Goal: Task Accomplishment & Management: Use online tool/utility

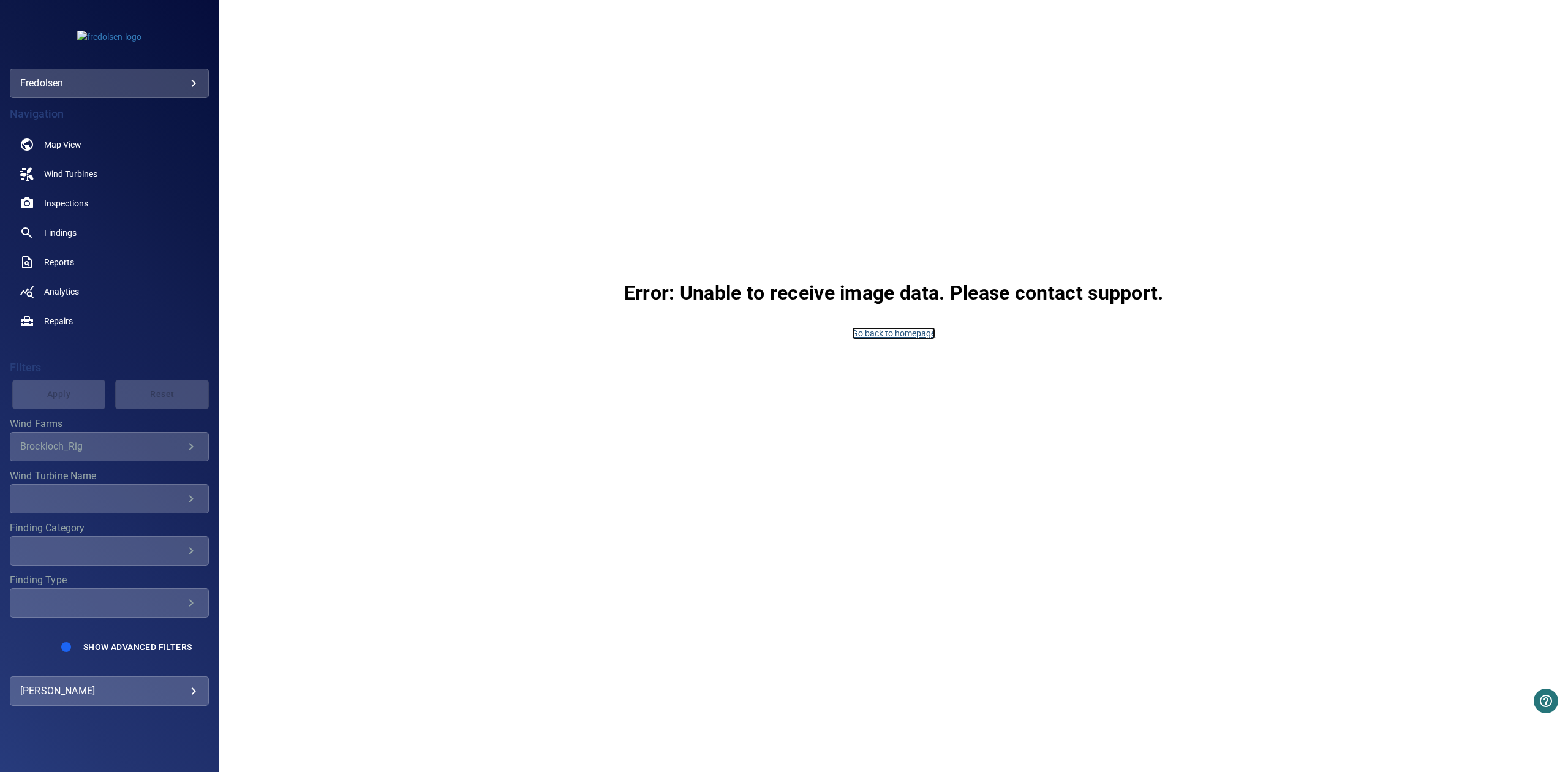
click at [881, 334] on link "Go back to homepage" at bounding box center [893, 333] width 83 height 12
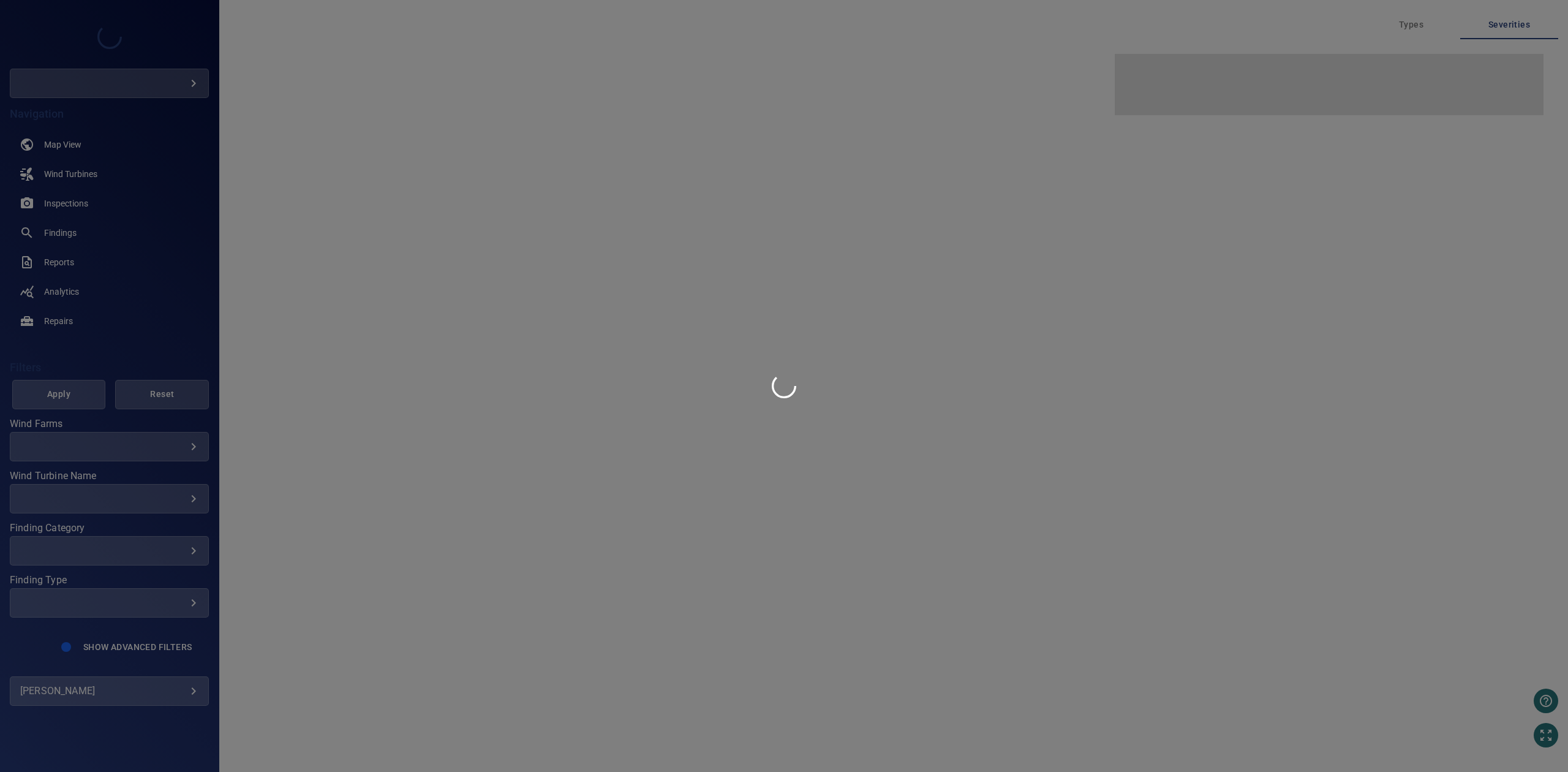
type input "**********"
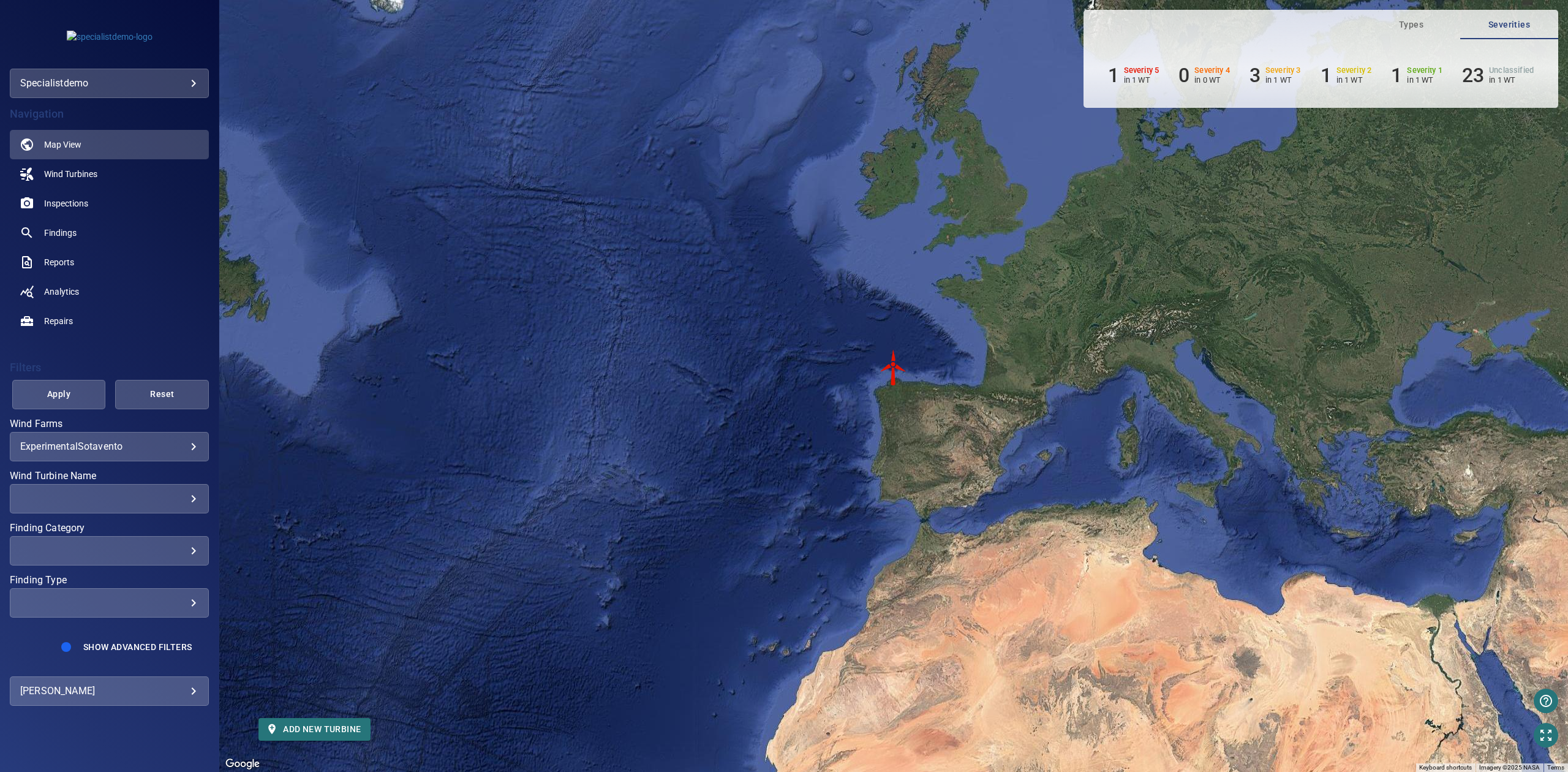
click at [175, 88] on body "**********" at bounding box center [784, 386] width 1568 height 772
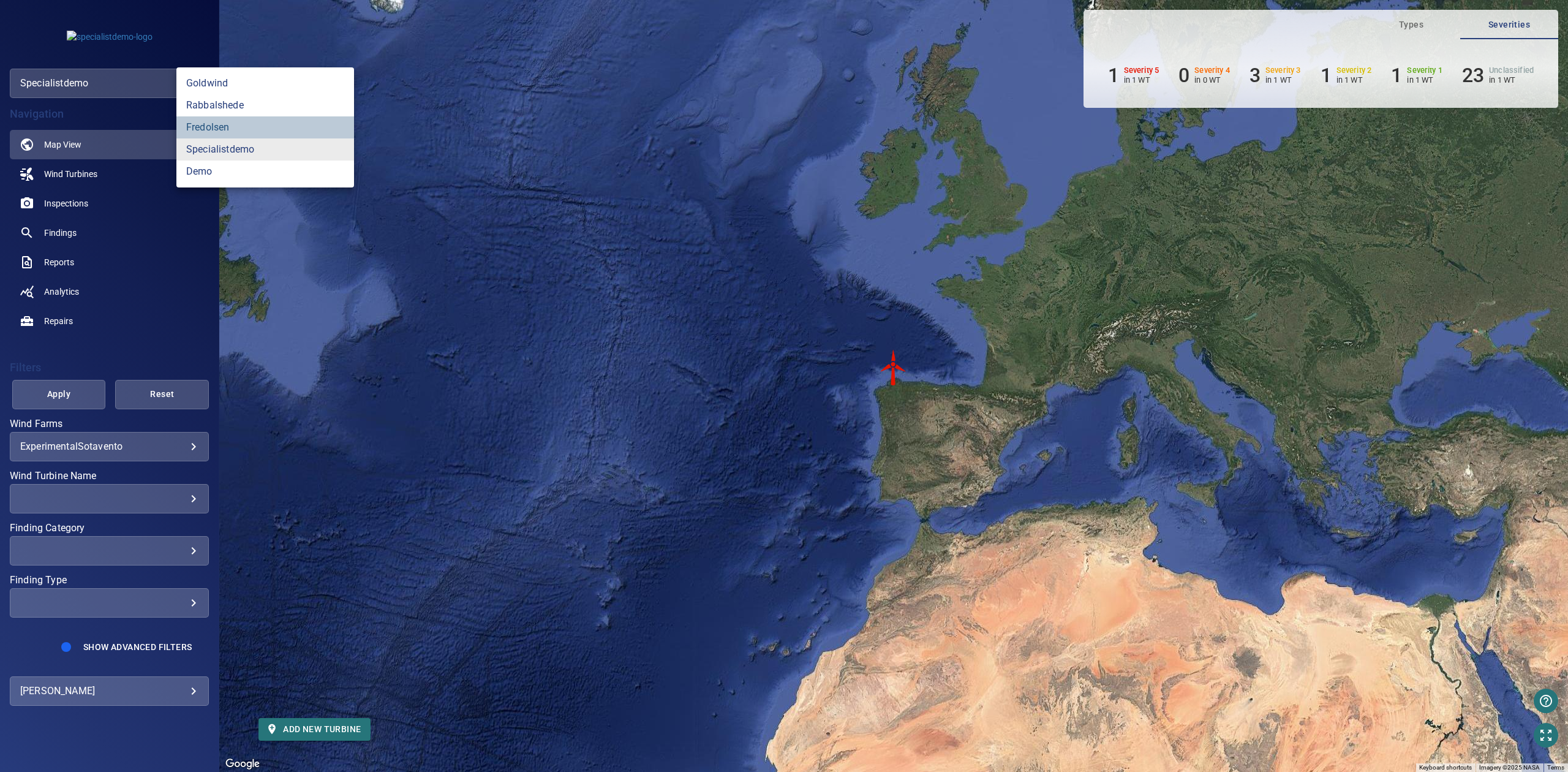
click at [232, 126] on link "fredolsen" at bounding box center [265, 127] width 177 height 22
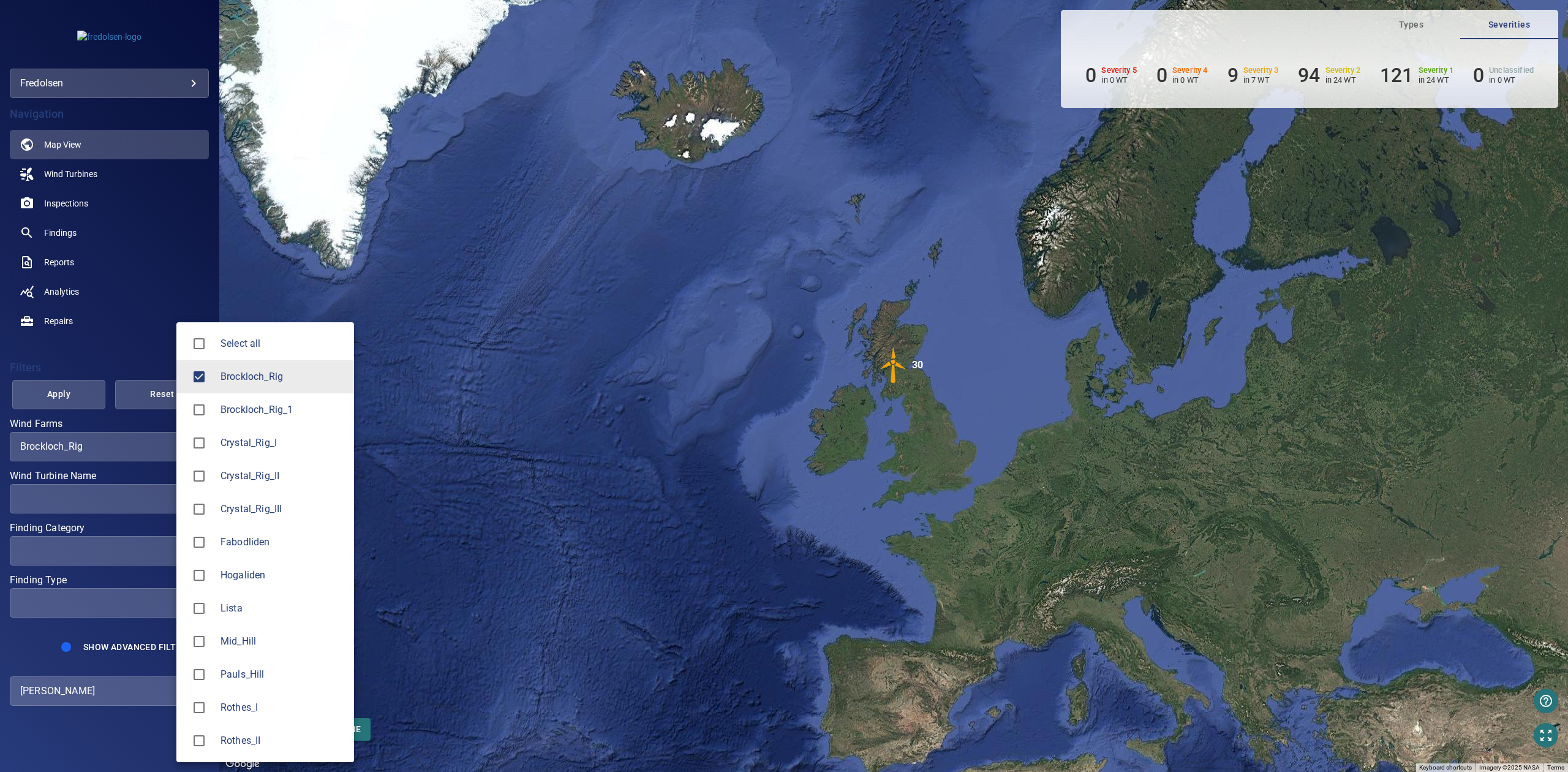
click at [155, 443] on body "**********" at bounding box center [784, 386] width 1568 height 772
click at [229, 535] on span "Fabodliden" at bounding box center [282, 542] width 124 height 15
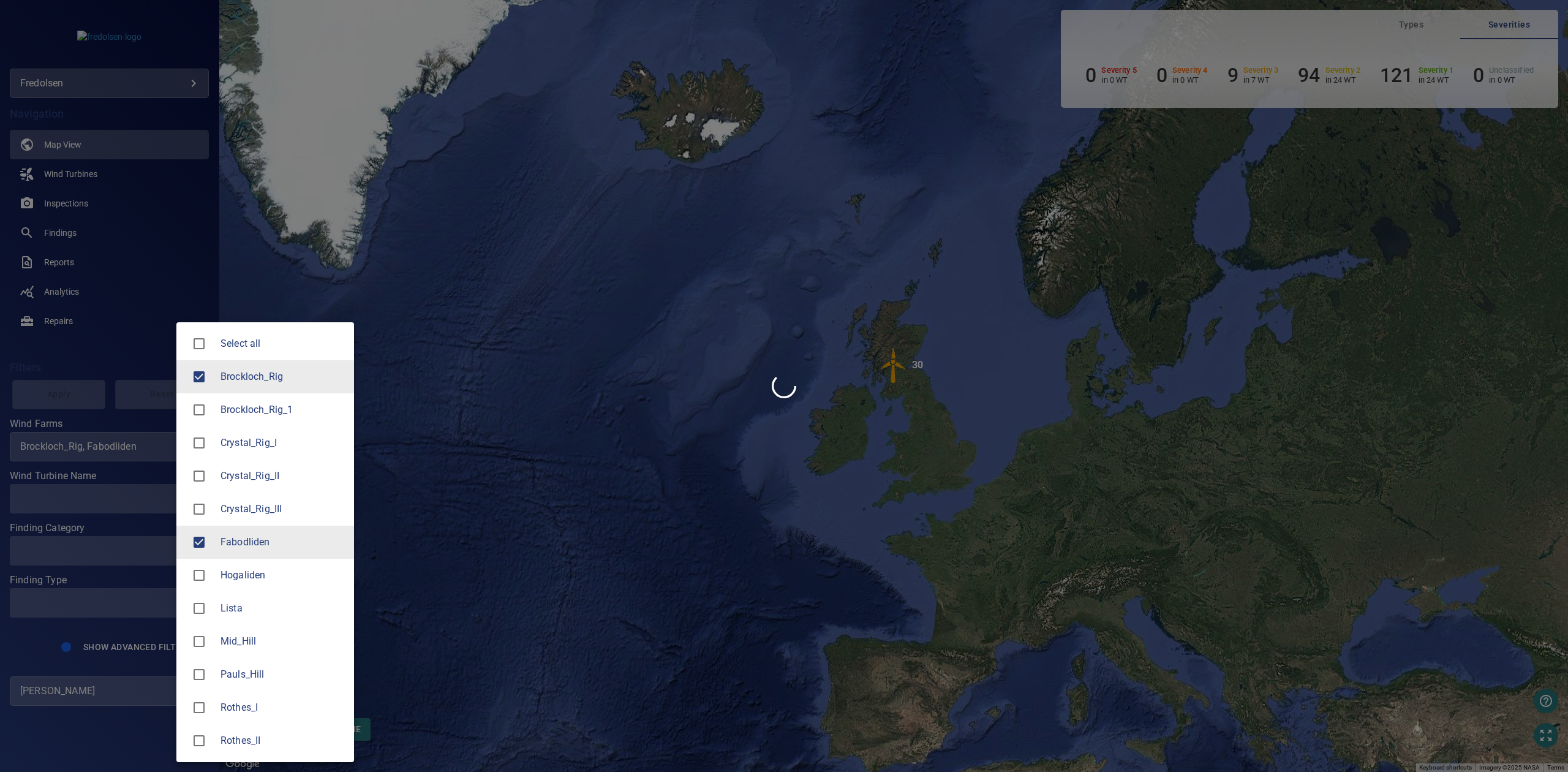
click at [213, 370] on div at bounding box center [203, 376] width 34 height 25
type input "**********"
click at [84, 397] on div at bounding box center [784, 386] width 1568 height 772
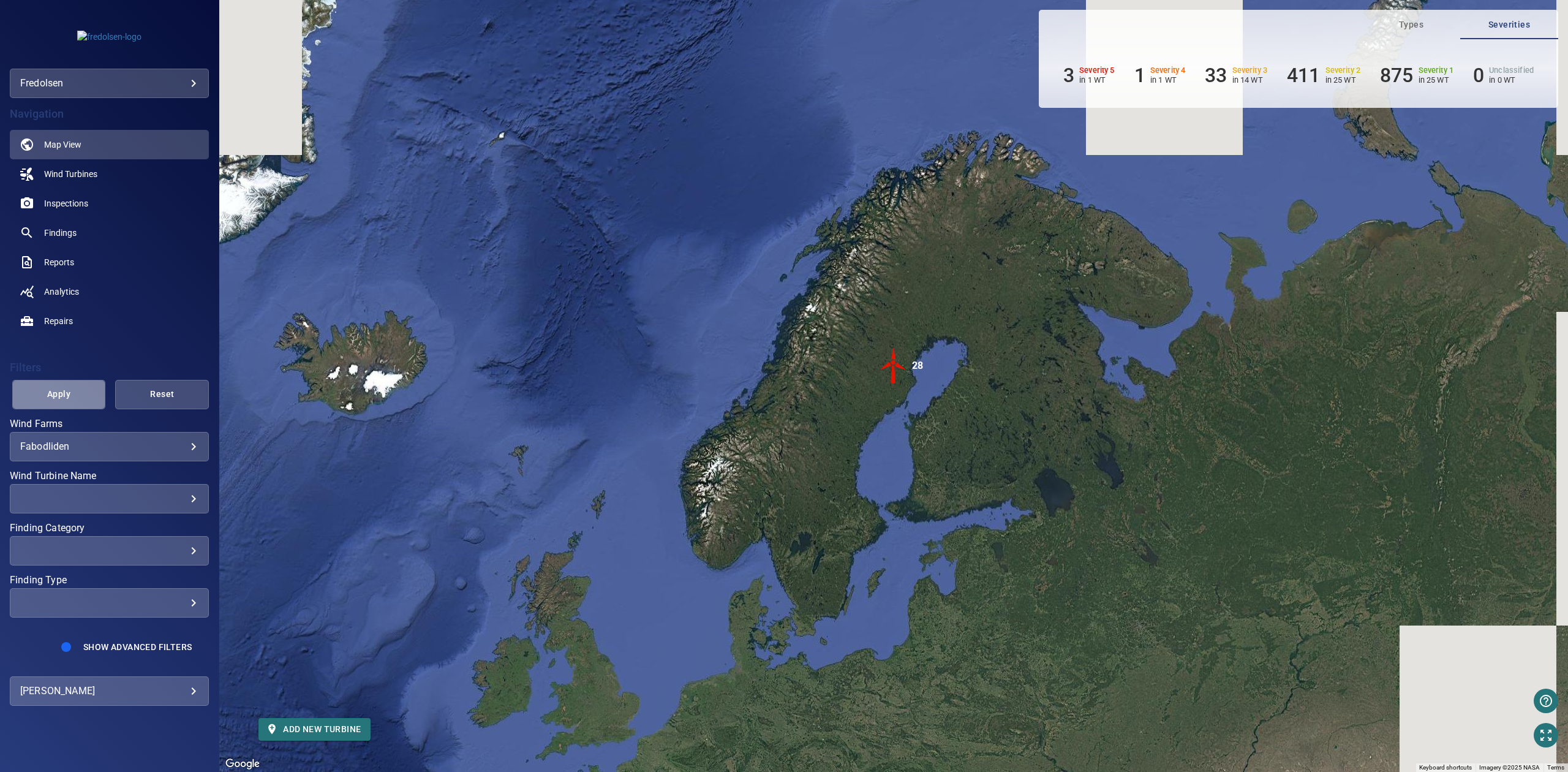
click at [74, 395] on span "Apply" at bounding box center [59, 394] width 63 height 16
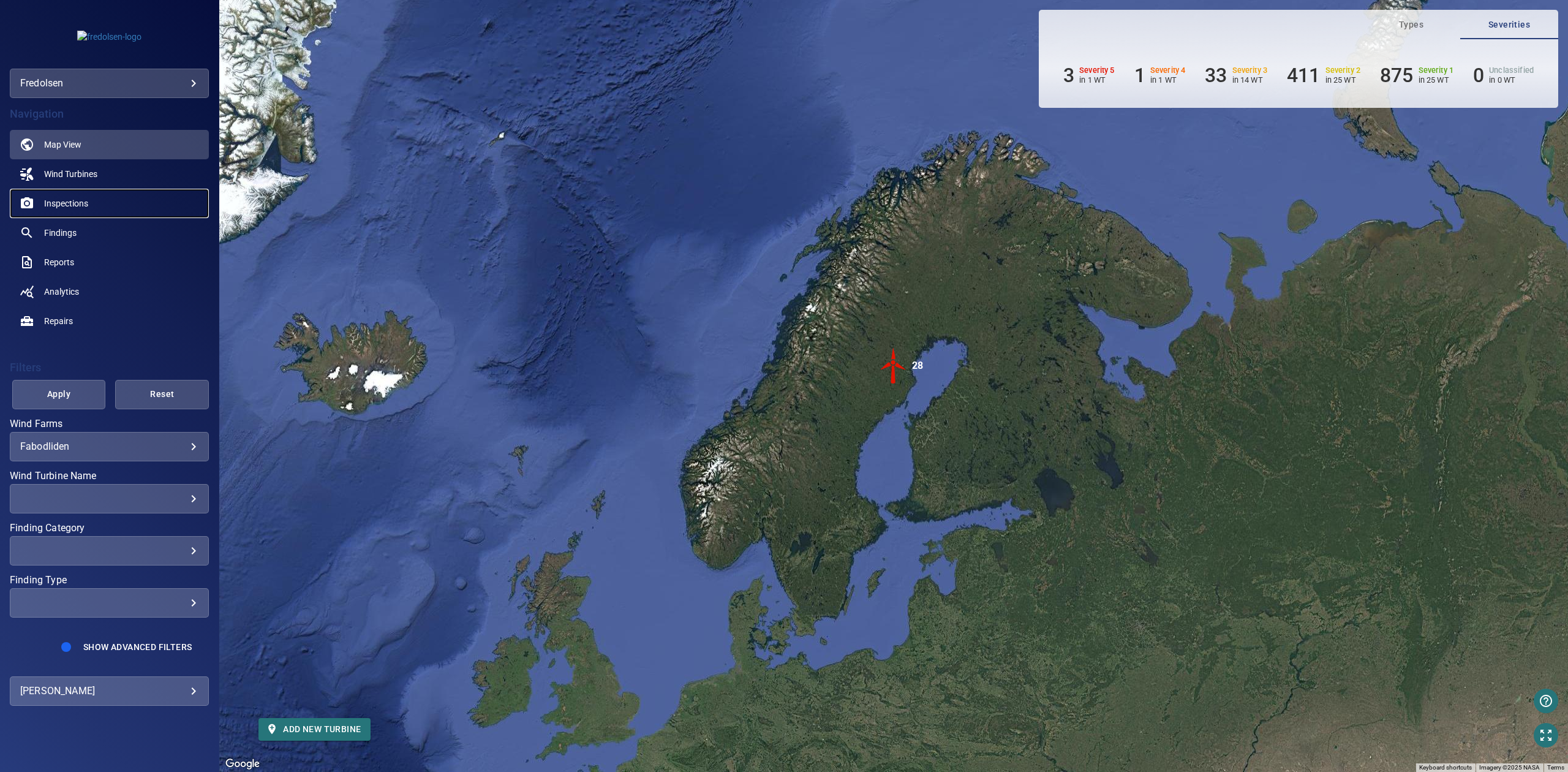
click at [97, 205] on link "Inspections" at bounding box center [109, 204] width 199 height 30
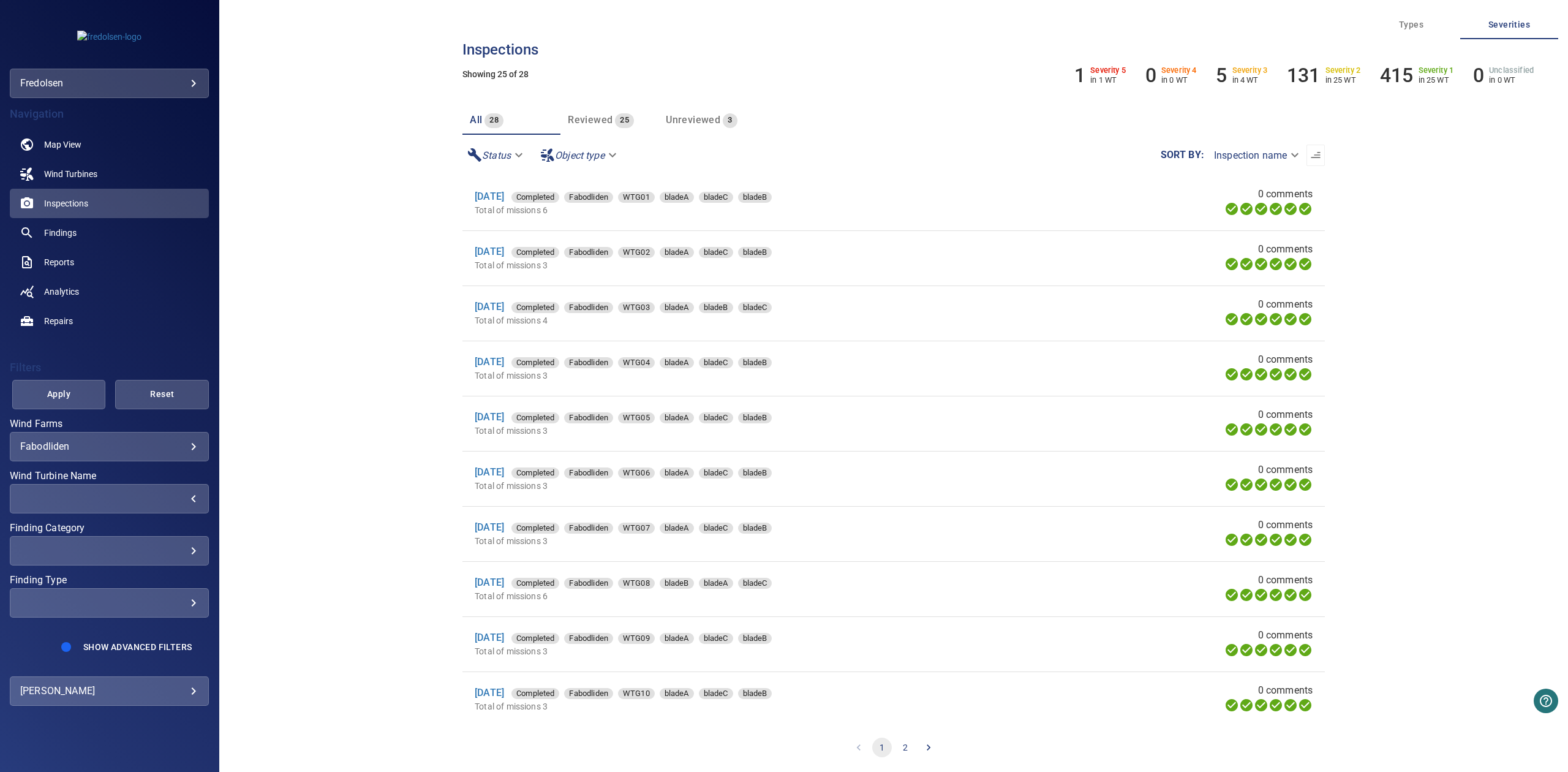
click at [179, 498] on div "​" at bounding box center [109, 497] width 178 height 11
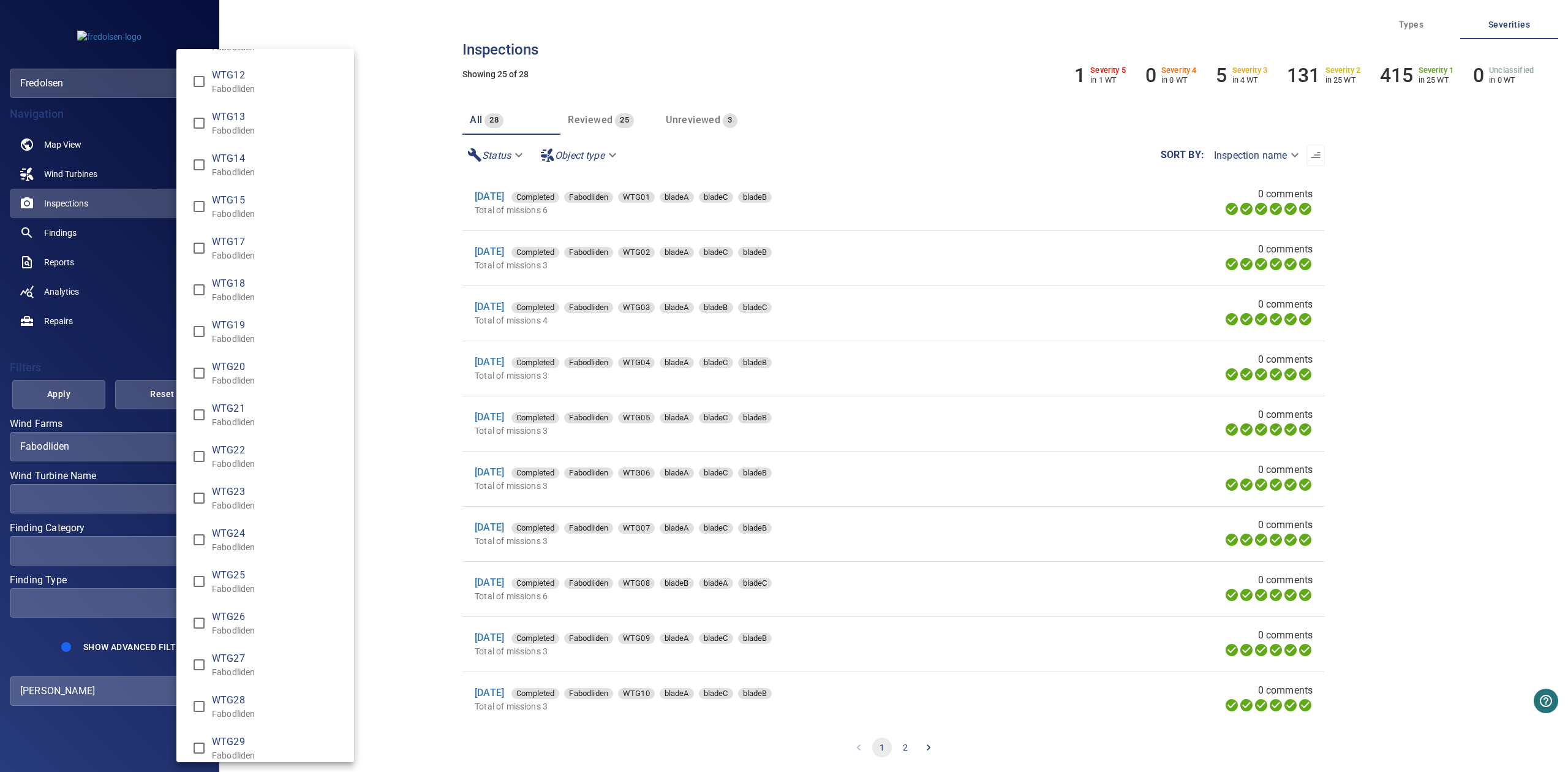
scroll to position [463, 0]
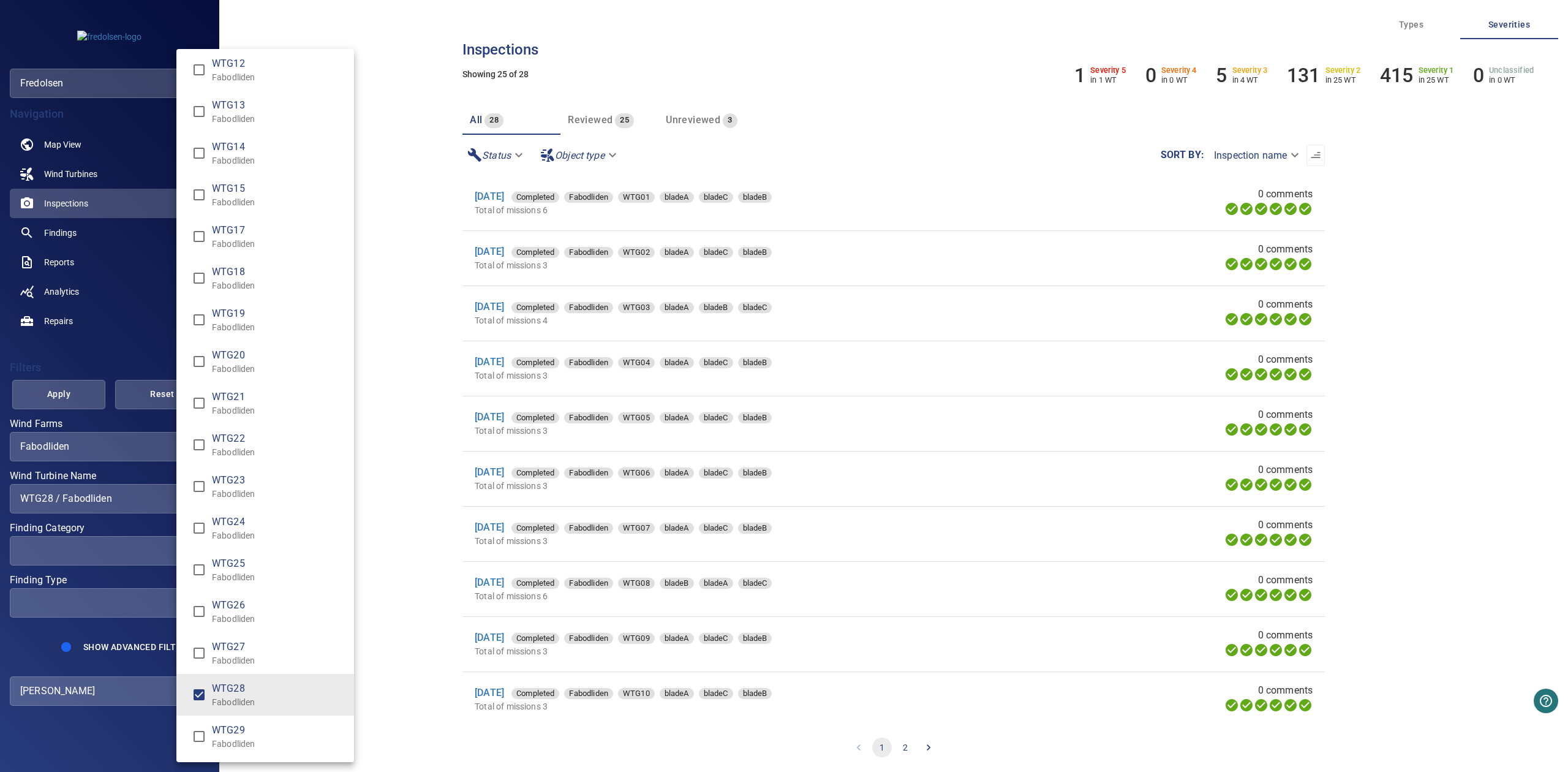
type input "**********"
click at [46, 408] on div "Wind Turbine Name" at bounding box center [784, 386] width 1568 height 772
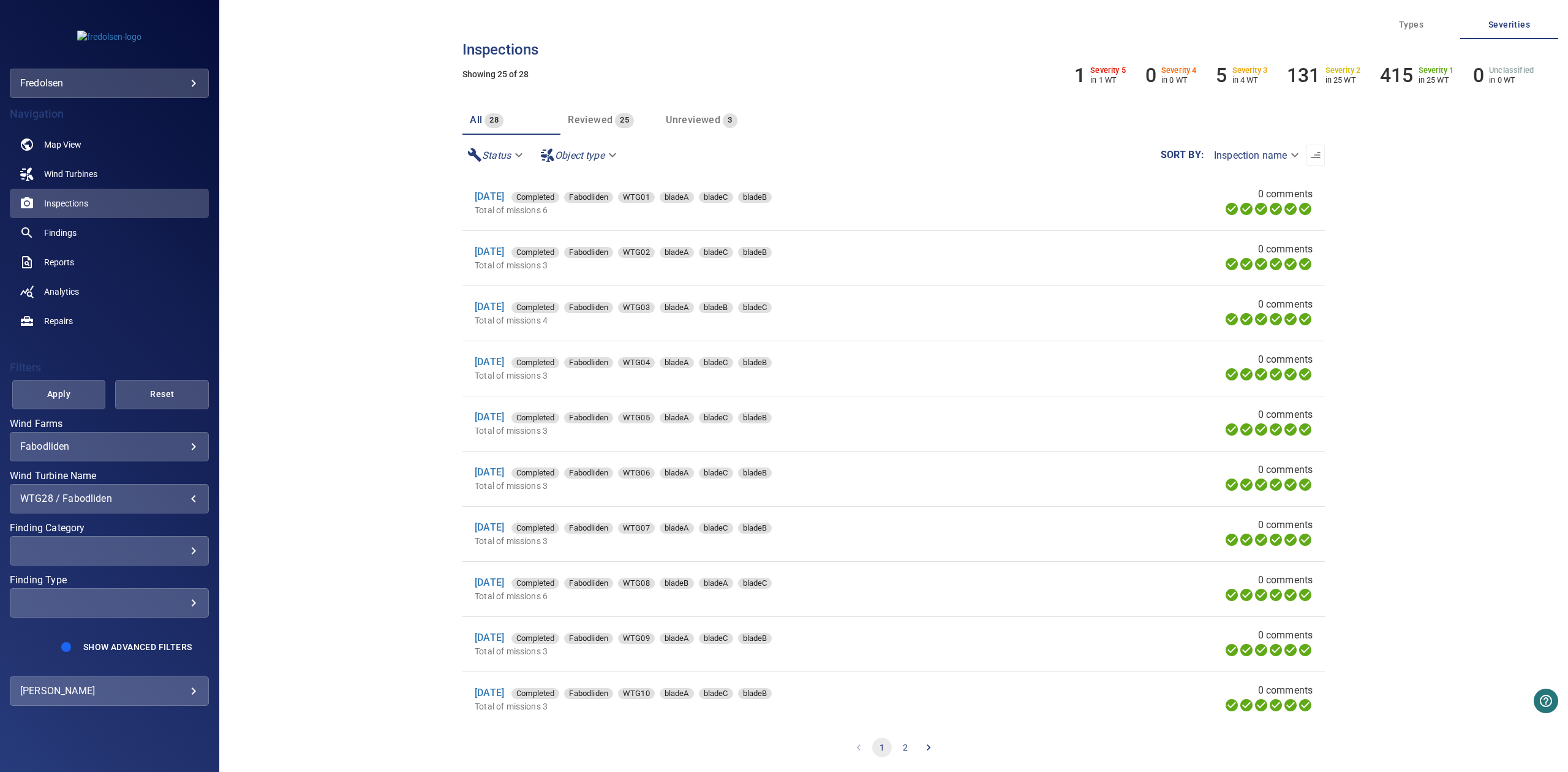
click at [50, 394] on span "Apply" at bounding box center [59, 394] width 63 height 16
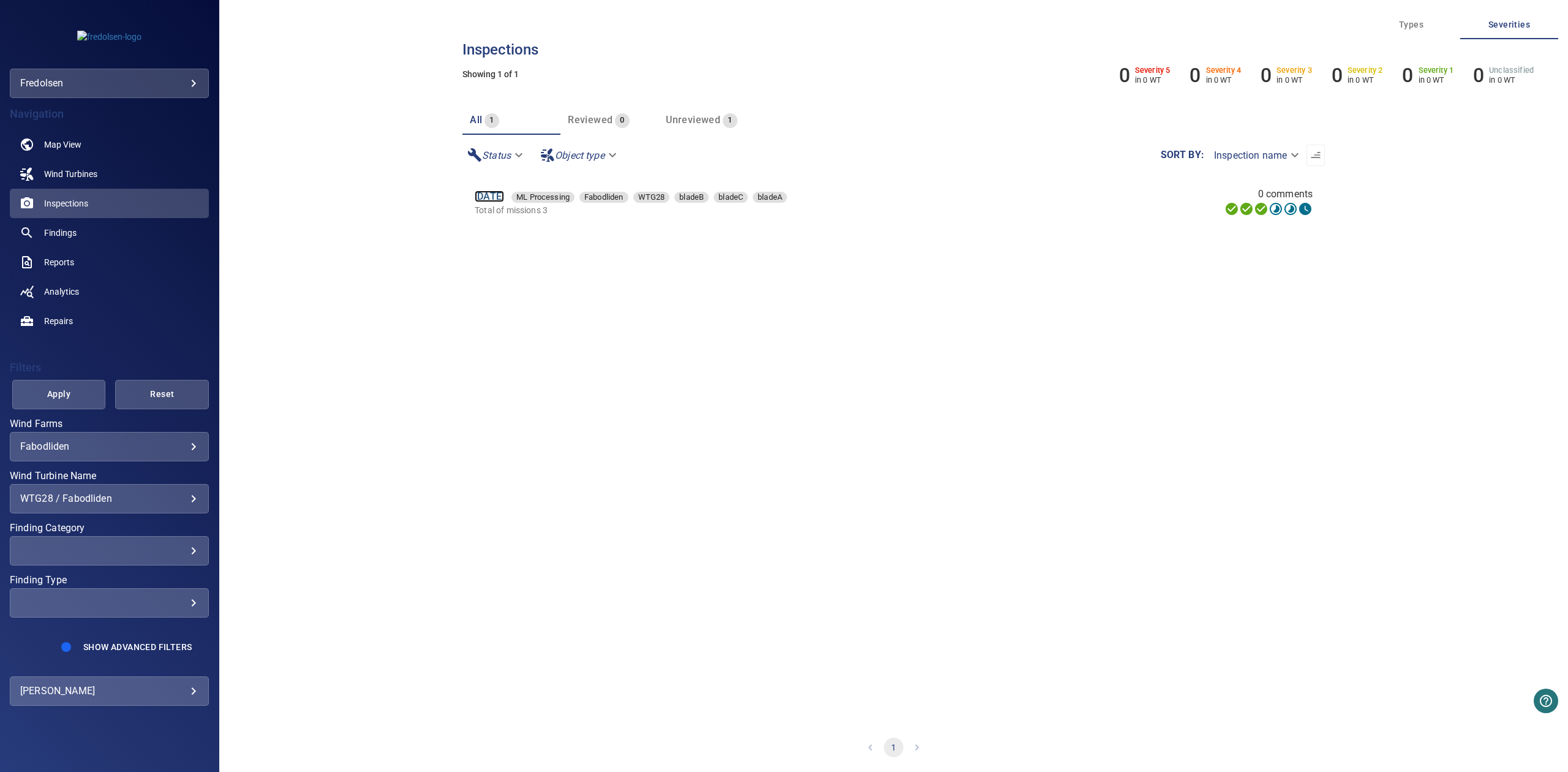
click at [498, 197] on link "9 Sep 2025" at bounding box center [489, 196] width 30 height 11
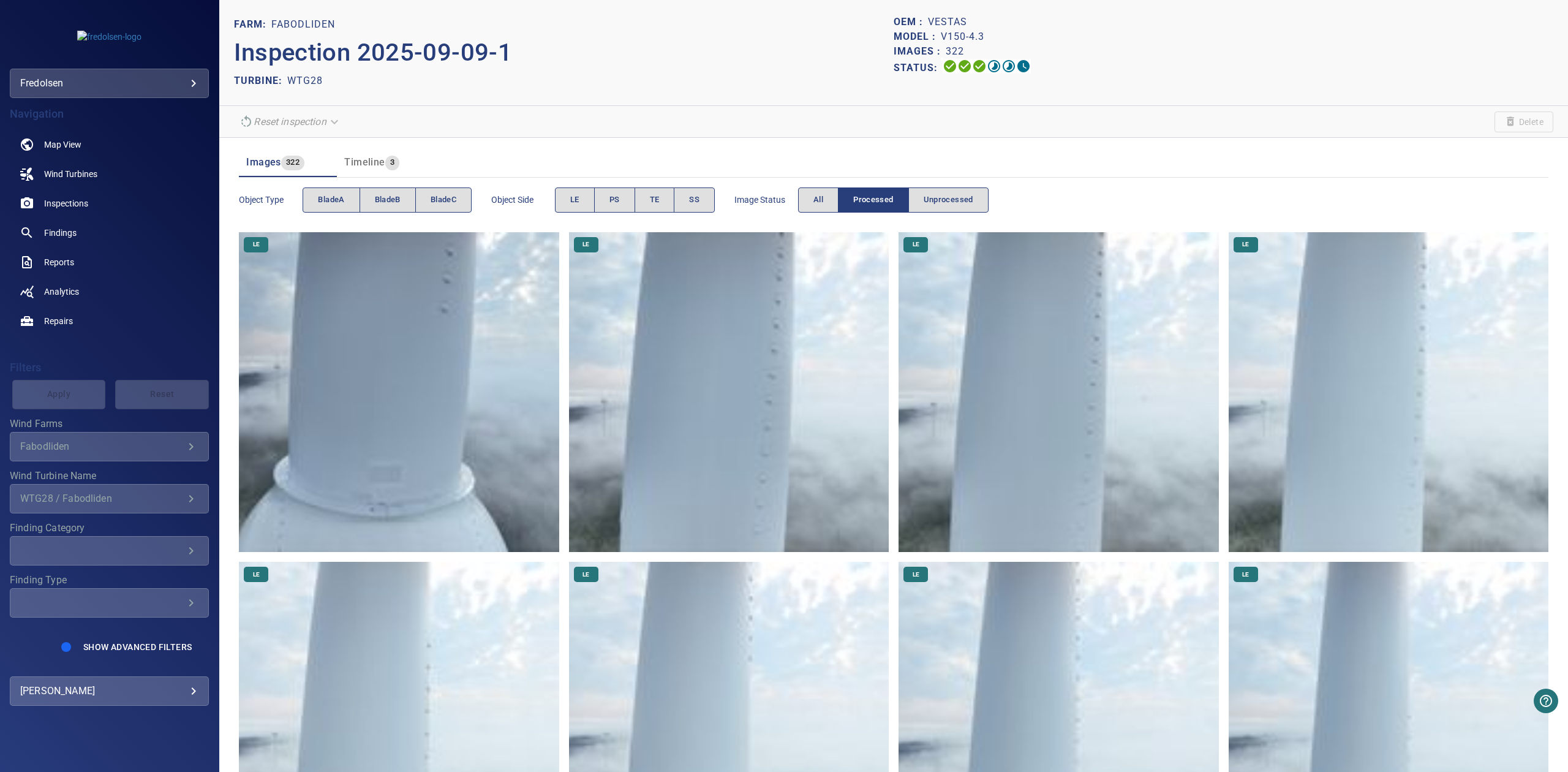
click at [382, 156] on span "Timeline" at bounding box center [364, 162] width 40 height 11
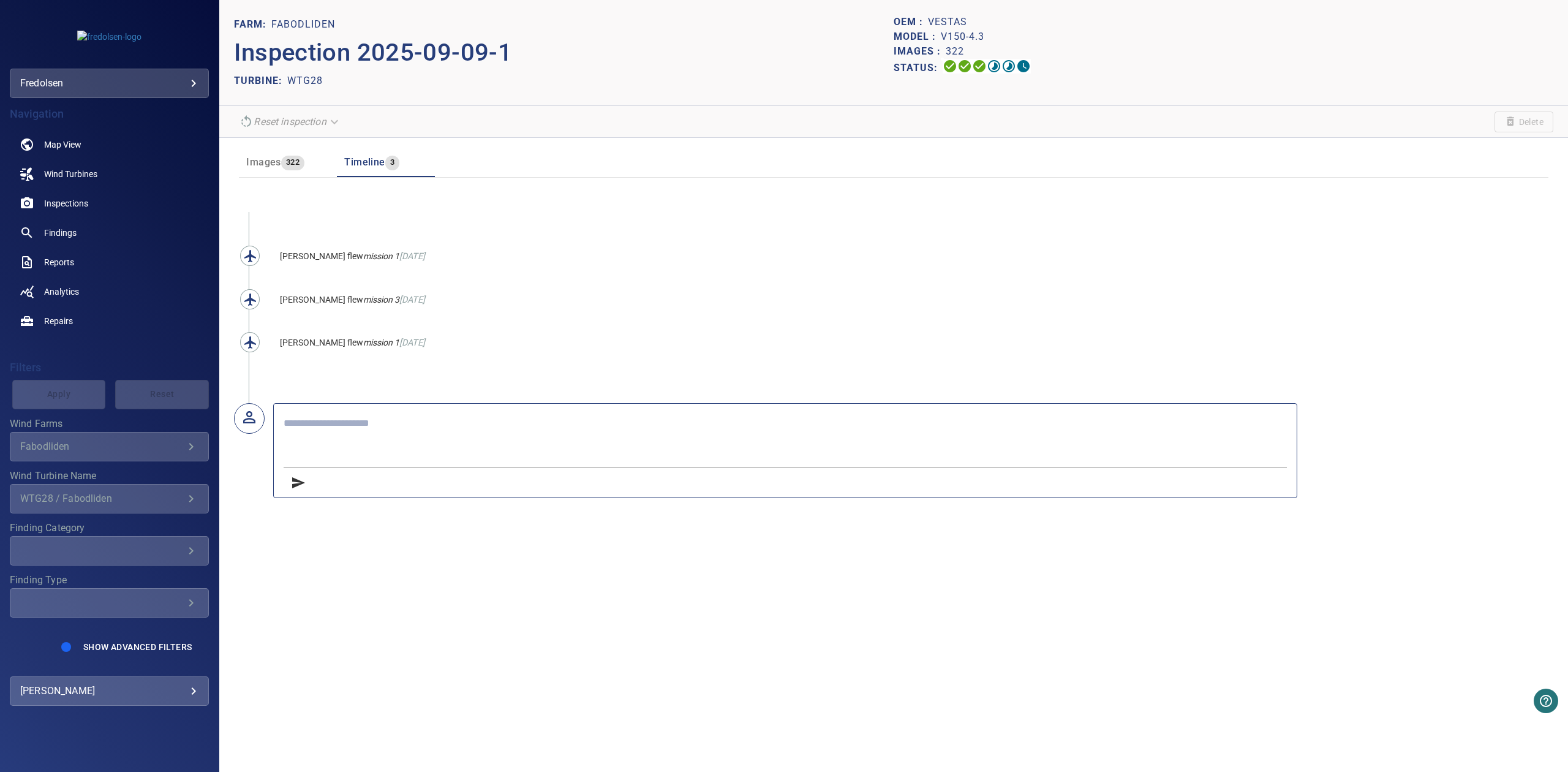
click at [400, 437] on textarea at bounding box center [785, 440] width 1003 height 46
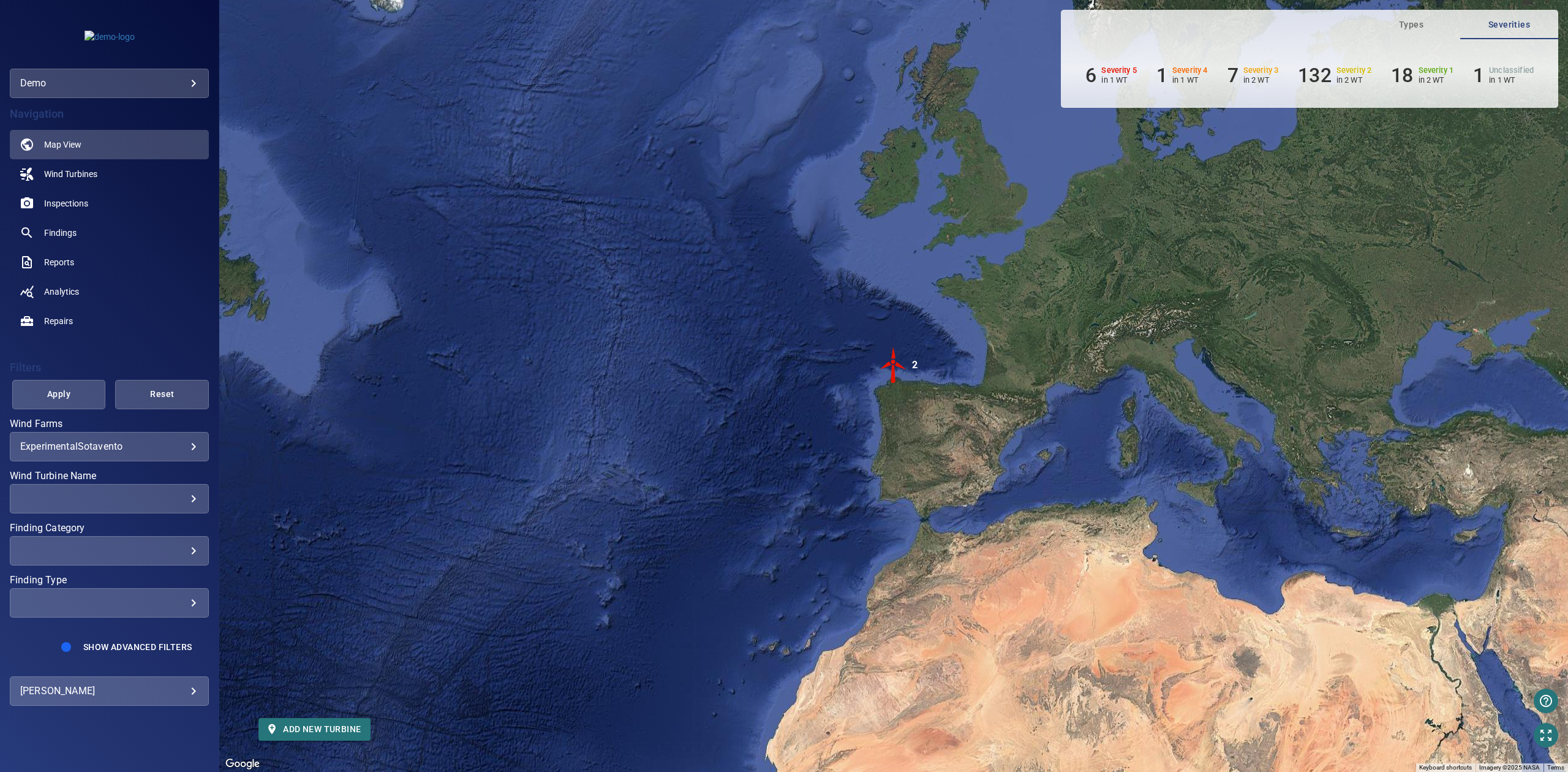
click at [144, 97] on div "demo ****" at bounding box center [109, 83] width 199 height 30
click at [143, 85] on body "**********" at bounding box center [784, 386] width 1568 height 772
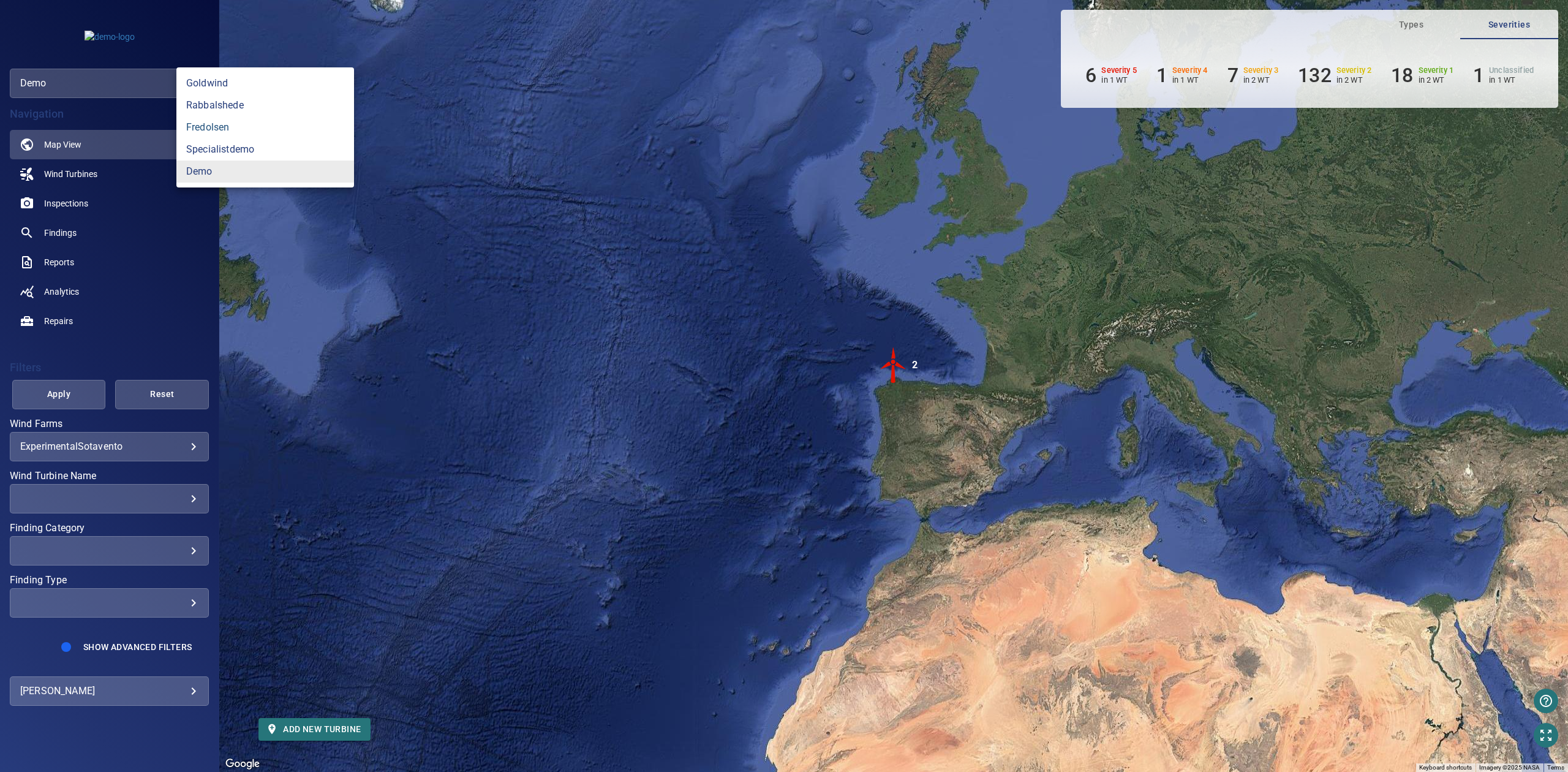
click at [205, 122] on link "fredolsen" at bounding box center [265, 127] width 177 height 22
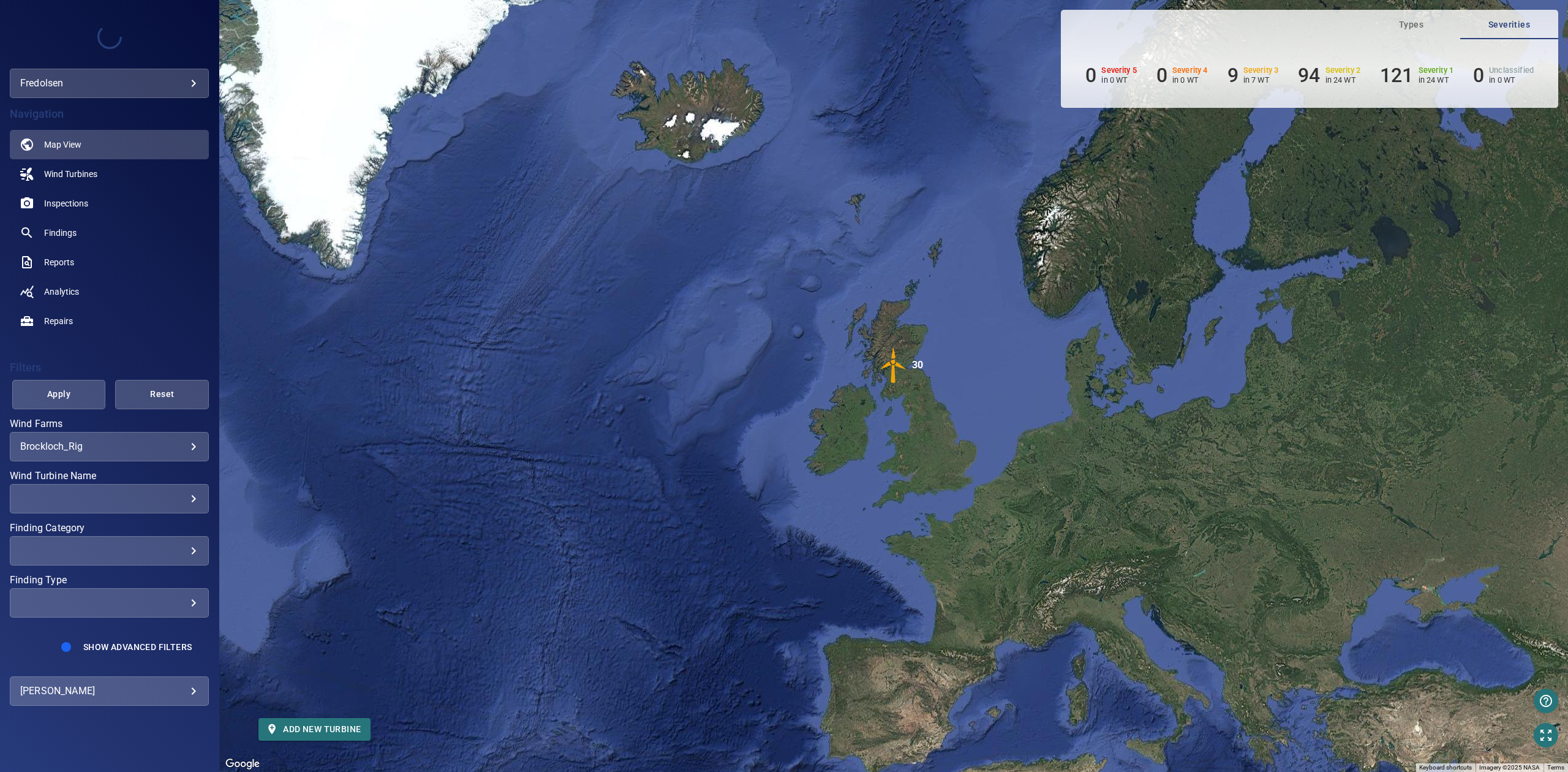
click at [158, 441] on body "**********" at bounding box center [784, 386] width 1568 height 772
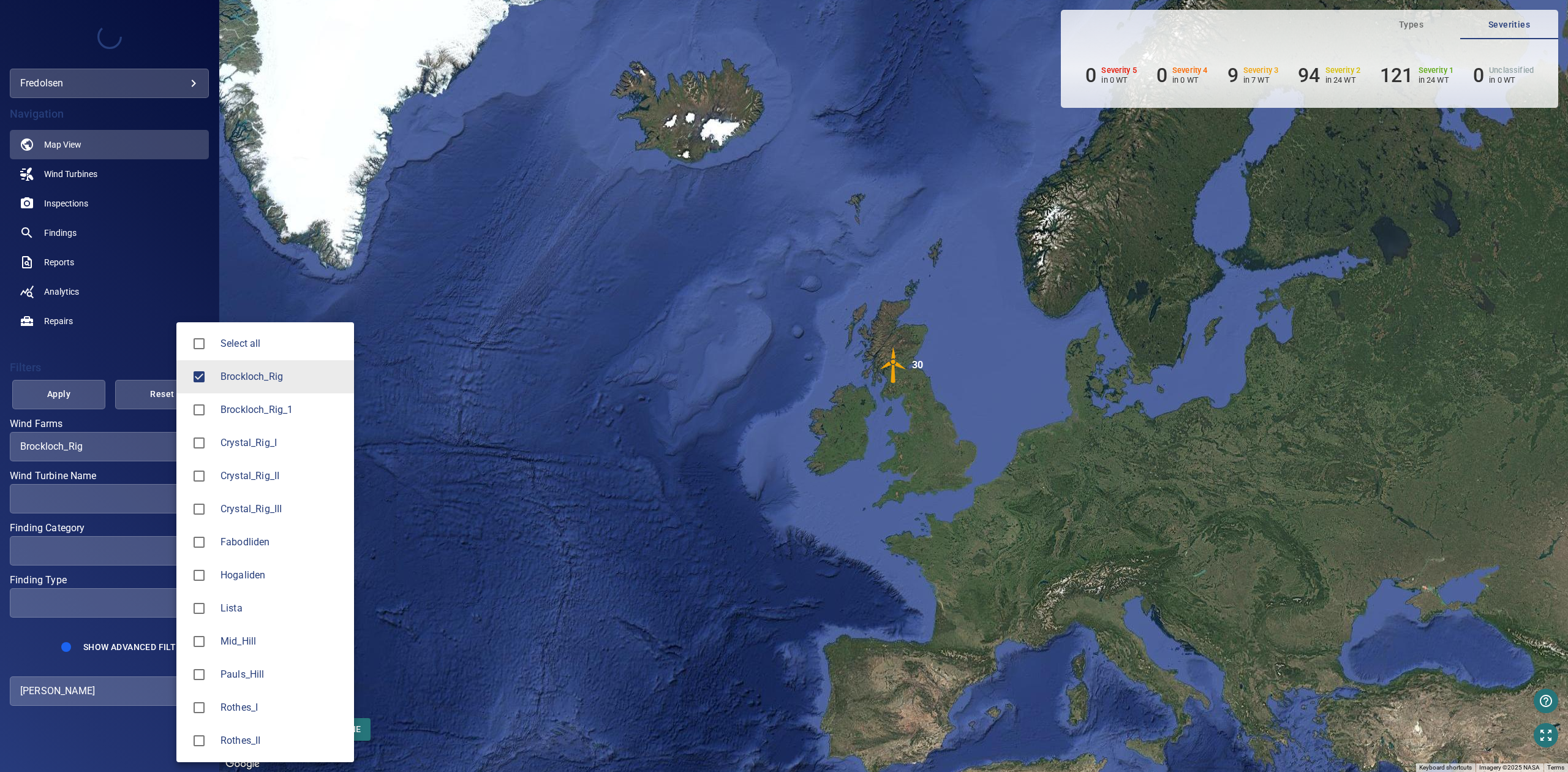
drag, startPoint x: 245, startPoint y: 410, endPoint x: 232, endPoint y: 398, distance: 17.7
click at [244, 409] on span "Brockloch_Rig_1" at bounding box center [282, 409] width 124 height 15
click at [205, 365] on span "Brockloch_Rig" at bounding box center [198, 376] width 25 height 25
type input "**********"
click at [135, 500] on div at bounding box center [784, 386] width 1568 height 772
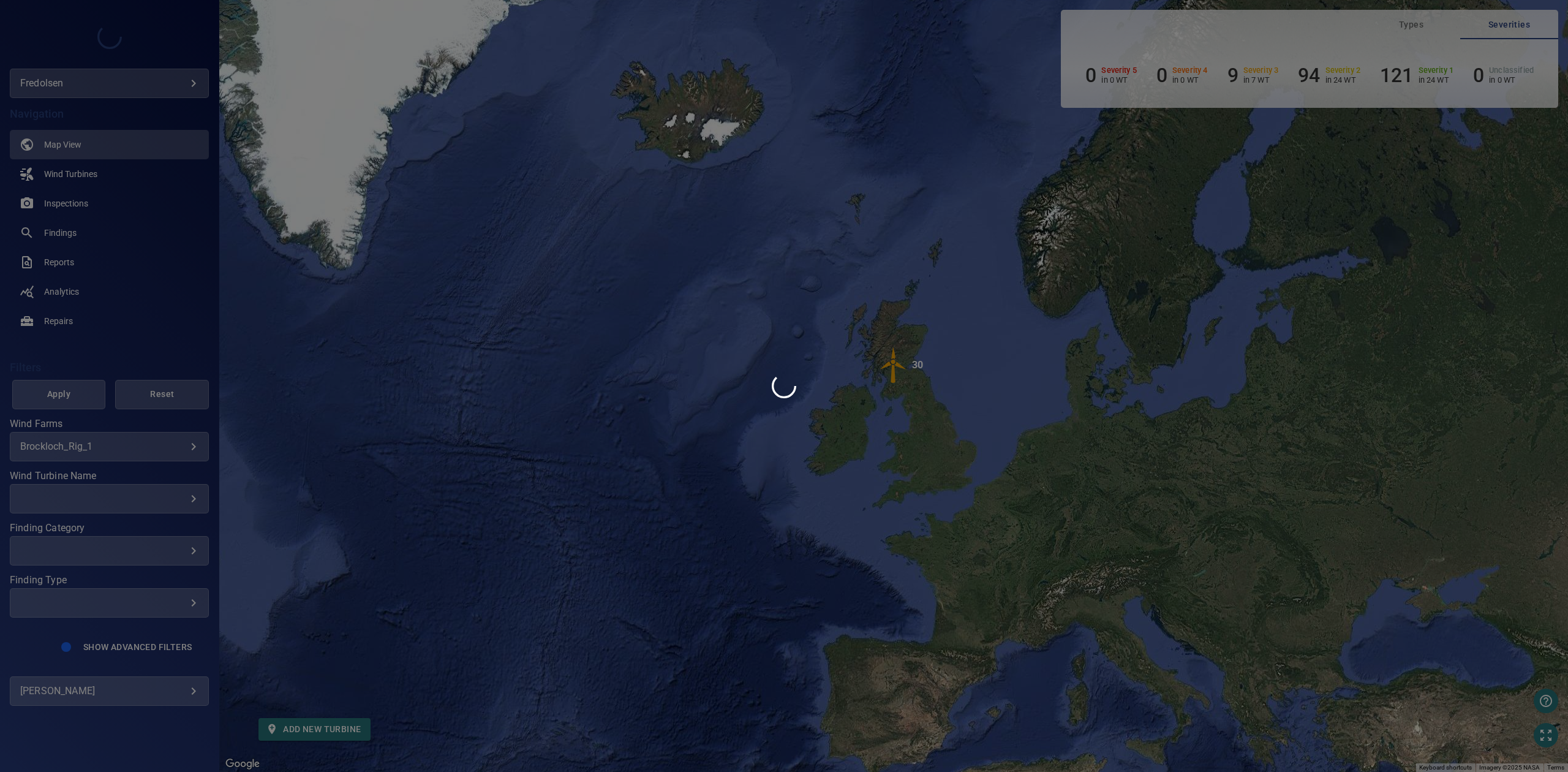
click at [133, 498] on div at bounding box center [784, 386] width 1568 height 772
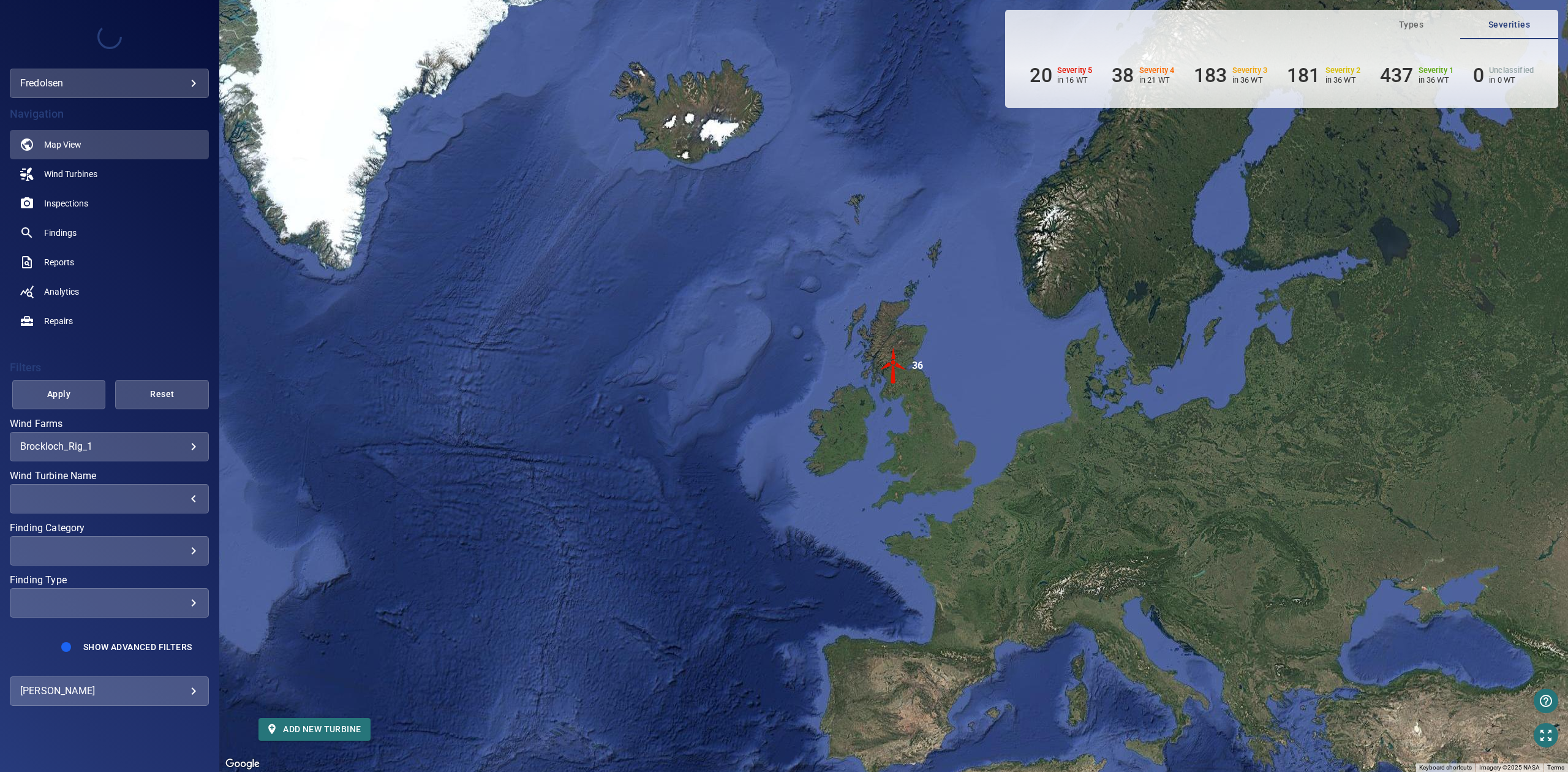
click at [133, 498] on div "​" at bounding box center [109, 497] width 178 height 11
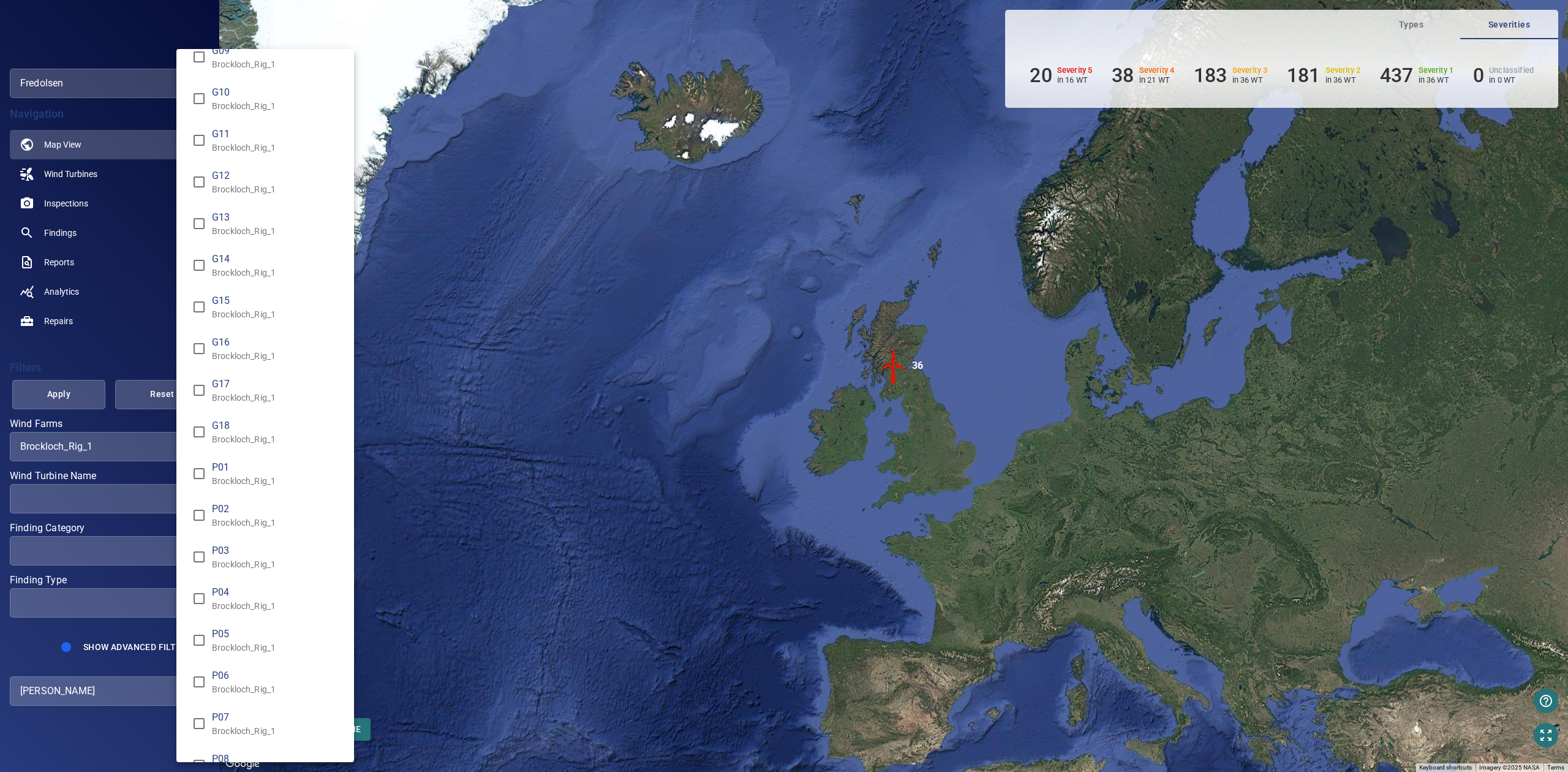
scroll to position [653, 0]
click at [228, 421] on span "P07" at bounding box center [277, 415] width 132 height 15
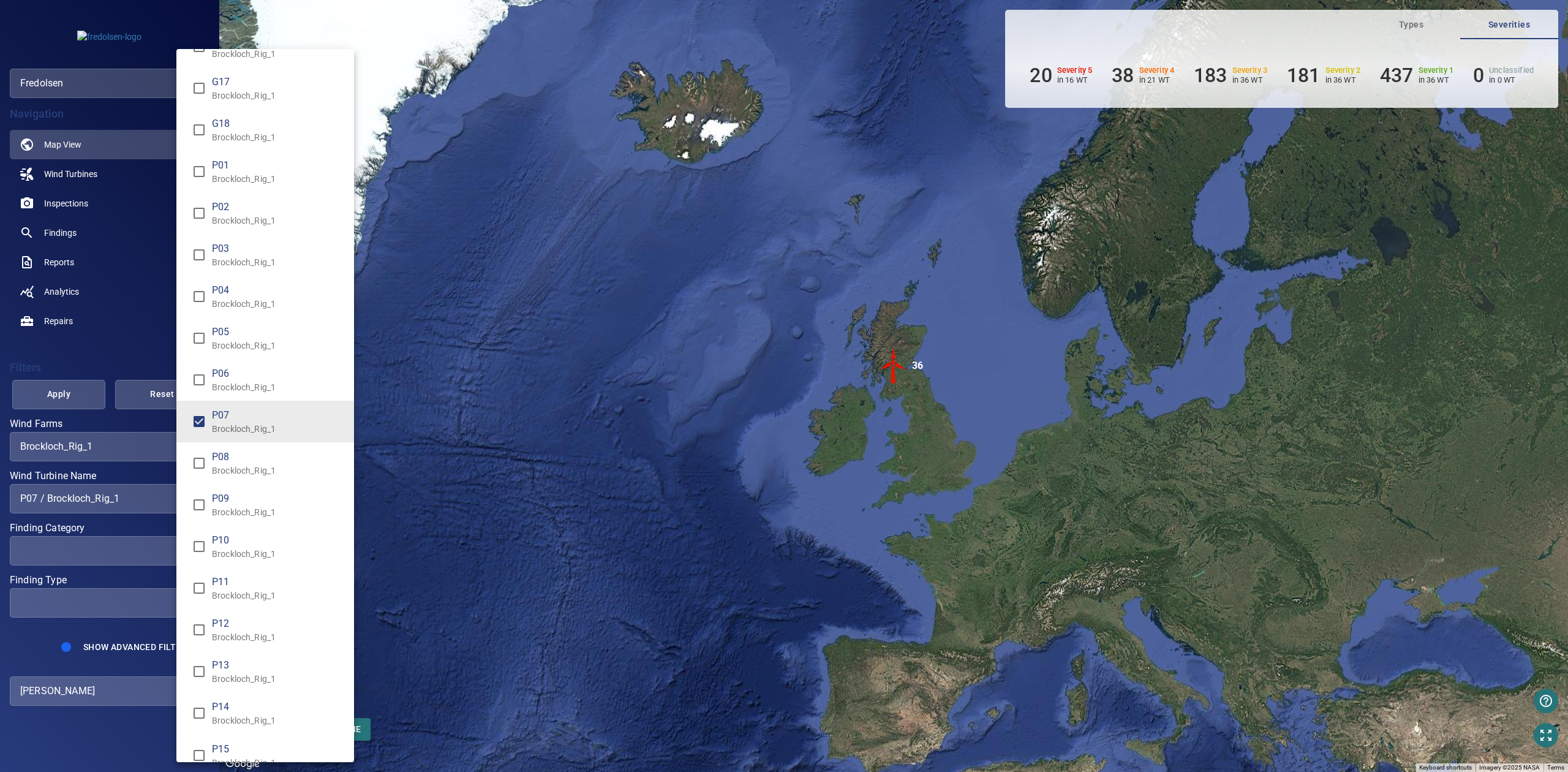
click at [221, 169] on span "P01" at bounding box center [277, 165] width 132 height 15
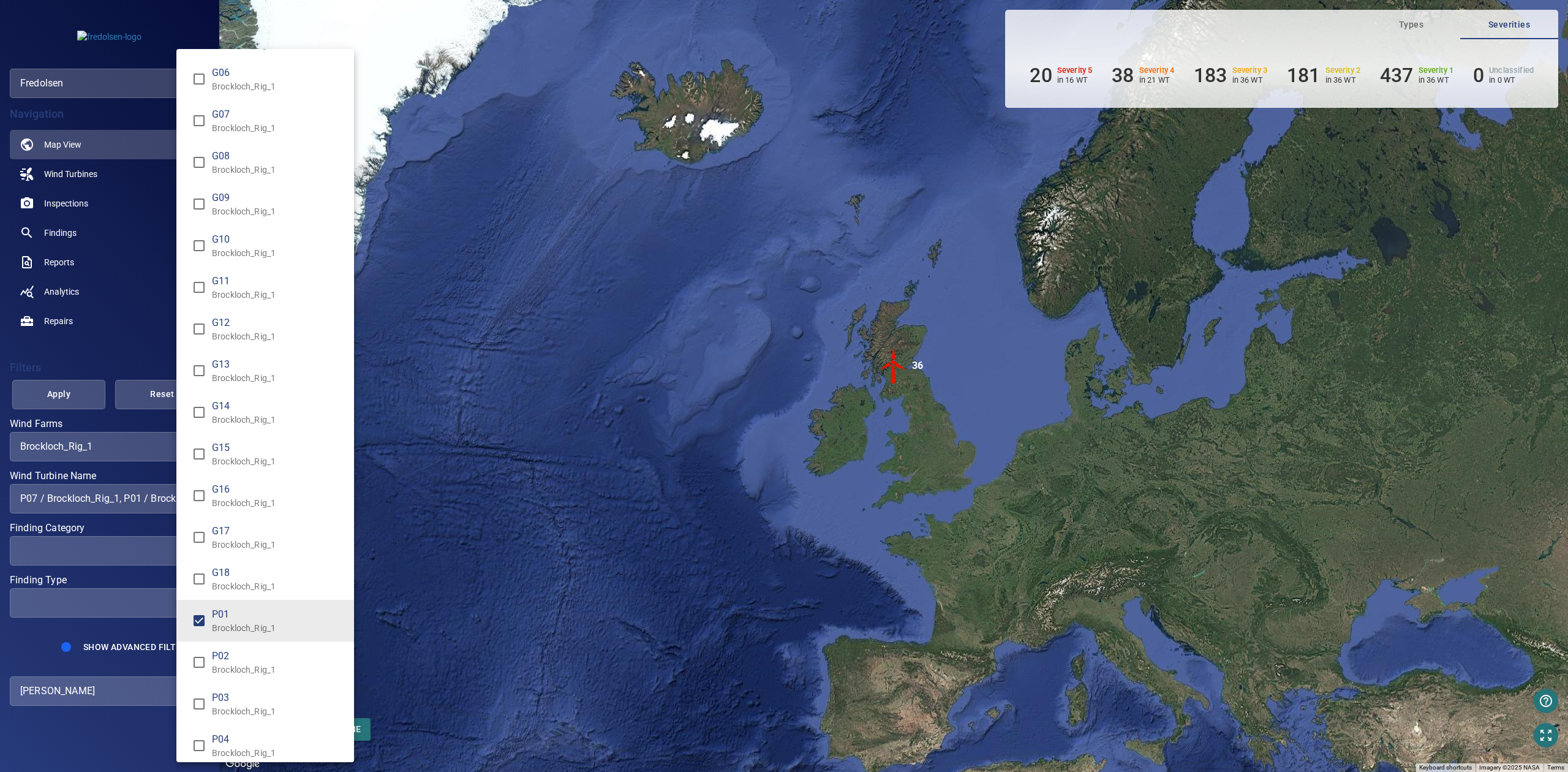
scroll to position [163, 0]
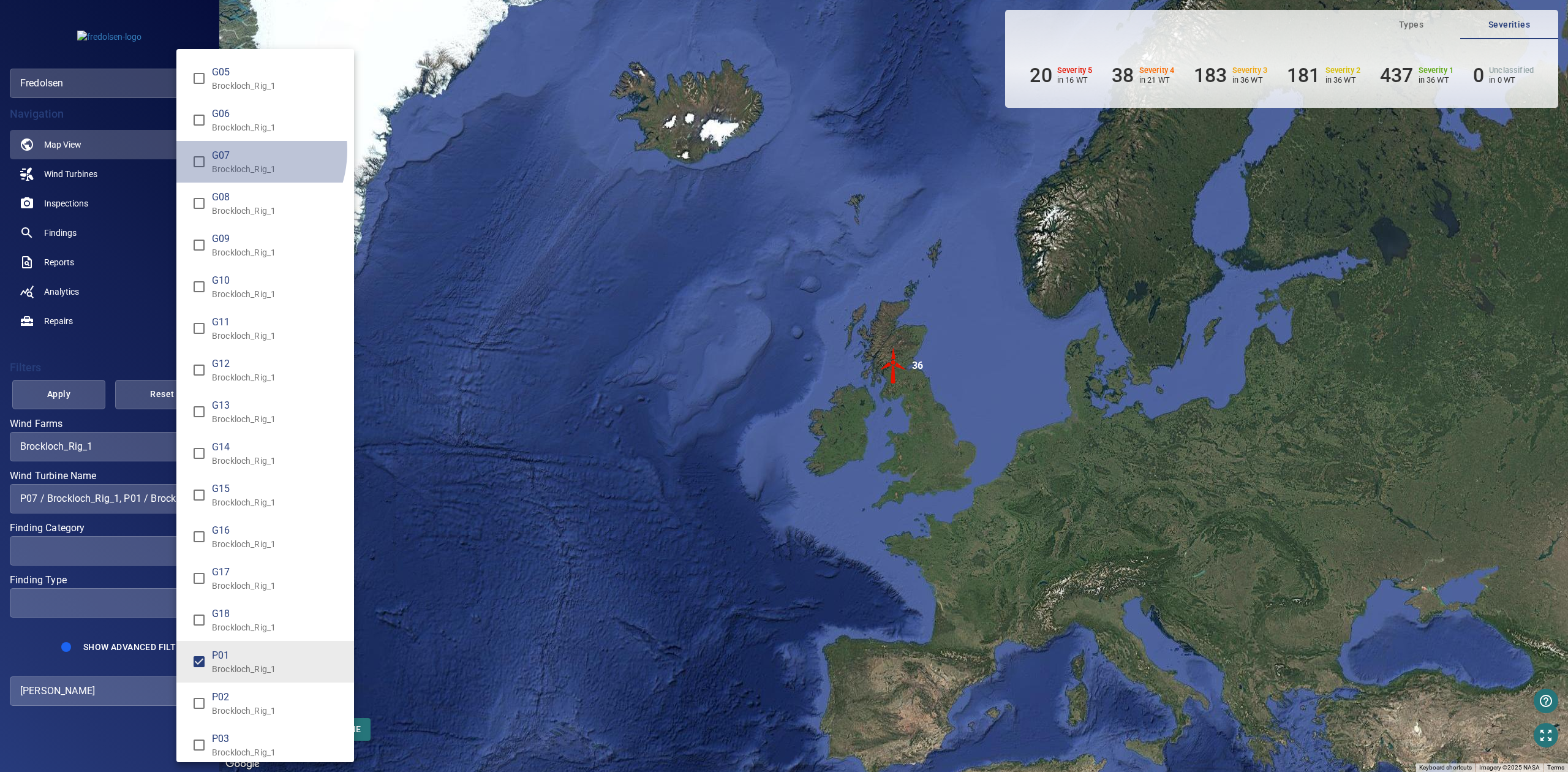
click at [229, 150] on span "G07" at bounding box center [277, 156] width 132 height 15
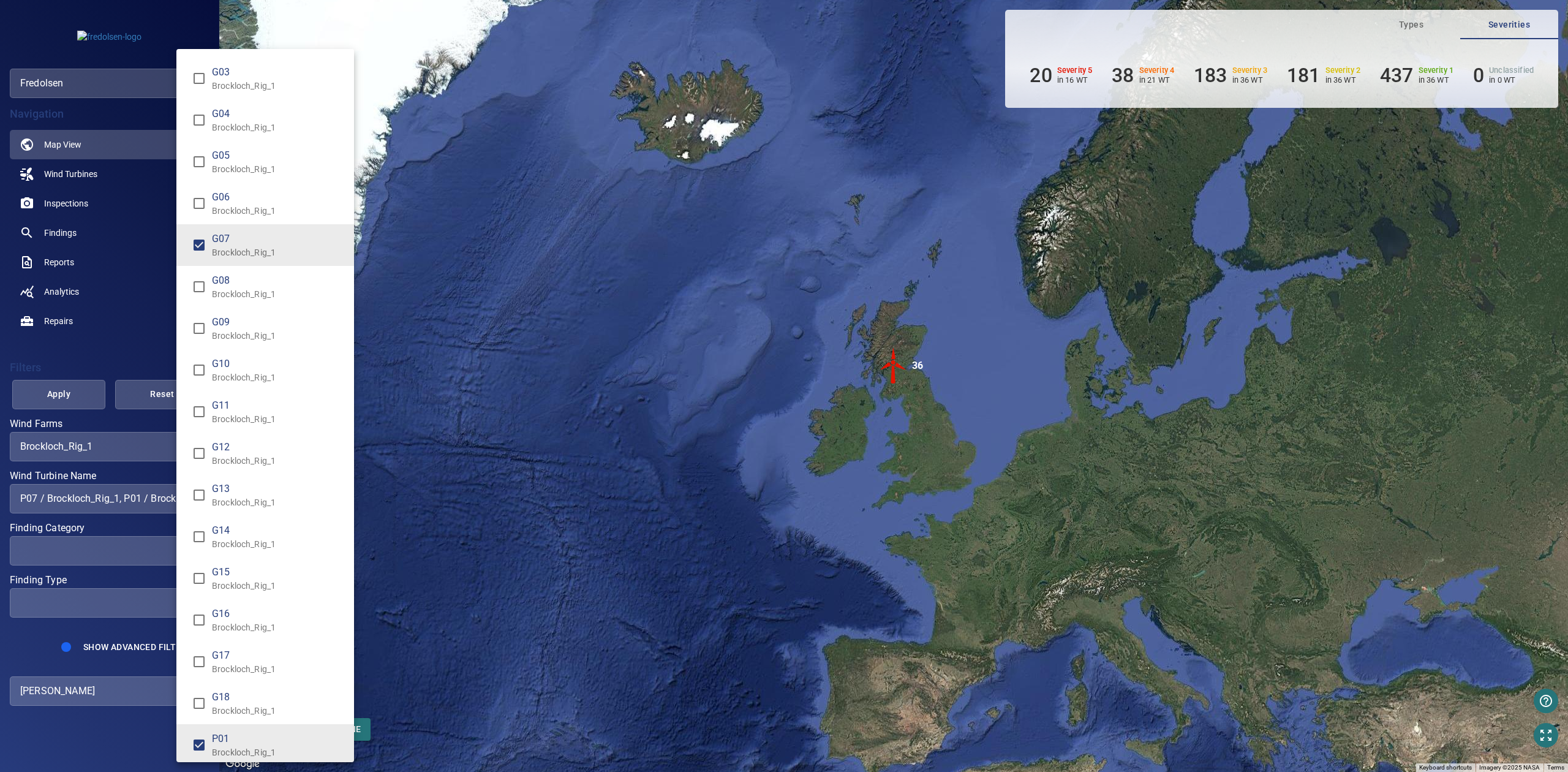
scroll to position [0, 0]
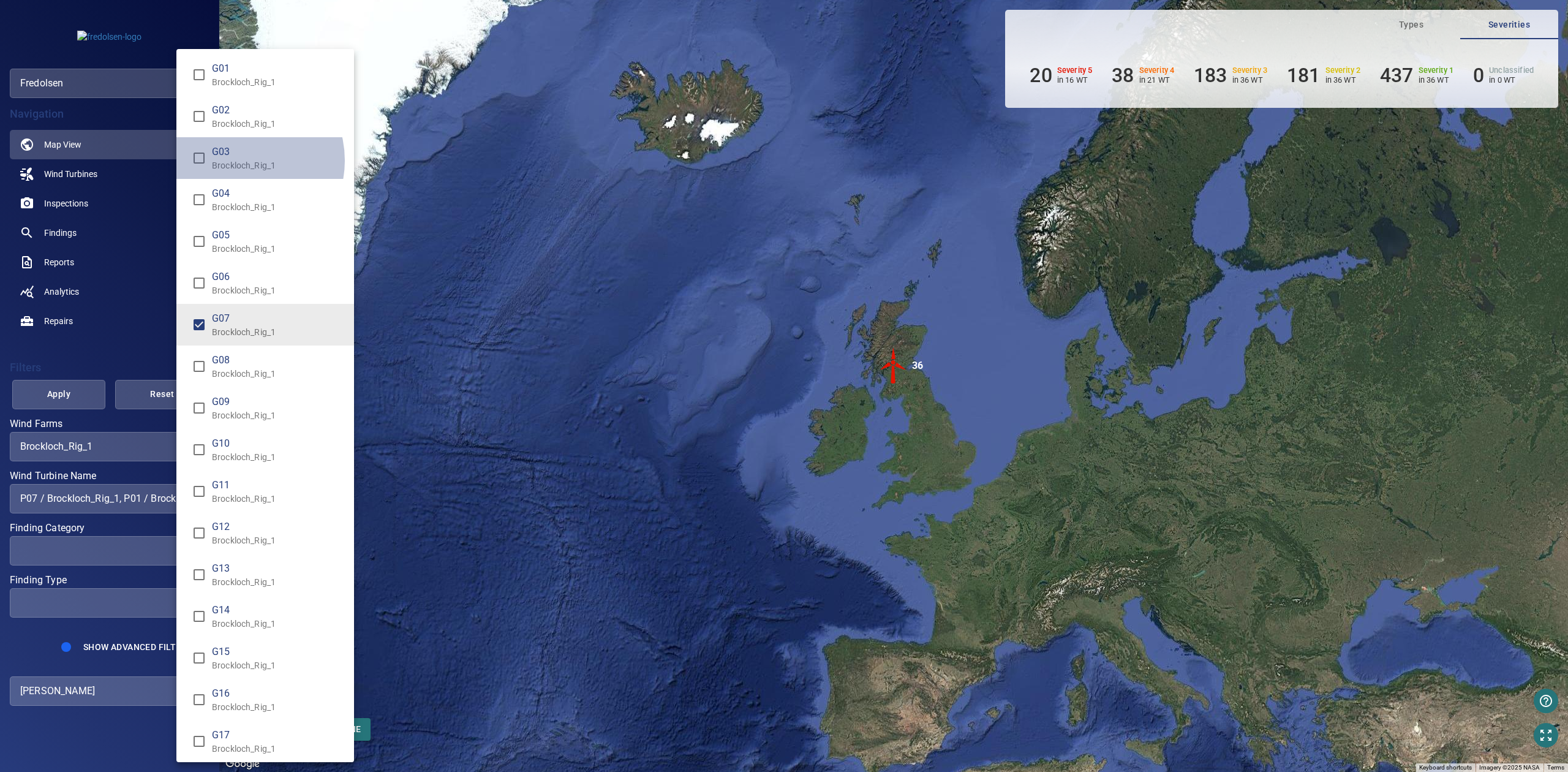
click at [239, 161] on p "Brockloch_Rig_1" at bounding box center [277, 165] width 132 height 12
type input "**********"
click at [69, 398] on div "Wind Turbine Name" at bounding box center [784, 386] width 1568 height 772
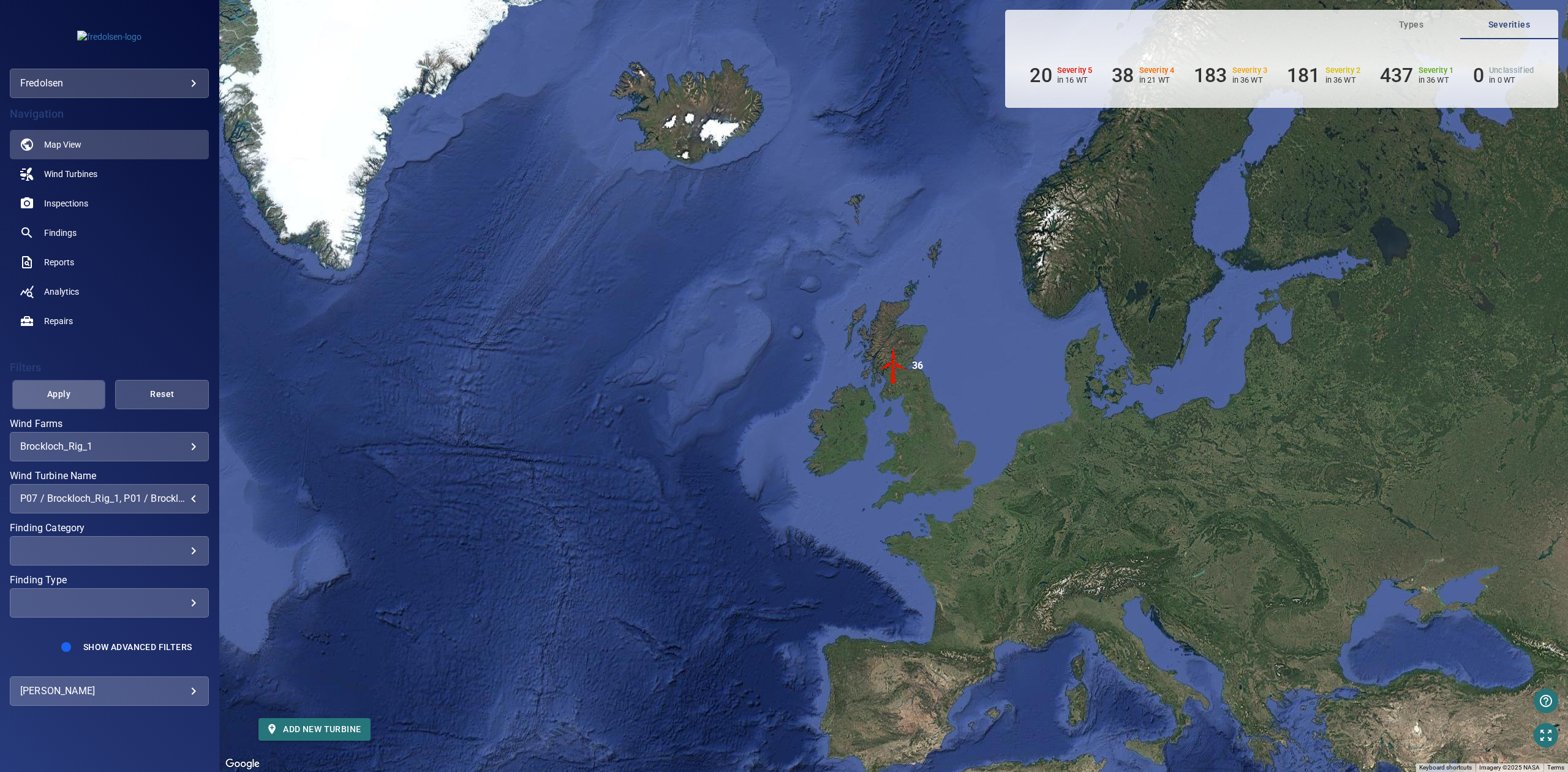
click at [66, 387] on span "Apply" at bounding box center [59, 394] width 63 height 16
click at [136, 660] on div "**********" at bounding box center [109, 386] width 219 height 772
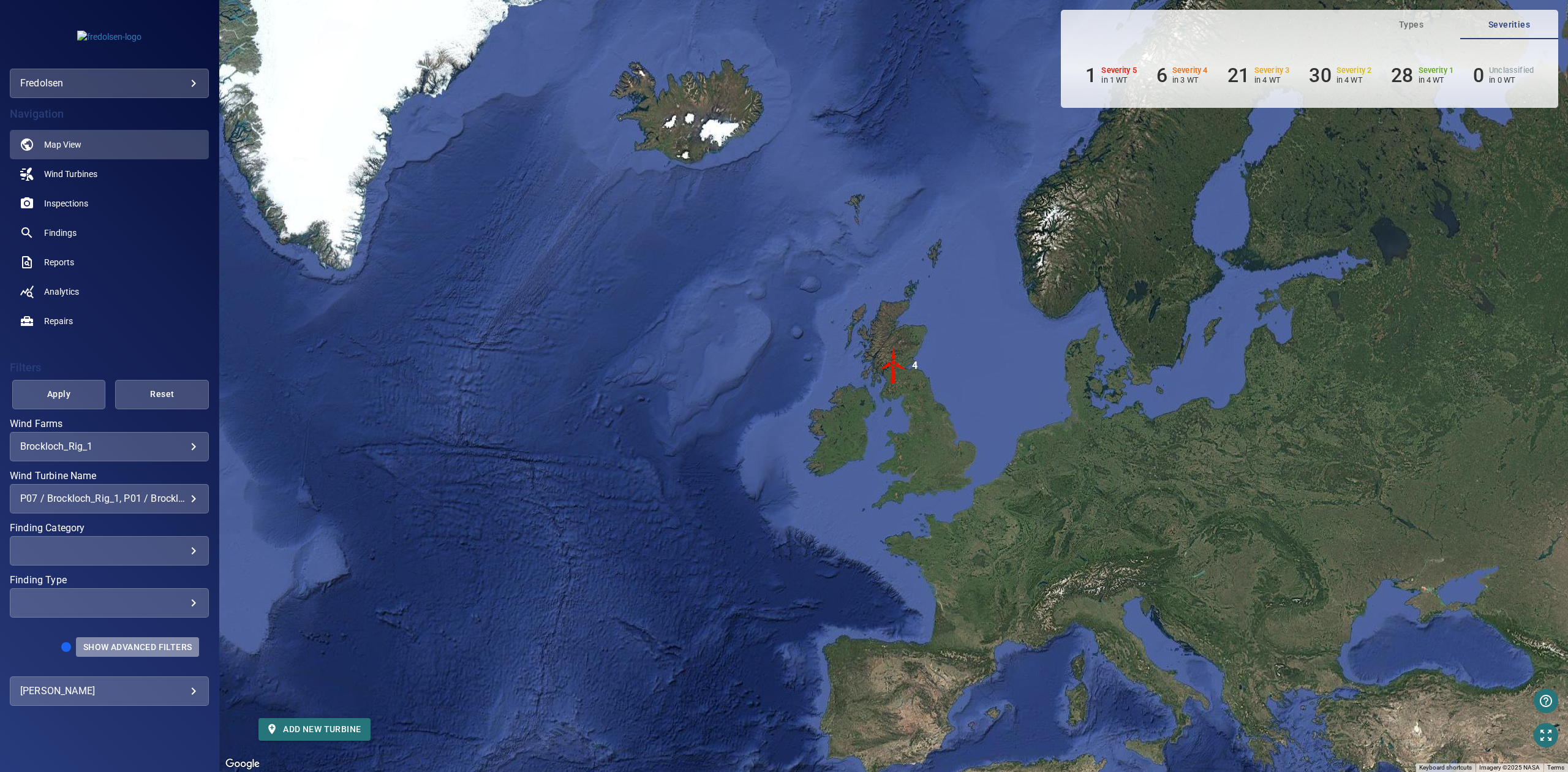
click at [135, 650] on span "Show Advanced Filters" at bounding box center [137, 646] width 108 height 10
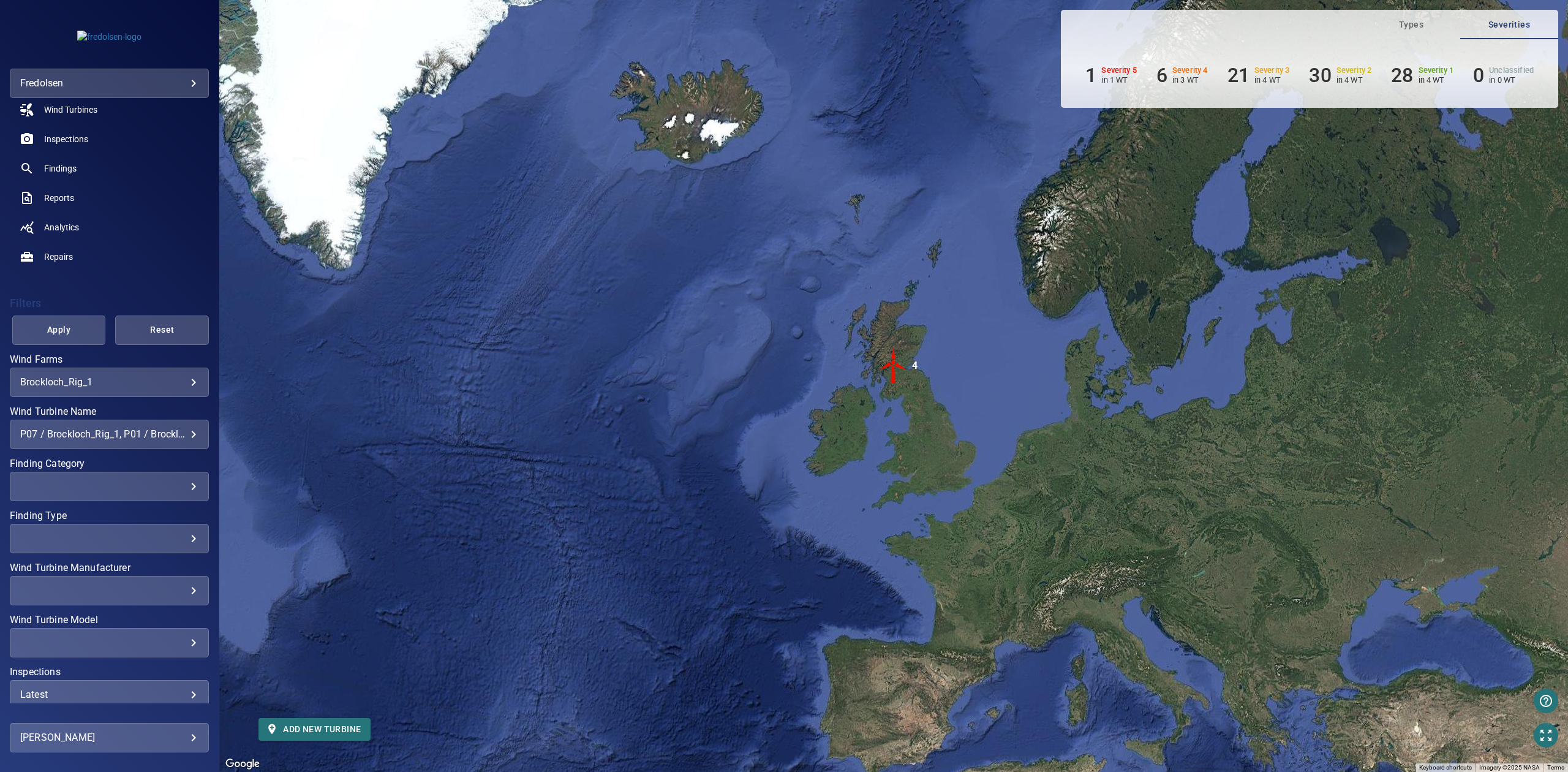
scroll to position [120, 0]
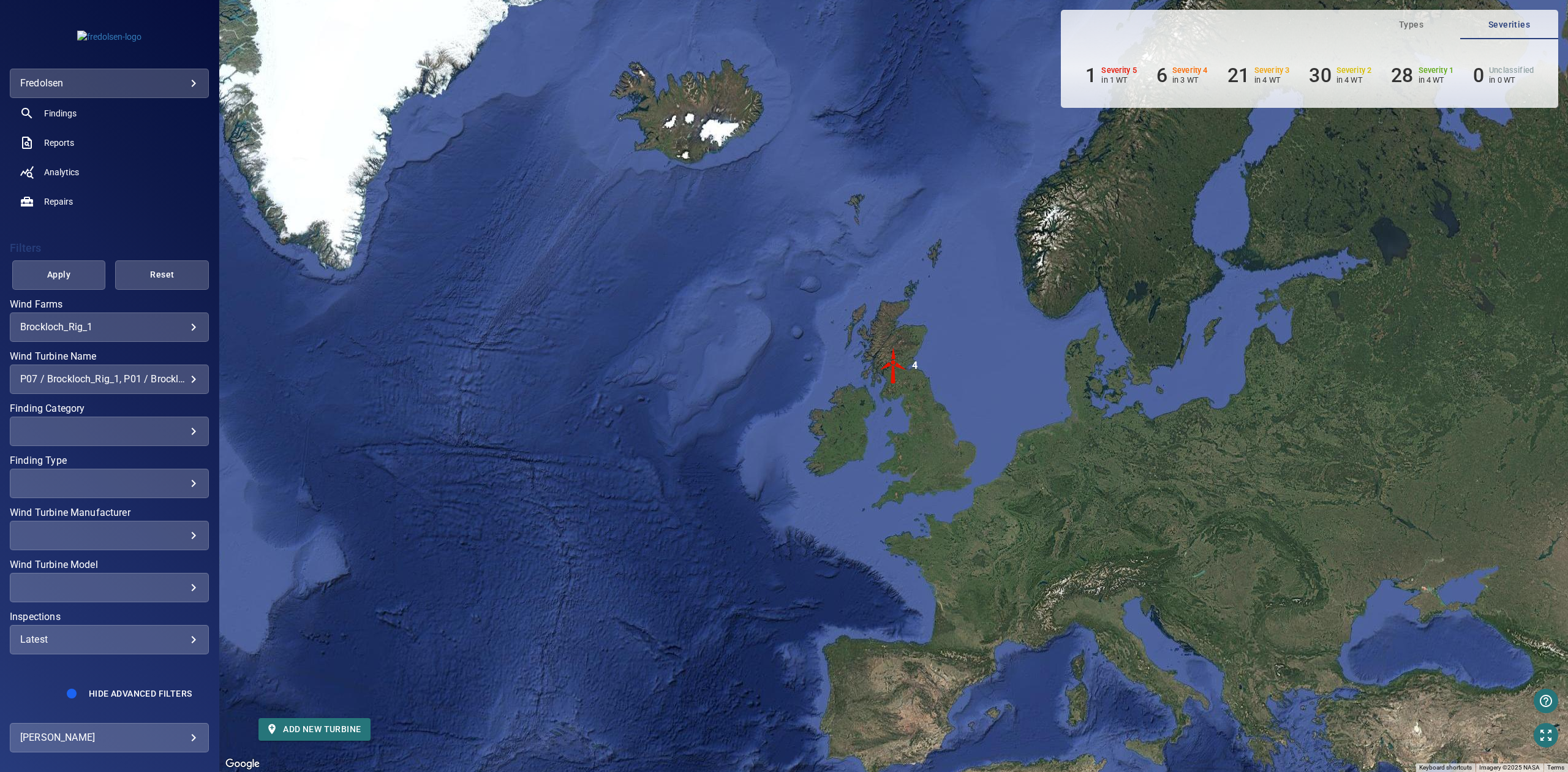
click at [98, 635] on div "Latest" at bounding box center [109, 638] width 178 height 11
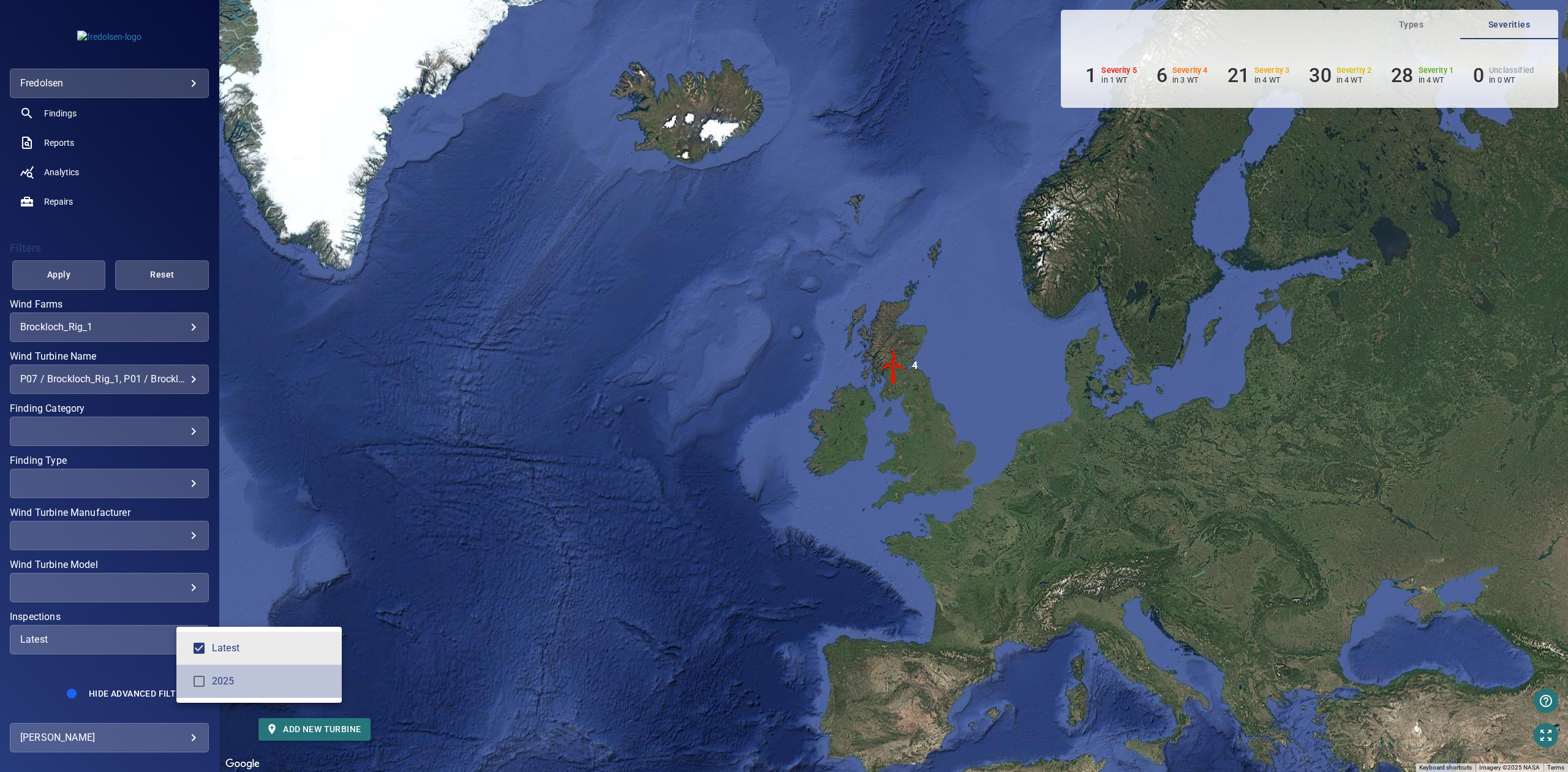
click at [254, 682] on span "2025" at bounding box center [271, 681] width 120 height 15
click at [234, 656] on li "Latest" at bounding box center [259, 648] width 165 height 33
type input "****"
click at [84, 280] on div "Inspections" at bounding box center [784, 386] width 1568 height 772
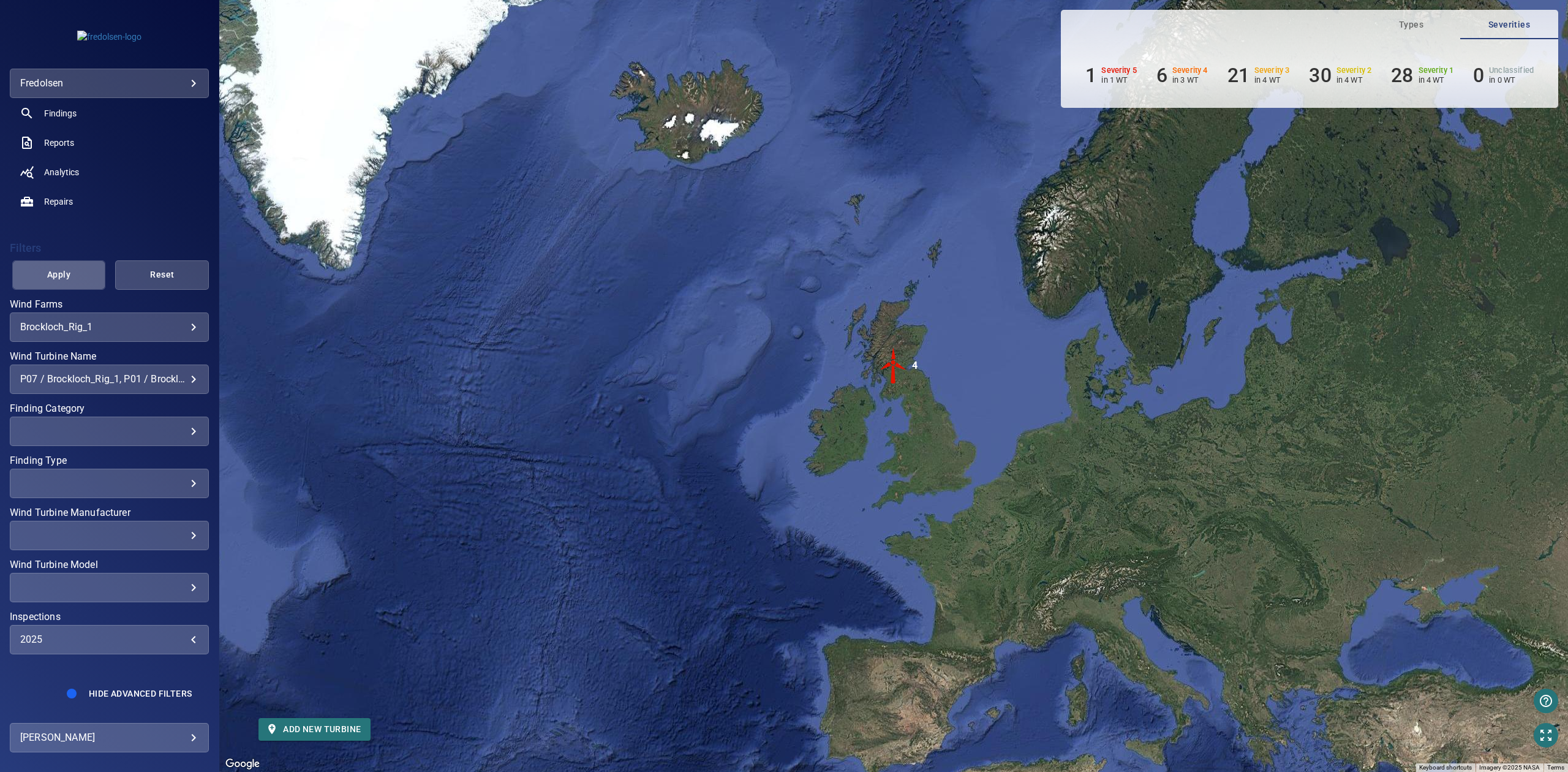
click at [74, 271] on span "Apply" at bounding box center [59, 275] width 63 height 16
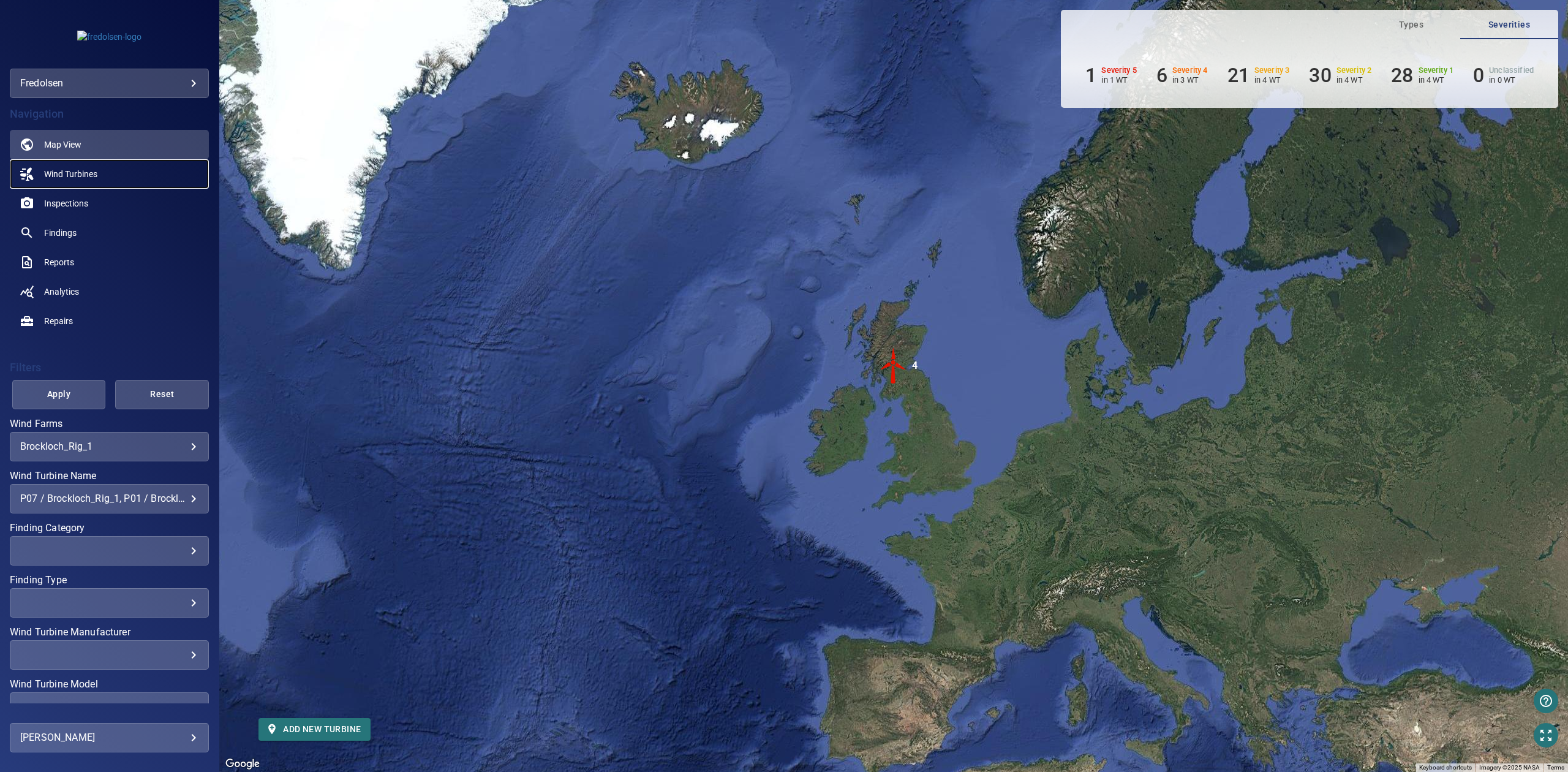
click at [81, 163] on link "Wind Turbines" at bounding box center [109, 174] width 199 height 30
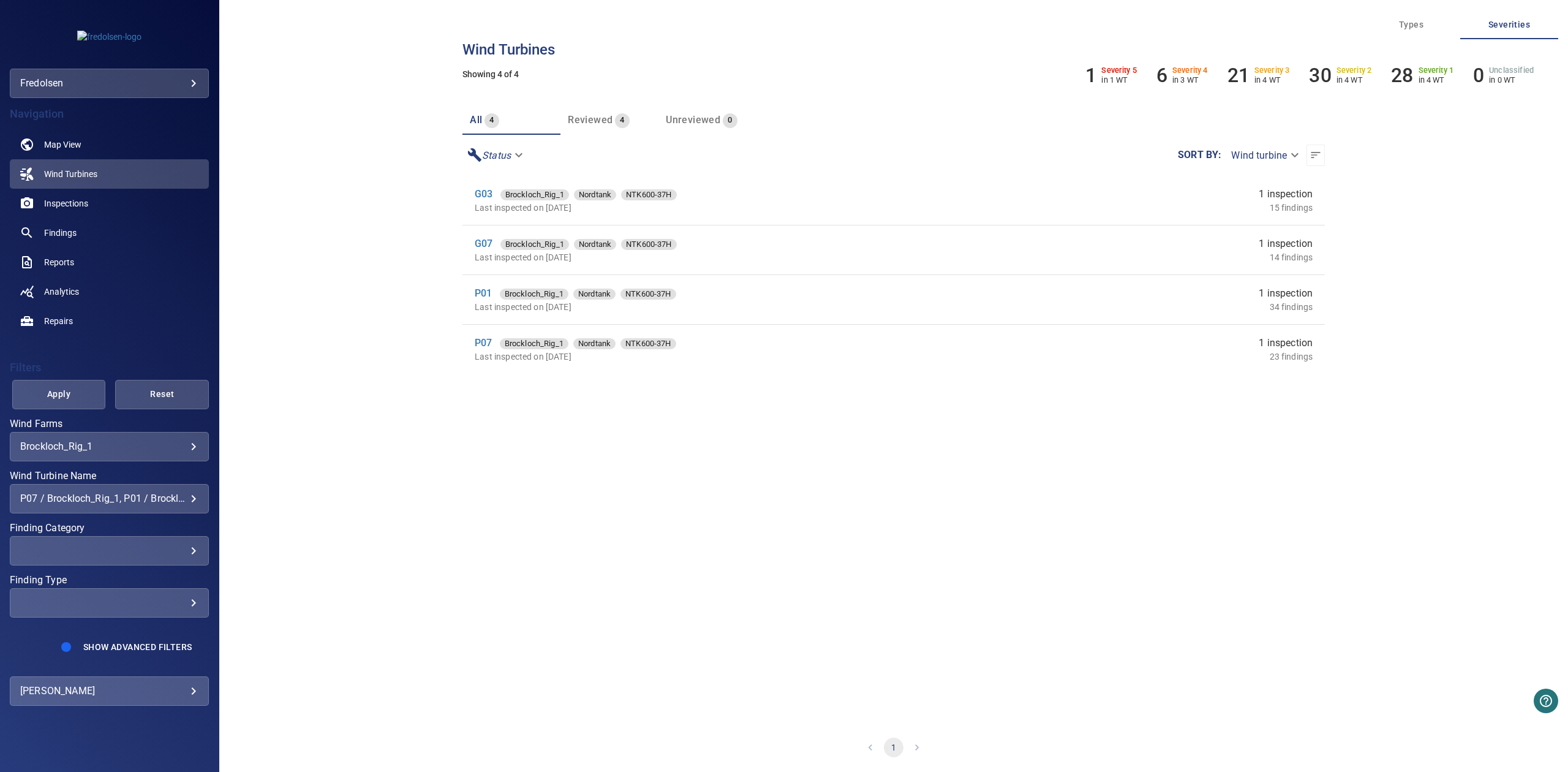
click at [106, 686] on body "**********" at bounding box center [784, 386] width 1568 height 772
click at [267, 721] on link "Manage Users" at bounding box center [265, 713] width 177 height 22
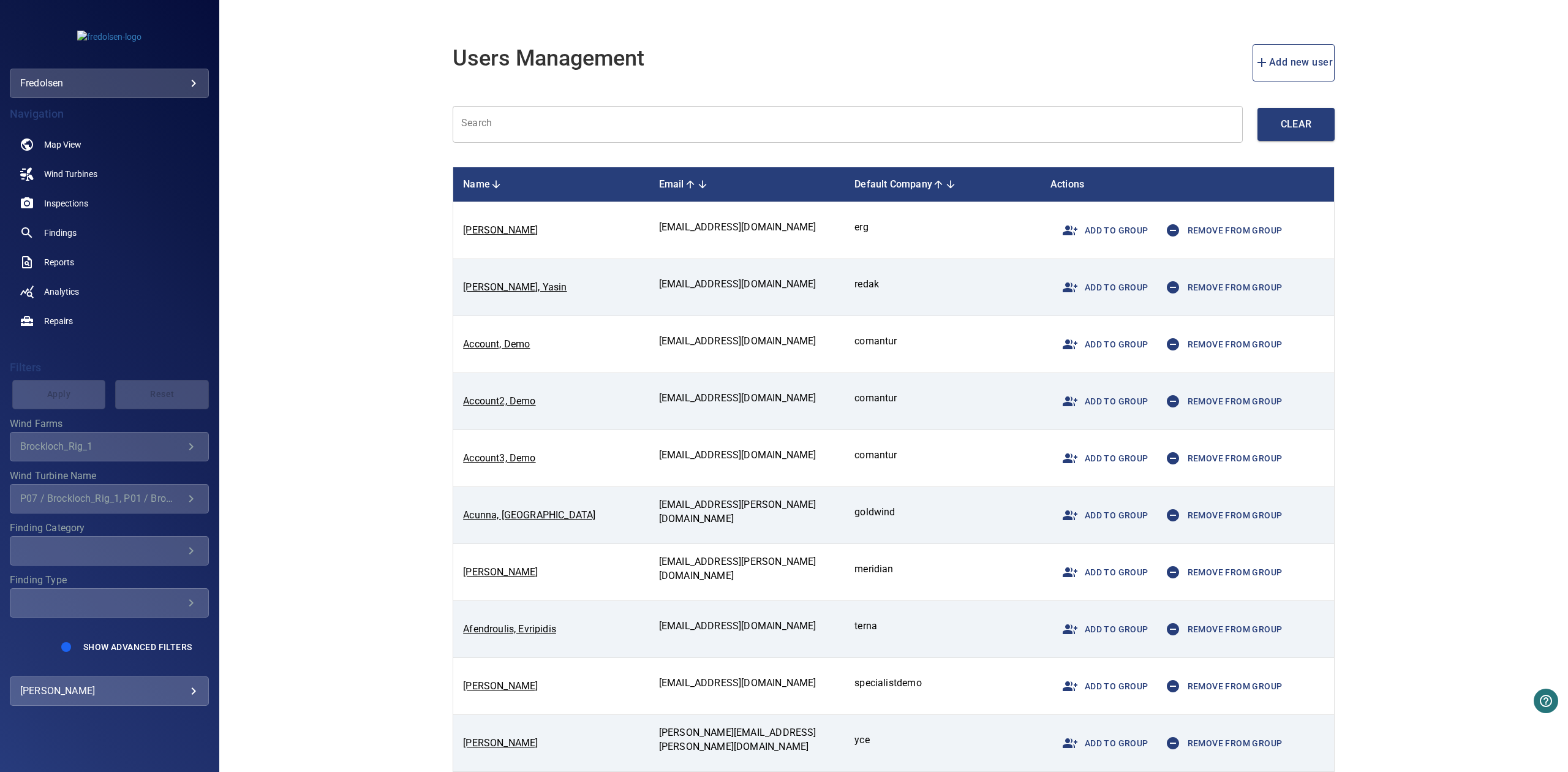
click at [559, 131] on input "text" at bounding box center [848, 124] width 790 height 38
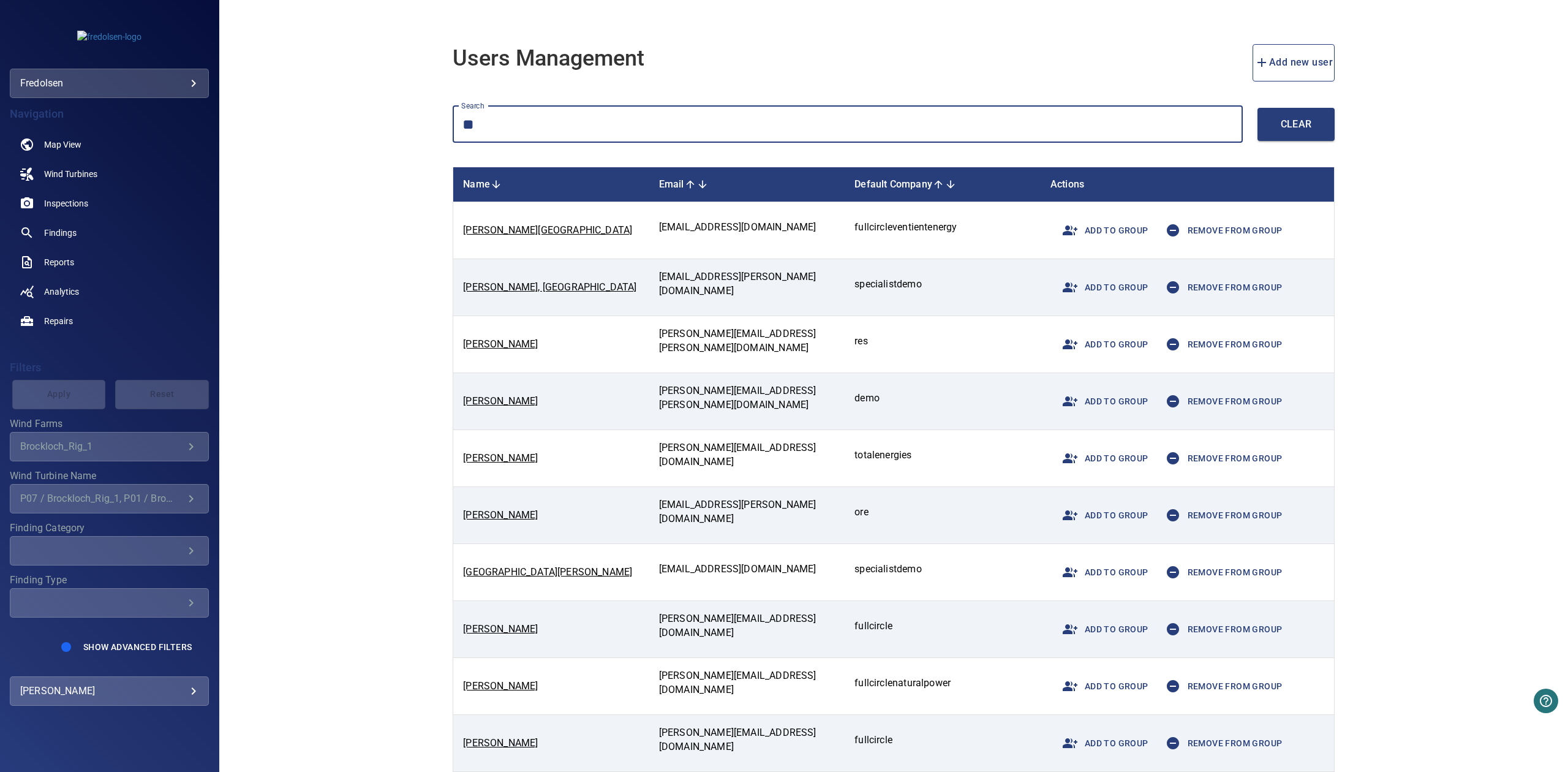
type input "*"
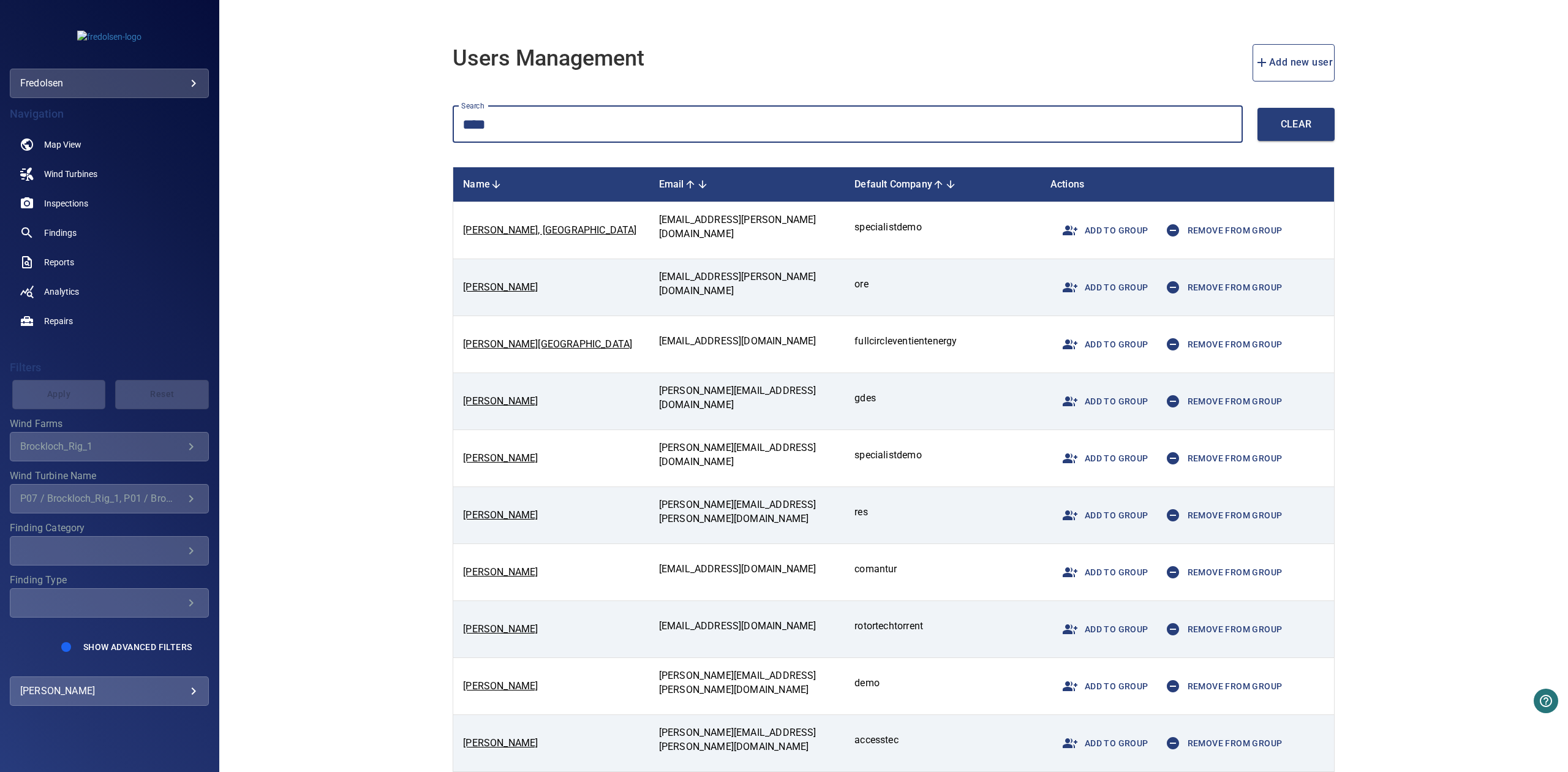
type input "****"
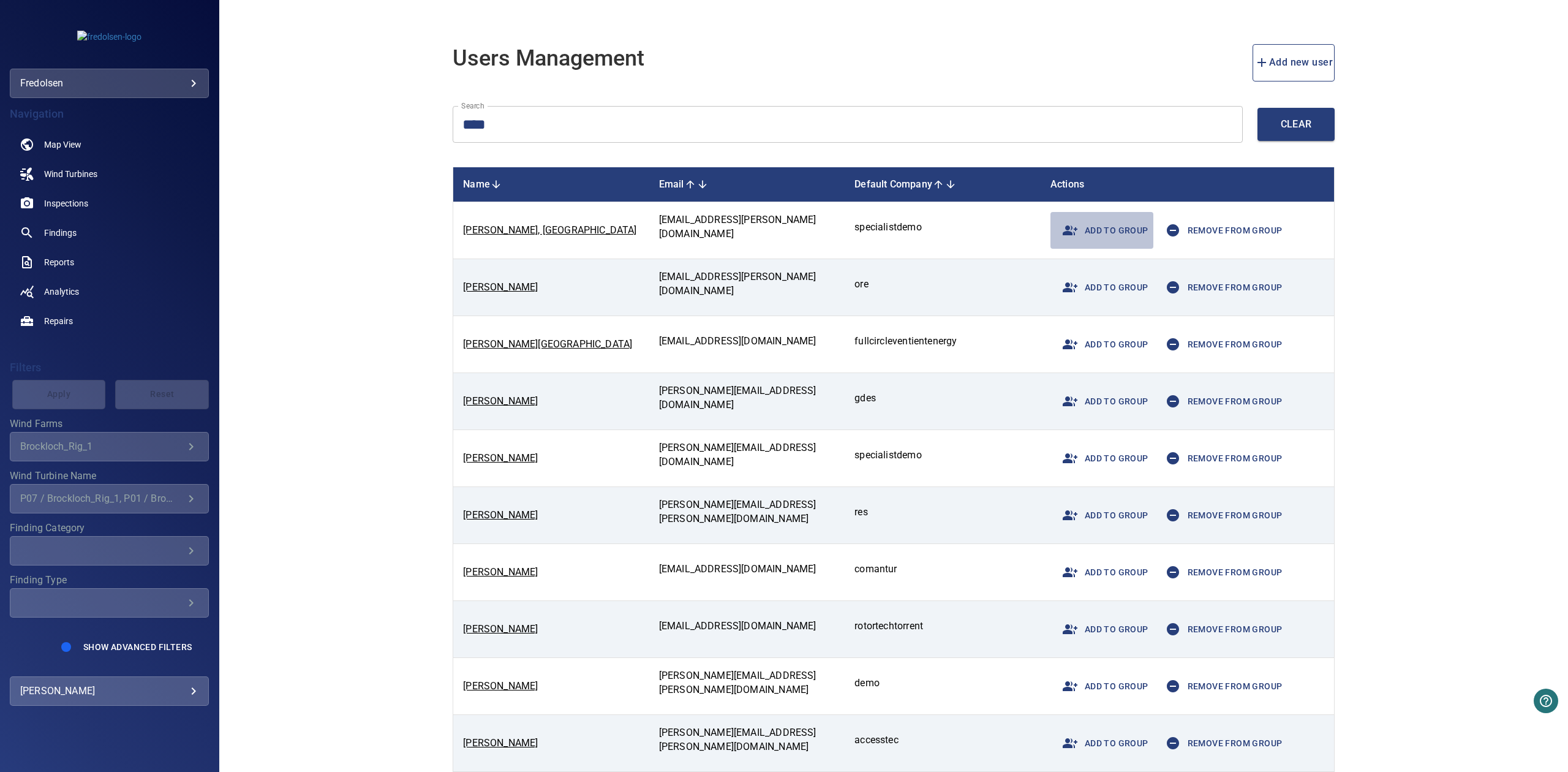
click at [1120, 218] on span "Add to group" at bounding box center [1101, 231] width 93 height 30
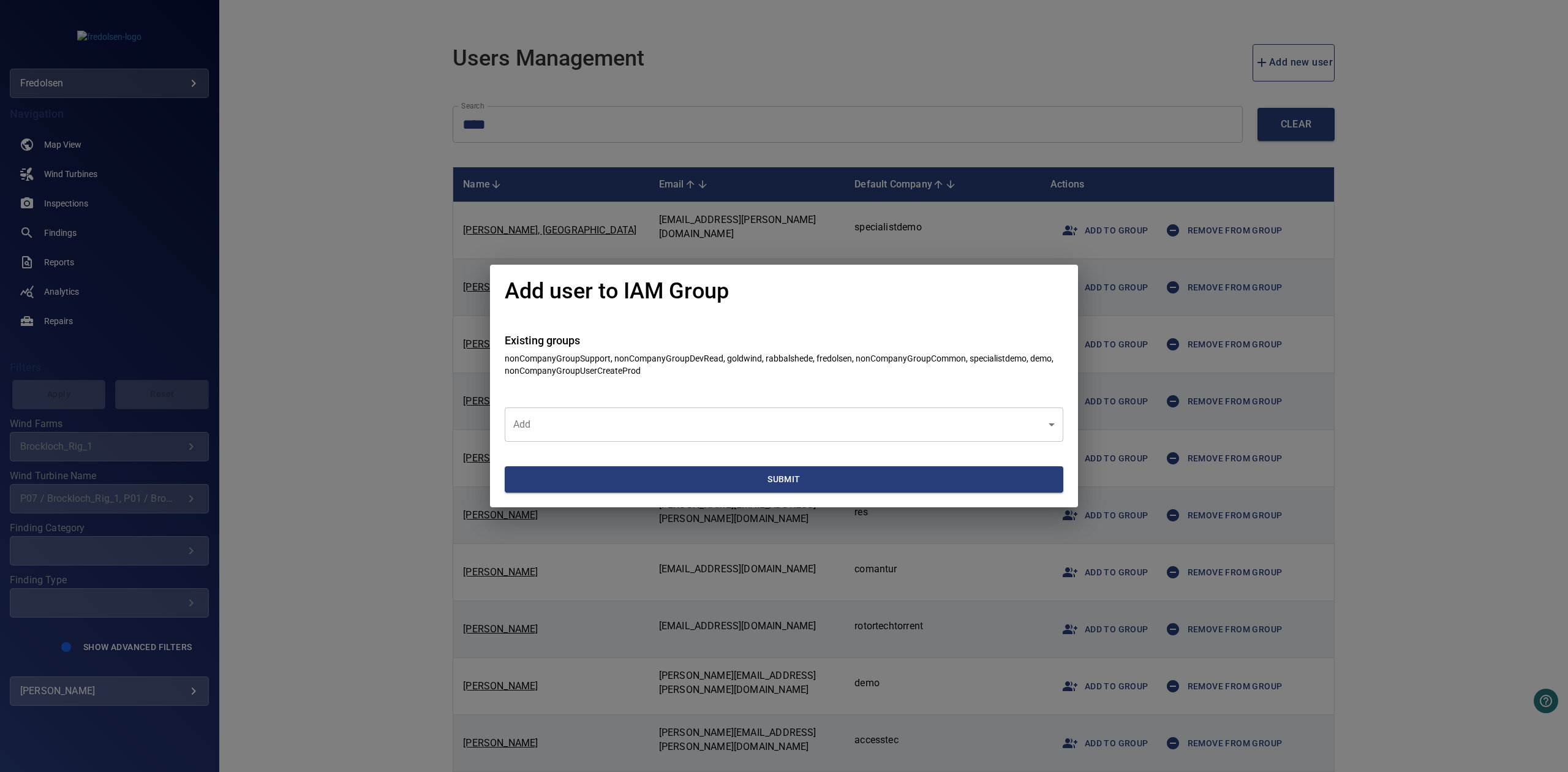
click at [732, 419] on body "**********" at bounding box center [784, 386] width 1568 height 772
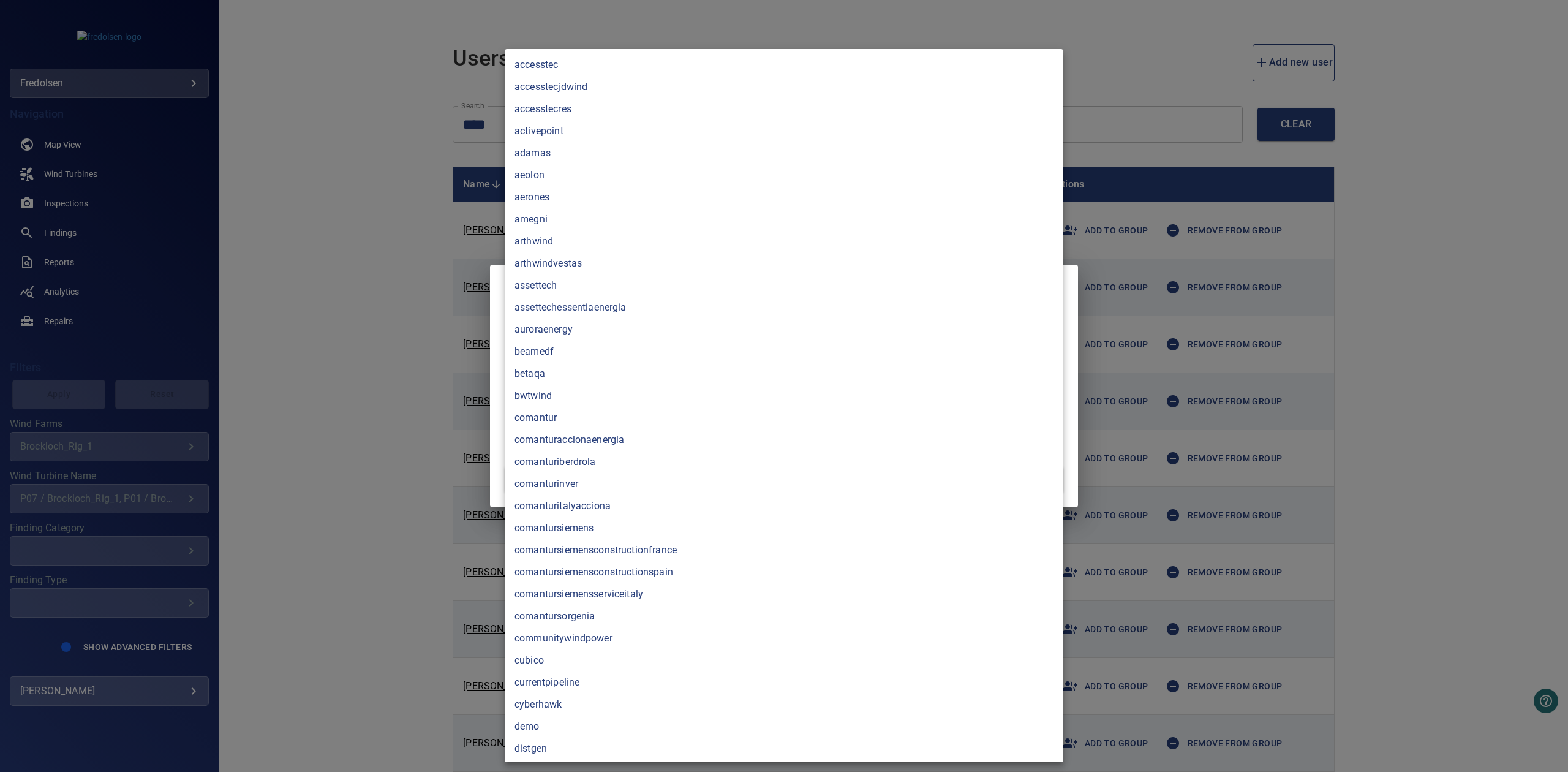
scroll to position [851, 0]
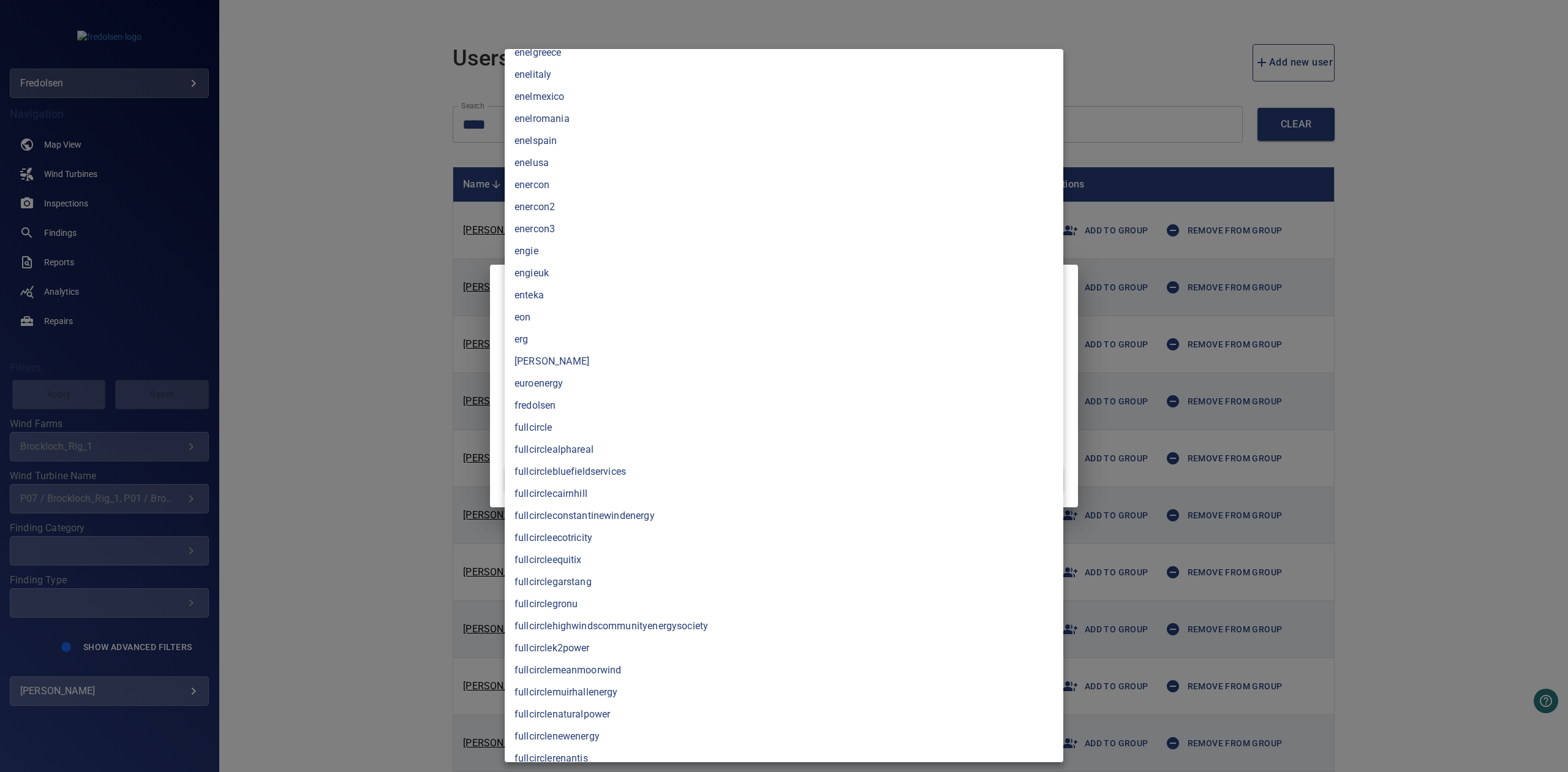
click at [620, 407] on li "fredolsen" at bounding box center [783, 405] width 559 height 22
type input "*********"
click at [369, 351] on div at bounding box center [784, 386] width 1568 height 772
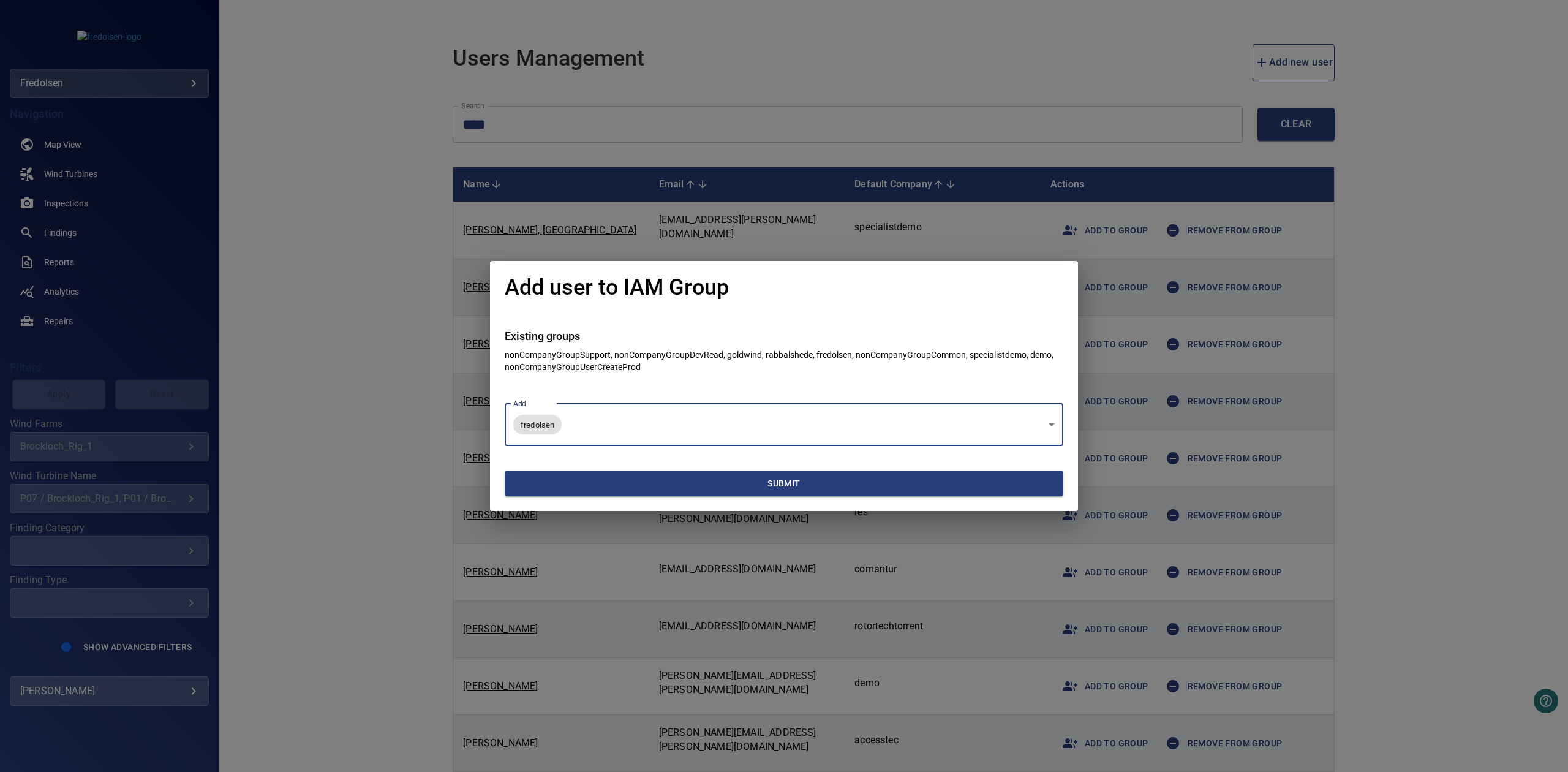
click at [600, 483] on span "Submit" at bounding box center [784, 483] width 549 height 16
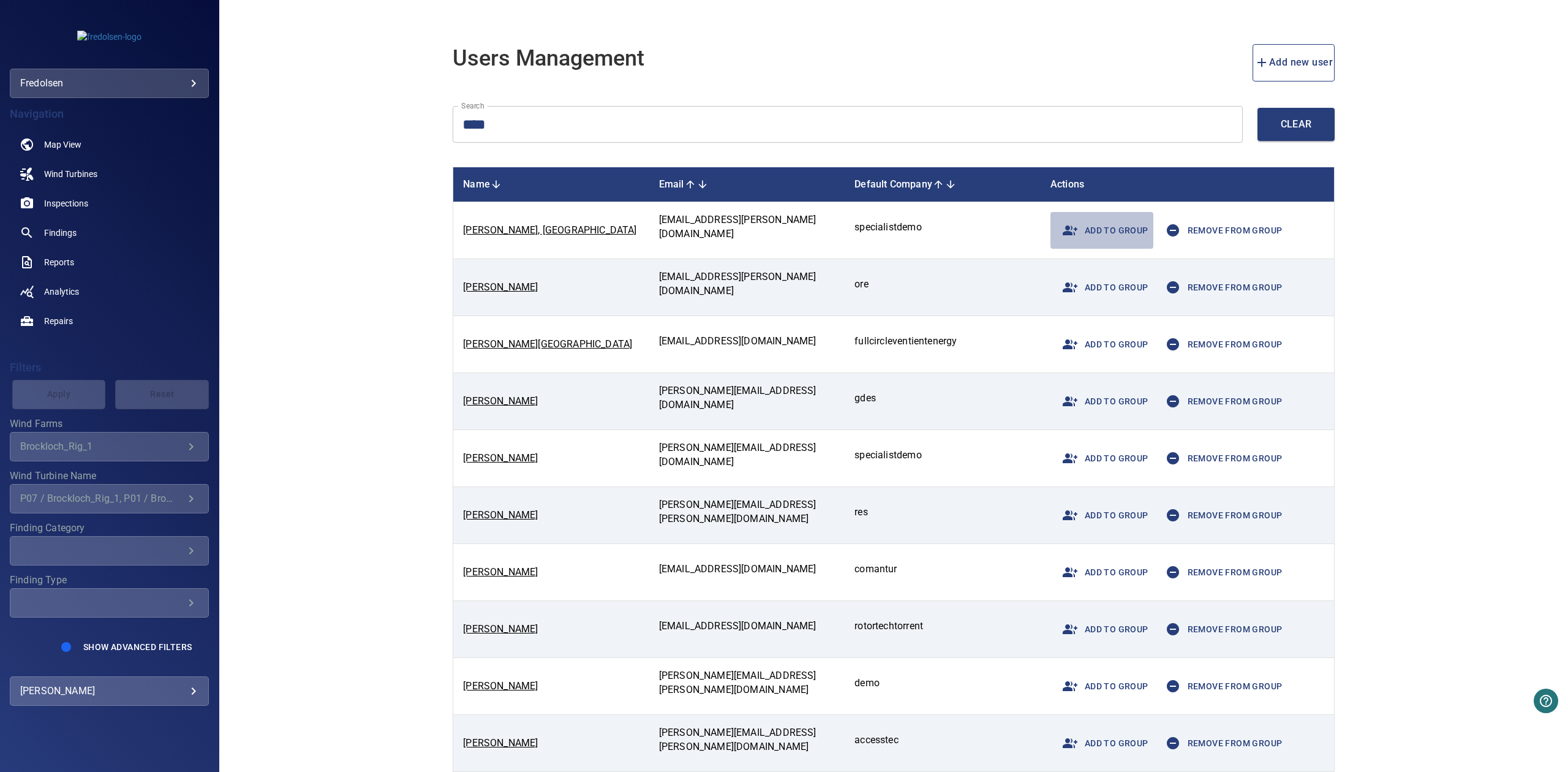
click at [1120, 224] on span "Add to group" at bounding box center [1101, 231] width 93 height 30
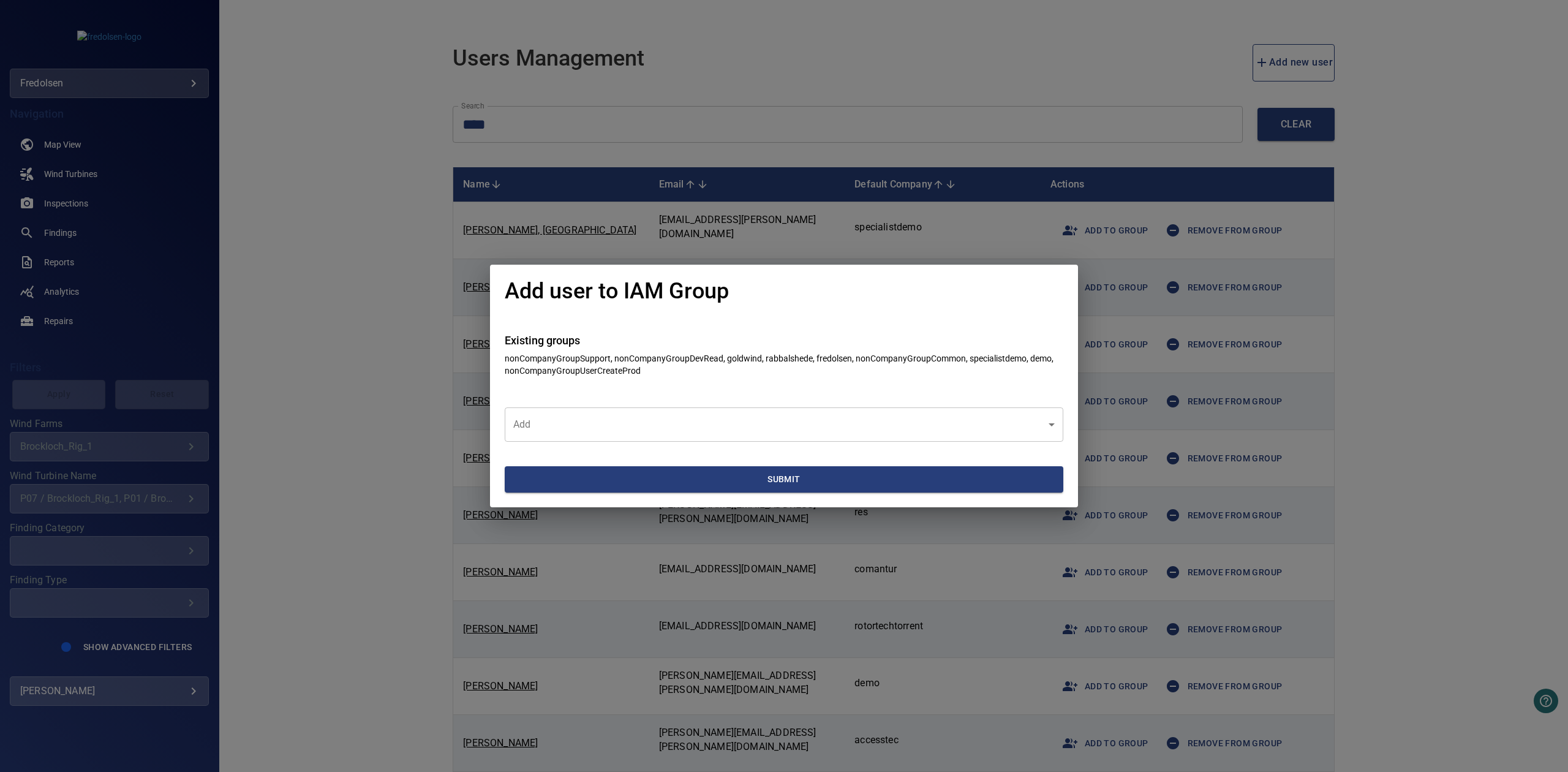
click at [1154, 278] on div "Add user to IAM Group Existing groups nonCompanyGroupSupport, nonCompanyGroupDe…" at bounding box center [784, 386] width 1568 height 772
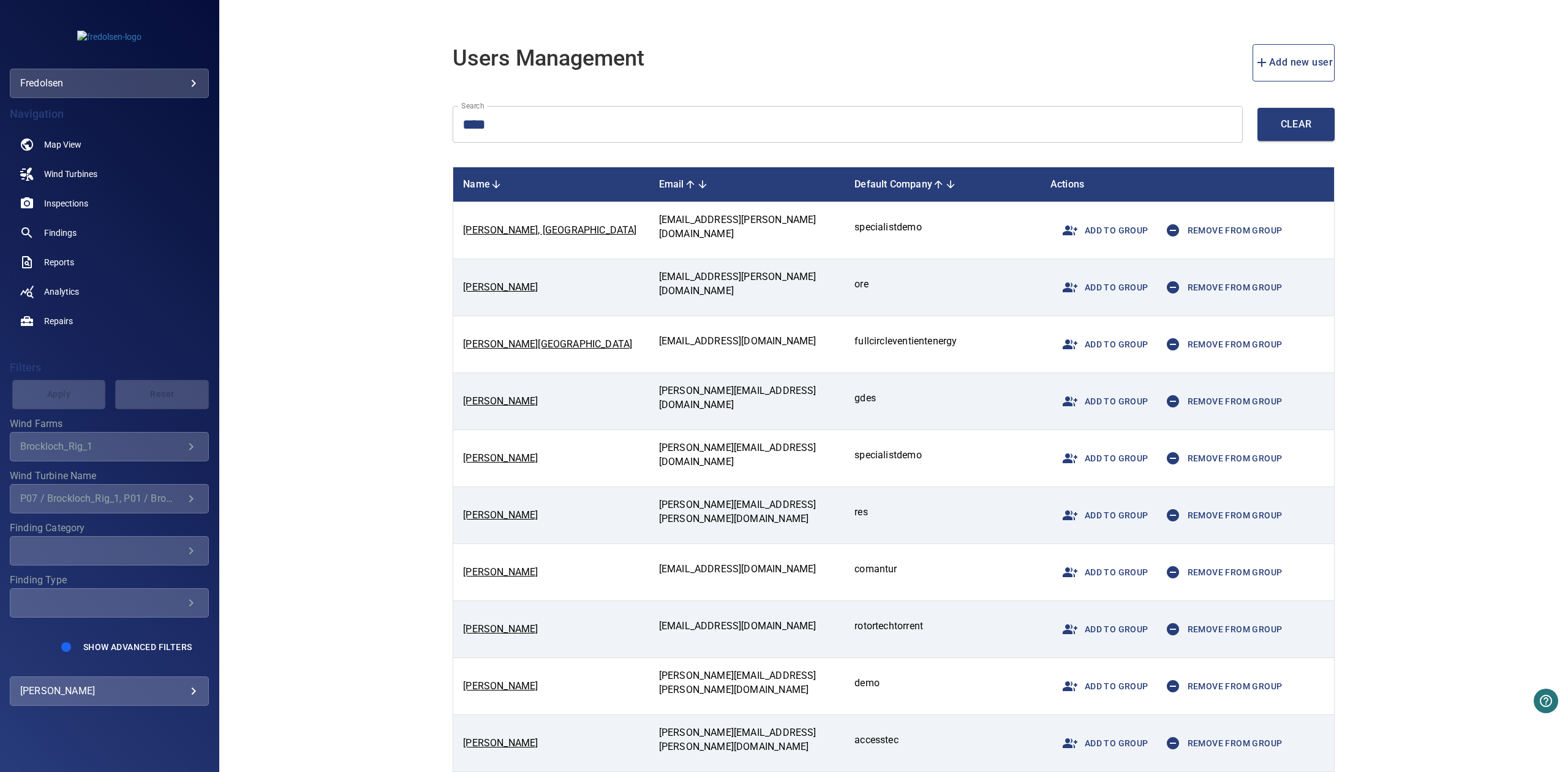
click at [1182, 236] on span "Remove from group" at bounding box center [1220, 231] width 124 height 30
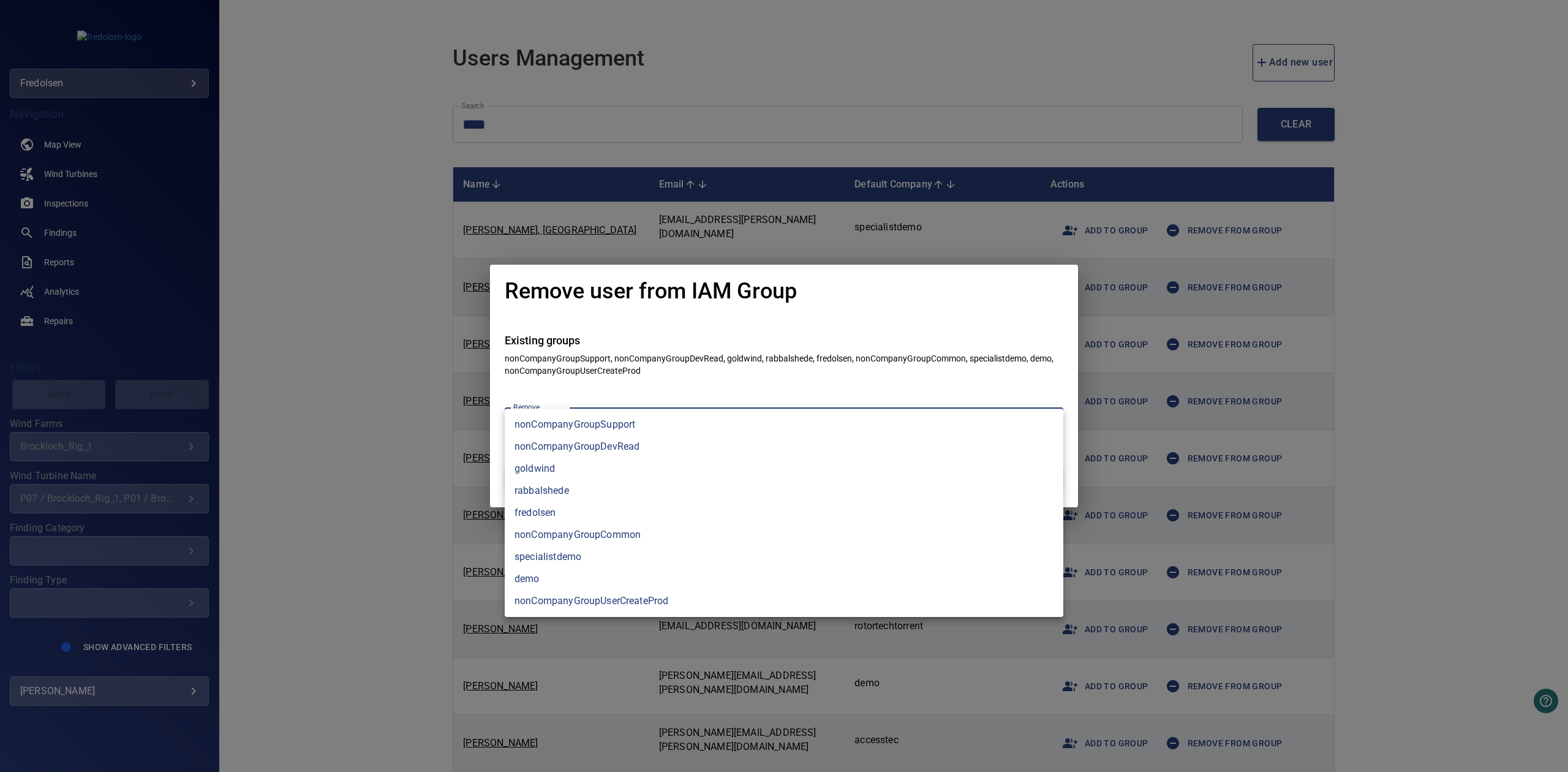
click at [955, 432] on body "**********" at bounding box center [784, 386] width 1568 height 772
click at [600, 467] on li "goldwind" at bounding box center [783, 468] width 559 height 22
type input "********"
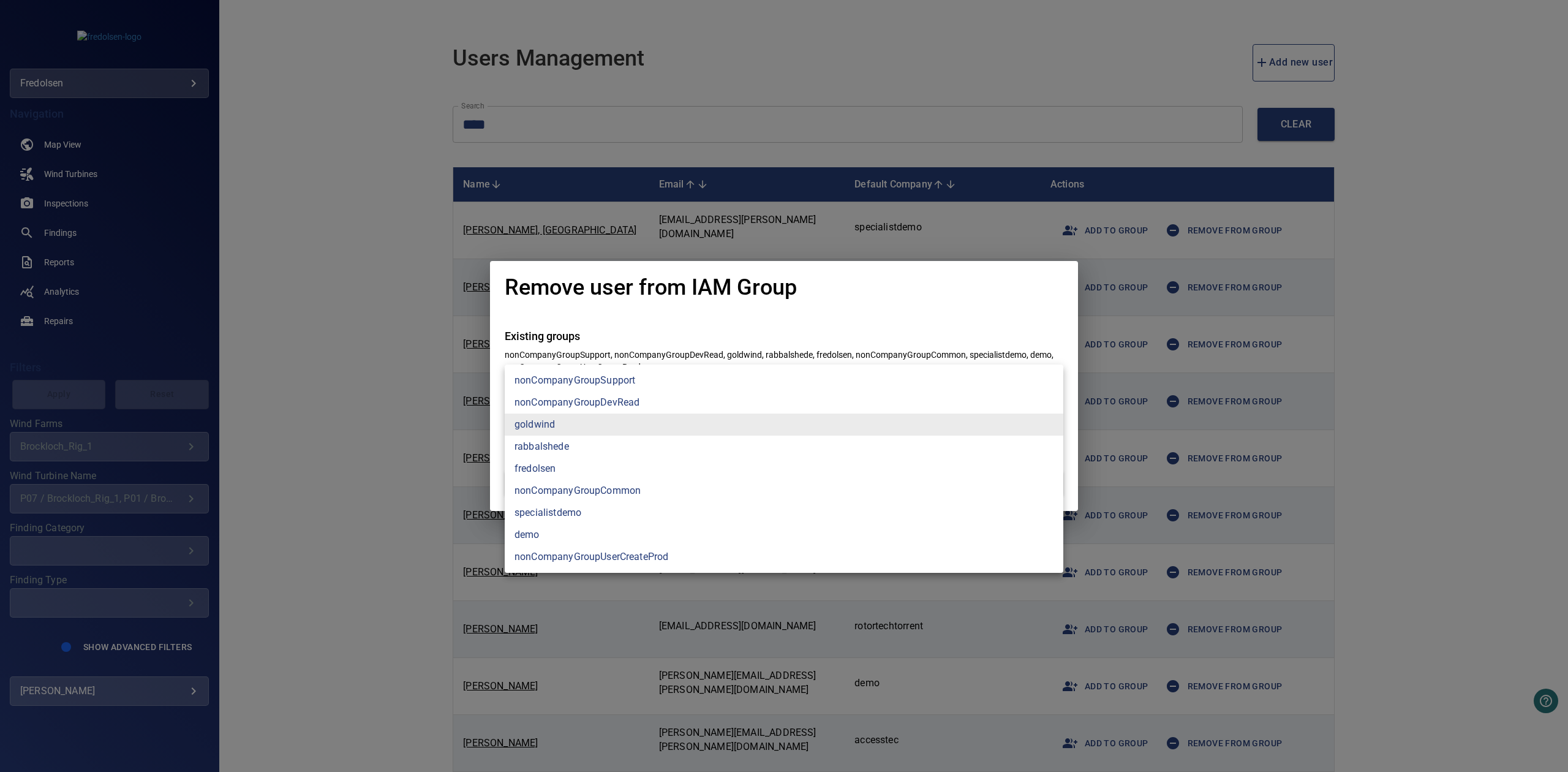
click at [329, 360] on div at bounding box center [784, 386] width 1568 height 772
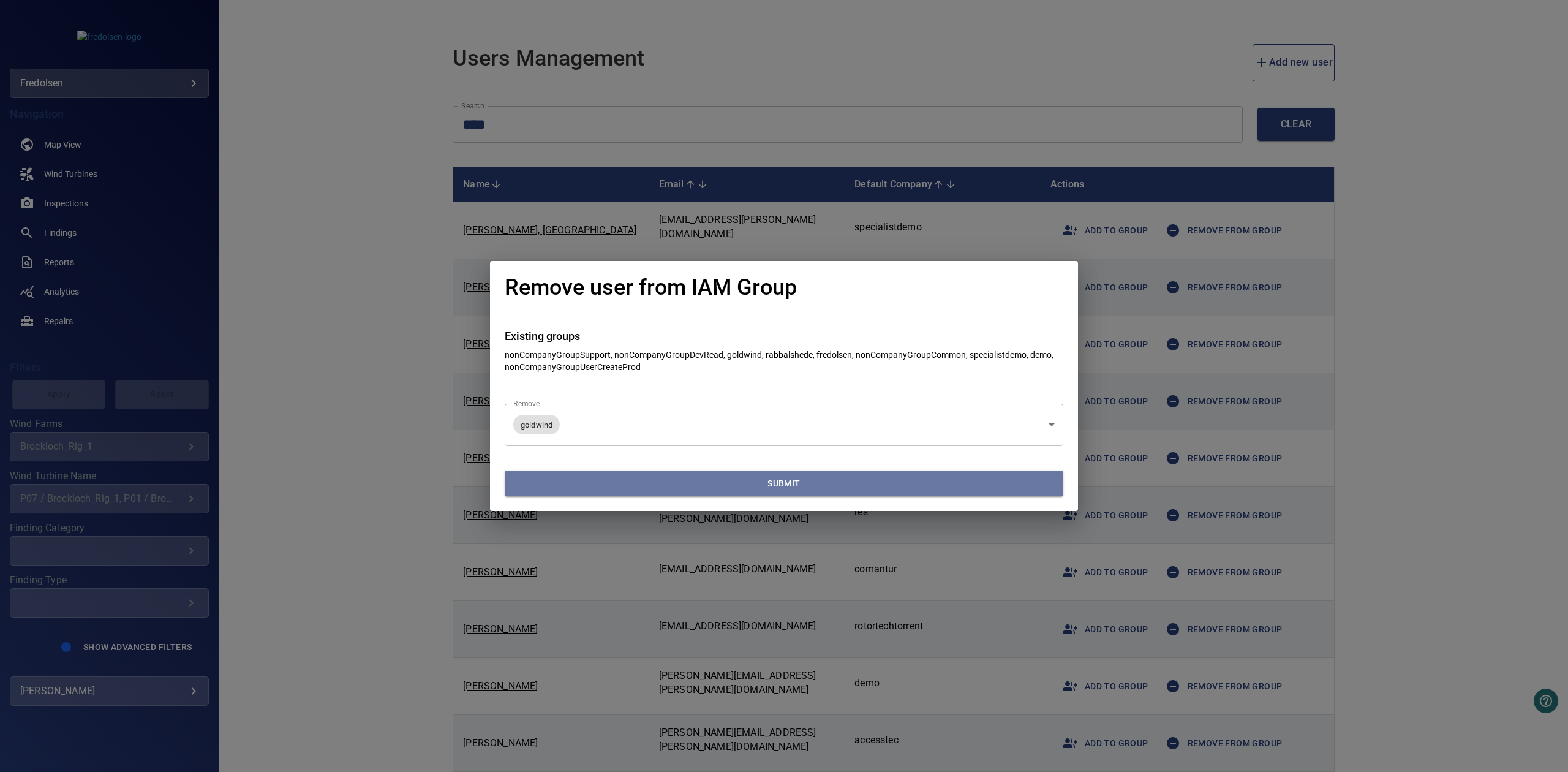
click at [616, 482] on span "Submit" at bounding box center [784, 483] width 549 height 16
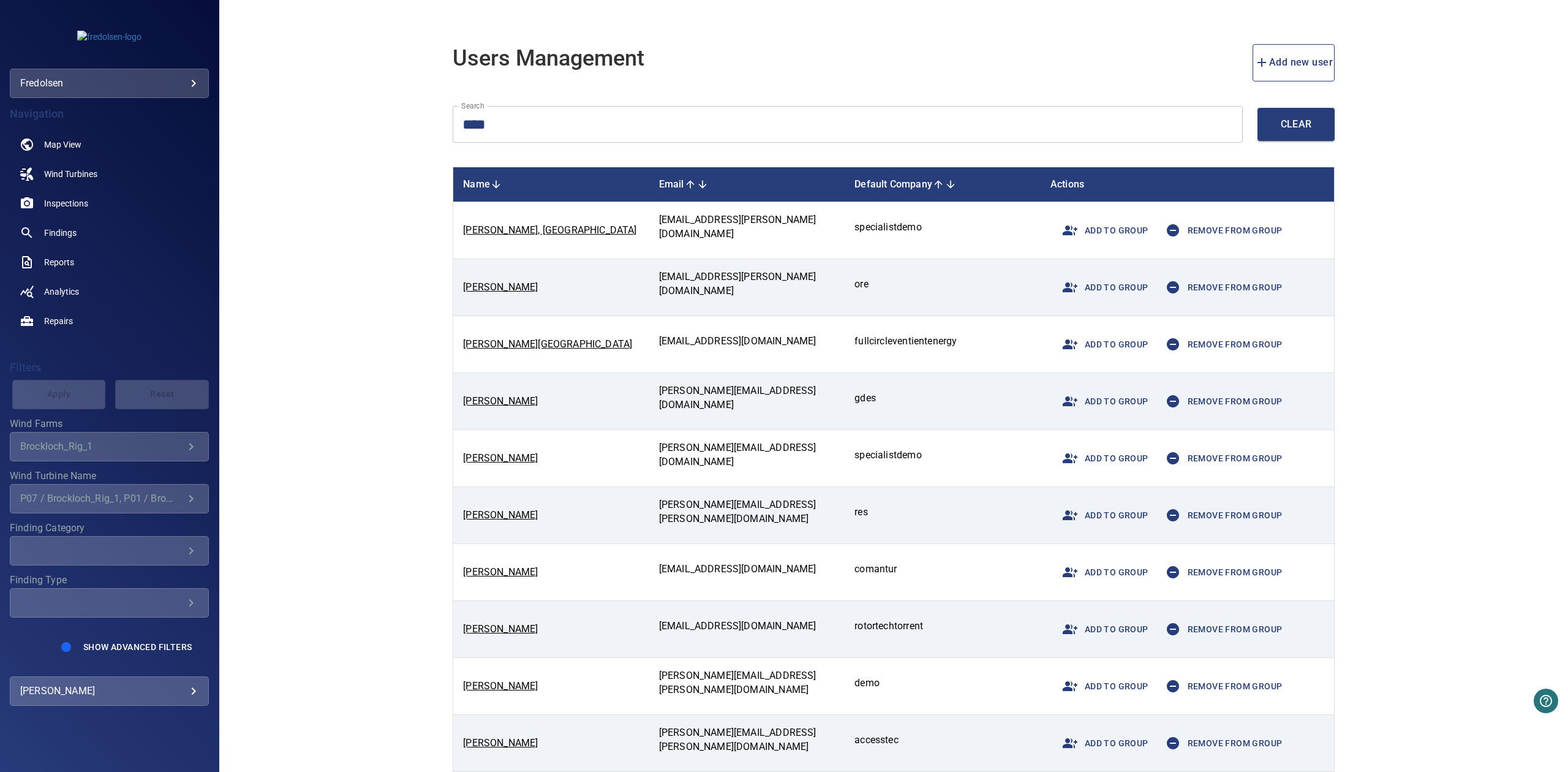
click at [1106, 228] on span "Add to group" at bounding box center [1101, 231] width 93 height 30
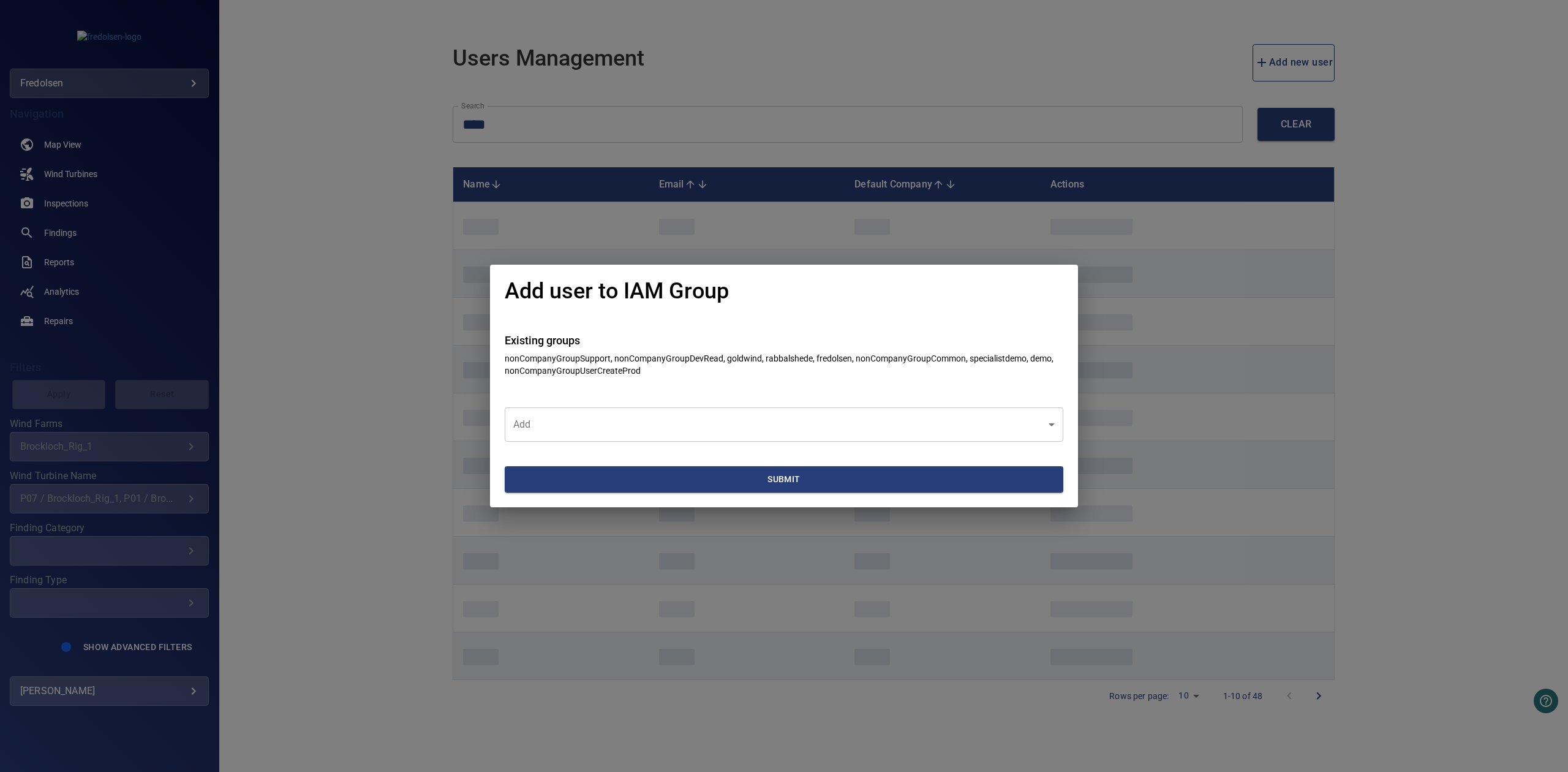
click at [741, 412] on body "**********" at bounding box center [784, 386] width 1568 height 772
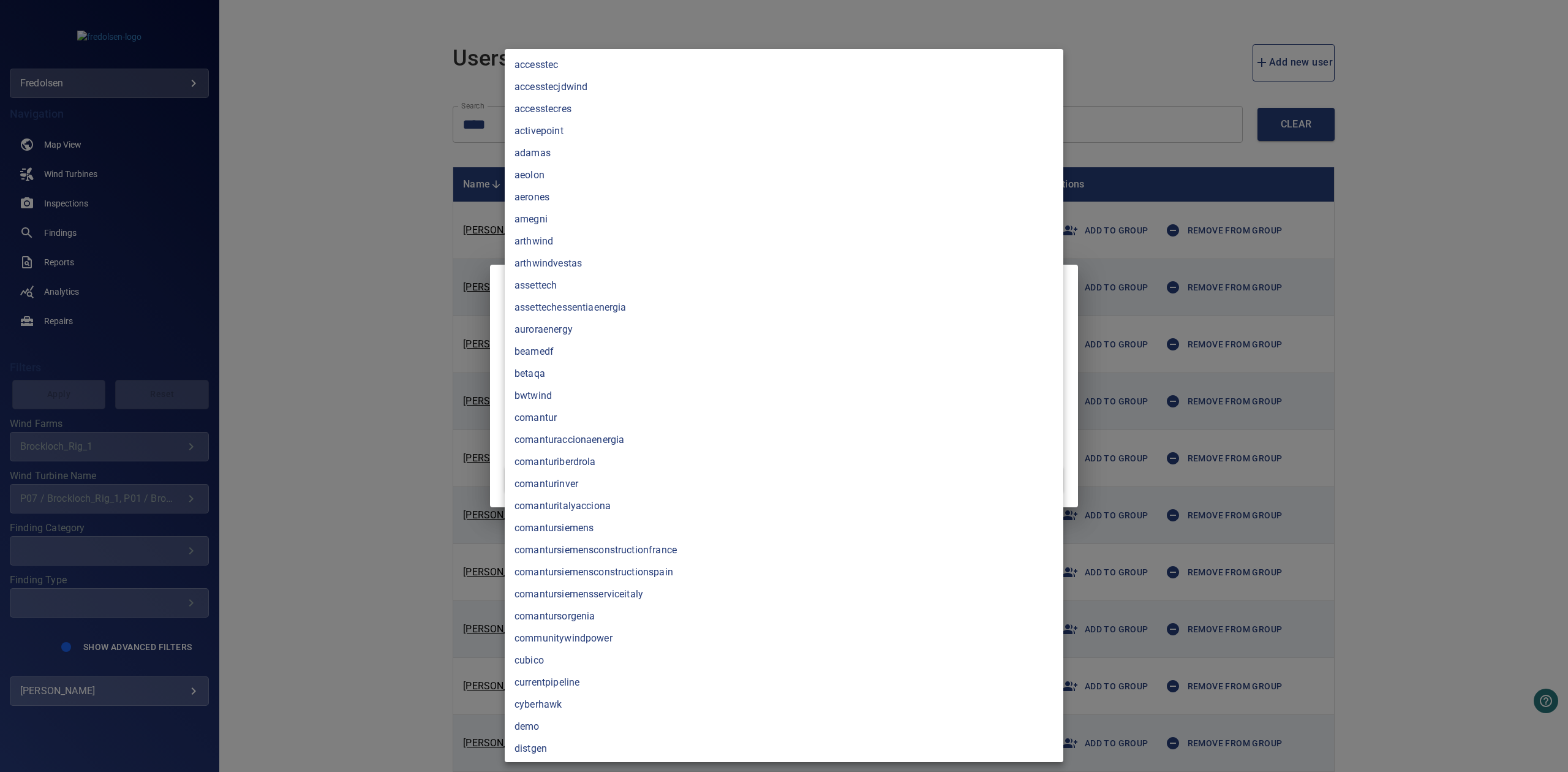
scroll to position [3276, 0]
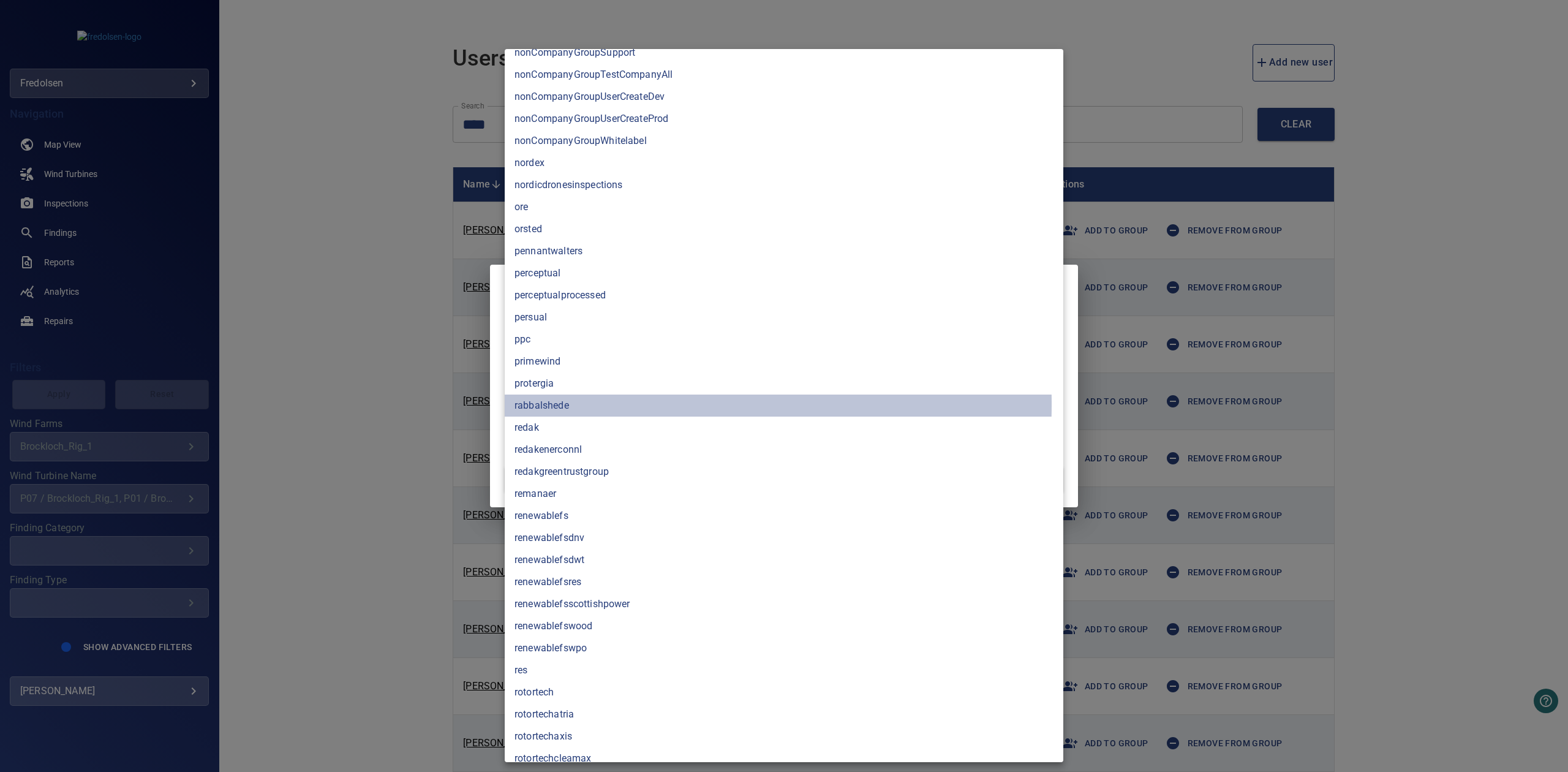
click at [547, 404] on li "rabbalshede" at bounding box center [783, 405] width 559 height 22
type input "**********"
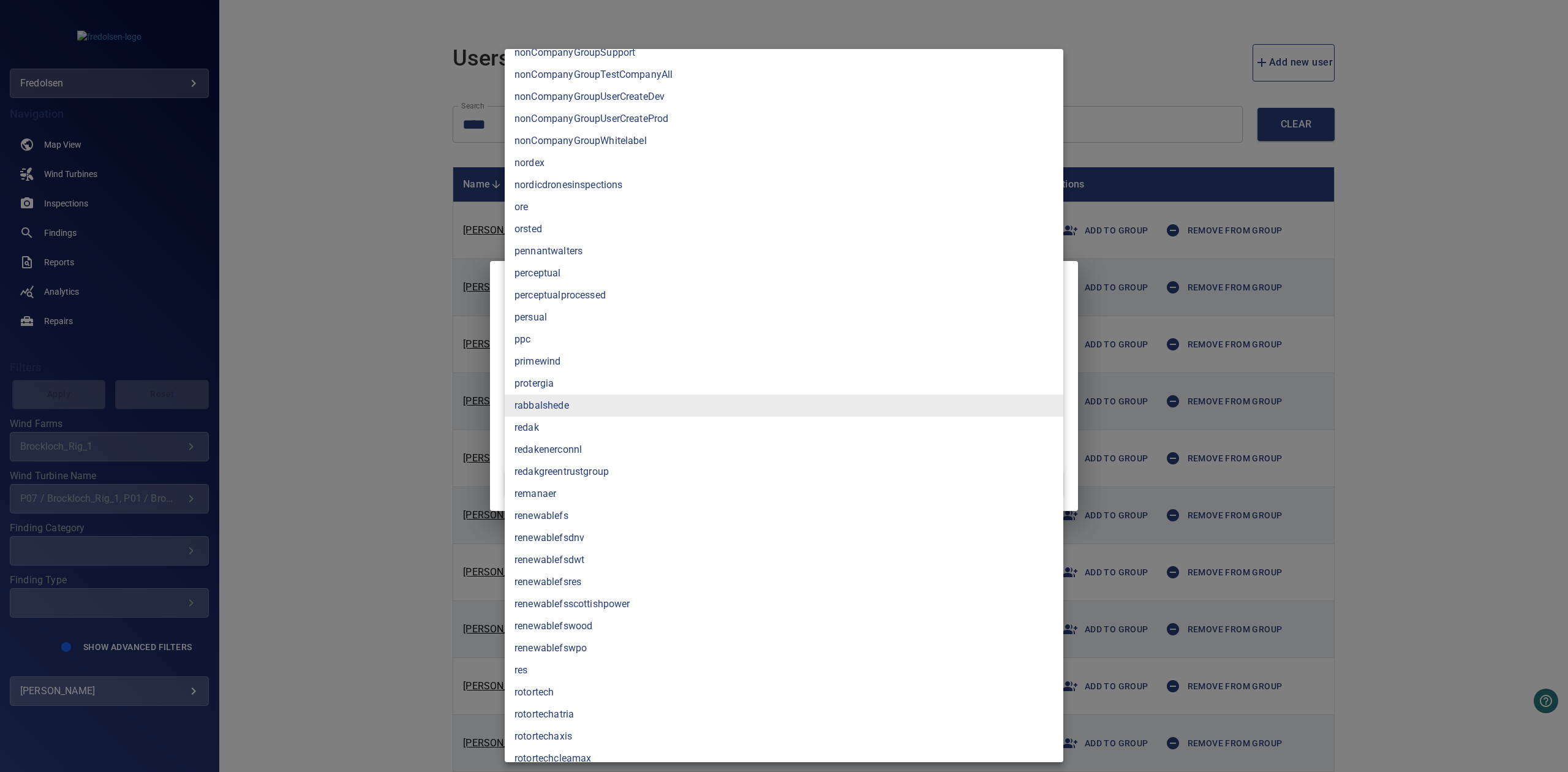
click at [400, 379] on div at bounding box center [784, 386] width 1568 height 772
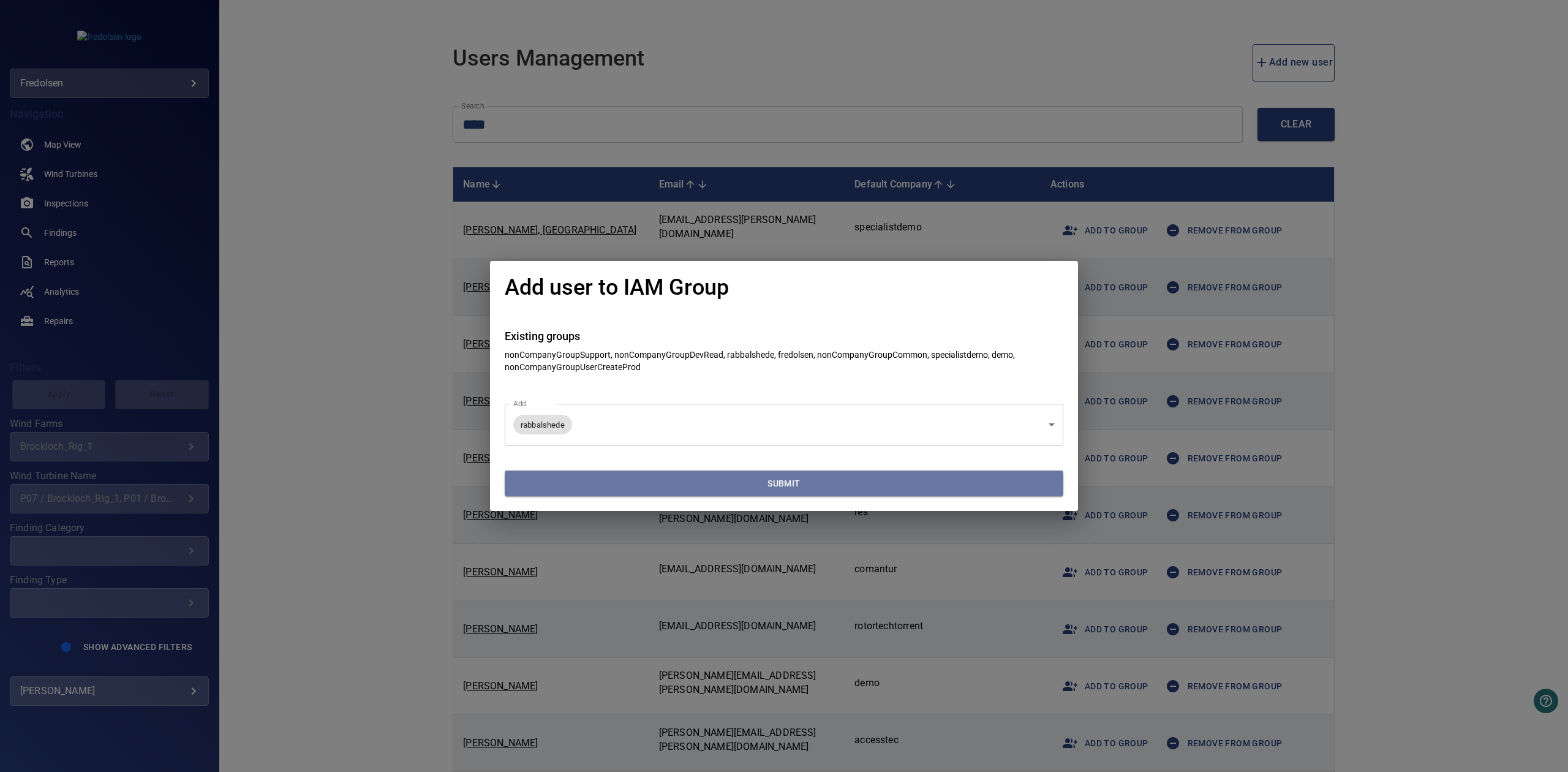
click at [605, 493] on button "Submit" at bounding box center [783, 483] width 559 height 26
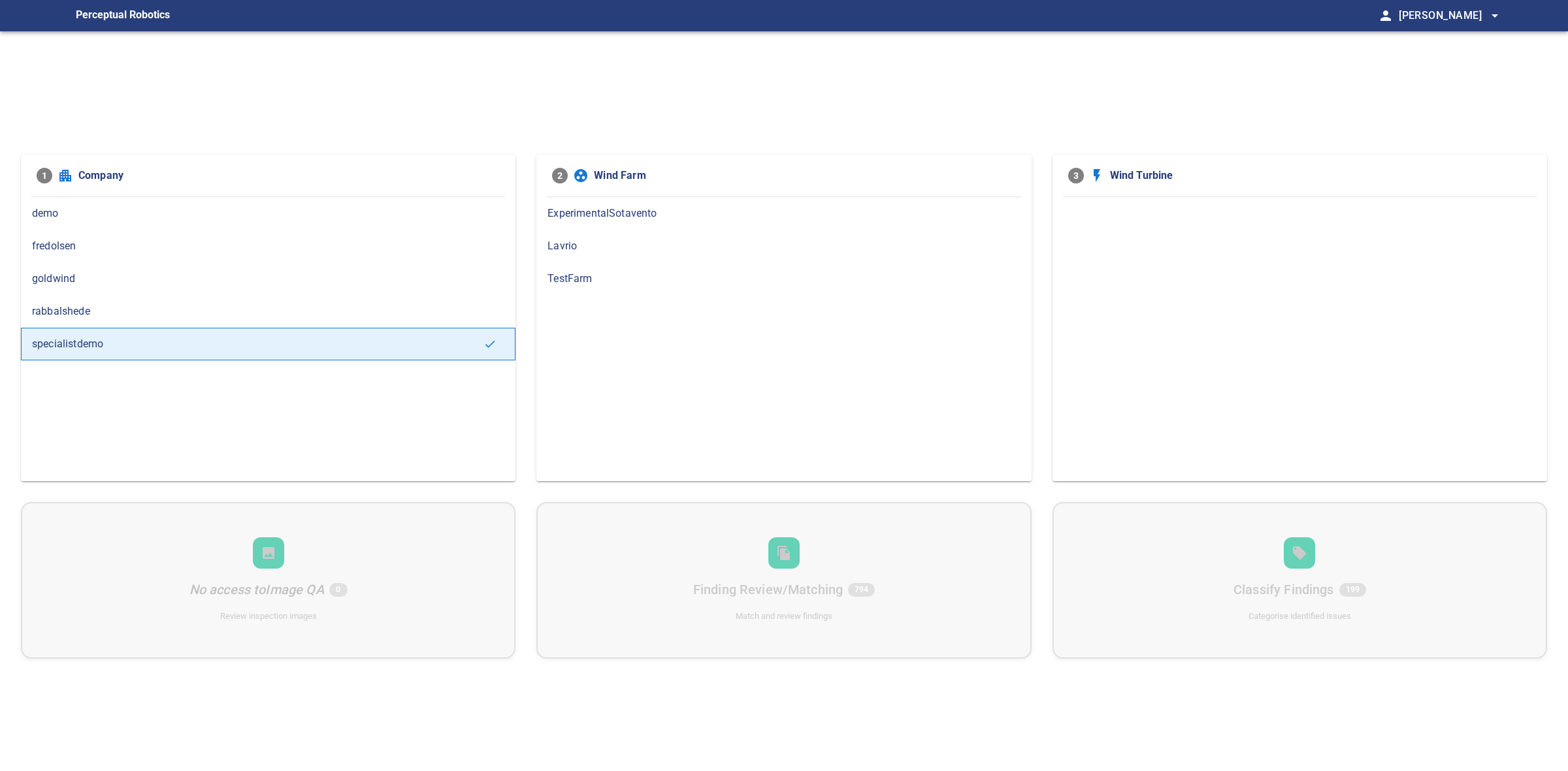
click at [84, 243] on span "fredolsen" at bounding box center [268, 246] width 473 height 16
click at [124, 255] on div "fredolsen" at bounding box center [268, 246] width 494 height 33
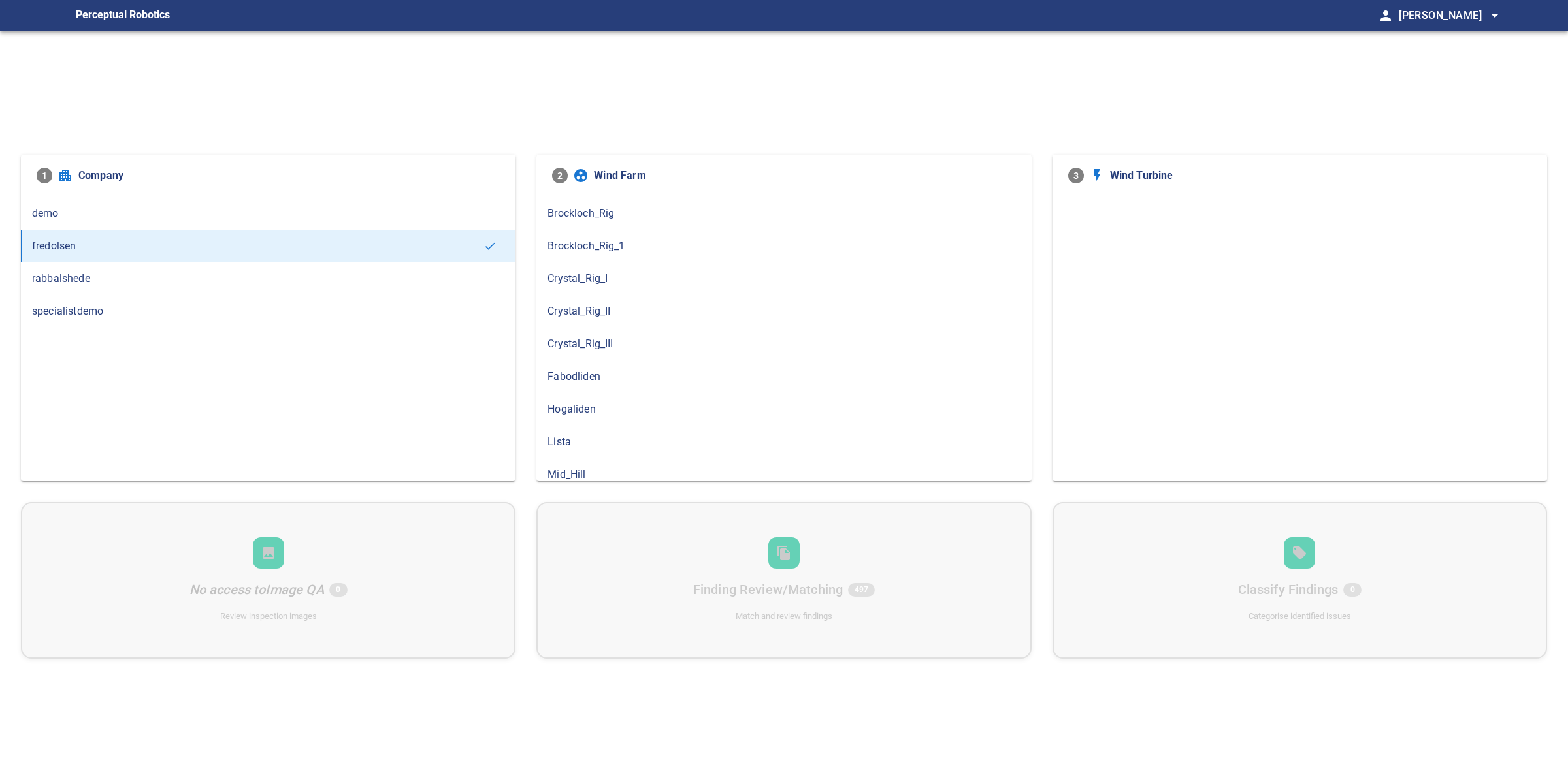
click at [84, 275] on span "rabbalshede" at bounding box center [268, 279] width 473 height 16
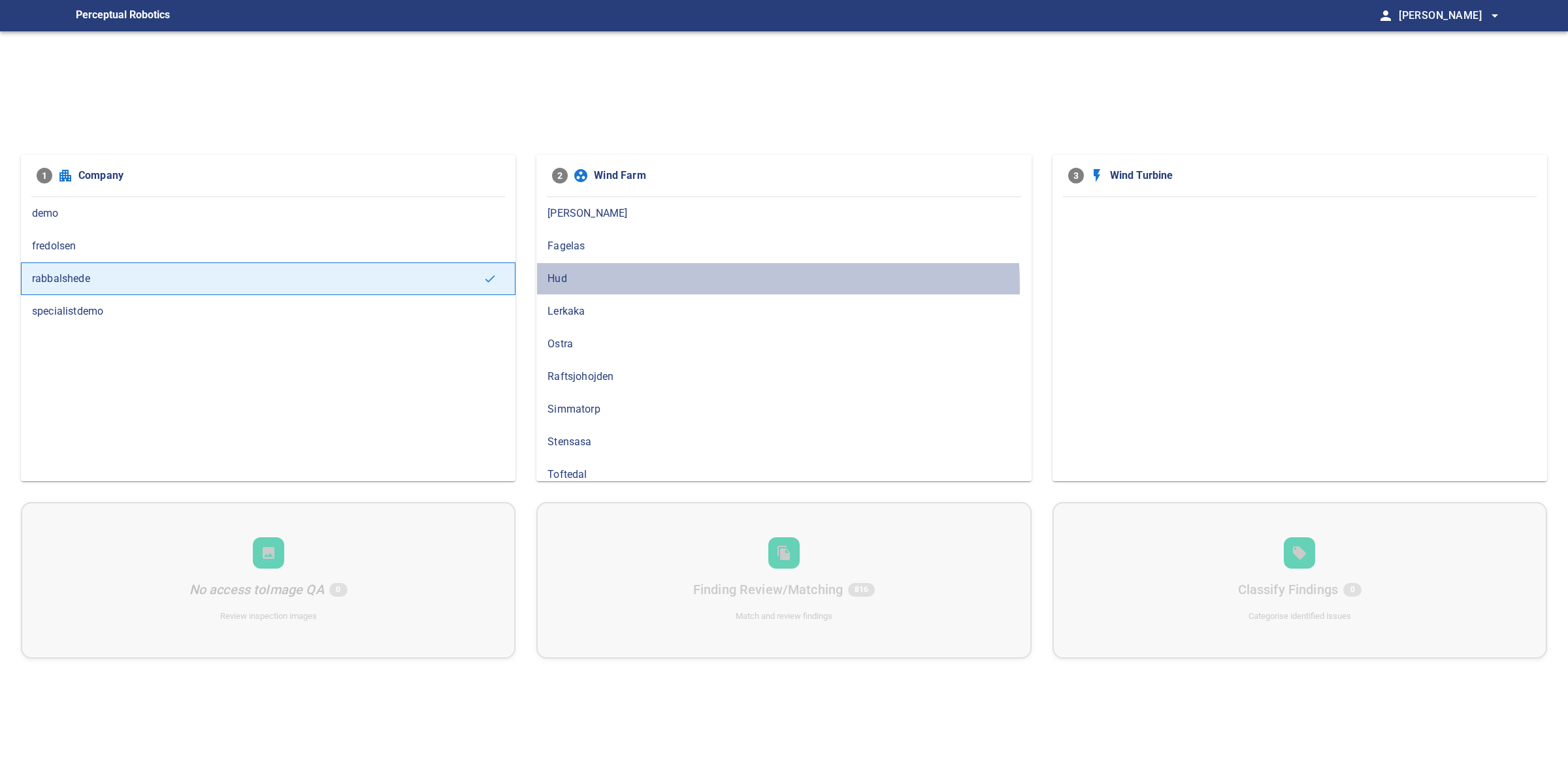
click at [639, 288] on div "Hud" at bounding box center [783, 279] width 494 height 33
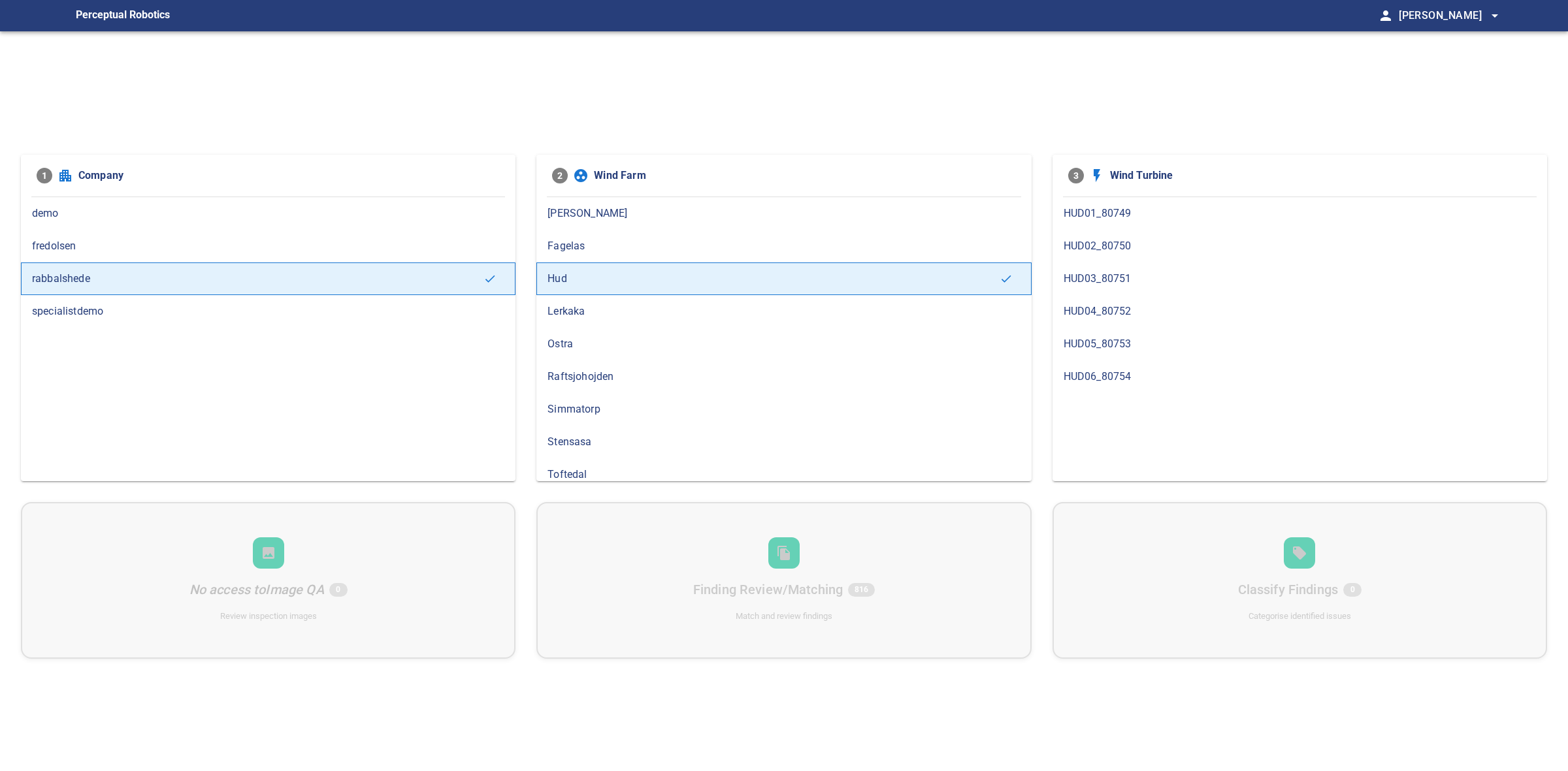
click at [1145, 378] on span "HUD06_80754" at bounding box center [1300, 377] width 473 height 16
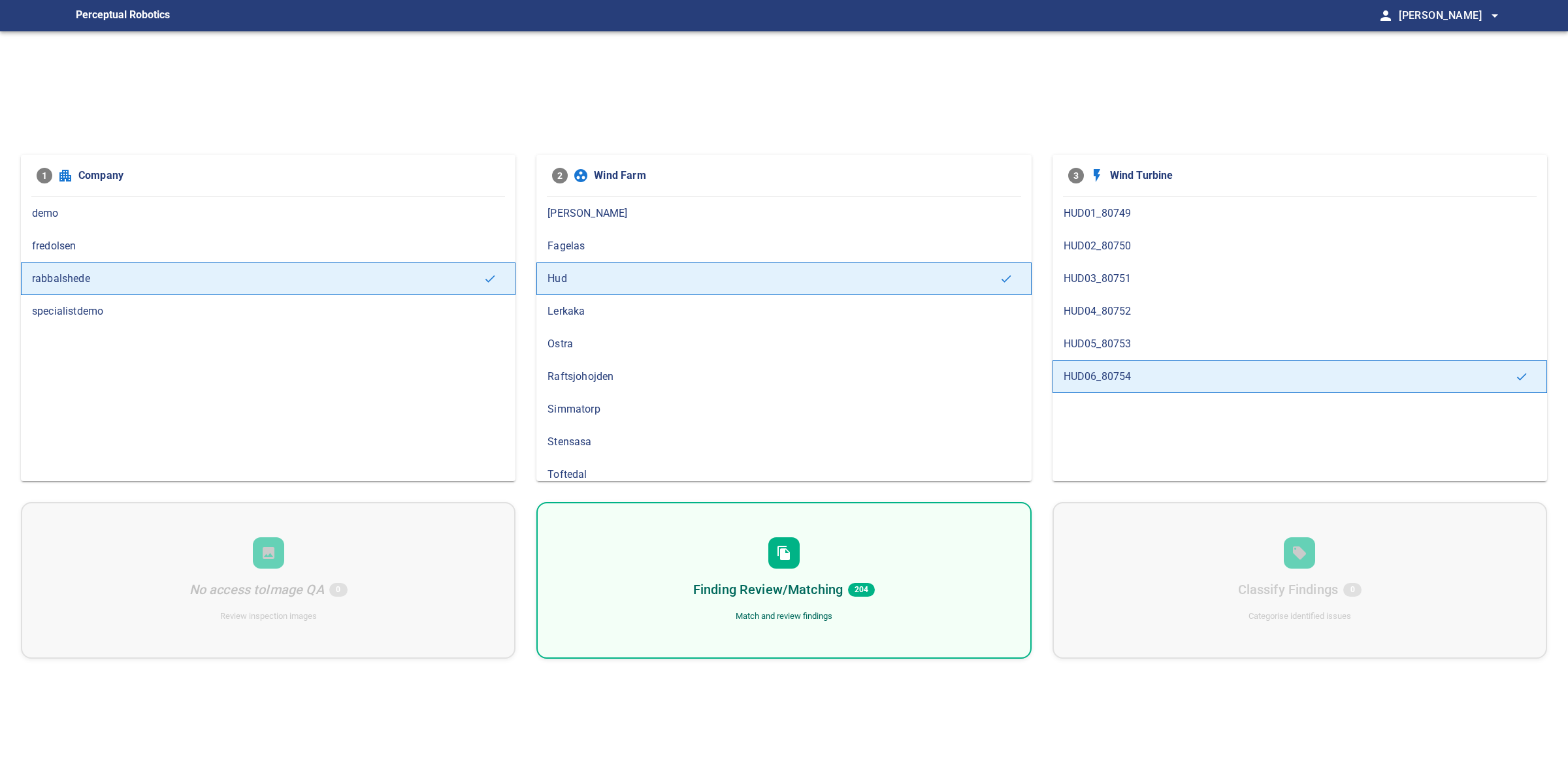
click at [940, 549] on div "Finding Review/Matching 204 Match and review findings" at bounding box center [783, 581] width 494 height 157
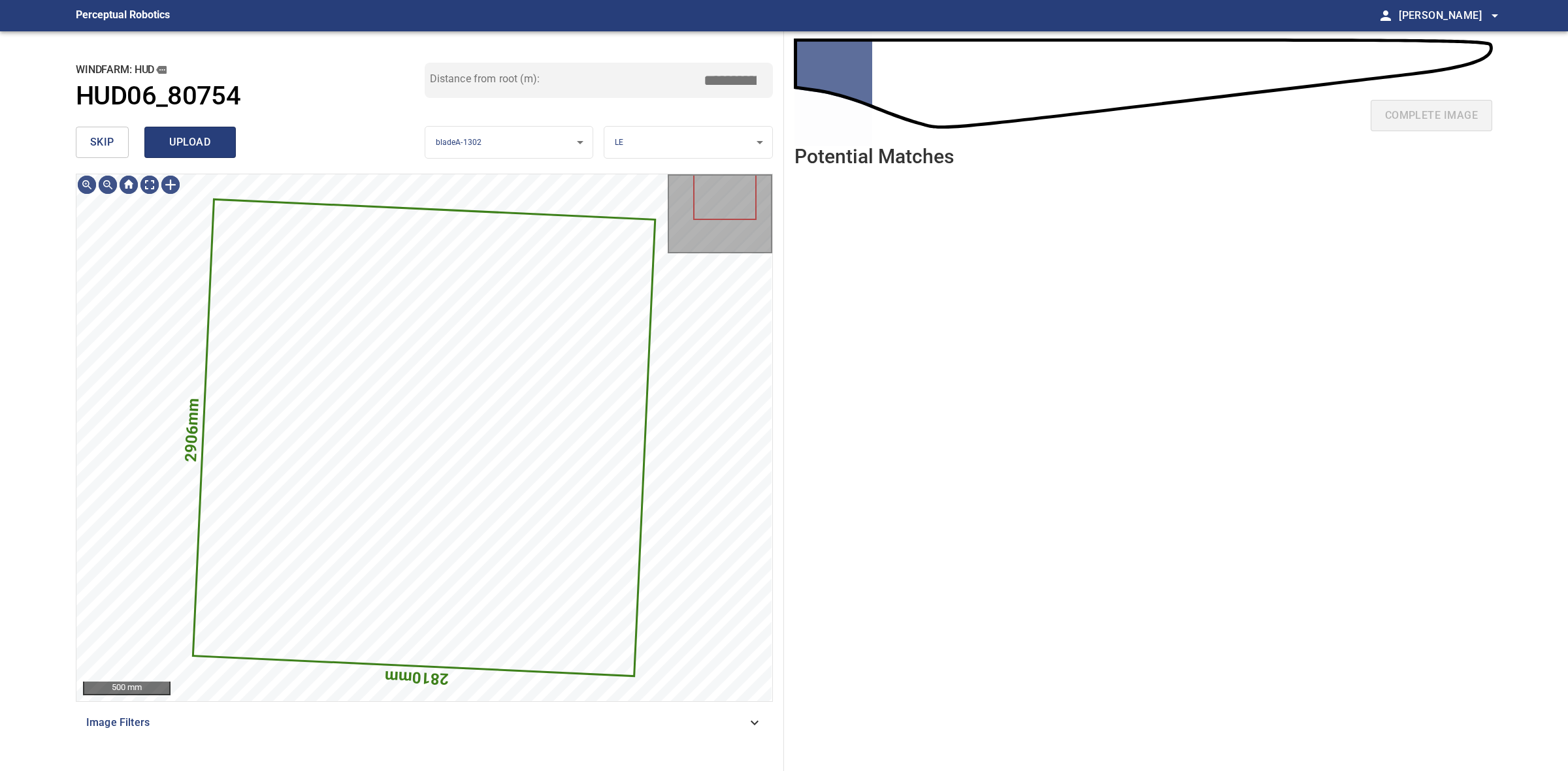
click at [169, 151] on span "upload" at bounding box center [189, 143] width 62 height 19
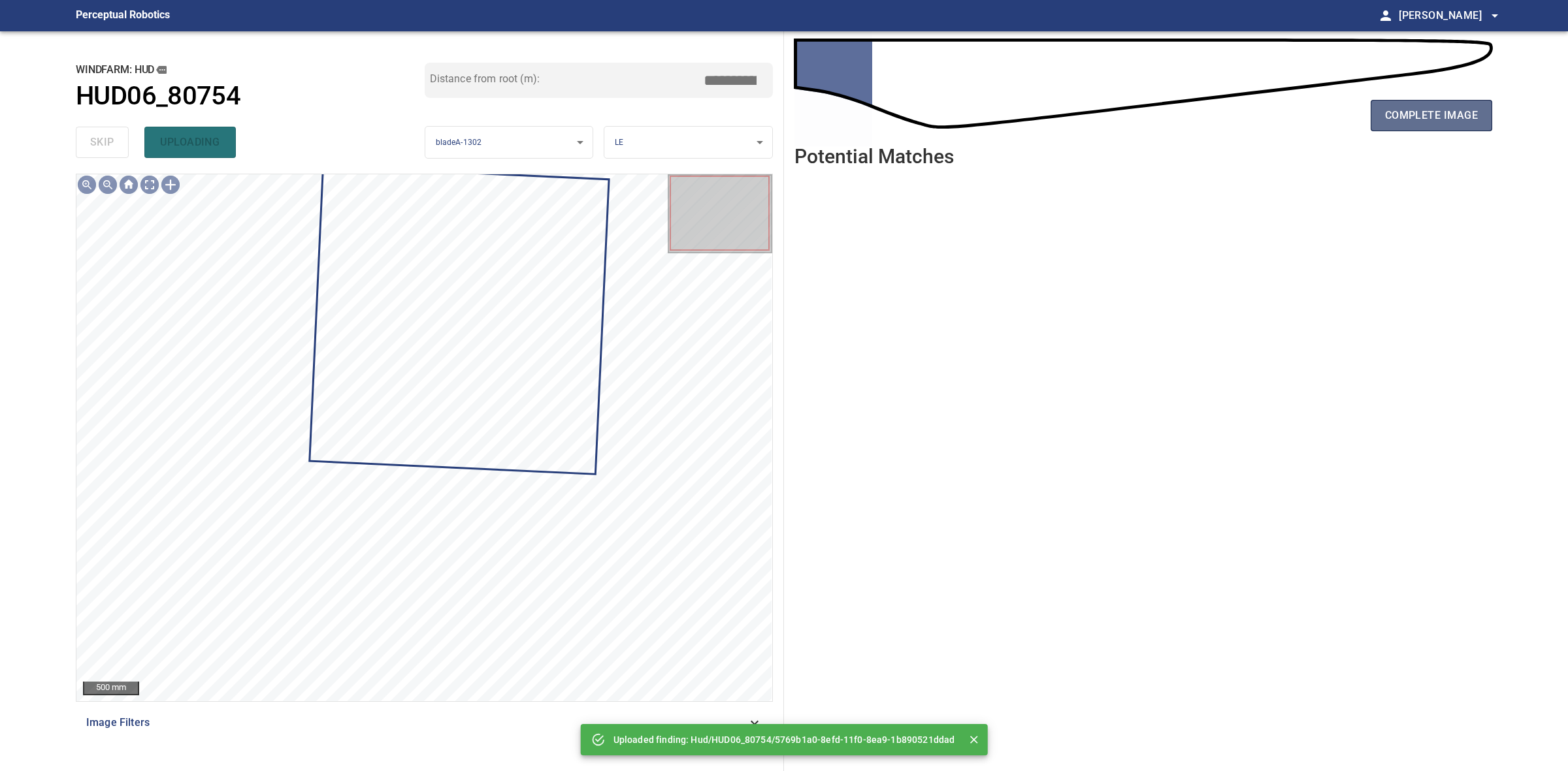
click at [1433, 106] on span "complete image" at bounding box center [1430, 116] width 92 height 19
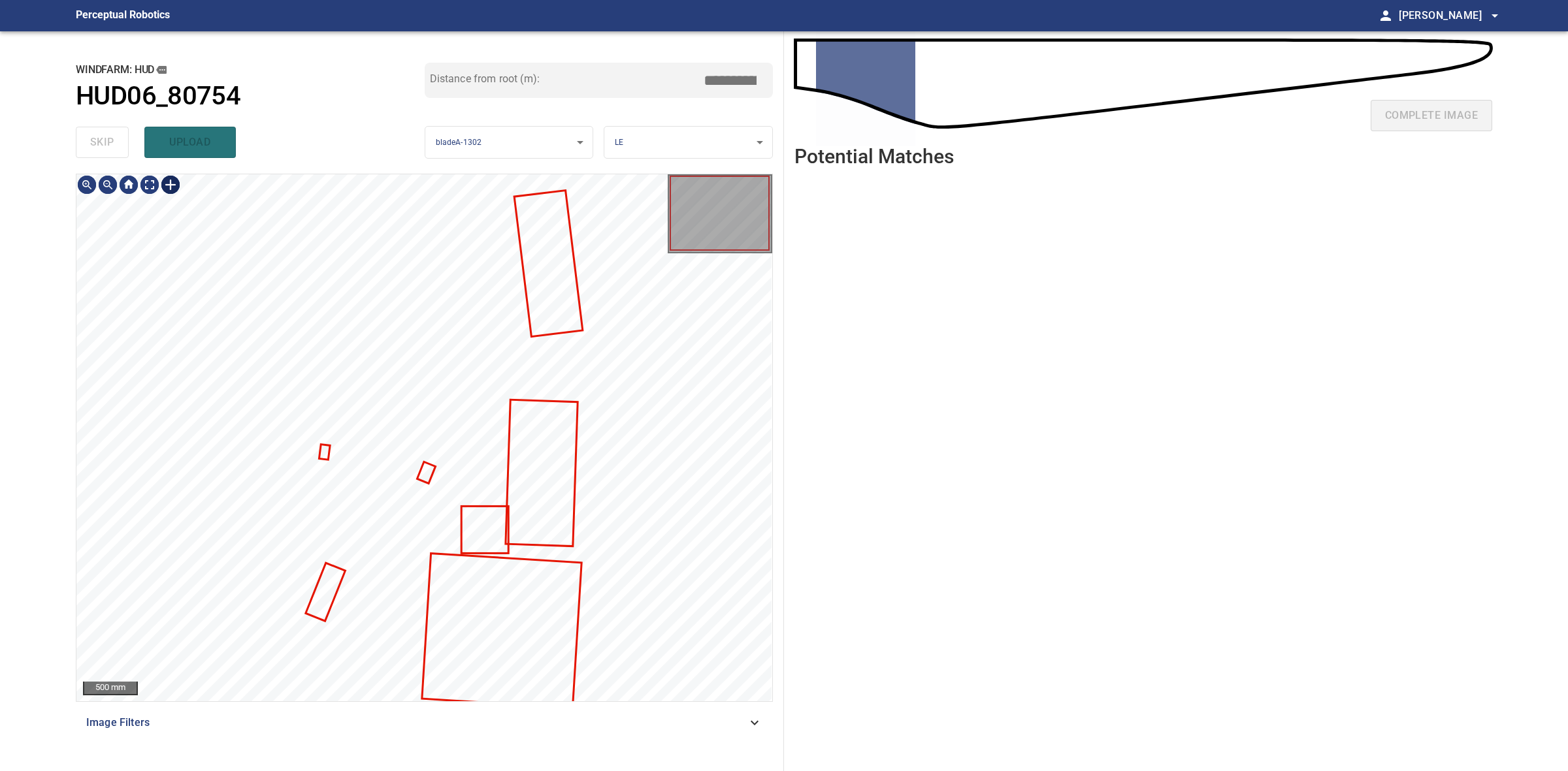
click at [164, 180] on div at bounding box center [171, 185] width 21 height 21
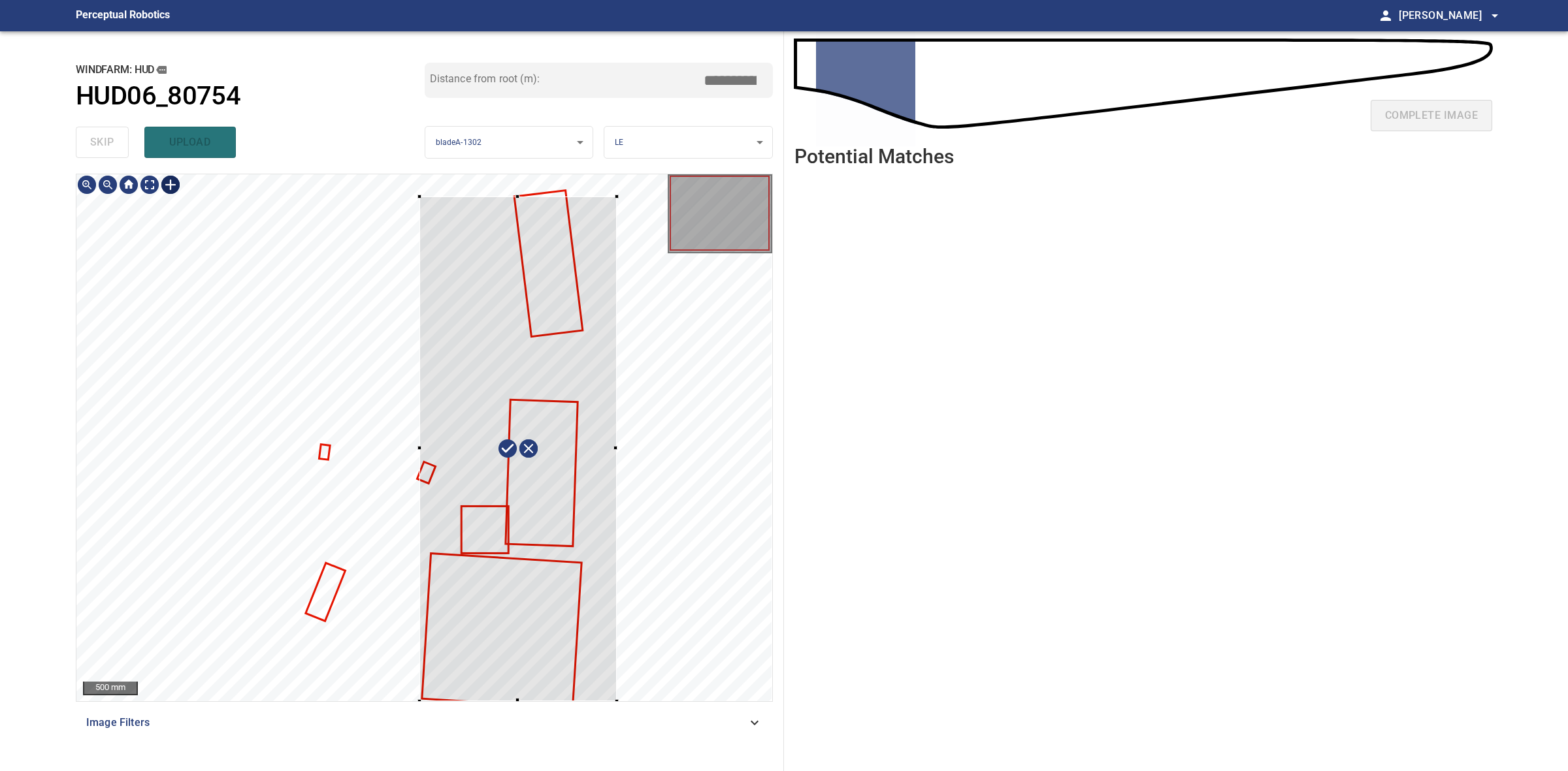
click at [612, 723] on div "500 mm Image Filters" at bounding box center [424, 467] width 697 height 587
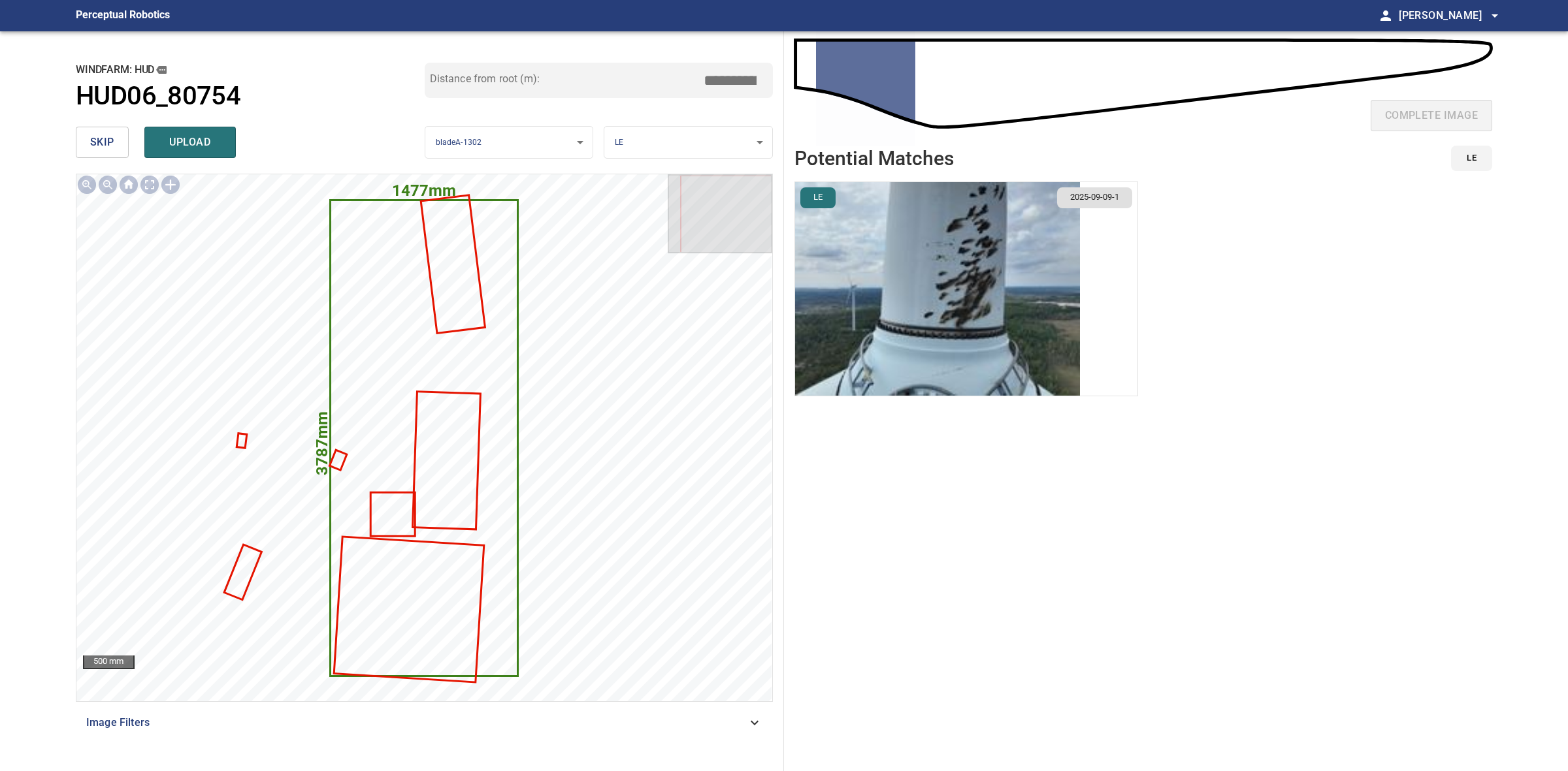
click at [1013, 321] on li "LE 2025-09-09-1" at bounding box center [966, 289] width 344 height 215
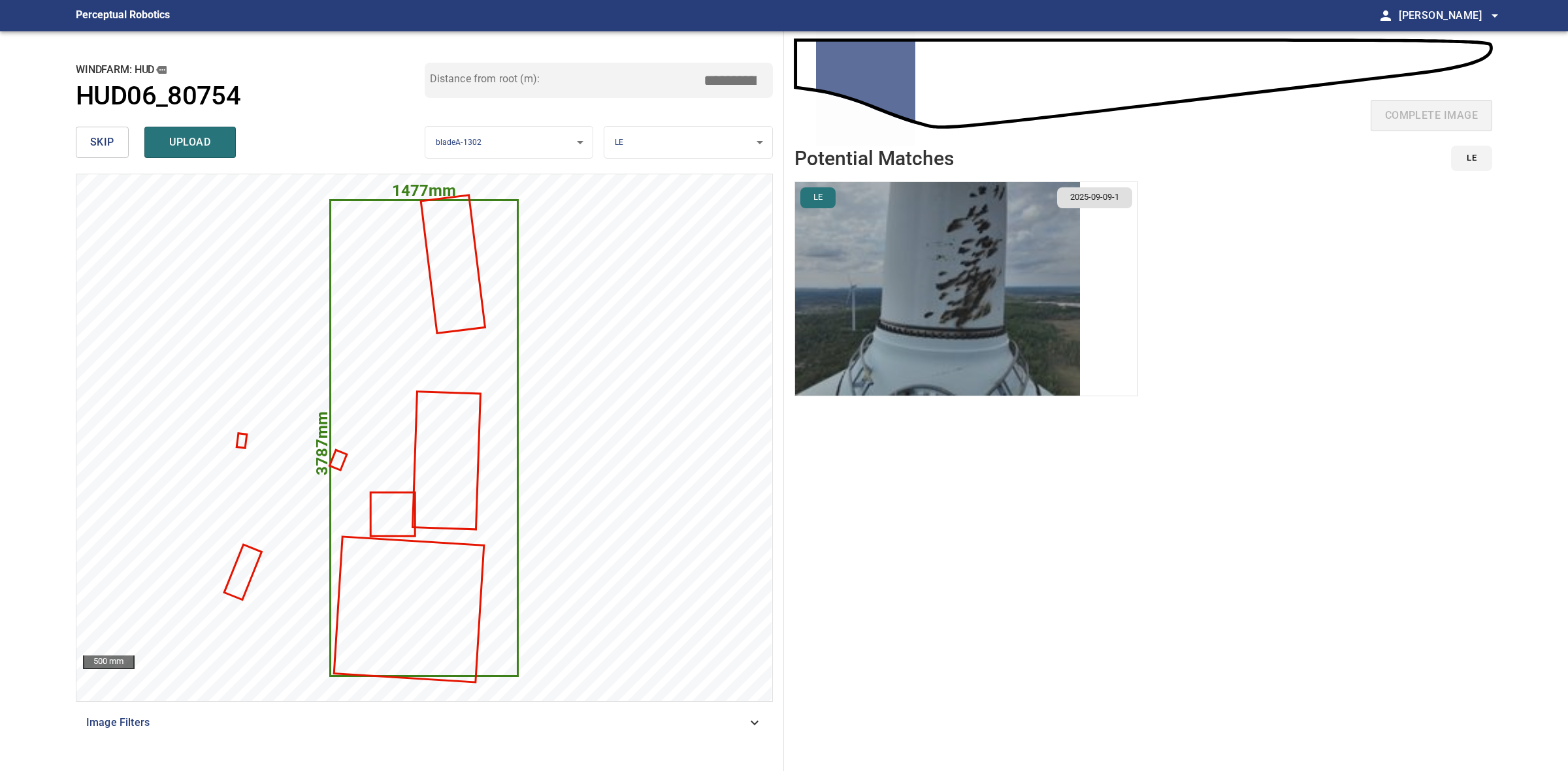
click at [1001, 318] on img "button" at bounding box center [937, 288] width 284 height 213
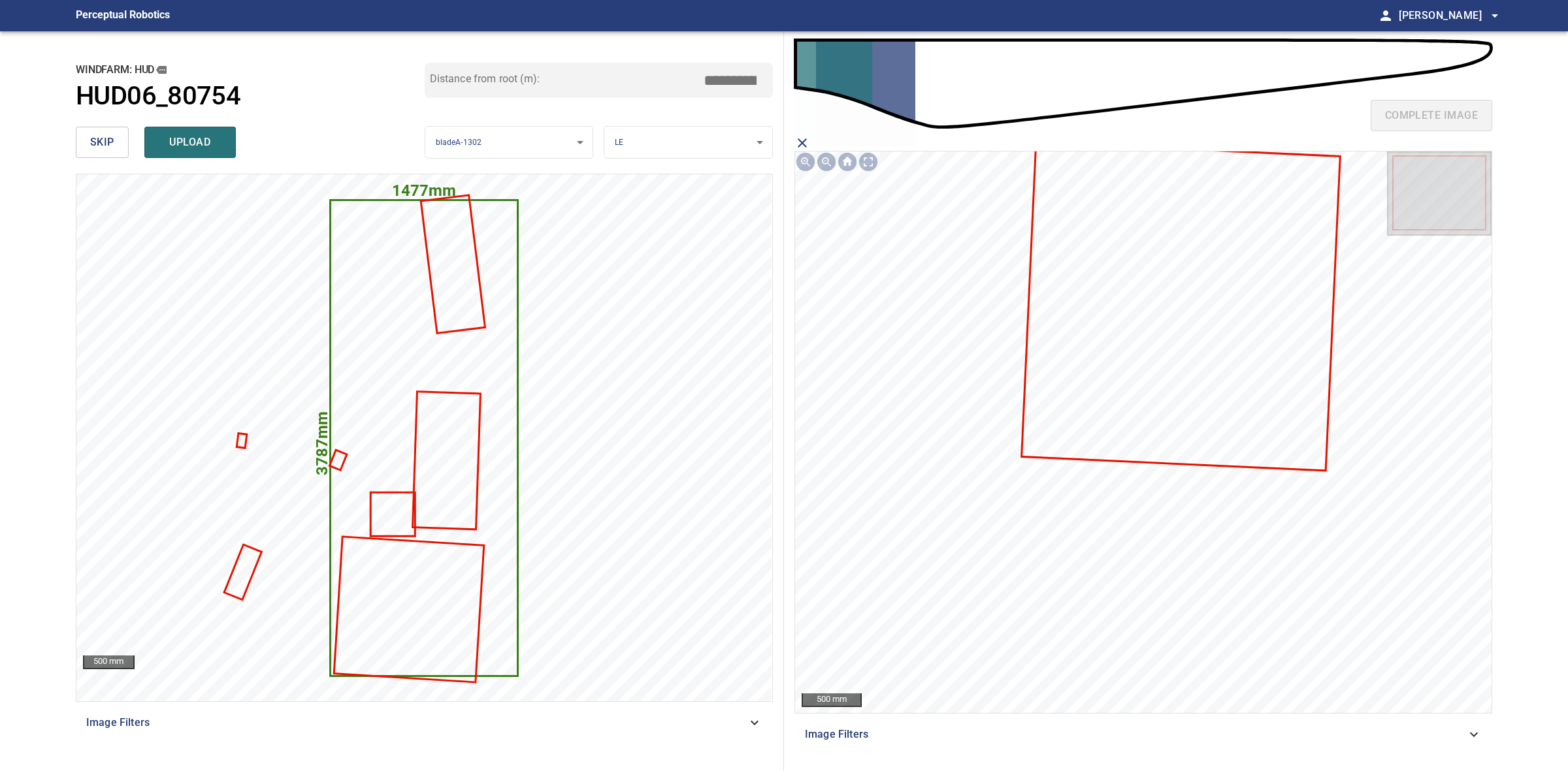
click at [1119, 399] on icon at bounding box center [1181, 307] width 317 height 326
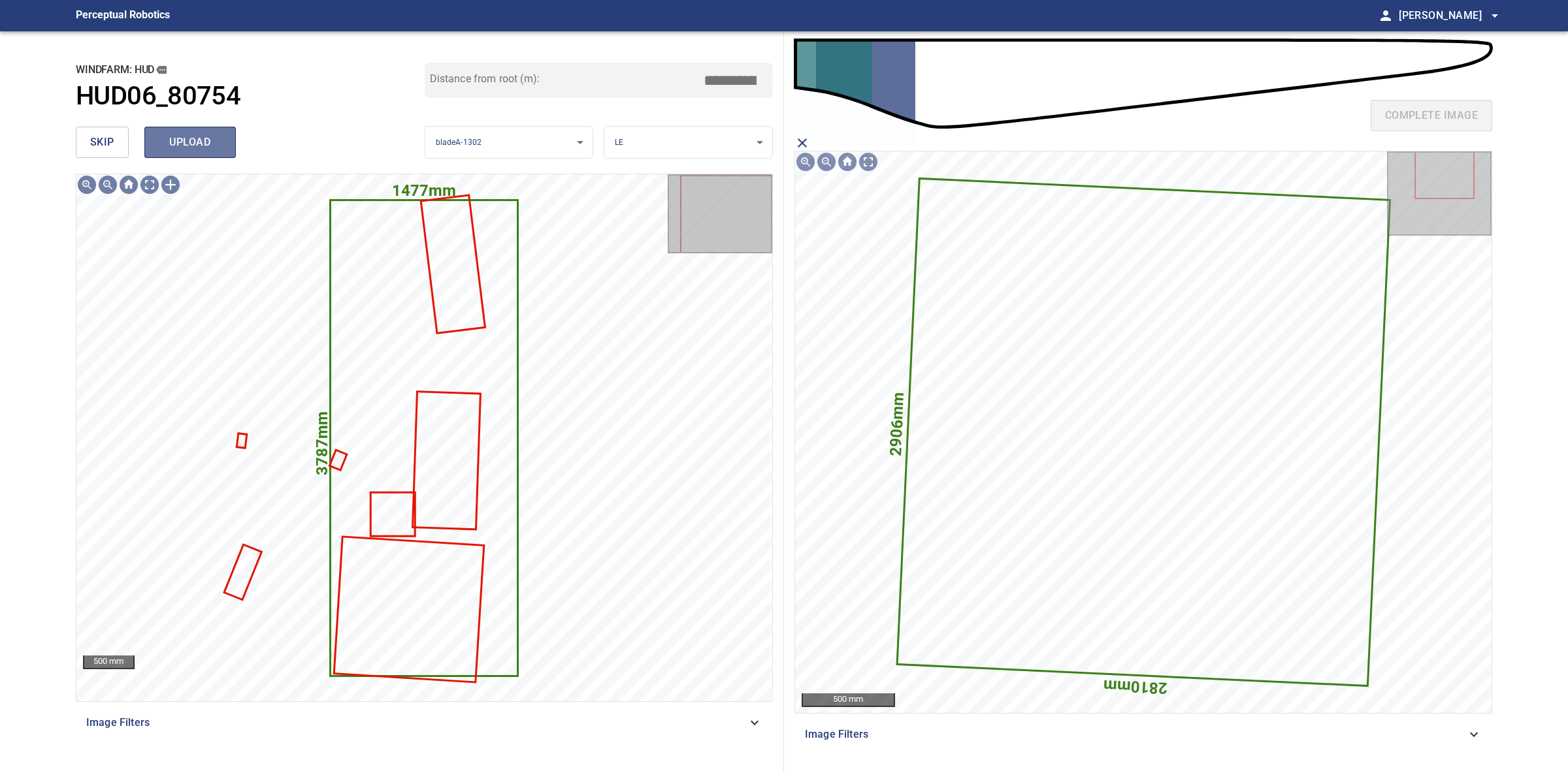
click at [209, 134] on span "upload" at bounding box center [189, 143] width 62 height 19
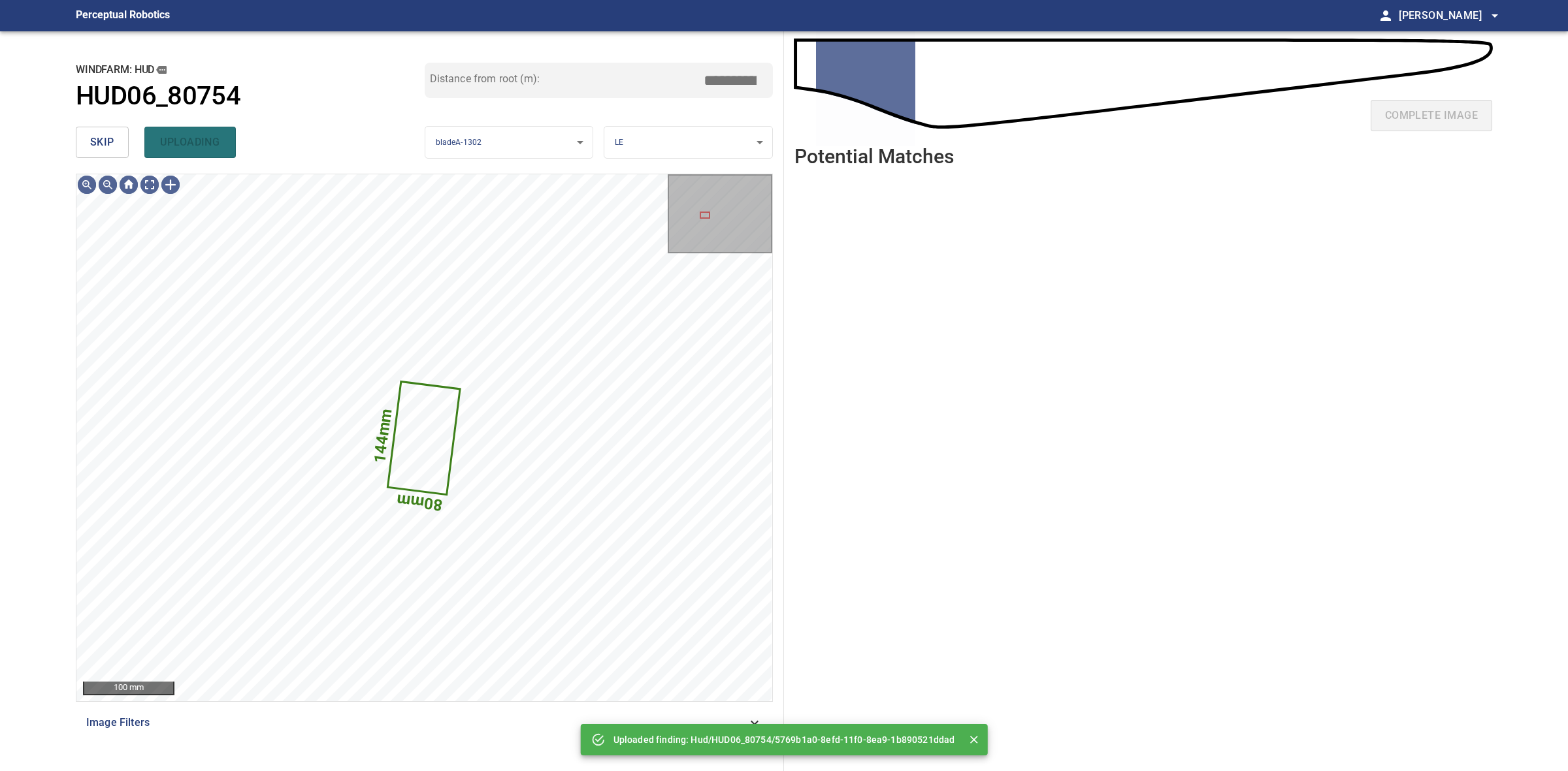
click at [71, 137] on div "**********" at bounding box center [424, 402] width 719 height 740
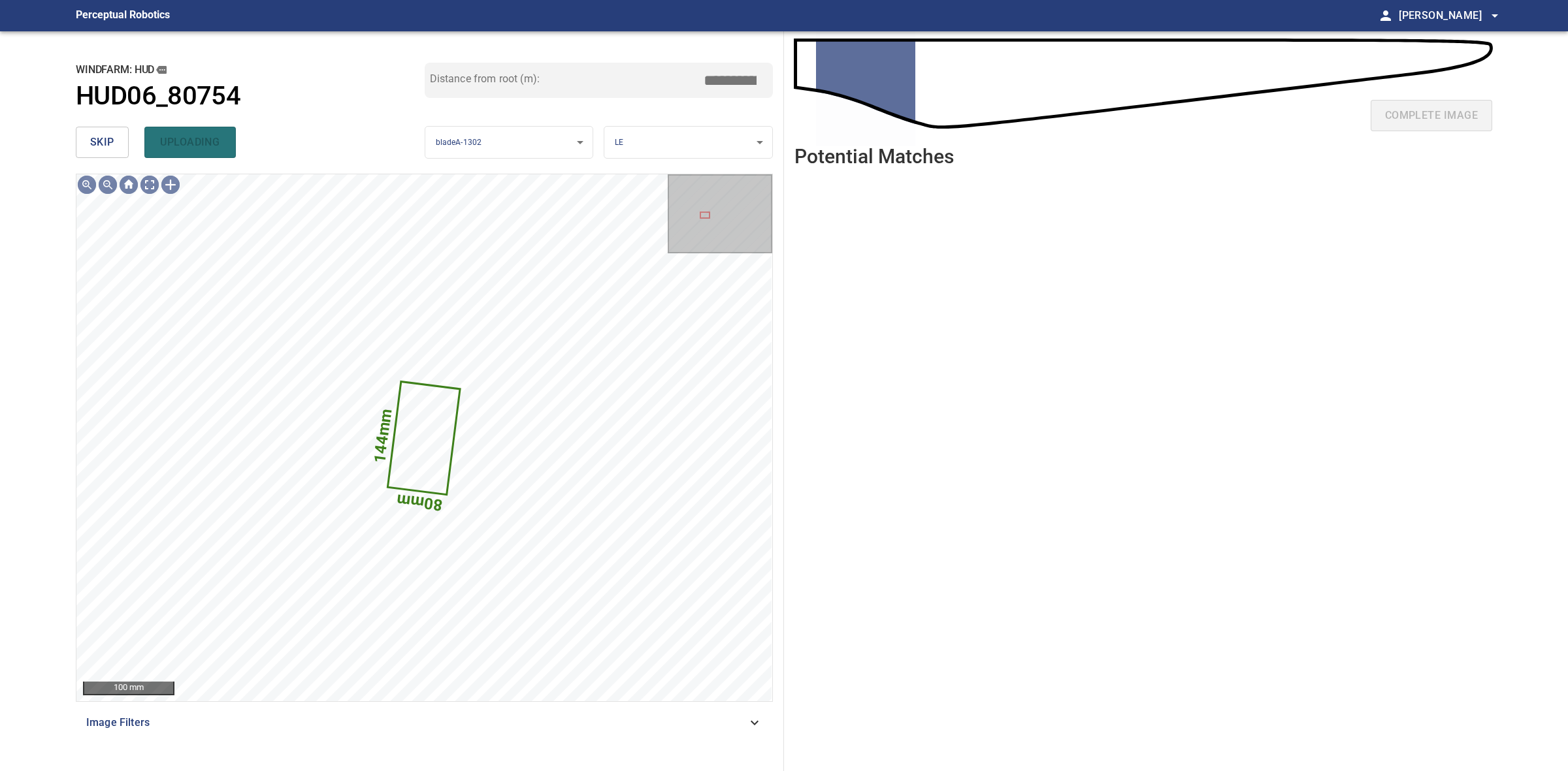
click at [71, 137] on div "**********" at bounding box center [424, 402] width 719 height 740
click at [76, 137] on button "skip" at bounding box center [102, 143] width 53 height 32
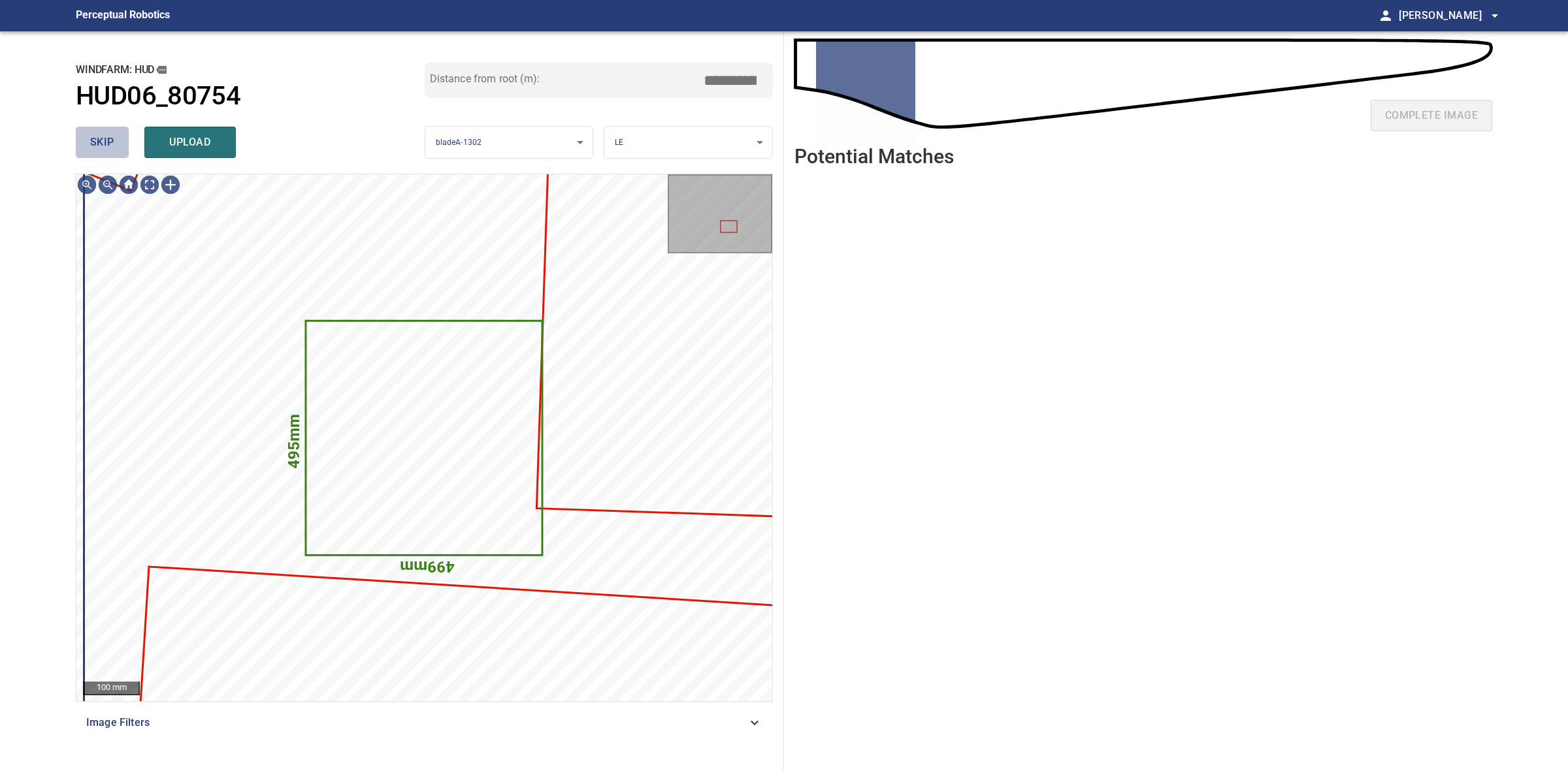
click at [90, 137] on span "skip" at bounding box center [103, 143] width 24 height 19
click at [92, 137] on span "skip" at bounding box center [103, 143] width 24 height 19
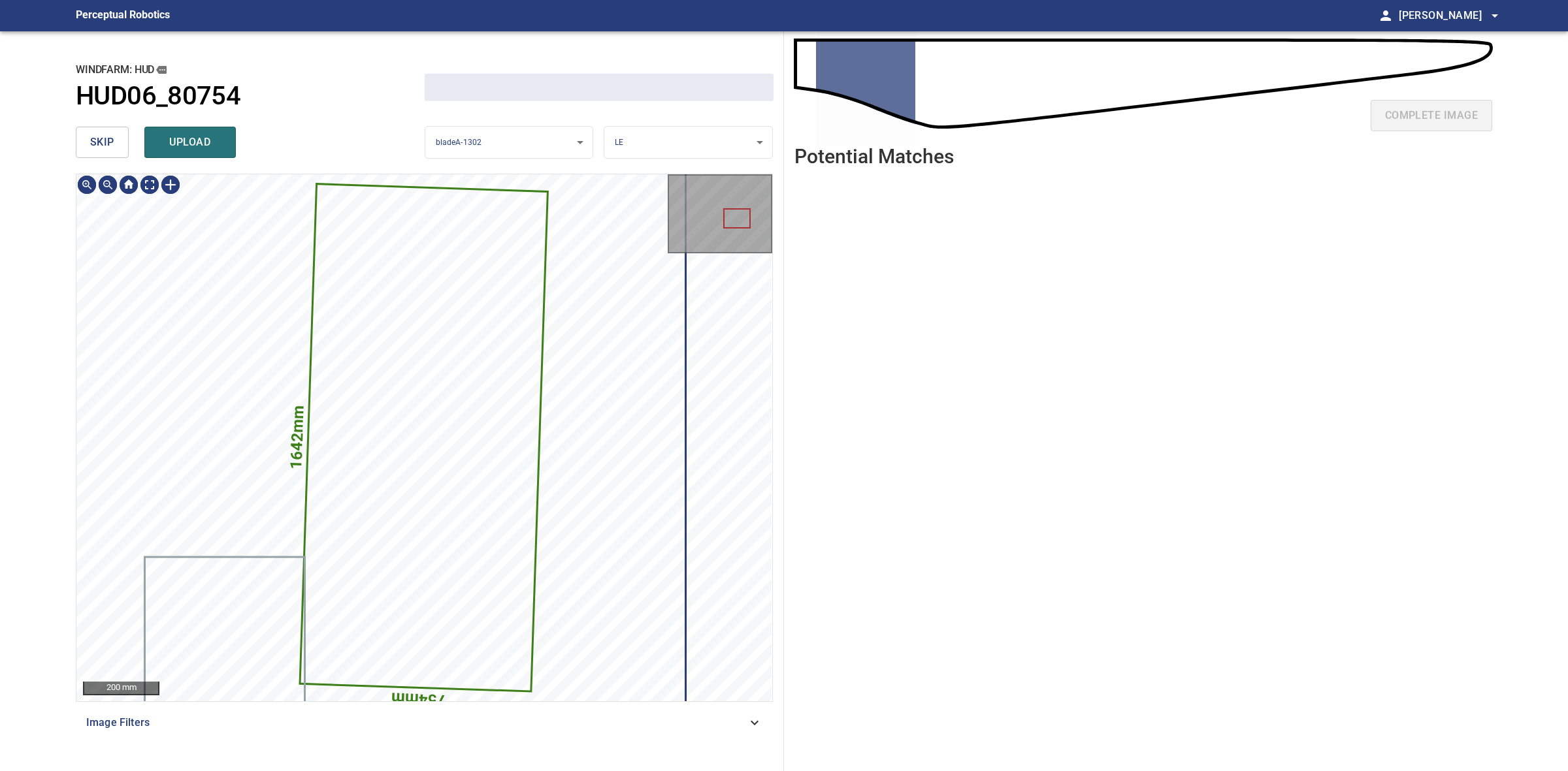
click at [92, 137] on span "skip" at bounding box center [103, 143] width 24 height 19
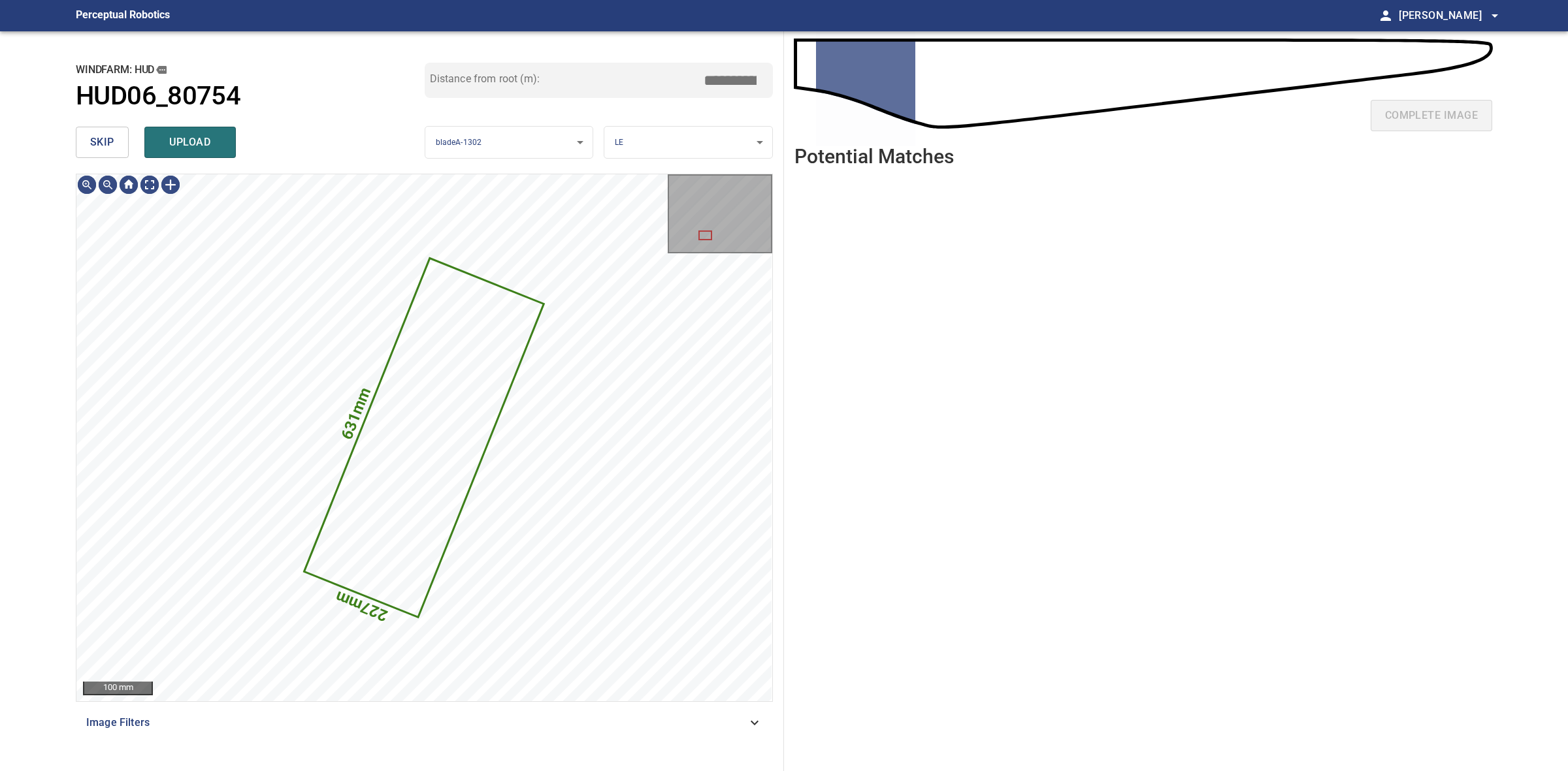
click at [92, 137] on span "skip" at bounding box center [103, 143] width 24 height 19
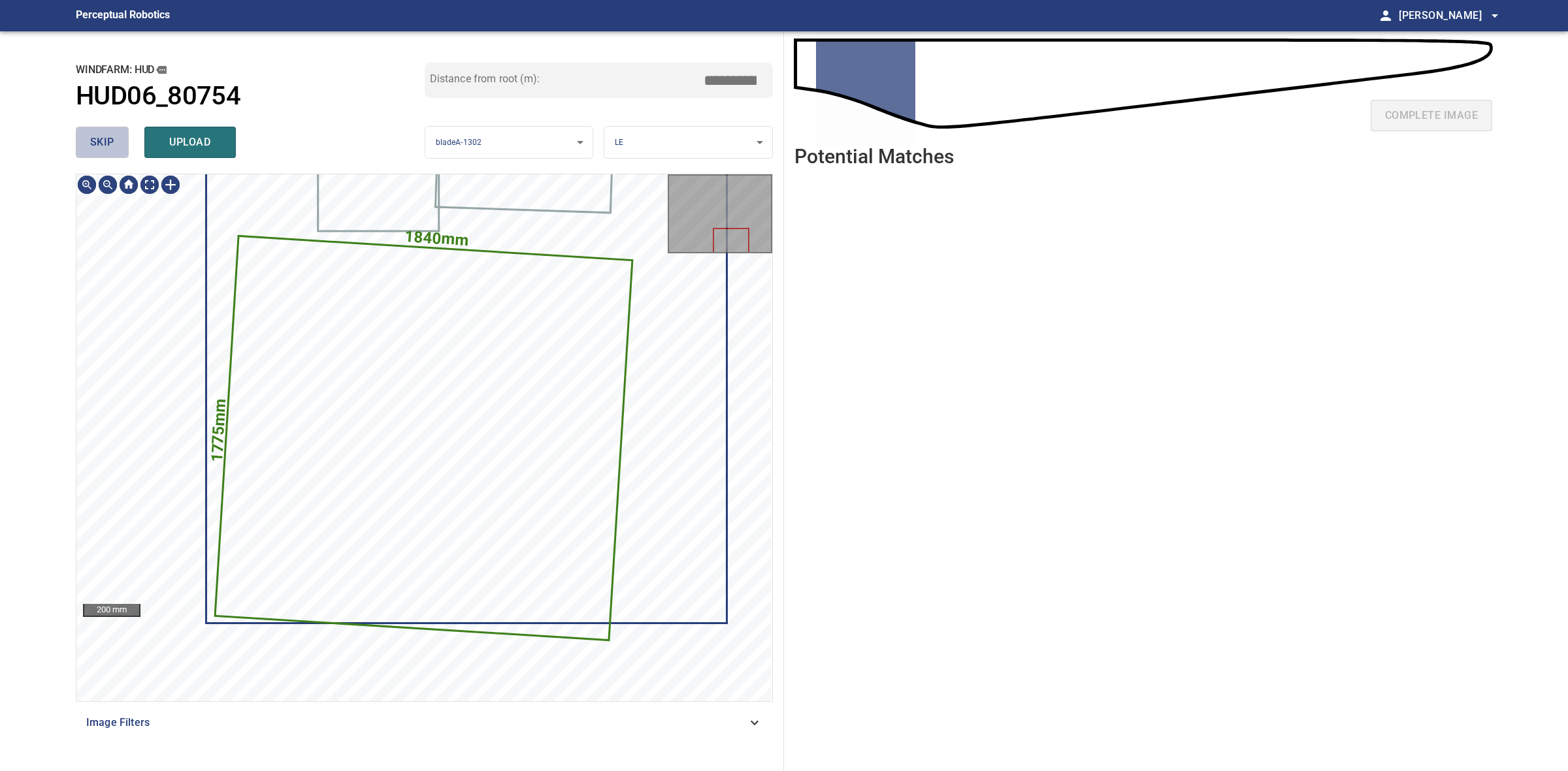
click at [92, 137] on span "skip" at bounding box center [103, 143] width 24 height 19
click at [92, 137] on div "skip upload" at bounding box center [250, 142] width 349 height 42
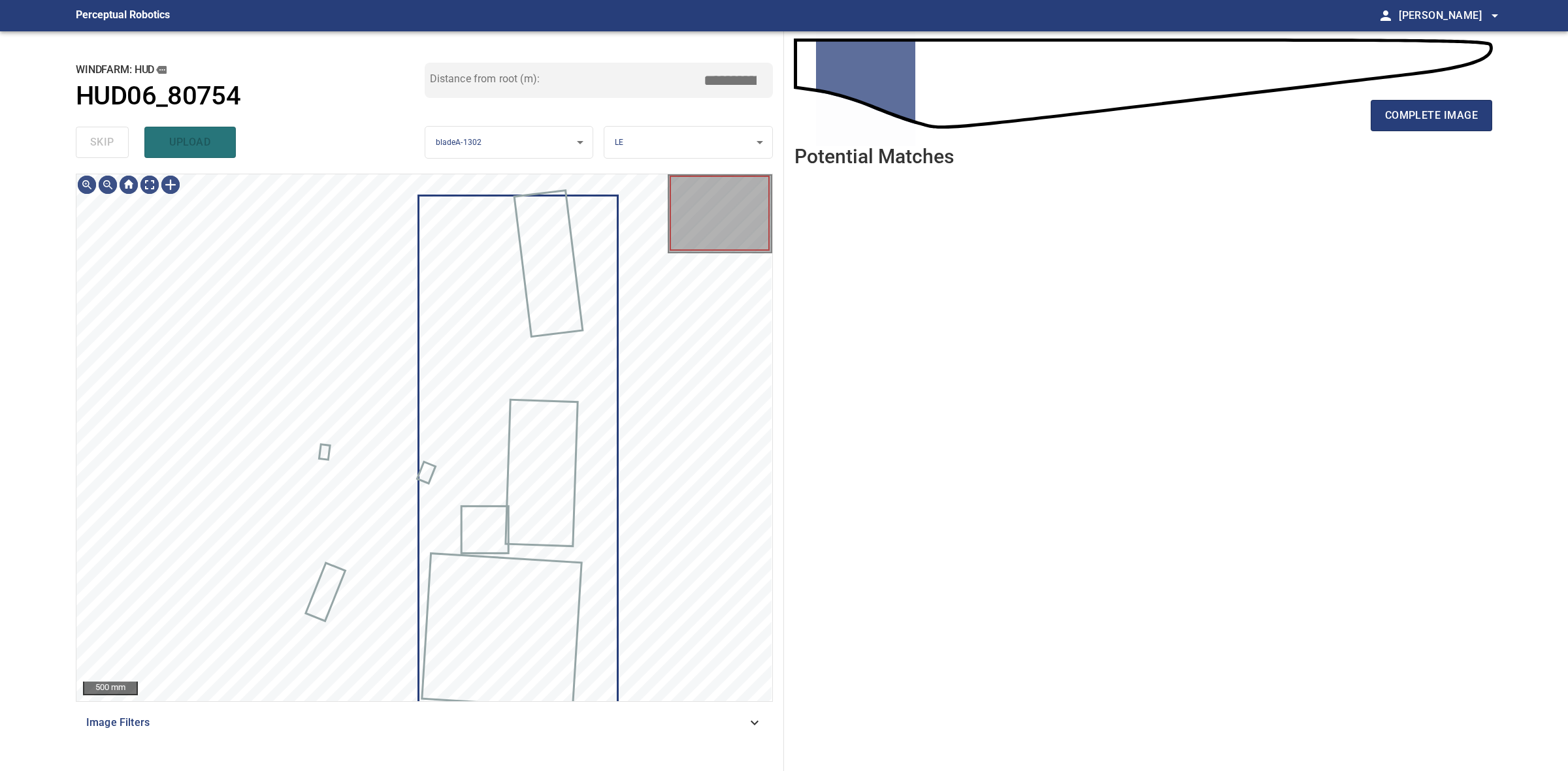
type input "****"
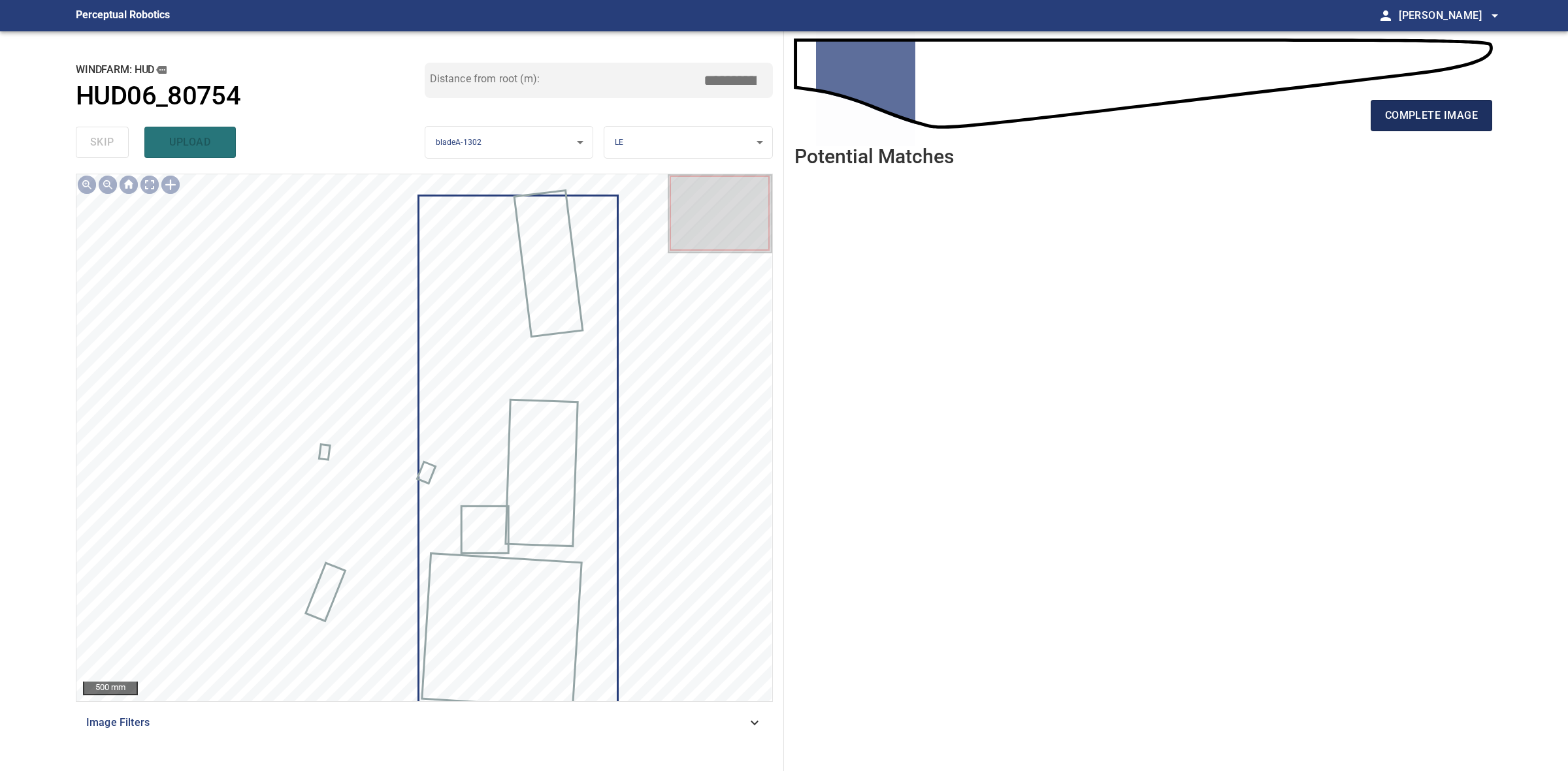
click at [1437, 117] on span "complete image" at bounding box center [1430, 116] width 92 height 19
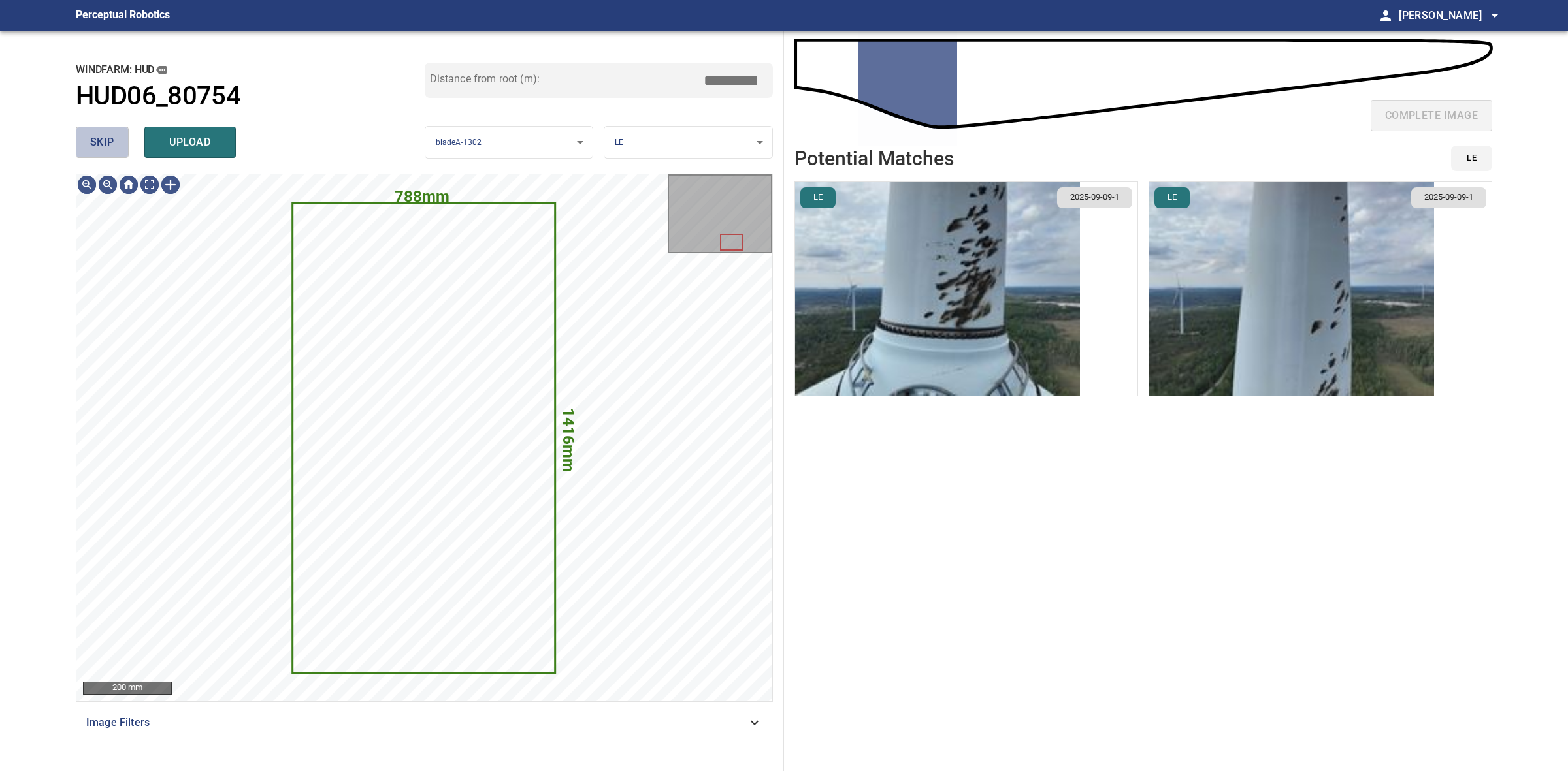
click at [108, 138] on span "skip" at bounding box center [103, 143] width 24 height 19
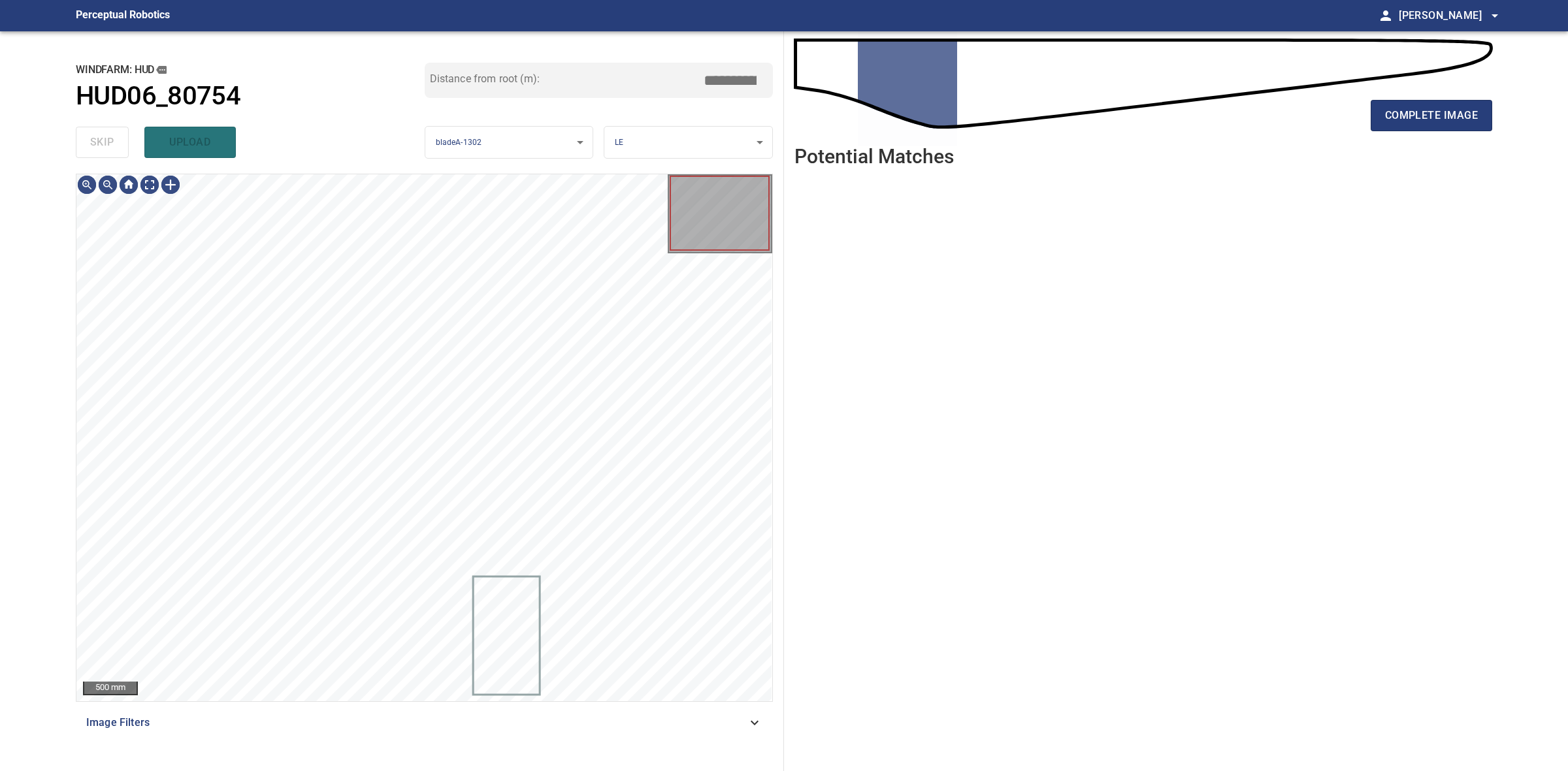
click at [108, 138] on div "skip upload" at bounding box center [250, 142] width 349 height 42
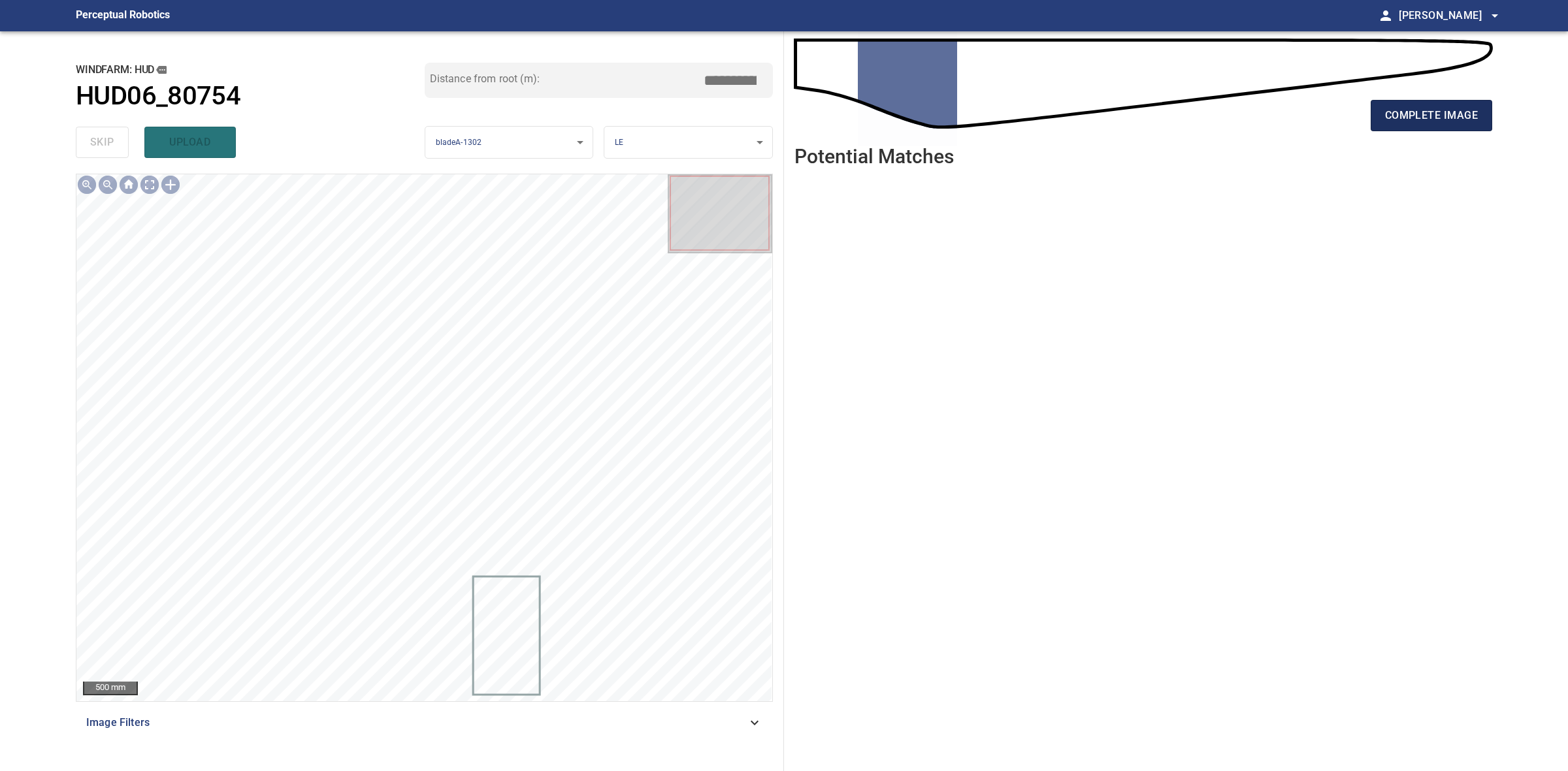
click at [1384, 116] on span "complete image" at bounding box center [1430, 116] width 92 height 19
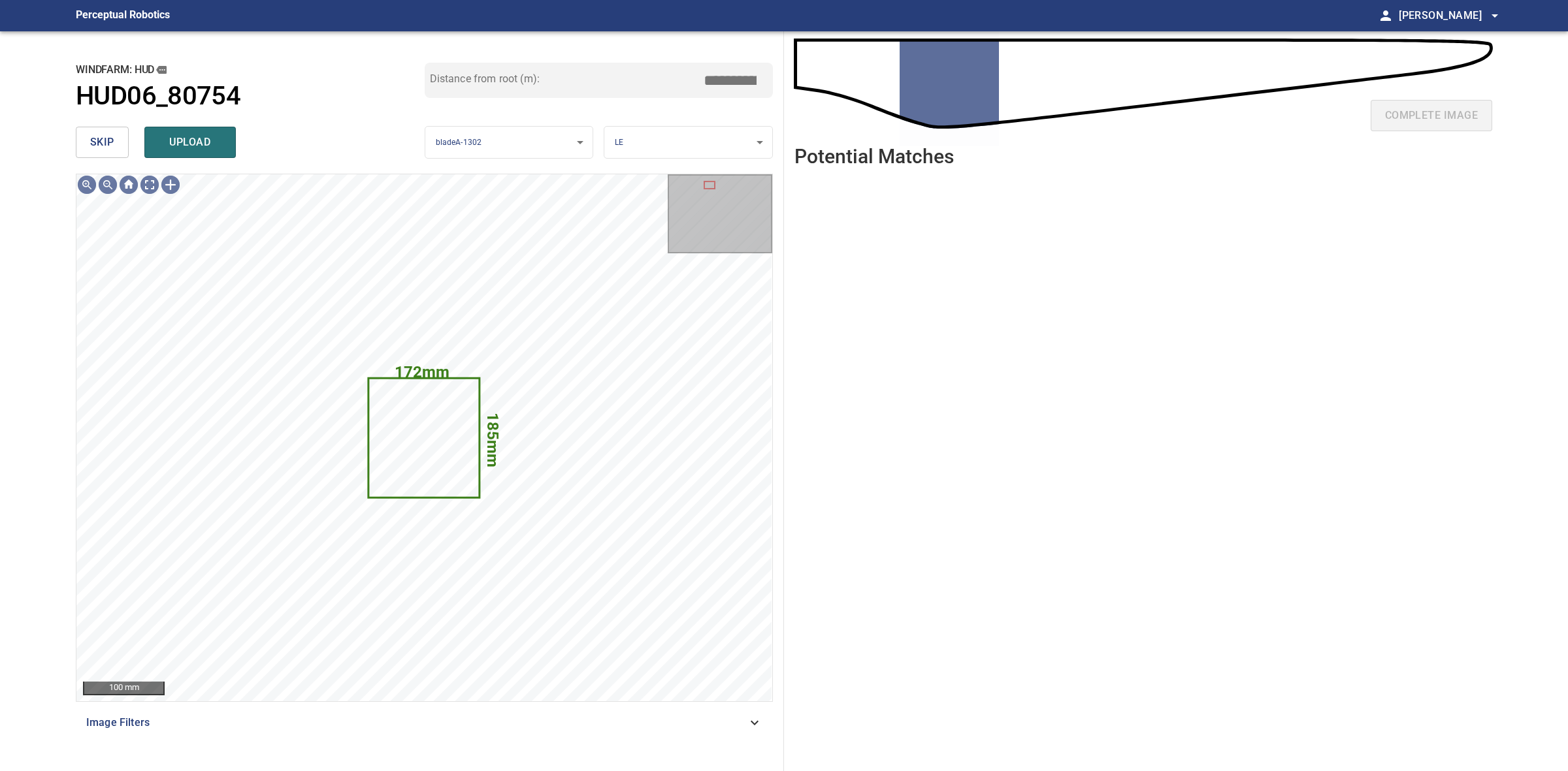
click at [104, 137] on span "skip" at bounding box center [103, 143] width 24 height 19
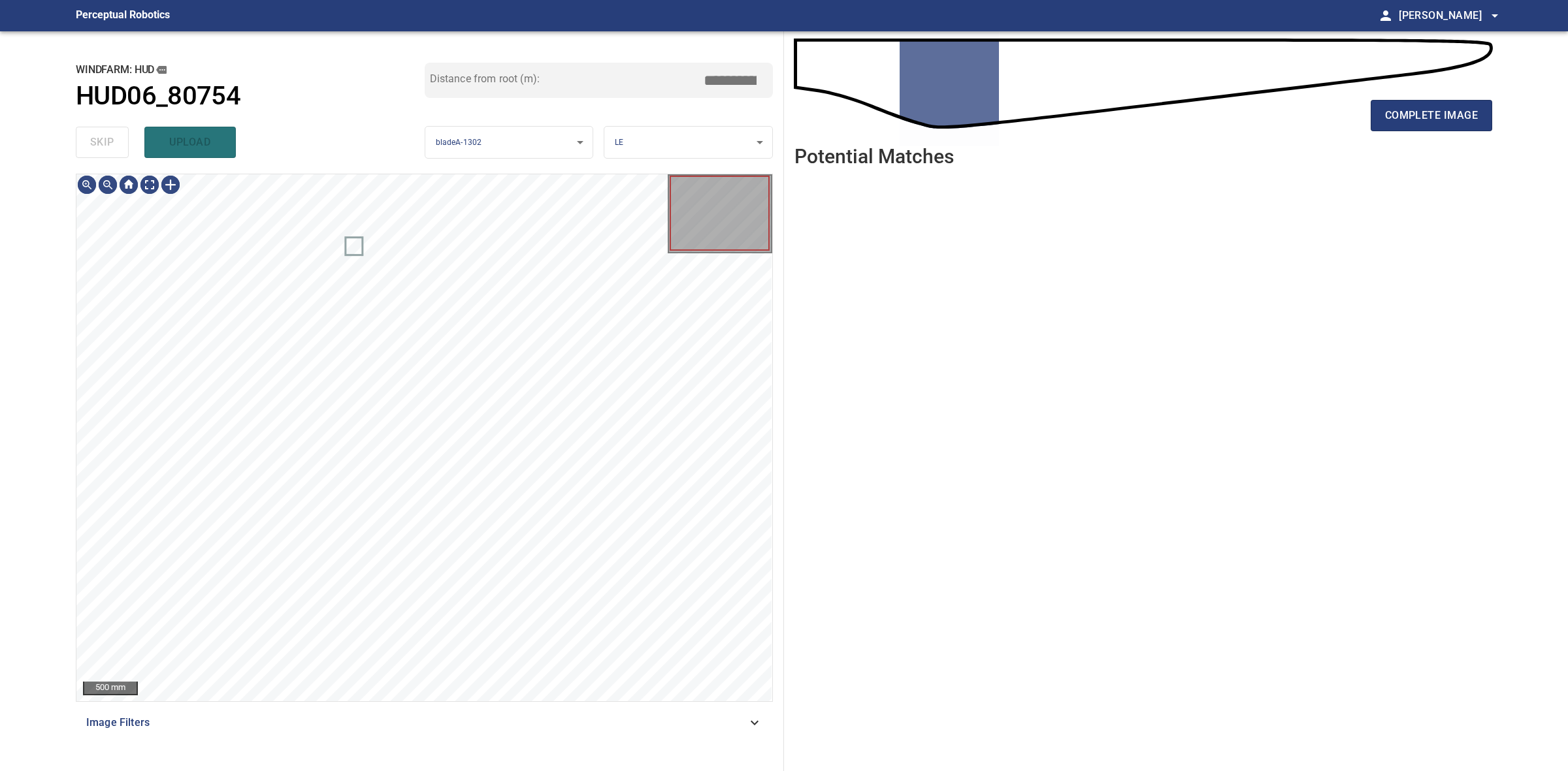
click at [104, 137] on div "skip upload" at bounding box center [250, 142] width 349 height 42
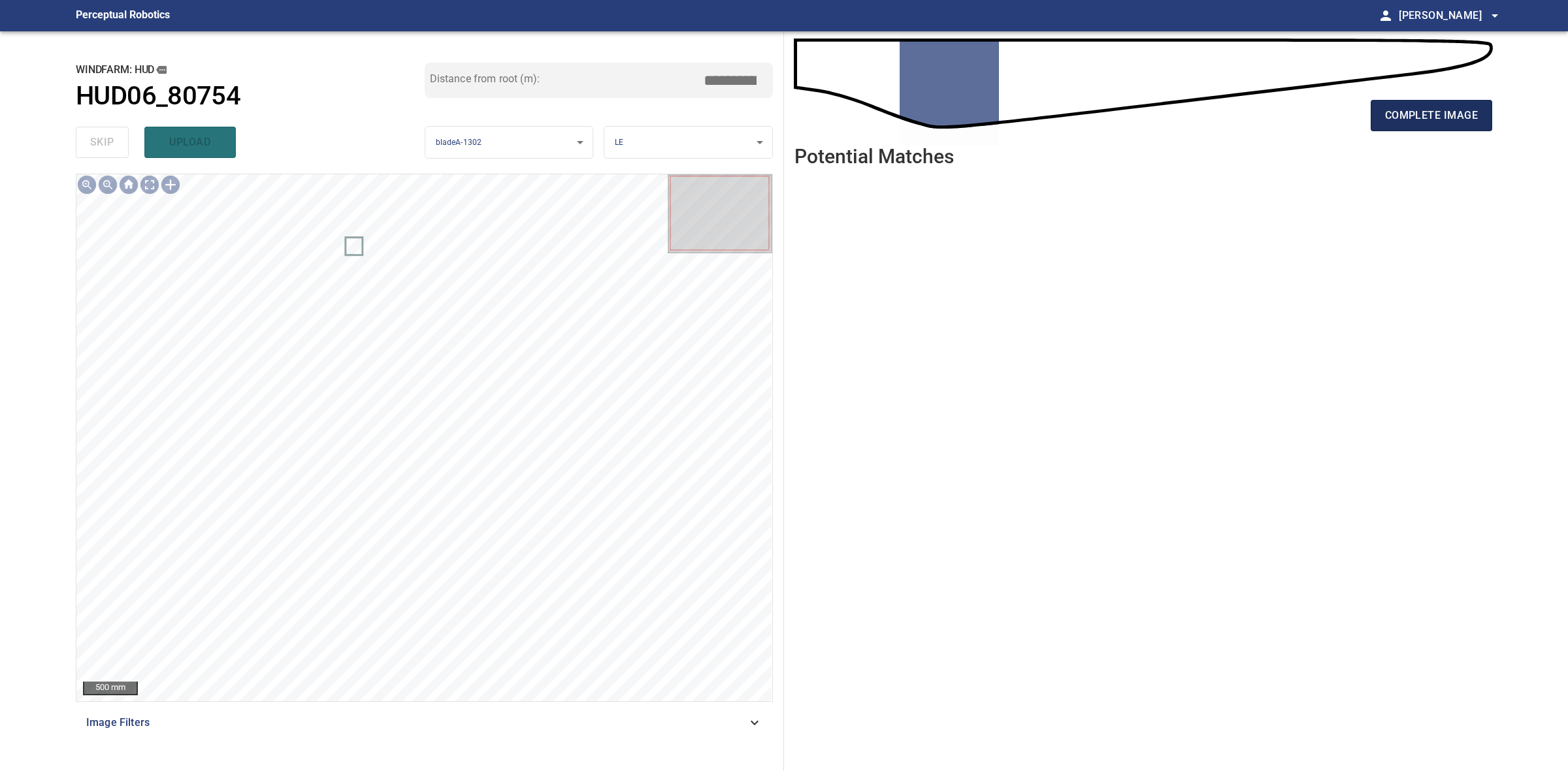
click at [1393, 112] on span "complete image" at bounding box center [1430, 116] width 92 height 19
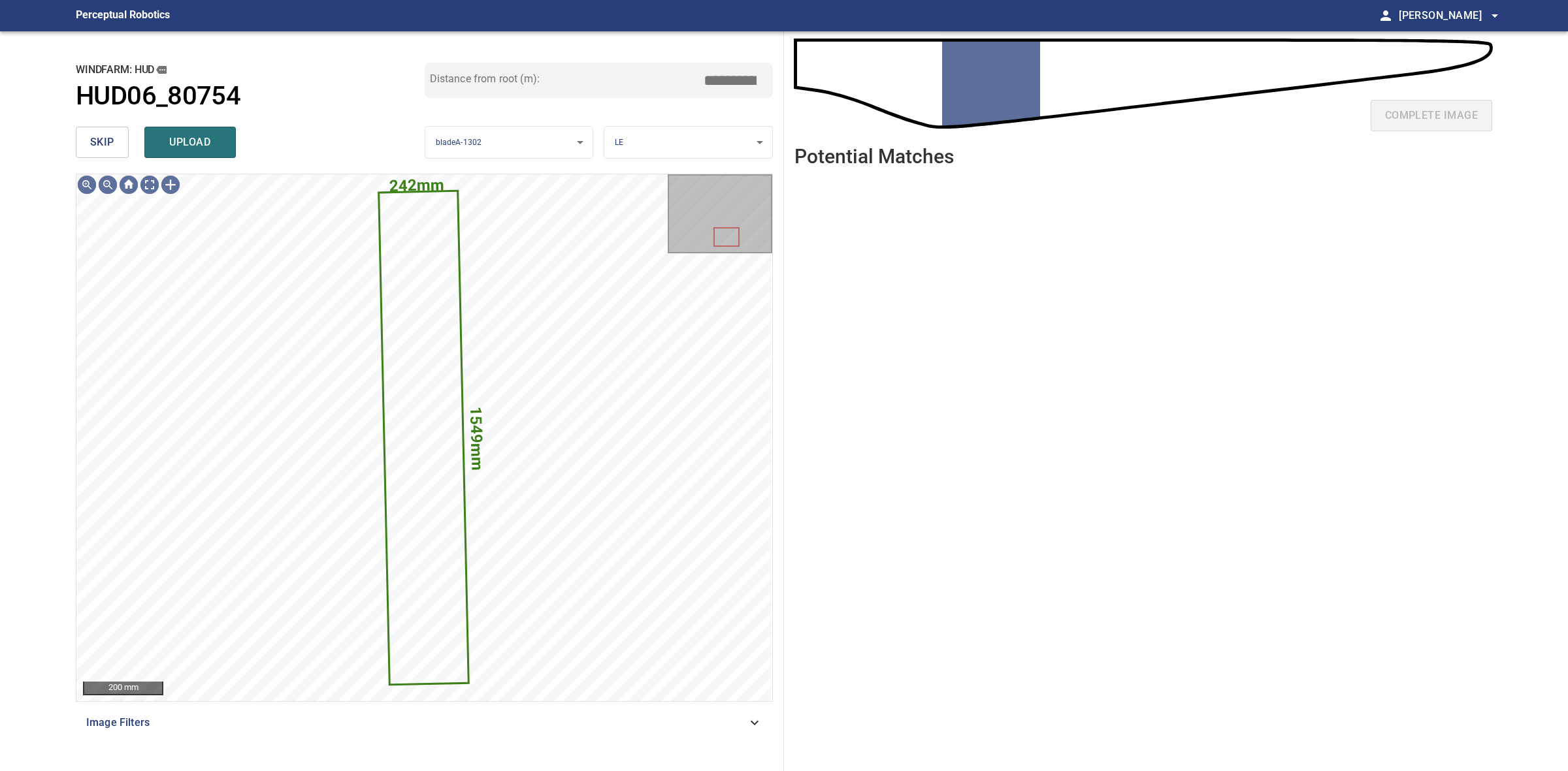
click at [115, 152] on button "skip" at bounding box center [102, 143] width 53 height 32
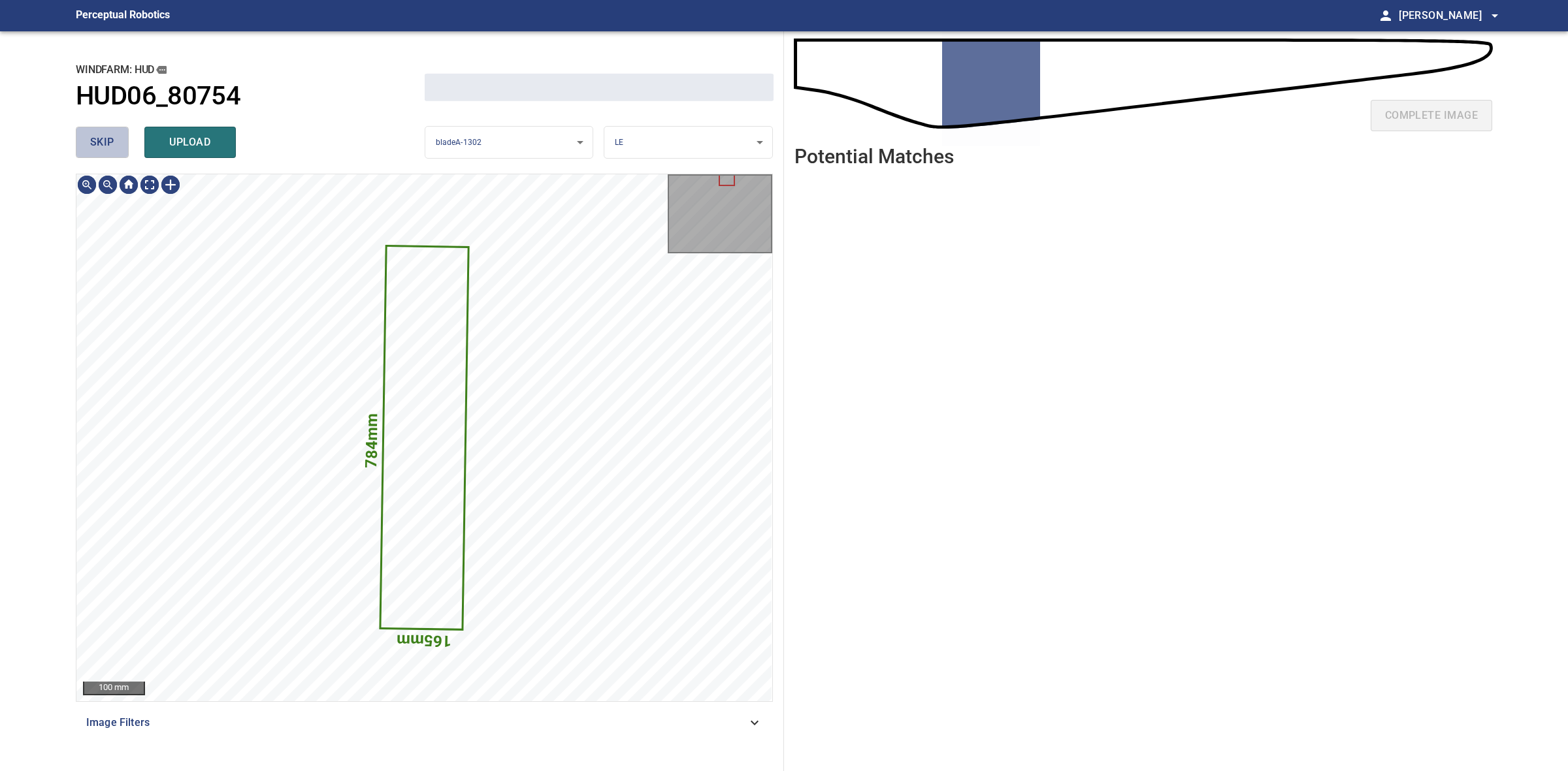
click at [115, 152] on button "skip" at bounding box center [102, 143] width 53 height 32
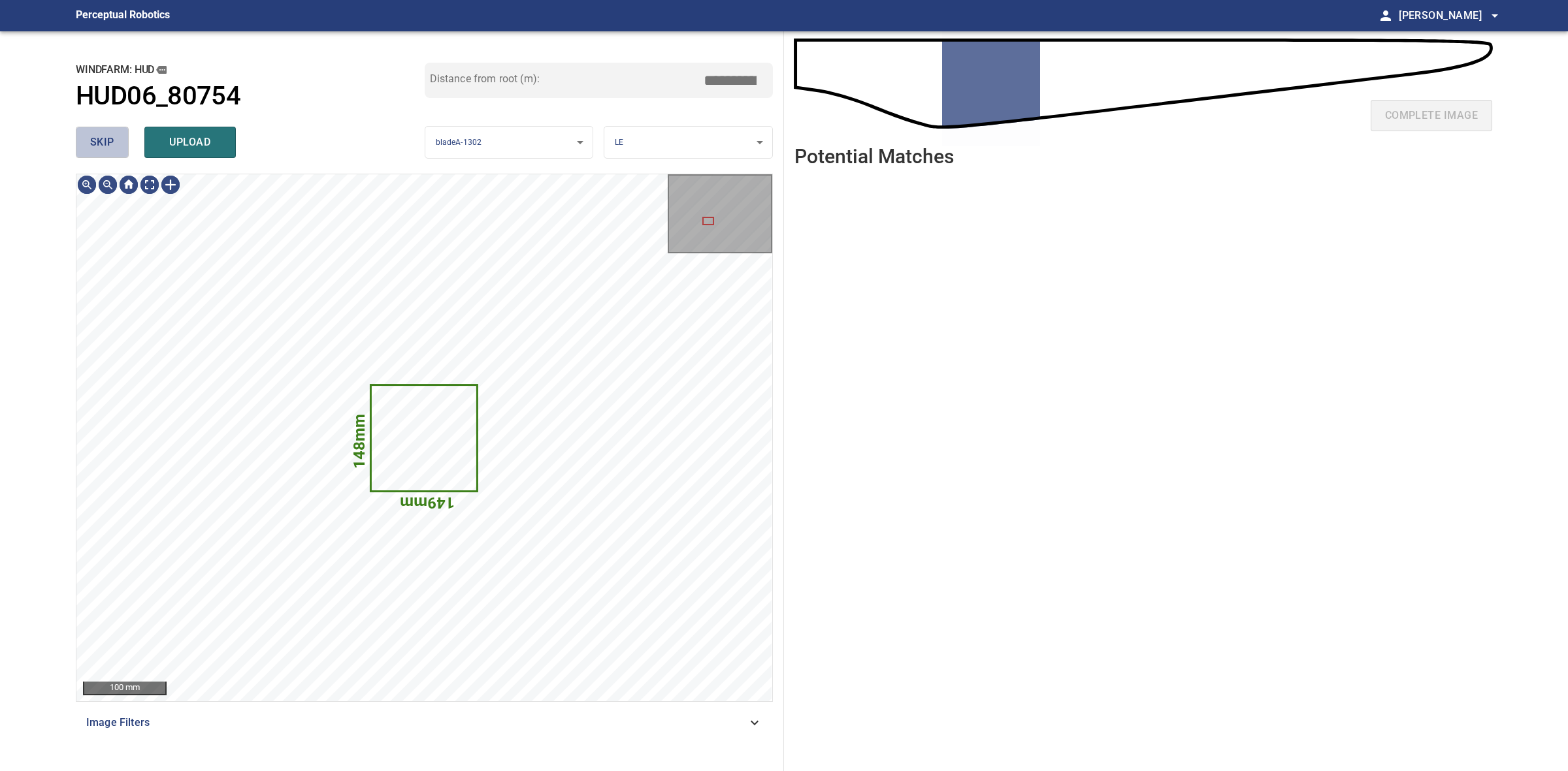
click at [115, 152] on button "skip" at bounding box center [102, 143] width 53 height 32
type input "*****"
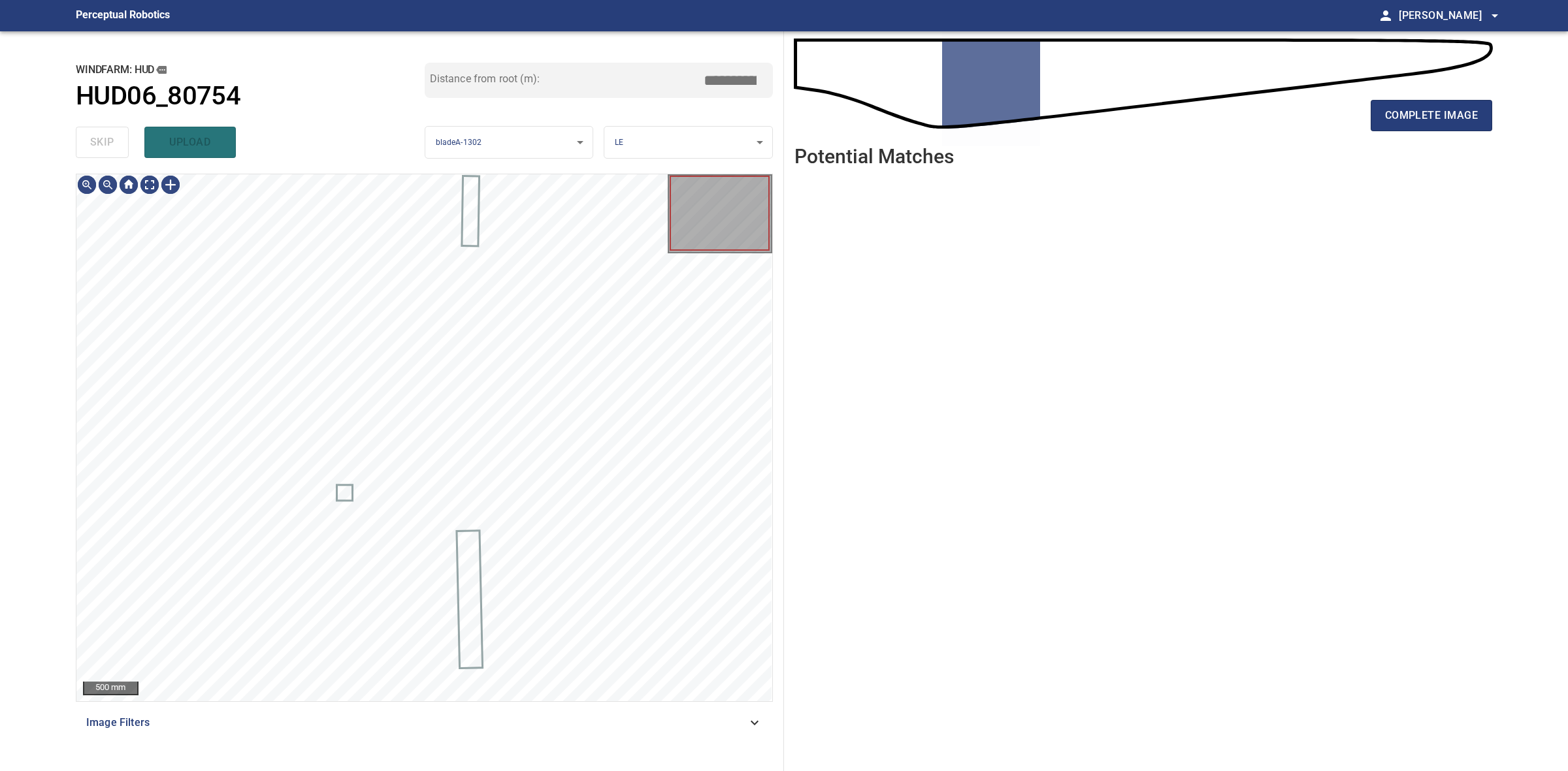
click at [115, 152] on div "skip upload" at bounding box center [250, 142] width 349 height 42
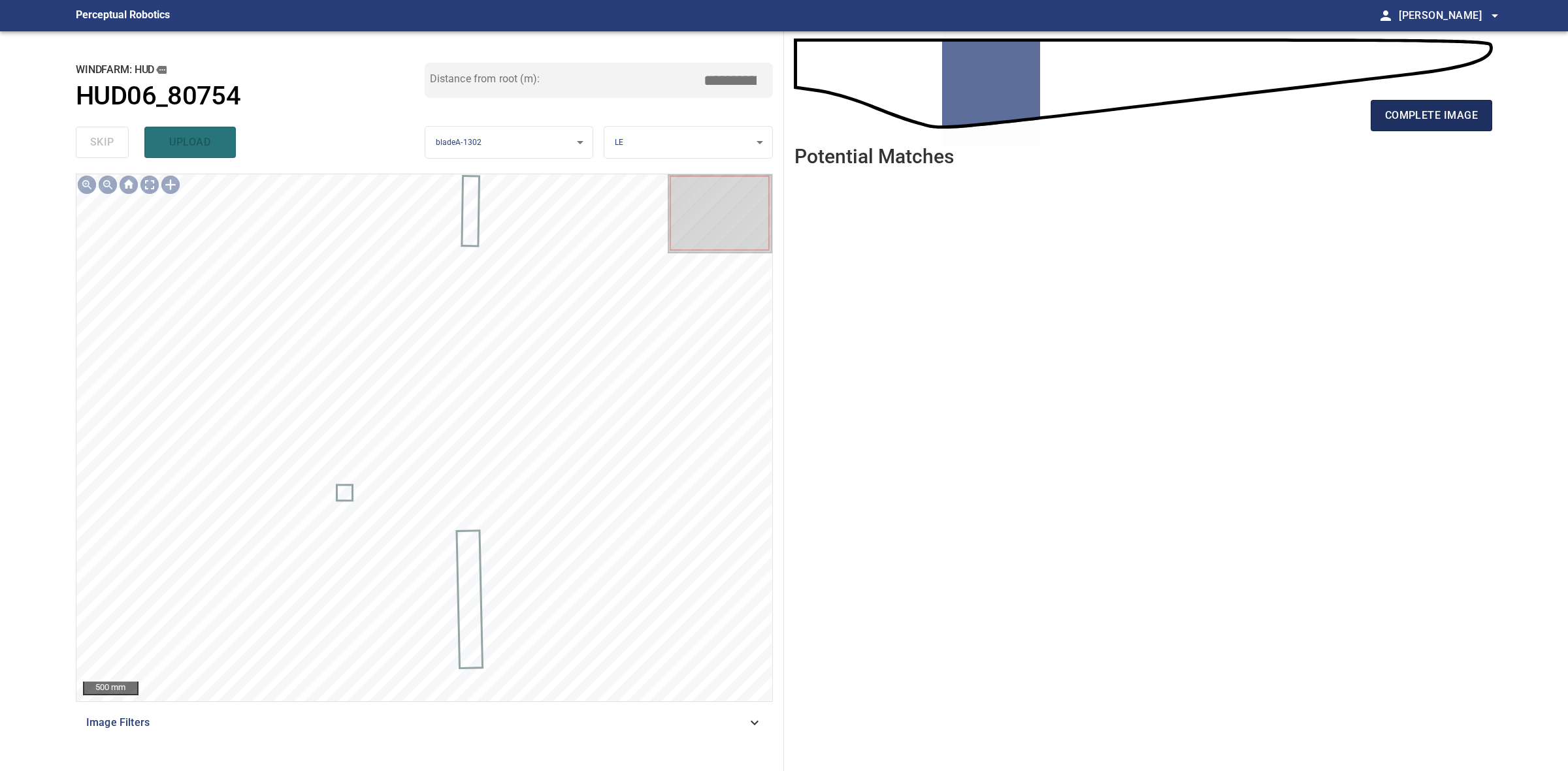
click at [1465, 117] on span "complete image" at bounding box center [1430, 116] width 92 height 19
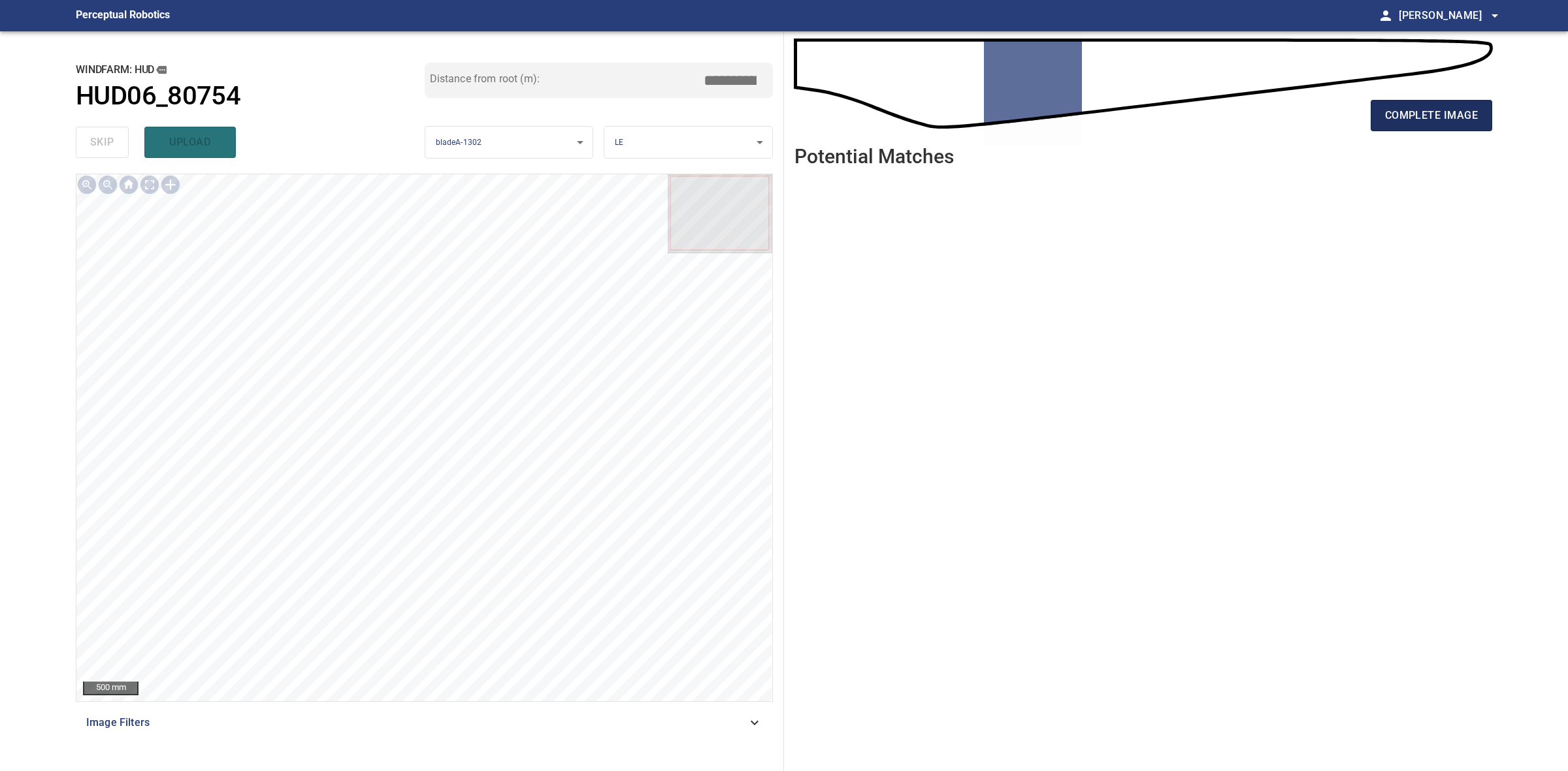
click at [1447, 115] on span "complete image" at bounding box center [1430, 116] width 92 height 19
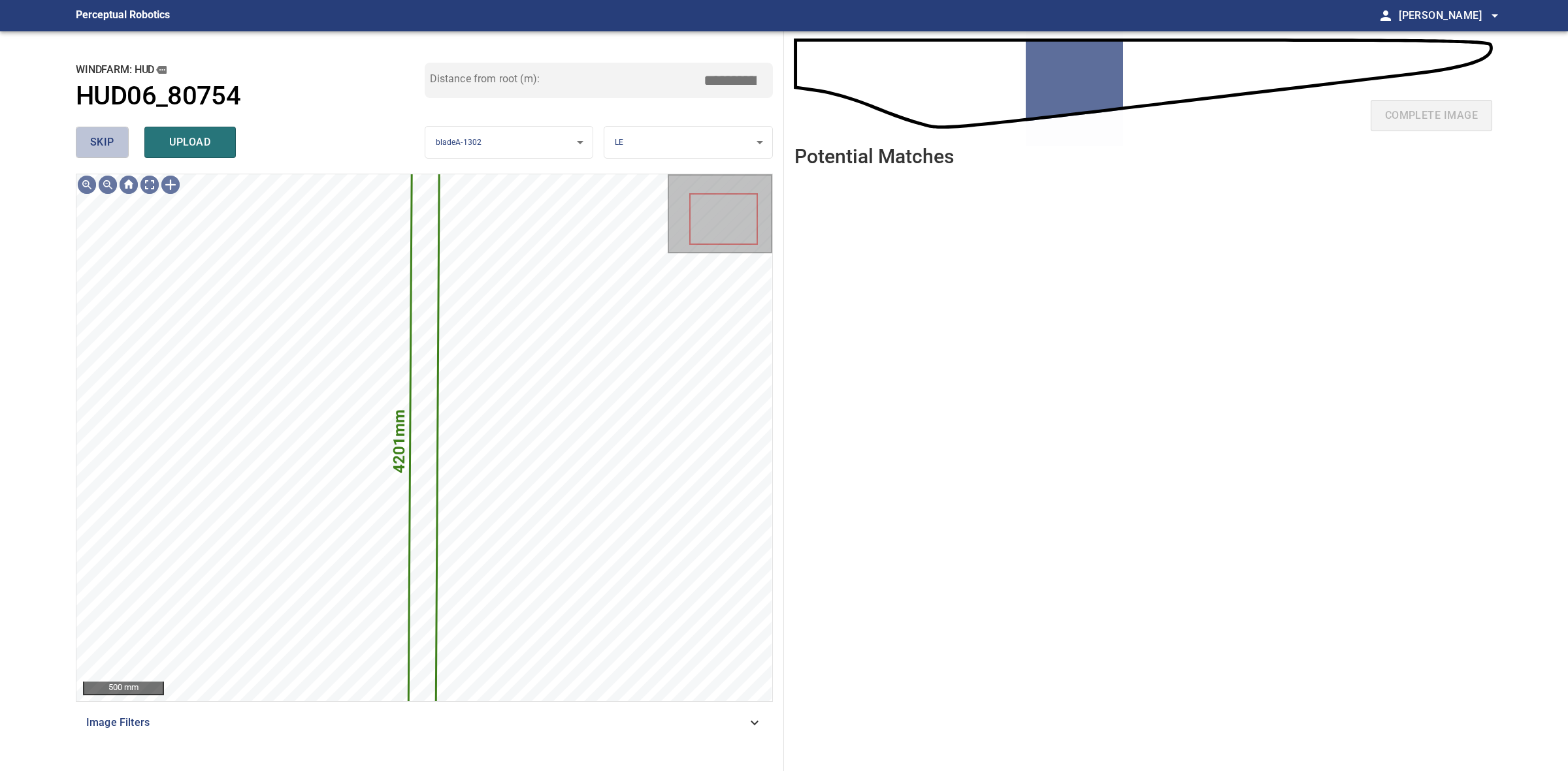
click at [102, 151] on span "skip" at bounding box center [103, 143] width 24 height 19
click at [102, 151] on div "skip upload" at bounding box center [250, 142] width 349 height 42
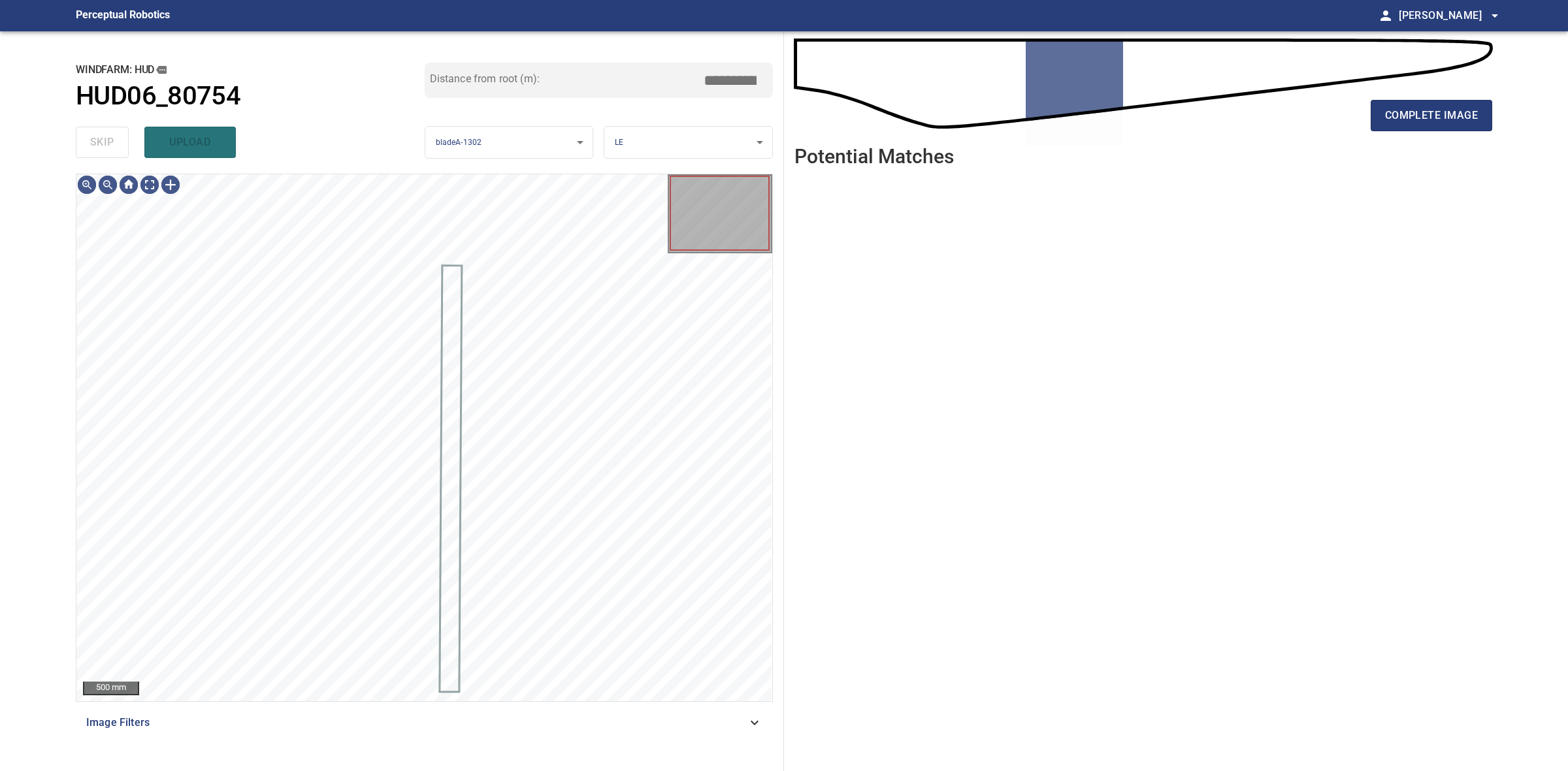
click at [102, 151] on div "skip upload" at bounding box center [250, 142] width 349 height 42
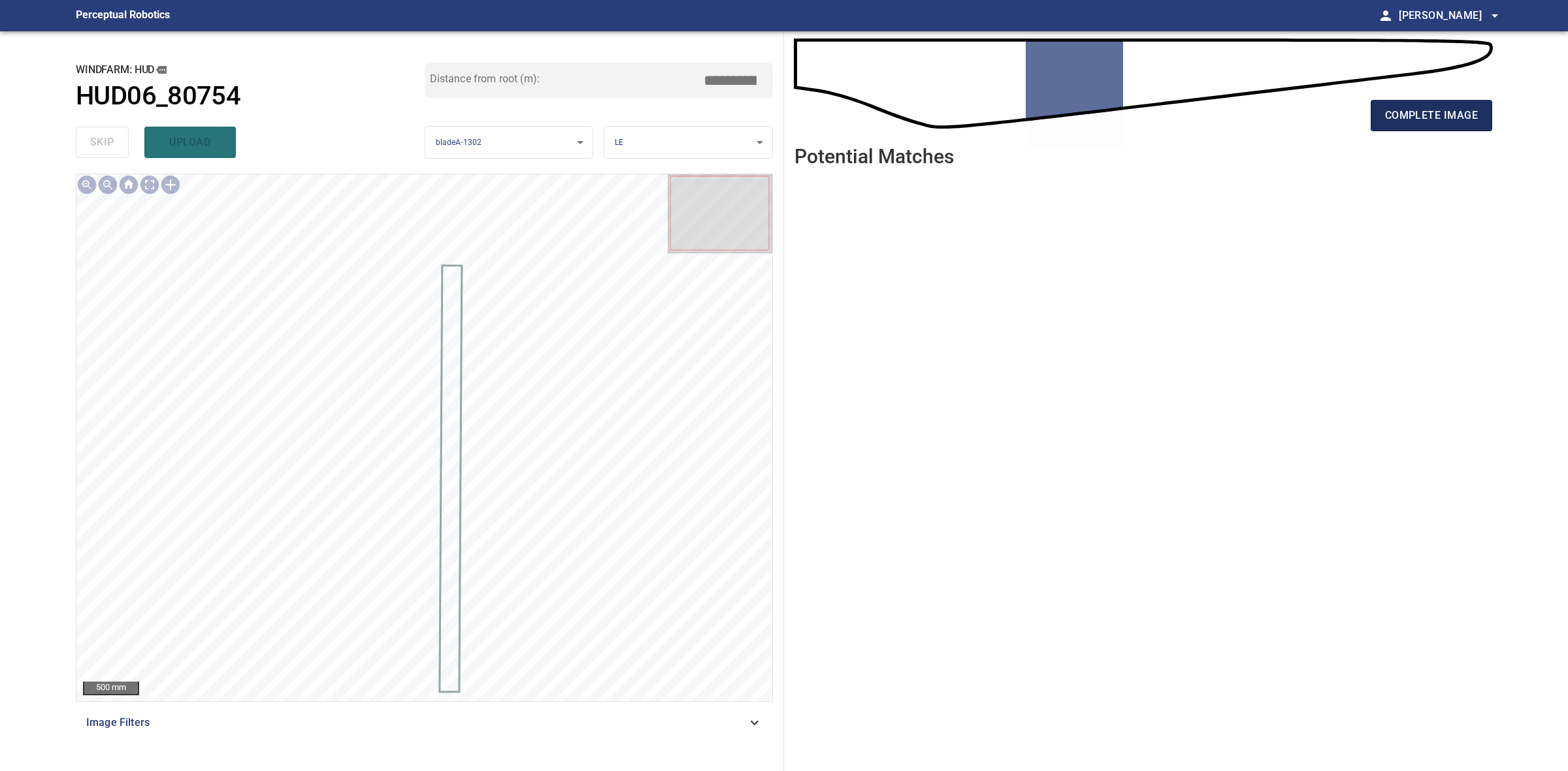
click at [1384, 119] on span "complete image" at bounding box center [1430, 116] width 92 height 19
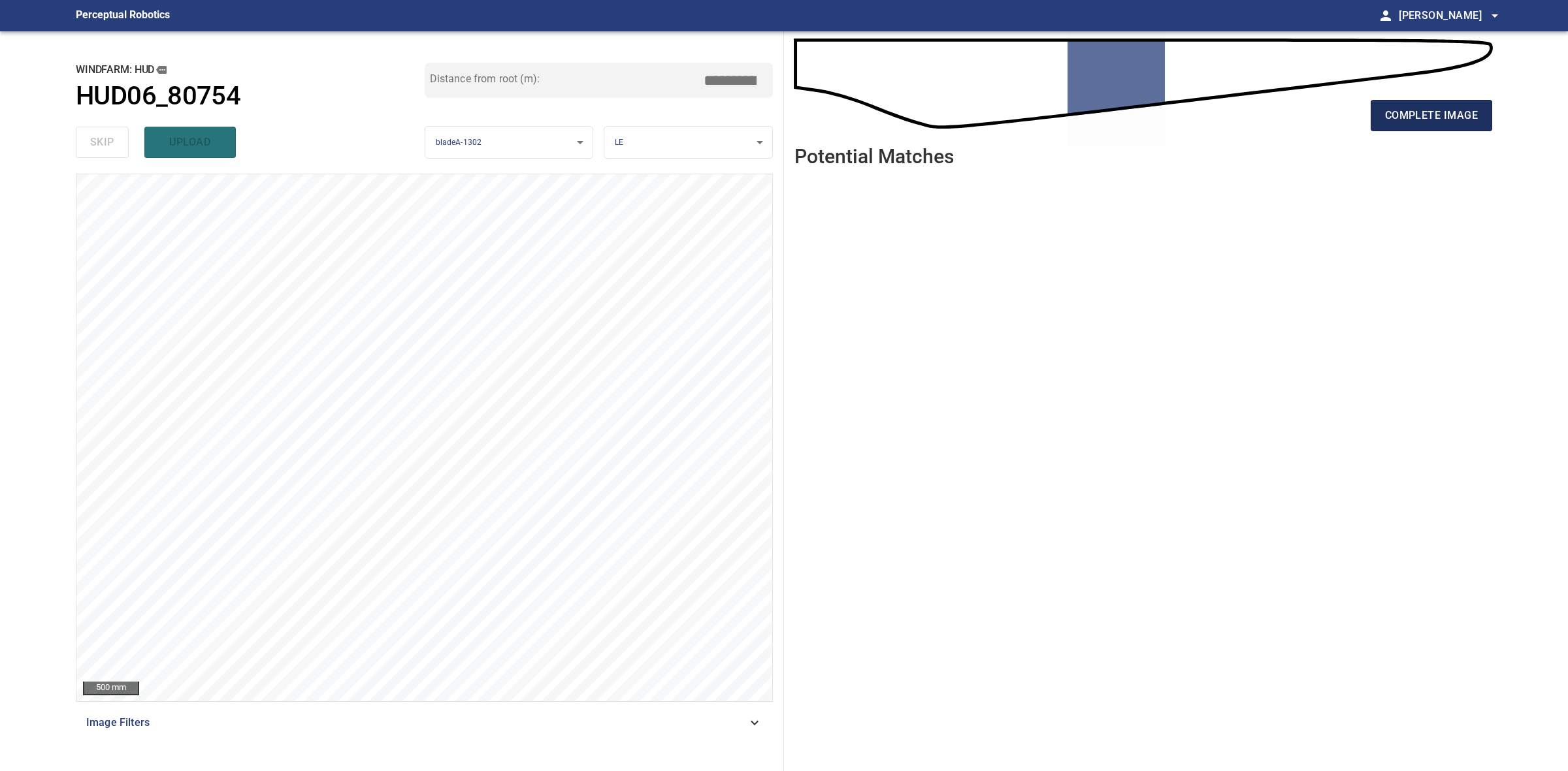
click at [1388, 117] on span "complete image" at bounding box center [1430, 116] width 92 height 19
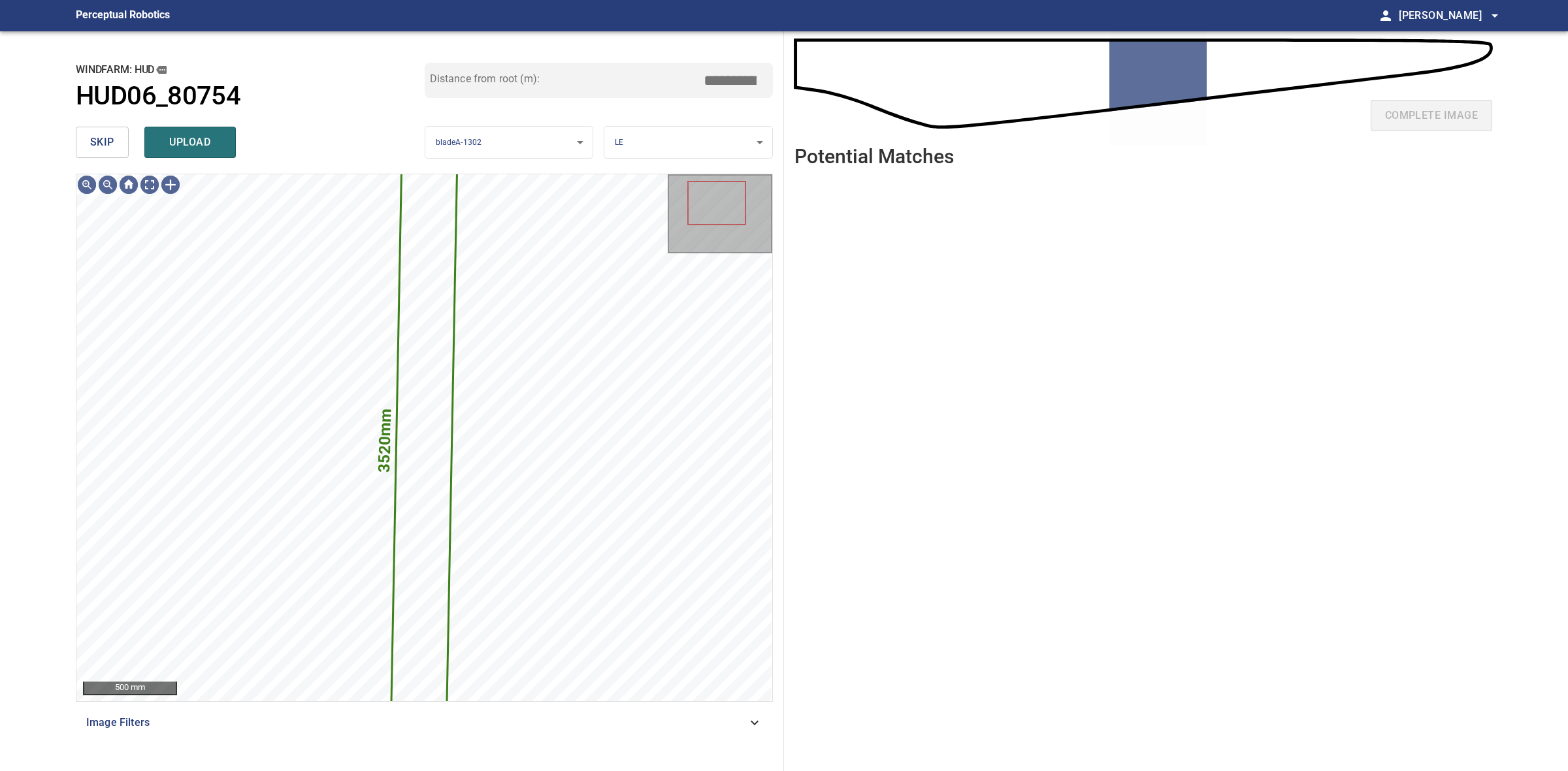
click at [119, 148] on button "skip" at bounding box center [102, 143] width 53 height 32
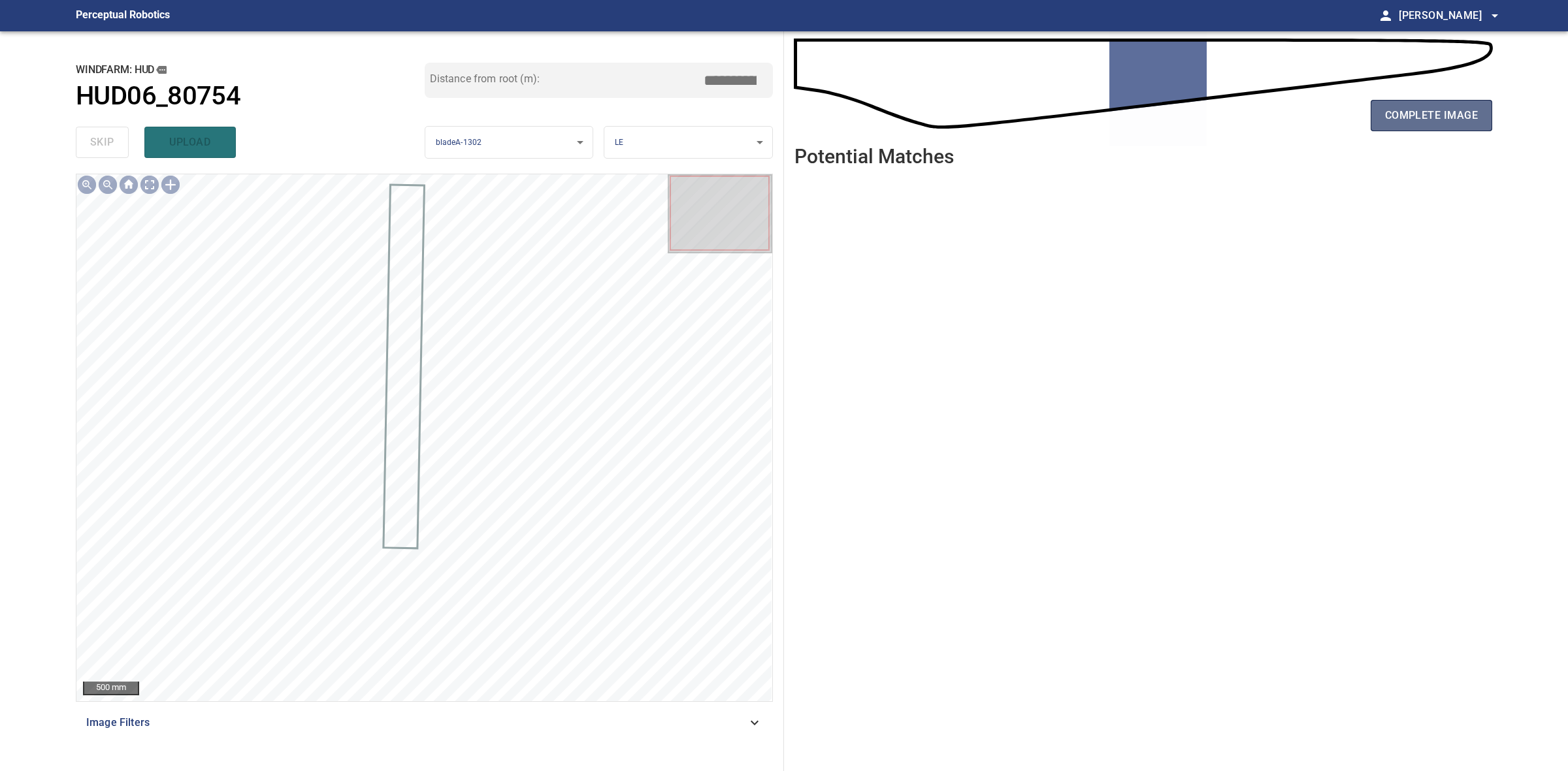
click at [1404, 111] on span "complete image" at bounding box center [1430, 116] width 92 height 19
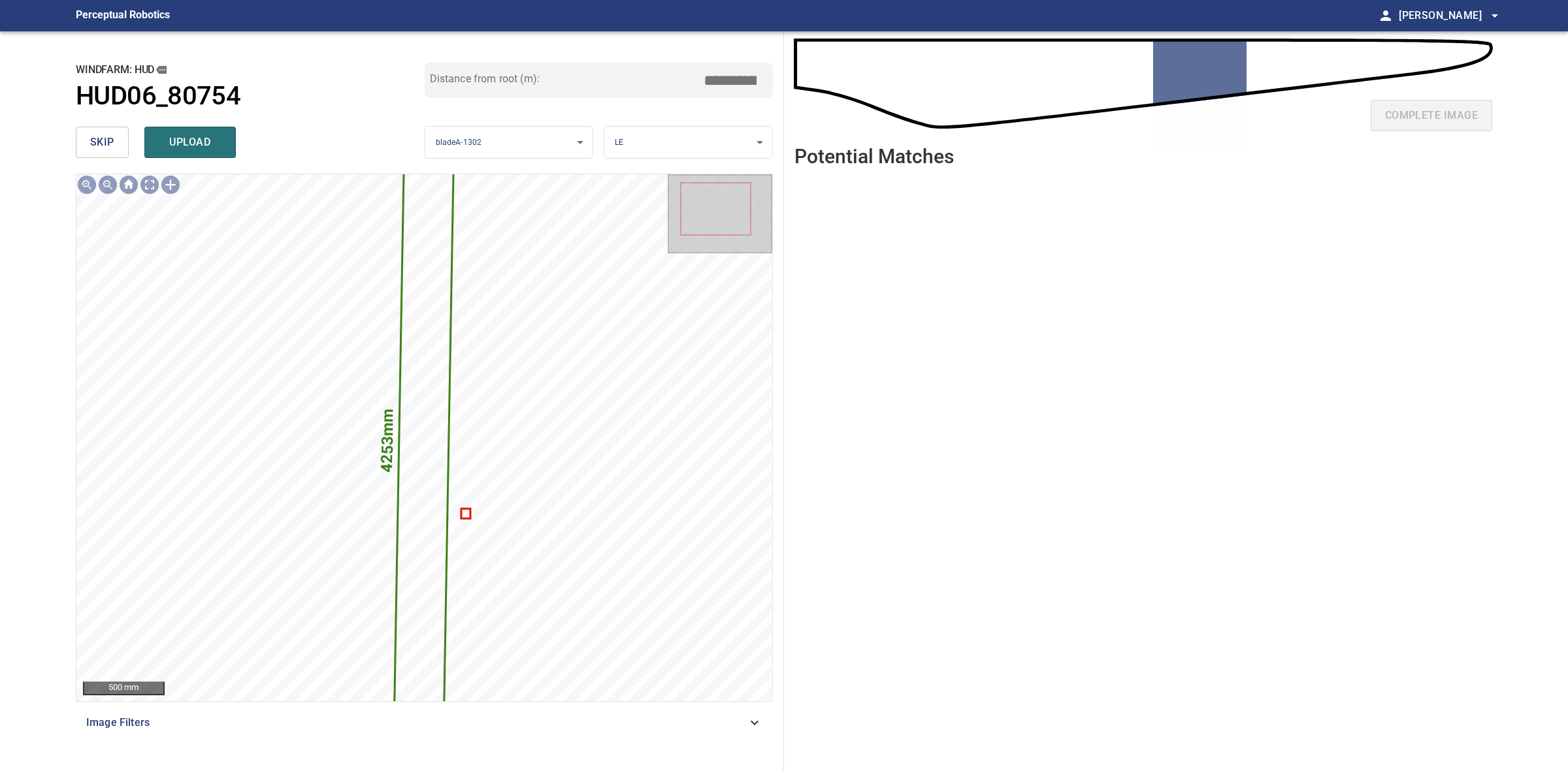
click at [106, 121] on div "skip upload" at bounding box center [250, 142] width 349 height 42
click at [106, 129] on button "skip" at bounding box center [102, 143] width 53 height 32
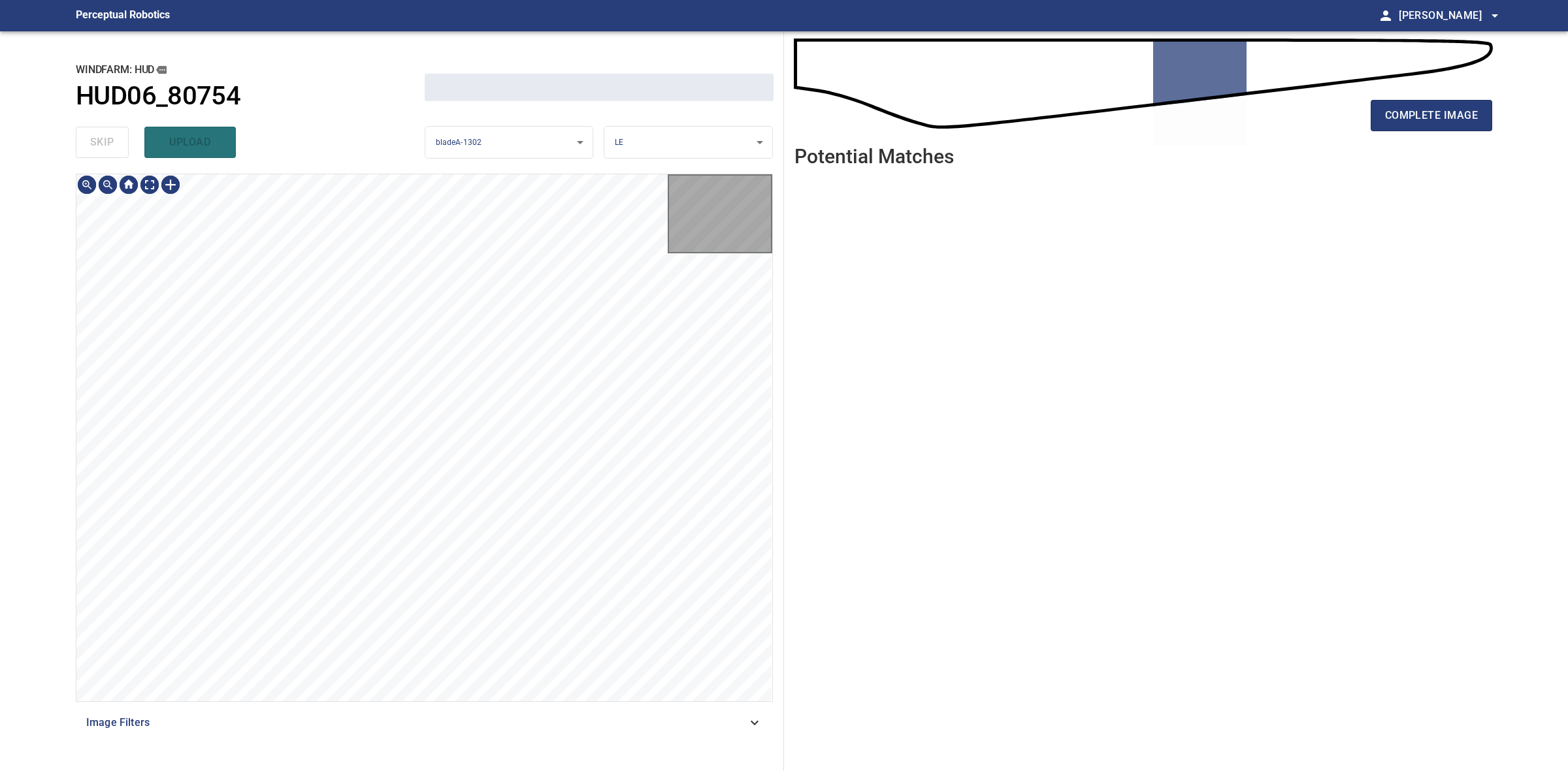
click at [106, 129] on div "skip upload" at bounding box center [250, 142] width 349 height 42
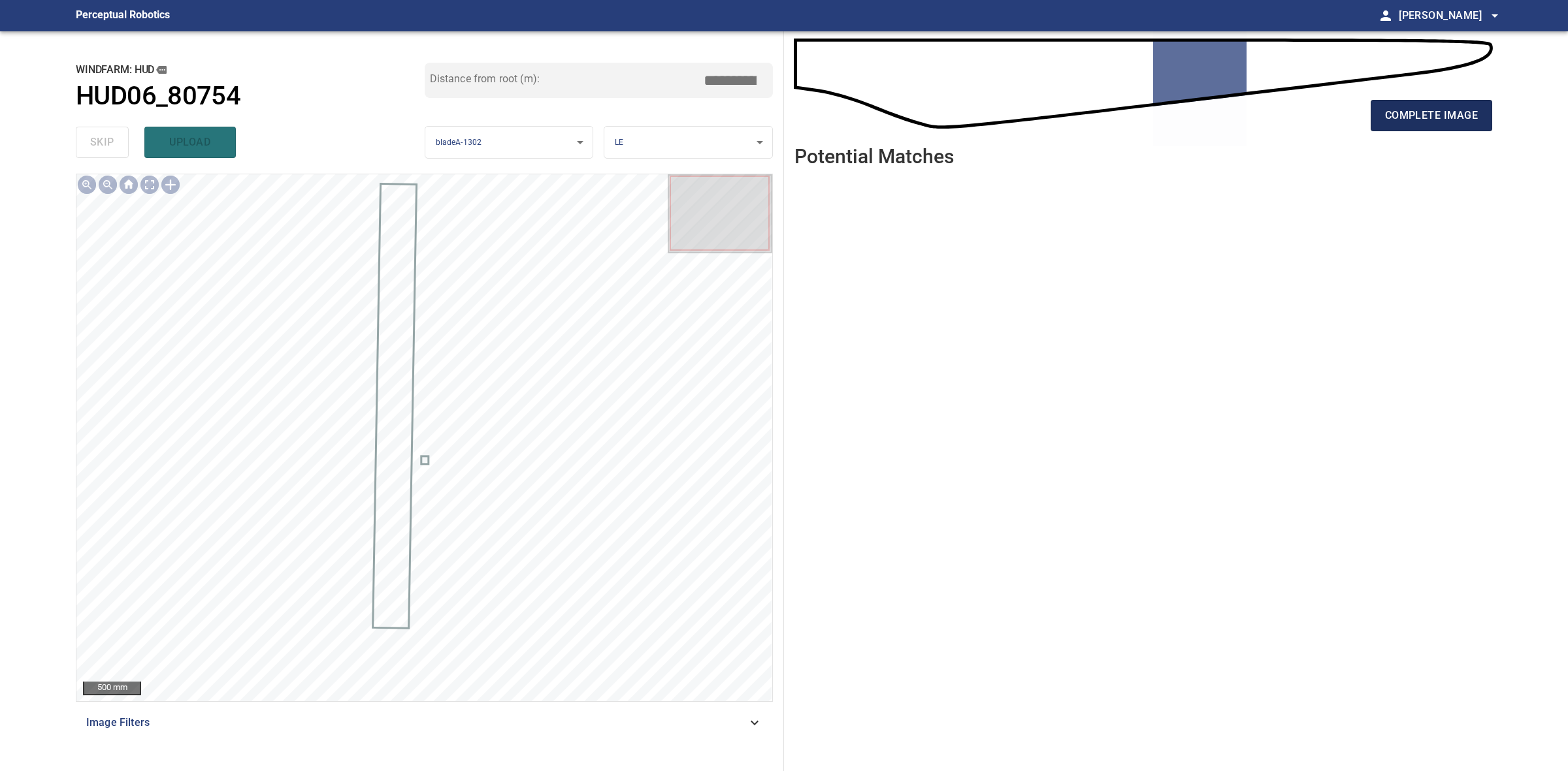
click at [1424, 108] on span "complete image" at bounding box center [1430, 116] width 92 height 19
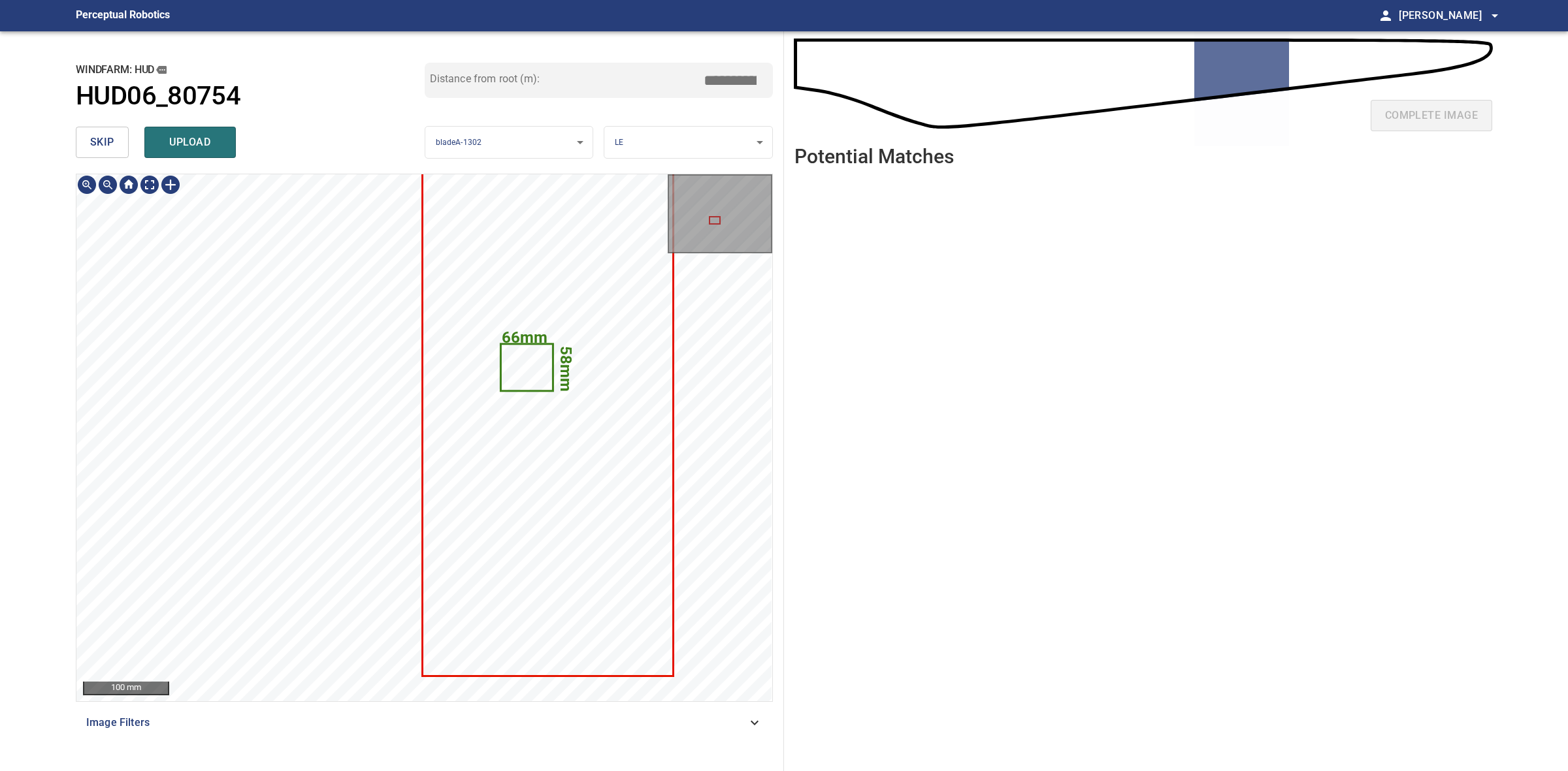
click at [541, 367] on icon at bounding box center [527, 367] width 50 height 45
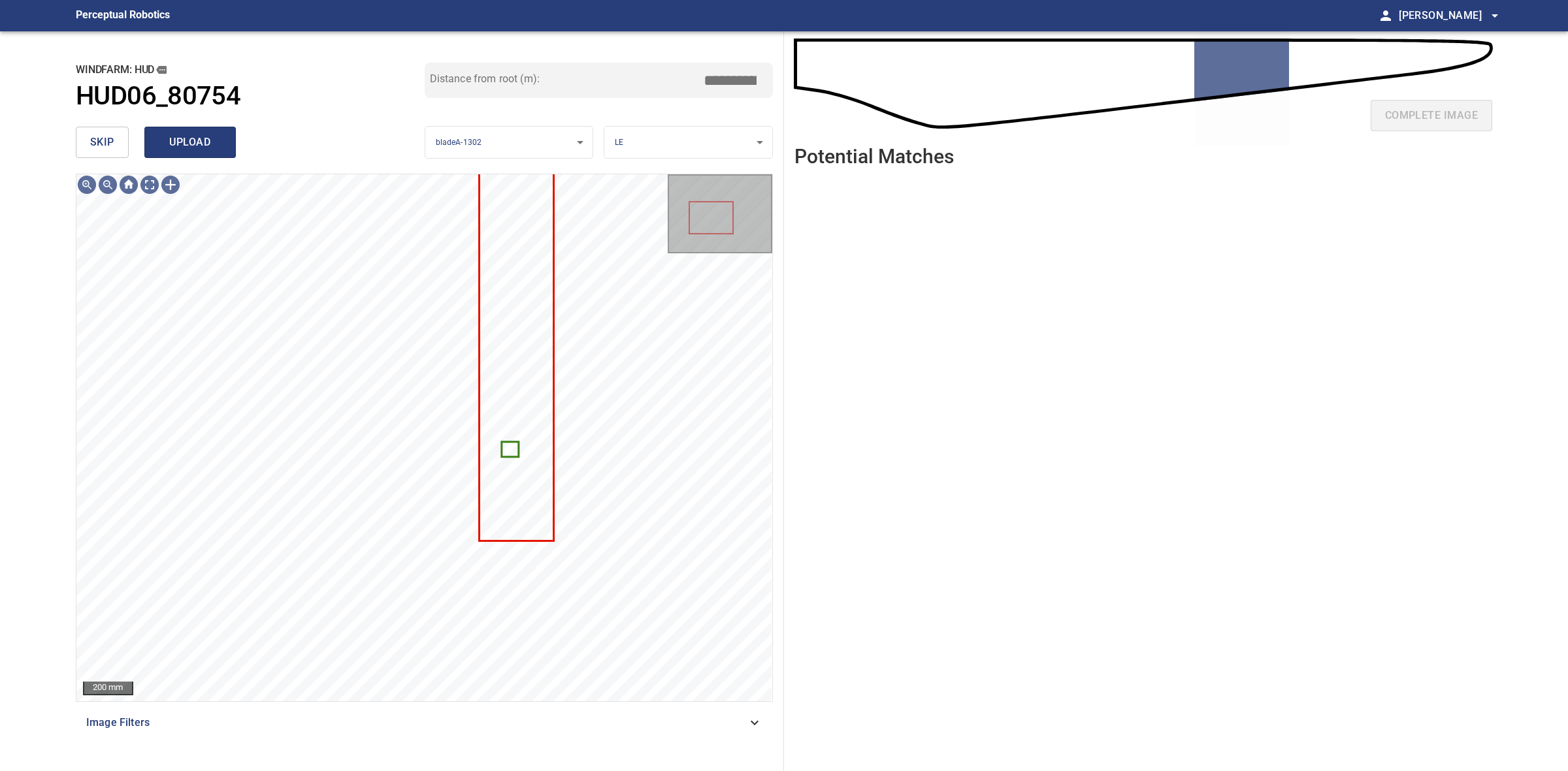
click at [189, 138] on span "upload" at bounding box center [189, 143] width 62 height 19
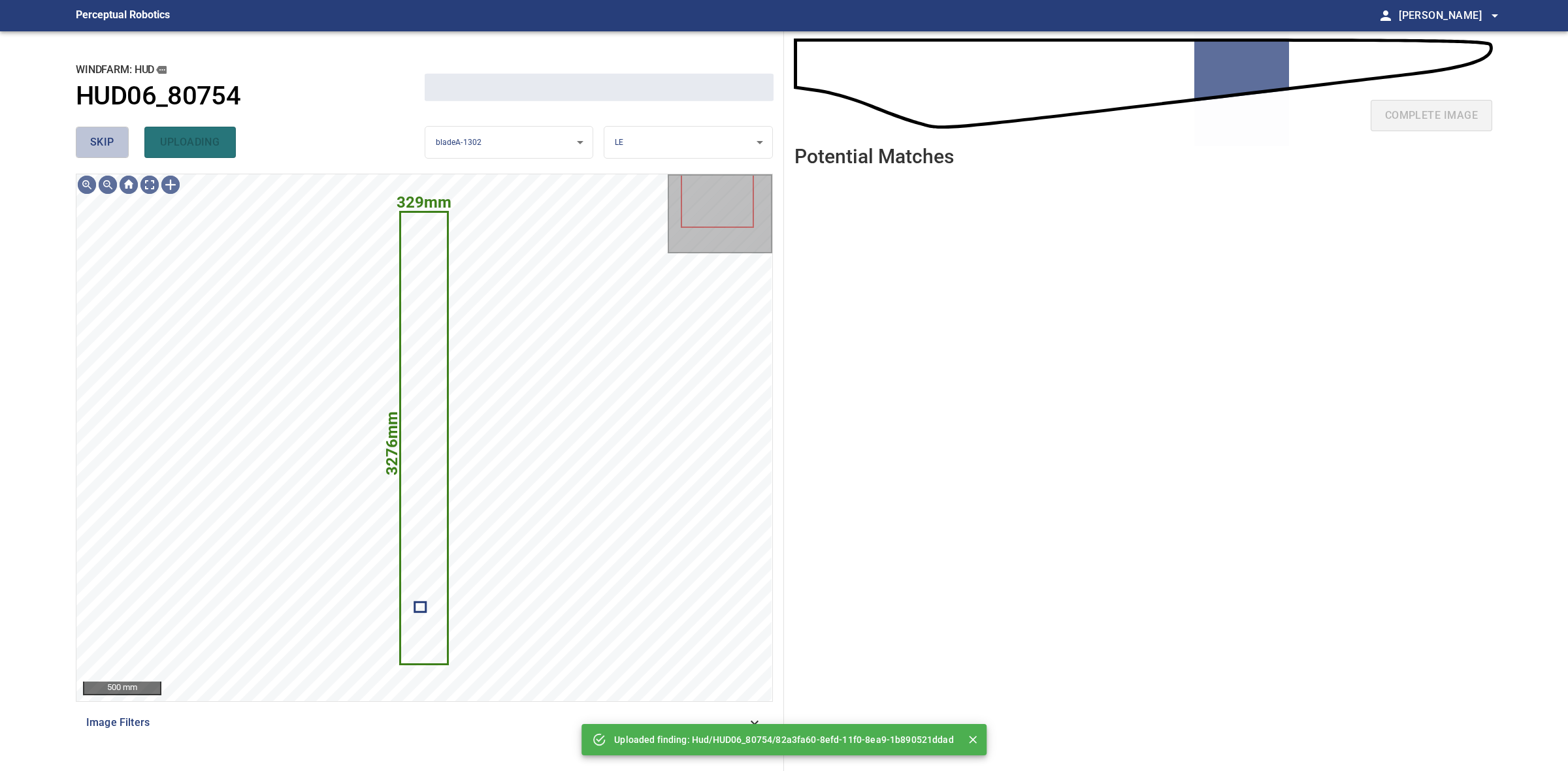
click at [108, 139] on span "skip" at bounding box center [103, 143] width 24 height 19
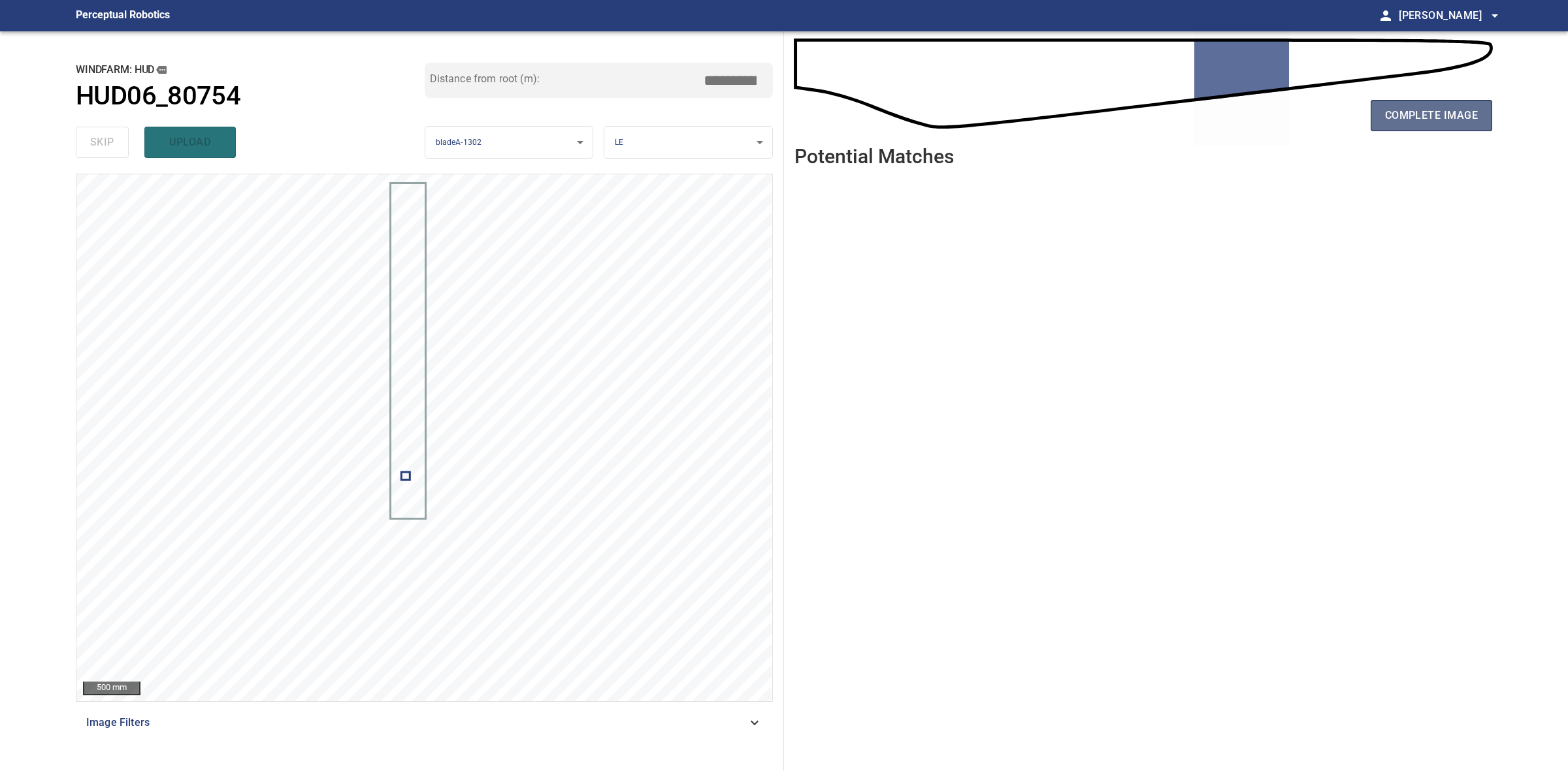
click at [1441, 115] on span "complete image" at bounding box center [1430, 116] width 92 height 19
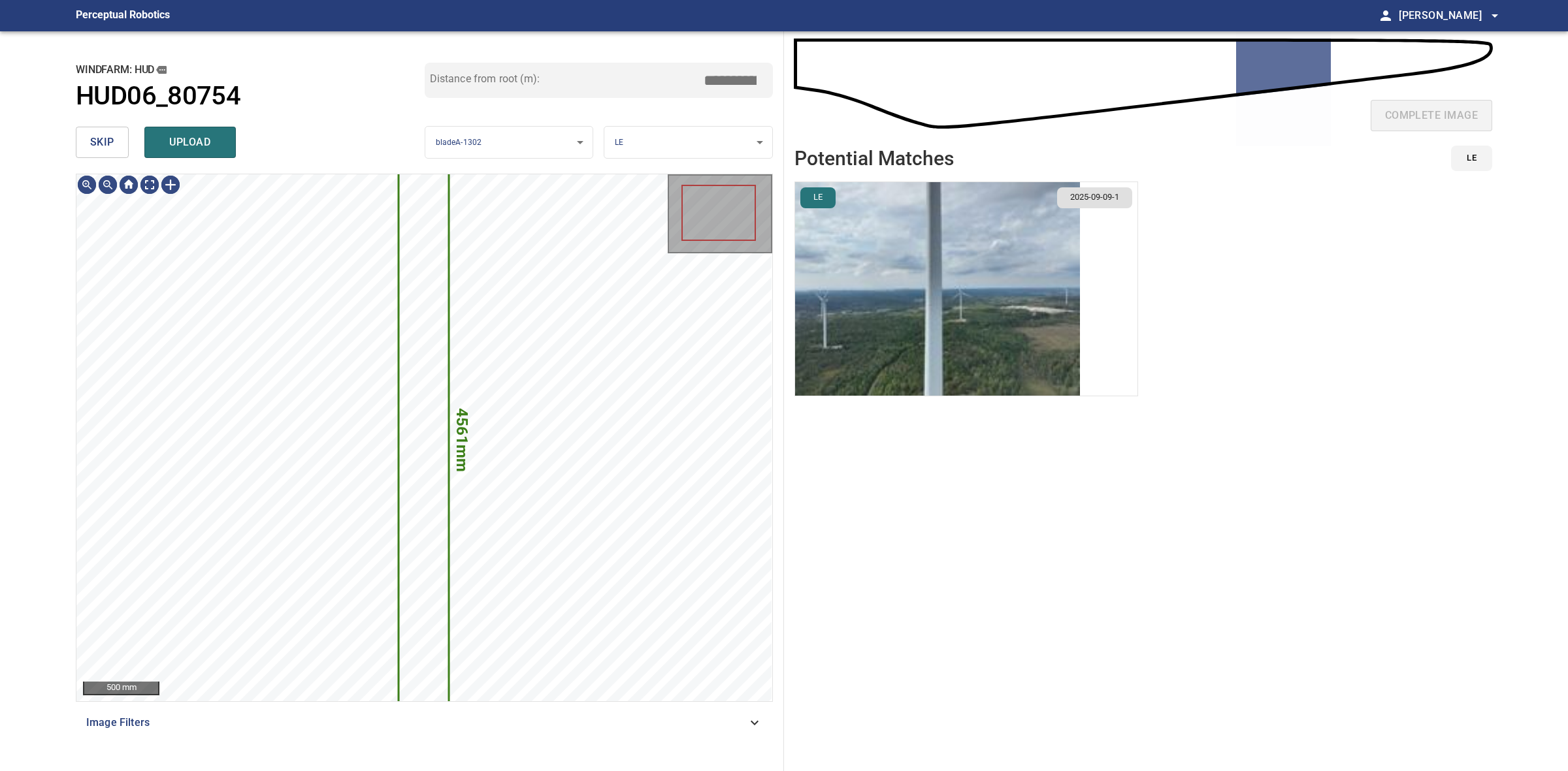
click at [115, 147] on button "skip" at bounding box center [102, 143] width 53 height 32
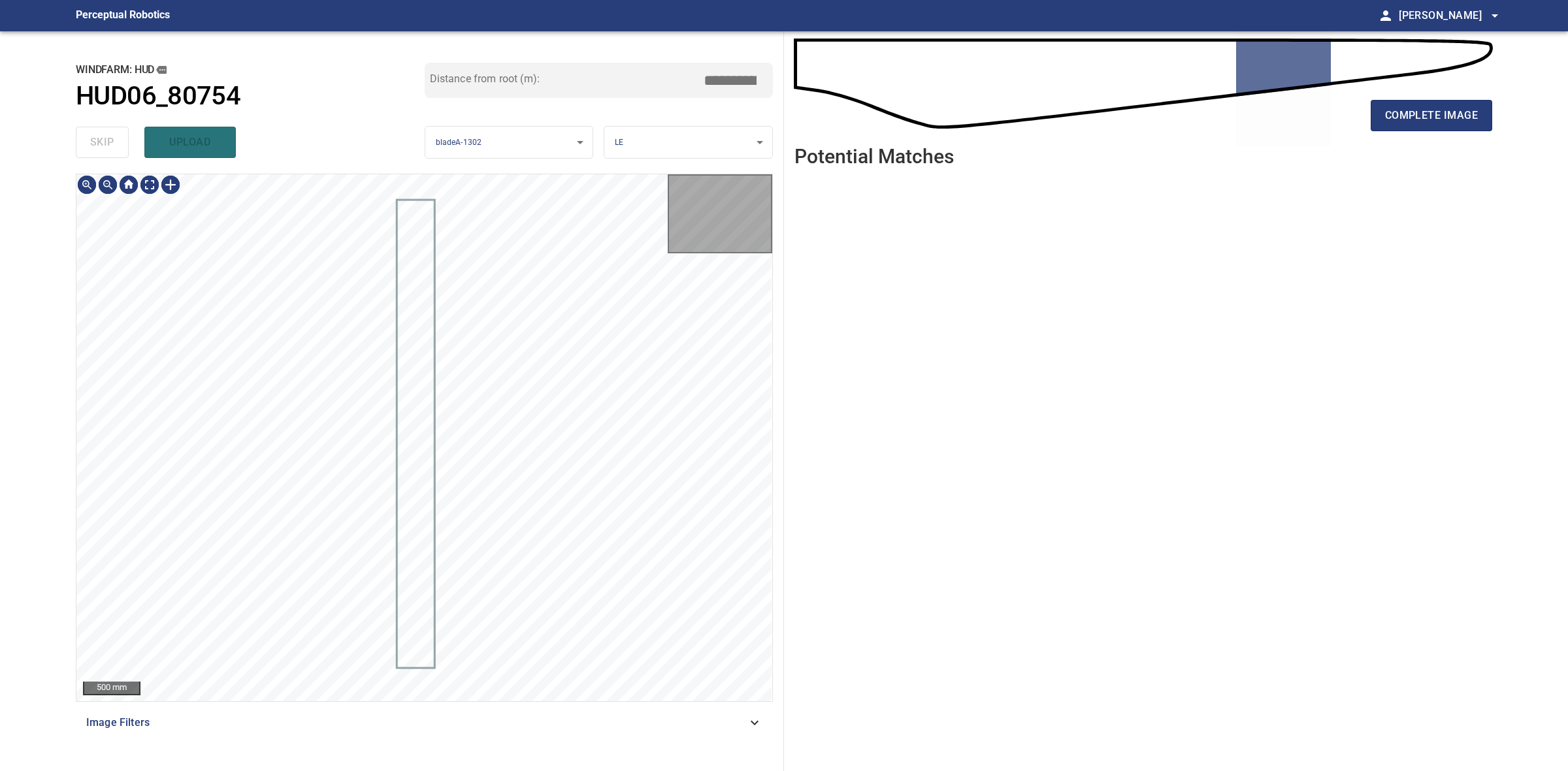
click at [115, 147] on div "skip upload" at bounding box center [250, 142] width 349 height 42
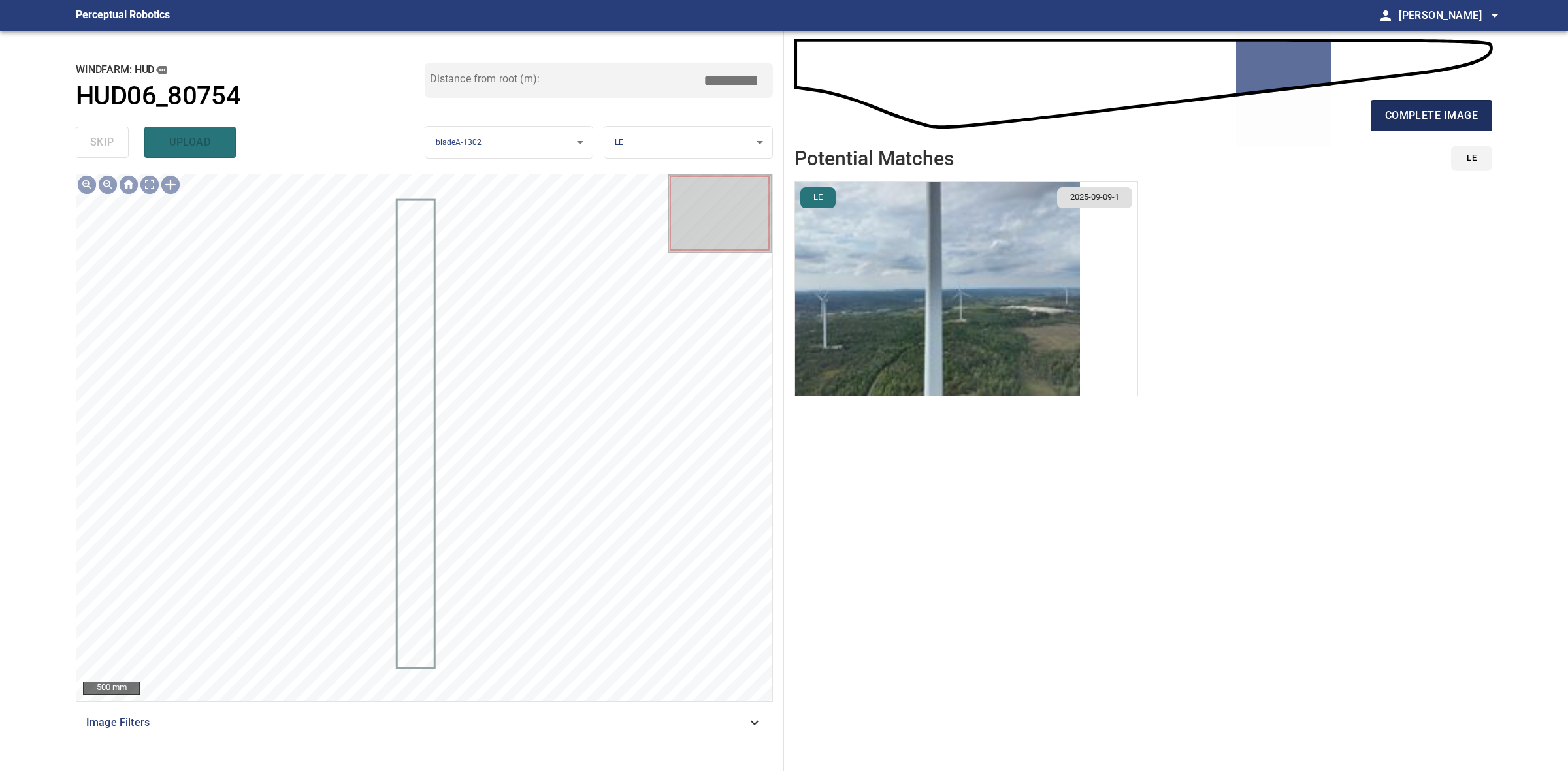
click at [1406, 117] on span "complete image" at bounding box center [1430, 116] width 92 height 19
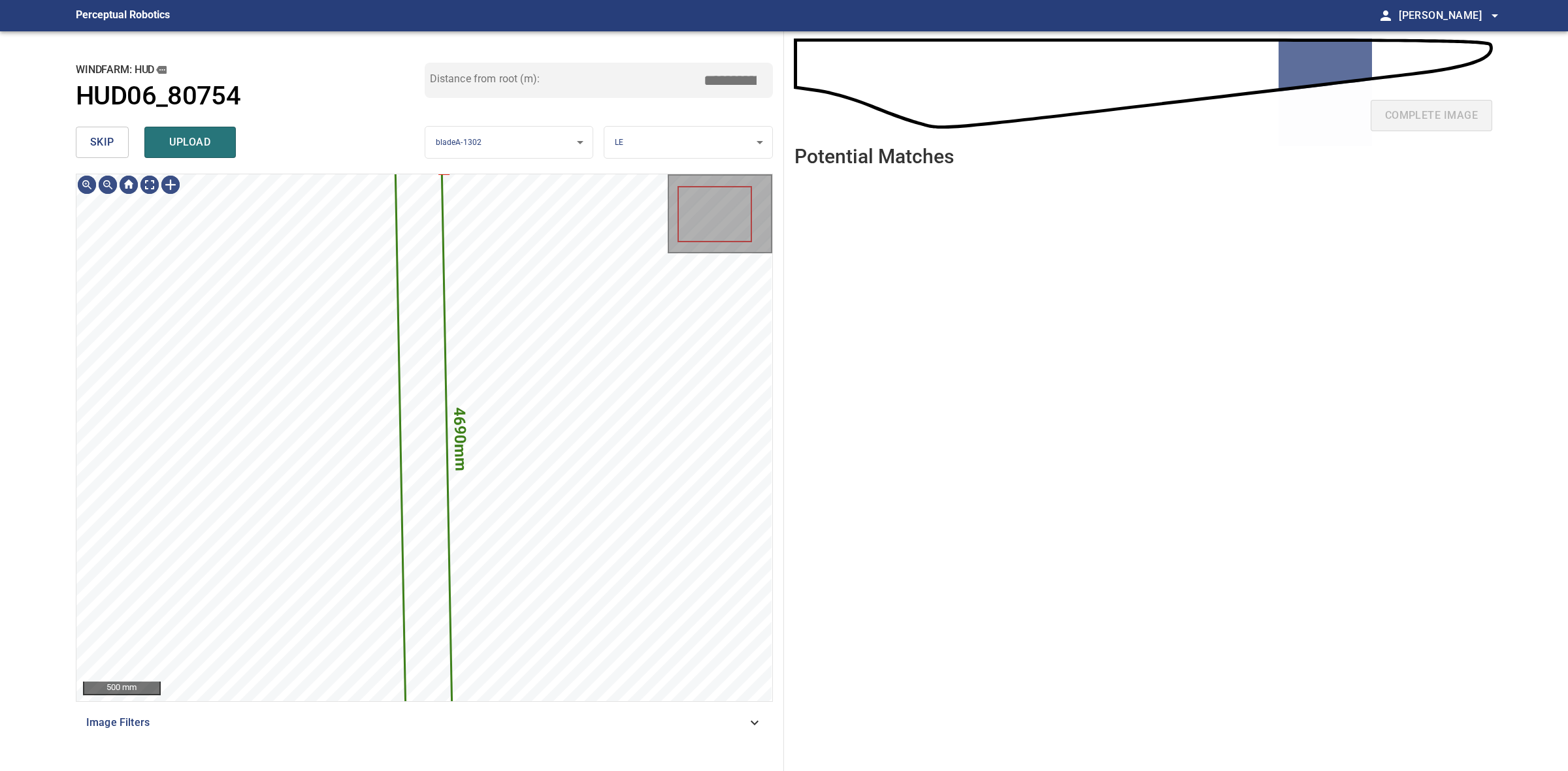
click at [77, 145] on button "skip" at bounding box center [102, 143] width 53 height 32
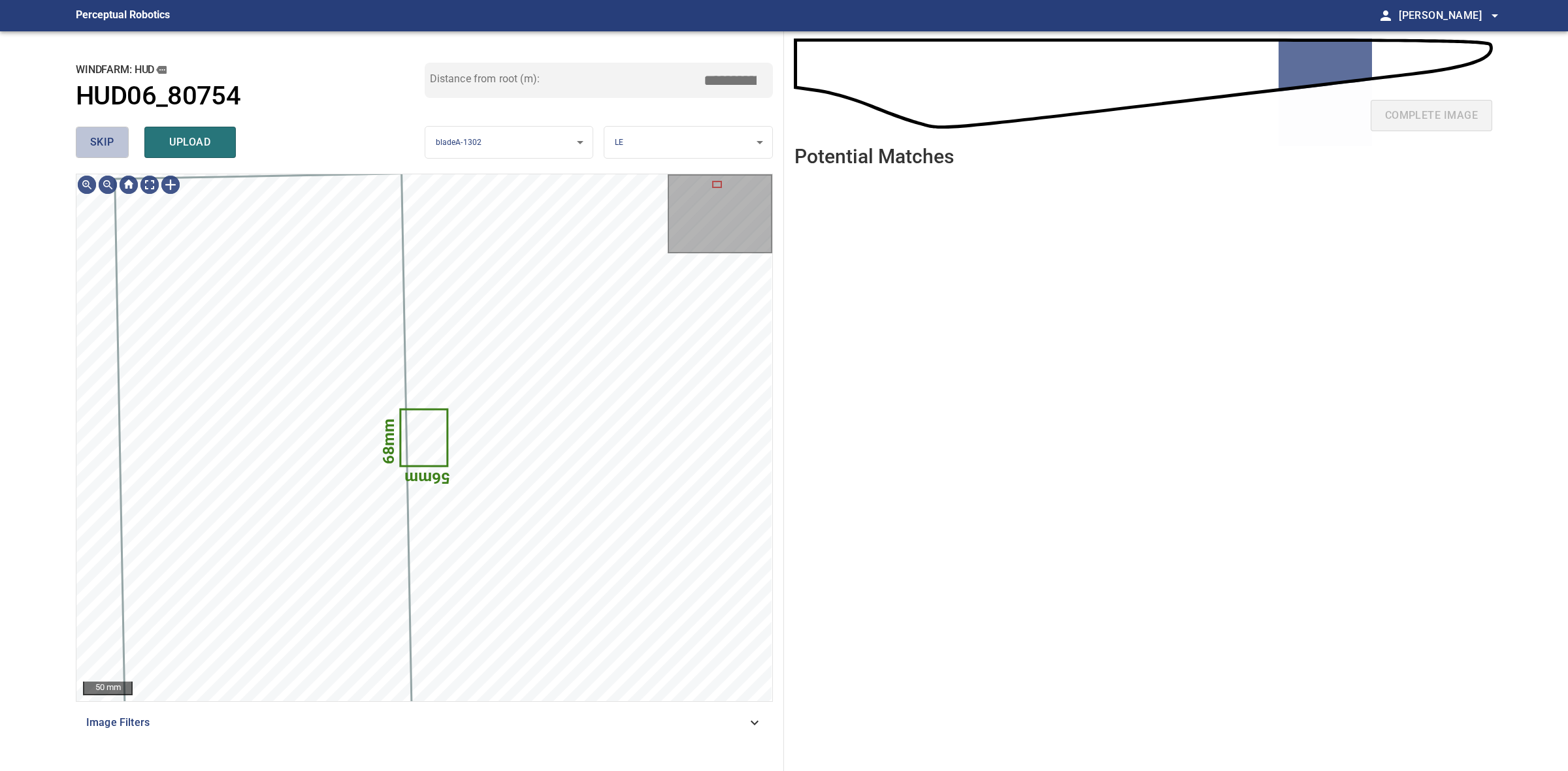
click at [77, 145] on button "skip" at bounding box center [102, 143] width 53 height 32
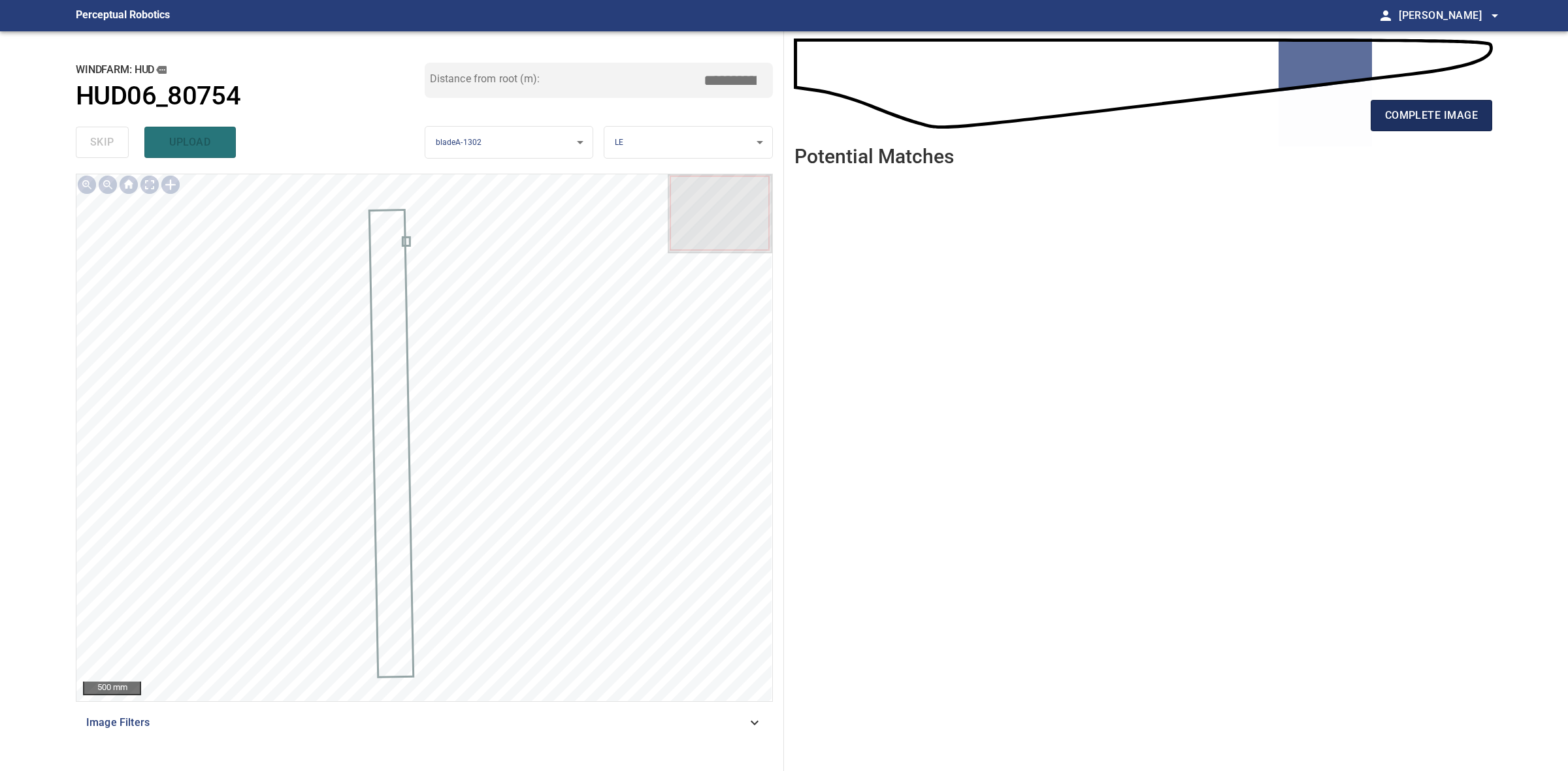
click at [1431, 119] on span "complete image" at bounding box center [1430, 116] width 92 height 19
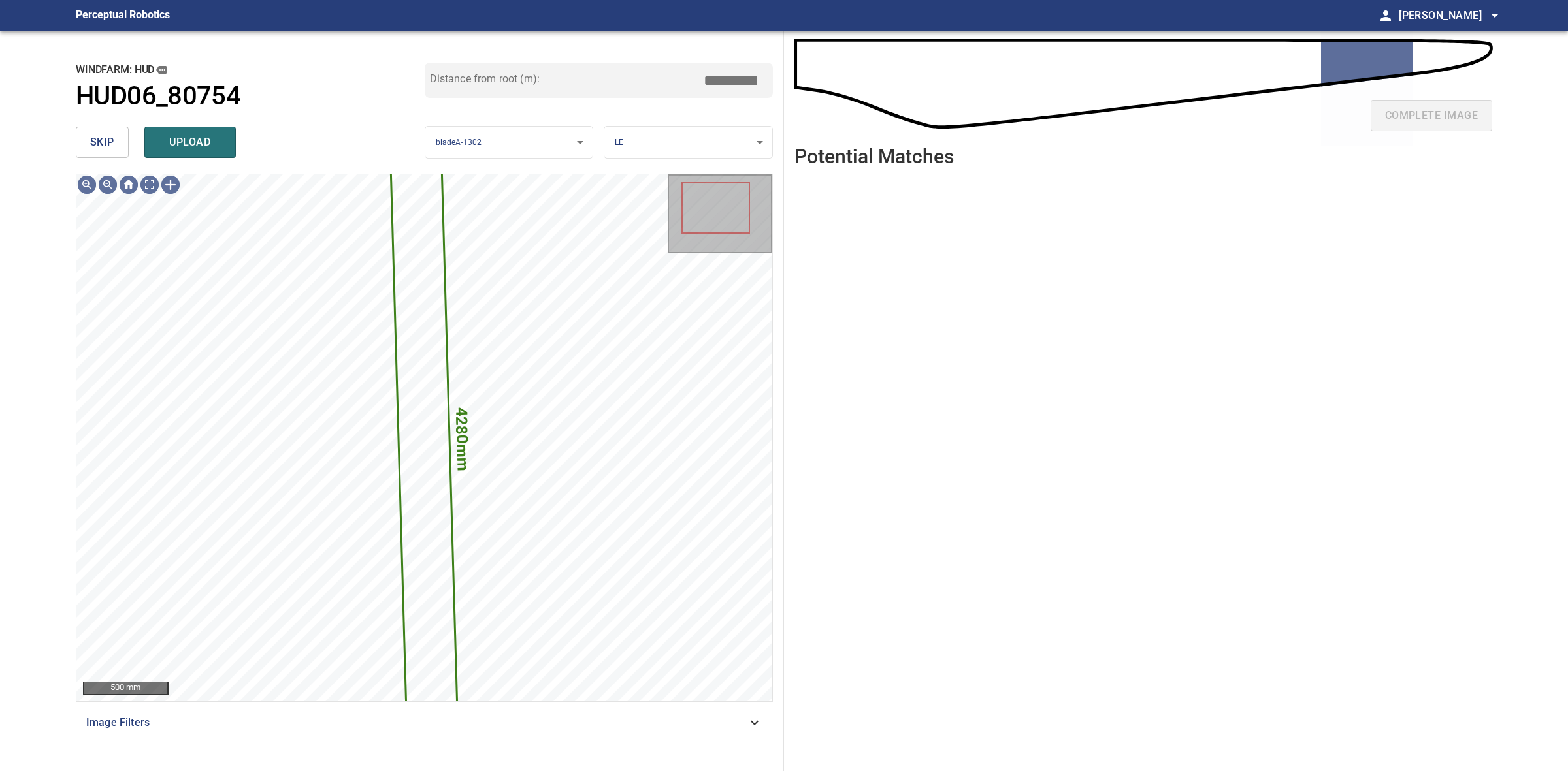
click at [103, 145] on span "skip" at bounding box center [103, 143] width 24 height 19
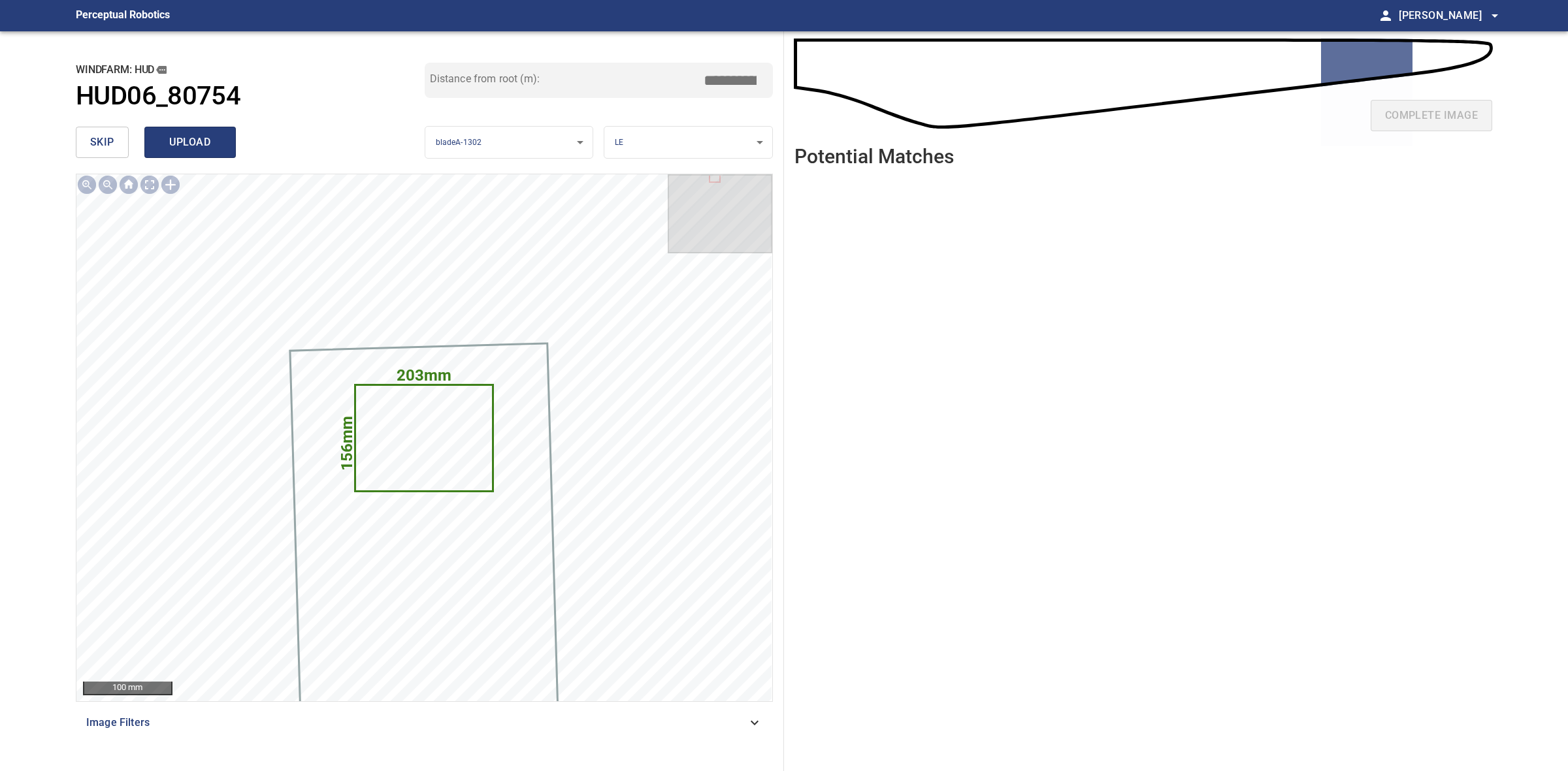
click at [201, 134] on span "upload" at bounding box center [189, 143] width 62 height 19
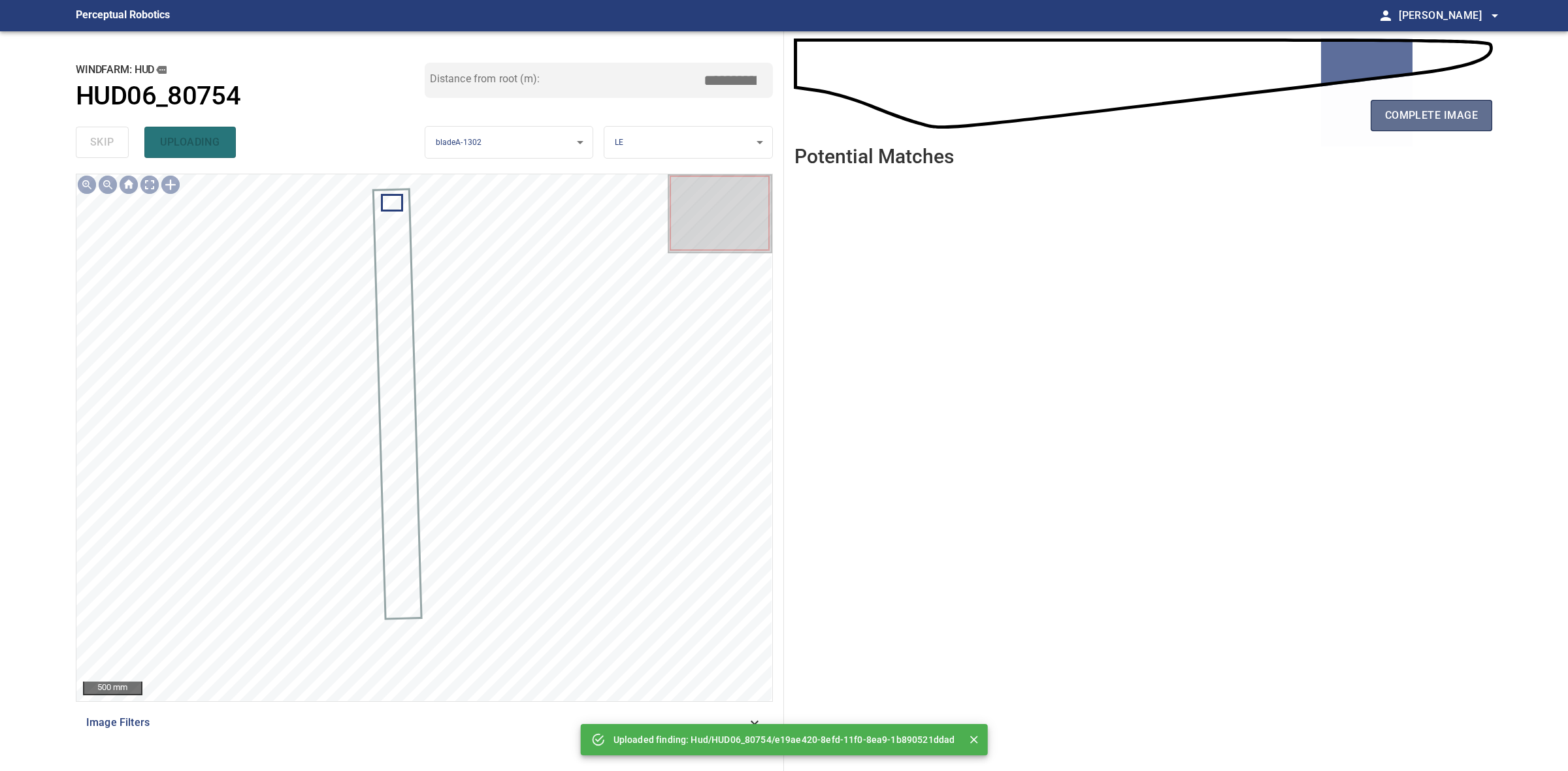
click at [1460, 112] on span "complete image" at bounding box center [1430, 116] width 92 height 19
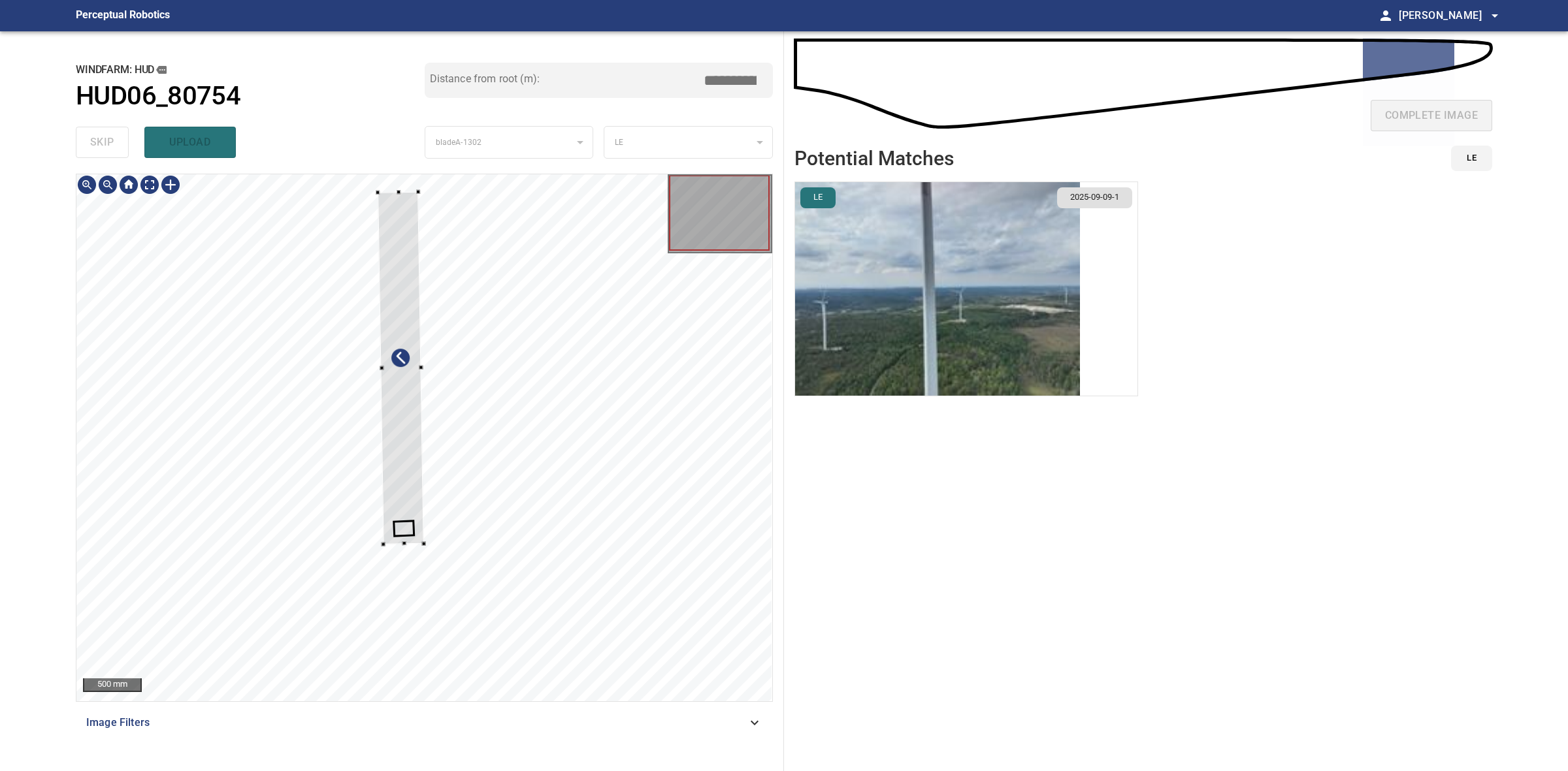
click at [423, 547] on div at bounding box center [424, 437] width 695 height 527
click at [400, 506] on div at bounding box center [399, 367] width 42 height 356
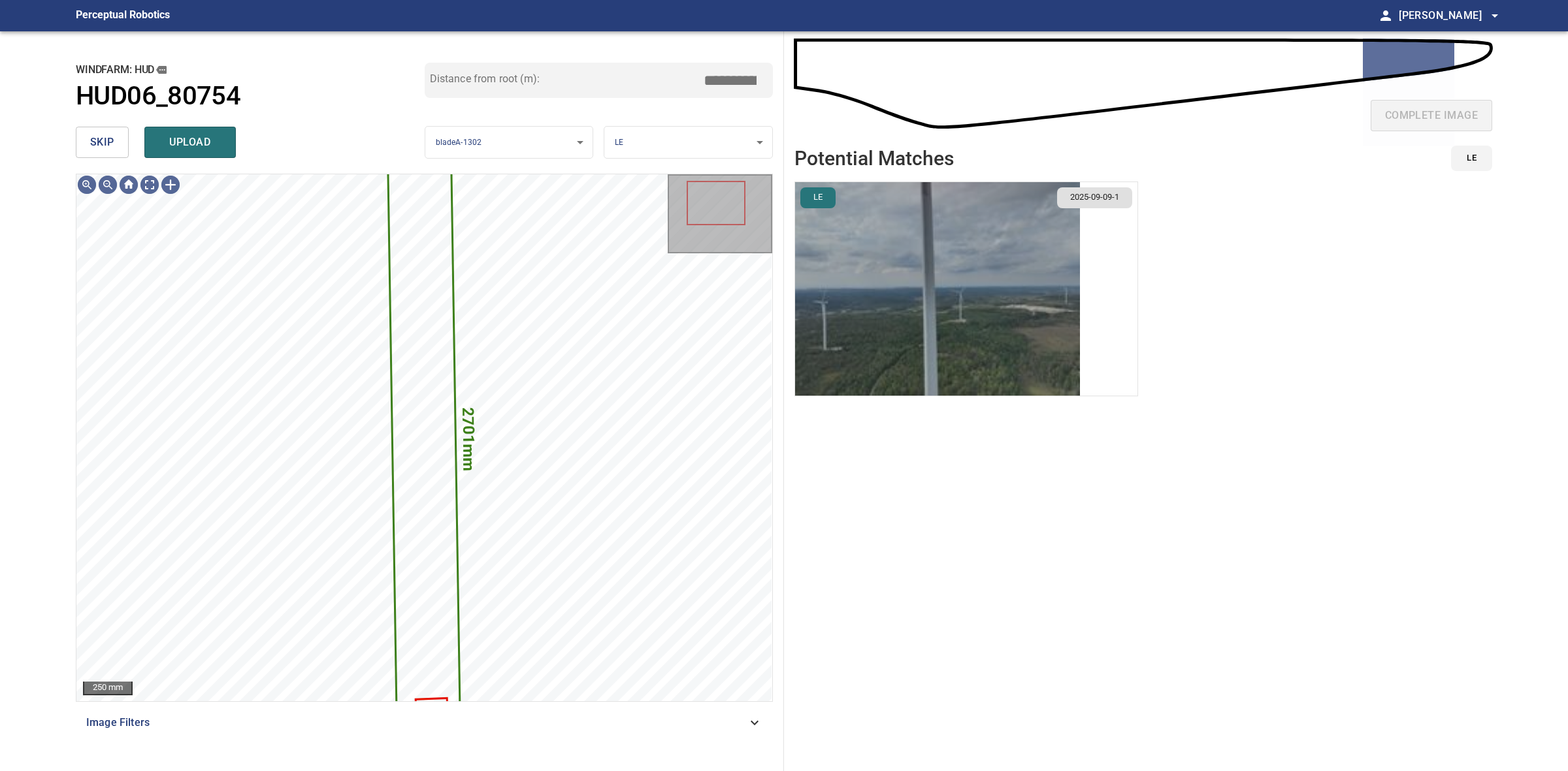
click at [956, 250] on img "button" at bounding box center [937, 288] width 284 height 213
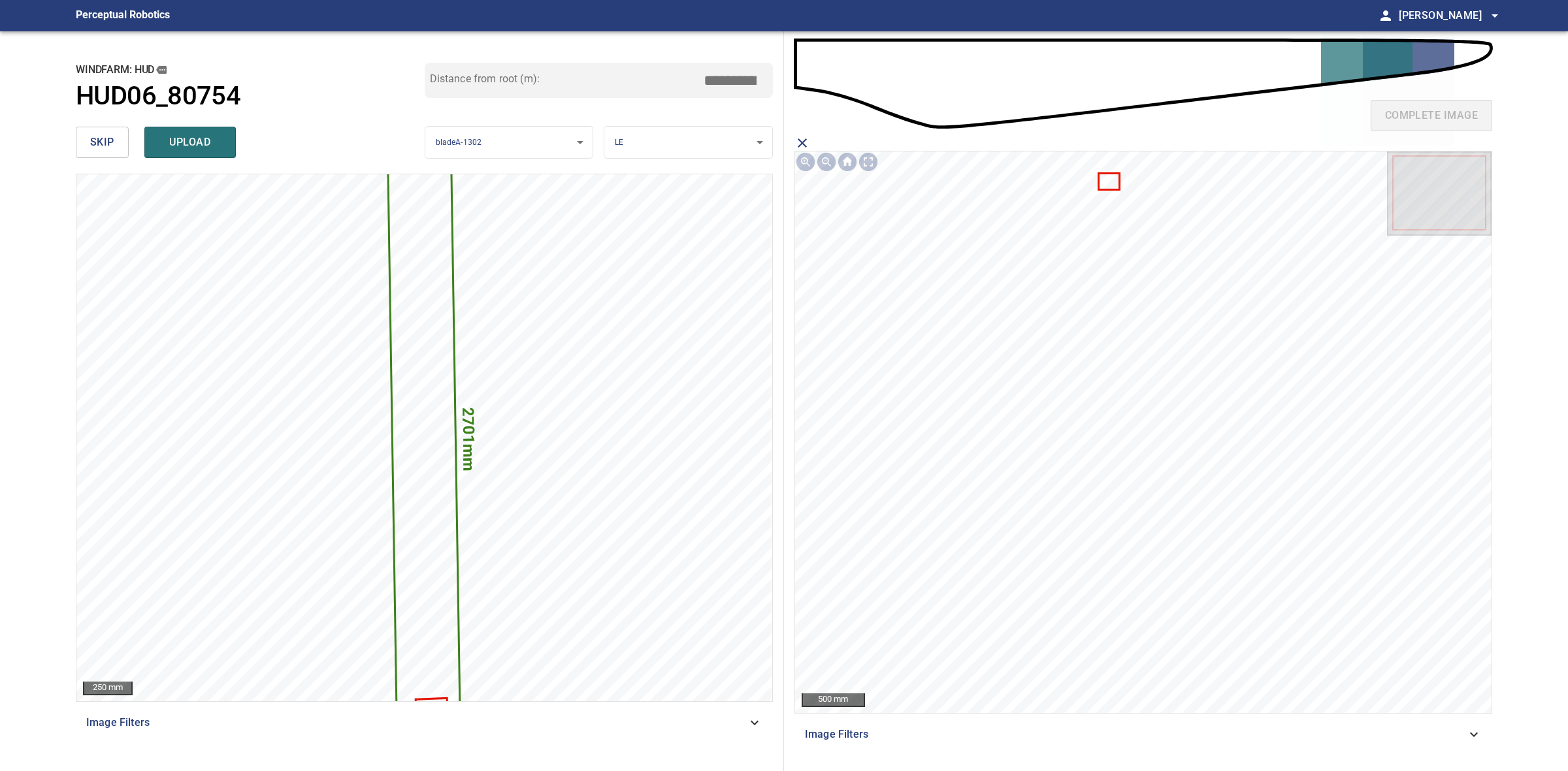
click at [1112, 176] on icon at bounding box center [1108, 182] width 20 height 15
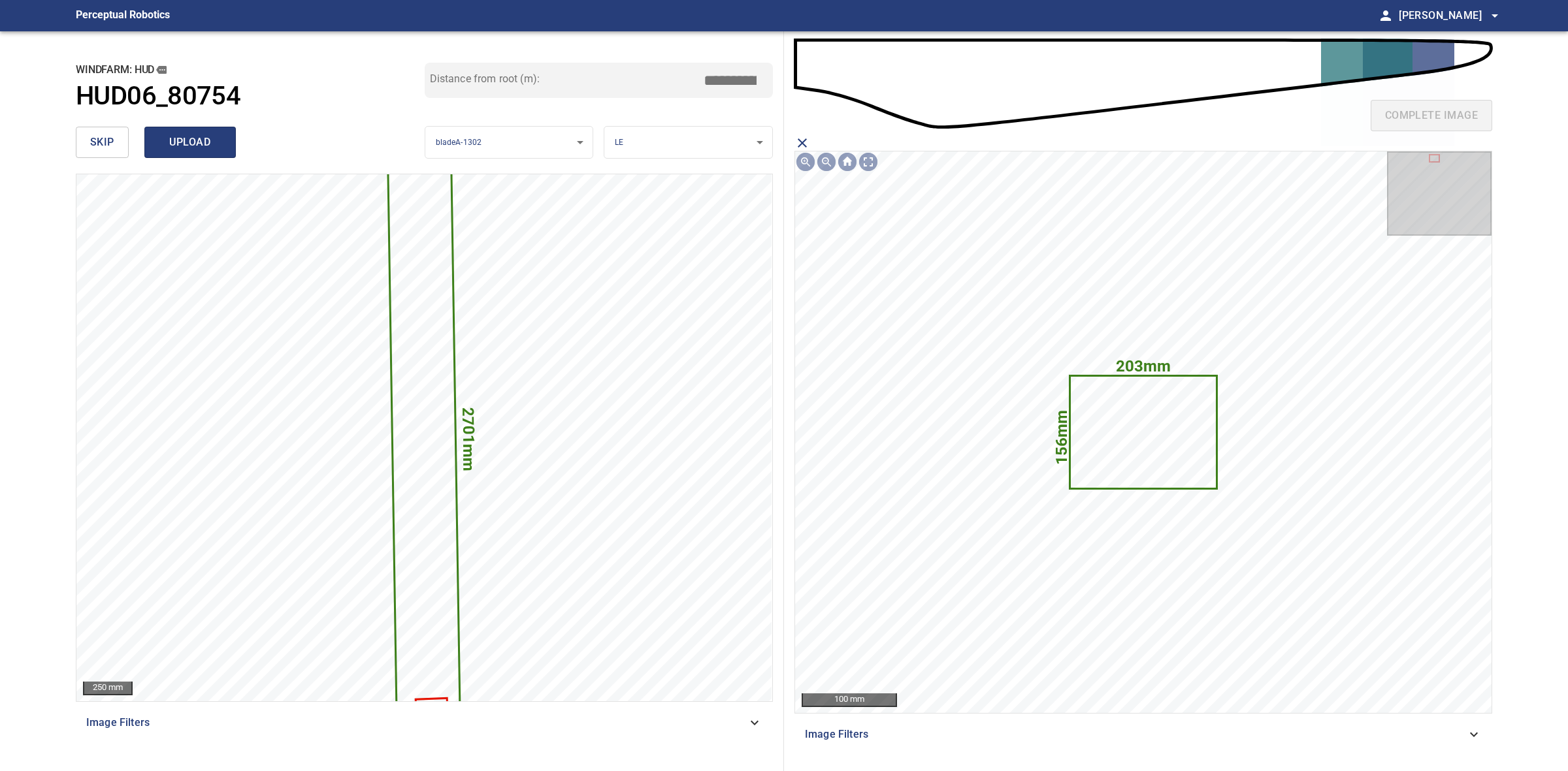
click at [208, 149] on span "upload" at bounding box center [189, 143] width 62 height 19
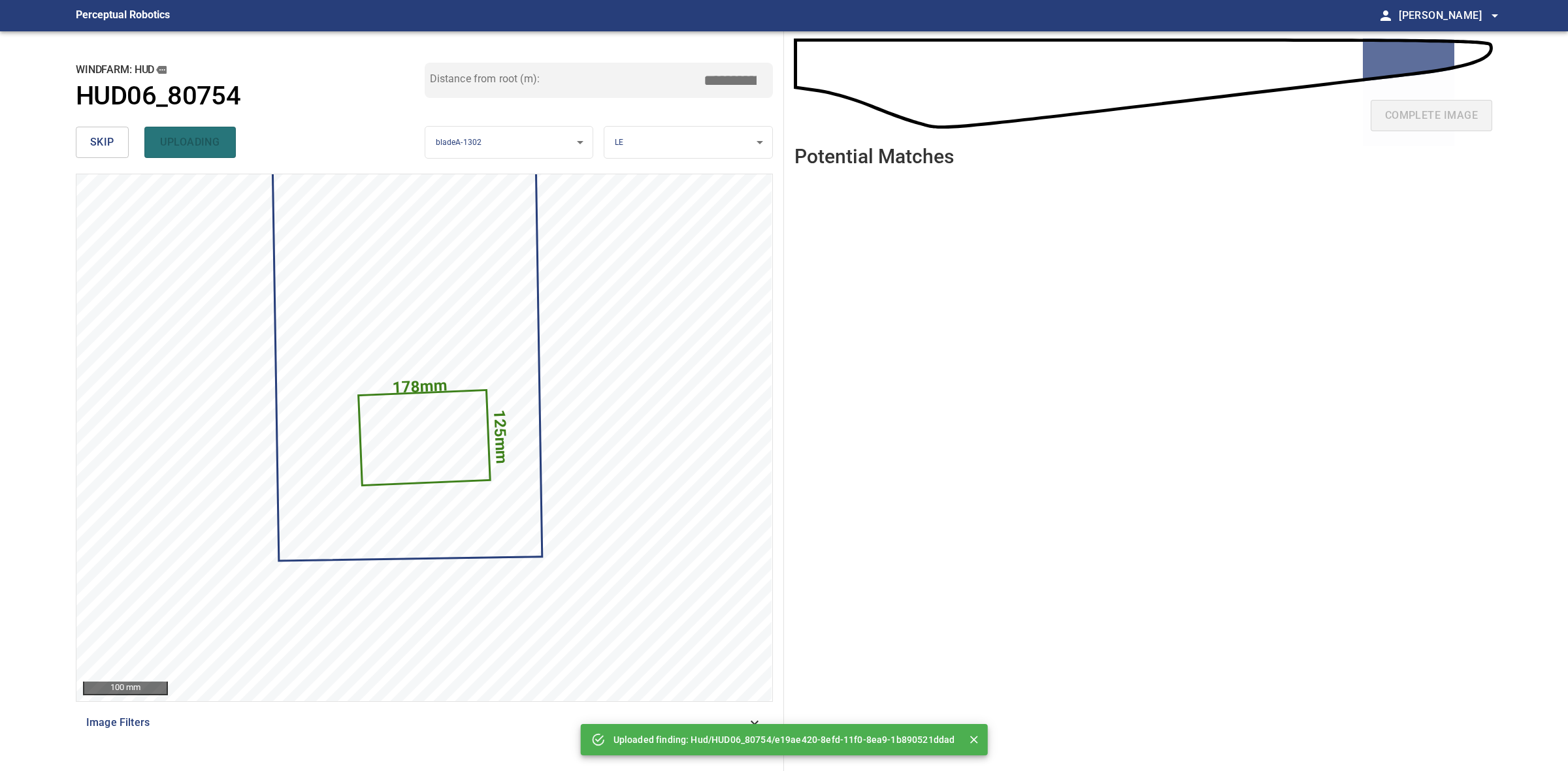
drag, startPoint x: 65, startPoint y: 138, endPoint x: 92, endPoint y: 142, distance: 27.3
click at [65, 139] on div "**********" at bounding box center [424, 402] width 719 height 740
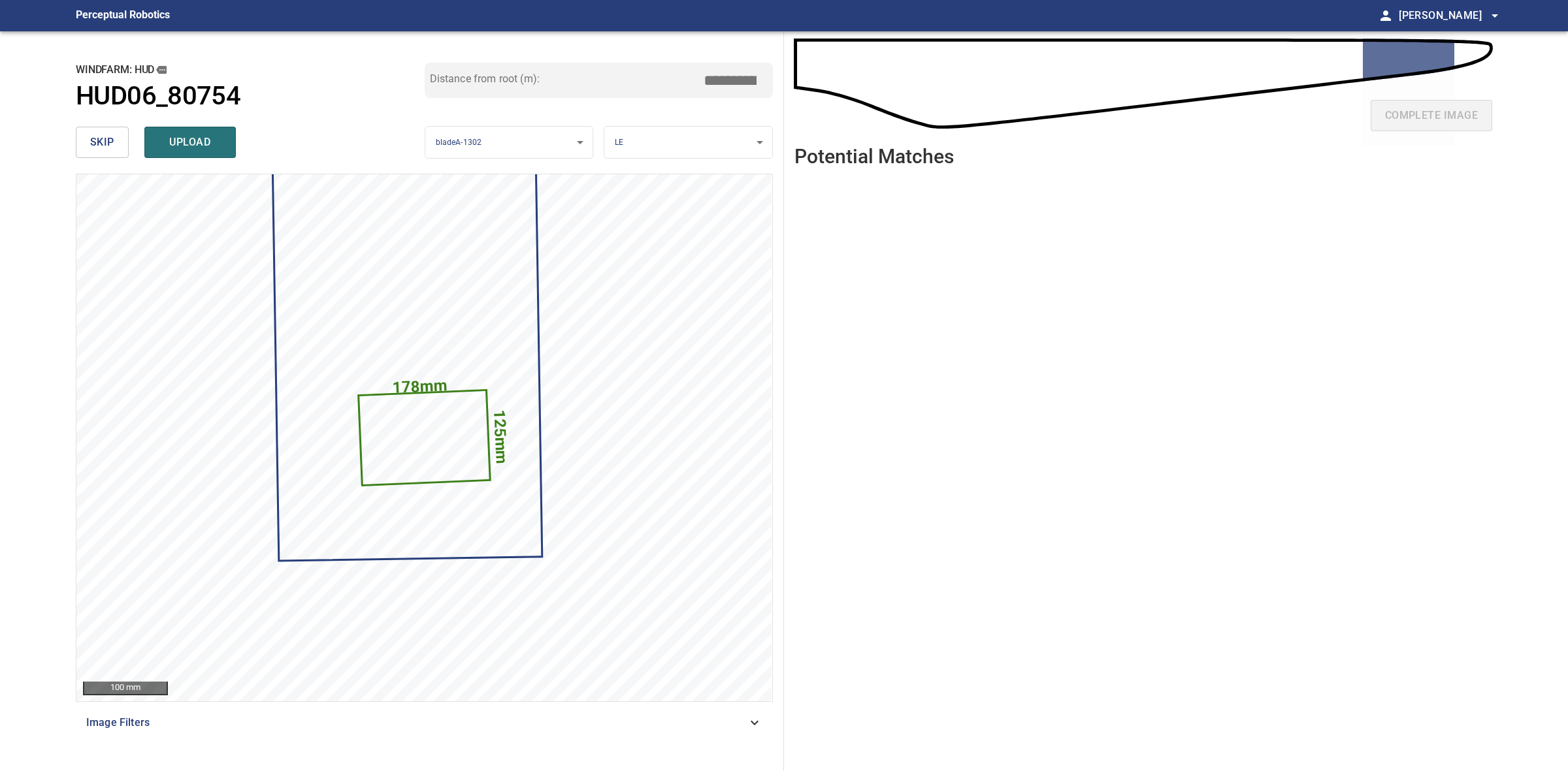
drag, startPoint x: 92, startPoint y: 142, endPoint x: 163, endPoint y: 135, distance: 71.3
click at [92, 142] on span "skip" at bounding box center [103, 143] width 24 height 19
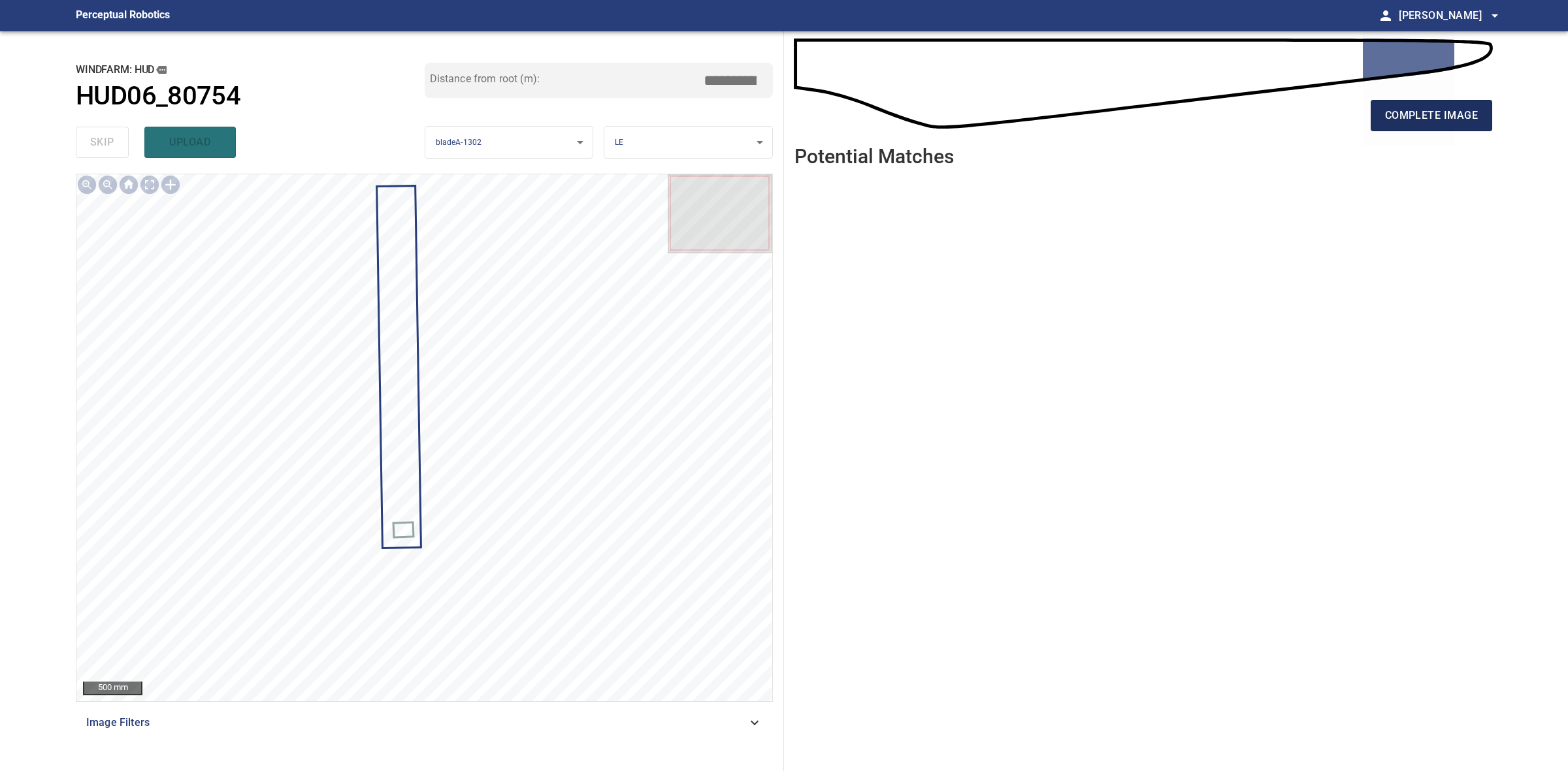
click at [1466, 112] on span "complete image" at bounding box center [1430, 116] width 92 height 19
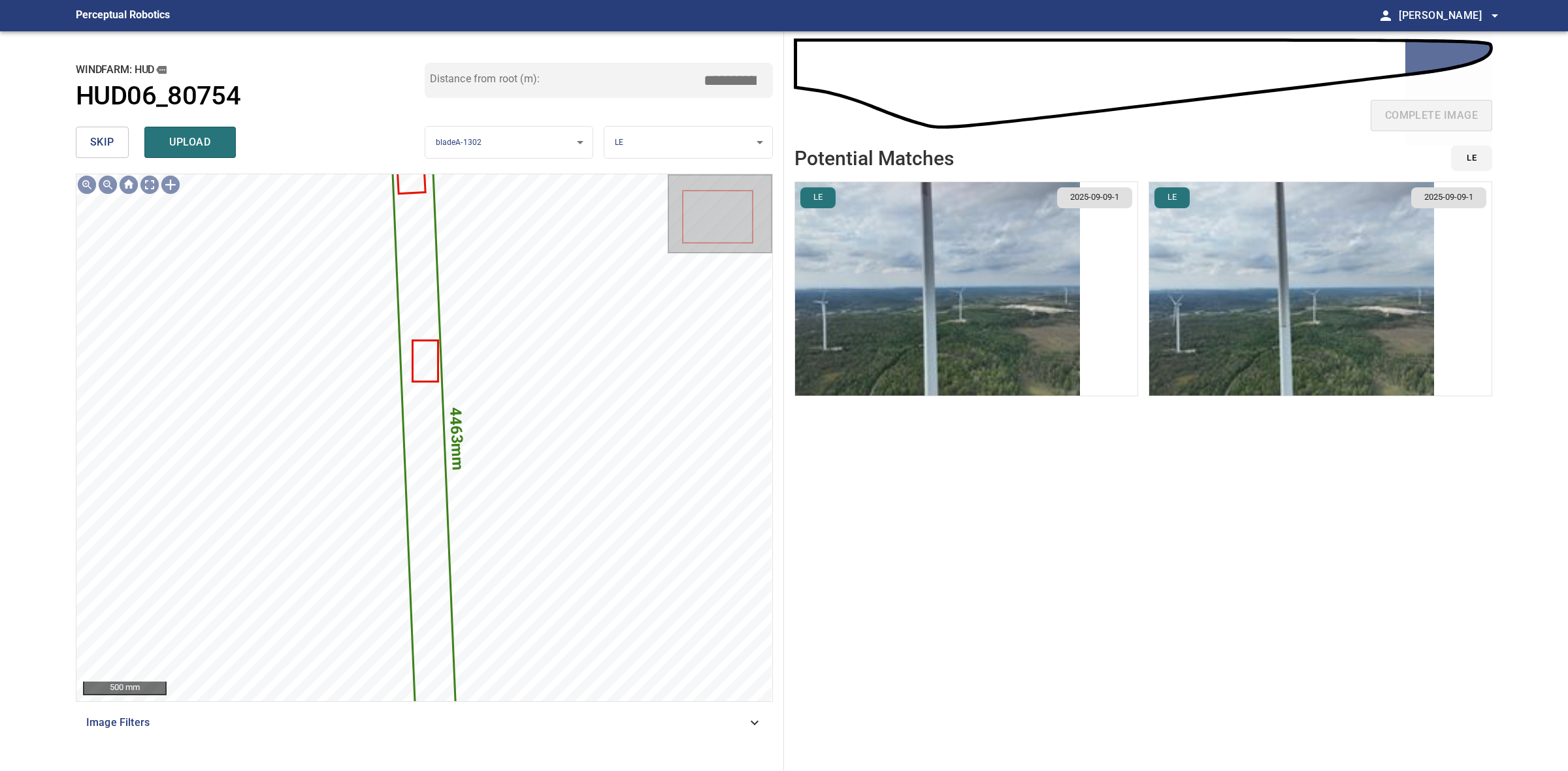
click at [1254, 285] on img "button" at bounding box center [1290, 288] width 284 height 213
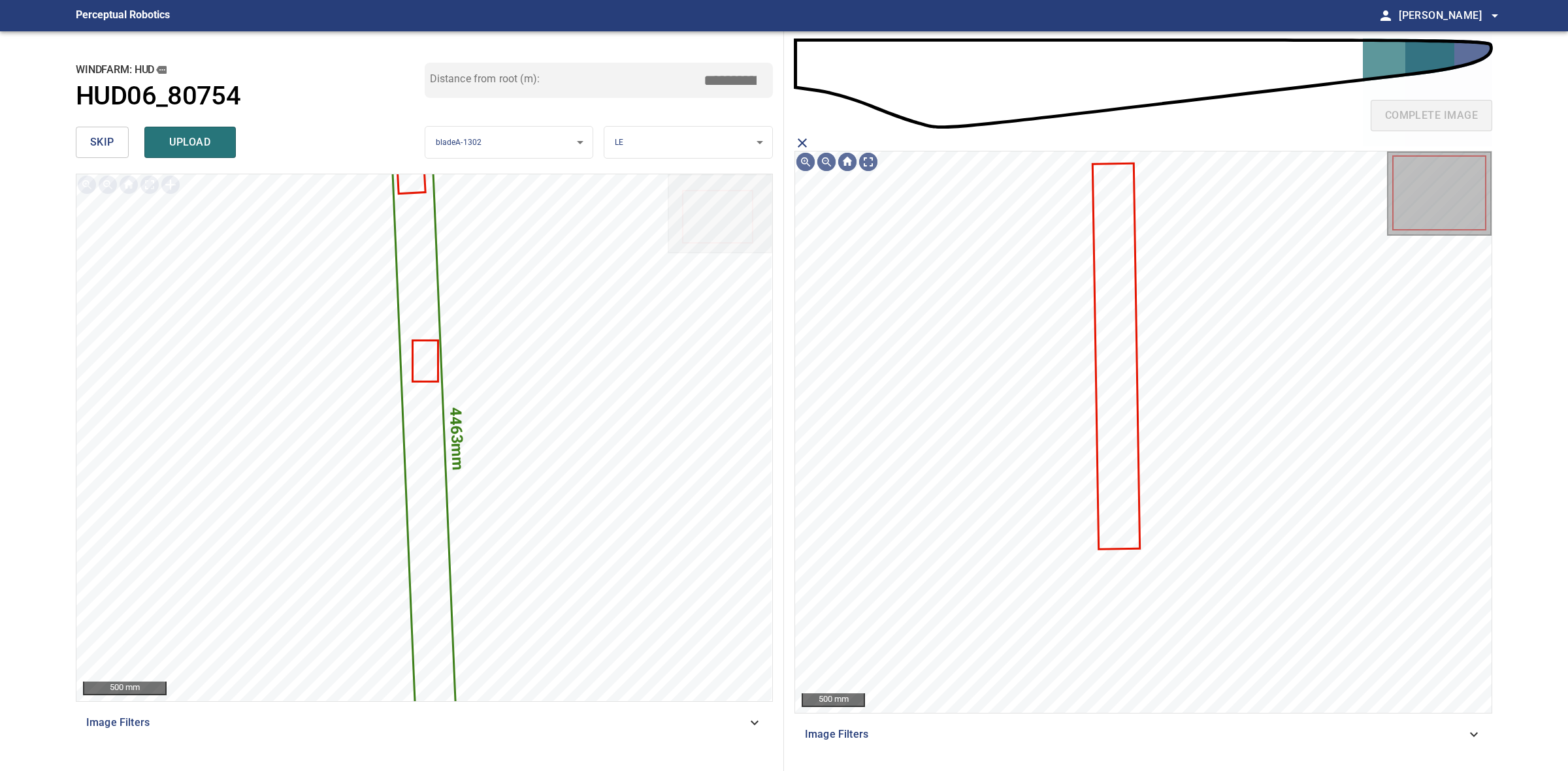
click at [1121, 289] on icon at bounding box center [1116, 357] width 45 height 384
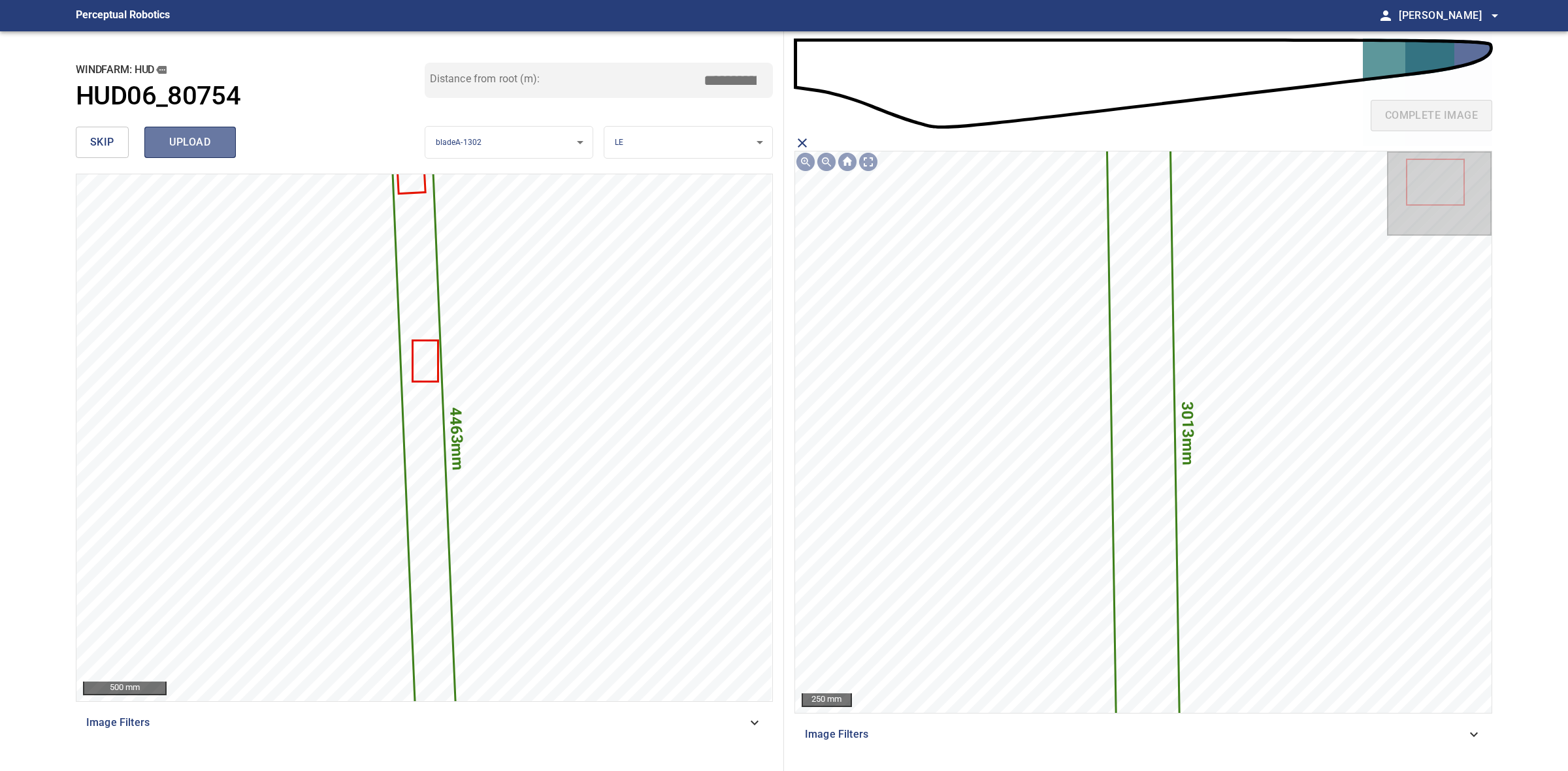
click at [187, 134] on span "upload" at bounding box center [189, 143] width 62 height 19
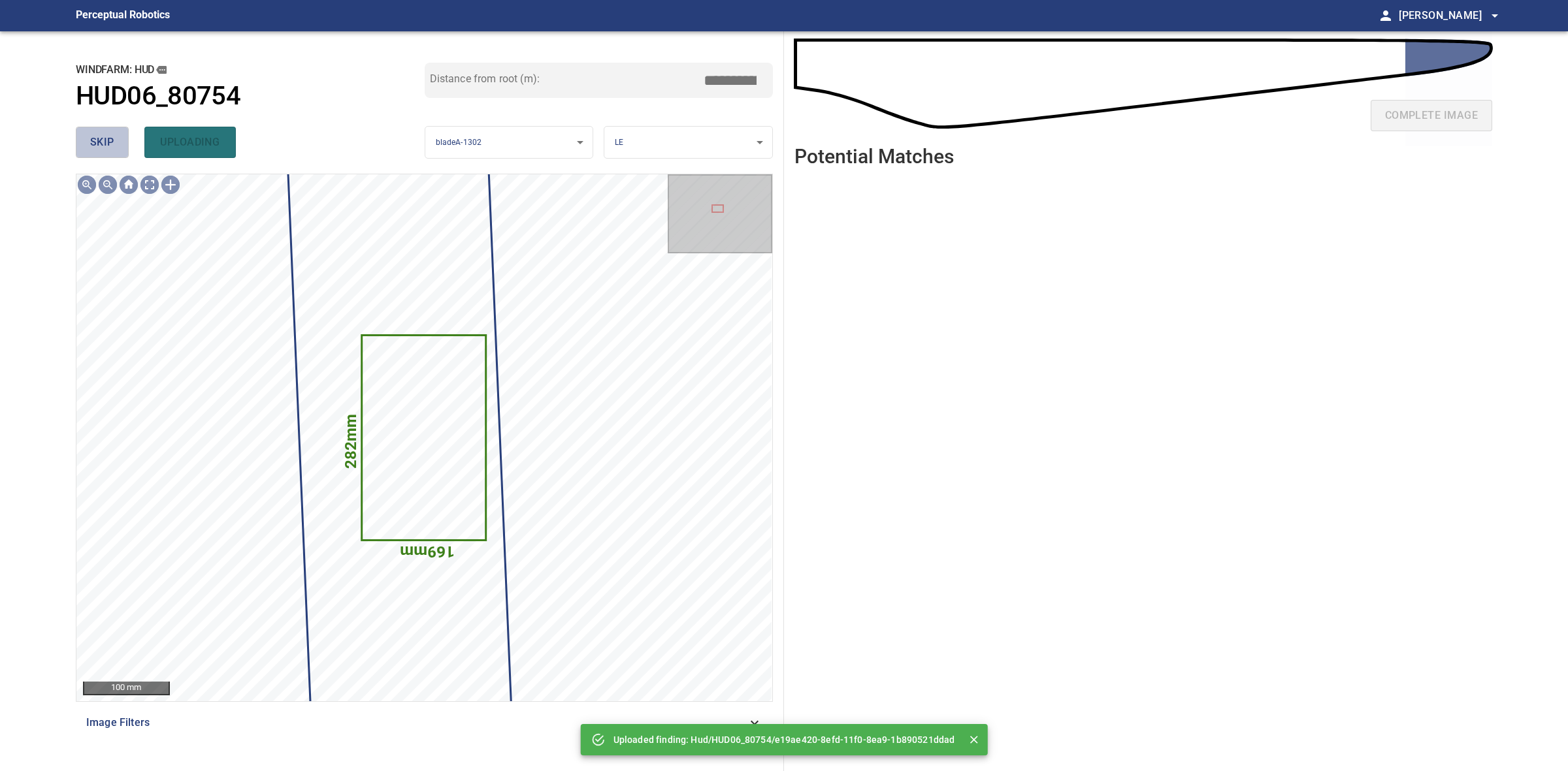
click at [99, 144] on span "skip" at bounding box center [103, 143] width 24 height 19
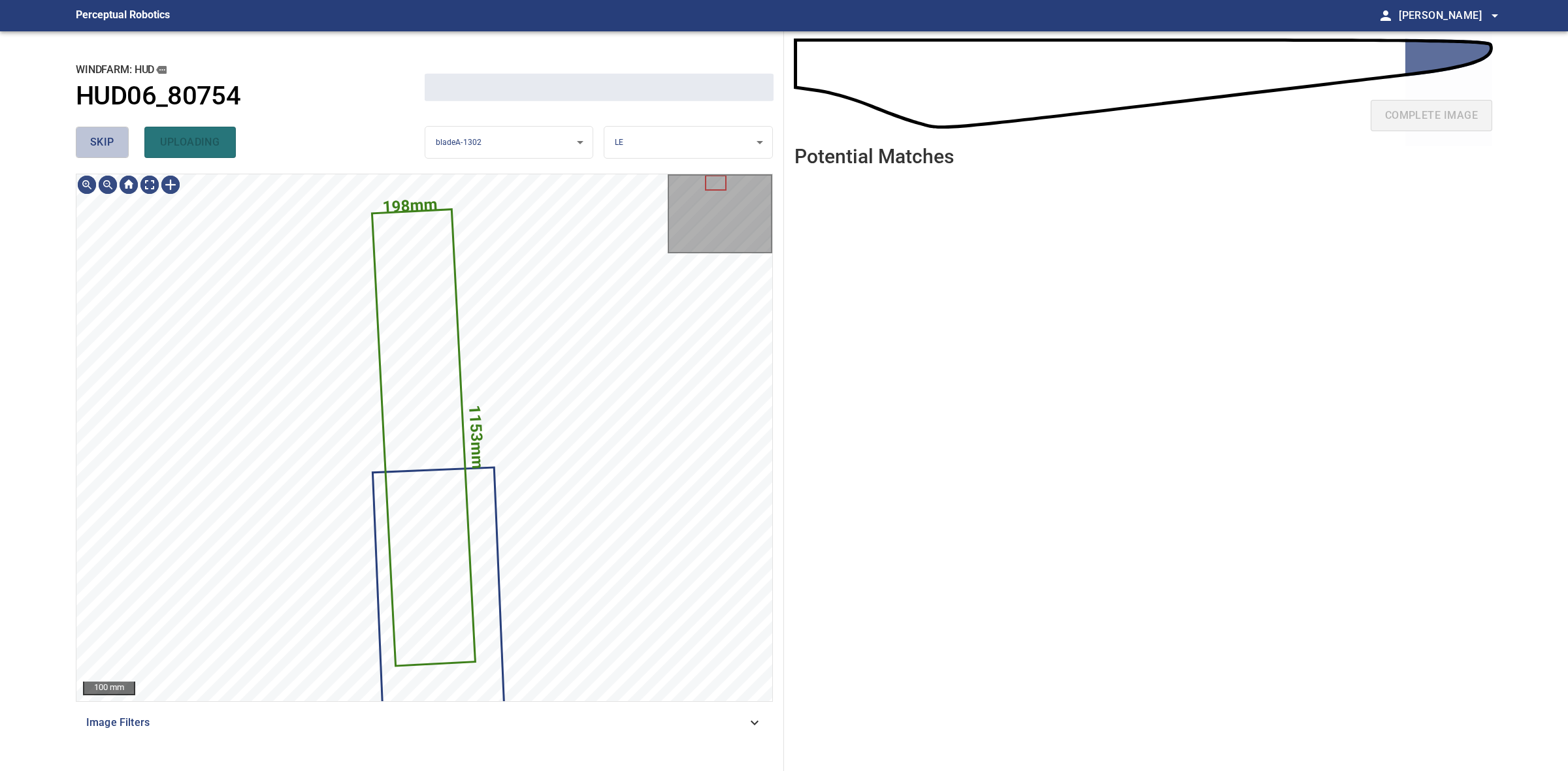
click at [99, 144] on span "skip" at bounding box center [103, 143] width 24 height 19
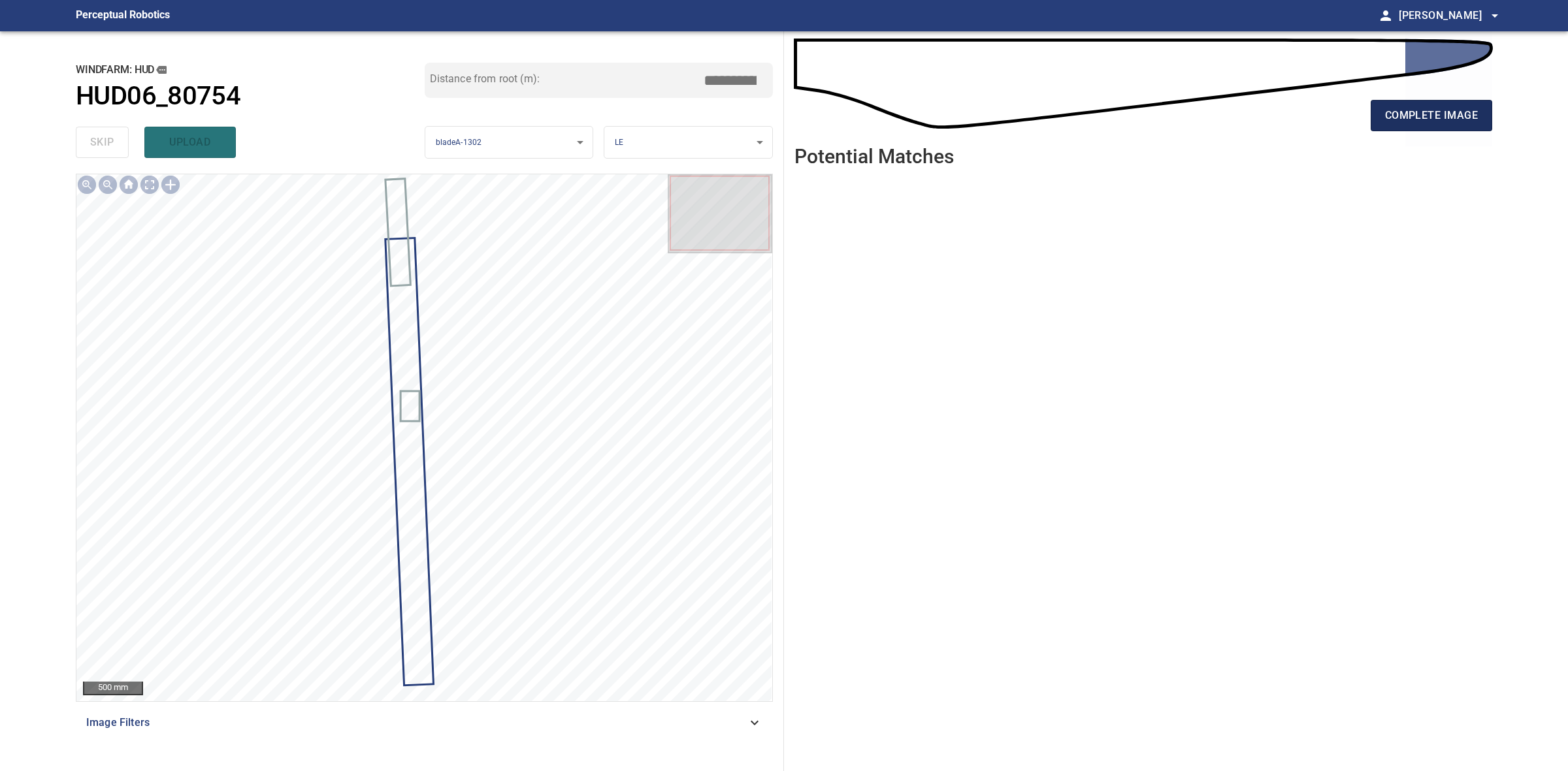
click at [1475, 112] on span "complete image" at bounding box center [1430, 116] width 92 height 19
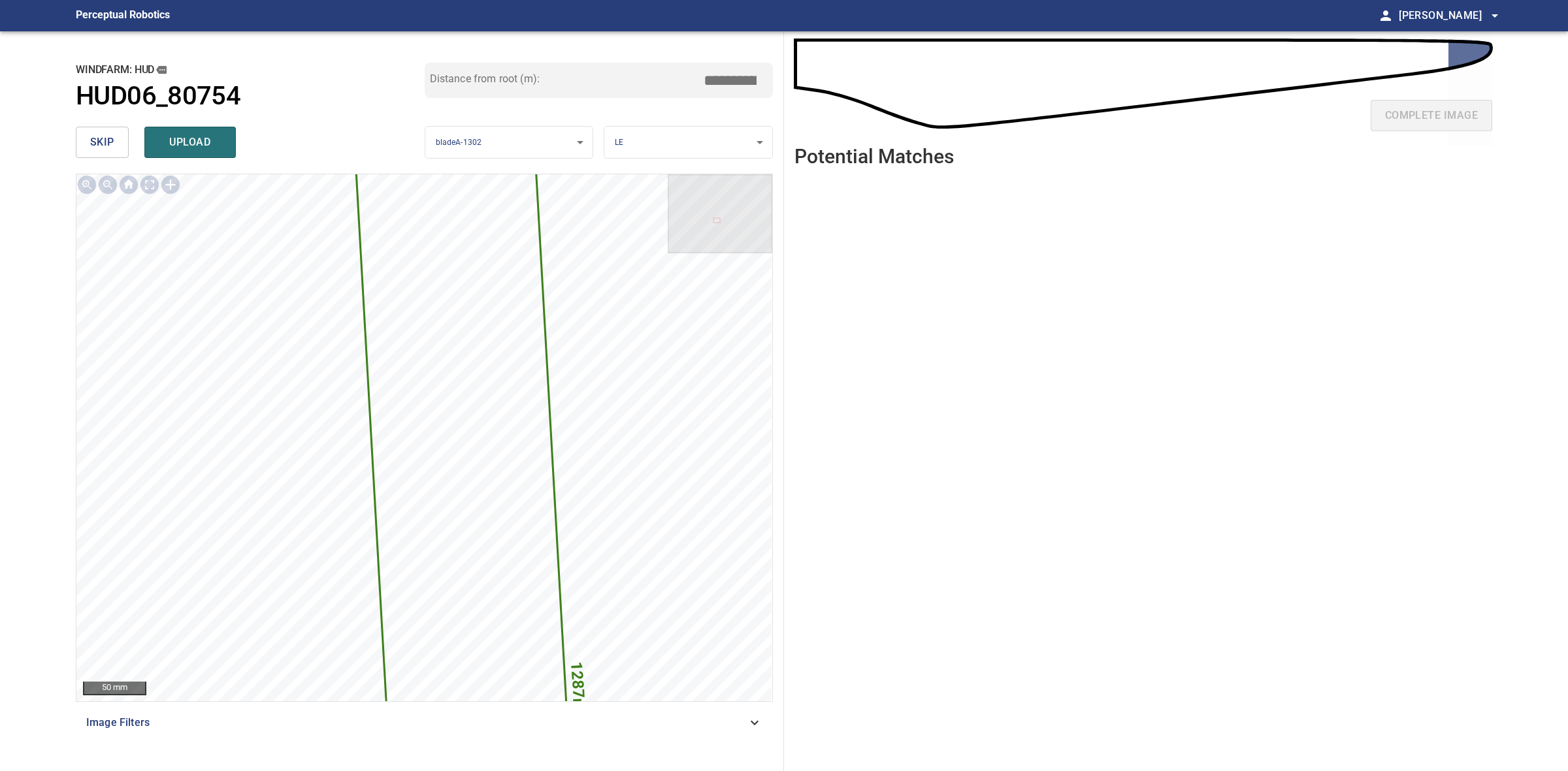
click at [732, 76] on input "*****" at bounding box center [735, 80] width 65 height 25
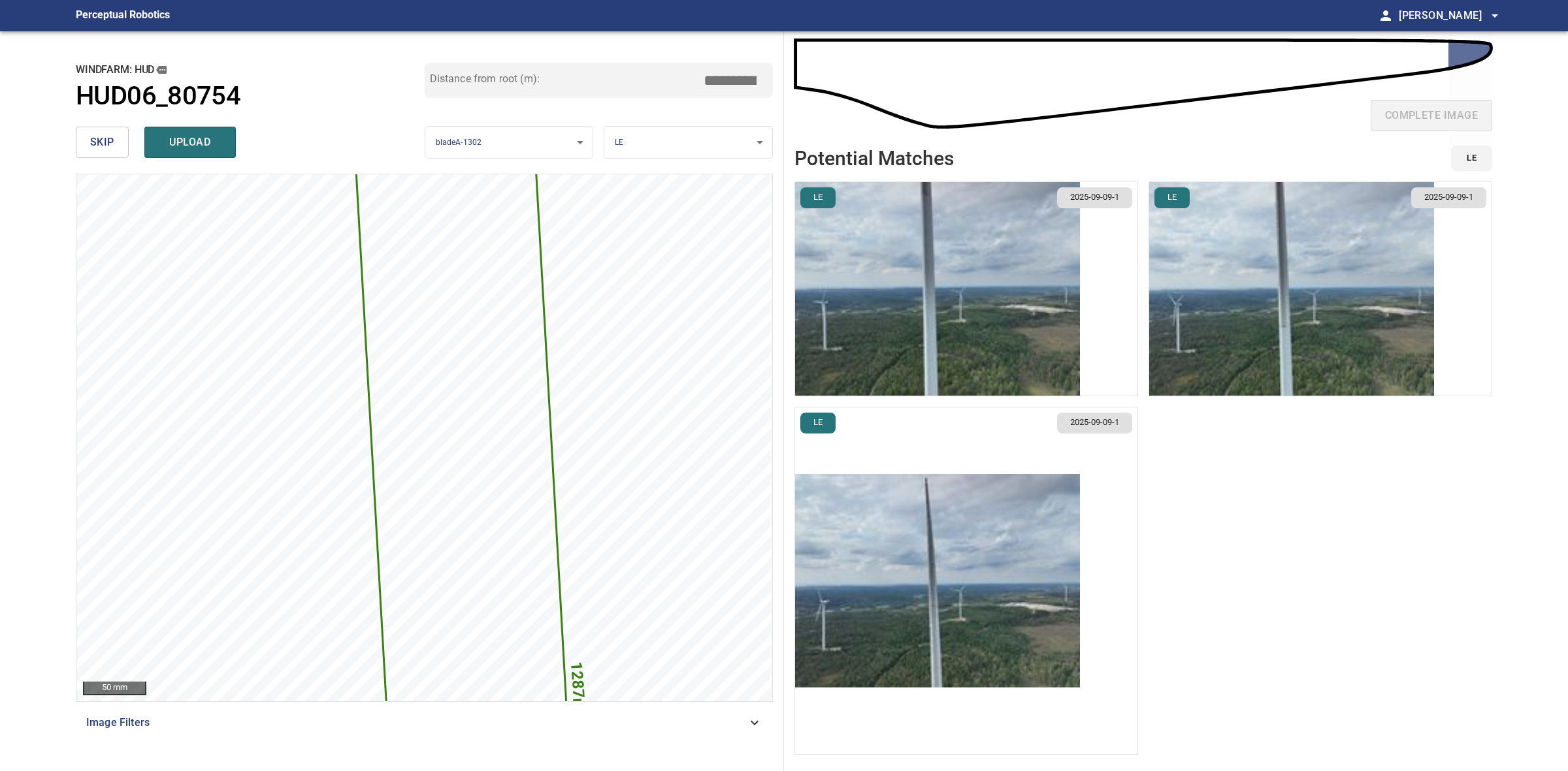
type input "*****"
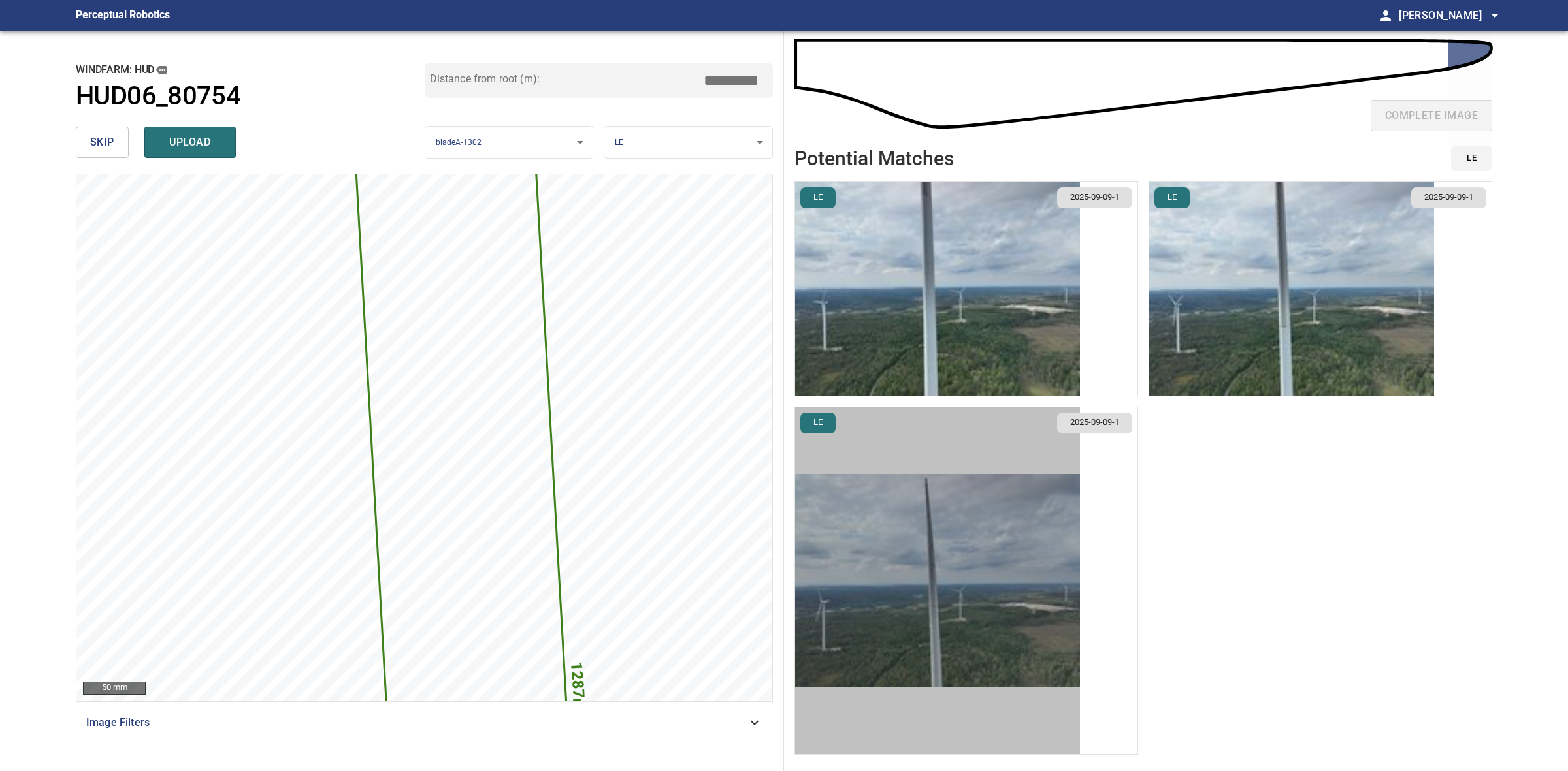
click at [1029, 521] on img "button" at bounding box center [937, 581] width 284 height 213
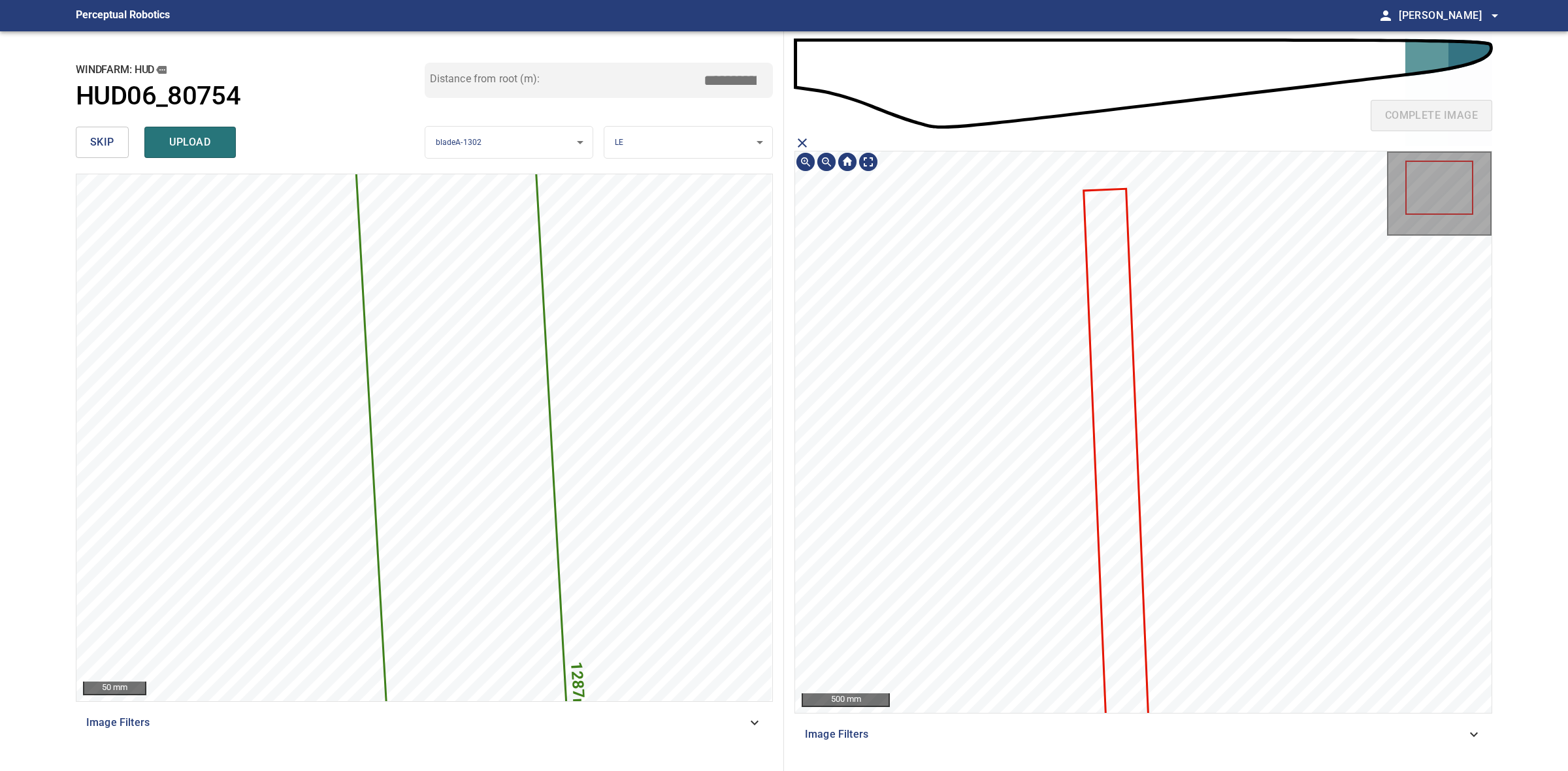
click at [1114, 308] on icon at bounding box center [1119, 516] width 68 height 652
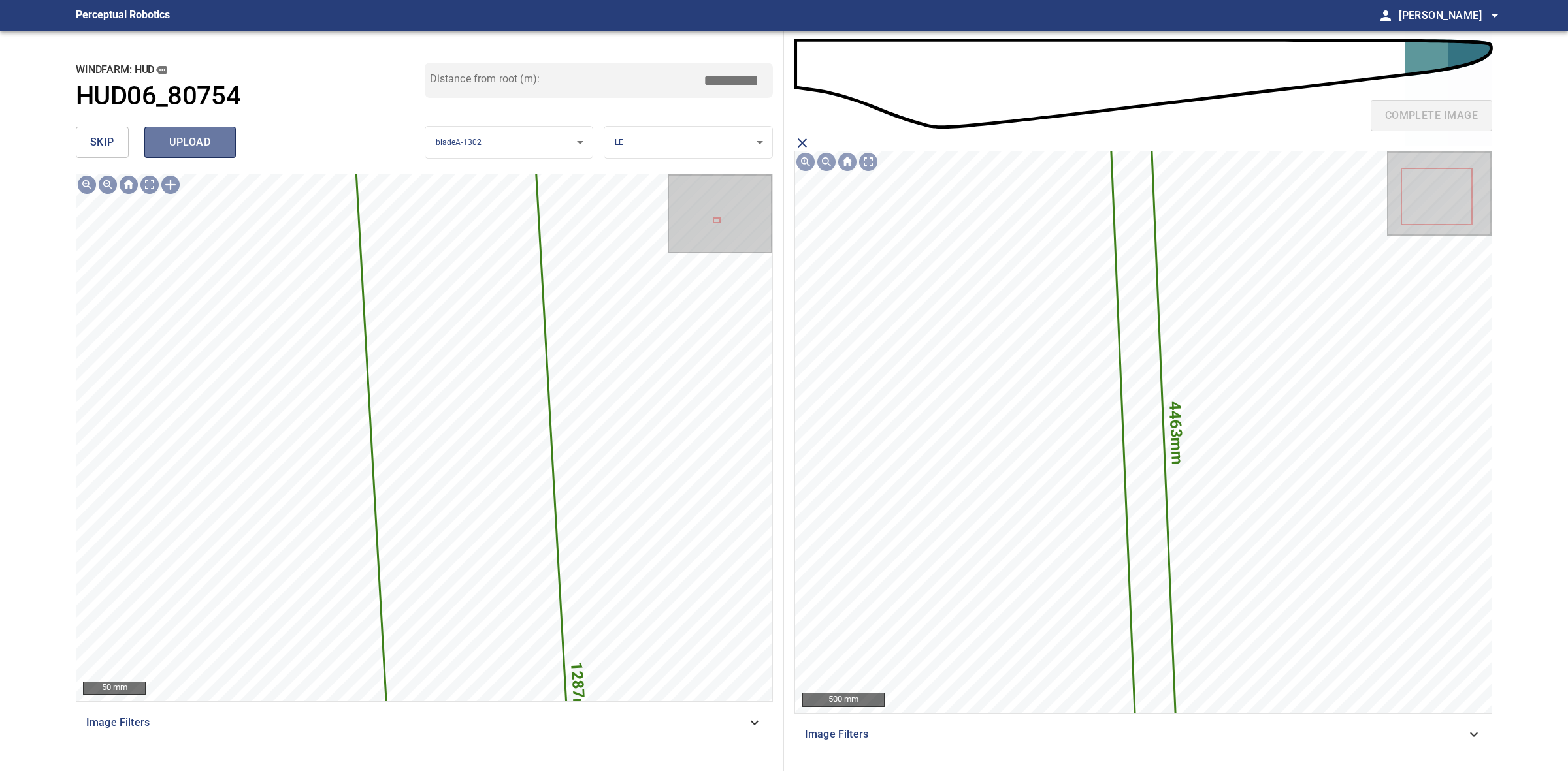
click at [162, 154] on button "upload" at bounding box center [190, 143] width 91 height 32
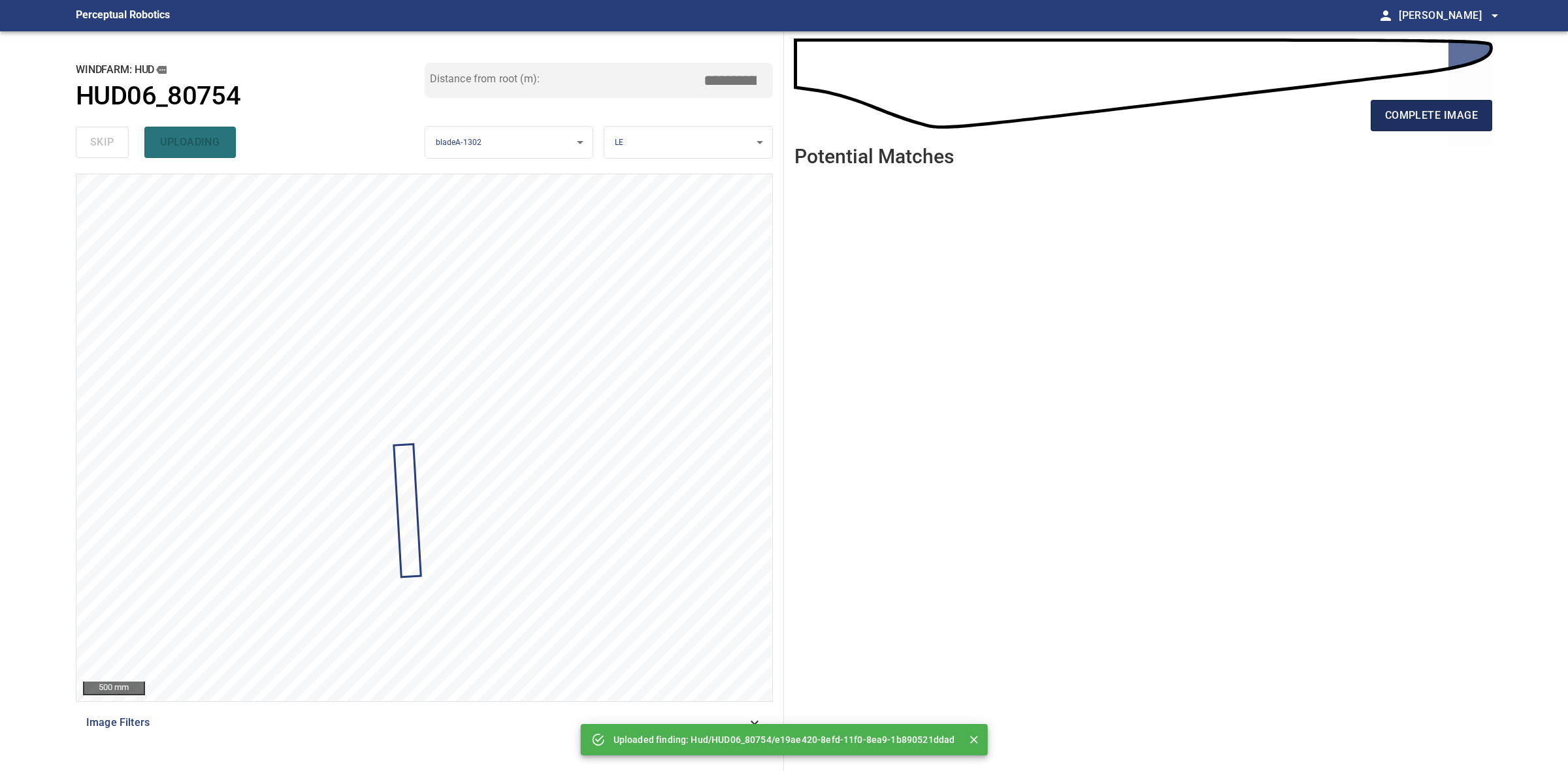
click at [1401, 106] on span "complete image" at bounding box center [1430, 116] width 92 height 19
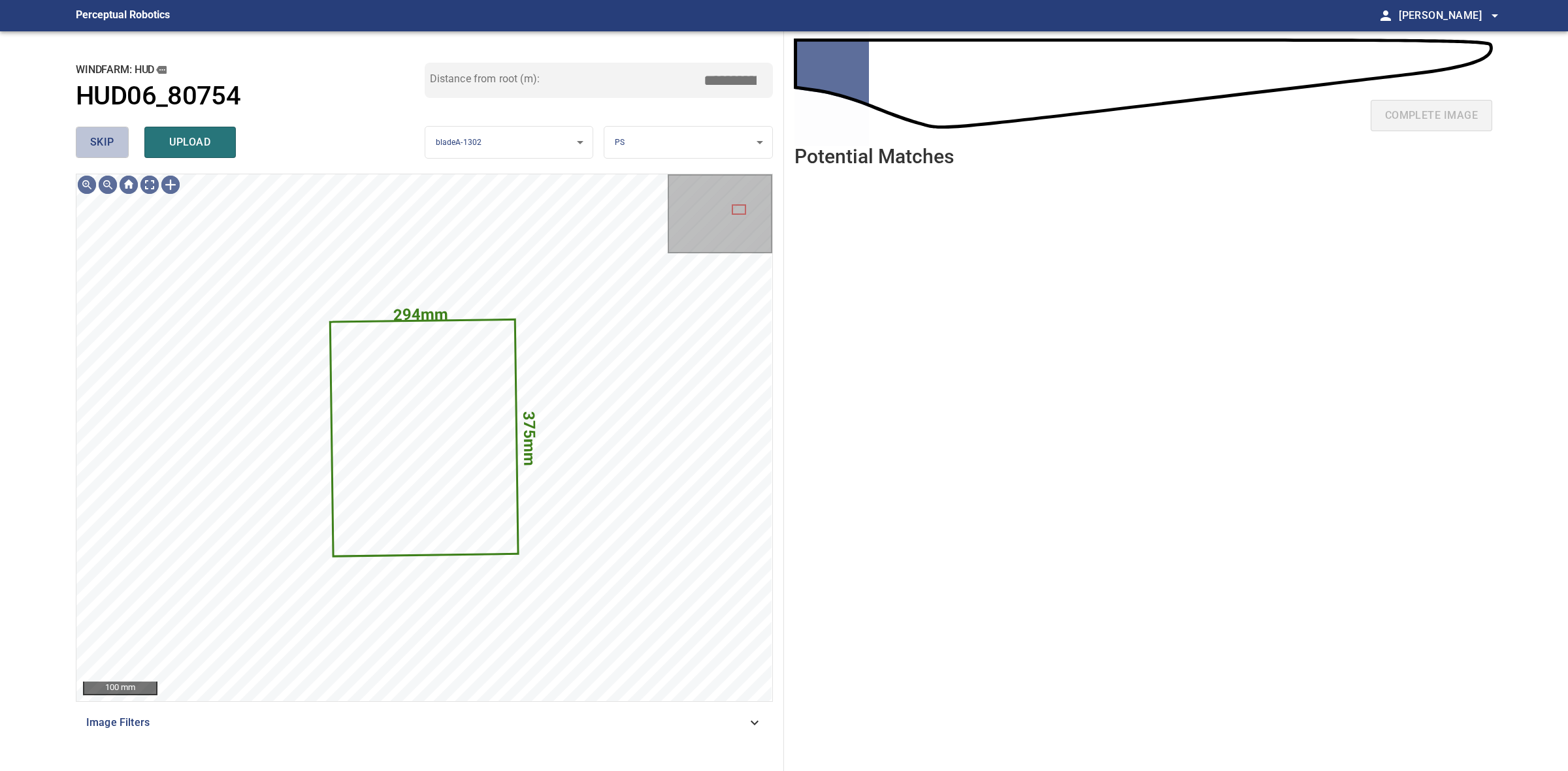
click at [111, 151] on span "skip" at bounding box center [103, 143] width 24 height 19
click at [110, 150] on span "skip" at bounding box center [103, 143] width 24 height 19
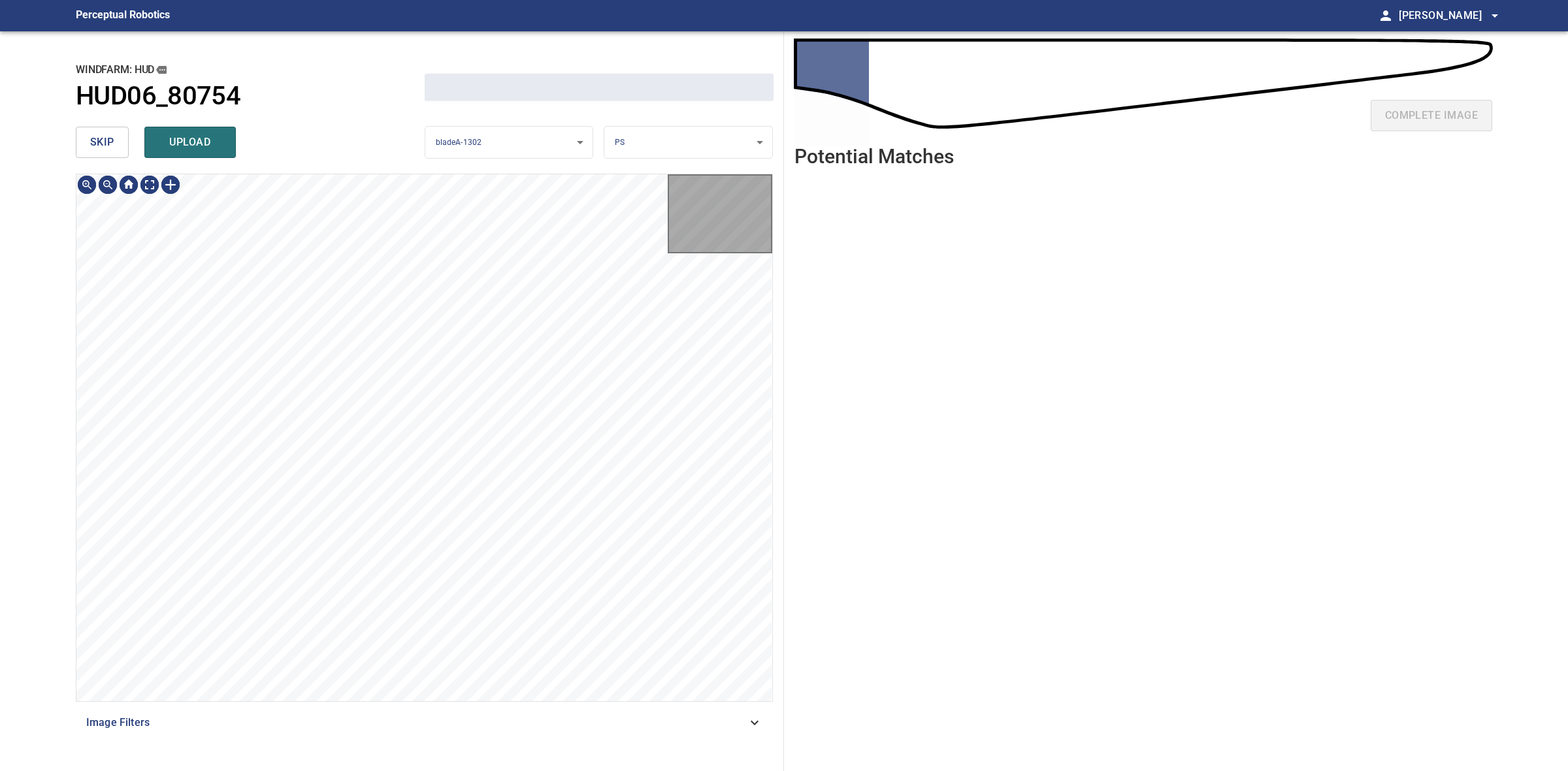
click at [110, 150] on span "skip" at bounding box center [103, 143] width 24 height 19
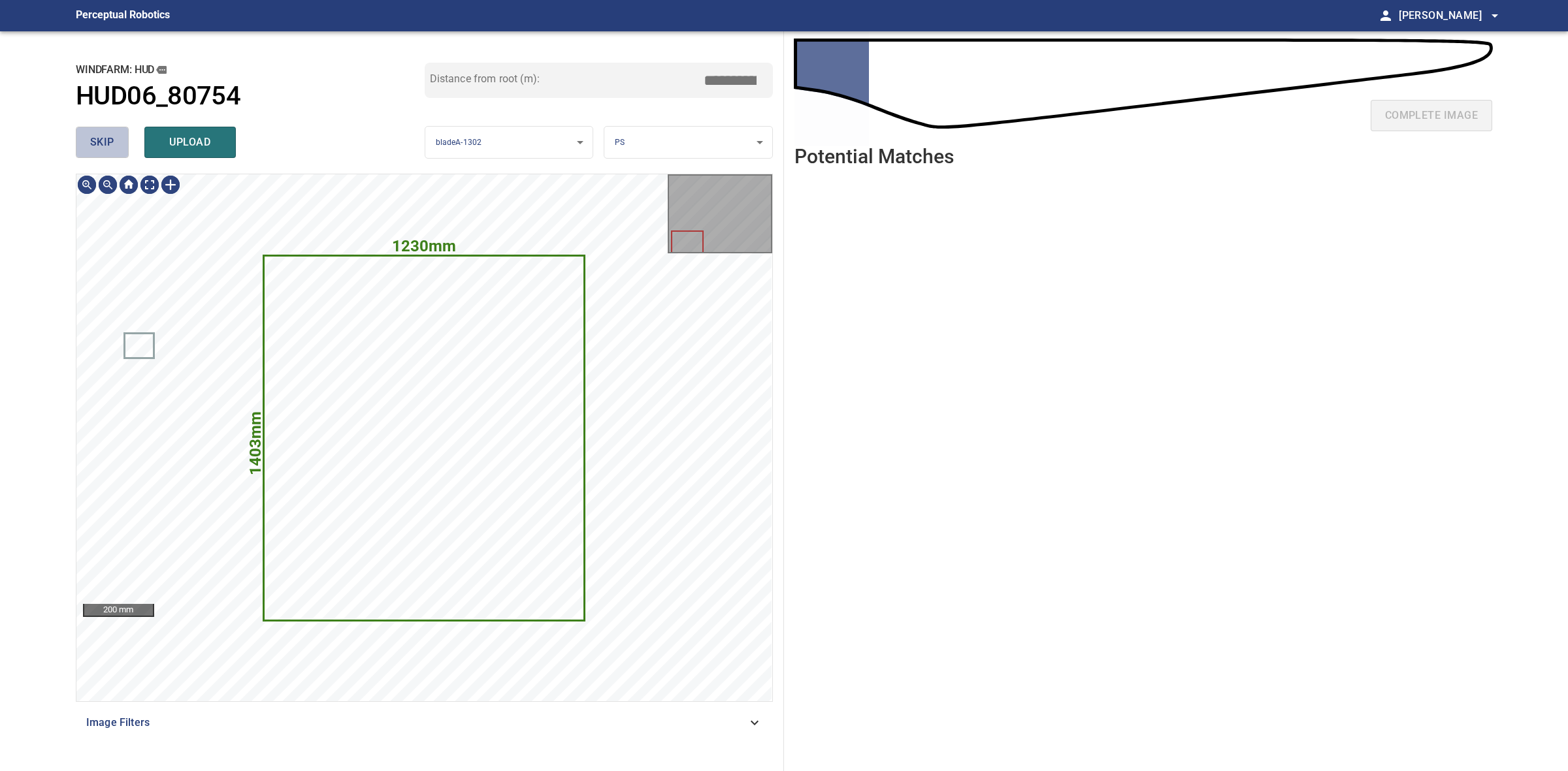
click at [110, 150] on span "skip" at bounding box center [103, 143] width 24 height 19
click at [110, 149] on span "skip" at bounding box center [103, 143] width 24 height 19
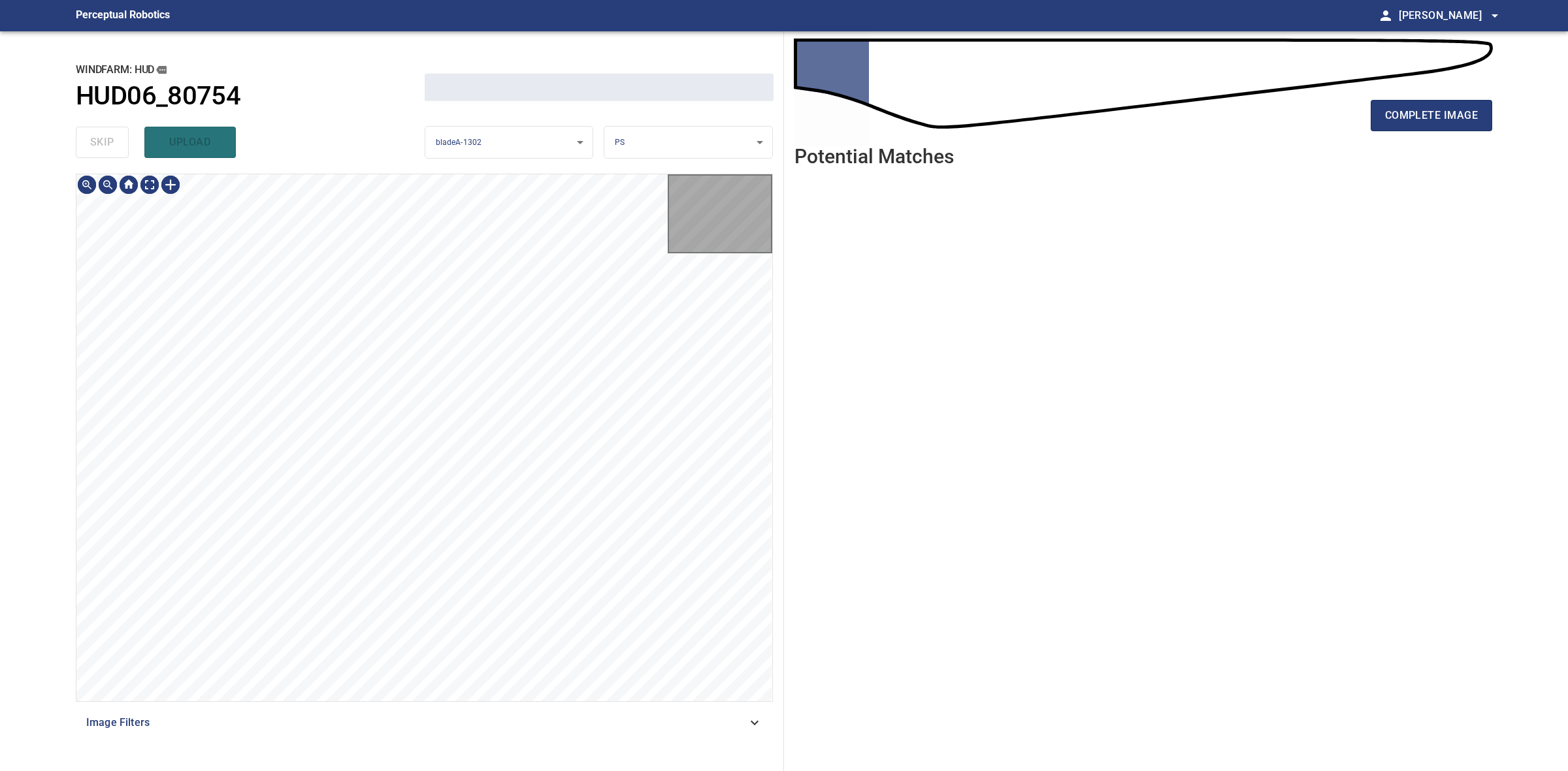
click at [110, 148] on div "skip upload" at bounding box center [250, 142] width 349 height 42
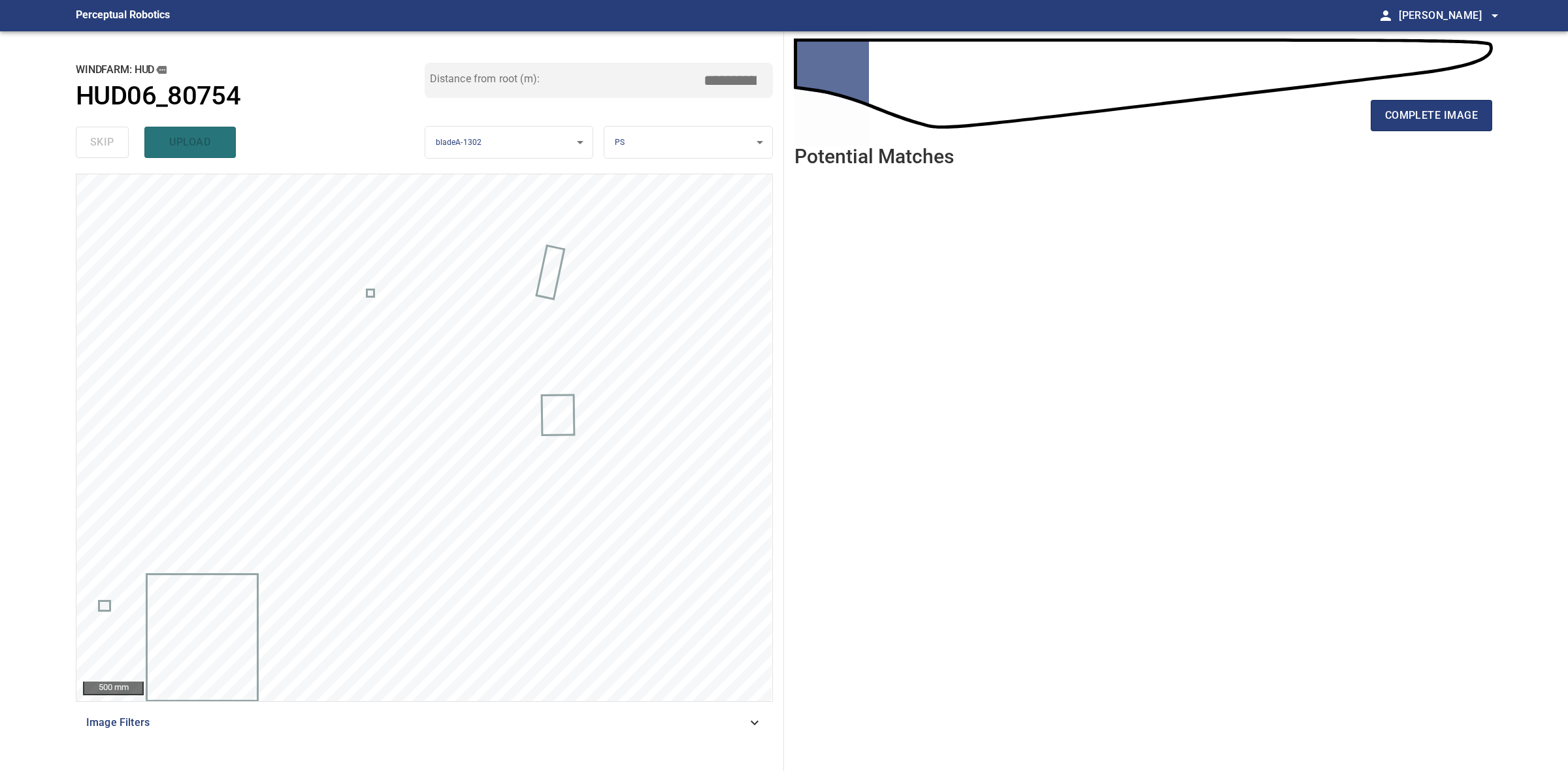
click at [1389, 139] on div "complete image" at bounding box center [1143, 121] width 697 height 52
click at [1389, 126] on button "complete image" at bounding box center [1431, 116] width 121 height 32
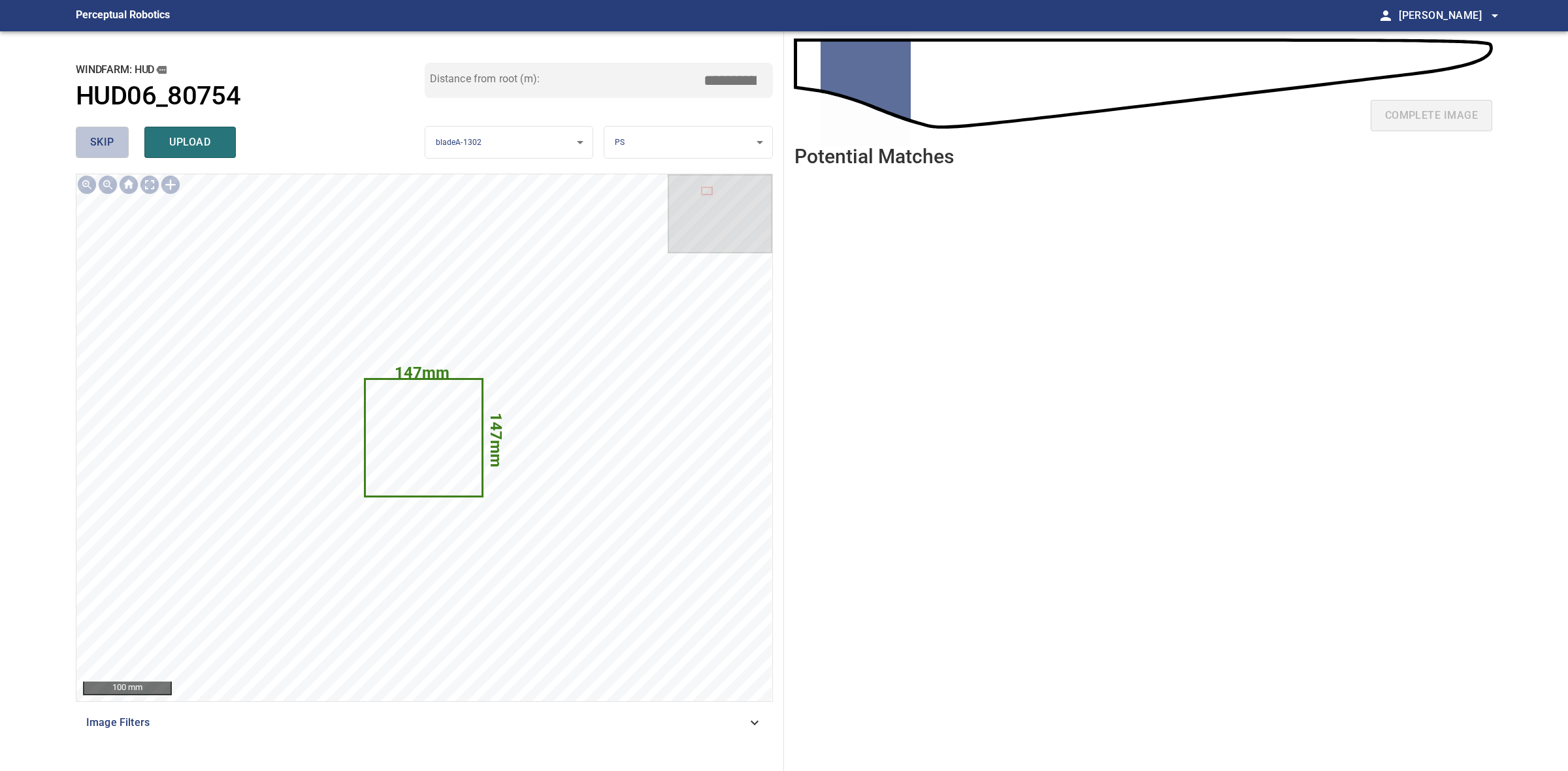
click at [108, 141] on span "skip" at bounding box center [103, 143] width 24 height 19
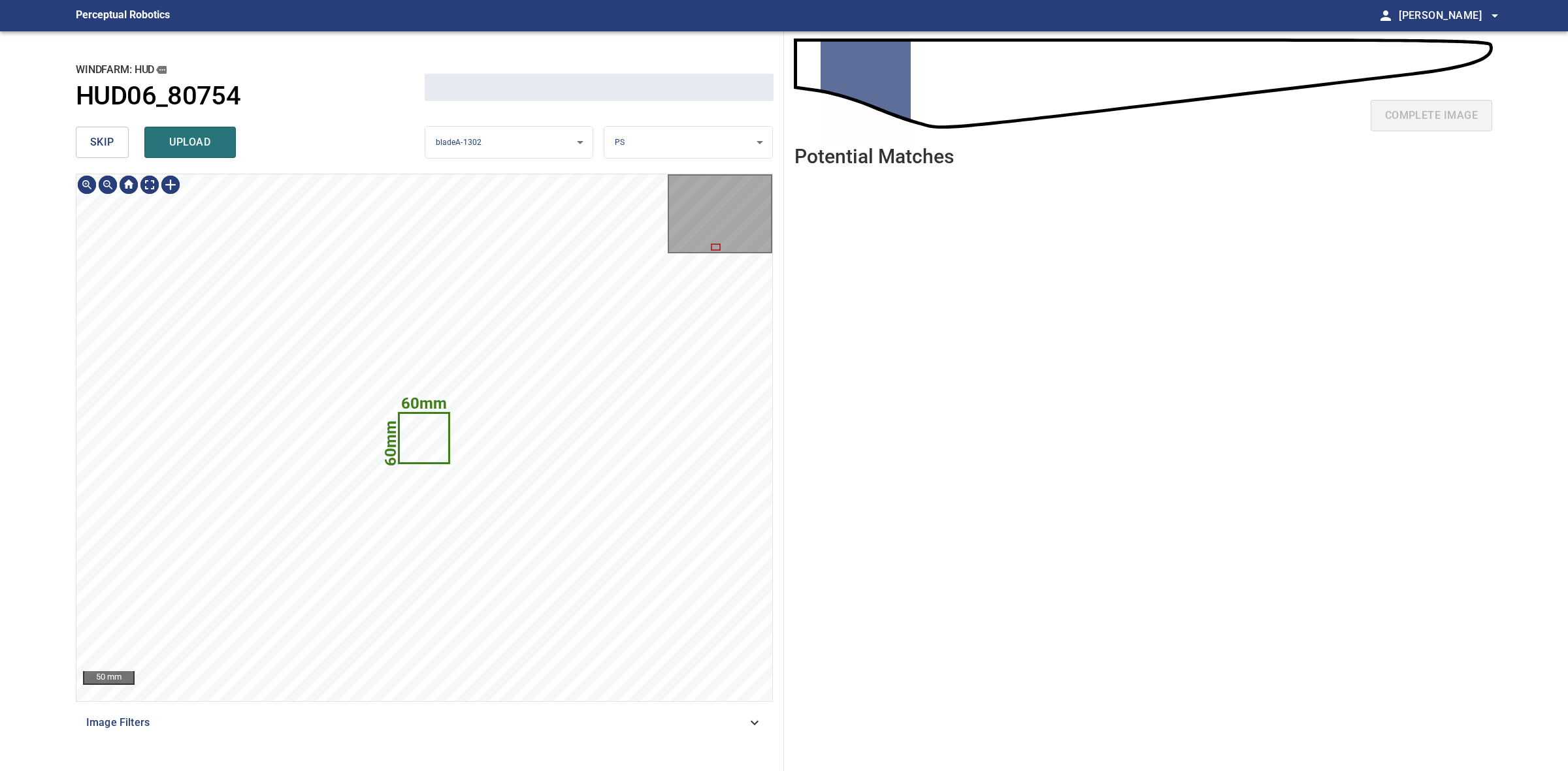
click at [108, 141] on span "skip" at bounding box center [103, 143] width 24 height 19
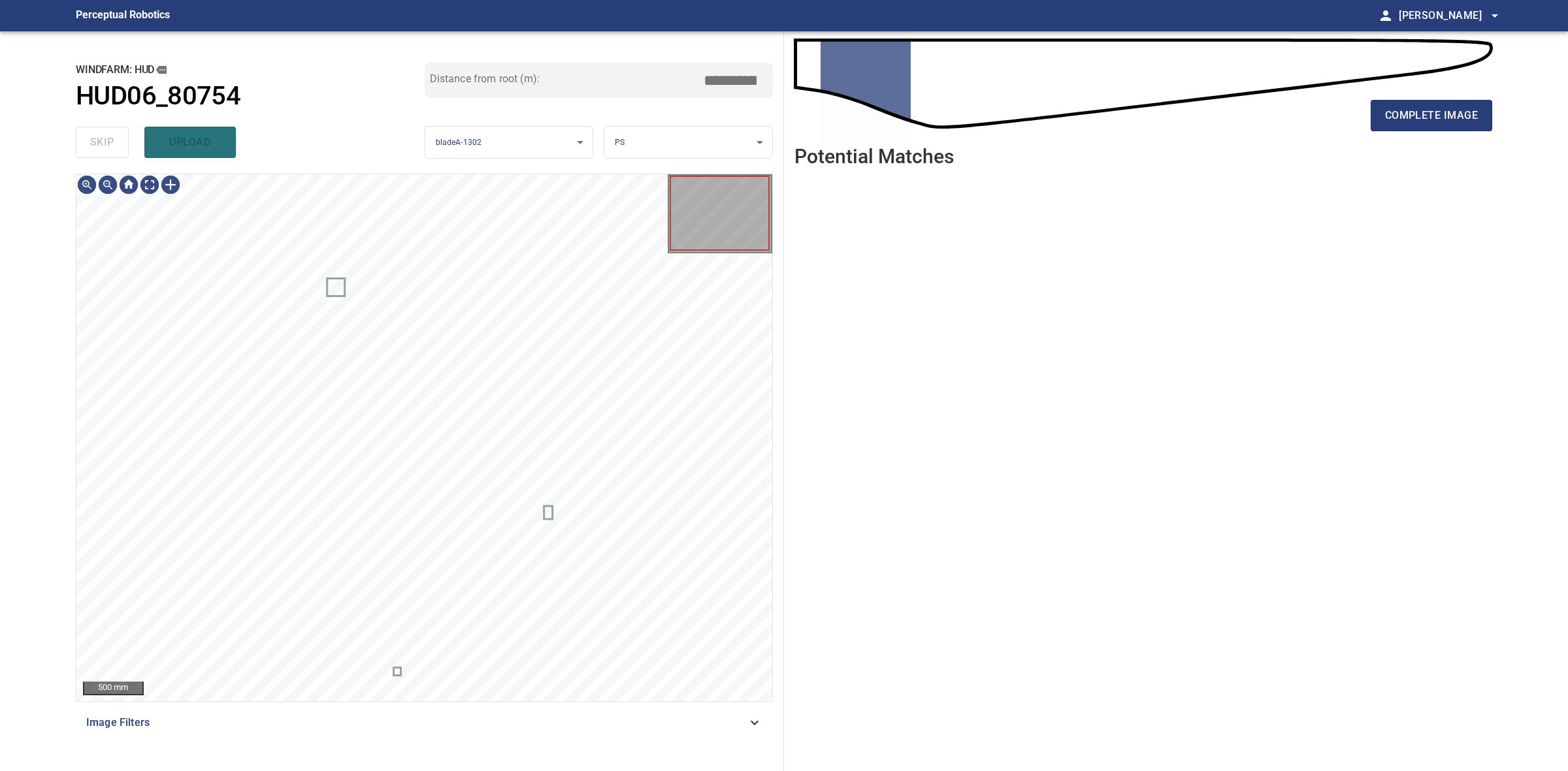
click at [108, 141] on div "skip upload" at bounding box center [250, 142] width 349 height 42
type input "****"
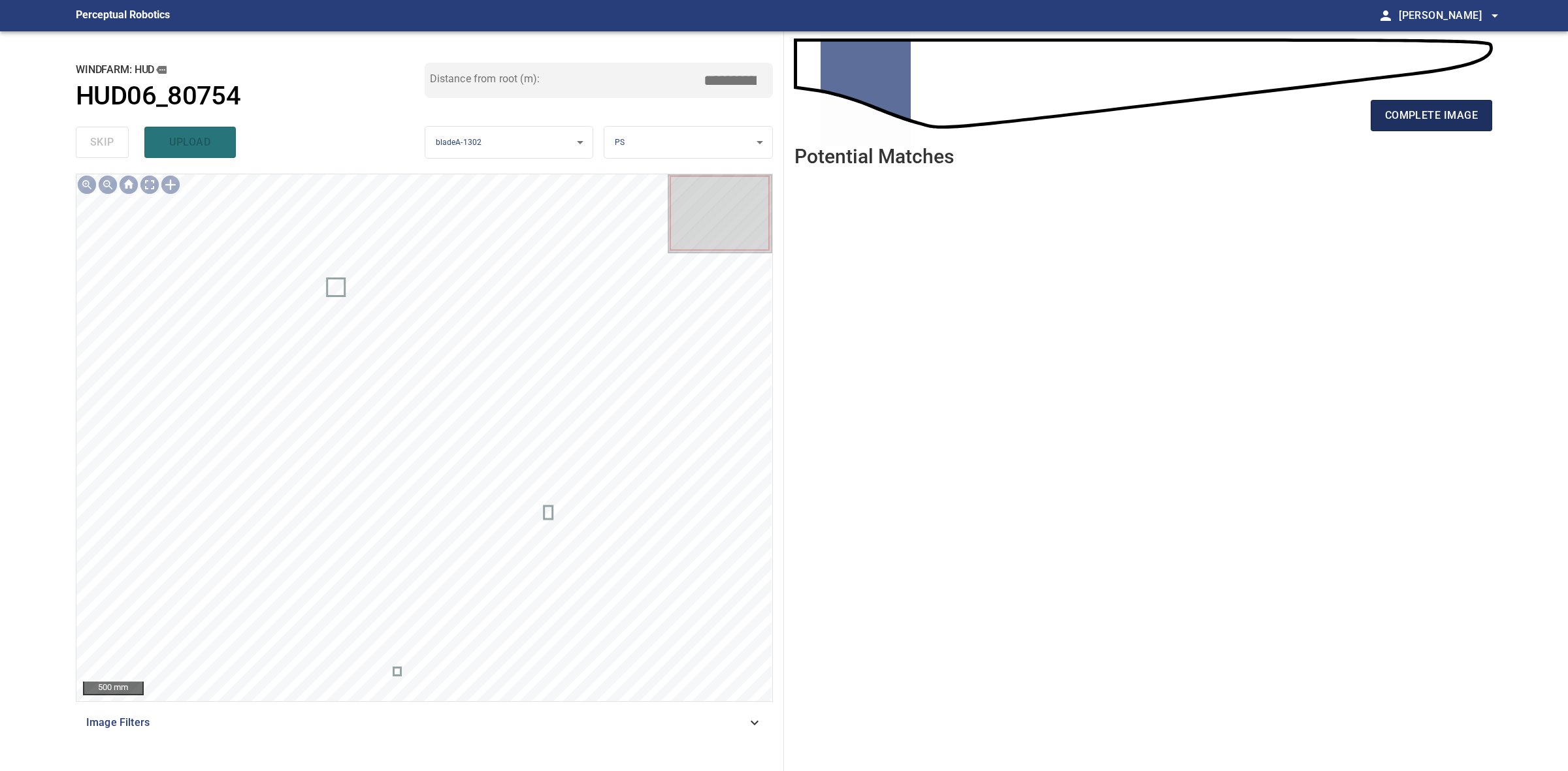
click at [1461, 121] on span "complete image" at bounding box center [1430, 116] width 92 height 19
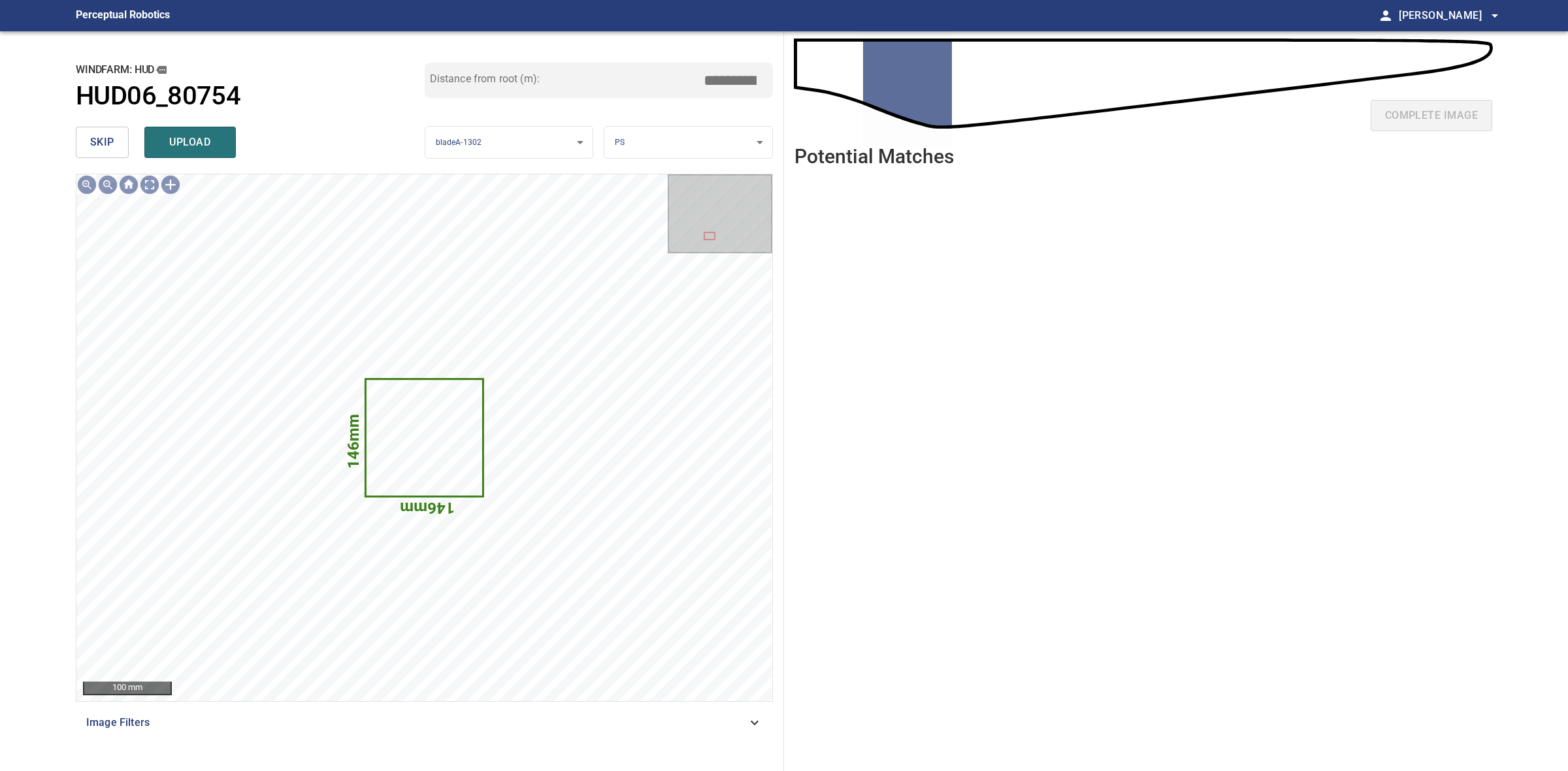
click at [73, 134] on div "**********" at bounding box center [424, 402] width 719 height 740
click at [83, 136] on button "skip" at bounding box center [102, 143] width 53 height 32
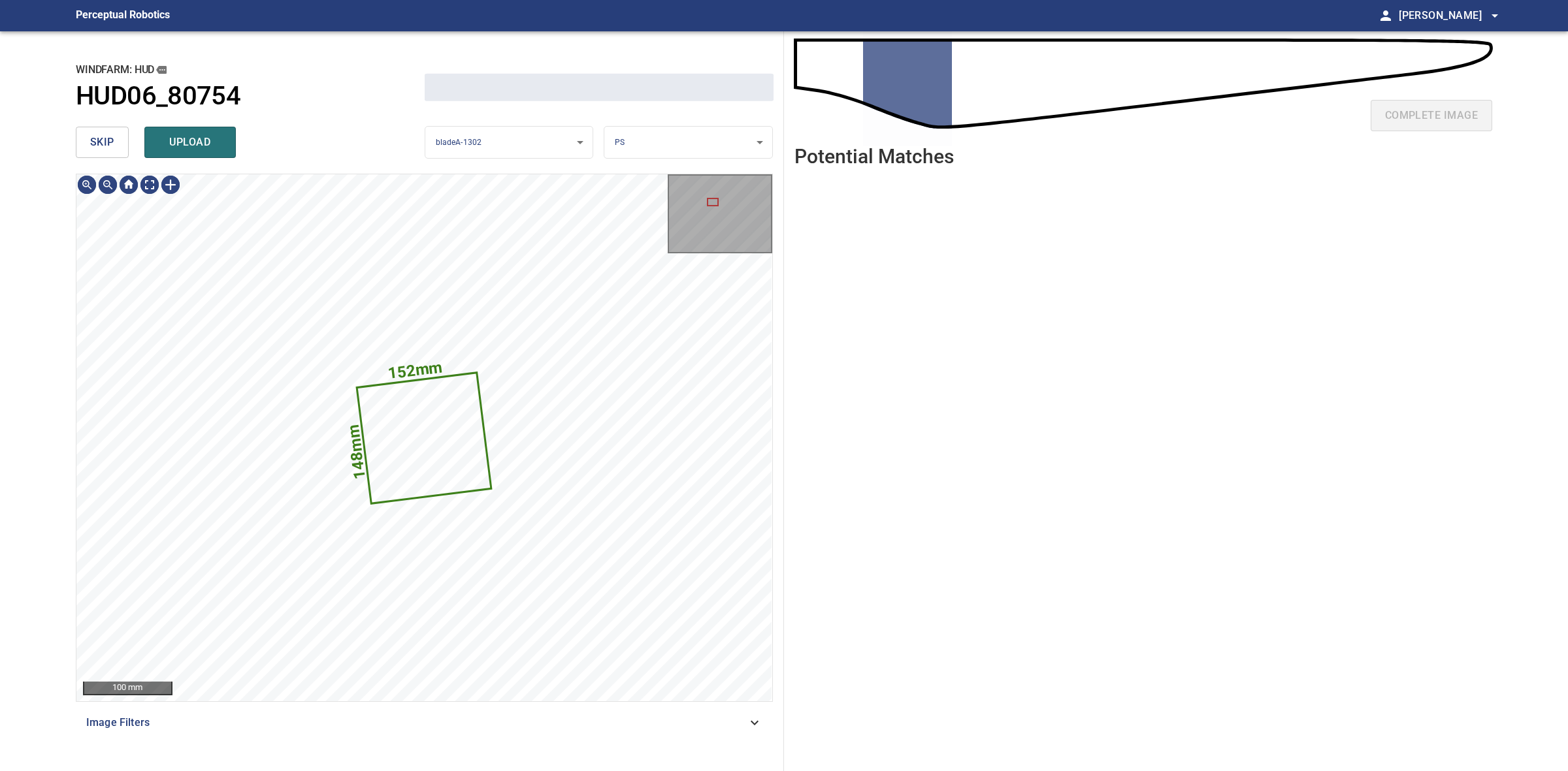
click at [83, 136] on button "skip" at bounding box center [102, 143] width 53 height 32
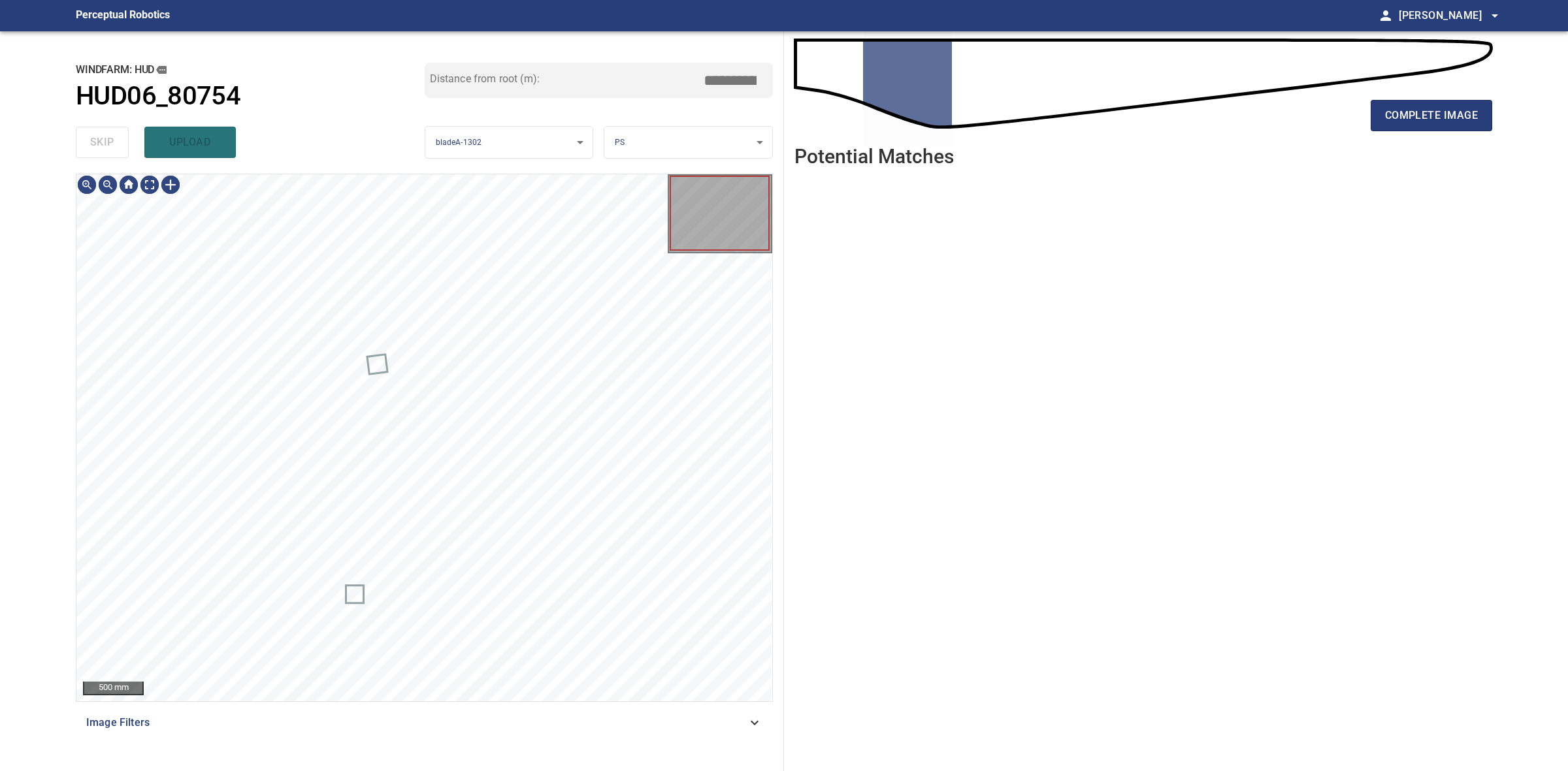
click at [83, 136] on div "skip upload" at bounding box center [250, 142] width 349 height 42
click at [1460, 113] on span "complete image" at bounding box center [1430, 116] width 92 height 19
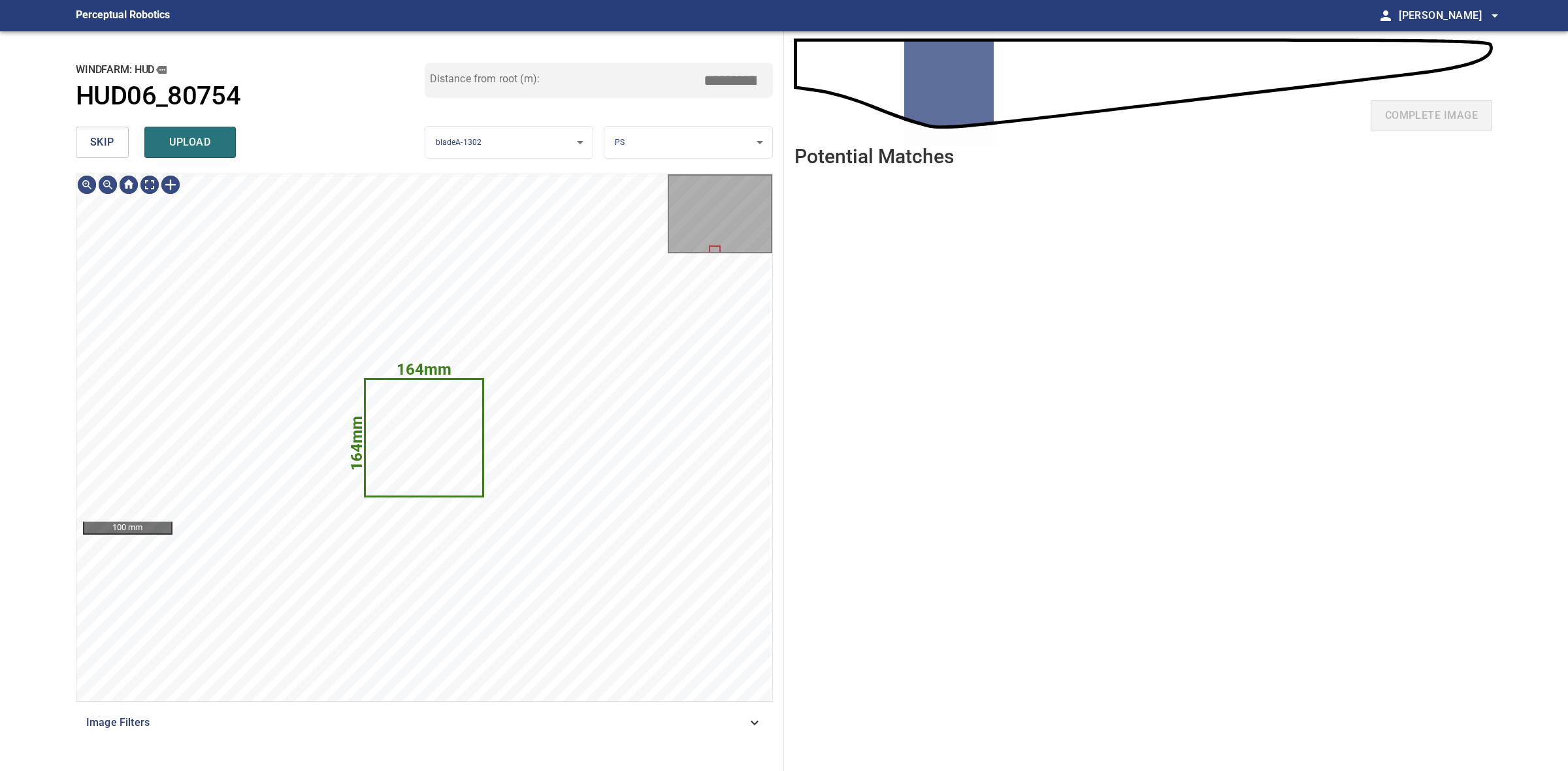
click at [77, 145] on button "skip" at bounding box center [102, 143] width 53 height 32
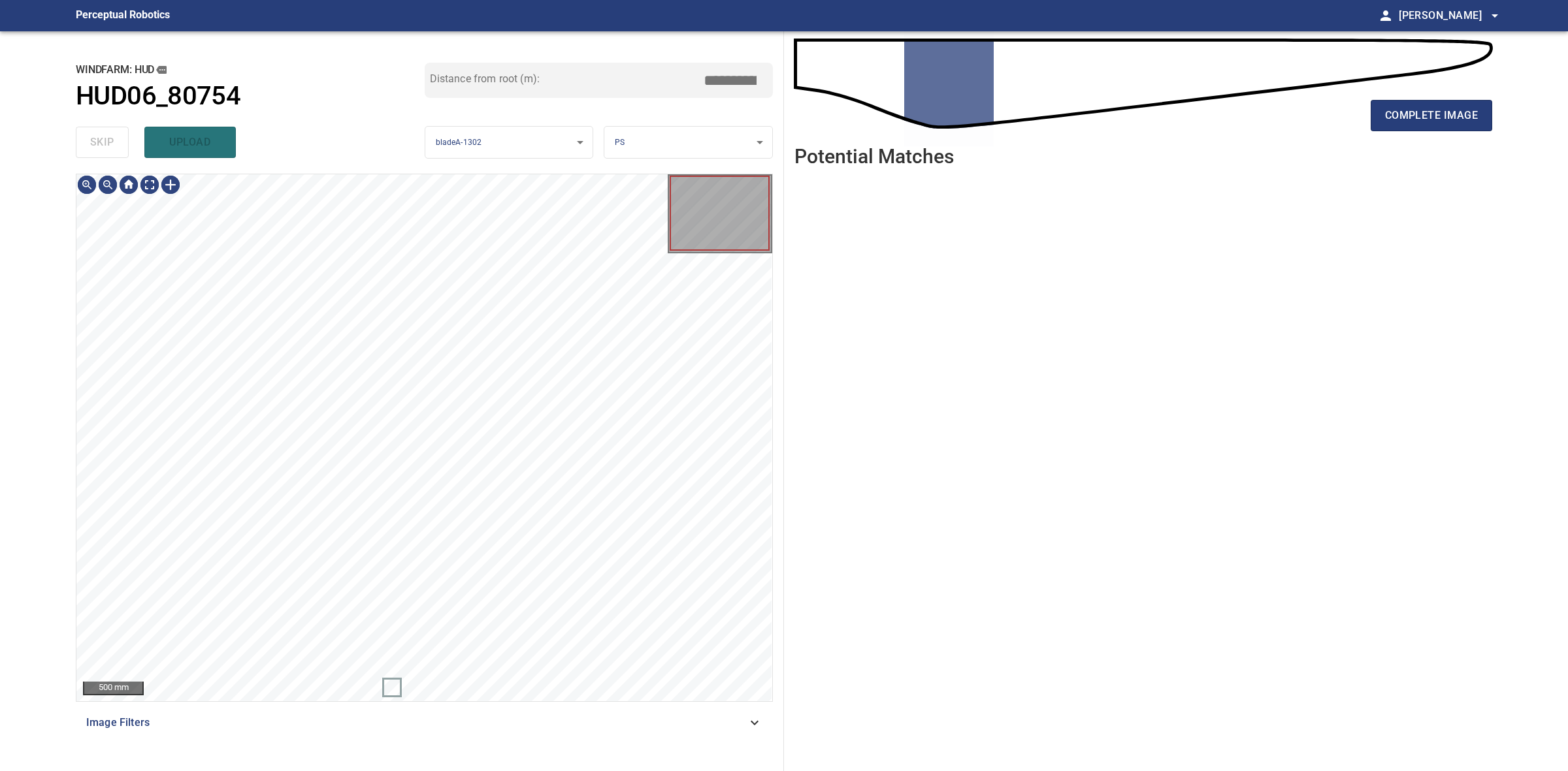
click at [77, 145] on div "skip upload" at bounding box center [250, 142] width 349 height 42
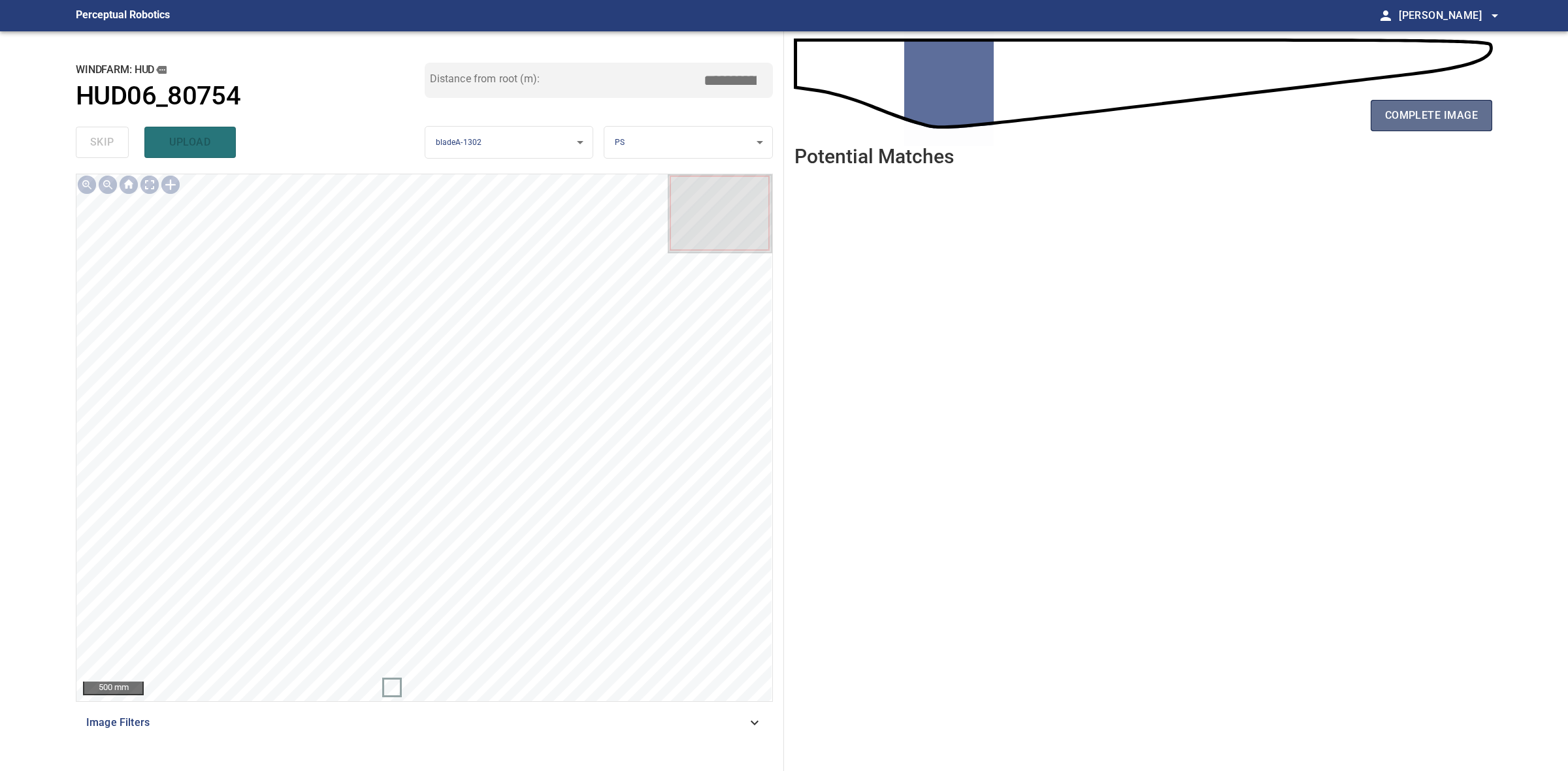
click at [1415, 121] on span "complete image" at bounding box center [1430, 116] width 92 height 19
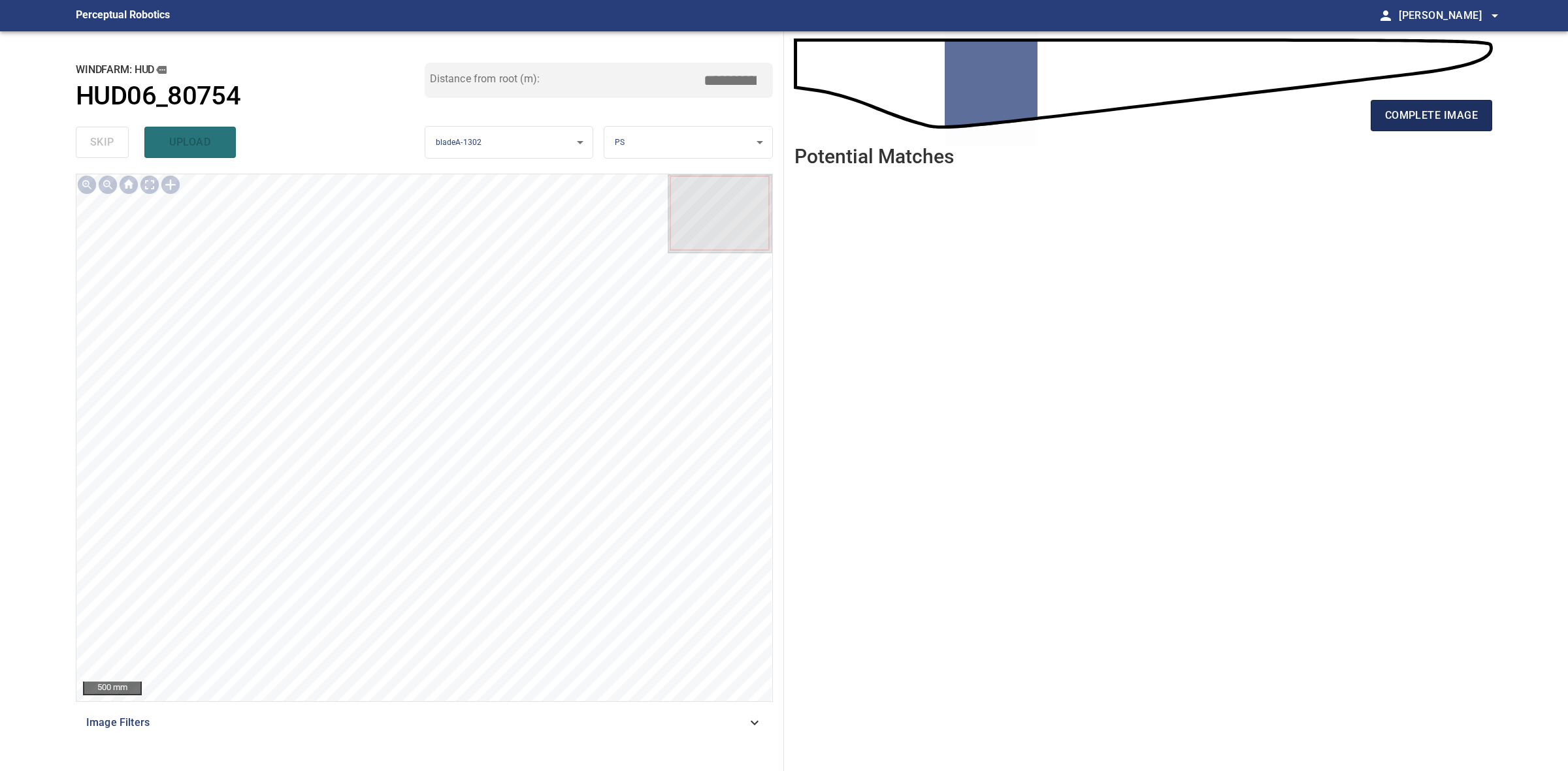
click at [1424, 119] on span "complete image" at bounding box center [1430, 116] width 92 height 19
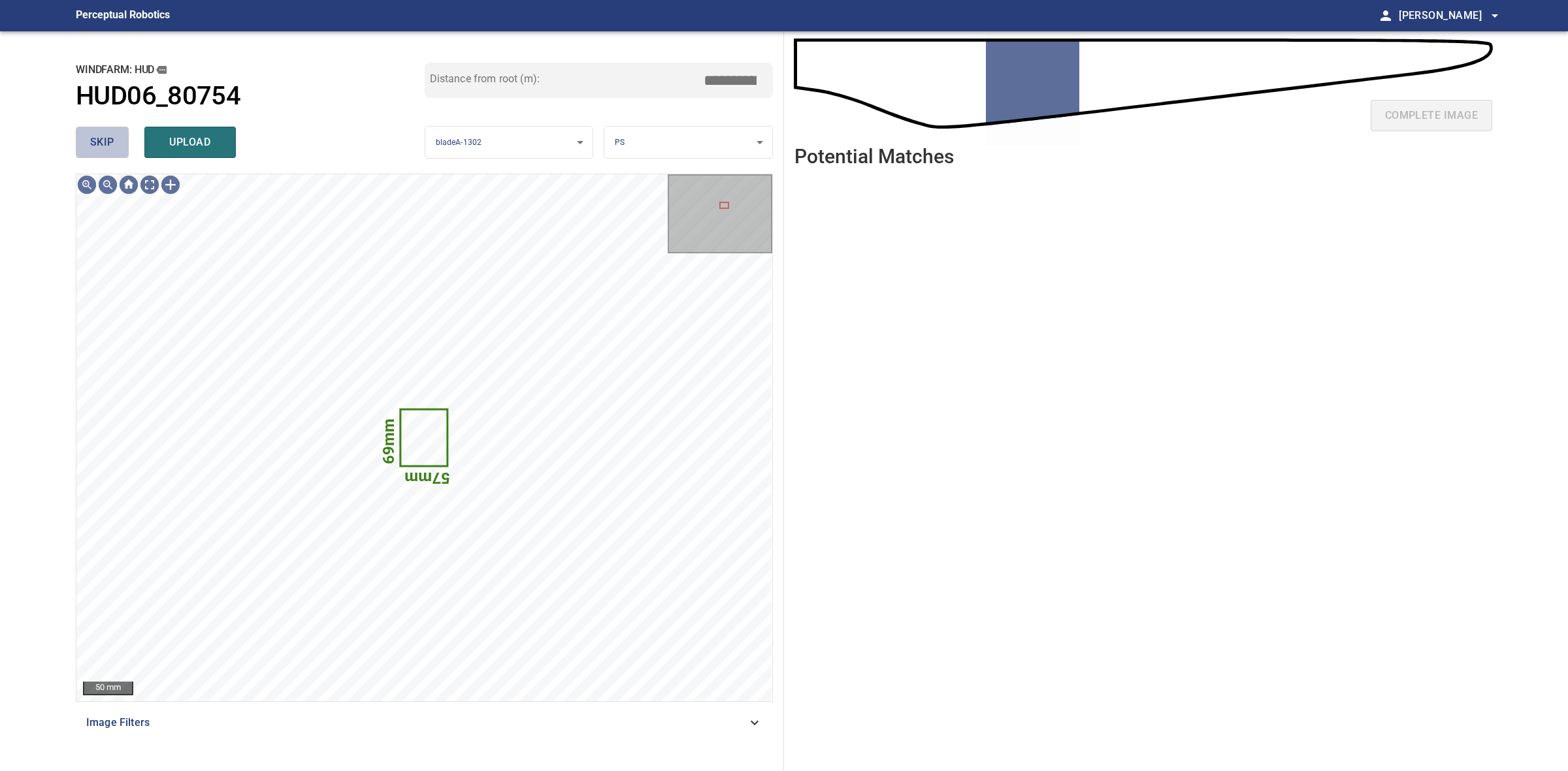
click at [115, 139] on button "skip" at bounding box center [102, 143] width 53 height 32
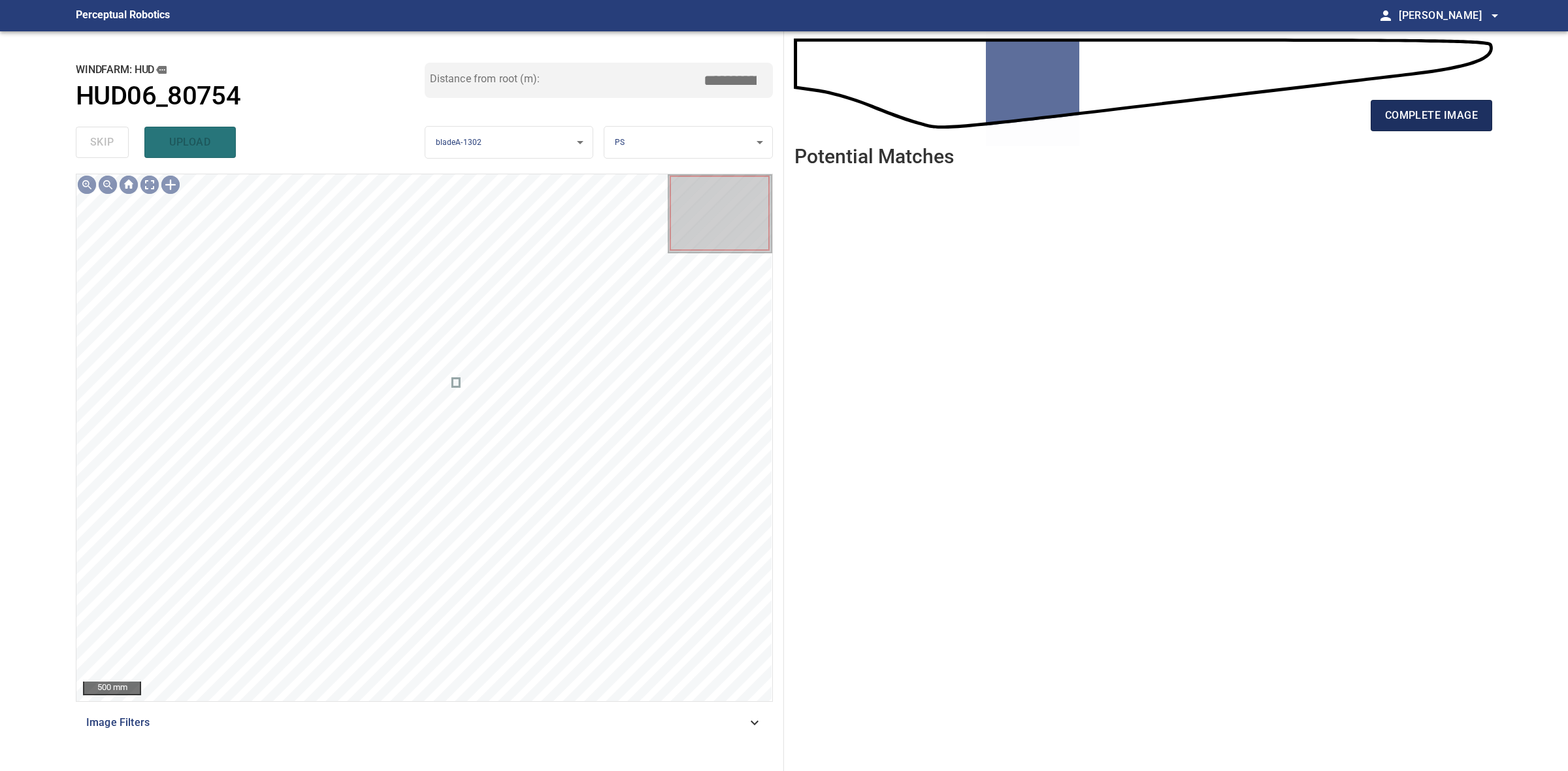
click at [1415, 113] on span "complete image" at bounding box center [1430, 116] width 92 height 19
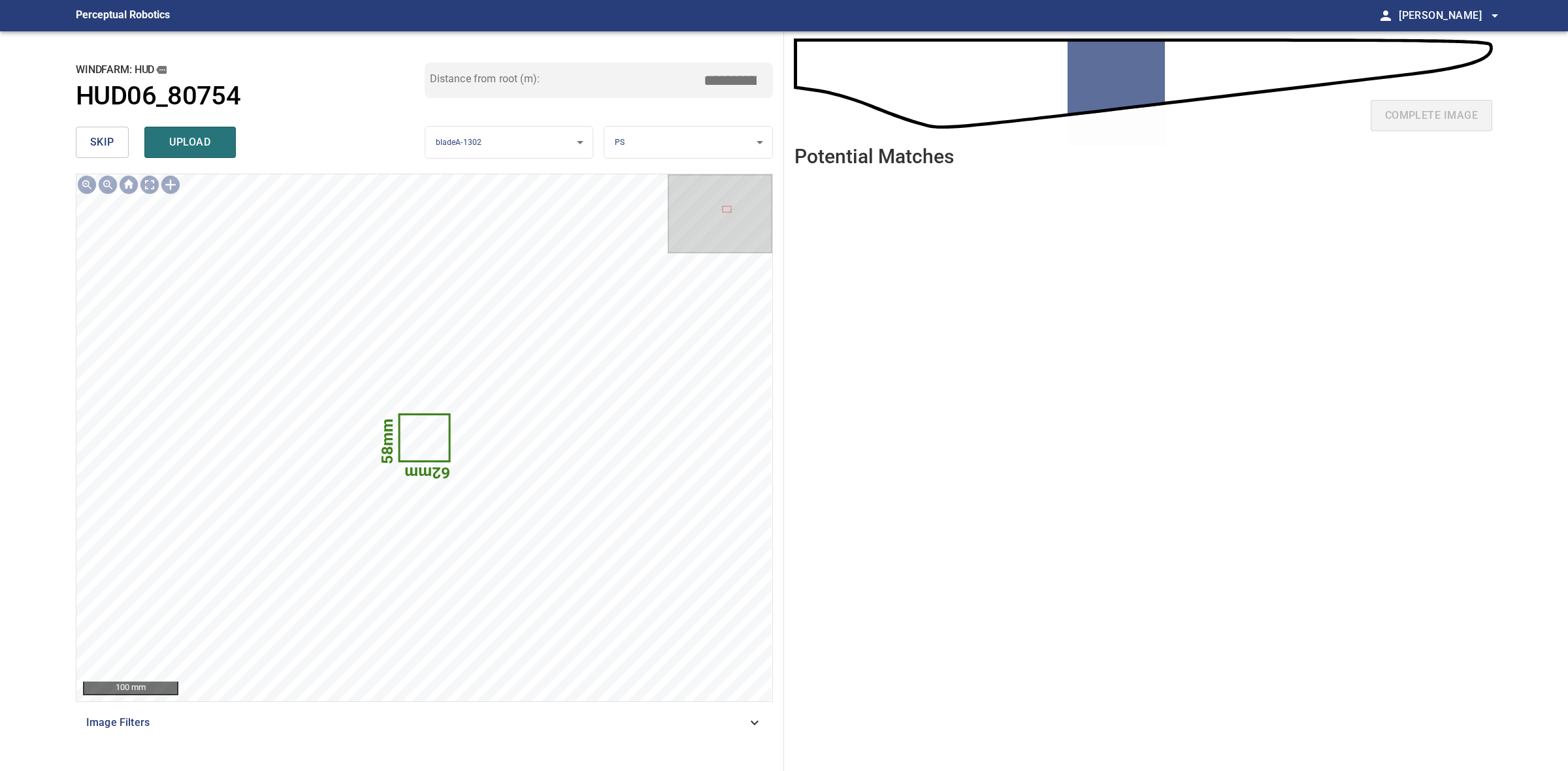
drag, startPoint x: 89, startPoint y: 134, endPoint x: 162, endPoint y: 135, distance: 73.0
click at [89, 135] on button "skip" at bounding box center [102, 143] width 53 height 32
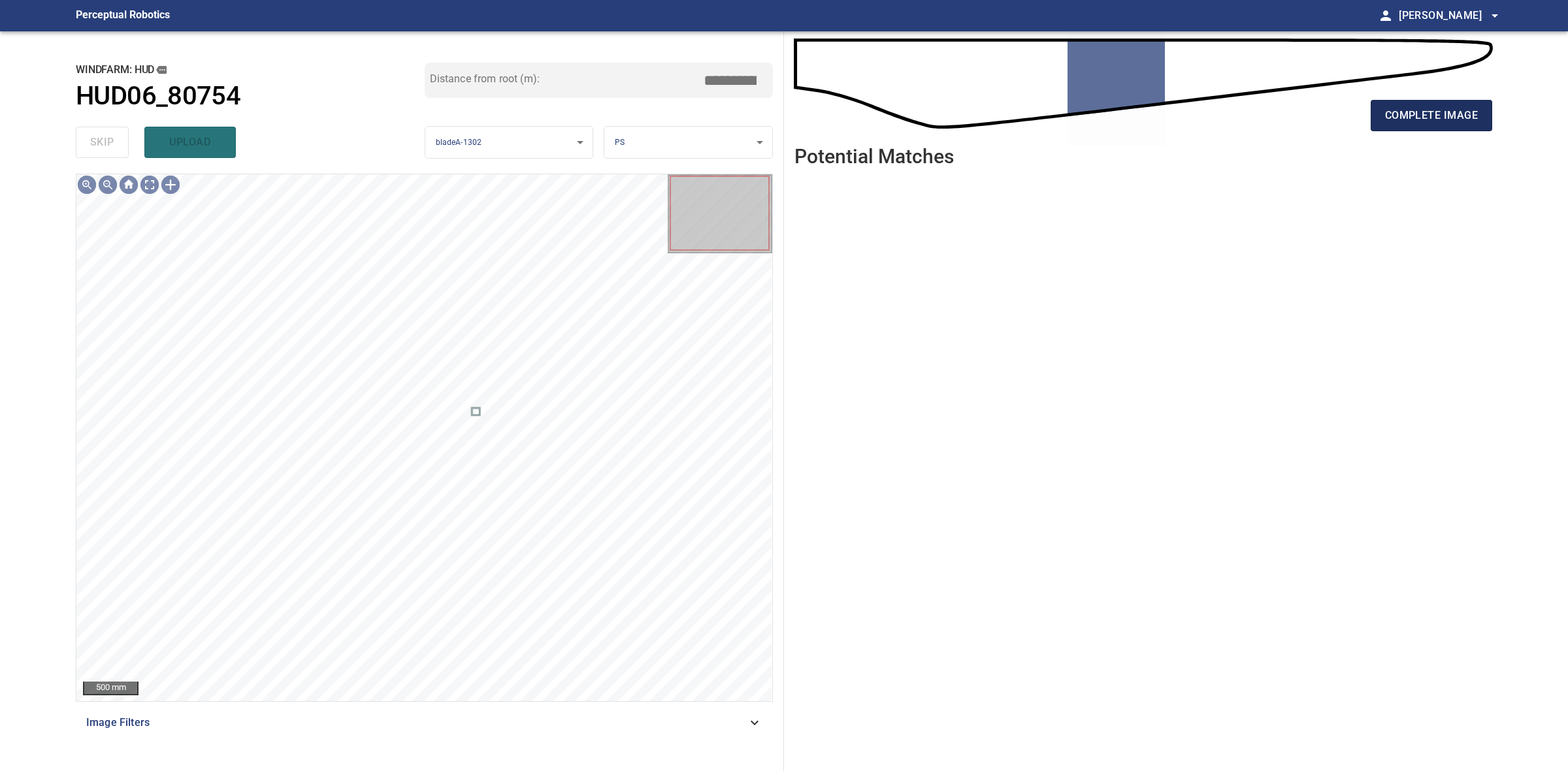
click at [1391, 117] on span "complete image" at bounding box center [1430, 116] width 92 height 19
click at [1410, 109] on span "complete image" at bounding box center [1430, 116] width 92 height 19
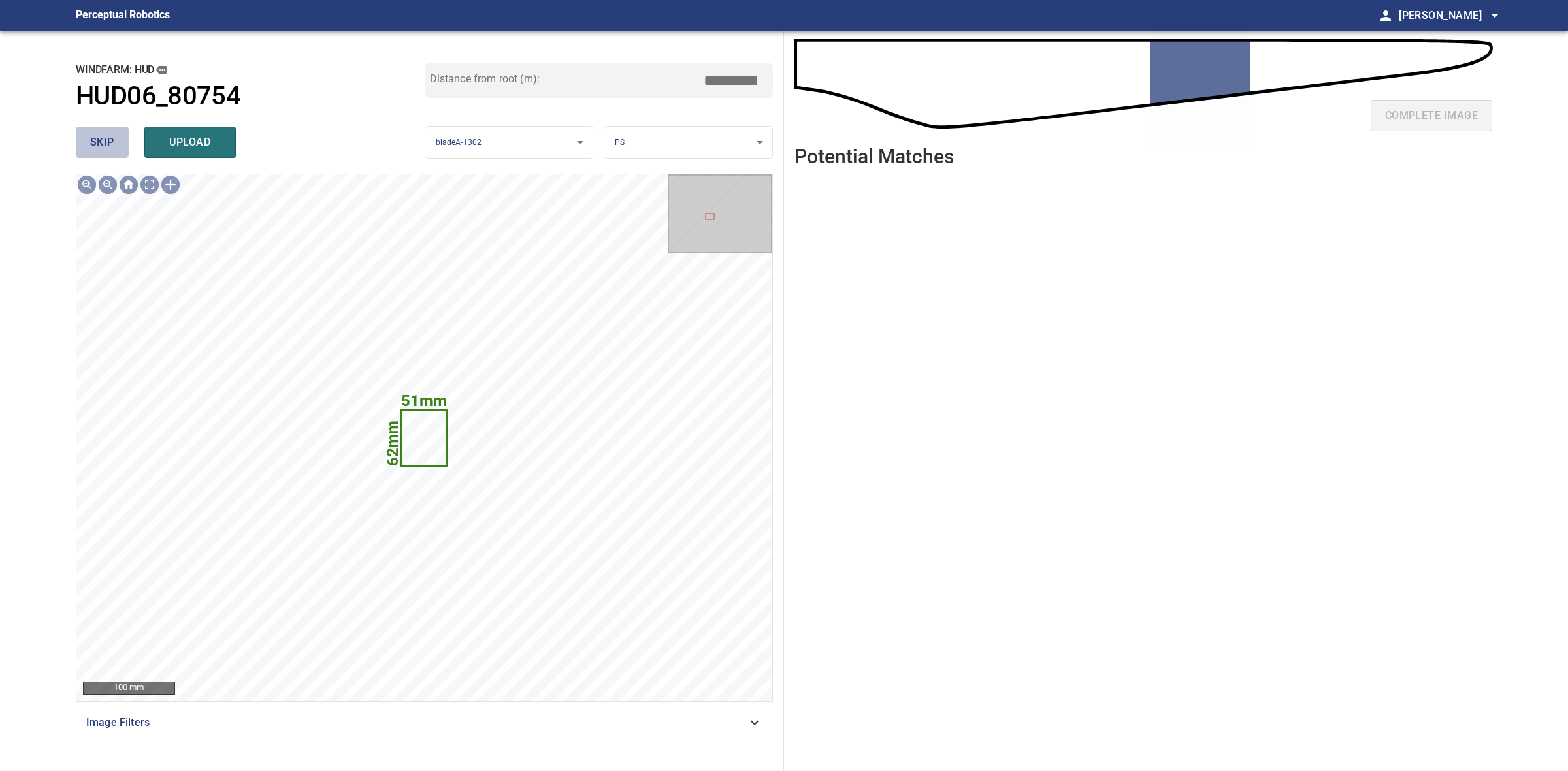
click at [89, 141] on button "skip" at bounding box center [102, 143] width 53 height 32
click at [89, 139] on button "skip" at bounding box center [102, 143] width 53 height 32
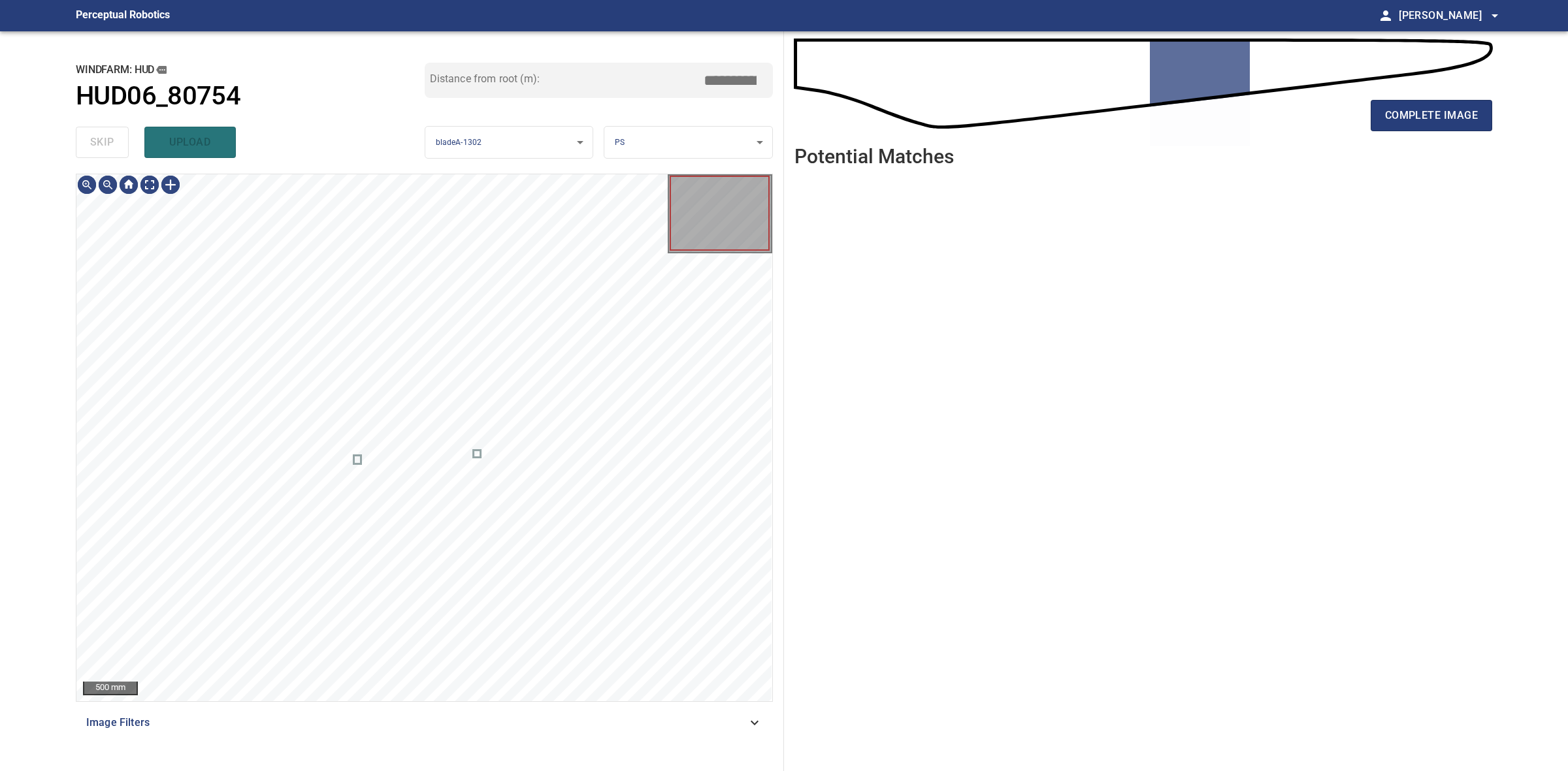
click at [89, 139] on div "skip upload" at bounding box center [250, 142] width 349 height 42
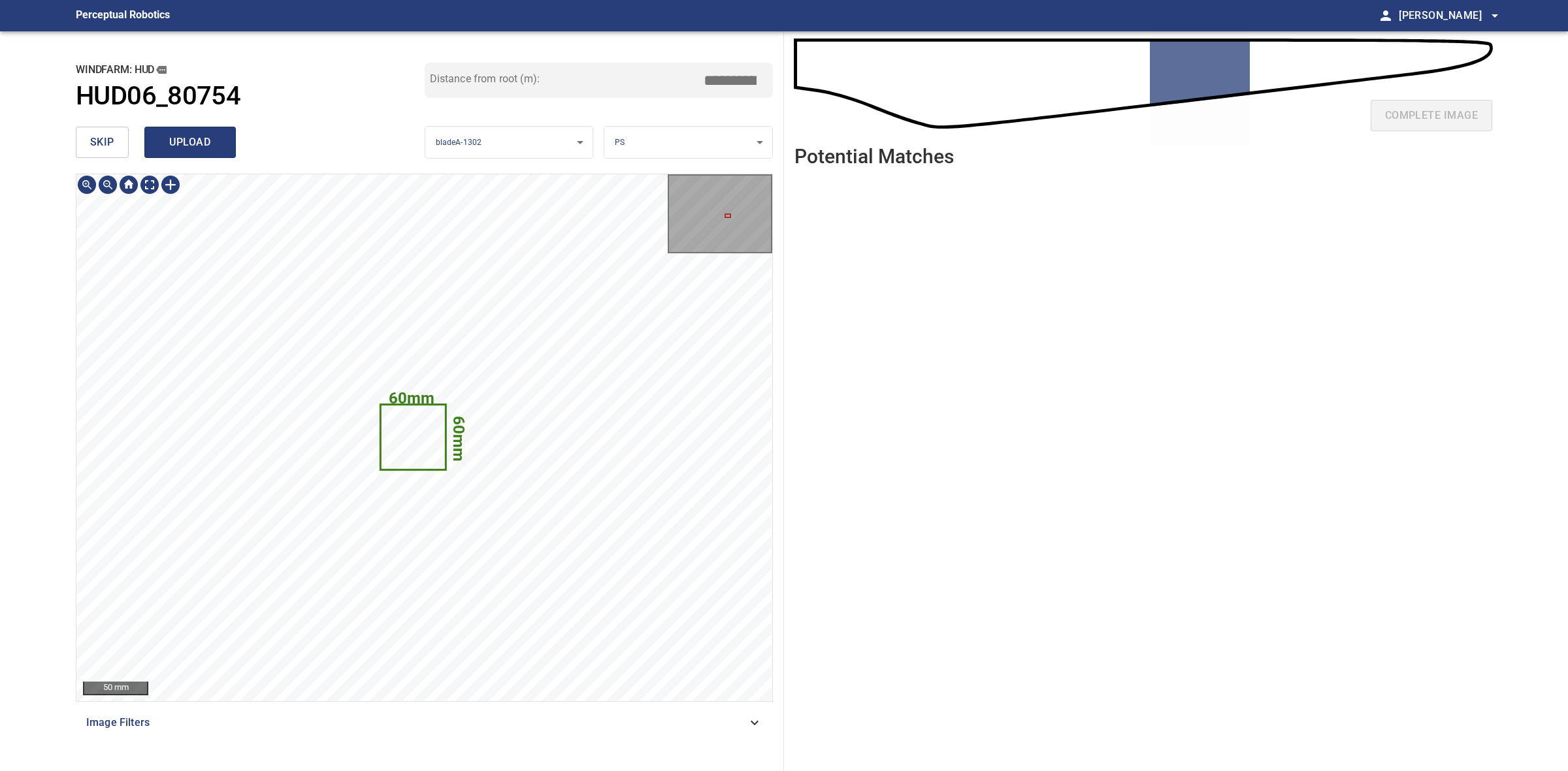
click at [202, 139] on span "upload" at bounding box center [189, 143] width 62 height 19
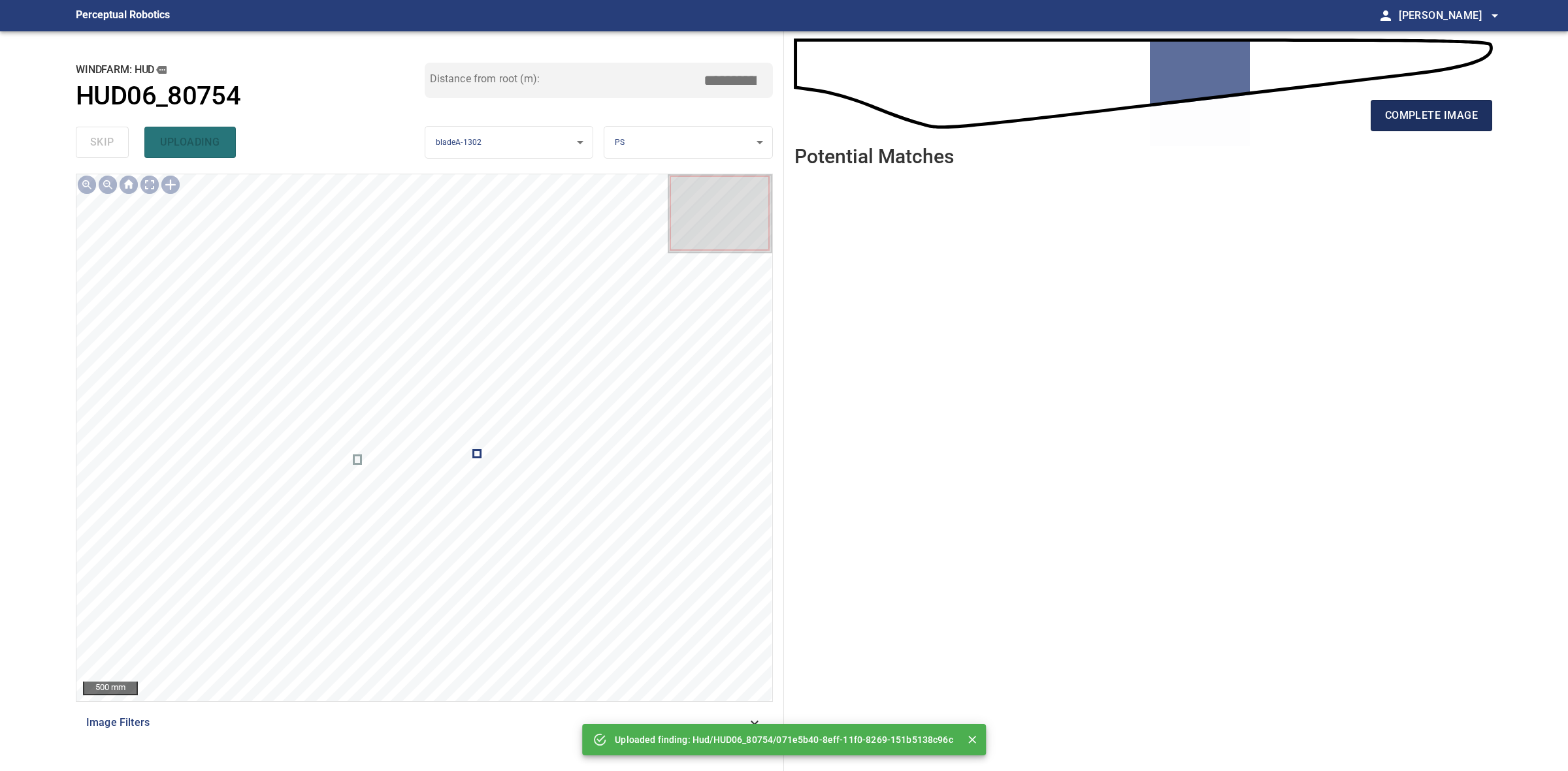
click at [1456, 115] on span "complete image" at bounding box center [1430, 116] width 92 height 19
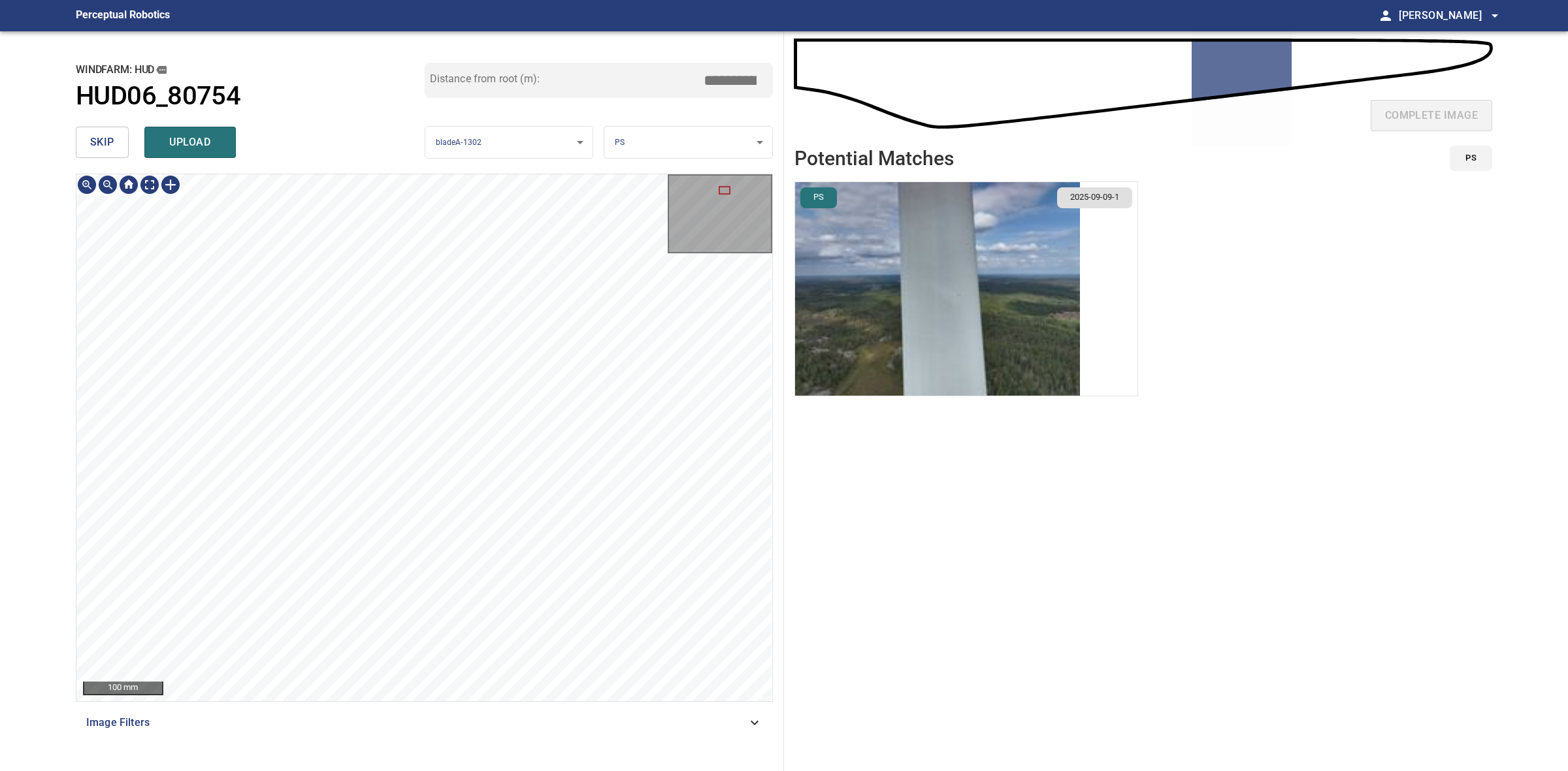
click at [530, 706] on div "282mm 154mm 100 mm Image Filters" at bounding box center [424, 467] width 697 height 587
click at [389, 449] on div at bounding box center [423, 402] width 97 height 97
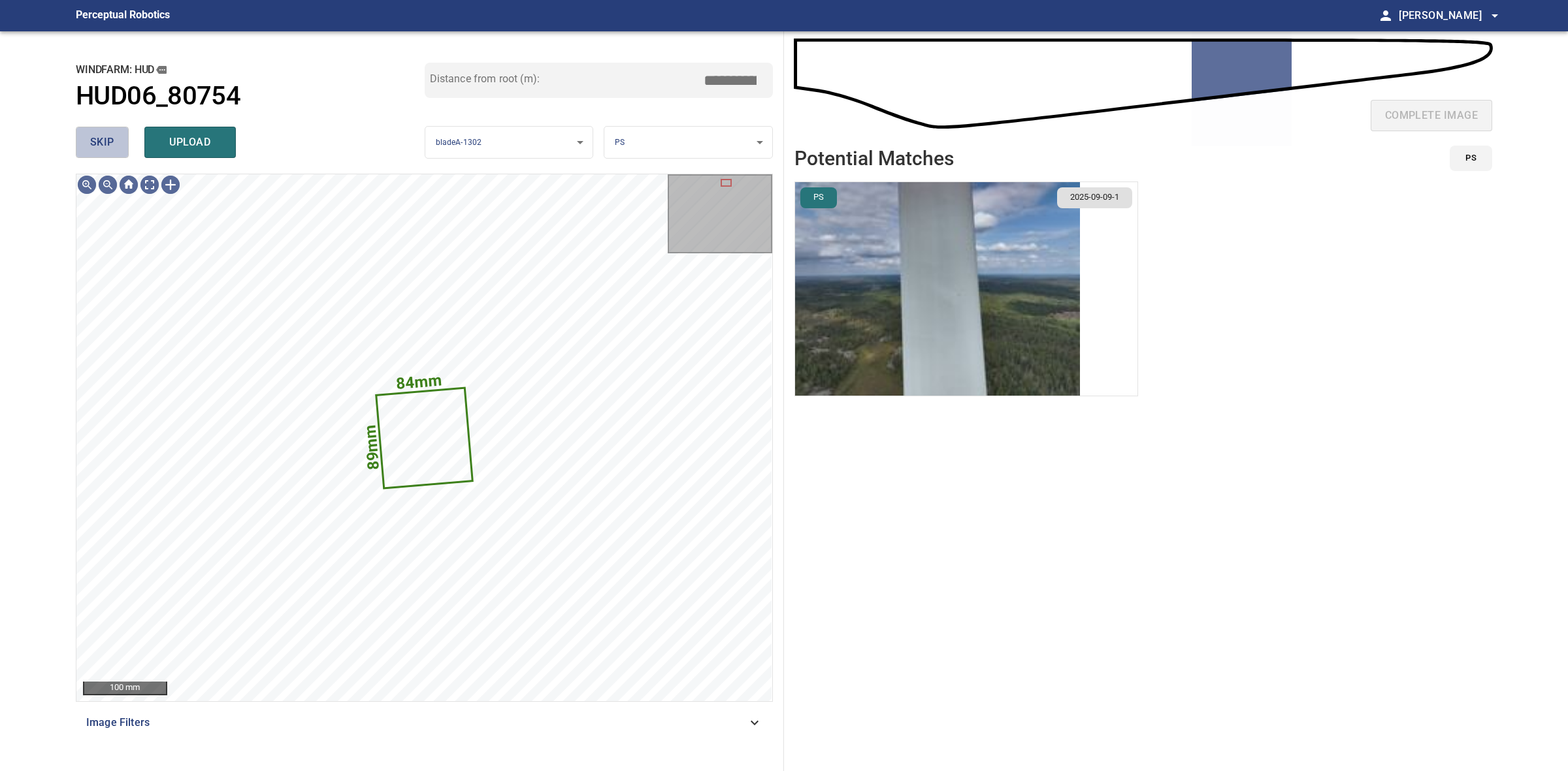
click at [102, 138] on span "skip" at bounding box center [103, 143] width 24 height 19
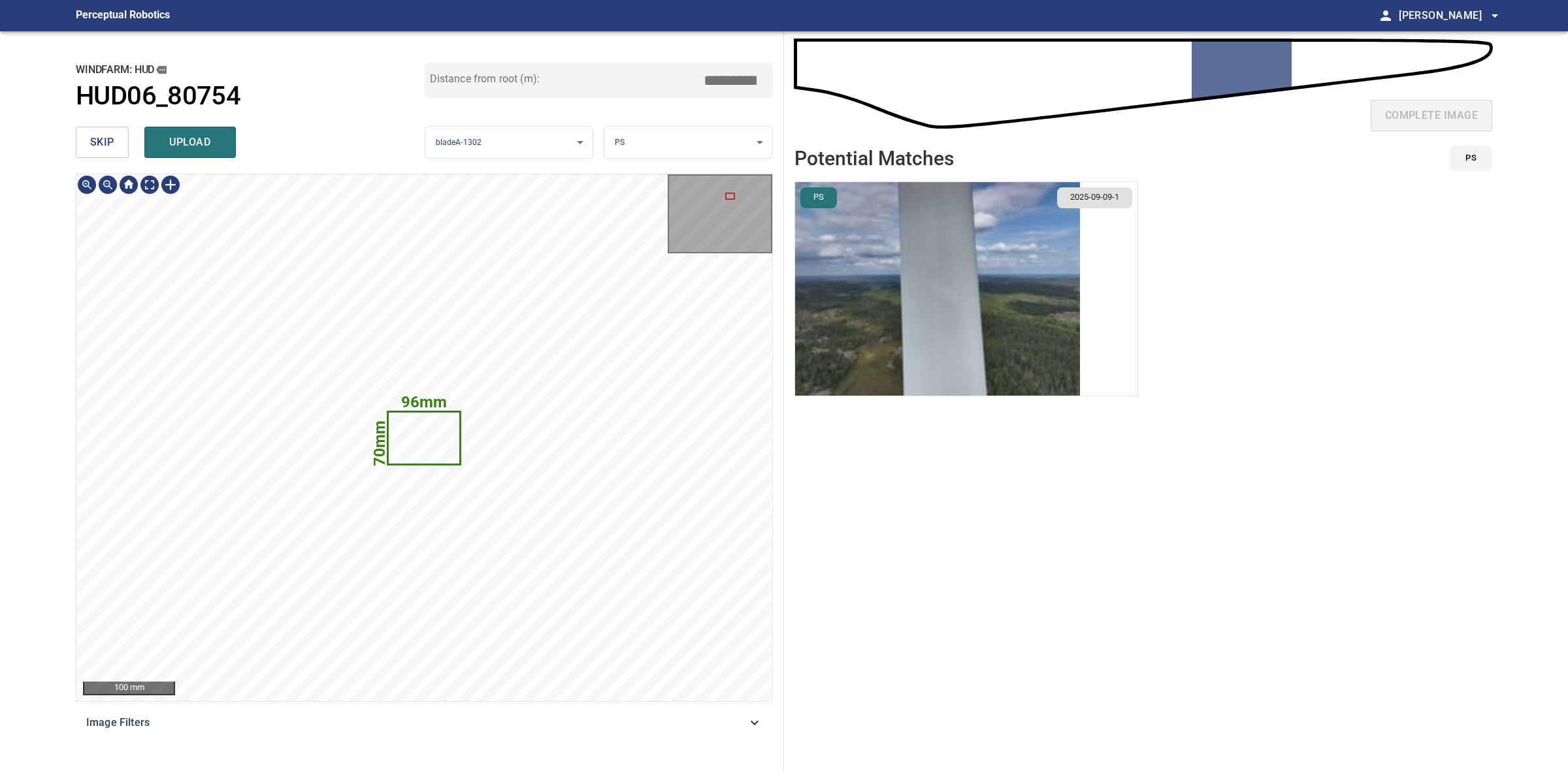
click at [403, 446] on icon at bounding box center [423, 438] width 70 height 51
click at [110, 161] on div "skip upload" at bounding box center [250, 142] width 349 height 42
click at [110, 150] on span "skip" at bounding box center [103, 143] width 24 height 19
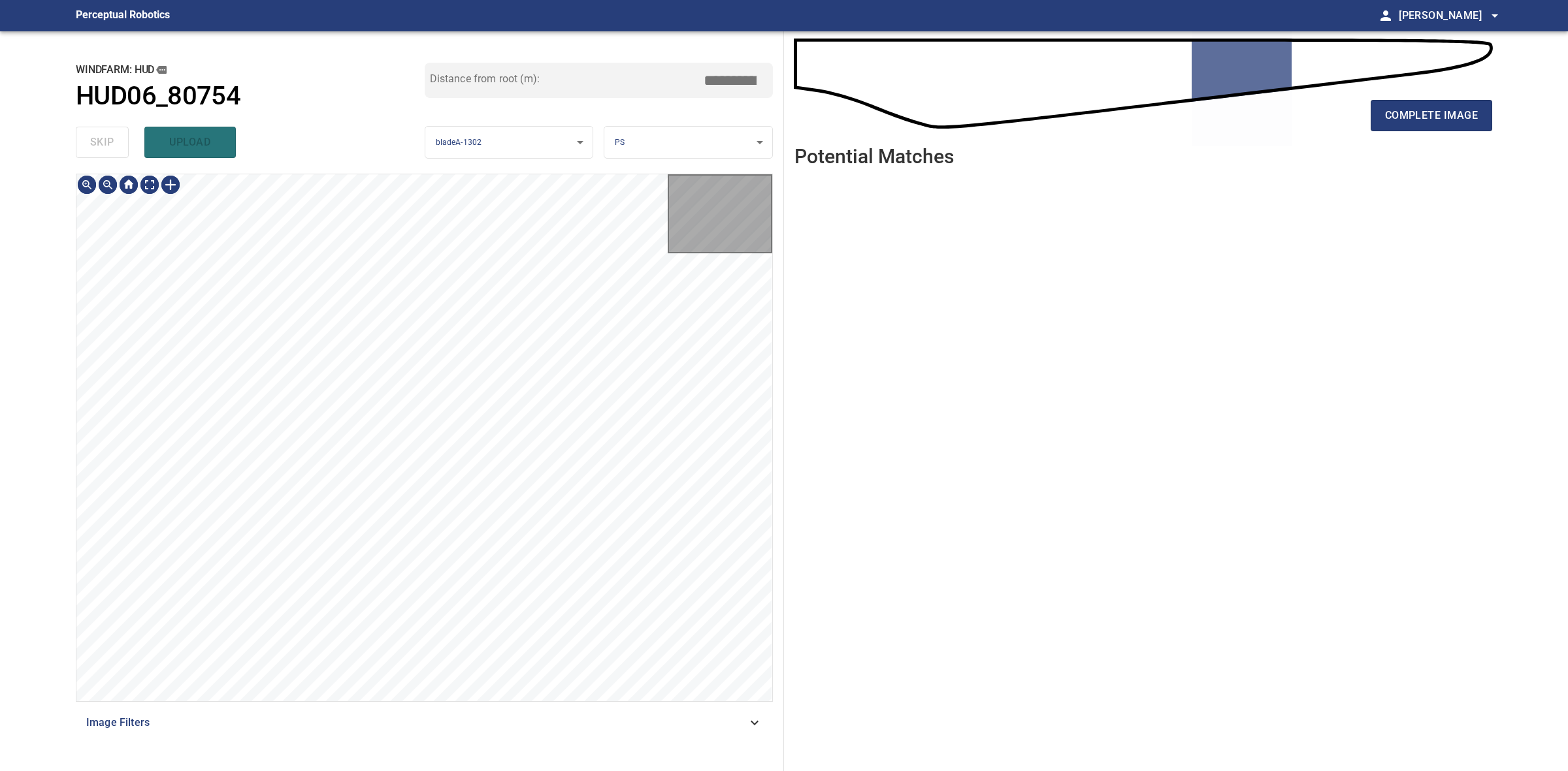
click at [110, 150] on div "skip upload" at bounding box center [250, 142] width 349 height 42
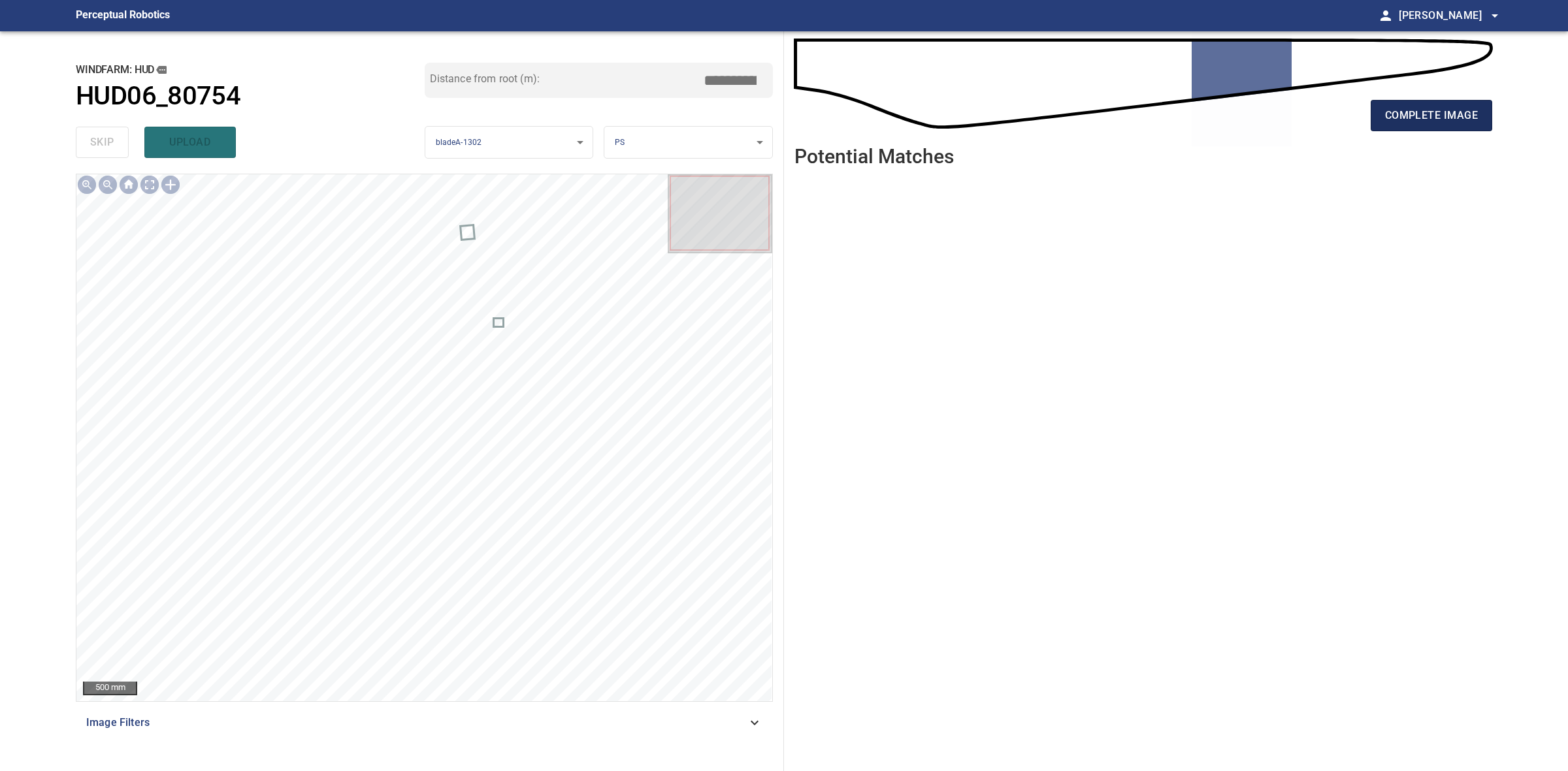
click at [1377, 129] on button "complete image" at bounding box center [1431, 116] width 121 height 32
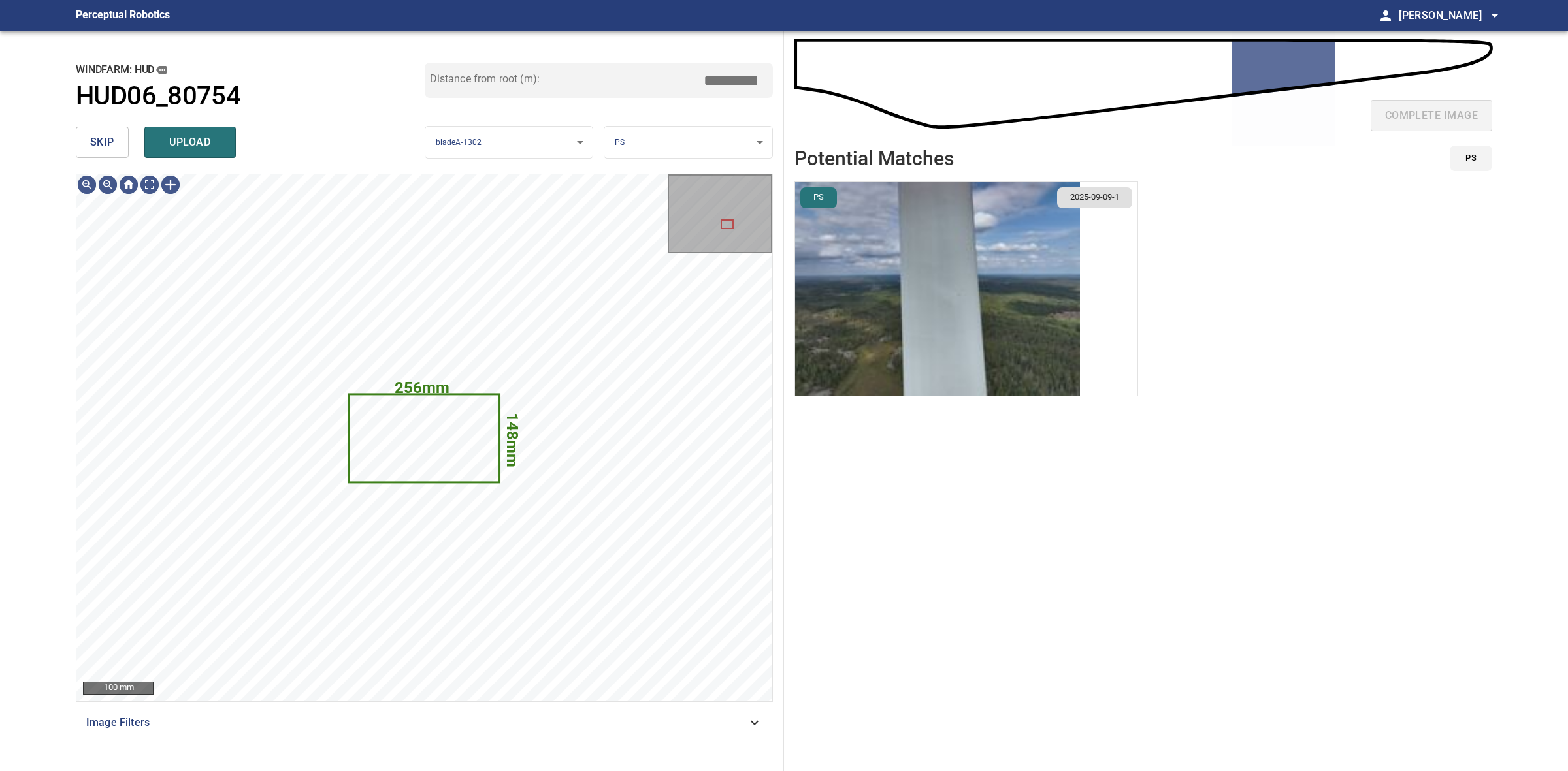
click at [946, 365] on img "button" at bounding box center [937, 288] width 284 height 213
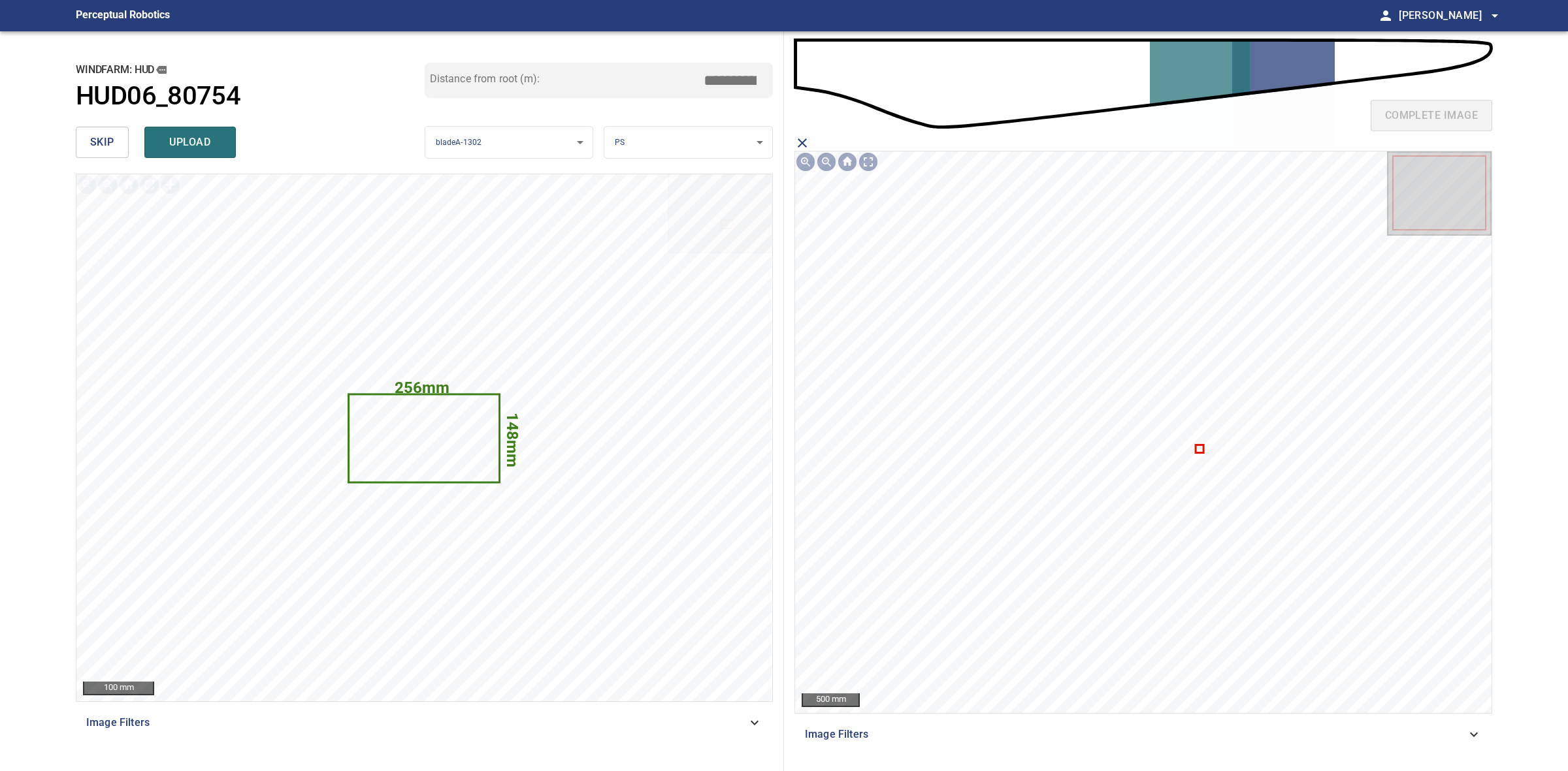
click at [1202, 447] on icon at bounding box center [1200, 449] width 6 height 6
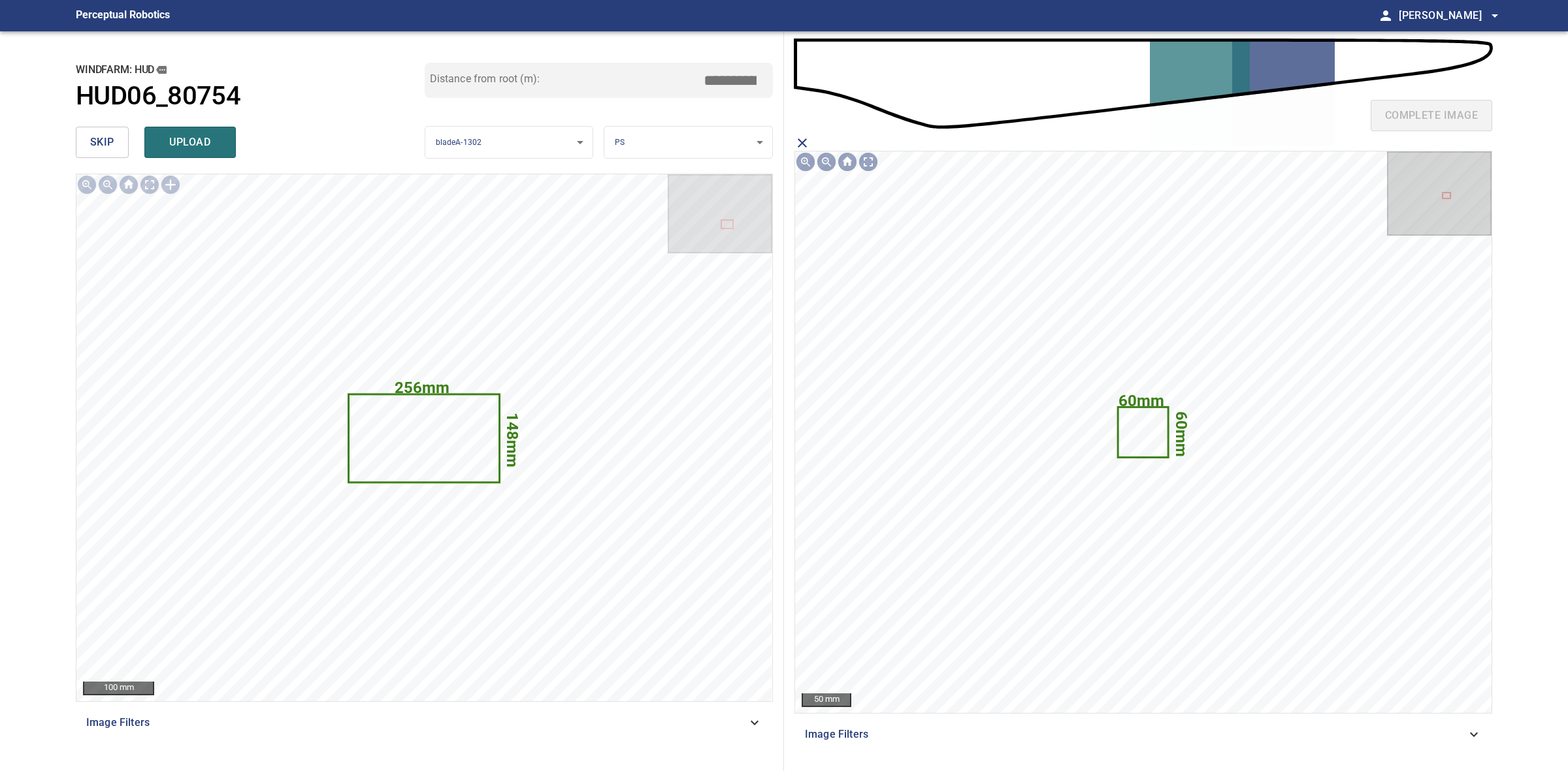
click at [805, 145] on icon "close matching imageResolution:" at bounding box center [803, 144] width 9 height 9
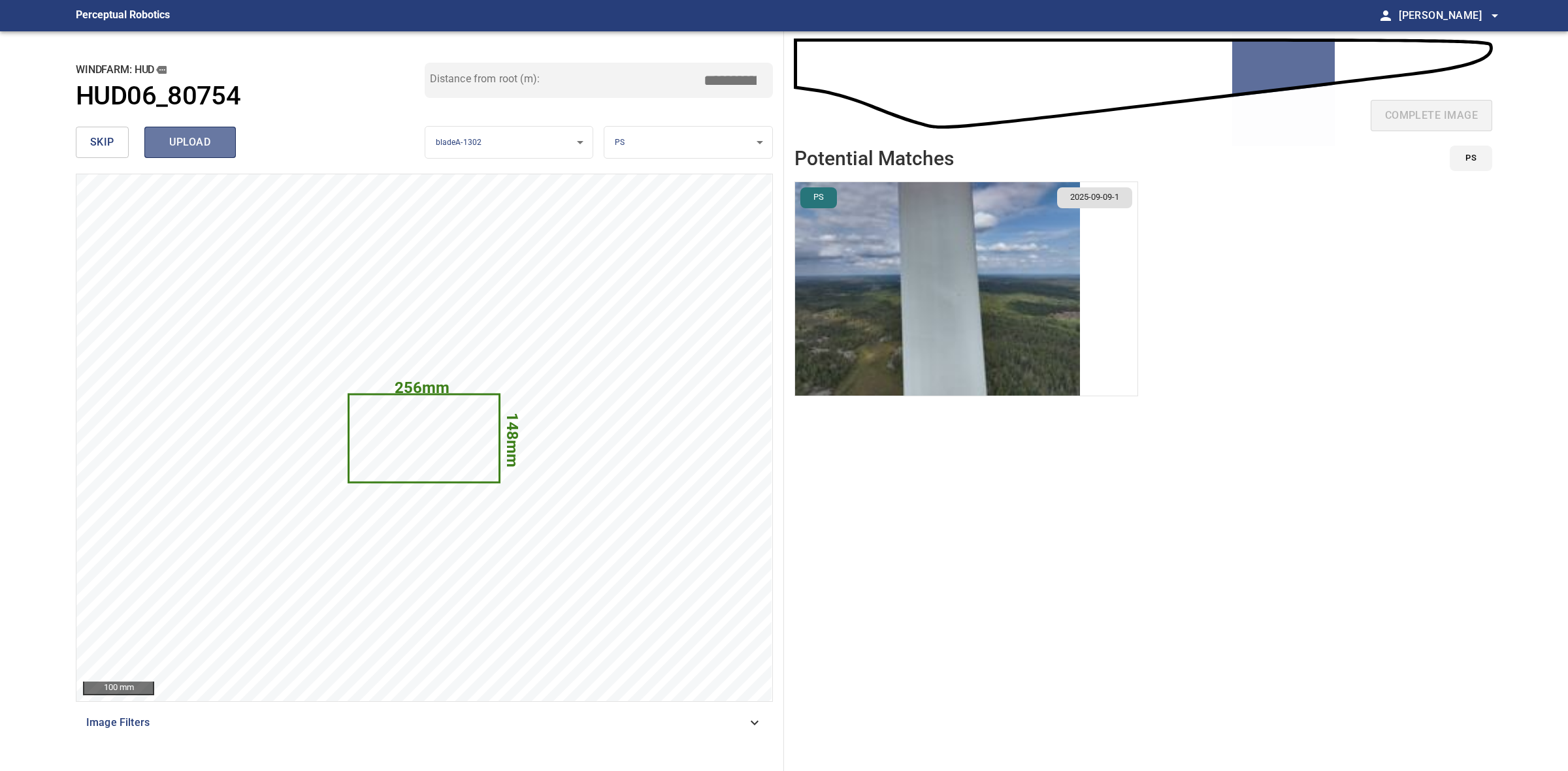
click at [188, 133] on span "upload" at bounding box center [189, 143] width 62 height 19
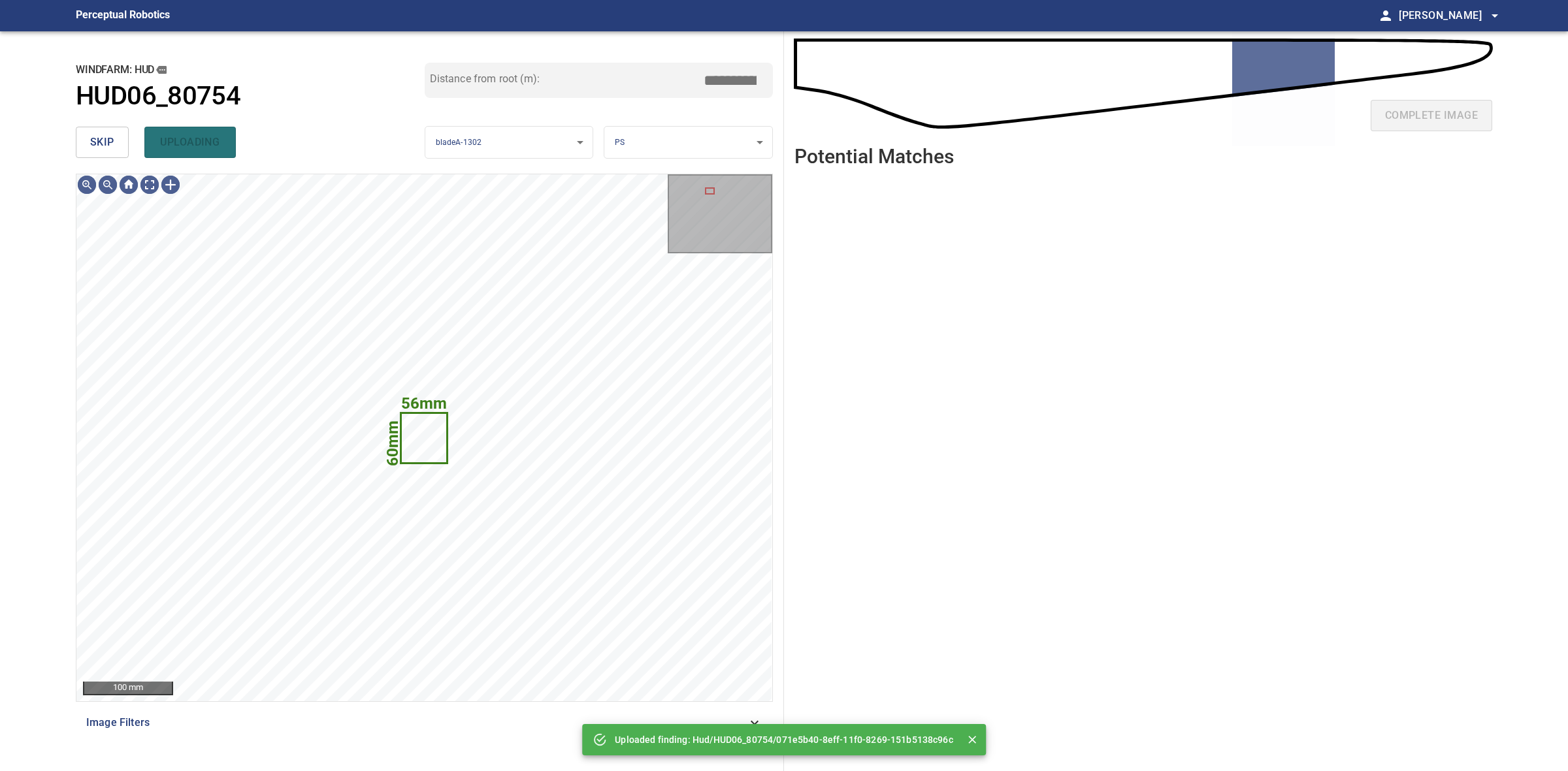
click at [76, 131] on button "skip" at bounding box center [102, 143] width 53 height 32
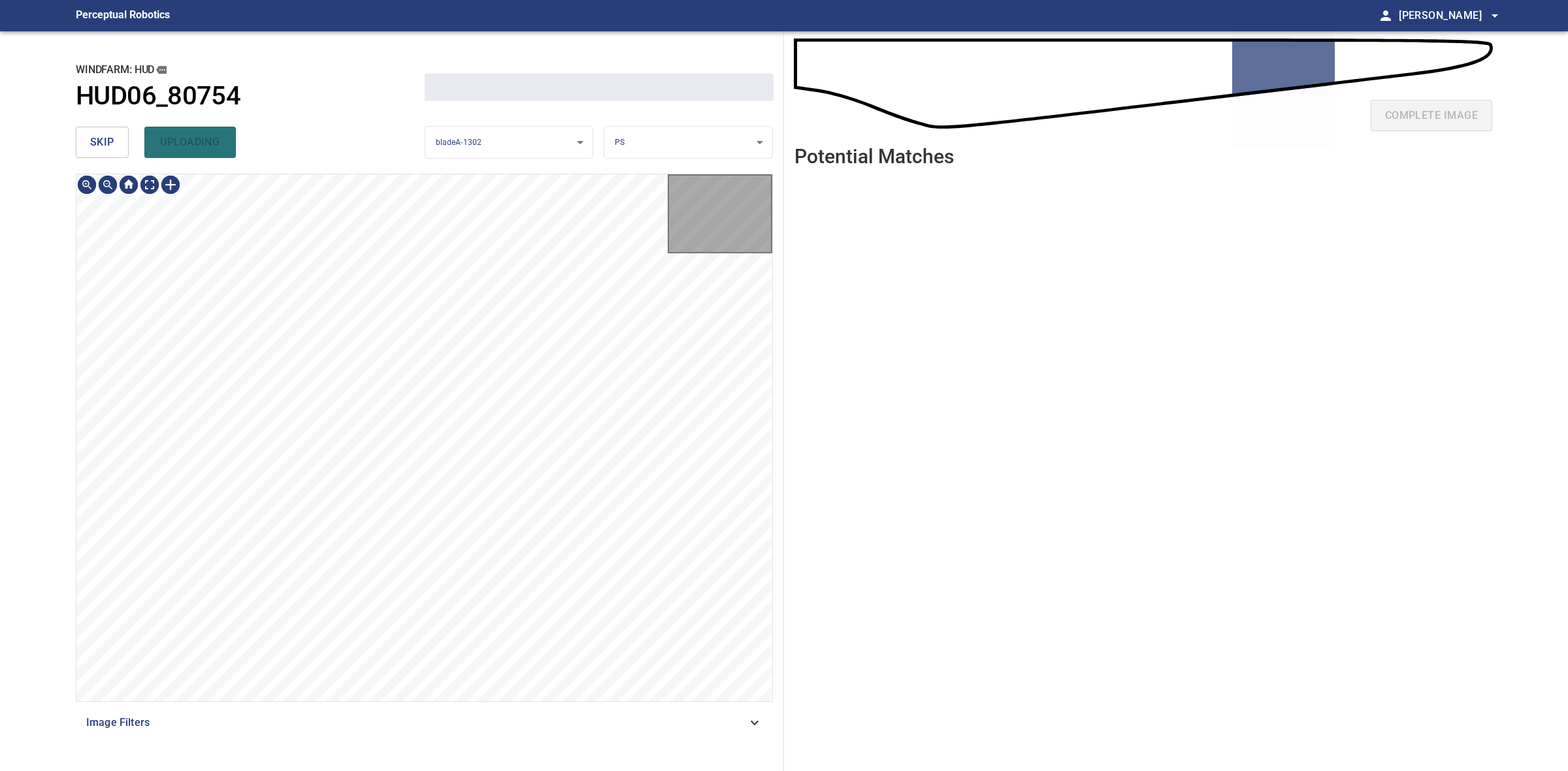
click at [76, 131] on button "skip" at bounding box center [102, 143] width 53 height 32
click at [76, 131] on div "skip uploading" at bounding box center [250, 142] width 349 height 42
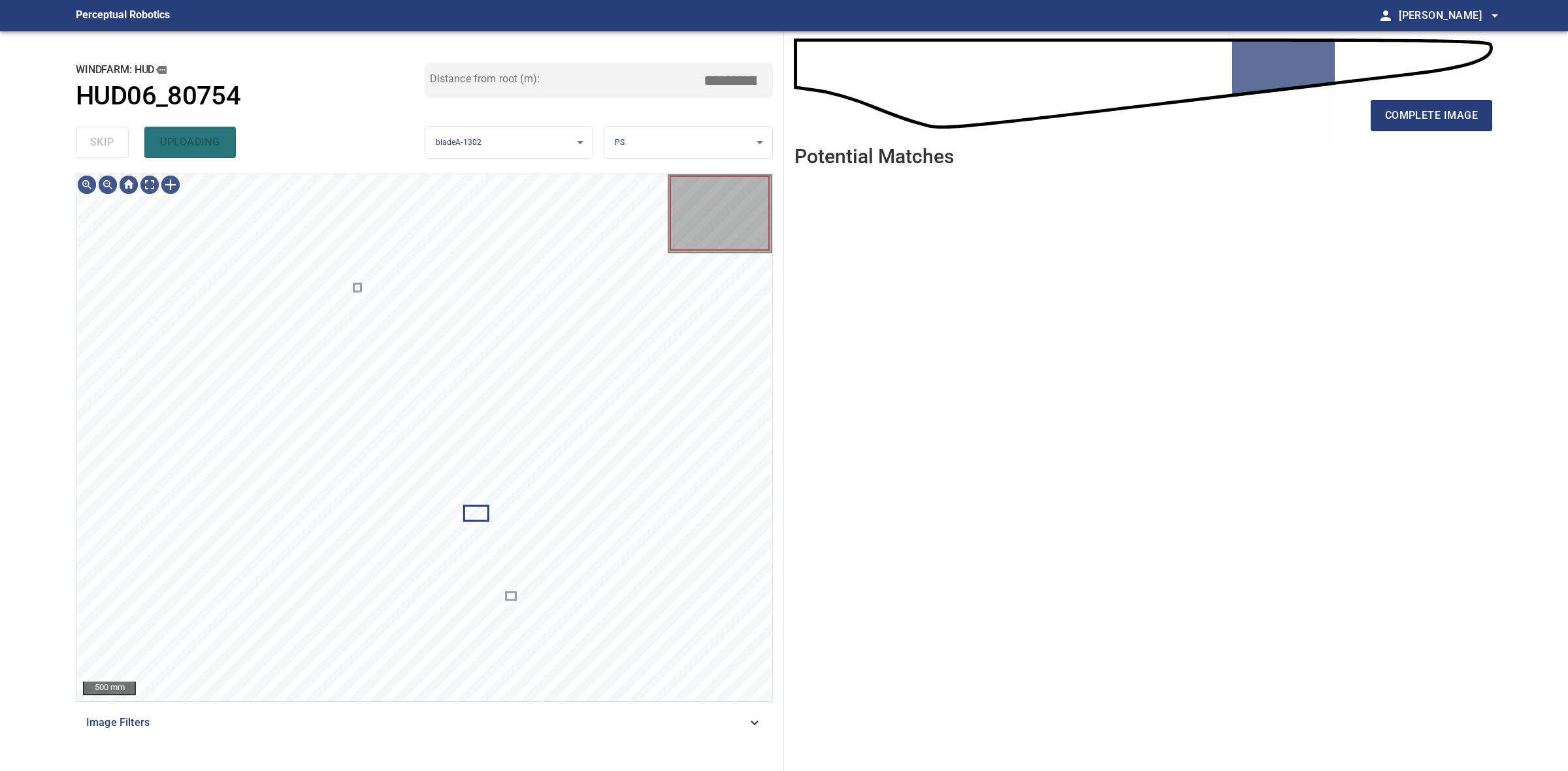
click at [76, 131] on div "skip uploading" at bounding box center [250, 142] width 349 height 42
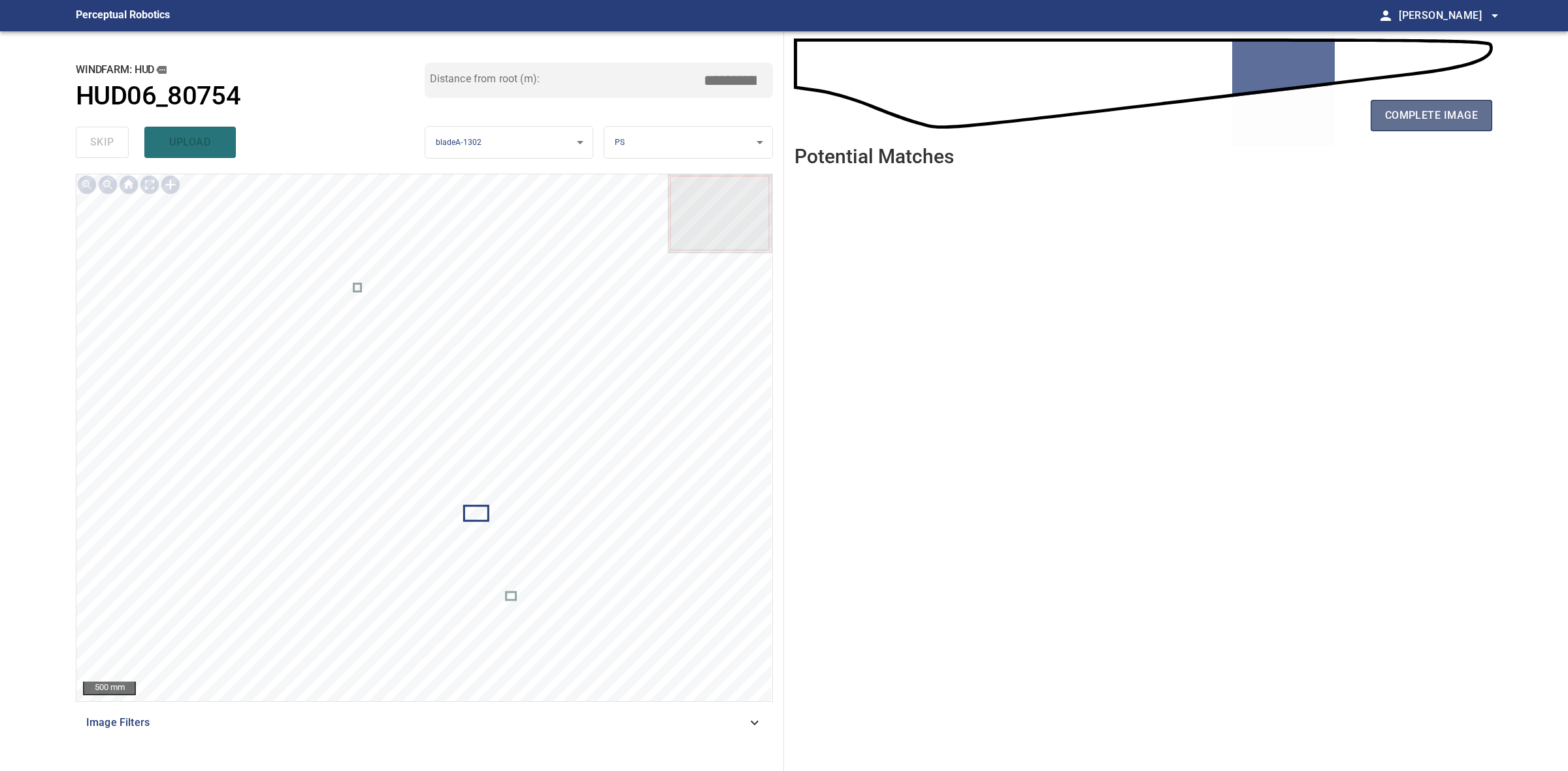
click at [1390, 123] on span "complete image" at bounding box center [1430, 116] width 92 height 19
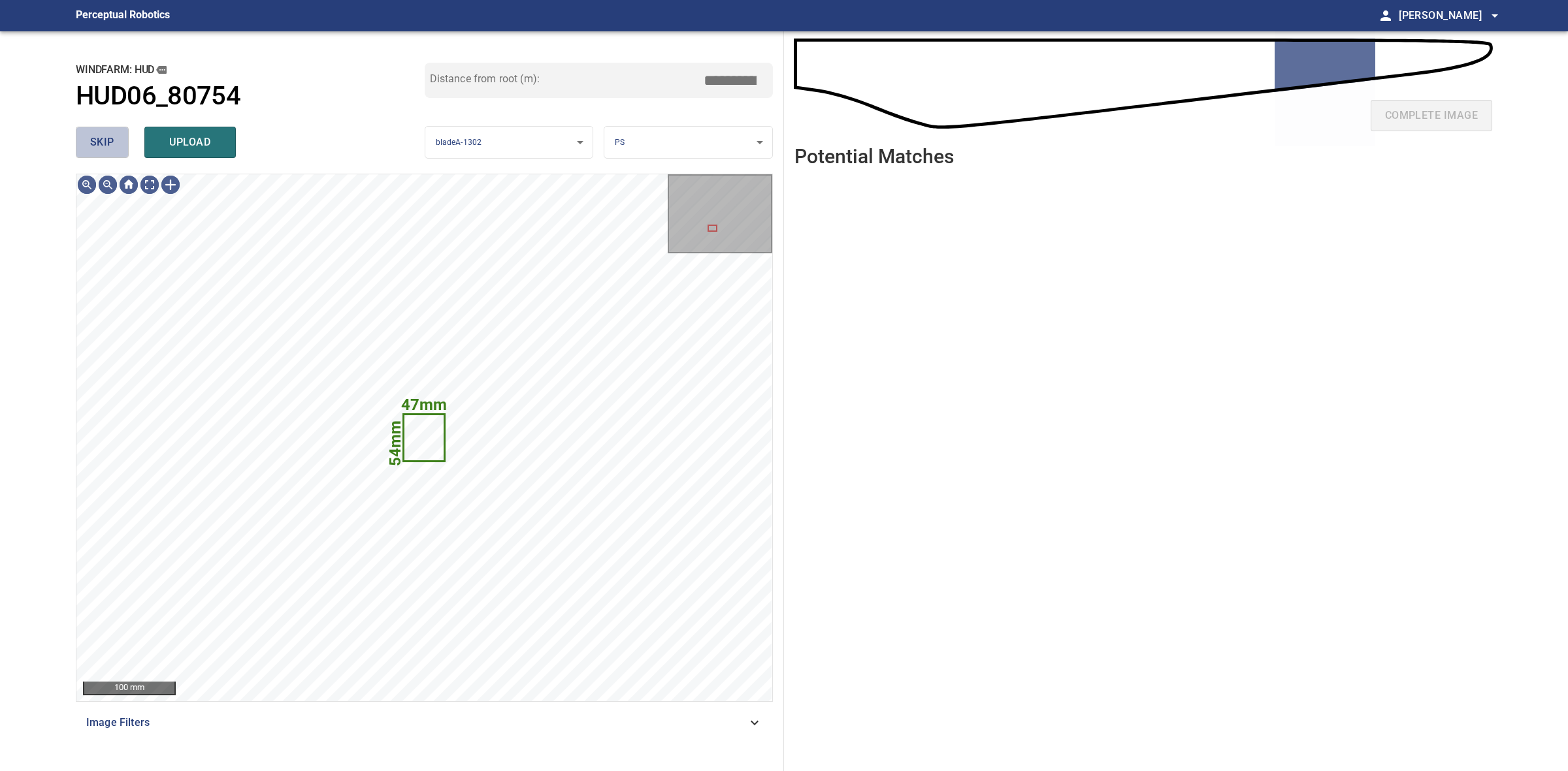
click at [119, 151] on button "skip" at bounding box center [102, 143] width 53 height 32
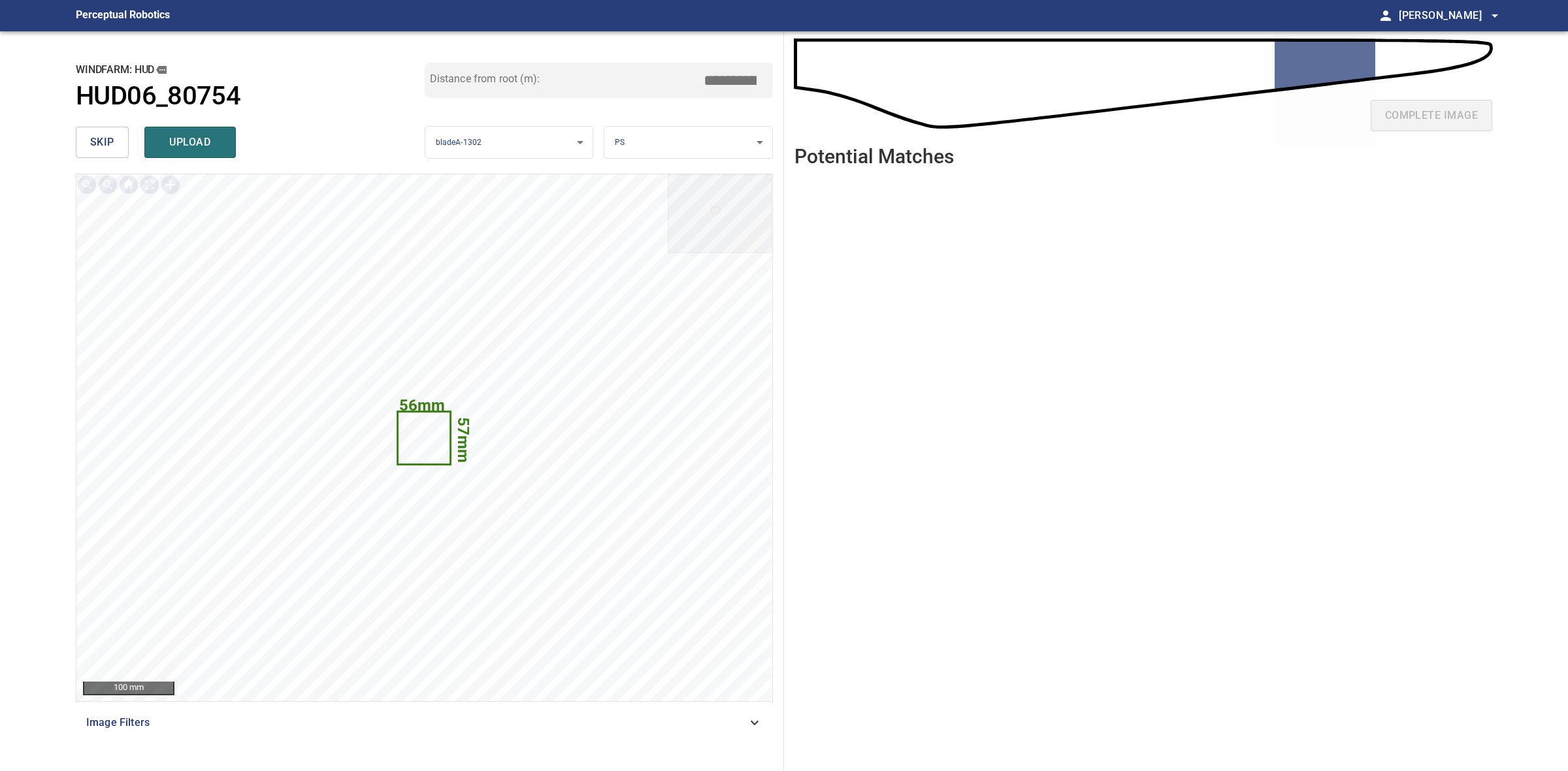
click at [95, 160] on div "skip upload" at bounding box center [250, 142] width 349 height 42
click at [93, 156] on button "skip" at bounding box center [102, 143] width 53 height 32
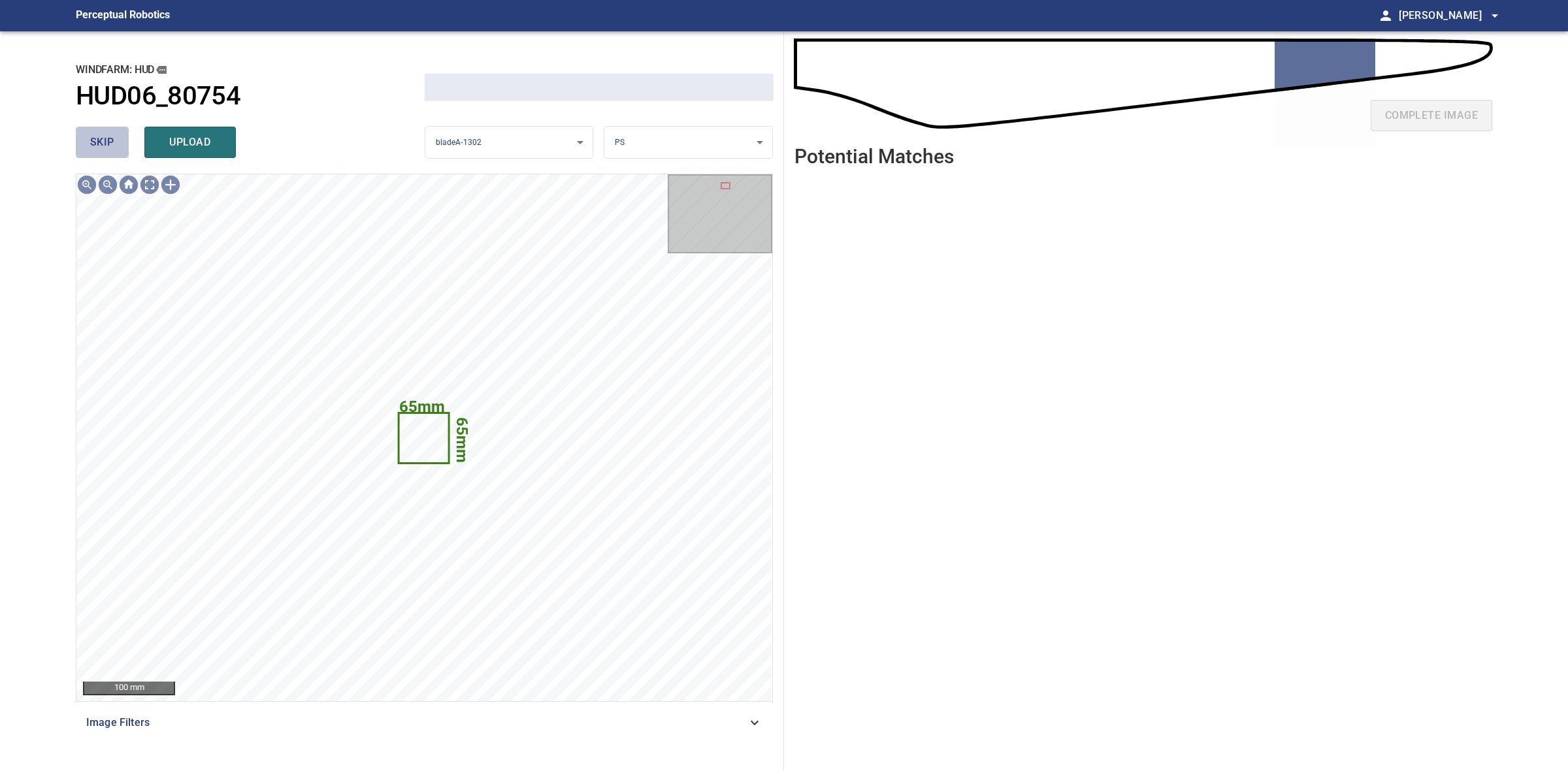
click at [96, 145] on span "skip" at bounding box center [103, 143] width 24 height 19
click at [96, 145] on div "skip upload" at bounding box center [250, 142] width 349 height 42
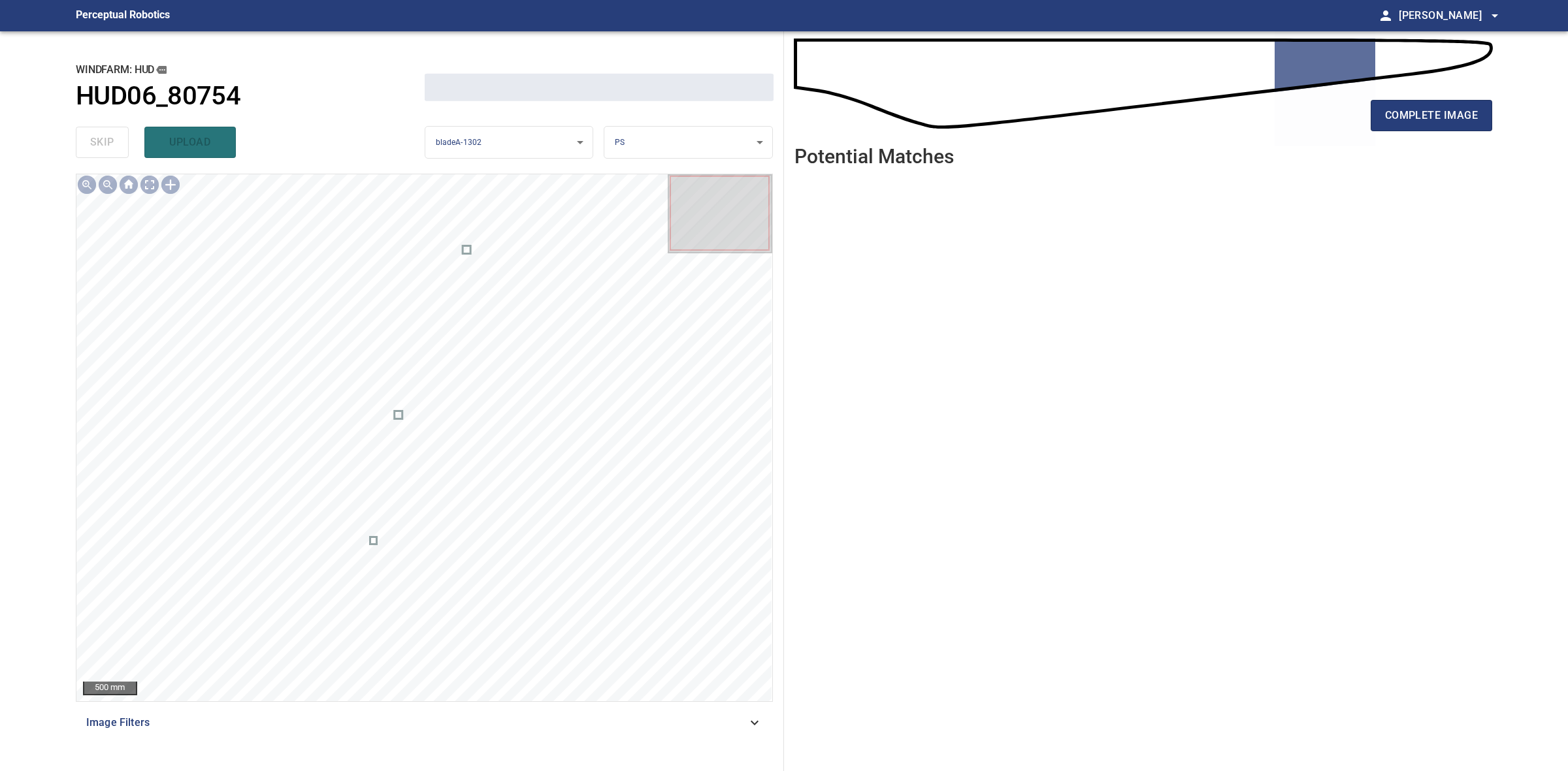
click at [1367, 121] on div "complete image" at bounding box center [1143, 121] width 697 height 52
click at [1375, 117] on button "complete image" at bounding box center [1431, 116] width 121 height 32
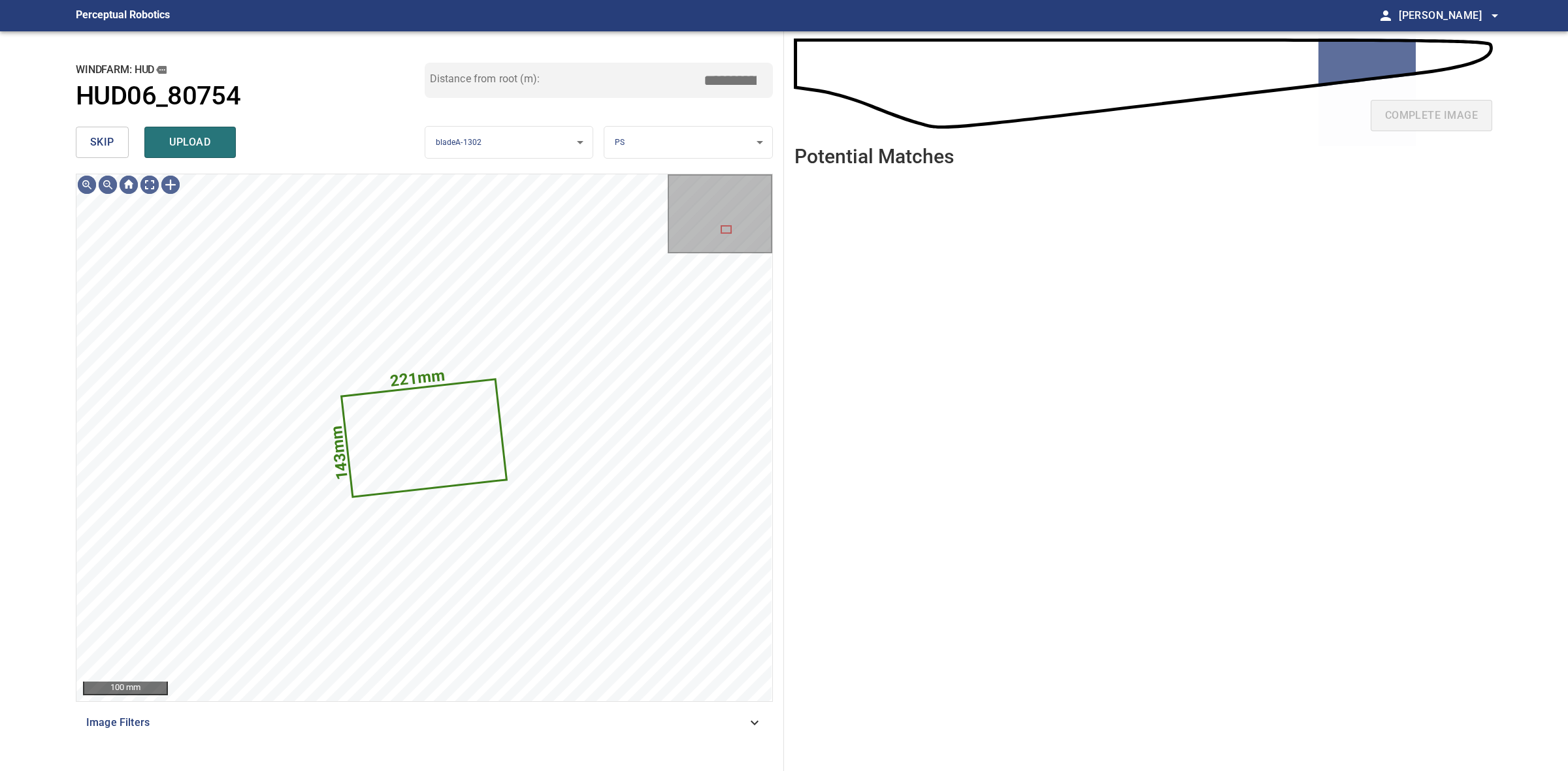
click at [95, 147] on span "skip" at bounding box center [103, 143] width 24 height 19
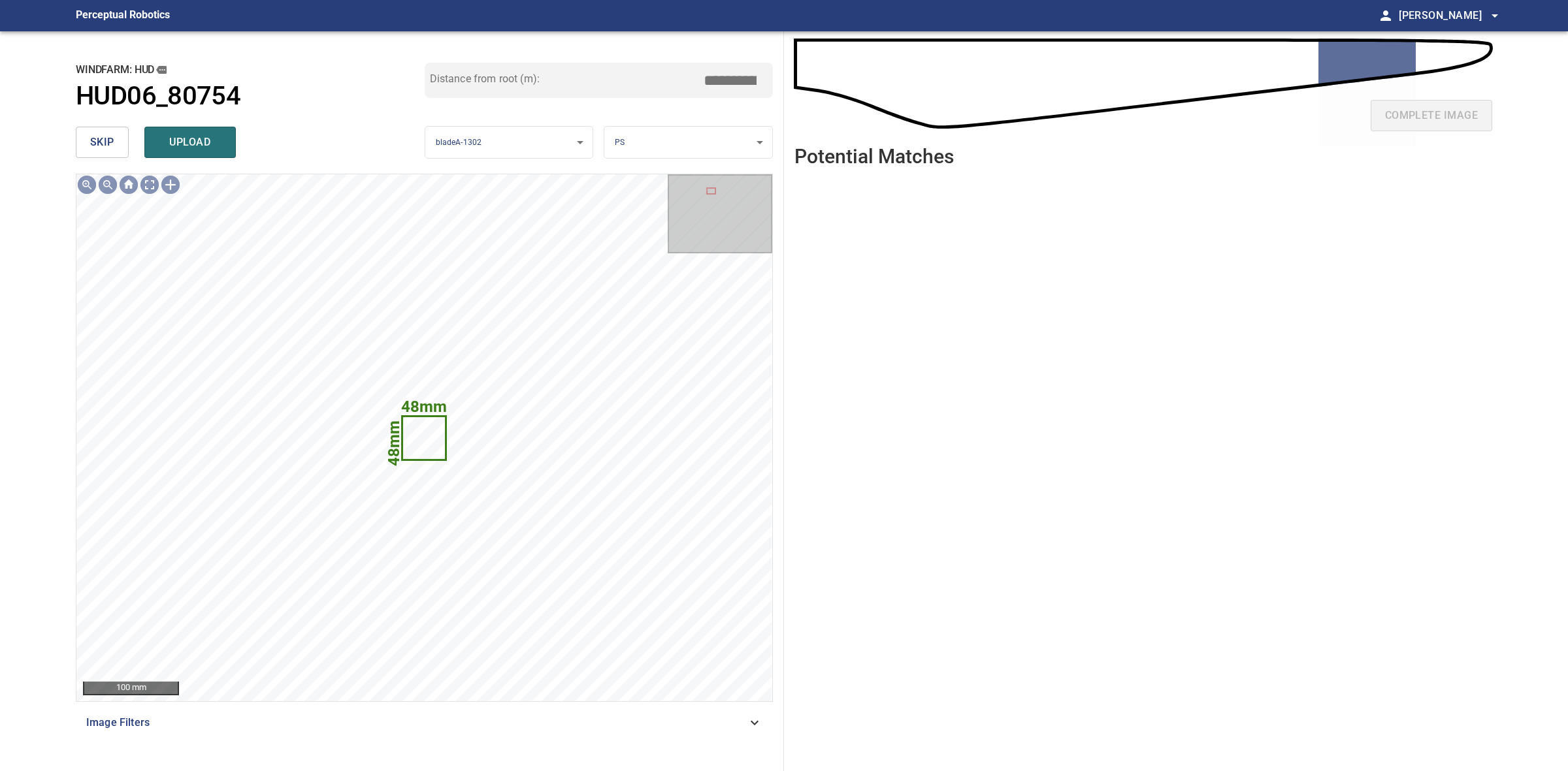
click at [95, 144] on span "skip" at bounding box center [103, 143] width 24 height 19
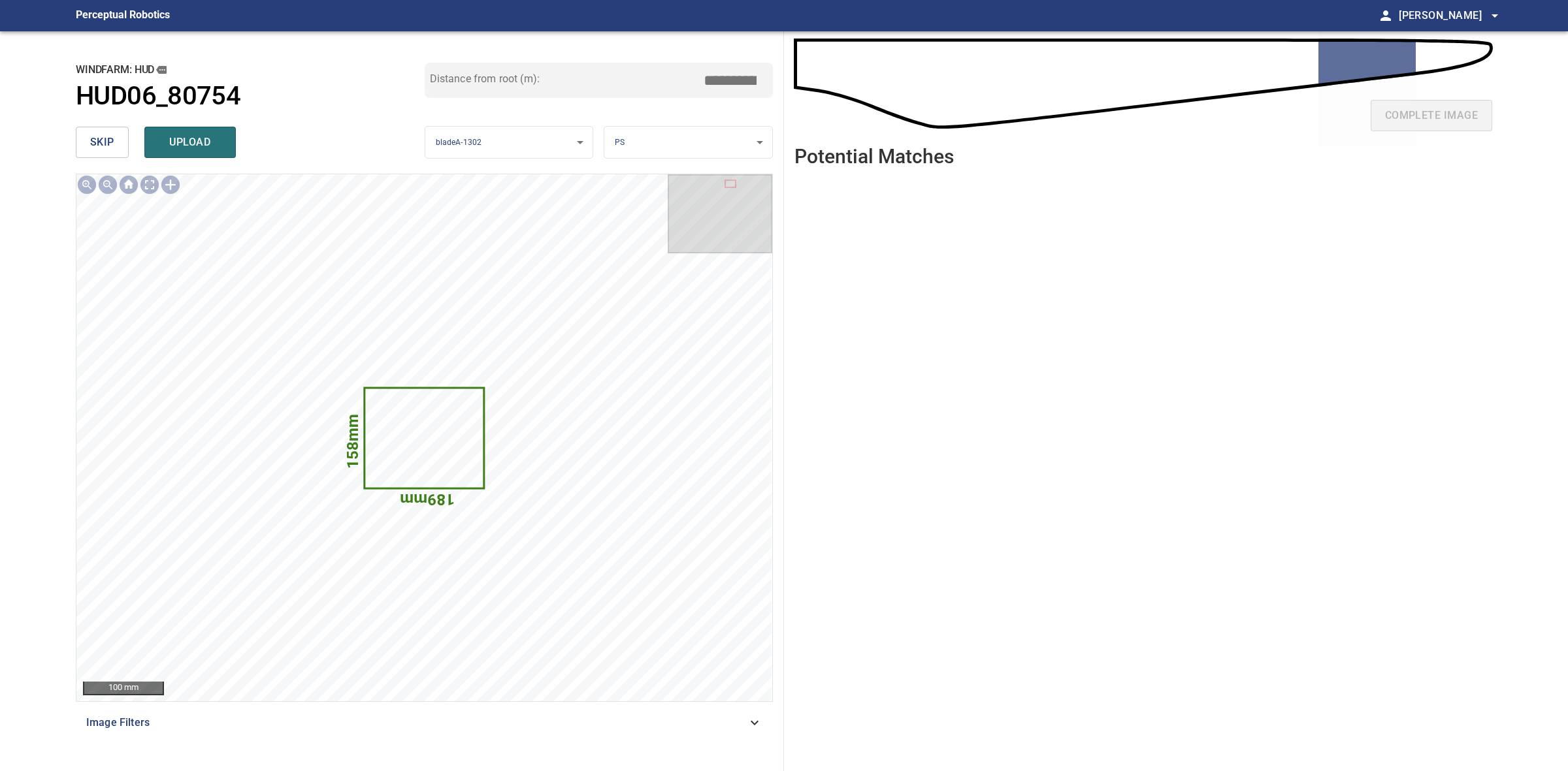
click at [95, 144] on span "skip" at bounding box center [103, 143] width 24 height 19
click at [102, 143] on span "skip" at bounding box center [103, 143] width 24 height 19
click at [639, 156] on body "**********" at bounding box center [784, 385] width 1568 height 771
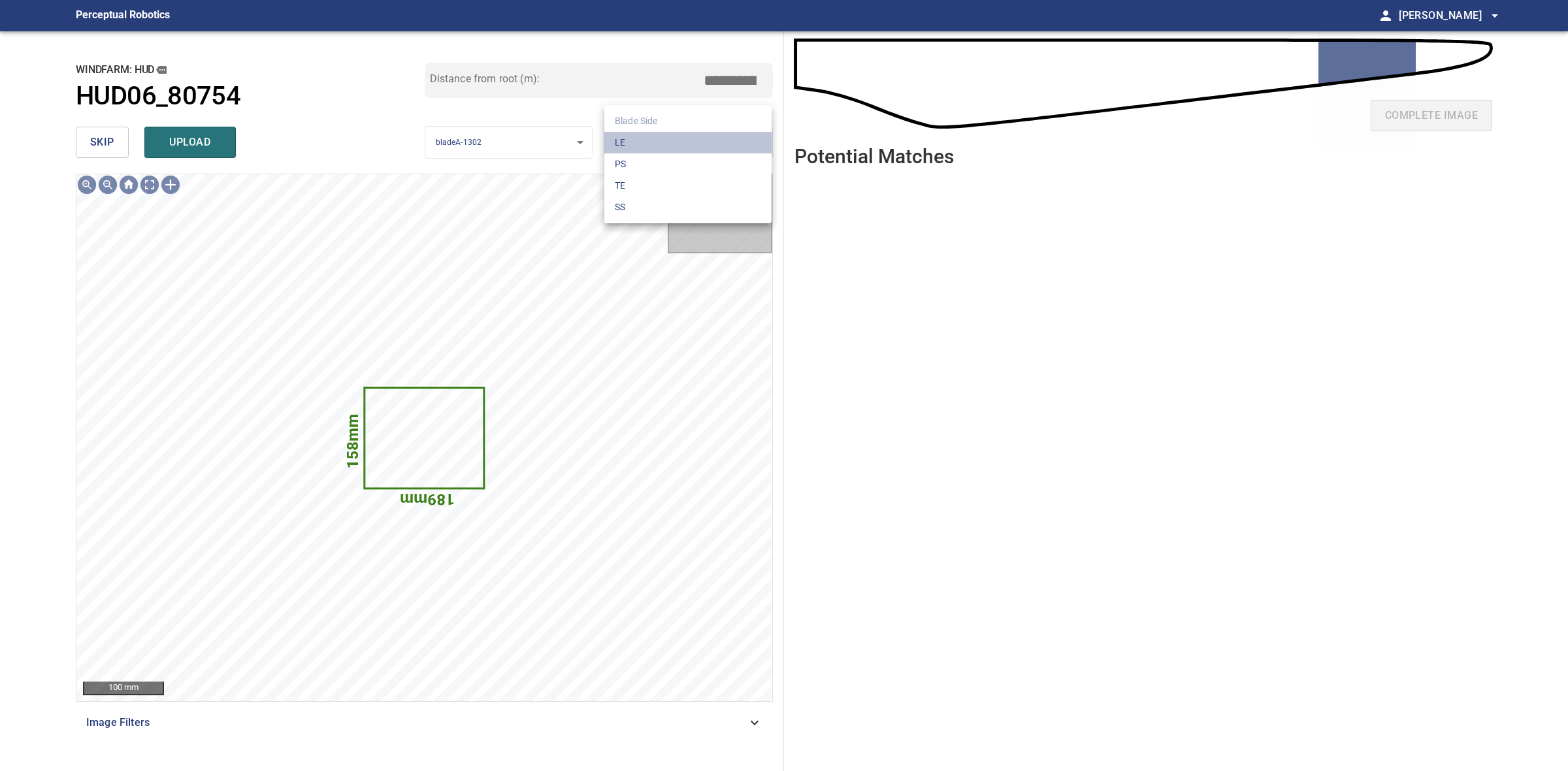
click at [655, 132] on li "LE" at bounding box center [687, 143] width 167 height 21
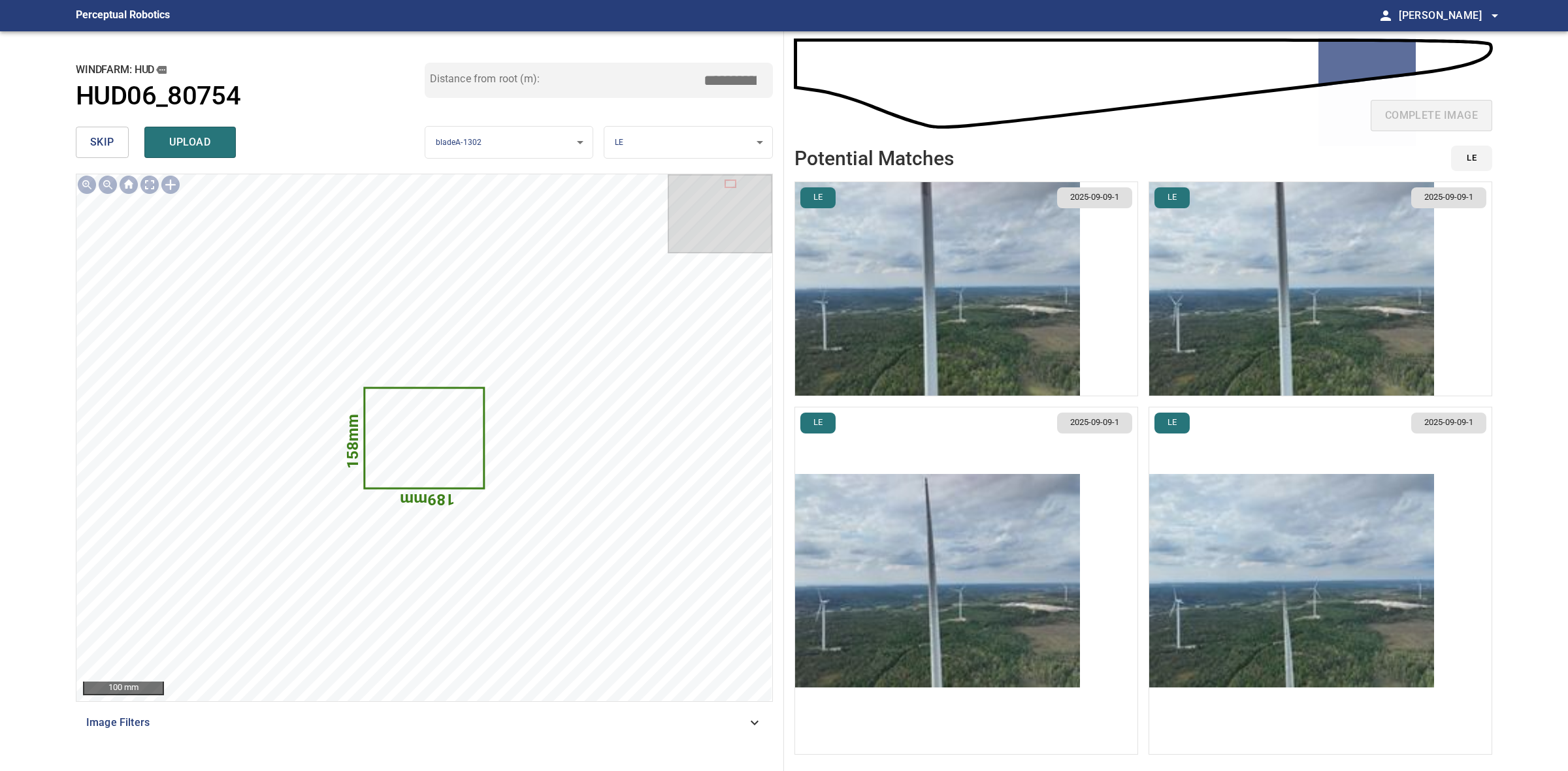
click at [1347, 278] on img "button" at bounding box center [1290, 288] width 284 height 213
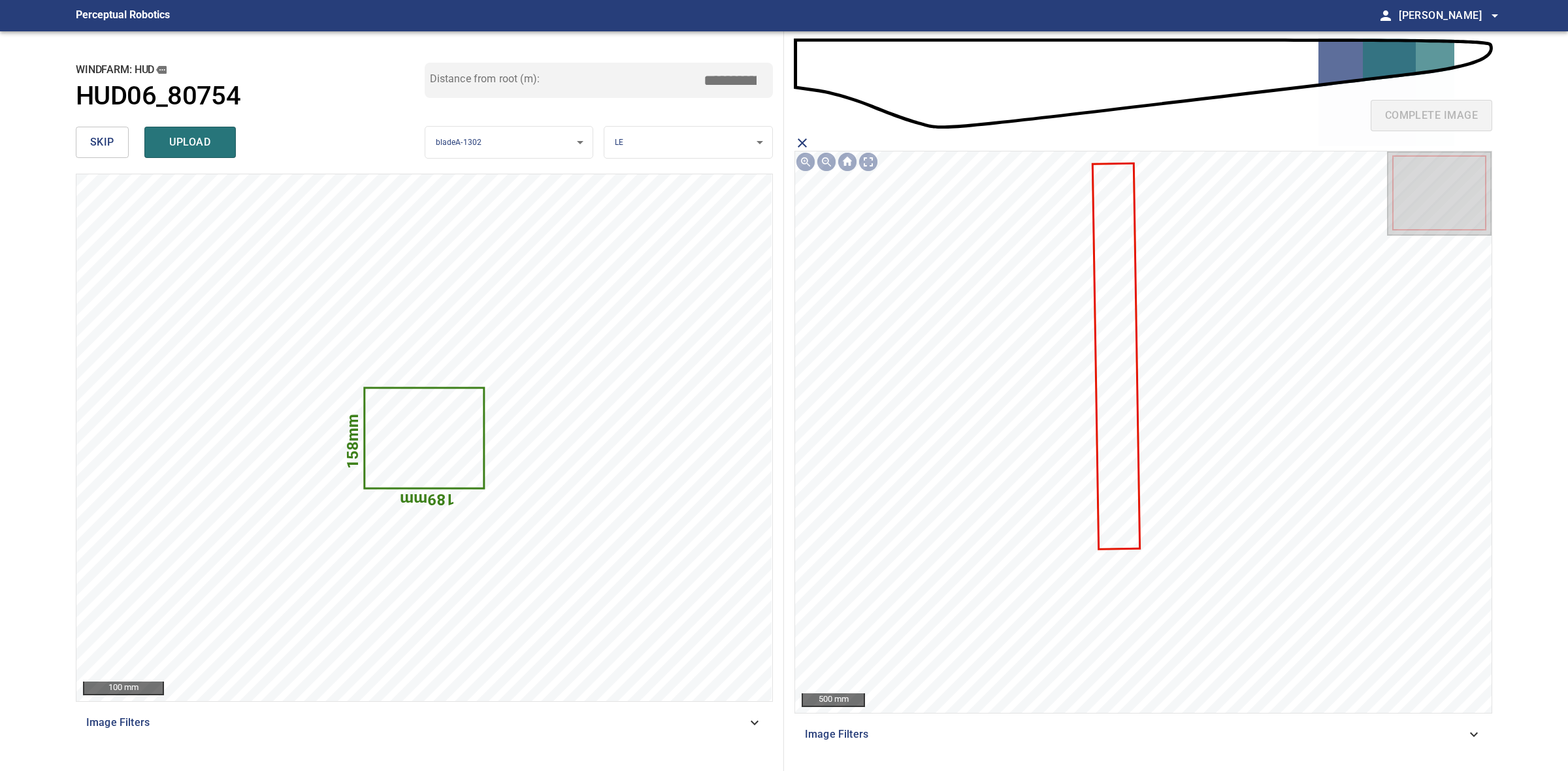
click at [1105, 387] on icon at bounding box center [1116, 357] width 45 height 384
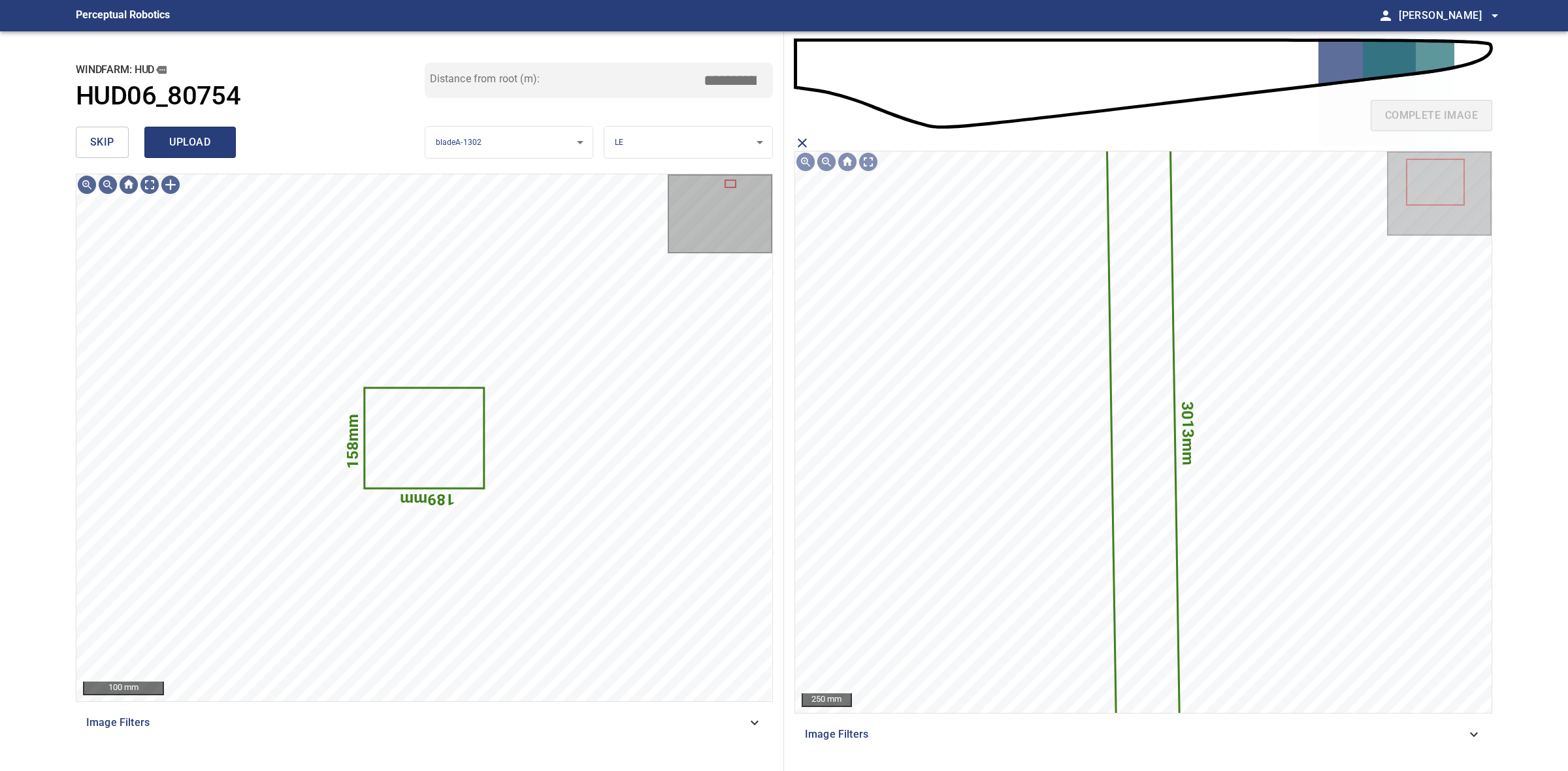
click at [210, 145] on span "upload" at bounding box center [189, 143] width 62 height 19
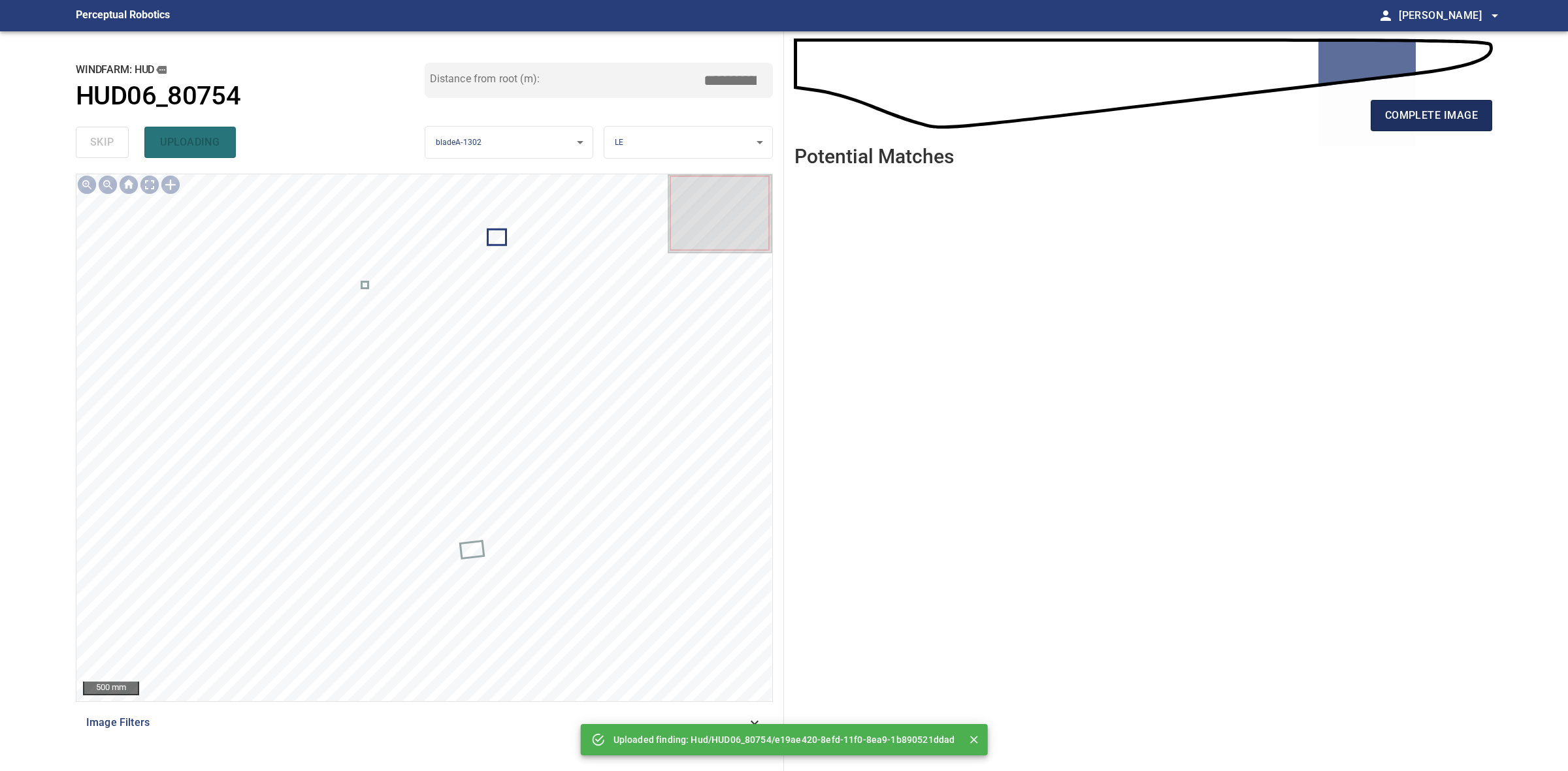
click at [1464, 117] on span "complete image" at bounding box center [1430, 116] width 92 height 19
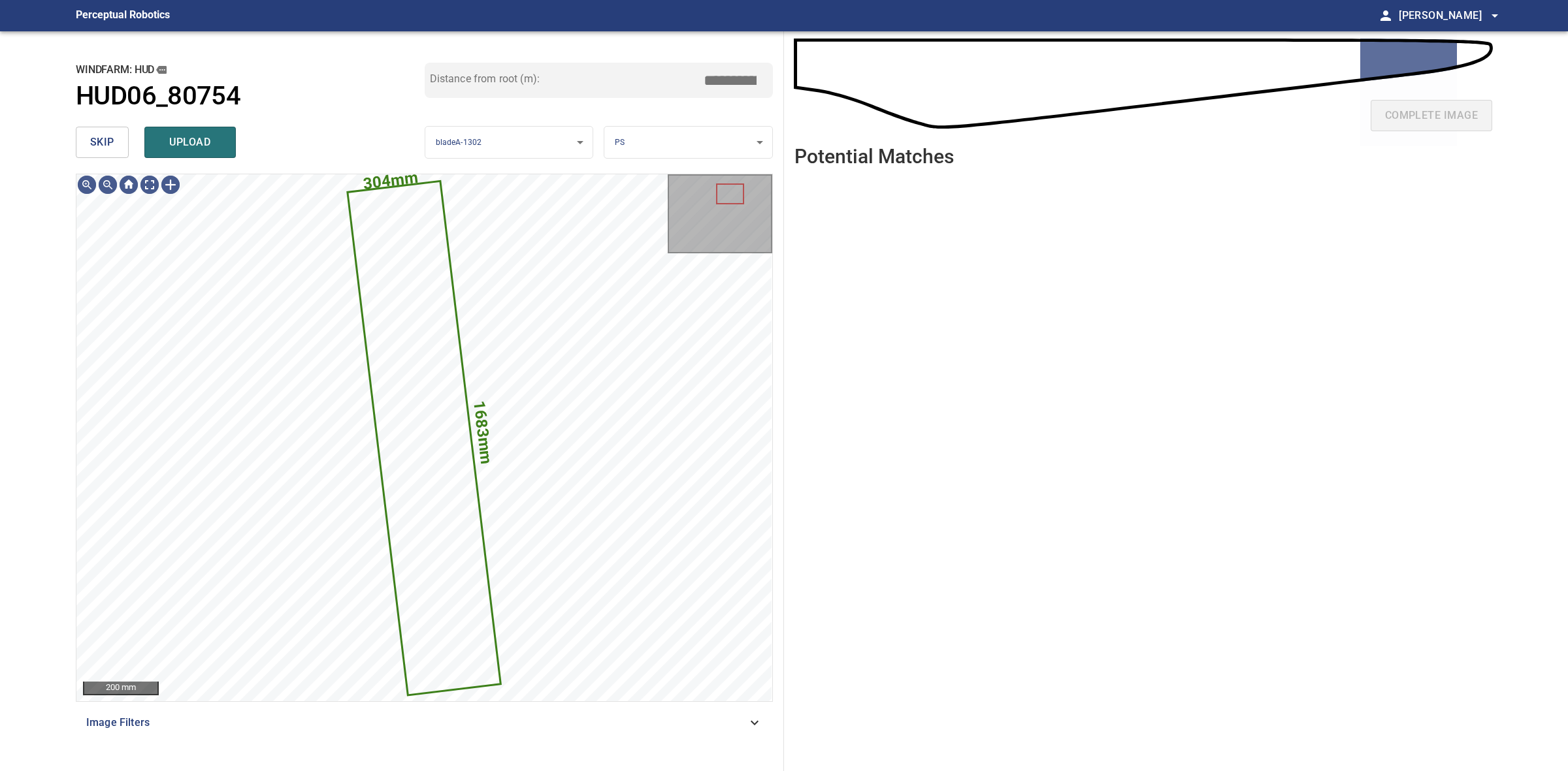
click at [709, 138] on body "**********" at bounding box center [784, 385] width 1568 height 771
click at [709, 138] on li "LE" at bounding box center [687, 143] width 167 height 21
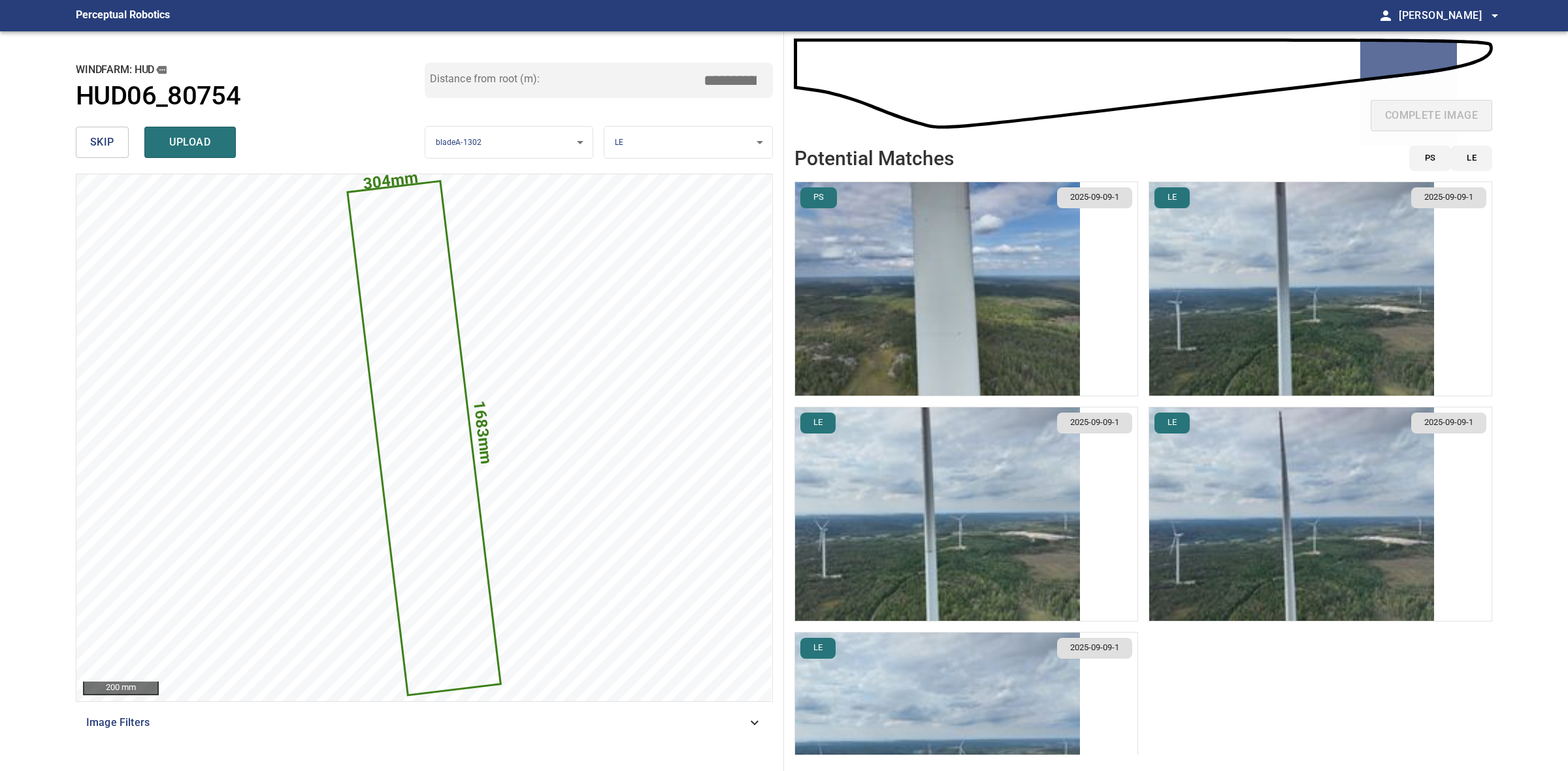
click at [1140, 523] on ul "PS 2025-09-09-1 LE 2025-09-09-1 LE 2025-09-09-1 LE 2025-09-09-1 LE 2025-09-09-1" at bounding box center [1143, 468] width 697 height 573
click at [1196, 461] on img "button" at bounding box center [1290, 514] width 284 height 213
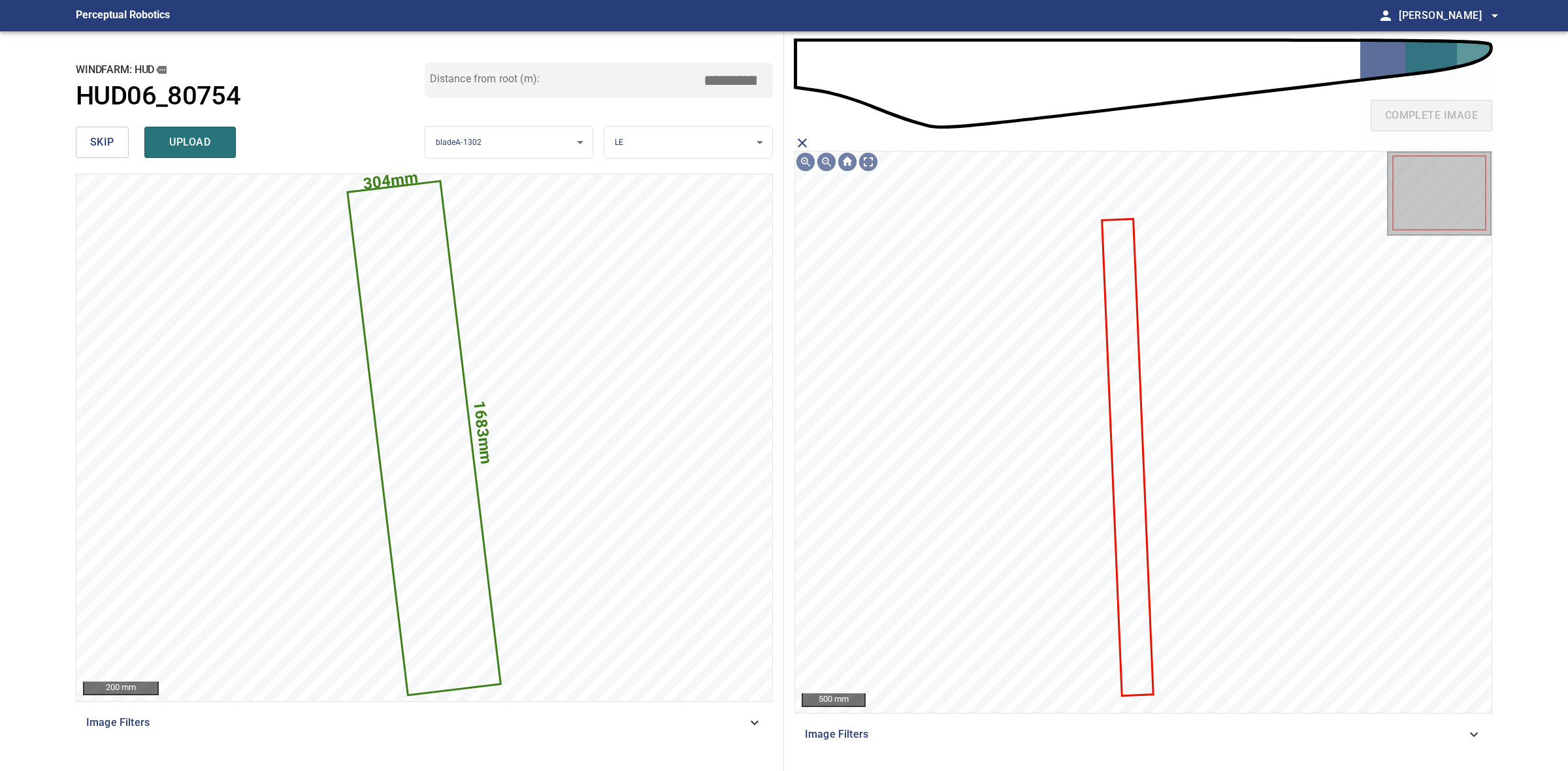
click at [1127, 353] on icon at bounding box center [1127, 457] width 49 height 475
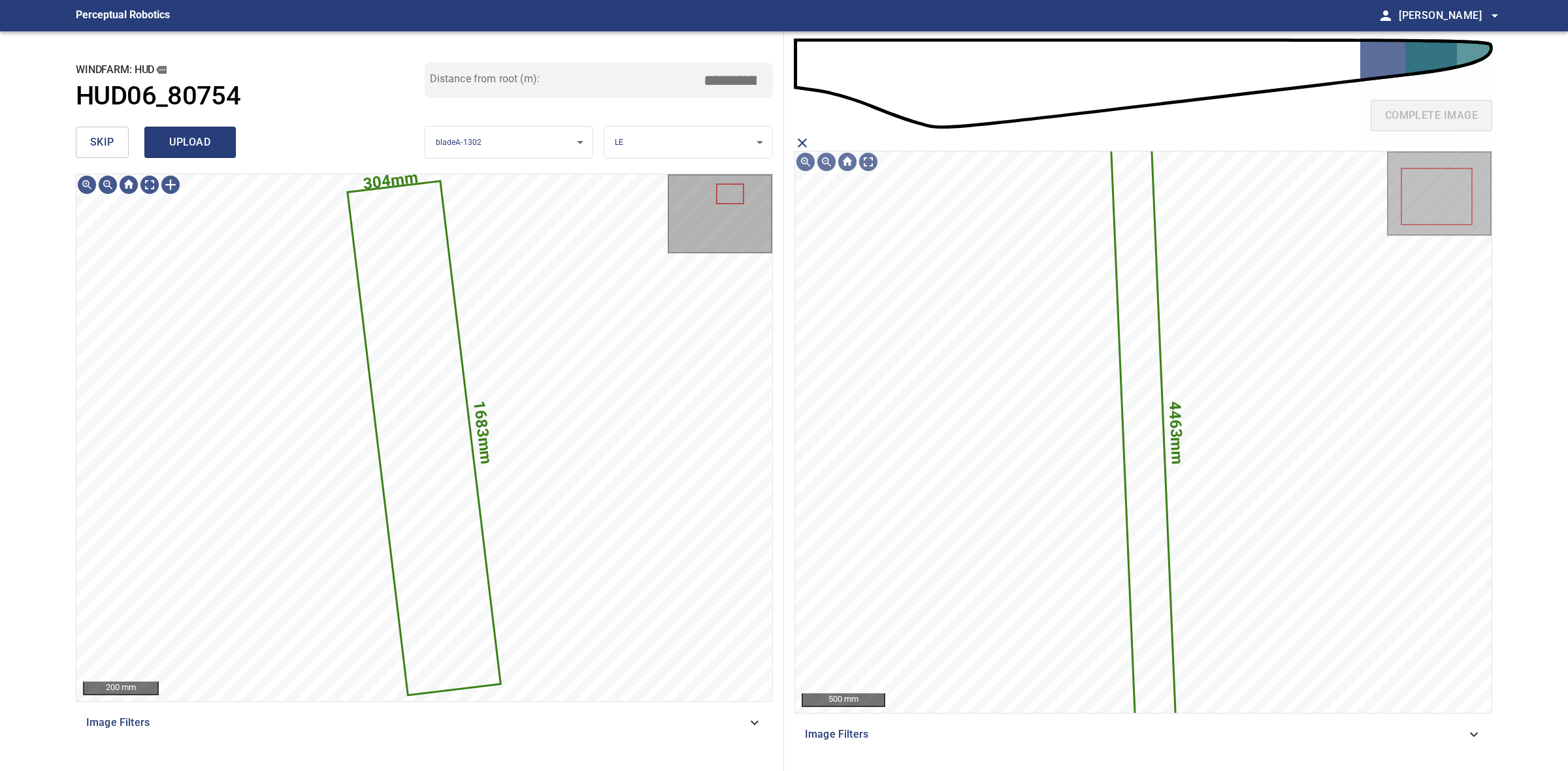
click at [206, 145] on span "upload" at bounding box center [189, 143] width 62 height 19
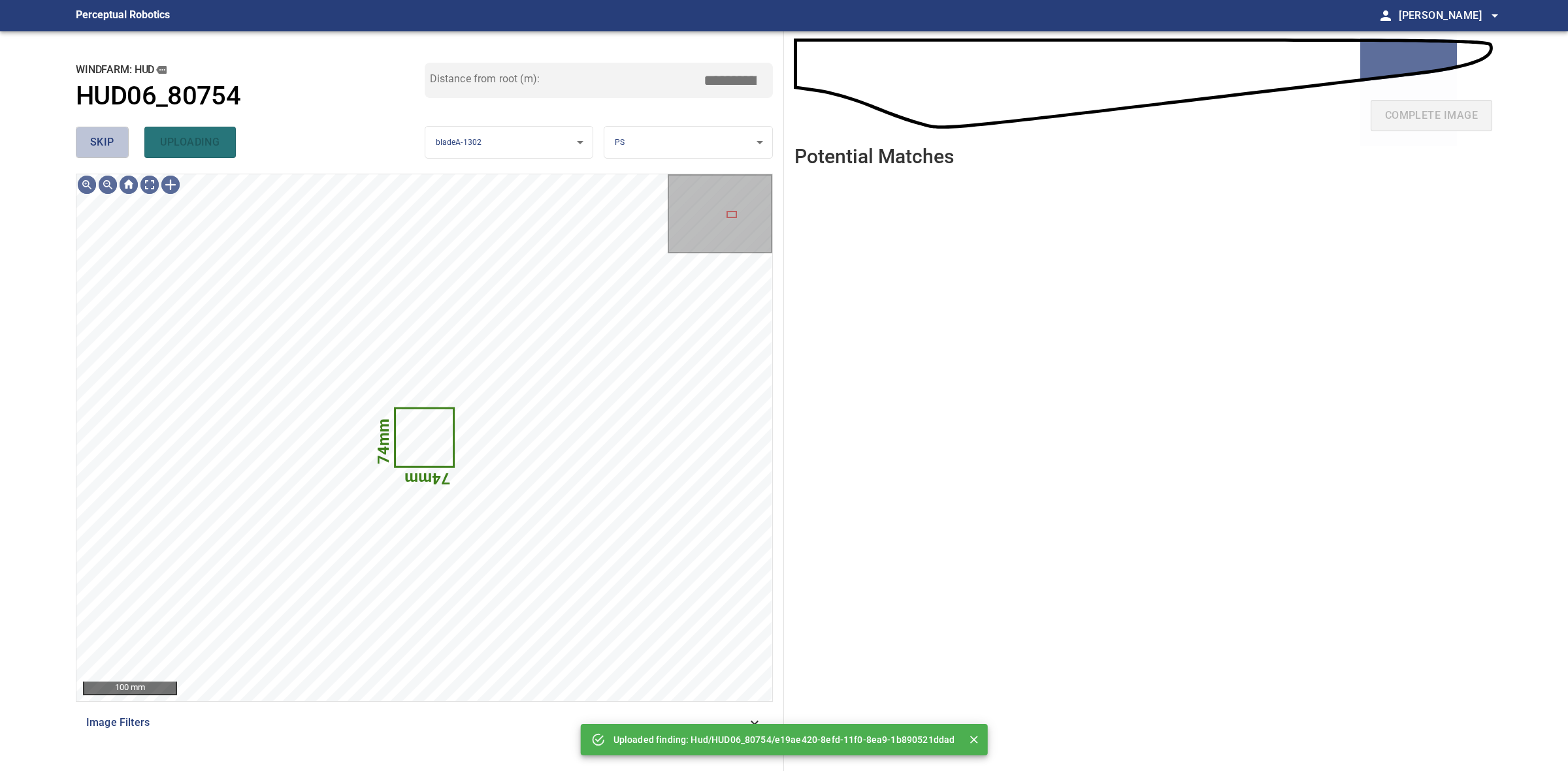
click at [111, 141] on span "skip" at bounding box center [103, 143] width 24 height 19
click at [110, 141] on span "skip" at bounding box center [103, 143] width 24 height 19
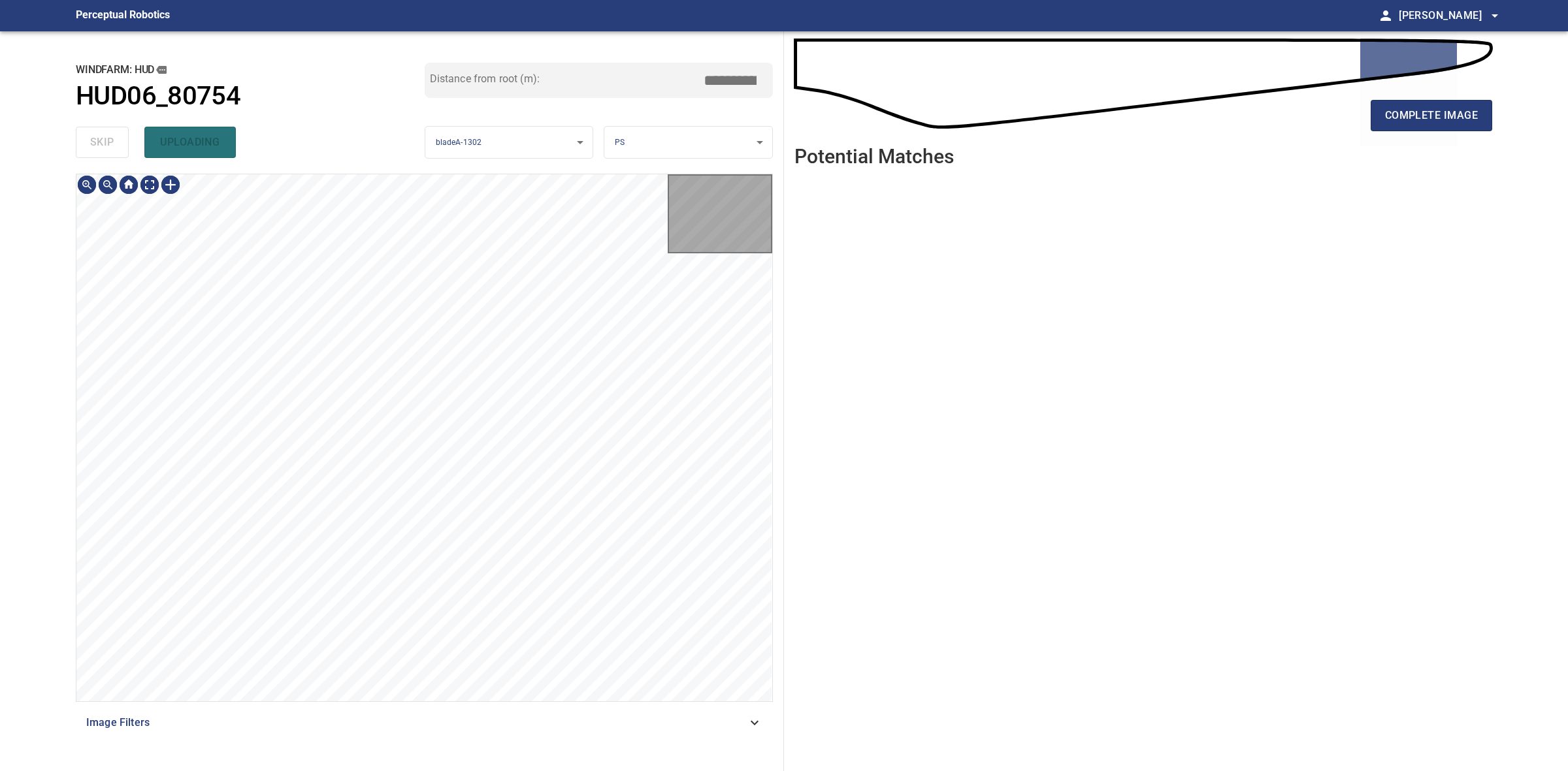
click at [109, 139] on div "skip uploading" at bounding box center [250, 142] width 349 height 42
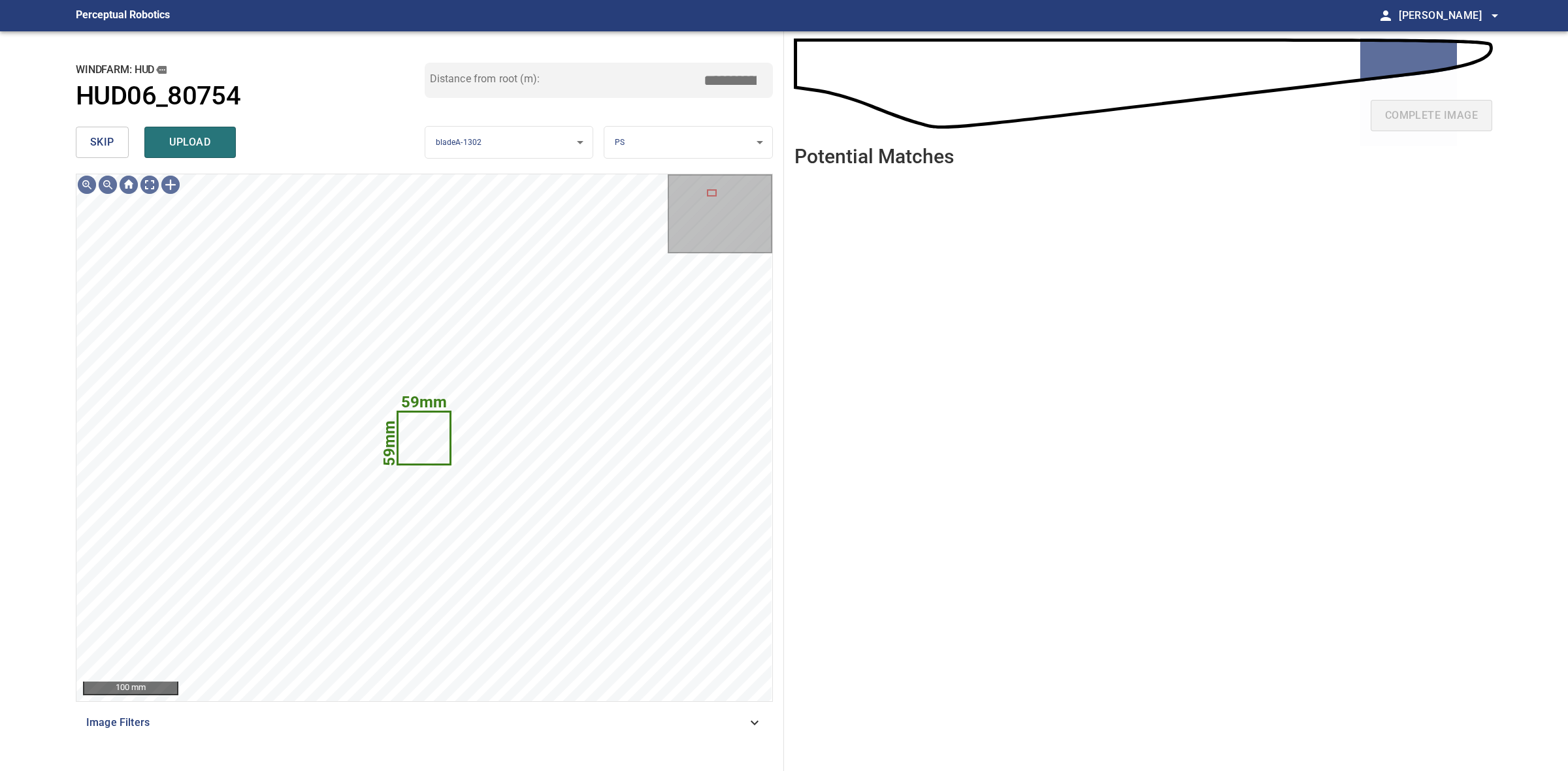
click at [89, 131] on button "skip" at bounding box center [102, 143] width 53 height 32
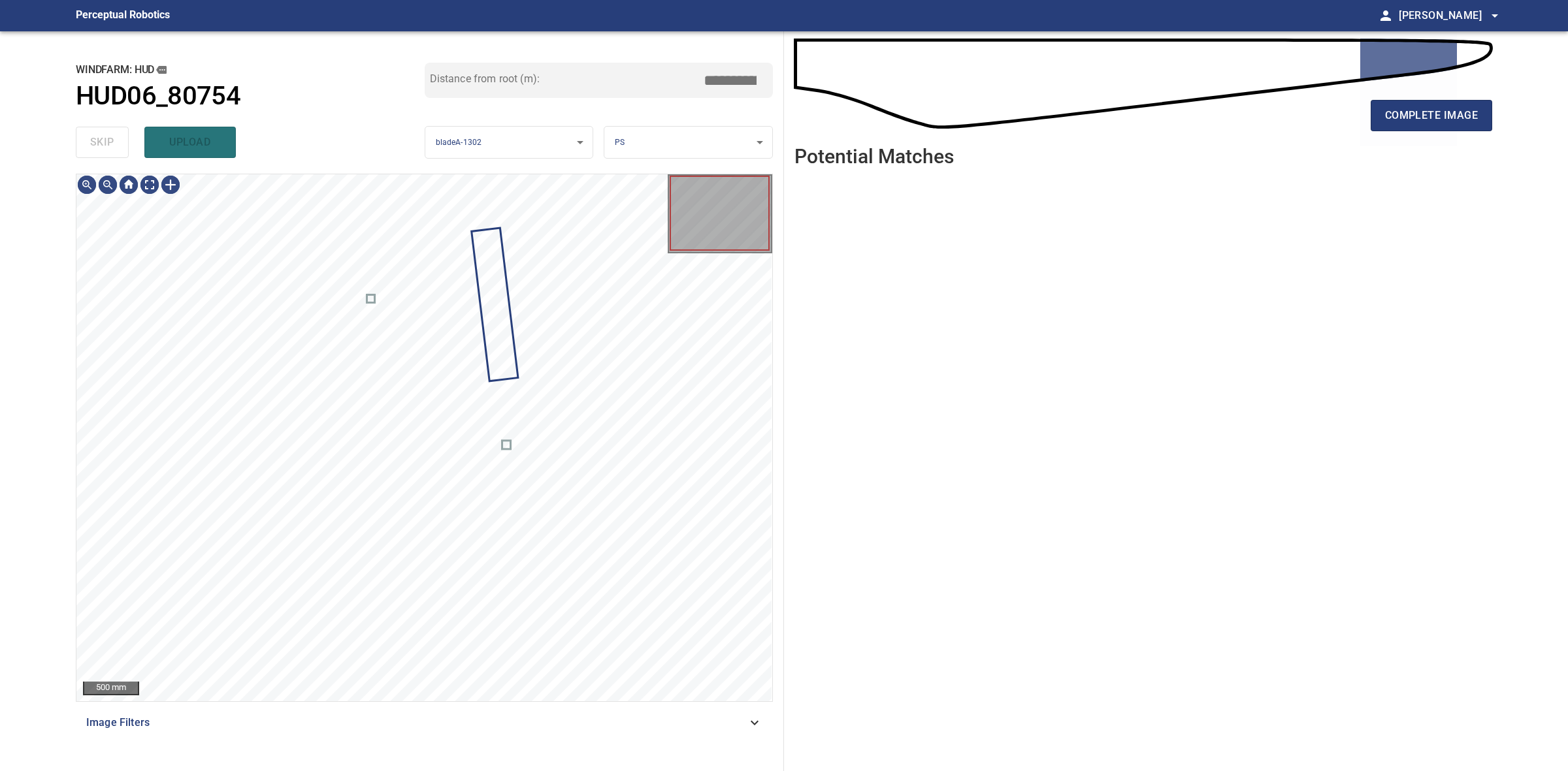
click at [89, 131] on div "skip upload" at bounding box center [250, 142] width 349 height 42
drag, startPoint x: 89, startPoint y: 131, endPoint x: 128, endPoint y: 131, distance: 39.0
click at [96, 131] on div "skip upload" at bounding box center [250, 142] width 349 height 42
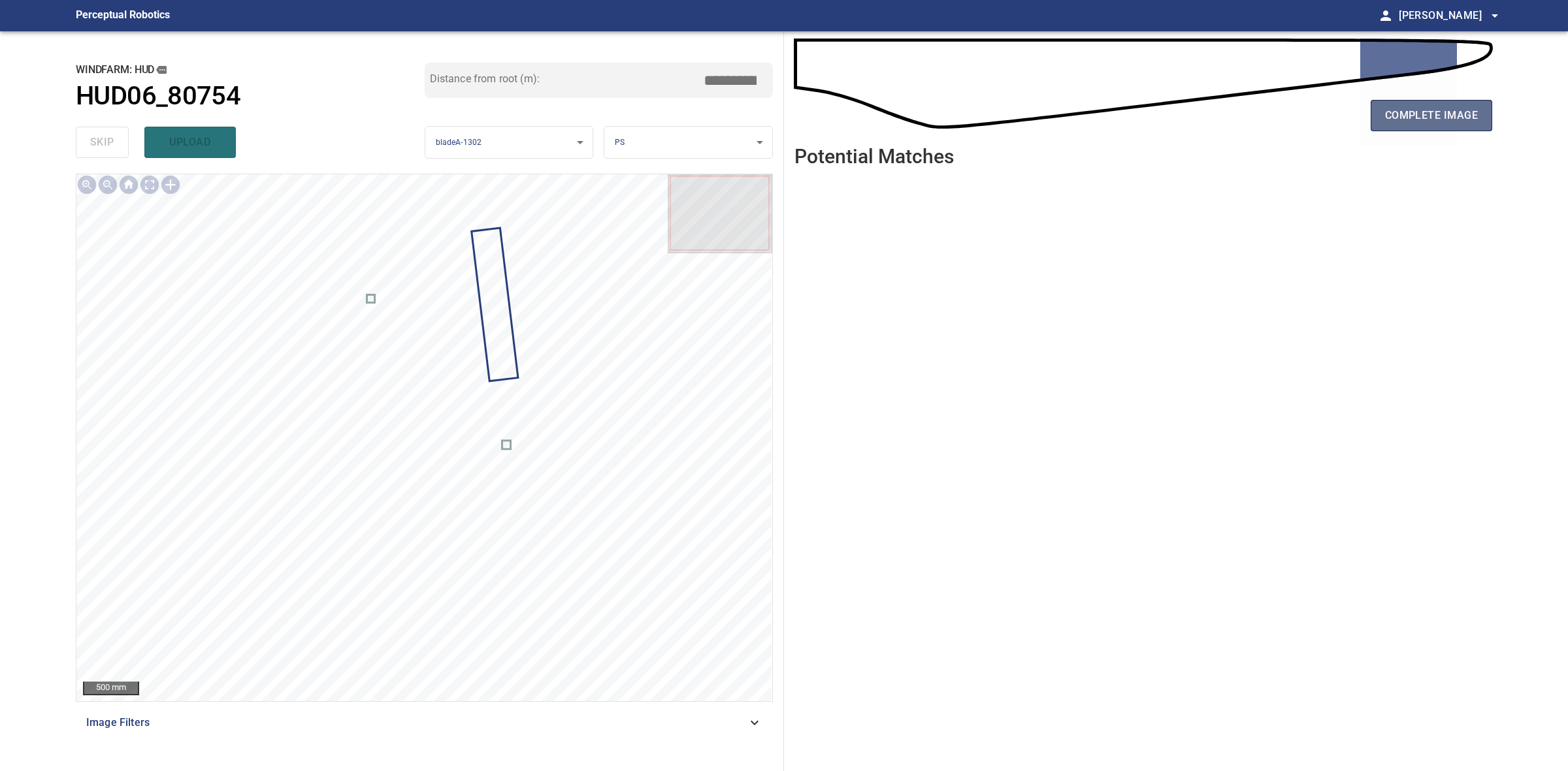
click at [1386, 119] on span "complete image" at bounding box center [1430, 116] width 92 height 19
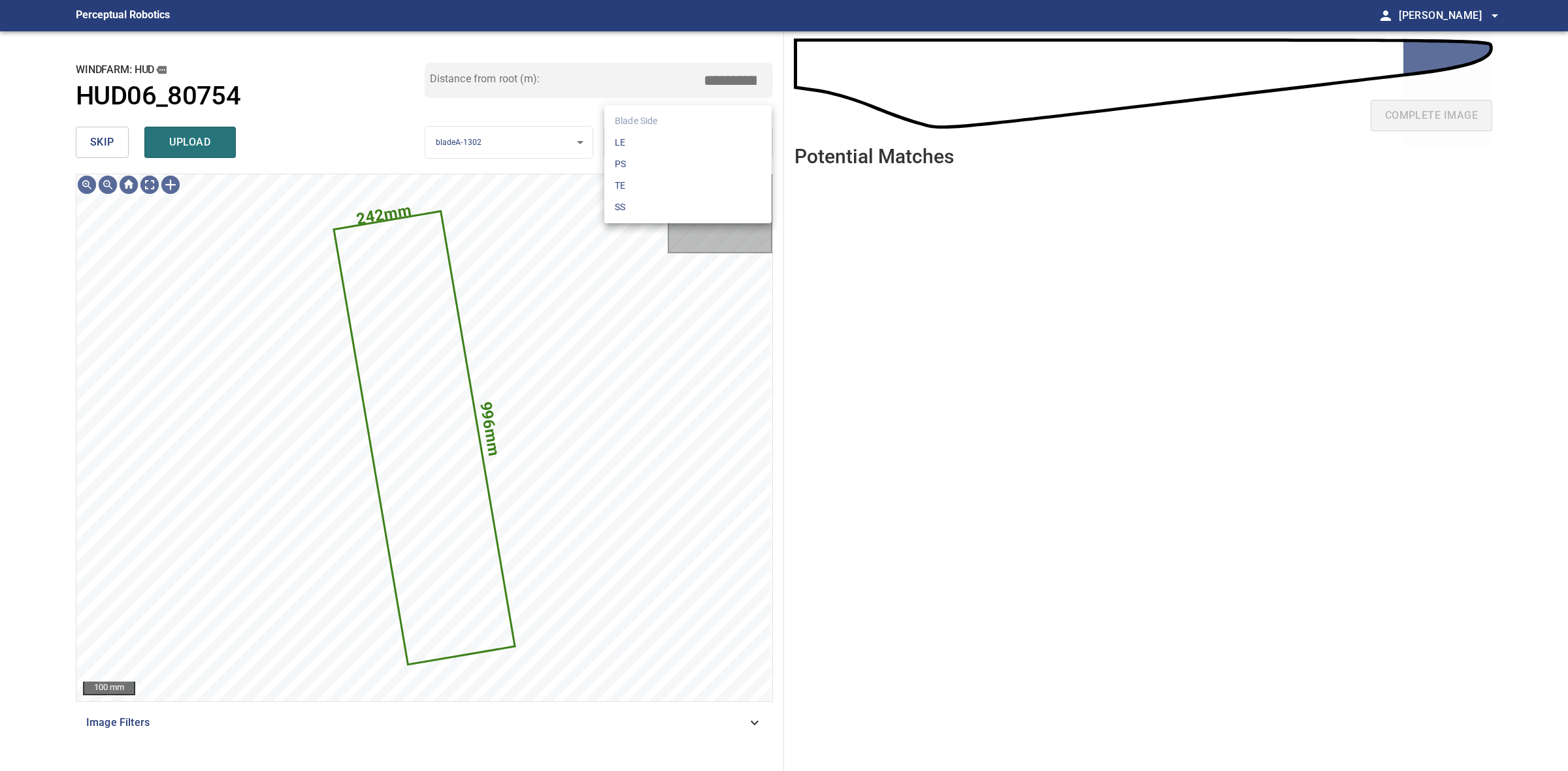
click at [641, 141] on body "**********" at bounding box center [784, 385] width 1568 height 771
click at [641, 141] on li "LE" at bounding box center [687, 143] width 167 height 21
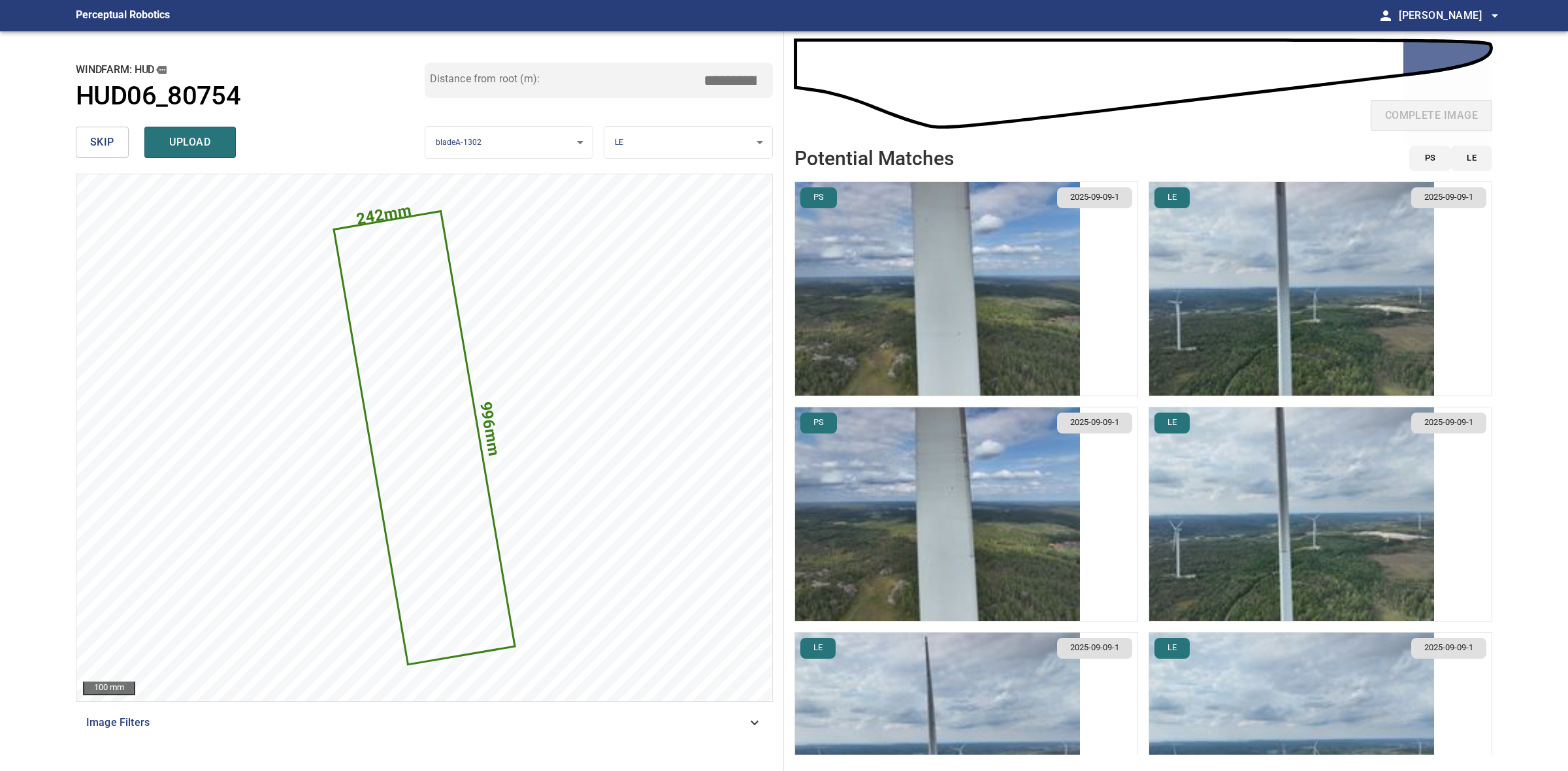
click at [1230, 524] on img "button" at bounding box center [1290, 514] width 284 height 213
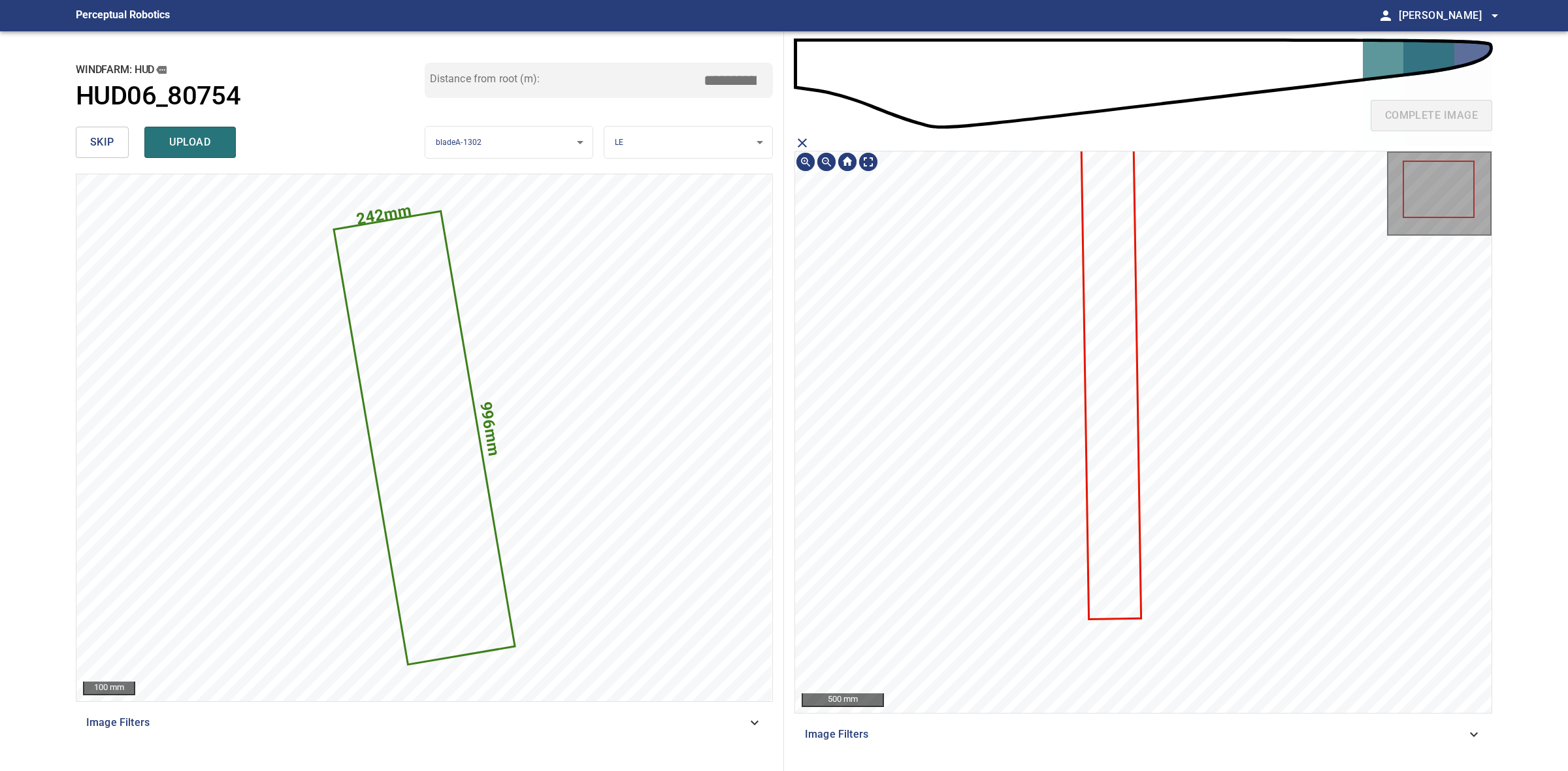
click at [1119, 302] on icon at bounding box center [1110, 370] width 58 height 498
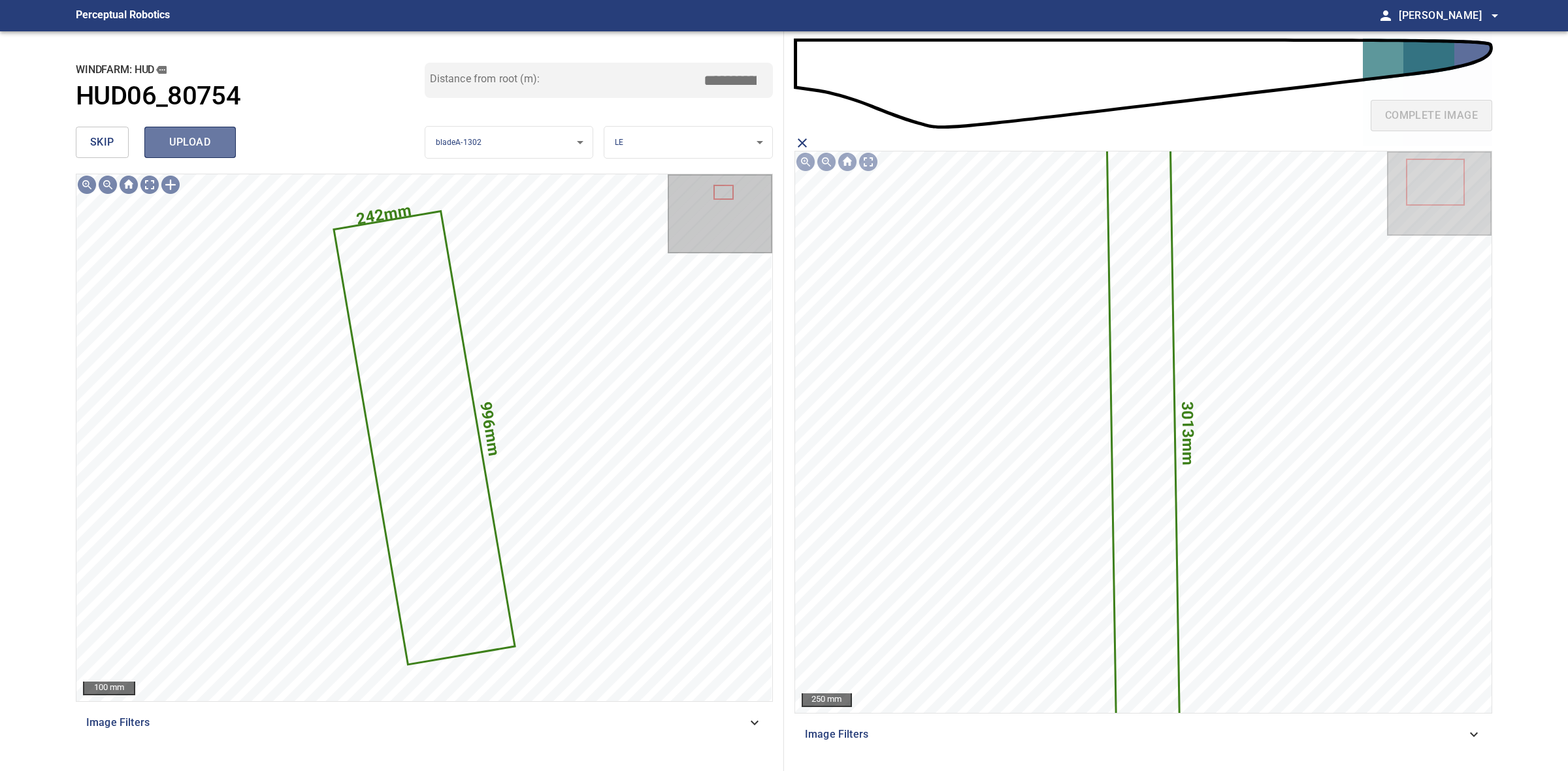
click at [178, 147] on span "upload" at bounding box center [189, 143] width 62 height 19
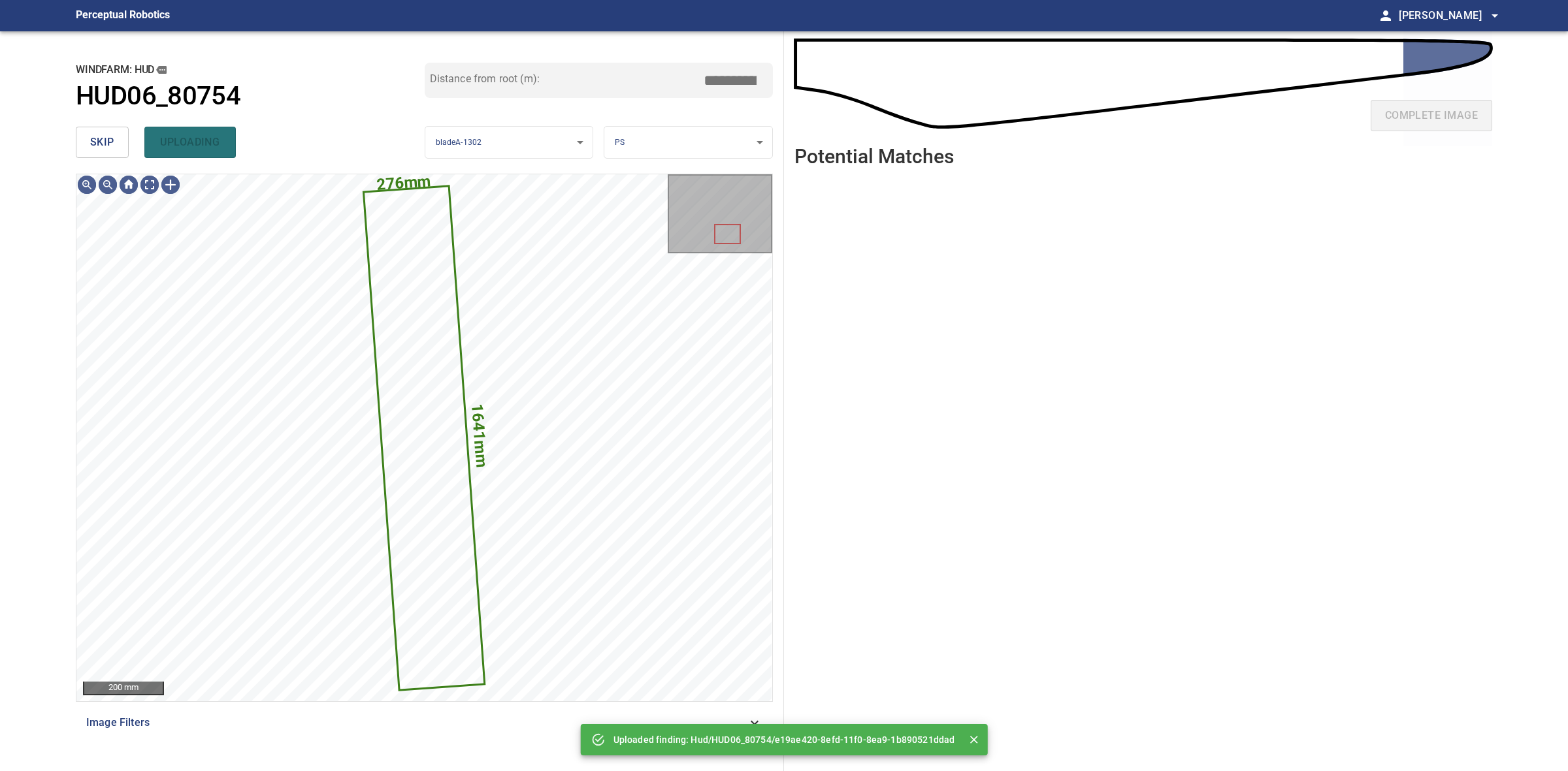
click at [113, 145] on button "skip" at bounding box center [102, 143] width 53 height 32
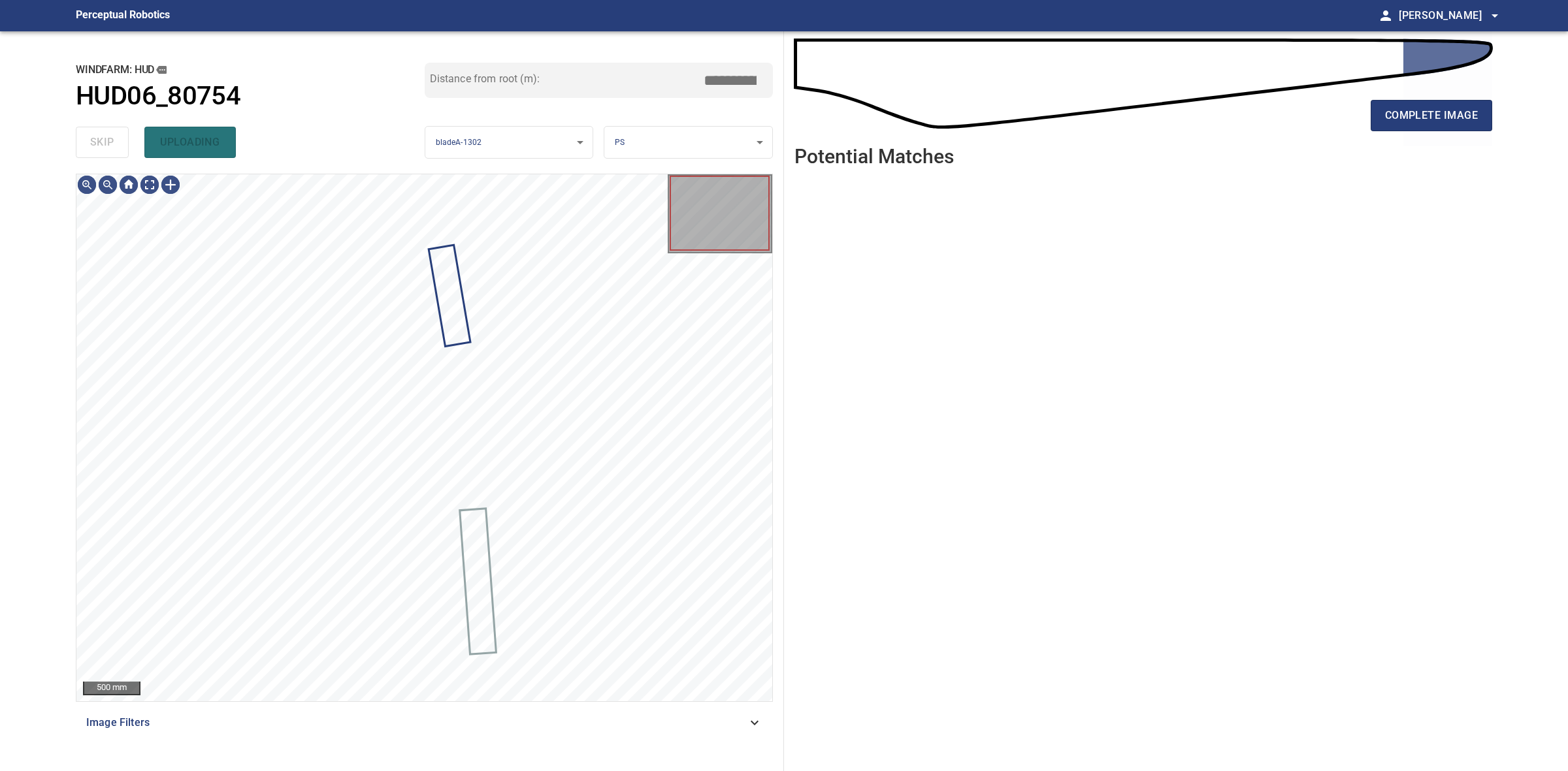
click at [113, 145] on div "skip uploading" at bounding box center [250, 142] width 349 height 42
click at [1441, 141] on div "complete image" at bounding box center [1143, 121] width 697 height 52
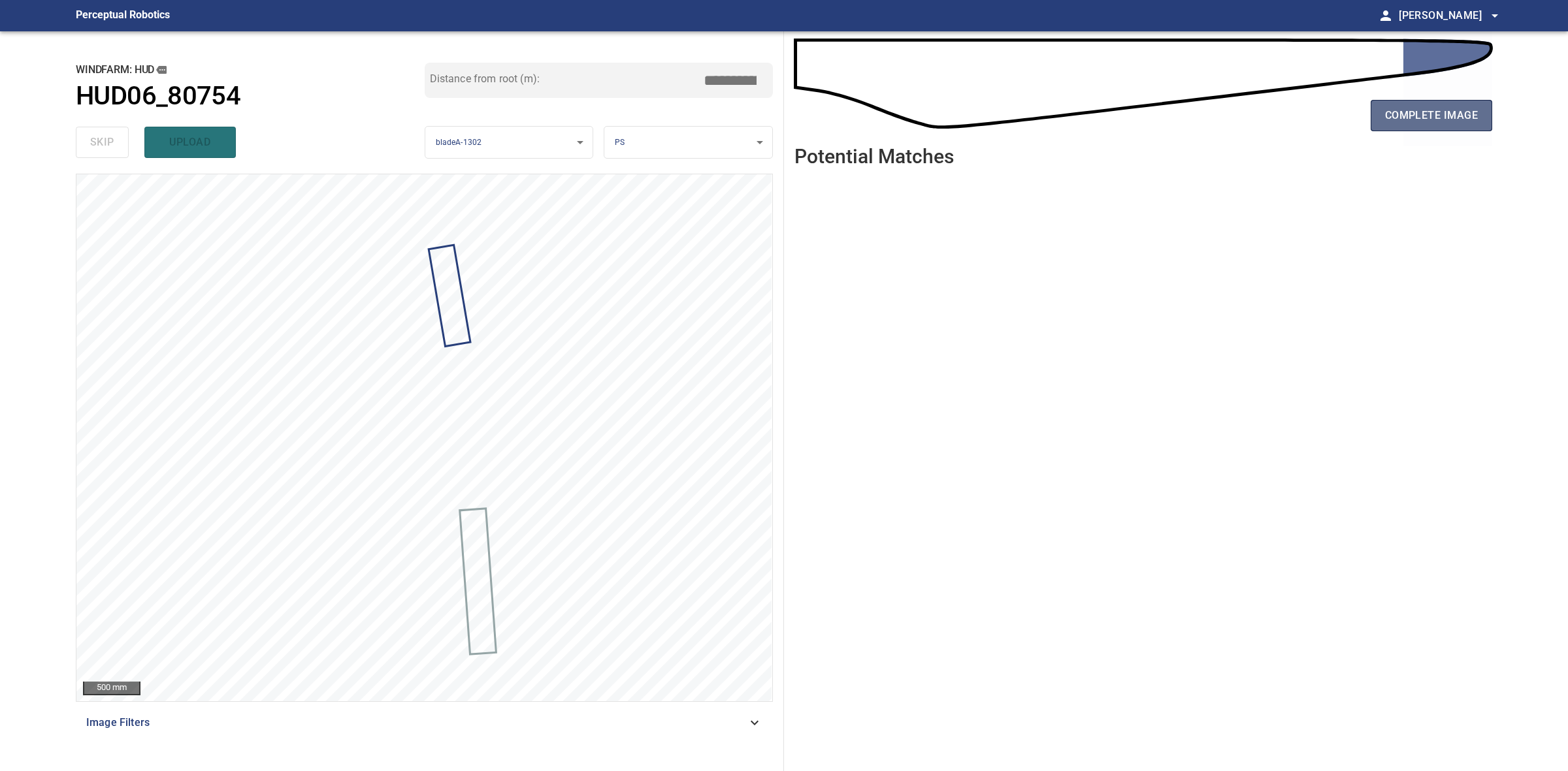
click at [1437, 123] on span "complete image" at bounding box center [1430, 116] width 92 height 19
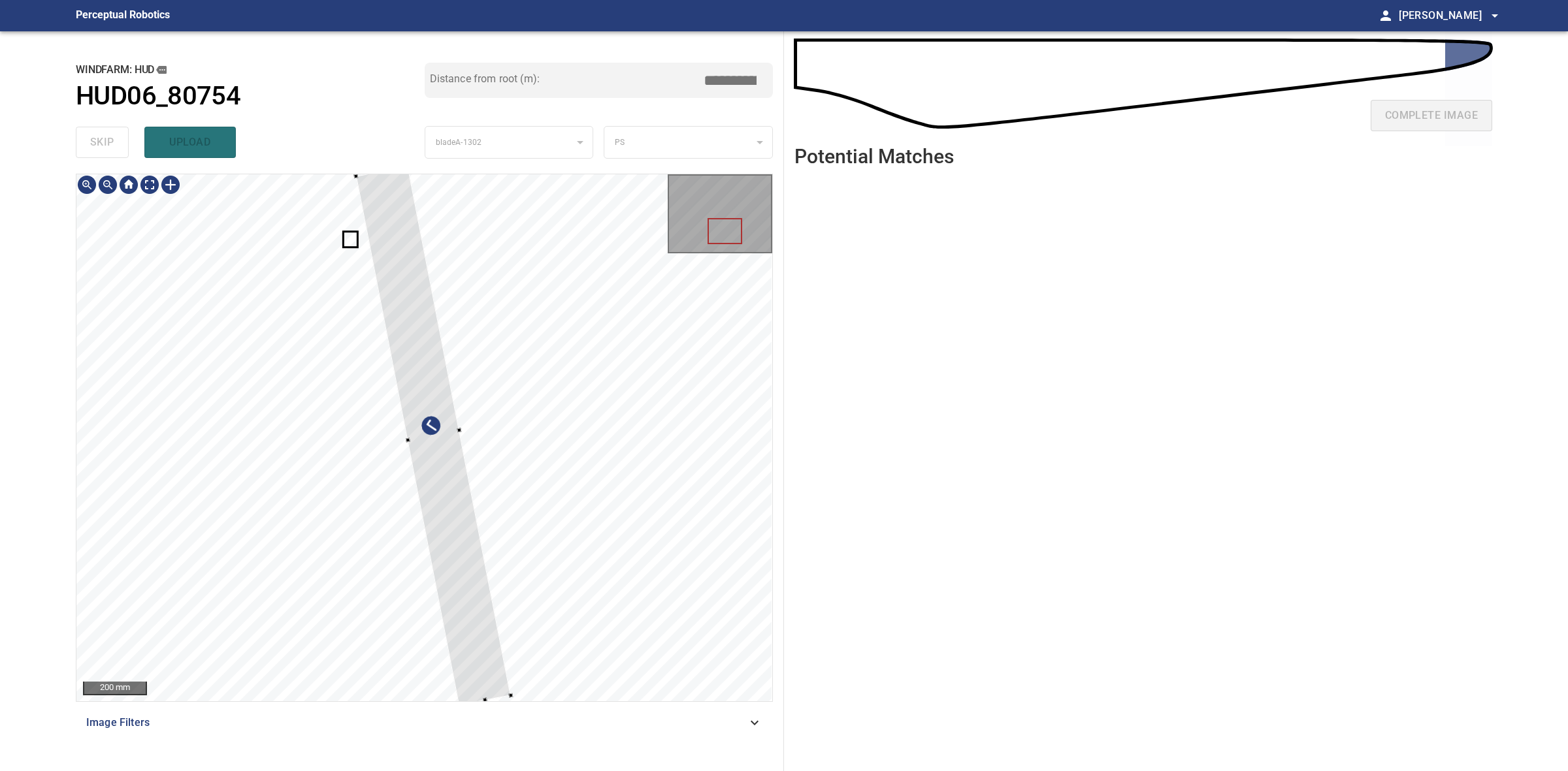
click at [415, 439] on div at bounding box center [433, 436] width 155 height 540
click at [431, 371] on div at bounding box center [429, 436] width 155 height 540
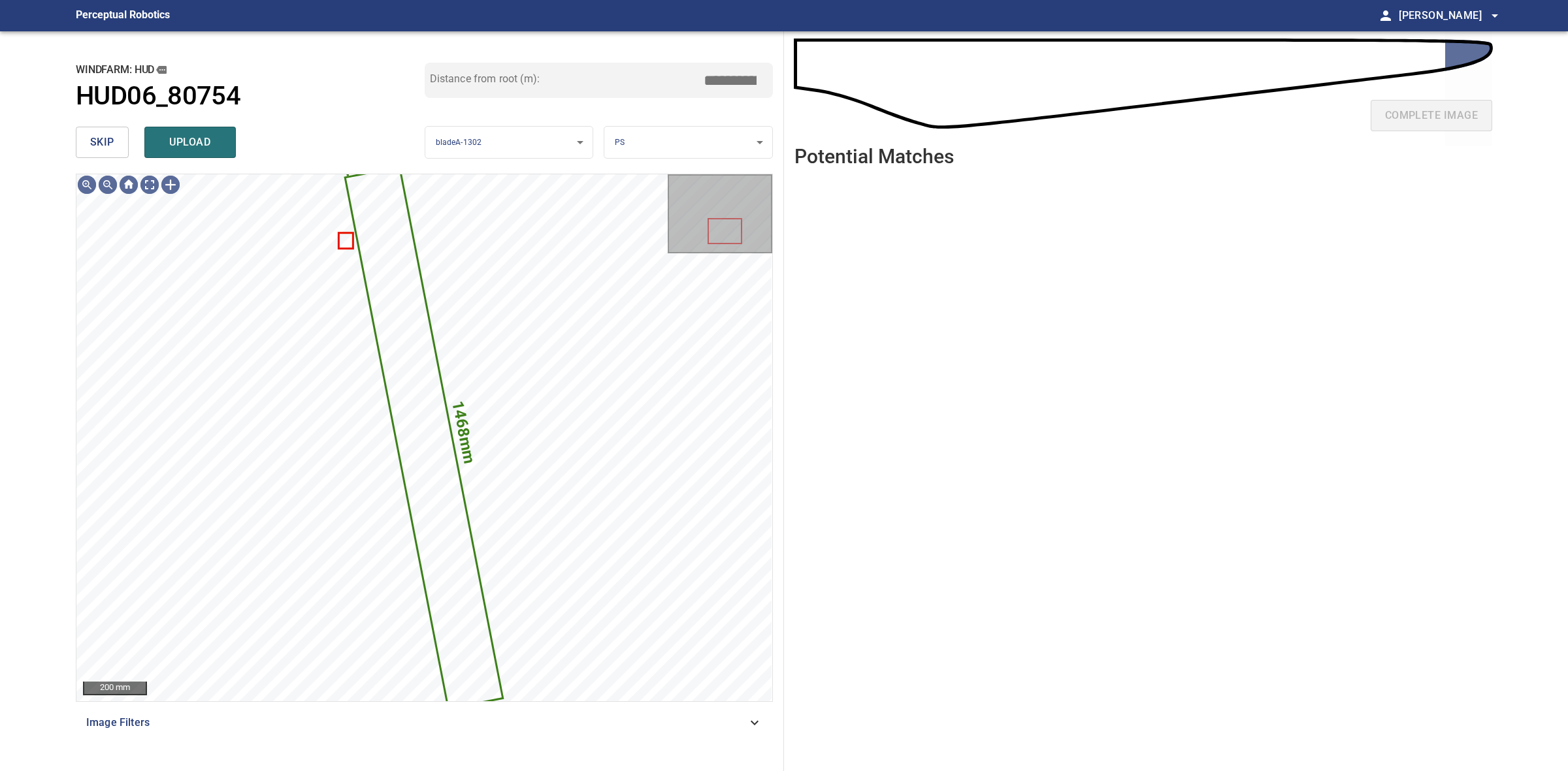
click at [630, 139] on body "**********" at bounding box center [784, 385] width 1568 height 771
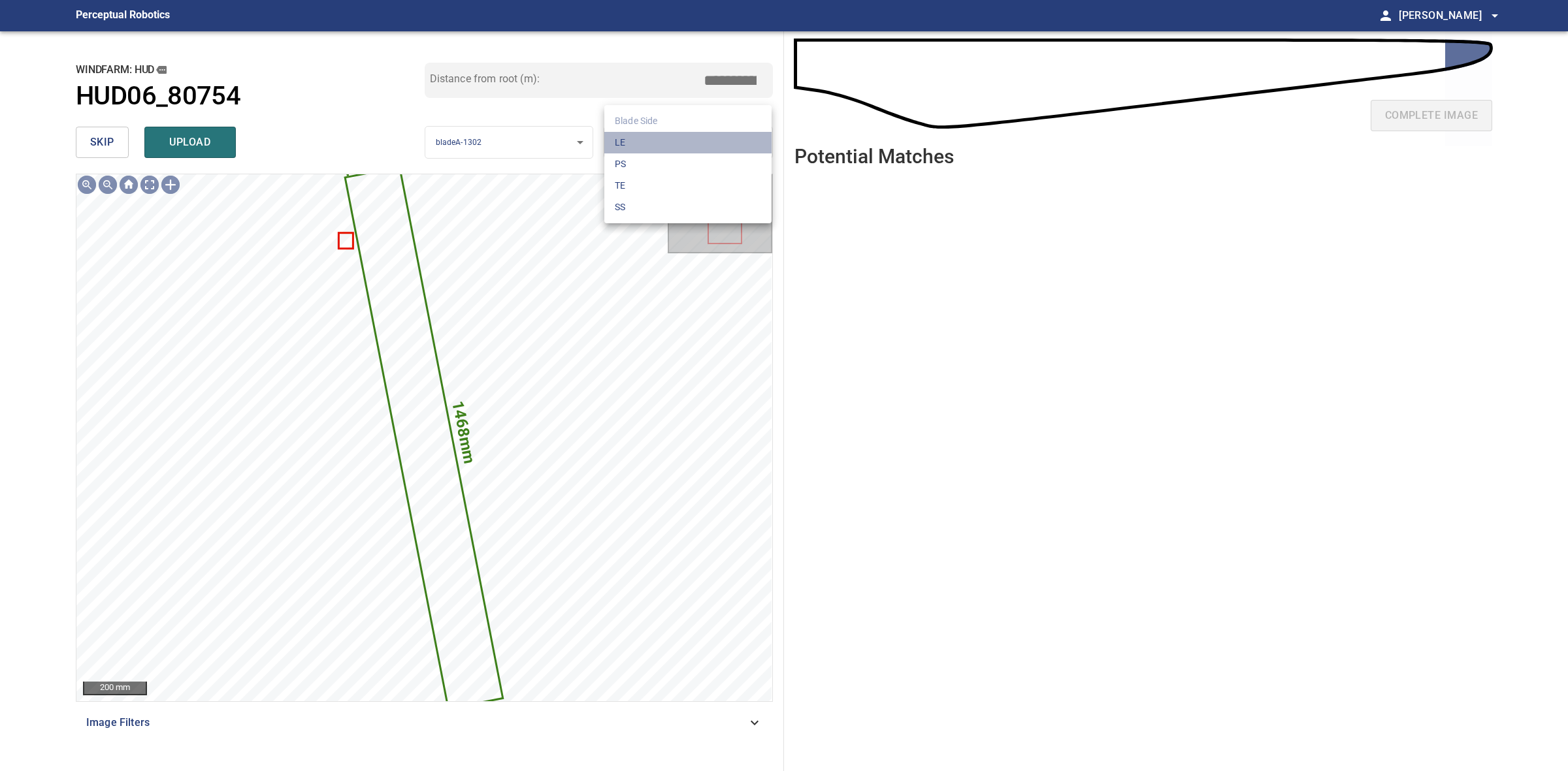
click at [630, 139] on li "LE" at bounding box center [687, 143] width 167 height 21
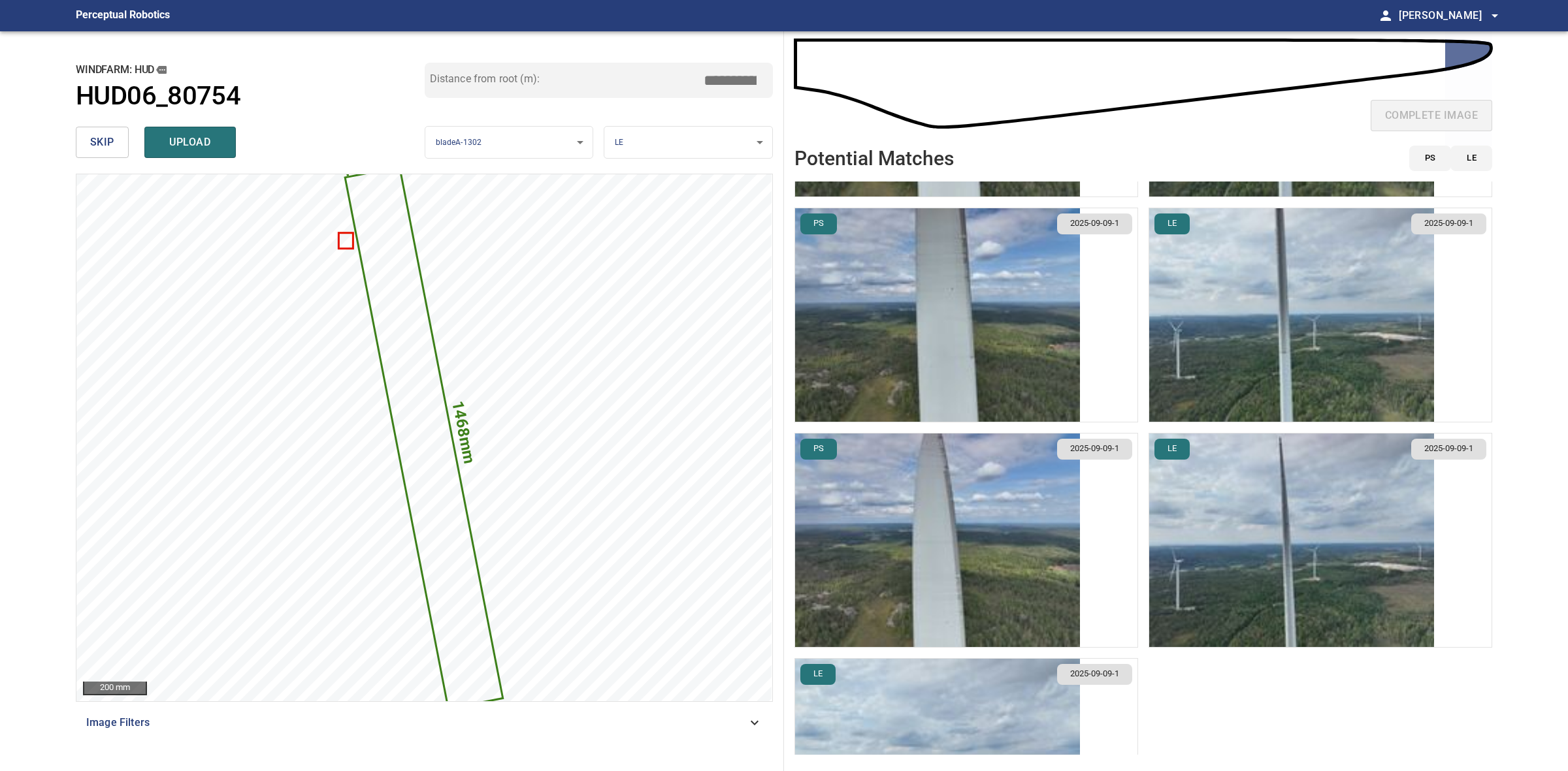
scroll to position [318, 0]
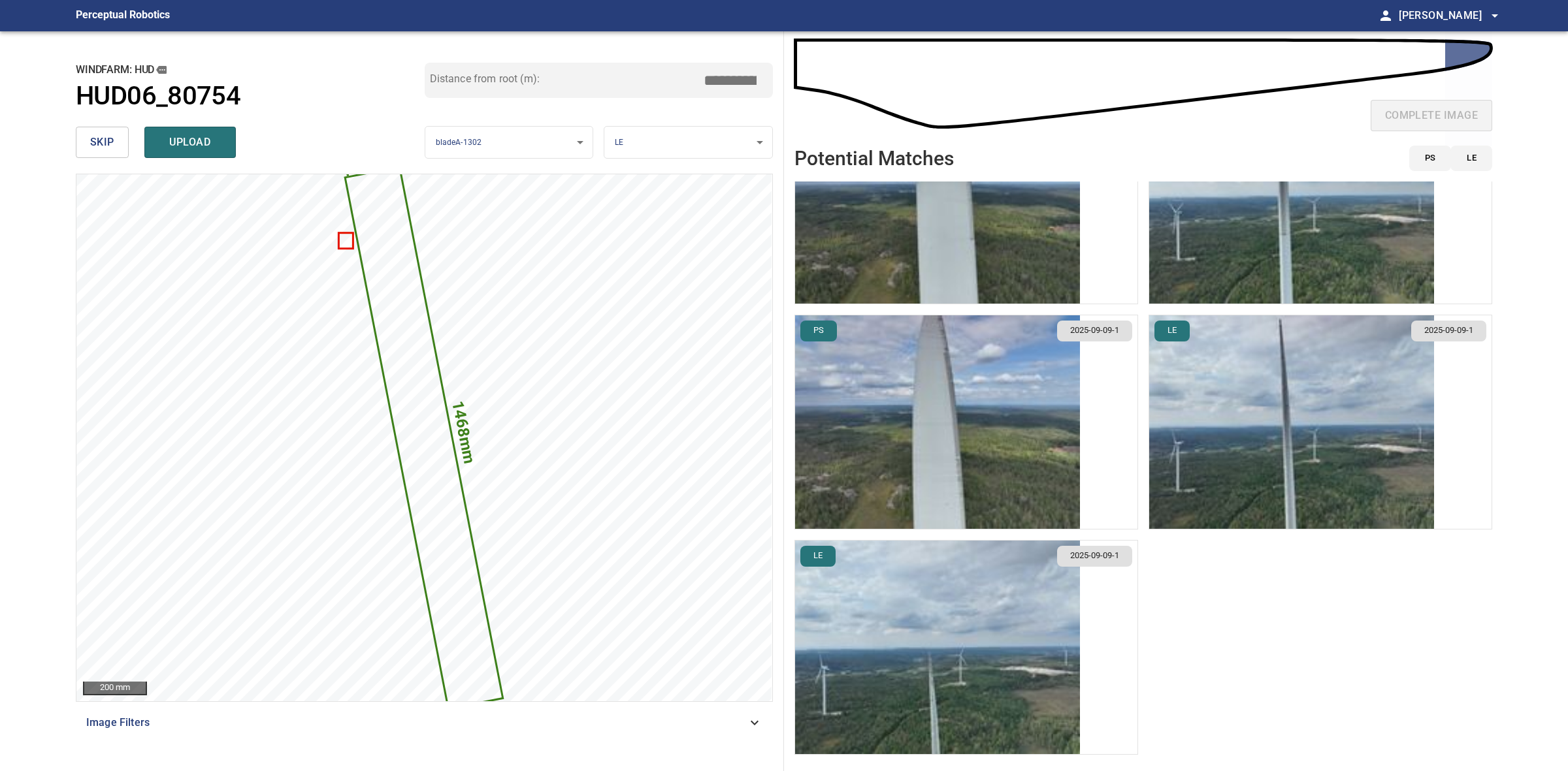
click at [1275, 399] on img "button" at bounding box center [1290, 421] width 284 height 213
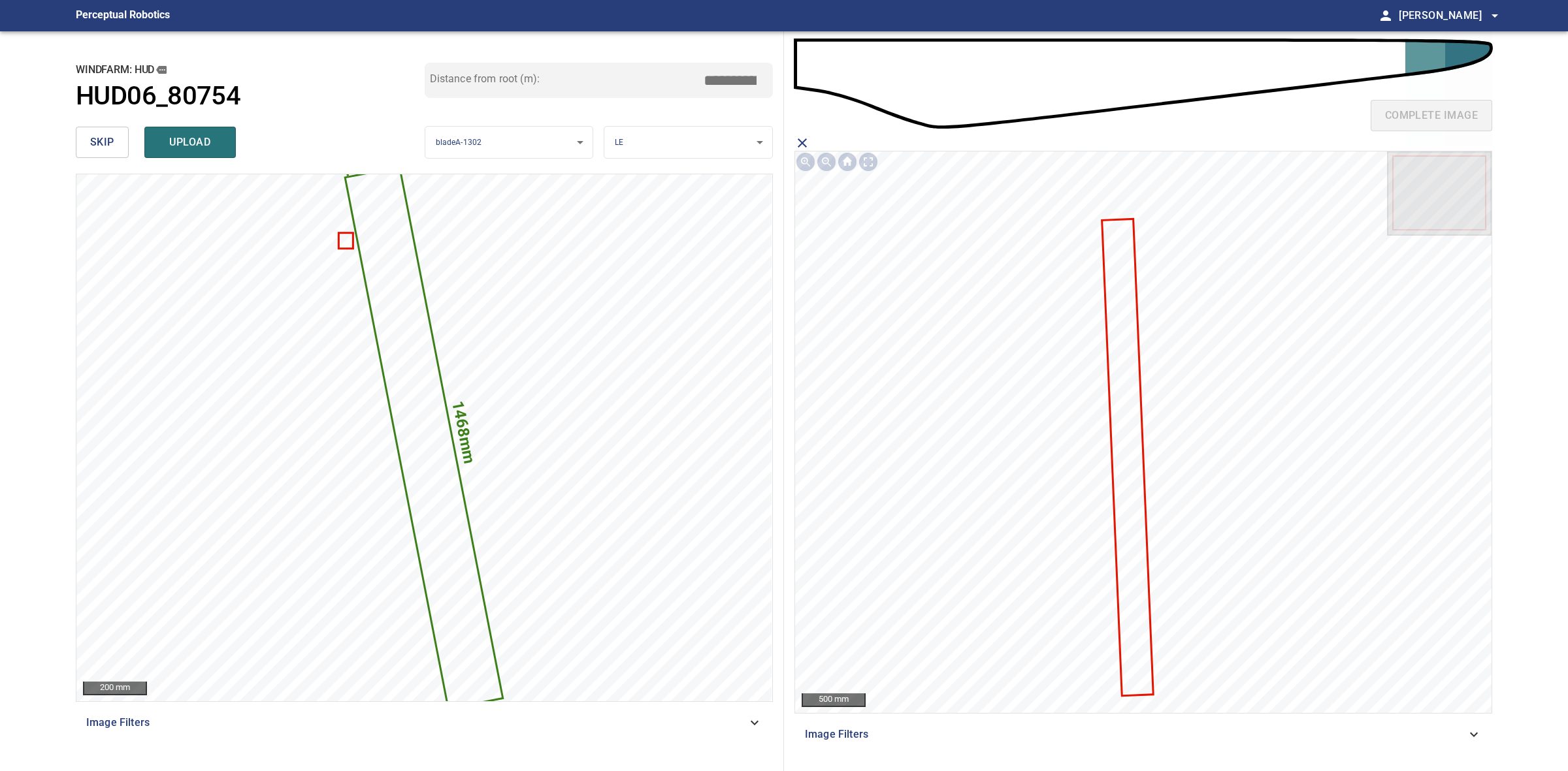
click at [1132, 412] on icon at bounding box center [1127, 457] width 49 height 475
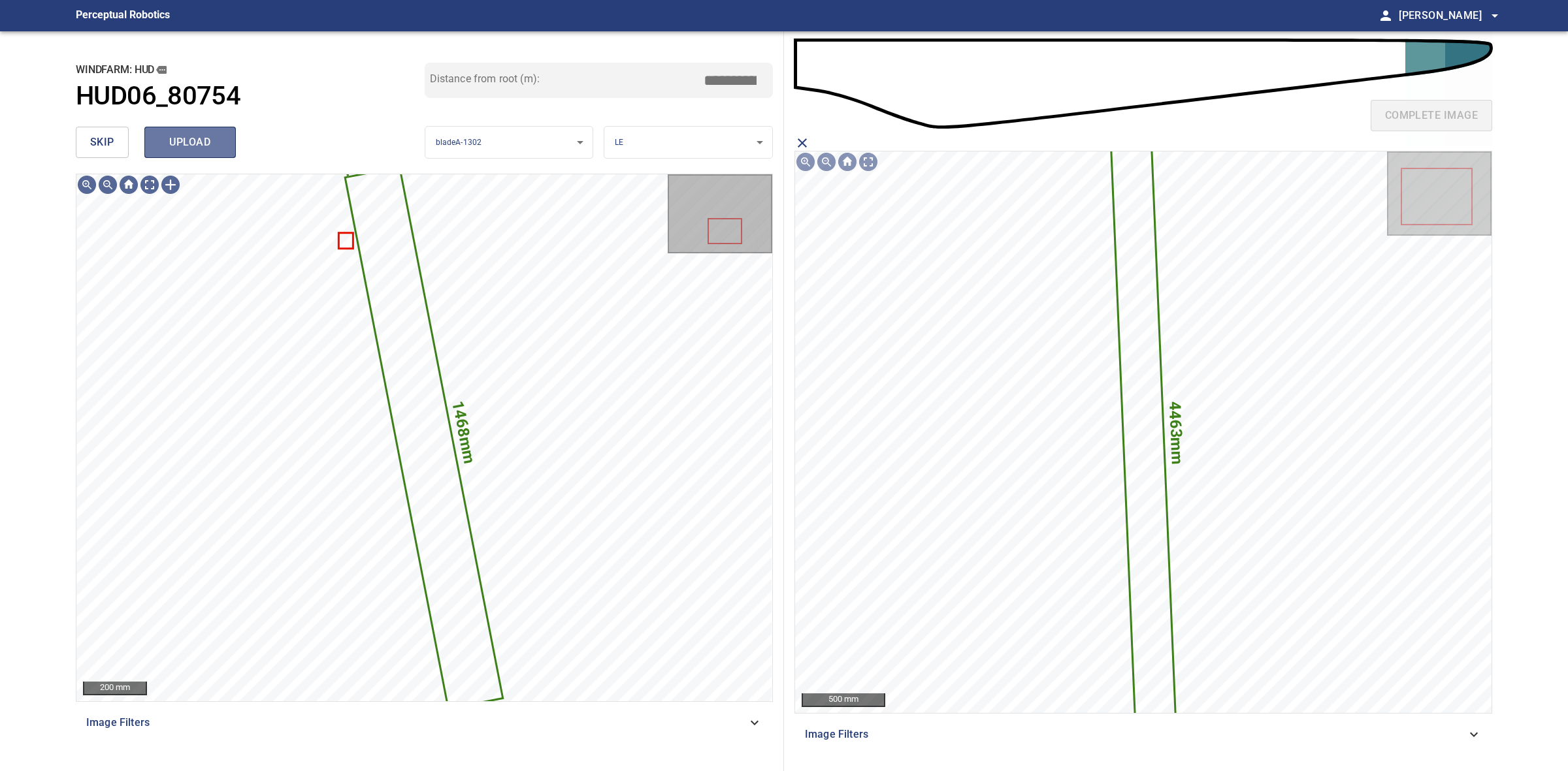
click at [176, 142] on span "upload" at bounding box center [189, 143] width 62 height 19
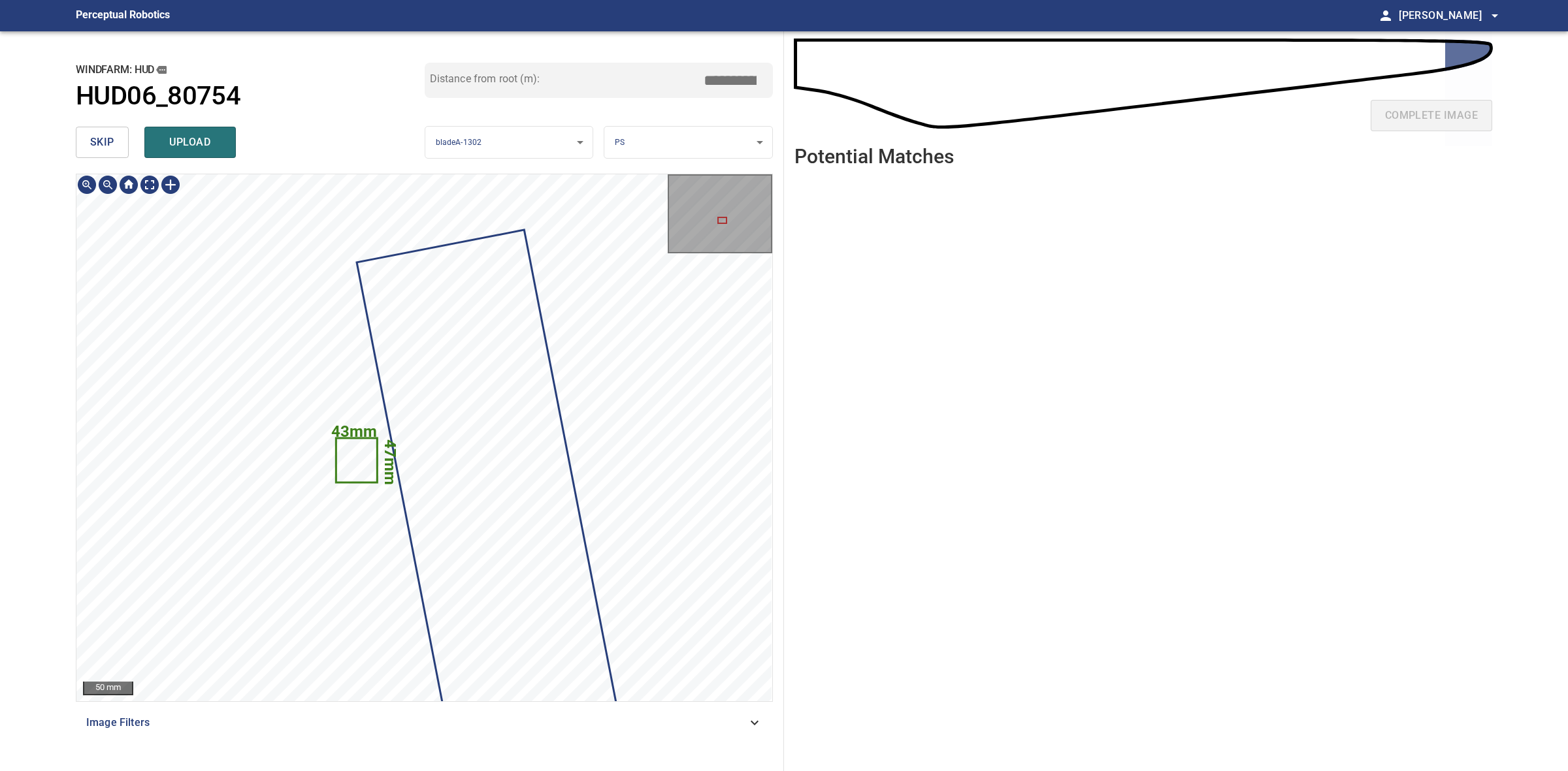
click at [354, 472] on icon at bounding box center [356, 461] width 39 height 43
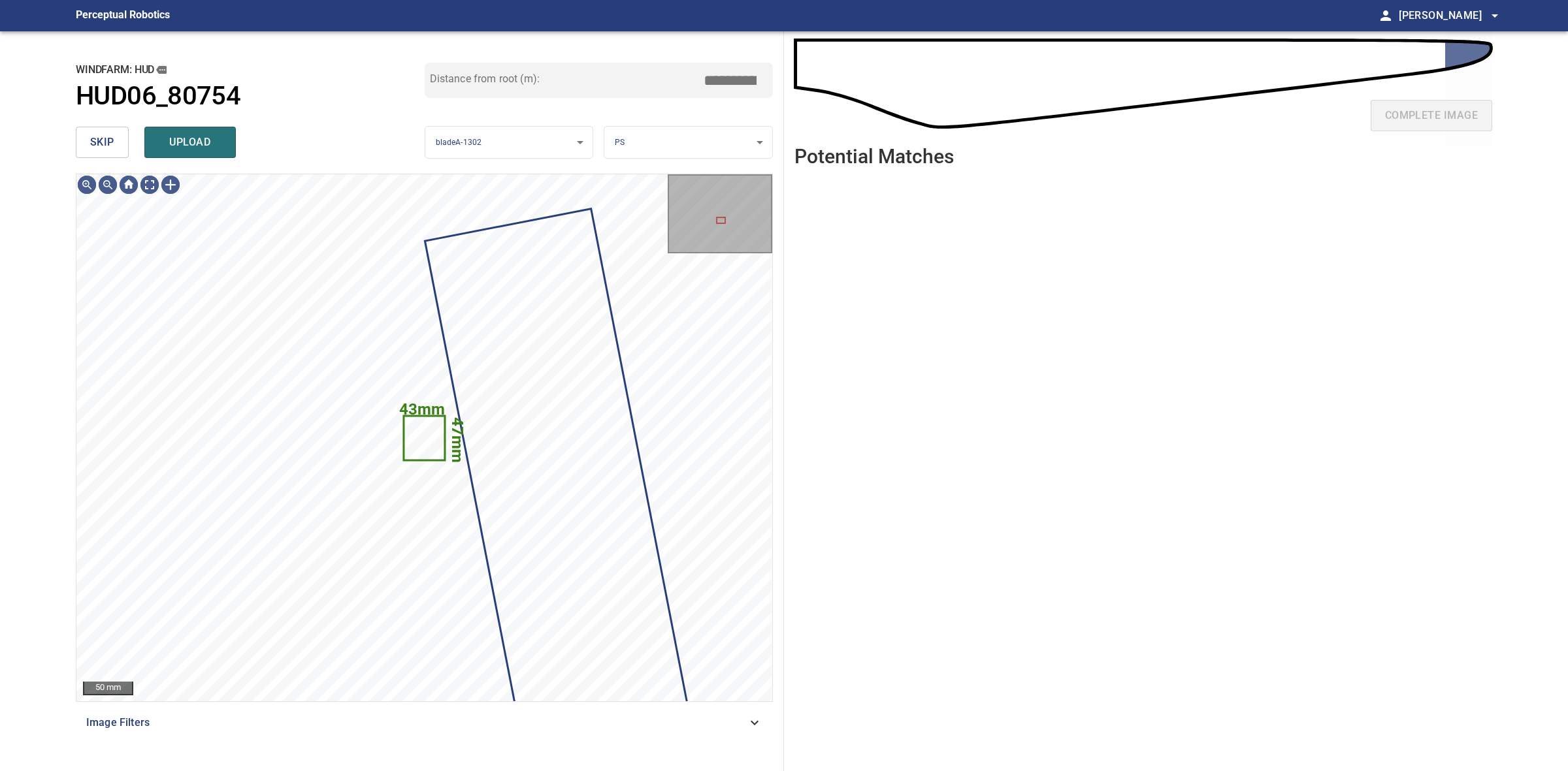
click at [87, 118] on div "windfarm: Hud HUD06_80754 Distance from root (m): *****" at bounding box center [424, 91] width 697 height 59
click at [92, 143] on span "skip" at bounding box center [103, 143] width 24 height 19
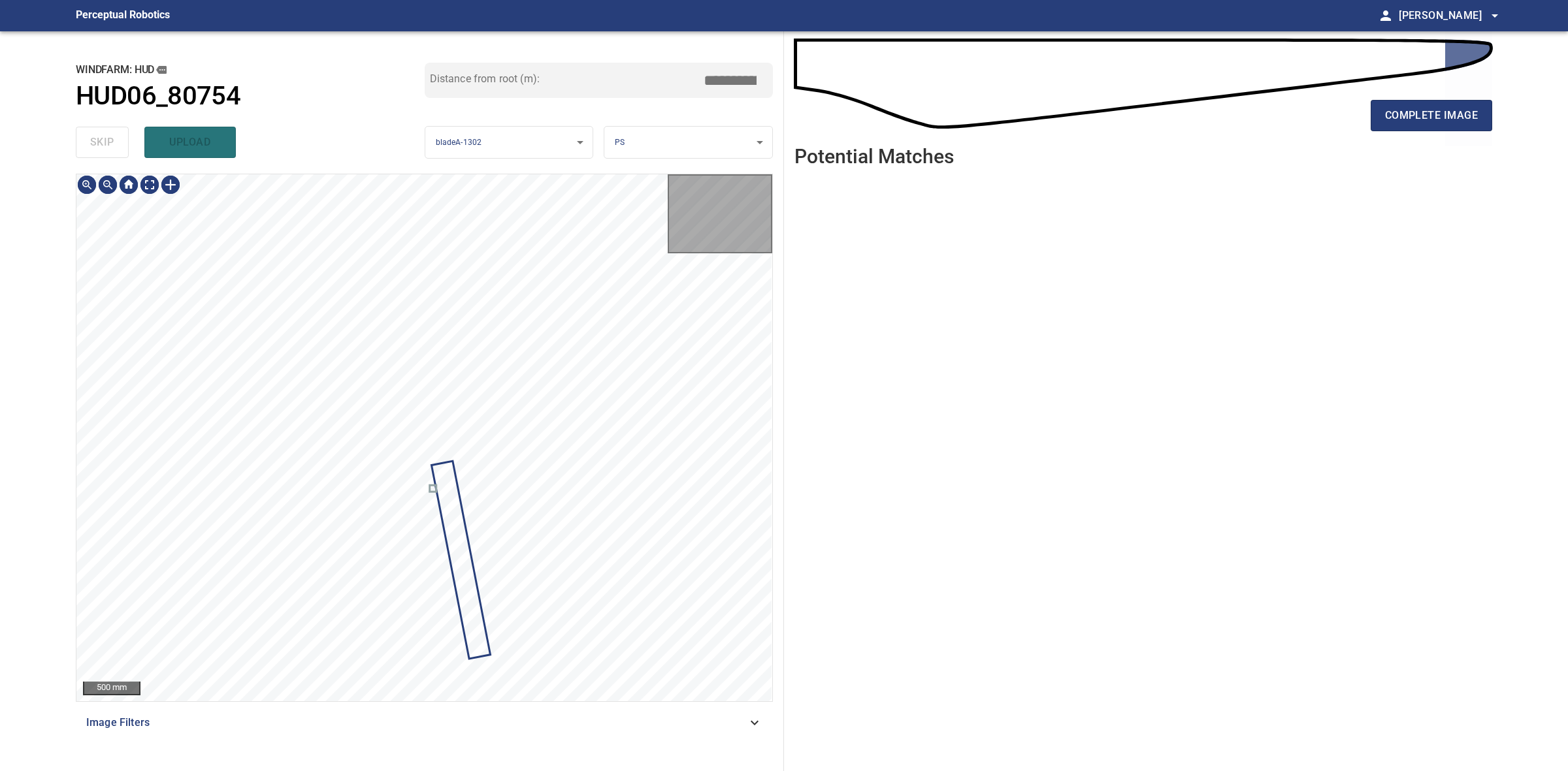
click at [92, 143] on div "skip upload" at bounding box center [250, 142] width 349 height 42
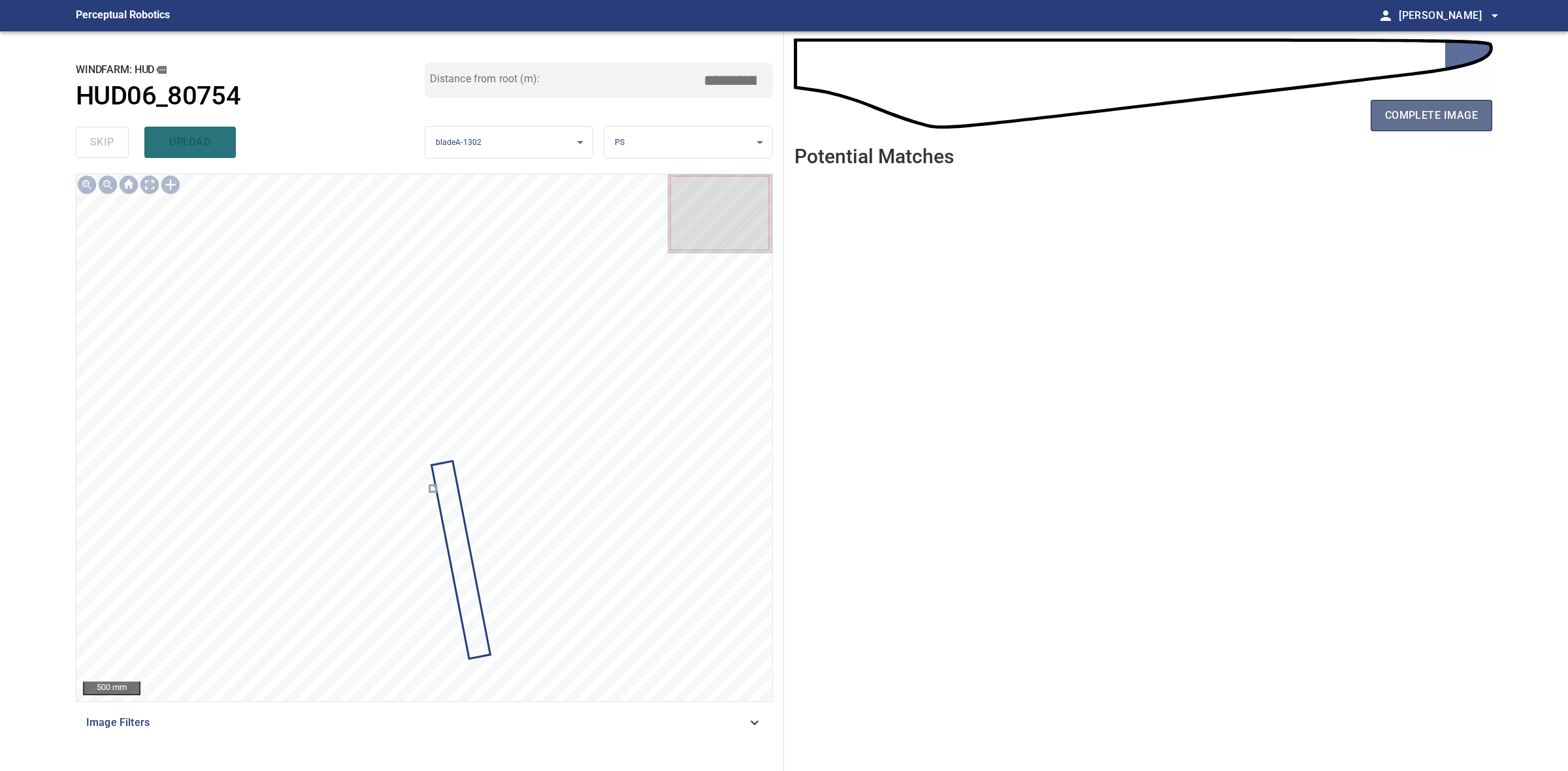
click at [1413, 111] on span "complete image" at bounding box center [1430, 116] width 92 height 19
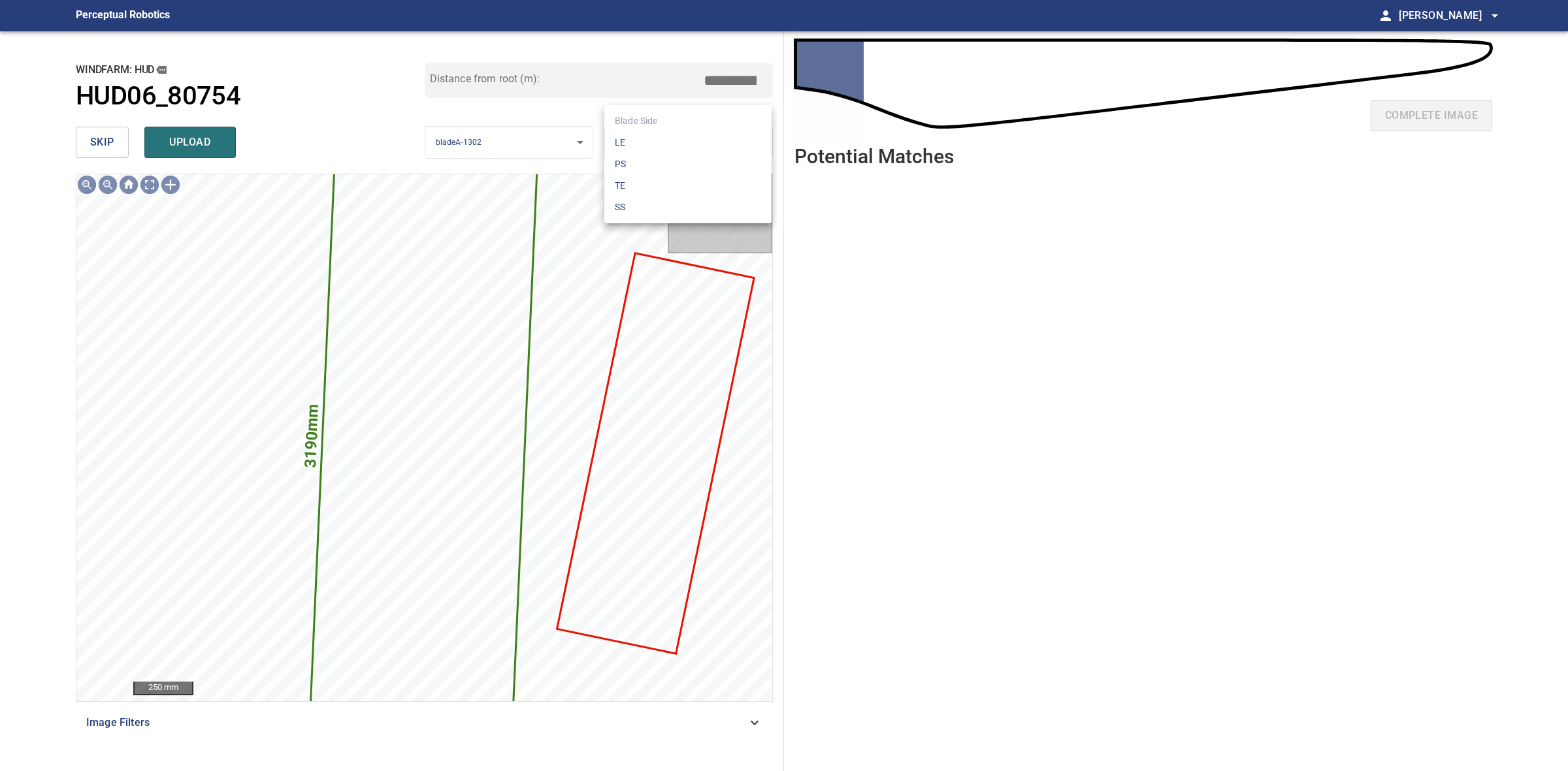
click at [667, 131] on body "**********" at bounding box center [784, 385] width 1568 height 771
click at [667, 131] on ul "Blade Side LE PS TE SS" at bounding box center [687, 164] width 167 height 118
click at [660, 150] on li "LE" at bounding box center [687, 143] width 167 height 21
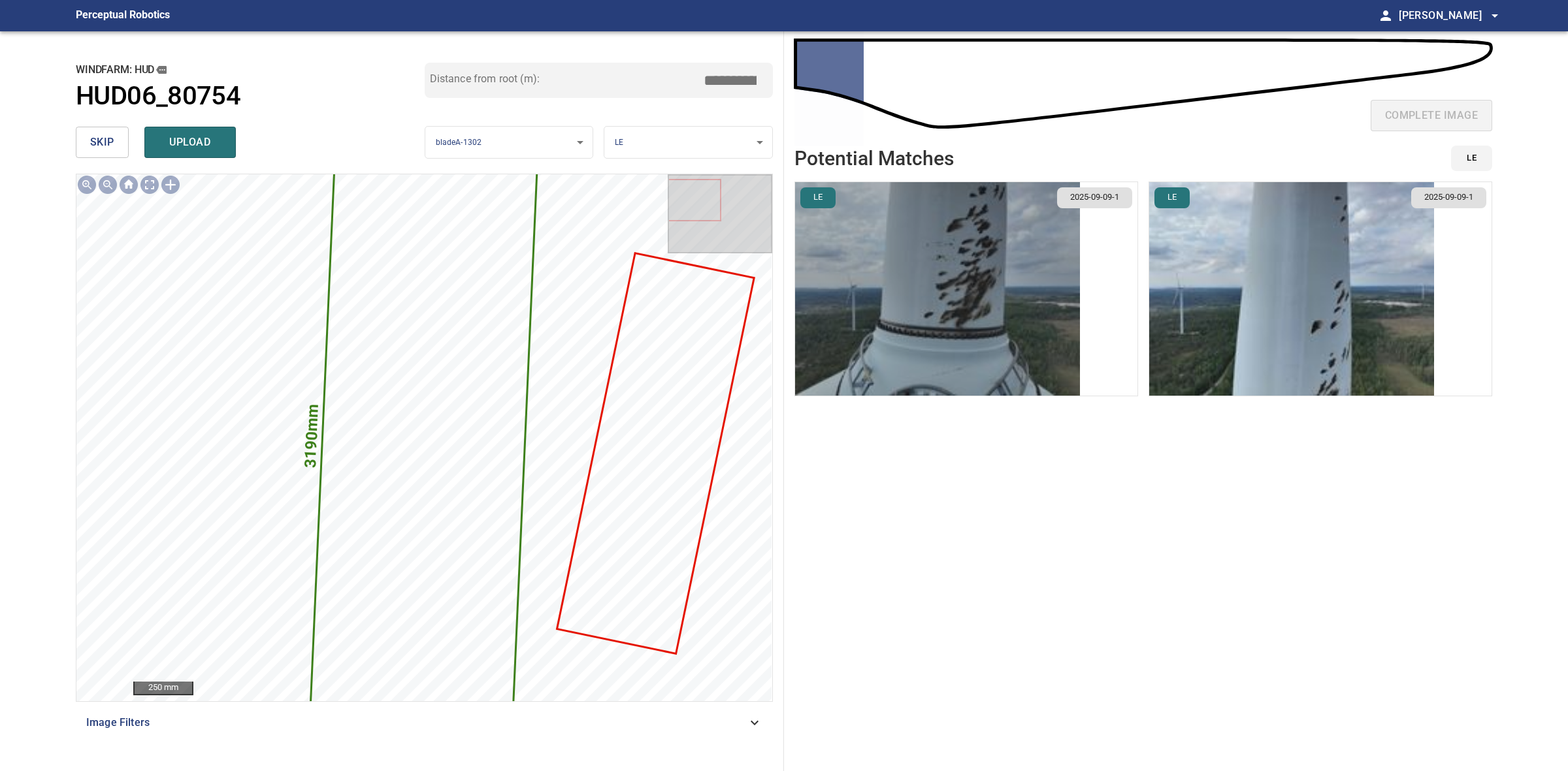
click at [1013, 297] on img "button" at bounding box center [937, 288] width 284 height 213
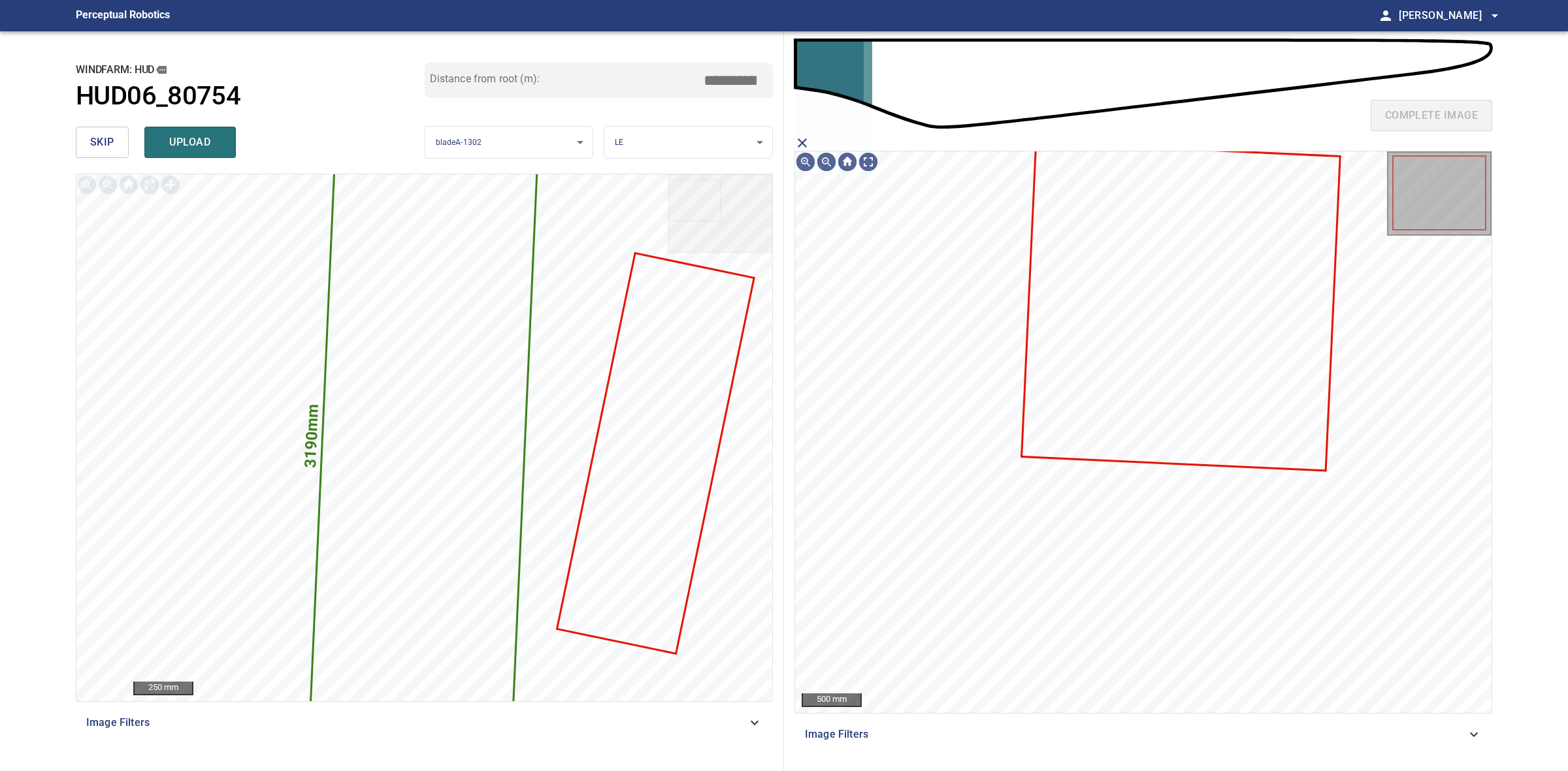
click at [1083, 412] on icon at bounding box center [1181, 307] width 317 height 326
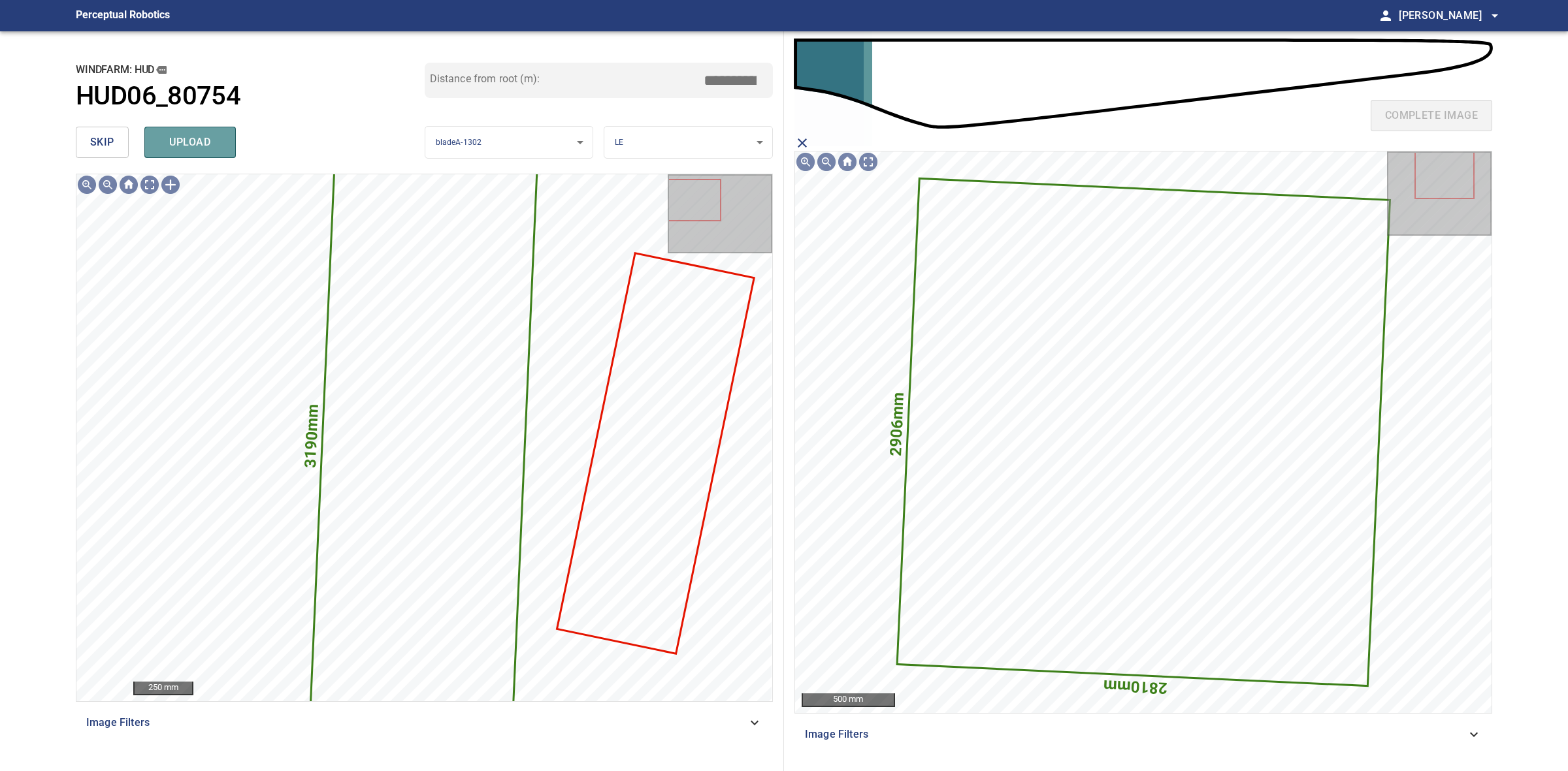
click at [191, 135] on span "upload" at bounding box center [189, 143] width 62 height 19
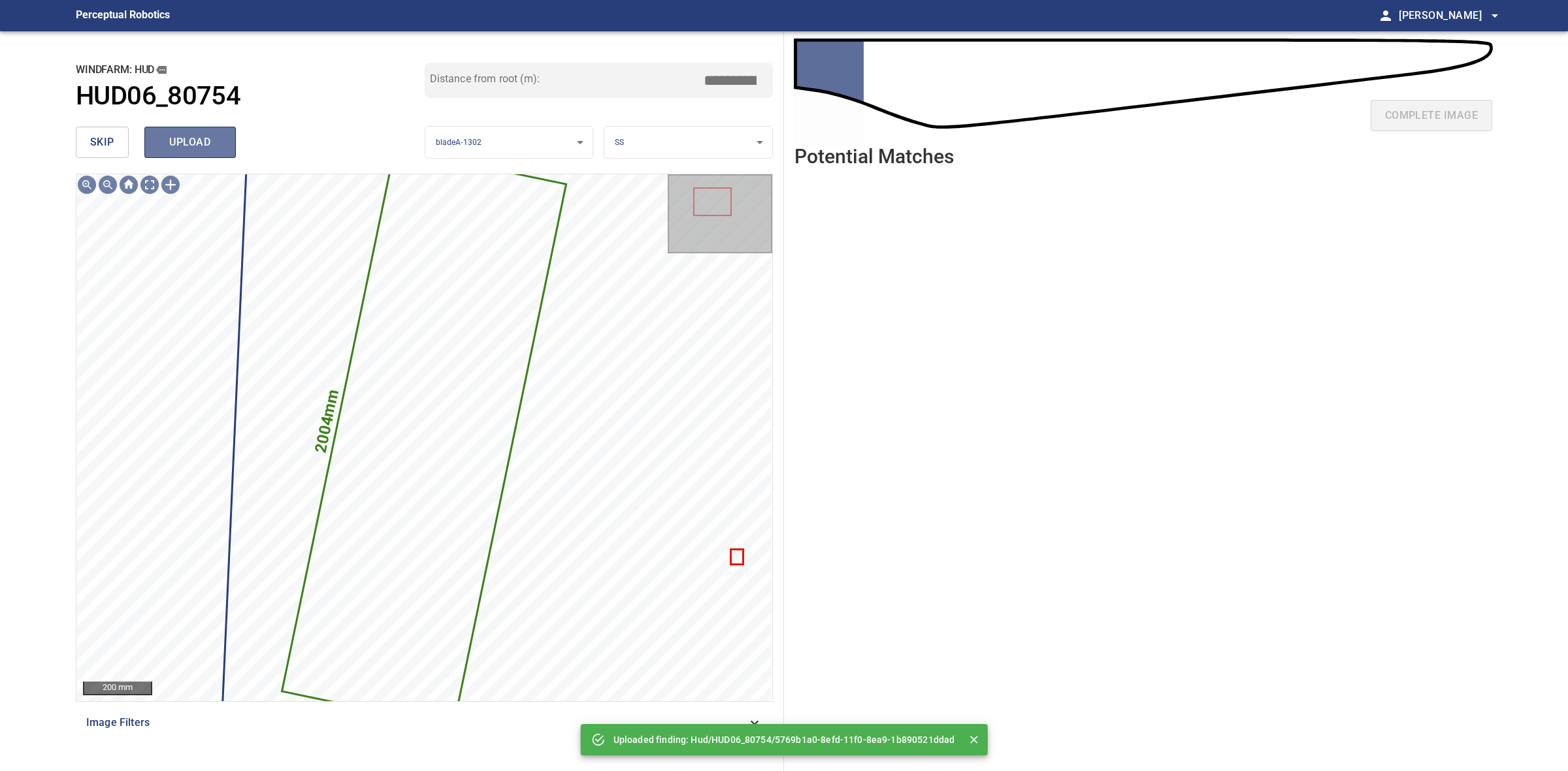
click at [185, 144] on span "upload" at bounding box center [189, 143] width 62 height 19
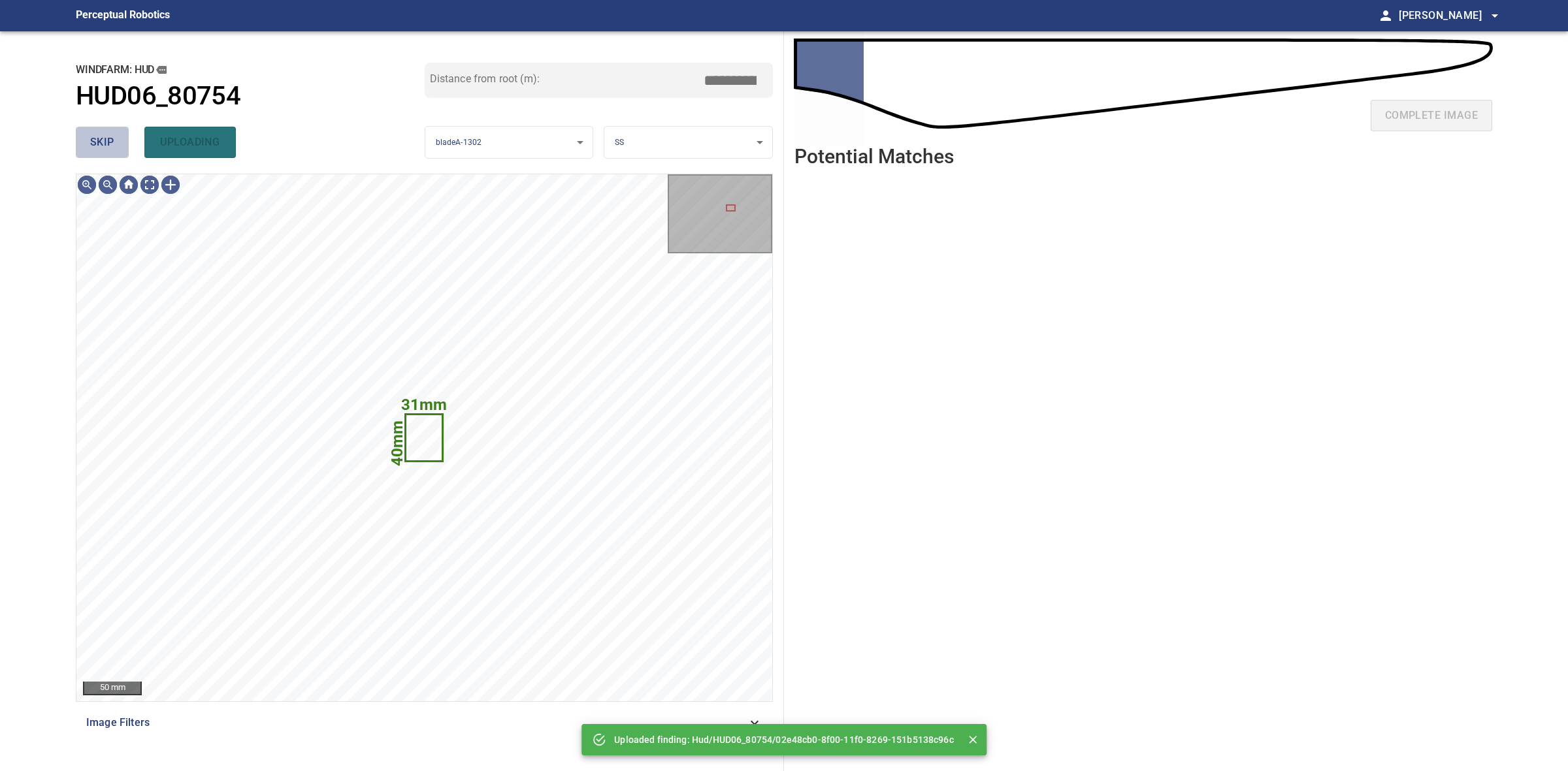
click at [117, 131] on button "skip" at bounding box center [102, 143] width 53 height 32
click at [117, 131] on div "skip uploading" at bounding box center [250, 142] width 349 height 42
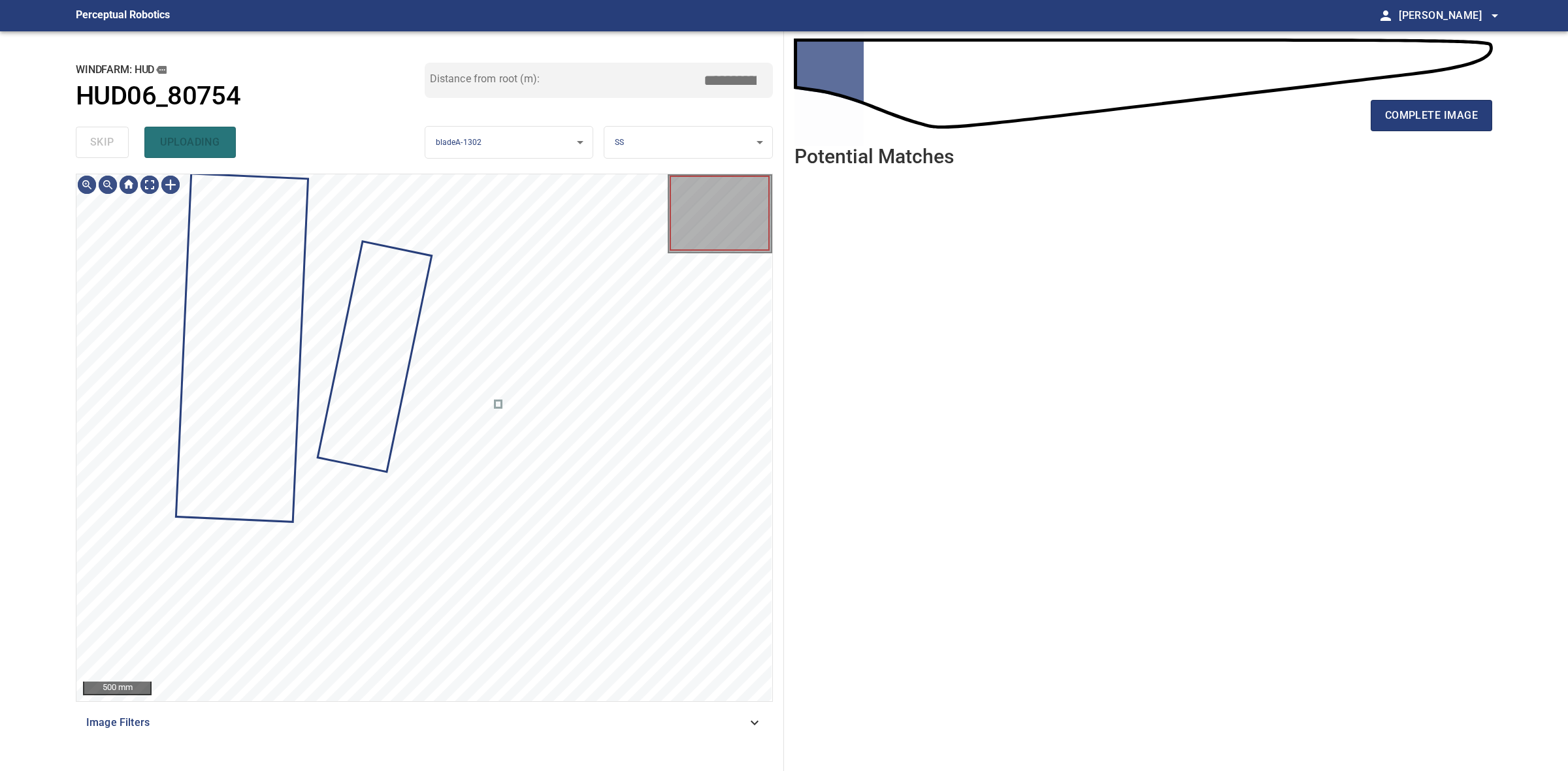
click at [117, 131] on div "skip uploading" at bounding box center [250, 142] width 349 height 42
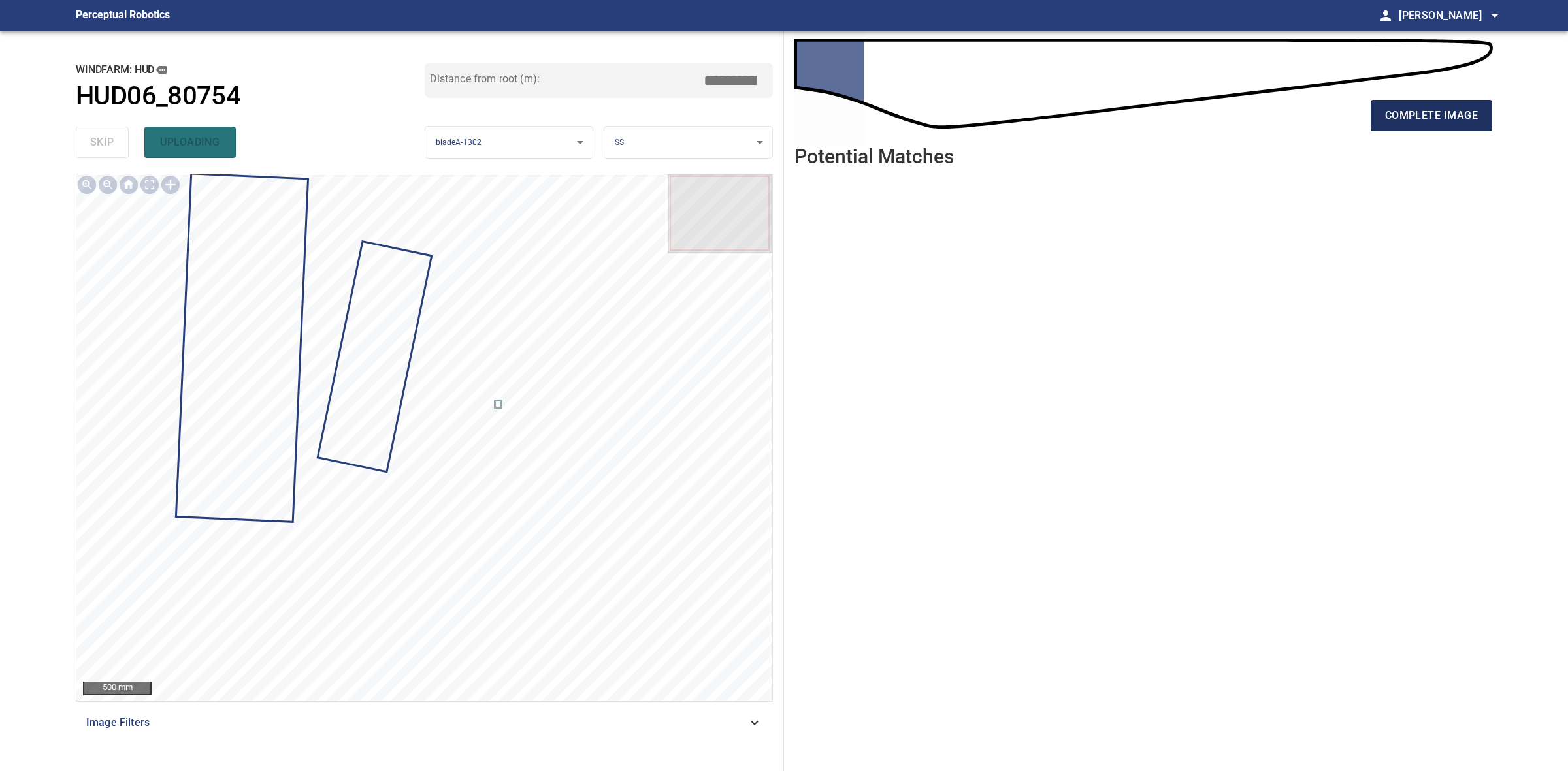
click at [1414, 105] on button "complete image" at bounding box center [1431, 116] width 121 height 32
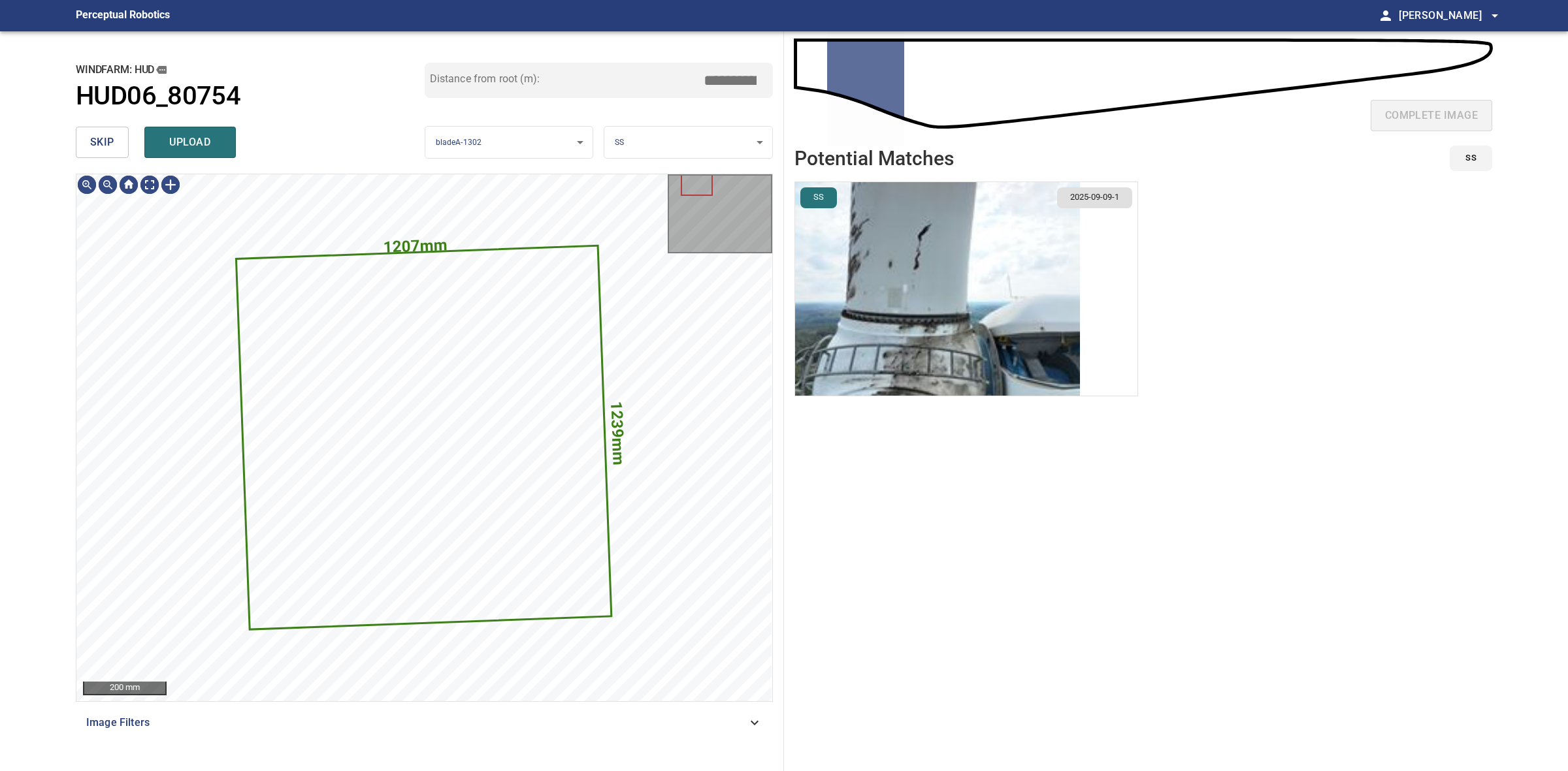
click at [95, 138] on span "skip" at bounding box center [103, 143] width 24 height 19
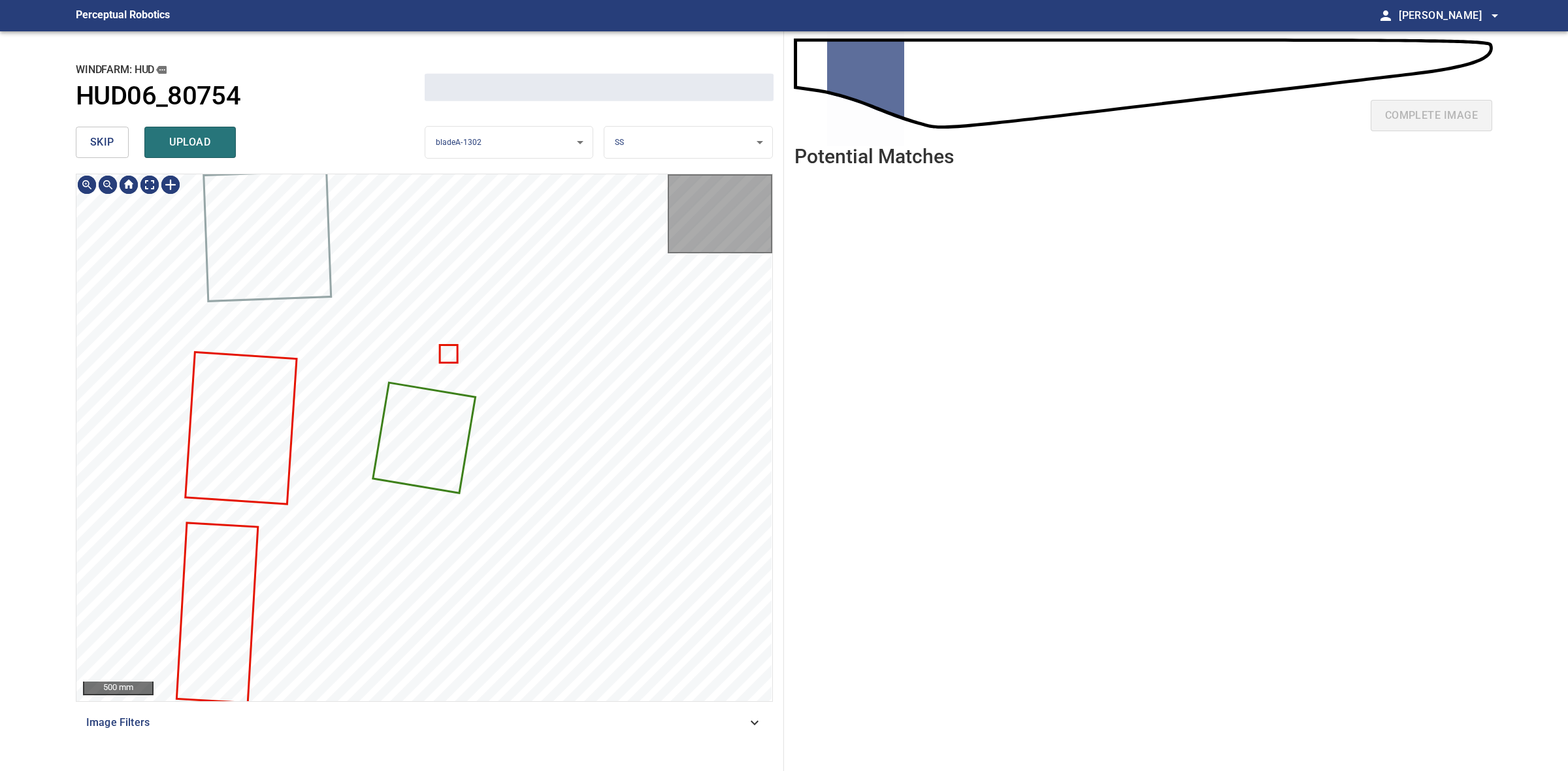
click at [95, 138] on span "skip" at bounding box center [103, 143] width 24 height 19
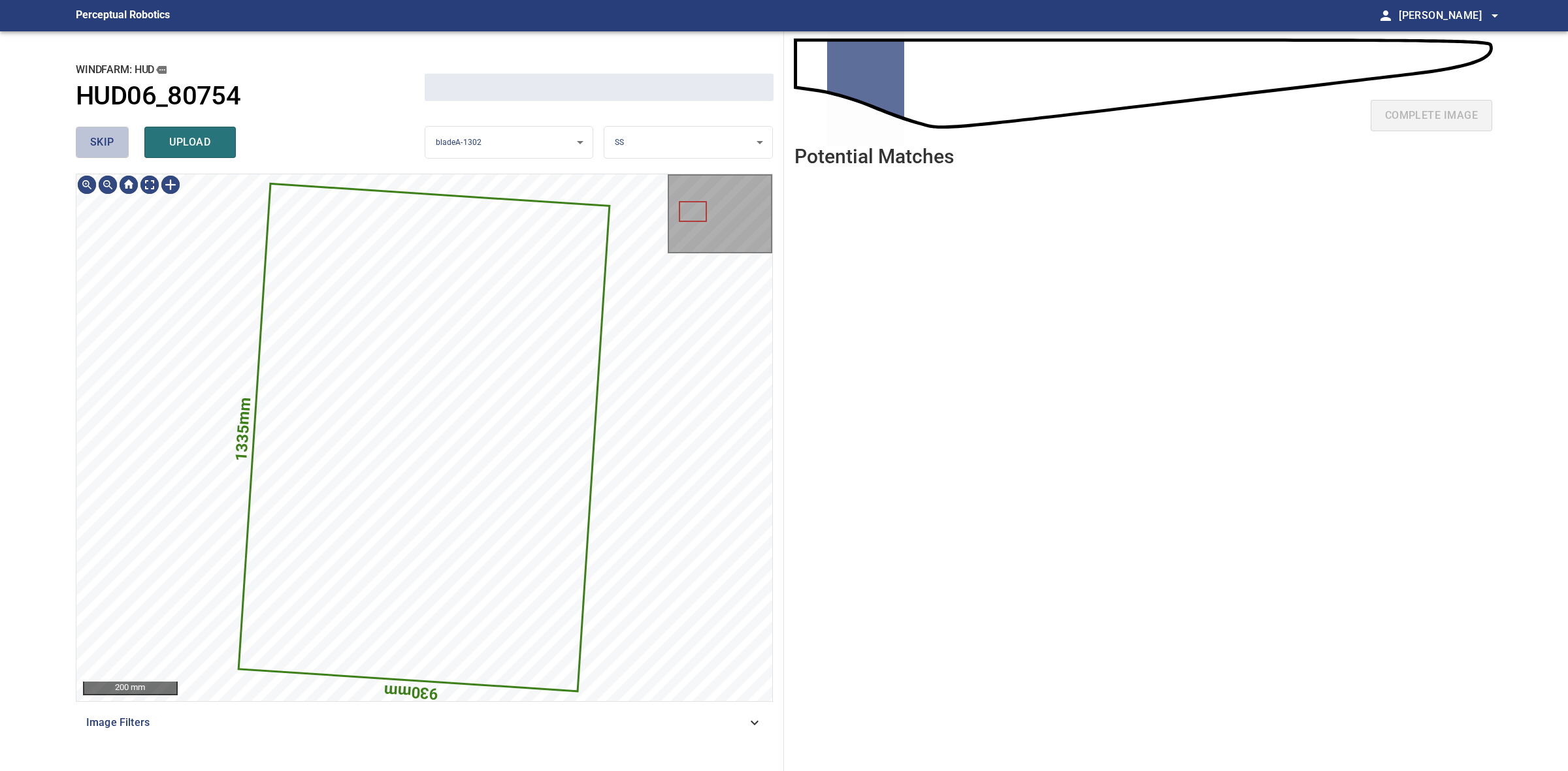
click at [95, 138] on span "skip" at bounding box center [103, 143] width 24 height 19
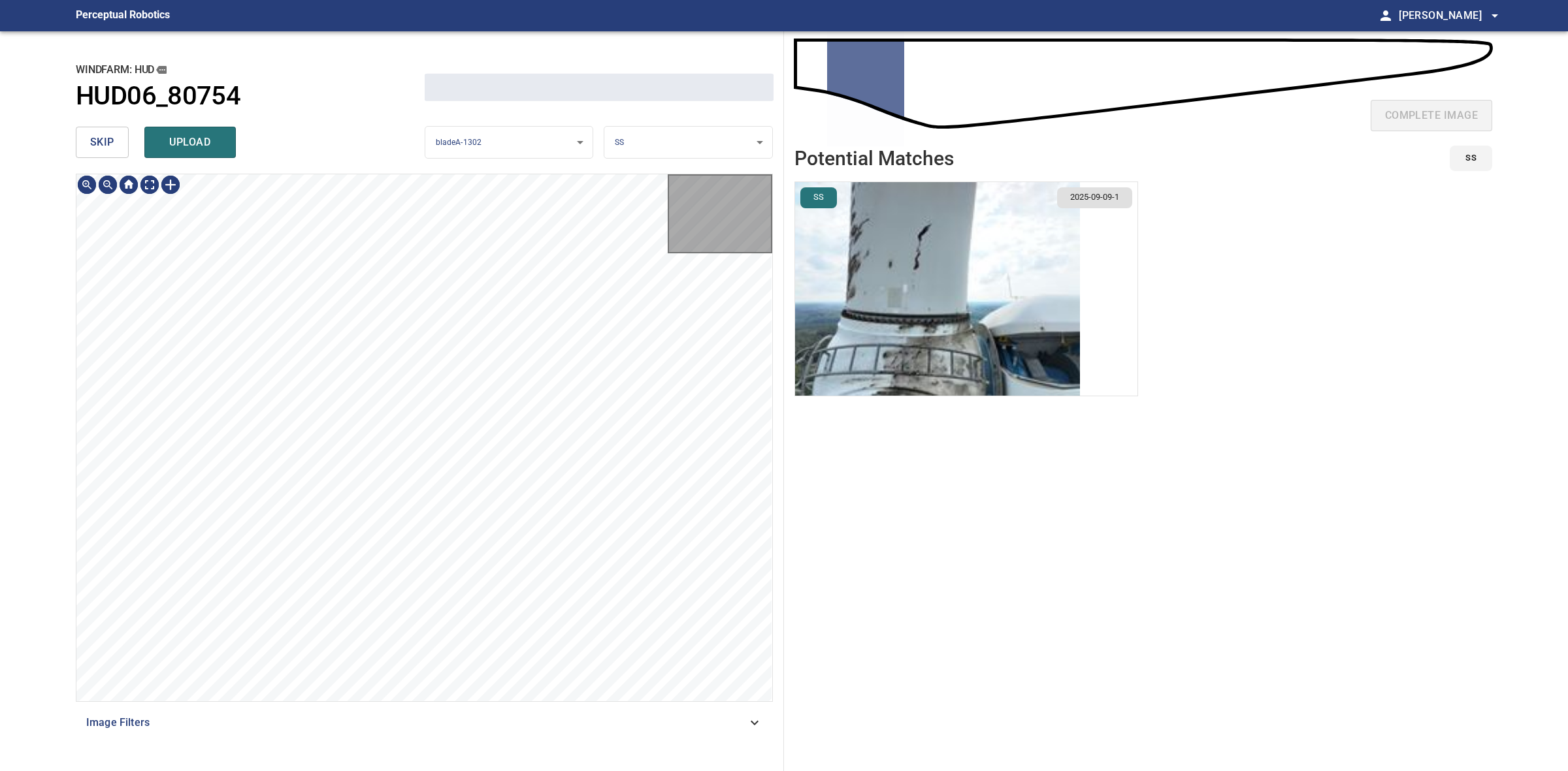
click at [95, 138] on span "skip" at bounding box center [103, 143] width 24 height 19
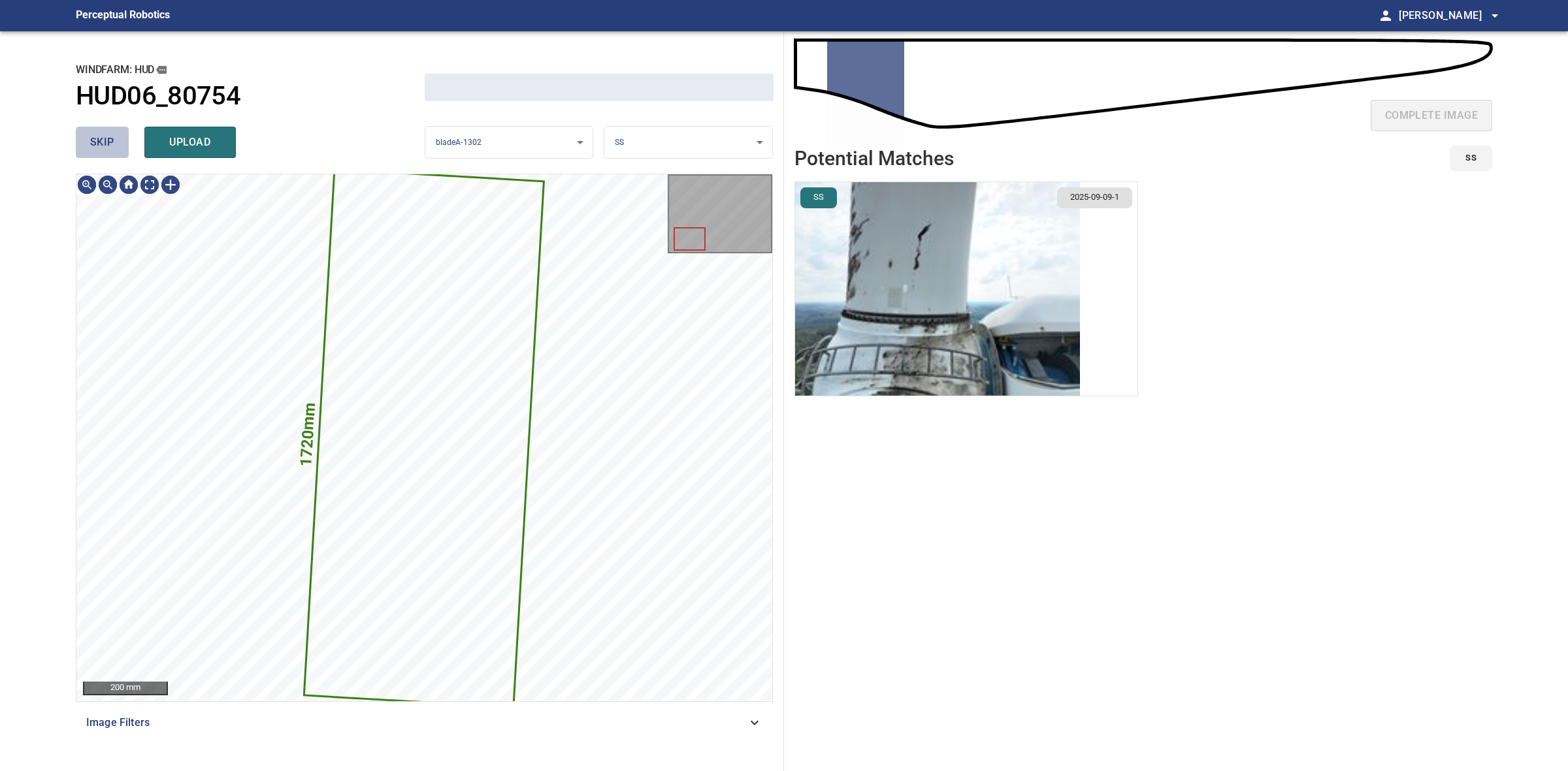
click at [95, 138] on span "skip" at bounding box center [103, 143] width 24 height 19
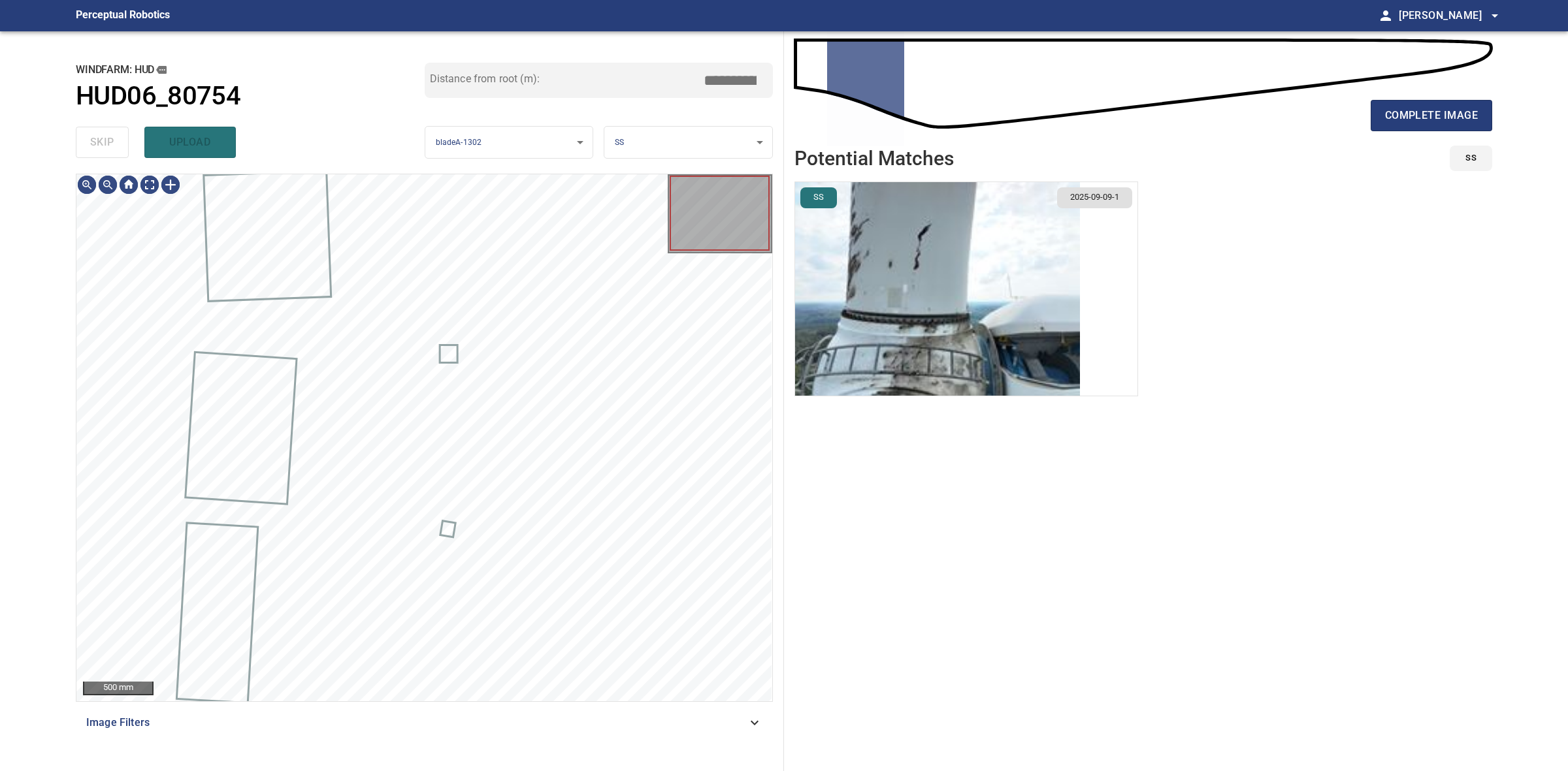
type input "****"
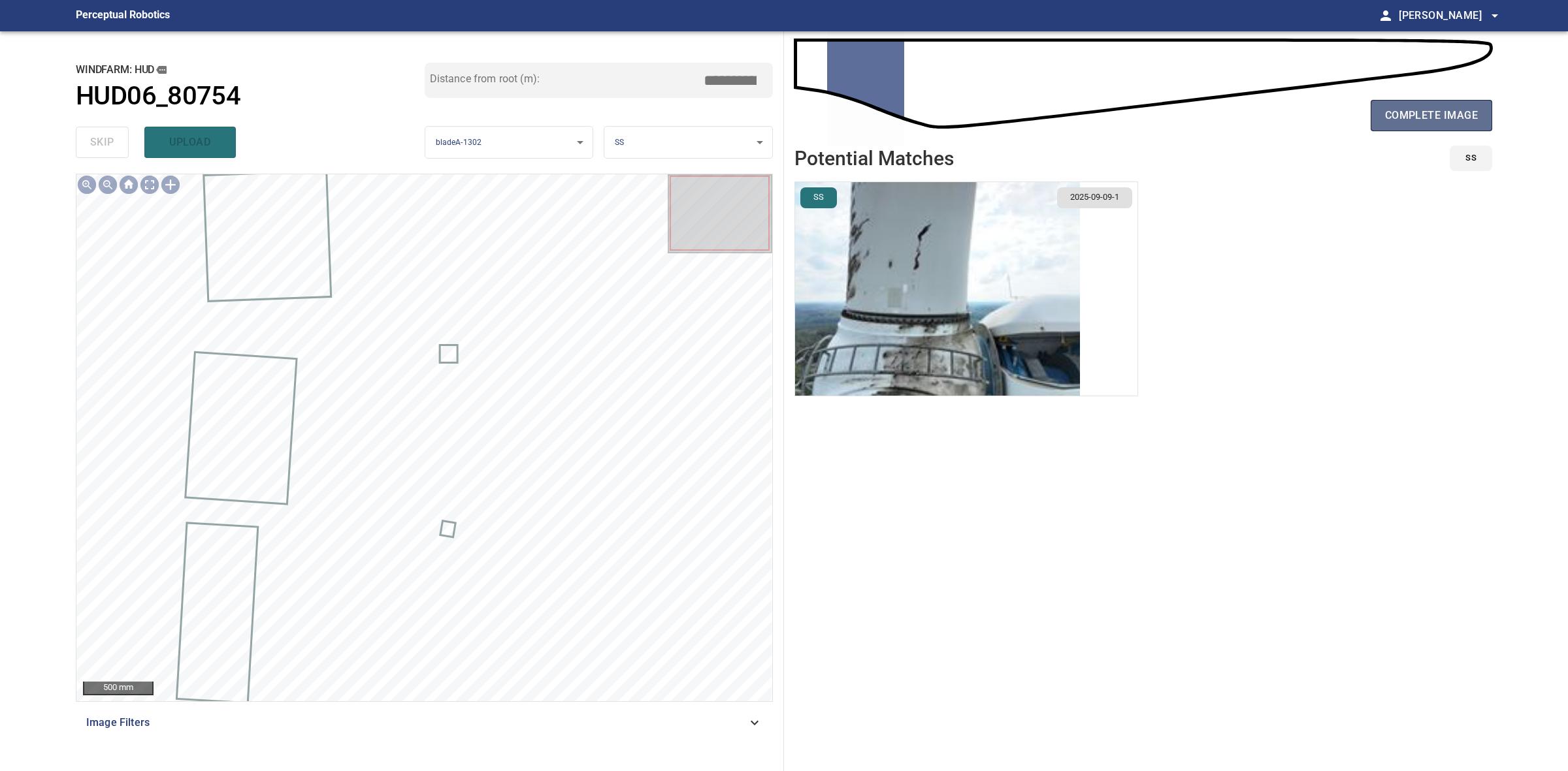
click at [1443, 118] on span "complete image" at bounding box center [1430, 116] width 92 height 19
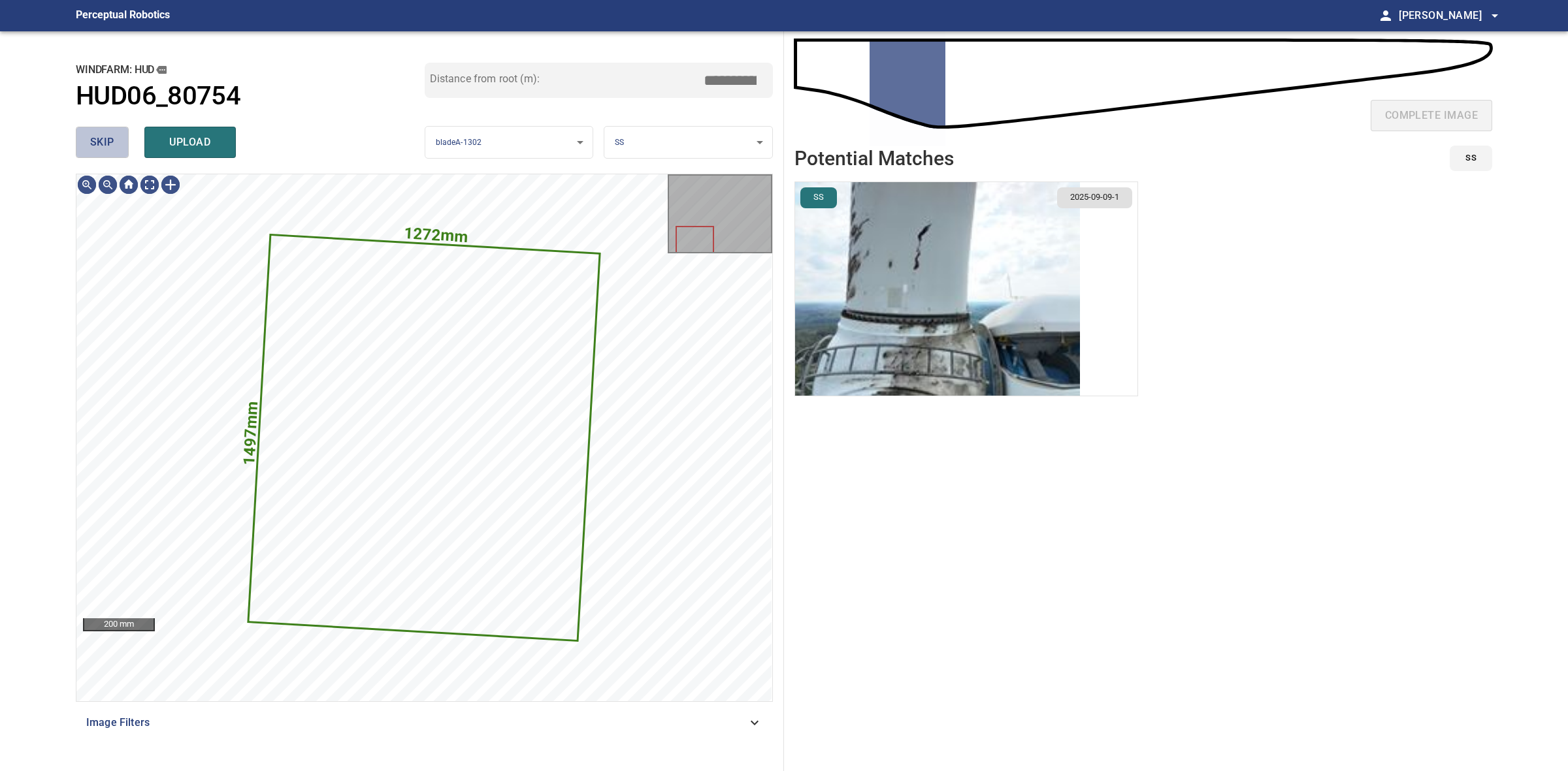
click at [106, 157] on button "skip" at bounding box center [102, 143] width 53 height 32
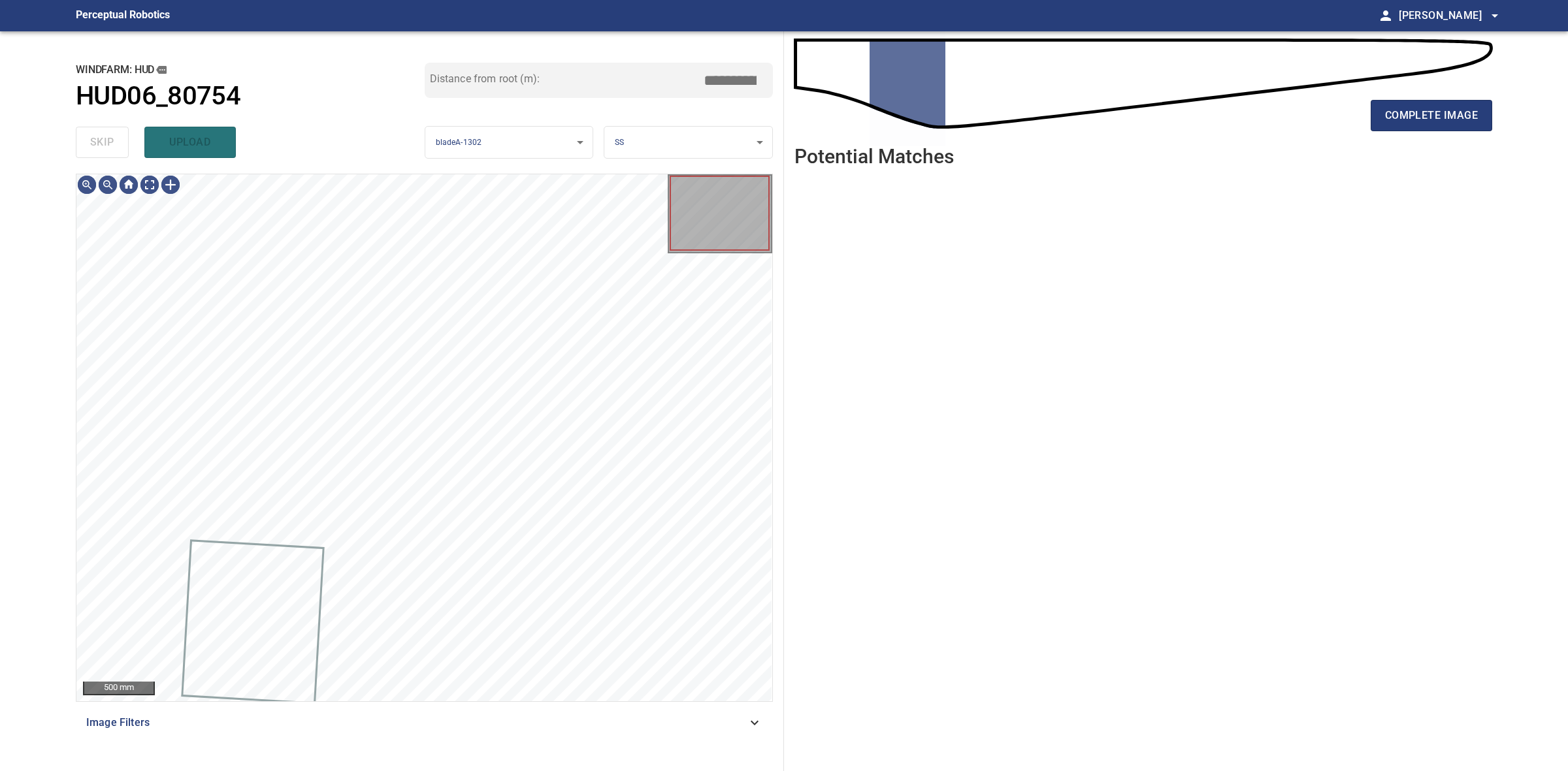
click at [106, 145] on div "skip upload" at bounding box center [250, 142] width 349 height 42
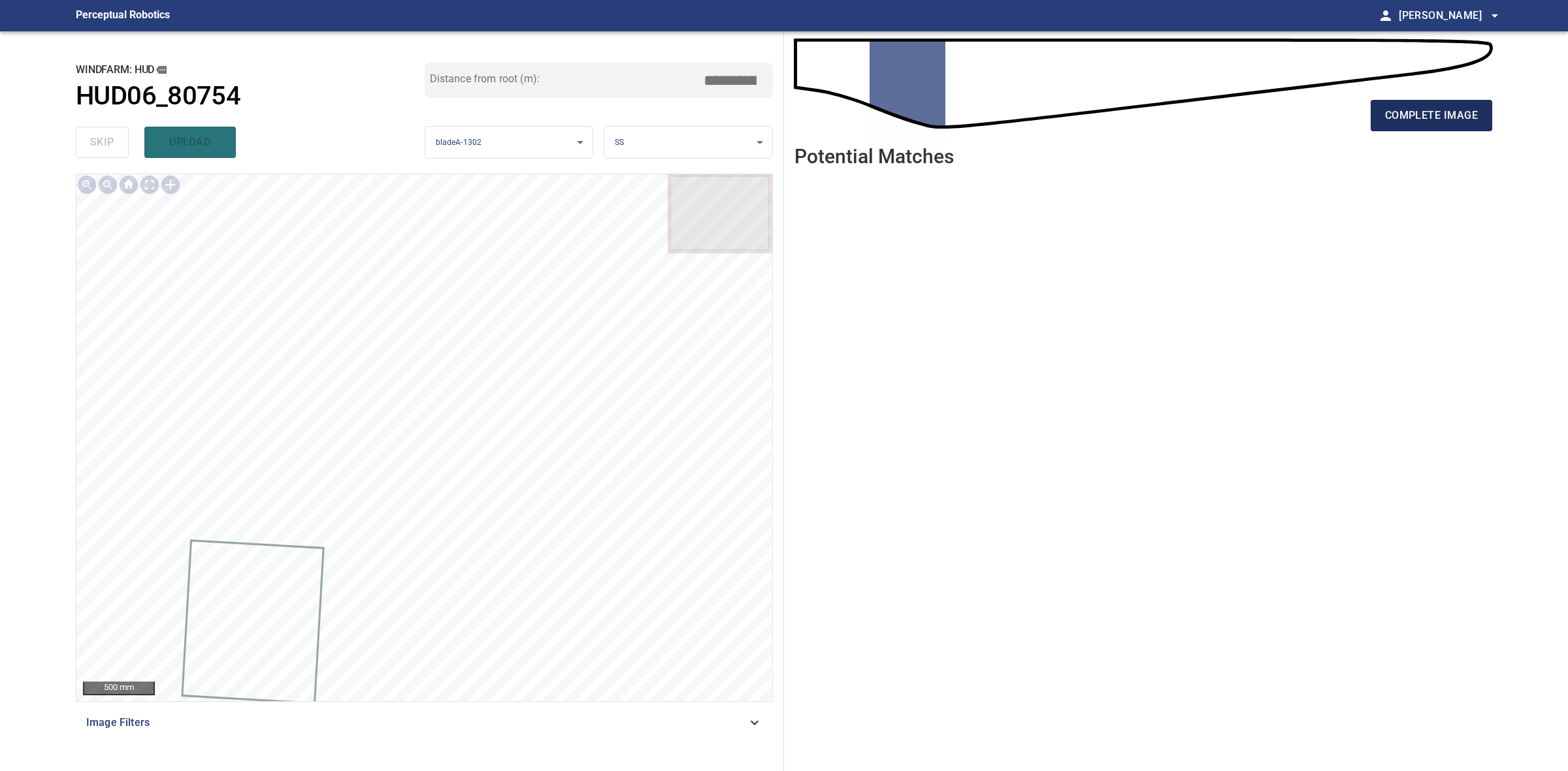
click at [1453, 121] on span "complete image" at bounding box center [1430, 116] width 92 height 19
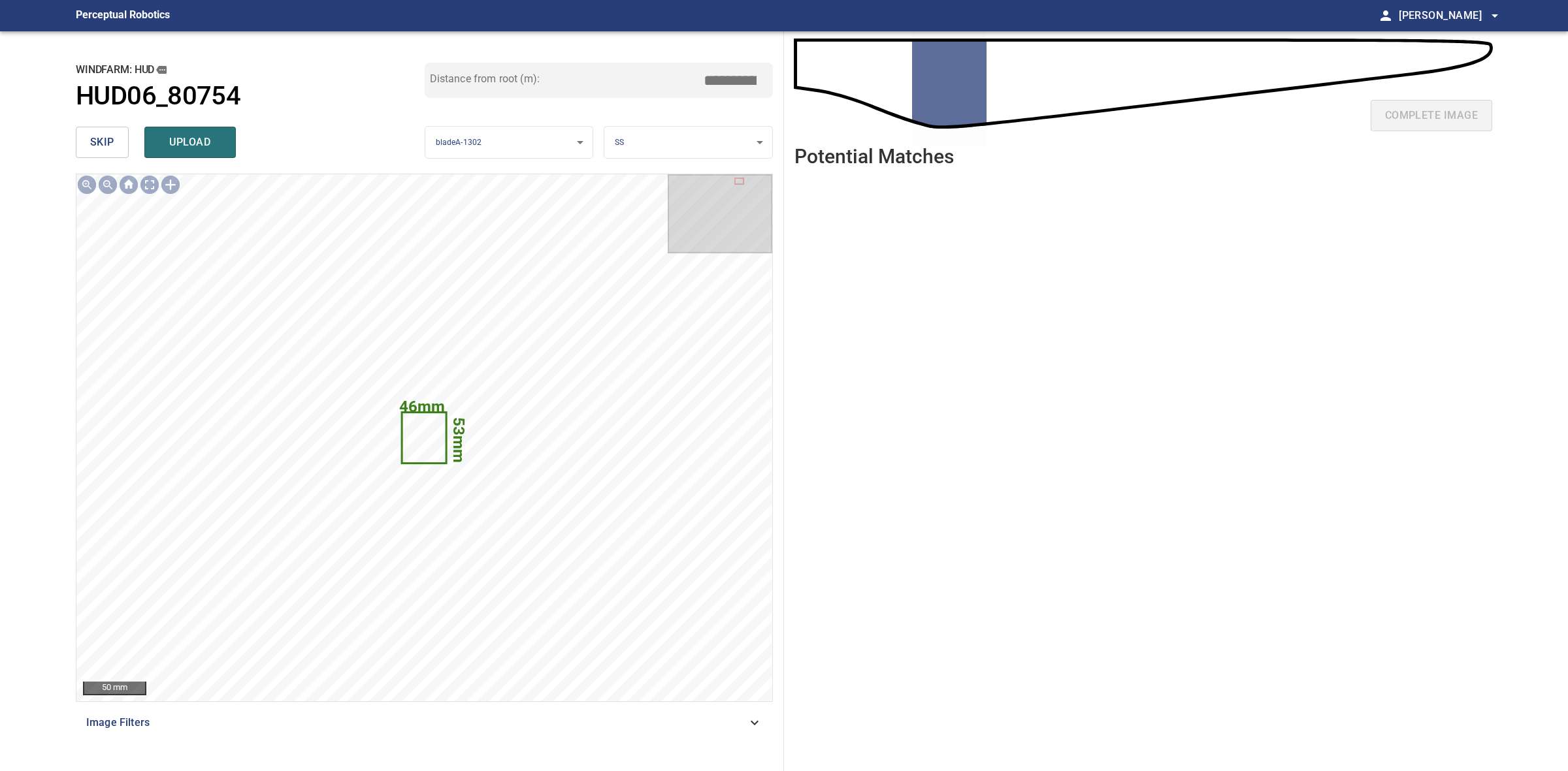
click at [91, 134] on span "skip" at bounding box center [103, 143] width 24 height 19
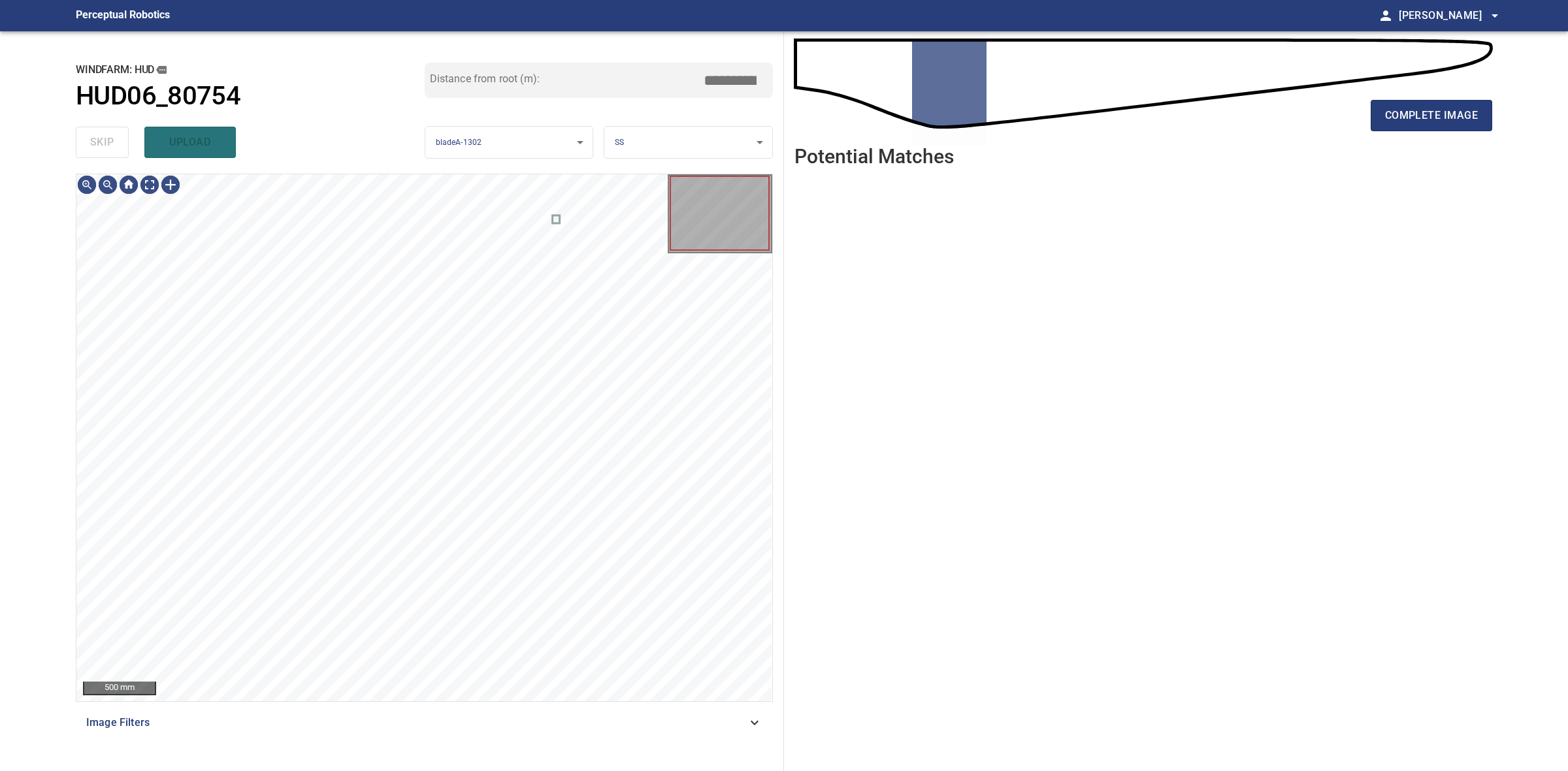
click at [91, 134] on div "skip upload" at bounding box center [250, 142] width 349 height 42
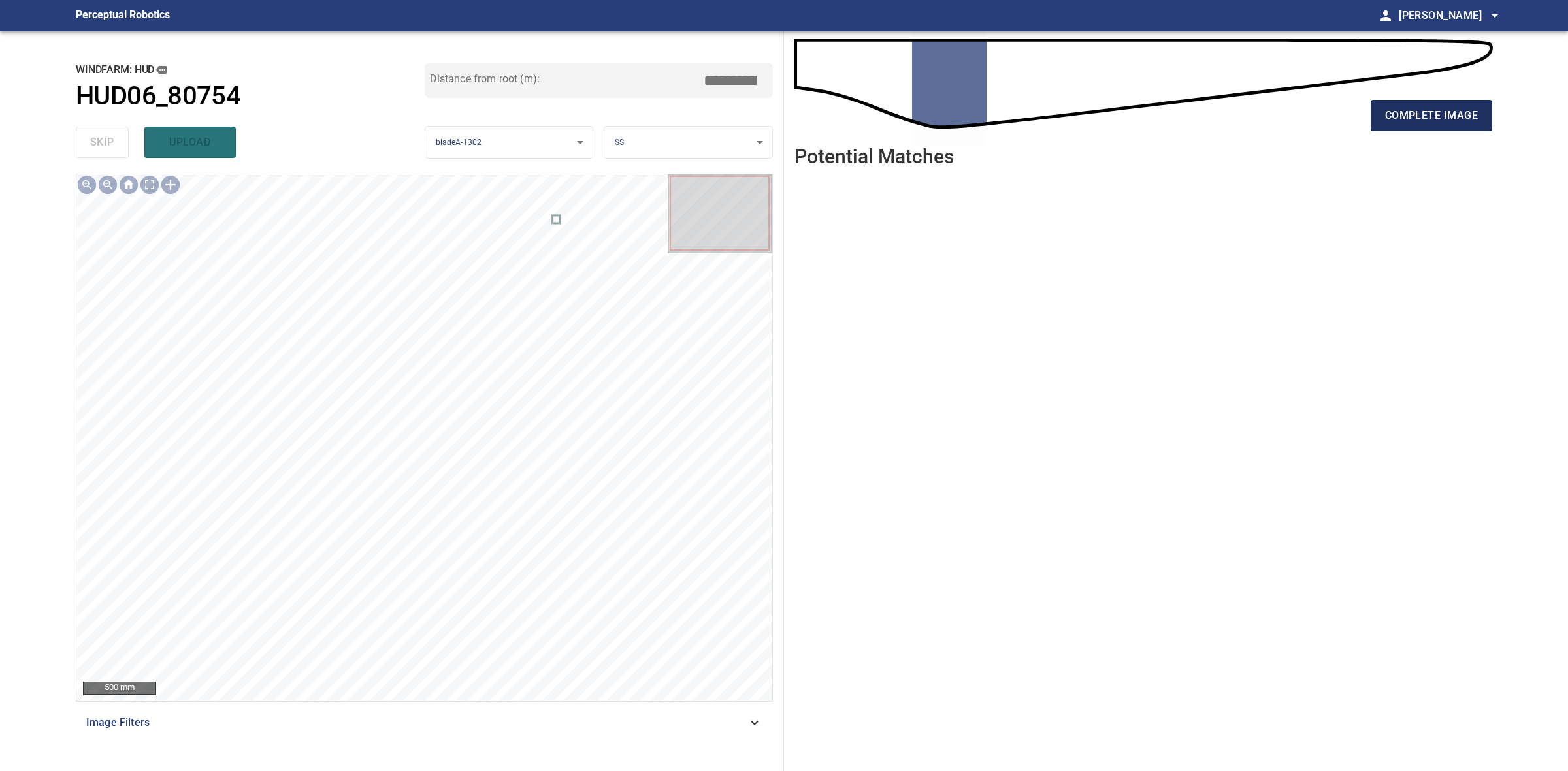
click at [1480, 115] on button "complete image" at bounding box center [1431, 116] width 121 height 32
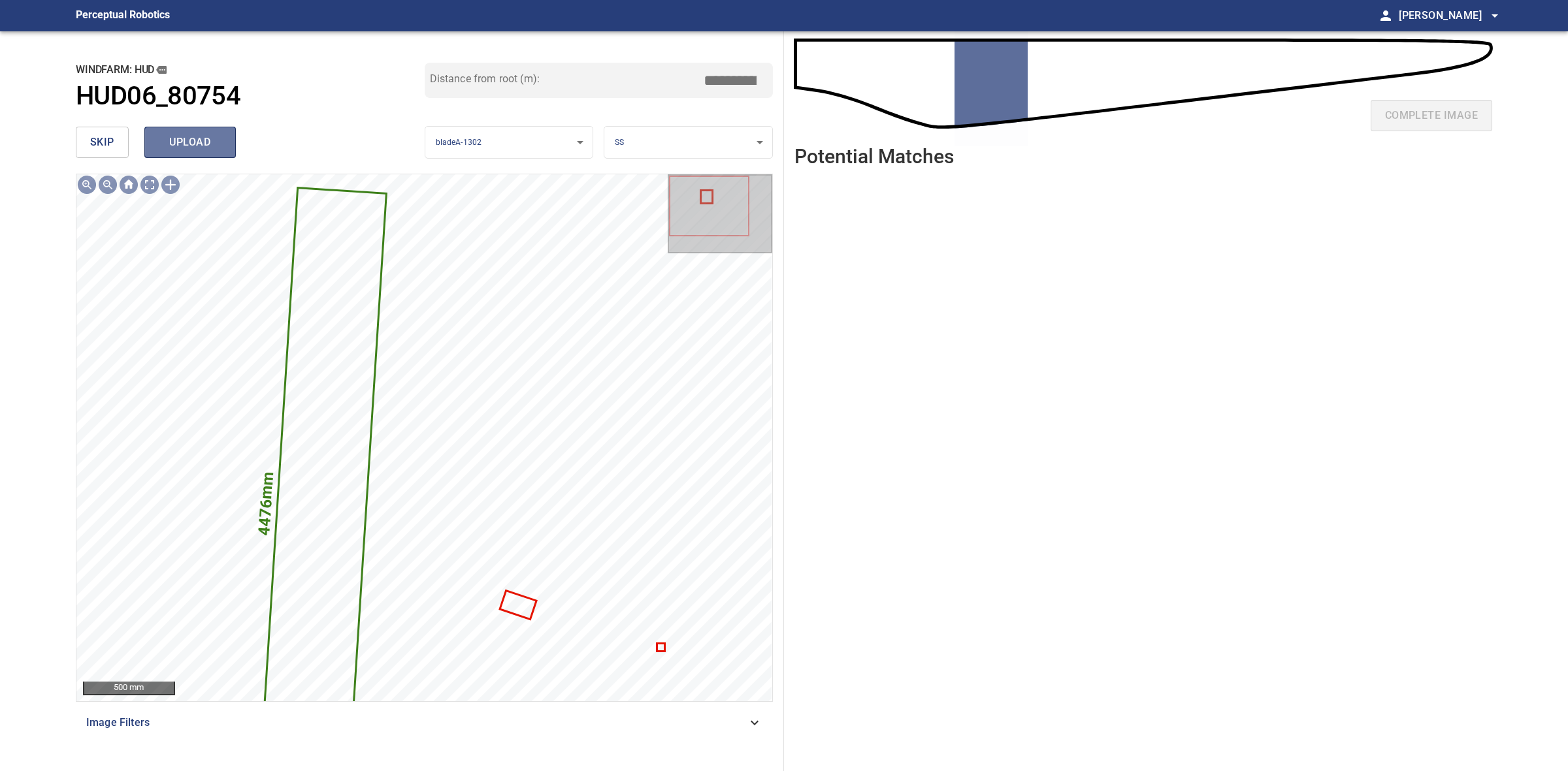
click at [185, 134] on span "upload" at bounding box center [189, 143] width 62 height 19
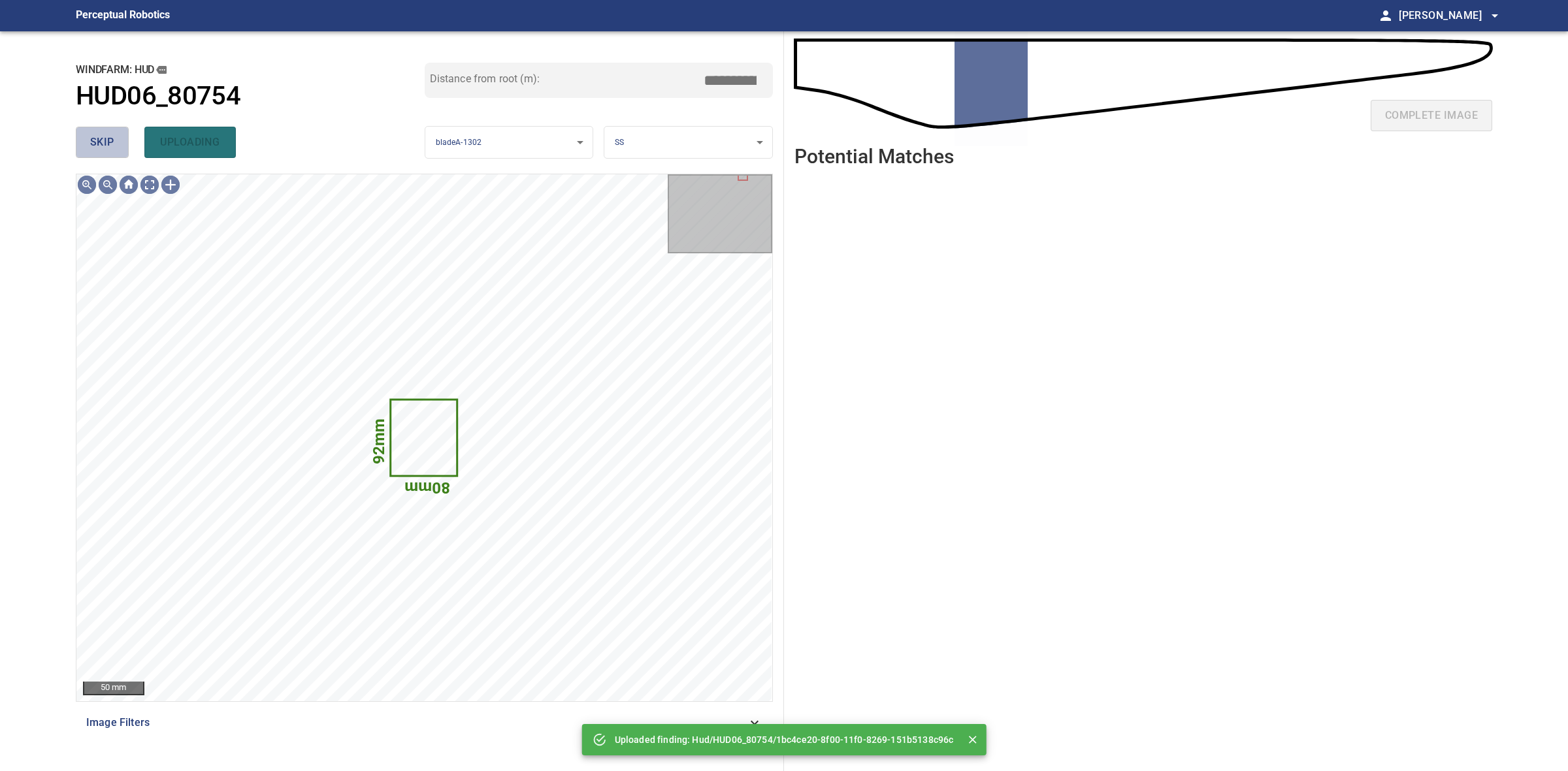
click at [93, 129] on button "skip" at bounding box center [102, 143] width 53 height 32
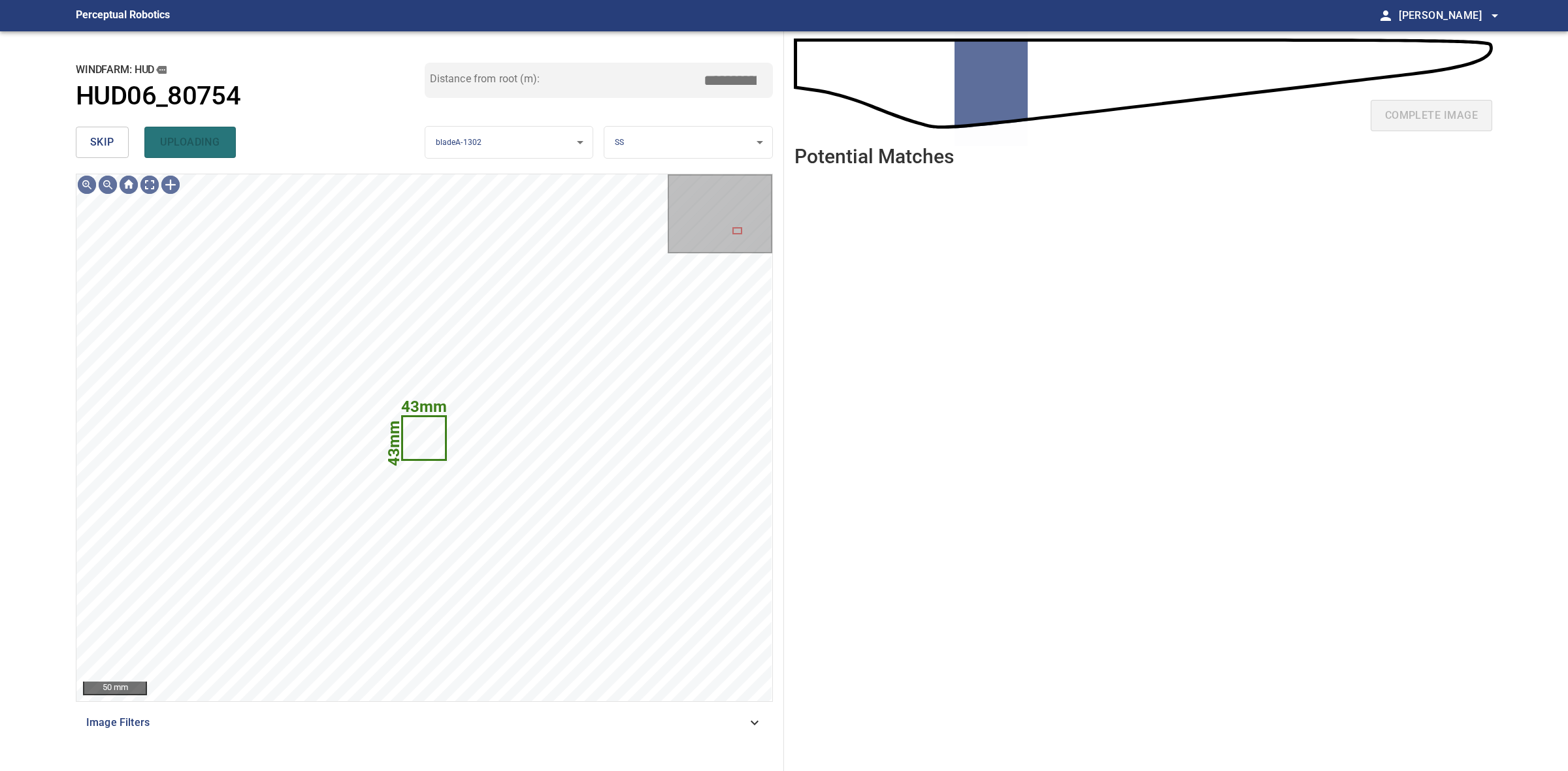
click at [89, 128] on button "skip" at bounding box center [102, 143] width 53 height 32
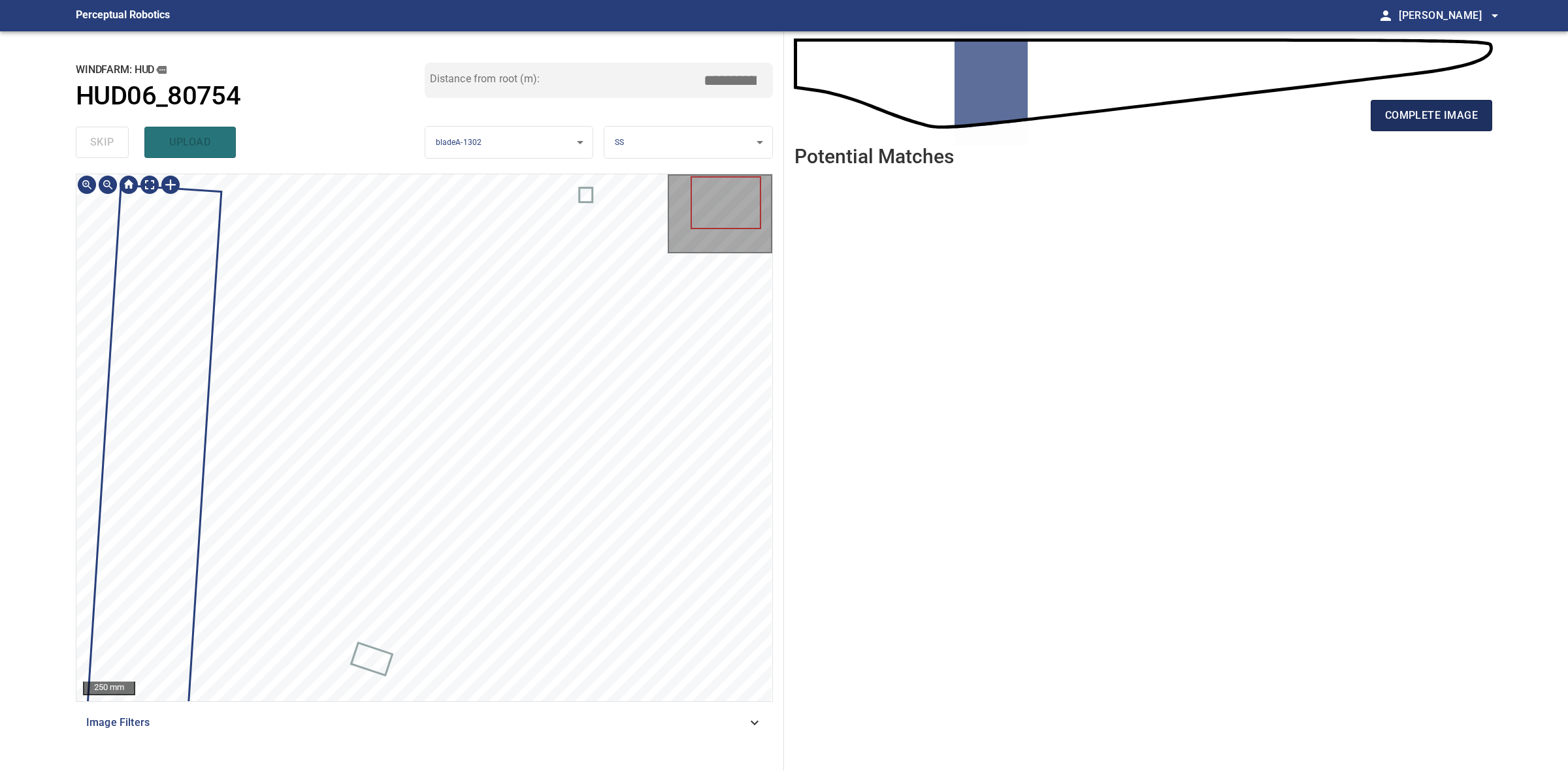
click at [1396, 112] on span "complete image" at bounding box center [1430, 116] width 92 height 19
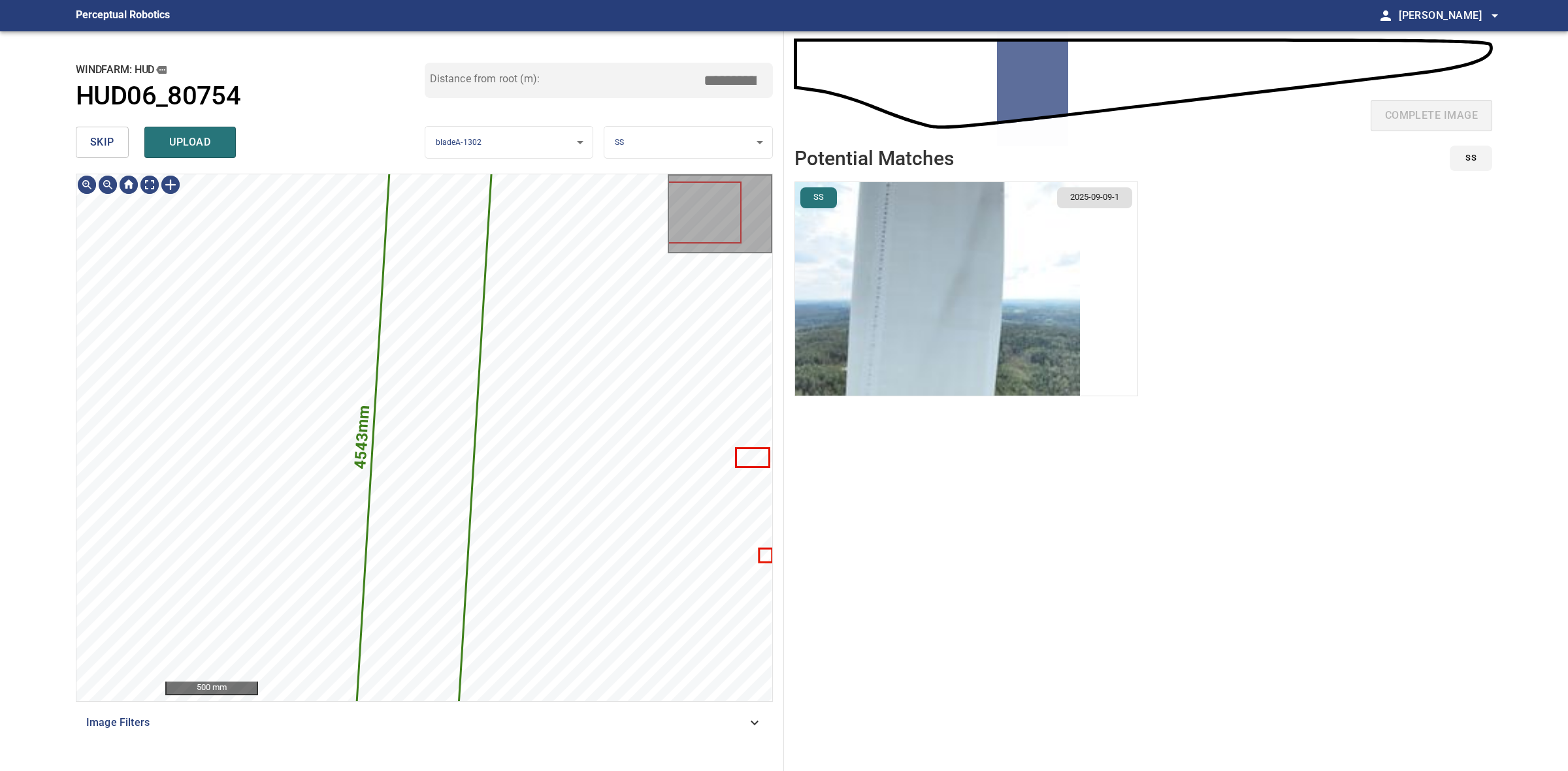
click at [863, 276] on img "button" at bounding box center [937, 288] width 284 height 213
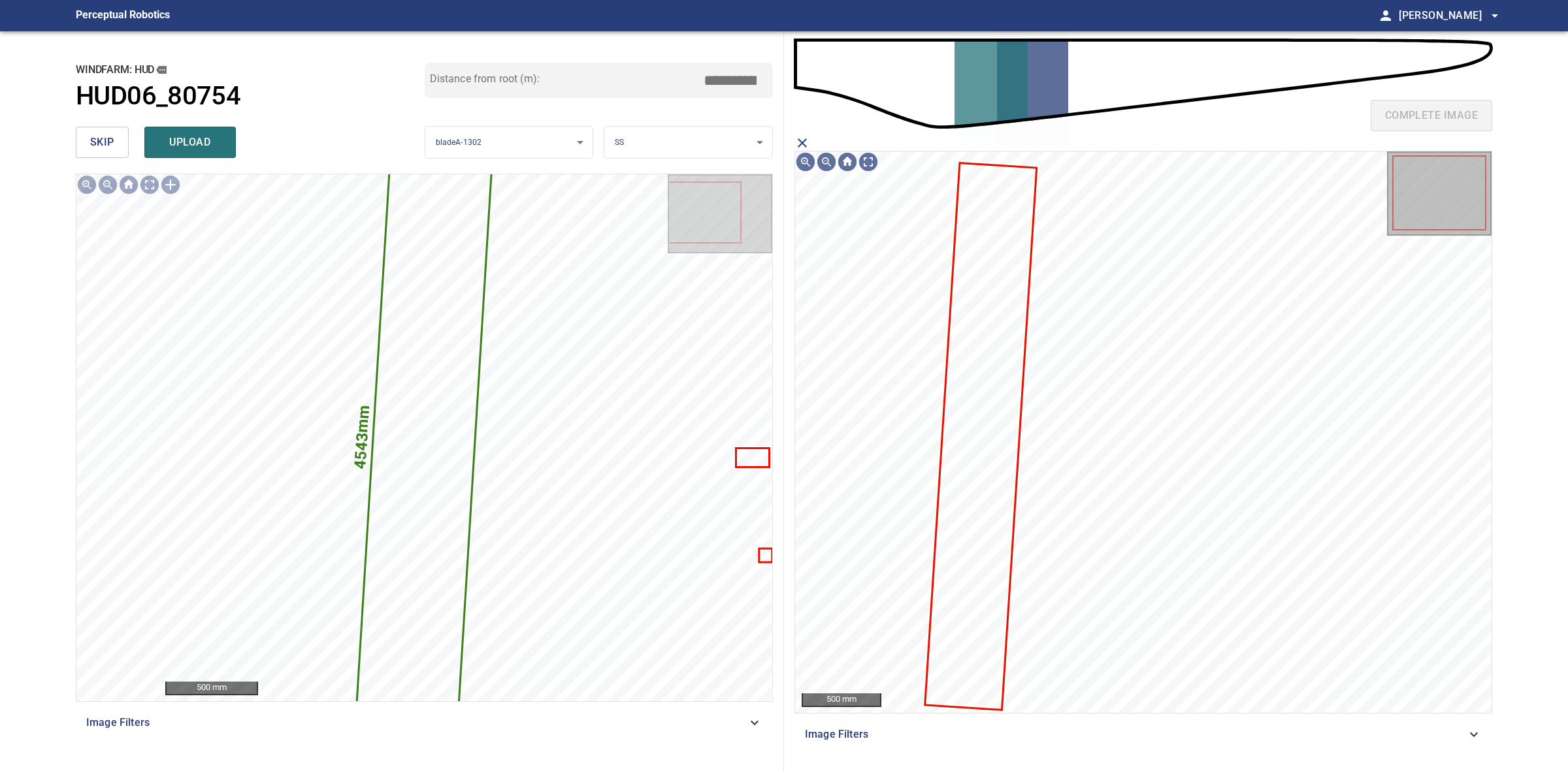
click at [962, 441] on icon at bounding box center [981, 437] width 110 height 544
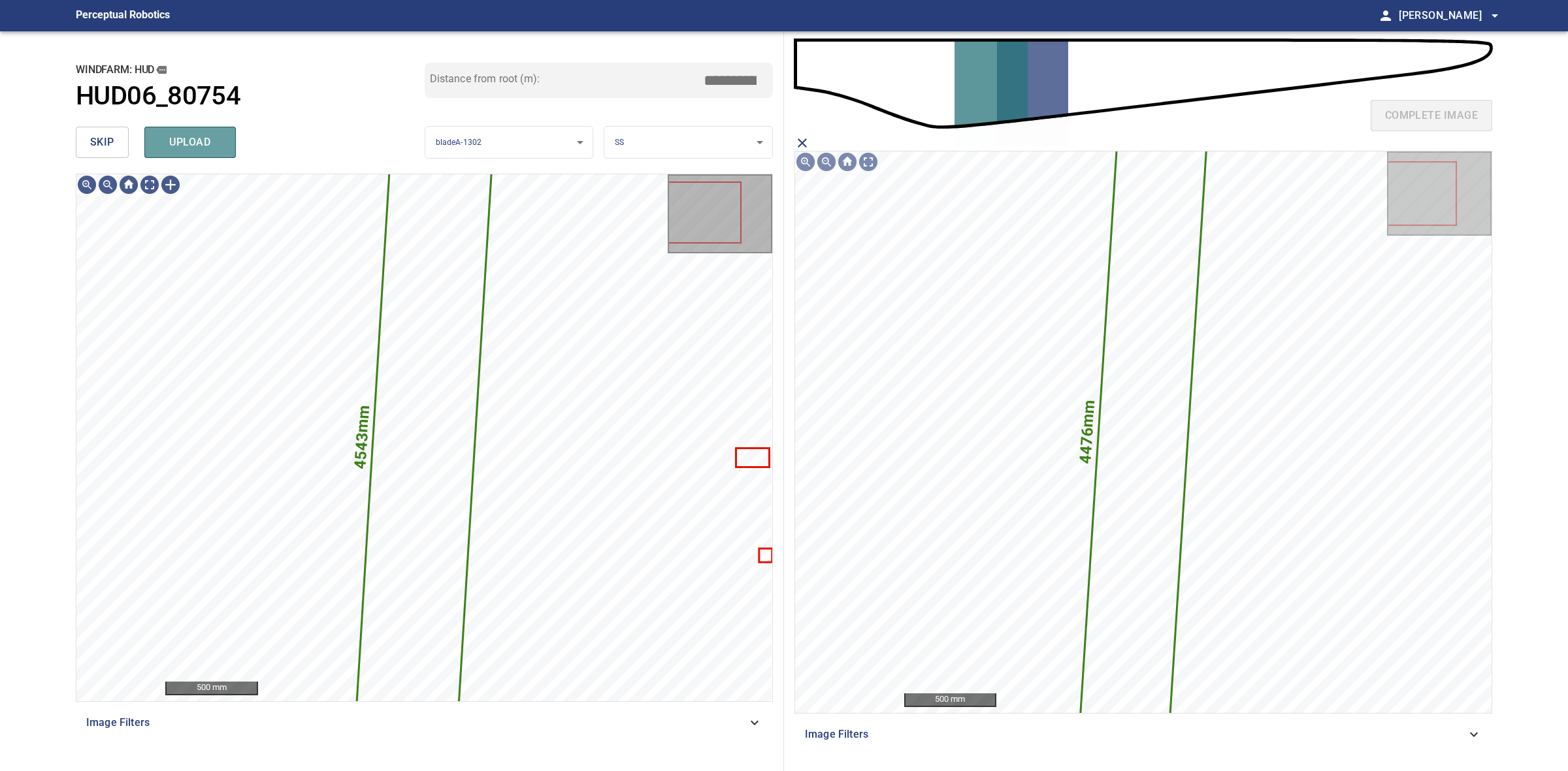
drag, startPoint x: 206, startPoint y: 136, endPoint x: 199, endPoint y: 132, distance: 8.1
click at [204, 135] on span "upload" at bounding box center [189, 143] width 62 height 19
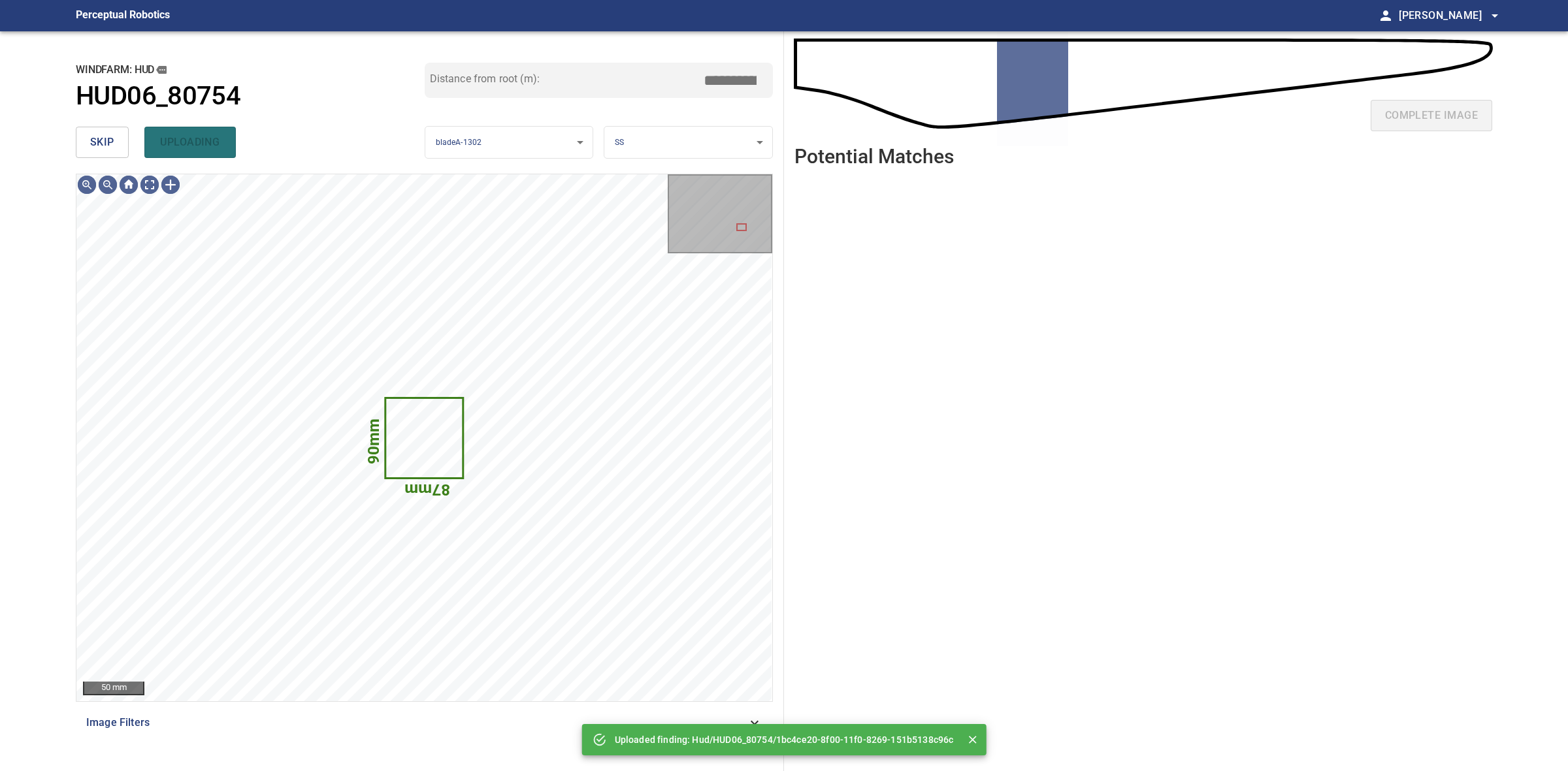
click at [117, 132] on button "skip" at bounding box center [102, 143] width 53 height 32
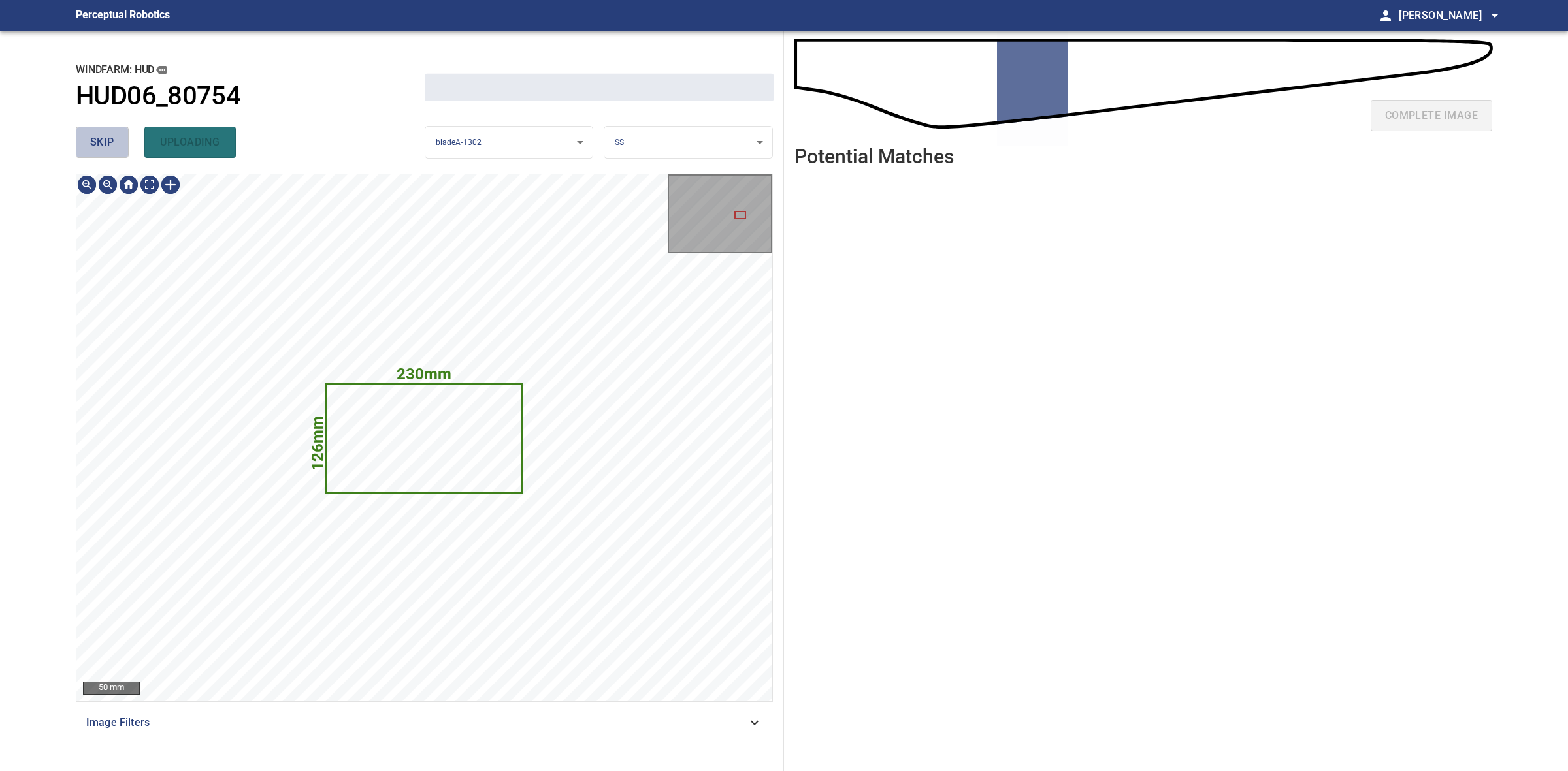
click at [117, 132] on button "skip" at bounding box center [102, 143] width 53 height 32
click at [117, 132] on div "skip uploading" at bounding box center [250, 142] width 349 height 42
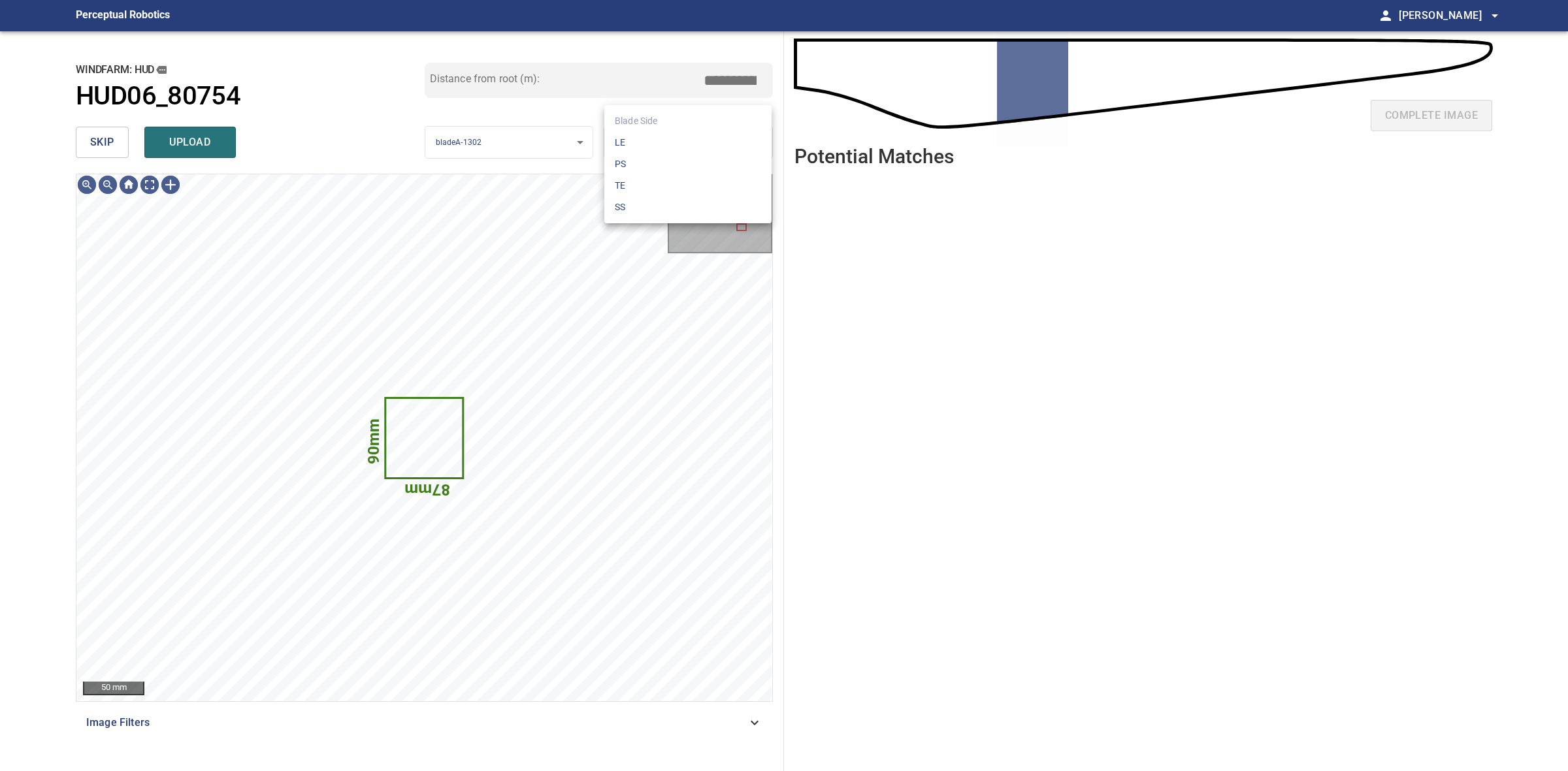
click at [655, 145] on body "**********" at bounding box center [784, 385] width 1568 height 771
click at [655, 183] on li "TE" at bounding box center [687, 186] width 167 height 21
drag, startPoint x: 206, startPoint y: 134, endPoint x: 115, endPoint y: 137, distance: 91.0
click at [204, 134] on span "upload" at bounding box center [189, 143] width 62 height 19
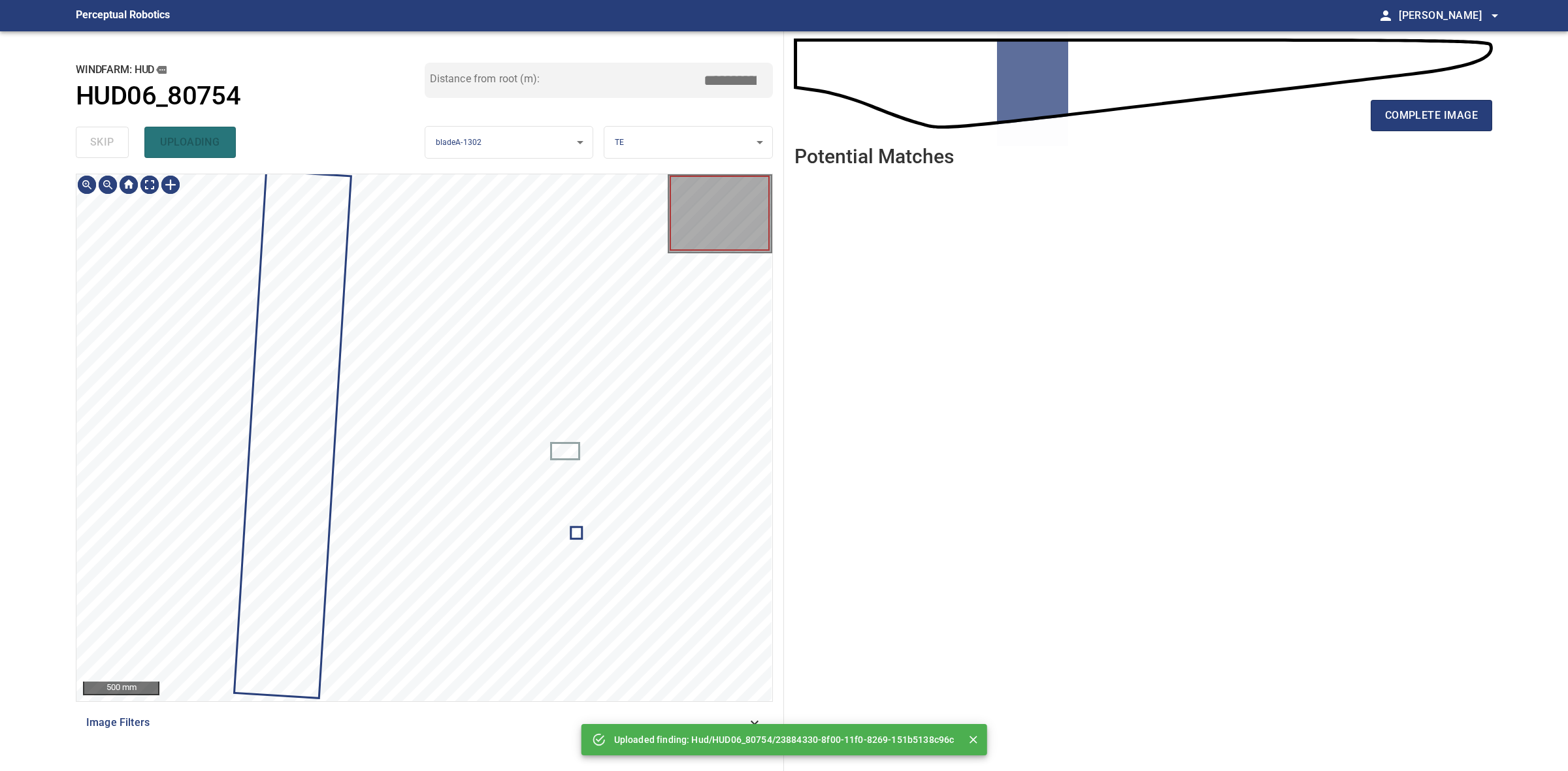
click at [99, 137] on div "skip uploading" at bounding box center [250, 142] width 349 height 42
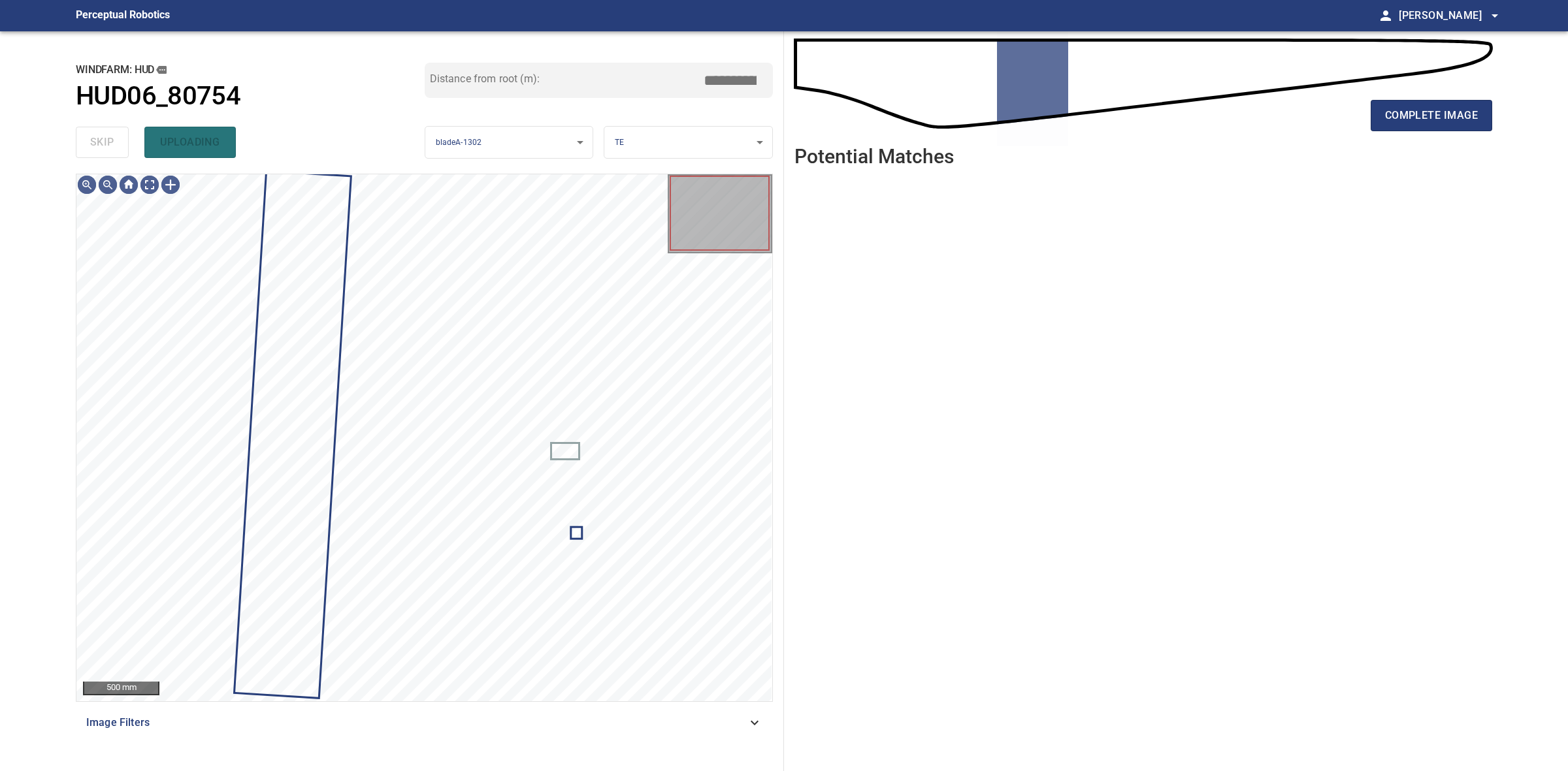
drag, startPoint x: 99, startPoint y: 137, endPoint x: 332, endPoint y: 137, distance: 233.0
click at [100, 137] on div "skip uploading" at bounding box center [250, 142] width 349 height 42
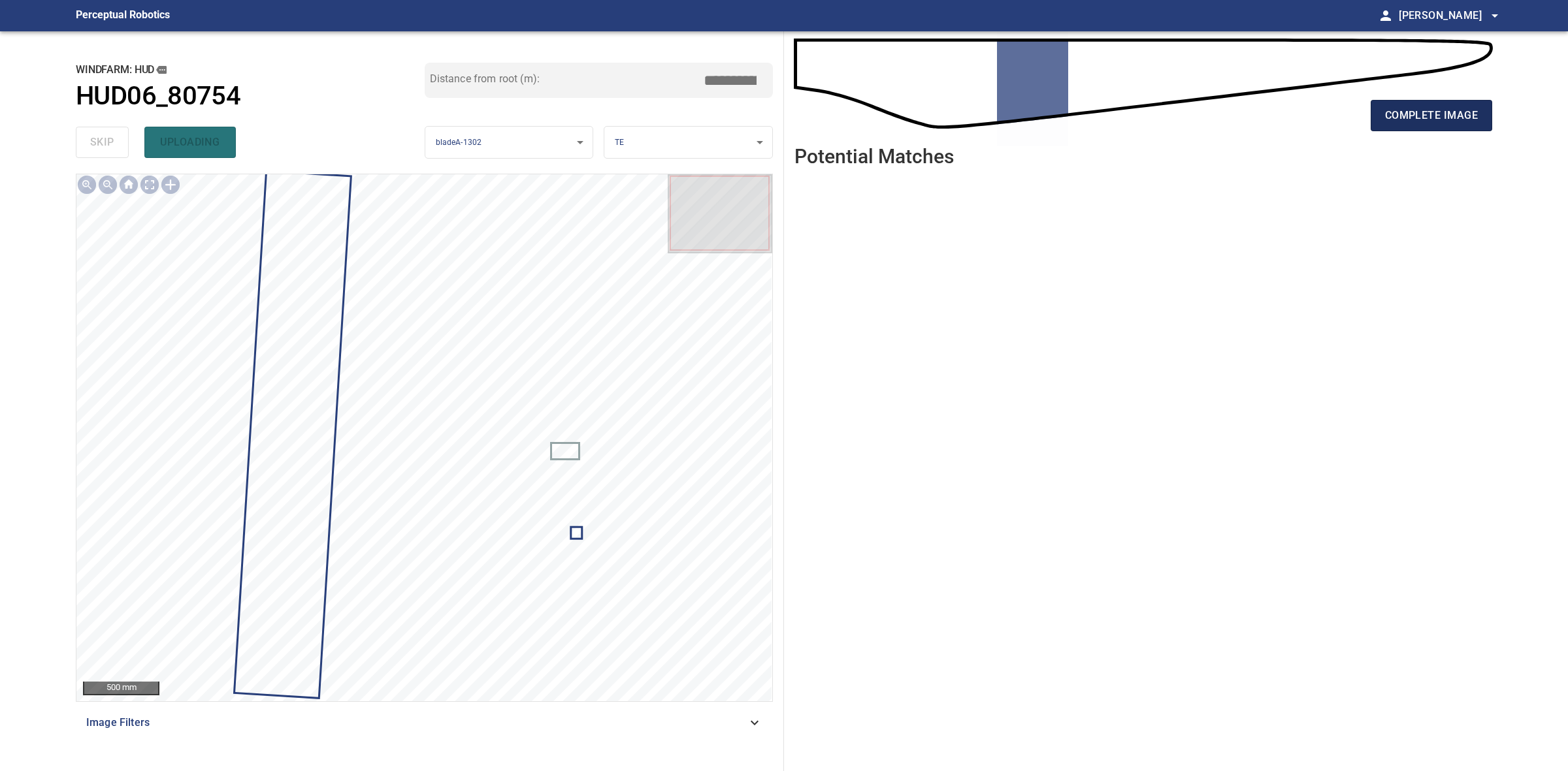
click at [1398, 117] on span "complete image" at bounding box center [1430, 116] width 92 height 19
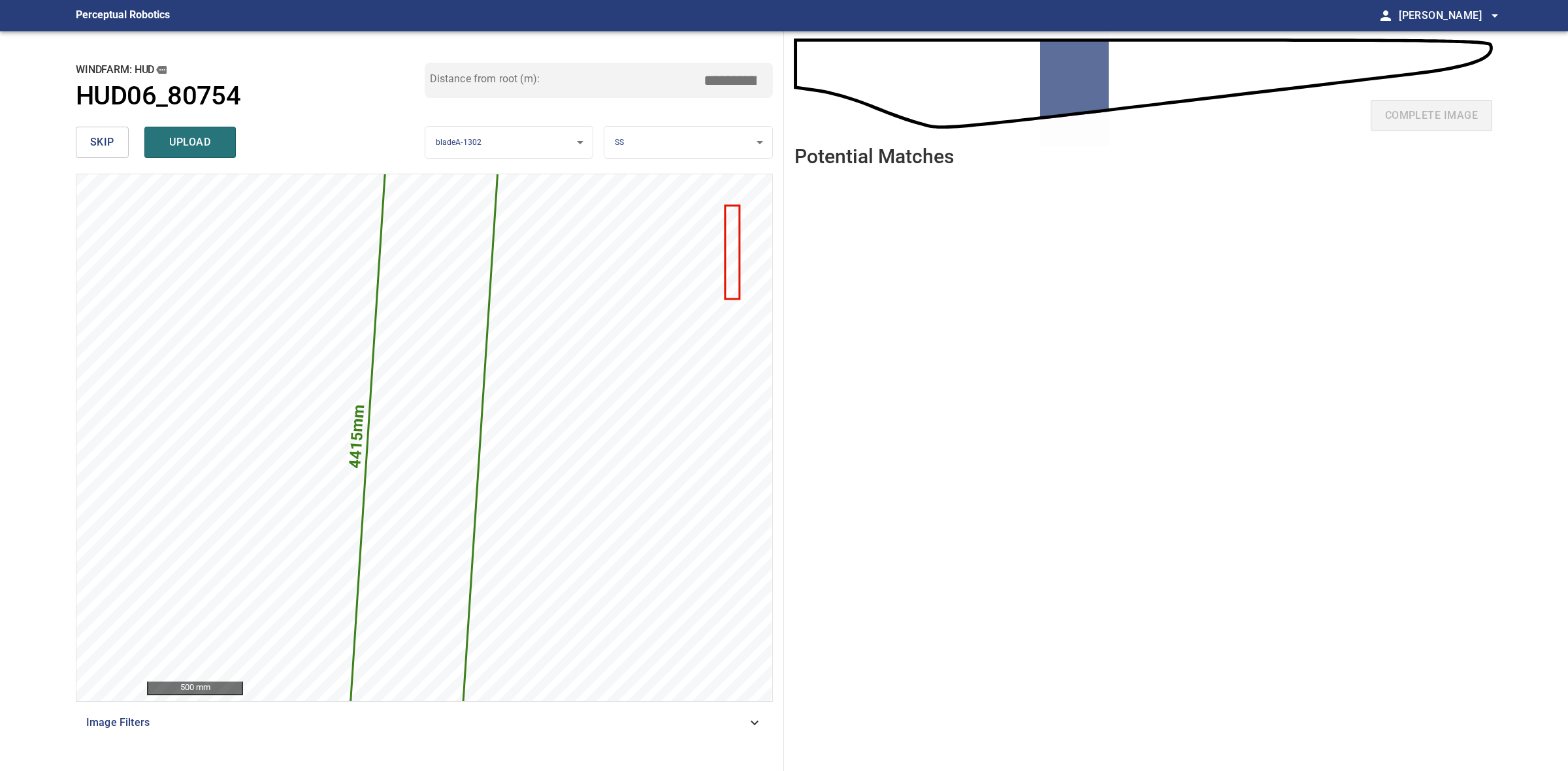
drag, startPoint x: 725, startPoint y: 76, endPoint x: 732, endPoint y: 76, distance: 7.0
click at [732, 76] on input "*****" at bounding box center [735, 80] width 65 height 25
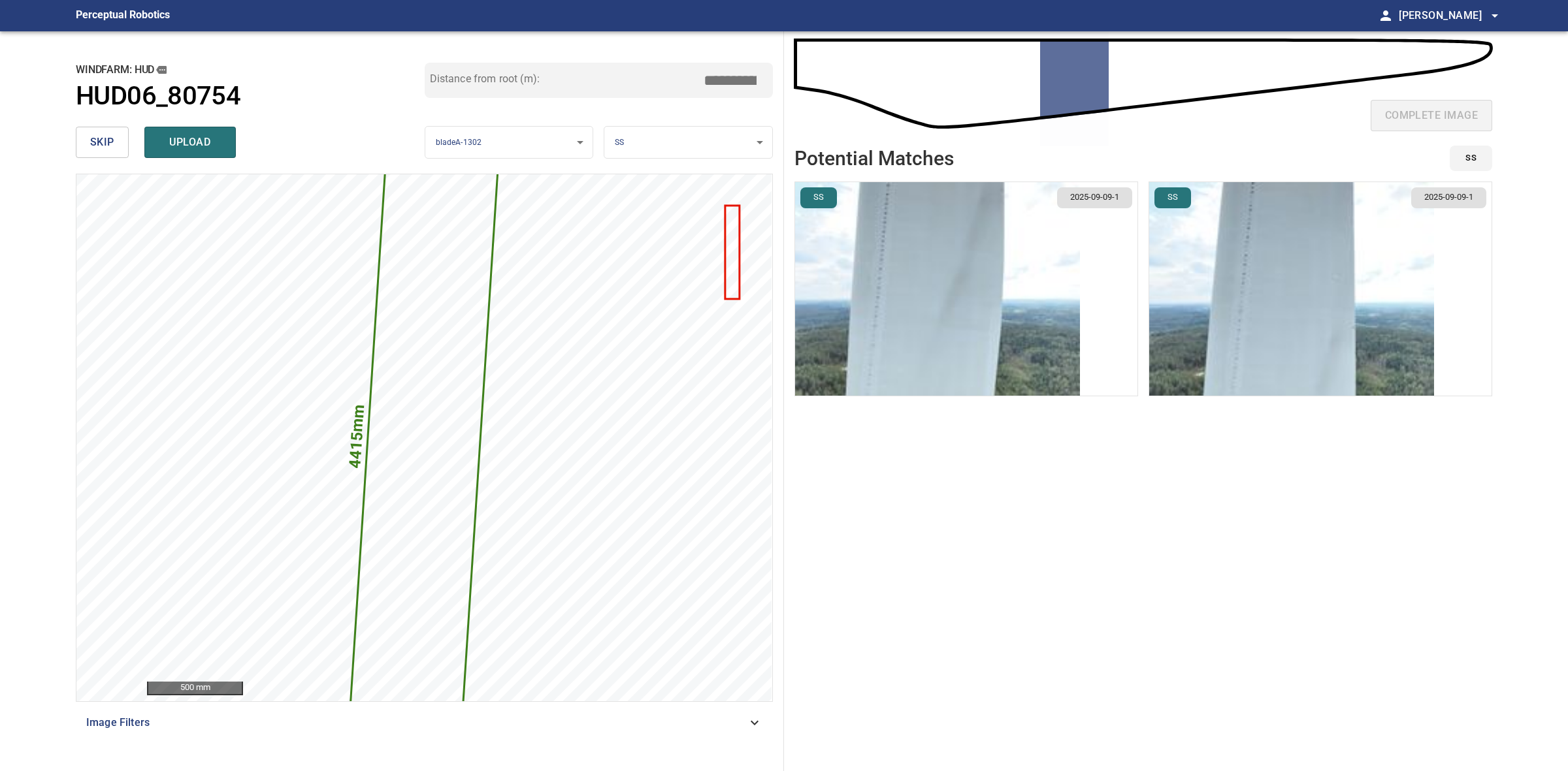
type input "*****"
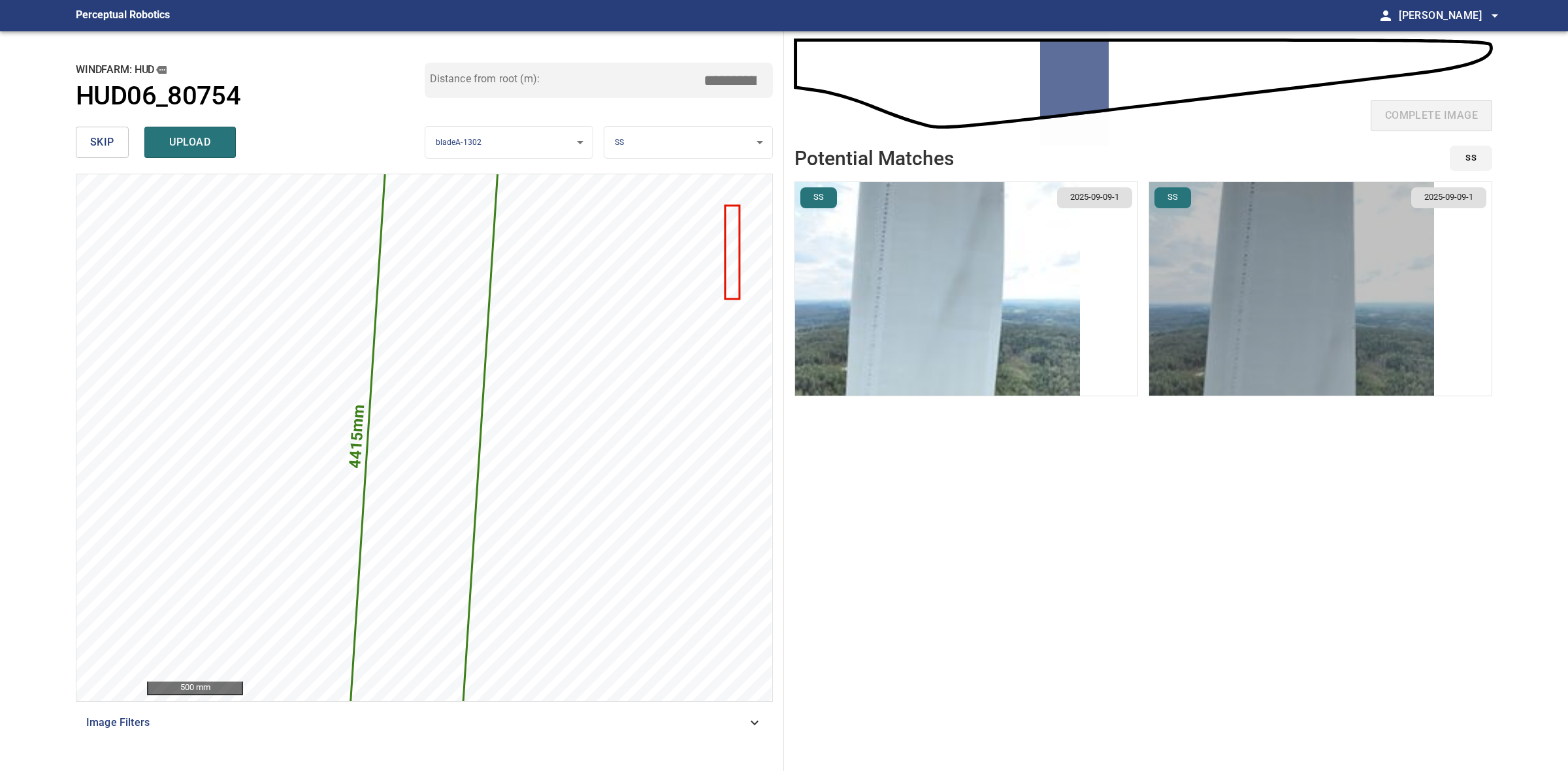
click at [1380, 315] on img "button" at bounding box center [1290, 288] width 284 height 213
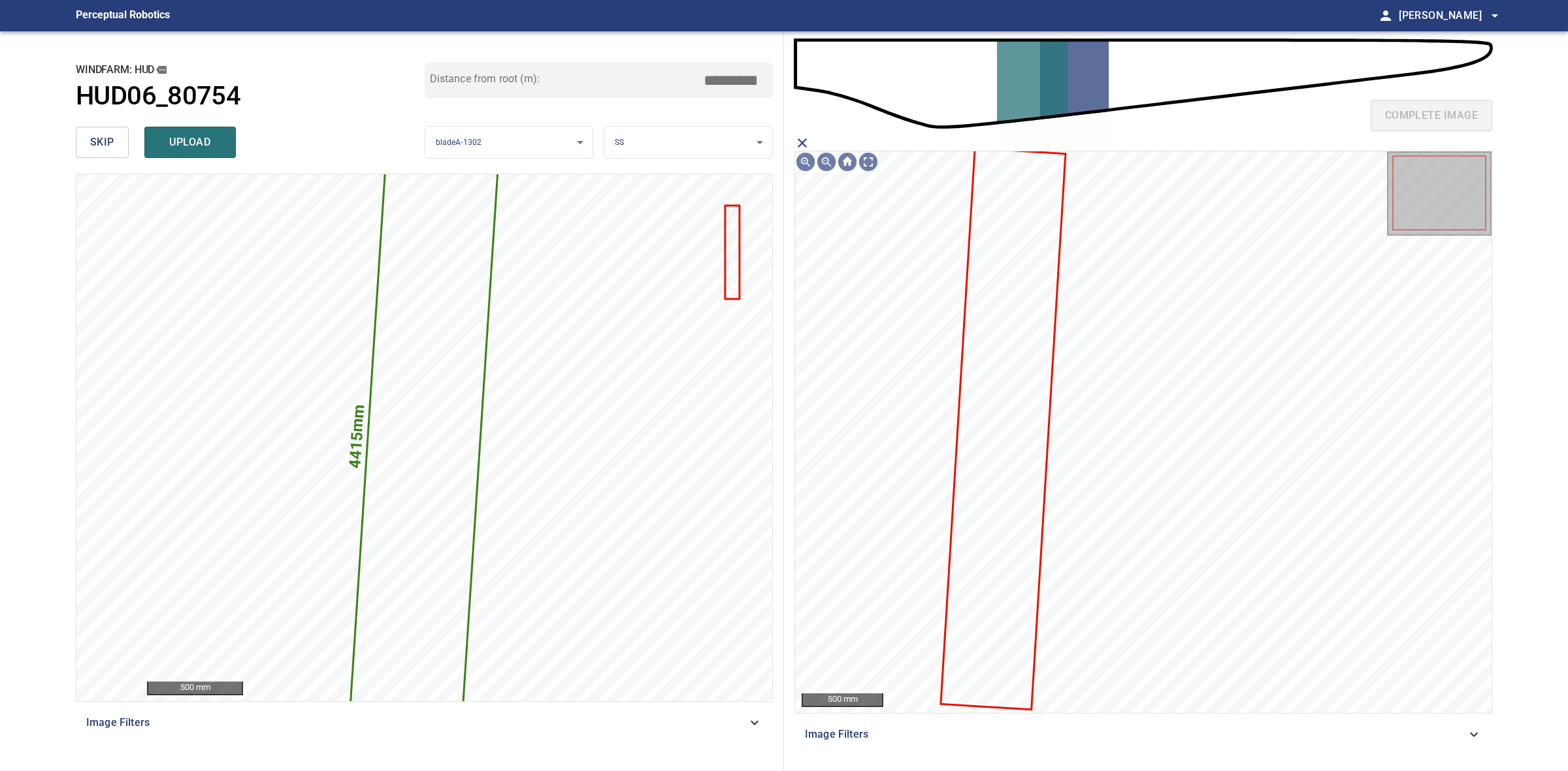
click at [1023, 439] on icon at bounding box center [1002, 429] width 122 height 559
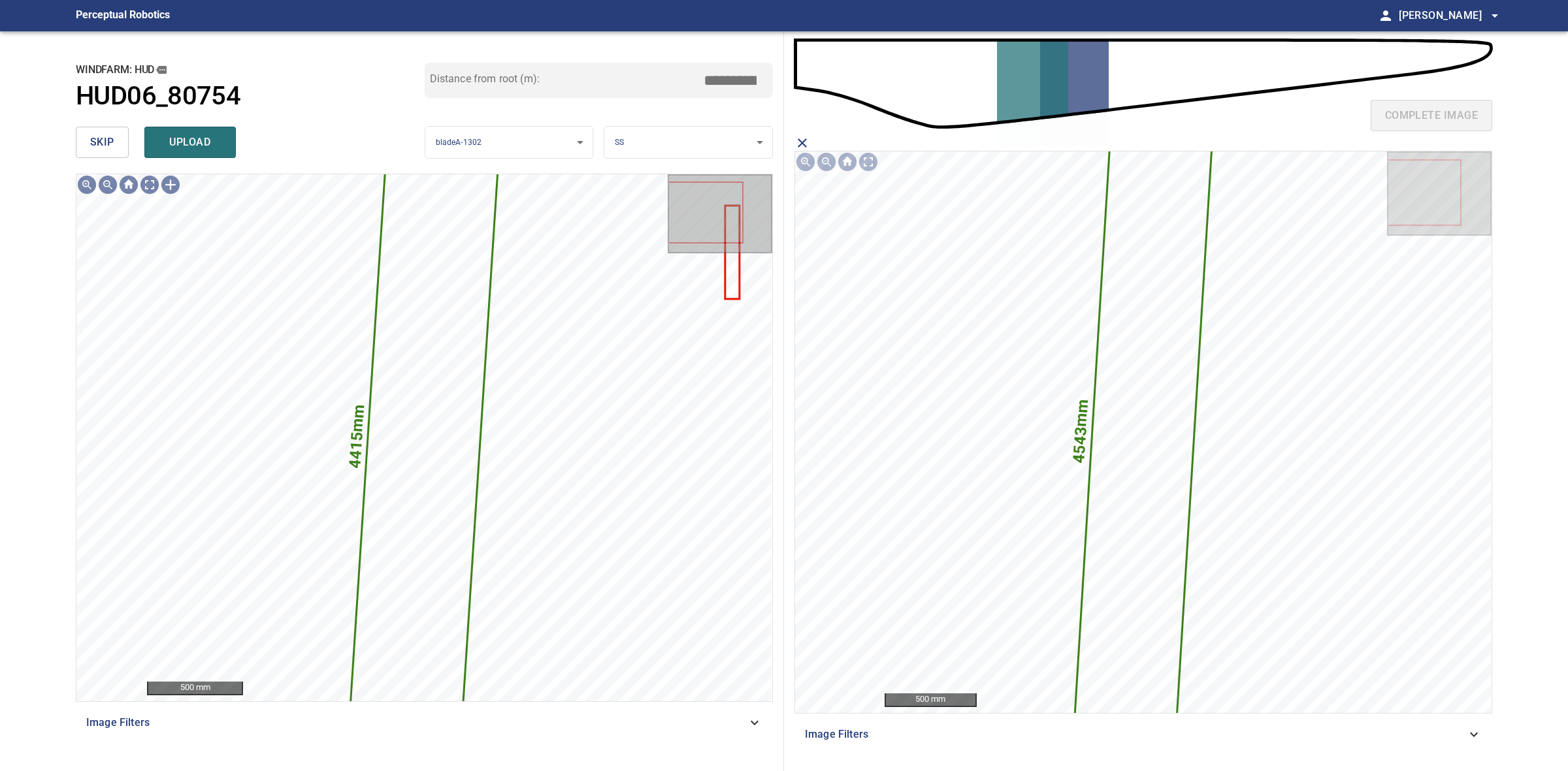
click at [237, 134] on div "skip upload" at bounding box center [250, 142] width 349 height 42
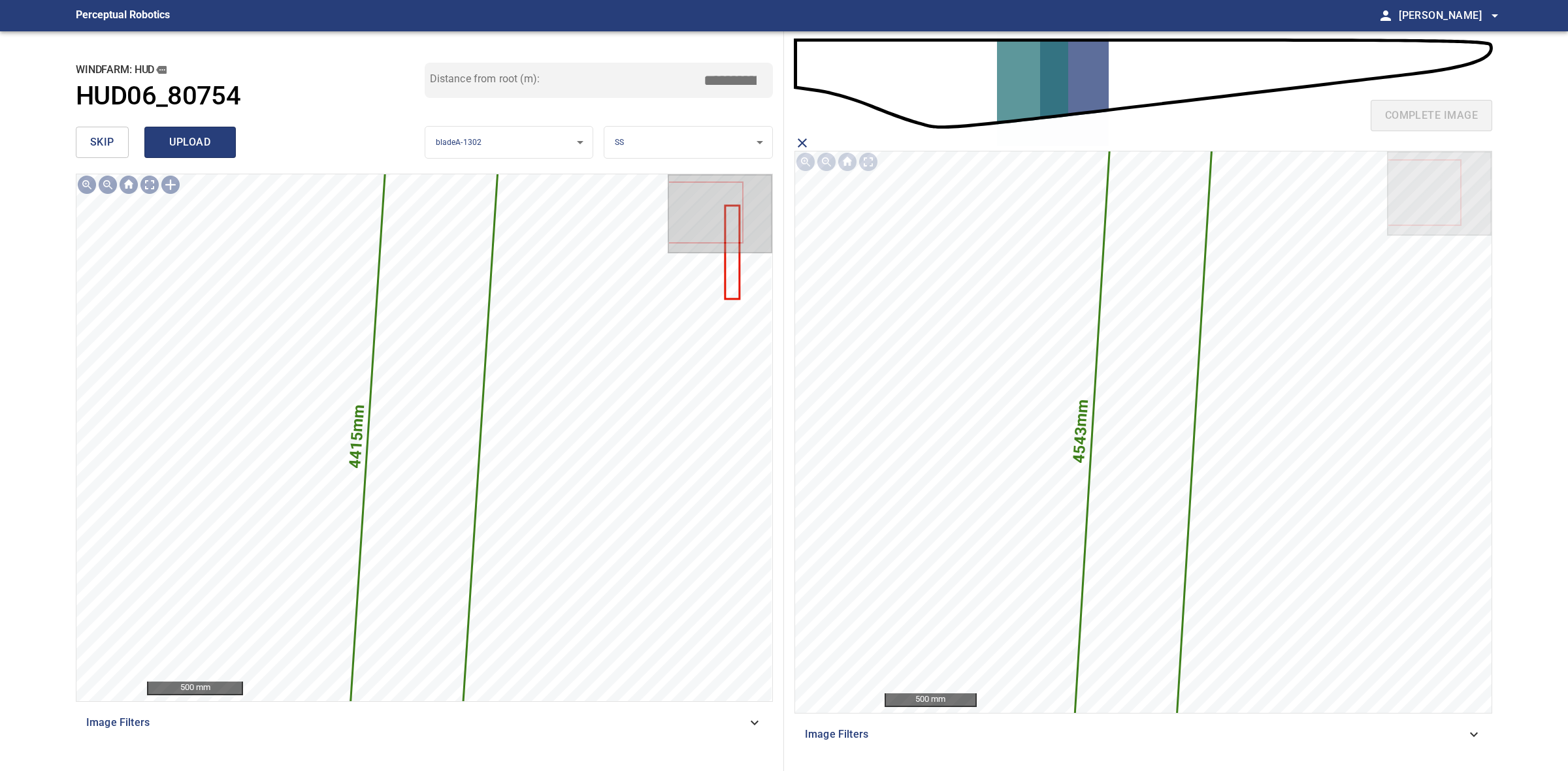
click at [232, 136] on button "upload" at bounding box center [190, 143] width 91 height 32
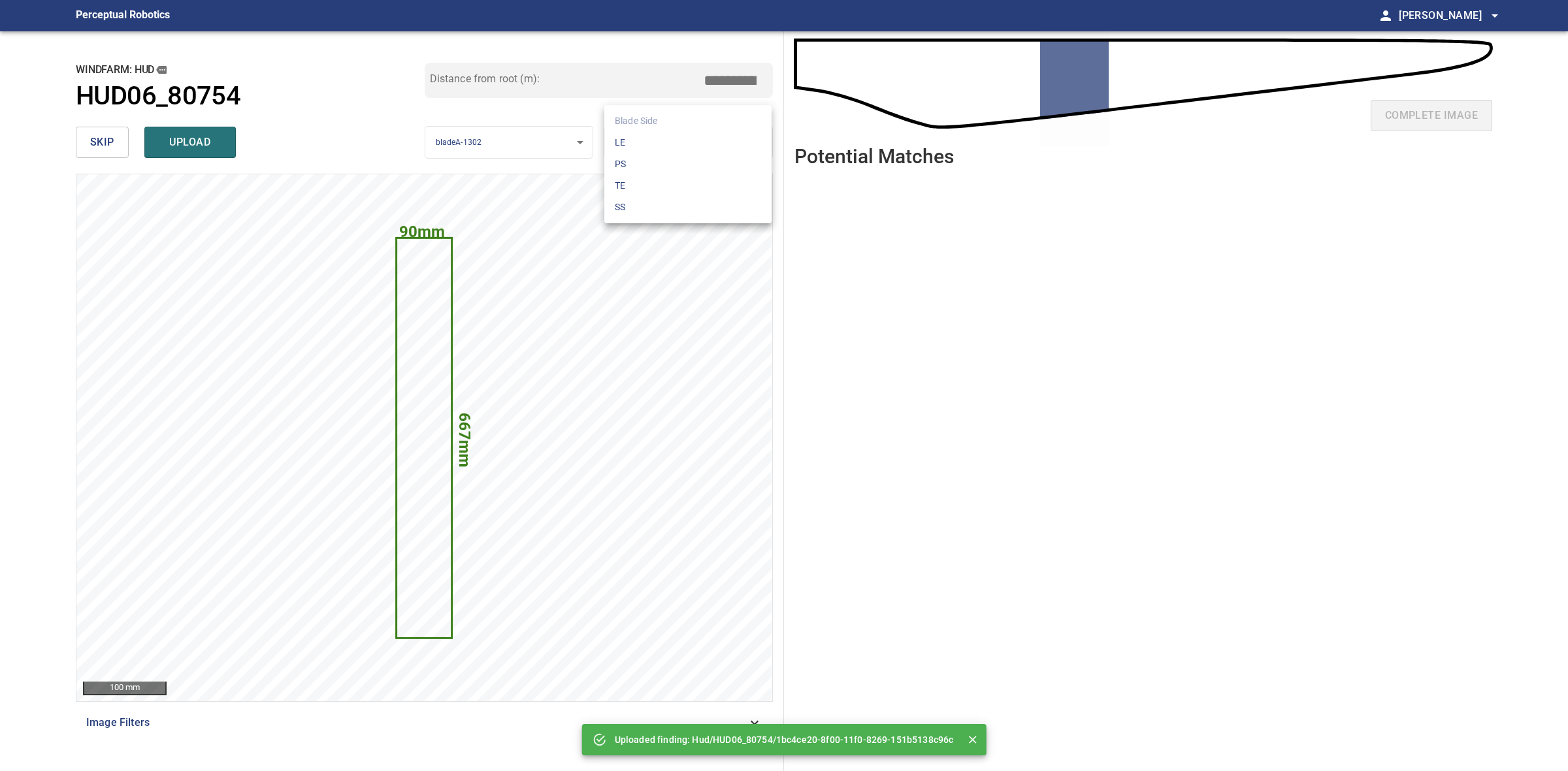
click at [677, 134] on body "**********" at bounding box center [784, 385] width 1568 height 771
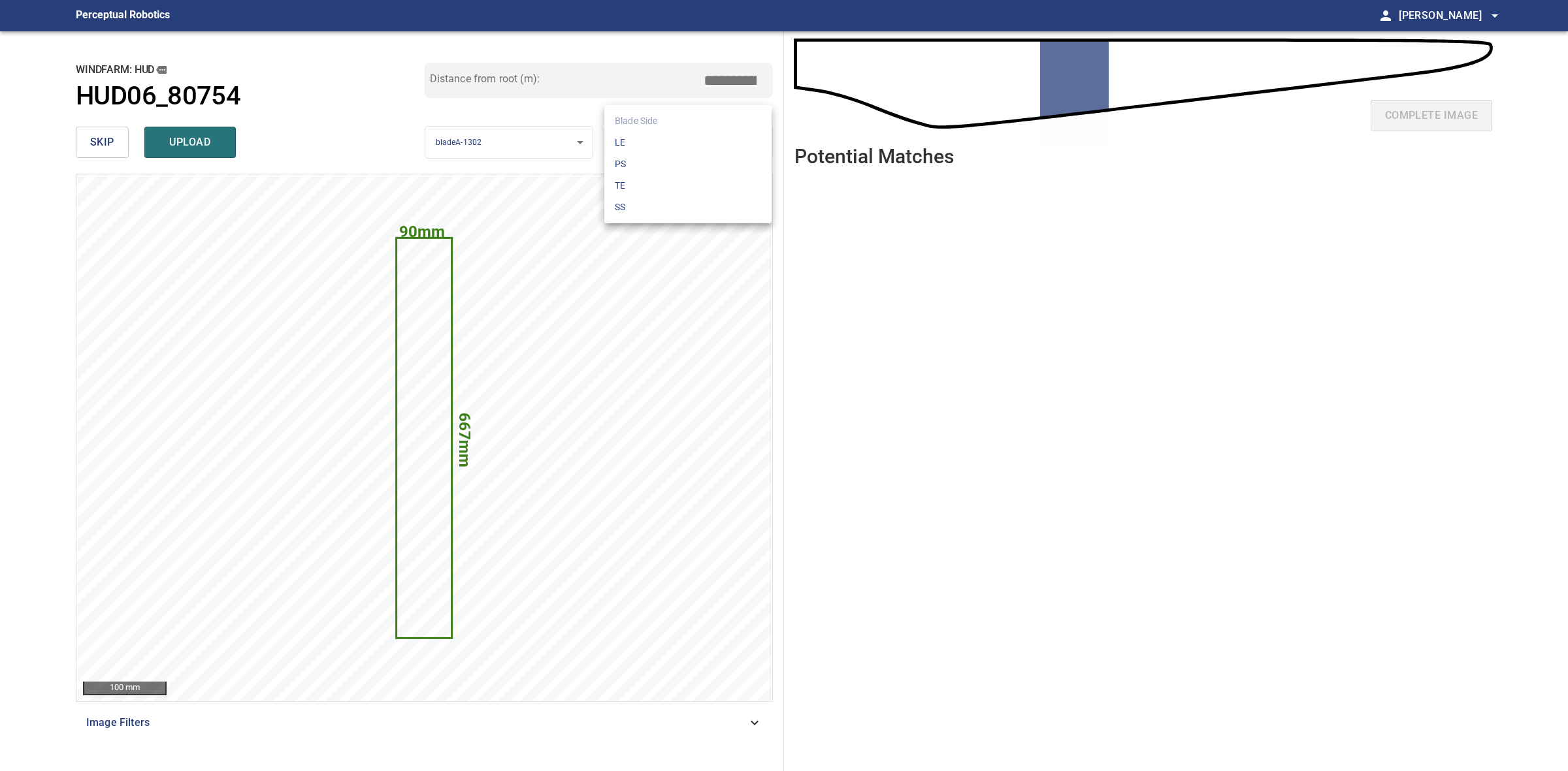
click at [647, 186] on li "TE" at bounding box center [687, 186] width 167 height 21
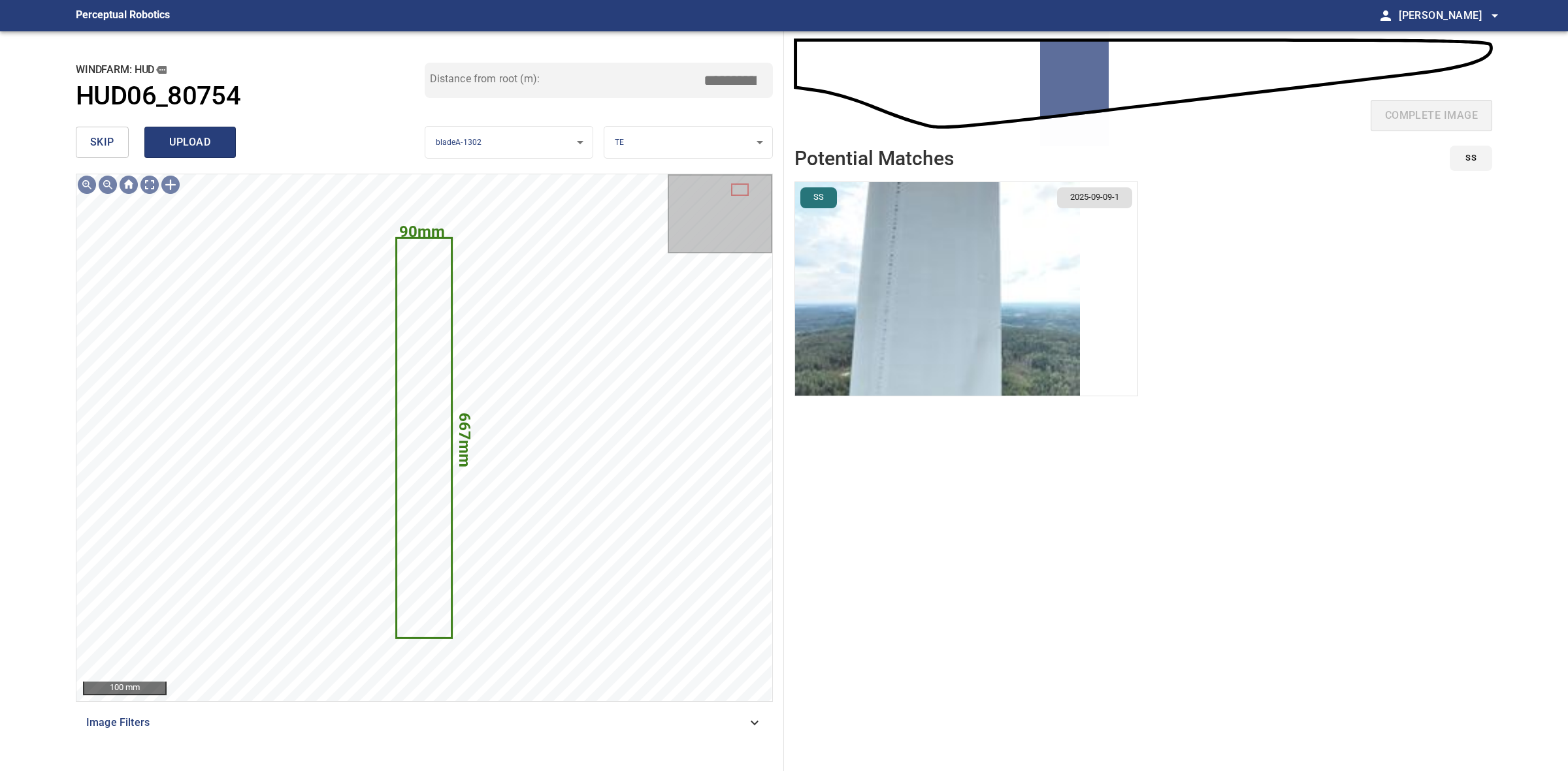
click at [215, 132] on button "upload" at bounding box center [190, 143] width 91 height 32
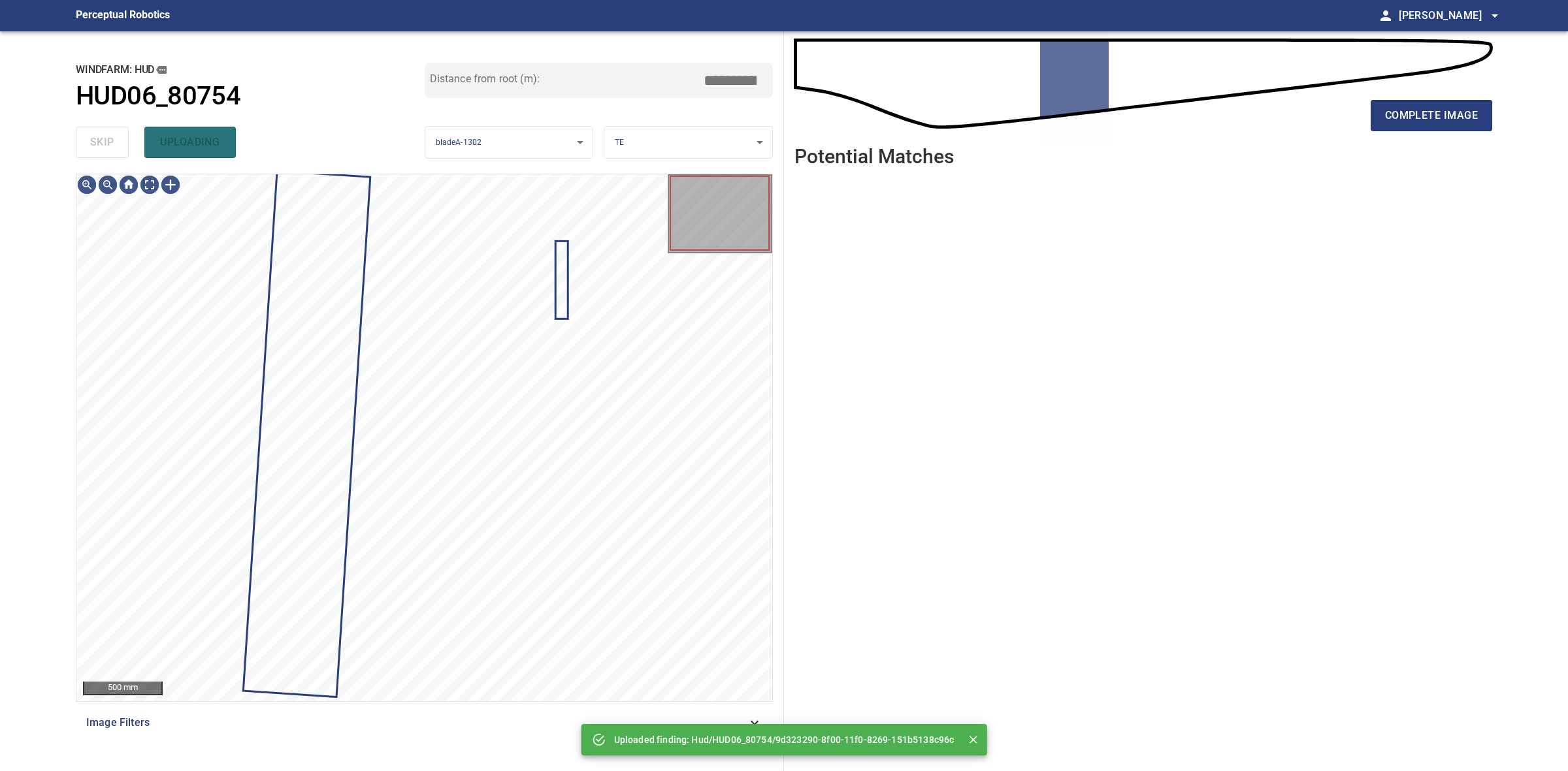
click at [87, 136] on div "skip uploading" at bounding box center [250, 142] width 349 height 42
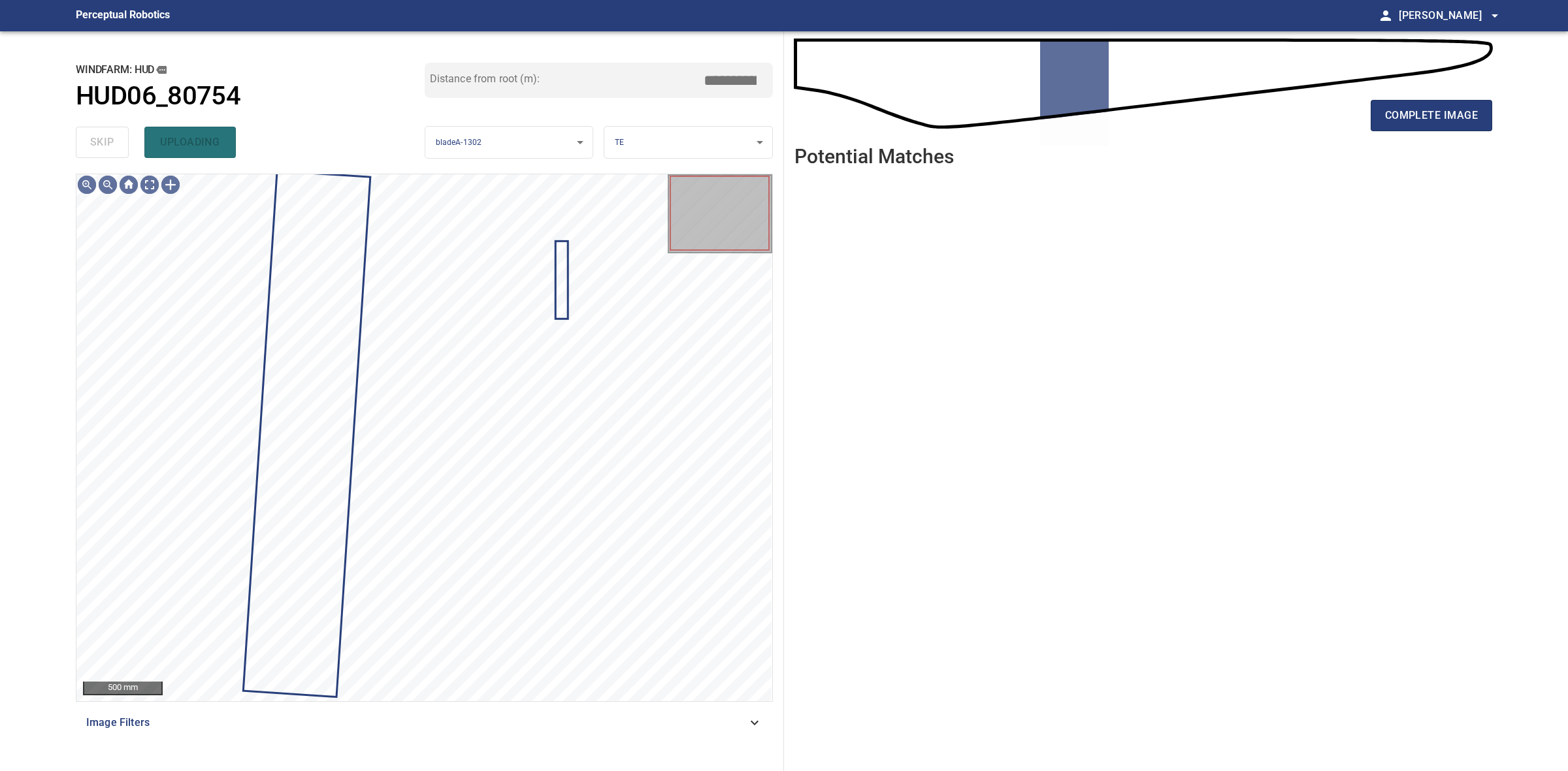
click at [87, 136] on div "skip uploading" at bounding box center [250, 142] width 349 height 42
click at [1446, 136] on div "complete image" at bounding box center [1143, 121] width 697 height 52
click at [1443, 132] on div "complete image" at bounding box center [1143, 121] width 697 height 52
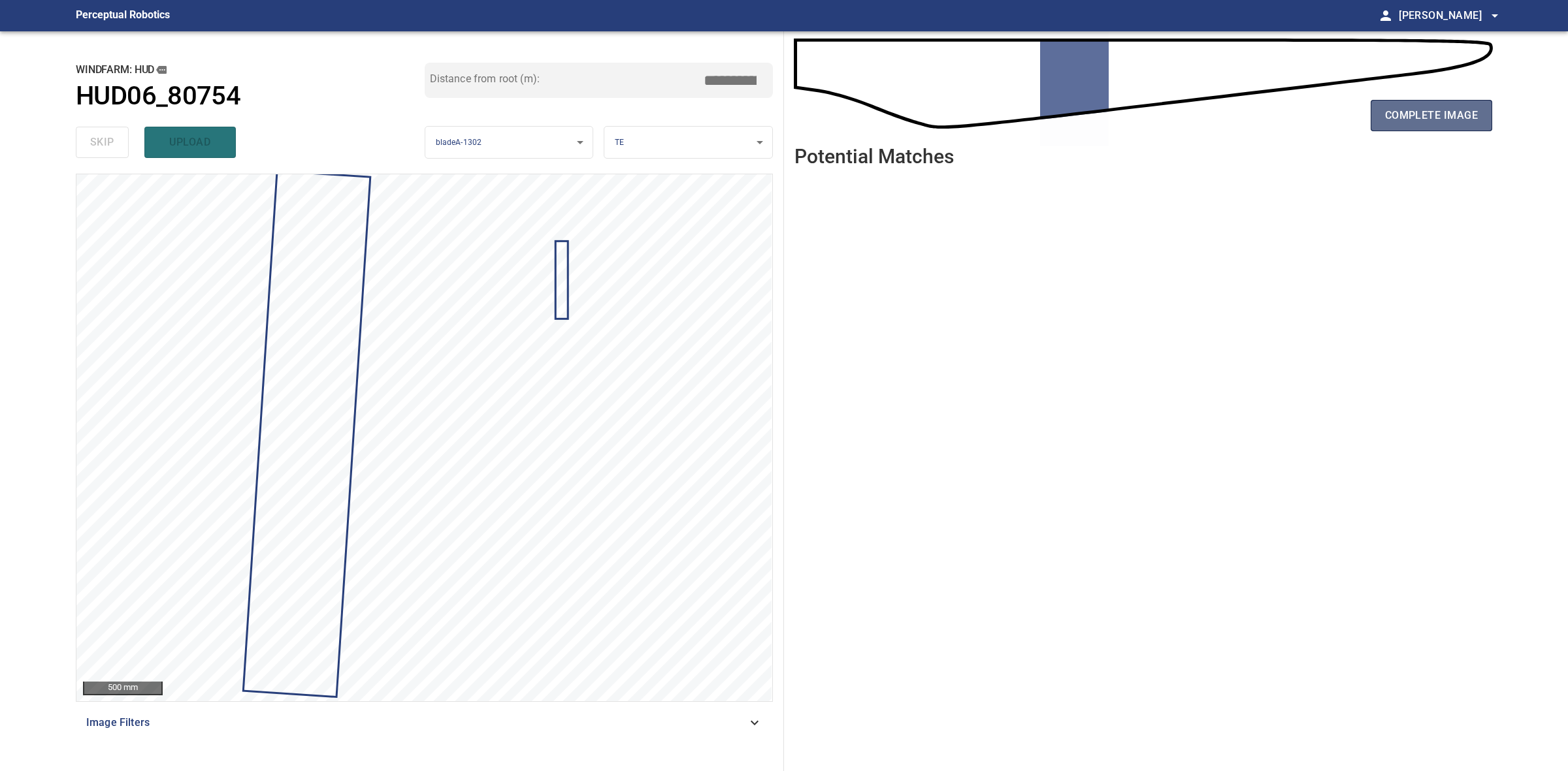
click at [1435, 121] on span "complete image" at bounding box center [1430, 116] width 92 height 19
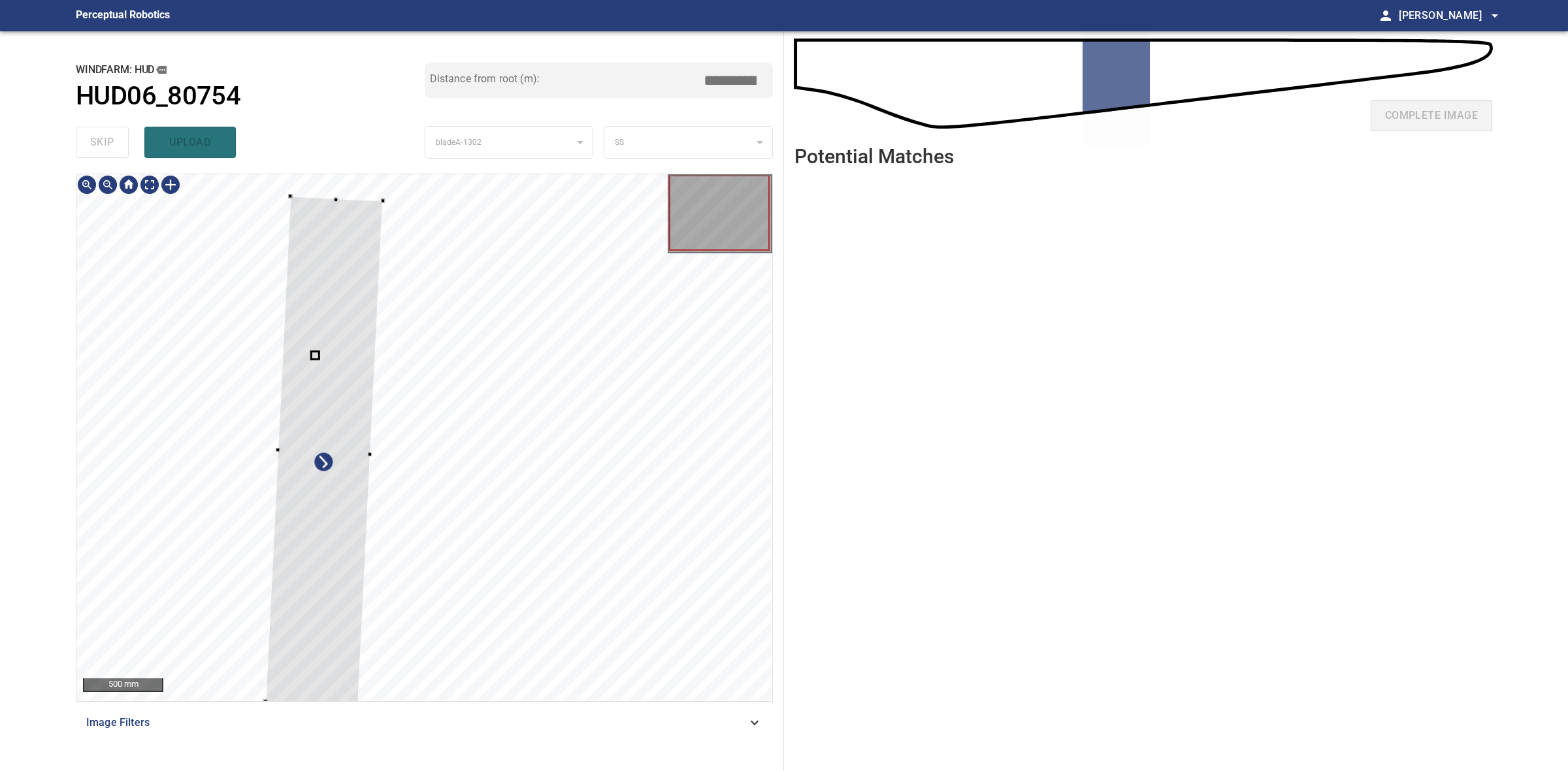
click at [296, 204] on div at bounding box center [424, 437] width 695 height 527
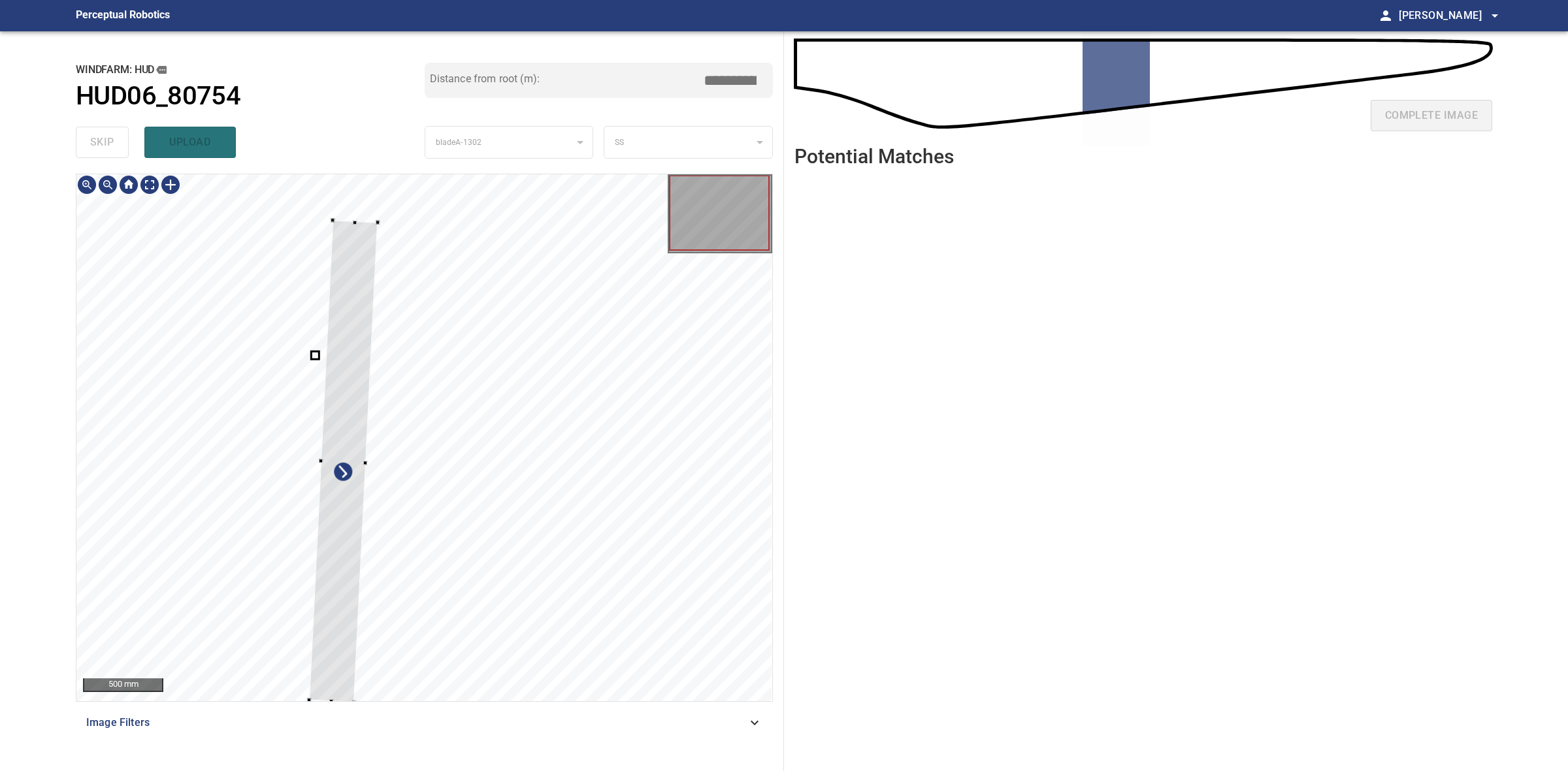
click at [337, 222] on div at bounding box center [343, 461] width 69 height 482
click at [350, 269] on div at bounding box center [339, 461] width 95 height 483
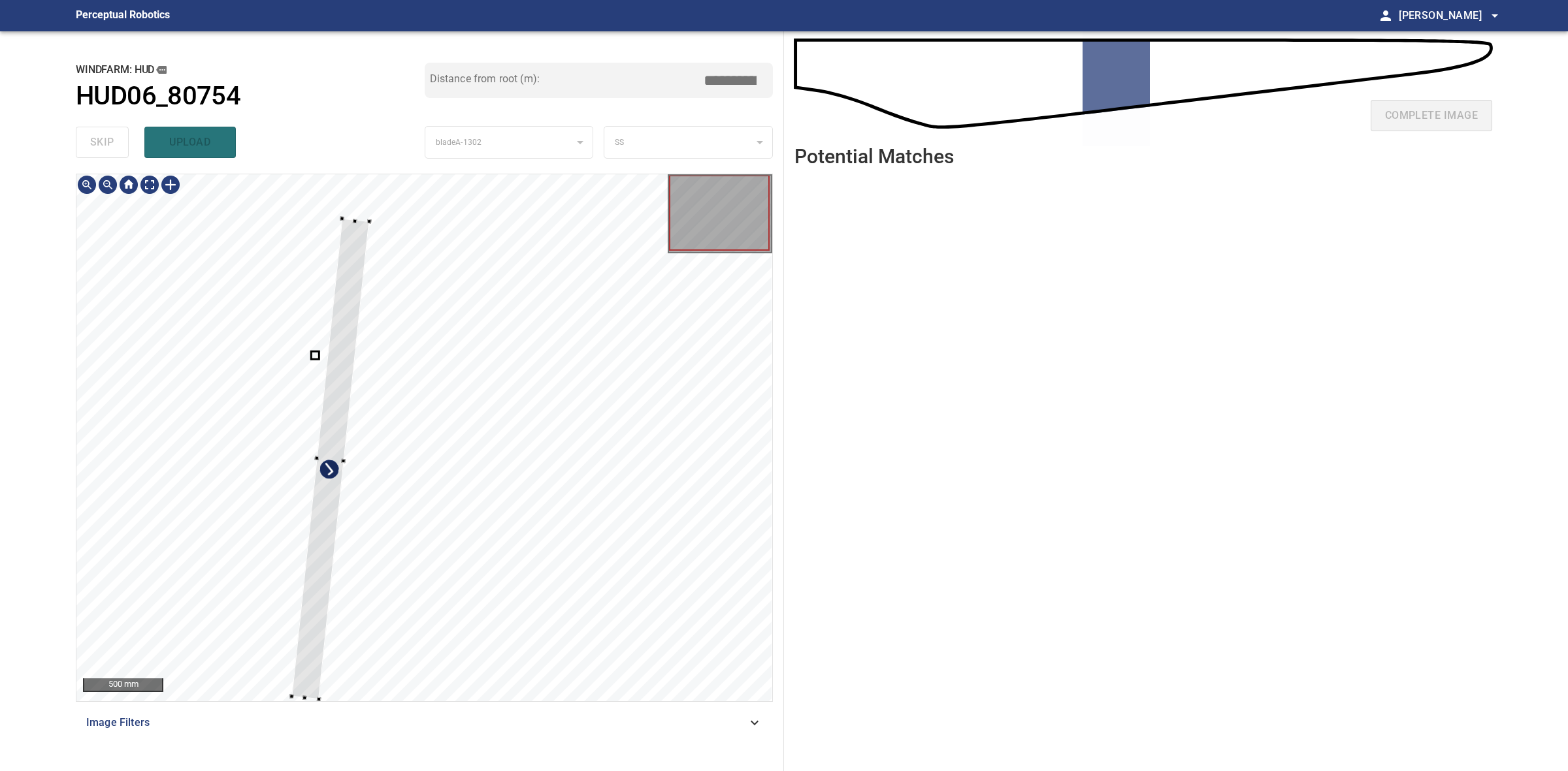
click at [339, 463] on div at bounding box center [330, 460] width 77 height 481
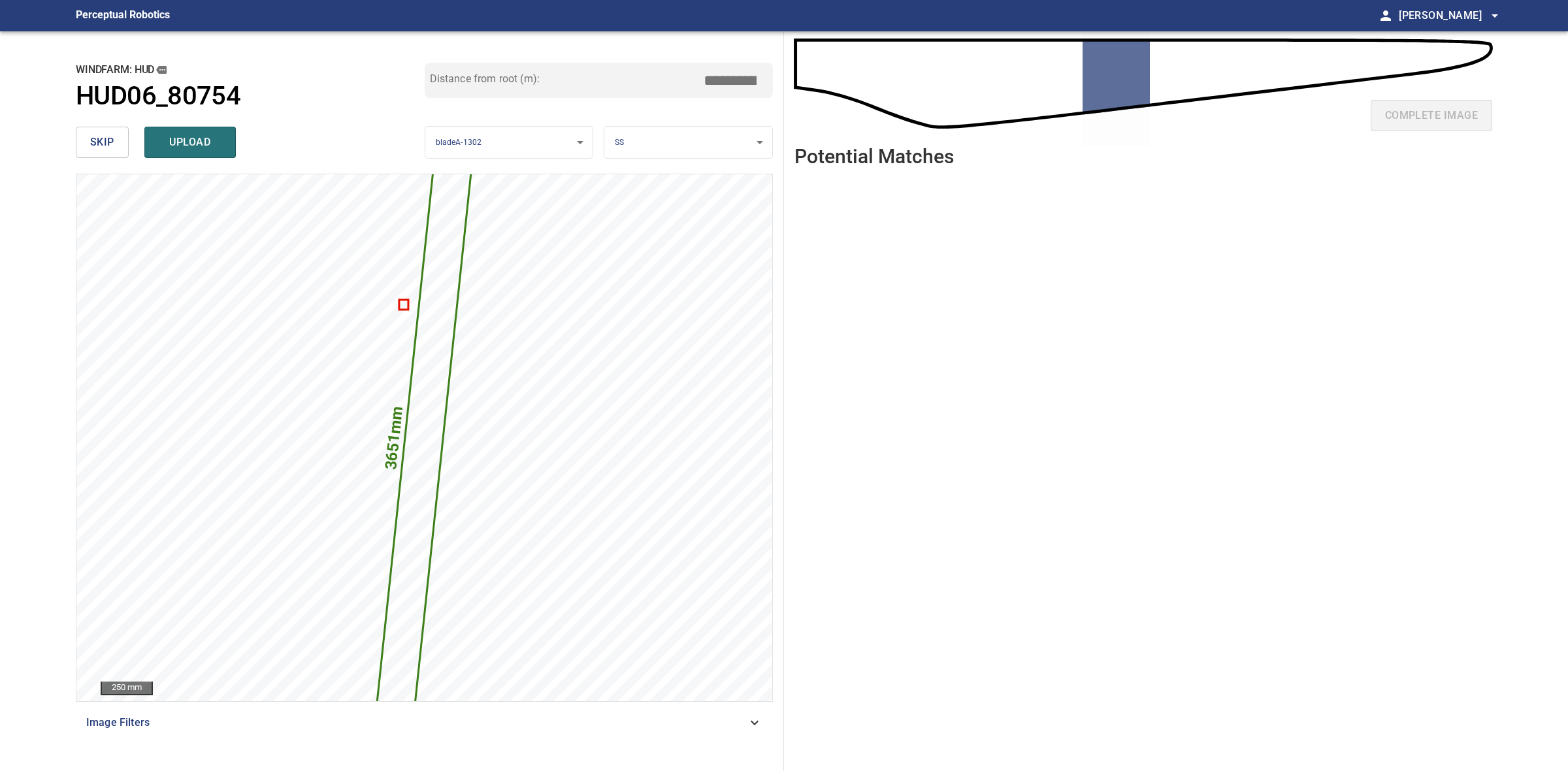
drag, startPoint x: 732, startPoint y: 77, endPoint x: 717, endPoint y: 76, distance: 15.0
click at [717, 76] on input "*****" at bounding box center [735, 80] width 65 height 25
drag, startPoint x: 730, startPoint y: 78, endPoint x: 722, endPoint y: 76, distance: 8.2
click at [722, 76] on input "*****" at bounding box center [735, 80] width 65 height 25
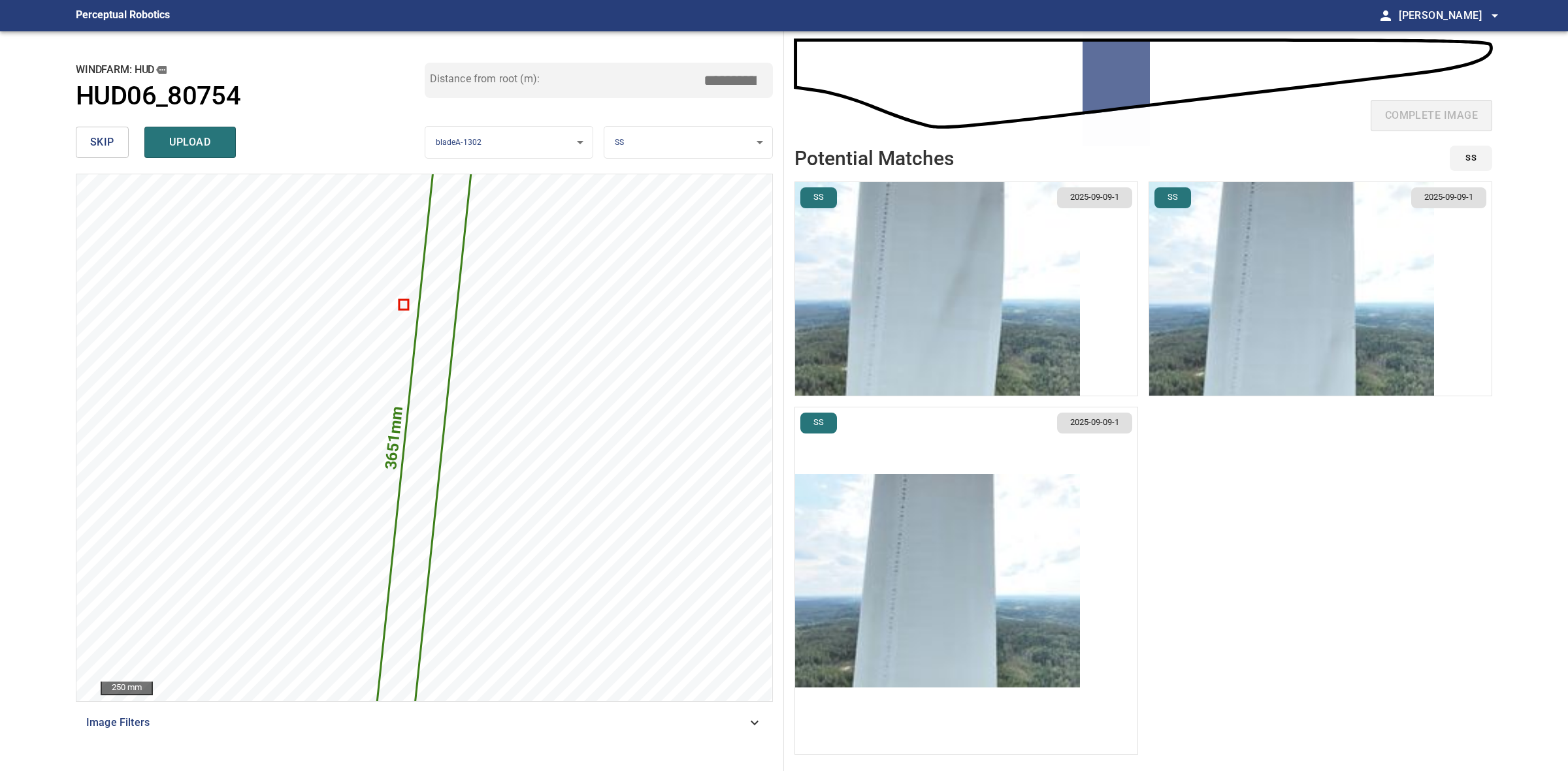
type input "*****"
click at [969, 570] on img "button" at bounding box center [937, 581] width 284 height 213
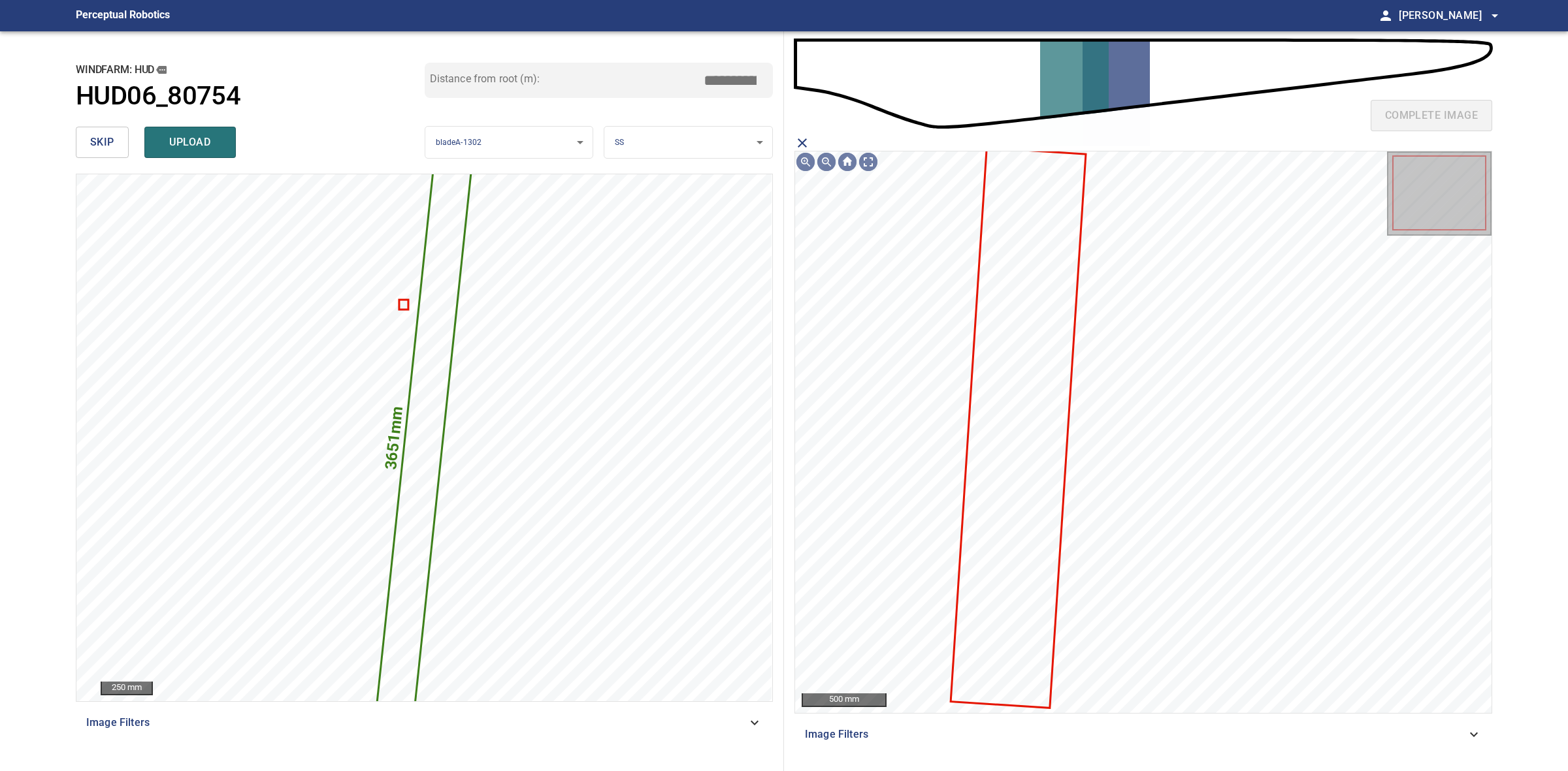
click at [1013, 372] on icon at bounding box center [1018, 428] width 132 height 558
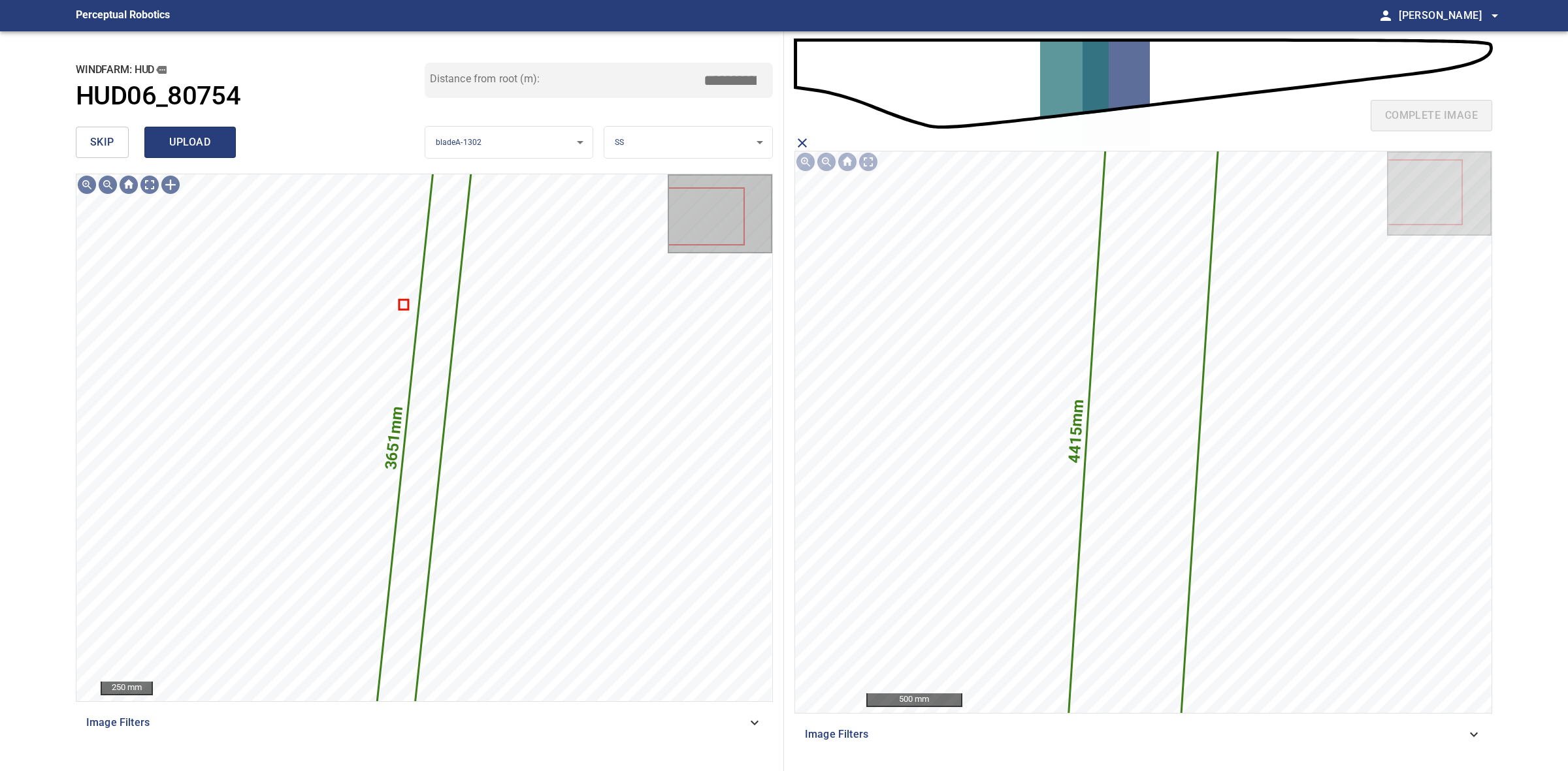
click at [208, 149] on span "upload" at bounding box center [189, 143] width 62 height 19
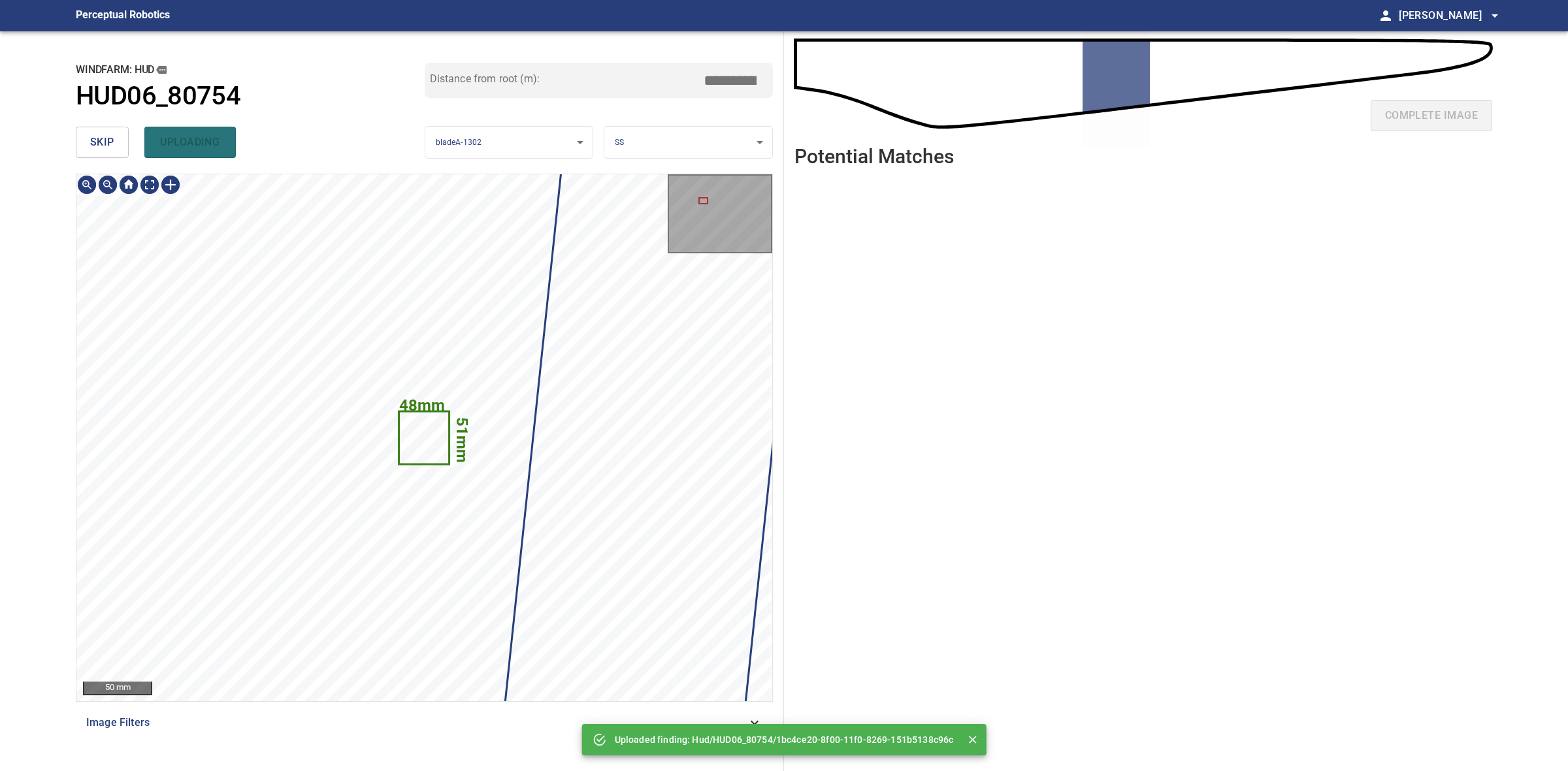
click at [429, 436] on icon at bounding box center [424, 438] width 48 height 51
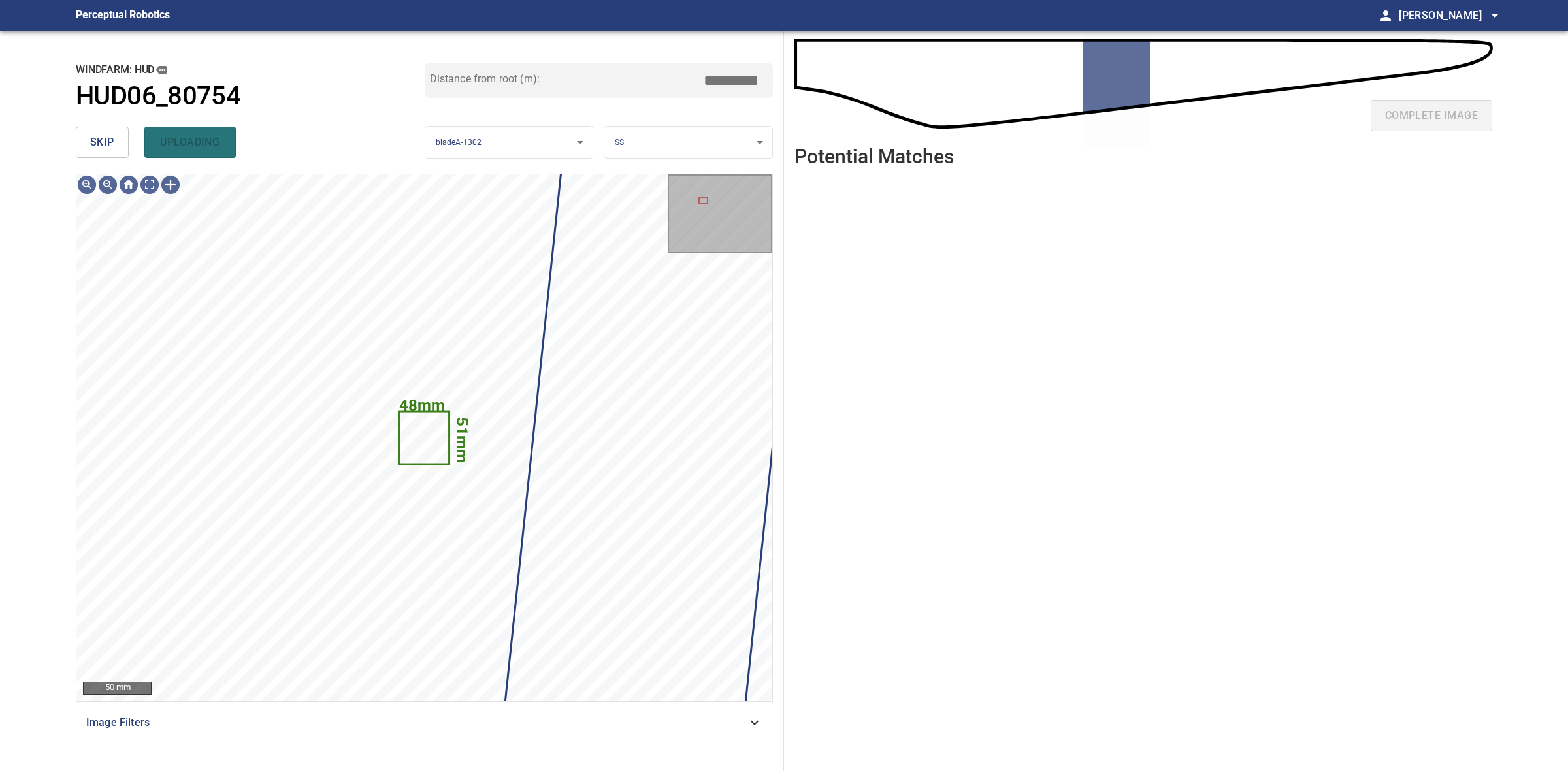
click at [203, 141] on div "skip uploading" at bounding box center [250, 142] width 349 height 42
drag, startPoint x: 217, startPoint y: 147, endPoint x: 136, endPoint y: 145, distance: 81.0
click at [214, 148] on span "upload" at bounding box center [189, 143] width 62 height 19
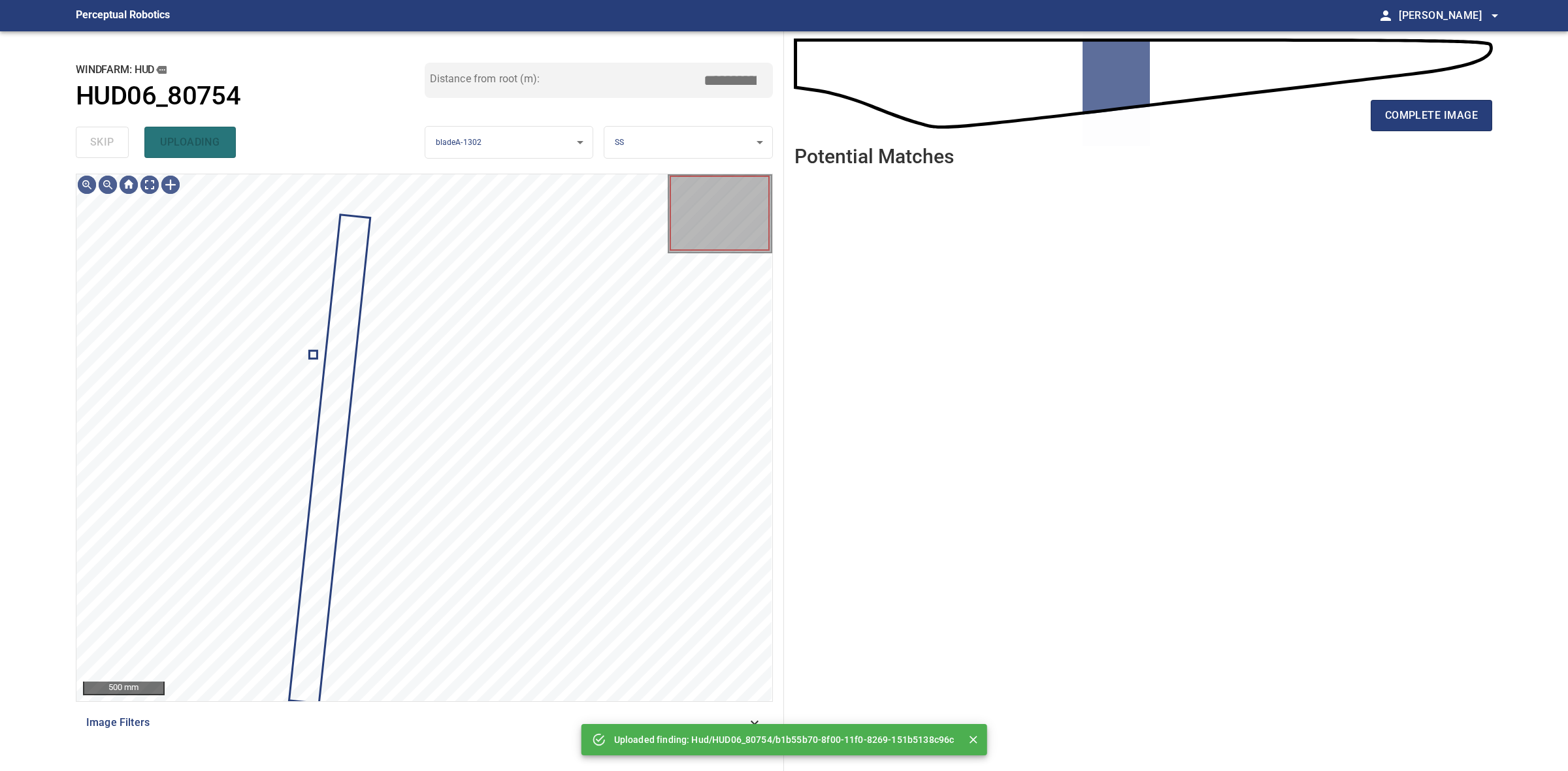
click at [115, 143] on div "skip uploading" at bounding box center [250, 142] width 349 height 42
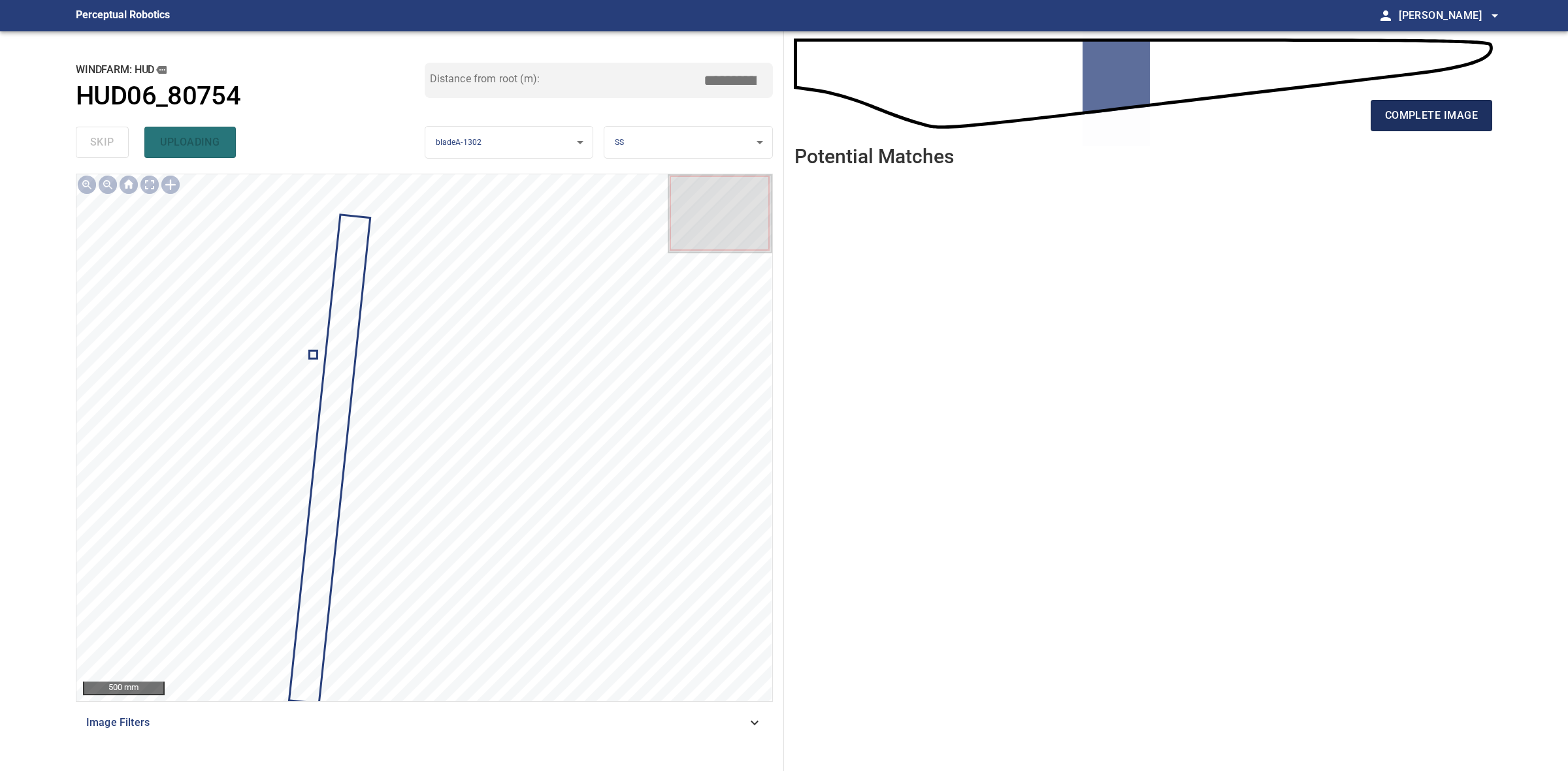
click at [1408, 119] on span "complete image" at bounding box center [1430, 116] width 92 height 19
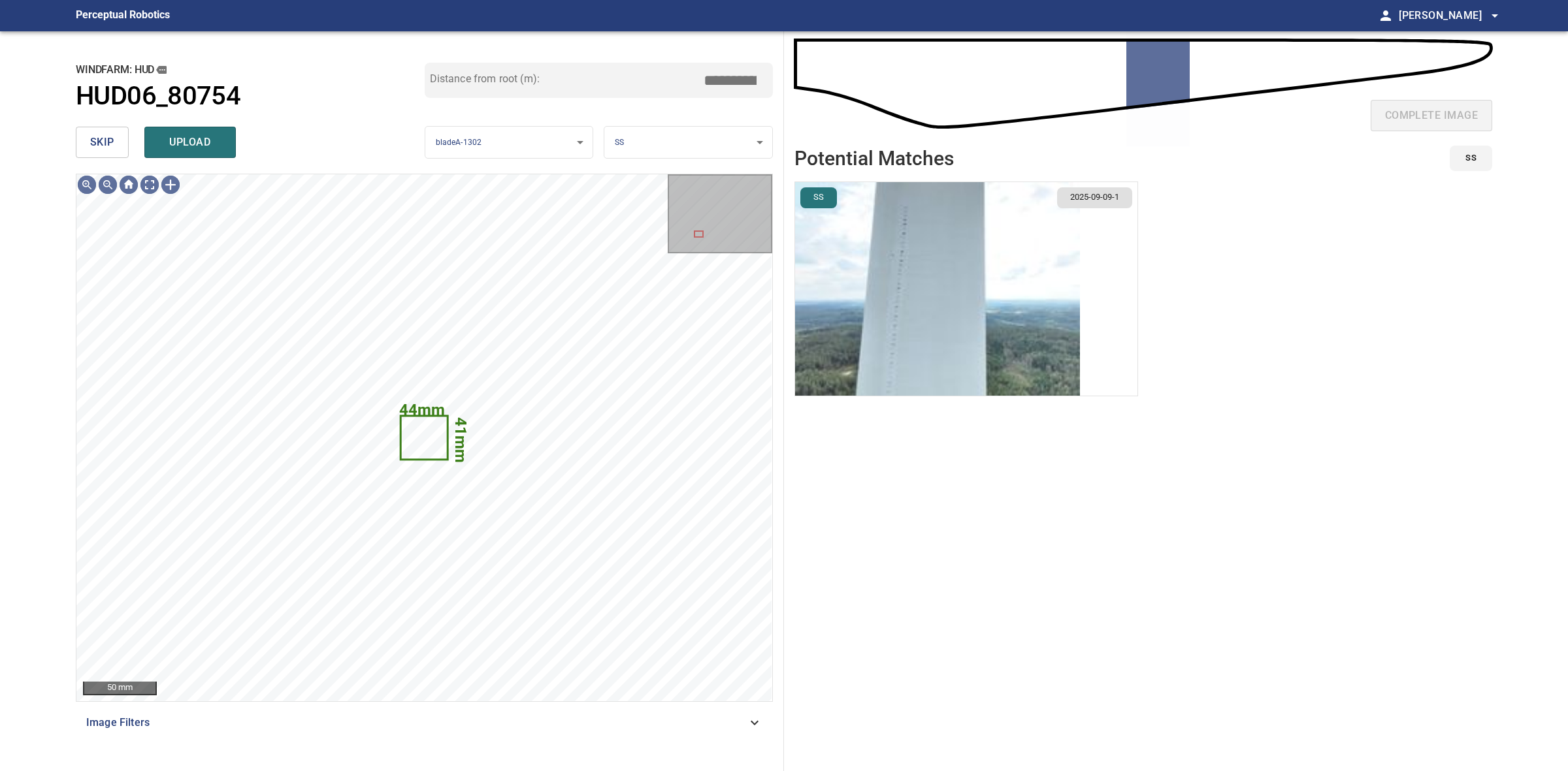
click at [93, 135] on span "skip" at bounding box center [103, 143] width 24 height 19
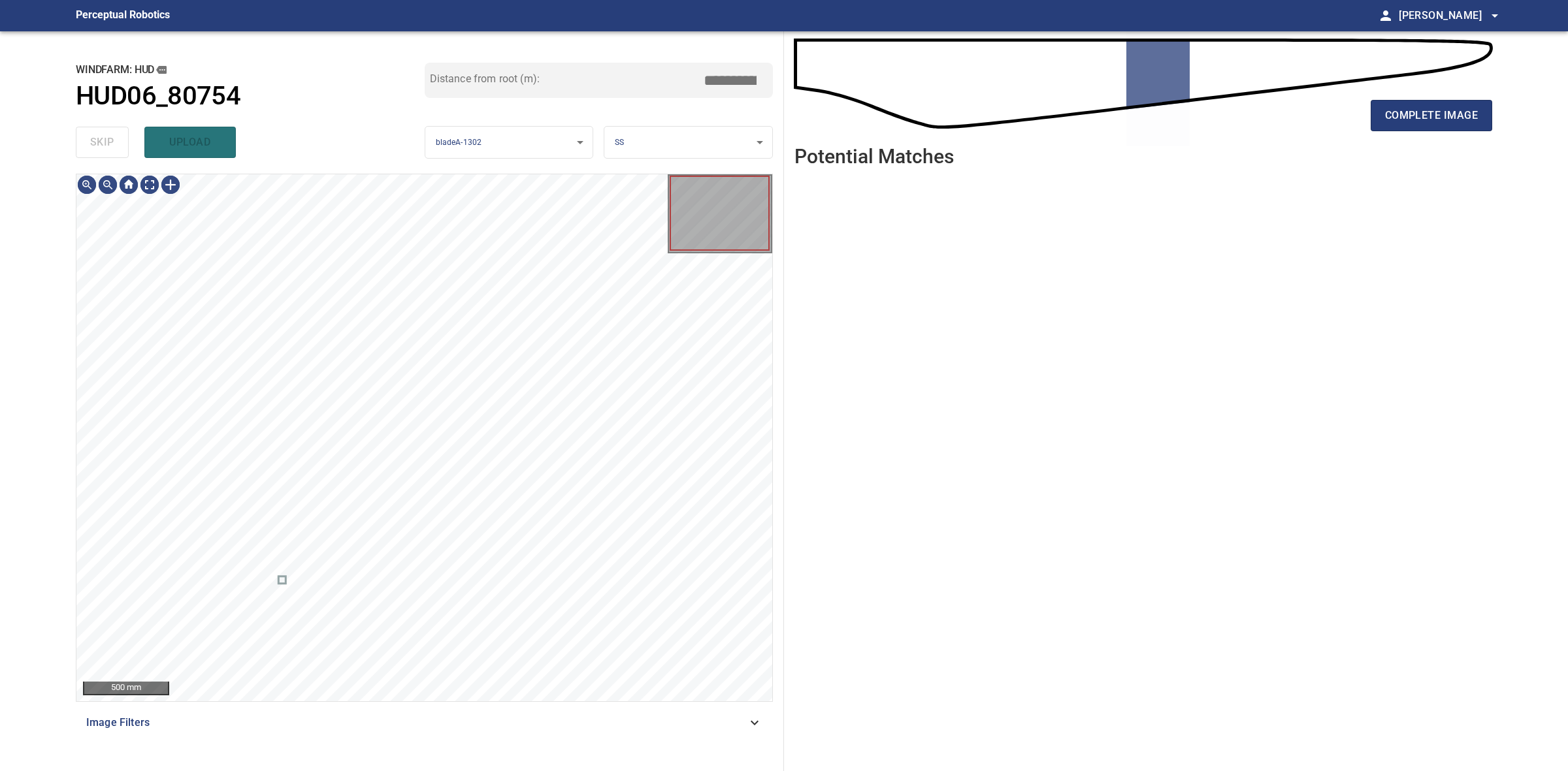
click at [93, 135] on div "skip upload" at bounding box center [250, 142] width 349 height 42
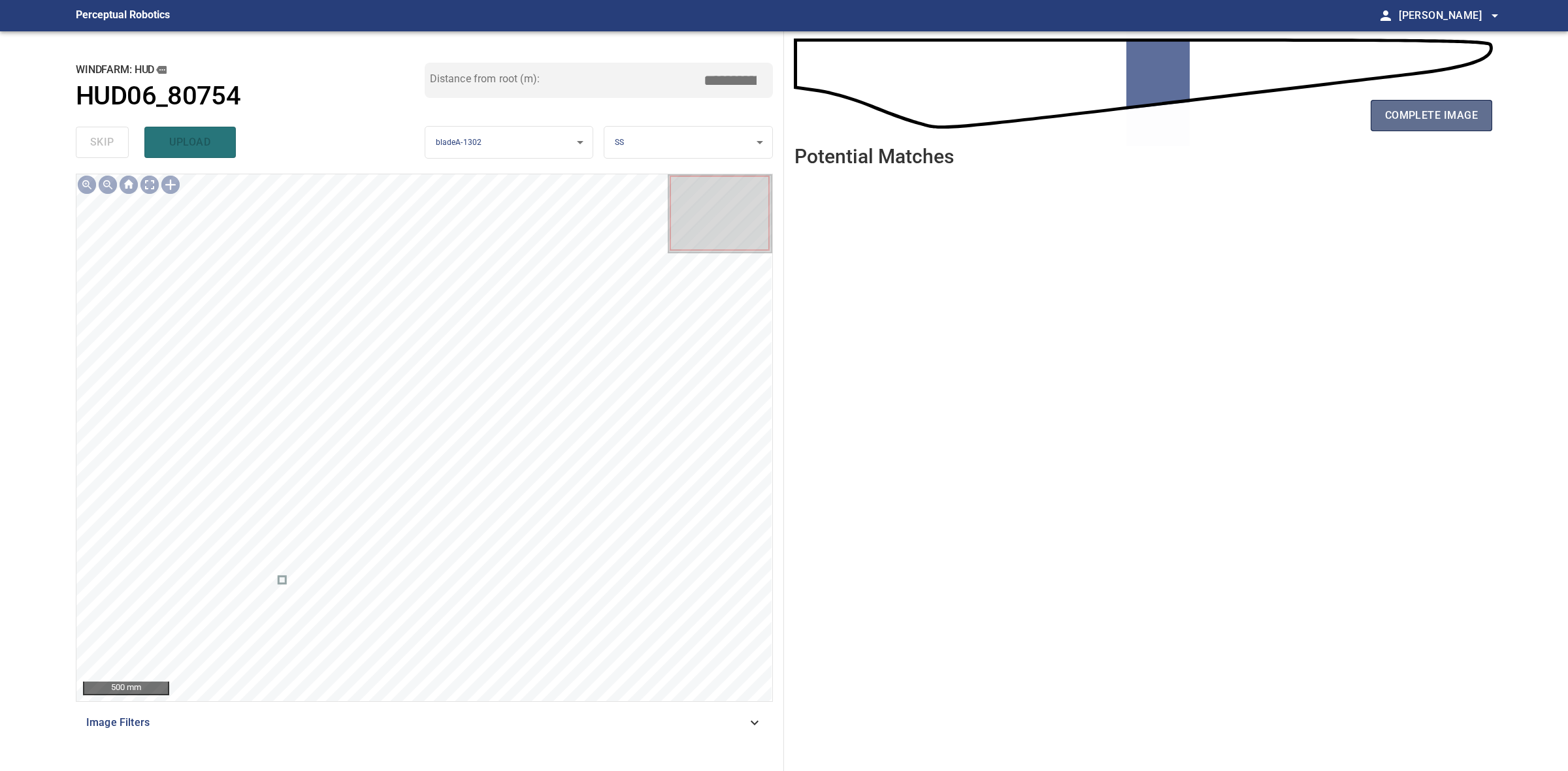
click at [1451, 105] on button "complete image" at bounding box center [1431, 116] width 121 height 32
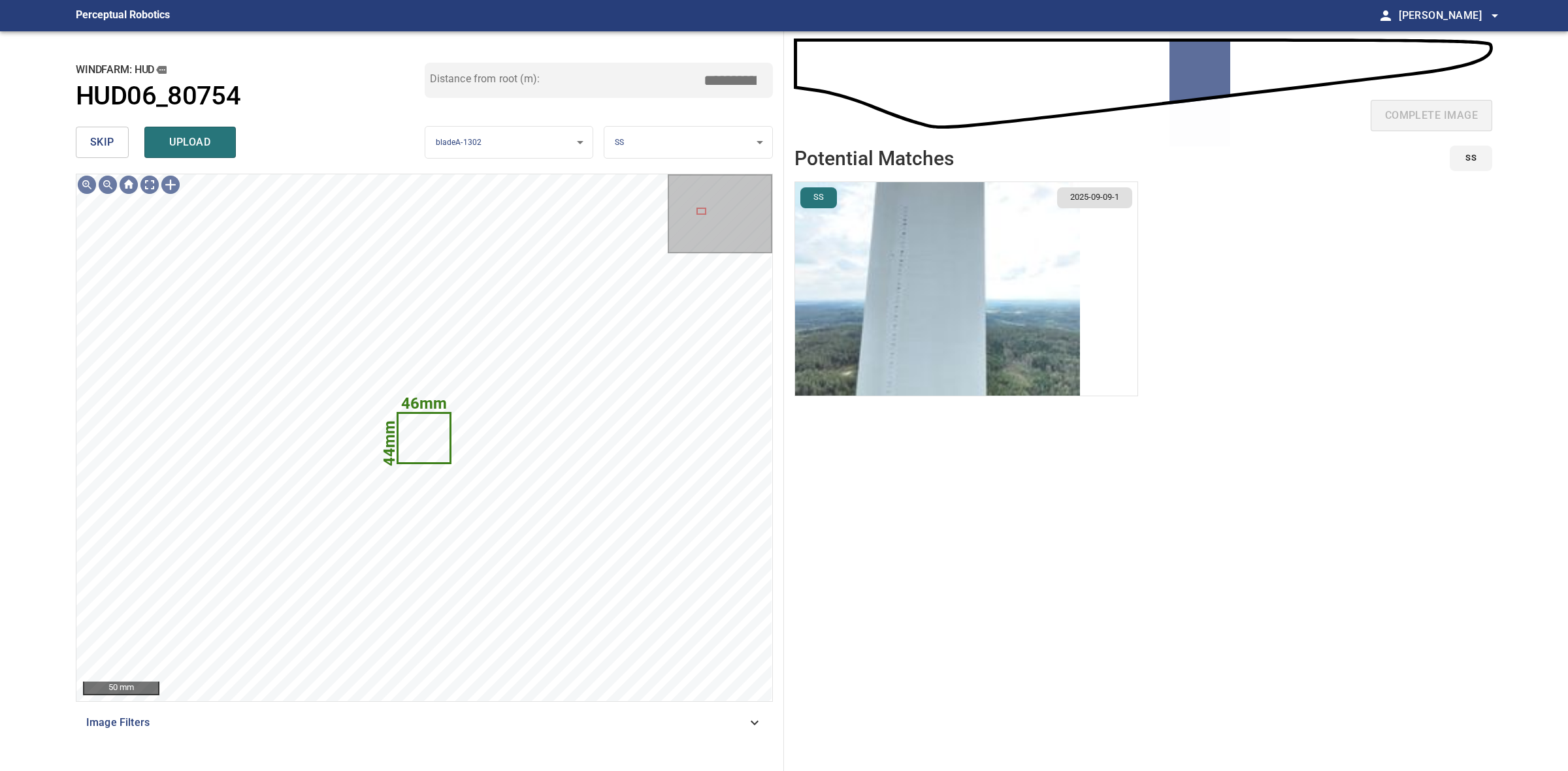
click at [102, 141] on span "skip" at bounding box center [103, 143] width 24 height 19
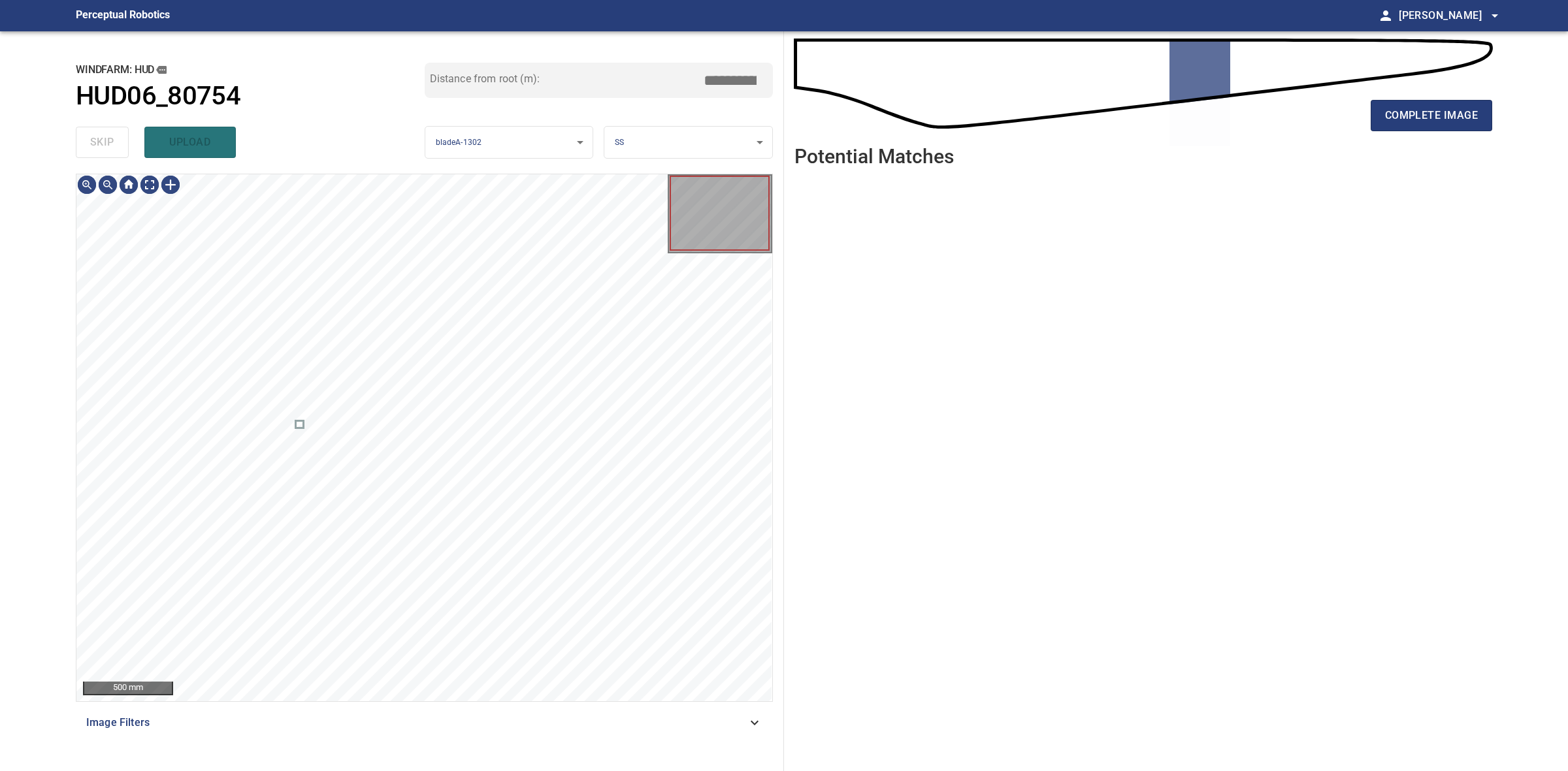
click at [102, 141] on div "skip upload" at bounding box center [250, 142] width 349 height 42
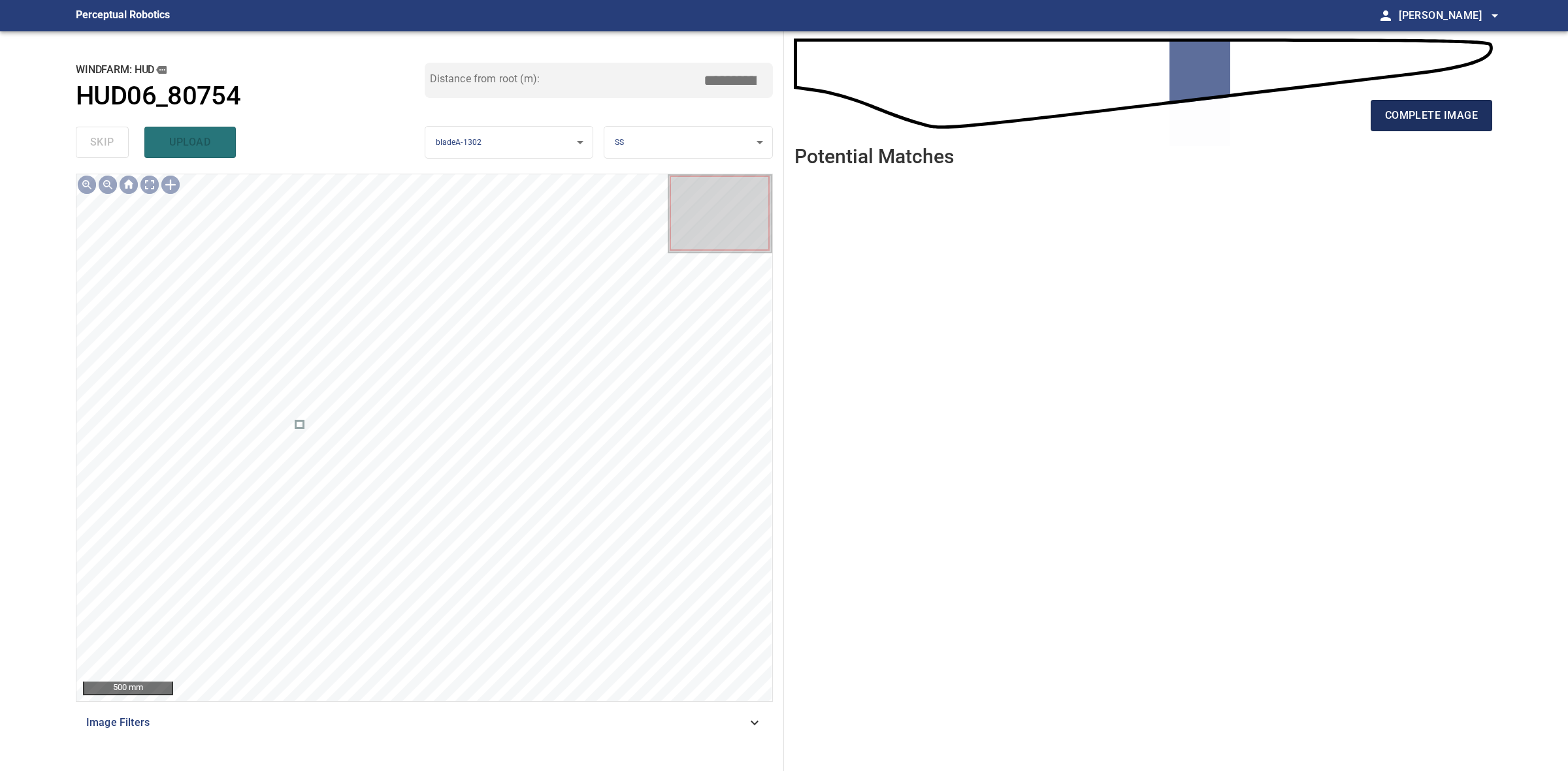
drag, startPoint x: 1404, startPoint y: 130, endPoint x: 1414, endPoint y: 121, distance: 13.5
click at [1406, 130] on button "complete image" at bounding box center [1431, 116] width 121 height 32
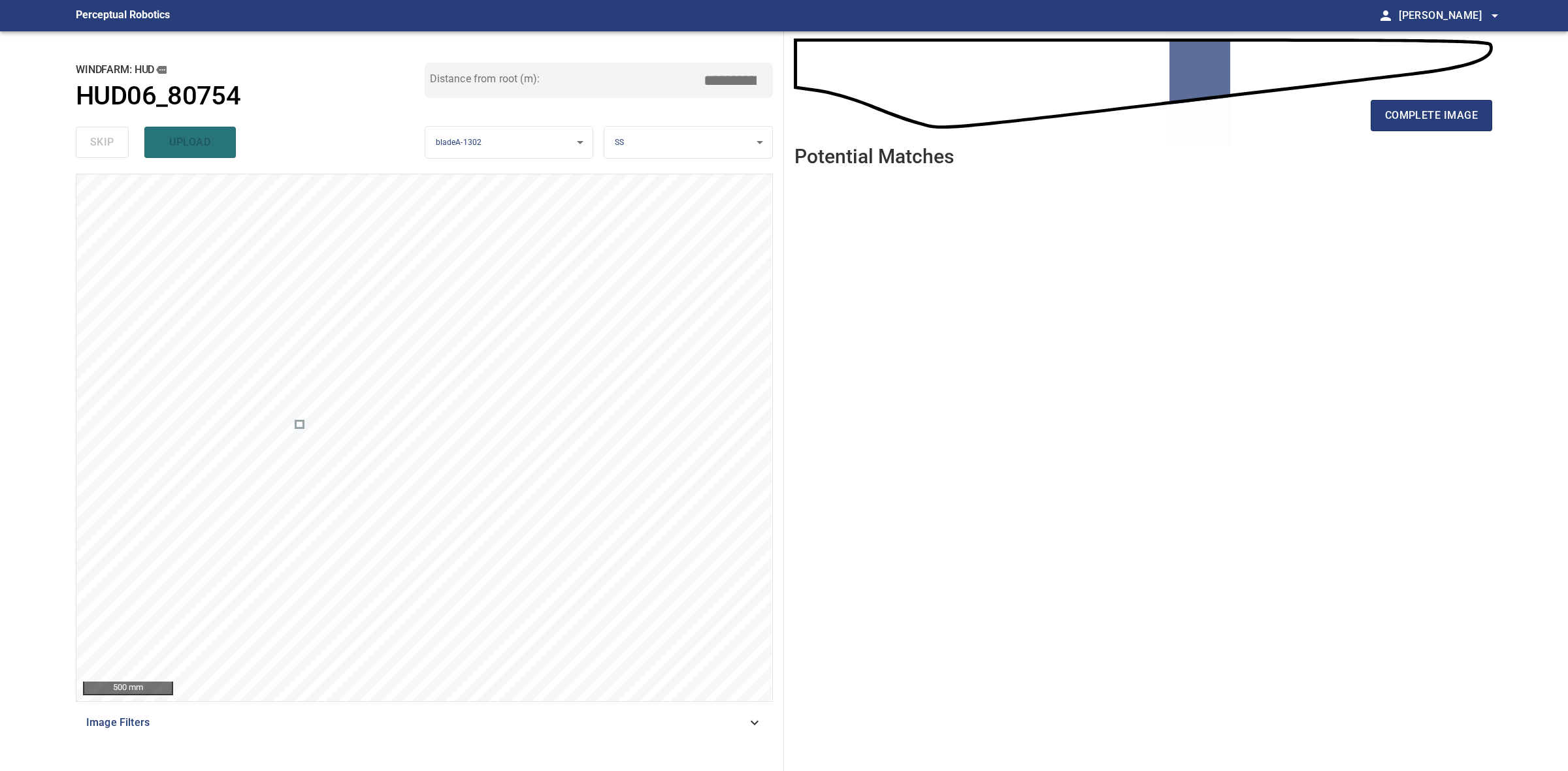
click at [1414, 99] on div "complete image" at bounding box center [1143, 121] width 697 height 52
drag, startPoint x: 1417, startPoint y: 103, endPoint x: 1424, endPoint y: 103, distance: 7.0
click at [1418, 103] on button "complete image" at bounding box center [1431, 116] width 121 height 32
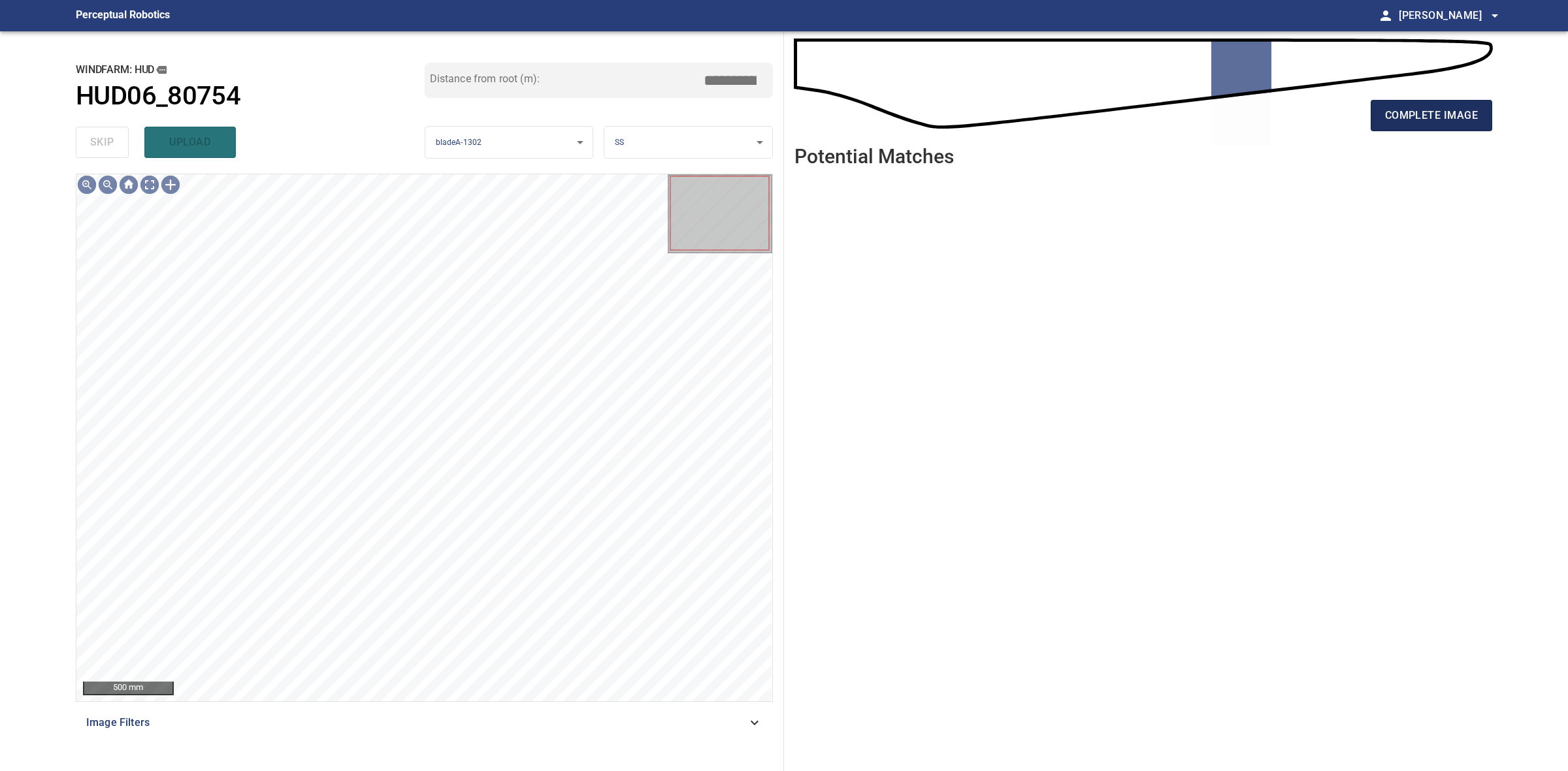
click at [1396, 113] on span "complete image" at bounding box center [1430, 116] width 92 height 19
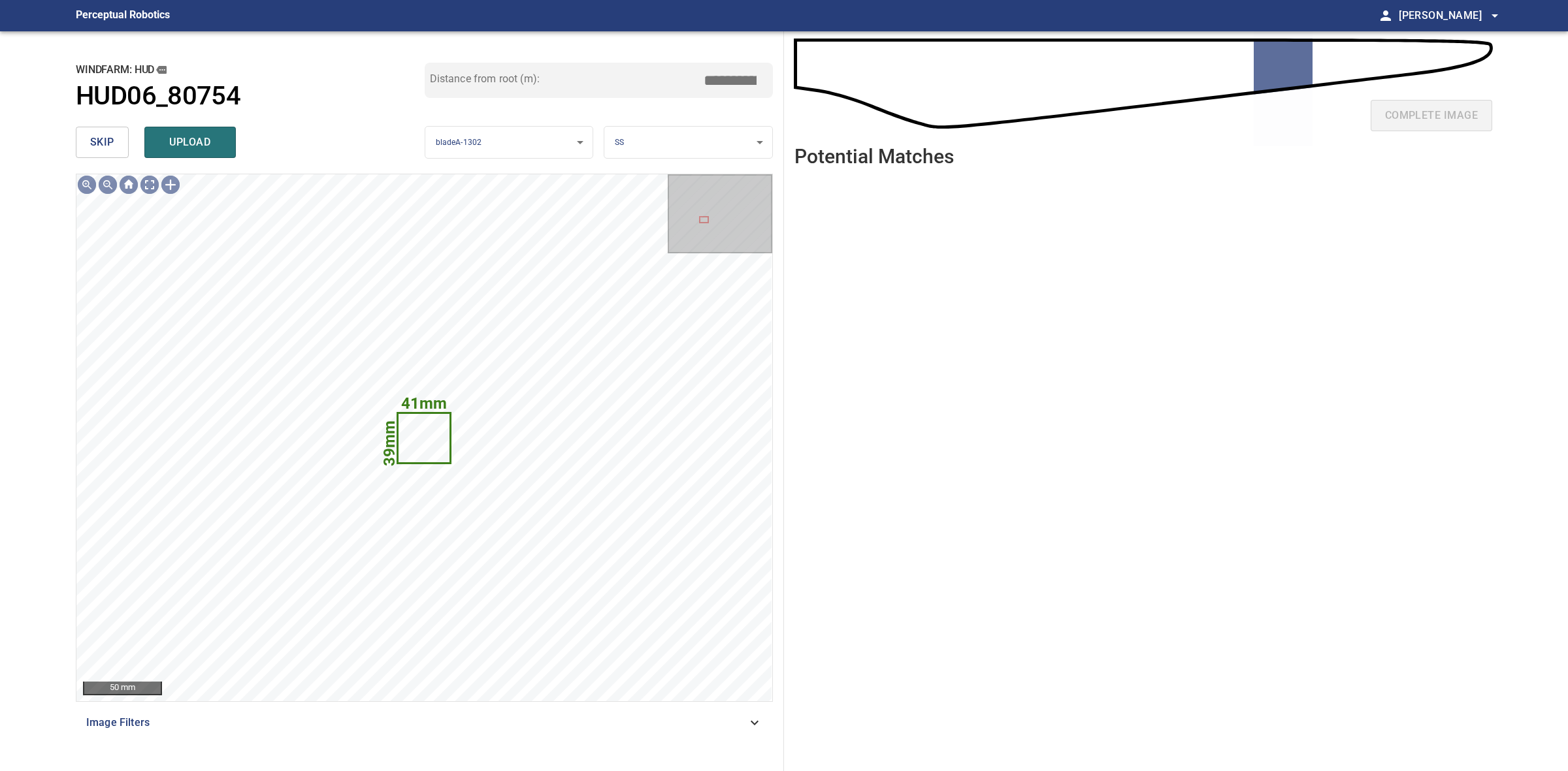
click at [105, 147] on span "skip" at bounding box center [103, 143] width 24 height 19
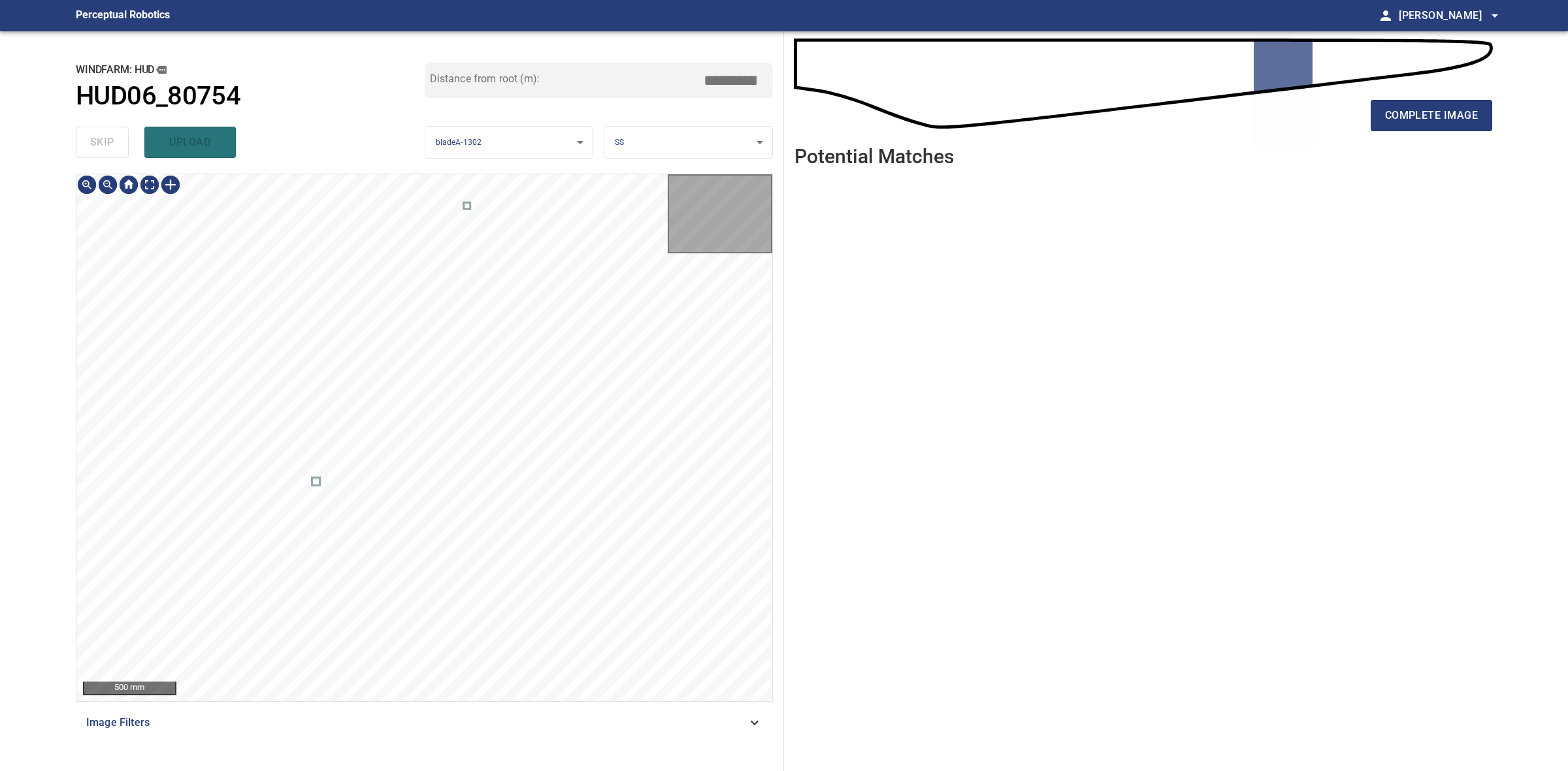
click at [105, 147] on div "skip upload" at bounding box center [250, 142] width 349 height 42
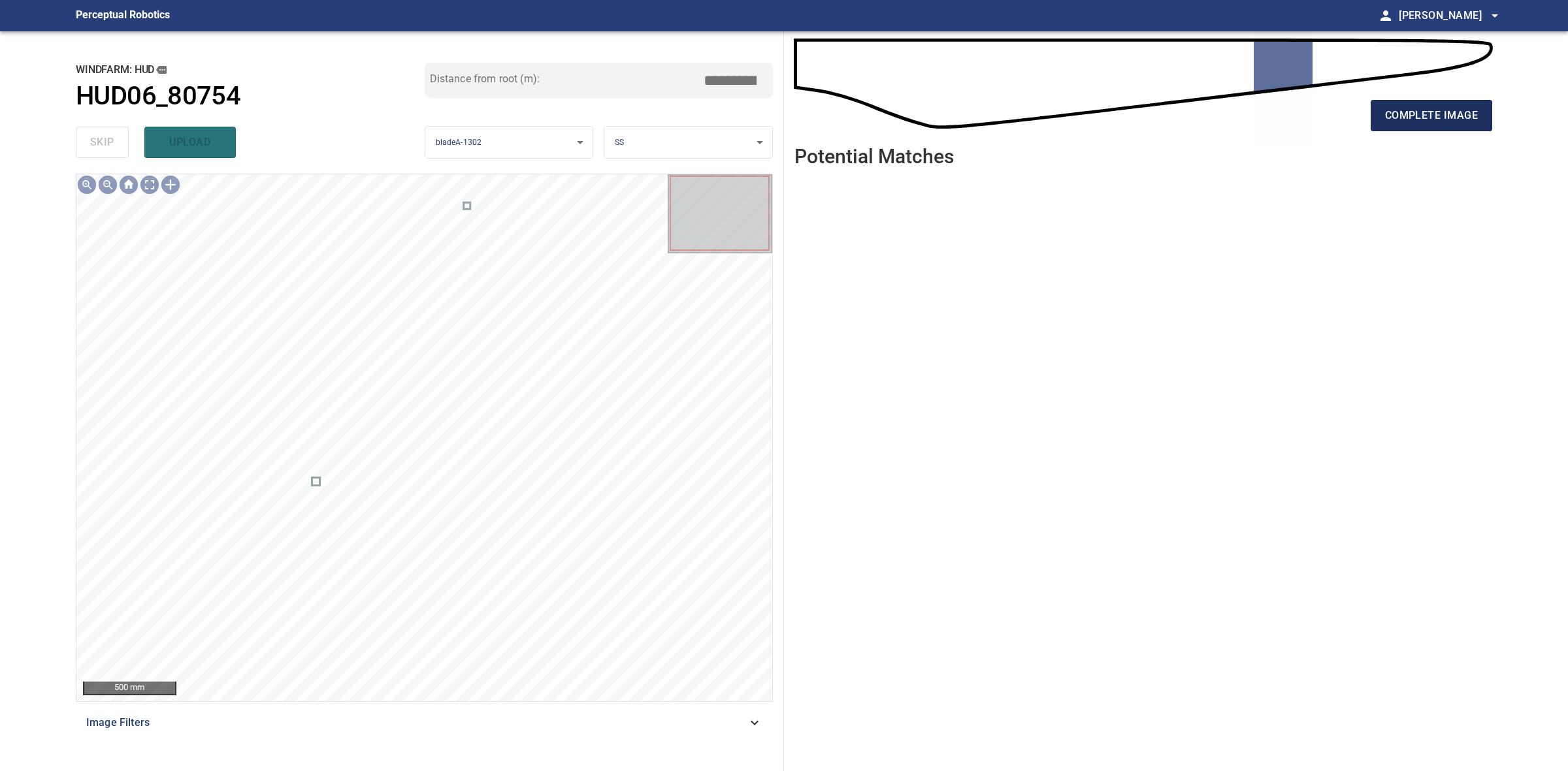
click at [1380, 111] on button "complete image" at bounding box center [1431, 116] width 121 height 32
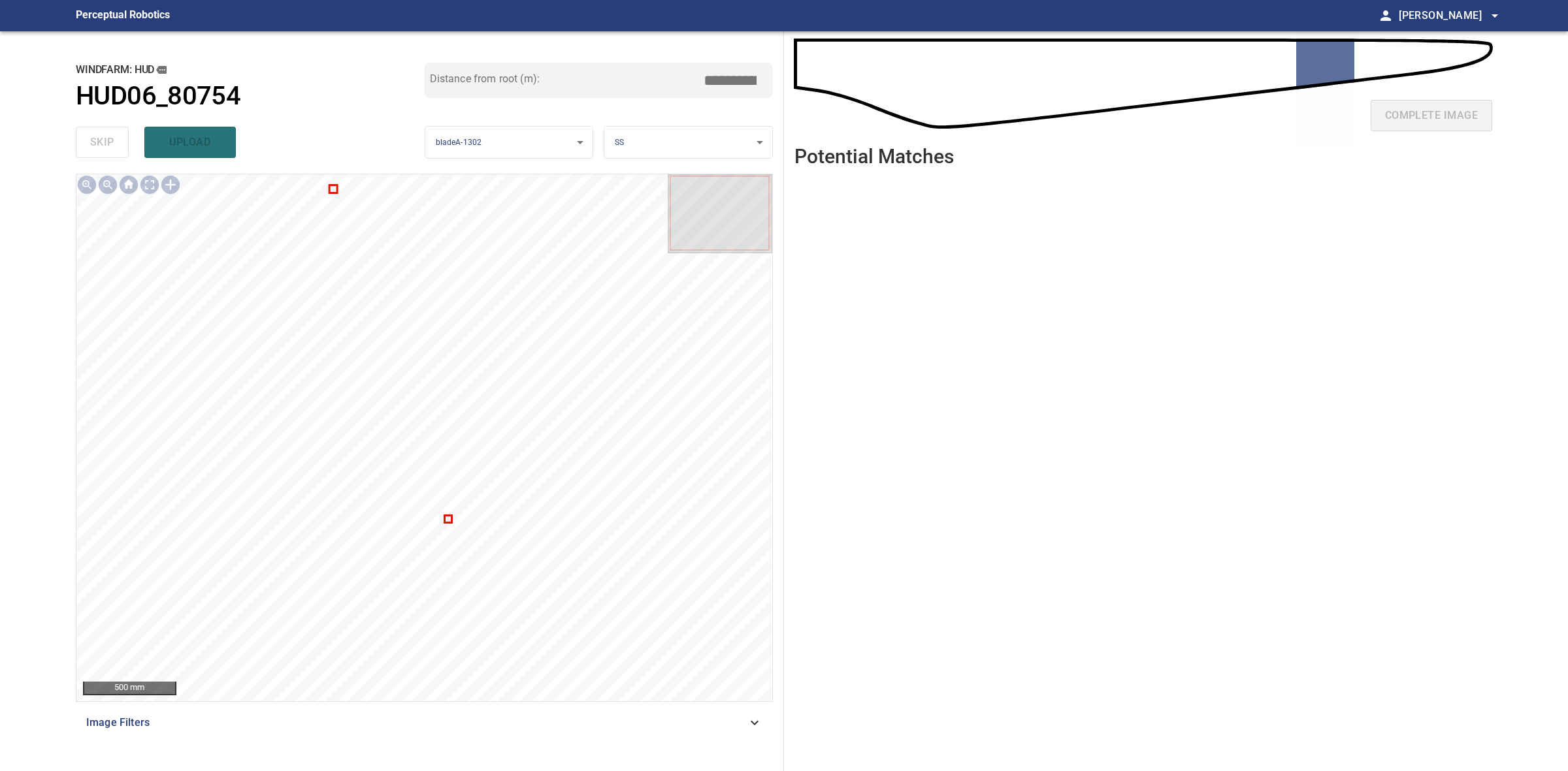
click at [444, 516] on div at bounding box center [424, 437] width 695 height 527
click at [446, 517] on div "Hud/HUD06_80754/1 Category unclassified unclassified" at bounding box center [424, 437] width 695 height 527
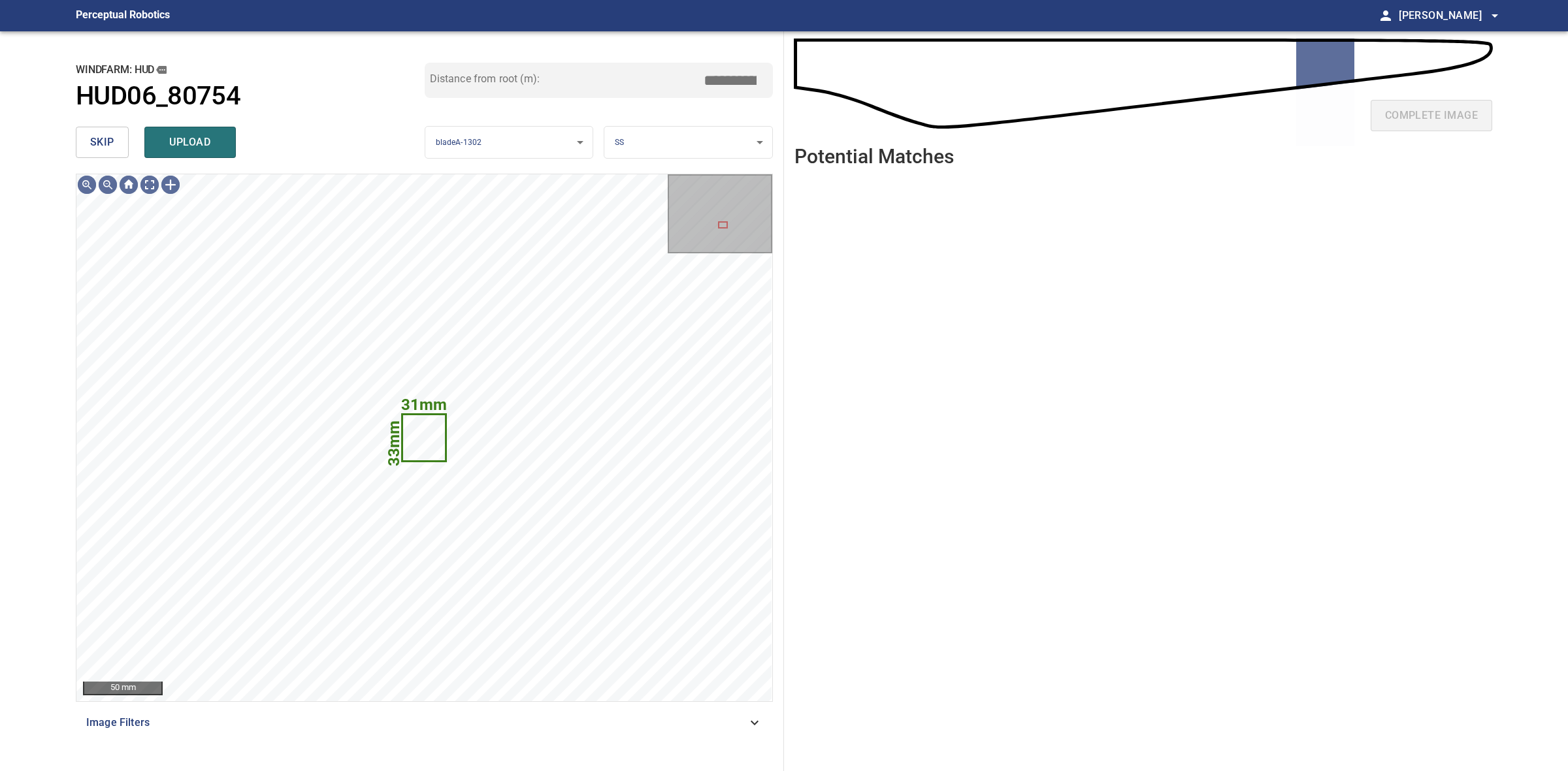
click at [113, 142] on span "skip" at bounding box center [103, 143] width 24 height 19
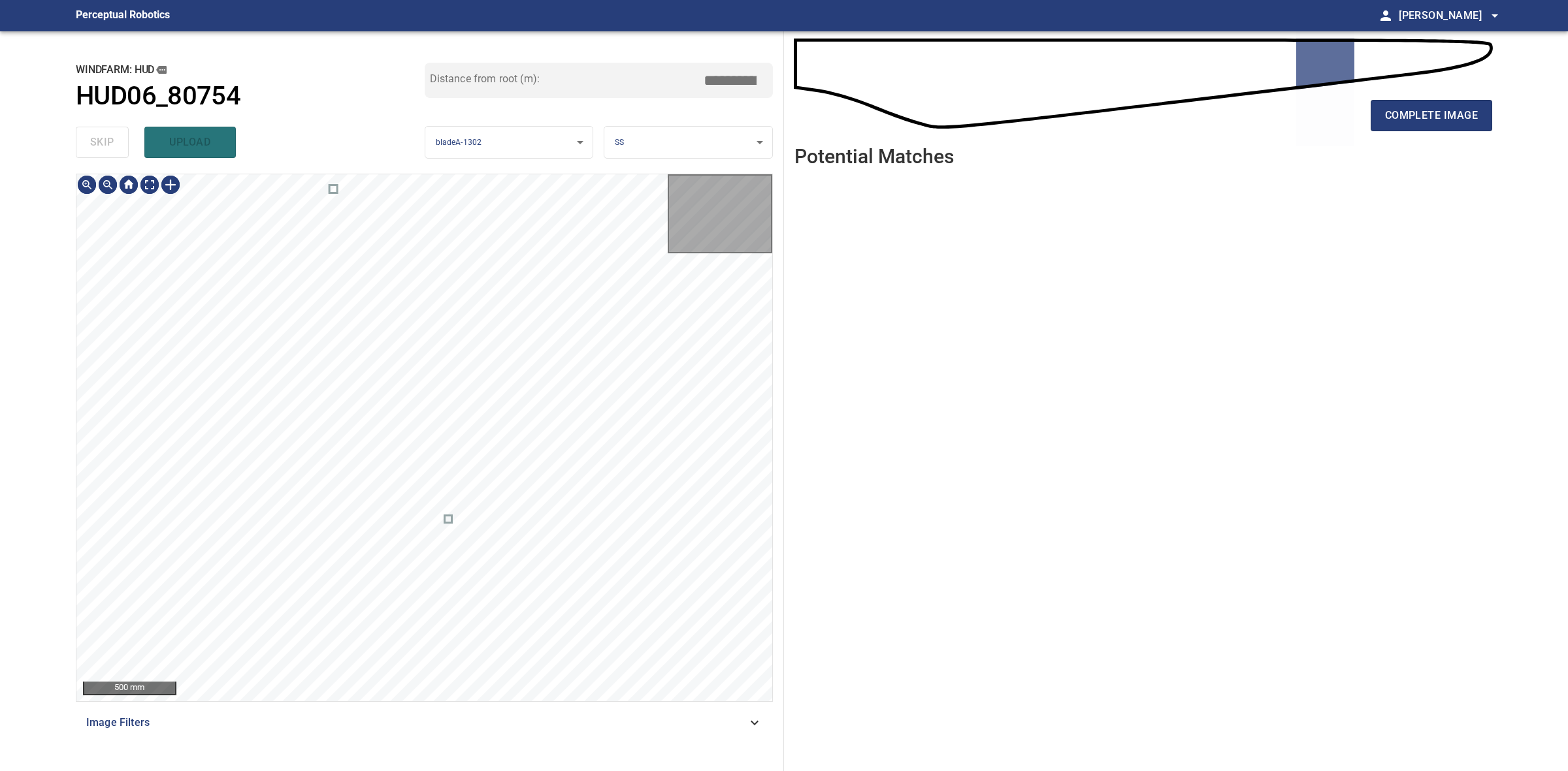
click at [113, 142] on div "skip upload" at bounding box center [250, 142] width 349 height 42
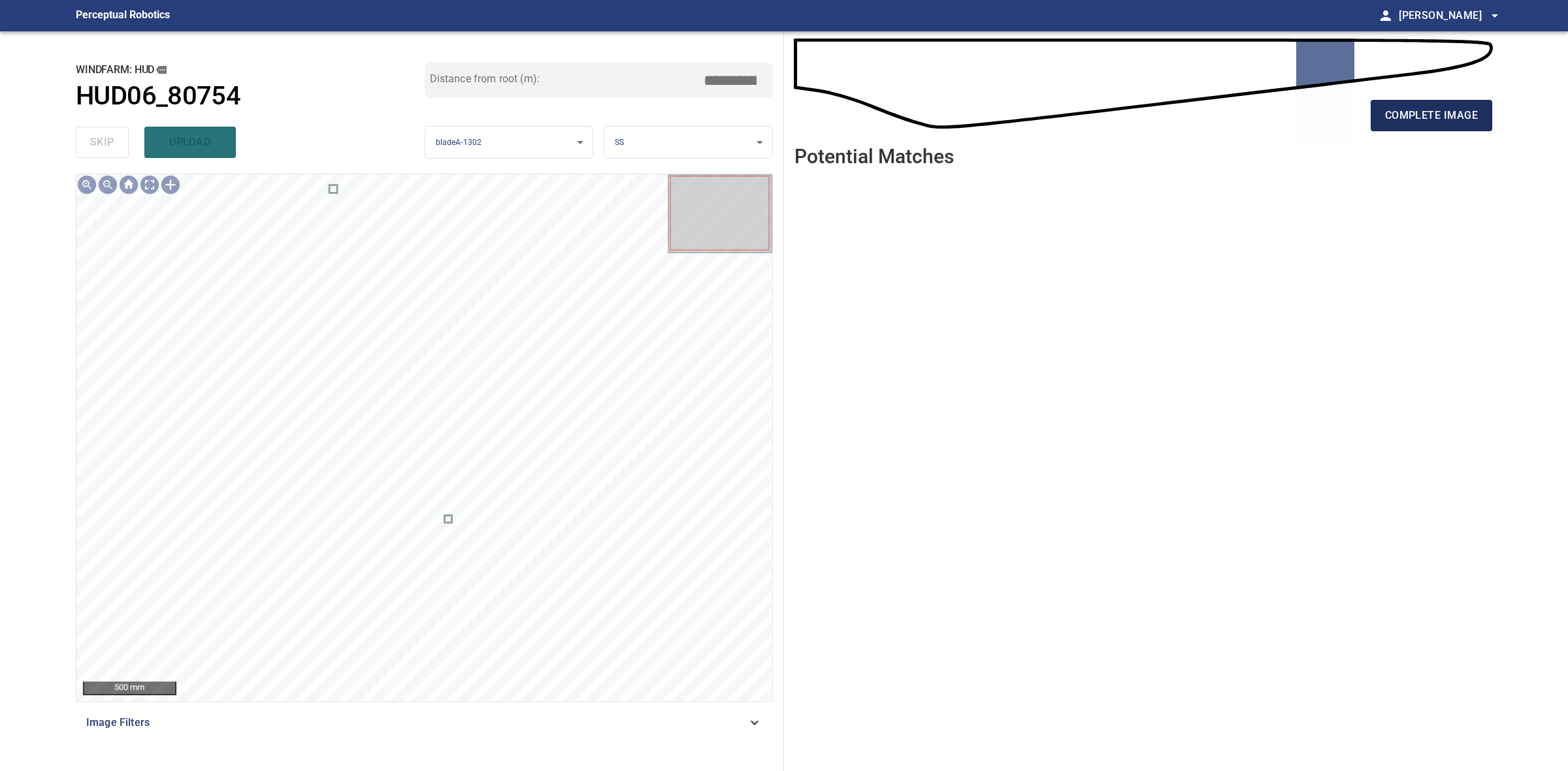
click at [1424, 123] on span "complete image" at bounding box center [1430, 116] width 92 height 19
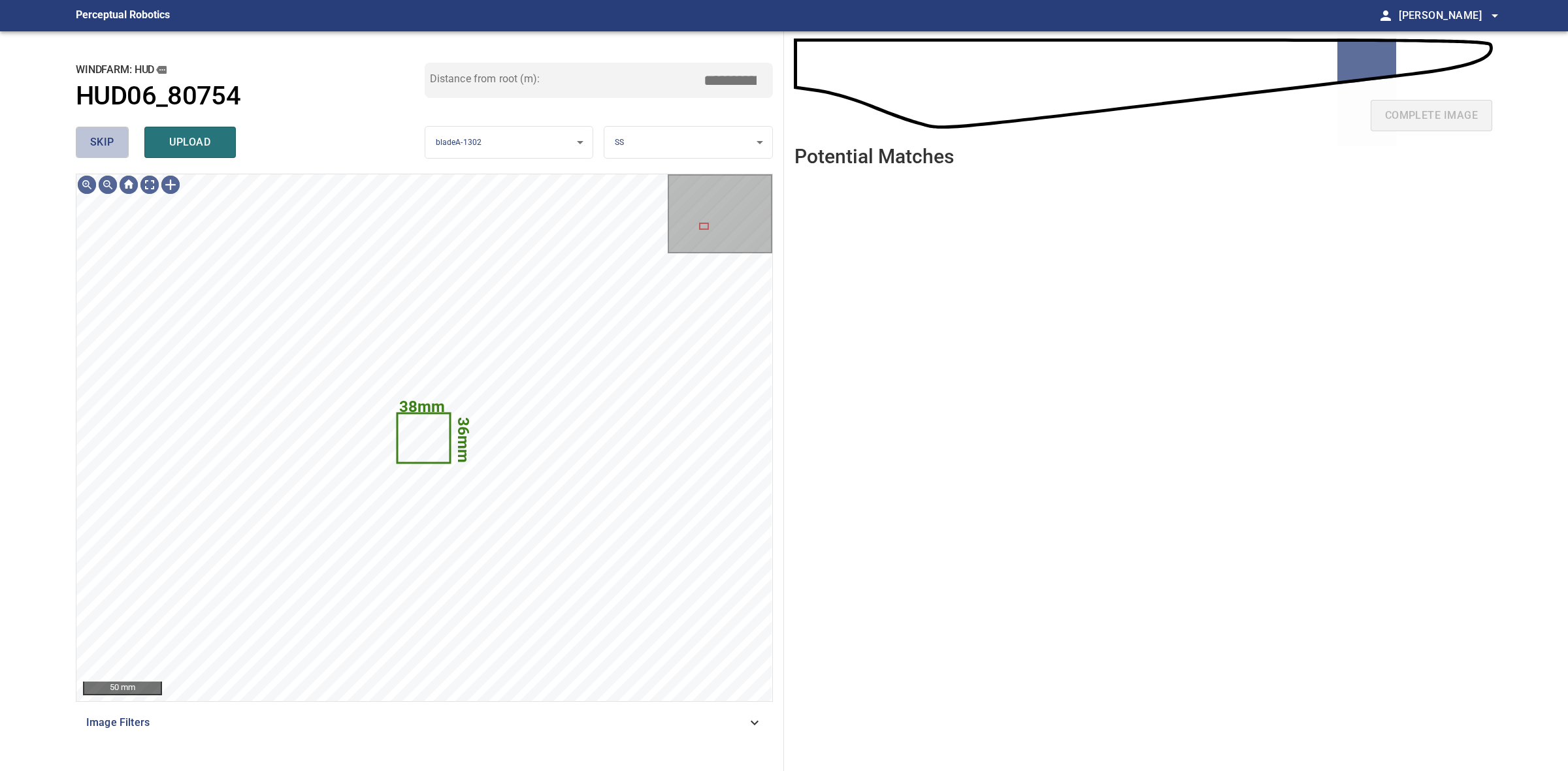
click at [100, 141] on span "skip" at bounding box center [103, 143] width 24 height 19
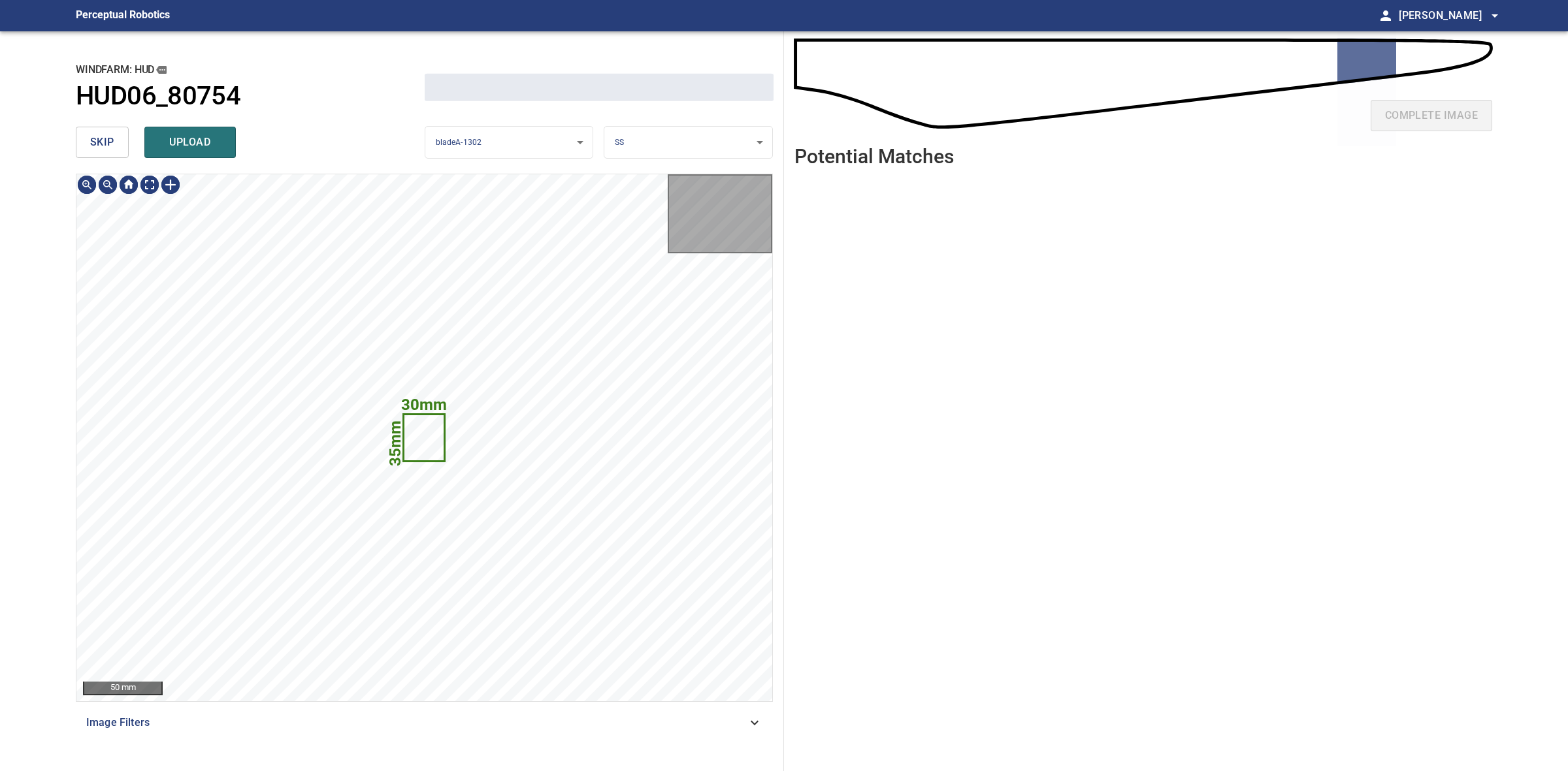
click at [100, 141] on span "skip" at bounding box center [103, 143] width 24 height 19
click at [100, 141] on div "skip upload" at bounding box center [250, 142] width 349 height 42
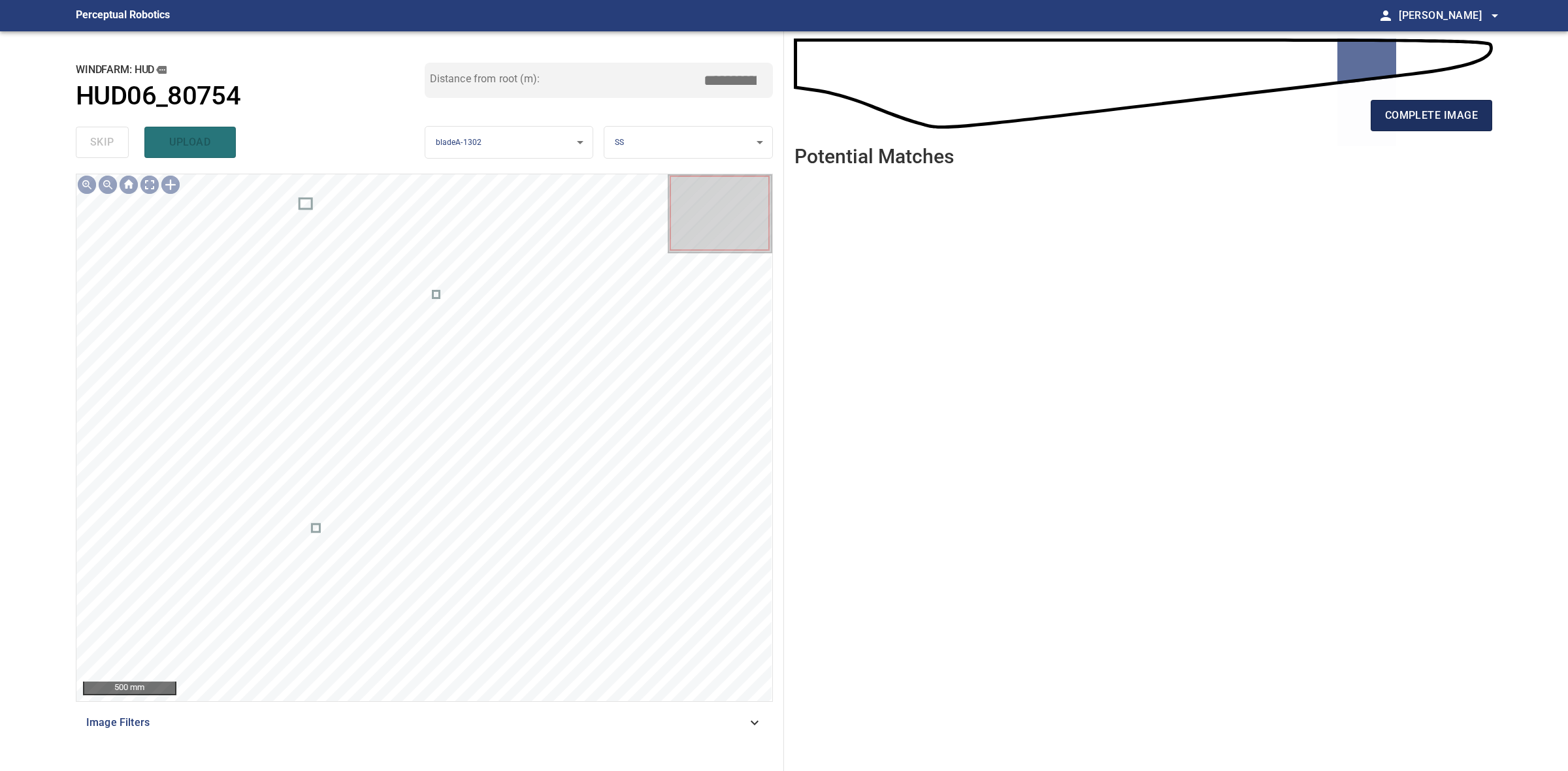
click at [1457, 110] on span "complete image" at bounding box center [1430, 116] width 92 height 19
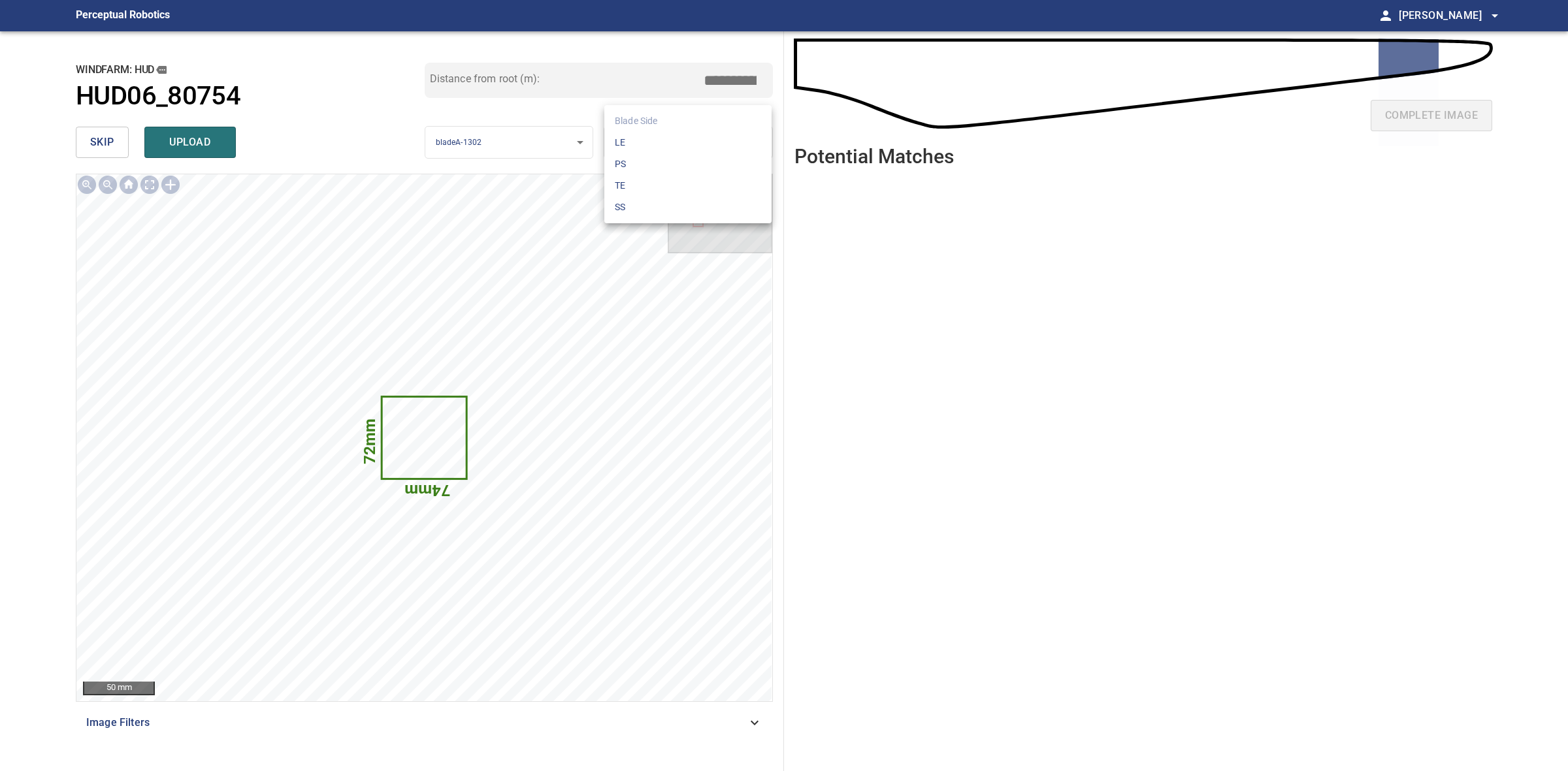
click at [691, 135] on body "**********" at bounding box center [784, 385] width 1568 height 771
click at [691, 135] on li "LE" at bounding box center [687, 143] width 167 height 21
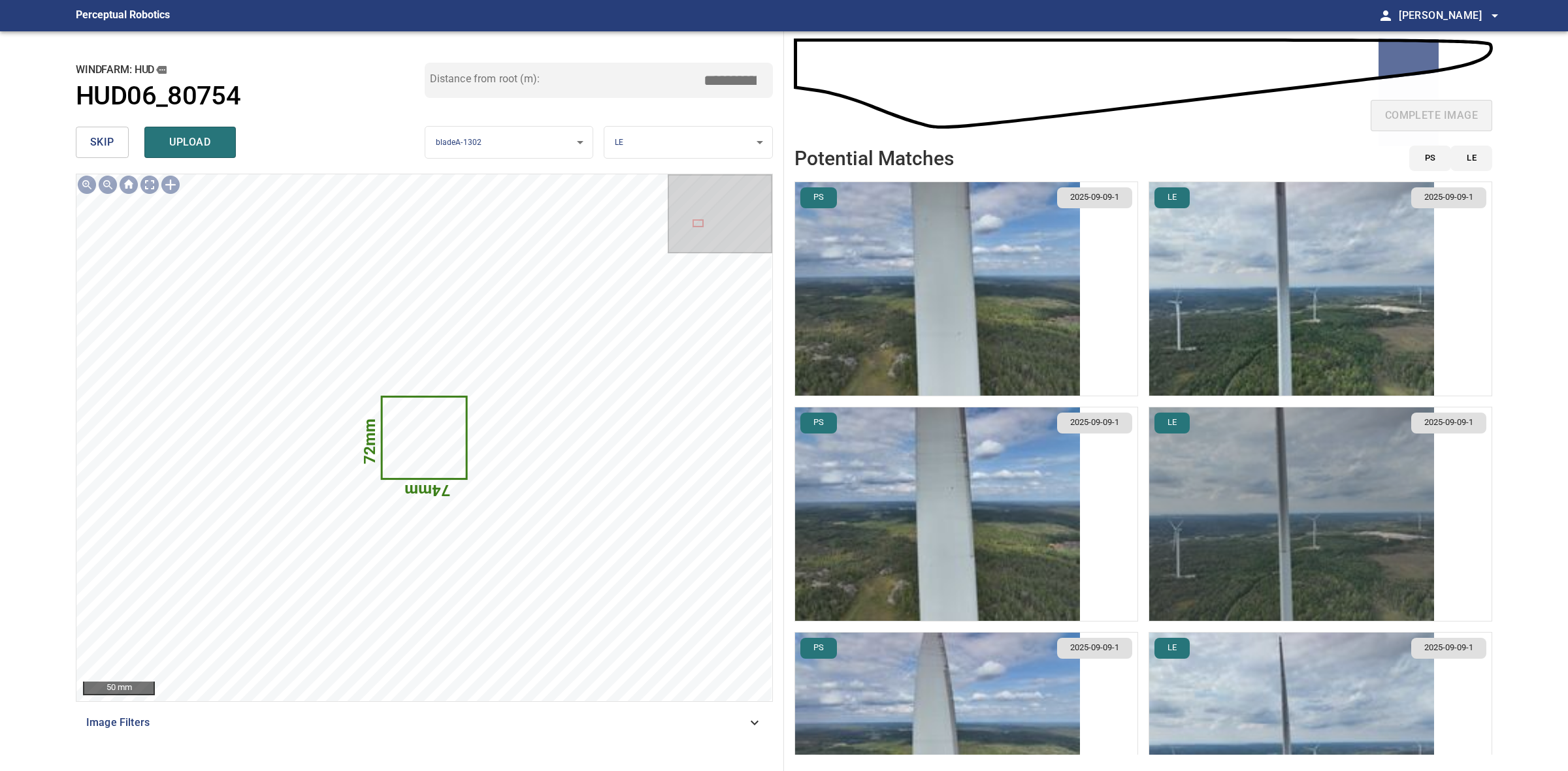
click at [1334, 454] on img "button" at bounding box center [1290, 514] width 284 height 213
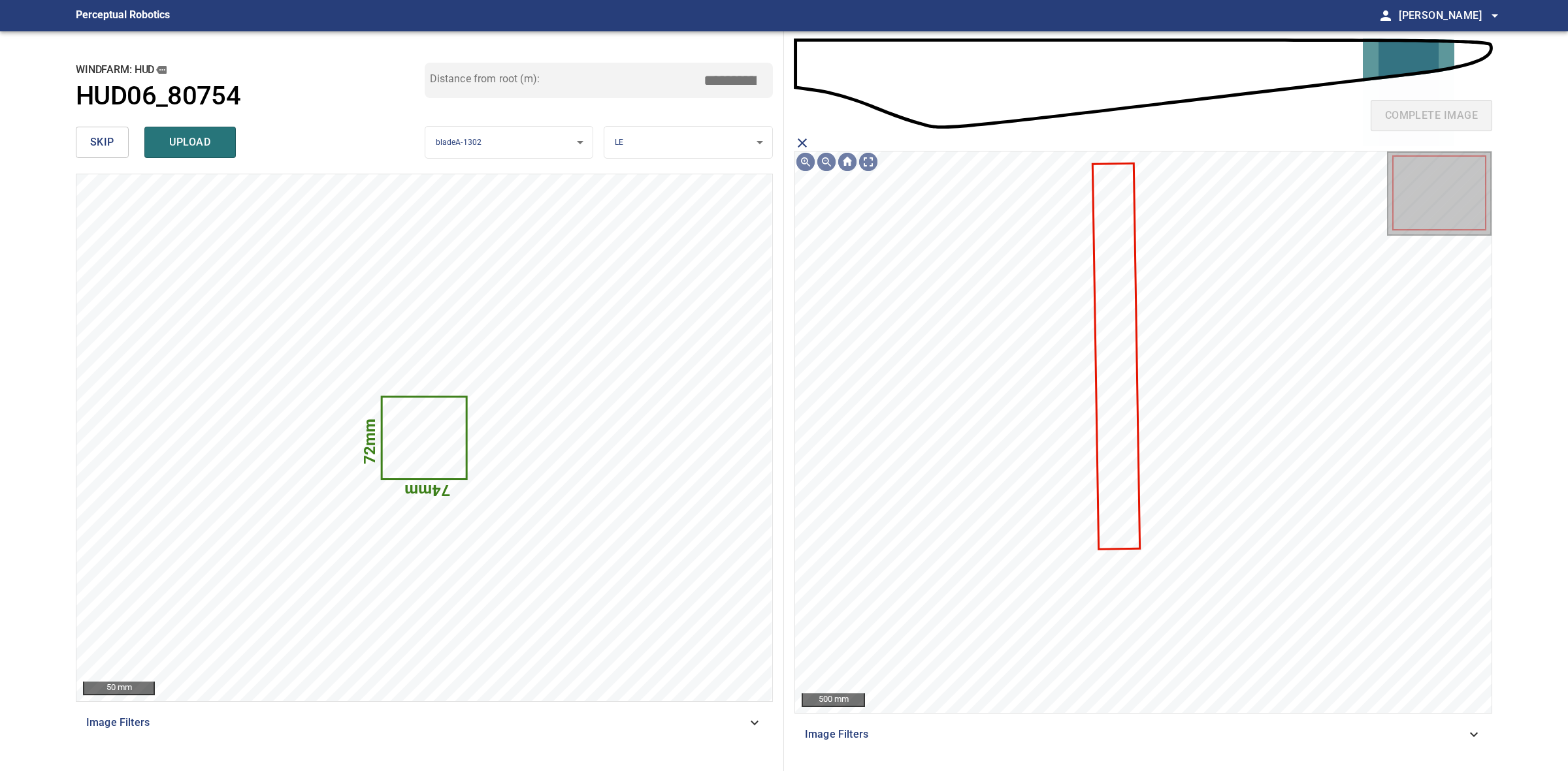
click at [1102, 373] on icon at bounding box center [1116, 357] width 45 height 384
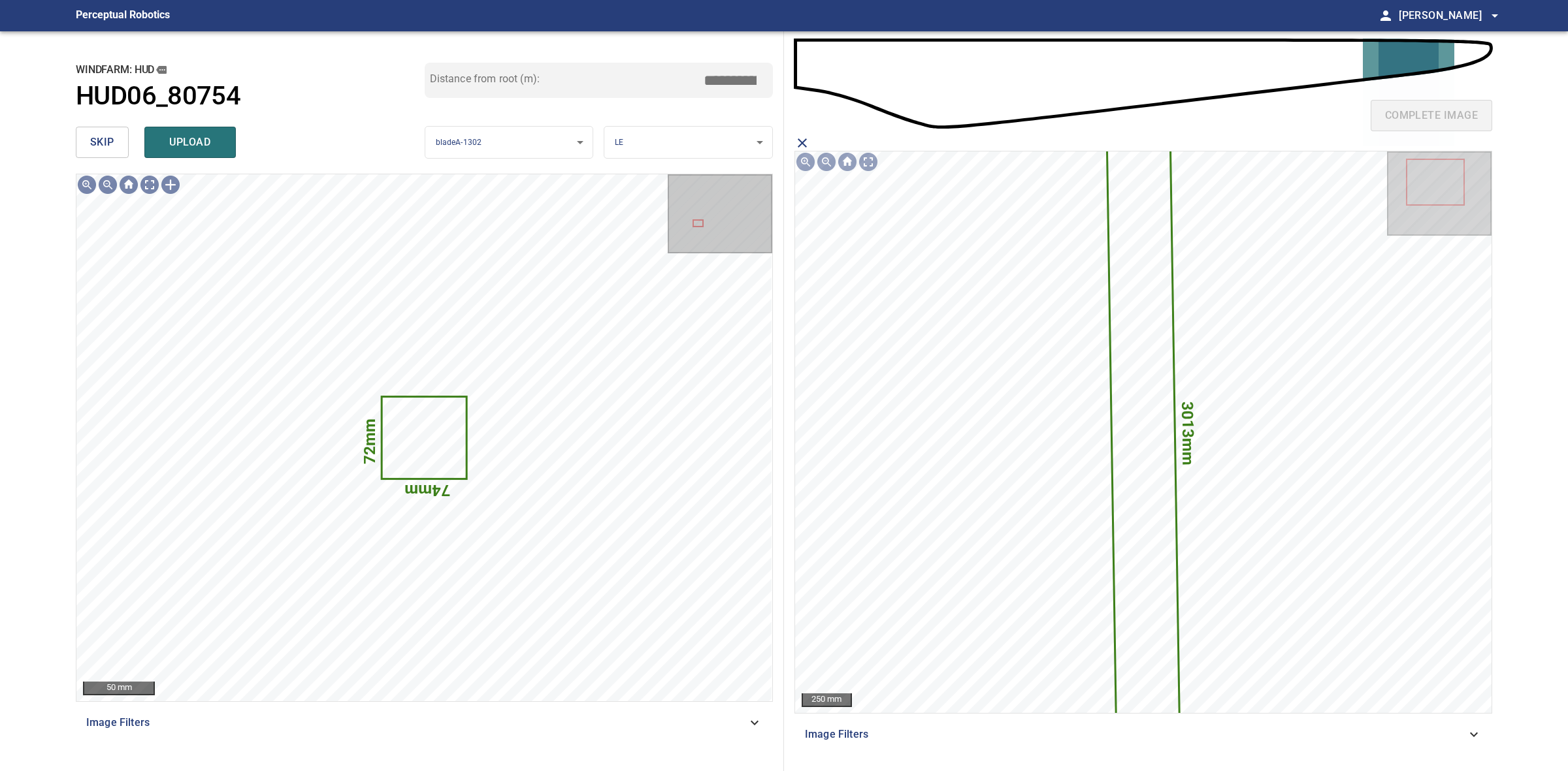
click at [210, 147] on span "upload" at bounding box center [189, 143] width 62 height 19
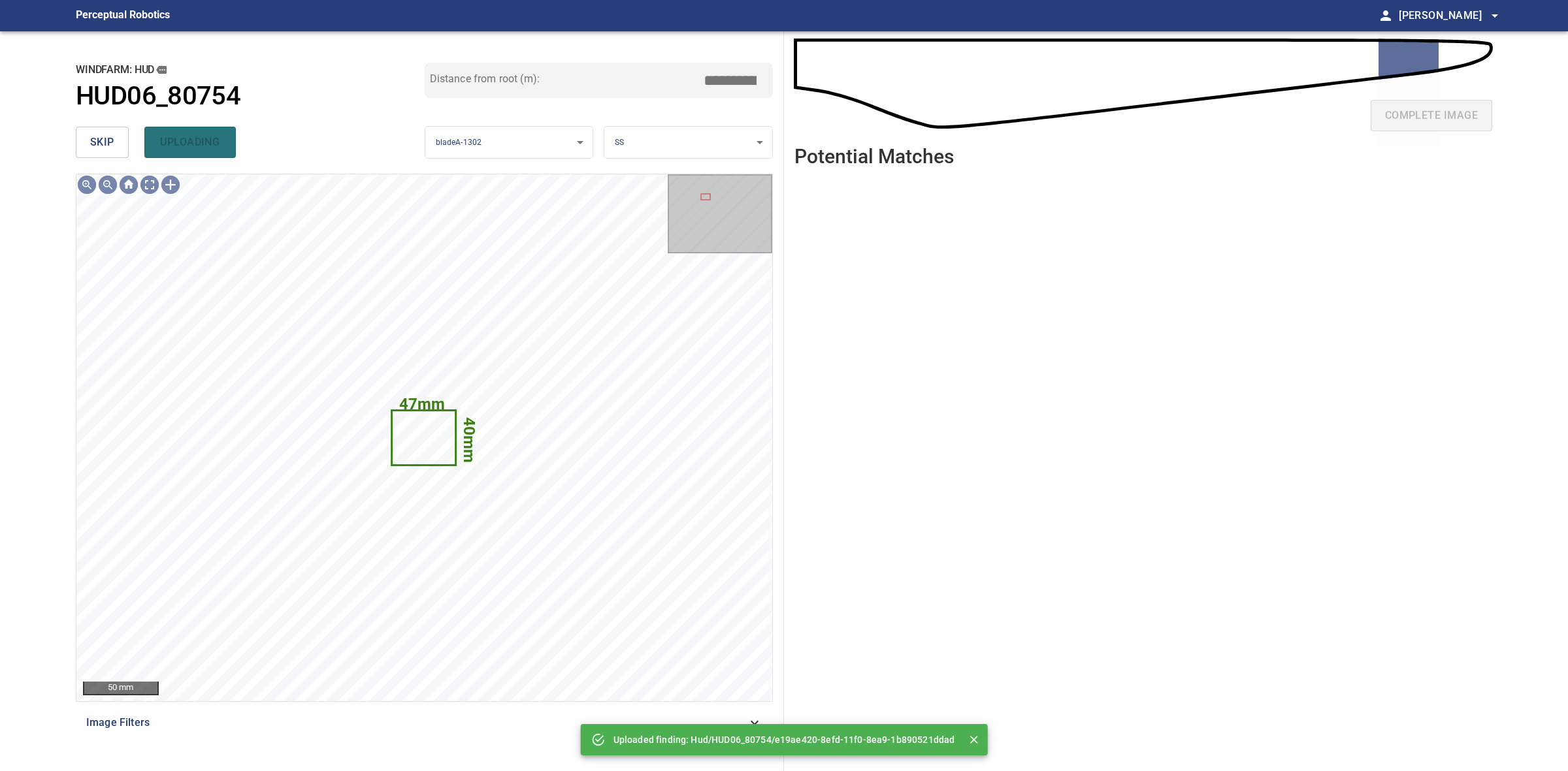
click at [126, 138] on button "skip" at bounding box center [102, 143] width 53 height 32
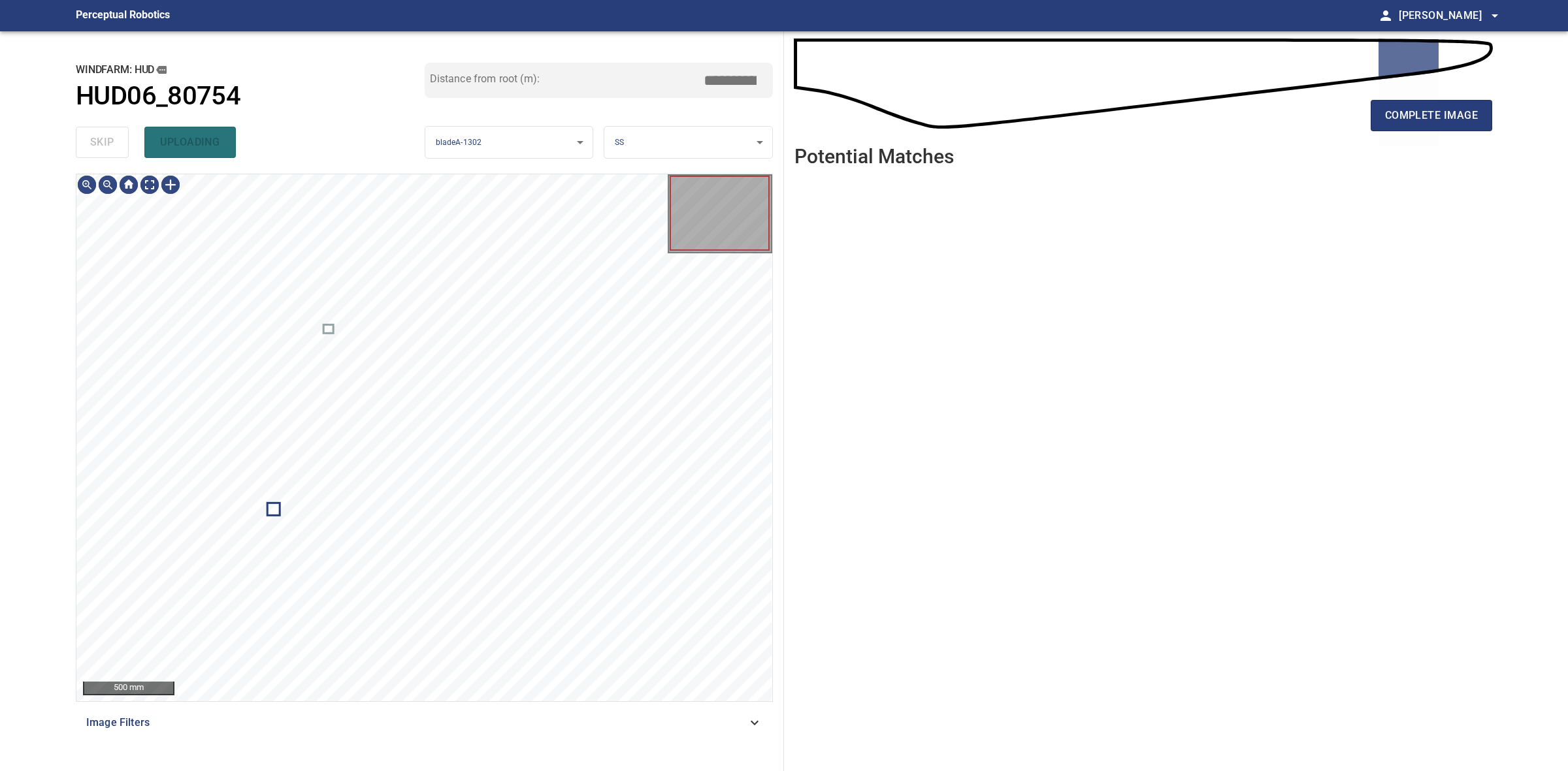
click at [126, 138] on div "skip uploading" at bounding box center [250, 142] width 349 height 42
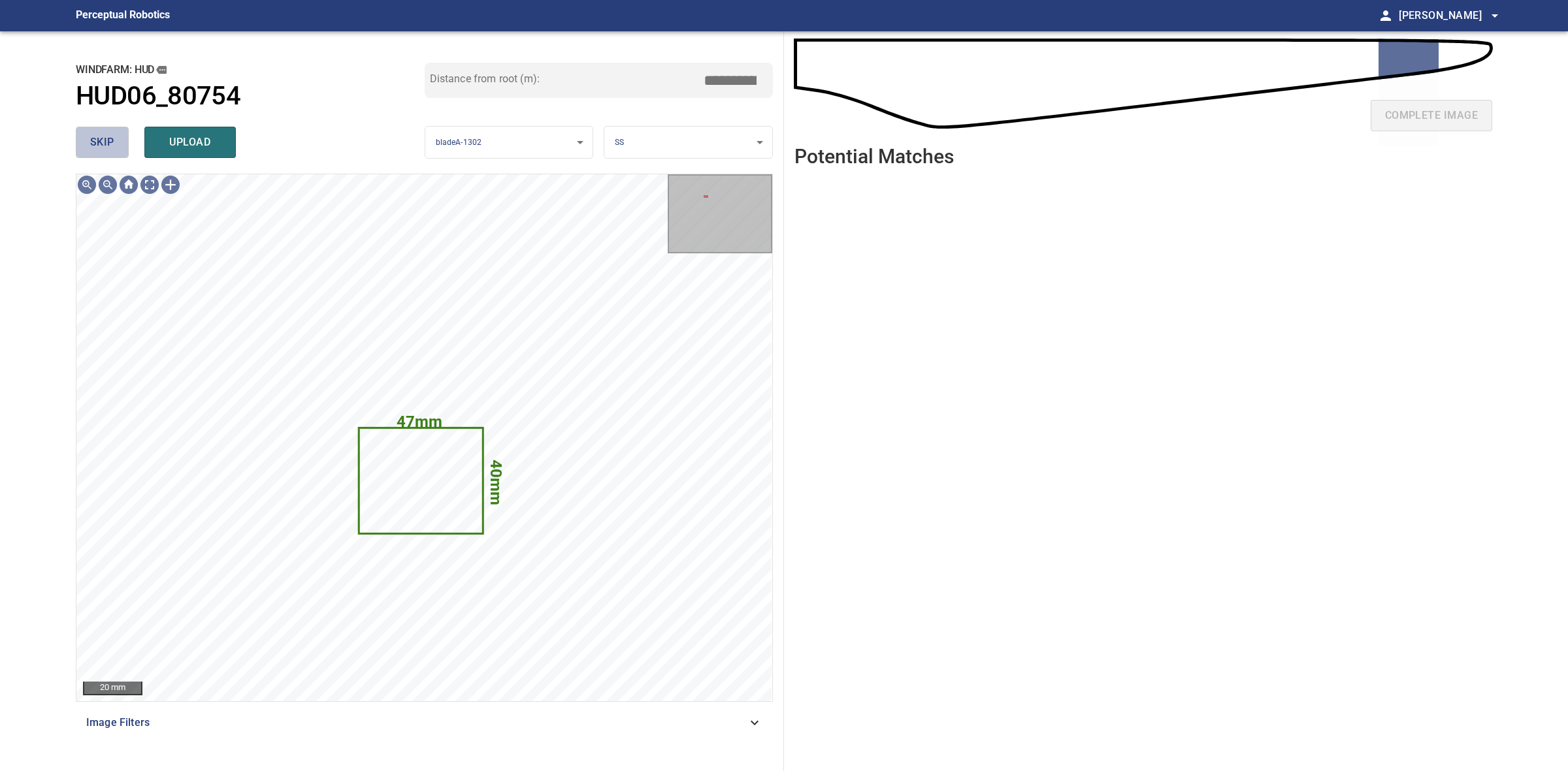
click at [125, 135] on button "skip" at bounding box center [102, 143] width 53 height 32
click at [125, 135] on div "skip upload" at bounding box center [250, 142] width 349 height 42
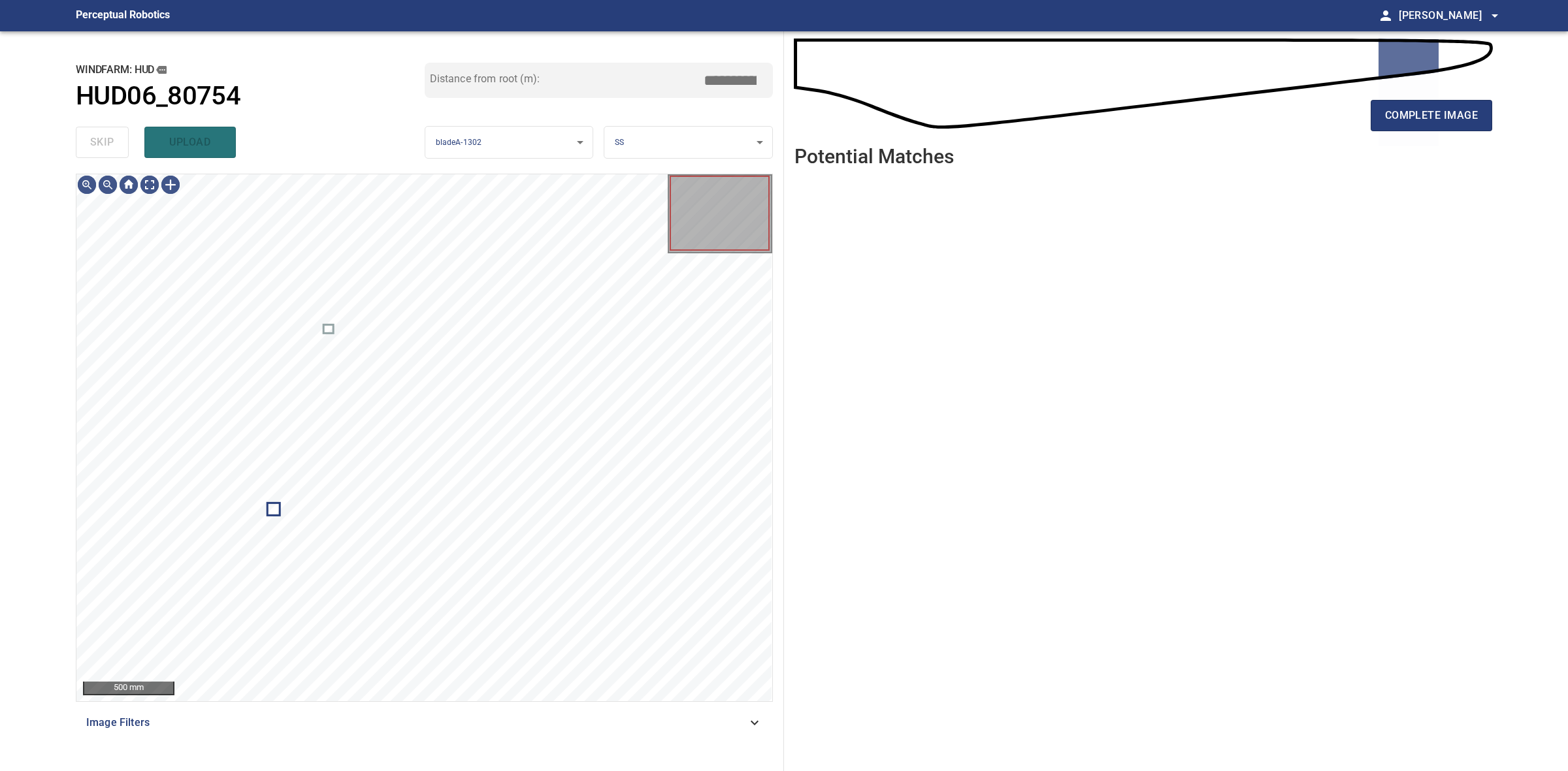
click at [125, 135] on div "skip upload" at bounding box center [250, 142] width 349 height 42
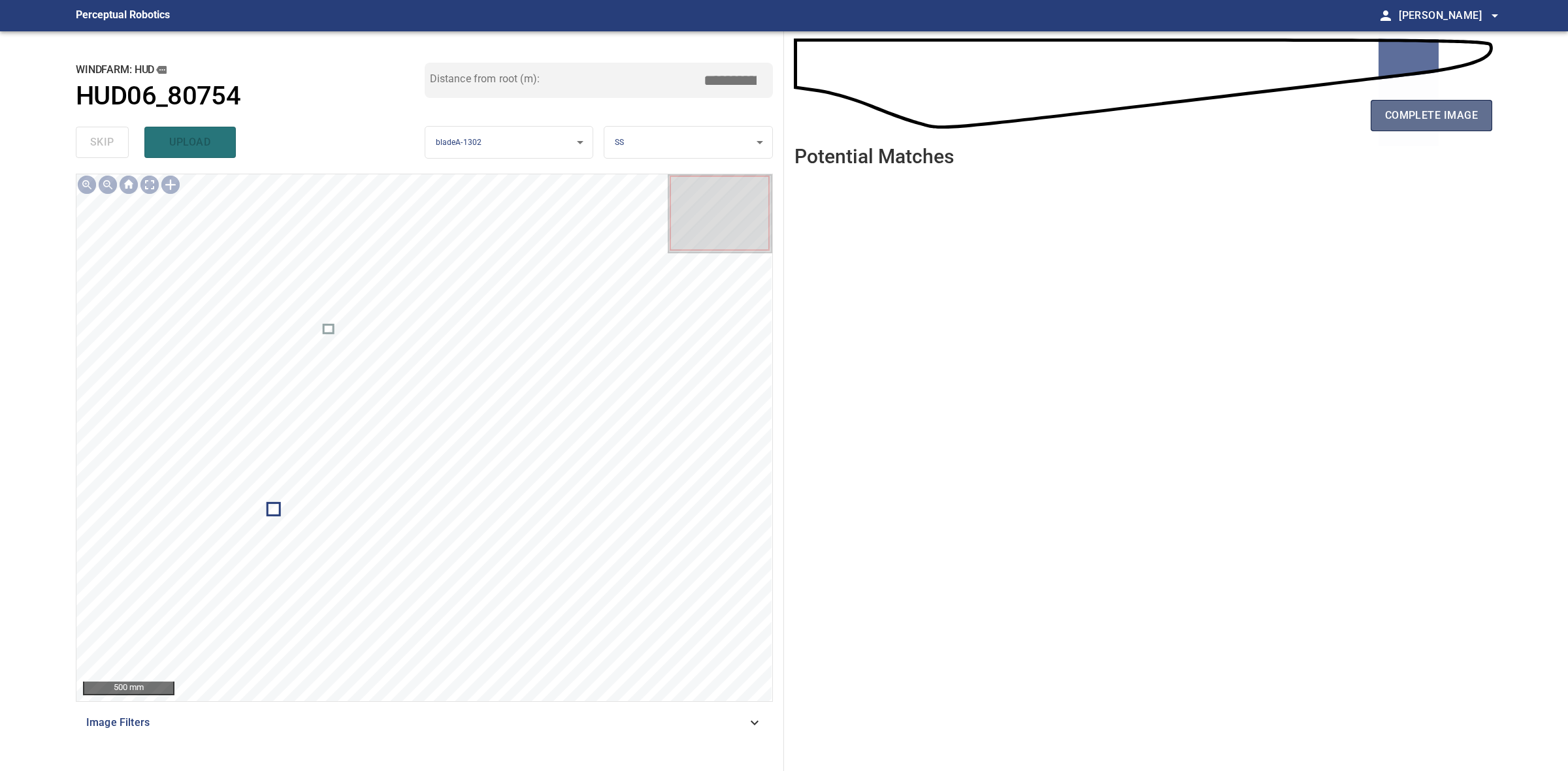
click at [1382, 129] on button "complete image" at bounding box center [1431, 116] width 121 height 32
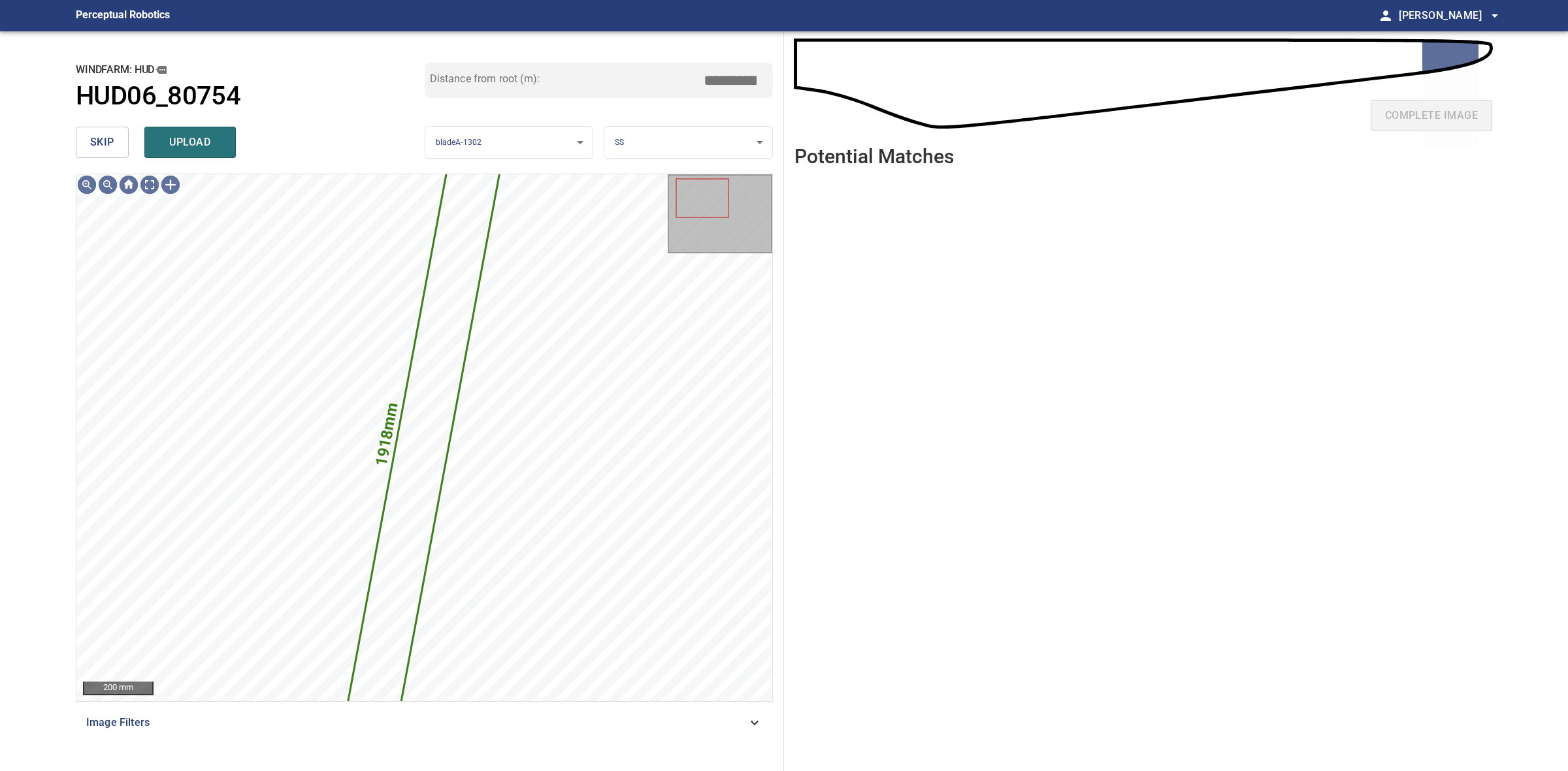
click at [104, 141] on span "skip" at bounding box center [103, 143] width 24 height 19
click at [103, 139] on span "skip" at bounding box center [103, 143] width 24 height 19
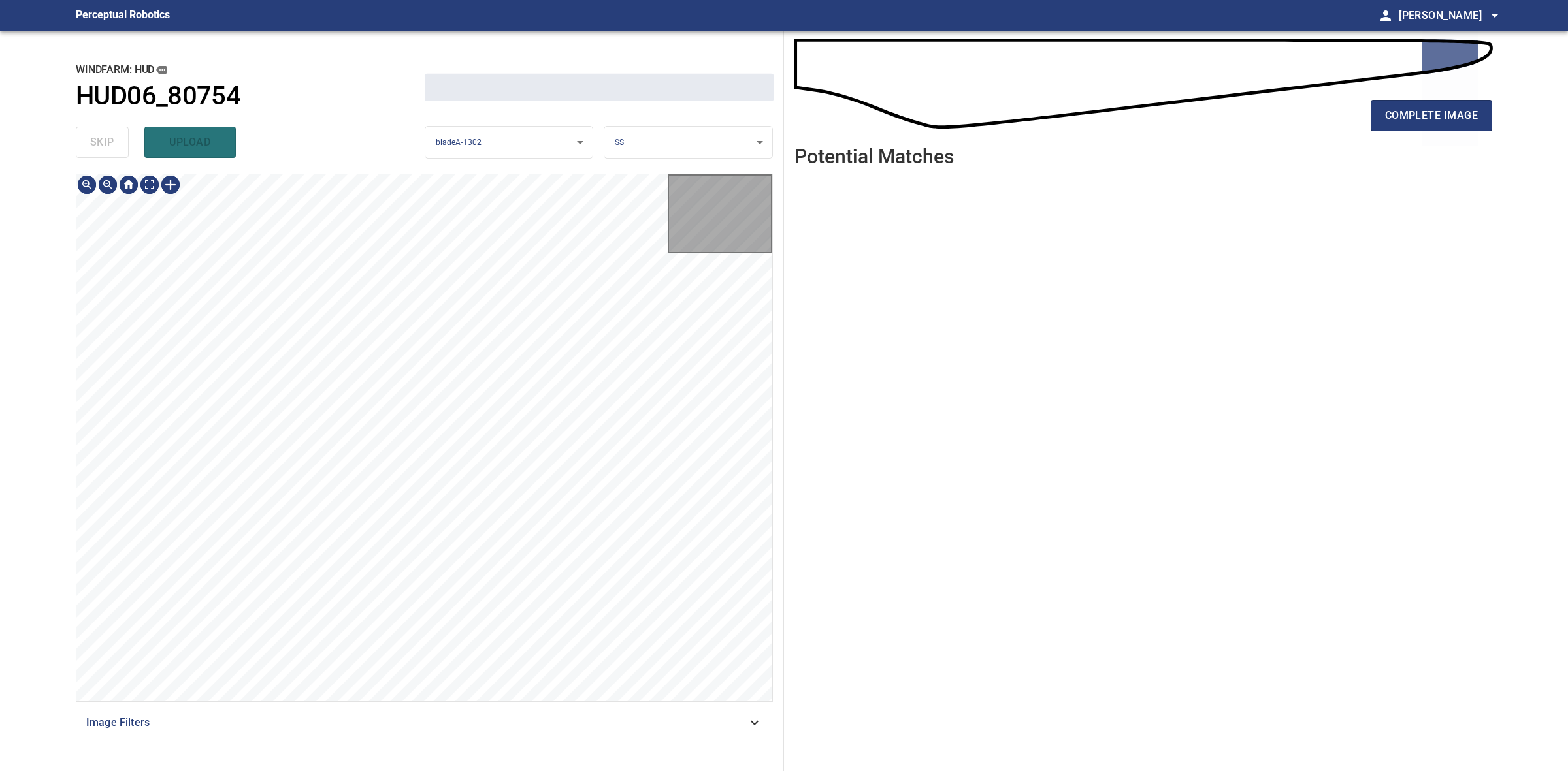
click at [103, 139] on div "skip upload" at bounding box center [250, 142] width 349 height 42
click at [102, 139] on div "skip upload" at bounding box center [250, 142] width 349 height 42
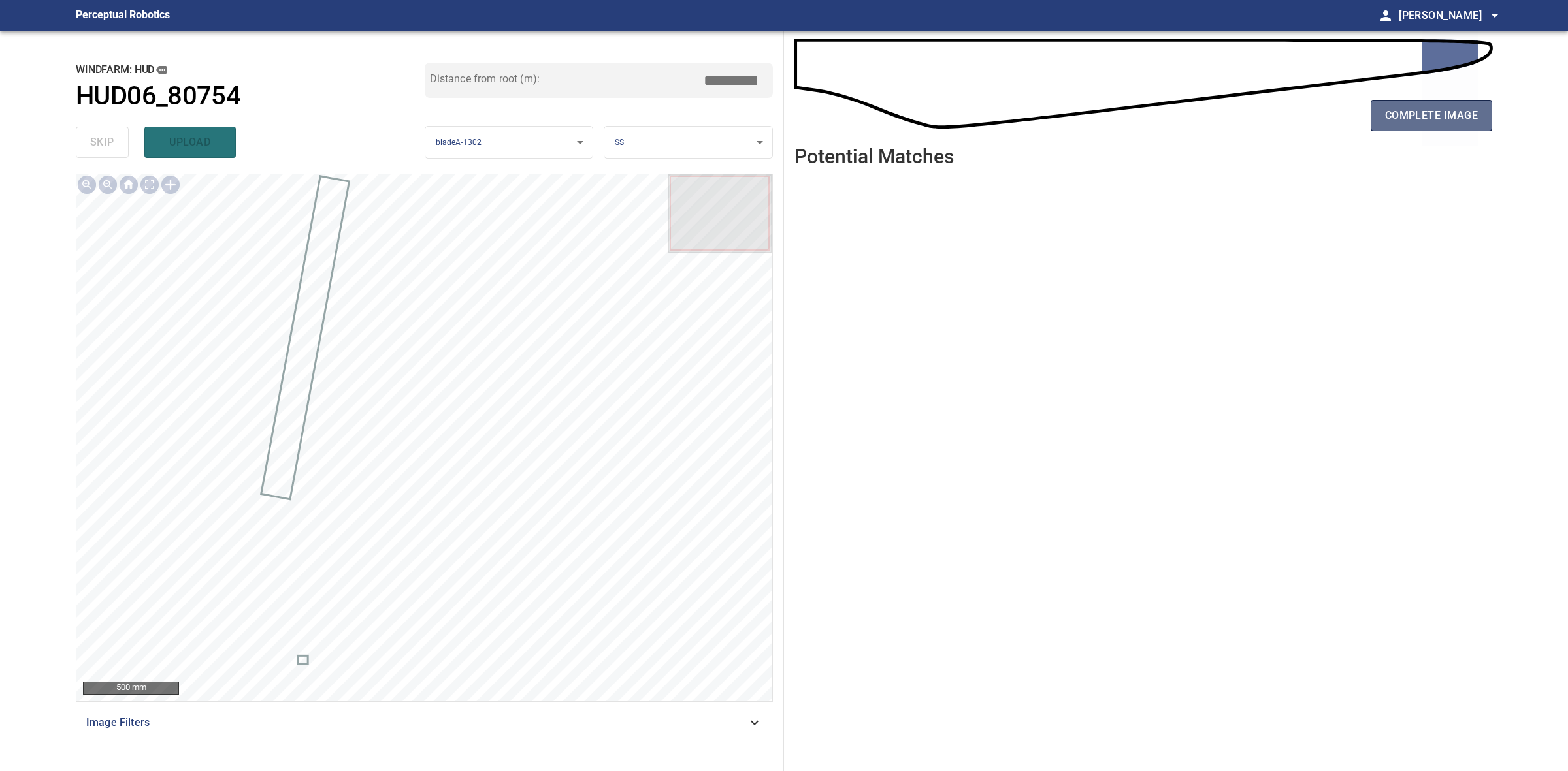
click at [1388, 116] on span "complete image" at bounding box center [1430, 116] width 92 height 19
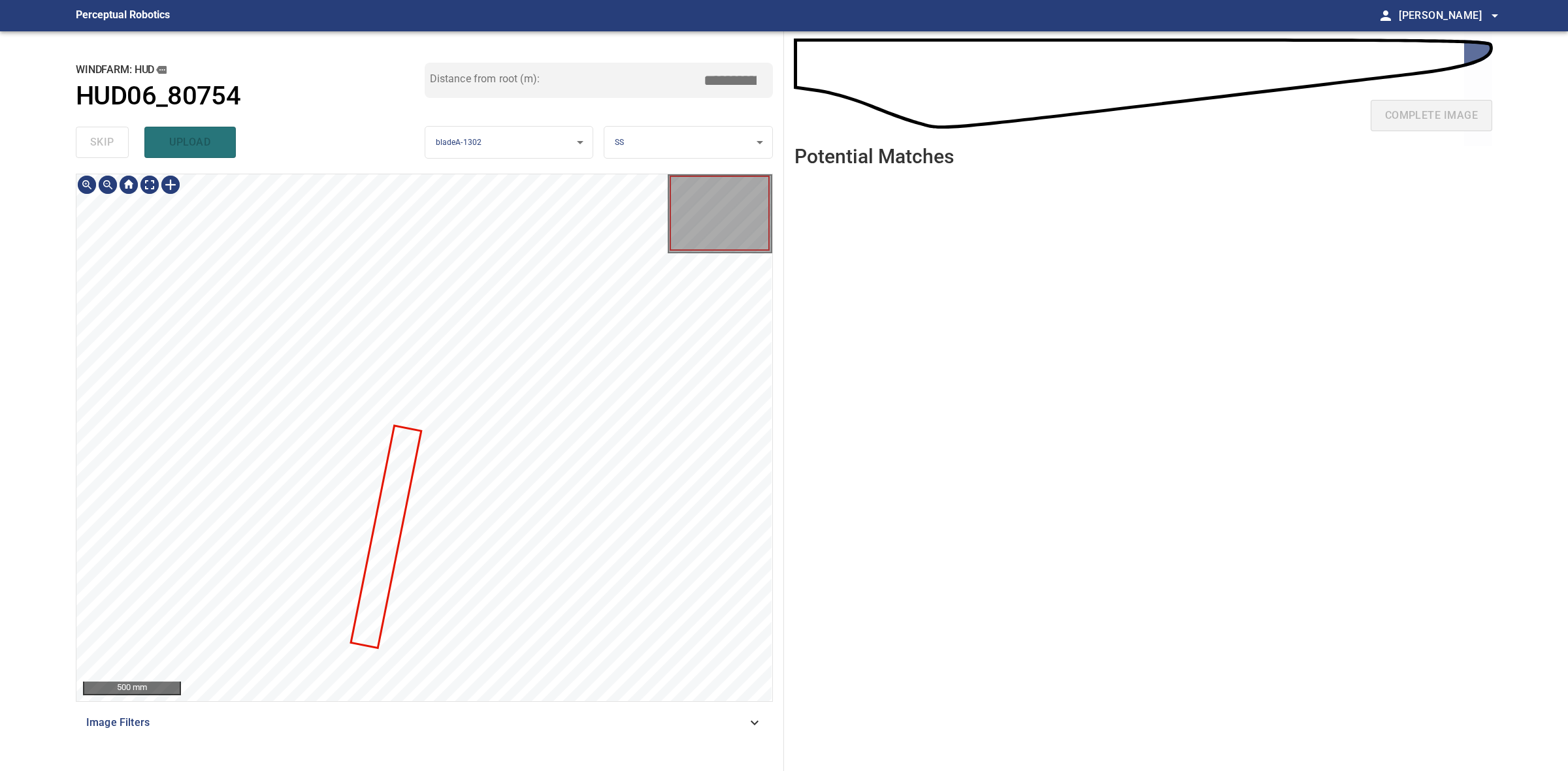
click at [403, 495] on div at bounding box center [424, 437] width 695 height 527
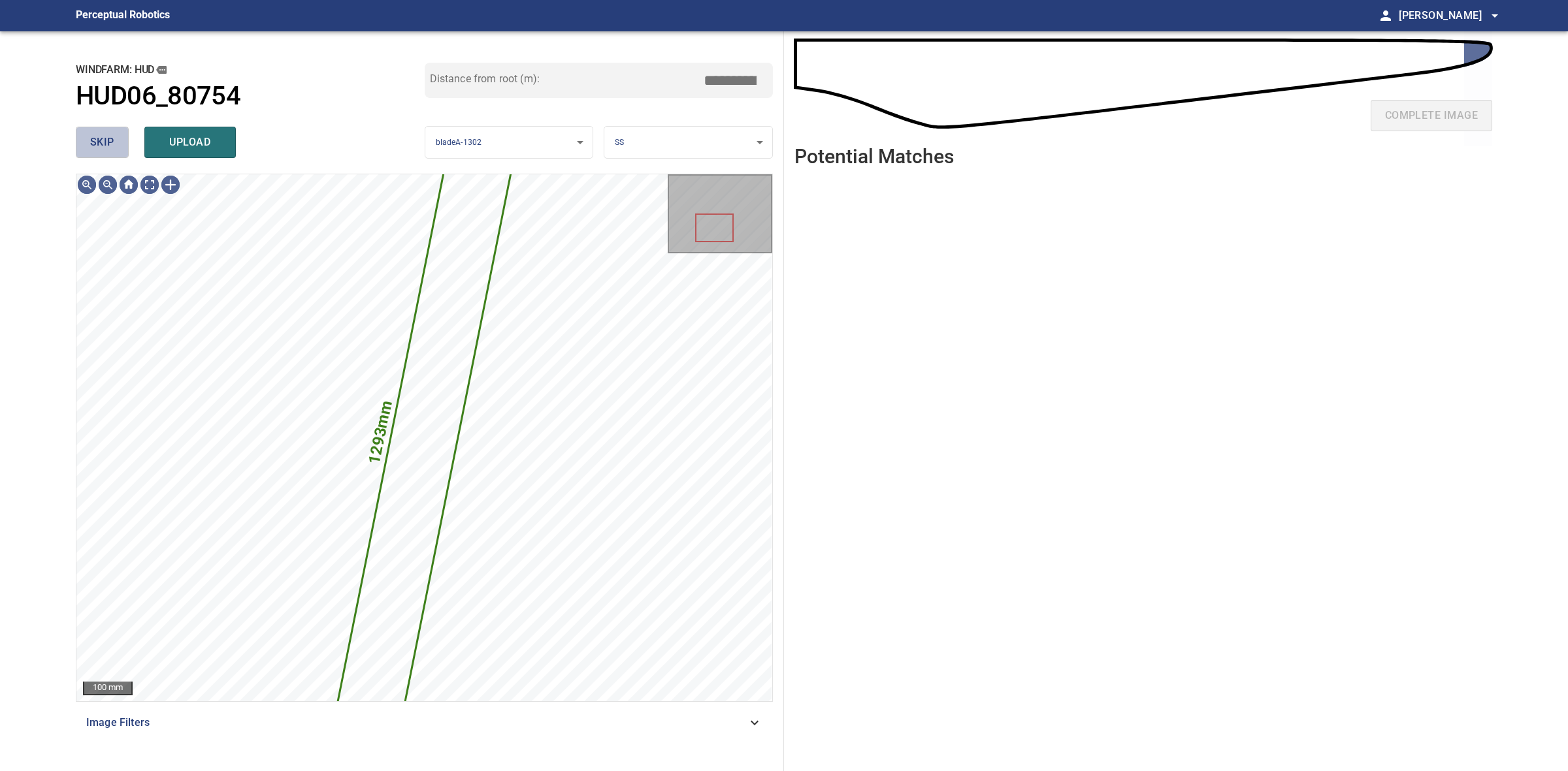
click at [98, 134] on span "skip" at bounding box center [103, 143] width 24 height 19
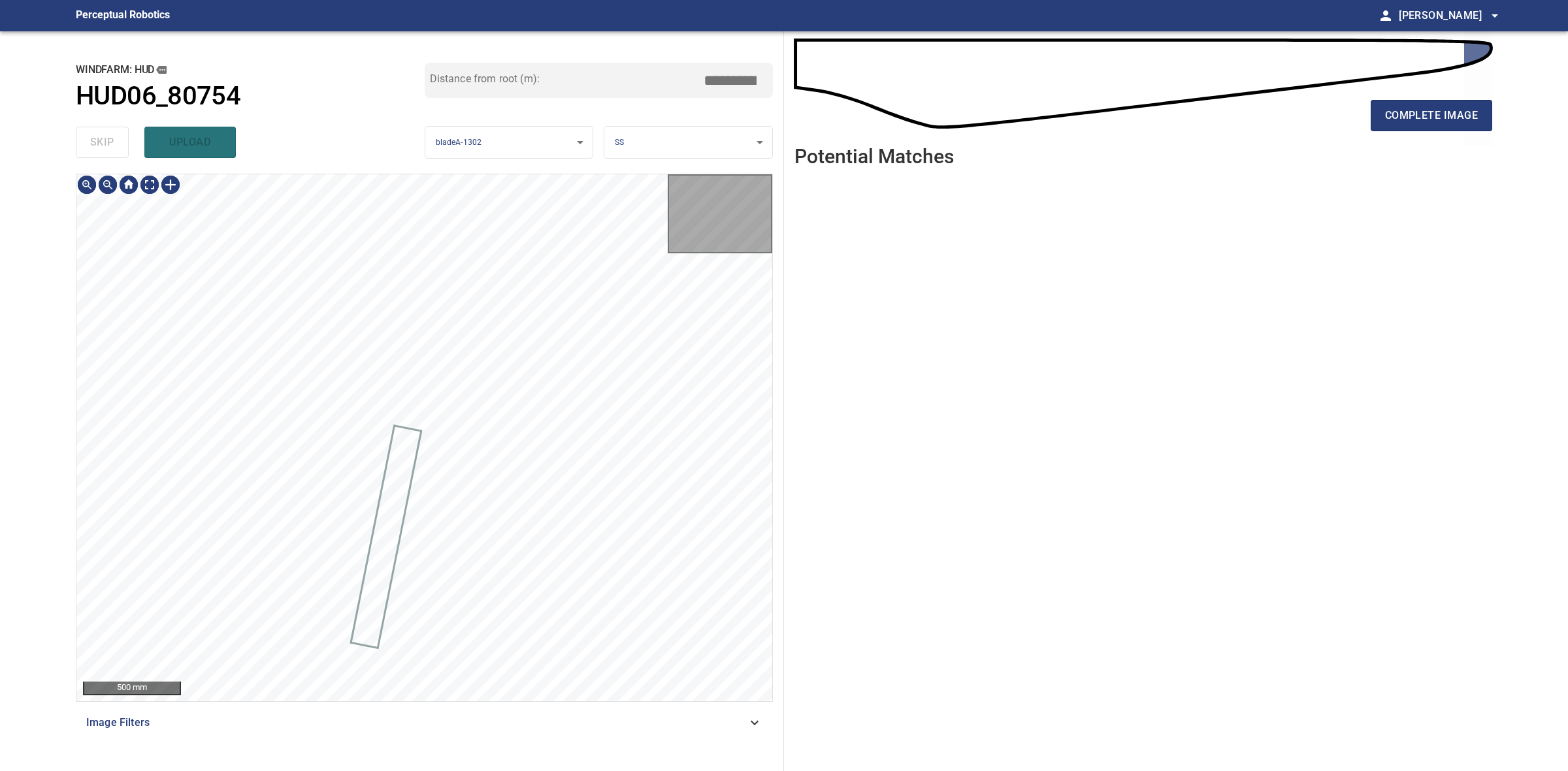
click at [98, 134] on div "skip upload" at bounding box center [250, 142] width 349 height 42
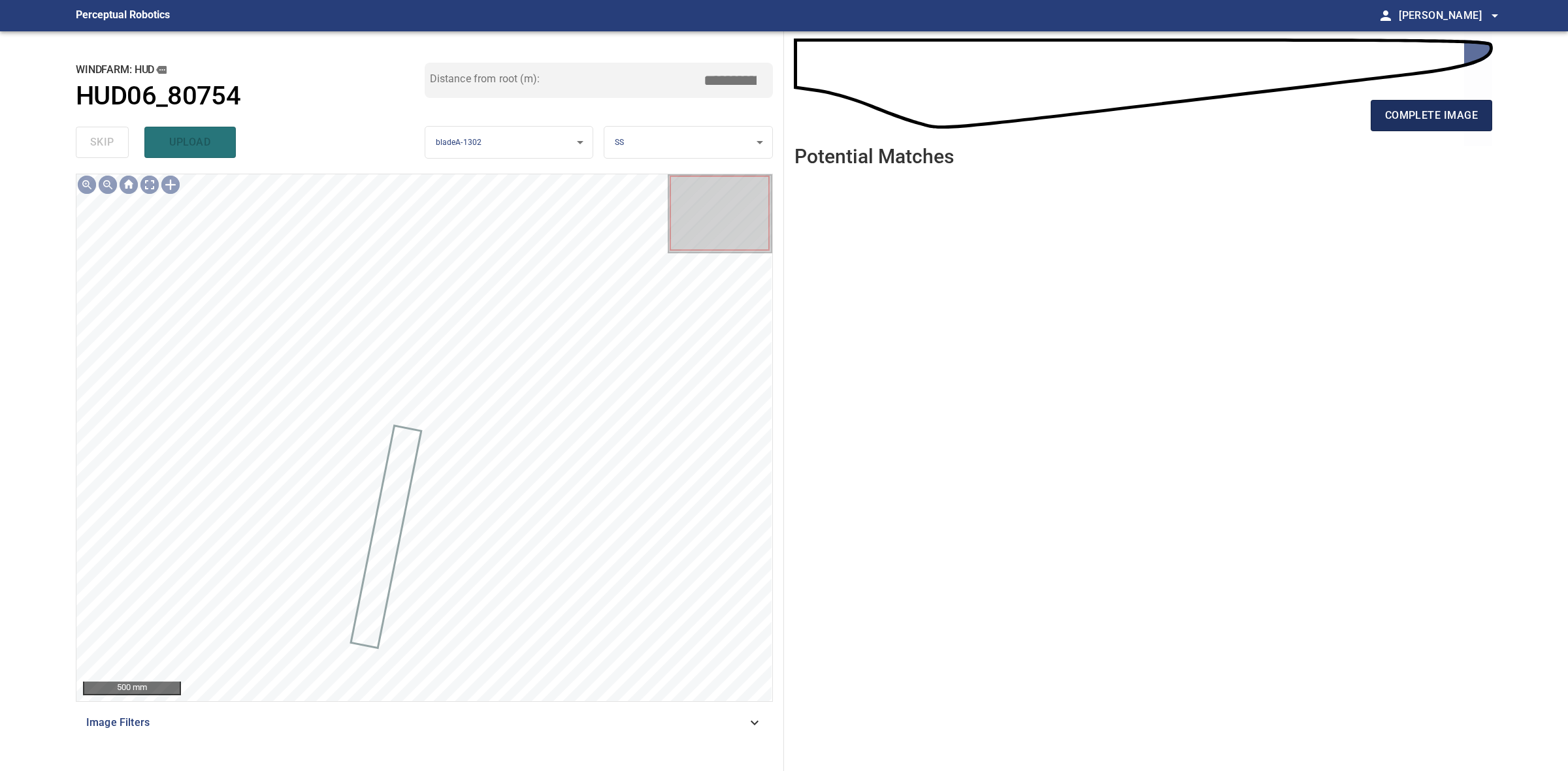
click at [1396, 126] on button "complete image" at bounding box center [1431, 116] width 121 height 32
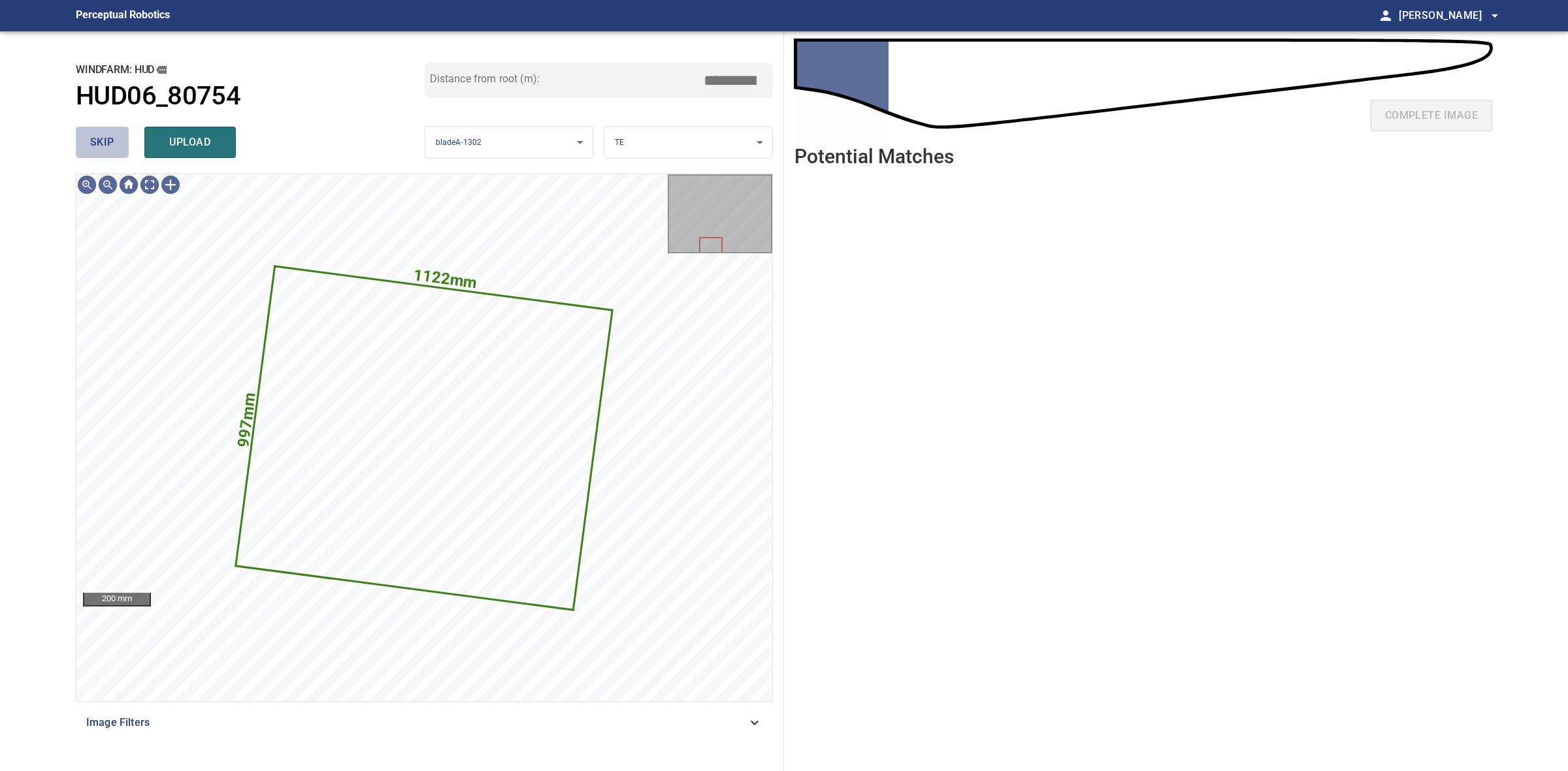
click at [89, 145] on button "skip" at bounding box center [102, 143] width 53 height 32
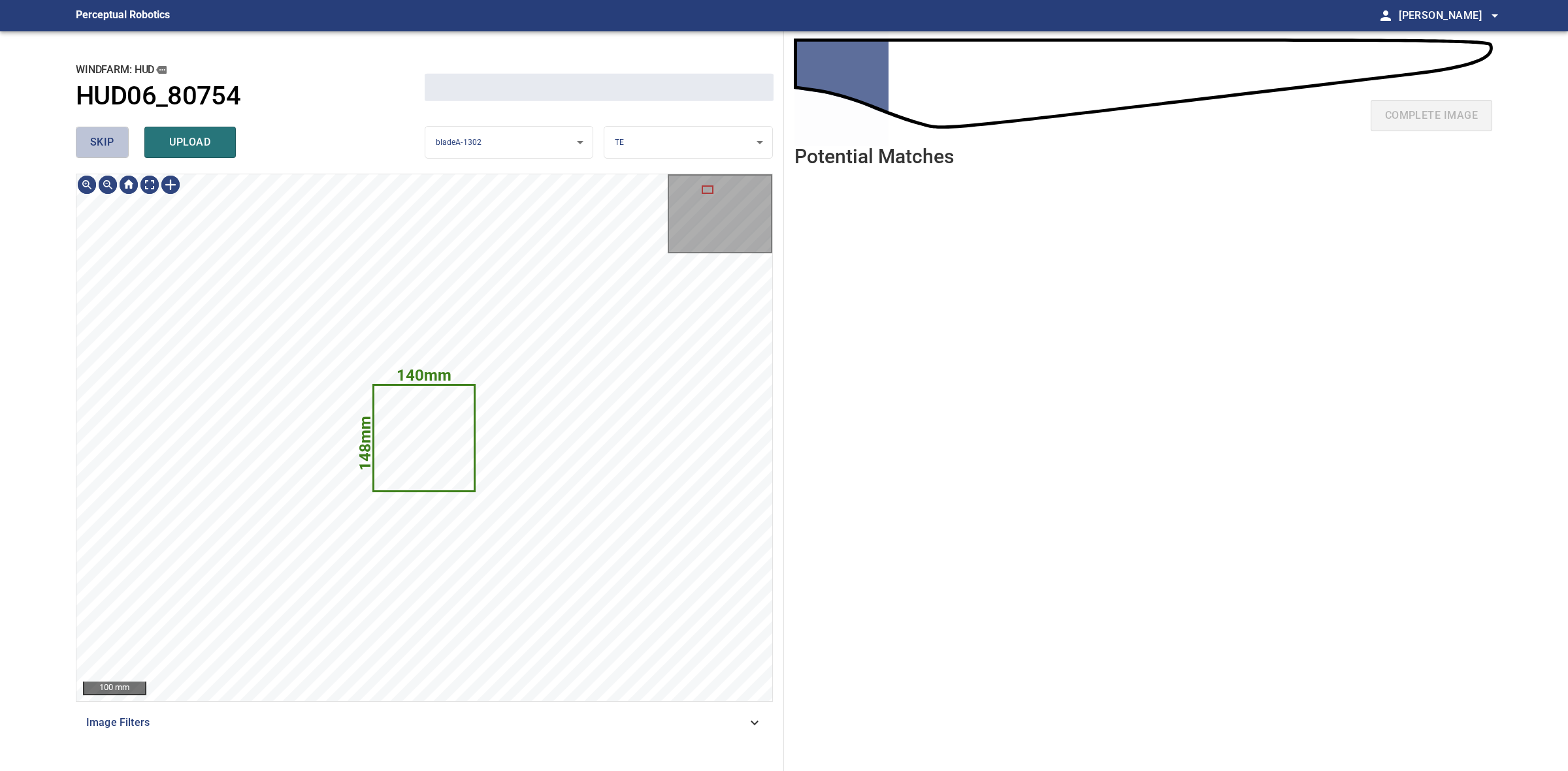
click at [89, 145] on button "skip" at bounding box center [102, 143] width 53 height 32
click at [89, 145] on div "skip upload" at bounding box center [250, 142] width 349 height 42
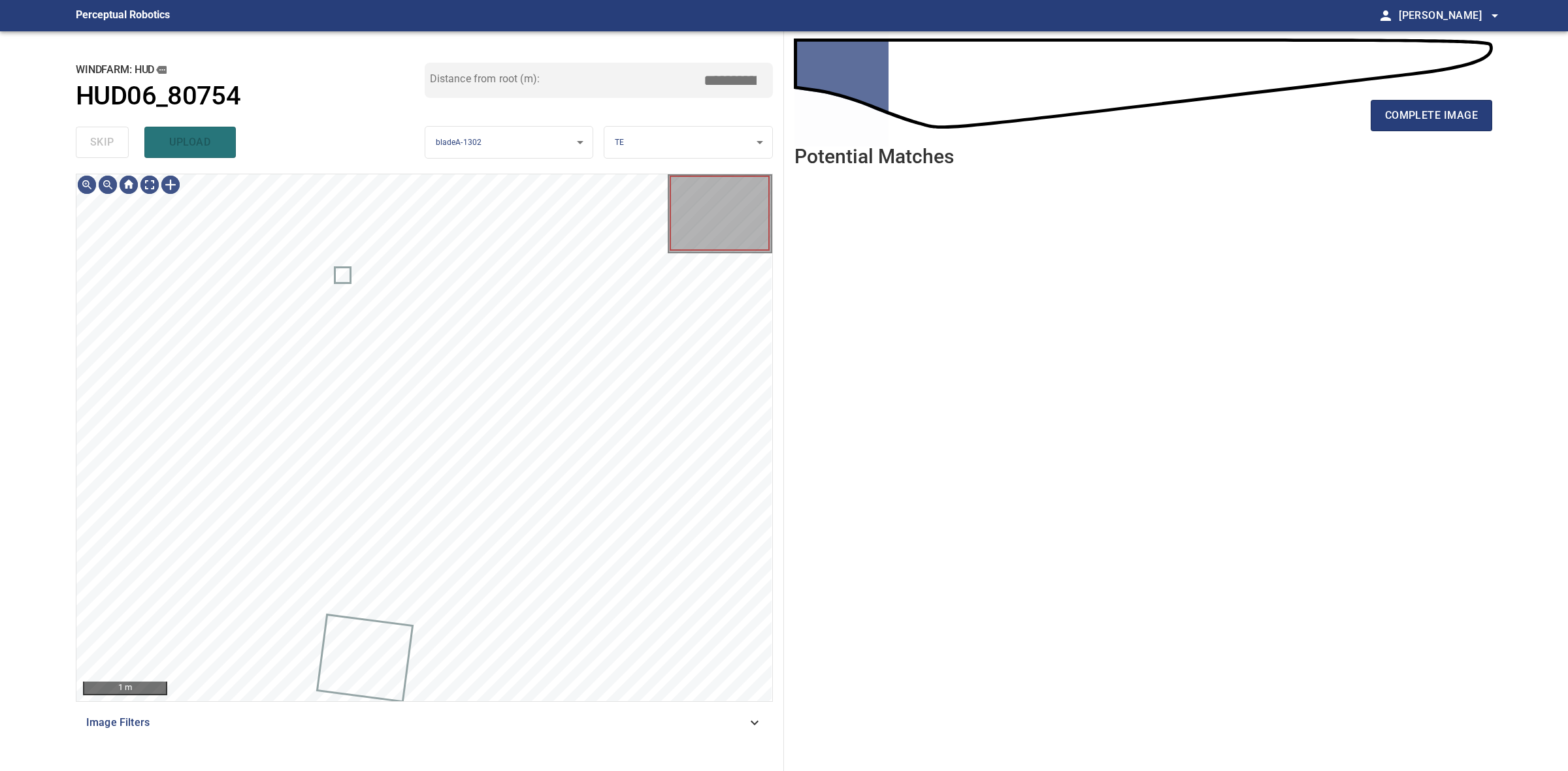
click at [89, 145] on div "skip upload" at bounding box center [250, 142] width 349 height 42
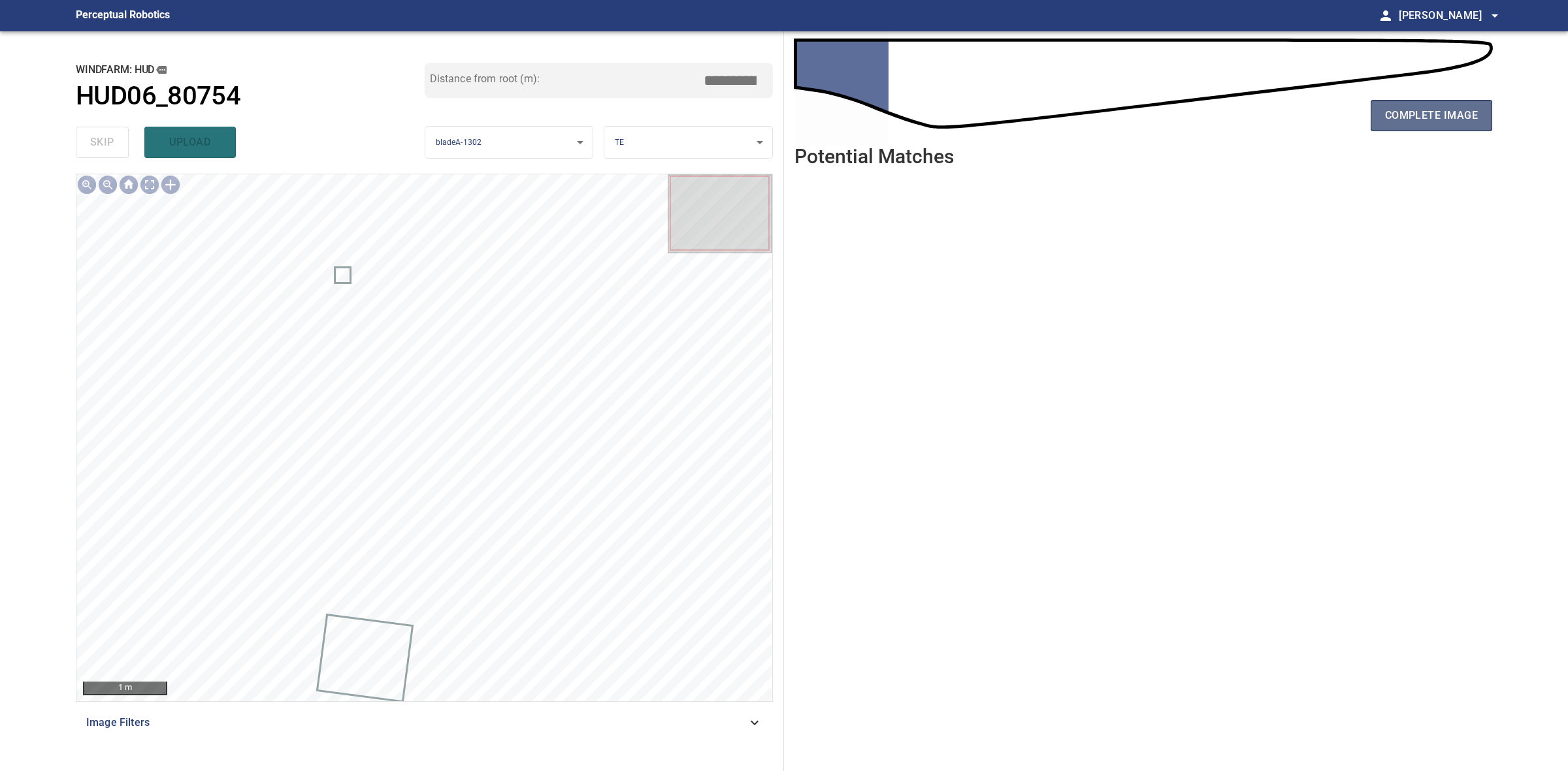
click at [1449, 108] on span "complete image" at bounding box center [1430, 116] width 92 height 19
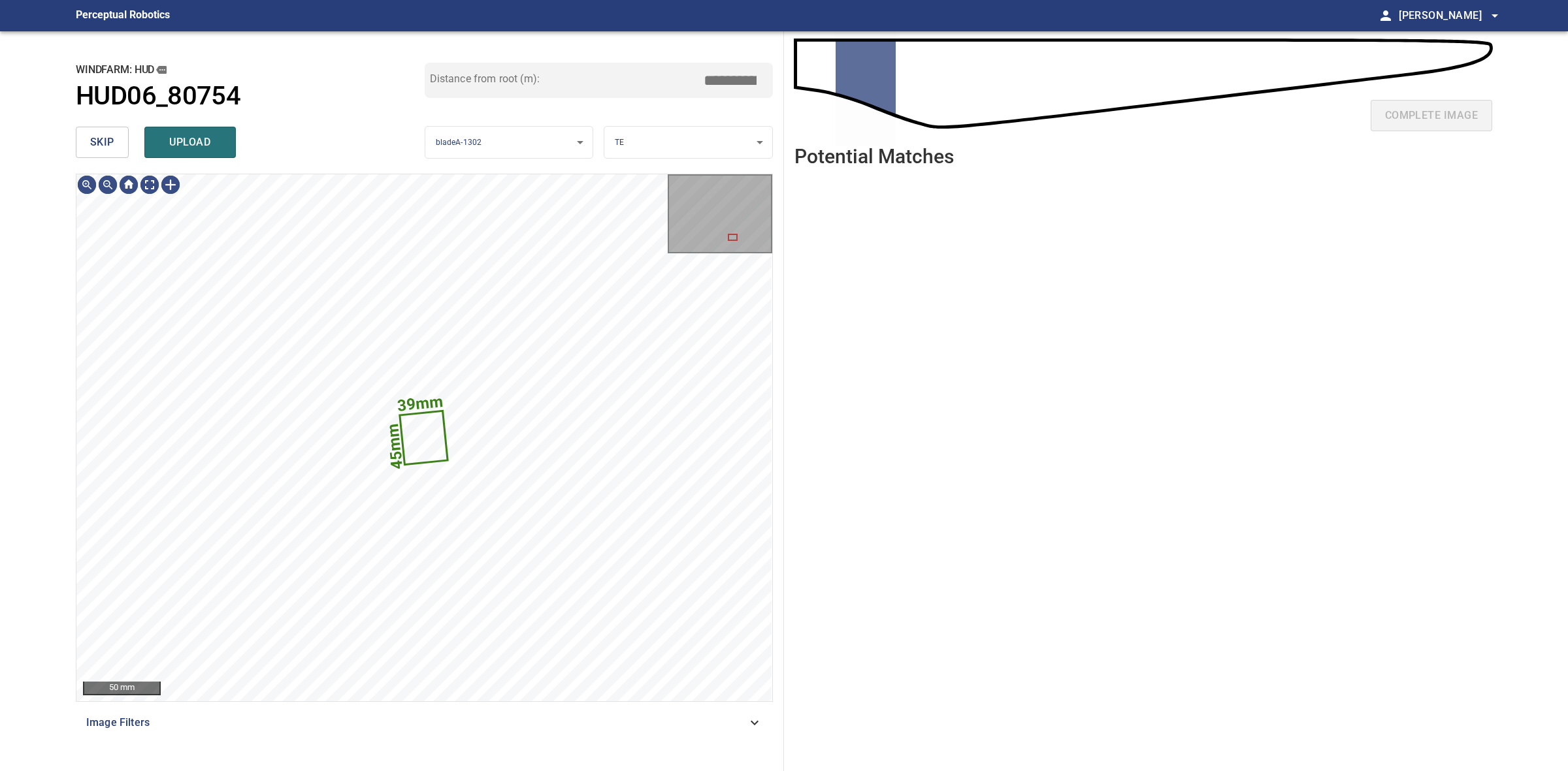
click at [95, 131] on button "skip" at bounding box center [102, 143] width 53 height 32
click at [95, 131] on div "skip upload" at bounding box center [250, 142] width 349 height 42
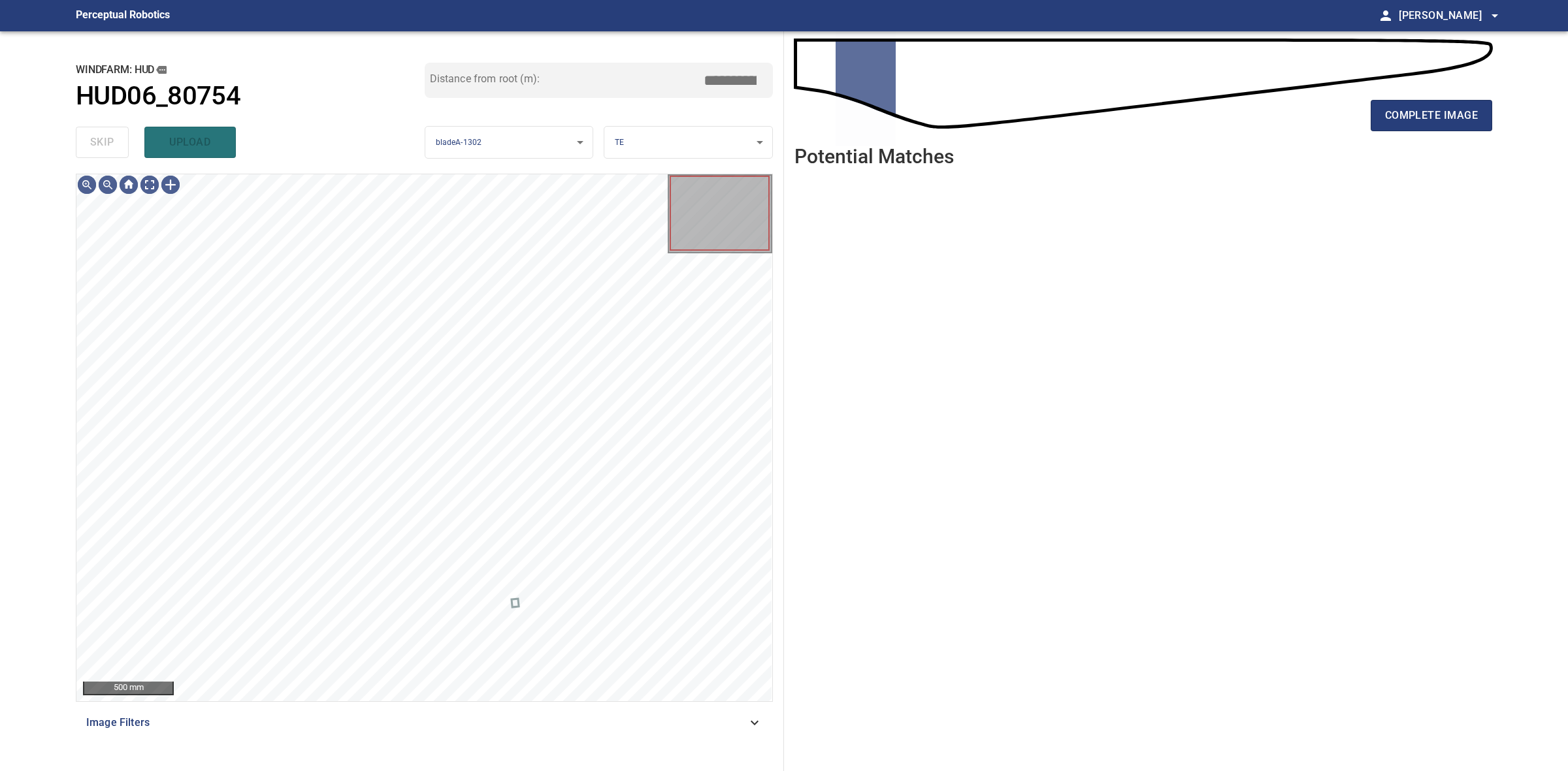
click at [95, 131] on div "skip upload" at bounding box center [250, 142] width 349 height 42
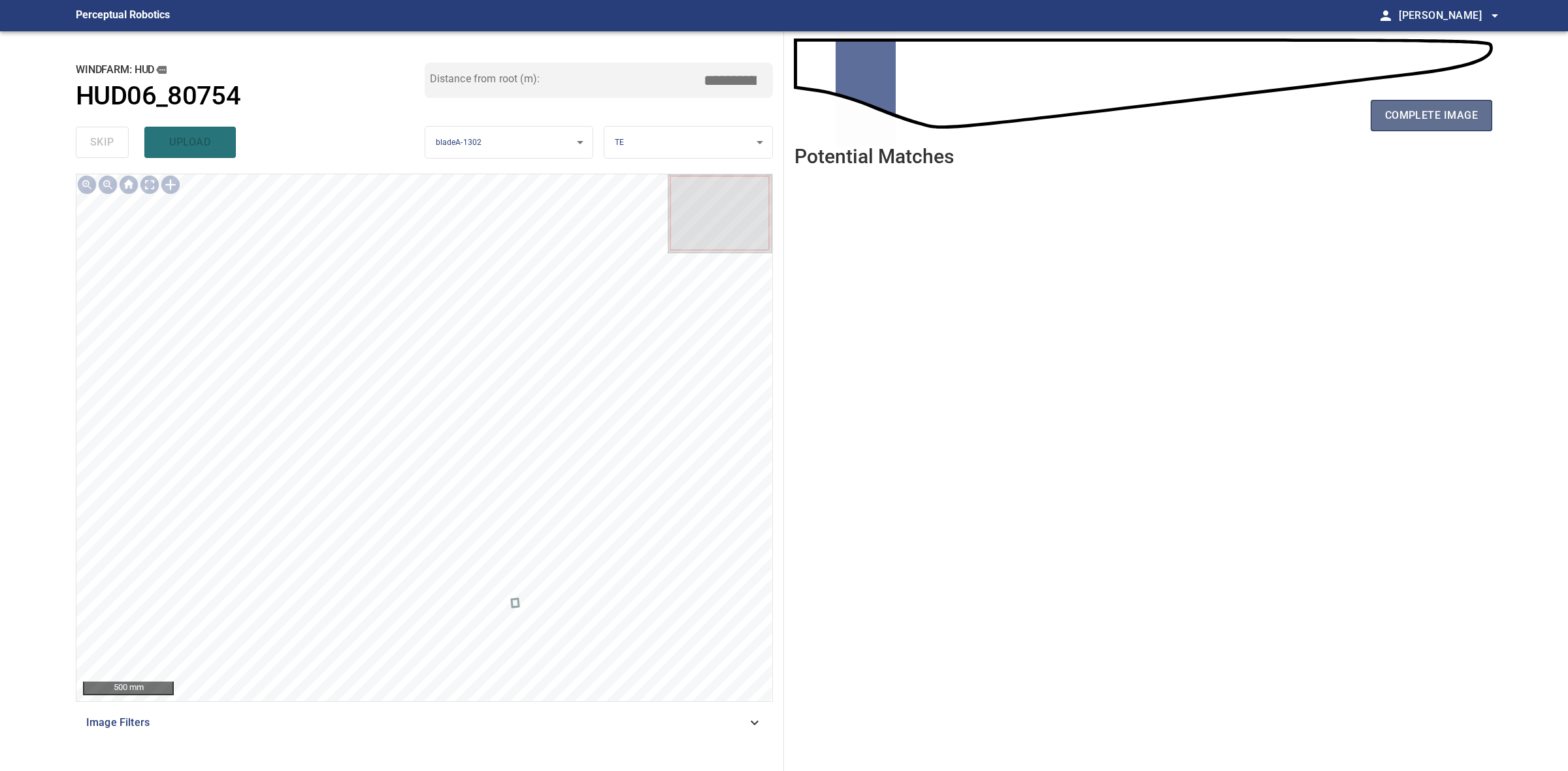
click at [1431, 113] on span "complete image" at bounding box center [1430, 116] width 92 height 19
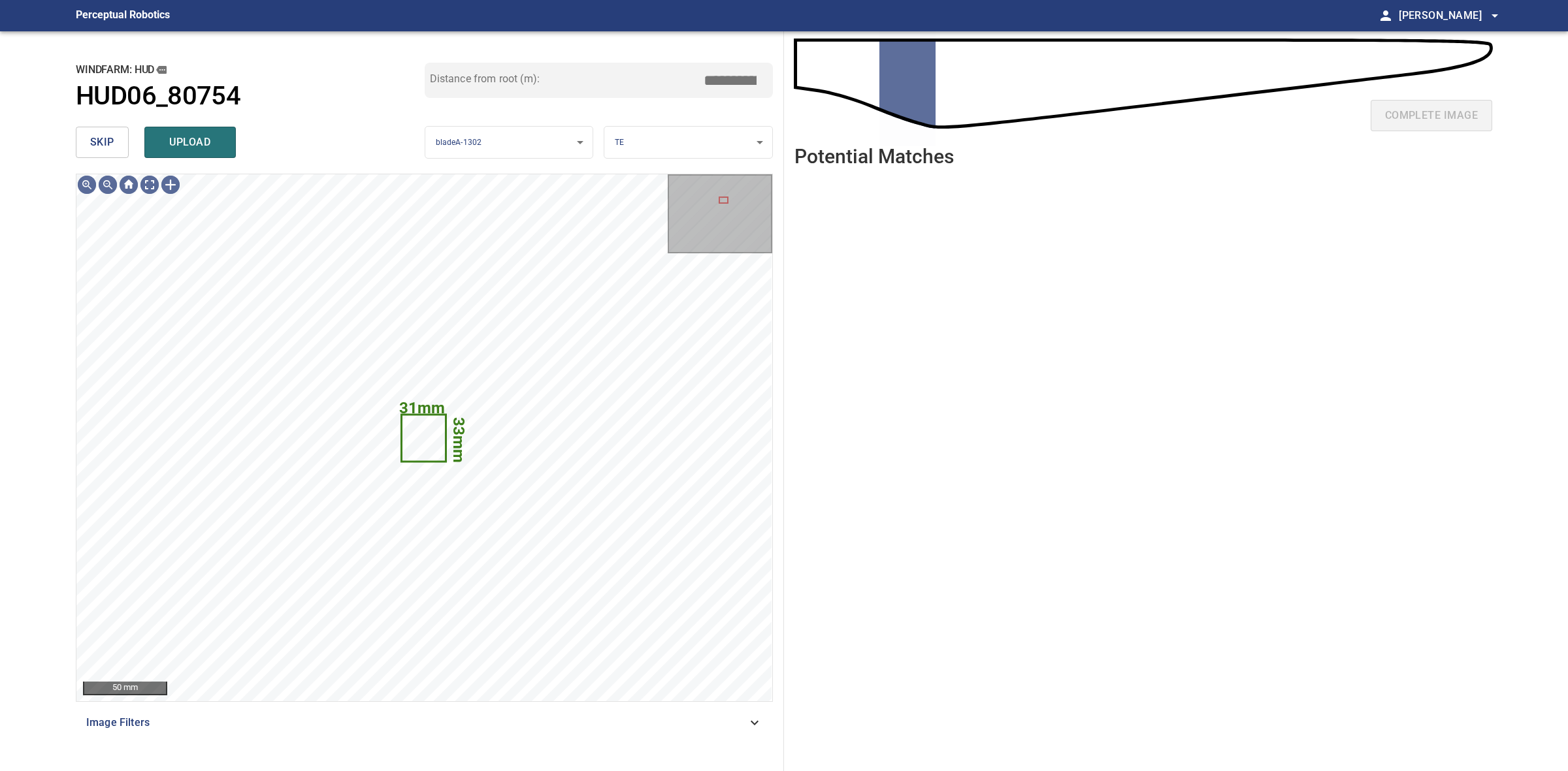
click at [116, 132] on button "skip" at bounding box center [102, 143] width 53 height 32
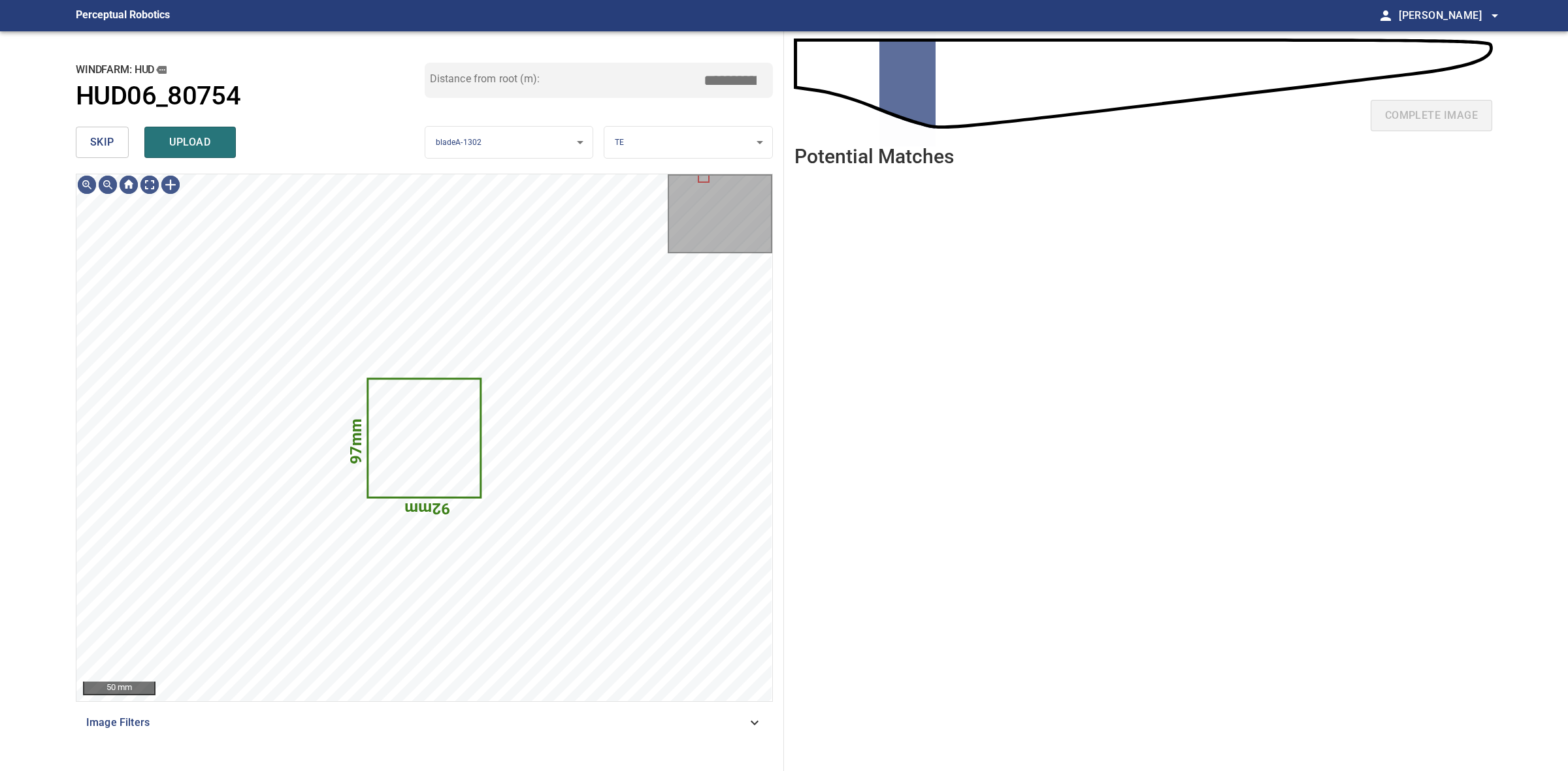
click at [109, 134] on span "skip" at bounding box center [103, 143] width 24 height 19
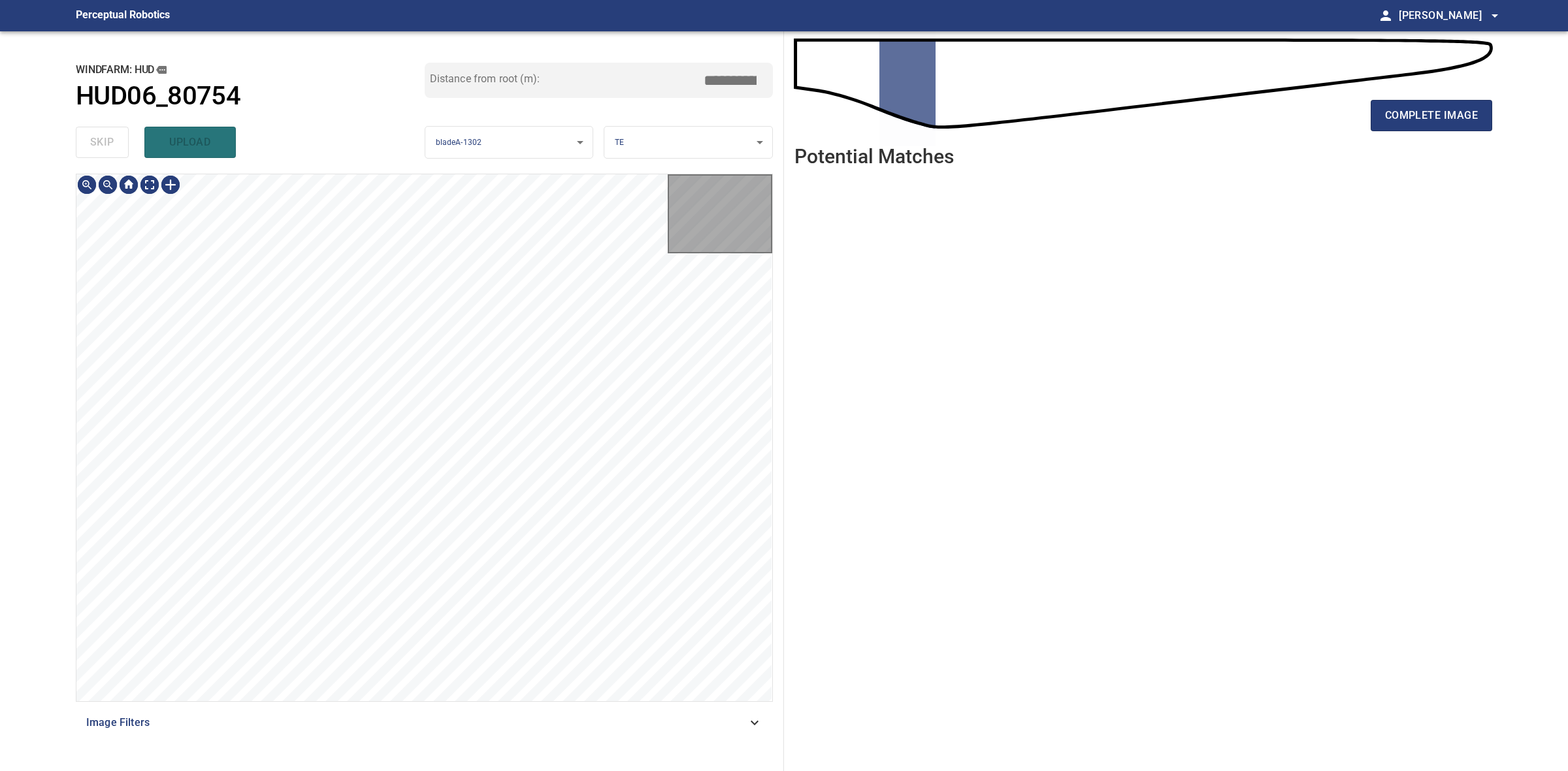
click at [109, 134] on div "skip upload" at bounding box center [250, 142] width 349 height 42
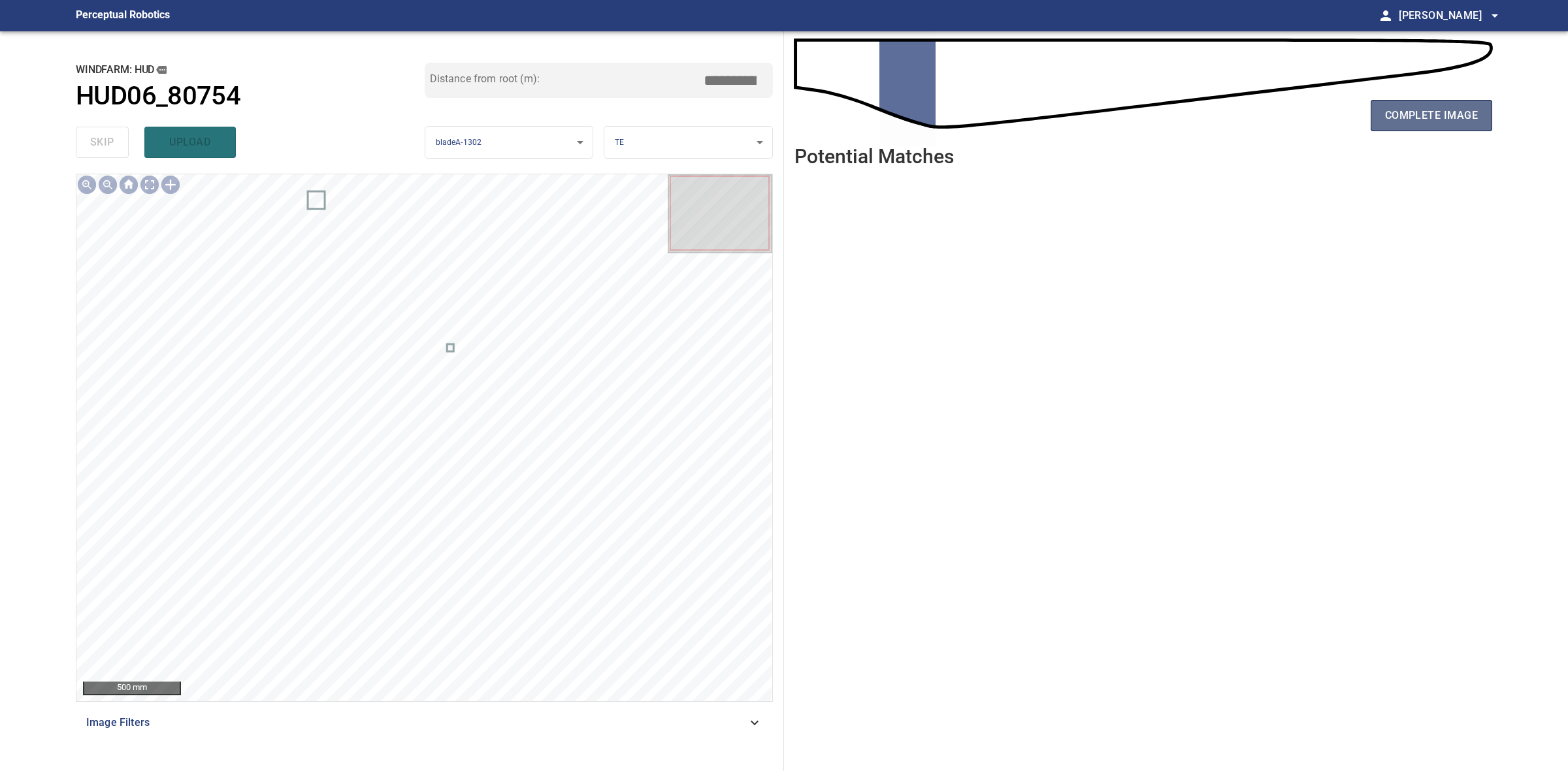
click at [1418, 116] on span "complete image" at bounding box center [1430, 116] width 92 height 19
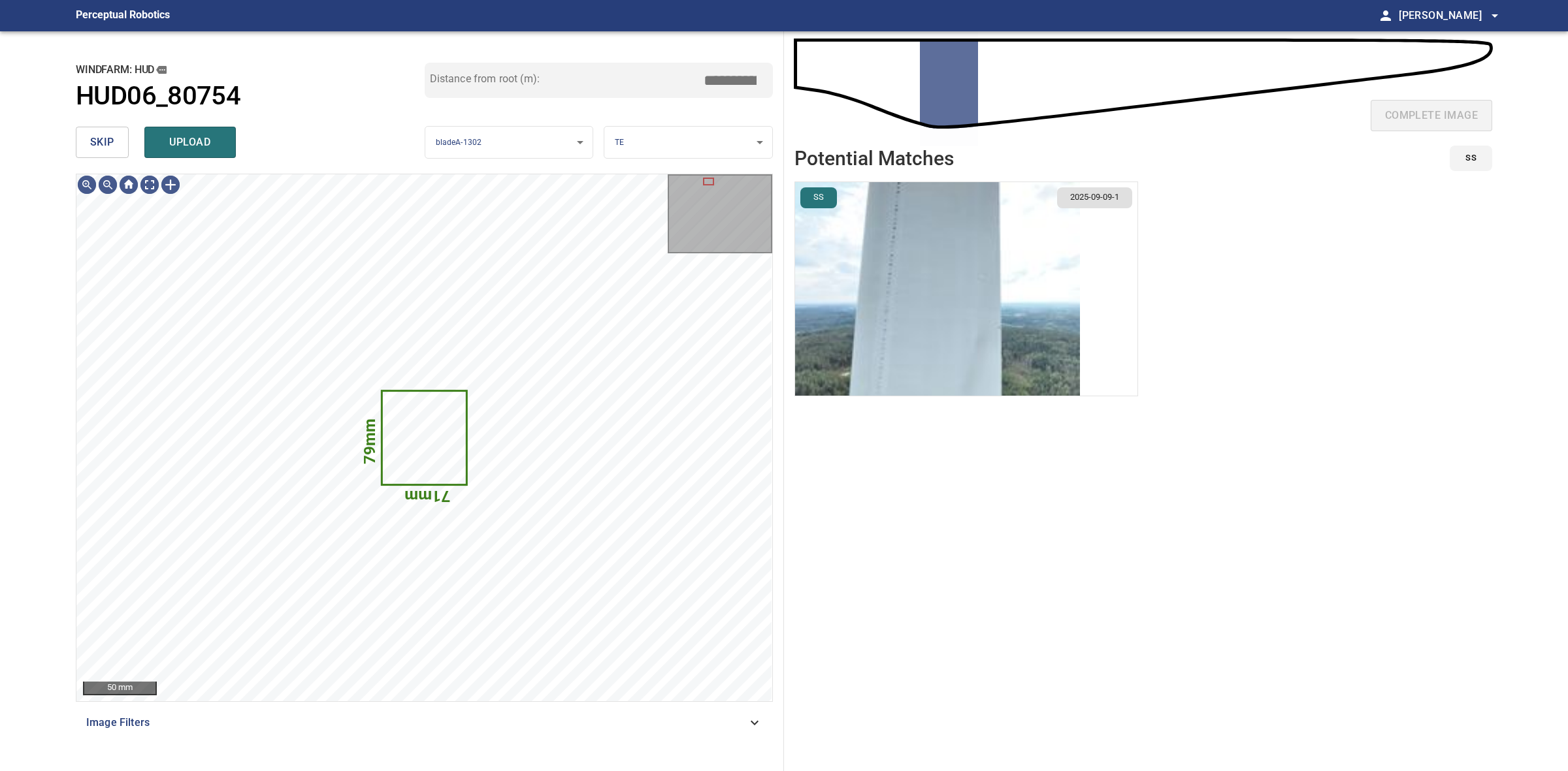
click at [113, 154] on button "skip" at bounding box center [102, 143] width 53 height 32
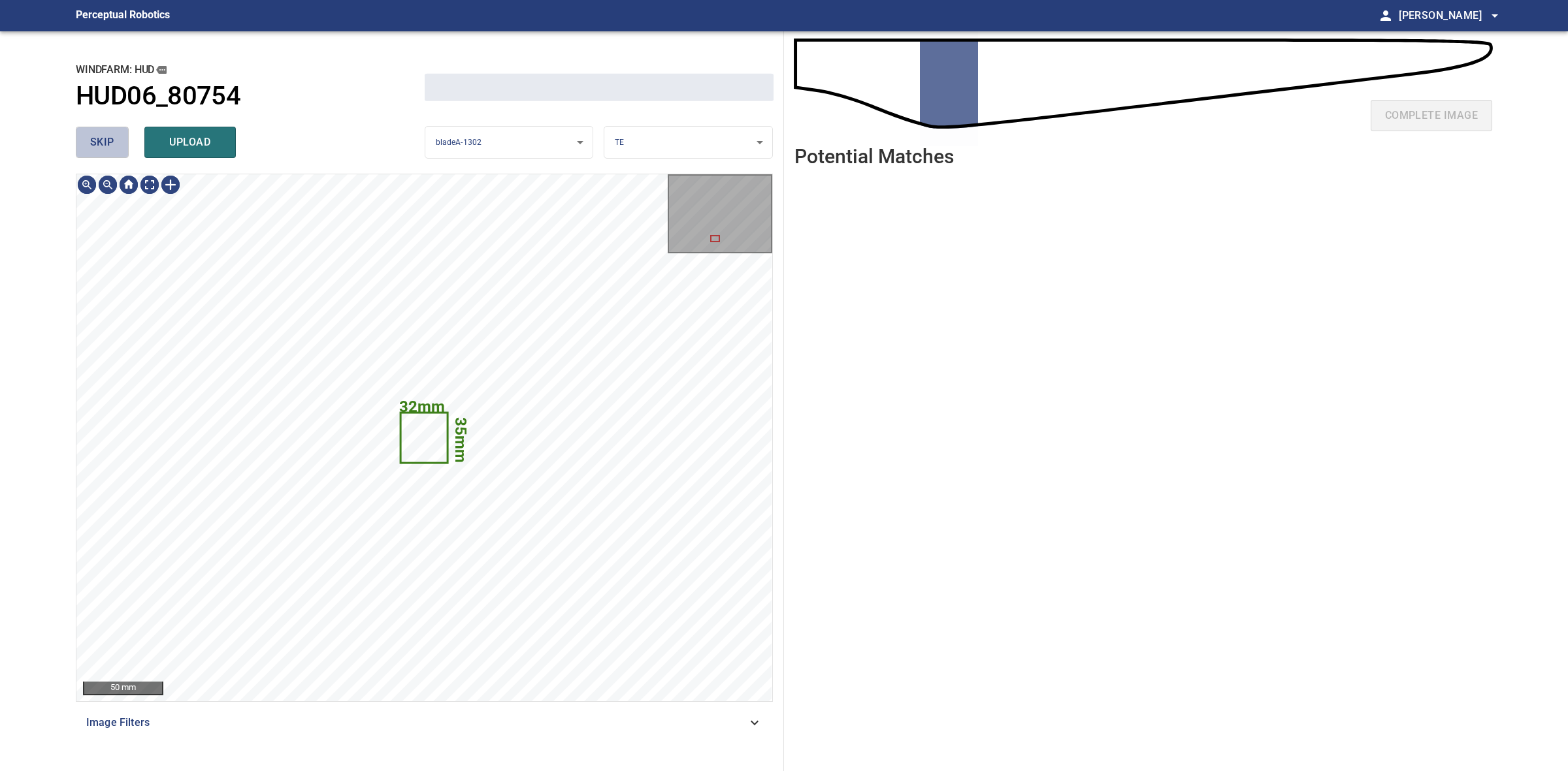
click at [113, 154] on button "skip" at bounding box center [102, 143] width 53 height 32
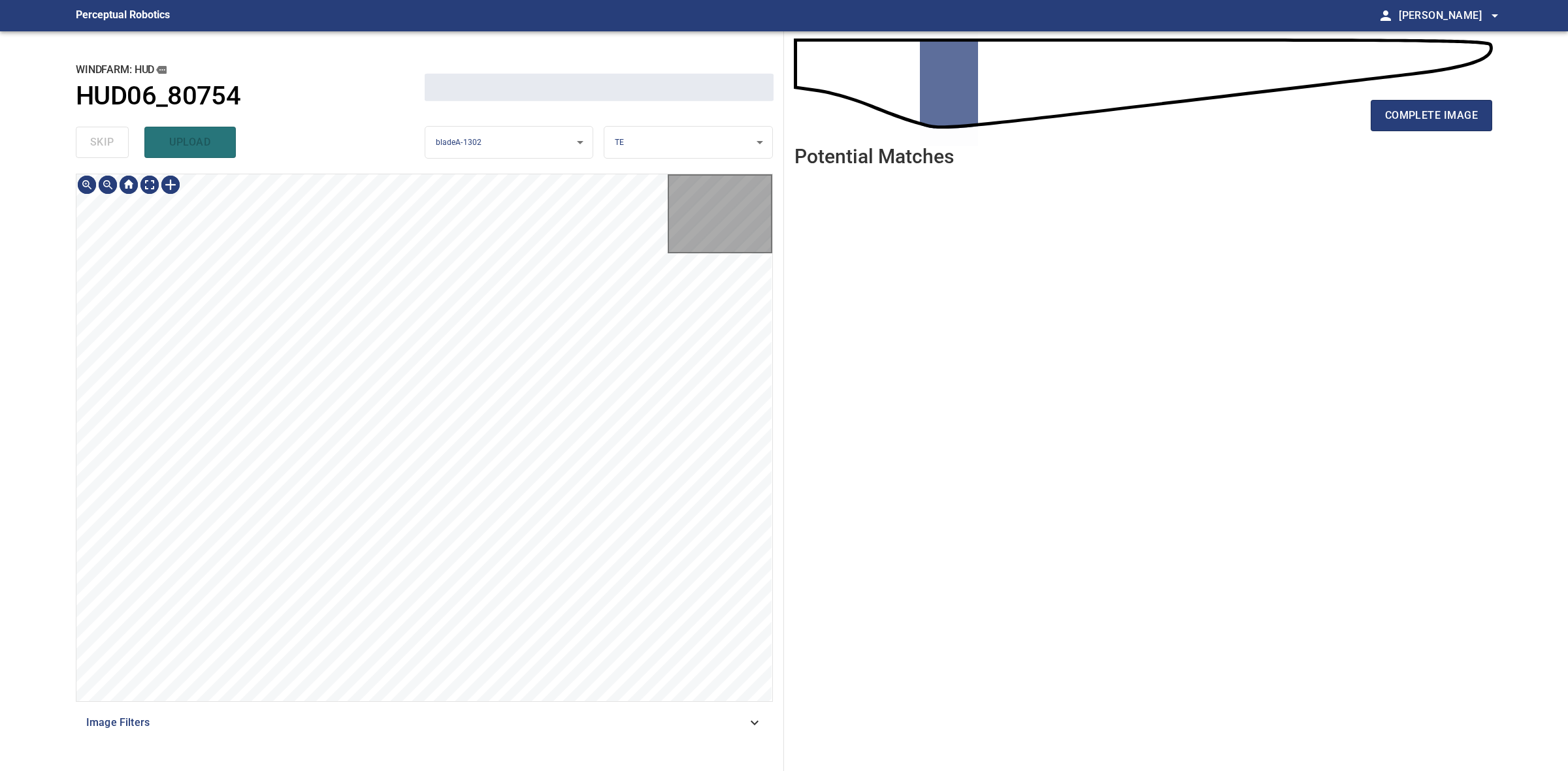
click at [113, 154] on div "skip upload" at bounding box center [250, 142] width 349 height 42
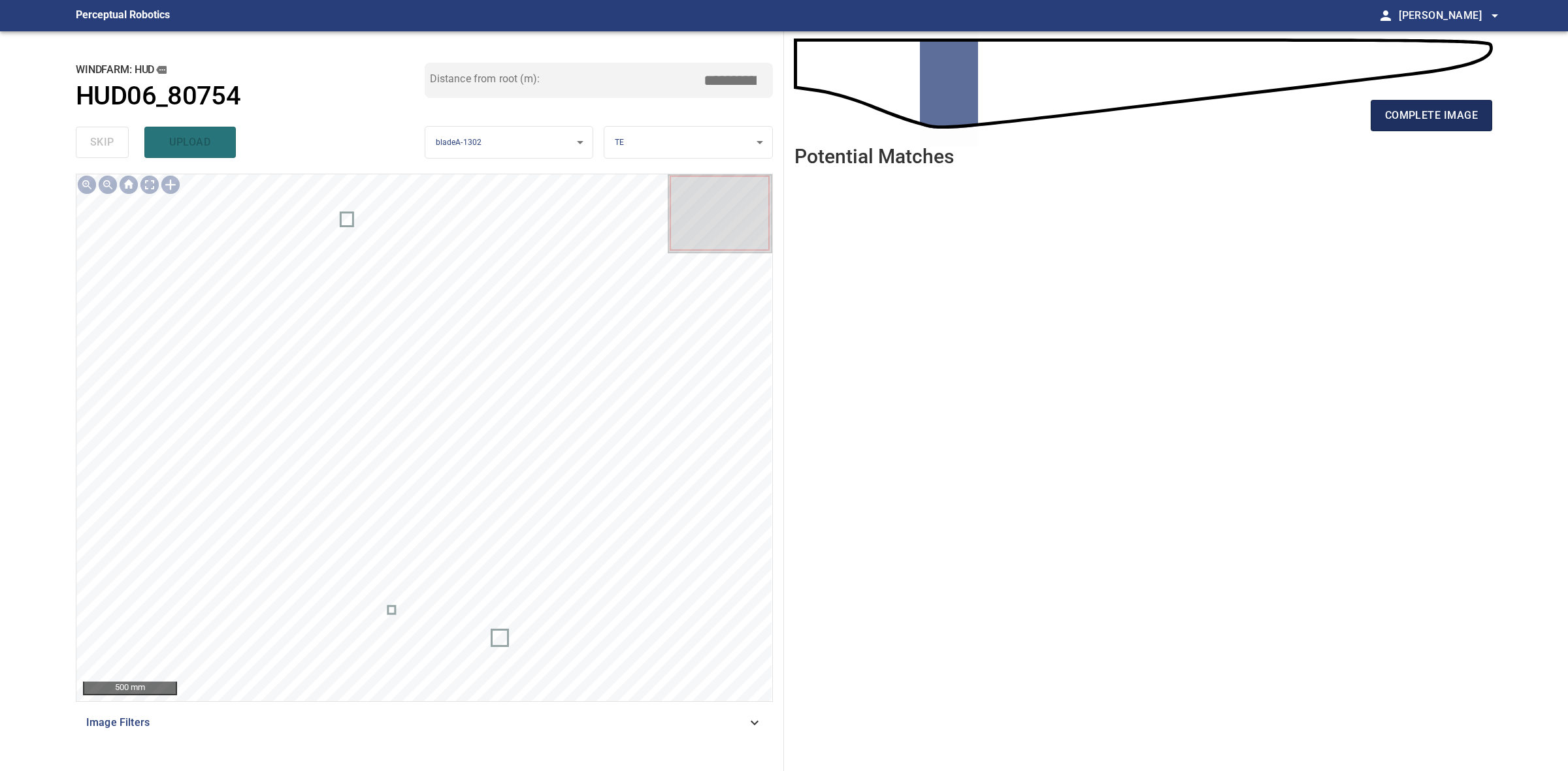
click at [1477, 121] on span "complete image" at bounding box center [1430, 116] width 92 height 19
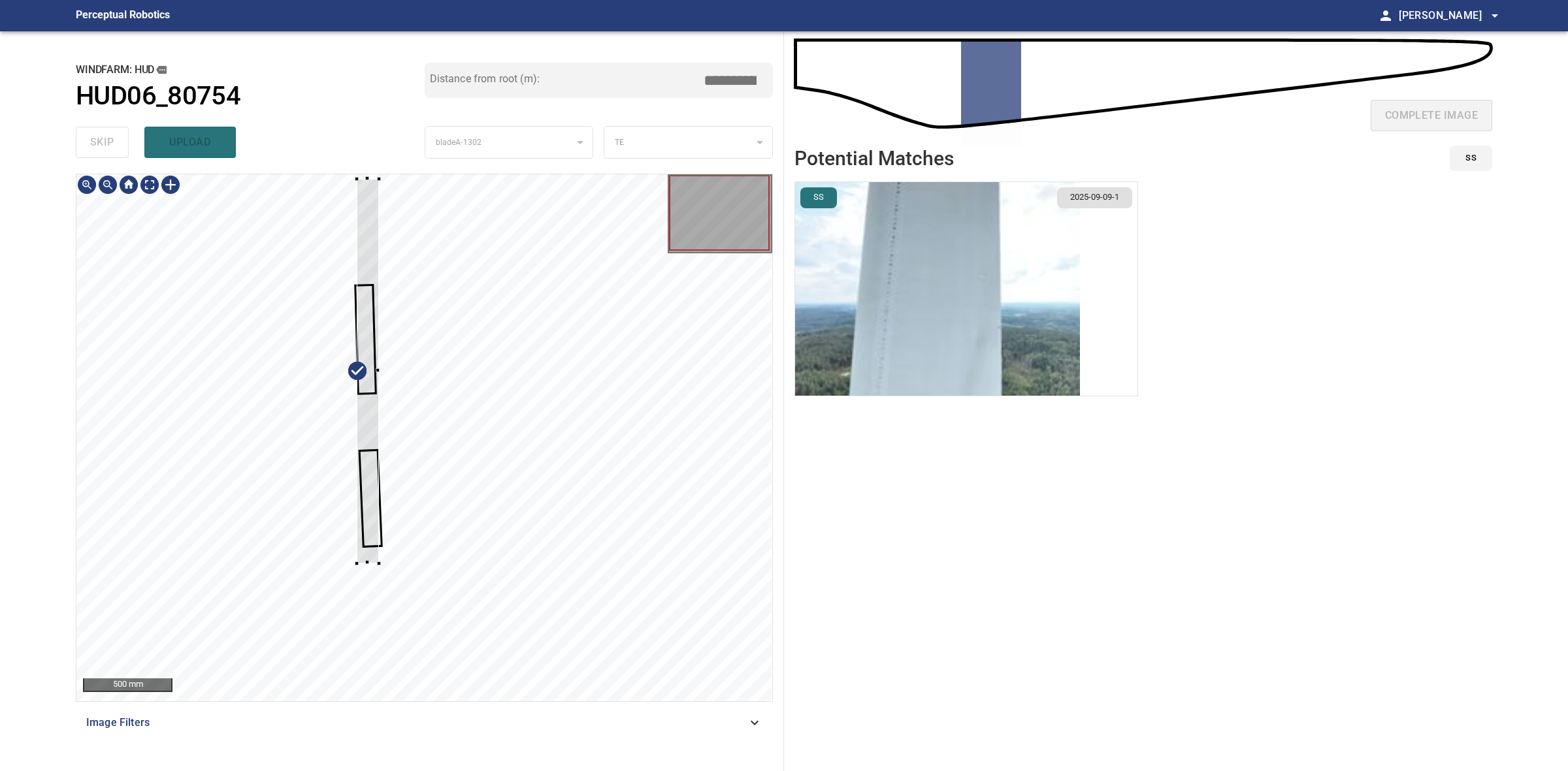
click at [380, 566] on div at bounding box center [424, 437] width 695 height 527
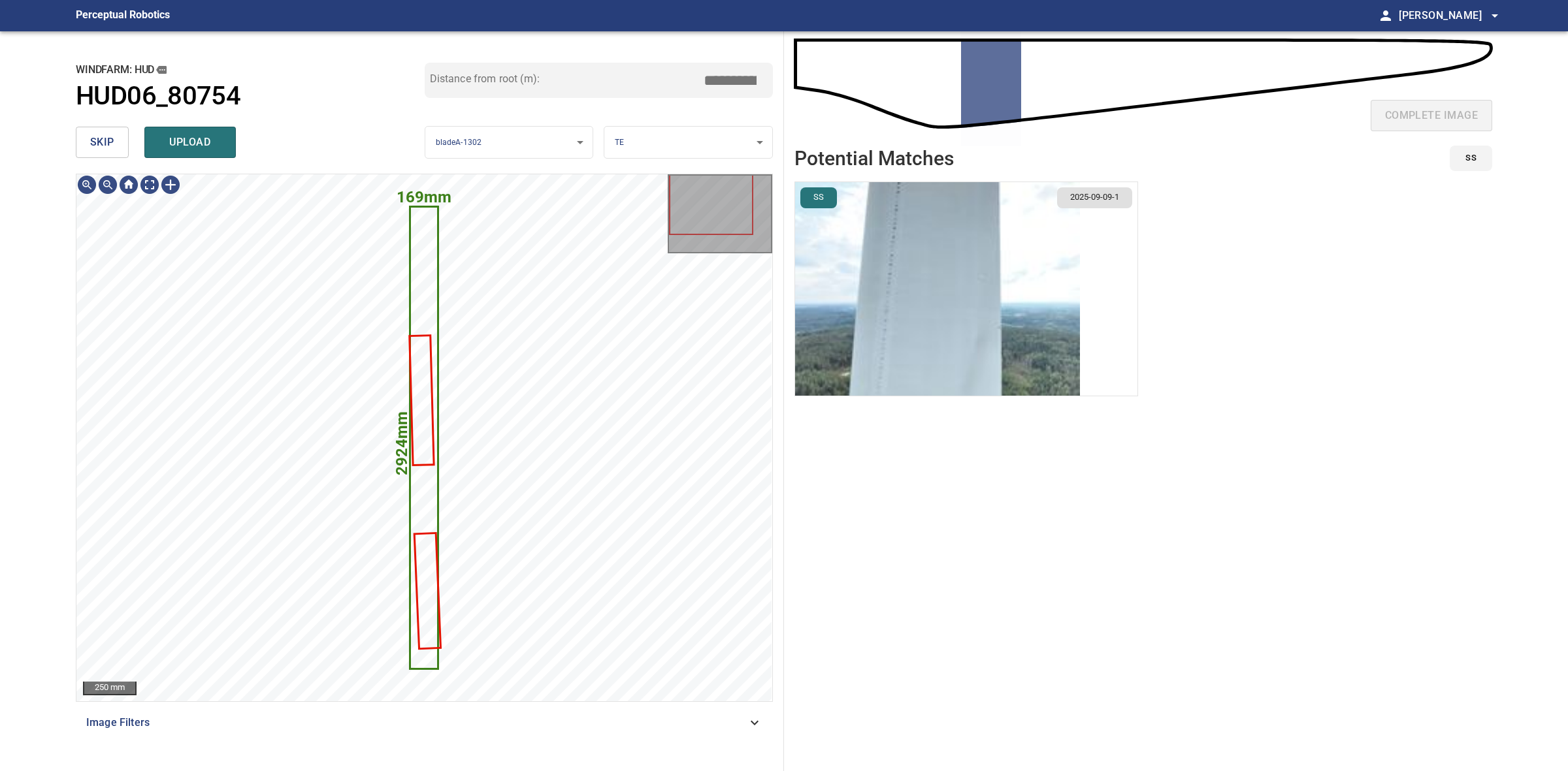
click at [884, 198] on img "button" at bounding box center [937, 288] width 284 height 213
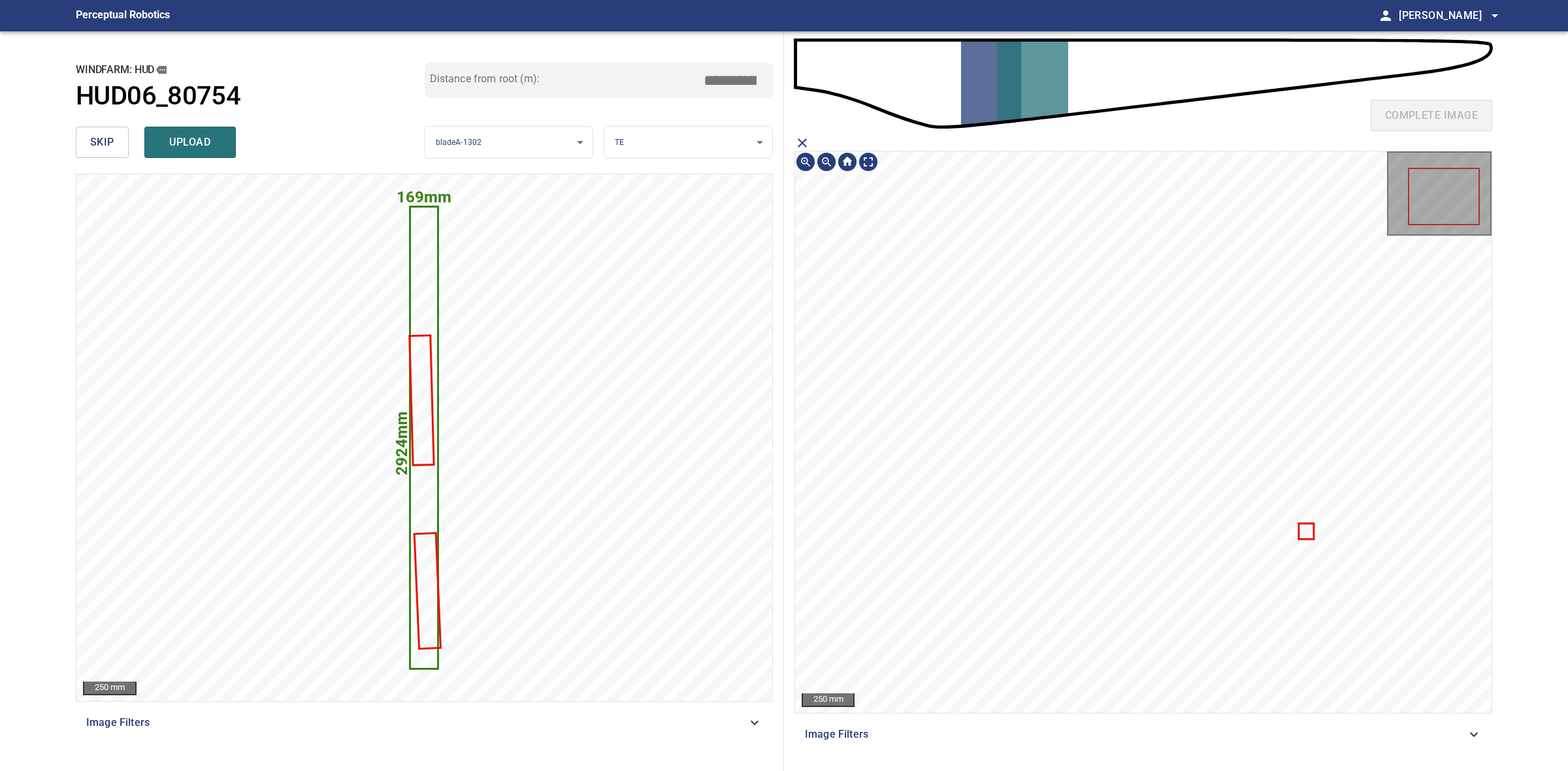
click at [1305, 533] on icon at bounding box center [1306, 531] width 13 height 14
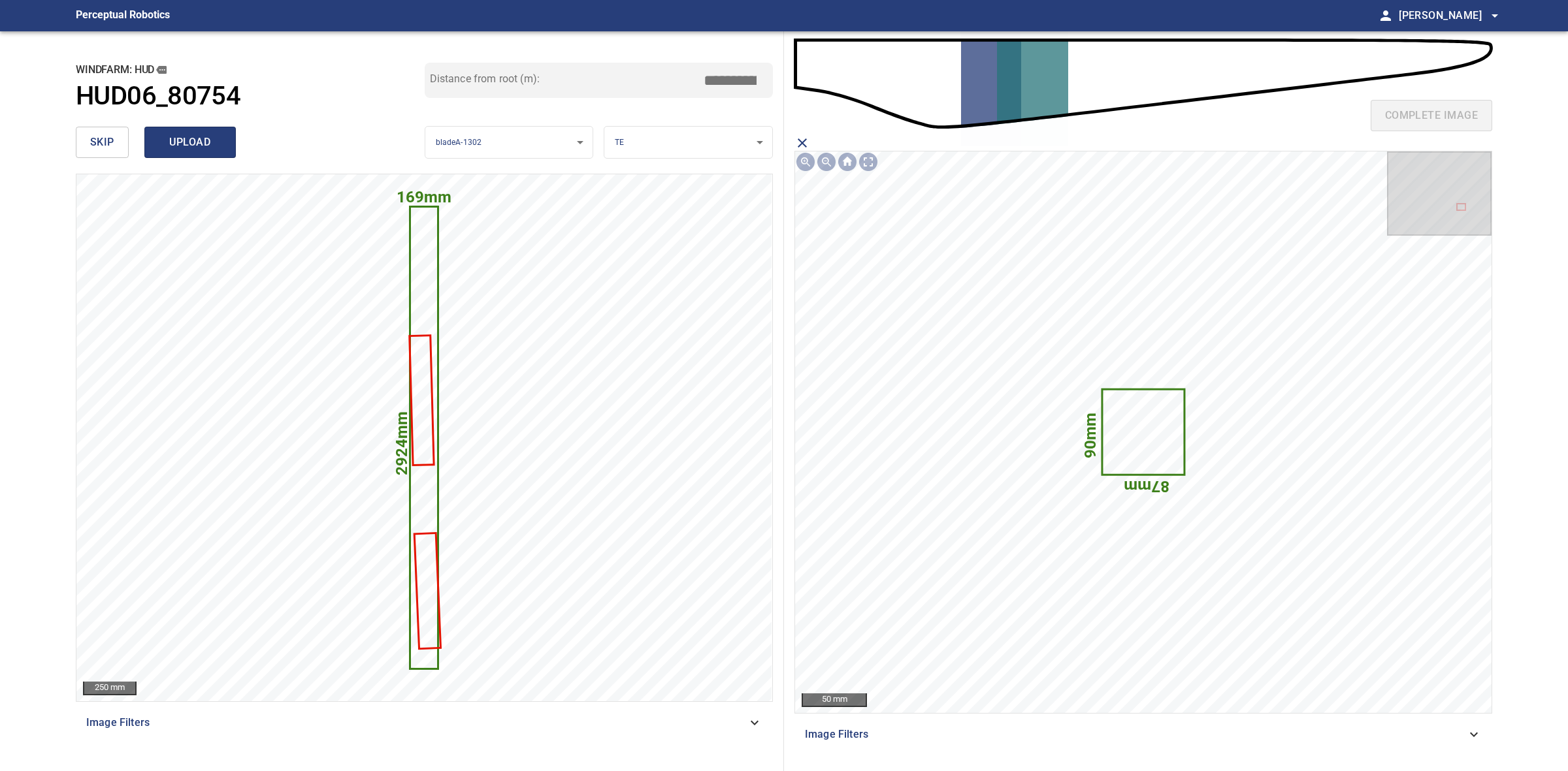
click at [198, 144] on span "upload" at bounding box center [189, 143] width 62 height 19
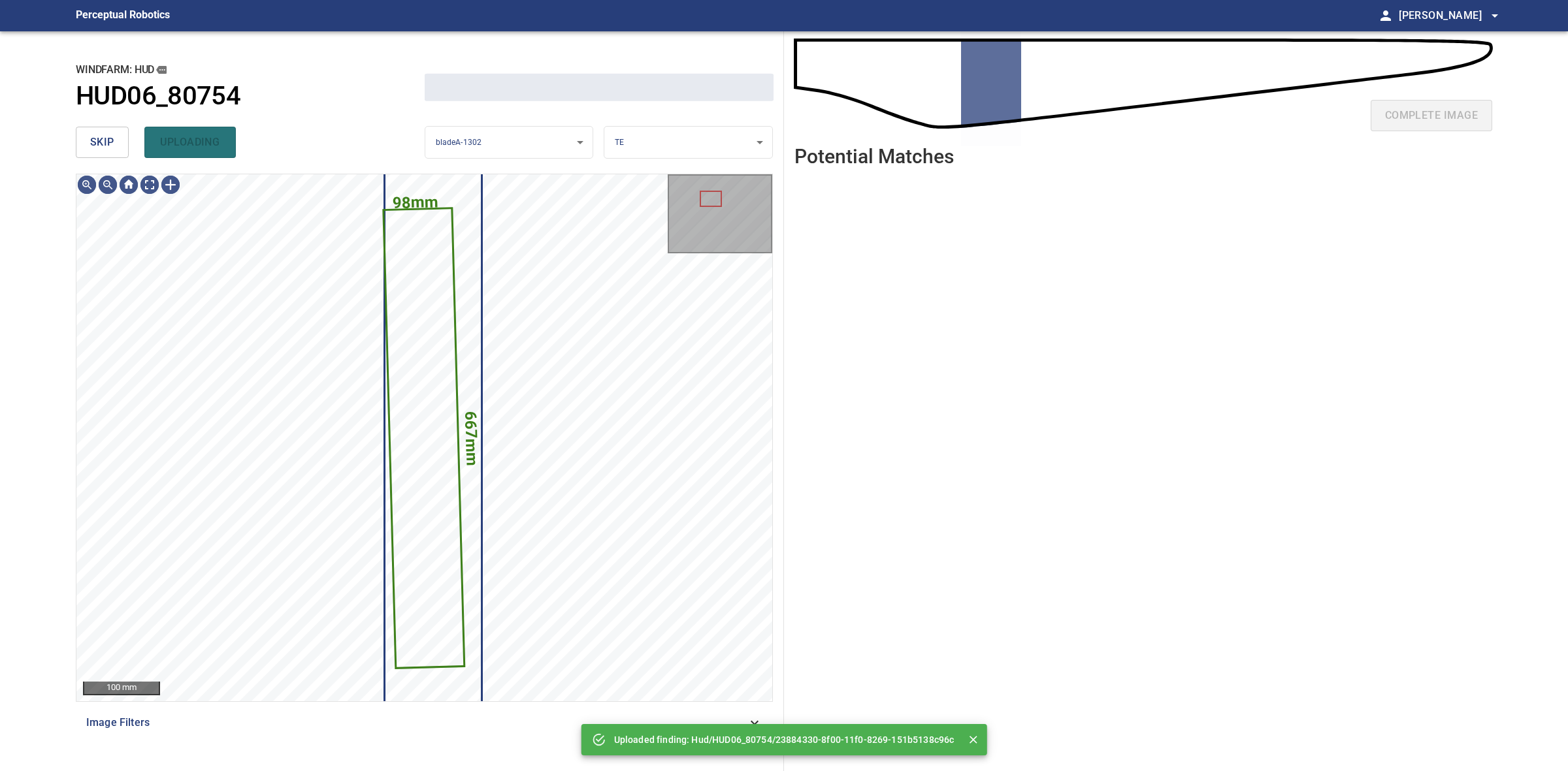
click at [117, 147] on button "skip" at bounding box center [102, 143] width 53 height 32
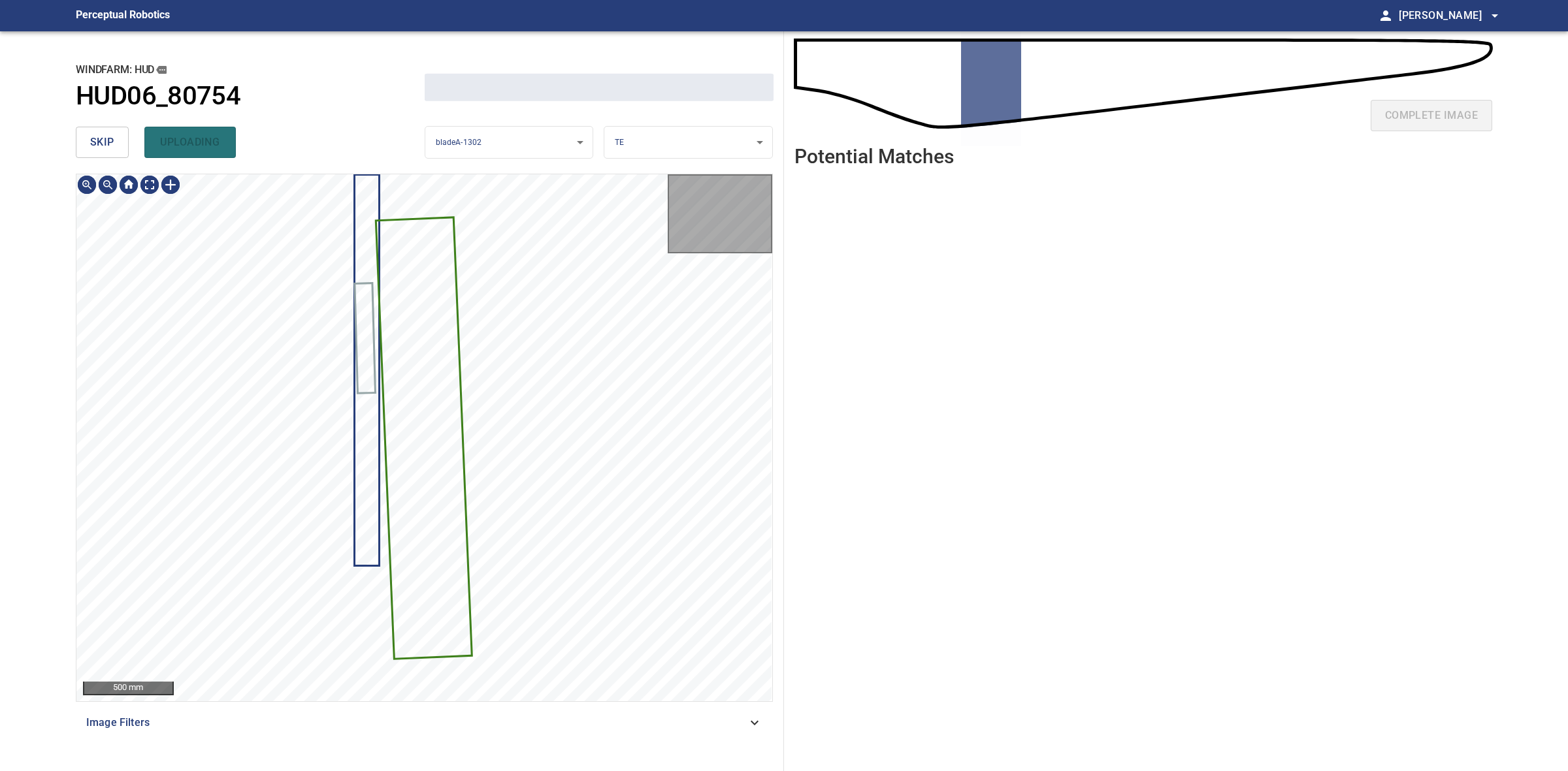
click at [117, 147] on button "skip" at bounding box center [102, 143] width 53 height 32
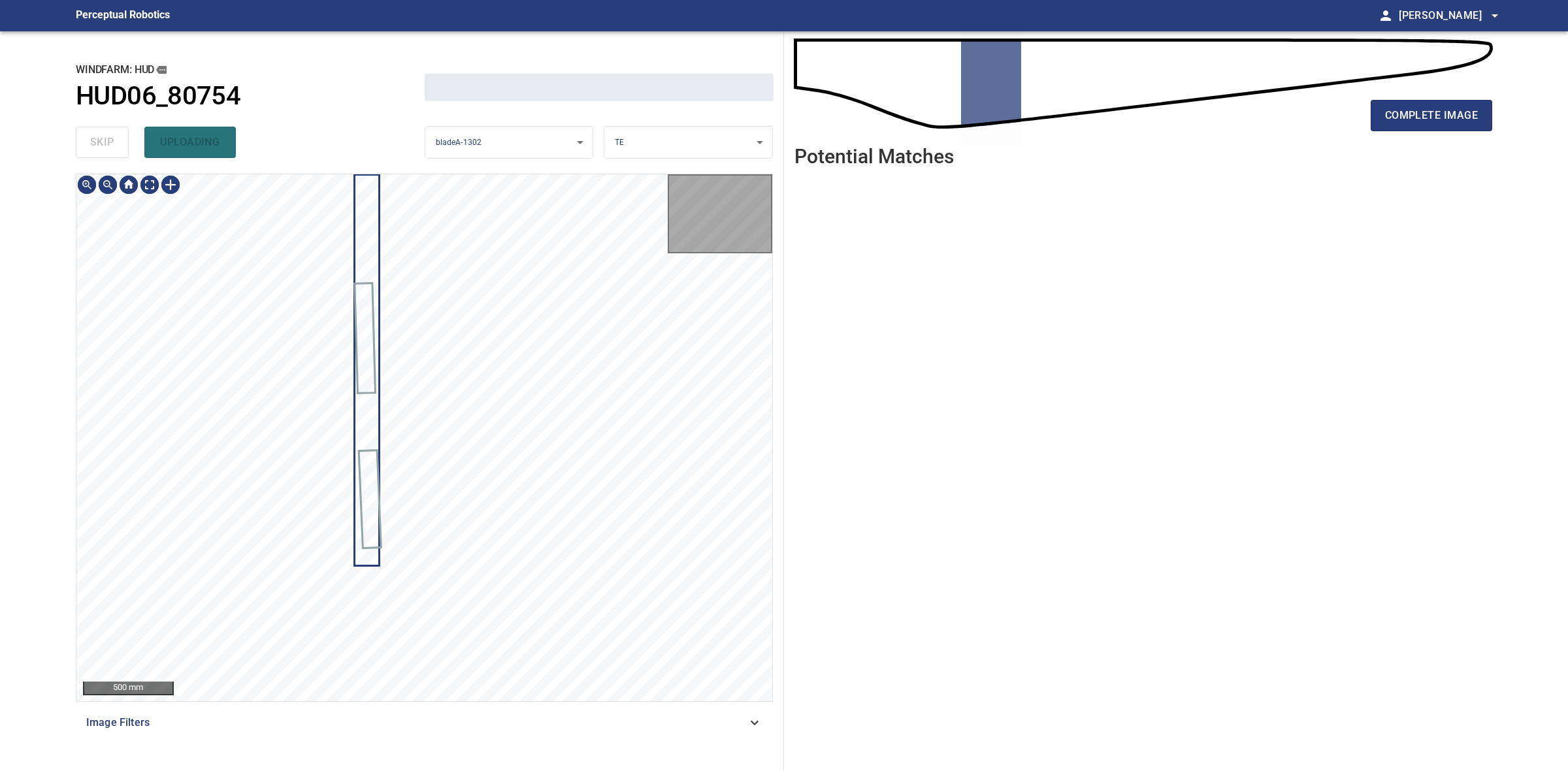
click at [117, 147] on div "skip uploading" at bounding box center [250, 142] width 349 height 42
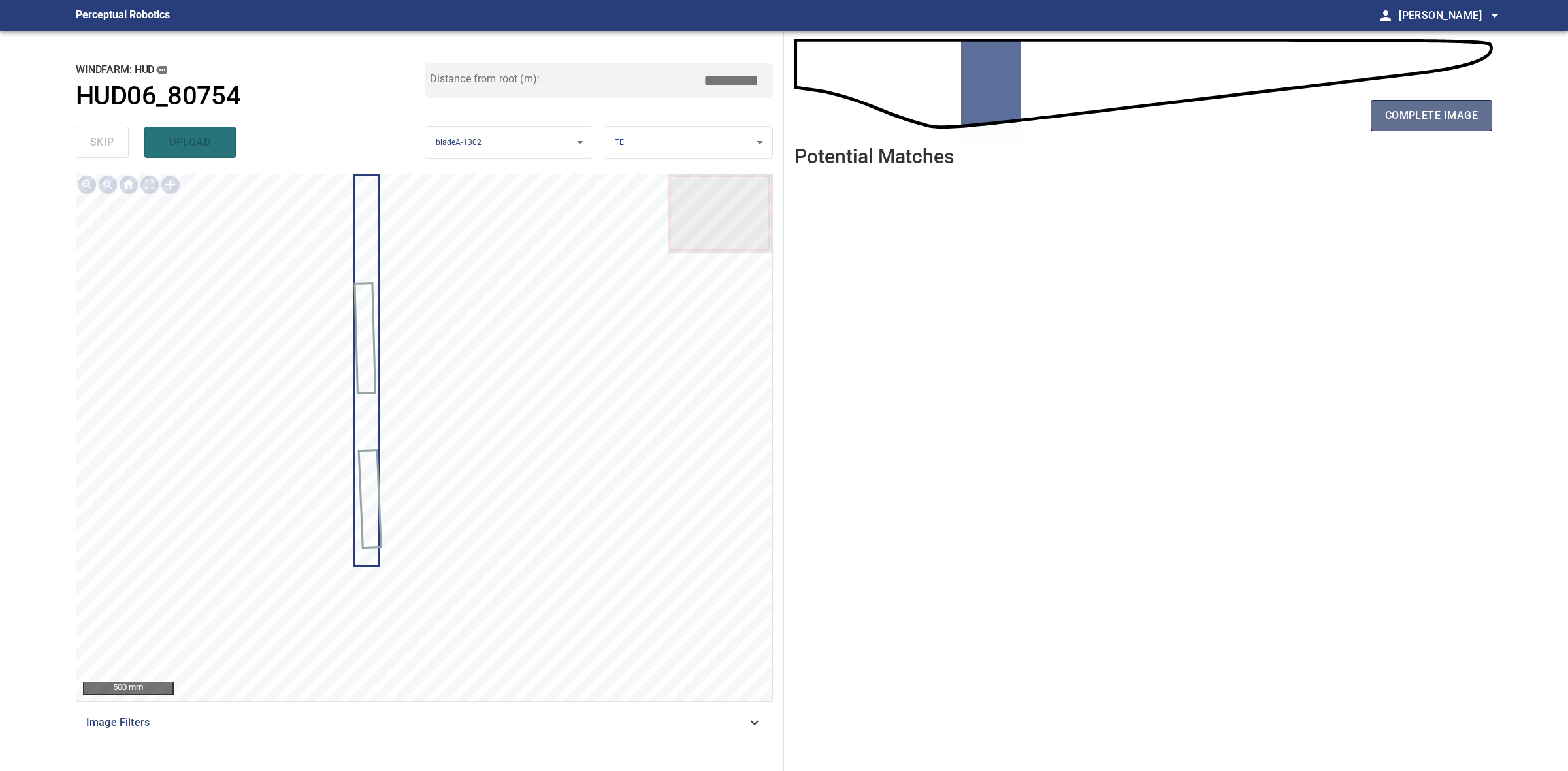
click at [1461, 124] on span "complete image" at bounding box center [1430, 116] width 92 height 19
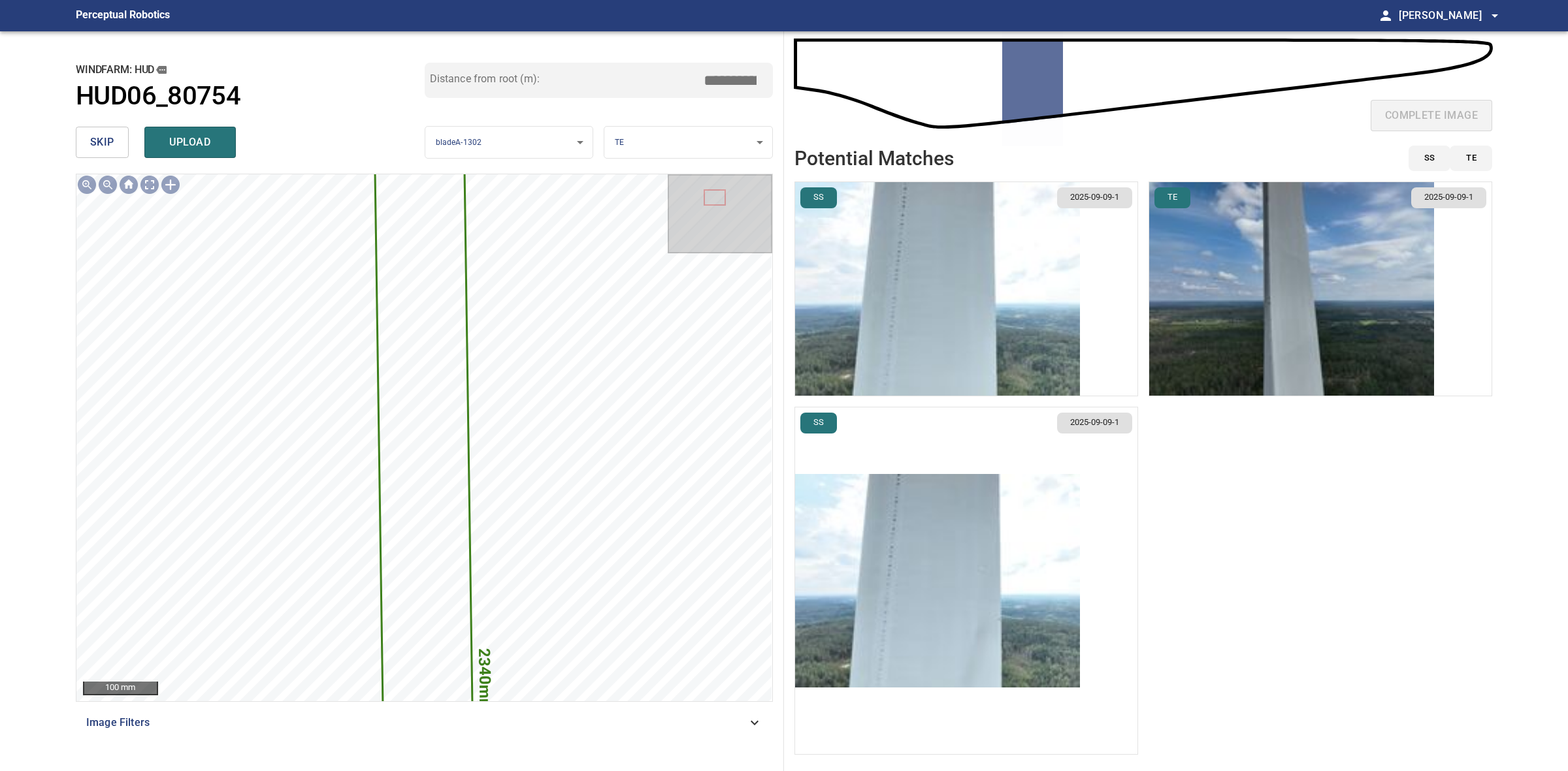
click at [1298, 318] on img "button" at bounding box center [1290, 288] width 284 height 213
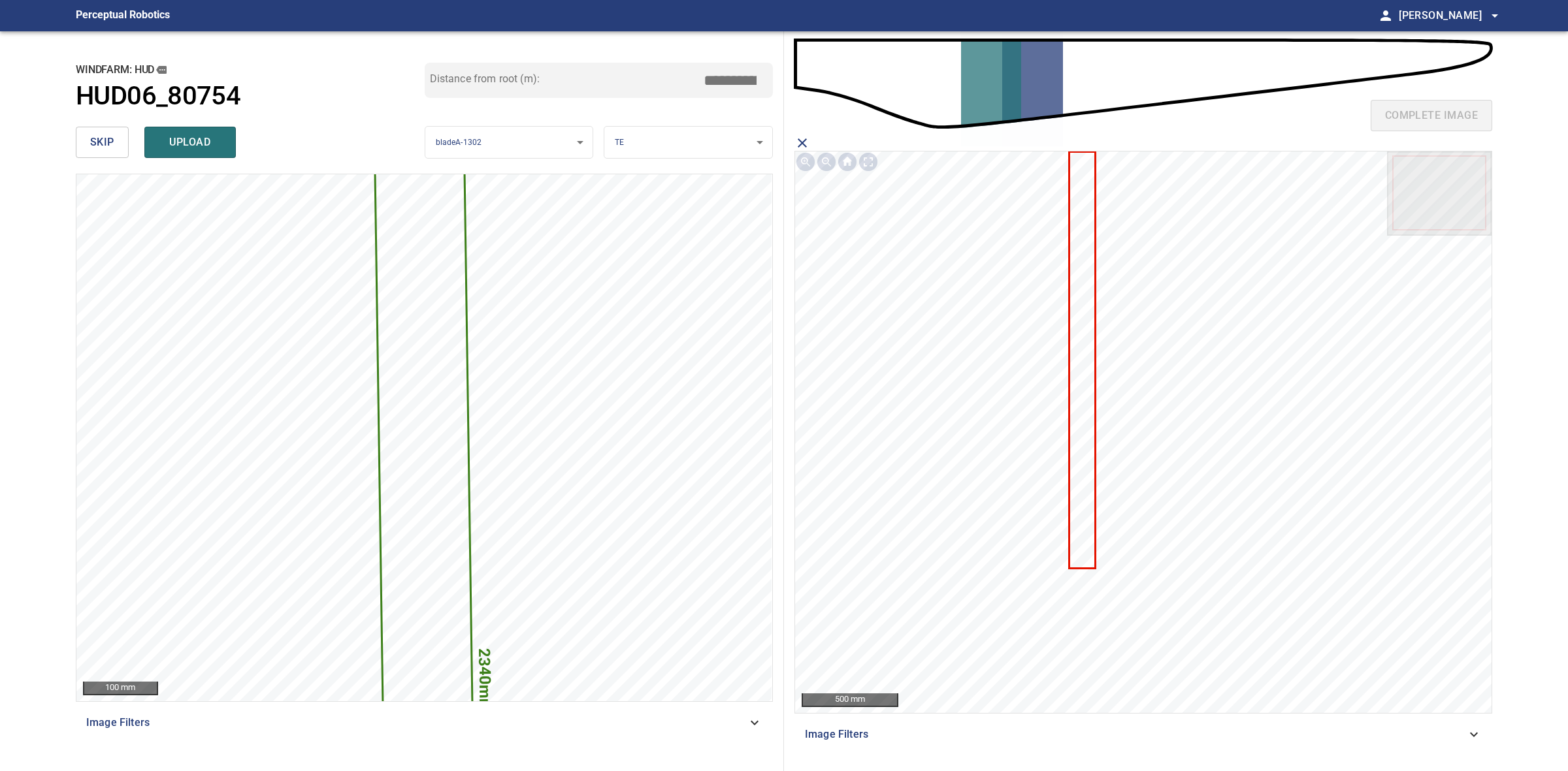
click at [1073, 412] on icon at bounding box center [1082, 361] width 24 height 416
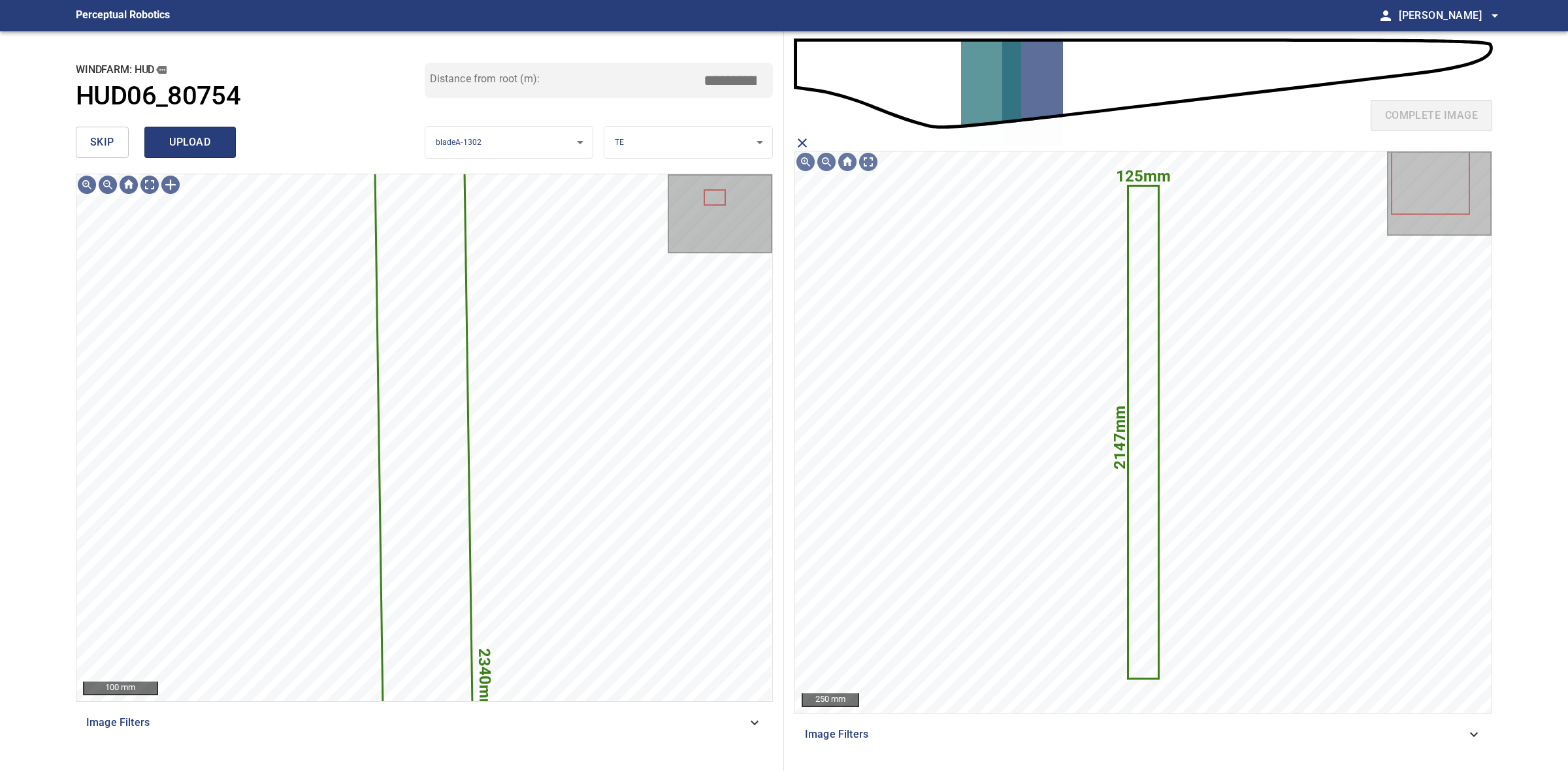
click at [201, 145] on span "upload" at bounding box center [189, 143] width 62 height 19
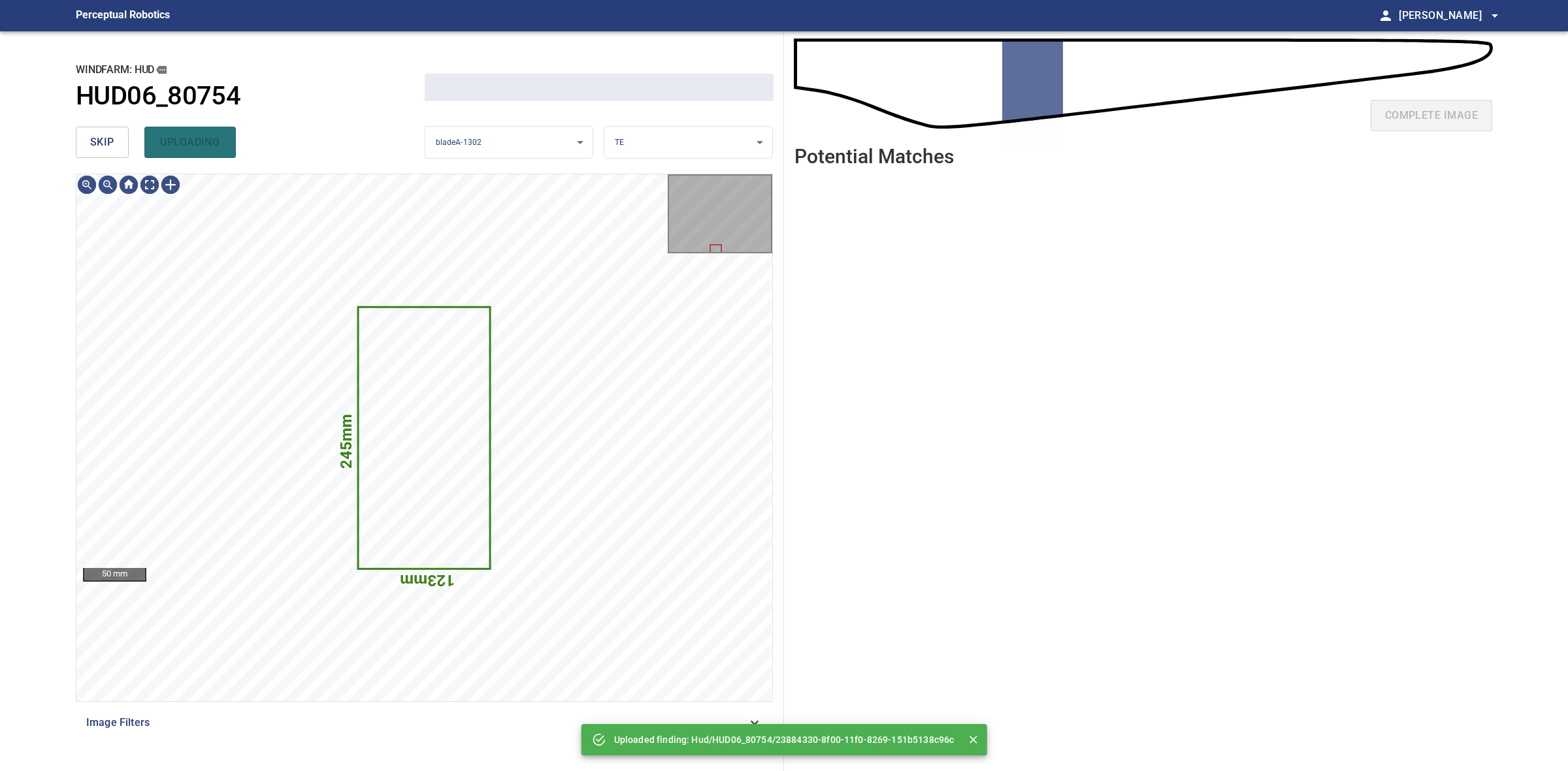
click at [108, 145] on span "skip" at bounding box center [103, 143] width 24 height 19
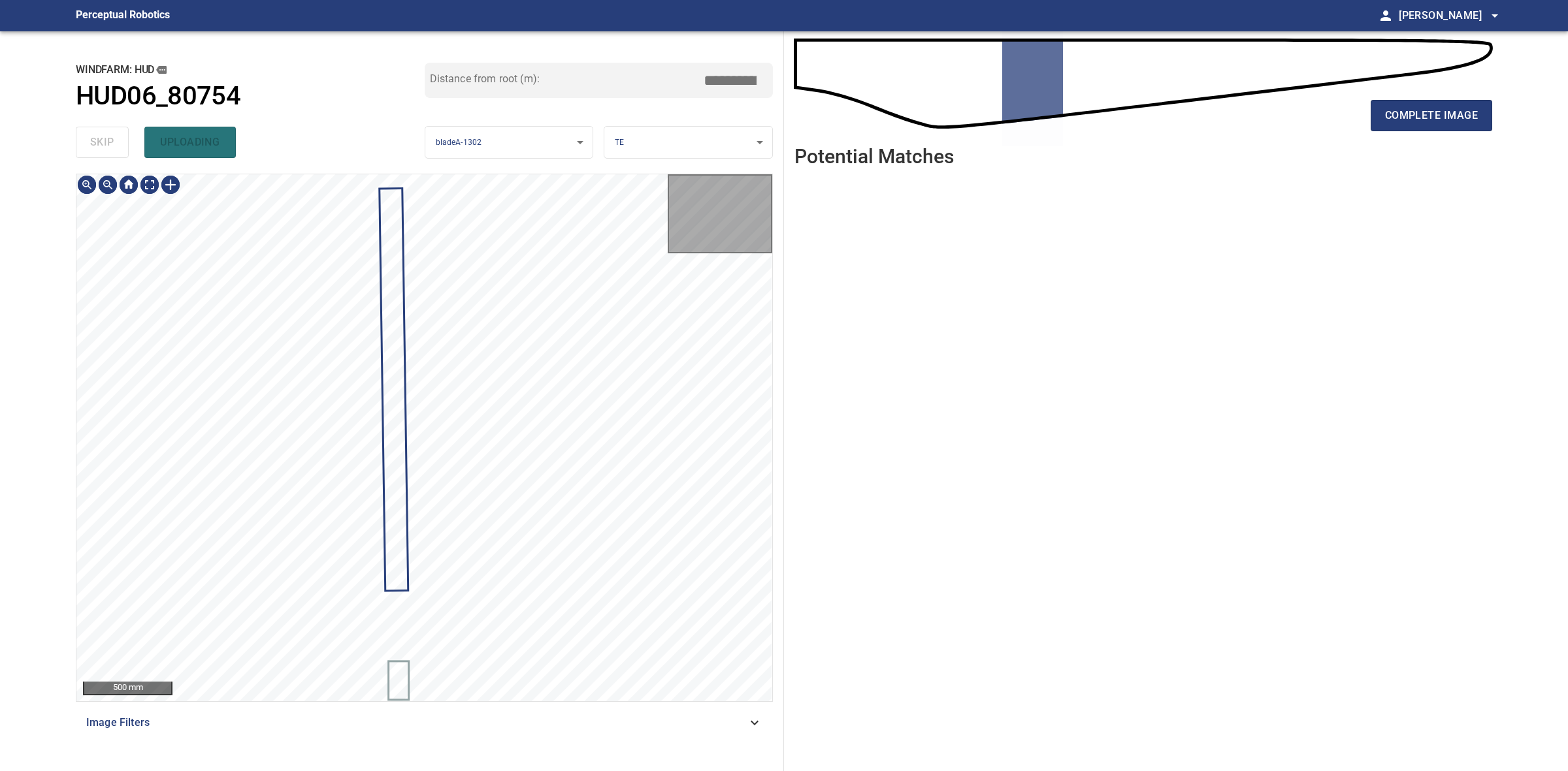
click at [108, 145] on div "skip uploading" at bounding box center [250, 142] width 349 height 42
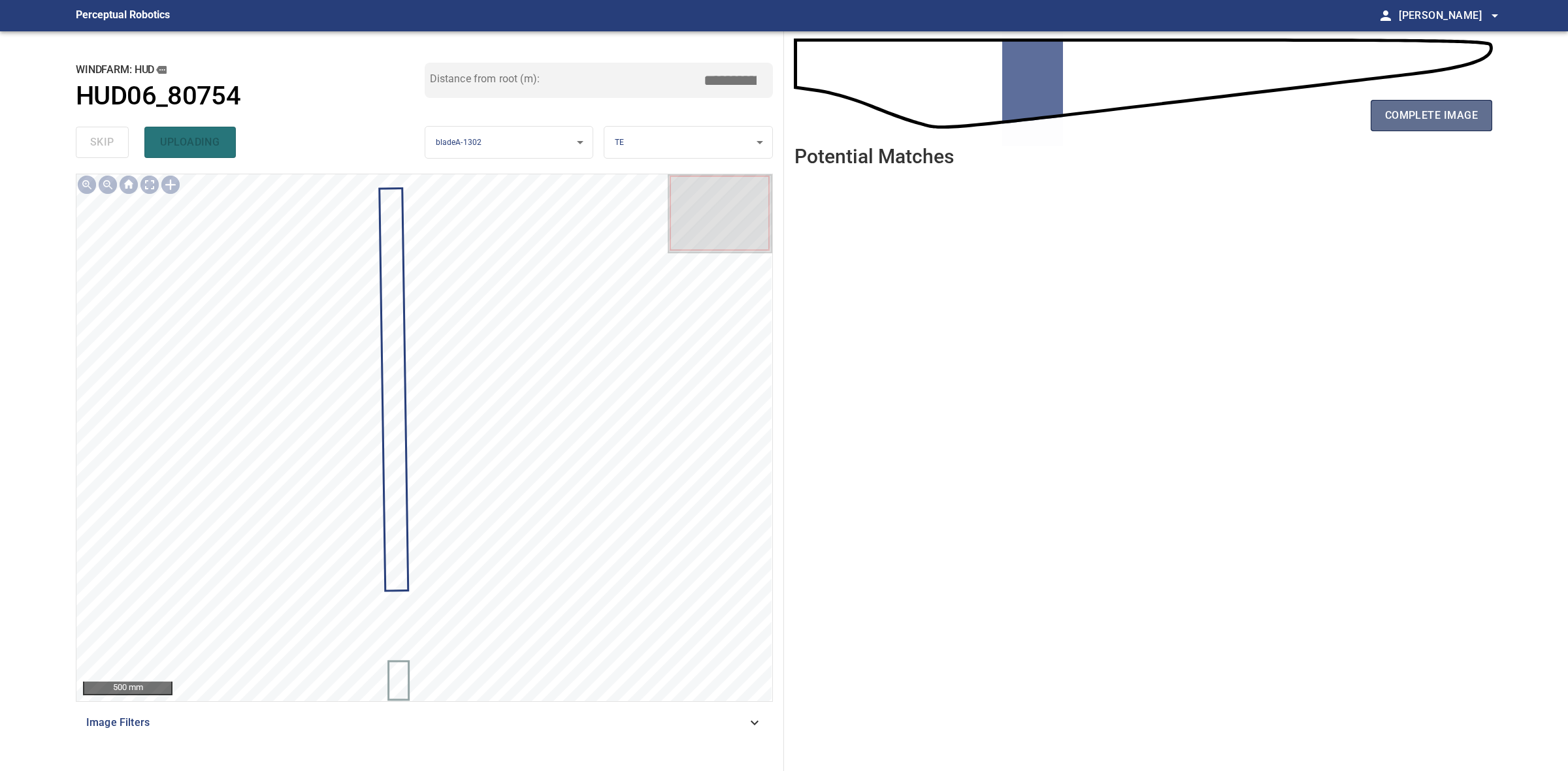
click at [1417, 106] on span "complete image" at bounding box center [1430, 116] width 92 height 19
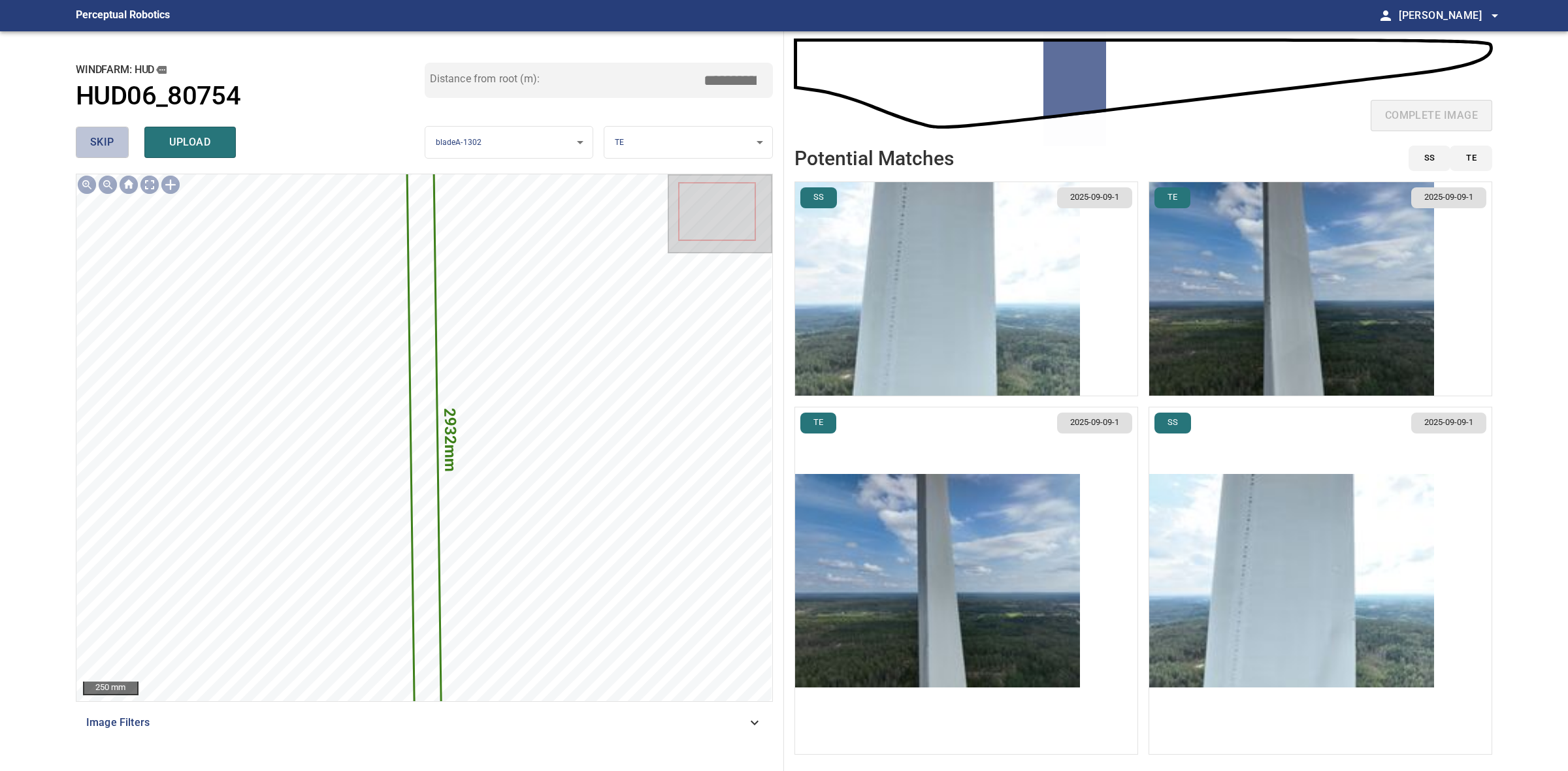
click at [86, 135] on button "skip" at bounding box center [102, 143] width 53 height 32
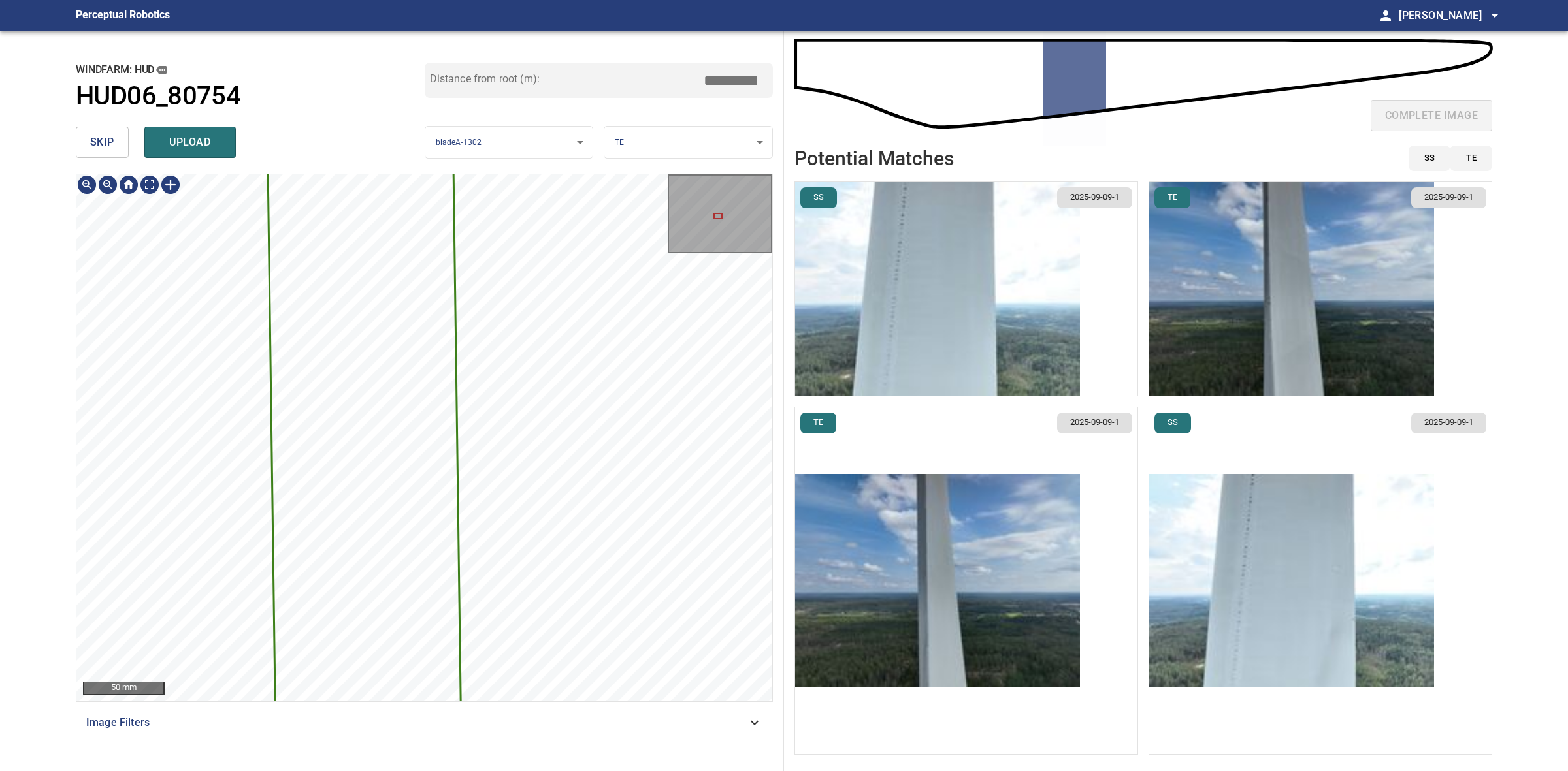
click at [562, 728] on div "2932mm 117mm 50 mm Image Filters" at bounding box center [424, 467] width 697 height 587
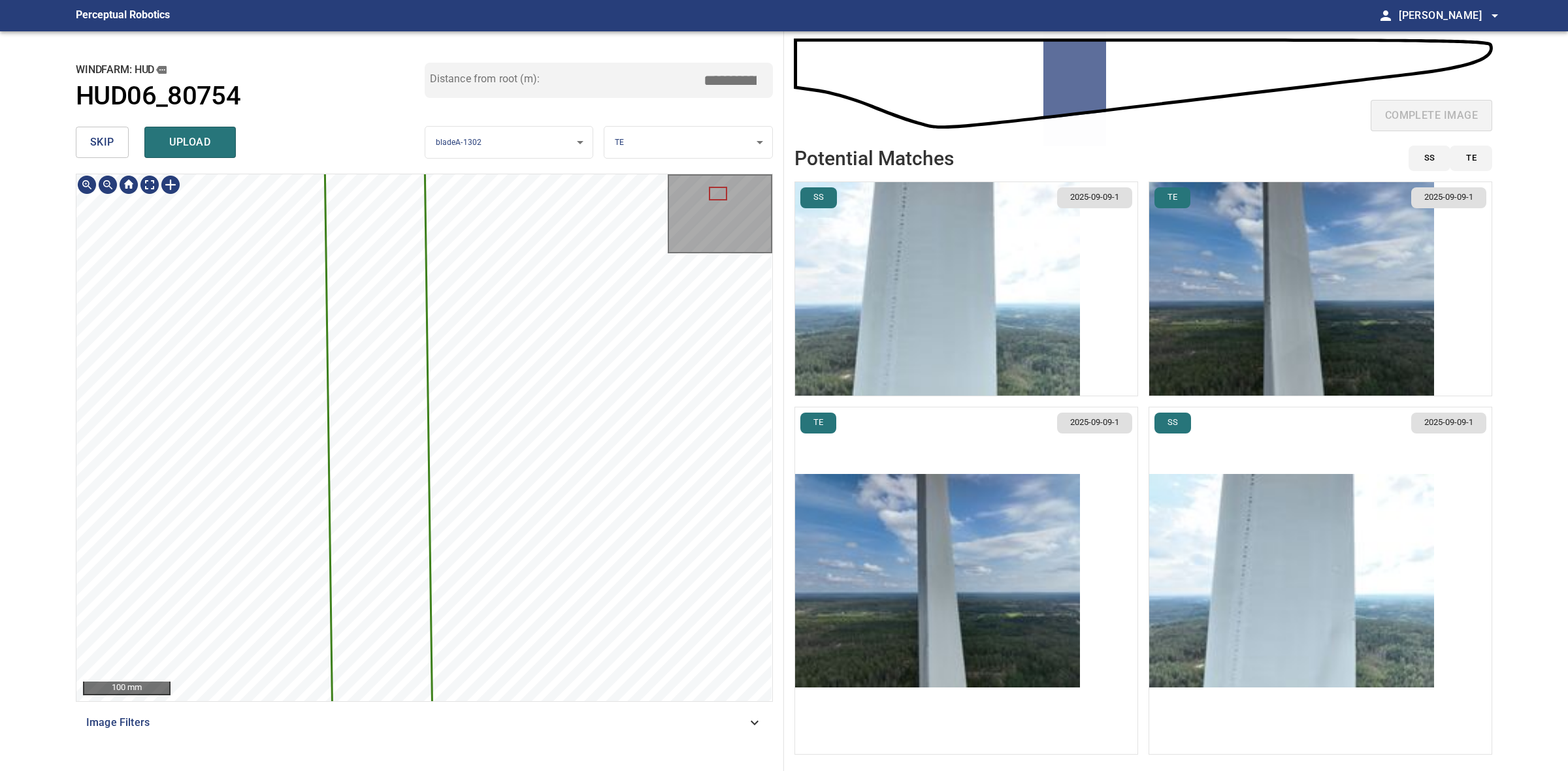
click at [475, 712] on div "2932mm 117mm 100 mm Image Filters" at bounding box center [424, 467] width 697 height 587
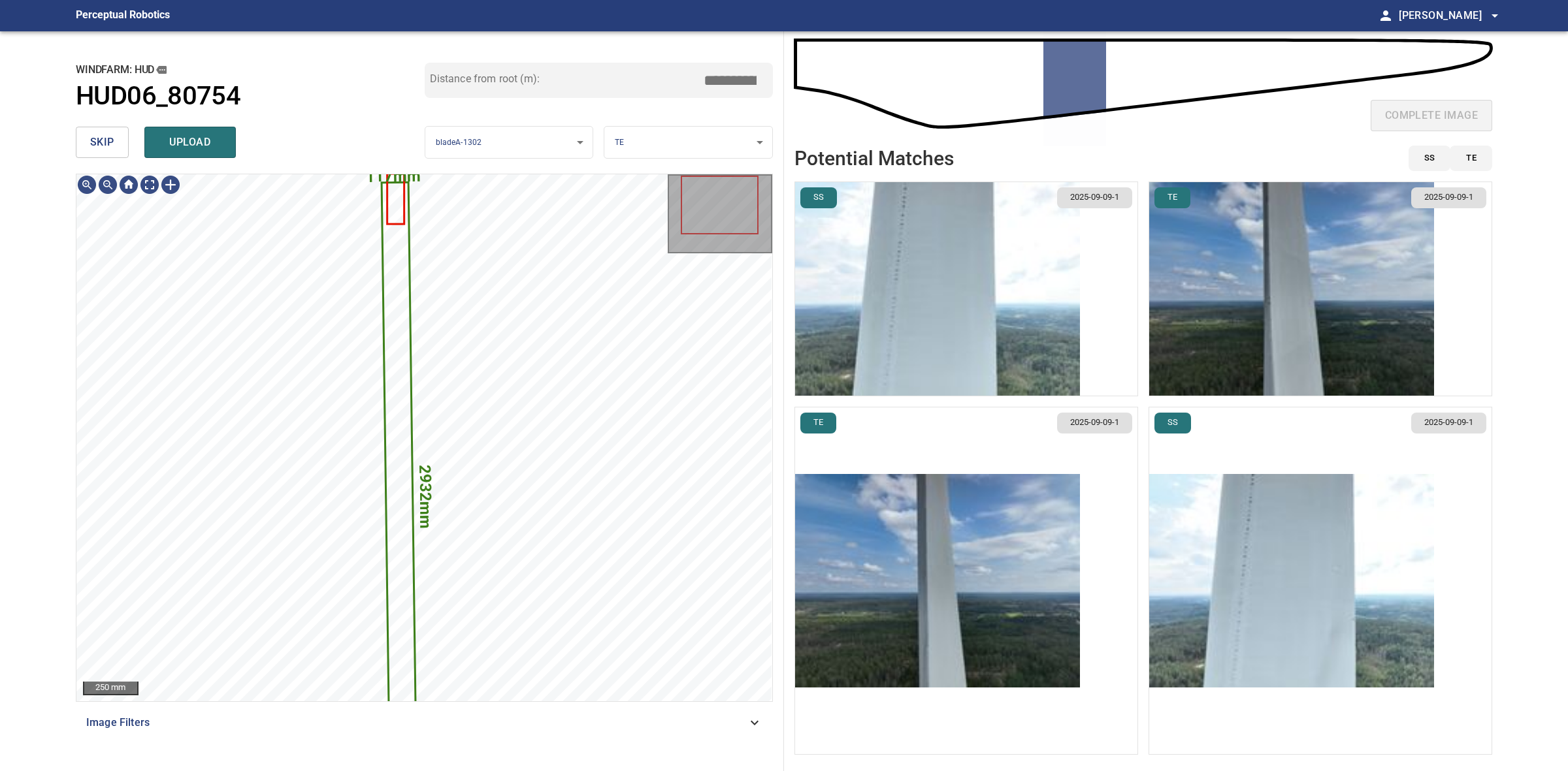
click at [115, 141] on button "skip" at bounding box center [102, 143] width 53 height 32
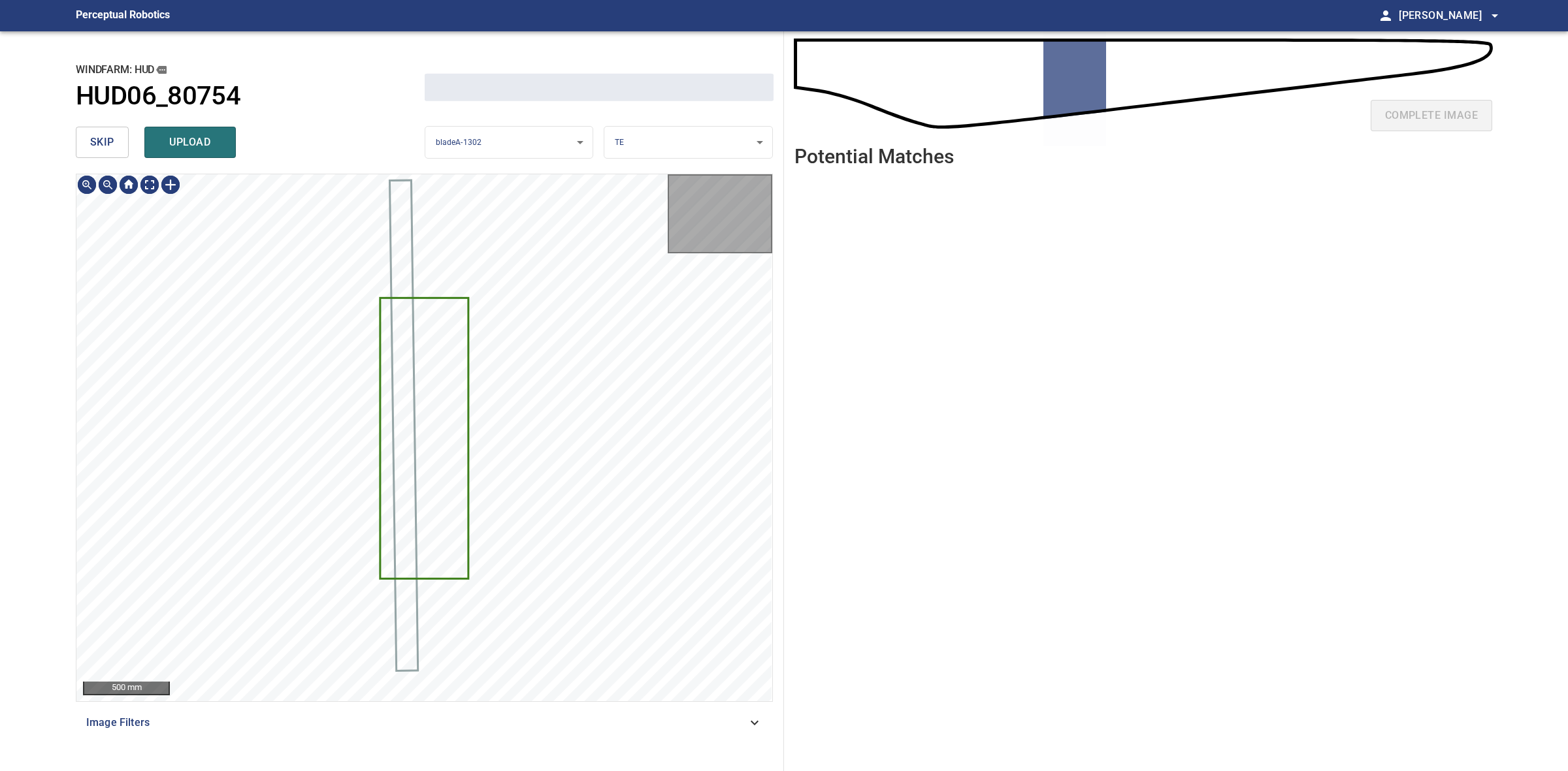
click at [115, 141] on button "skip" at bounding box center [102, 143] width 53 height 32
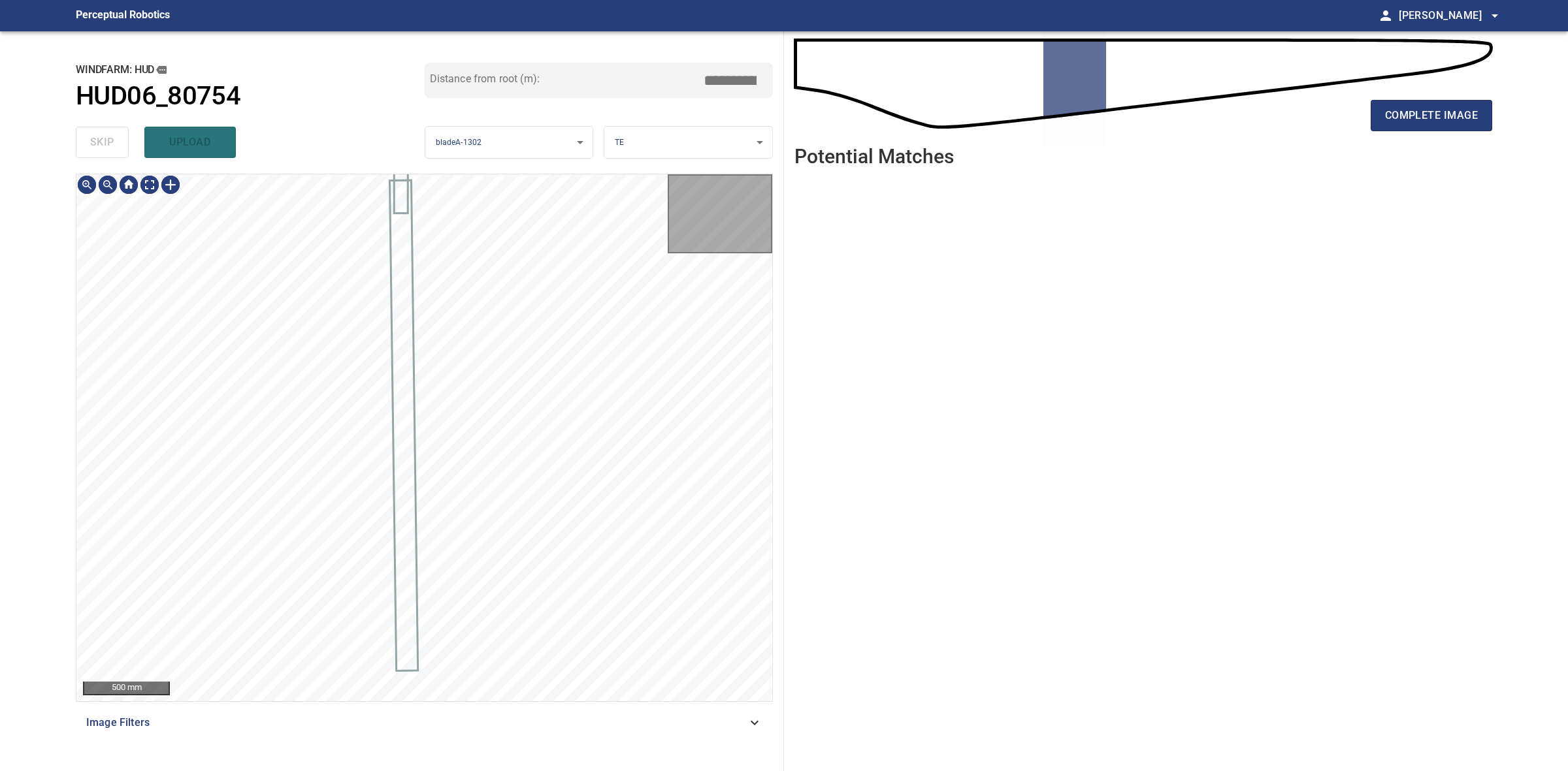
click at [115, 141] on div "skip upload" at bounding box center [250, 142] width 349 height 42
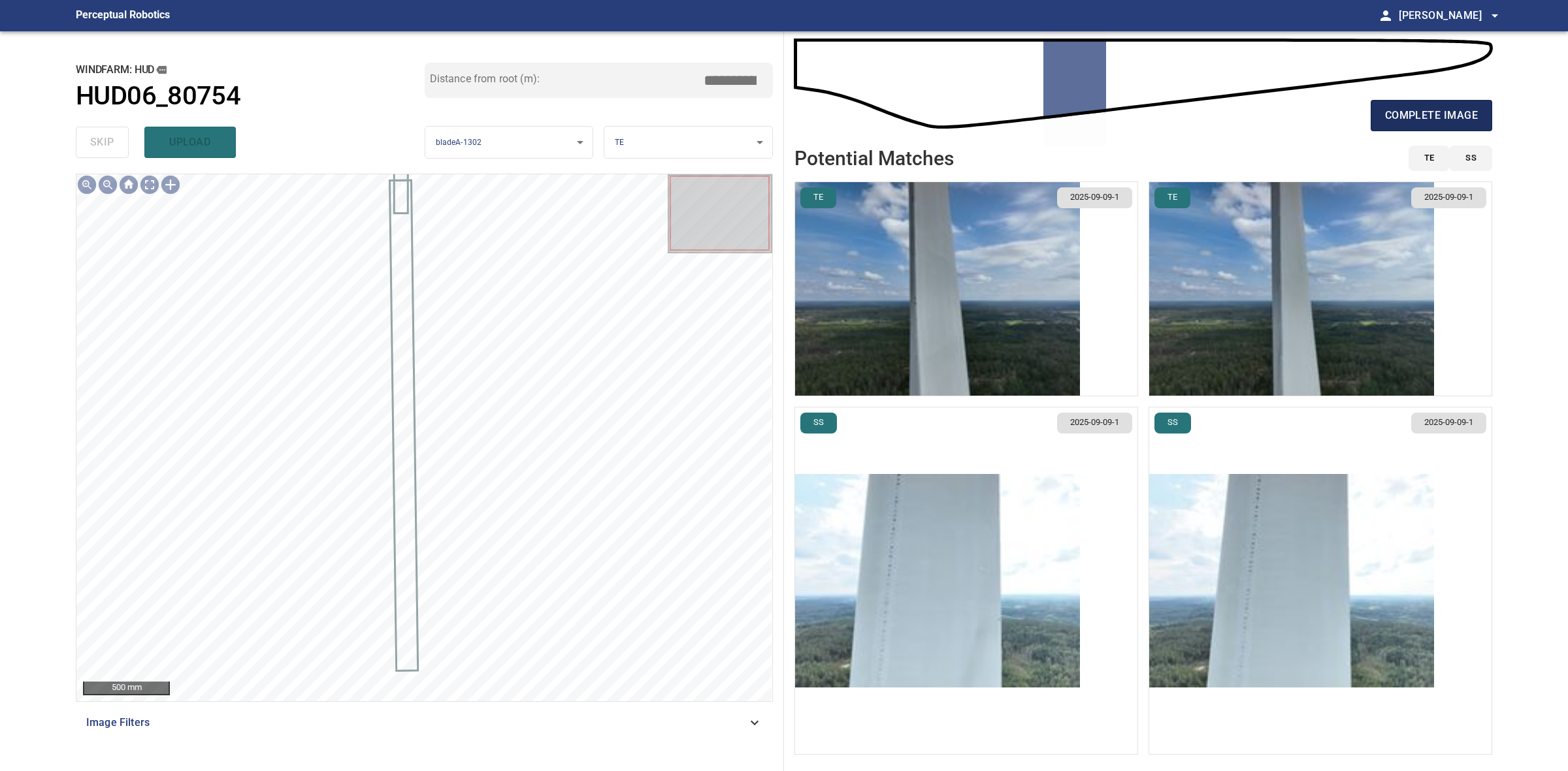
click at [1465, 108] on span "complete image" at bounding box center [1430, 116] width 92 height 19
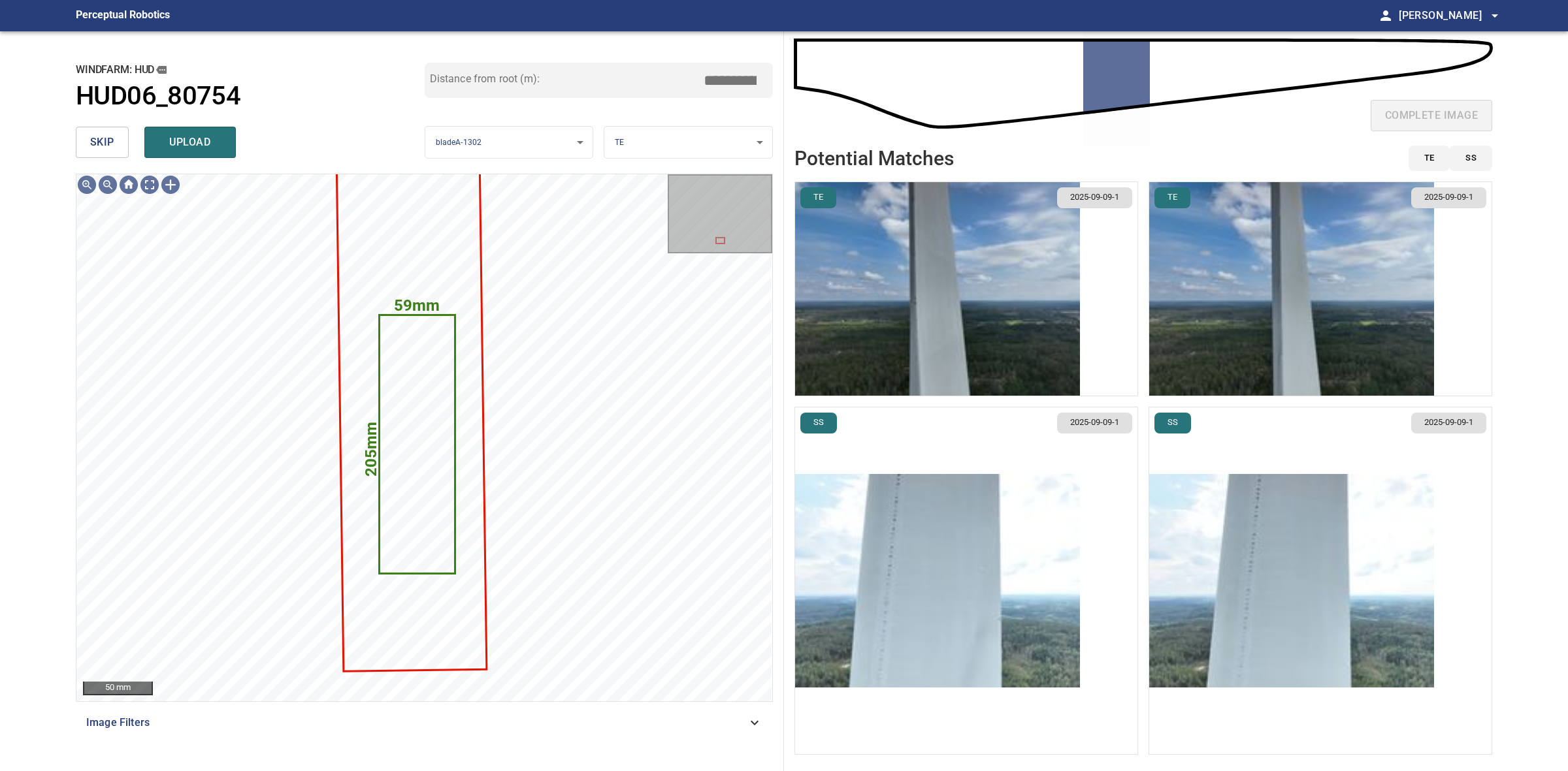
drag, startPoint x: 188, startPoint y: 141, endPoint x: 132, endPoint y: 143, distance: 56.0
click at [186, 141] on span "upload" at bounding box center [189, 143] width 62 height 19
click at [106, 144] on span "skip" at bounding box center [103, 143] width 24 height 19
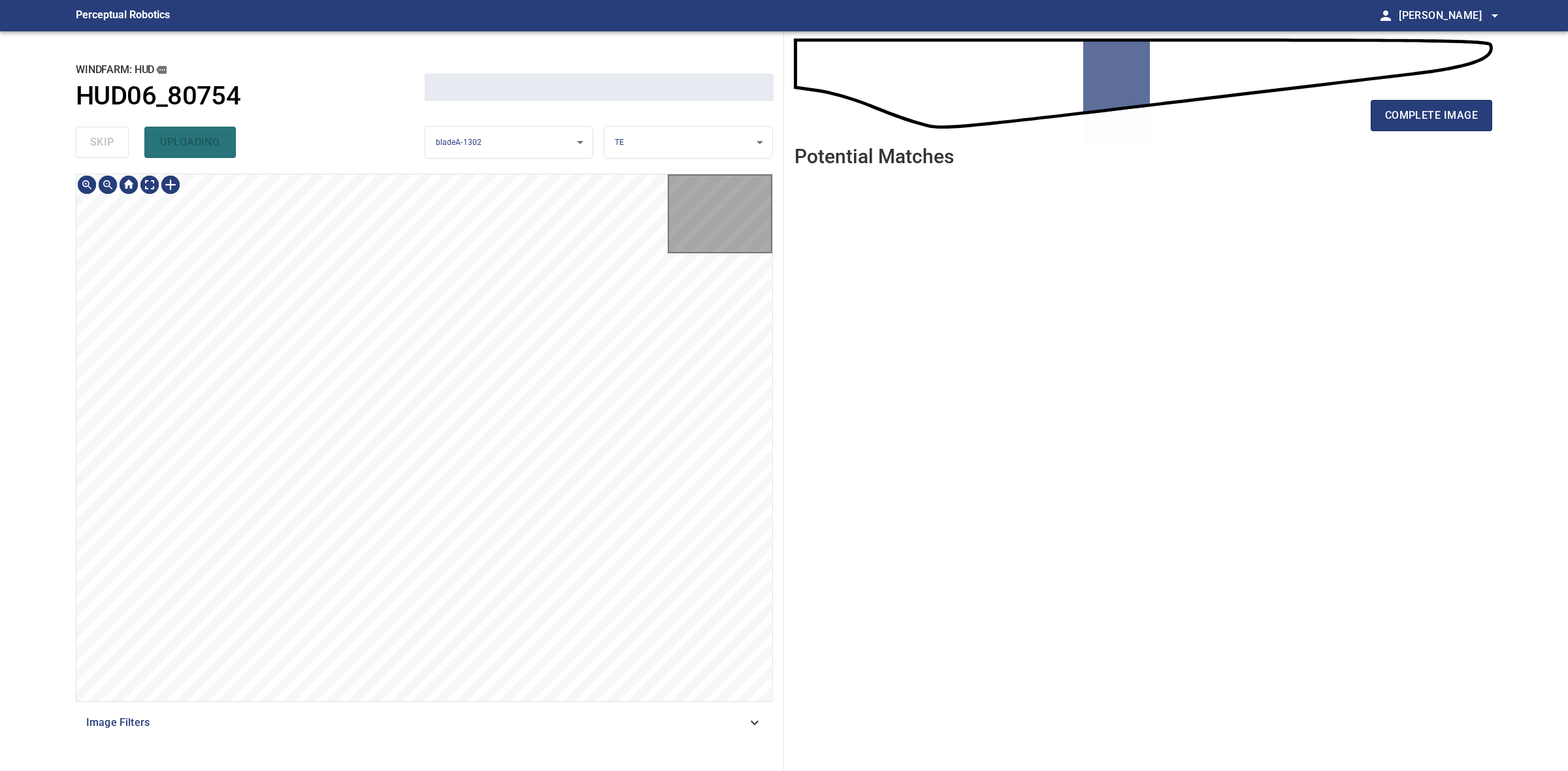
click at [105, 144] on div "skip uploading" at bounding box center [250, 142] width 349 height 42
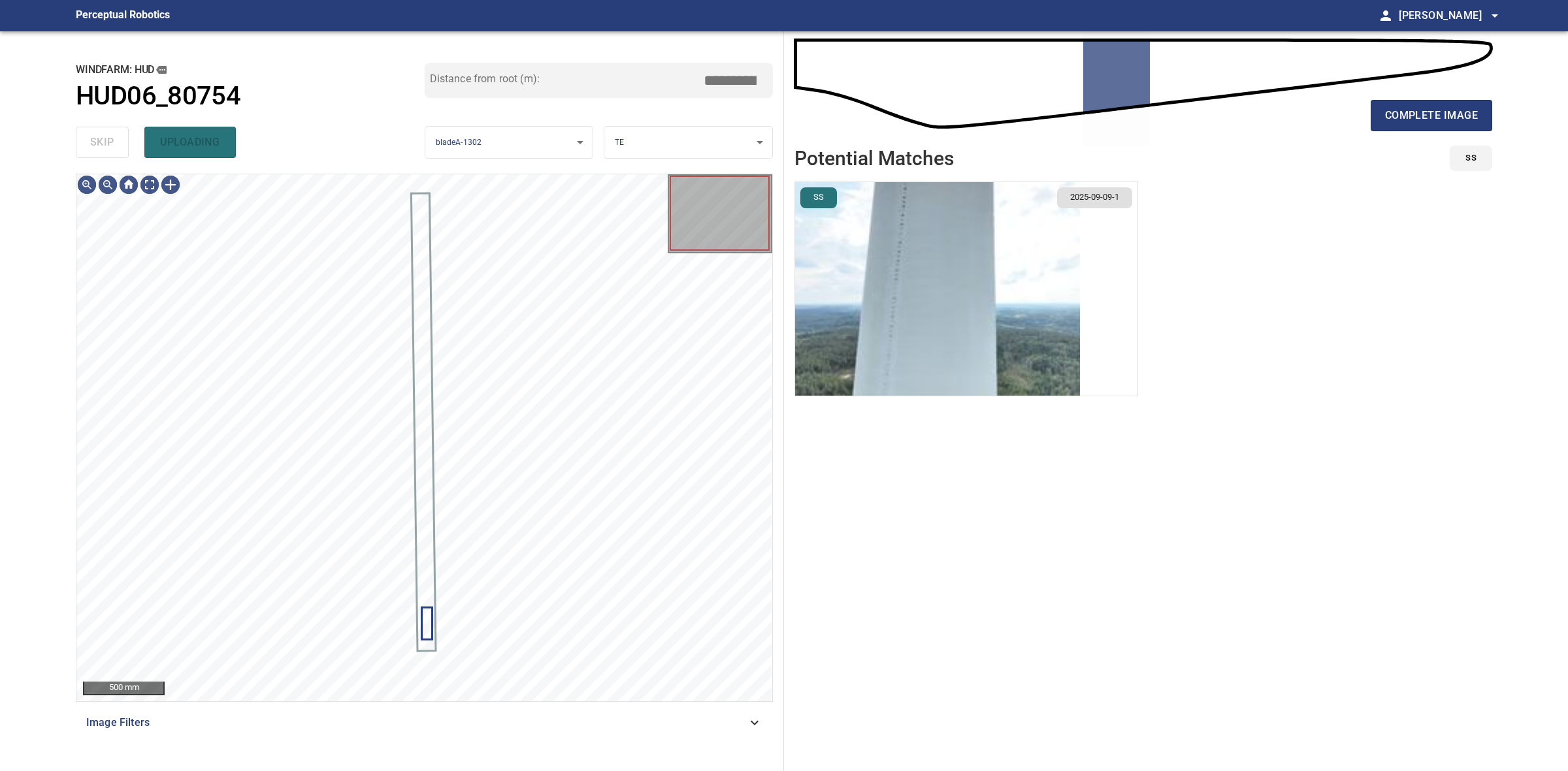
click at [105, 144] on div "skip uploading" at bounding box center [250, 142] width 349 height 42
click at [1437, 121] on span "complete image" at bounding box center [1430, 116] width 92 height 19
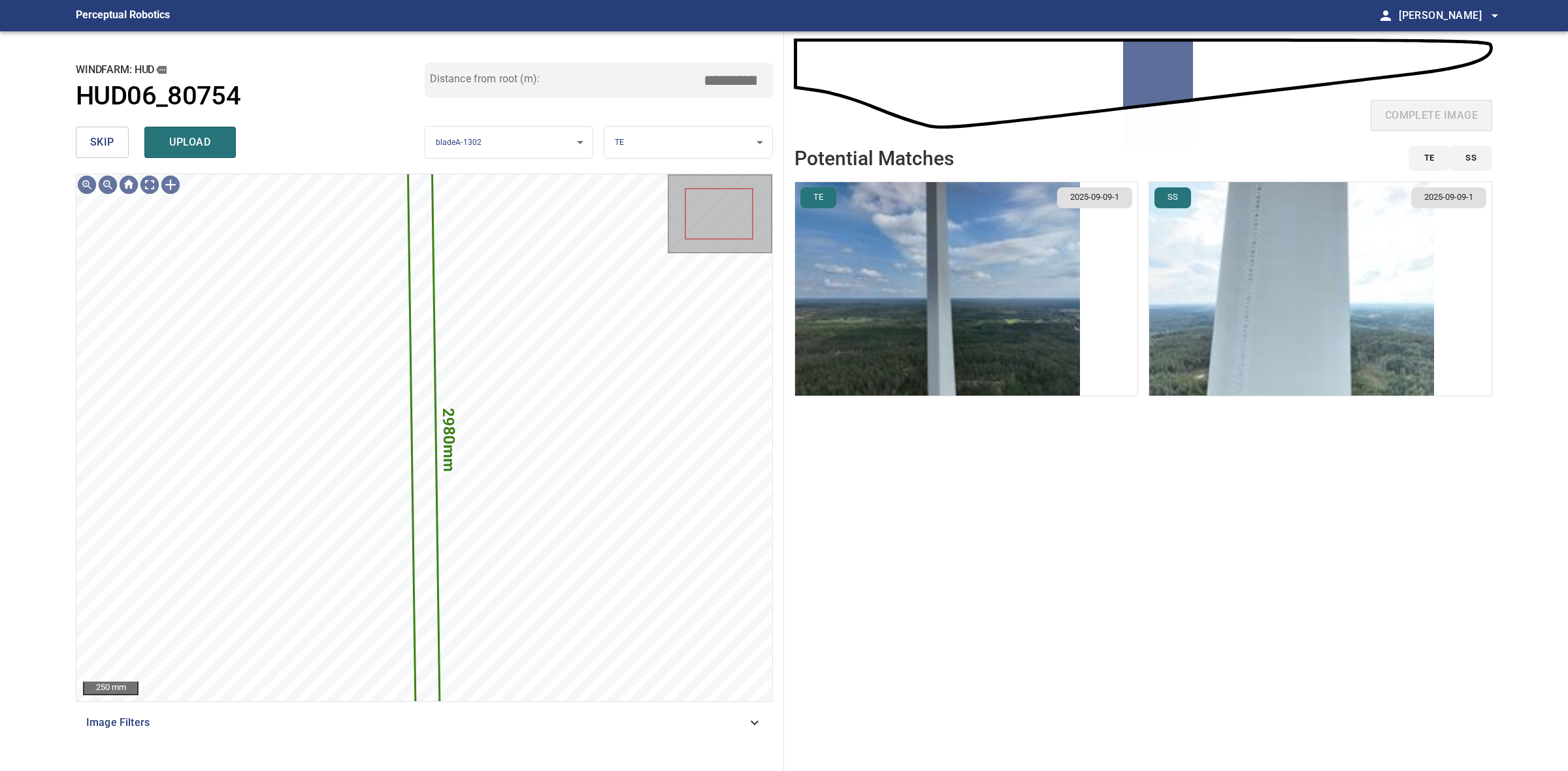
click at [110, 137] on span "skip" at bounding box center [103, 143] width 24 height 19
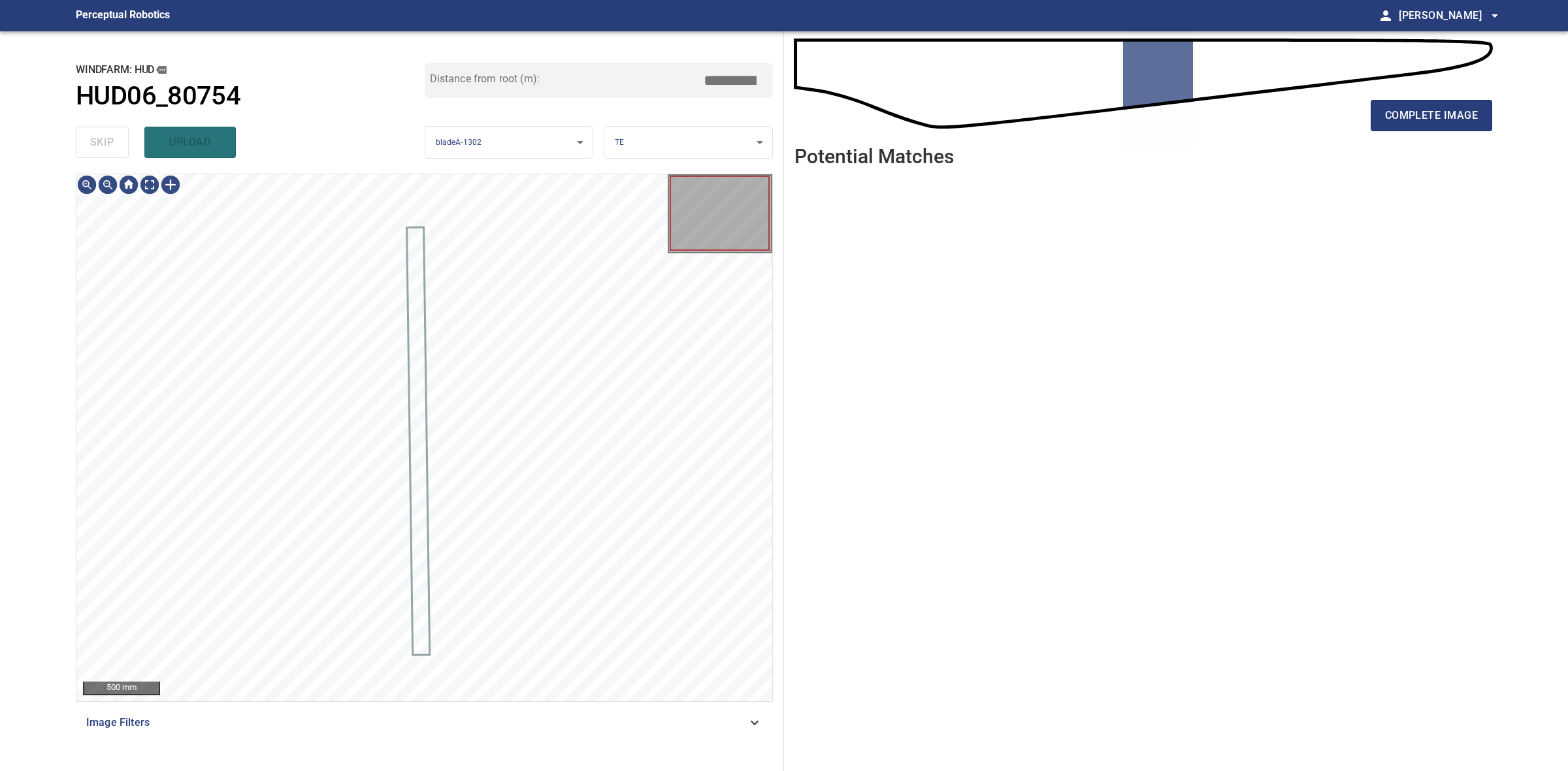
click at [110, 137] on div "skip upload" at bounding box center [250, 142] width 349 height 42
drag, startPoint x: 110, startPoint y: 137, endPoint x: 649, endPoint y: 134, distance: 539.0
click at [112, 138] on div "skip upload" at bounding box center [250, 142] width 349 height 42
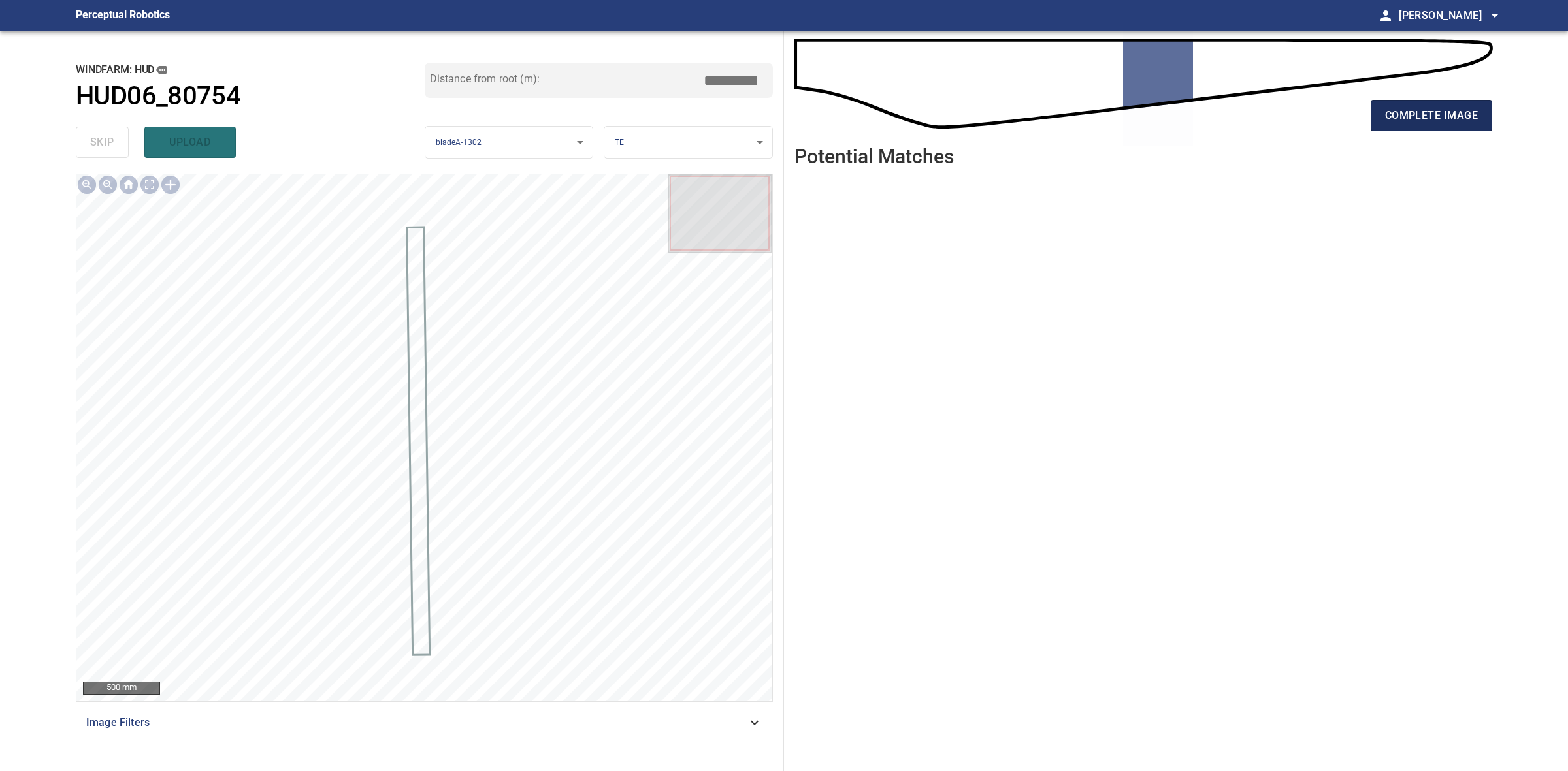
click at [1467, 113] on span "complete image" at bounding box center [1430, 116] width 92 height 19
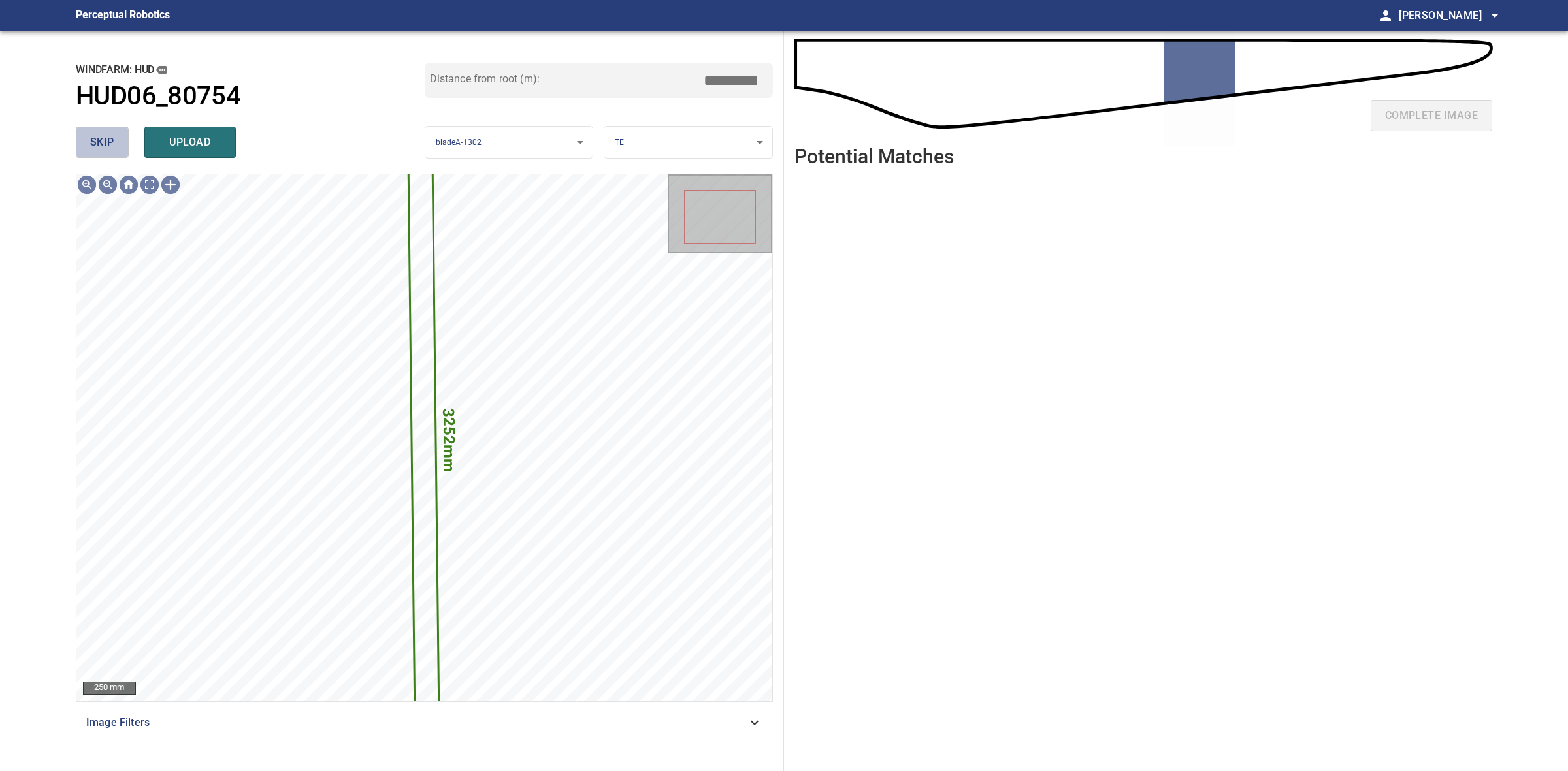
click at [106, 139] on span "skip" at bounding box center [103, 143] width 24 height 19
click at [105, 139] on div "skip upload" at bounding box center [250, 142] width 349 height 42
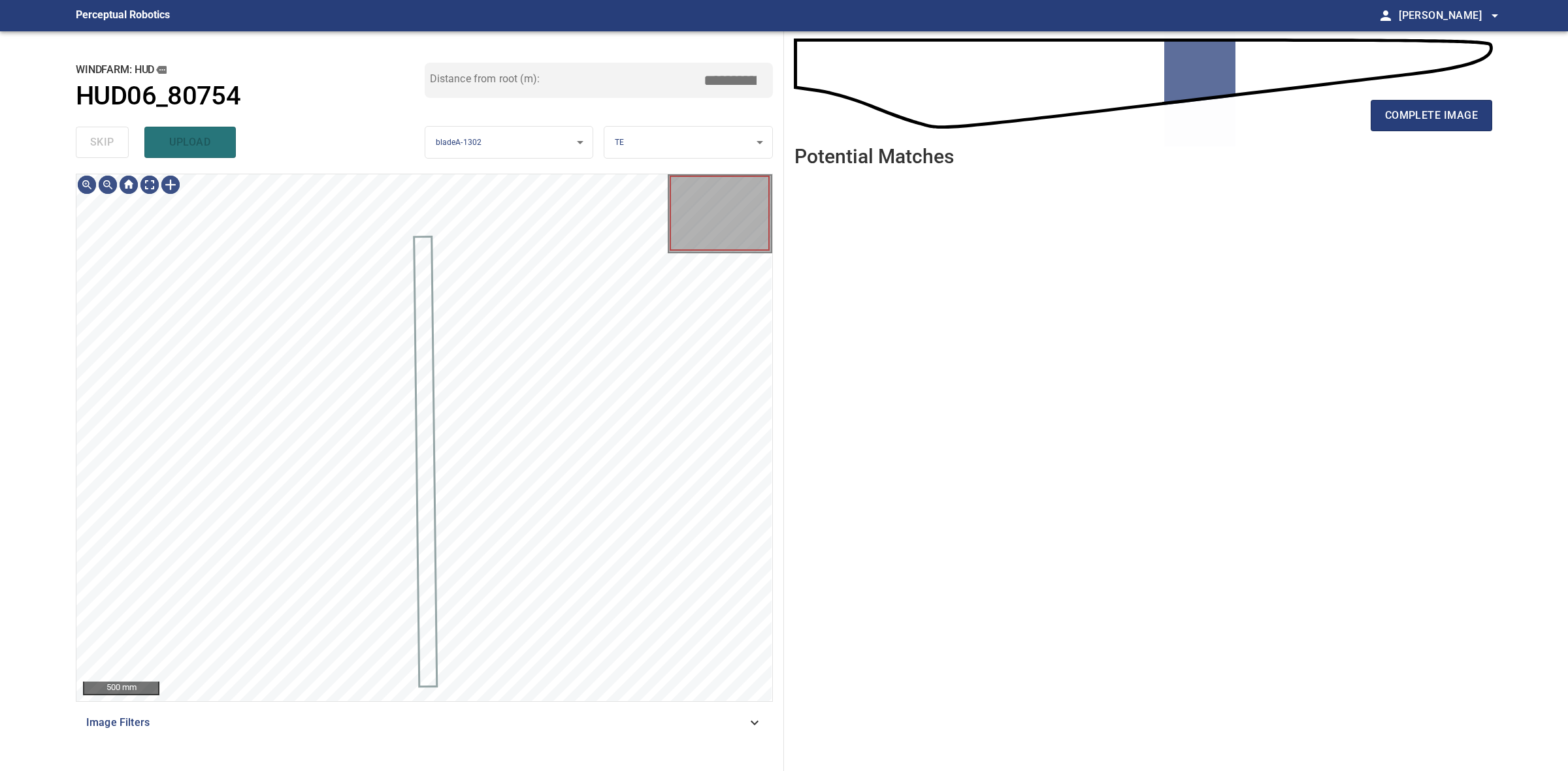
click at [105, 139] on div "skip upload" at bounding box center [250, 142] width 349 height 42
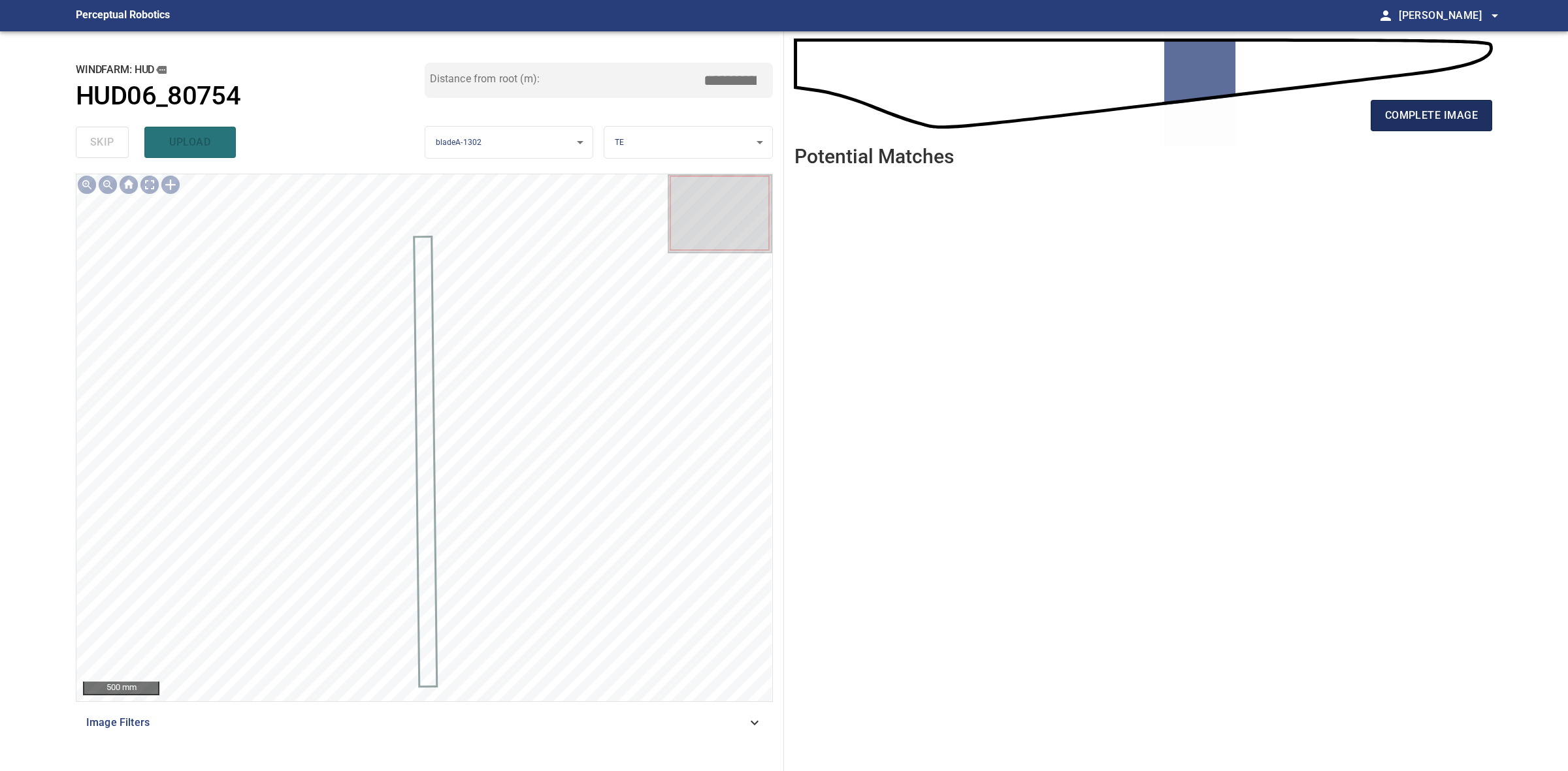
click at [1411, 123] on span "complete image" at bounding box center [1430, 116] width 92 height 19
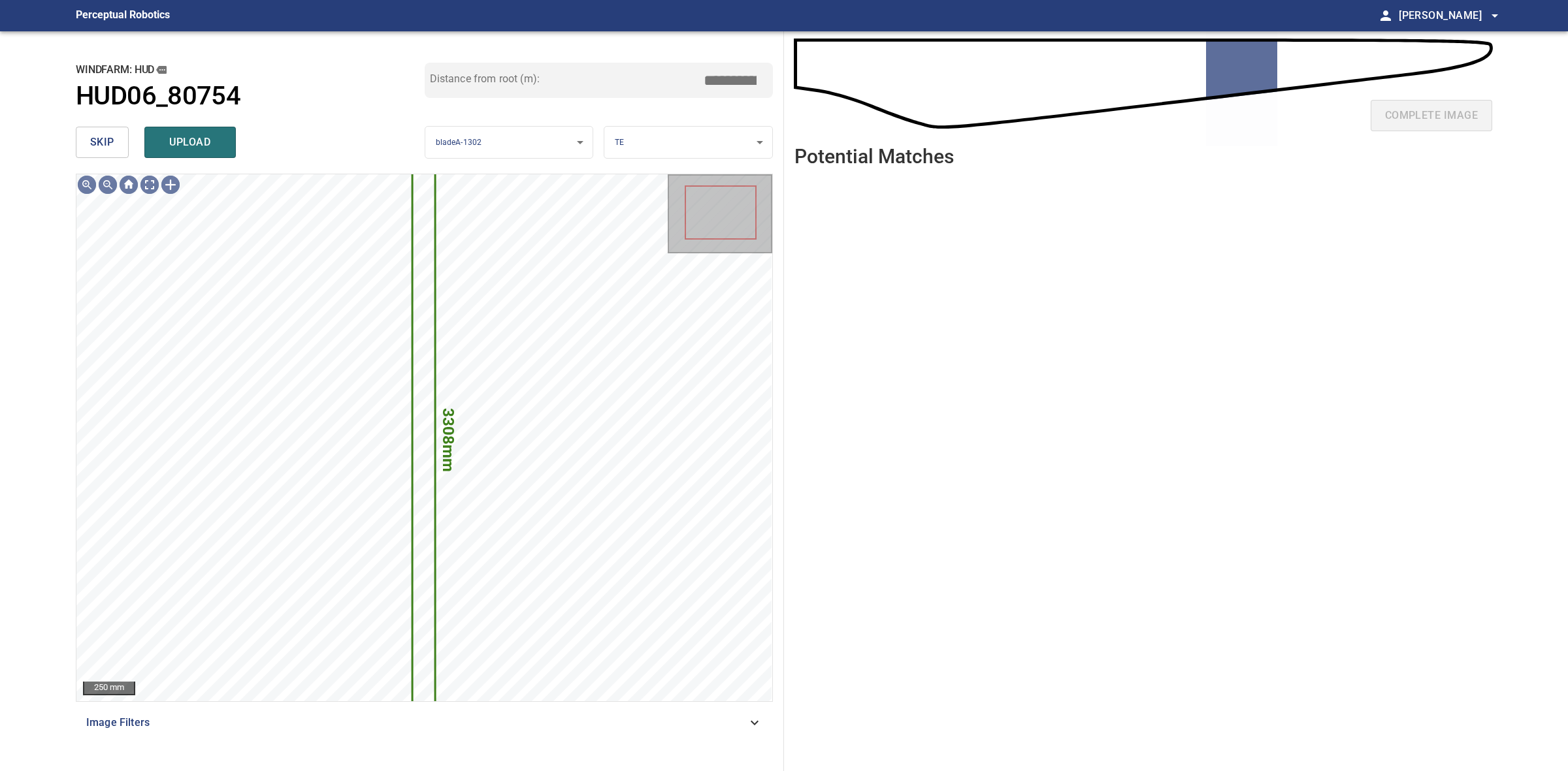
click at [113, 132] on button "skip" at bounding box center [102, 143] width 53 height 32
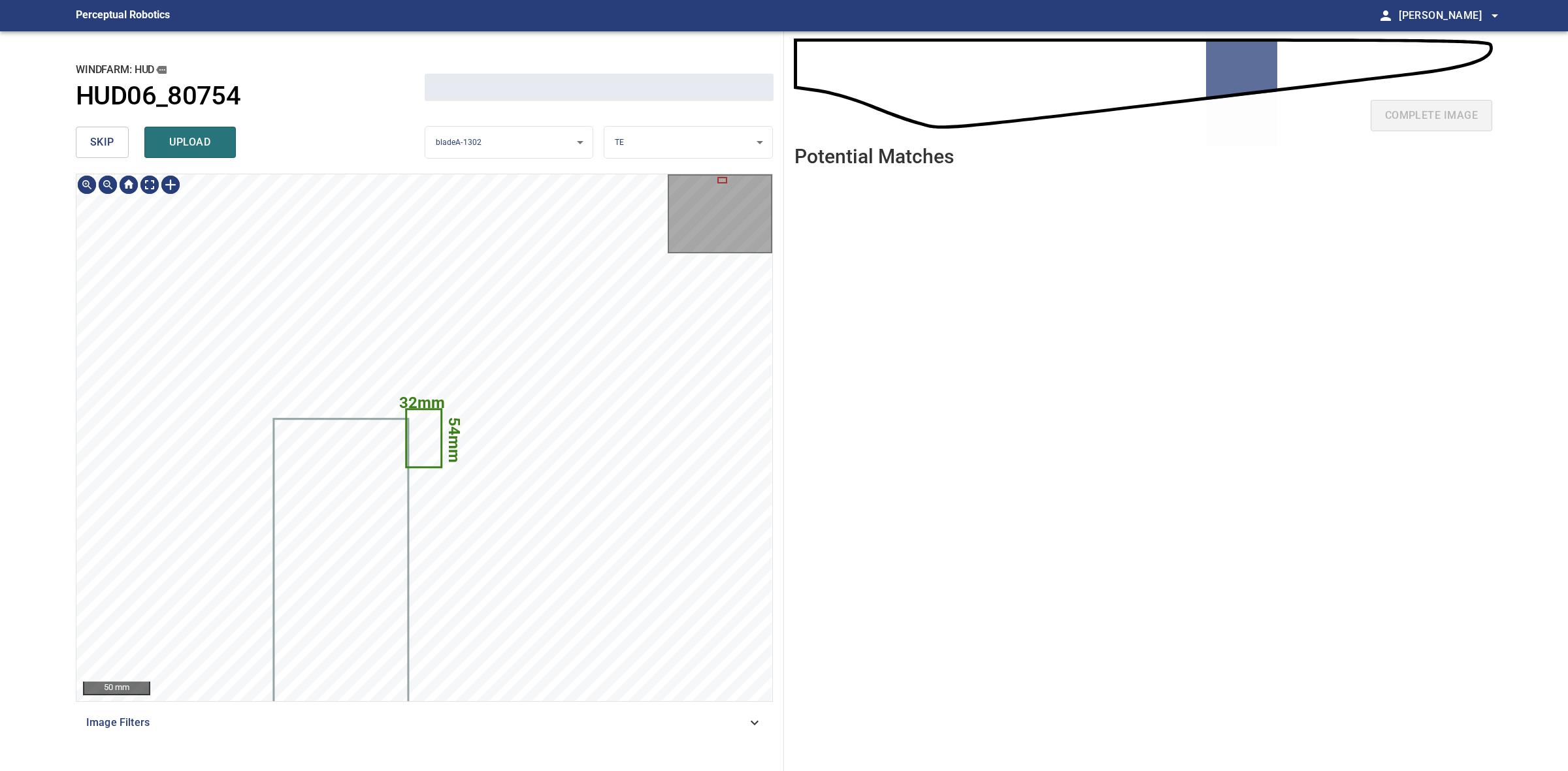
click at [113, 132] on button "skip" at bounding box center [102, 143] width 53 height 32
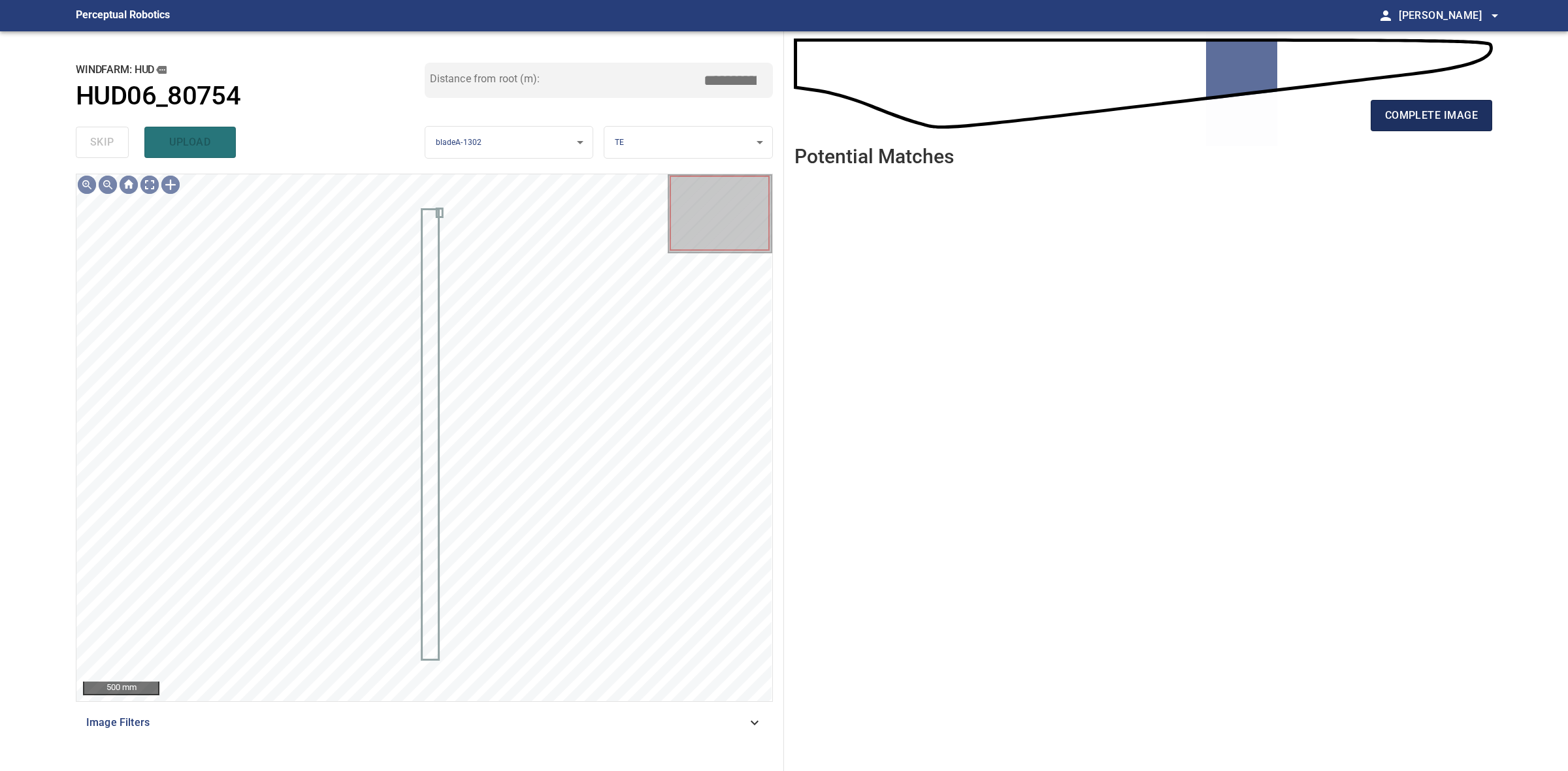
click at [1421, 108] on span "complete image" at bounding box center [1430, 116] width 92 height 19
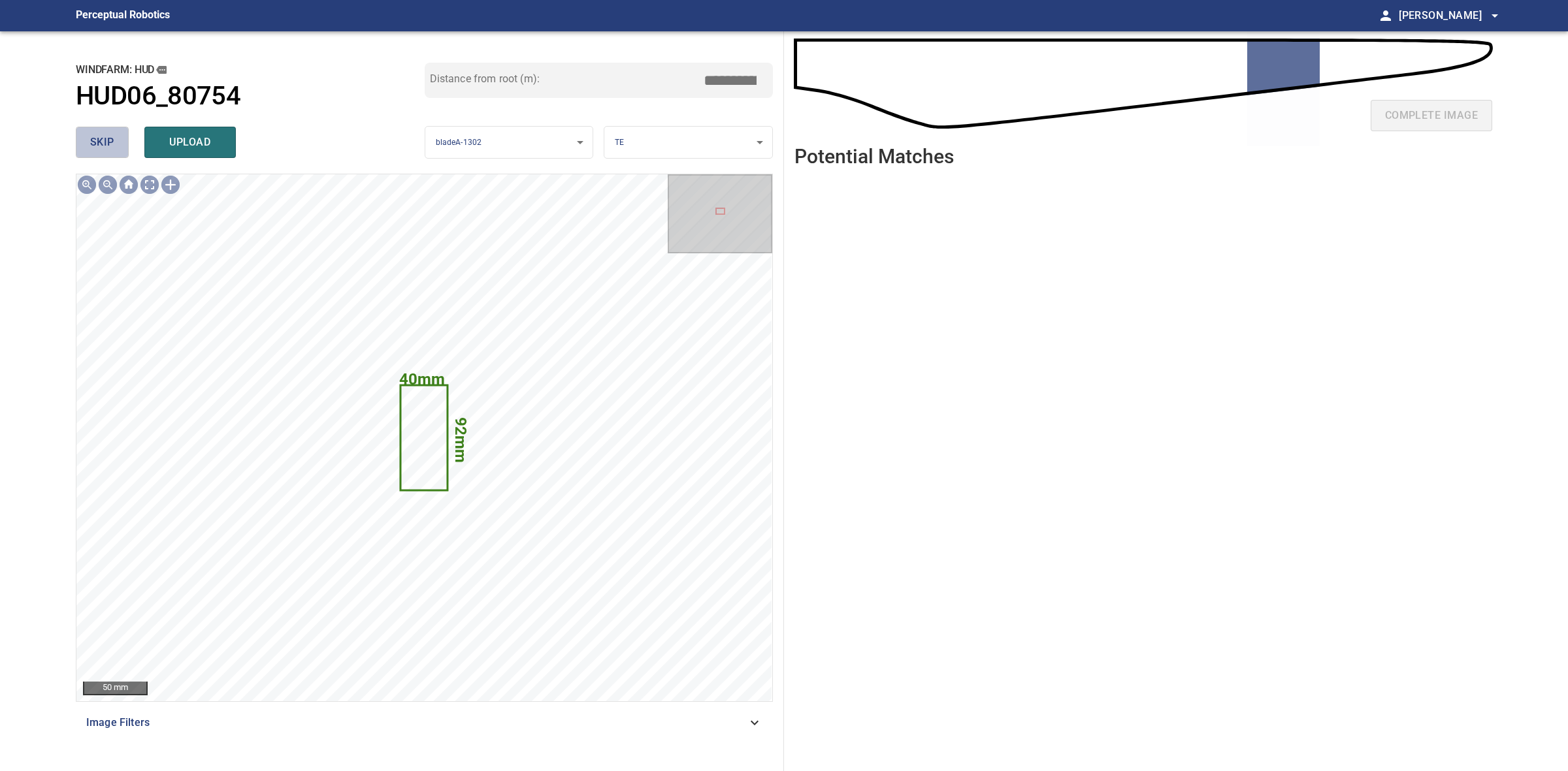
click at [113, 137] on span "skip" at bounding box center [103, 143] width 24 height 19
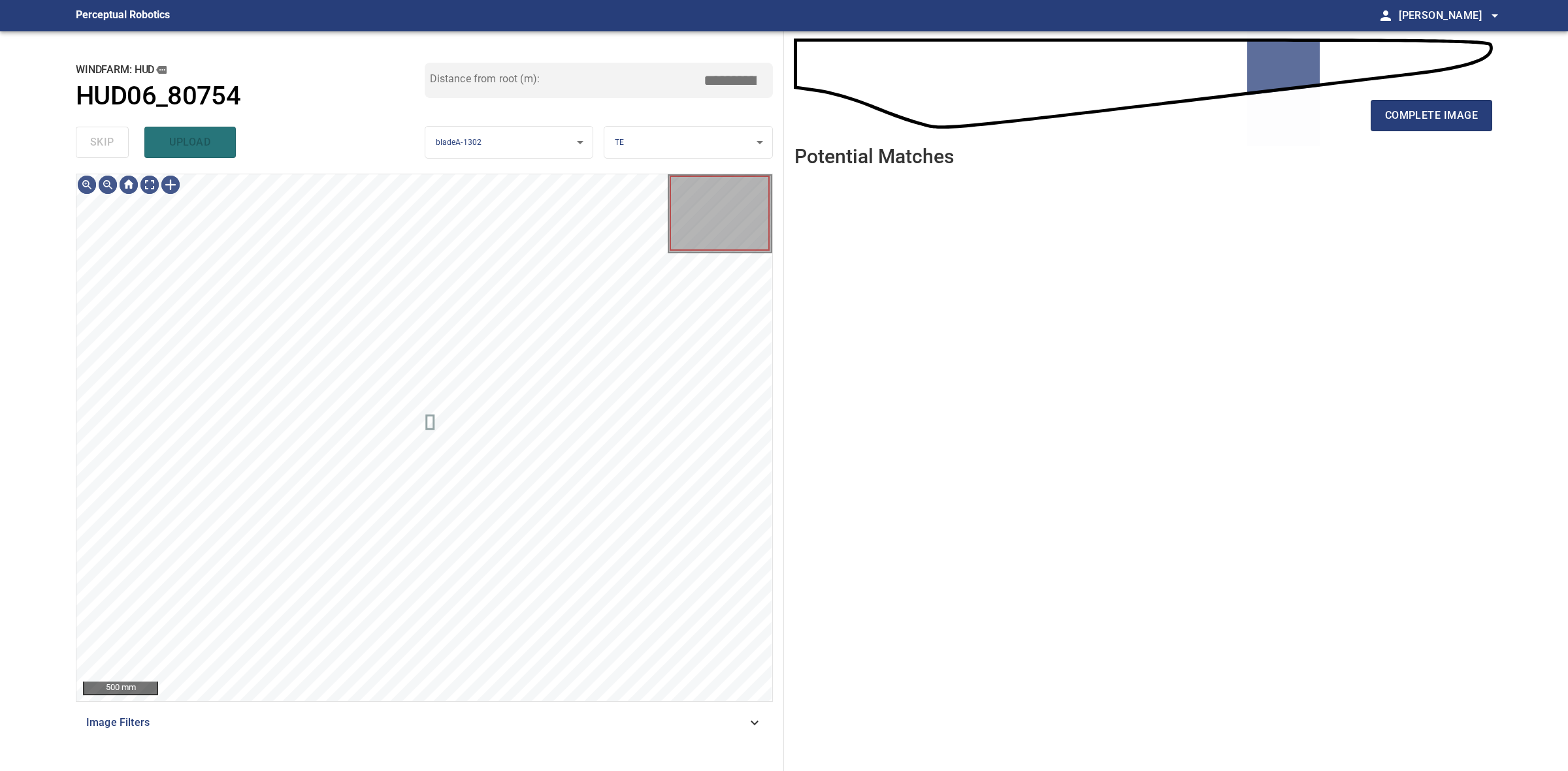
click at [113, 137] on div "skip upload" at bounding box center [250, 142] width 349 height 42
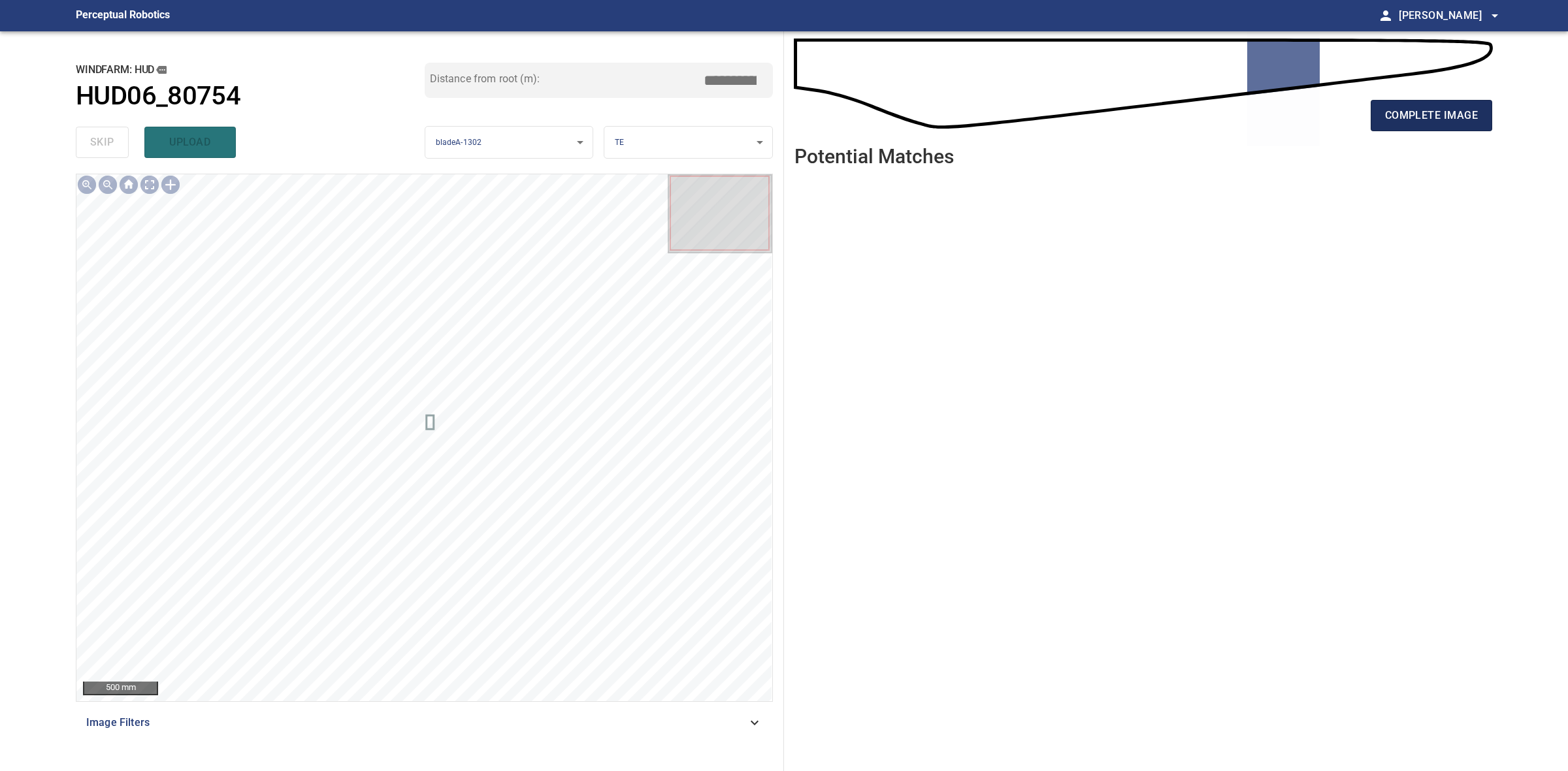
click at [1418, 115] on span "complete image" at bounding box center [1430, 116] width 92 height 19
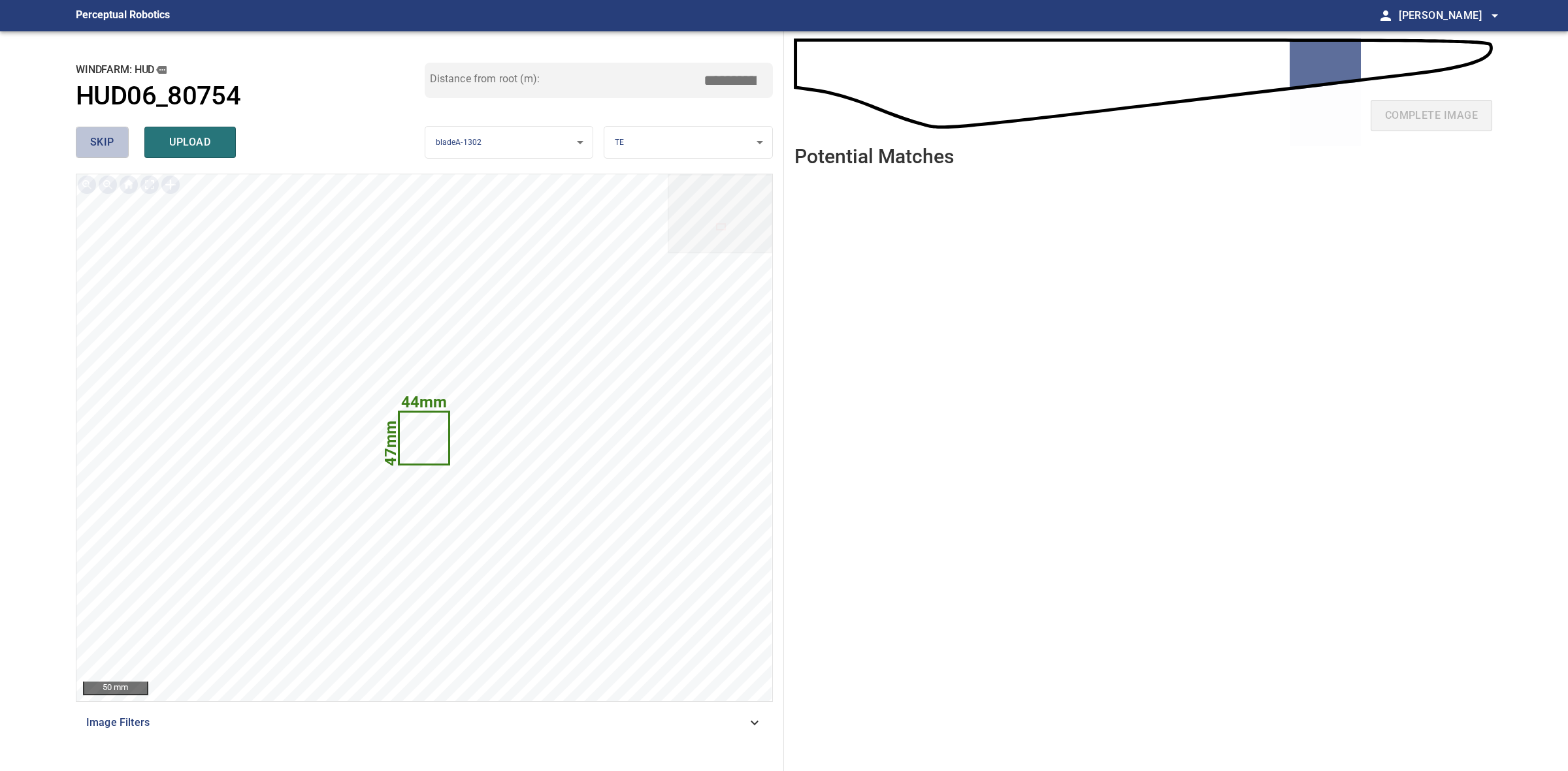
click at [113, 143] on span "skip" at bounding box center [103, 143] width 24 height 19
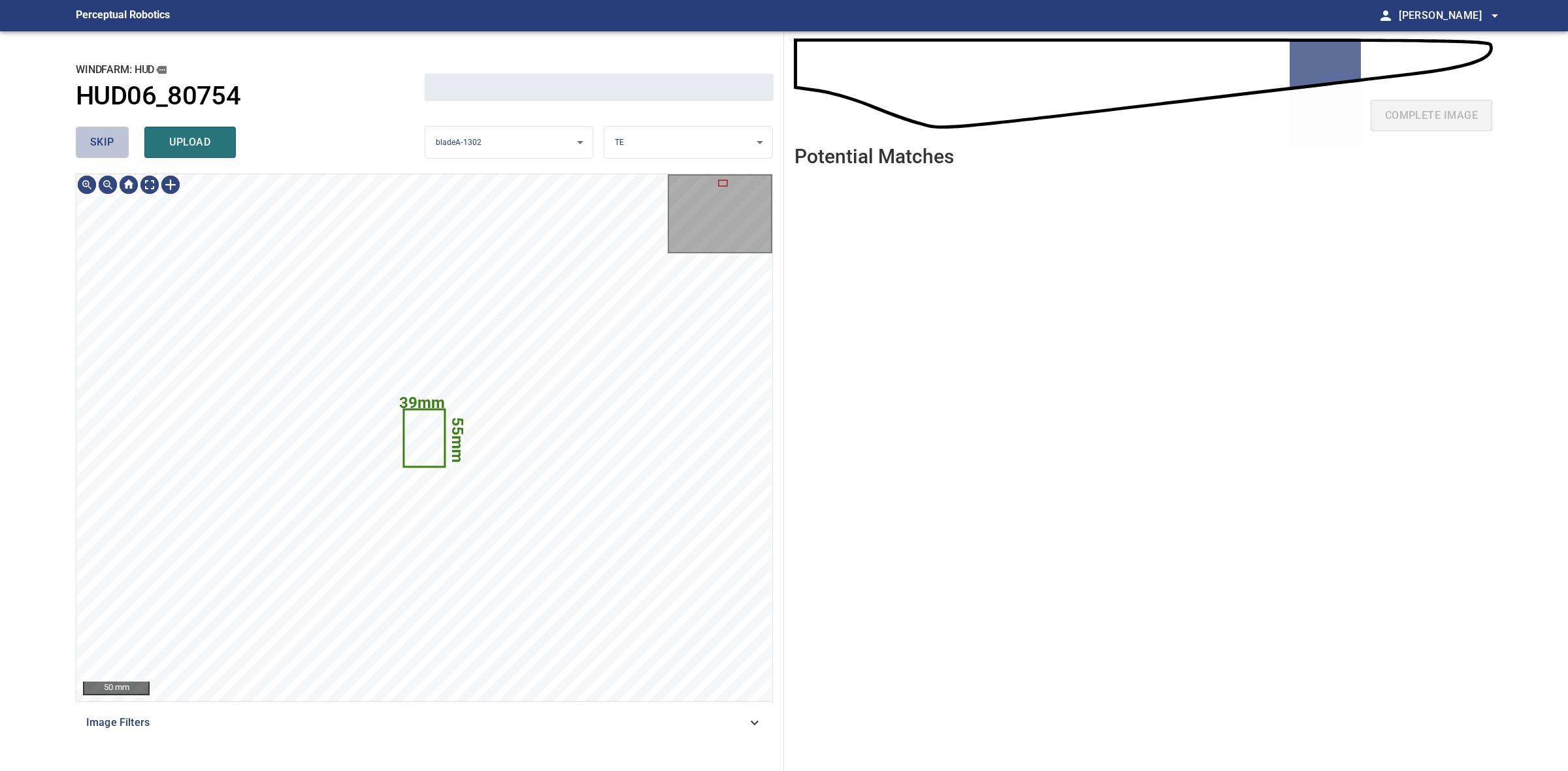
click at [113, 143] on span "skip" at bounding box center [103, 143] width 24 height 19
click at [112, 142] on div "skip upload" at bounding box center [250, 142] width 349 height 42
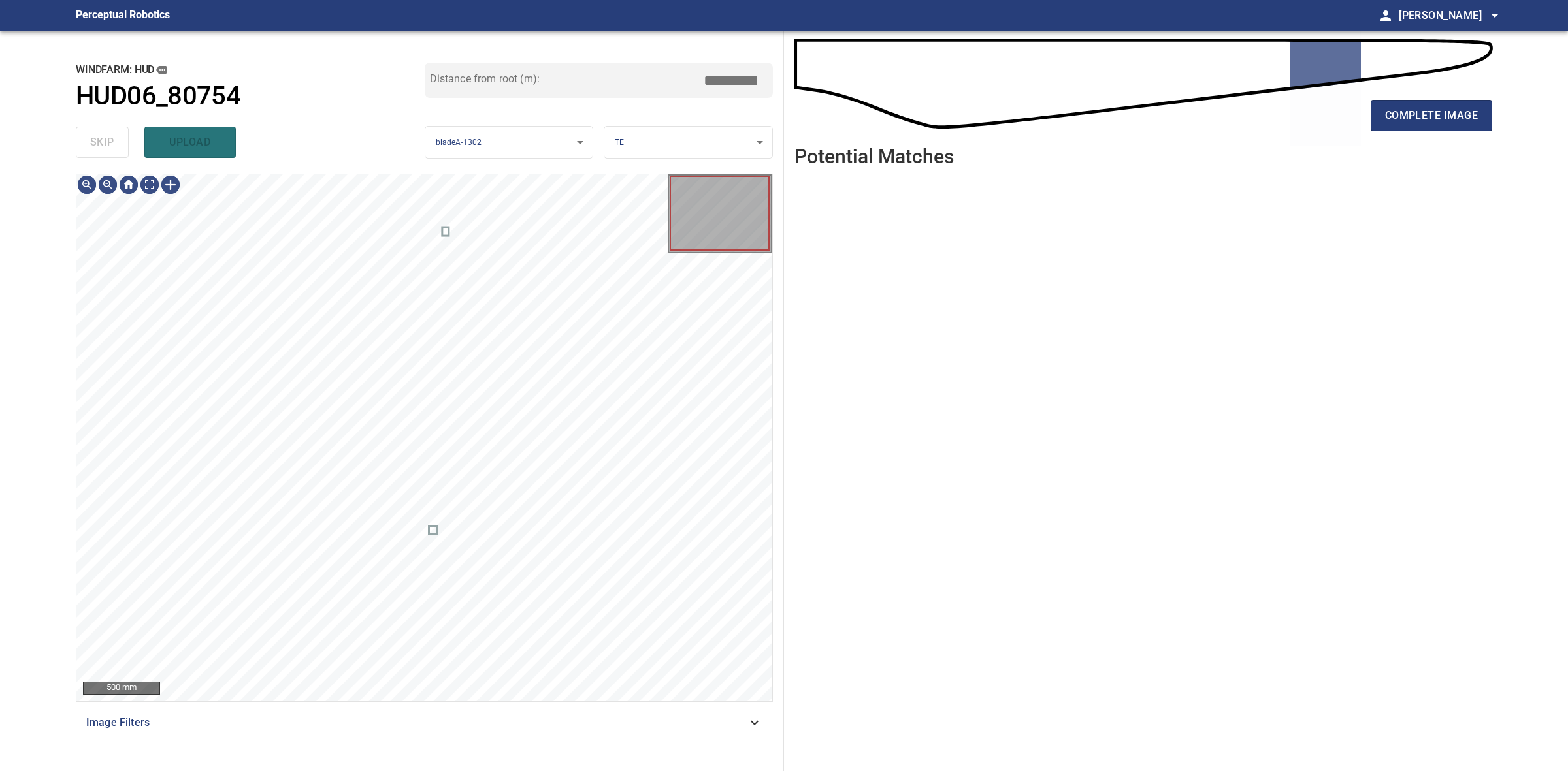
click at [112, 142] on div "skip upload" at bounding box center [250, 142] width 349 height 42
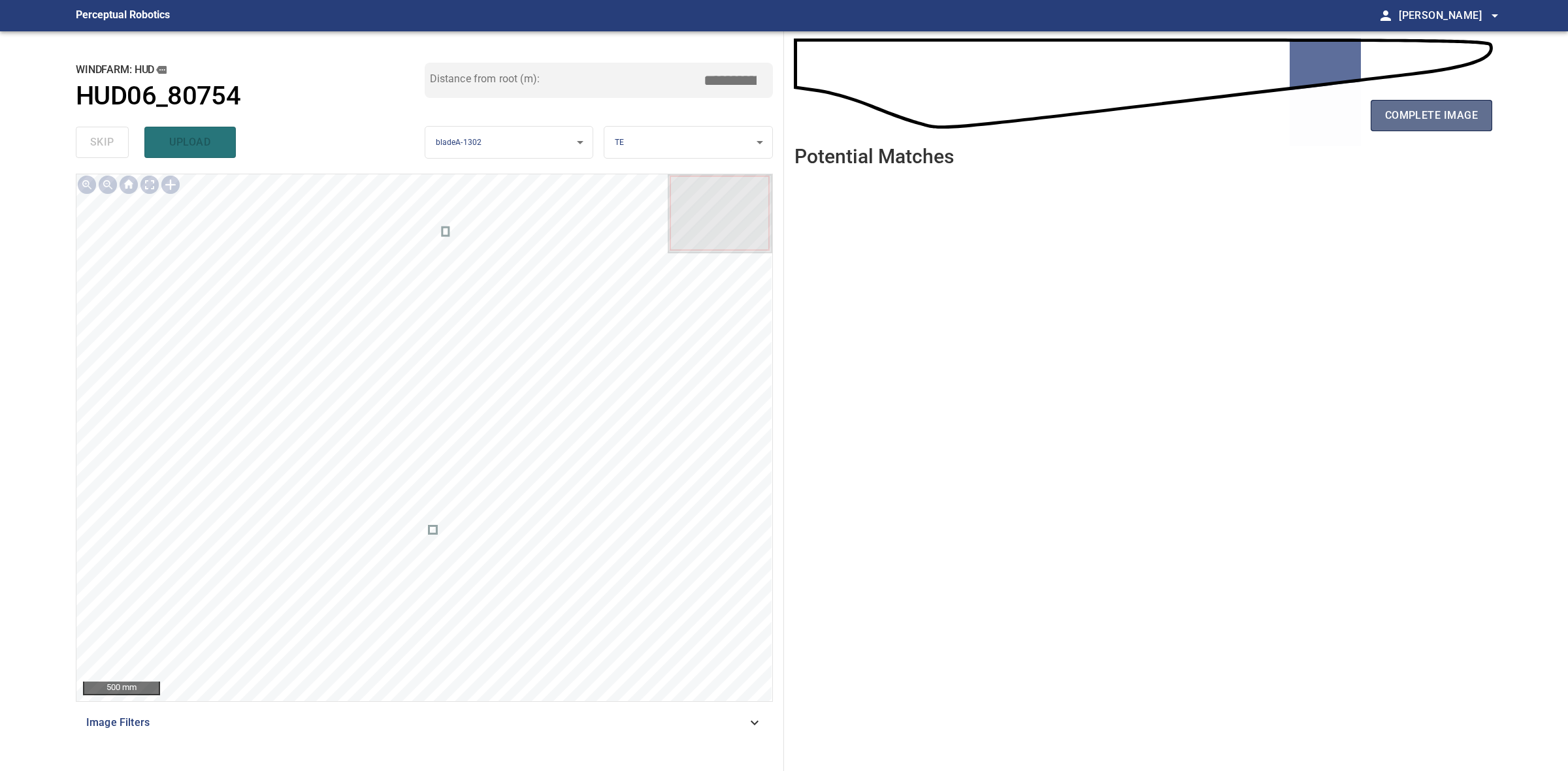
click at [1455, 129] on button "complete image" at bounding box center [1431, 116] width 121 height 32
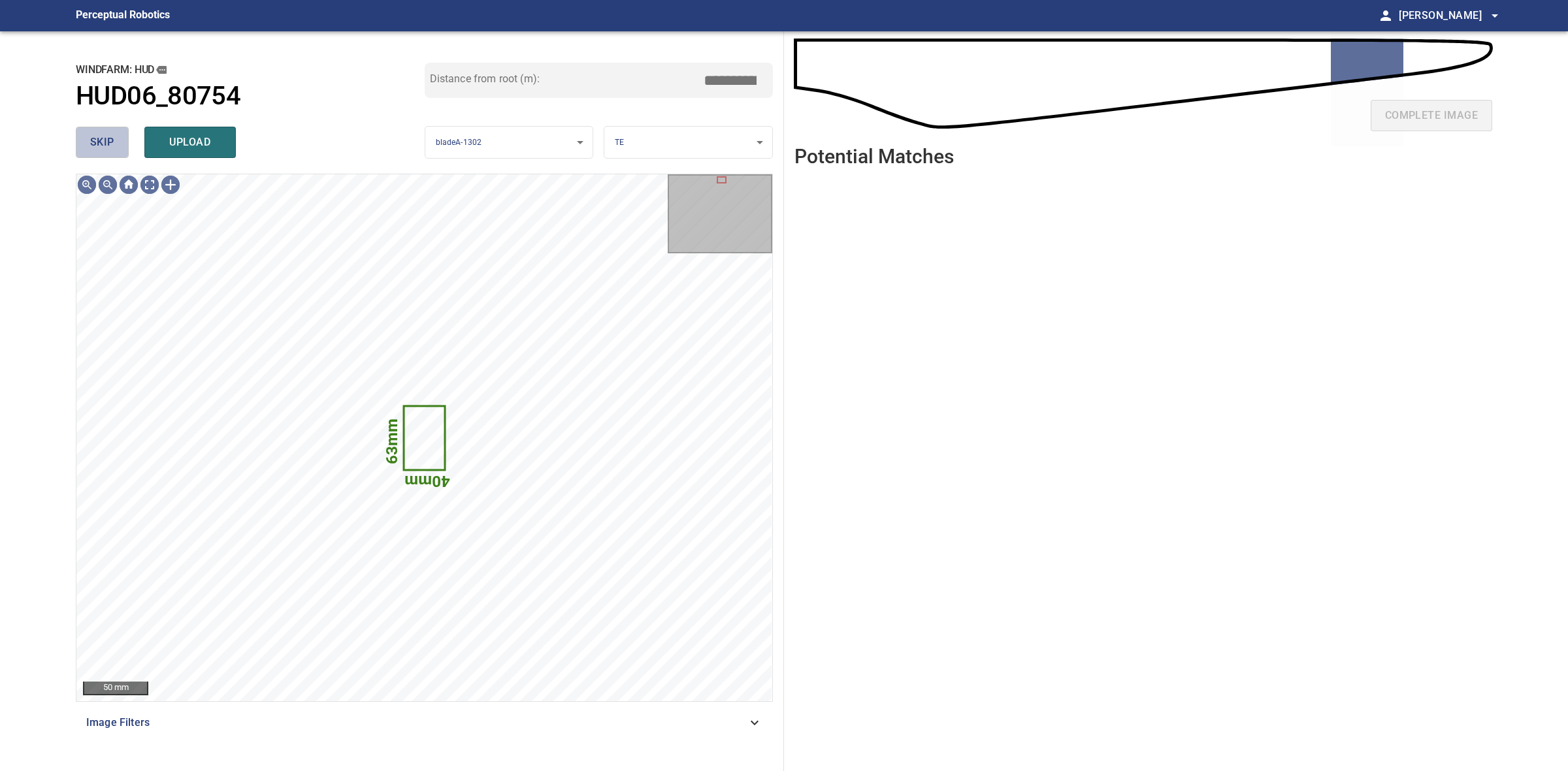
click at [104, 144] on span "skip" at bounding box center [103, 143] width 24 height 19
click at [104, 144] on div "skip upload" at bounding box center [250, 142] width 349 height 42
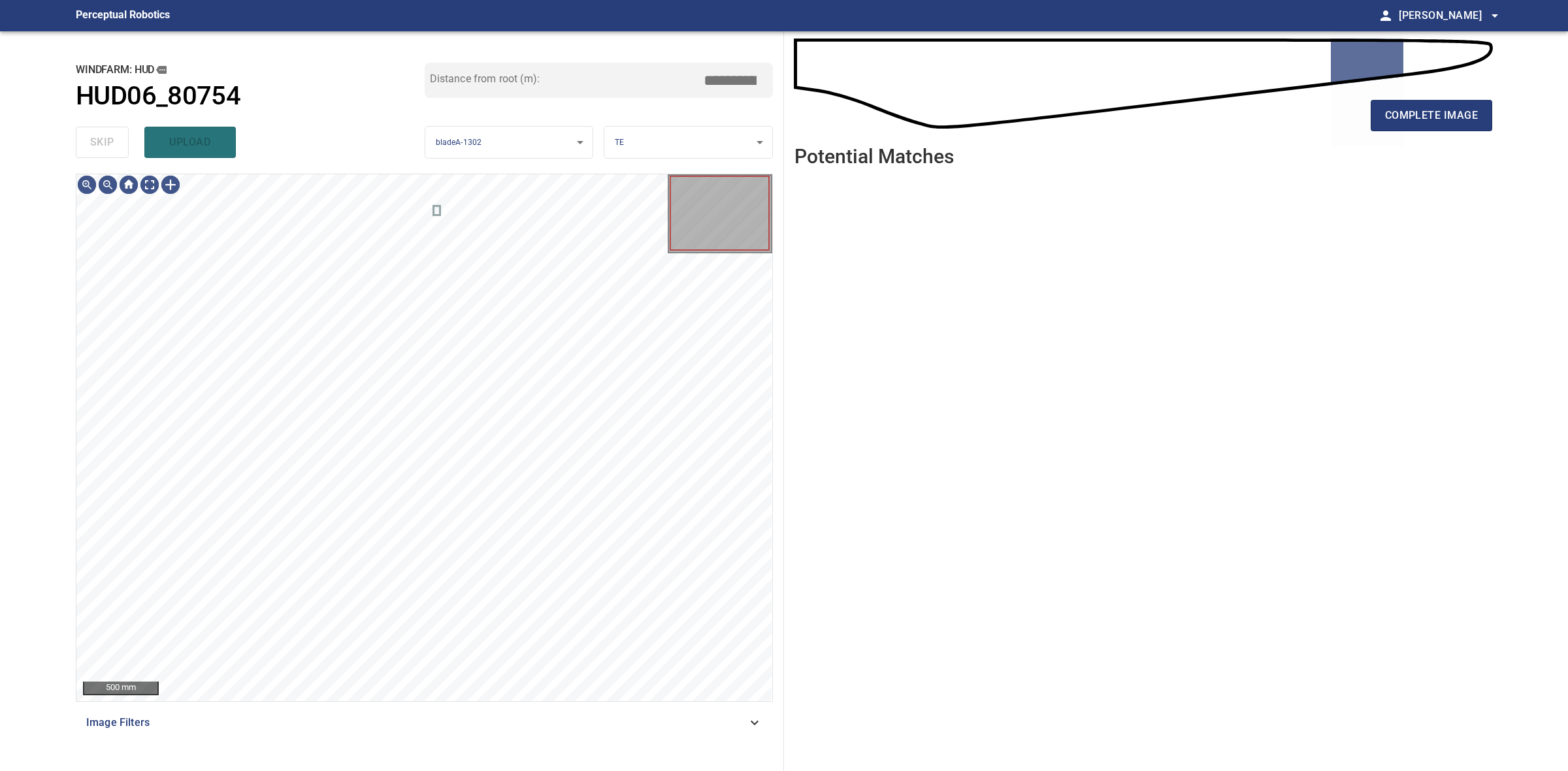
drag, startPoint x: 104, startPoint y: 144, endPoint x: 209, endPoint y: 142, distance: 105.0
click at [105, 143] on div "skip upload" at bounding box center [250, 142] width 349 height 42
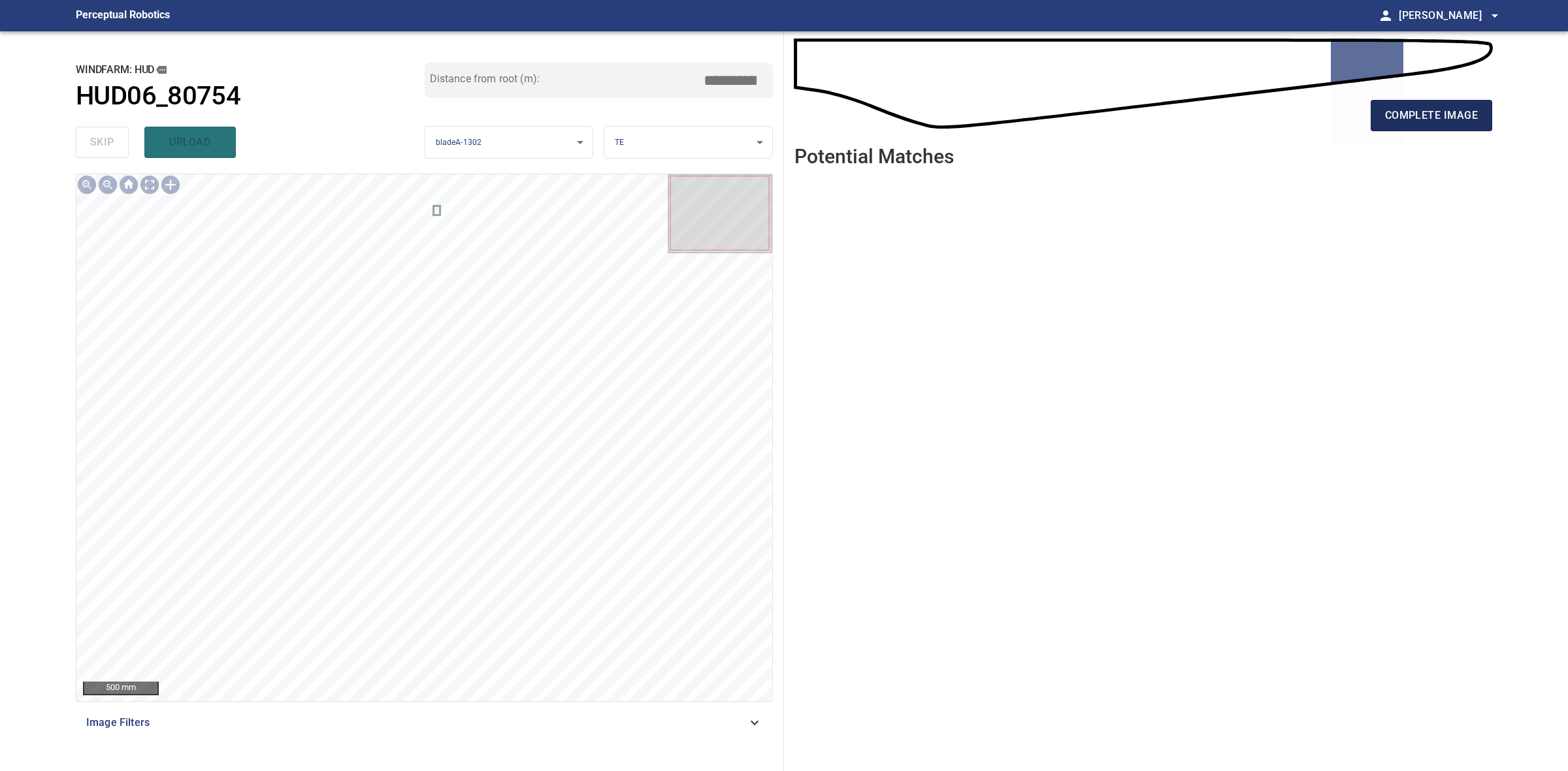
click at [1428, 121] on span "complete image" at bounding box center [1430, 116] width 92 height 19
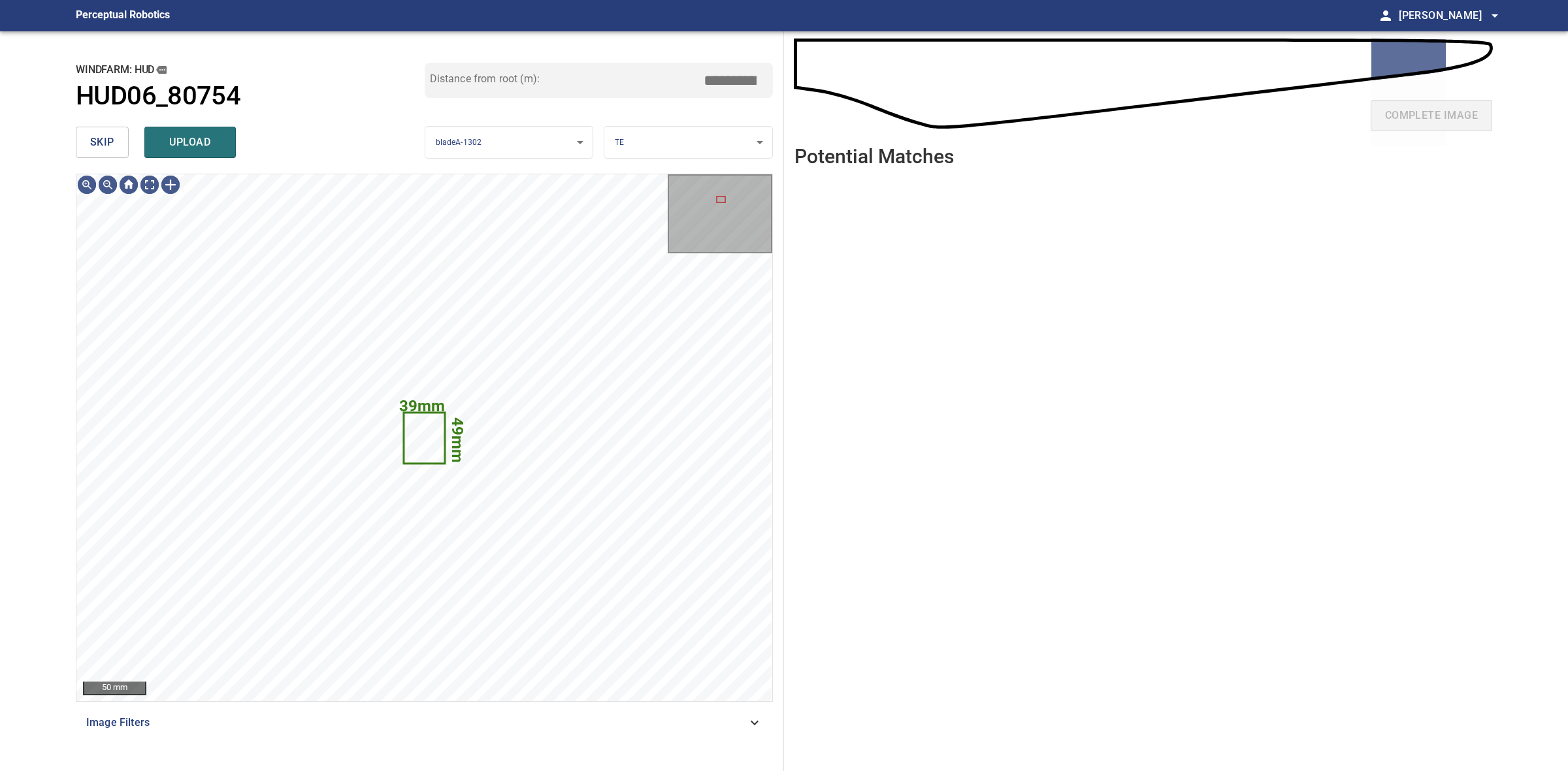
click at [86, 148] on button "skip" at bounding box center [102, 143] width 53 height 32
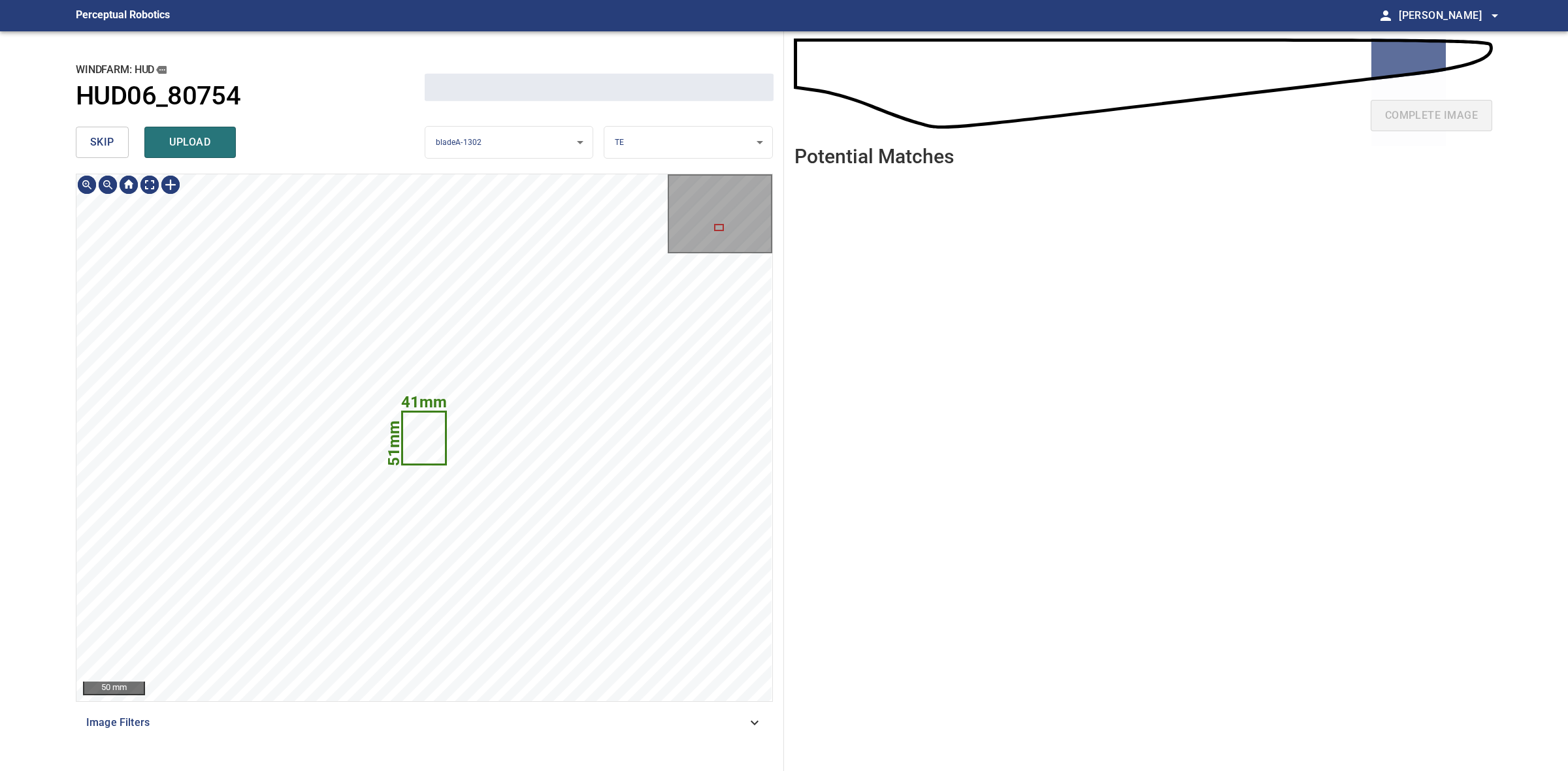
click at [86, 148] on button "skip" at bounding box center [102, 143] width 53 height 32
click at [85, 147] on div "skip upload" at bounding box center [250, 142] width 349 height 42
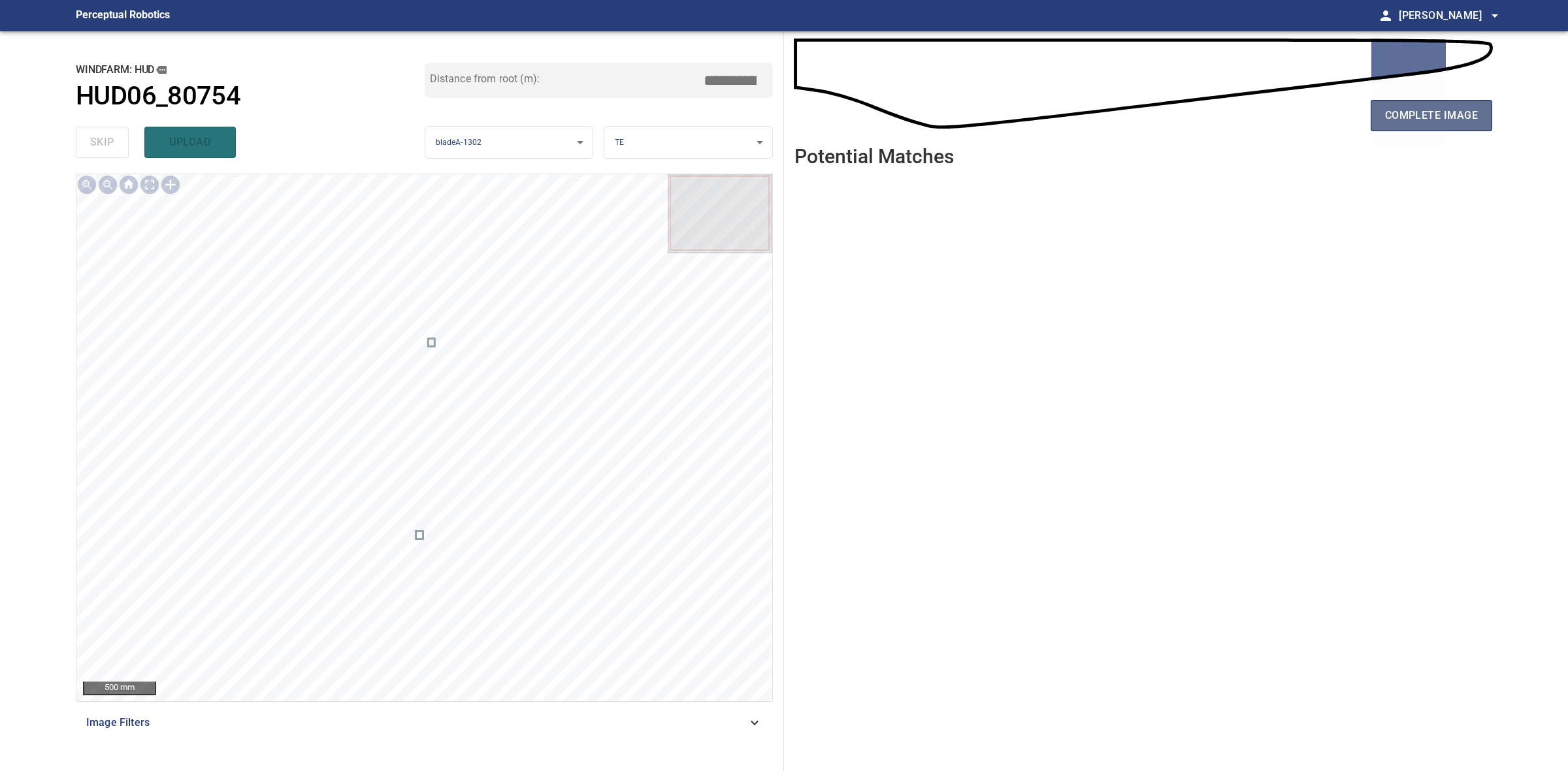
click at [1384, 125] on button "complete image" at bounding box center [1431, 116] width 121 height 32
click at [1376, 123] on button "complete image" at bounding box center [1431, 116] width 121 height 32
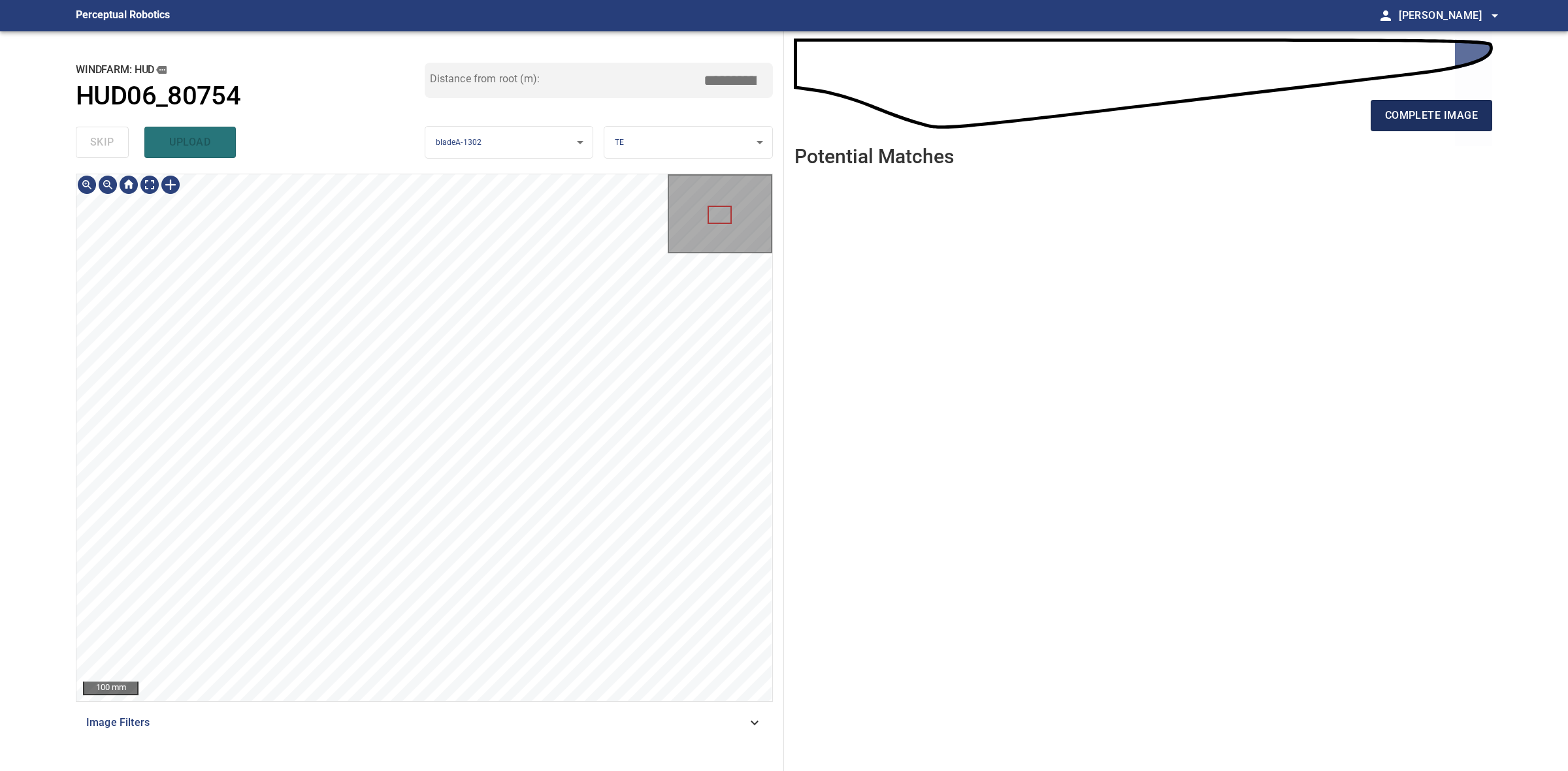
click at [1448, 106] on span "complete image" at bounding box center [1430, 116] width 92 height 19
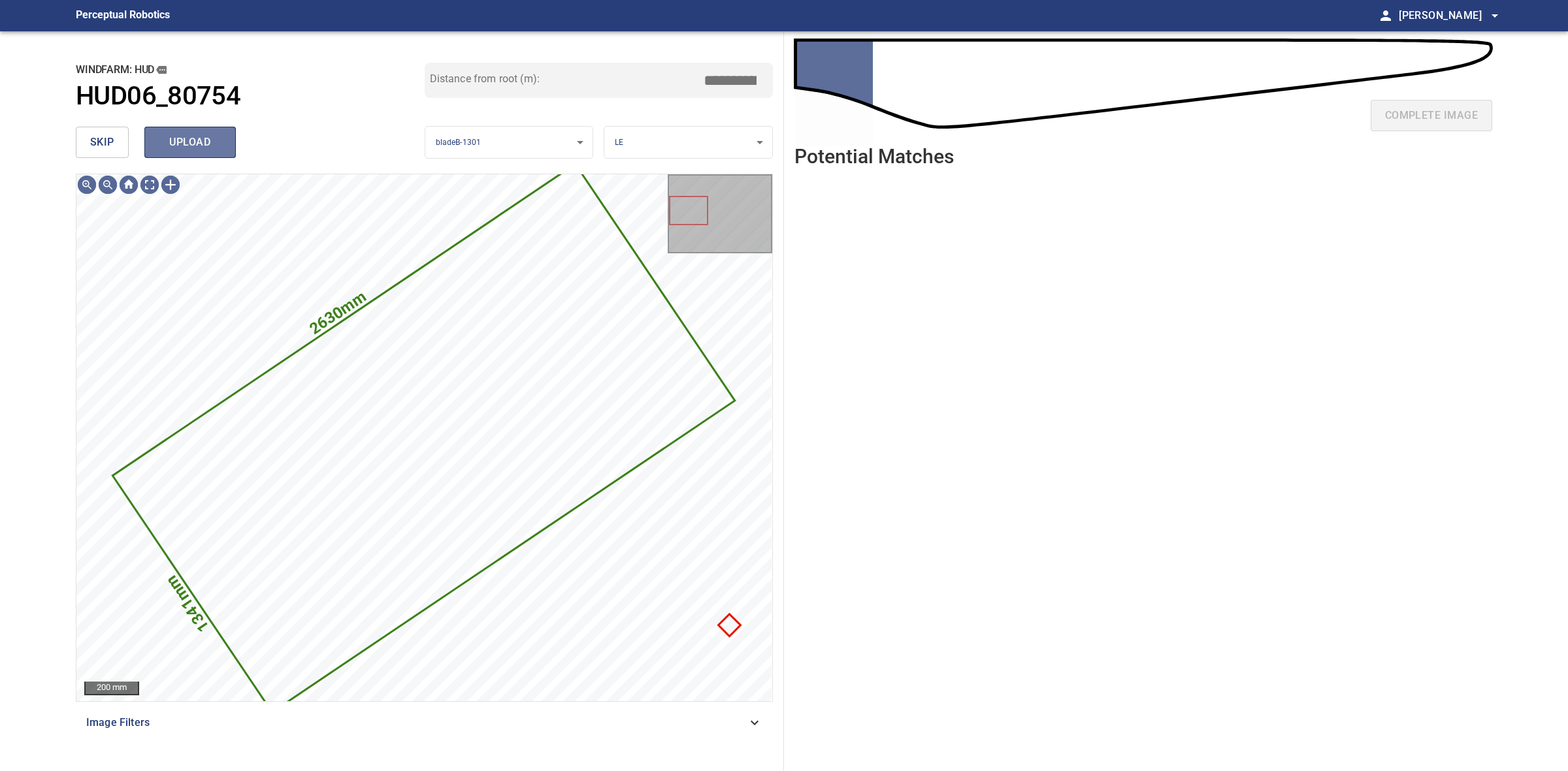
click at [191, 131] on button "upload" at bounding box center [190, 143] width 91 height 32
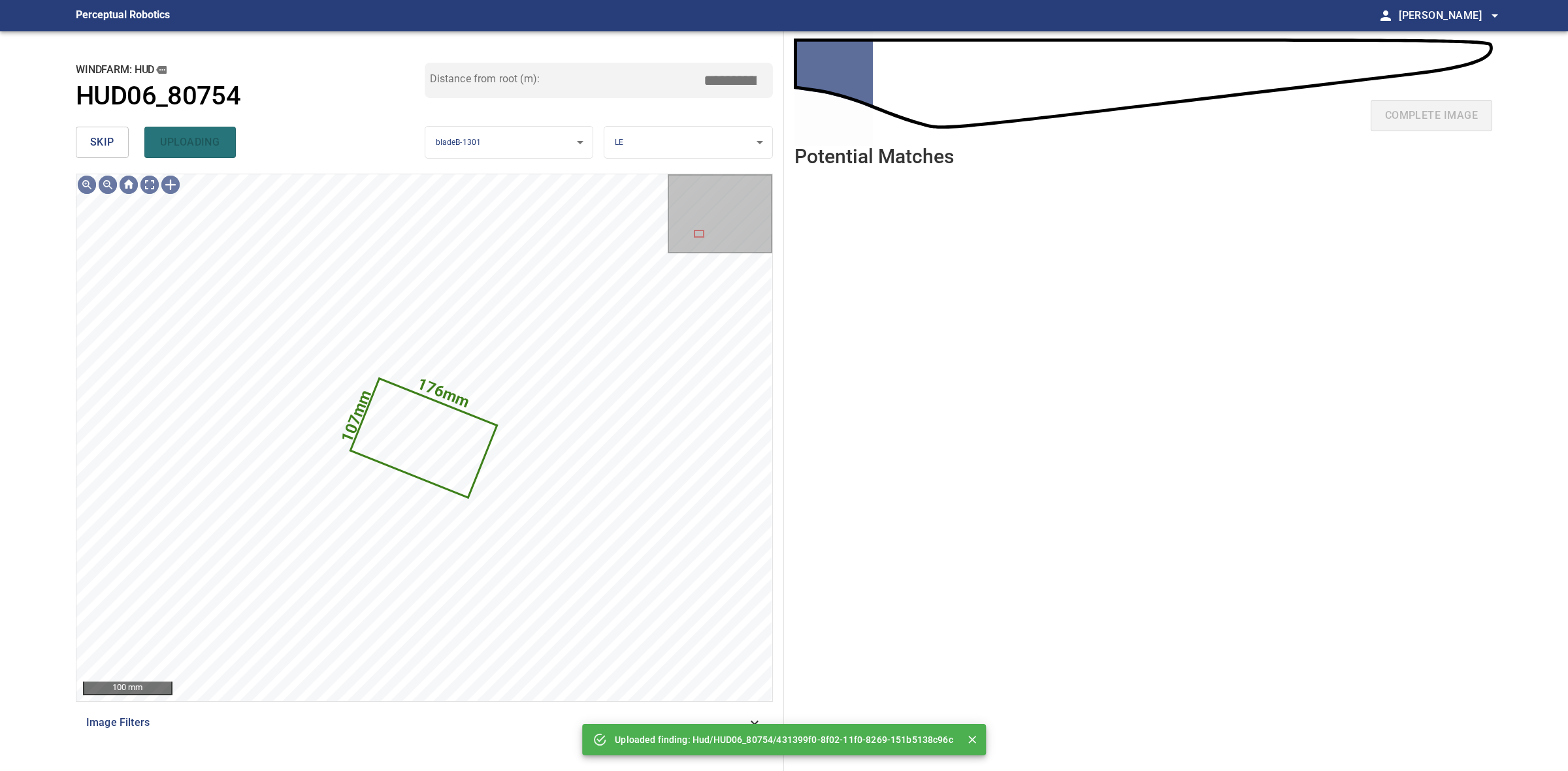
click at [62, 139] on main "**********" at bounding box center [784, 385] width 1568 height 771
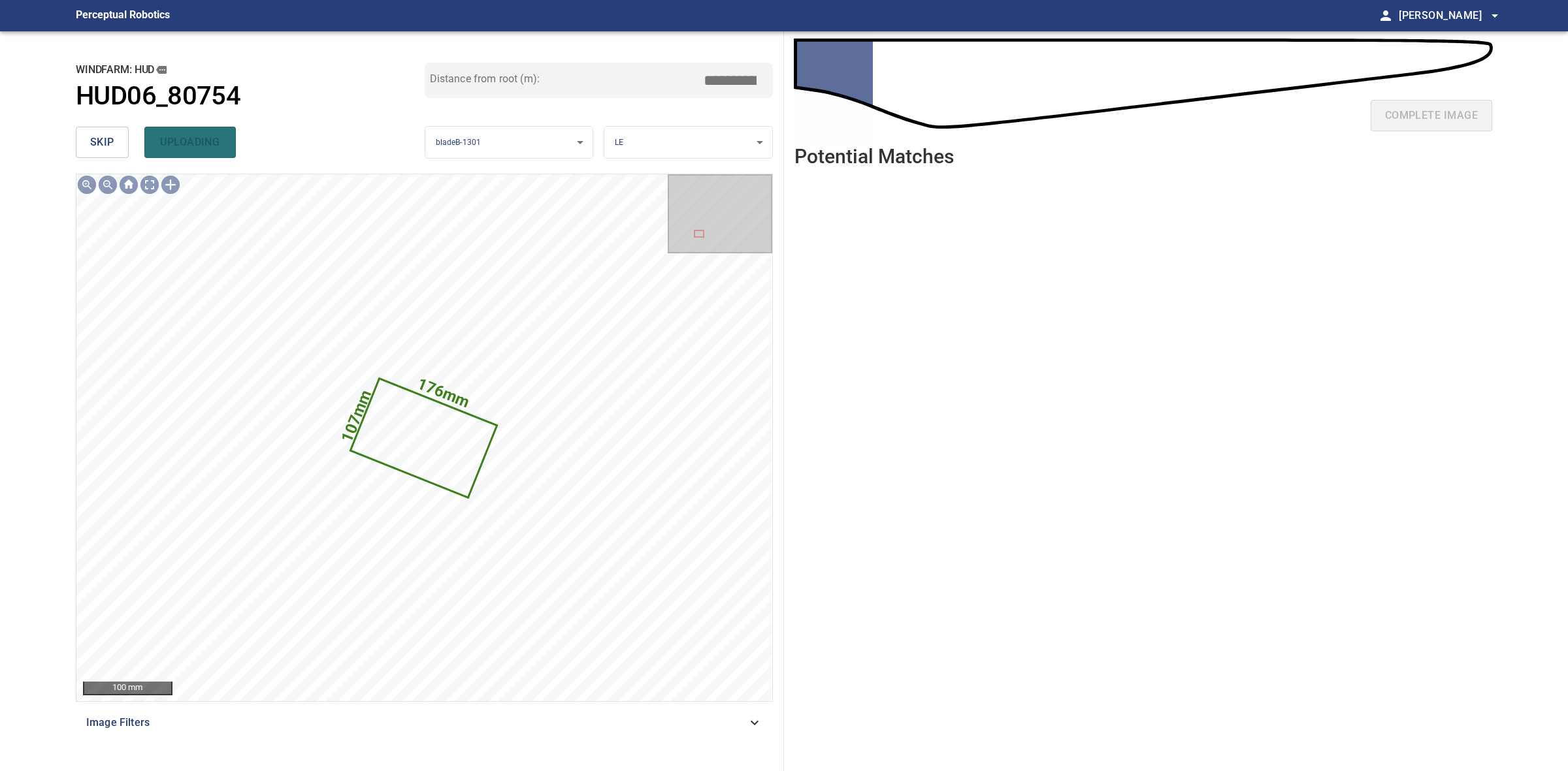
click at [62, 139] on main "**********" at bounding box center [784, 385] width 1568 height 771
click at [91, 135] on span "skip" at bounding box center [103, 143] width 24 height 19
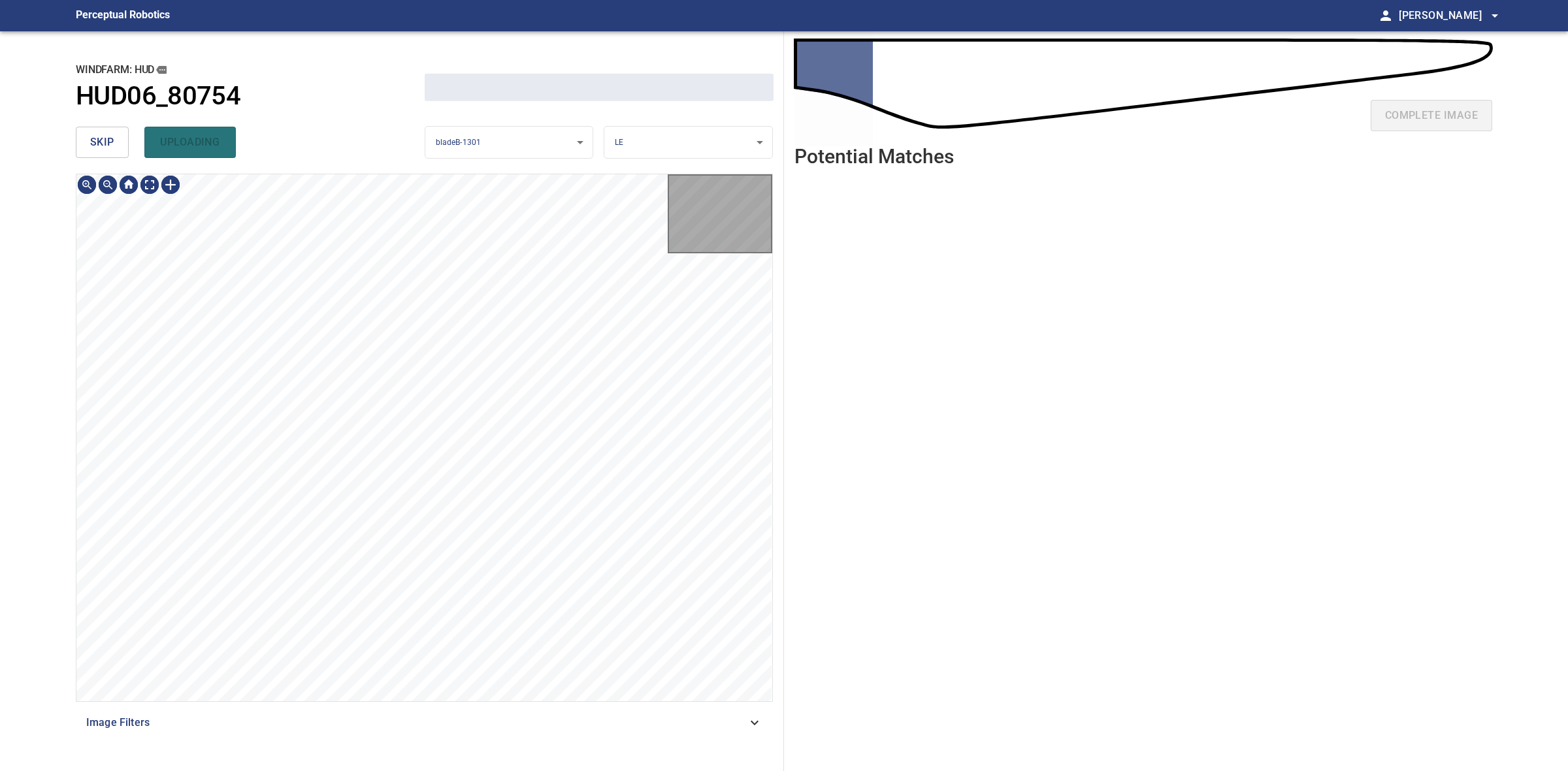
click at [91, 135] on span "skip" at bounding box center [103, 143] width 24 height 19
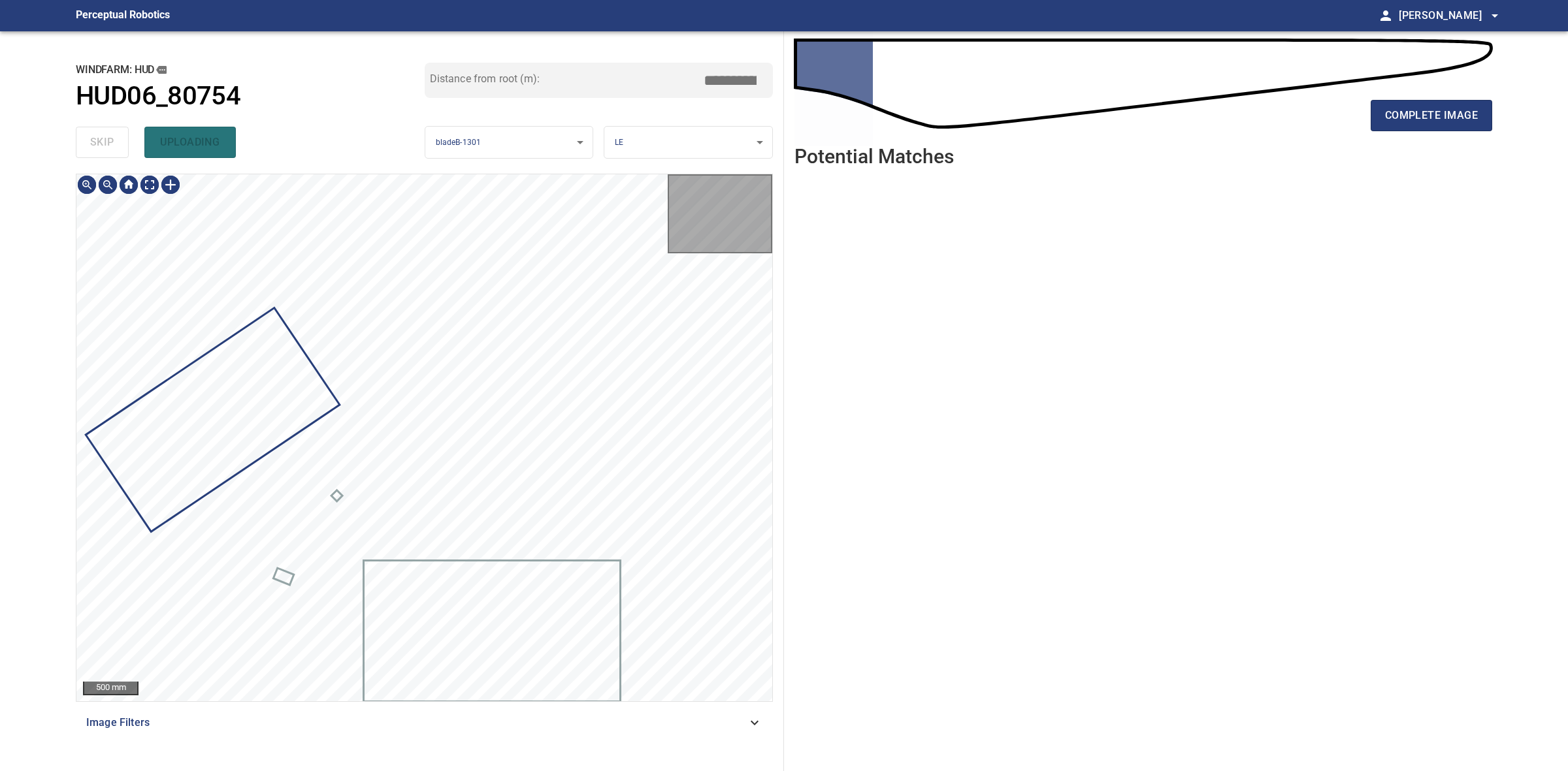
type input "****"
click at [91, 135] on div "skip uploading" at bounding box center [250, 142] width 349 height 42
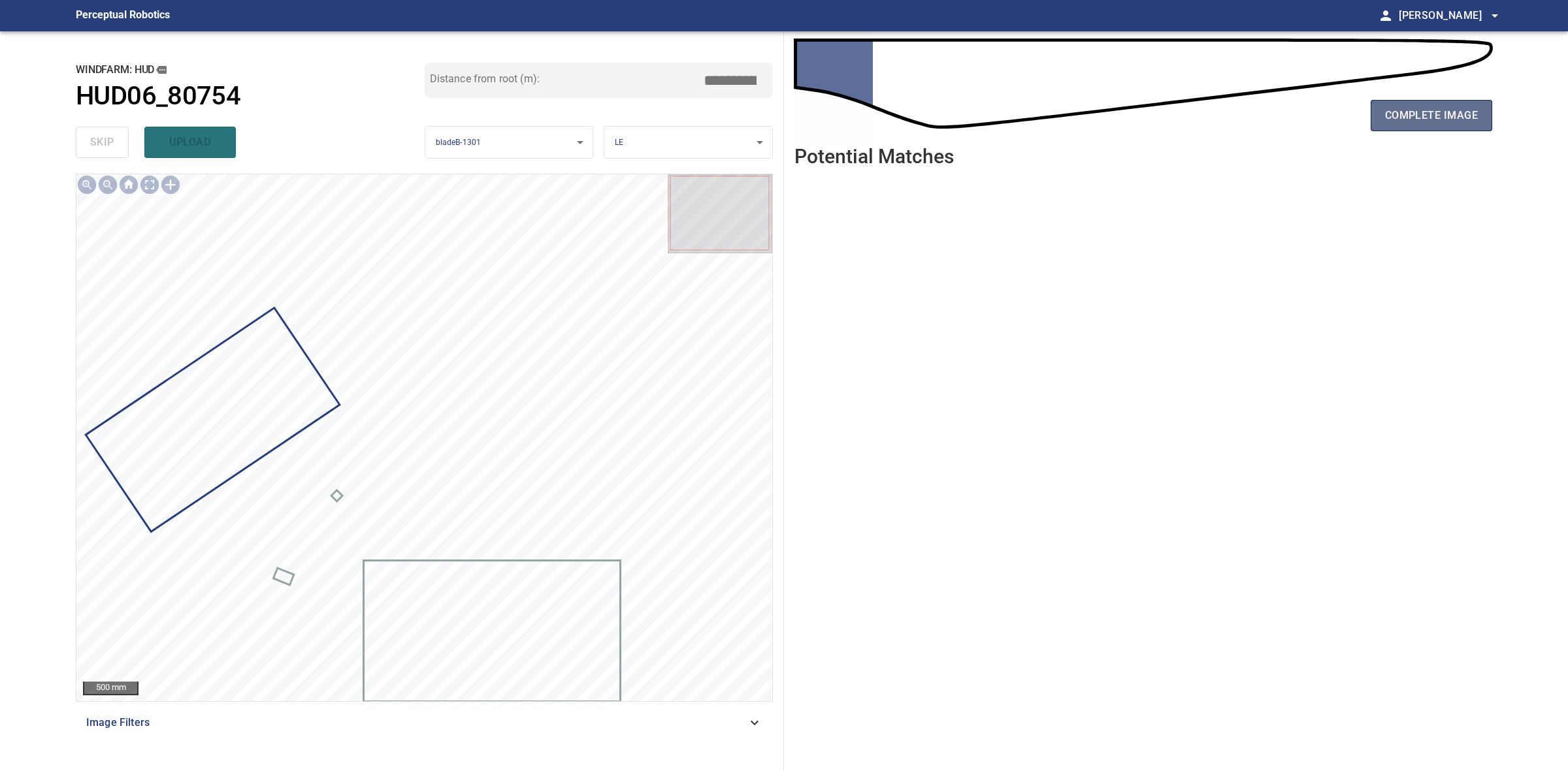
click at [1392, 115] on span "complete image" at bounding box center [1430, 116] width 92 height 19
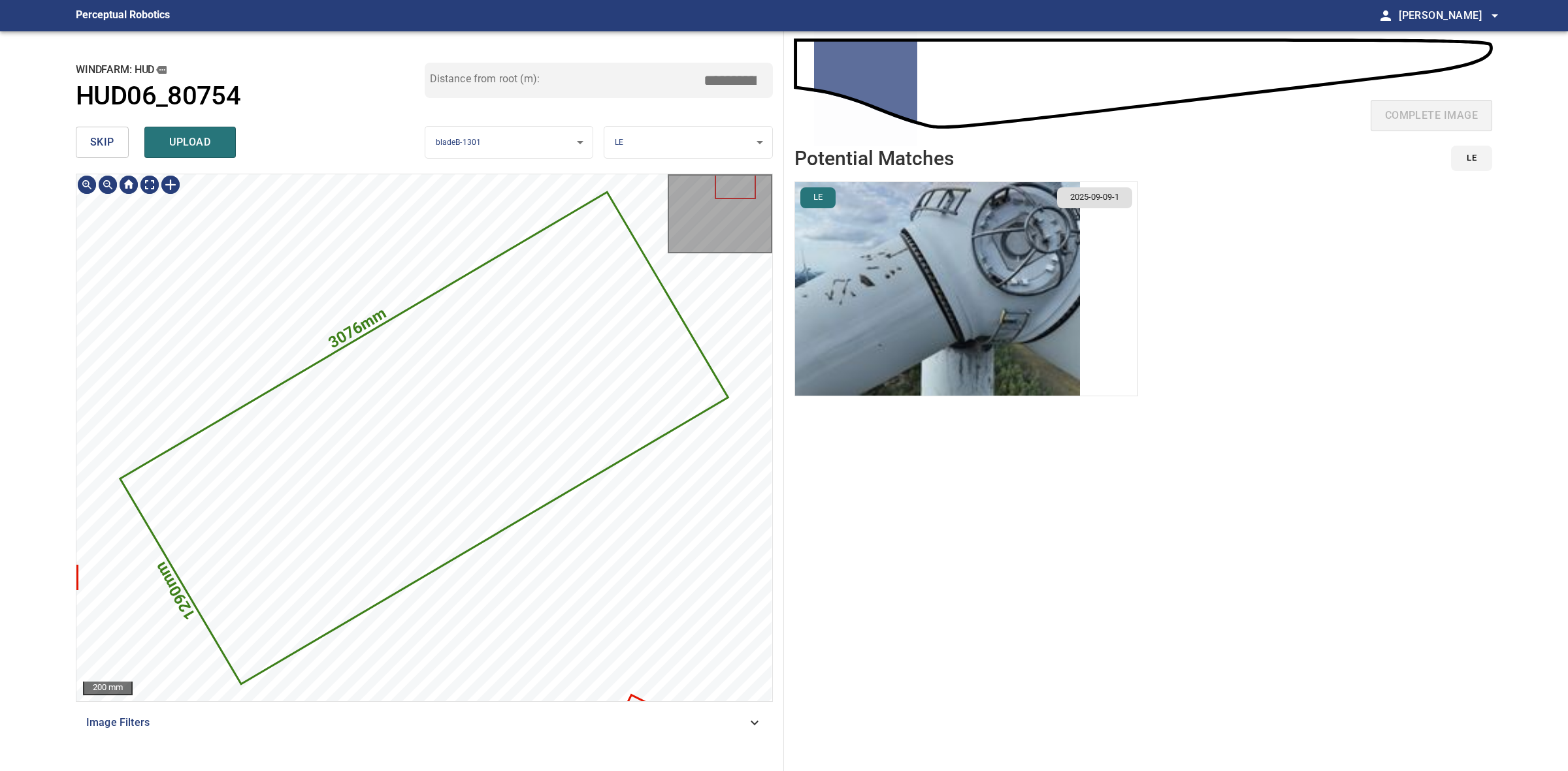
click at [971, 269] on img "button" at bounding box center [937, 288] width 284 height 213
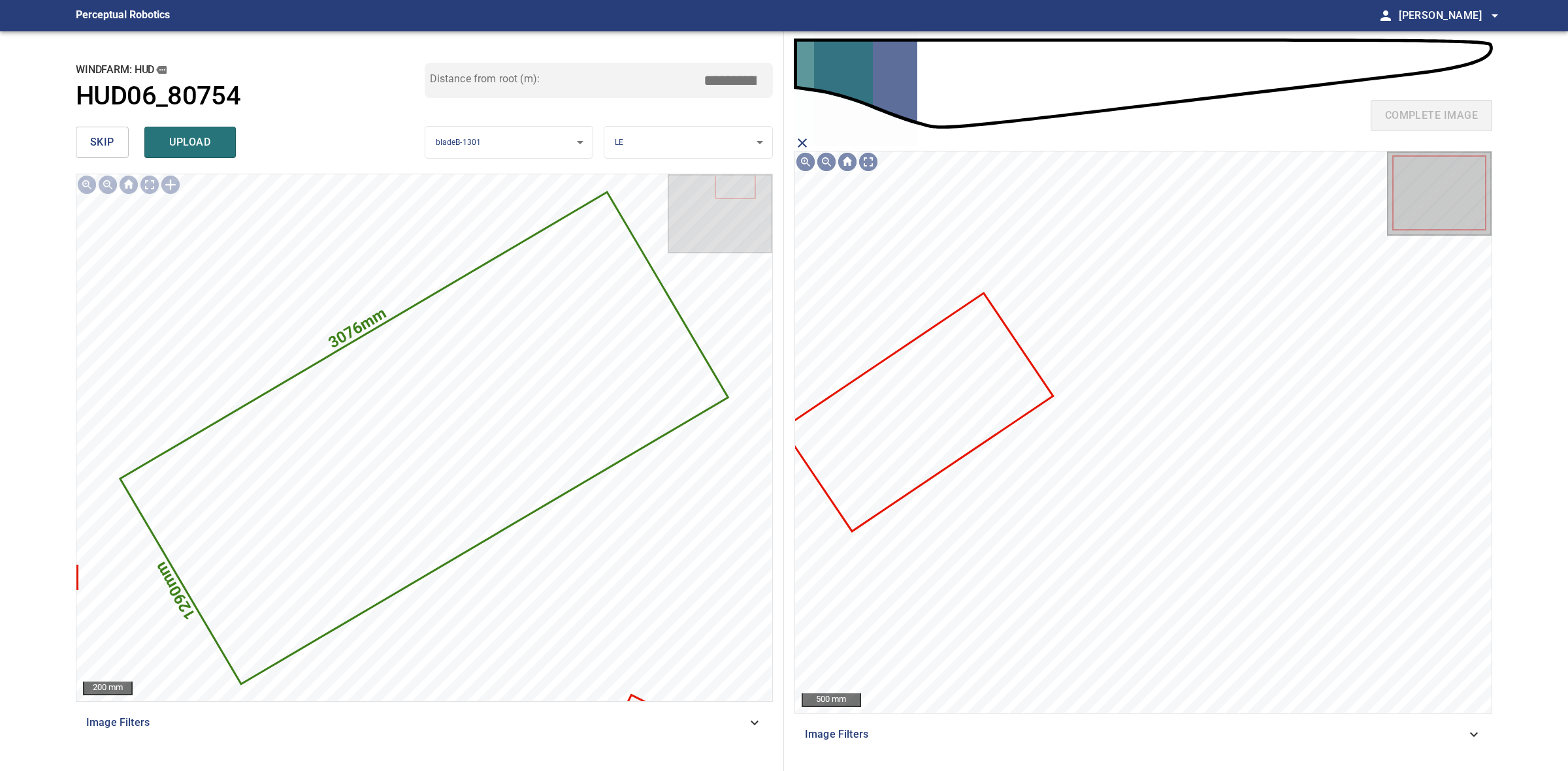
click at [975, 377] on icon at bounding box center [917, 413] width 268 height 236
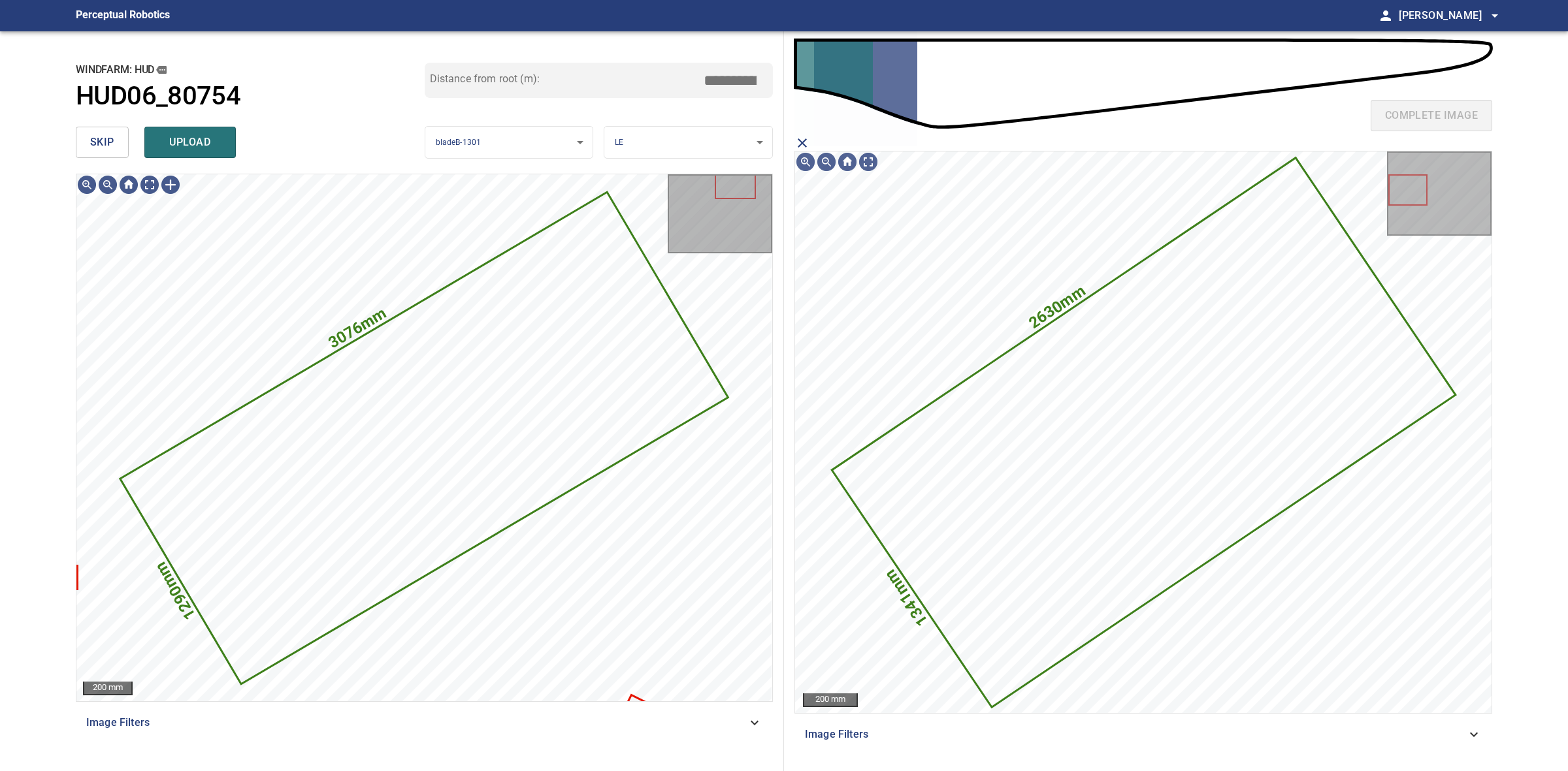
click at [187, 145] on span "upload" at bounding box center [189, 143] width 62 height 19
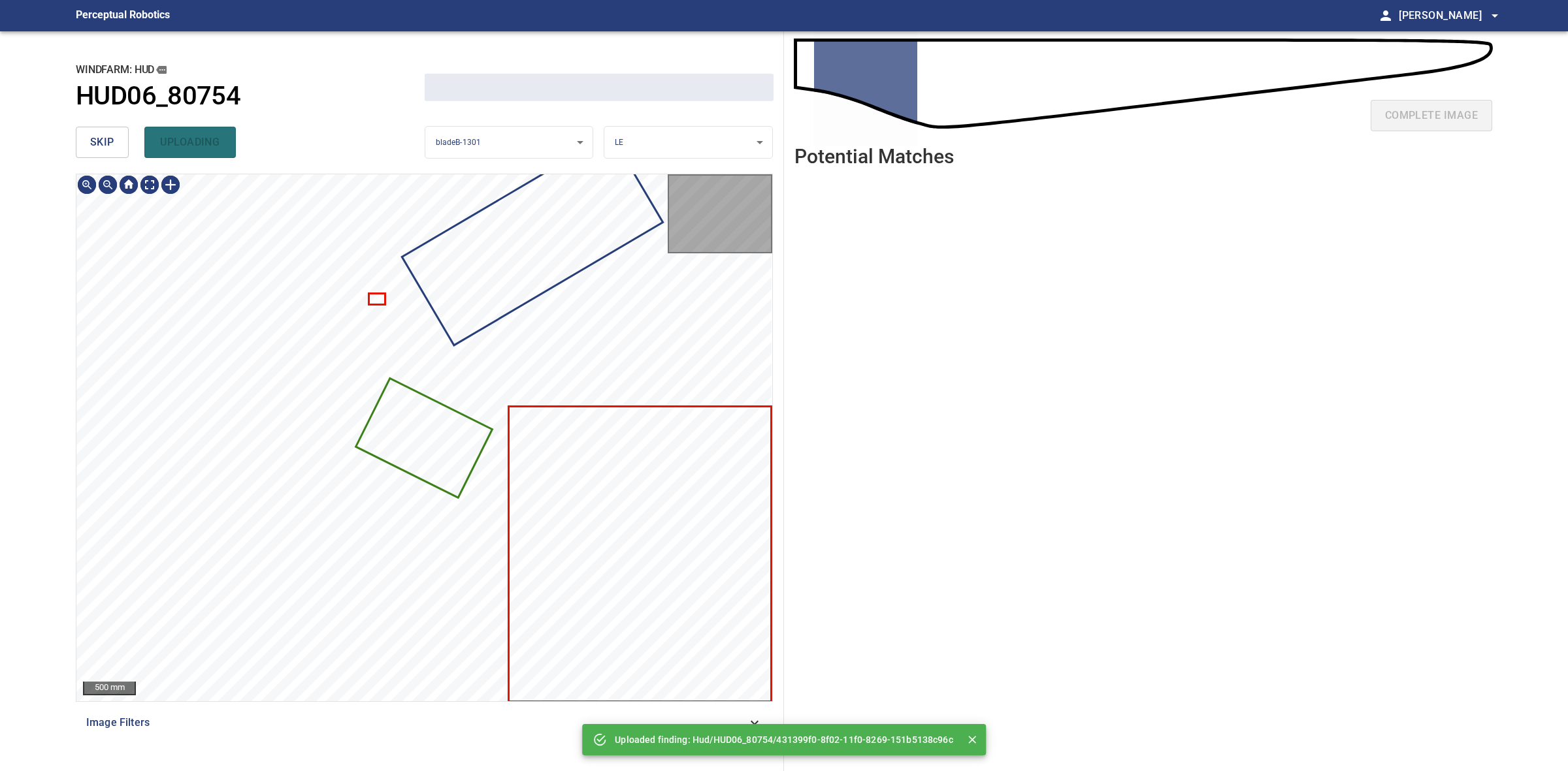
click at [108, 144] on span "skip" at bounding box center [103, 143] width 24 height 19
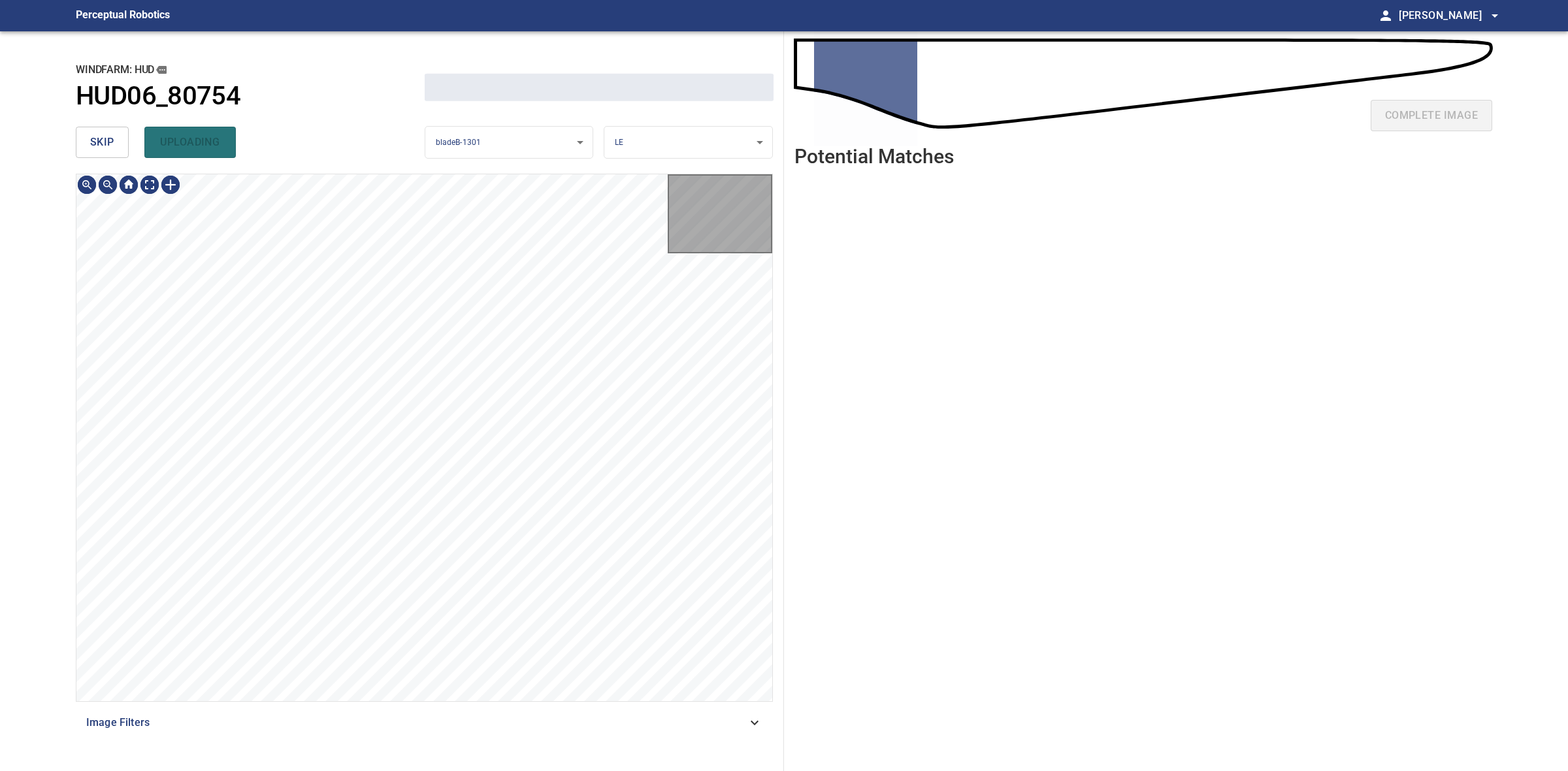
click at [108, 144] on span "skip" at bounding box center [103, 143] width 24 height 19
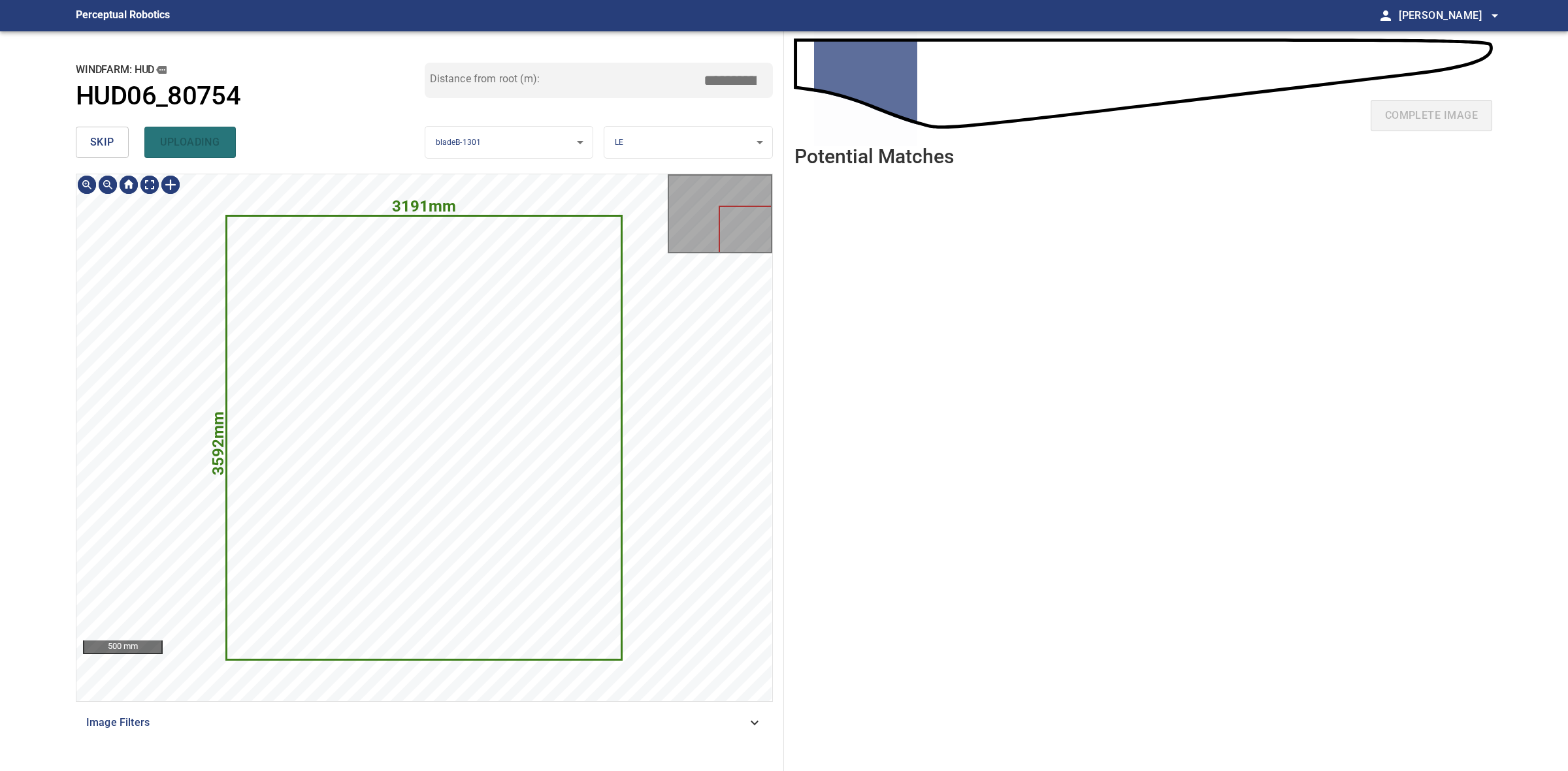
click at [108, 143] on span "skip" at bounding box center [103, 143] width 24 height 19
type input "****"
click at [108, 143] on div "skip uploading" at bounding box center [250, 142] width 349 height 42
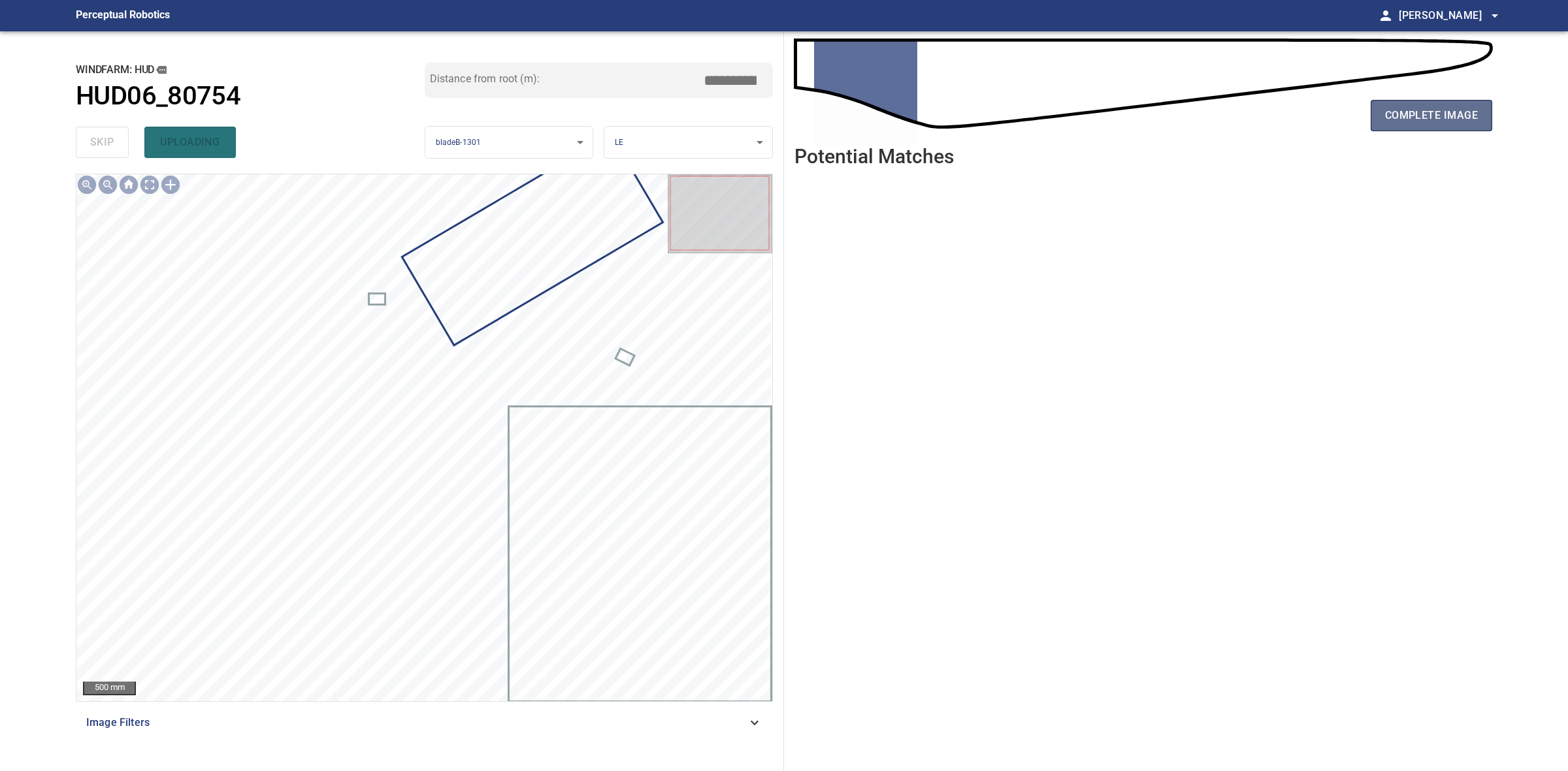
click at [1382, 108] on button "complete image" at bounding box center [1431, 116] width 121 height 32
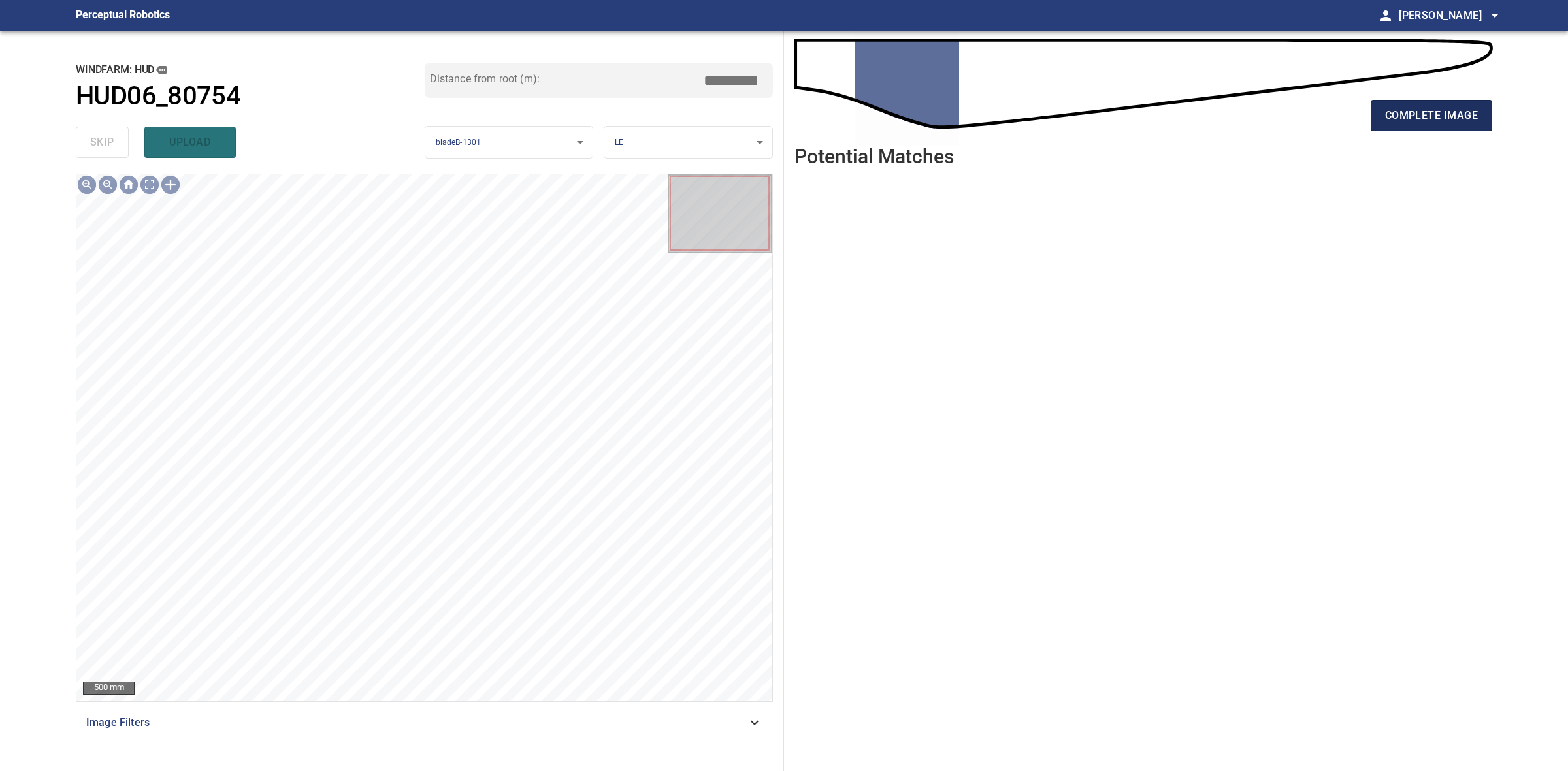
drag, startPoint x: 1465, startPoint y: 151, endPoint x: 1433, endPoint y: 130, distance: 38.3
click at [1462, 149] on header "Potential Matches" at bounding box center [1143, 161] width 697 height 32
click at [1433, 130] on button "complete image" at bounding box center [1431, 116] width 121 height 32
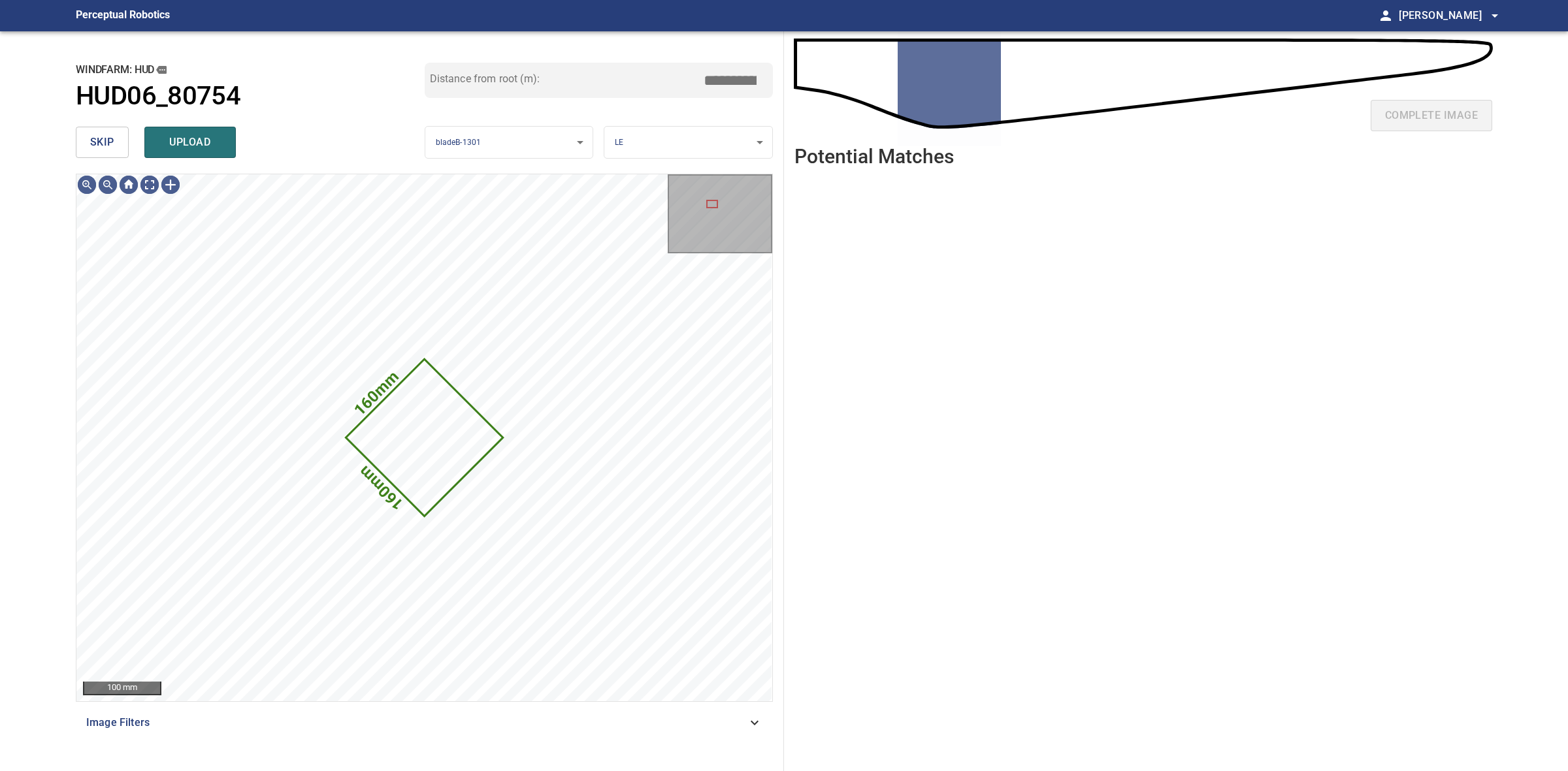
click at [89, 147] on button "skip" at bounding box center [102, 143] width 53 height 32
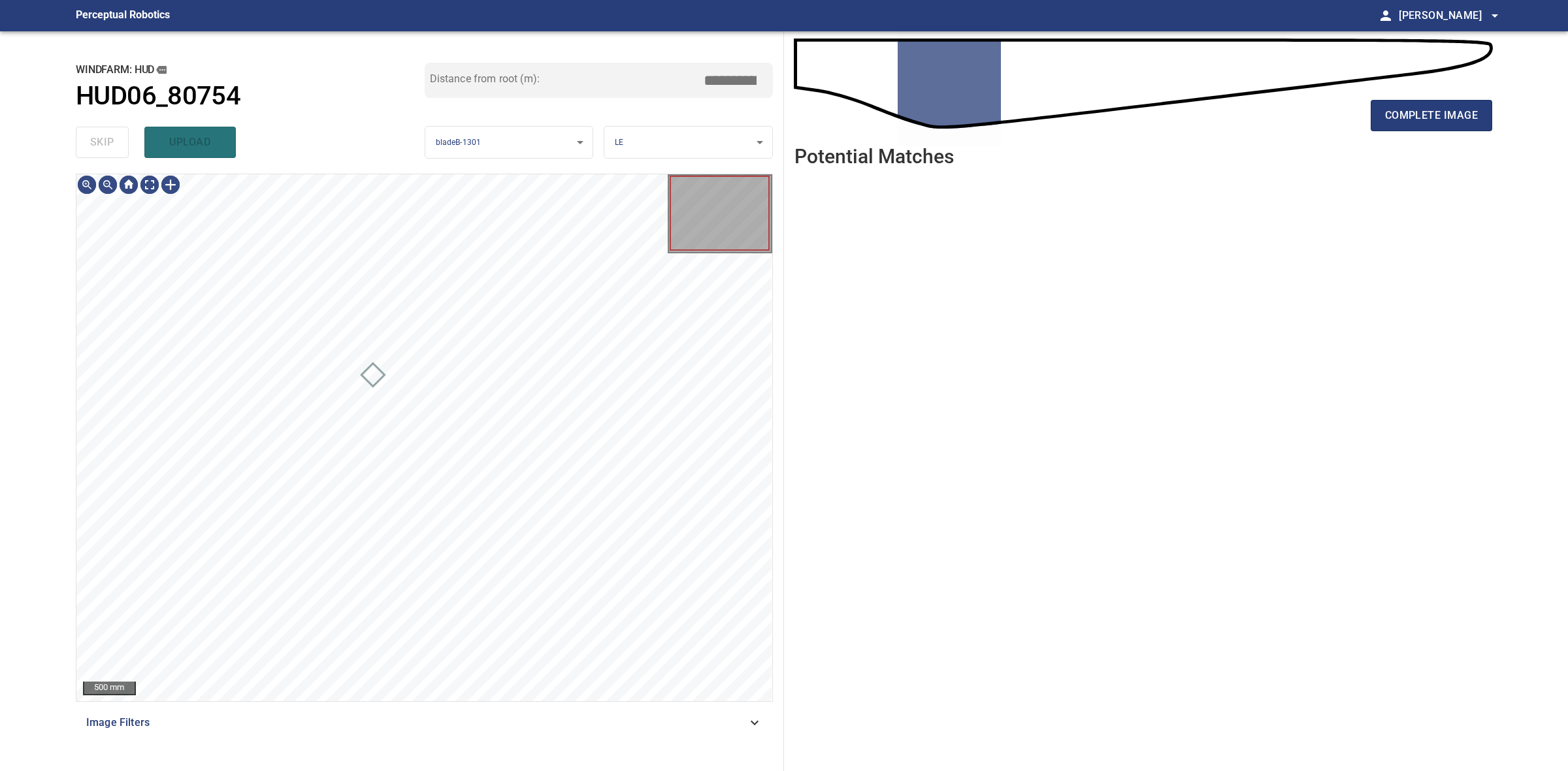
click at [89, 147] on div "skip upload" at bounding box center [250, 142] width 349 height 42
drag, startPoint x: 1347, startPoint y: 134, endPoint x: 1369, endPoint y: 134, distance: 22.0
click at [1350, 134] on div "complete image" at bounding box center [1143, 121] width 697 height 52
click at [1369, 134] on div "complete image" at bounding box center [1143, 121] width 697 height 52
click at [1375, 132] on div "complete image" at bounding box center [1143, 121] width 697 height 52
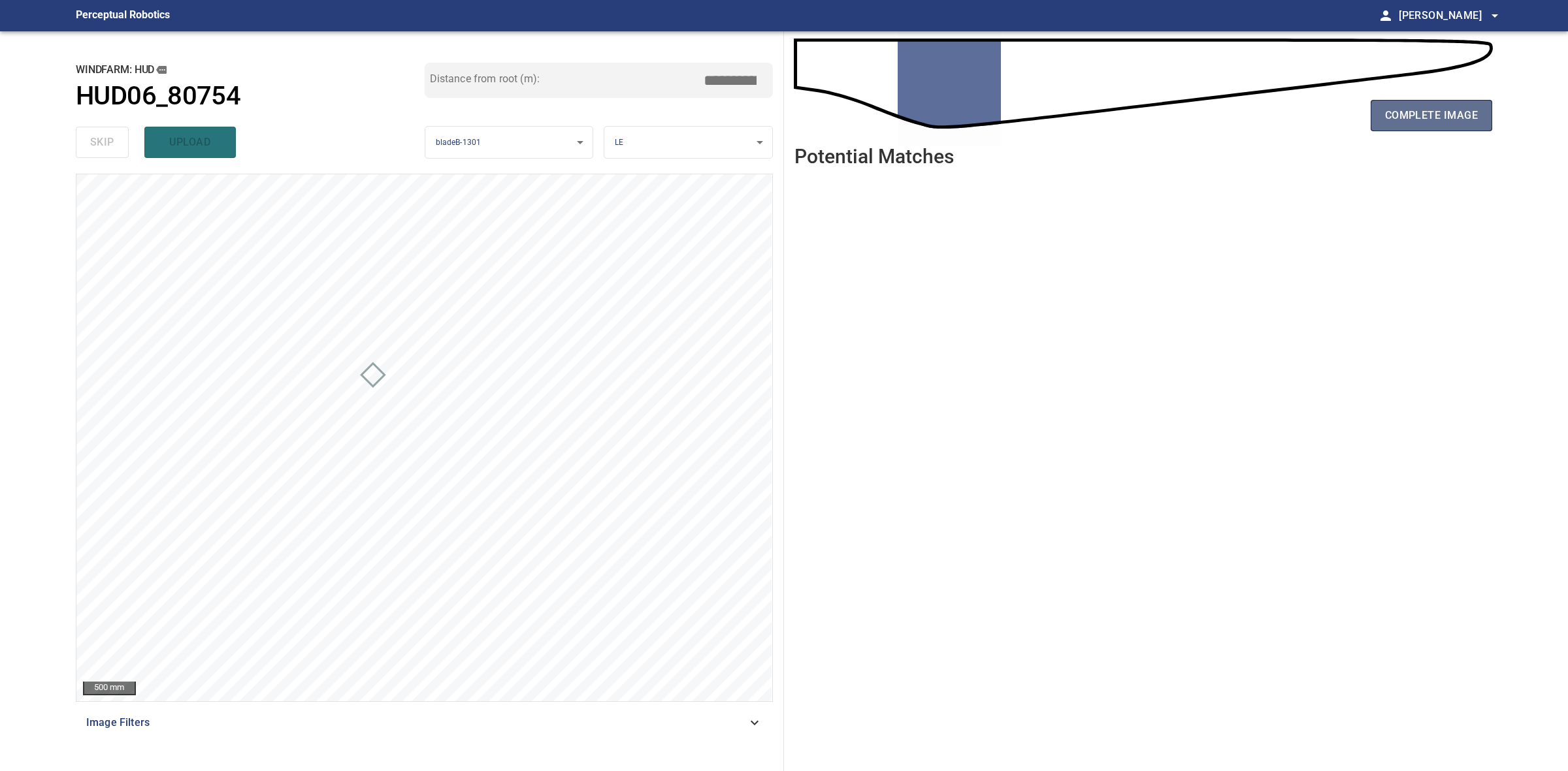
click at [1375, 126] on button "complete image" at bounding box center [1431, 116] width 121 height 32
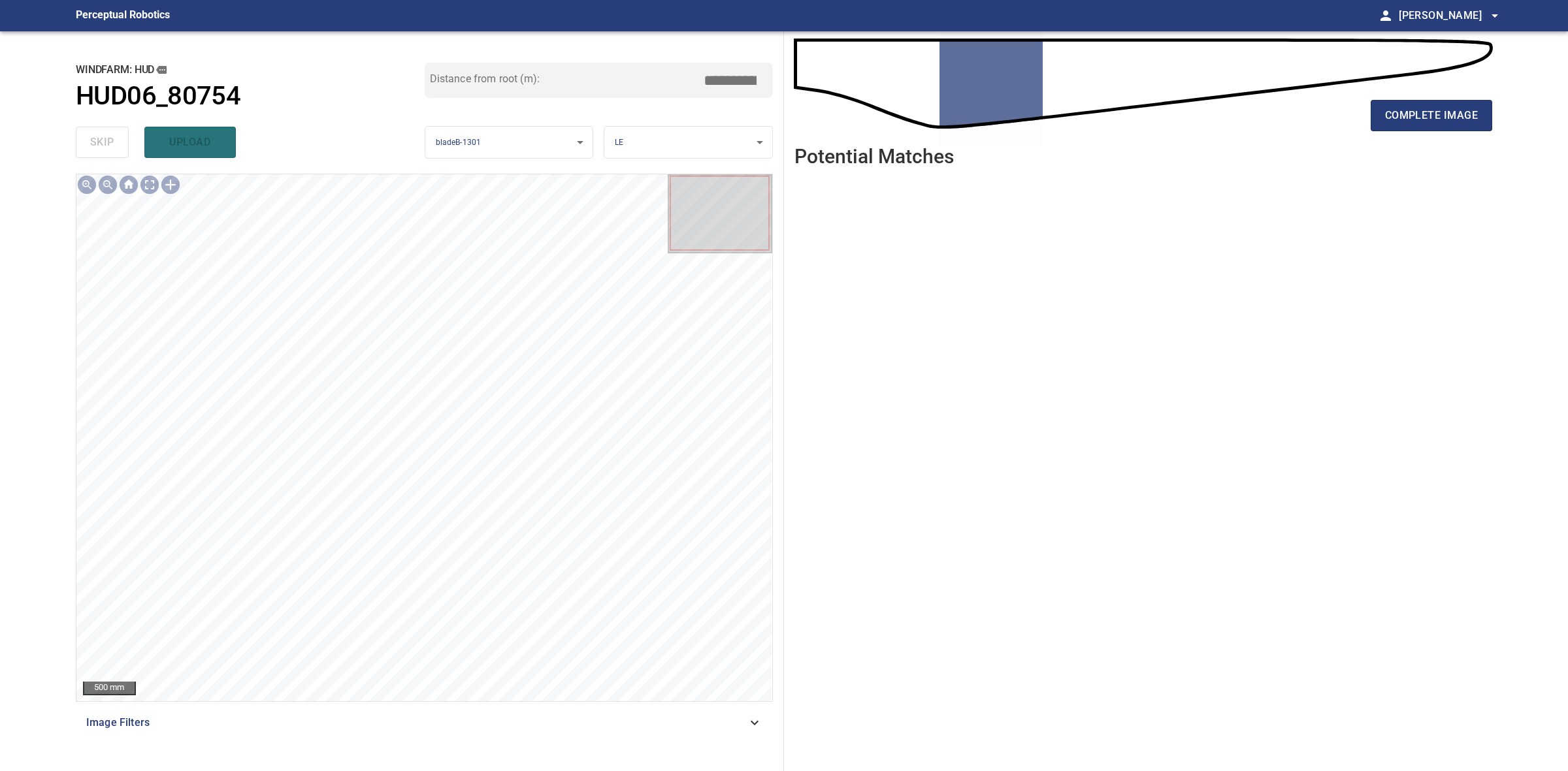
click at [1402, 142] on div "complete image" at bounding box center [1143, 121] width 697 height 52
click at [1424, 109] on span "complete image" at bounding box center [1430, 116] width 92 height 19
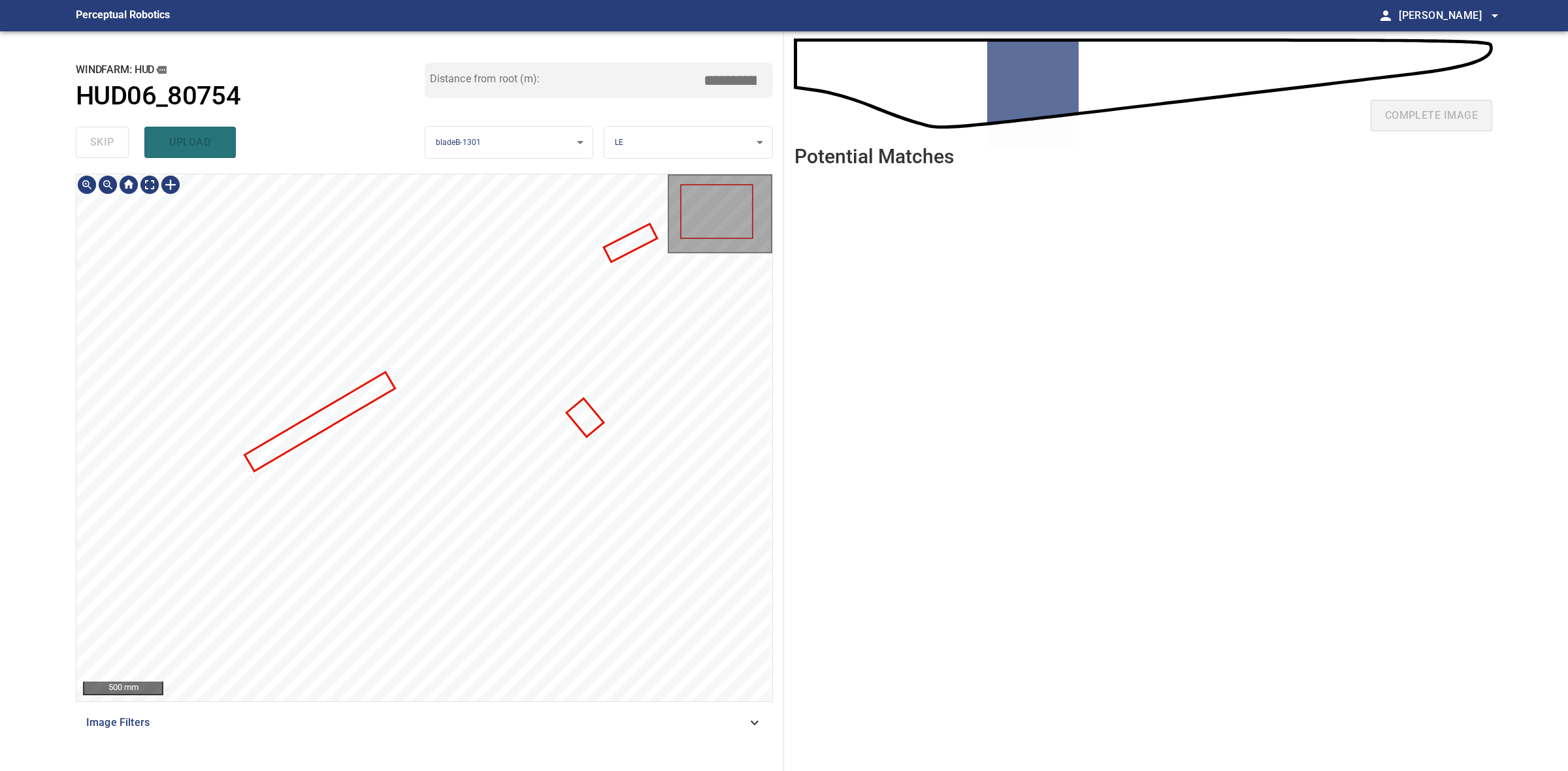
click at [350, 399] on div at bounding box center [424, 437] width 695 height 527
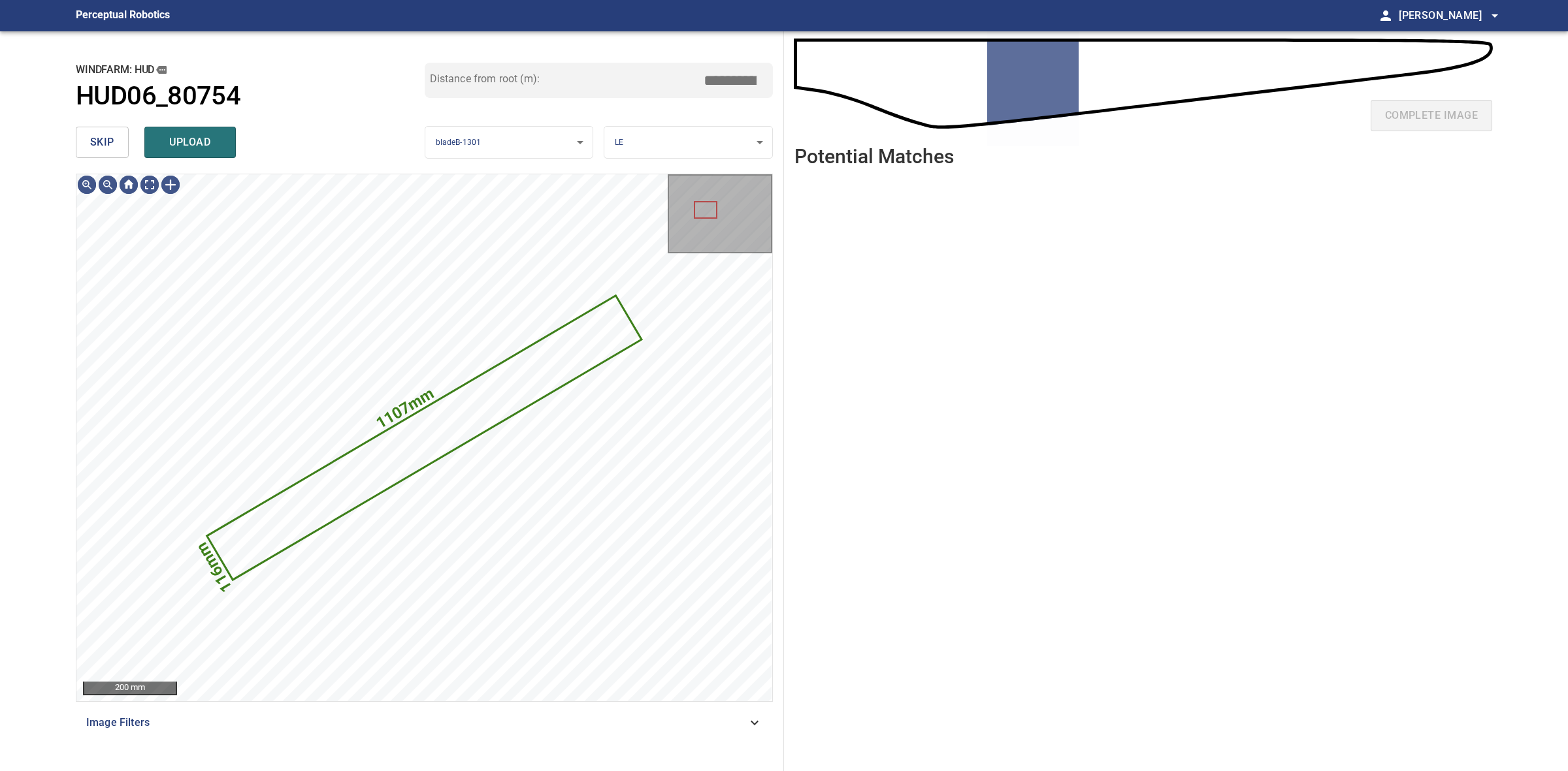
click at [116, 137] on button "skip" at bounding box center [102, 143] width 53 height 32
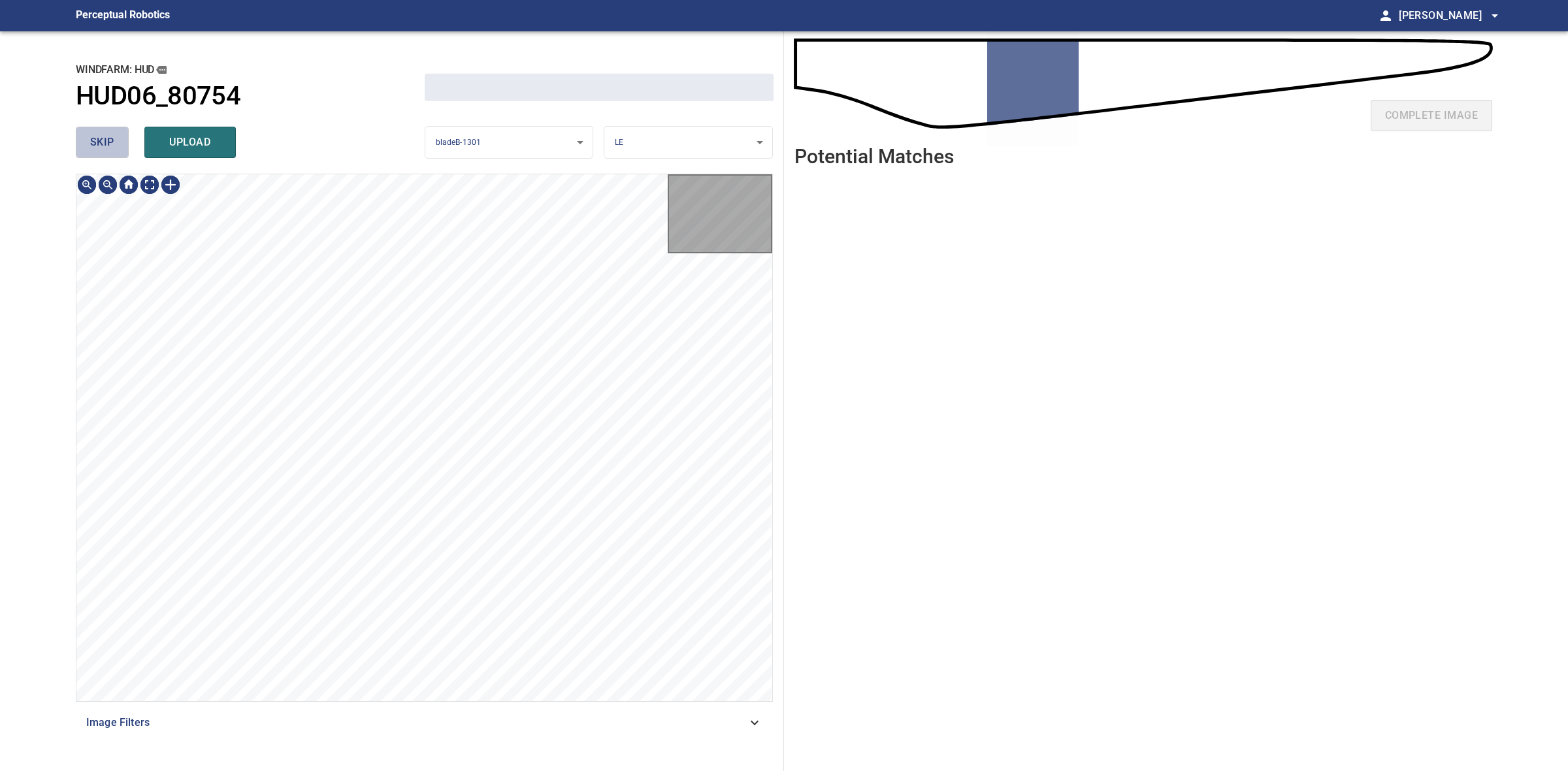
click at [116, 137] on button "skip" at bounding box center [102, 143] width 53 height 32
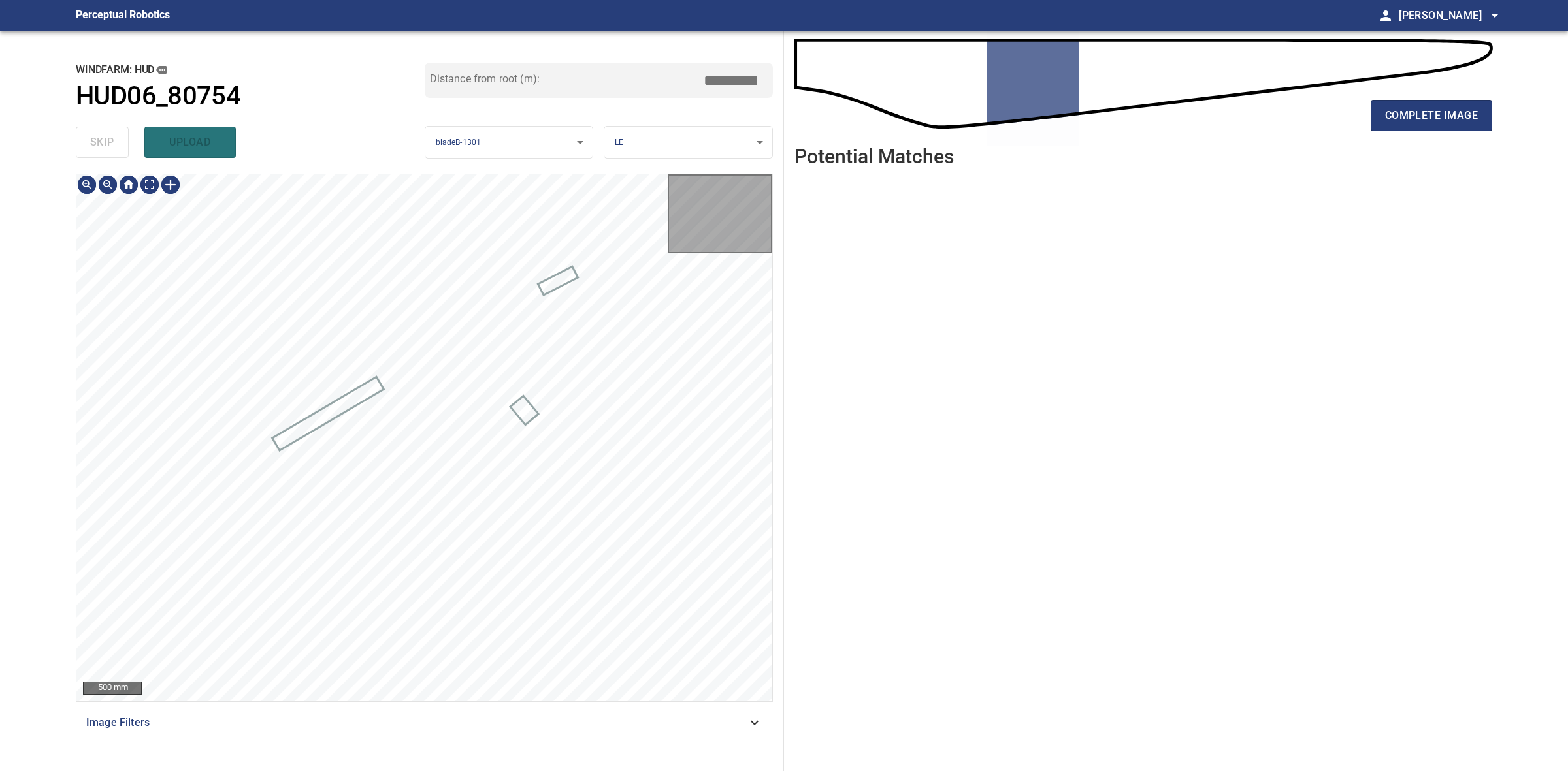
type input "*****"
click at [116, 137] on div "skip upload" at bounding box center [250, 142] width 349 height 42
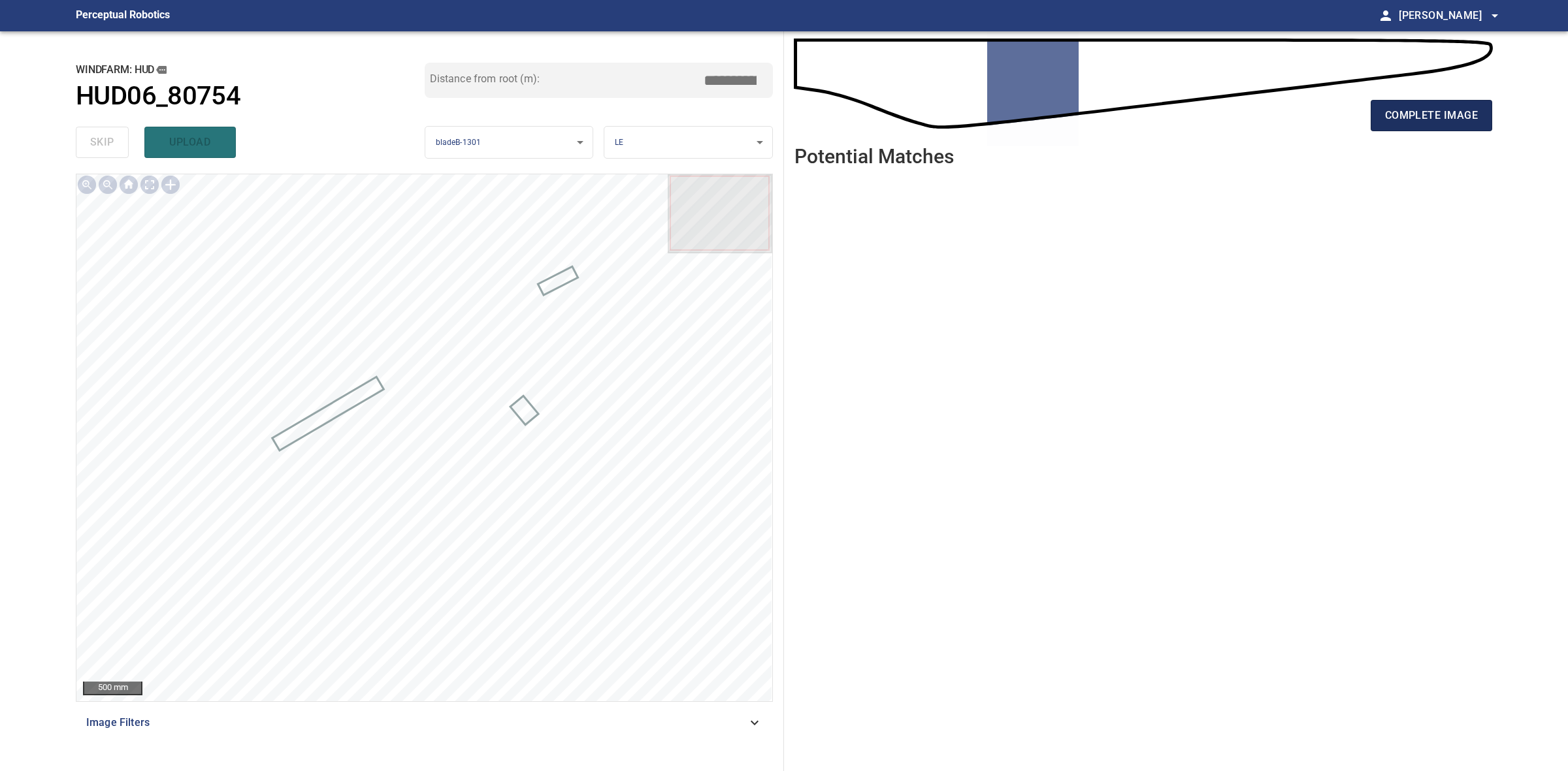
click at [1464, 121] on span "complete image" at bounding box center [1430, 116] width 92 height 19
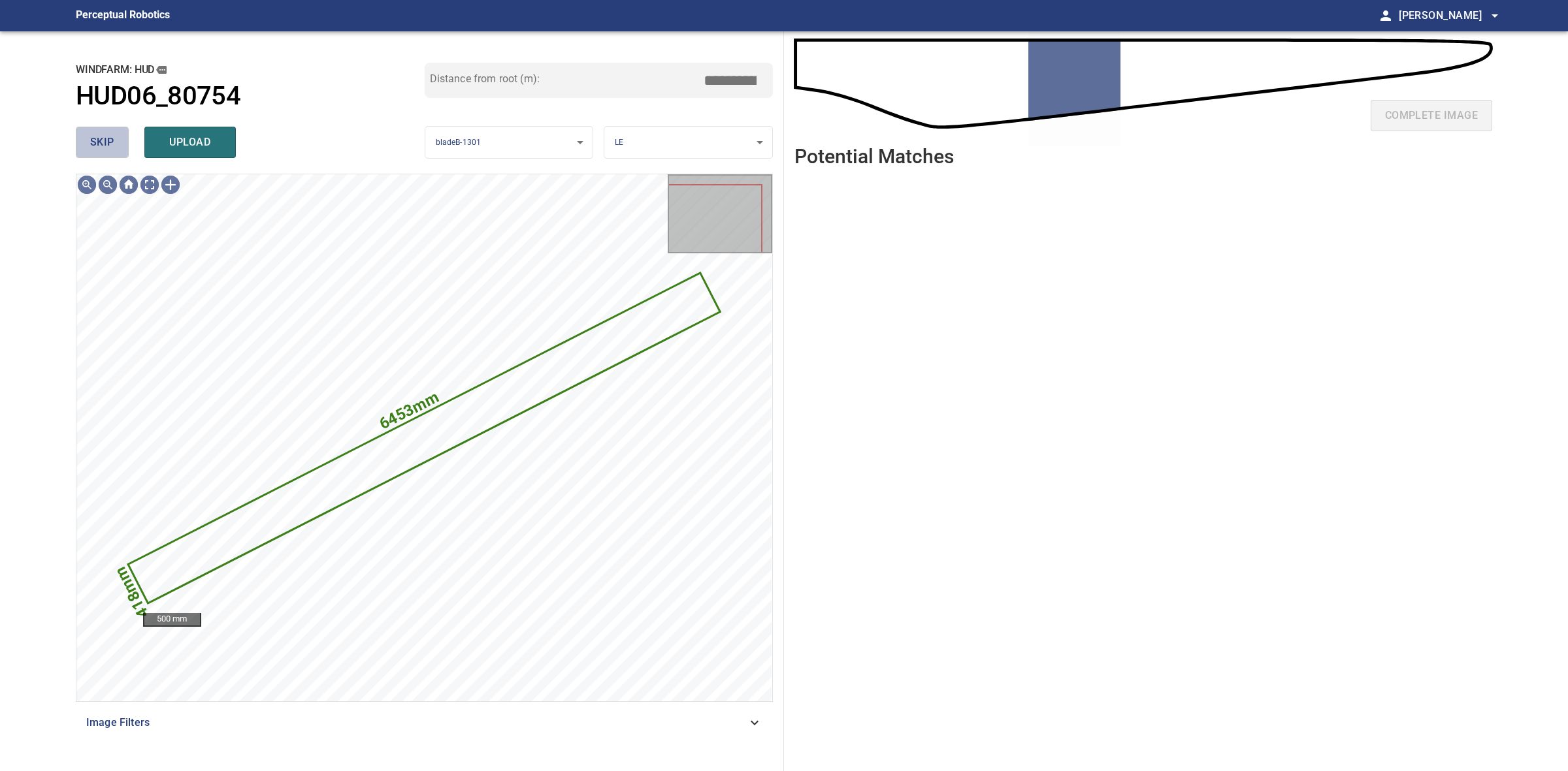
click at [126, 134] on button "skip" at bounding box center [102, 143] width 53 height 32
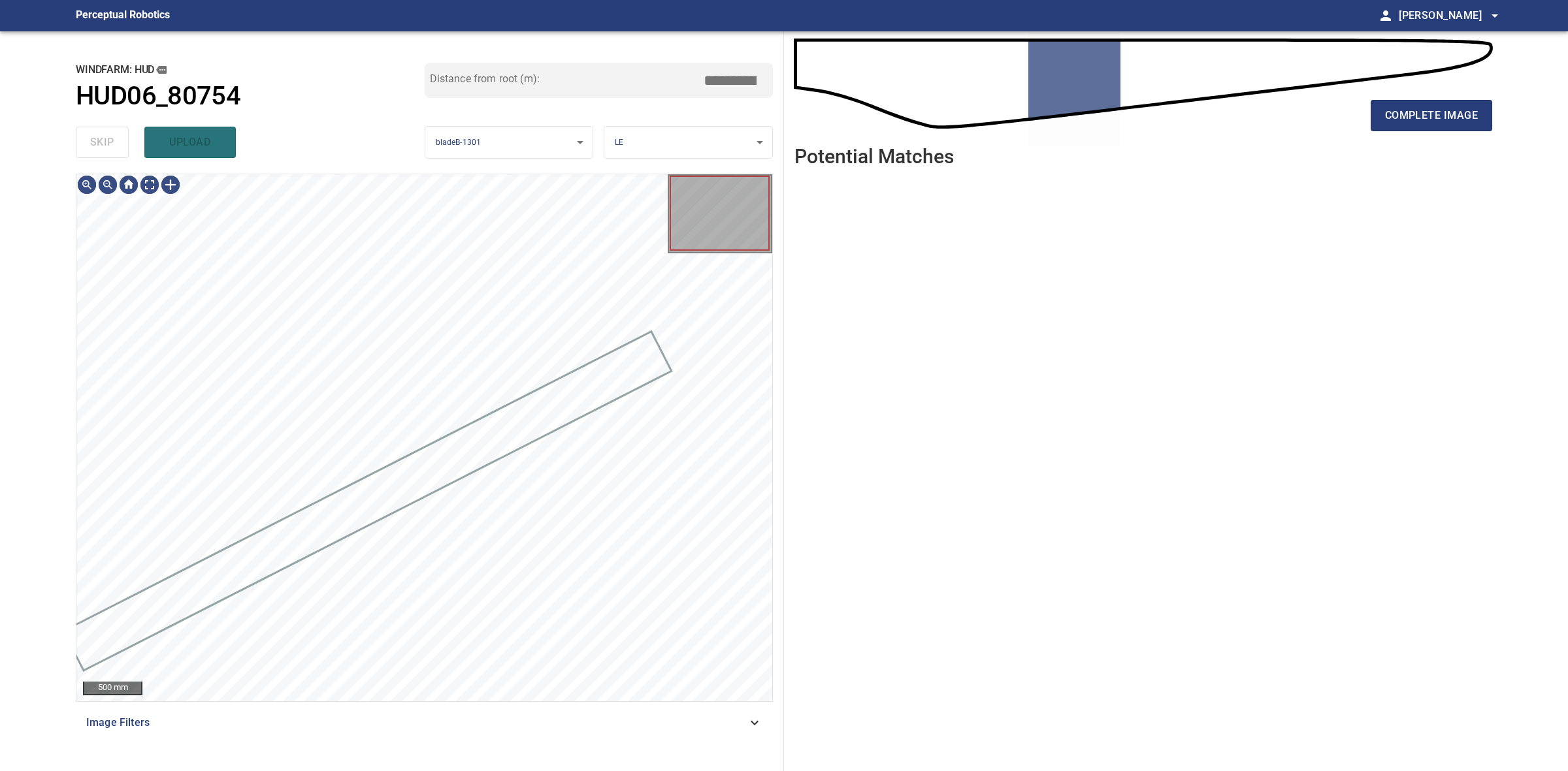
click at [126, 134] on div "skip upload" at bounding box center [250, 142] width 349 height 42
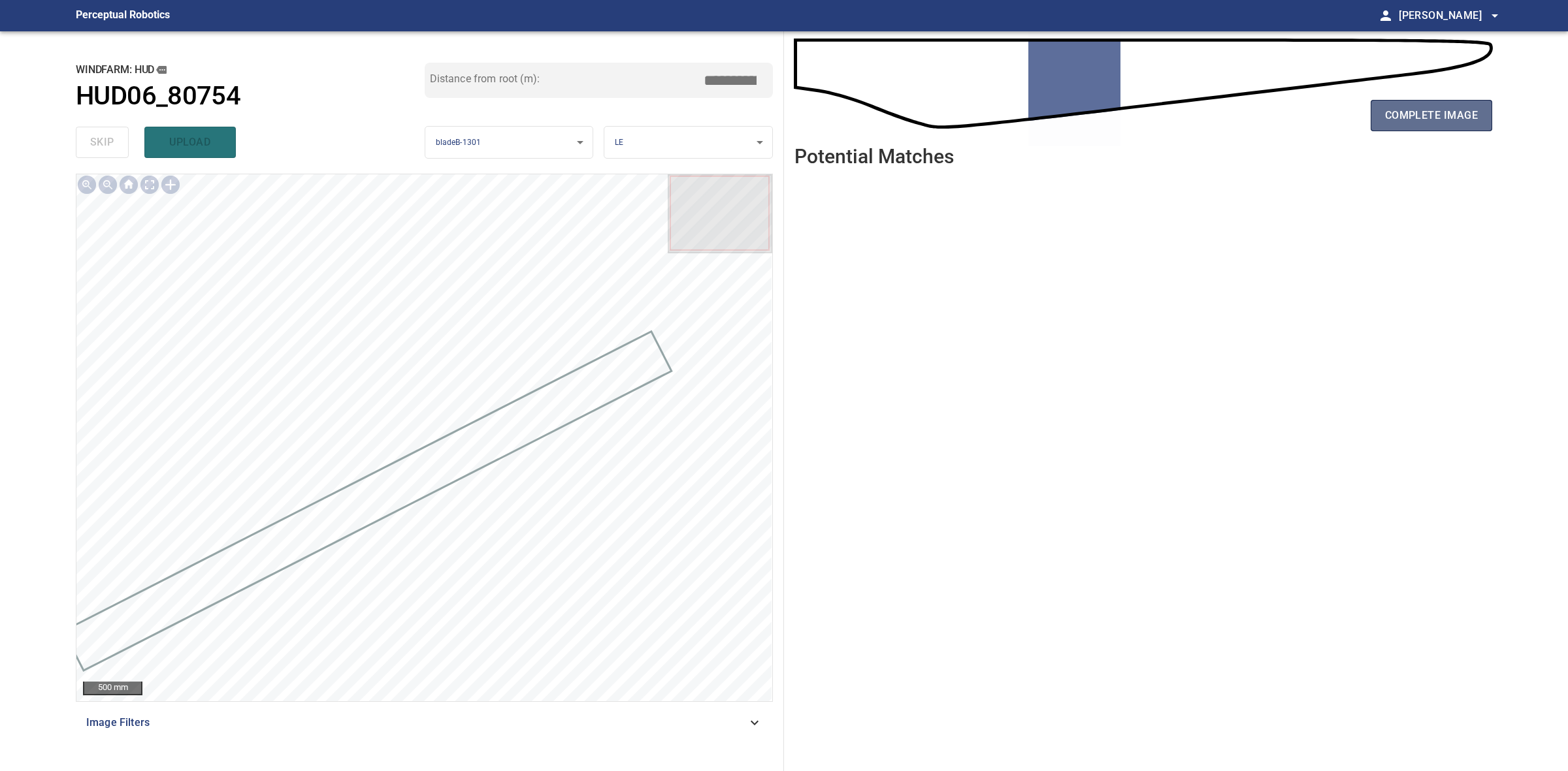
click at [1430, 113] on span "complete image" at bounding box center [1430, 116] width 92 height 19
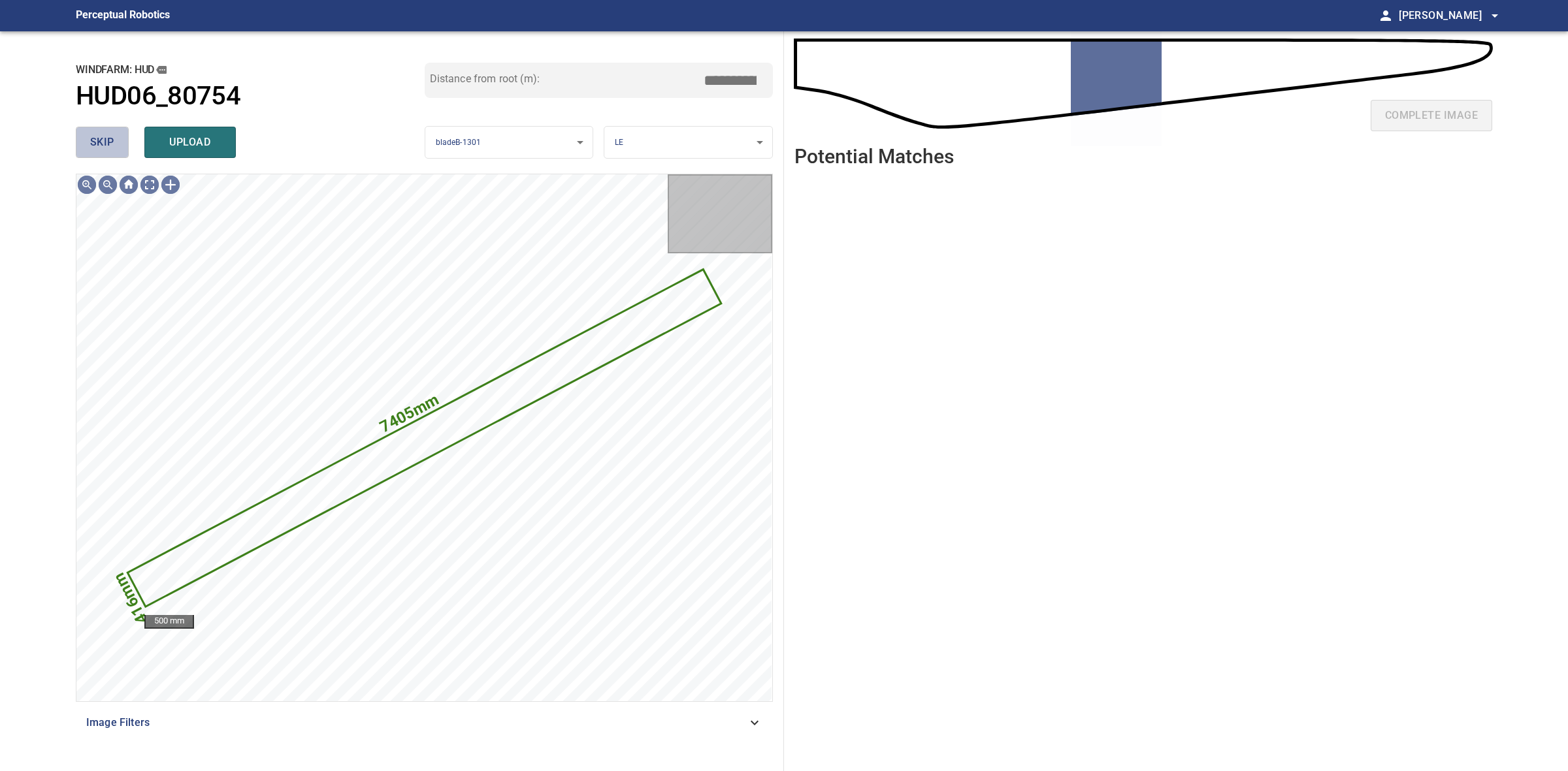
click at [121, 155] on button "skip" at bounding box center [102, 143] width 53 height 32
click at [121, 155] on div "skip upload" at bounding box center [250, 142] width 349 height 42
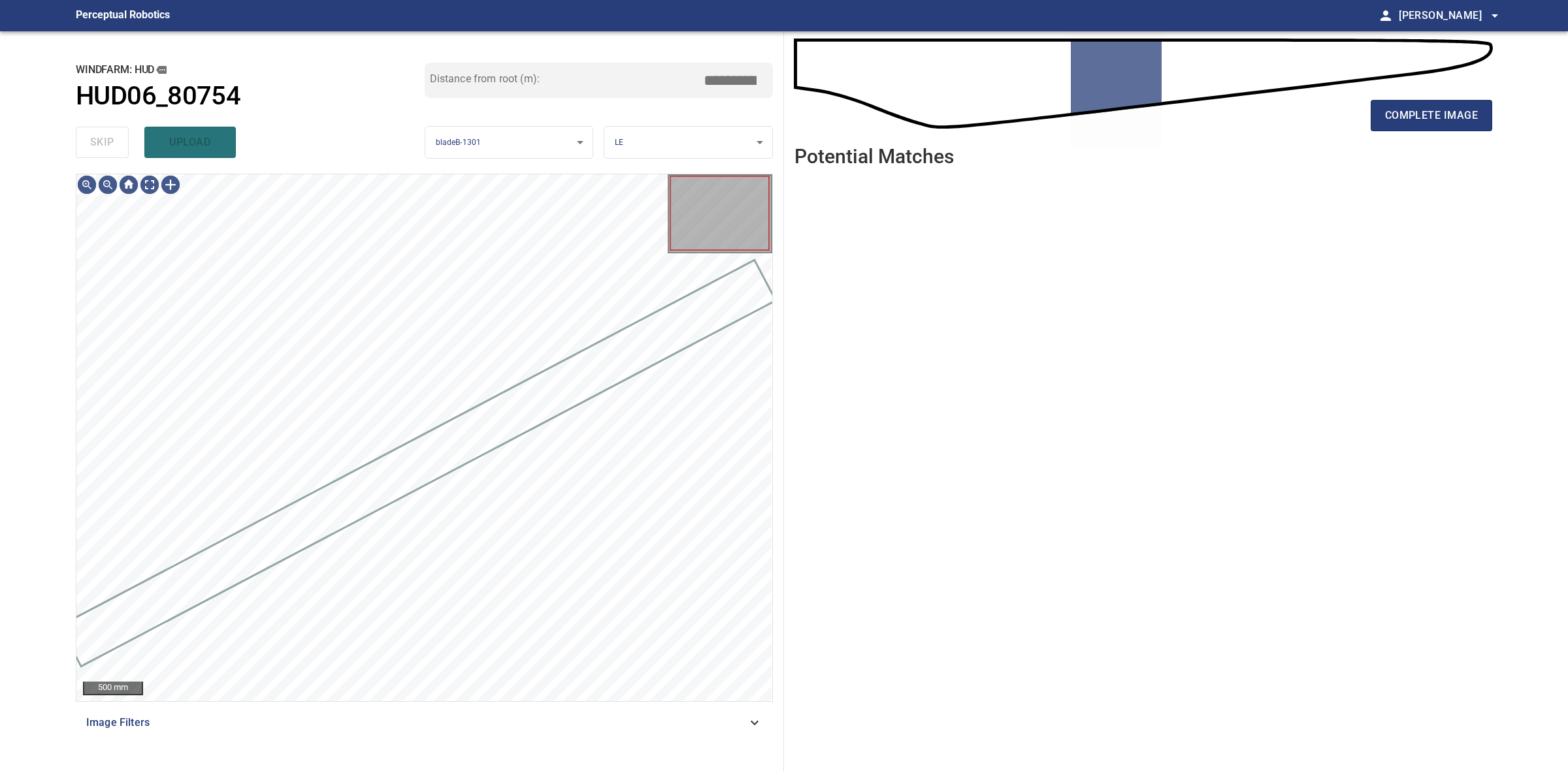
click at [121, 155] on div "skip upload" at bounding box center [250, 142] width 349 height 42
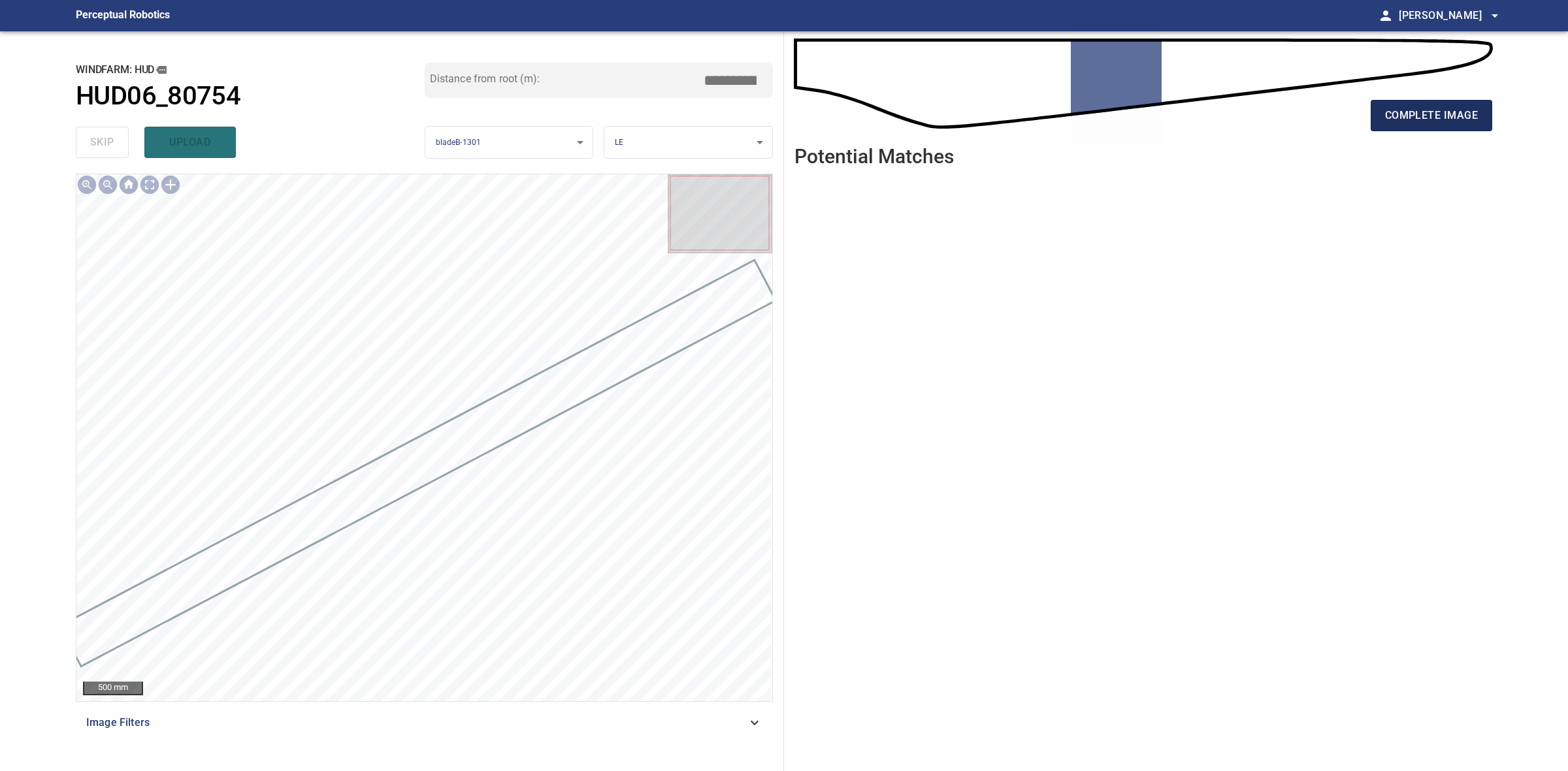
click at [1463, 116] on span "complete image" at bounding box center [1430, 116] width 92 height 19
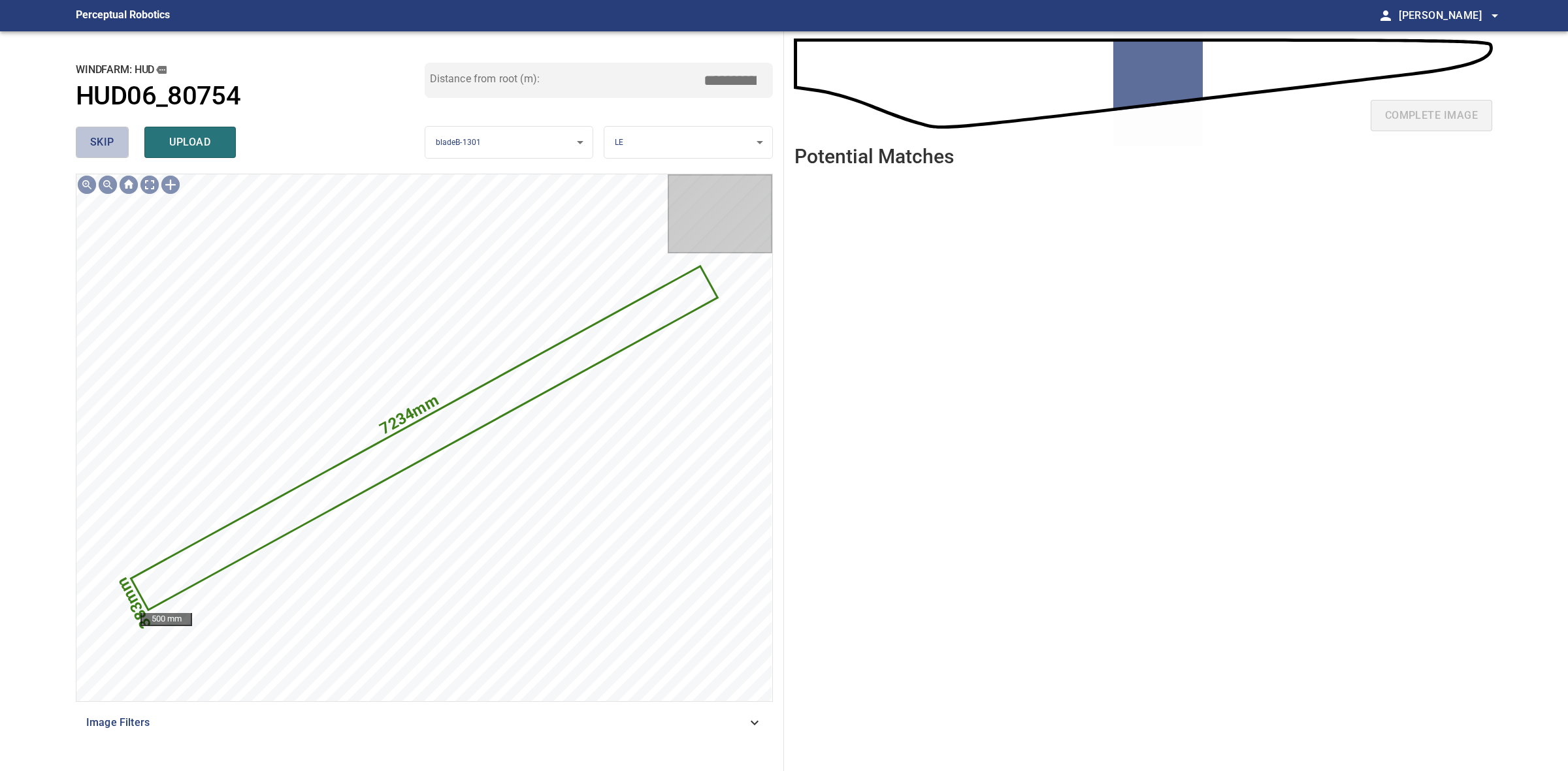
click at [110, 145] on span "skip" at bounding box center [103, 143] width 24 height 19
click at [109, 145] on div "skip upload" at bounding box center [250, 142] width 349 height 42
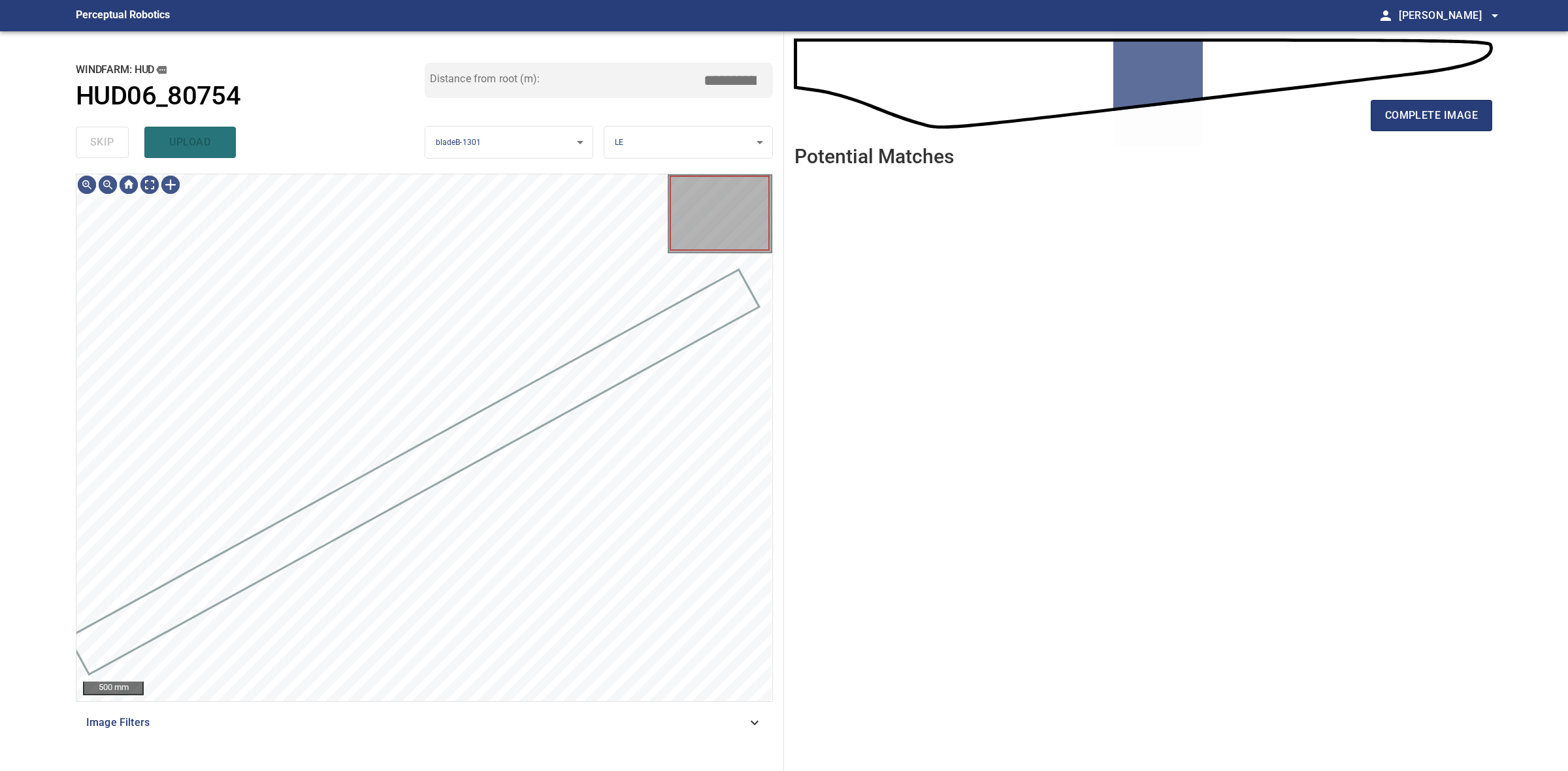
drag, startPoint x: 109, startPoint y: 145, endPoint x: 131, endPoint y: 145, distance: 22.0
click at [111, 145] on div "skip upload" at bounding box center [250, 142] width 349 height 42
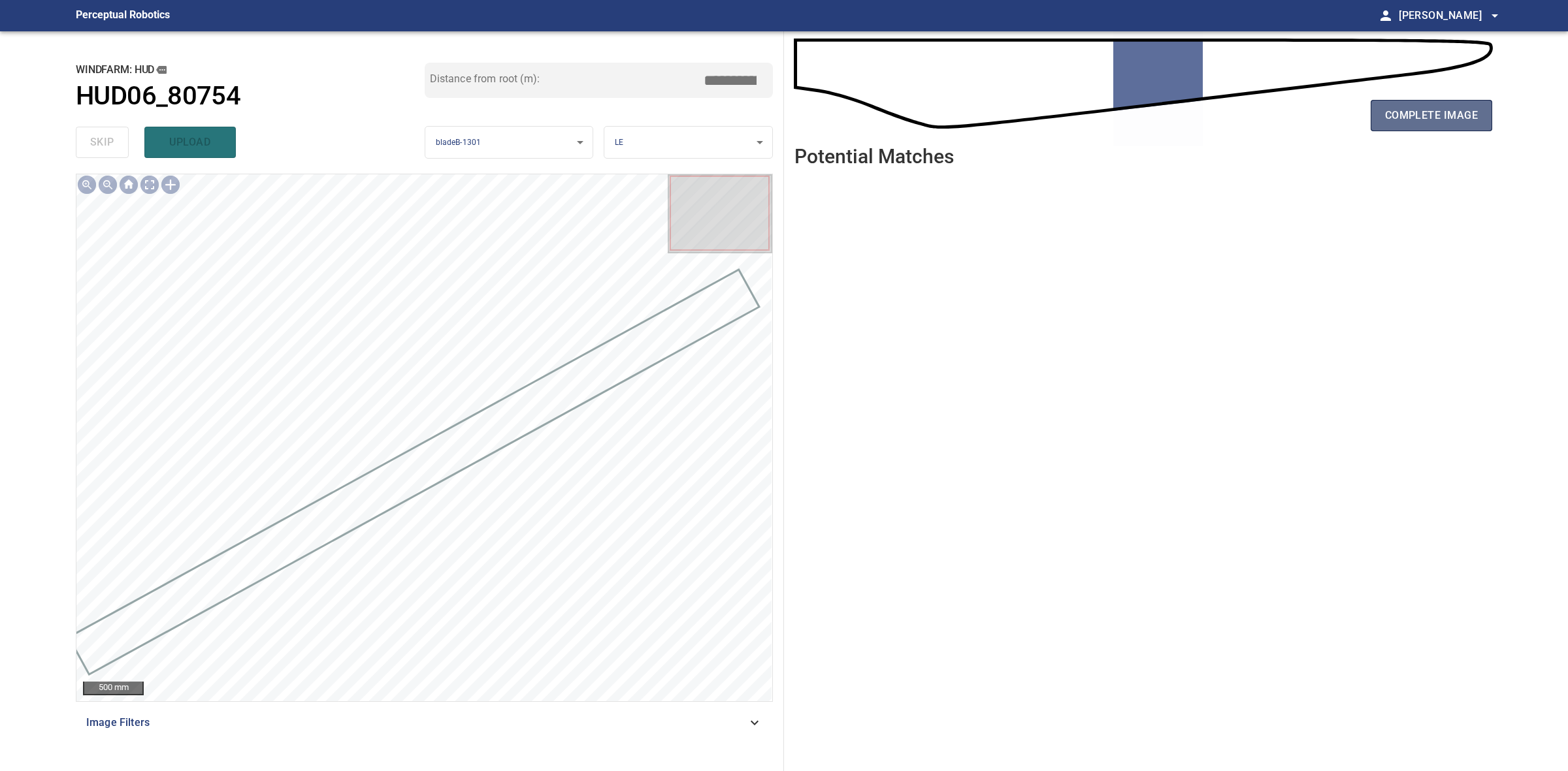
click at [1412, 105] on button "complete image" at bounding box center [1431, 116] width 121 height 32
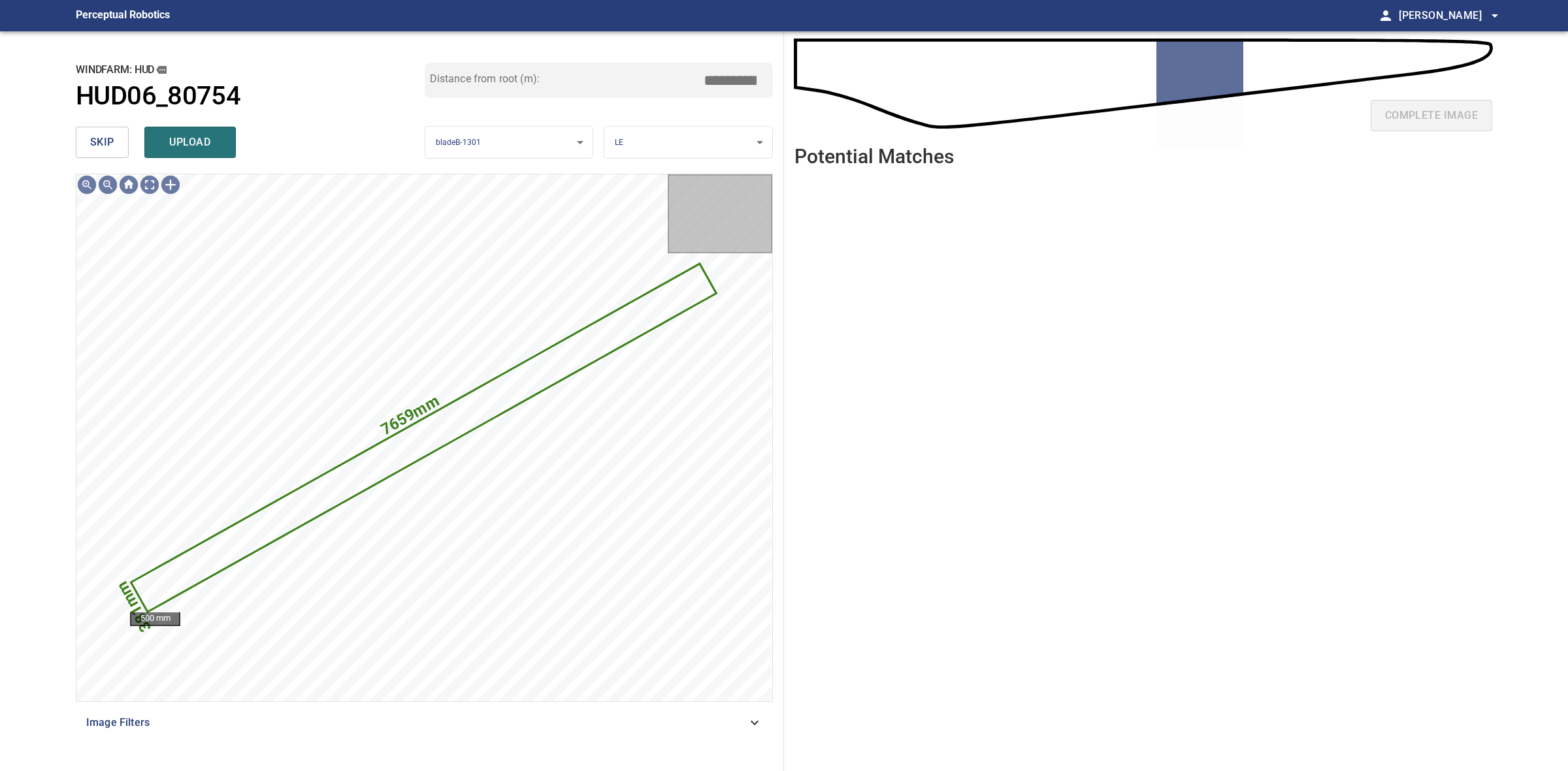
click at [115, 154] on button "skip" at bounding box center [102, 143] width 53 height 32
click at [115, 154] on div "skip upload" at bounding box center [250, 142] width 349 height 42
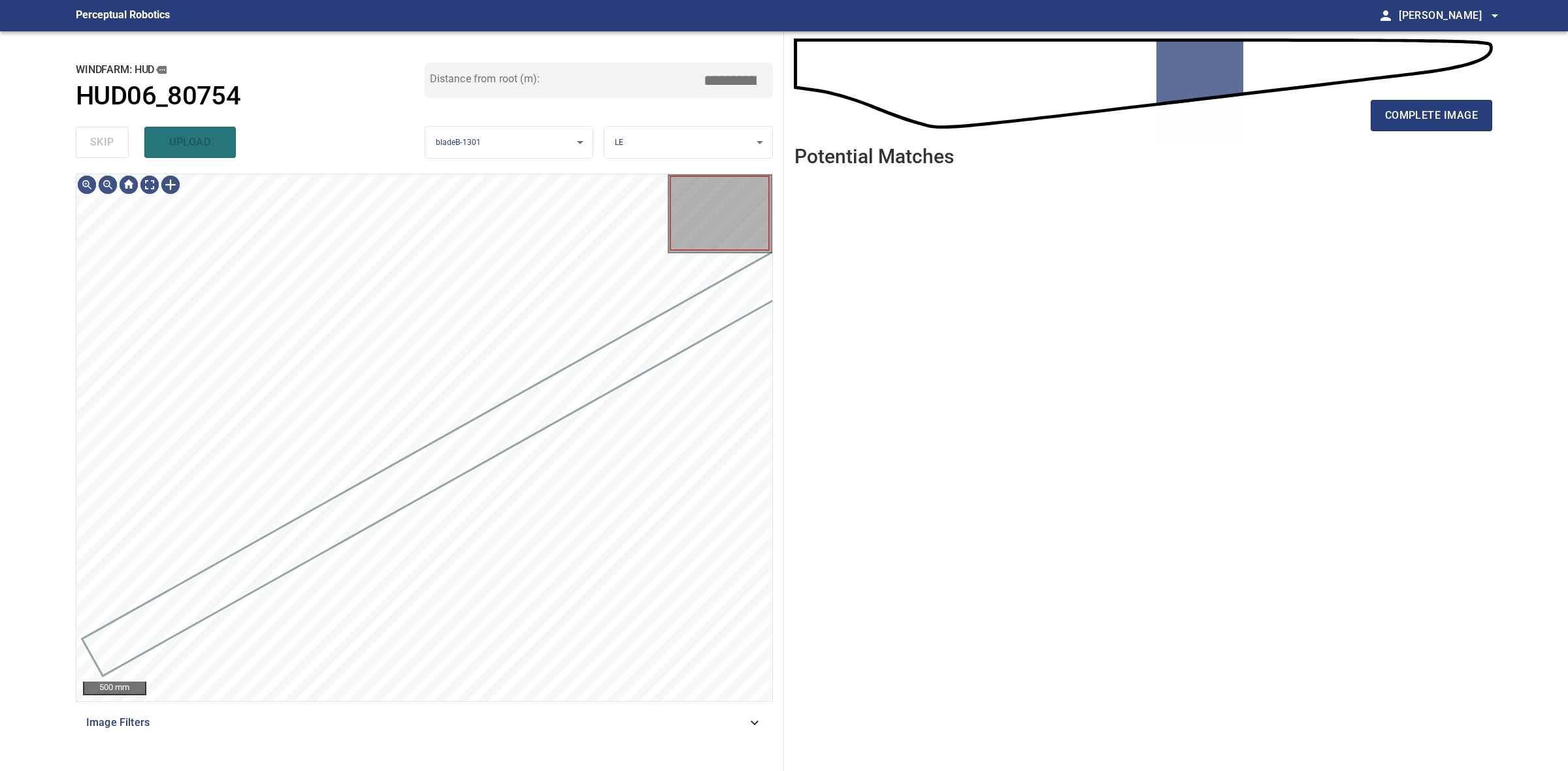
drag, startPoint x: 115, startPoint y: 154, endPoint x: 145, endPoint y: 147, distance: 30.8
click at [115, 154] on div "skip upload" at bounding box center [250, 142] width 349 height 42
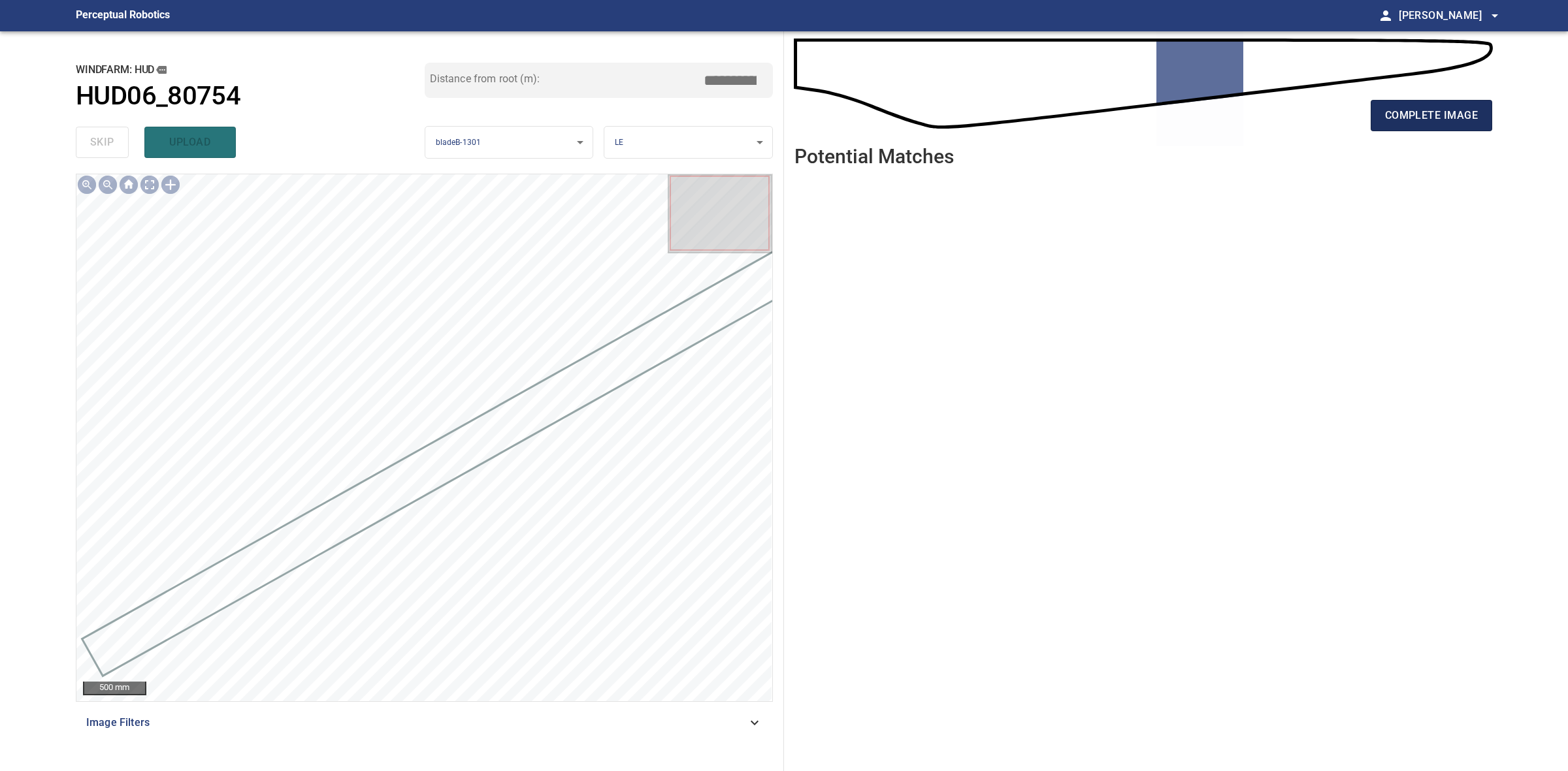
click at [1414, 109] on span "complete image" at bounding box center [1430, 116] width 92 height 19
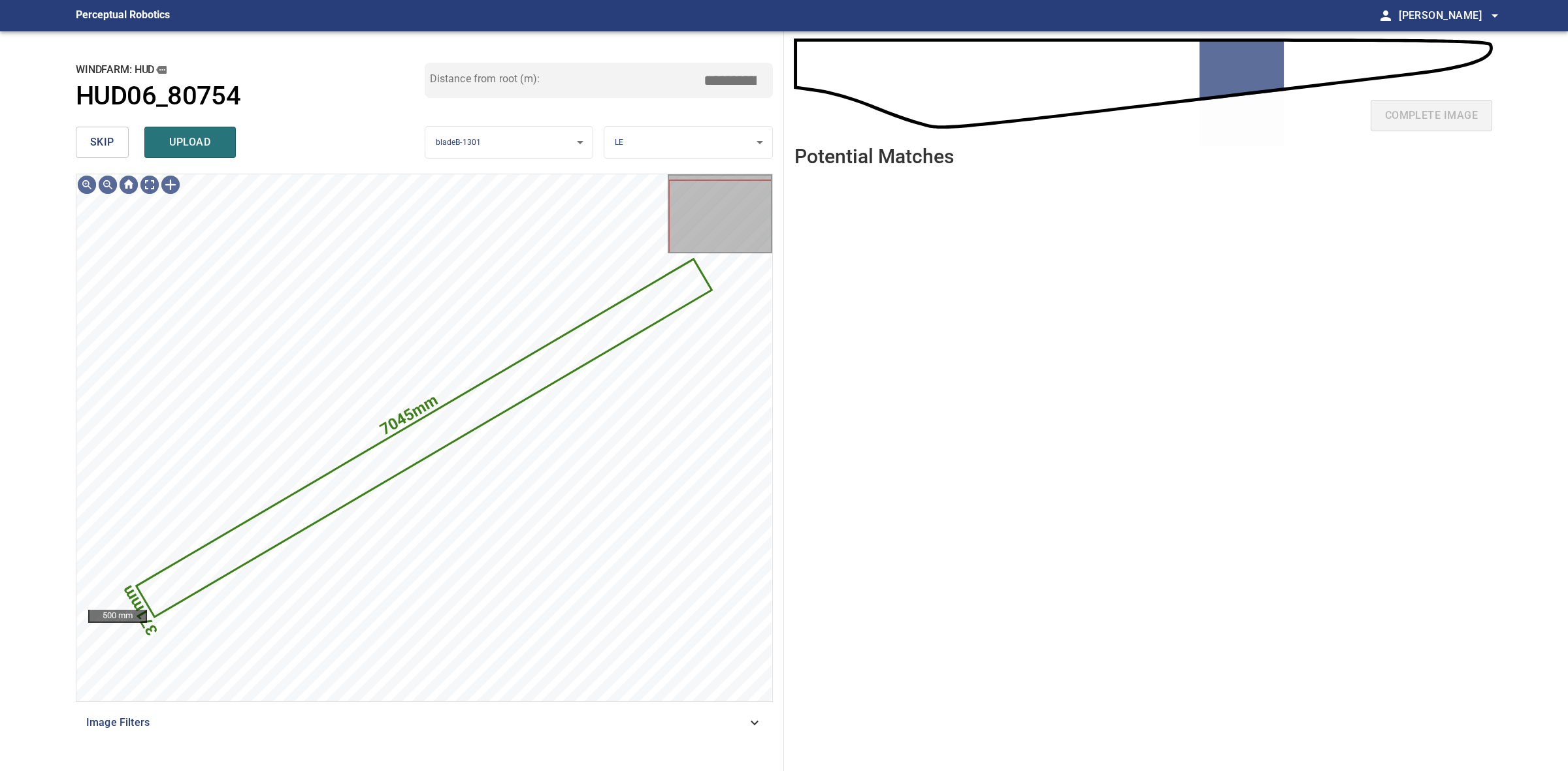
click at [69, 134] on div "**********" at bounding box center [424, 402] width 719 height 740
click at [102, 133] on span "skip" at bounding box center [103, 143] width 24 height 19
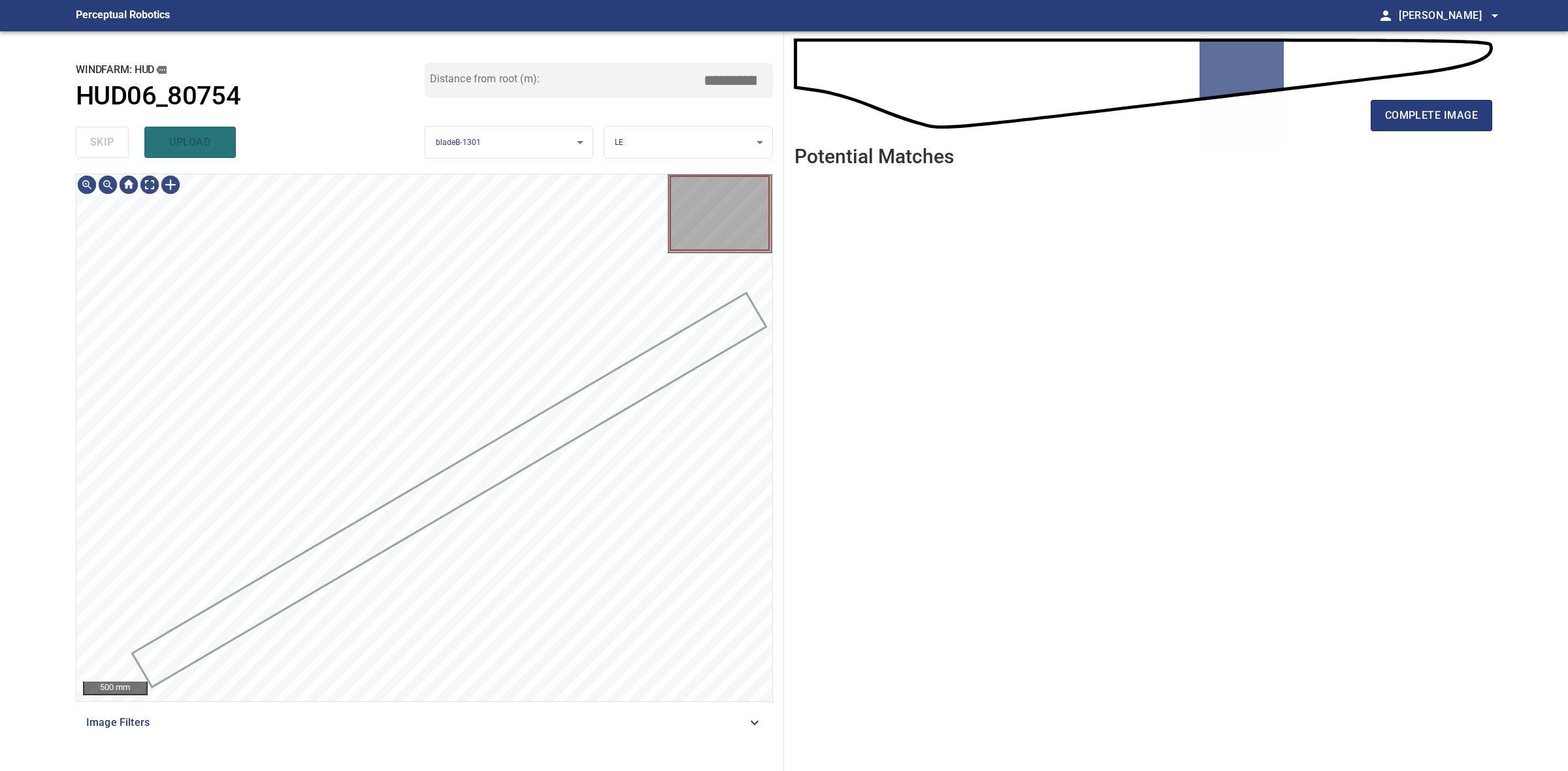
click at [102, 132] on div "skip upload" at bounding box center [250, 142] width 349 height 42
drag, startPoint x: 102, startPoint y: 132, endPoint x: 117, endPoint y: 132, distance: 15.0
click at [117, 132] on div "skip upload" at bounding box center [250, 142] width 349 height 42
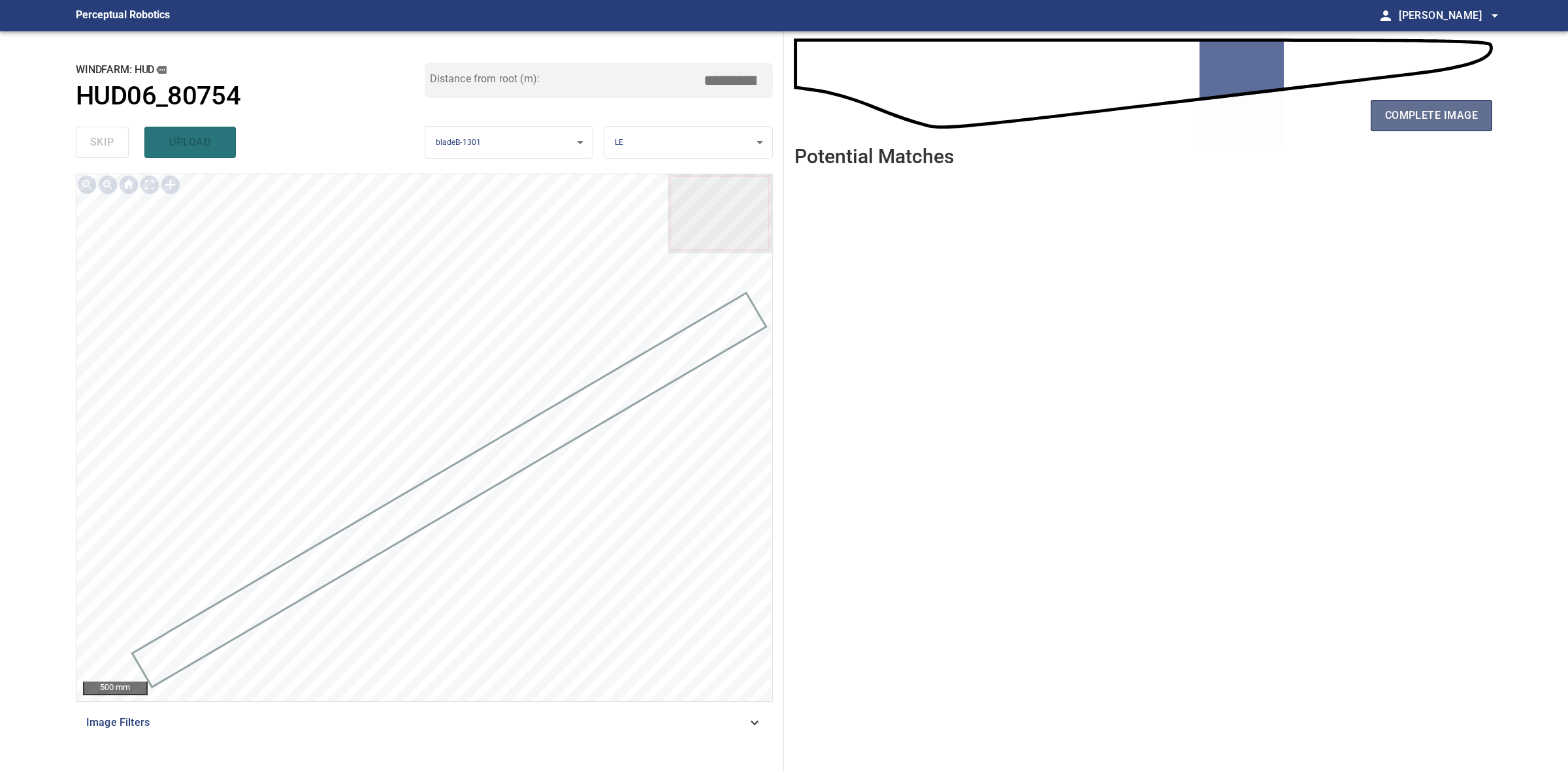
click at [1404, 130] on button "complete image" at bounding box center [1431, 116] width 121 height 32
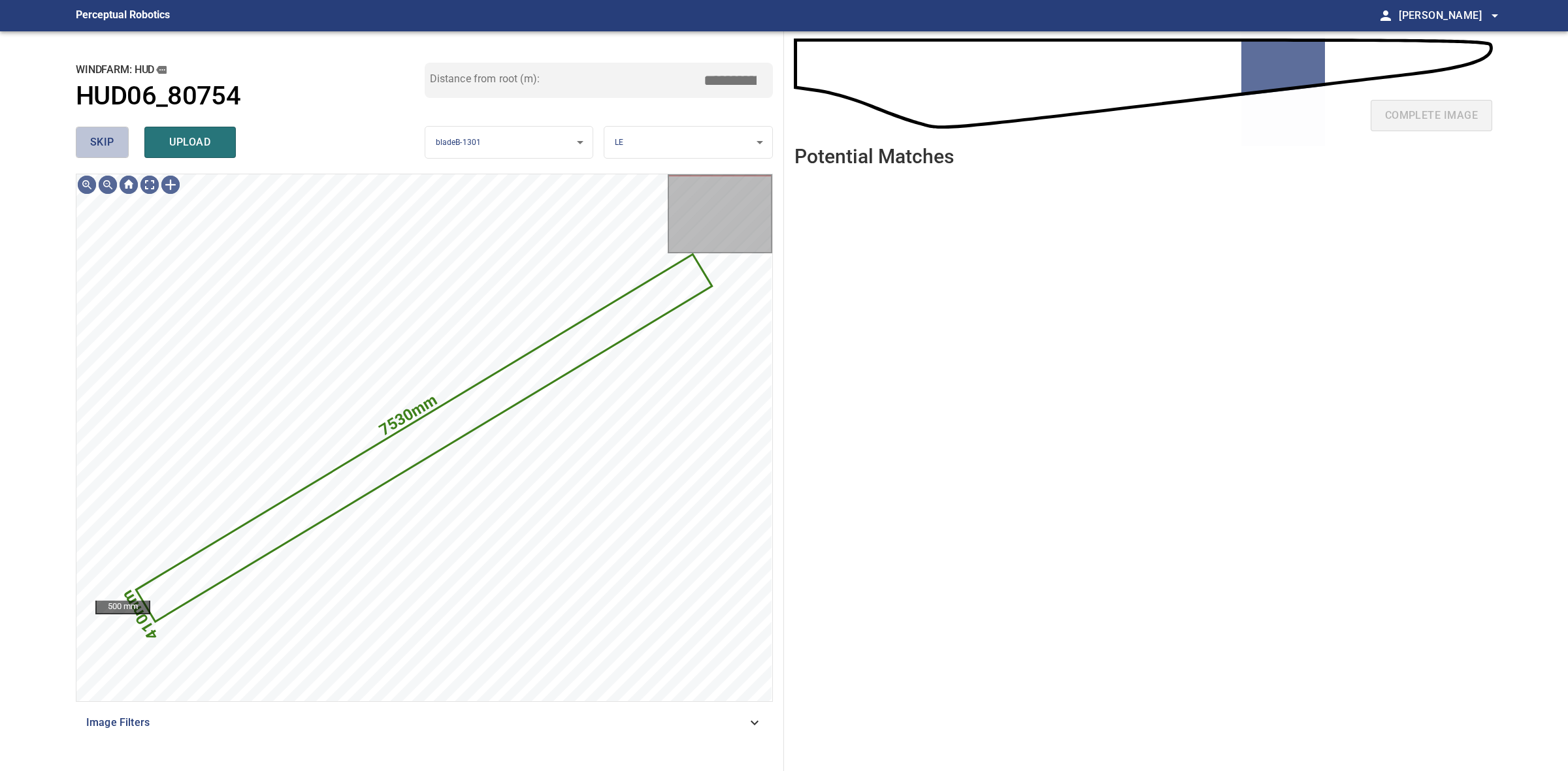
click at [106, 141] on span "skip" at bounding box center [103, 143] width 24 height 19
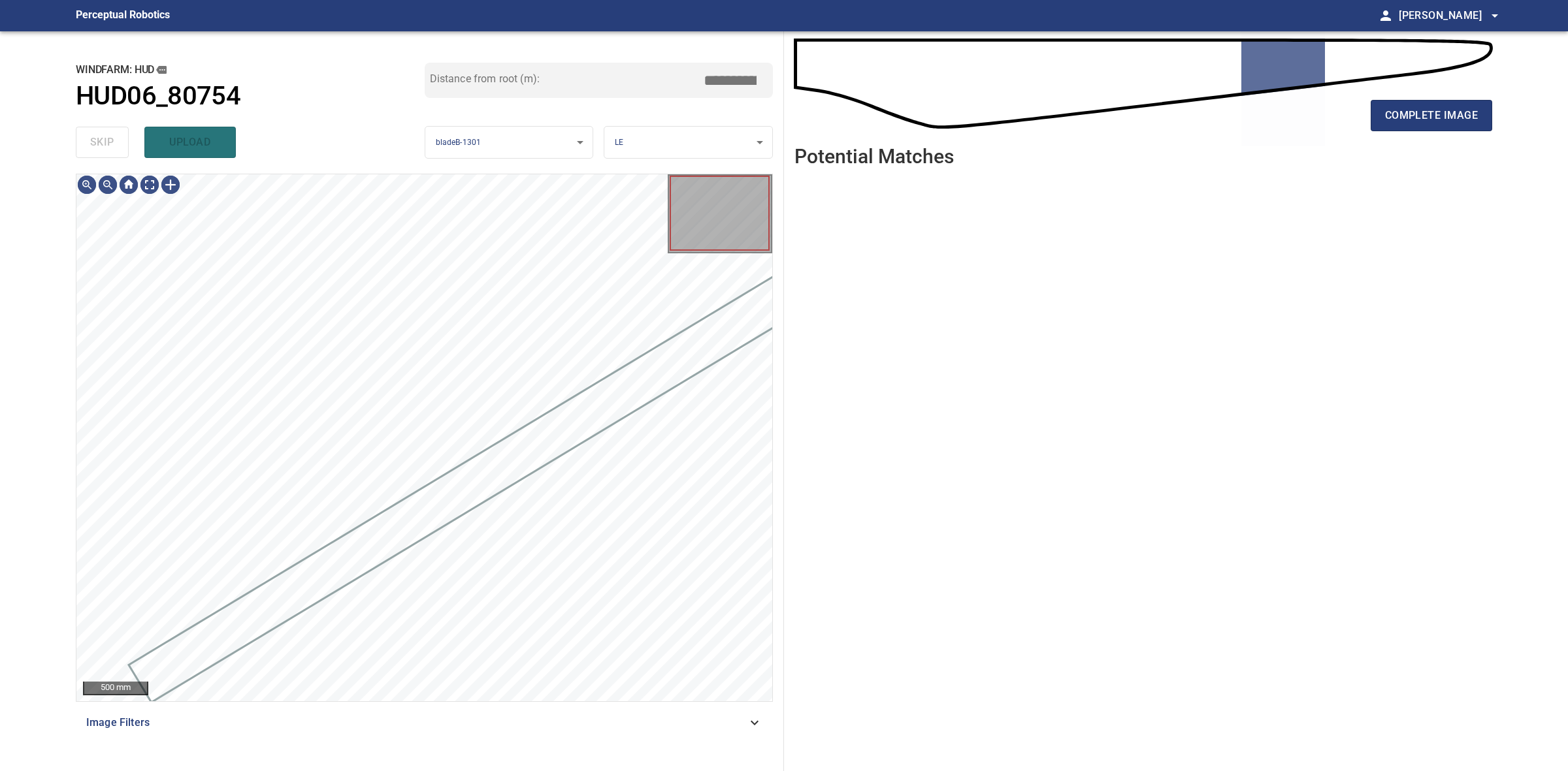
click at [106, 141] on div "skip upload" at bounding box center [250, 142] width 349 height 42
drag, startPoint x: 106, startPoint y: 141, endPoint x: 182, endPoint y: 125, distance: 77.7
click at [106, 139] on div "skip upload" at bounding box center [250, 142] width 349 height 42
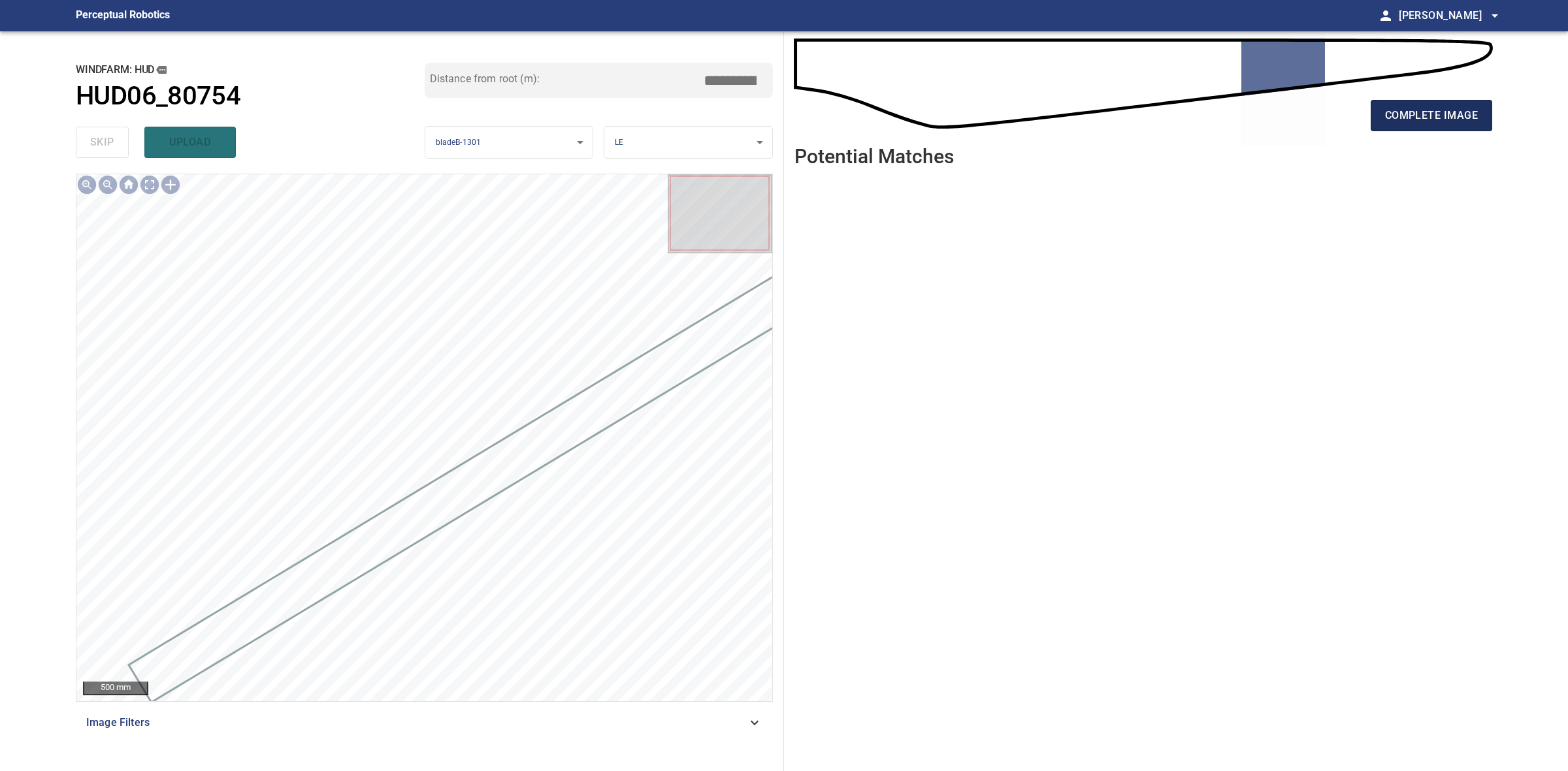
click at [1439, 115] on span "complete image" at bounding box center [1430, 116] width 92 height 19
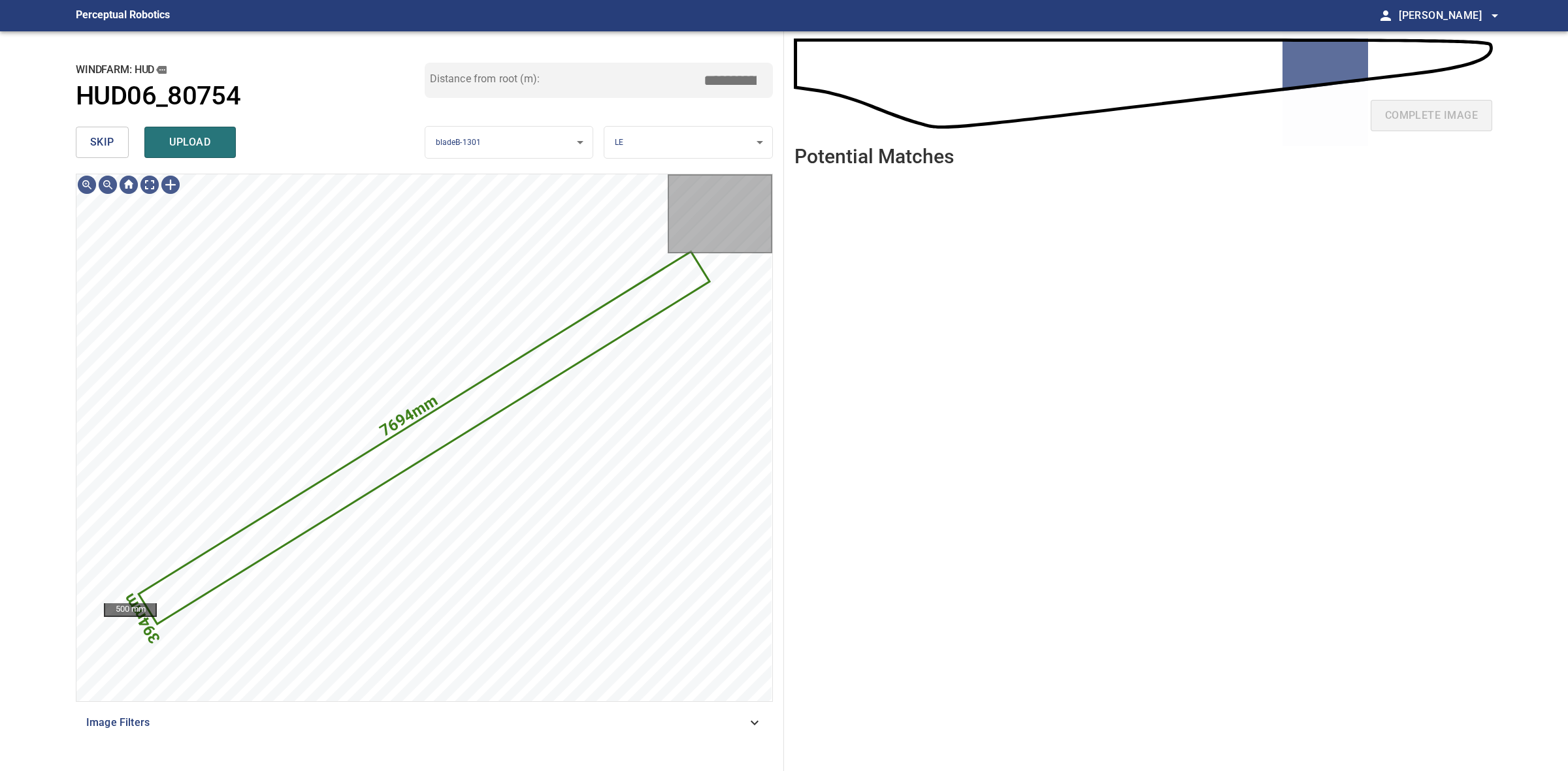
click at [85, 135] on button "skip" at bounding box center [102, 143] width 53 height 32
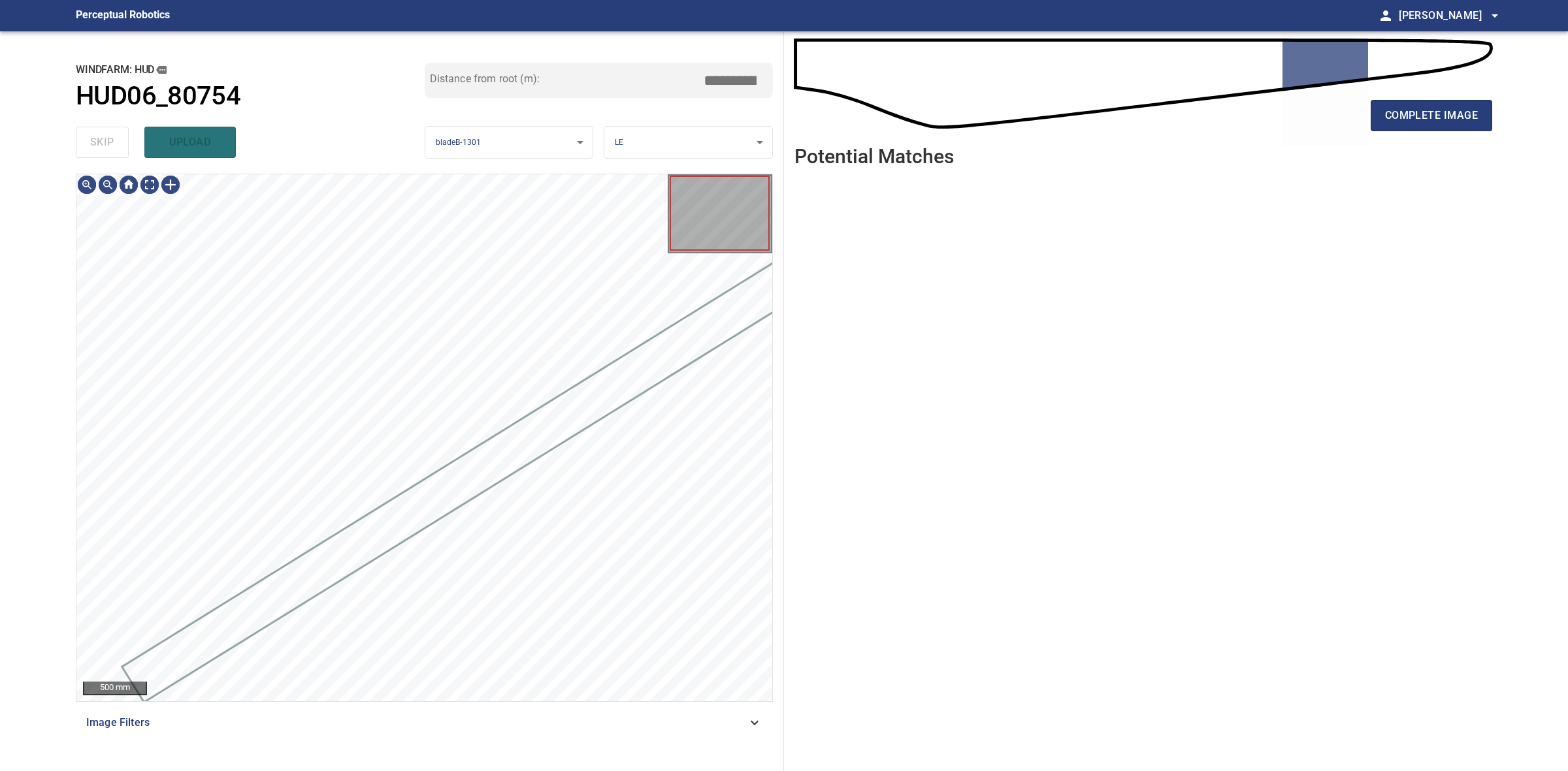
click at [85, 135] on div "skip upload" at bounding box center [250, 142] width 349 height 42
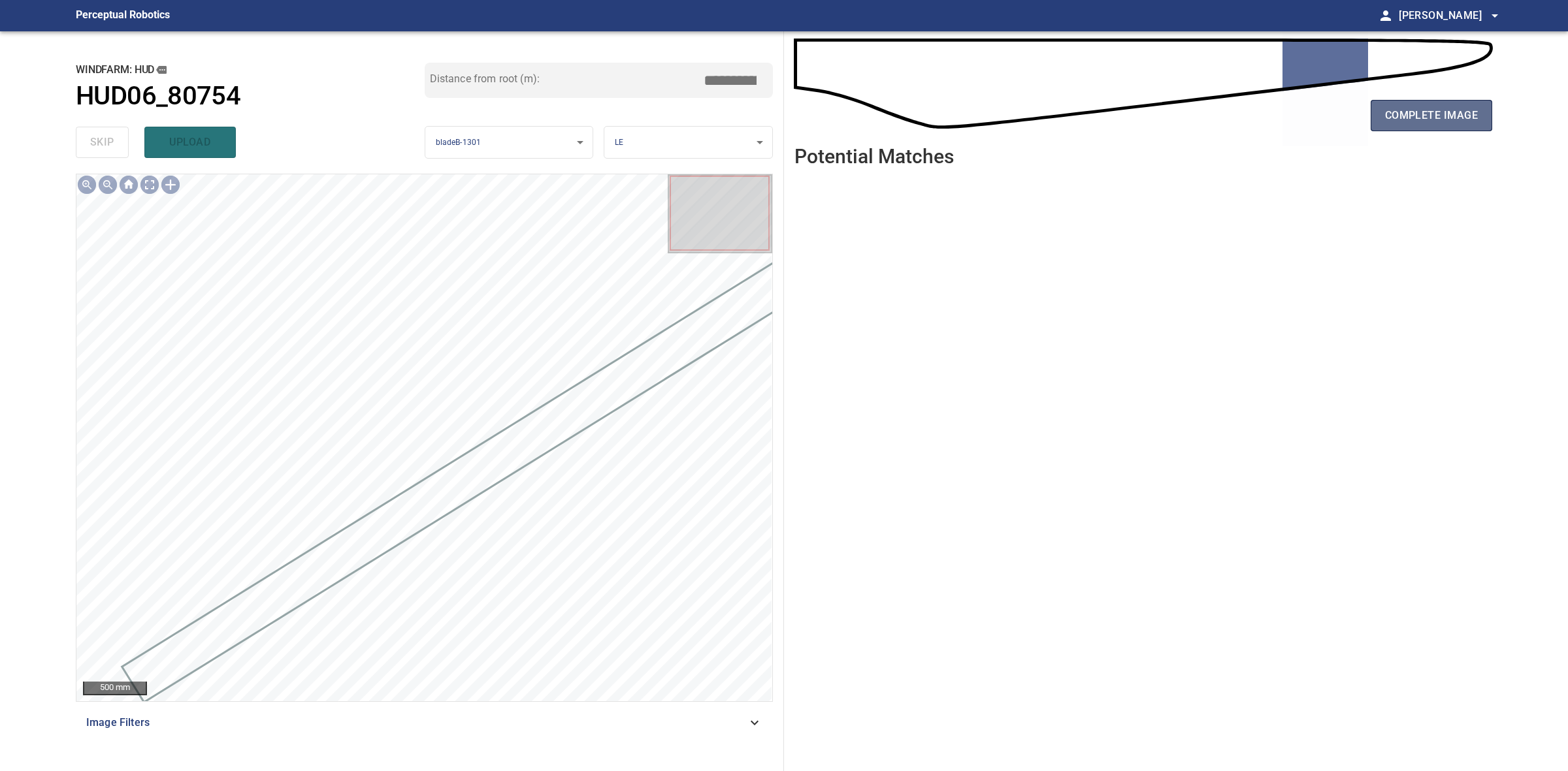
click at [1389, 128] on button "complete image" at bounding box center [1431, 116] width 121 height 32
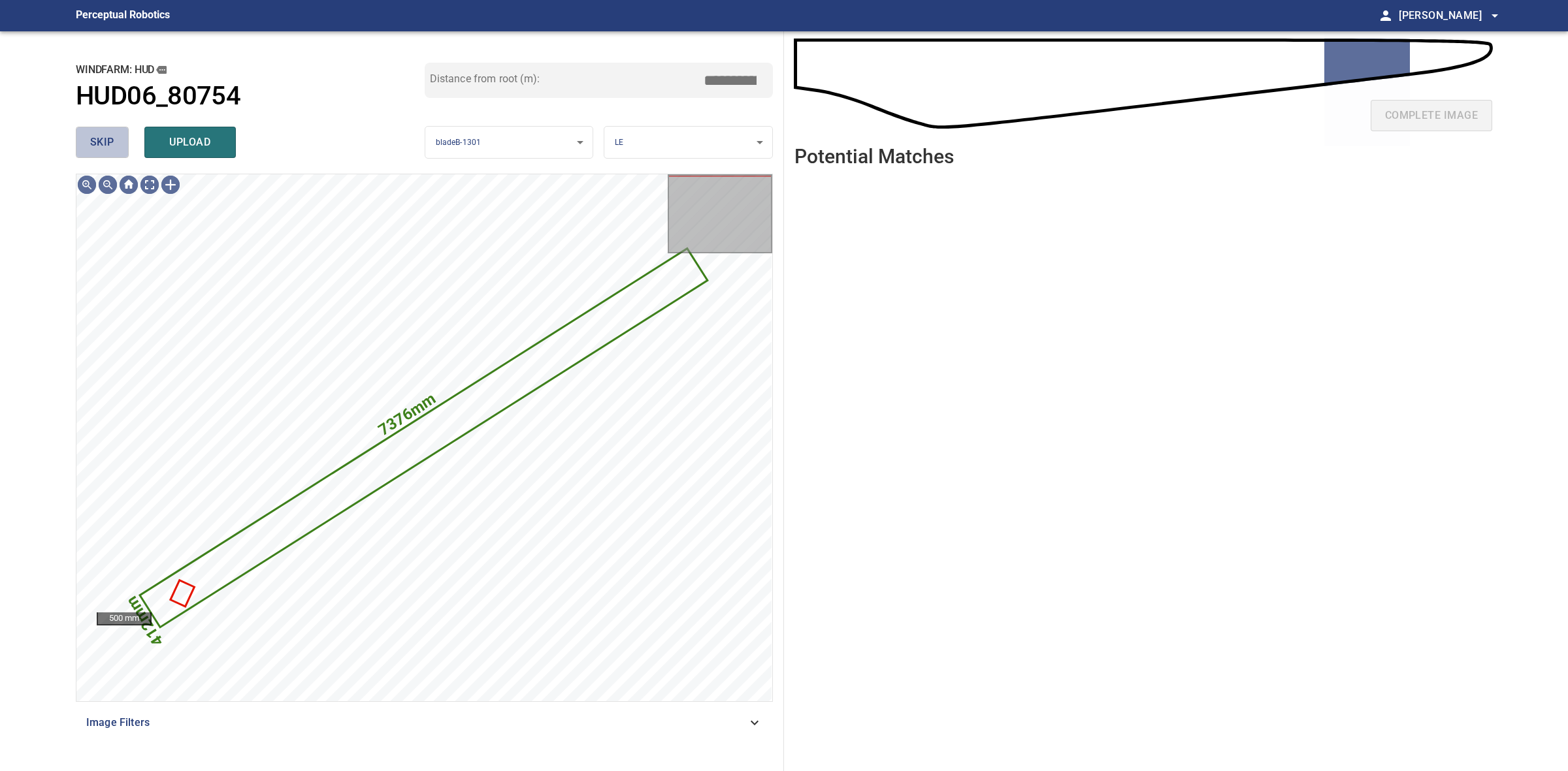
click at [82, 138] on button "skip" at bounding box center [102, 143] width 53 height 32
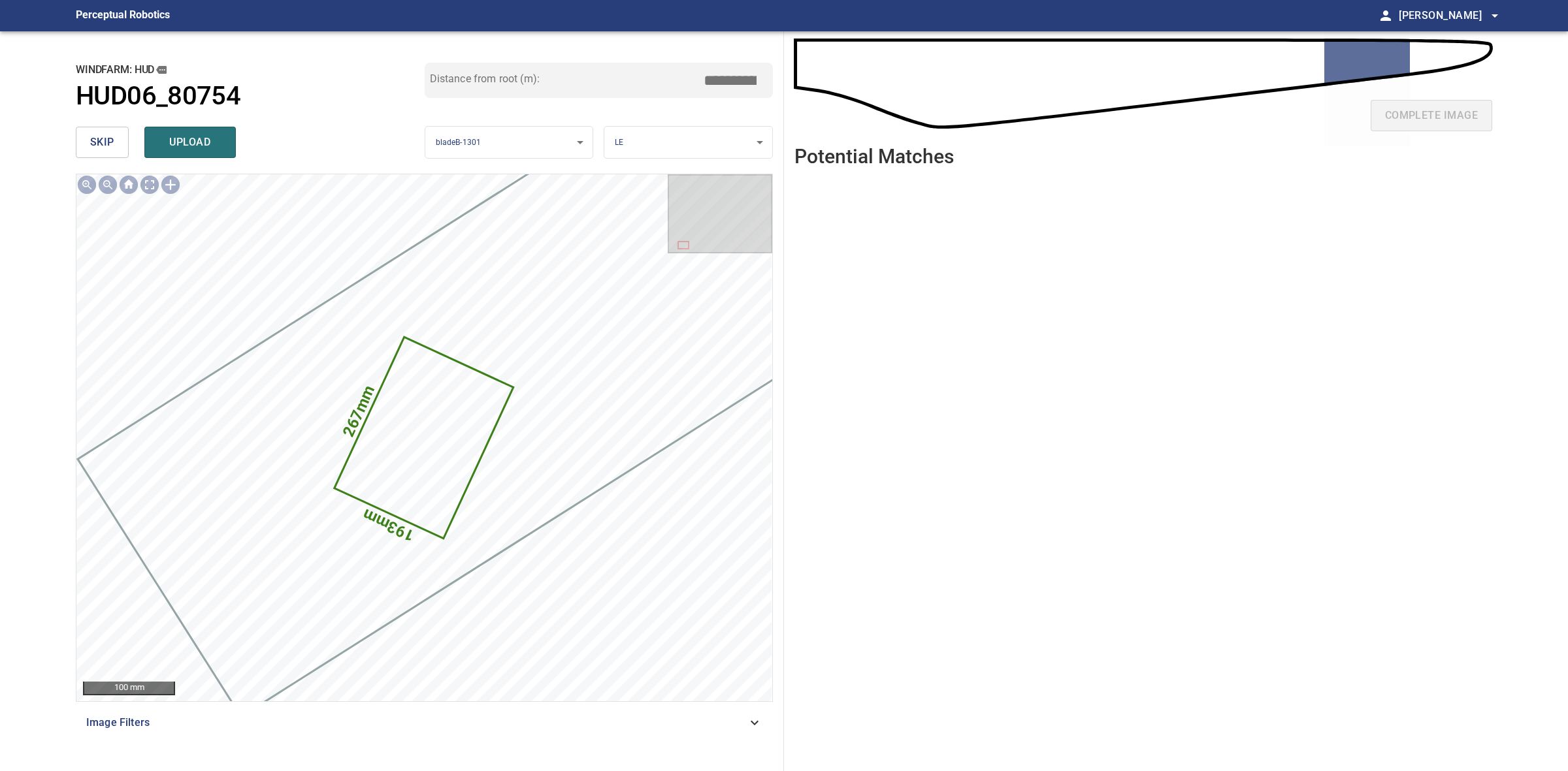
click at [98, 138] on span "skip" at bounding box center [103, 143] width 24 height 19
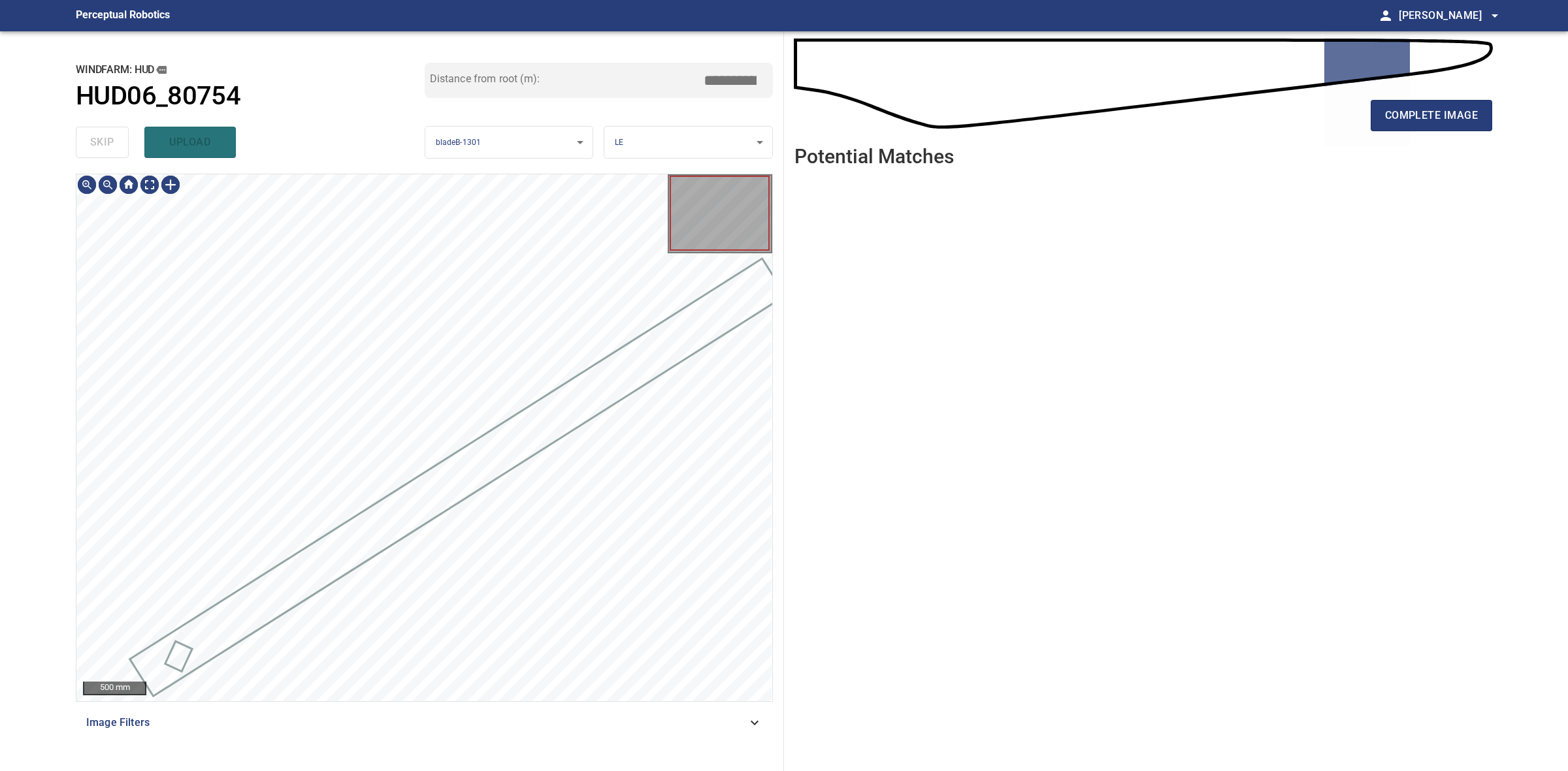
click at [98, 138] on div "skip upload" at bounding box center [250, 142] width 349 height 42
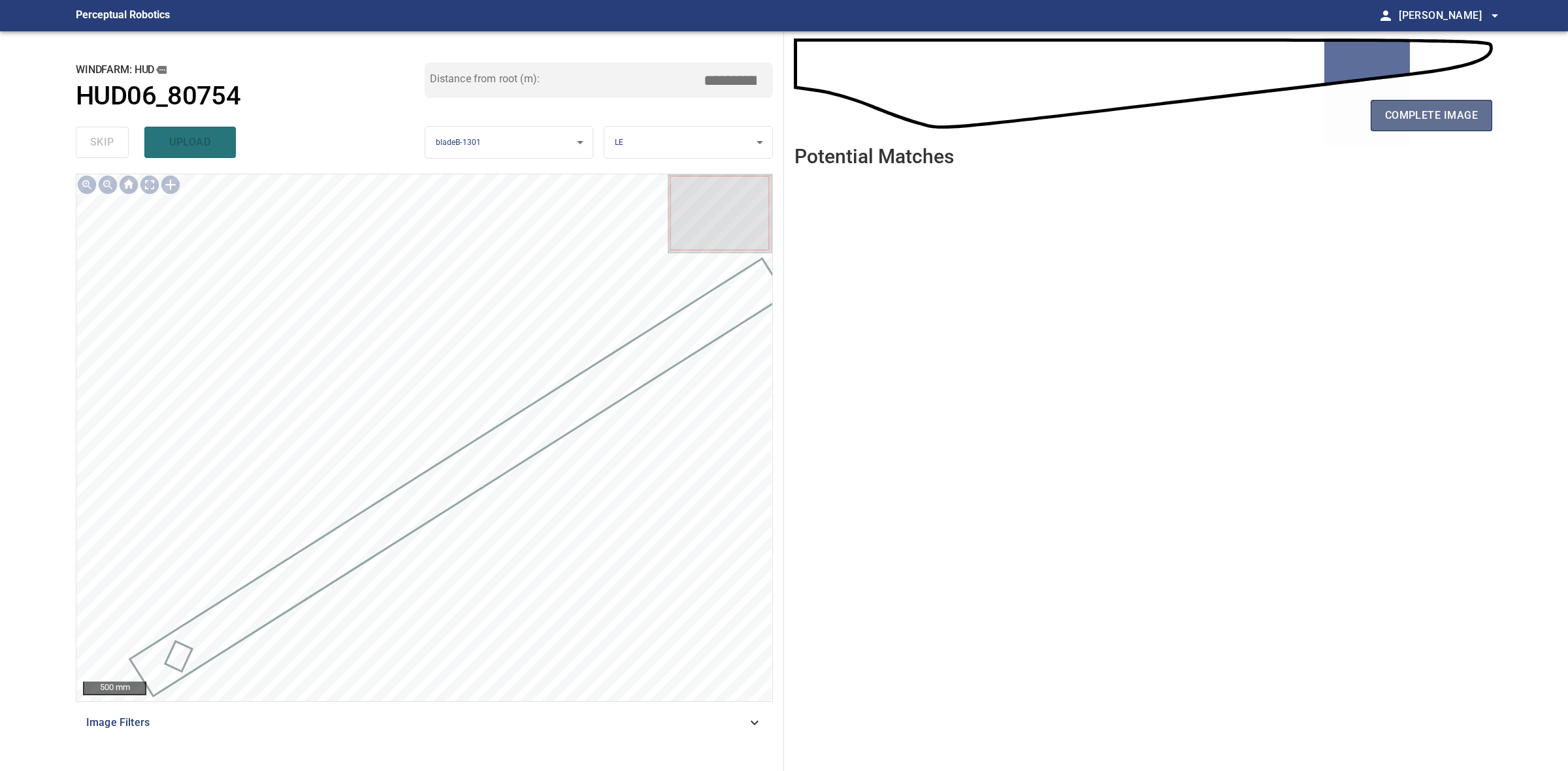
click at [1415, 122] on span "complete image" at bounding box center [1430, 116] width 92 height 19
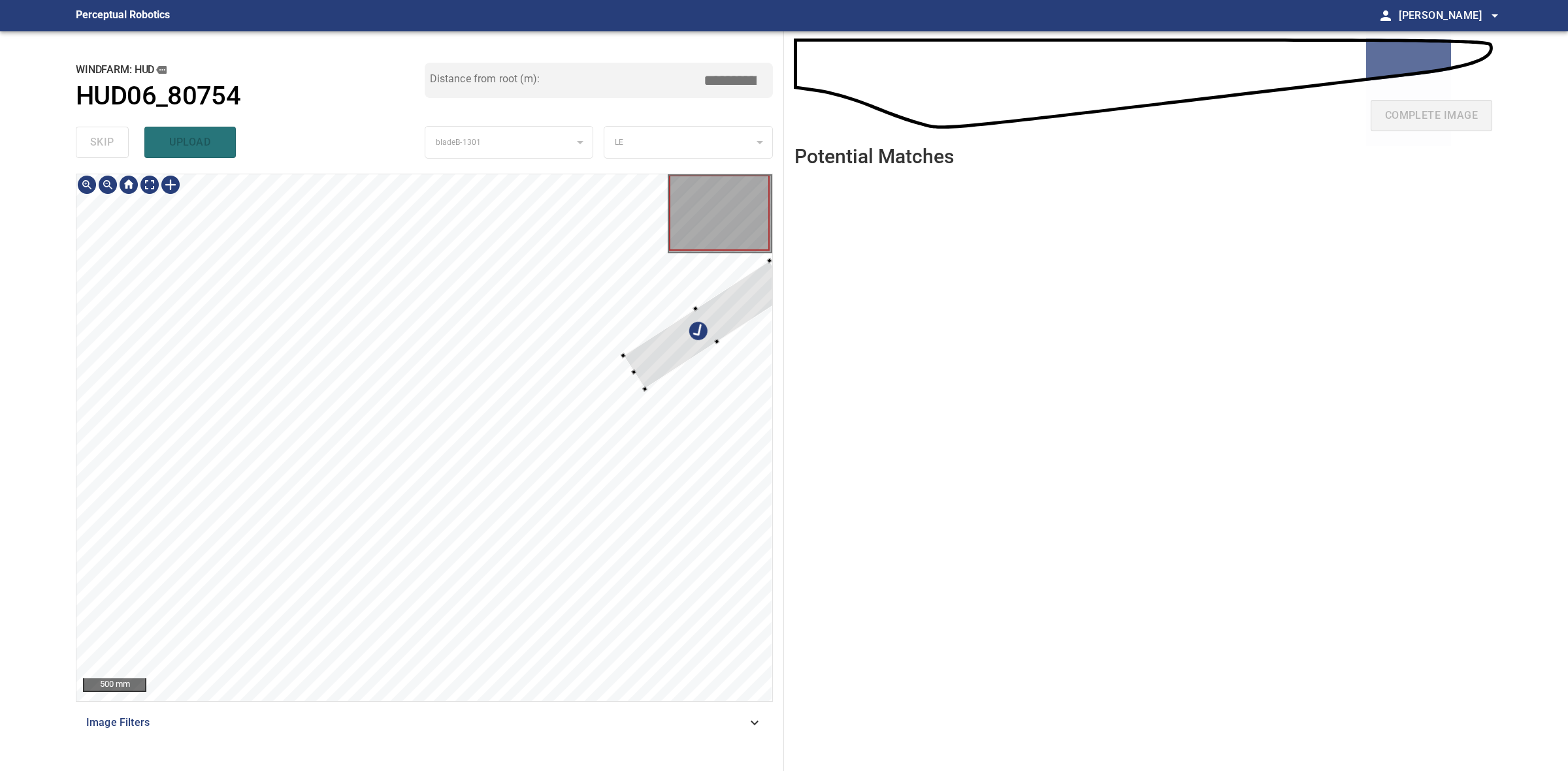
click at [662, 352] on div at bounding box center [707, 325] width 168 height 129
click at [330, 569] on div at bounding box center [390, 527] width 145 height 114
click at [331, 570] on div at bounding box center [387, 521] width 140 height 103
click at [334, 575] on div at bounding box center [386, 534] width 140 height 103
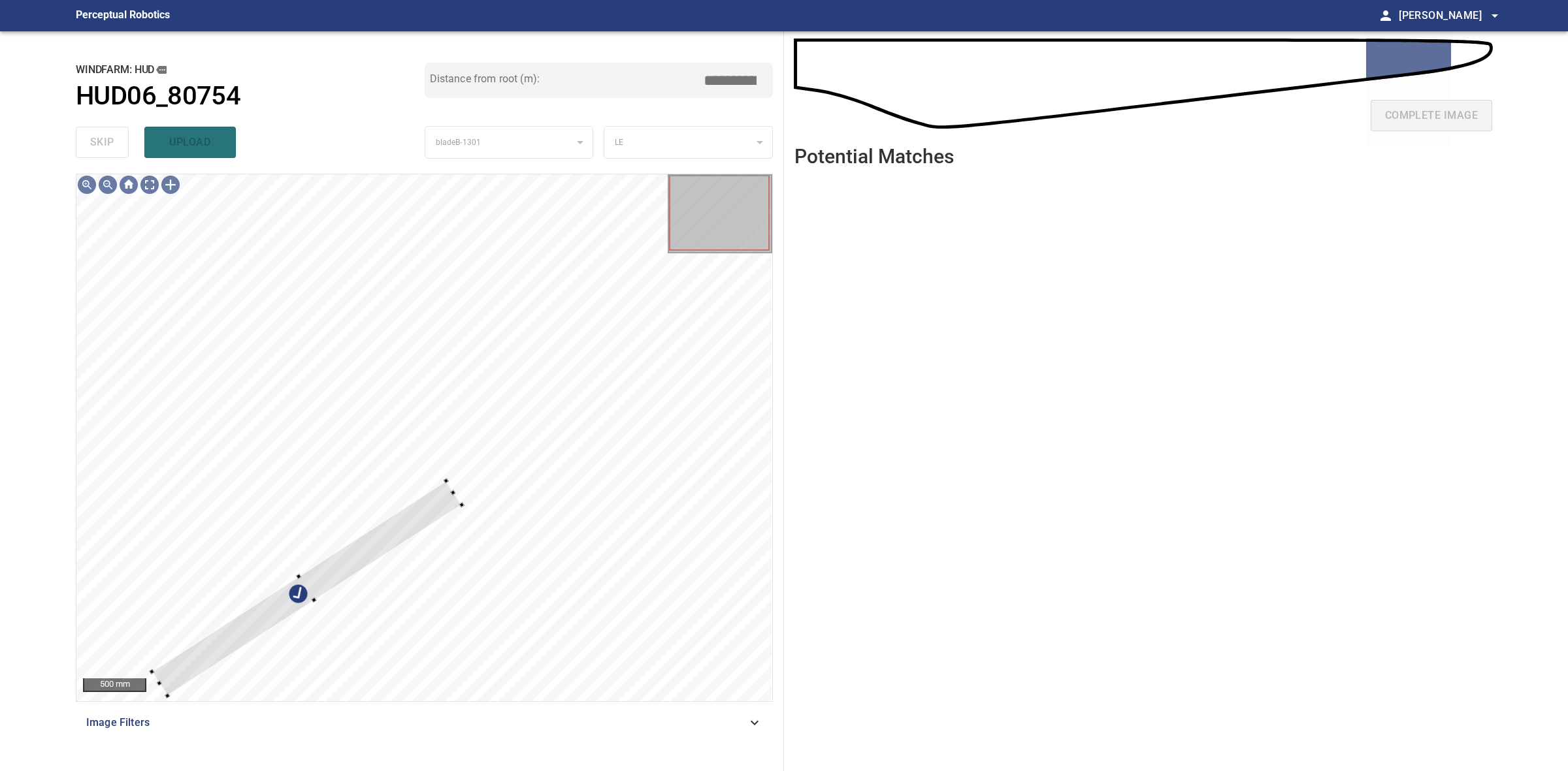
click at [172, 717] on div "500 mm Image Filters" at bounding box center [424, 467] width 697 height 587
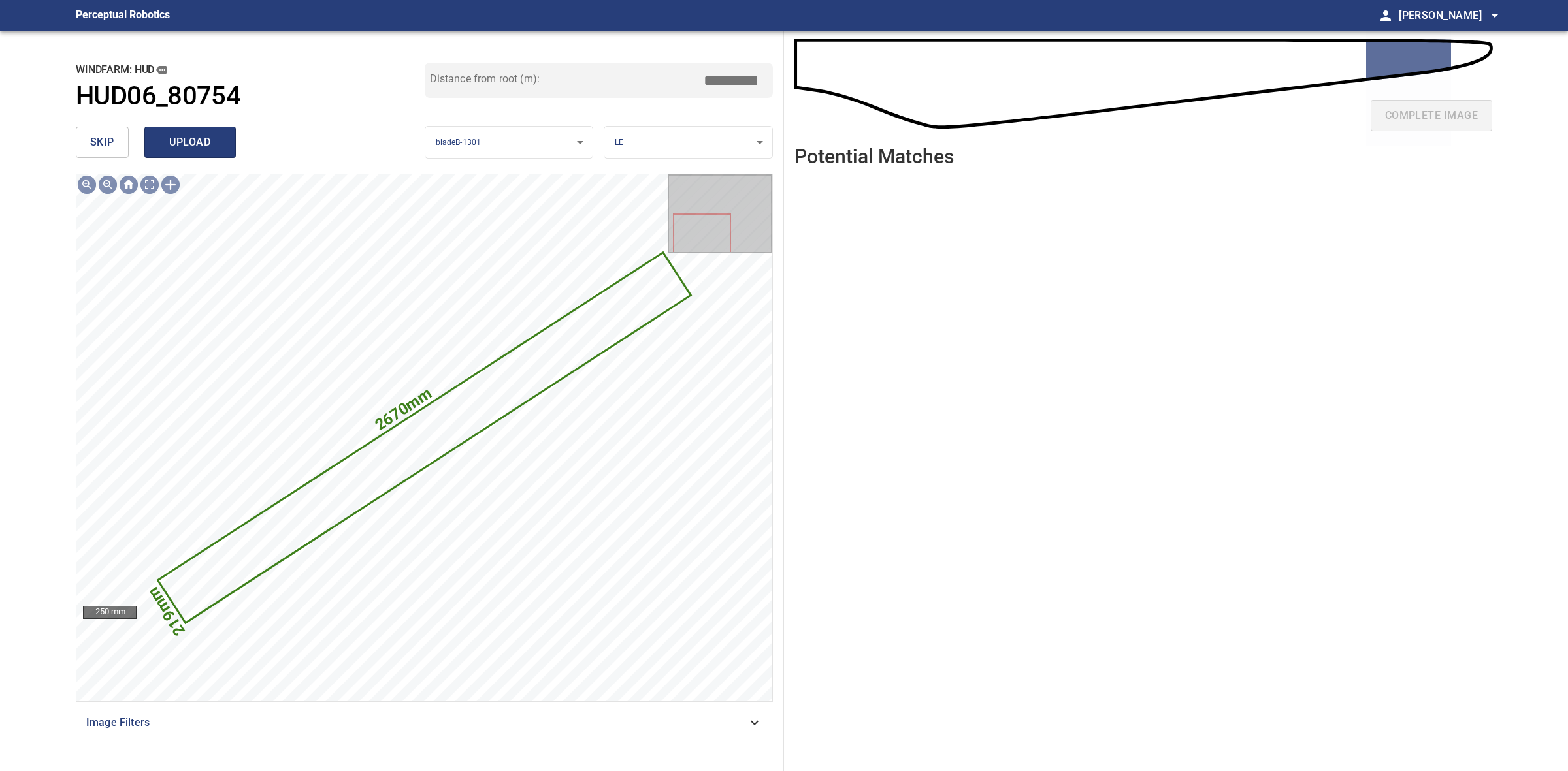
click at [219, 139] on span "upload" at bounding box center [189, 143] width 62 height 19
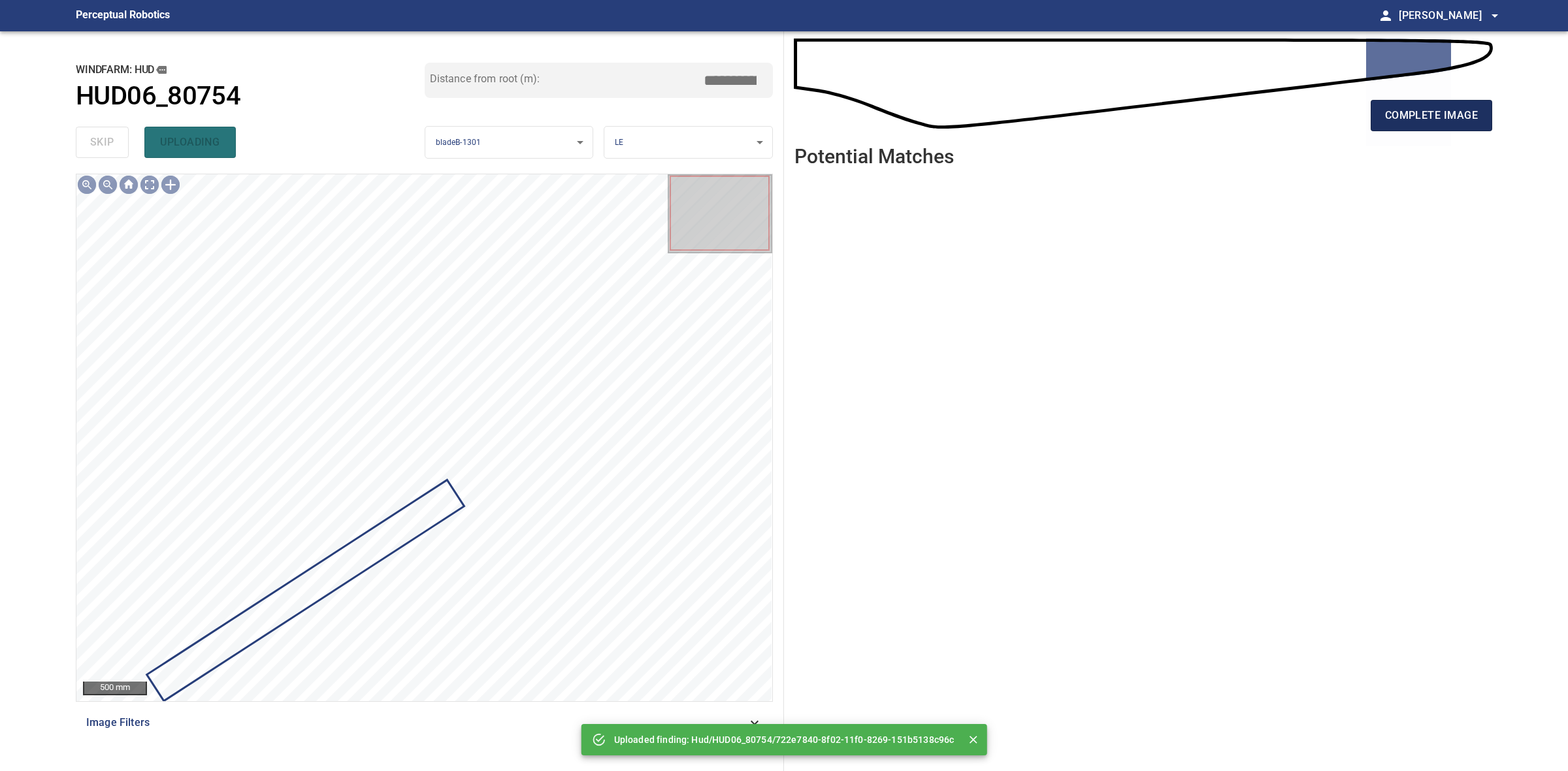
click at [1470, 109] on span "complete image" at bounding box center [1430, 116] width 92 height 19
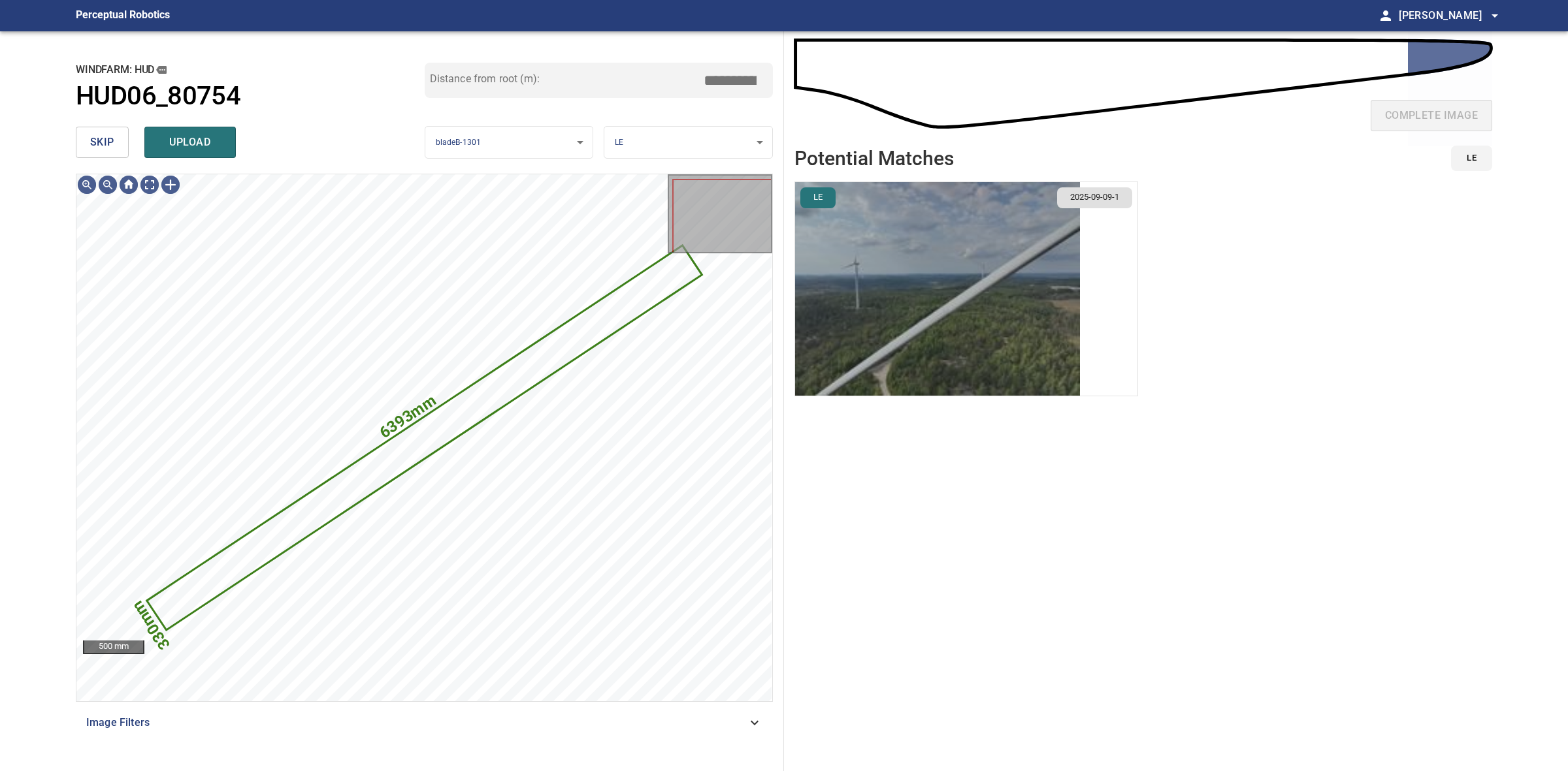
click at [926, 361] on img "button" at bounding box center [937, 288] width 284 height 213
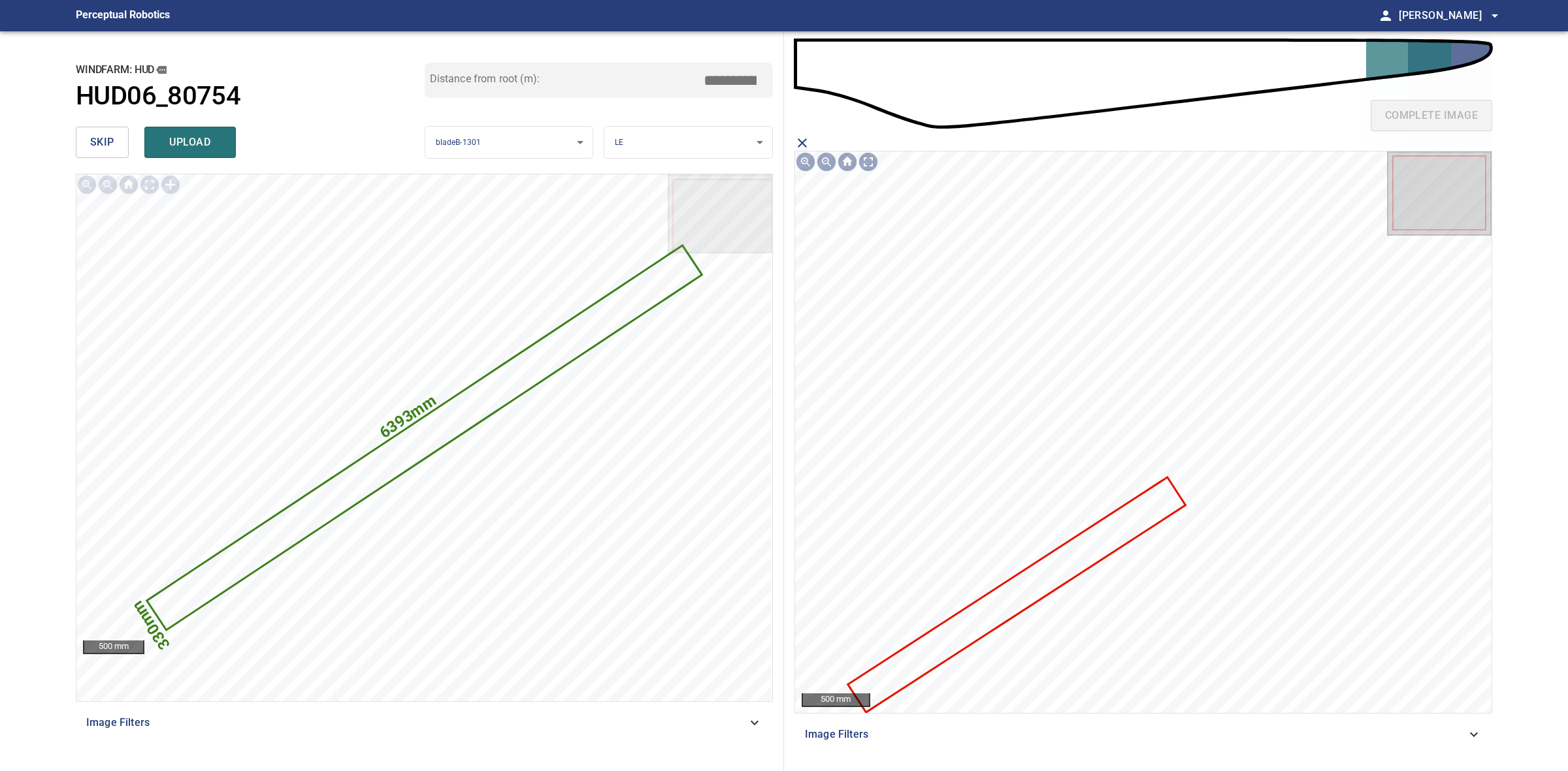
click at [1088, 543] on icon at bounding box center [1016, 595] width 335 height 232
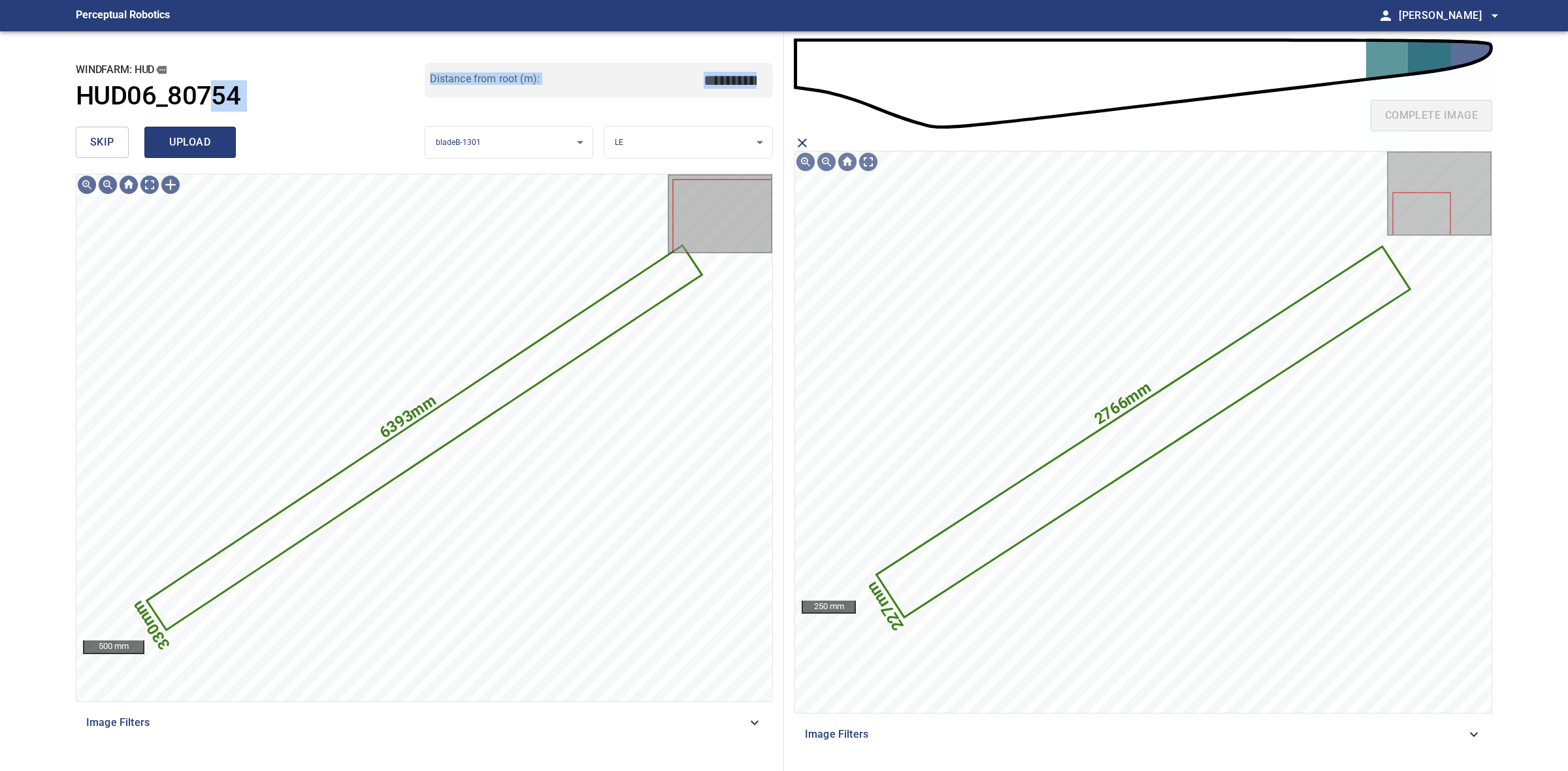
drag, startPoint x: 215, startPoint y: 119, endPoint x: 211, endPoint y: 134, distance: 15.5
click at [213, 126] on div "**********" at bounding box center [424, 402] width 719 height 740
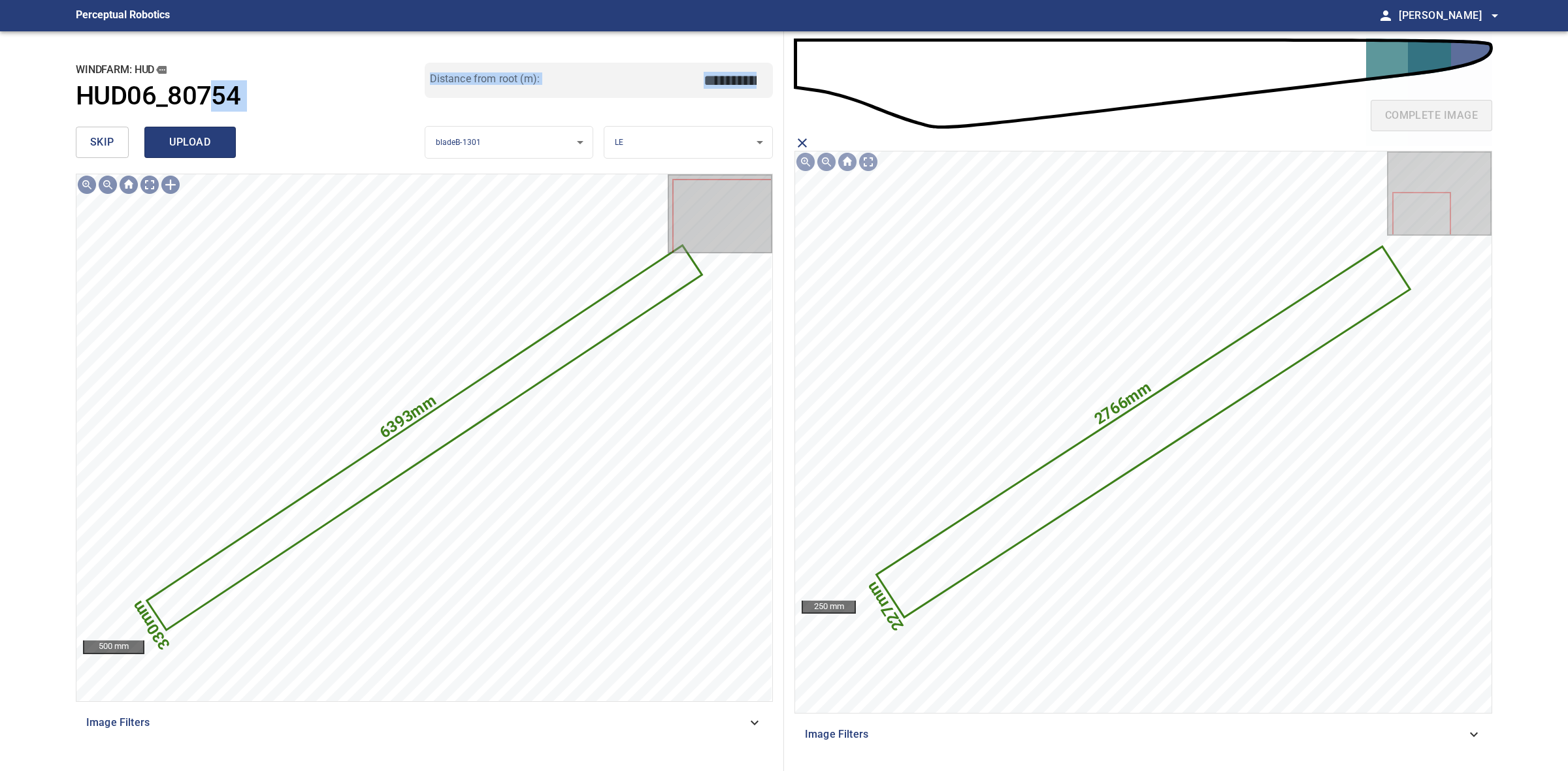
click at [211, 136] on span "upload" at bounding box center [189, 143] width 62 height 19
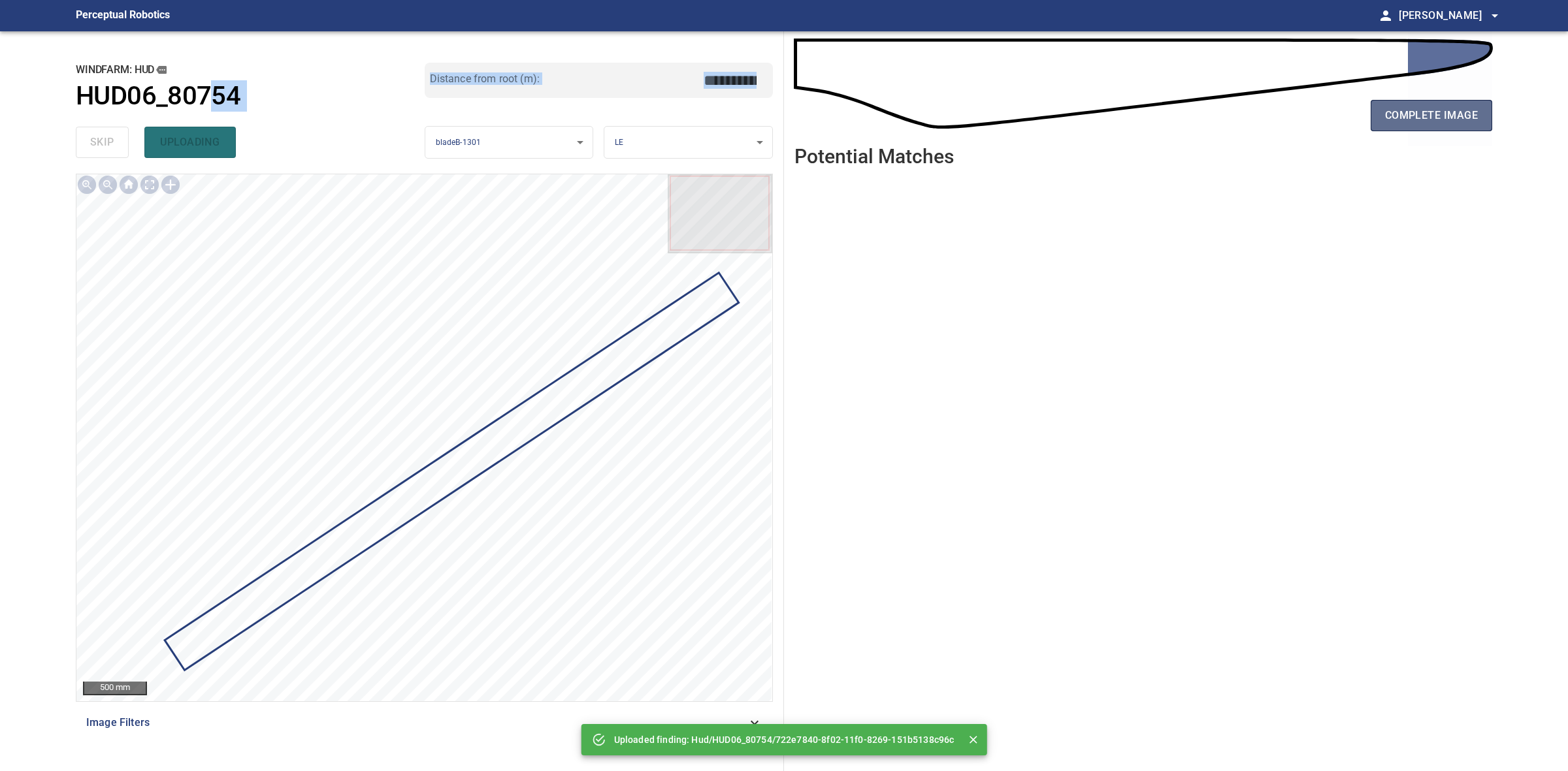
click at [1432, 102] on button "complete image" at bounding box center [1431, 116] width 121 height 32
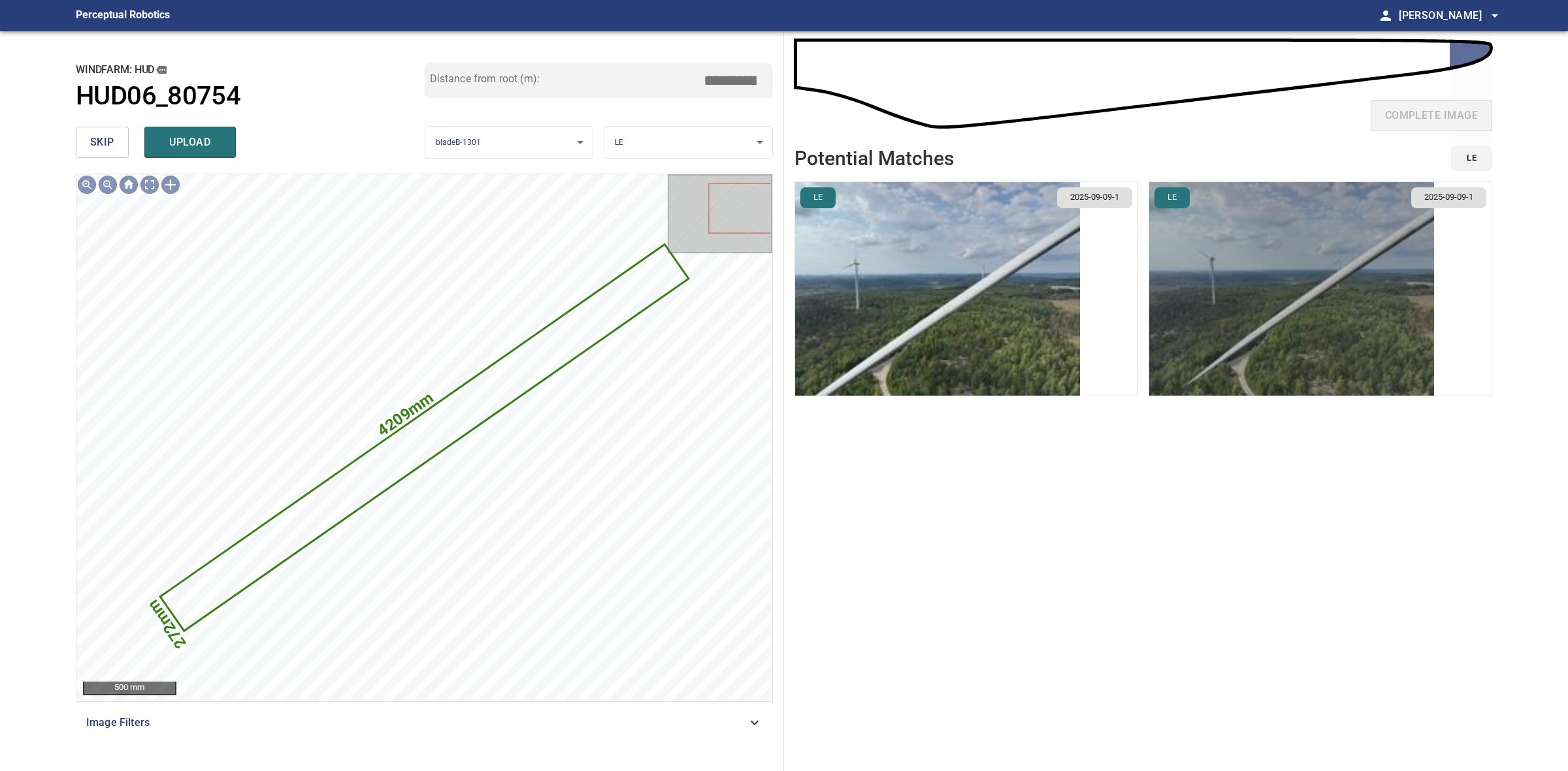
click at [1170, 260] on img "button" at bounding box center [1290, 288] width 284 height 213
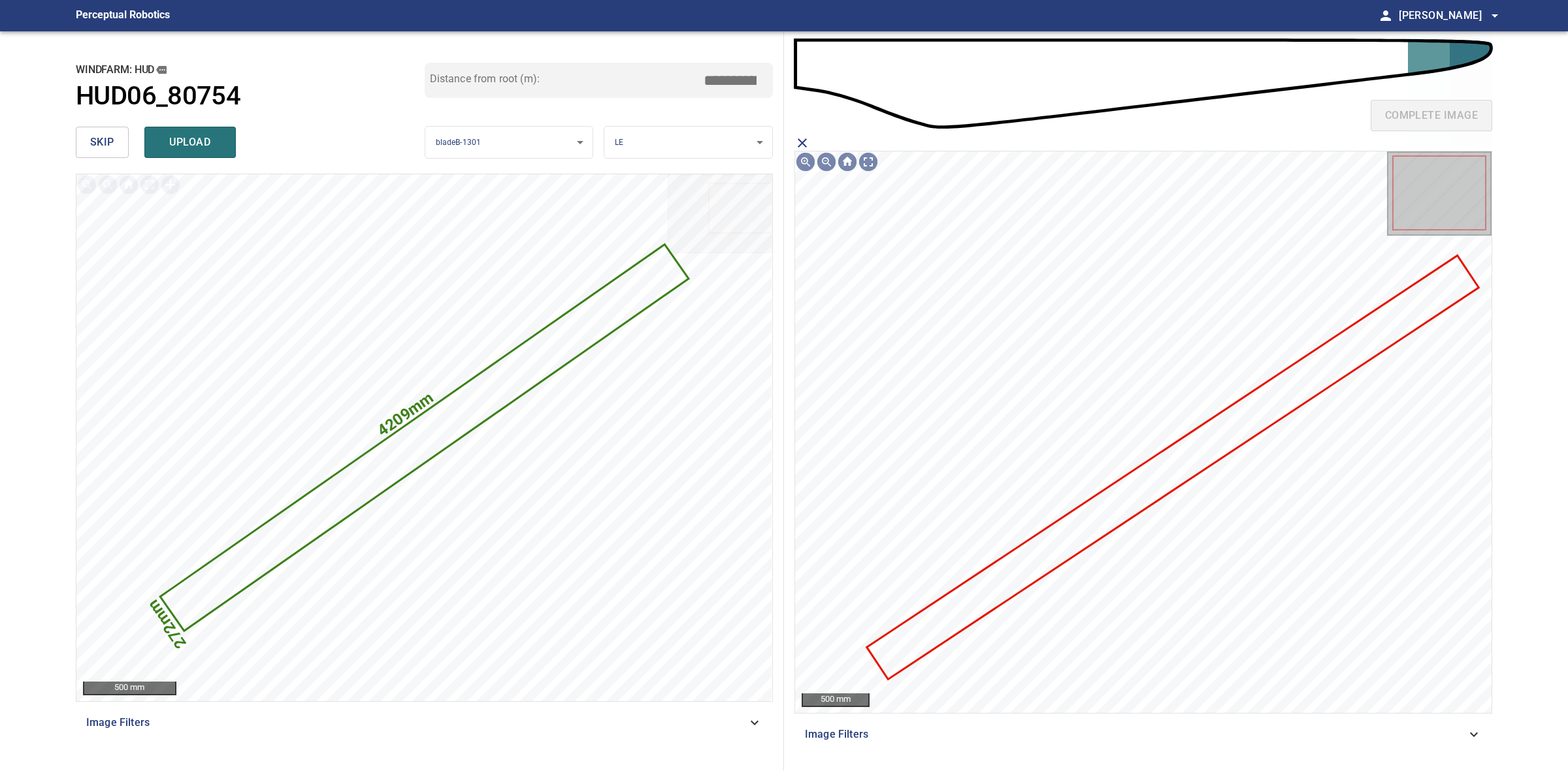
click at [1150, 496] on icon at bounding box center [1172, 468] width 609 height 421
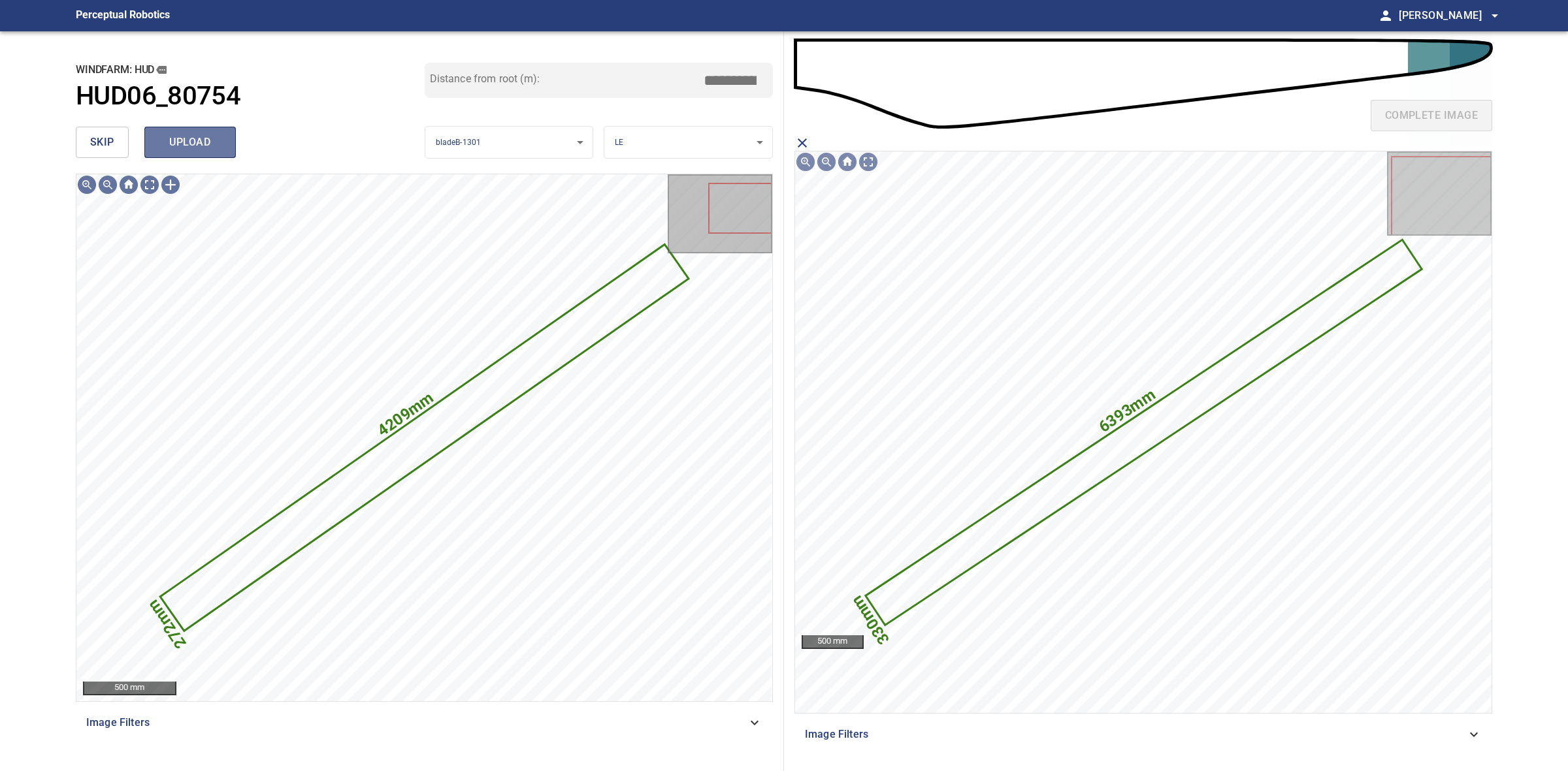
click at [196, 128] on button "upload" at bounding box center [190, 143] width 91 height 32
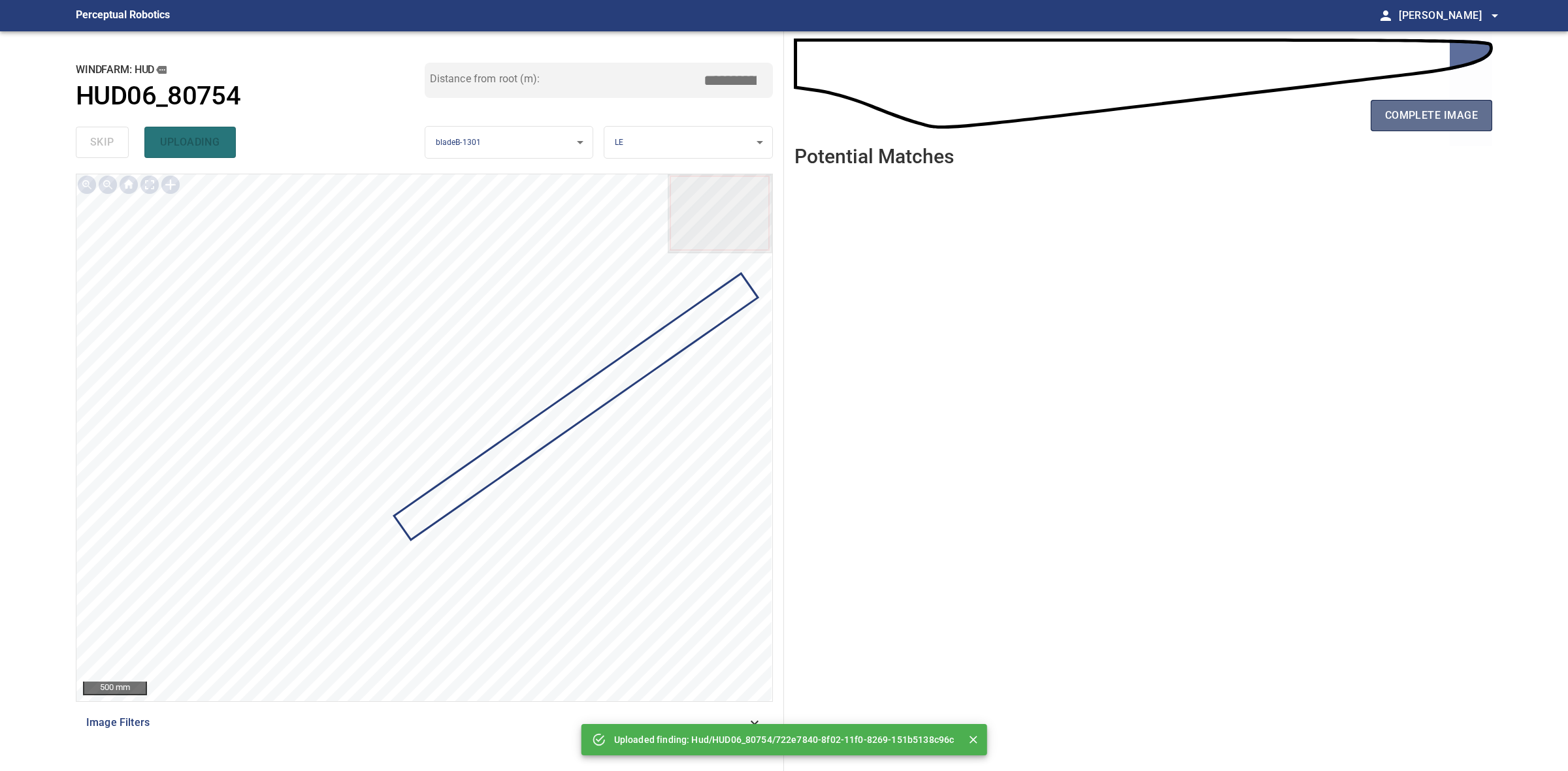
click at [1409, 112] on span "complete image" at bounding box center [1430, 116] width 92 height 19
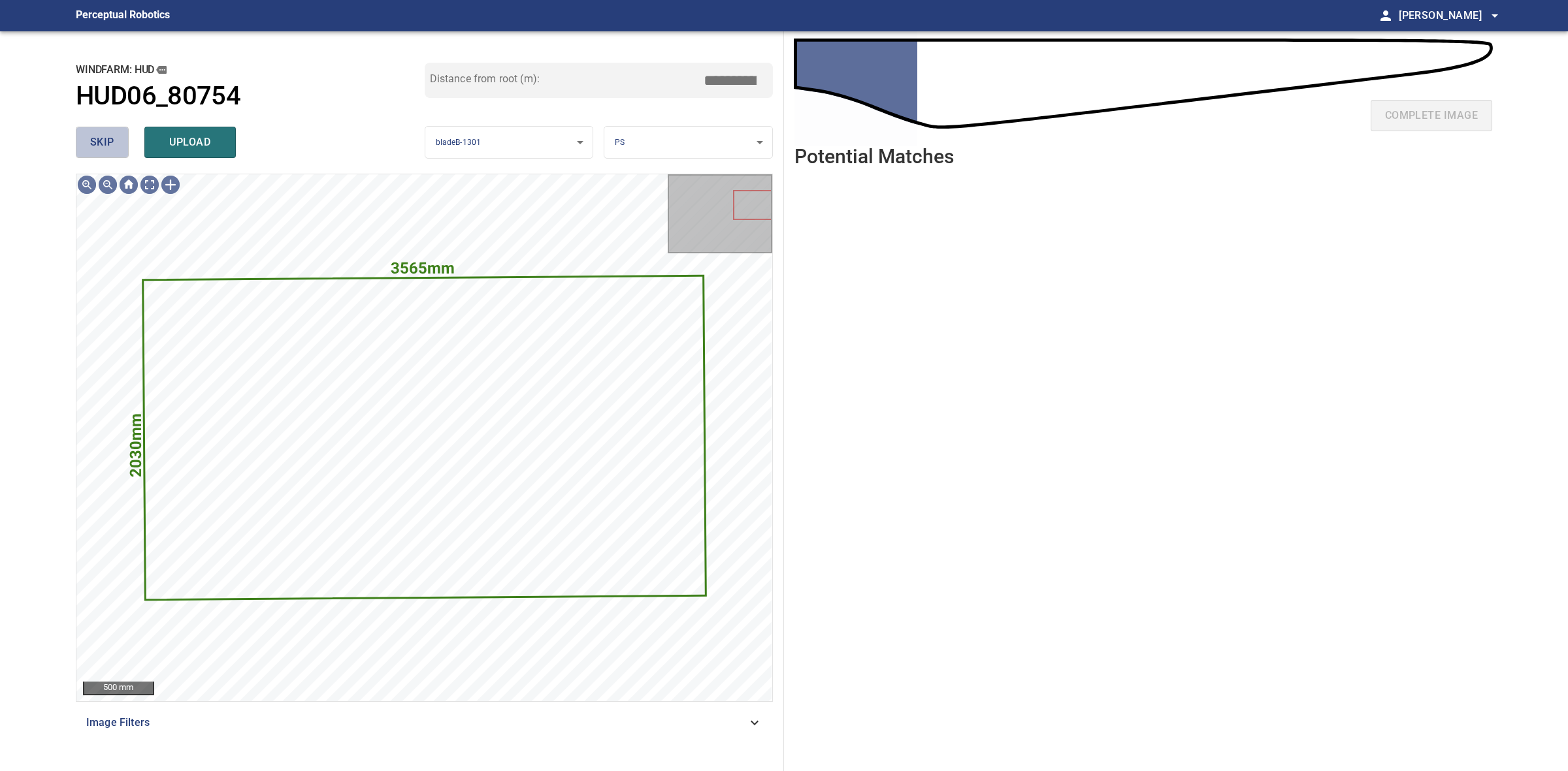
click at [86, 130] on button "skip" at bounding box center [102, 143] width 53 height 32
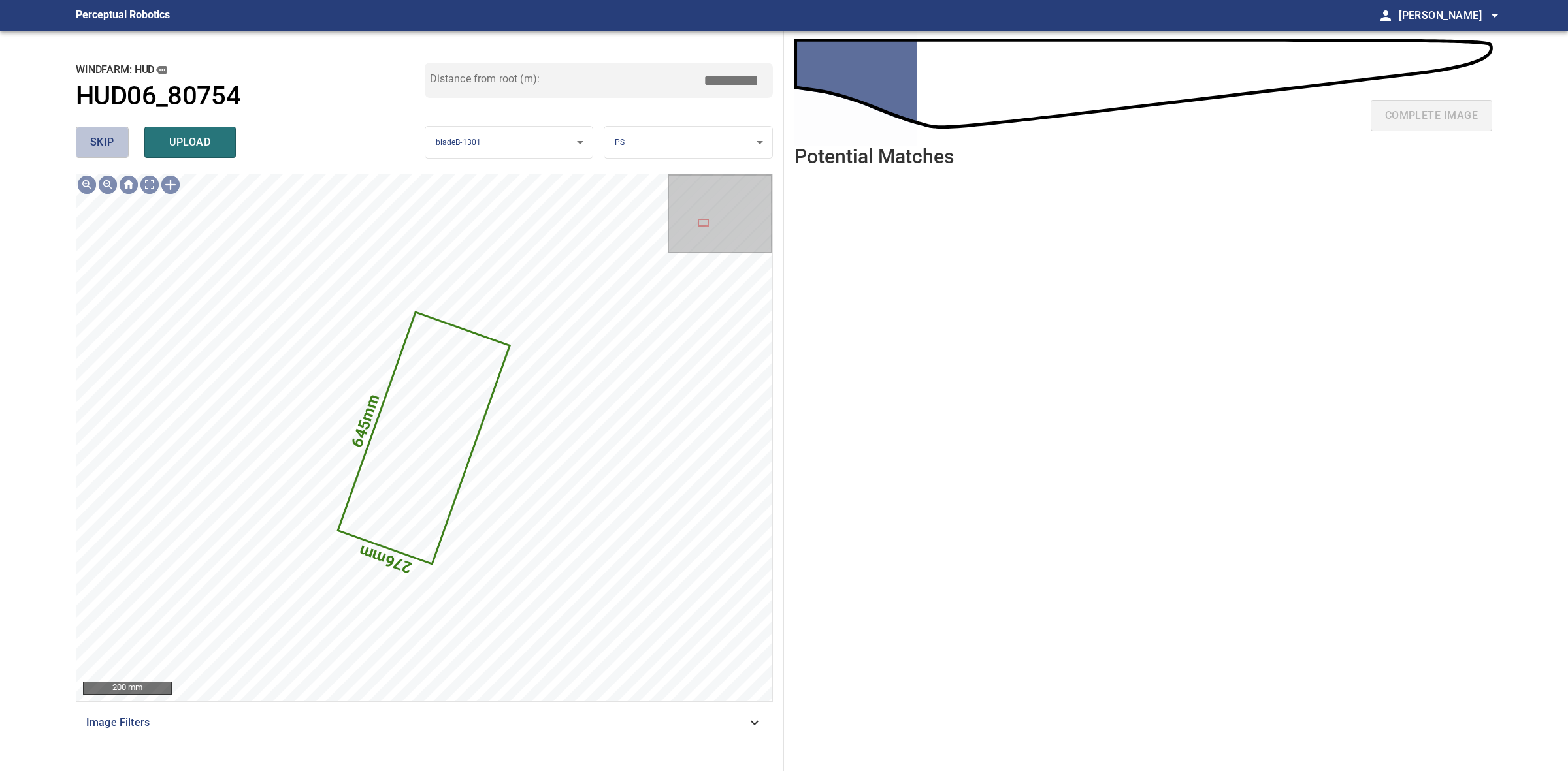
click at [92, 137] on span "skip" at bounding box center [103, 143] width 24 height 19
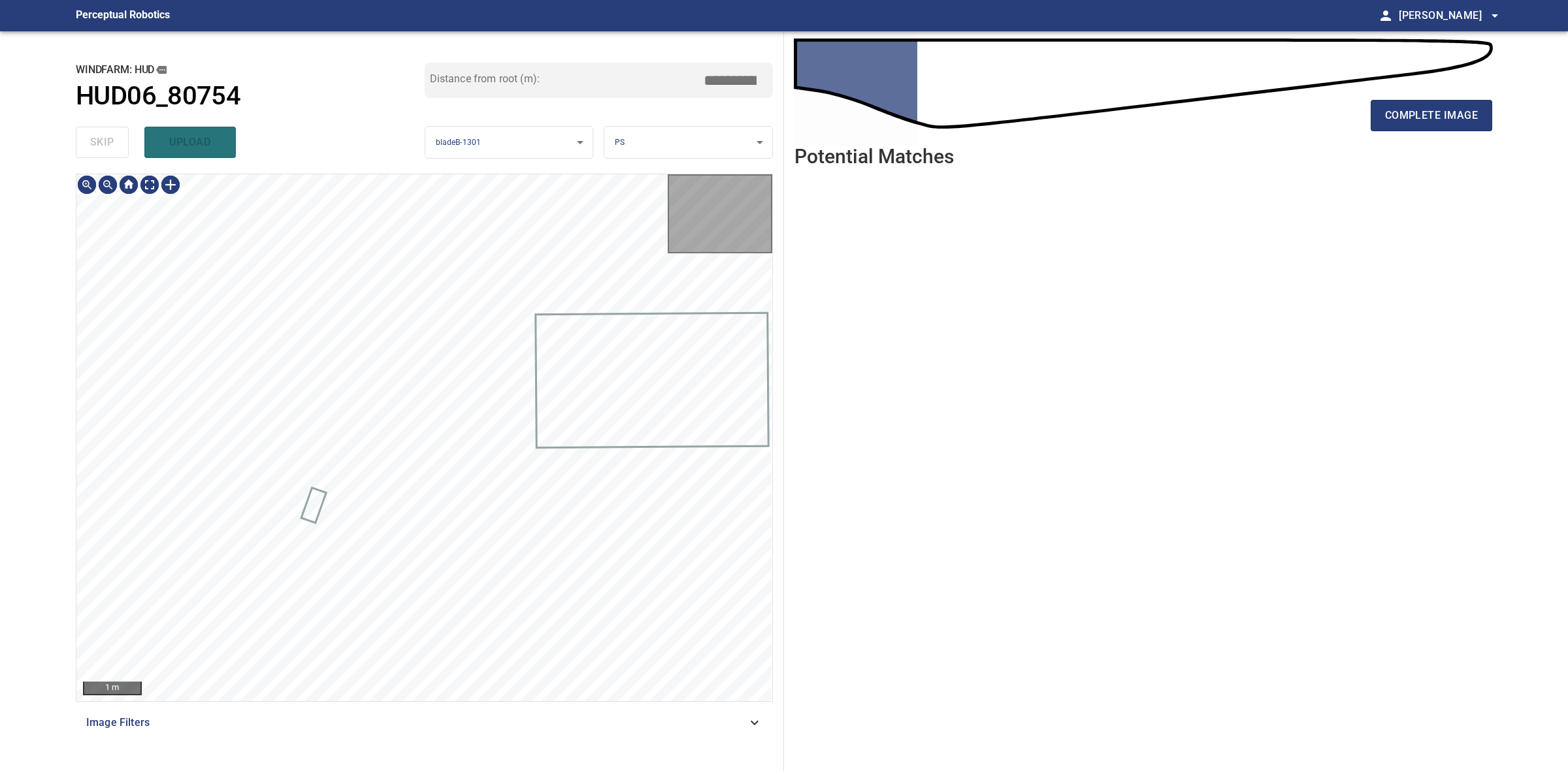
click at [92, 137] on div "skip upload" at bounding box center [250, 142] width 349 height 42
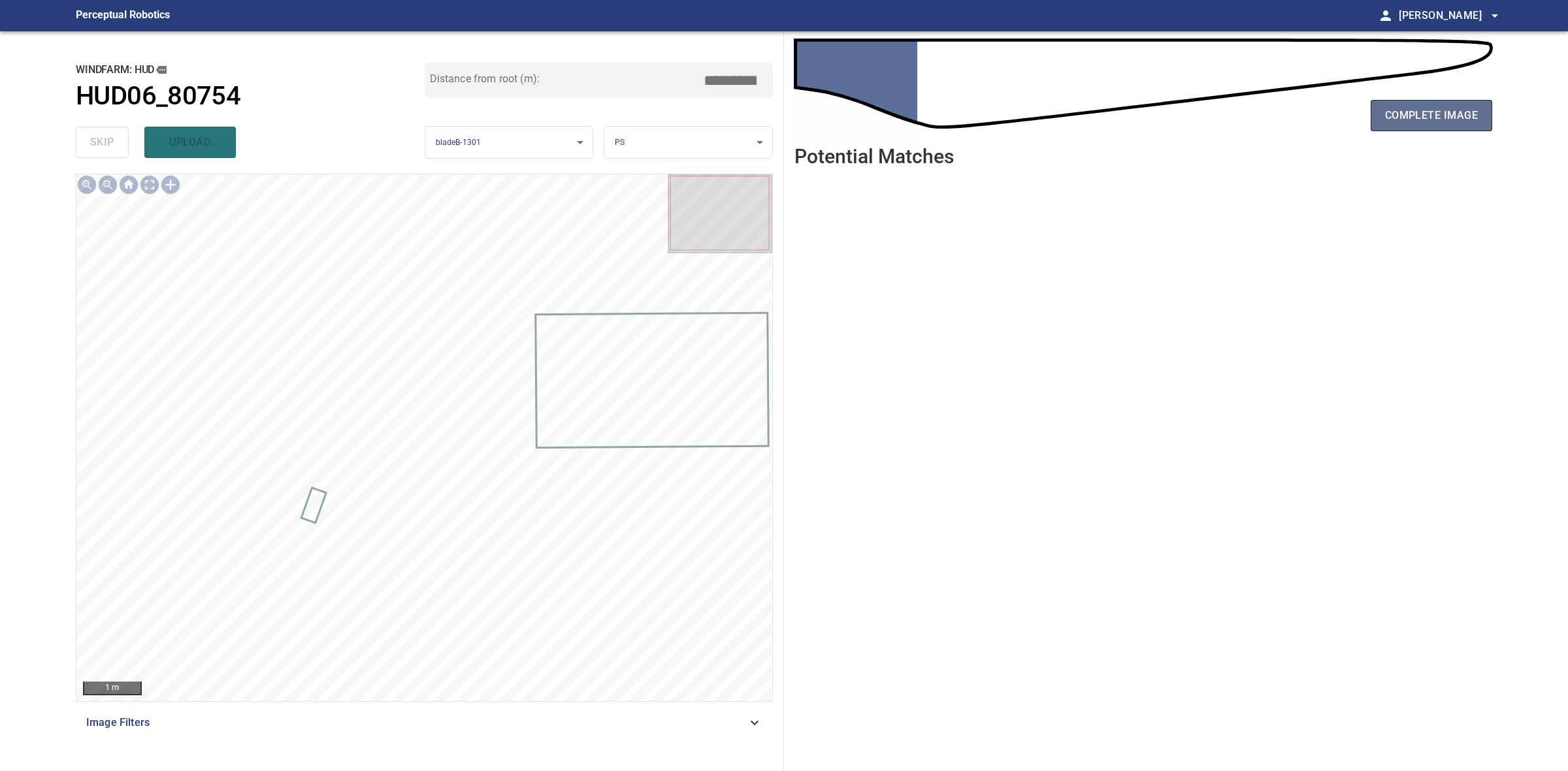
click at [1427, 116] on span "complete image" at bounding box center [1430, 116] width 92 height 19
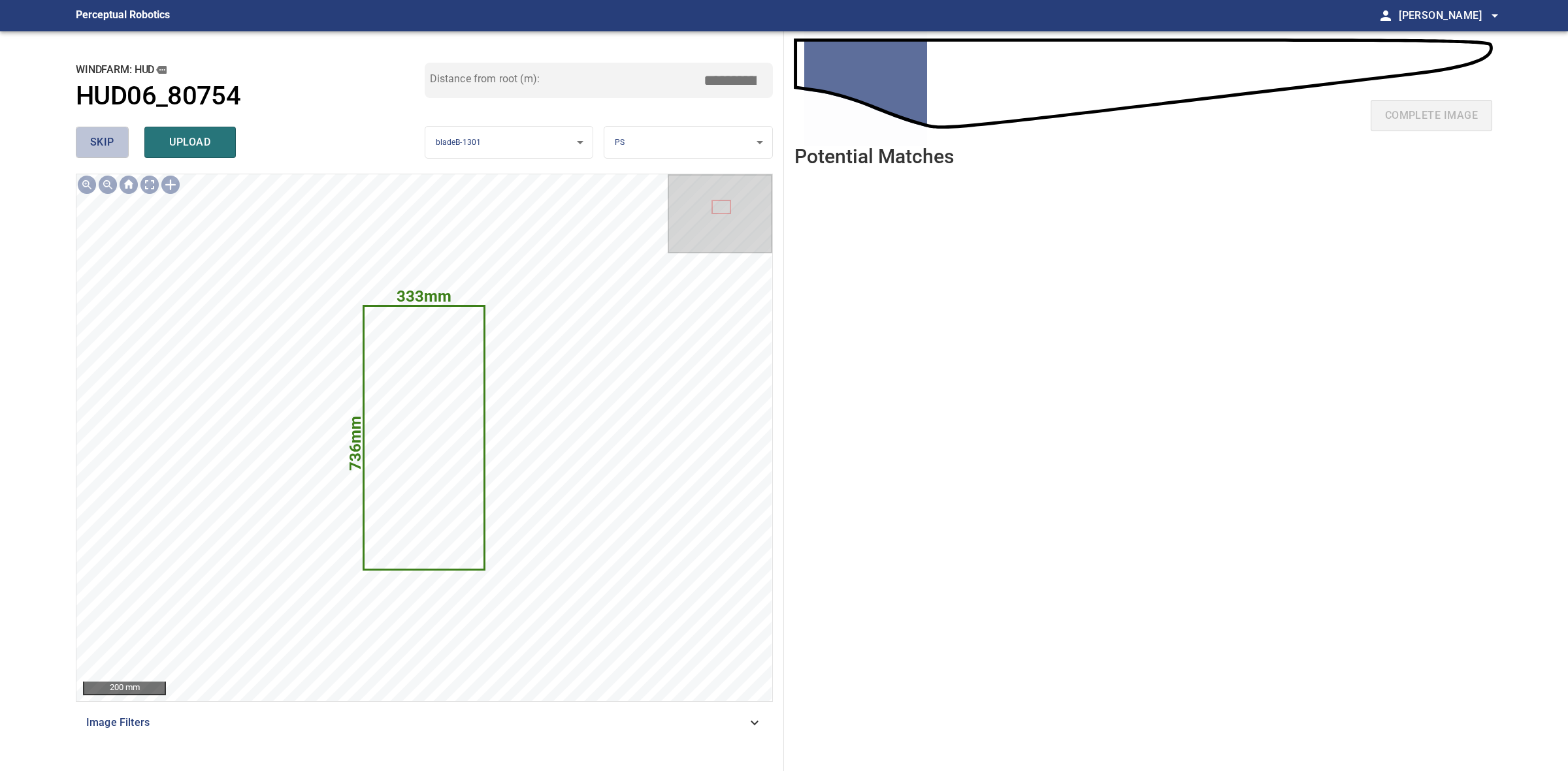
click at [97, 144] on span "skip" at bounding box center [103, 143] width 24 height 19
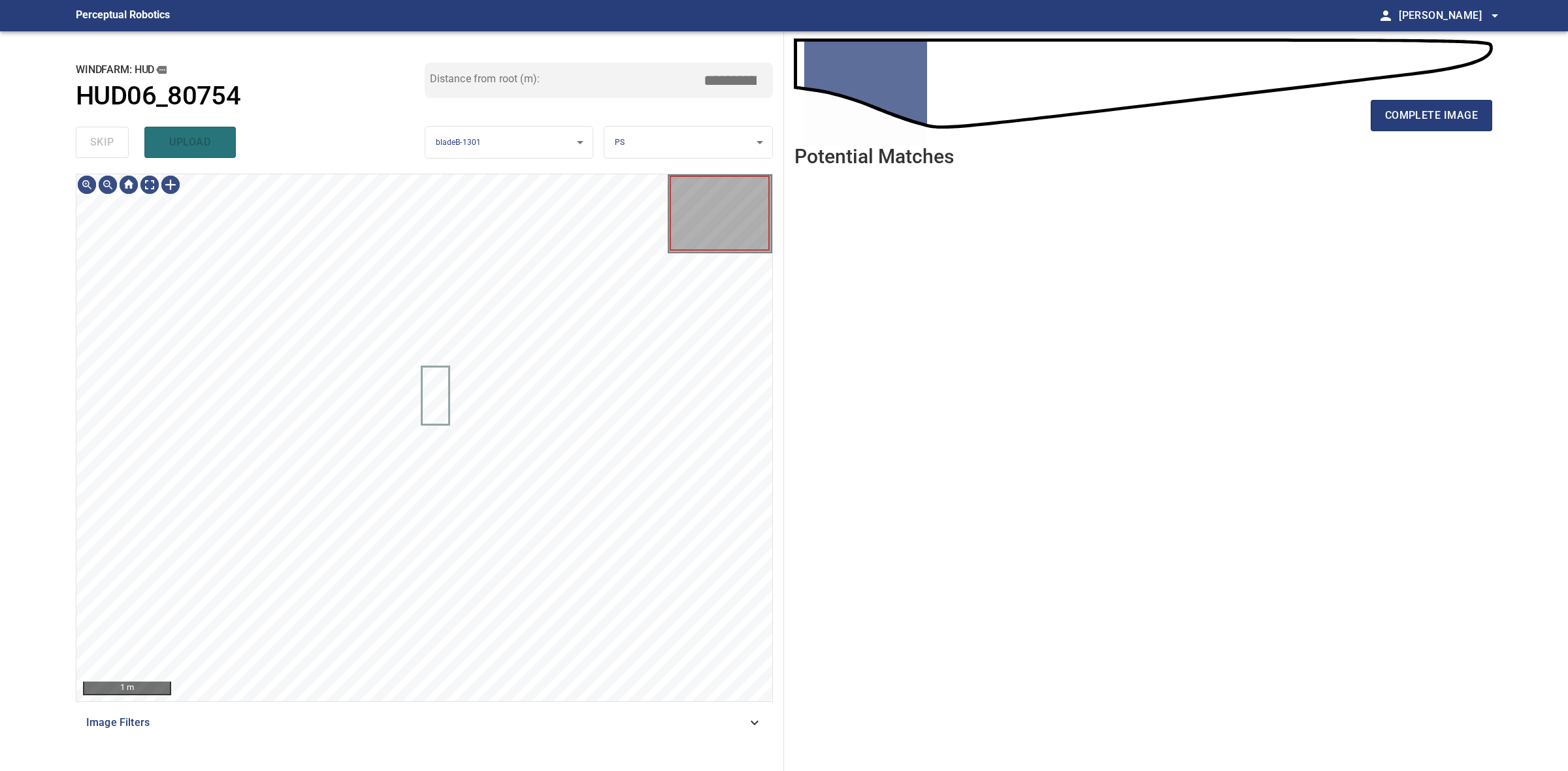
click at [97, 144] on div "skip upload" at bounding box center [250, 142] width 349 height 42
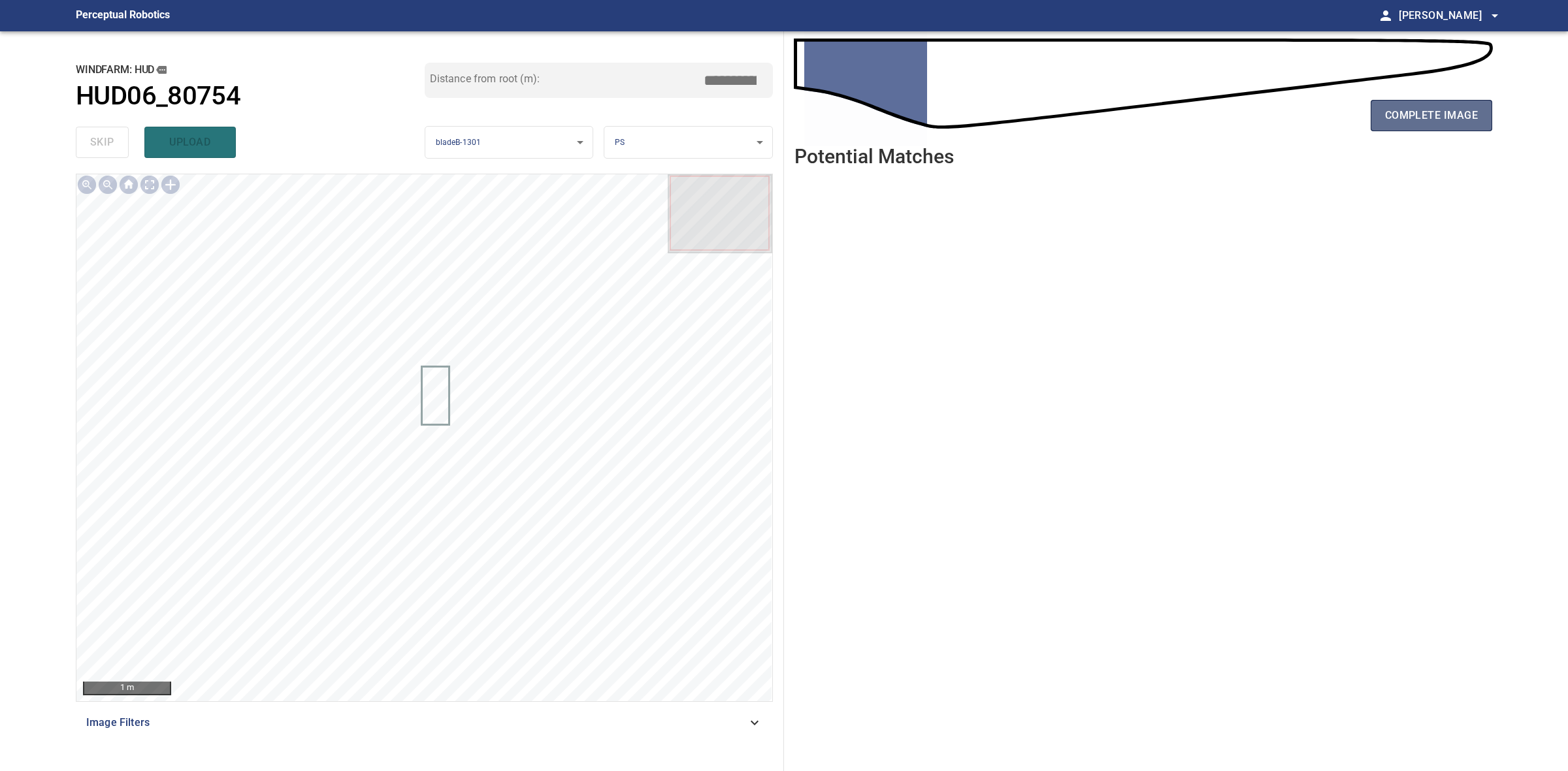
click at [1404, 116] on span "complete image" at bounding box center [1430, 116] width 92 height 19
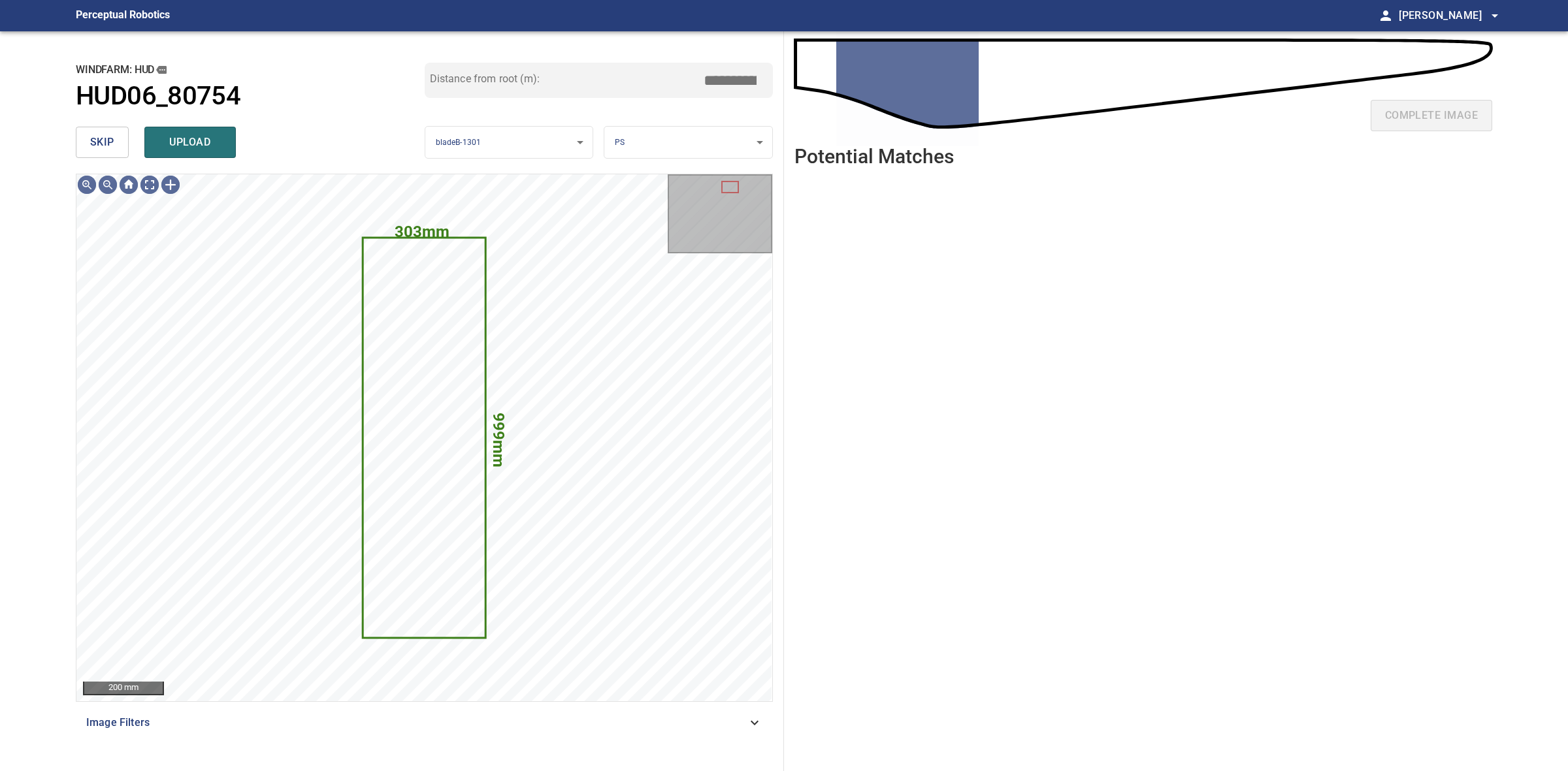
click at [191, 126] on div "skip upload" at bounding box center [250, 142] width 349 height 42
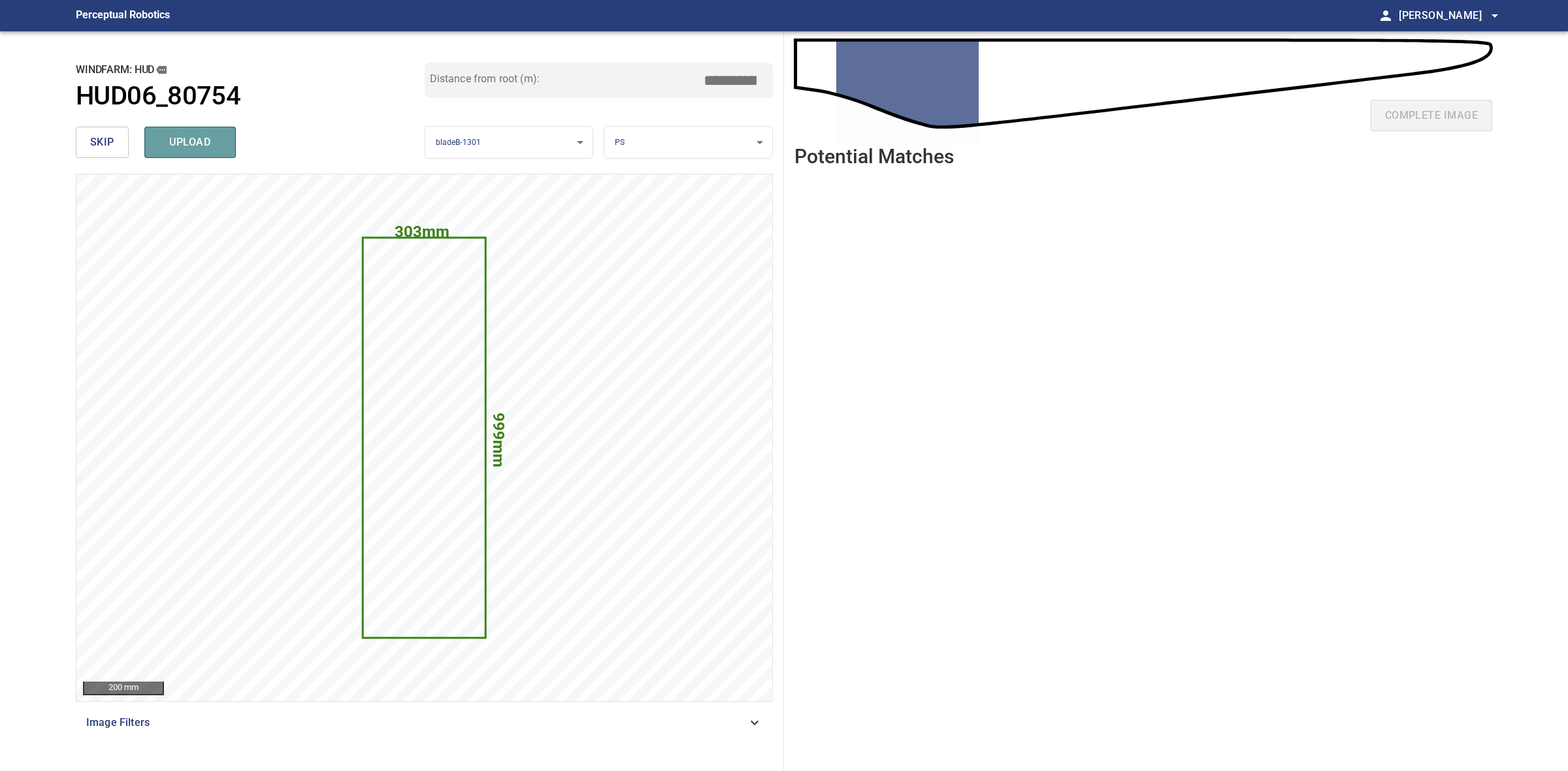
drag, startPoint x: 234, startPoint y: 137, endPoint x: 227, endPoint y: 142, distance: 8.6
click at [232, 137] on button "upload" at bounding box center [190, 143] width 91 height 32
click at [224, 143] on div "skip upload" at bounding box center [250, 142] width 349 height 42
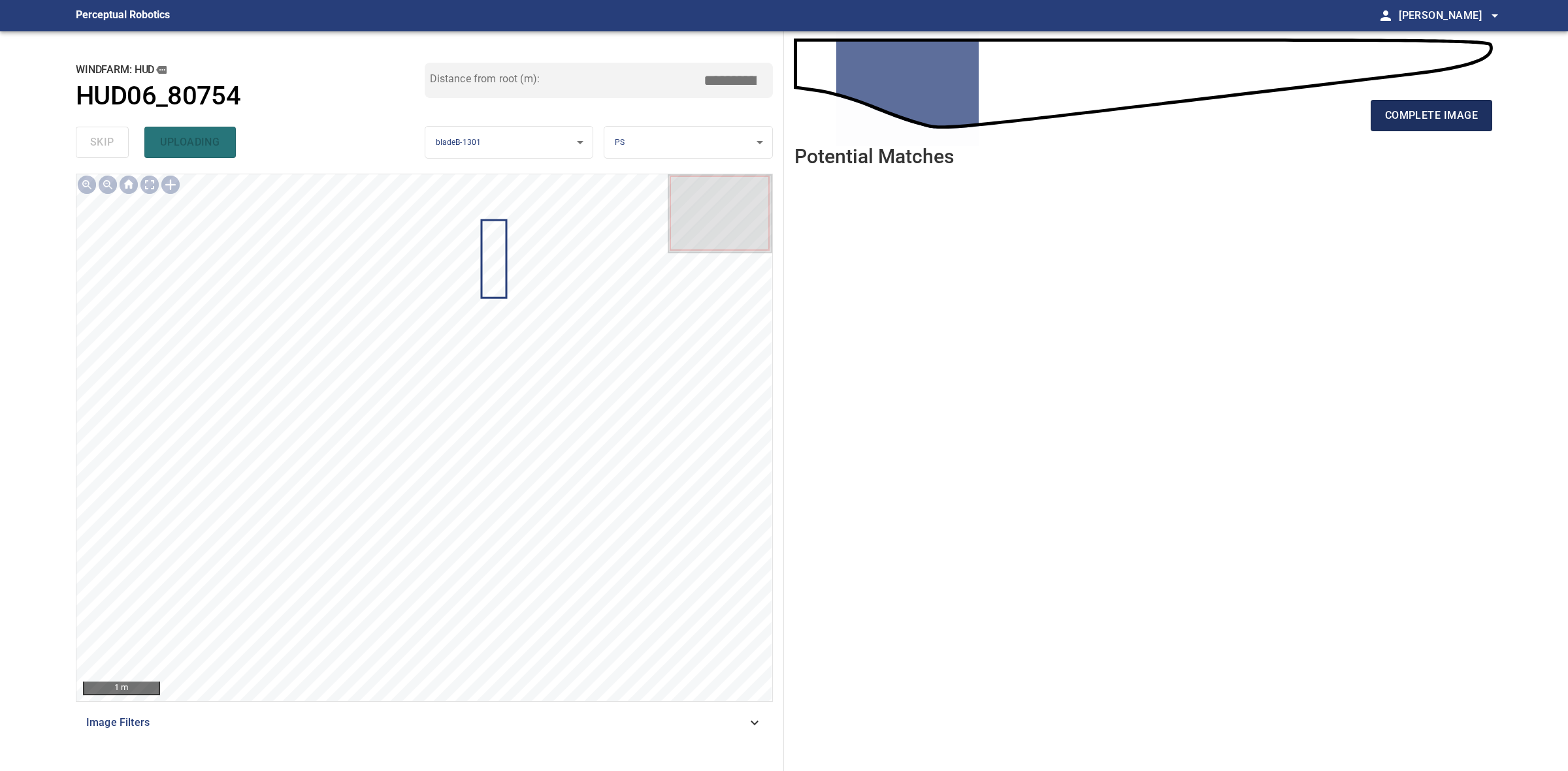
click at [1462, 126] on button "complete image" at bounding box center [1431, 116] width 121 height 32
click at [1443, 117] on span "complete image" at bounding box center [1430, 116] width 92 height 19
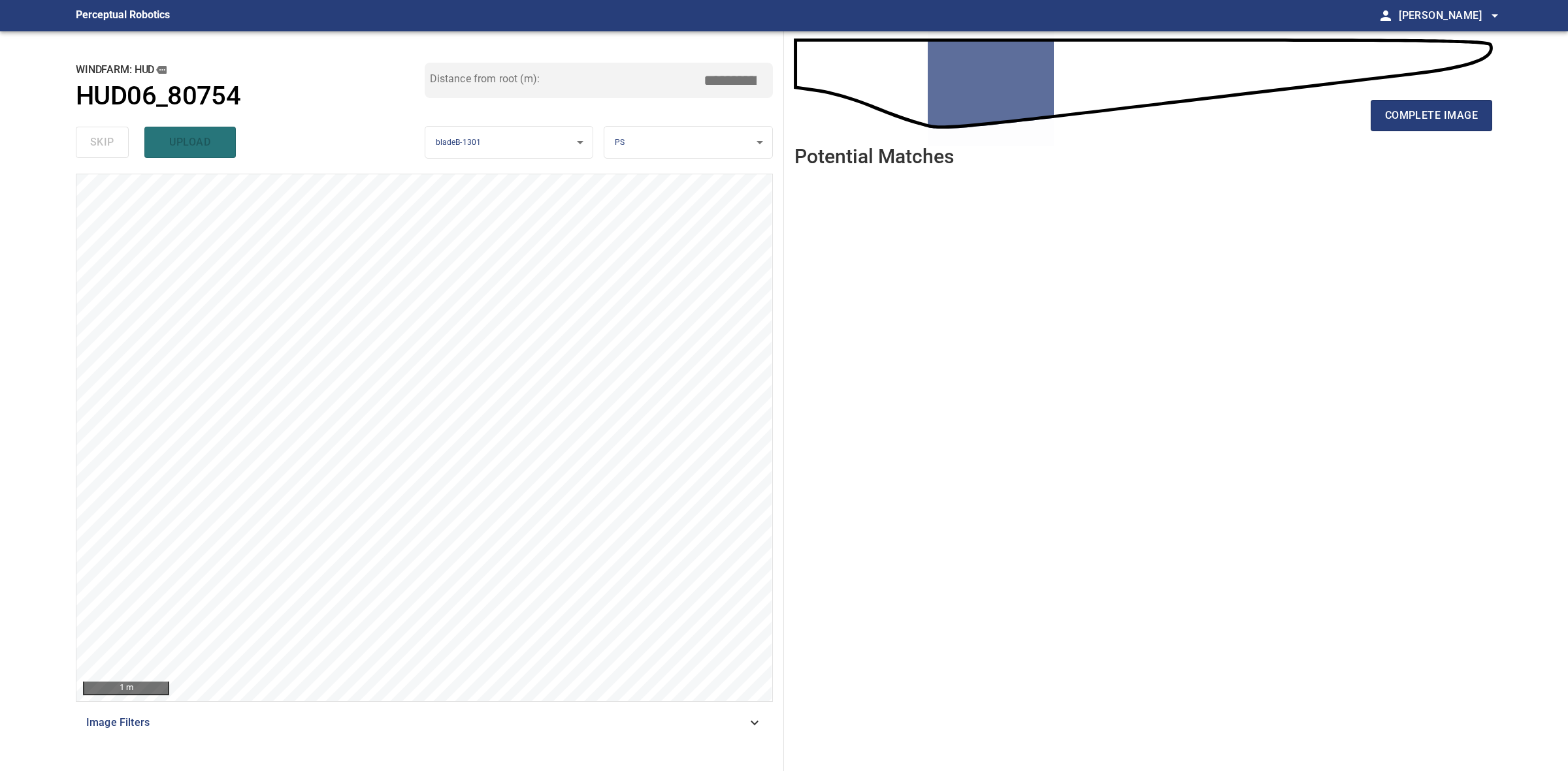
click at [1445, 116] on span "complete image" at bounding box center [1430, 116] width 92 height 19
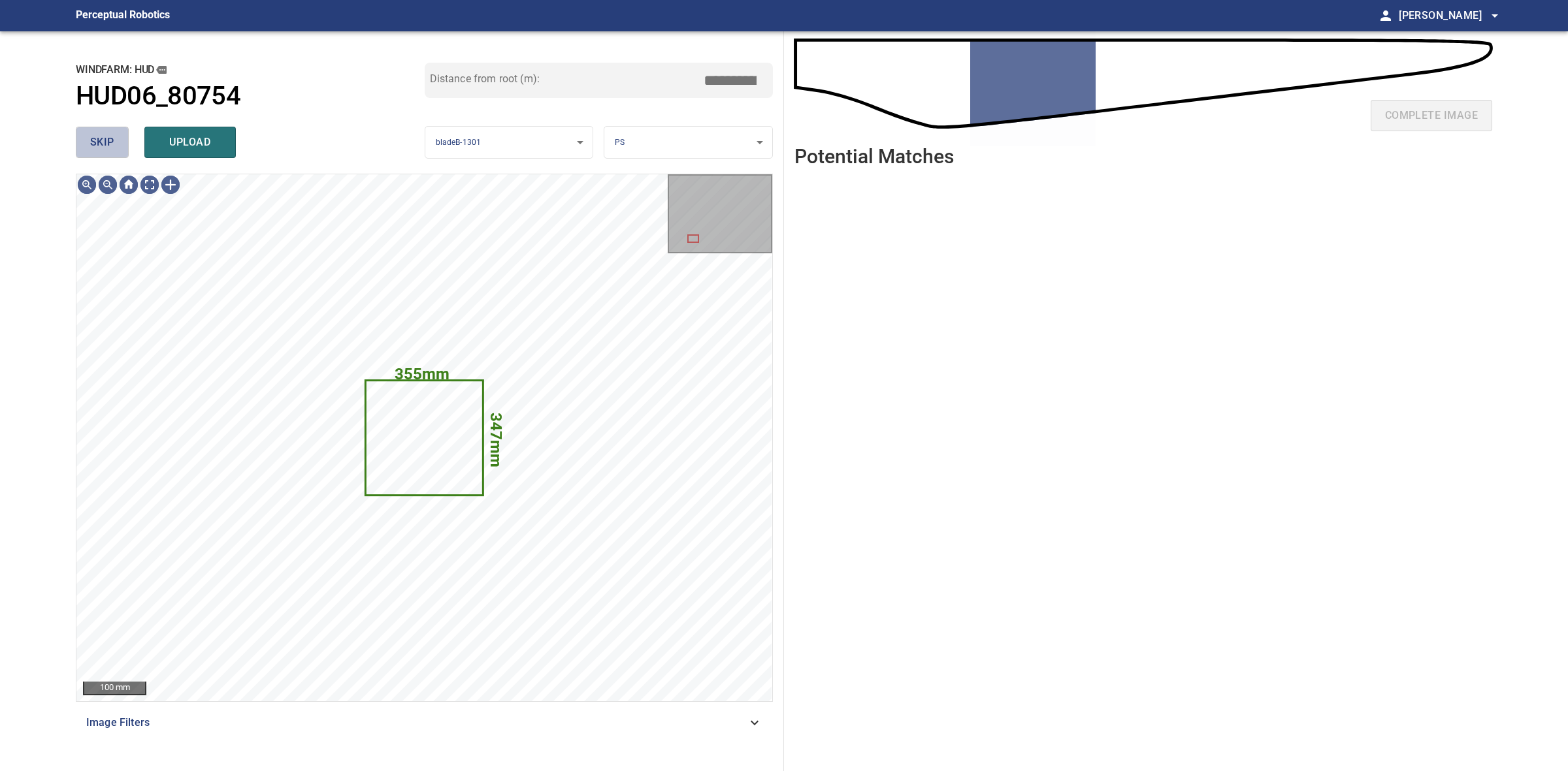
click at [106, 136] on span "skip" at bounding box center [103, 143] width 24 height 19
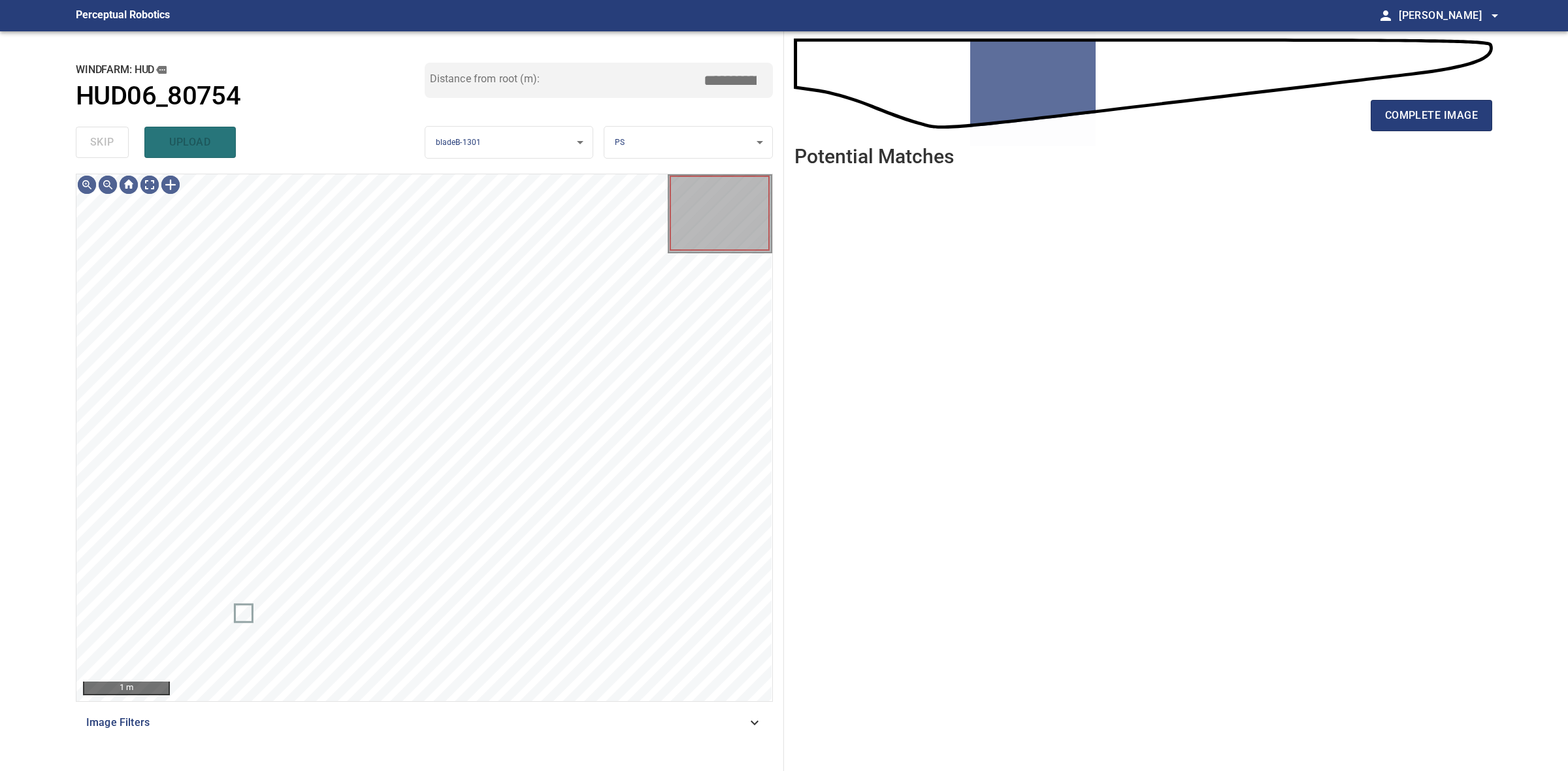
click at [106, 136] on div "skip upload" at bounding box center [250, 142] width 349 height 42
click at [1391, 119] on span "complete image" at bounding box center [1430, 116] width 92 height 19
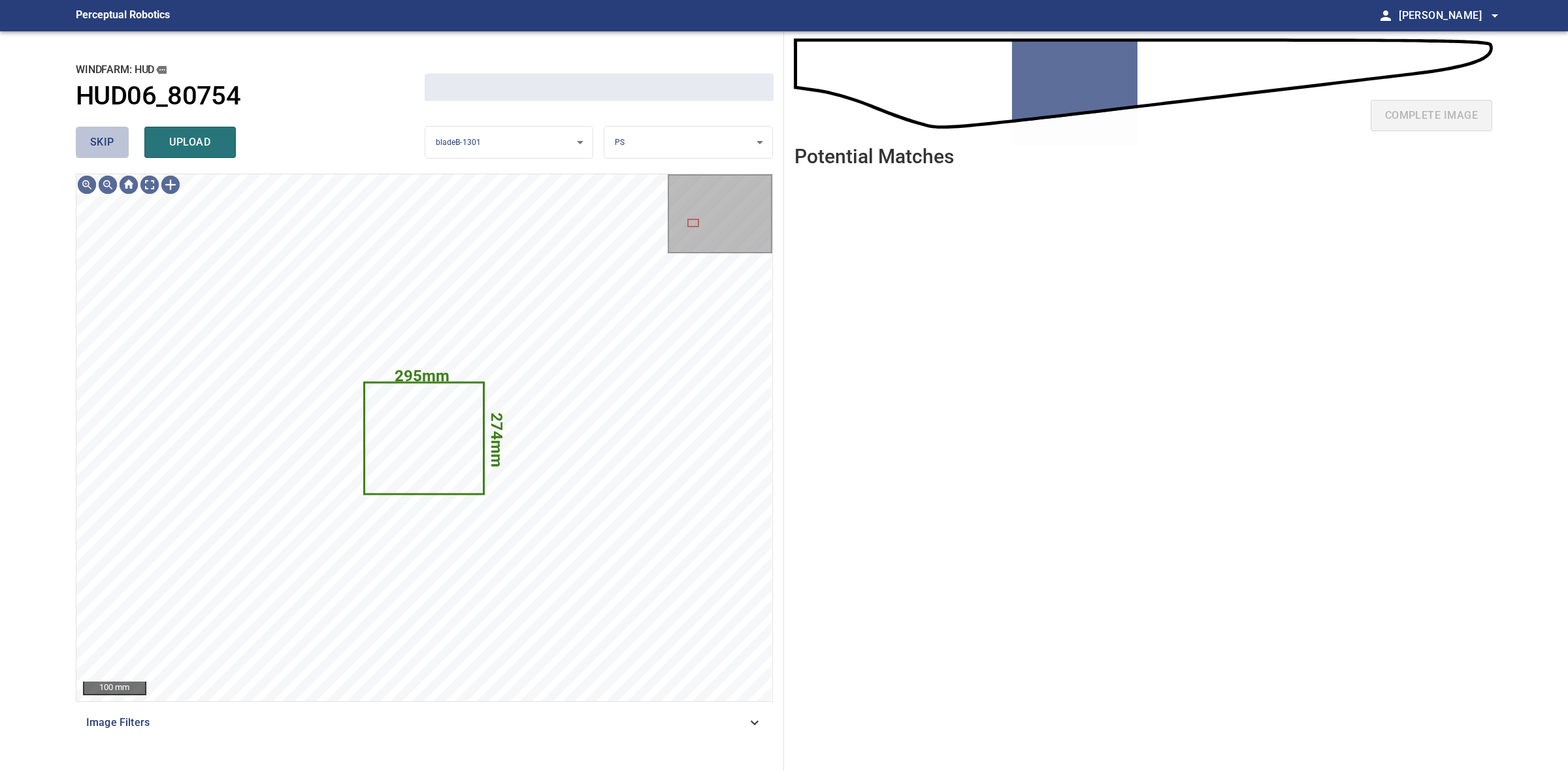
click at [113, 149] on span "skip" at bounding box center [103, 143] width 24 height 19
click at [113, 147] on div "skip upload" at bounding box center [250, 142] width 349 height 42
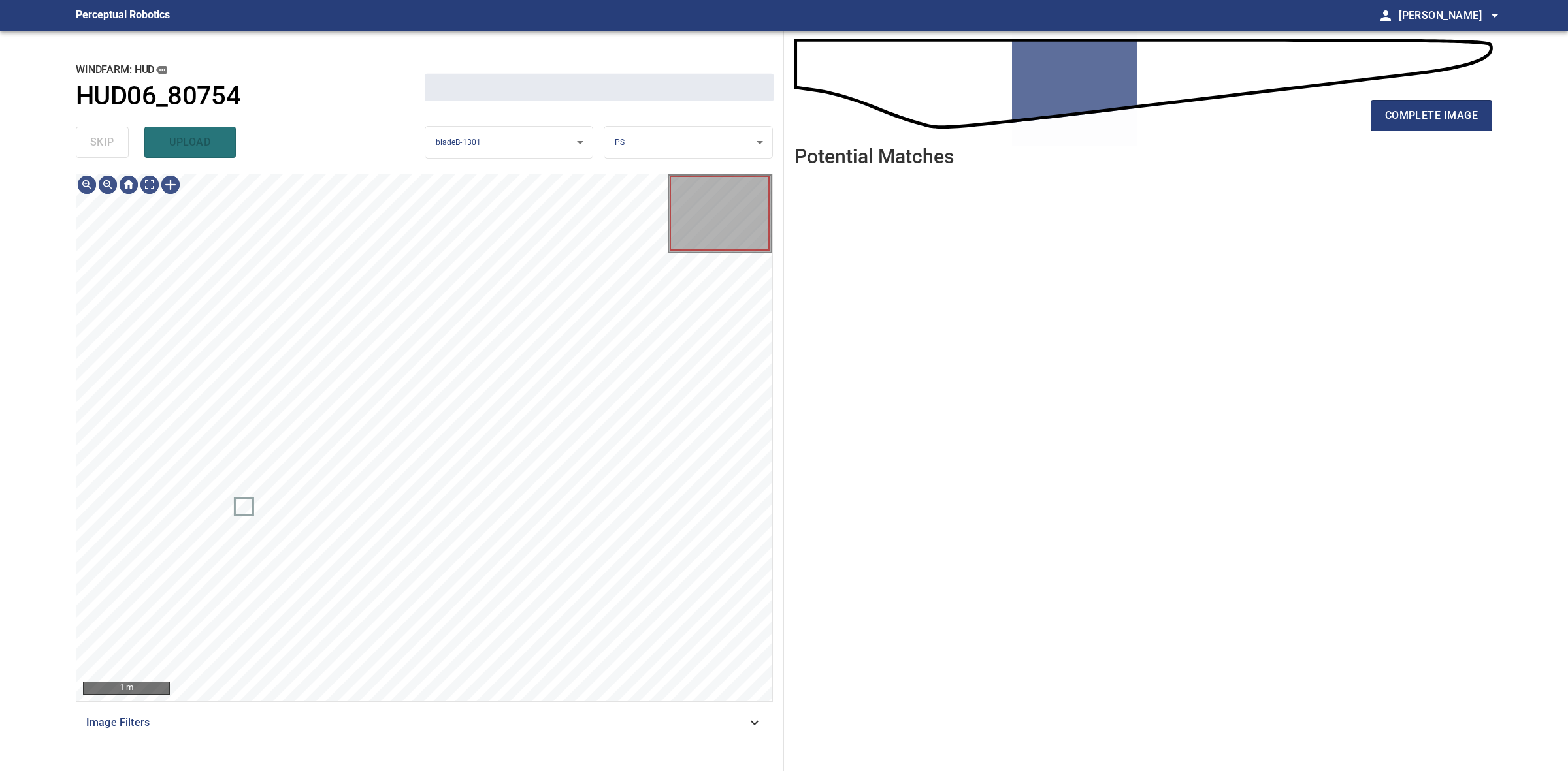
click at [113, 147] on div "skip upload" at bounding box center [250, 142] width 349 height 42
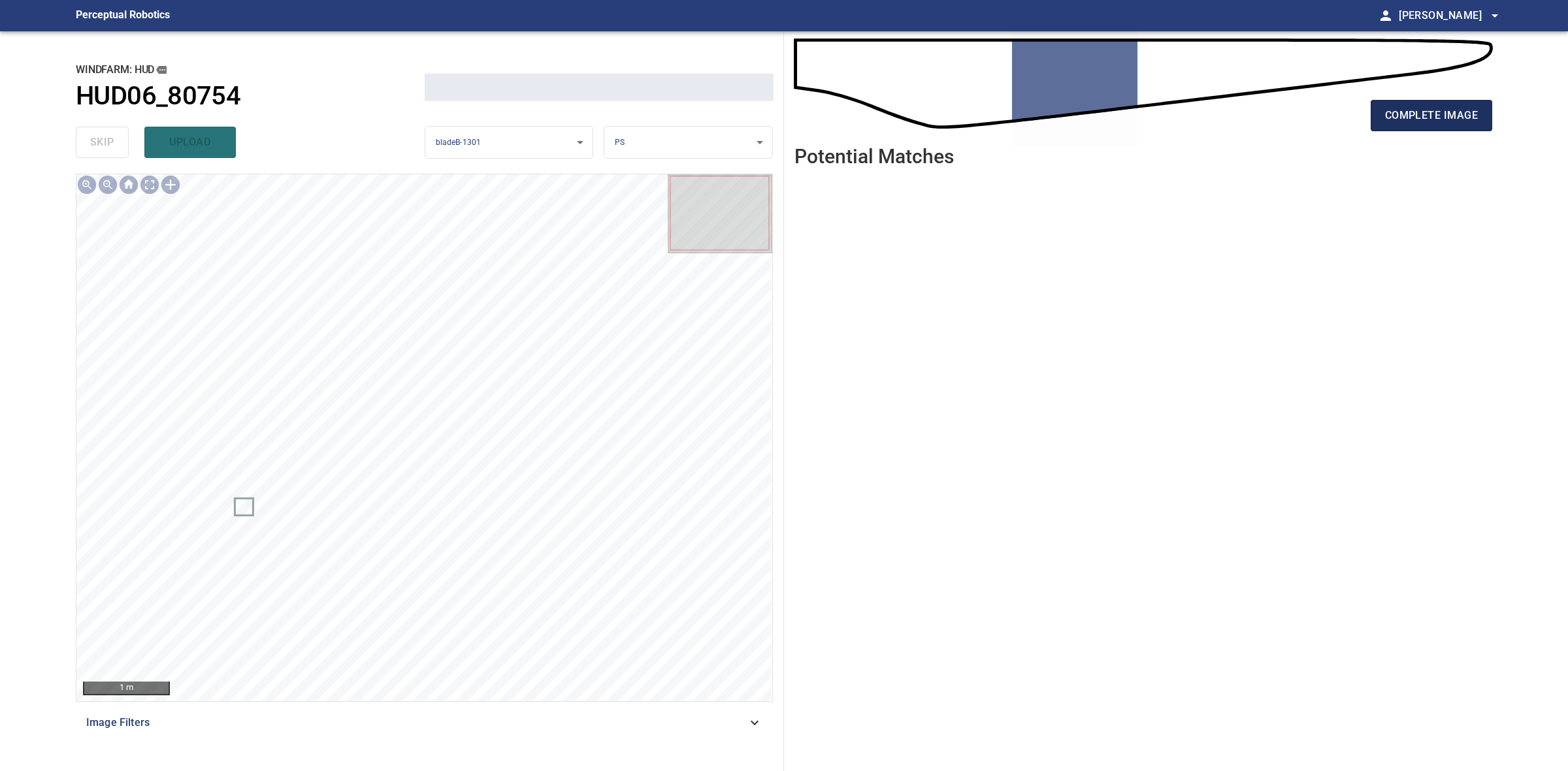
click at [1441, 113] on span "complete image" at bounding box center [1430, 116] width 92 height 19
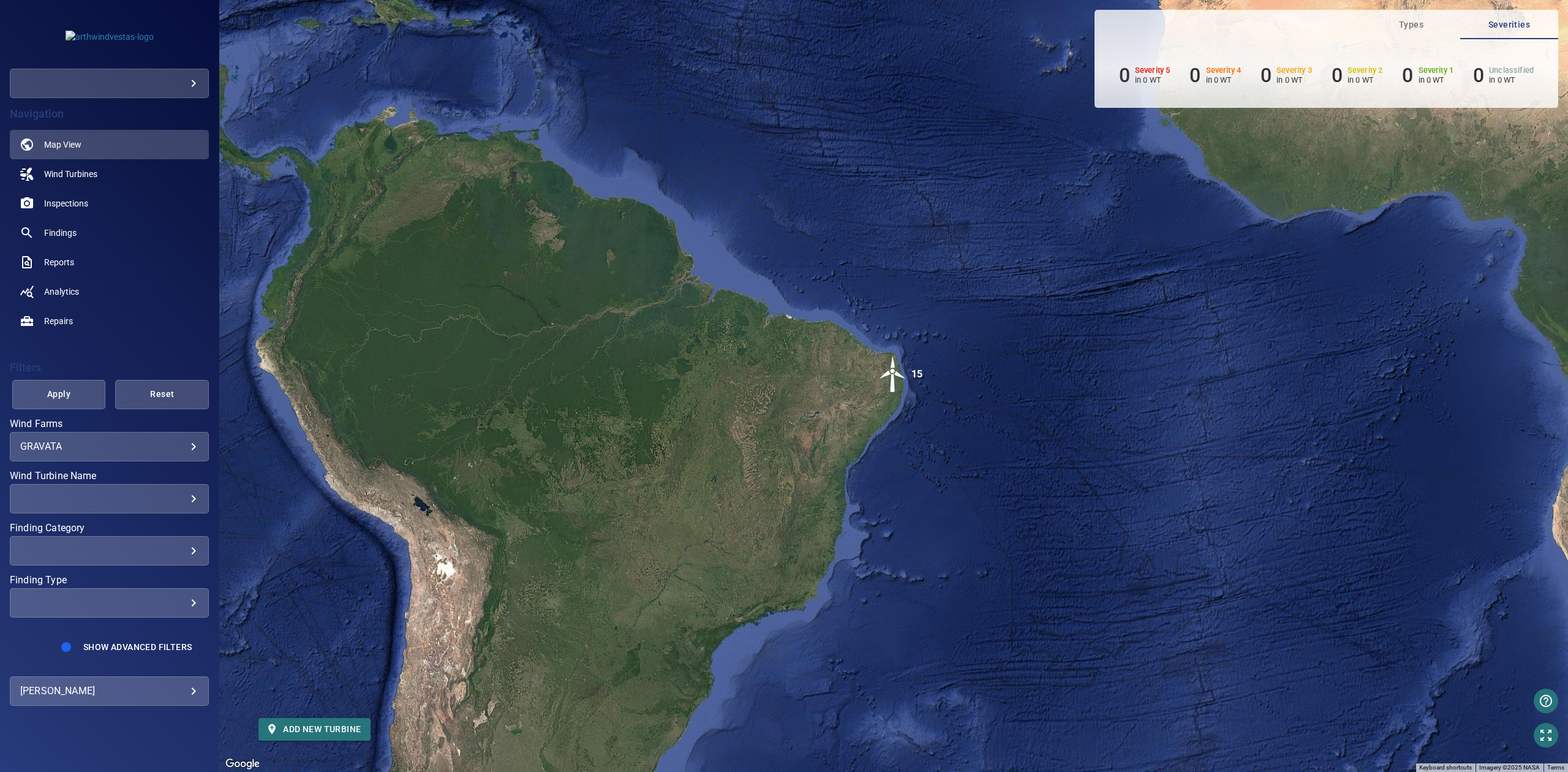
click at [395, 156] on div "To activate drag with keyboard, press Alt + Enter. Once in keyboard drag state,…" at bounding box center [893, 386] width 1349 height 772
click at [897, 373] on img "15" at bounding box center [893, 374] width 37 height 37
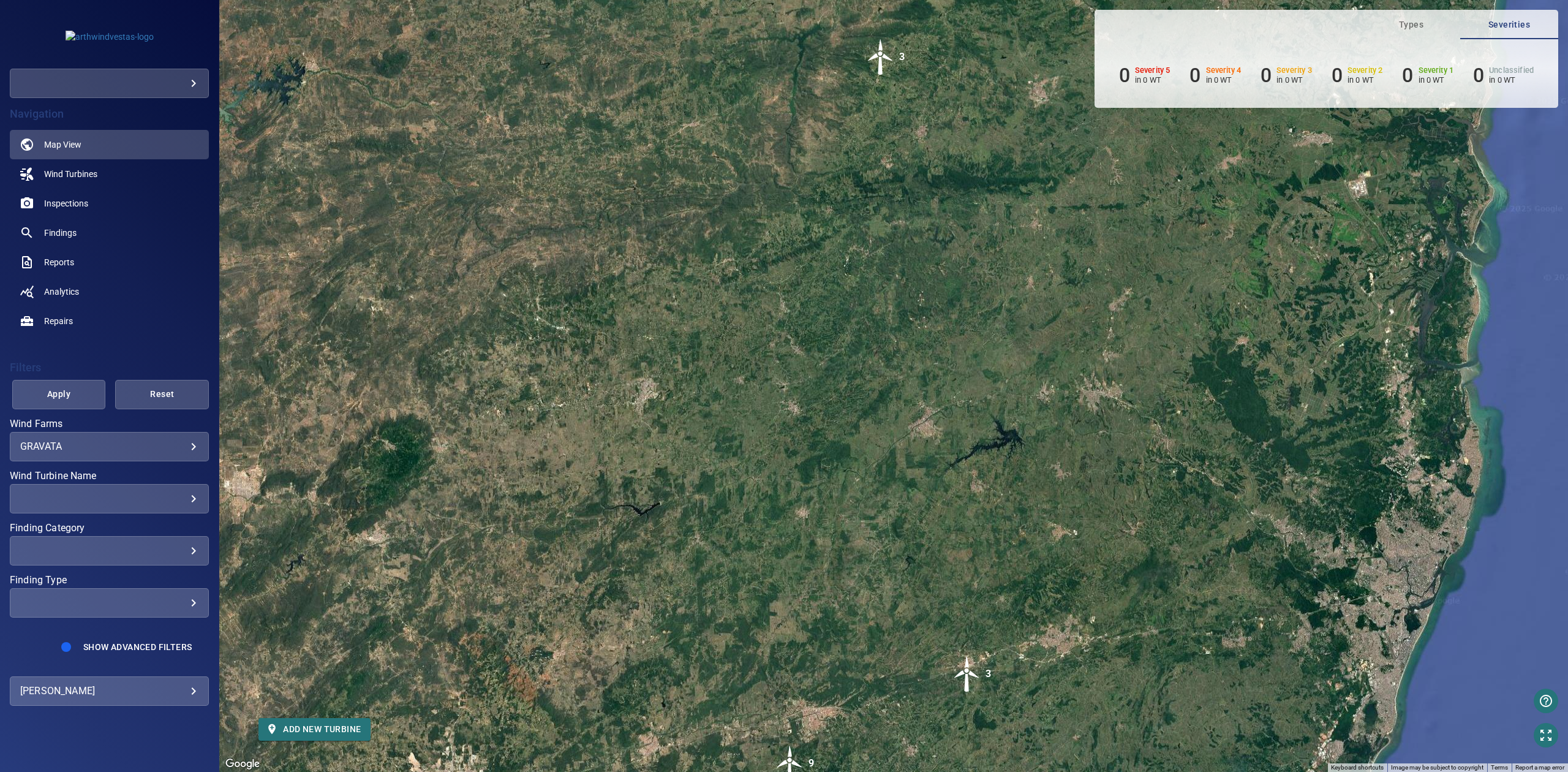
drag, startPoint x: 912, startPoint y: 442, endPoint x: 899, endPoint y: 488, distance: 47.8
click at [899, 488] on div "To navigate, press the arrow keys. To activate drag with keyboard, press Alt + …" at bounding box center [893, 386] width 1349 height 772
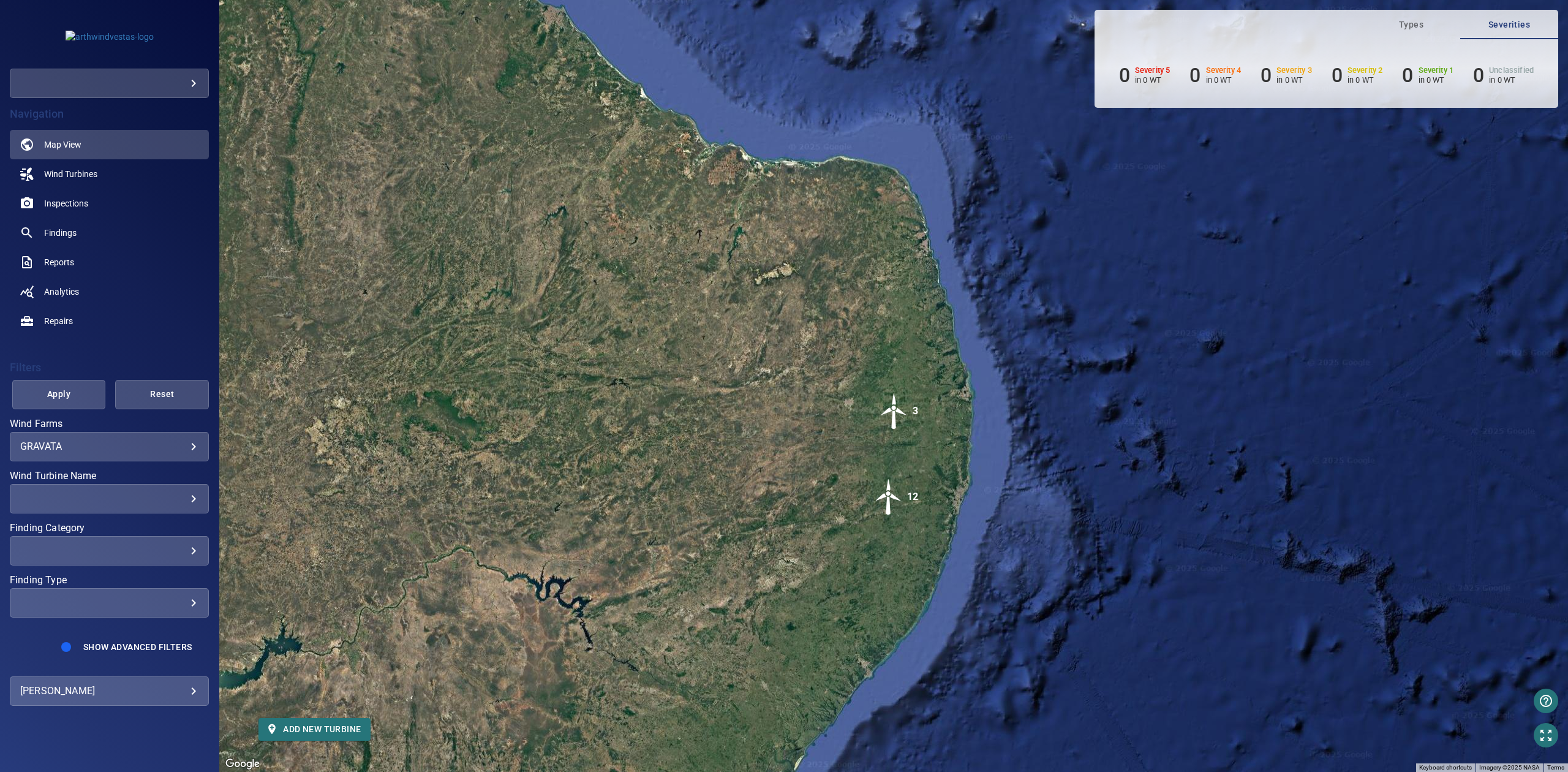
click at [887, 497] on img "12" at bounding box center [889, 497] width 37 height 37
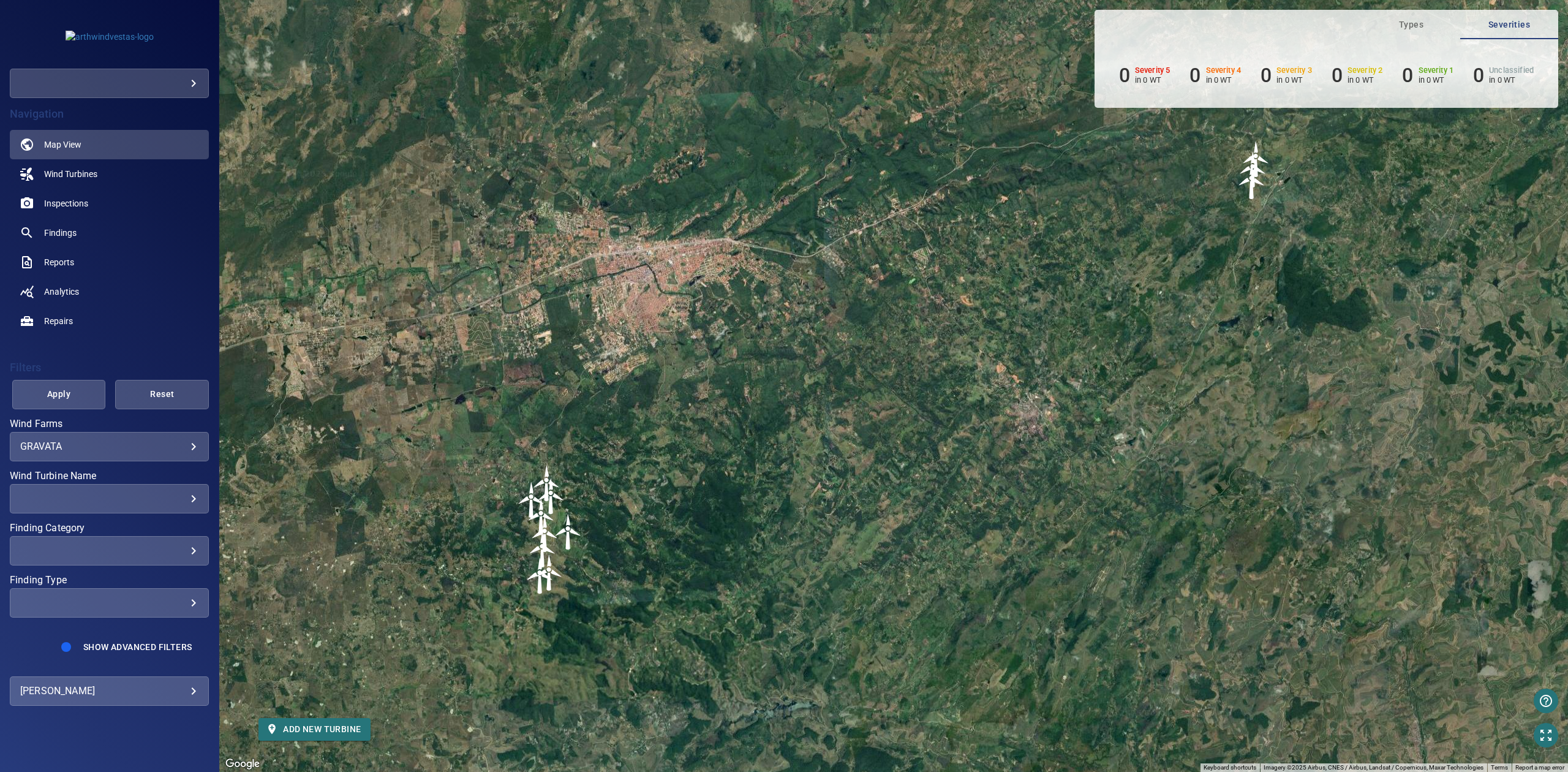
click at [545, 533] on img "XVT-003" at bounding box center [543, 549] width 37 height 37
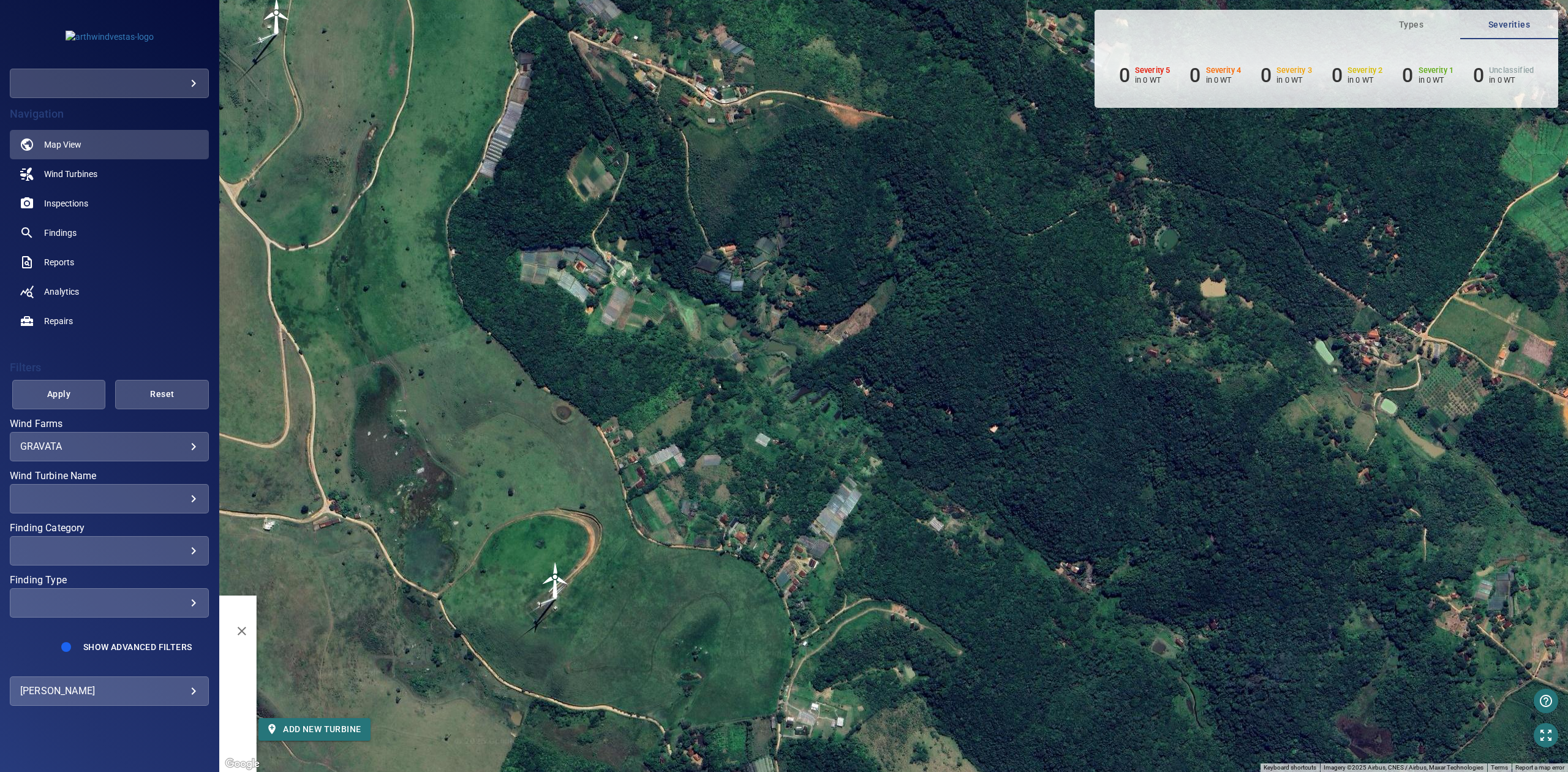
drag, startPoint x: 569, startPoint y: 644, endPoint x: 637, endPoint y: 613, distance: 74.7
click at [637, 613] on div "To navigate, press the arrow keys. To activate drag with keyboard, press Alt + …" at bounding box center [893, 386] width 1349 height 772
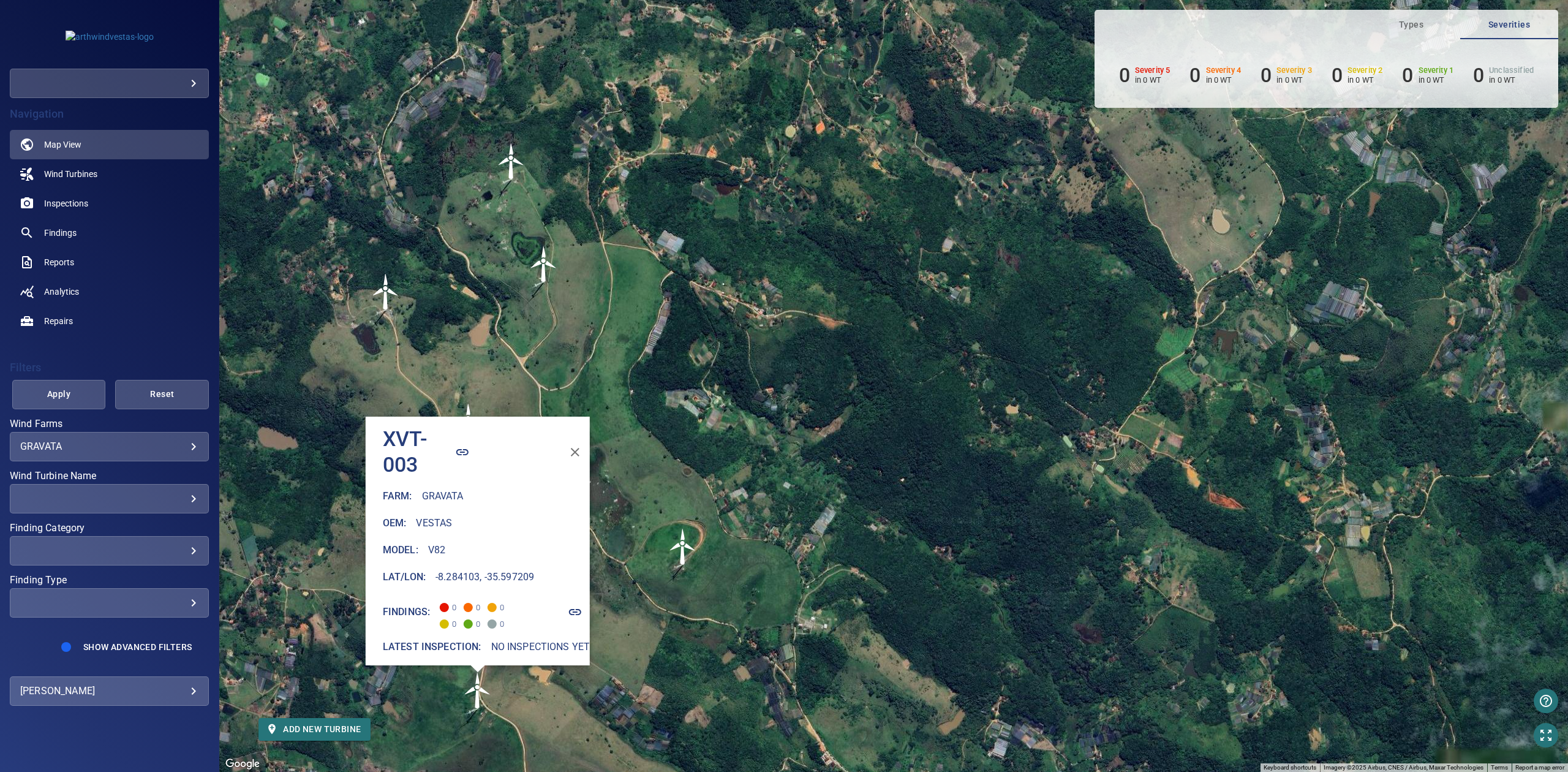
click at [686, 549] on img "STM-002" at bounding box center [683, 546] width 37 height 37
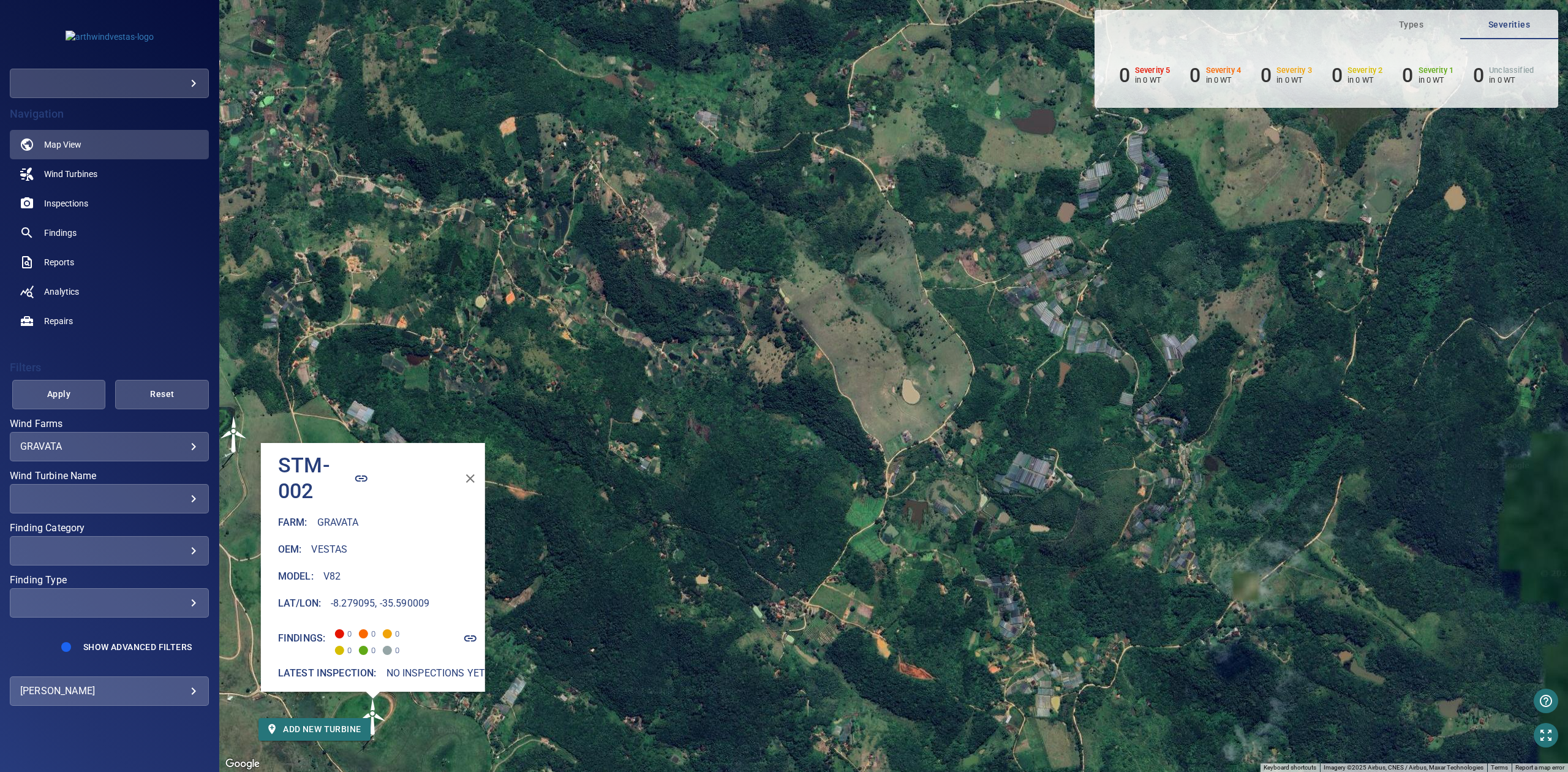
click at [142, 101] on div "Navigation Map View Wind Turbines Inspections Findings Reports Analytics Repairs" at bounding box center [109, 217] width 199 height 238
click at [142, 96] on div "​" at bounding box center [109, 83] width 199 height 30
click at [144, 91] on body "**********" at bounding box center [784, 386] width 1568 height 772
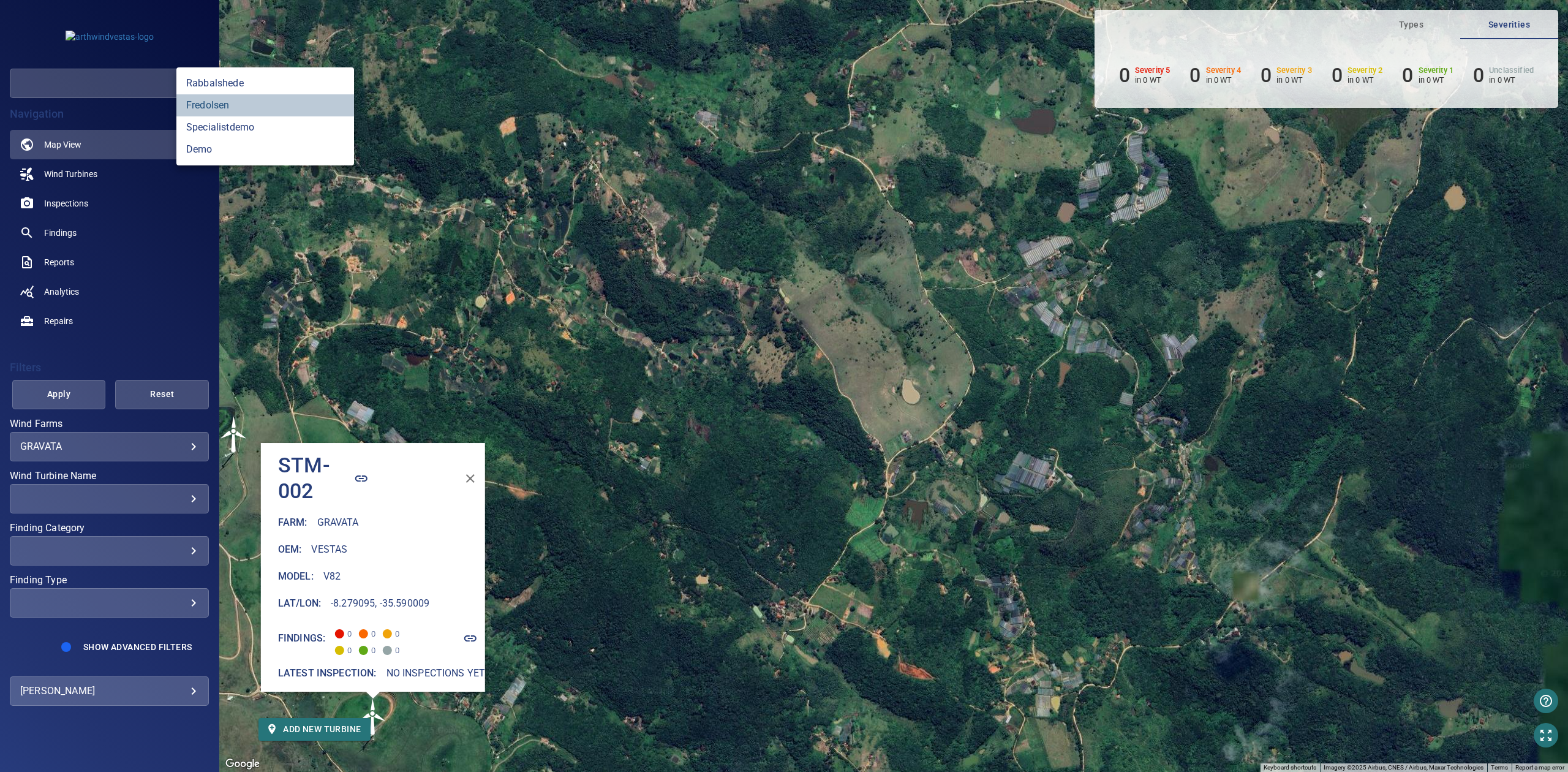
click at [219, 100] on link "fredolsen" at bounding box center [265, 105] width 177 height 22
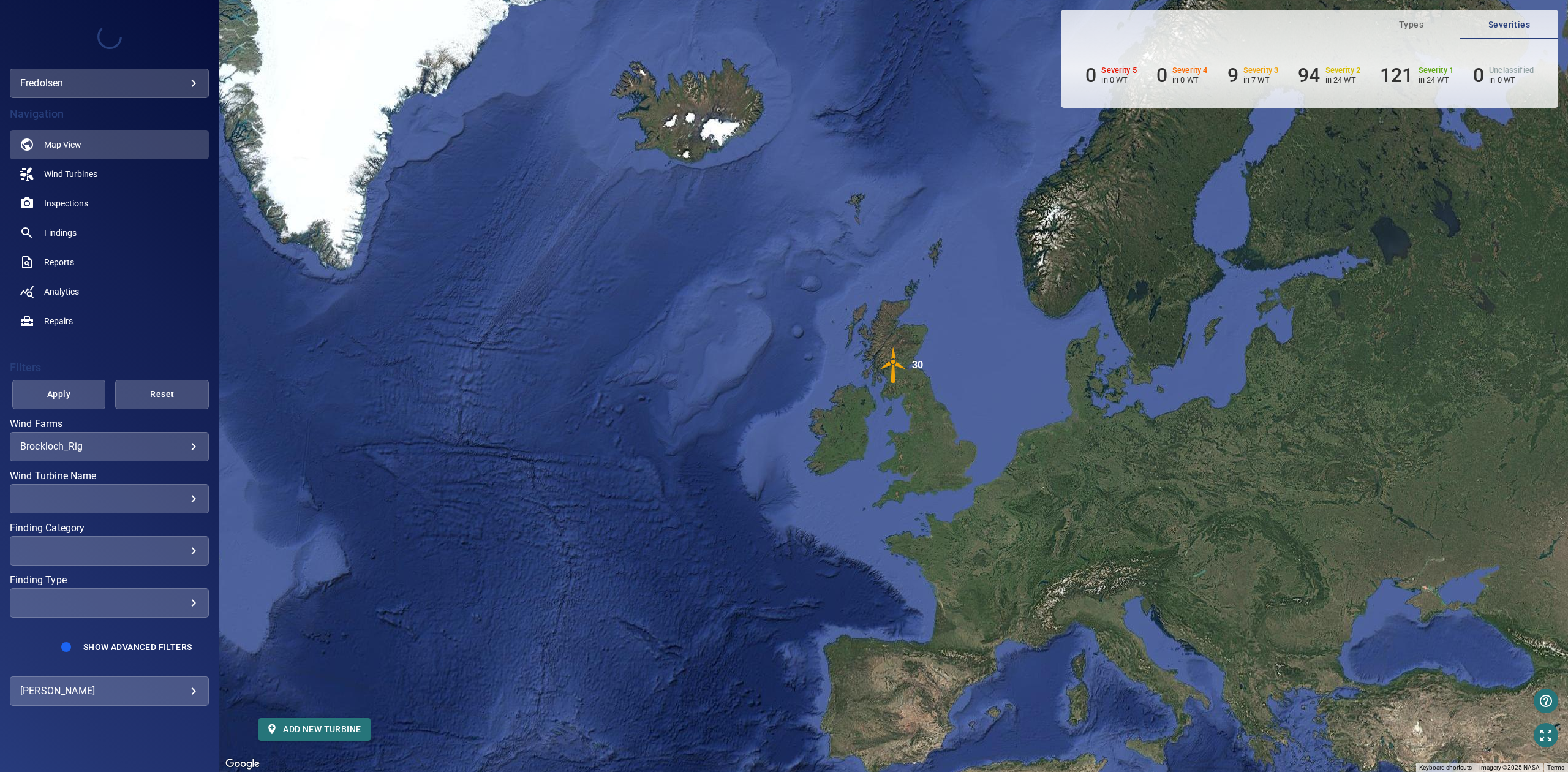
click at [148, 451] on body "**********" at bounding box center [784, 386] width 1568 height 772
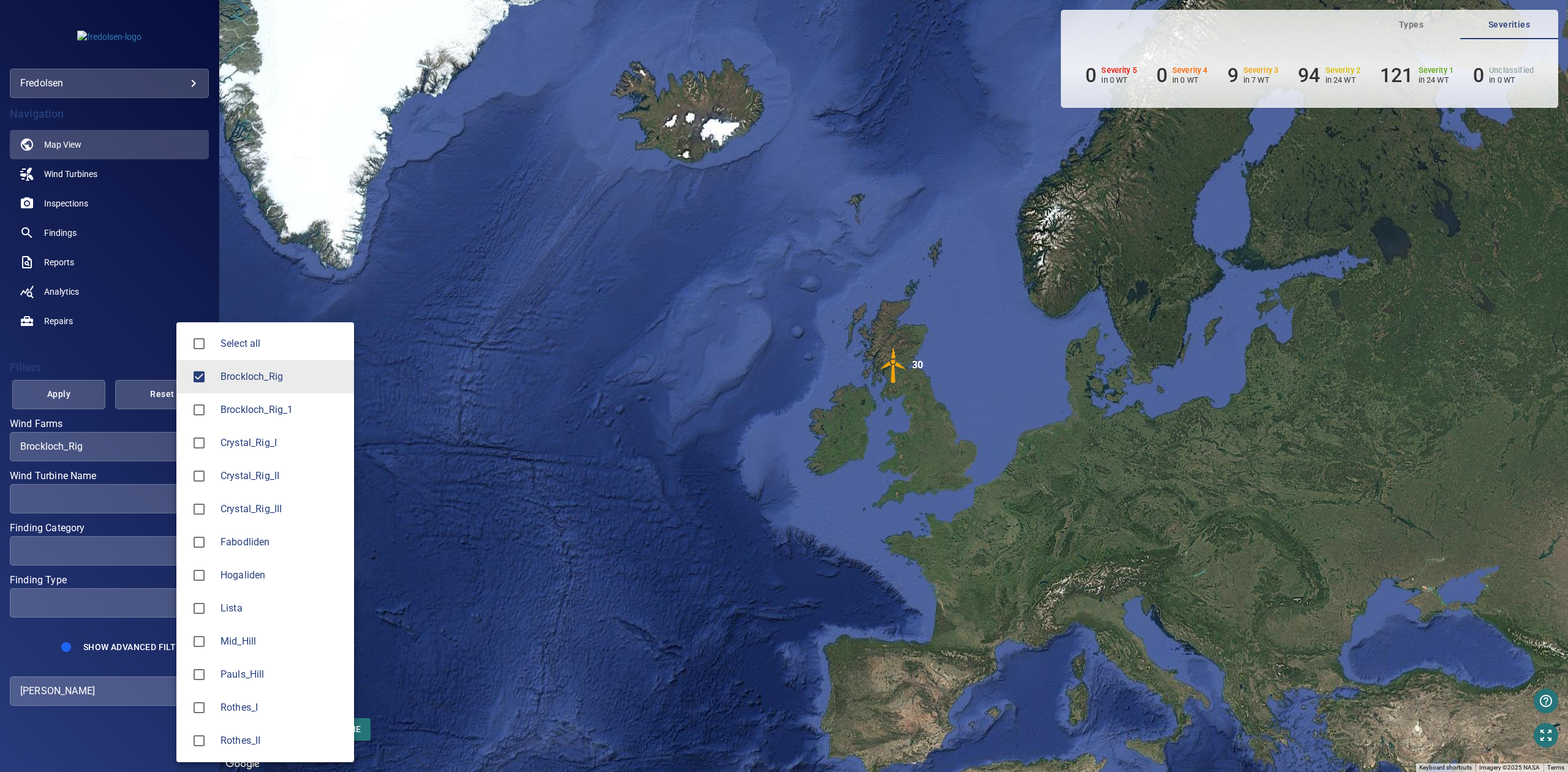
click at [246, 413] on span "Brockloch_Rig_1" at bounding box center [282, 409] width 124 height 15
type input "**********"
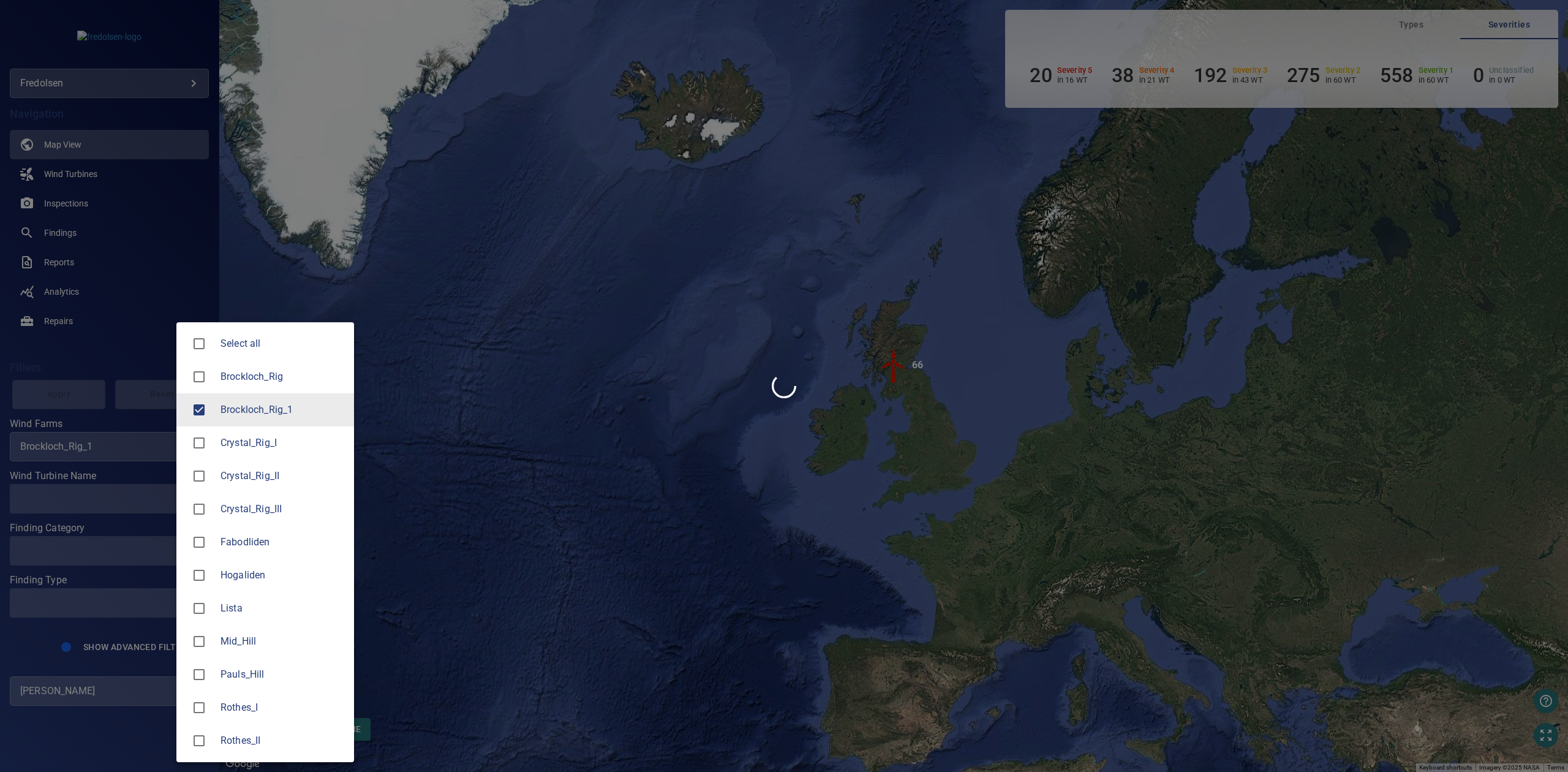
click at [114, 68] on div at bounding box center [784, 386] width 1568 height 772
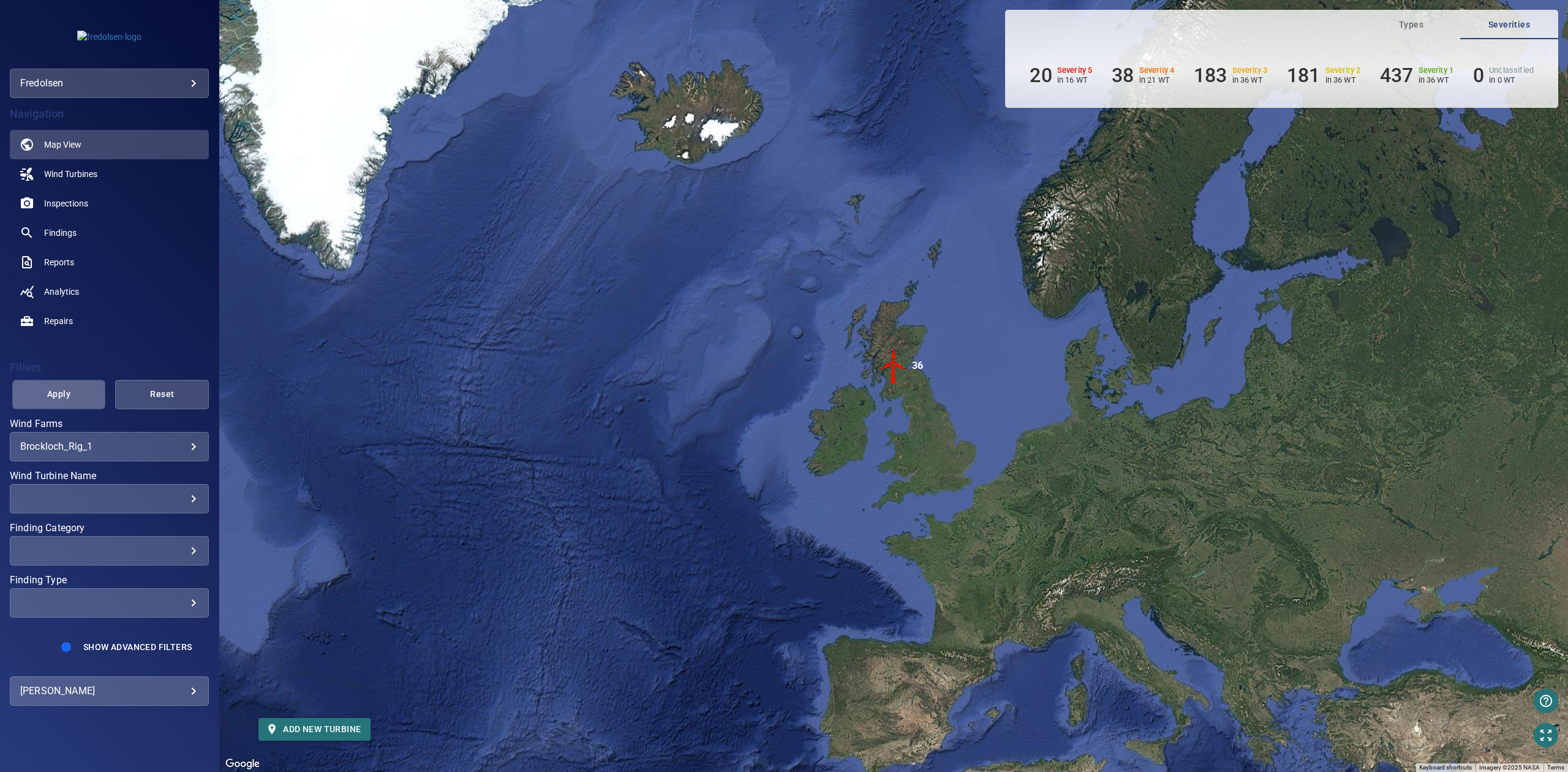
click at [58, 402] on button "Apply" at bounding box center [59, 394] width 94 height 30
click at [119, 494] on div "​" at bounding box center [109, 497] width 178 height 11
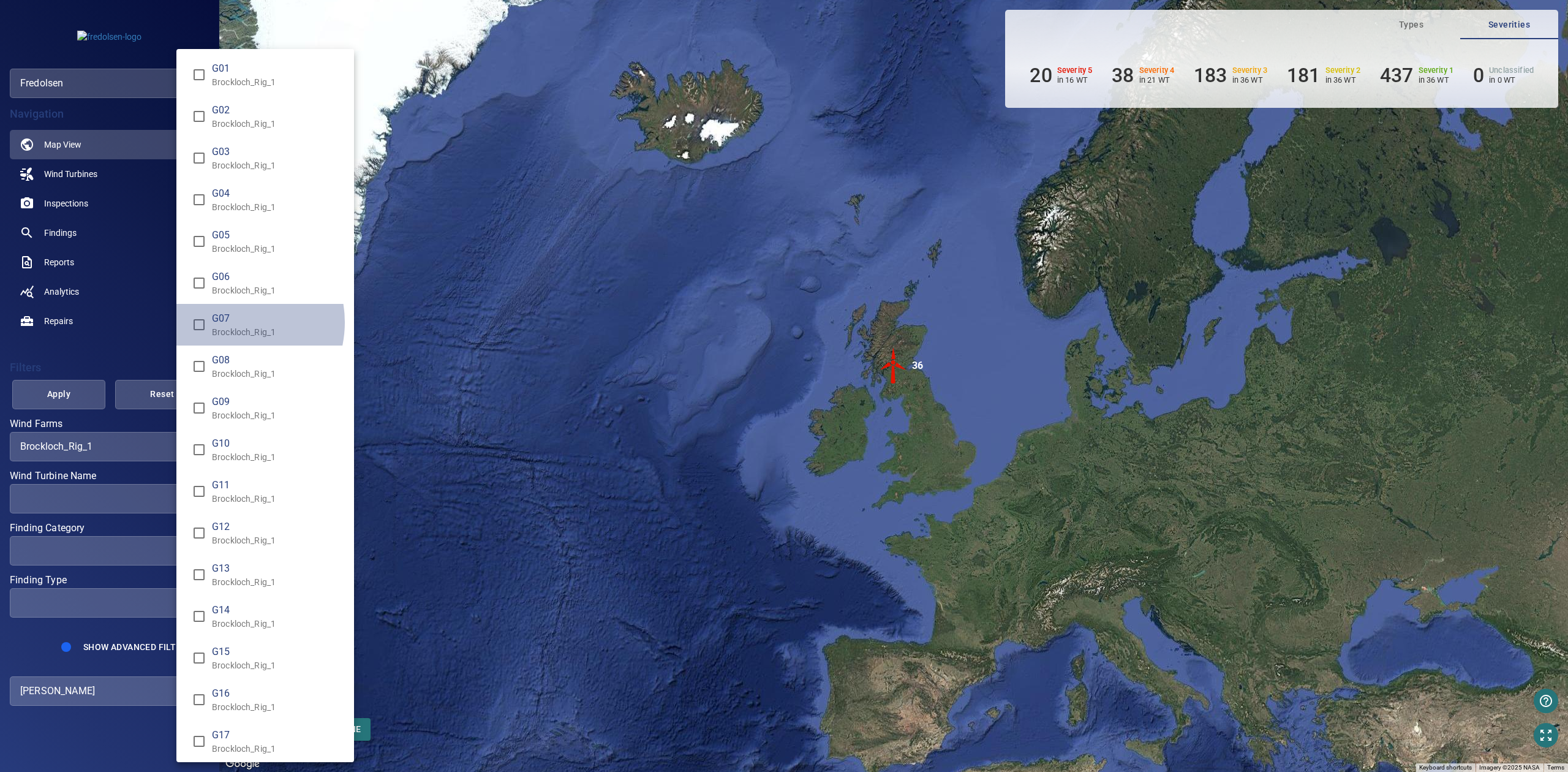
click at [230, 323] on span "G07" at bounding box center [277, 318] width 132 height 15
click at [217, 155] on span "G03" at bounding box center [277, 151] width 132 height 15
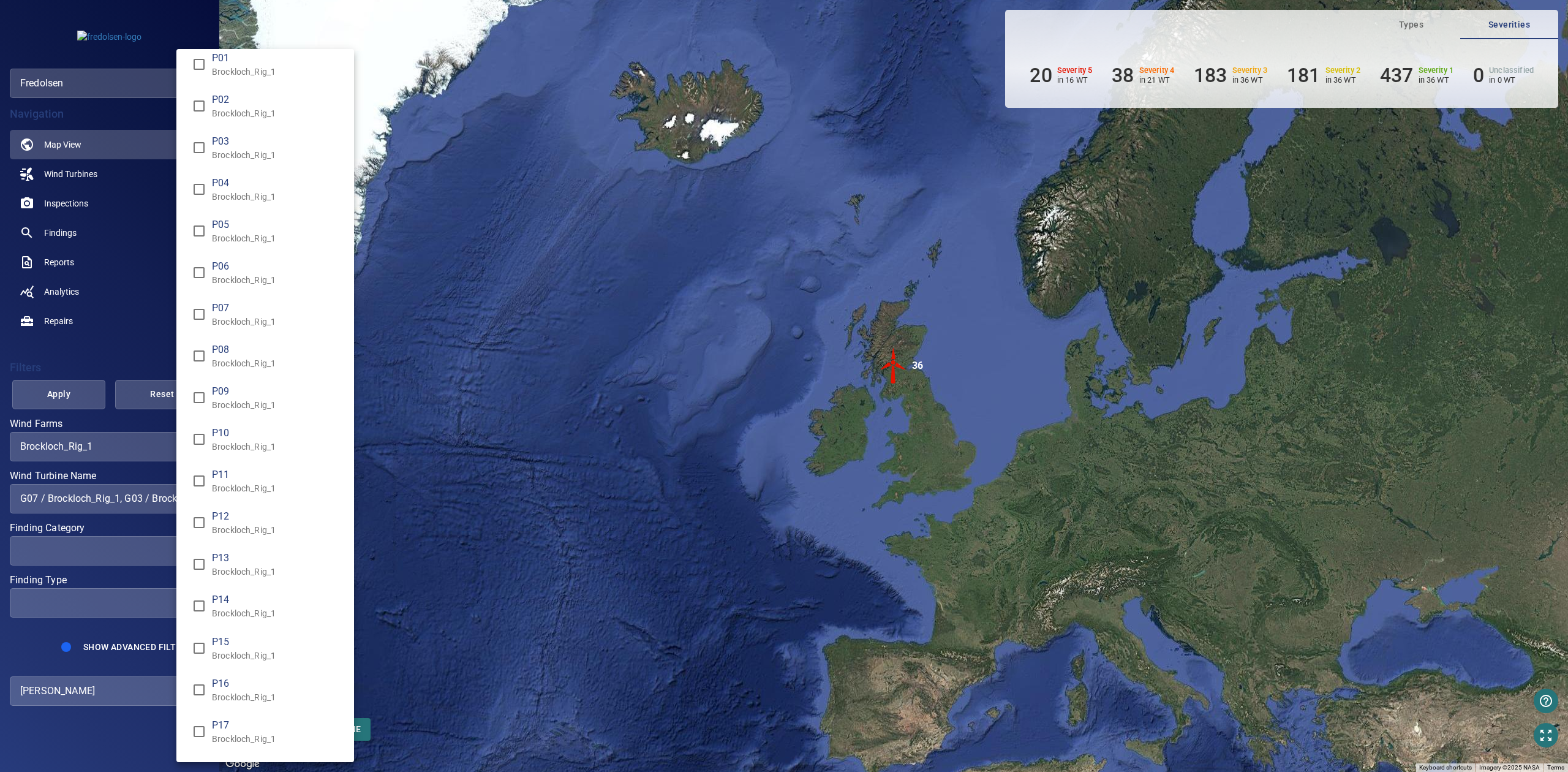
scroll to position [796, 0]
click at [253, 265] on span "P07" at bounding box center [277, 272] width 132 height 15
click at [238, 186] on span "P01" at bounding box center [277, 185] width 132 height 15
type input "**********"
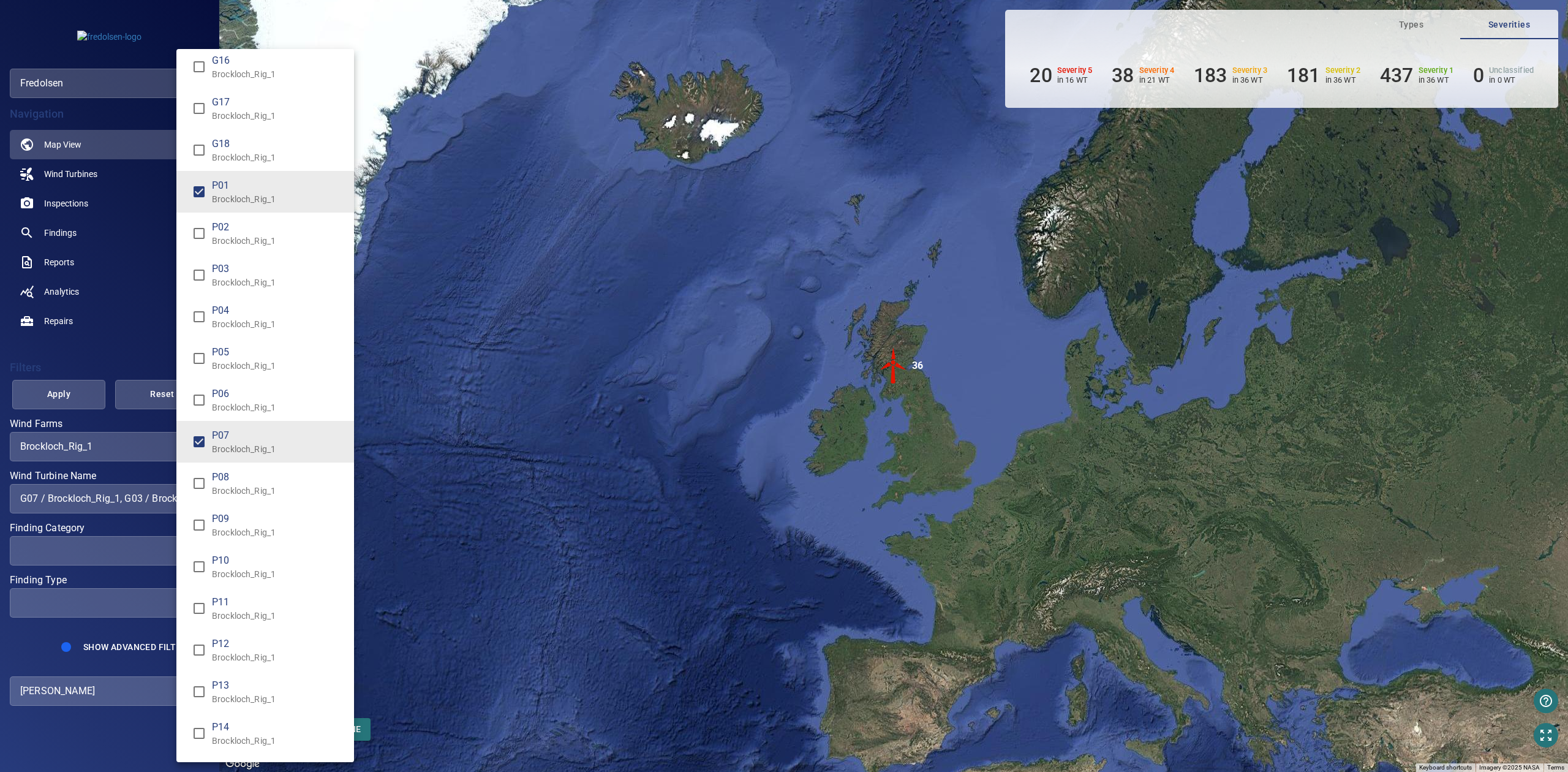
click at [431, 341] on div "Wind Turbine Name" at bounding box center [784, 386] width 1568 height 772
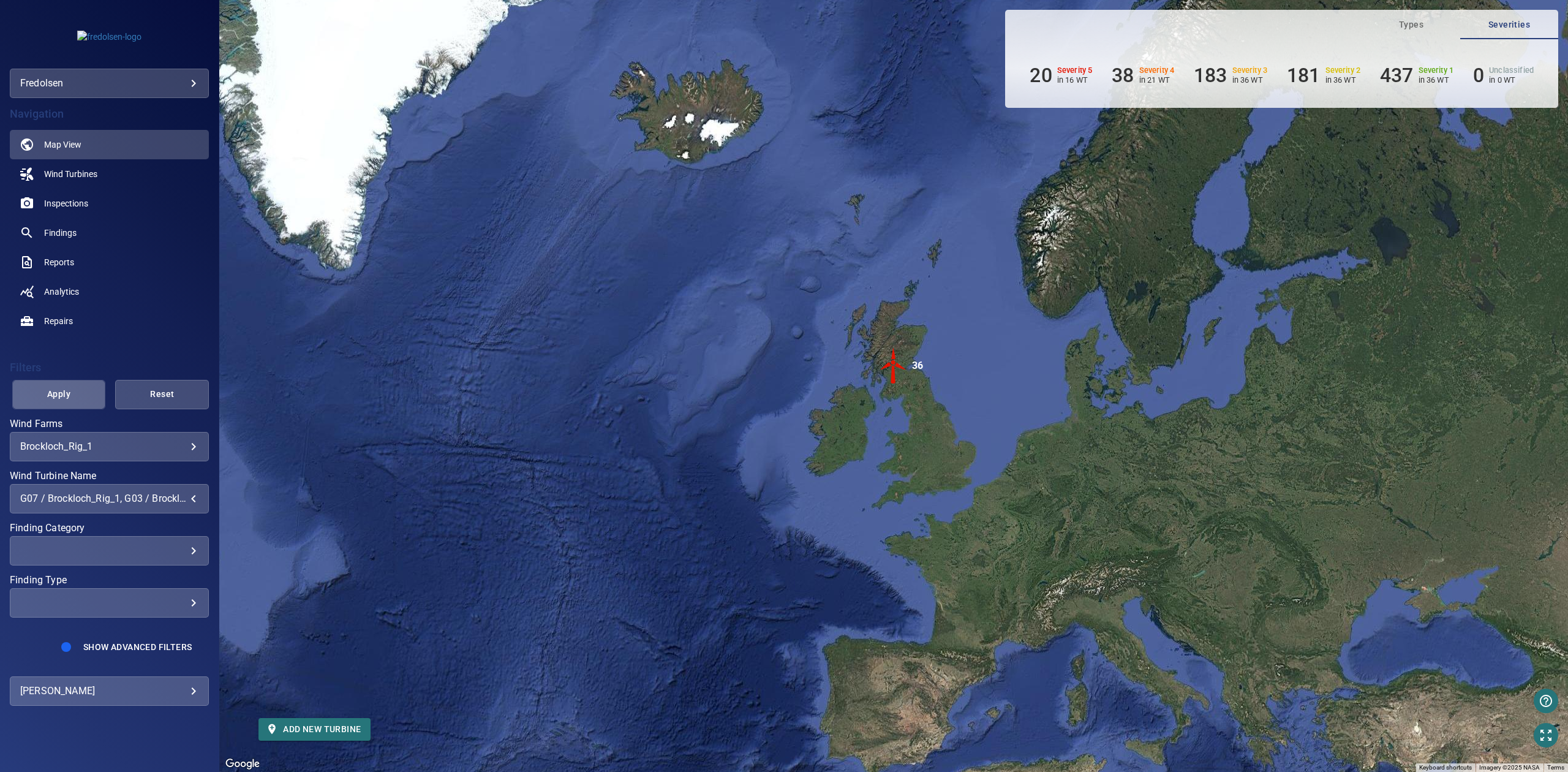
click at [87, 394] on span "Apply" at bounding box center [59, 394] width 63 height 16
click at [135, 602] on div "​" at bounding box center [109, 602] width 178 height 11
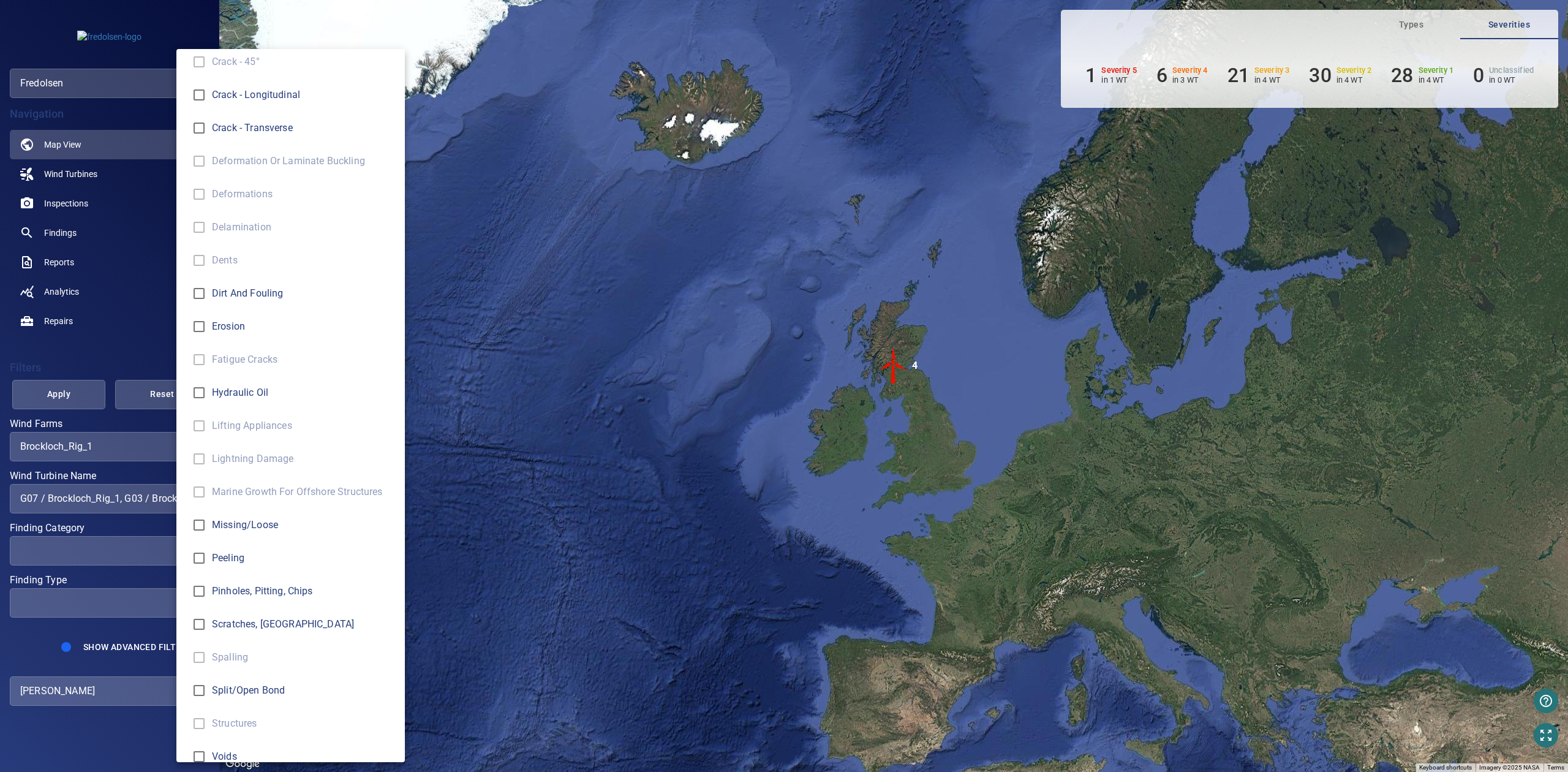
scroll to position [256, 0]
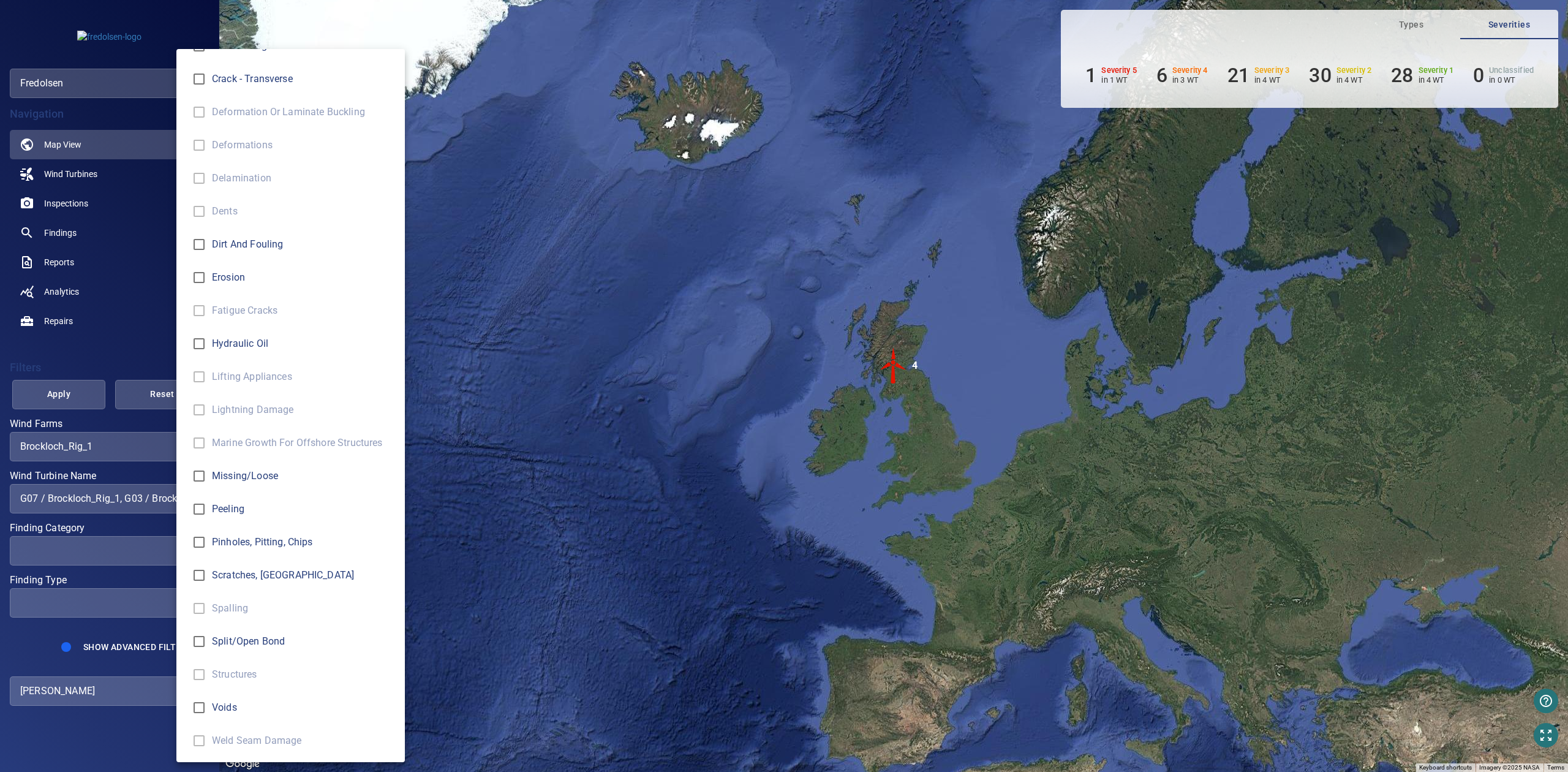
type input "*****"
drag, startPoint x: 86, startPoint y: 436, endPoint x: 71, endPoint y: 413, distance: 27.5
click at [86, 435] on div "Finding Type" at bounding box center [784, 386] width 1568 height 772
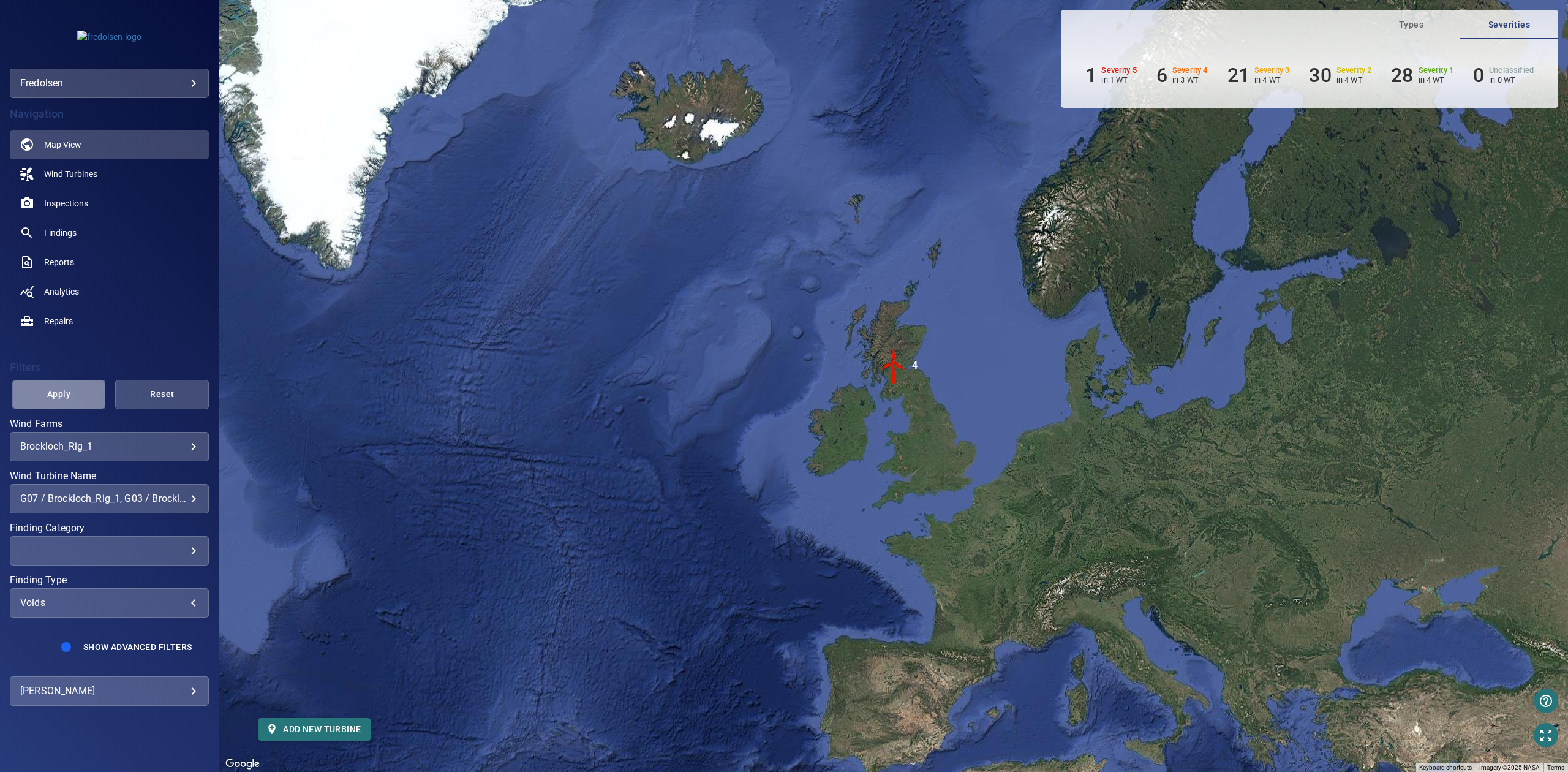
click at [66, 391] on span "Apply" at bounding box center [59, 394] width 63 height 16
click at [145, 503] on div "G07 / Brockloch_Rig_1, G03 / Brockloch_Rig_1, P07 / Brockloch_Rig_1, P01 / Broc…" at bounding box center [109, 497] width 178 height 11
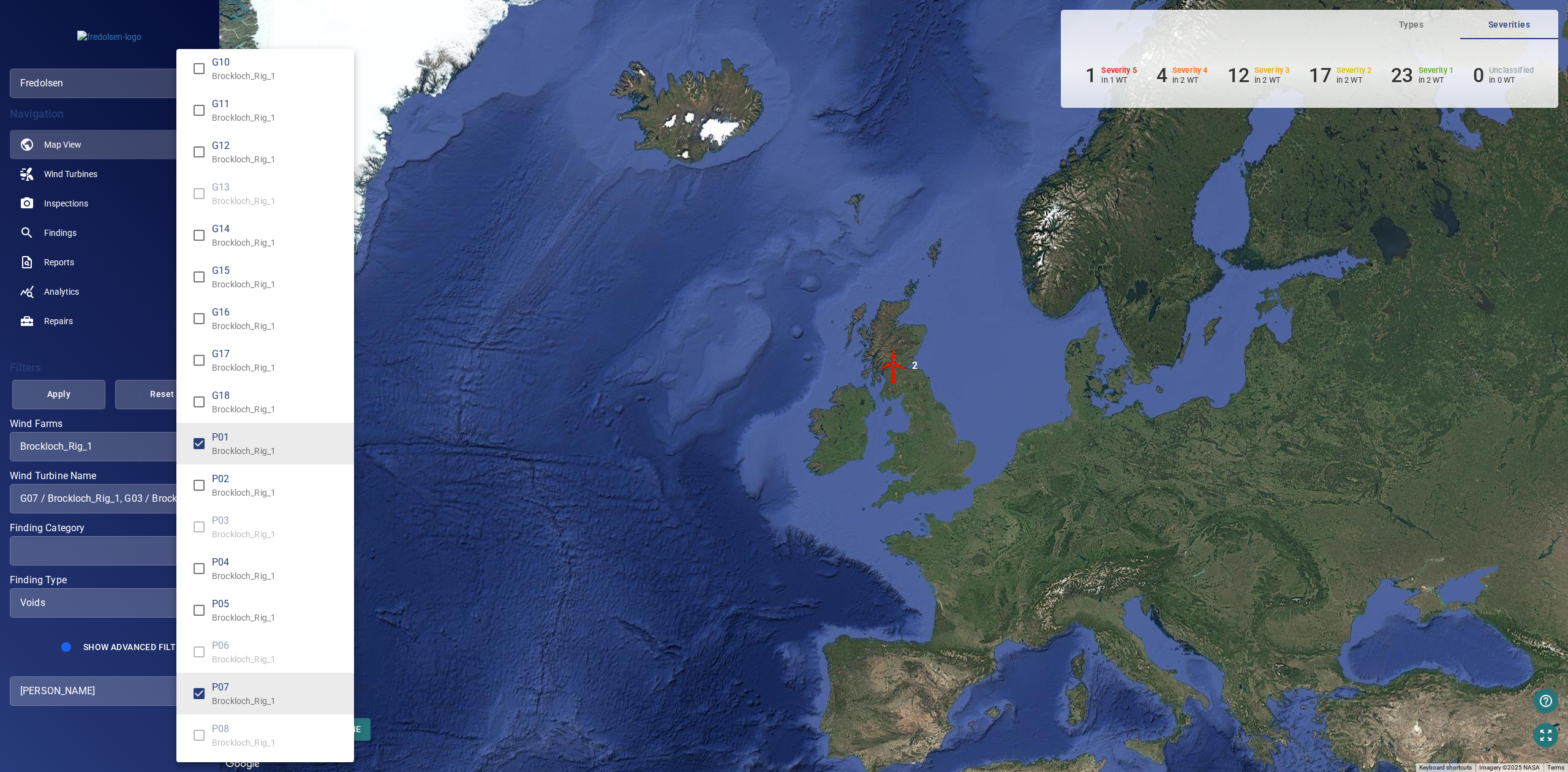
scroll to position [0, 0]
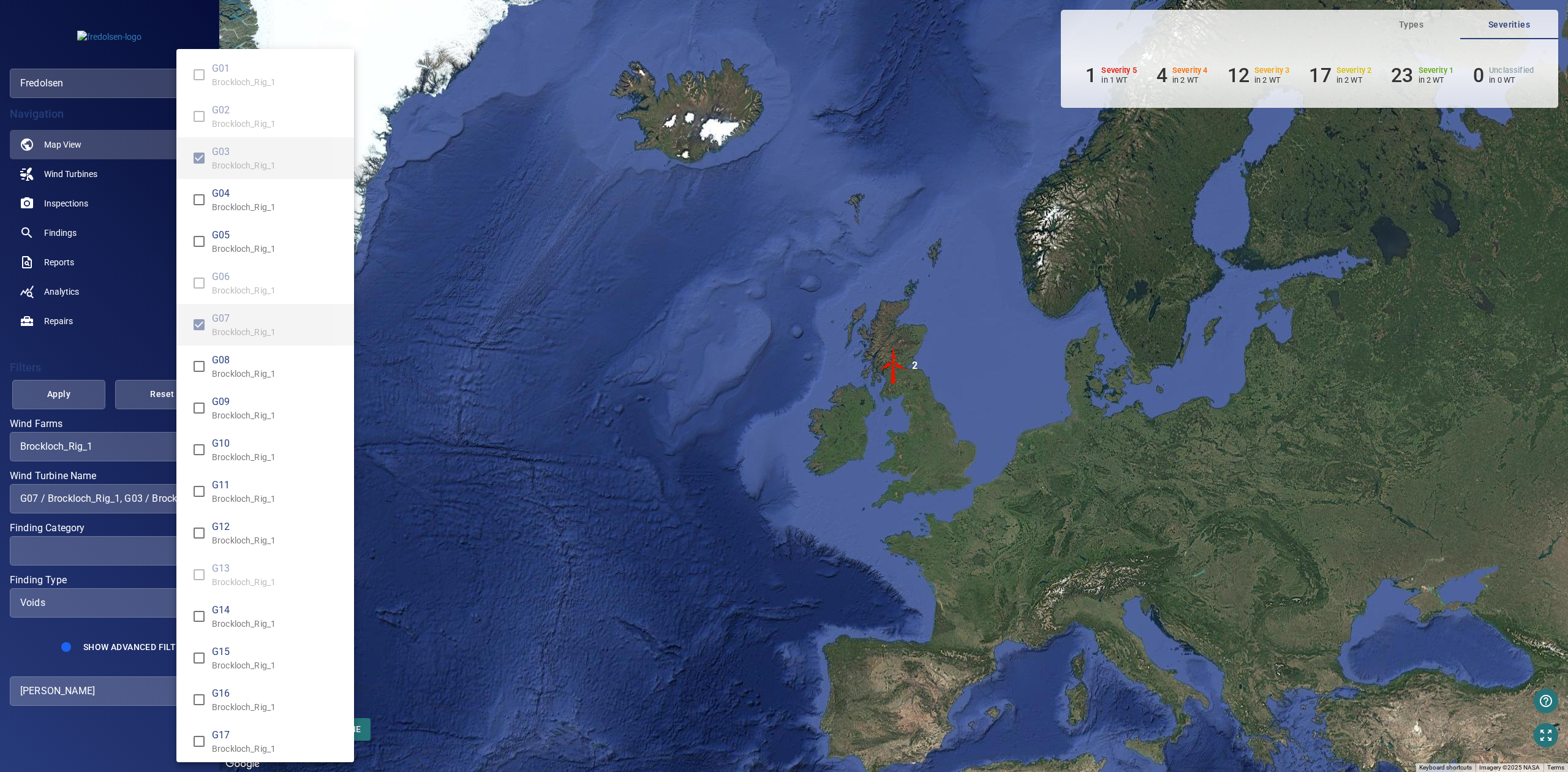
click at [95, 616] on div "Wind Turbine Name" at bounding box center [784, 386] width 1568 height 772
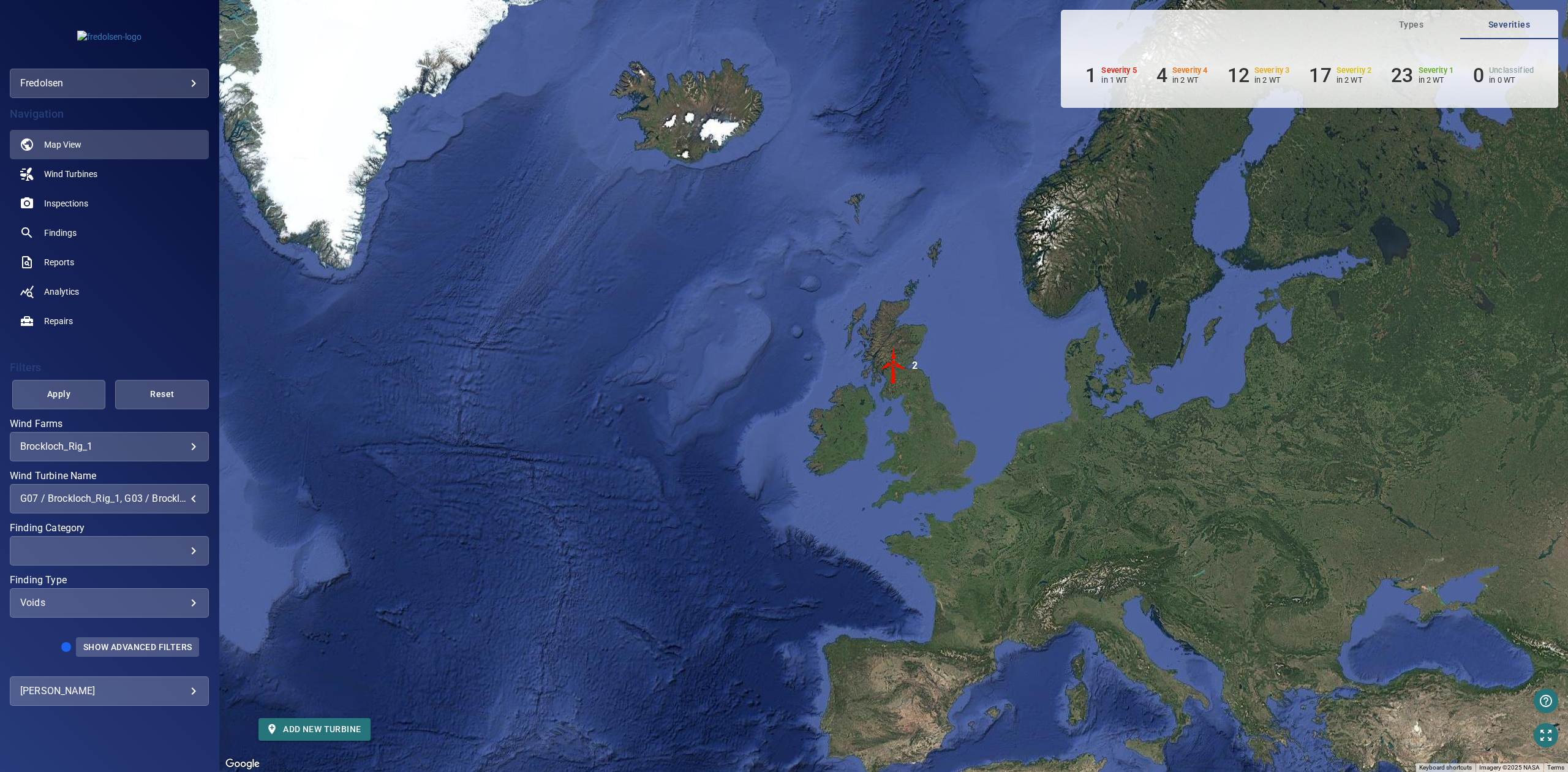
click at [144, 650] on span "Show Advanced Filters" at bounding box center [137, 646] width 108 height 10
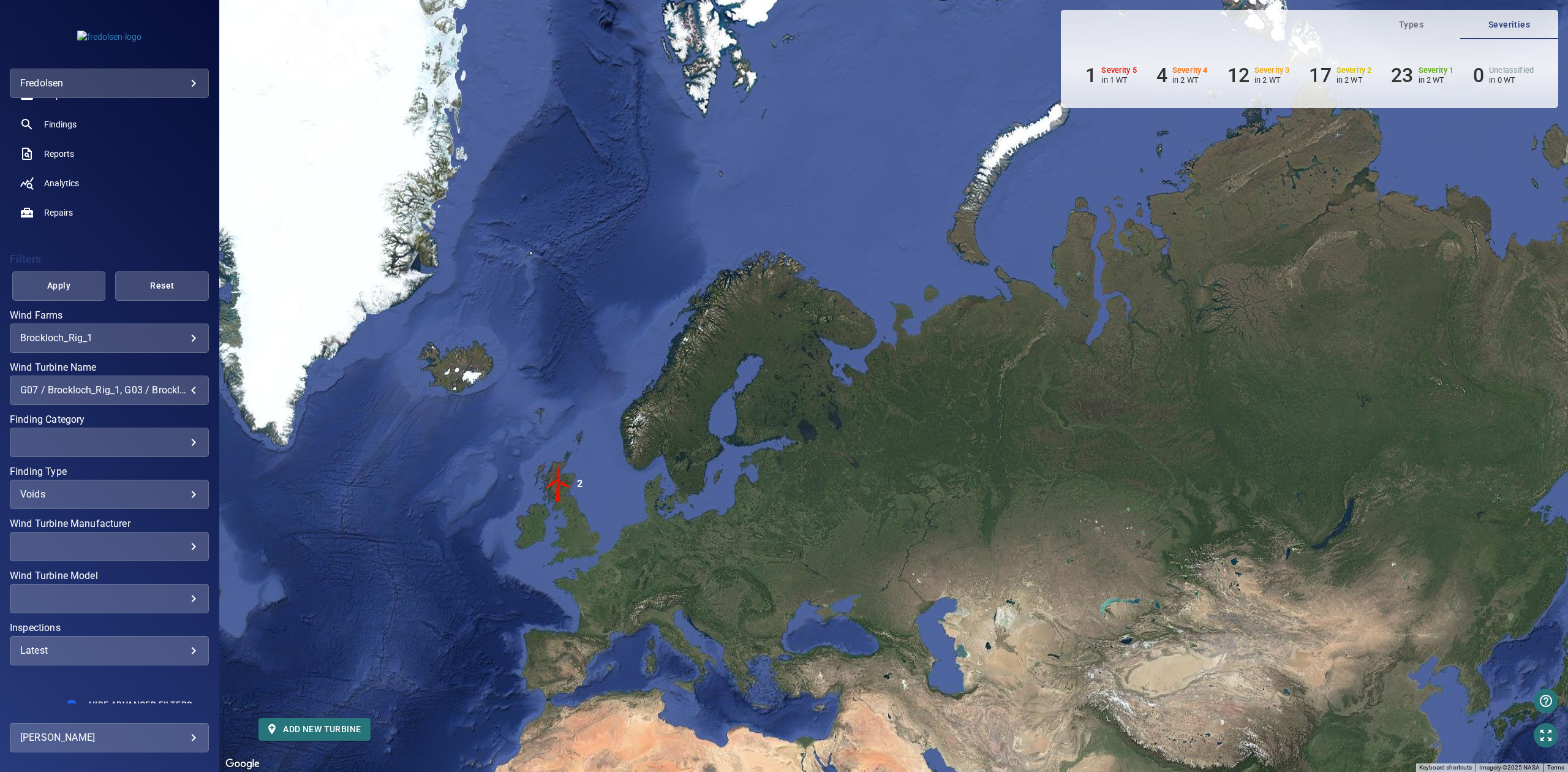
scroll to position [120, 0]
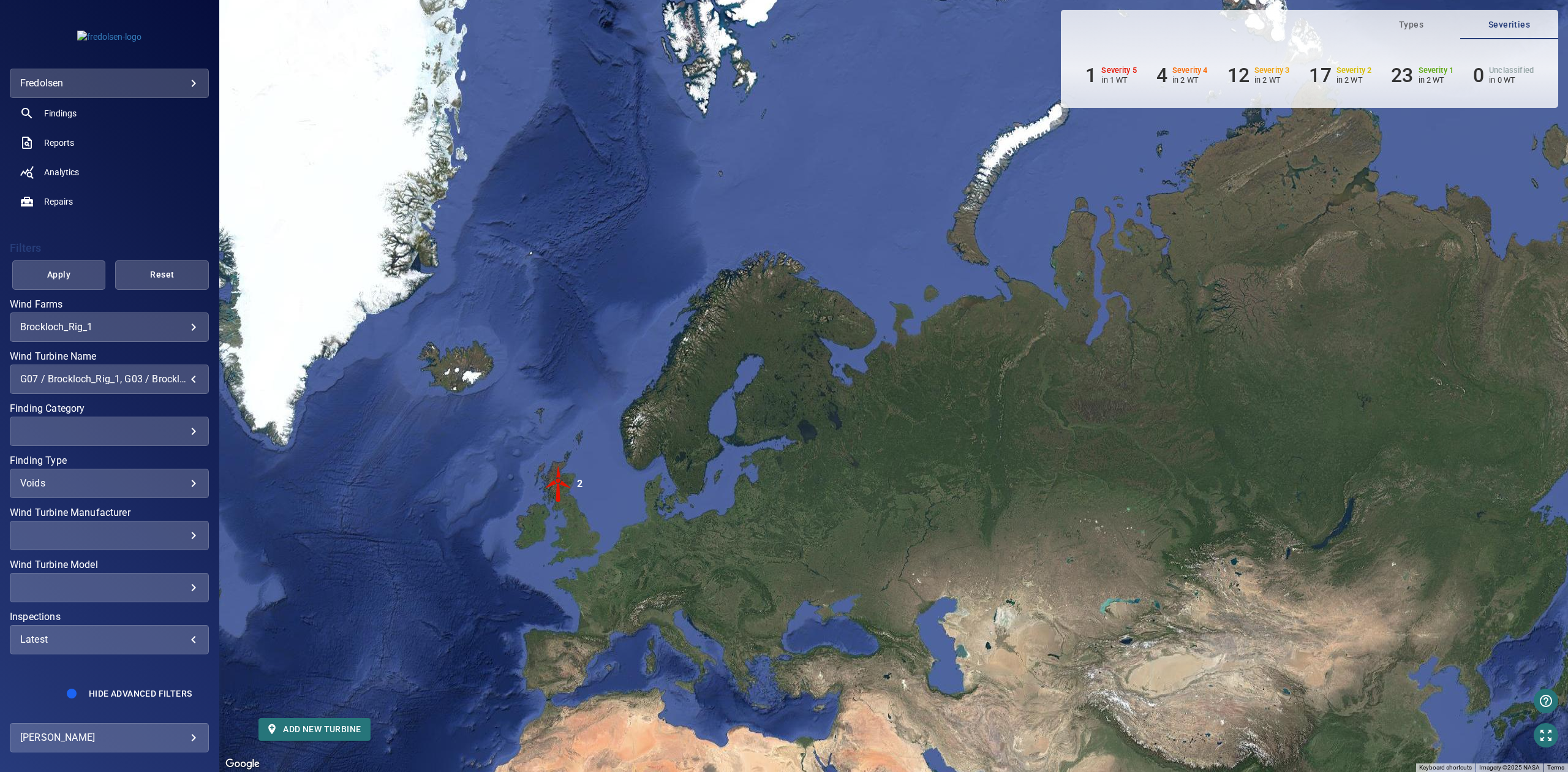
click at [113, 638] on div "Latest" at bounding box center [109, 638] width 178 height 11
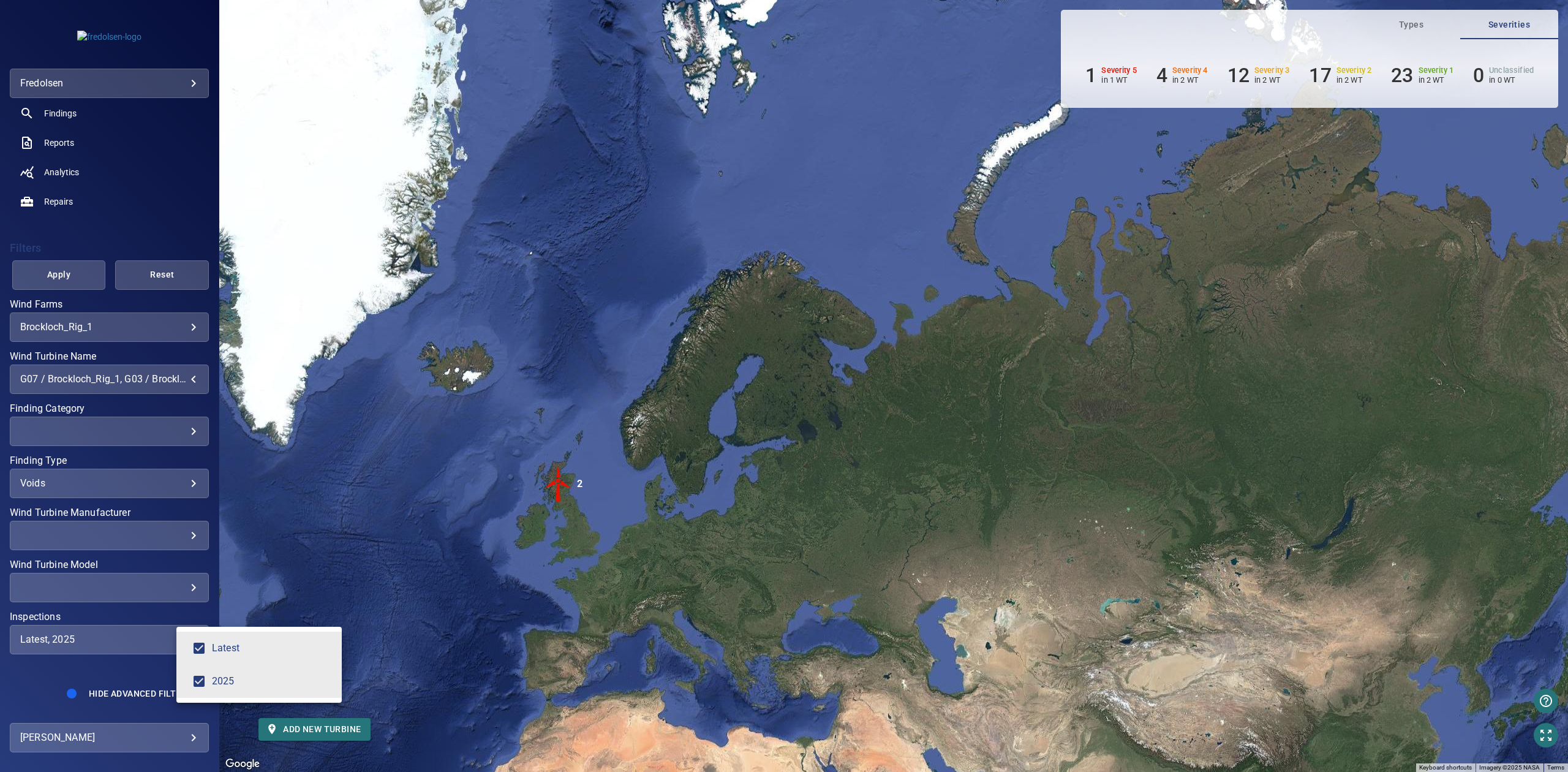
type input "****"
click at [74, 261] on div "Inspections" at bounding box center [784, 386] width 1568 height 772
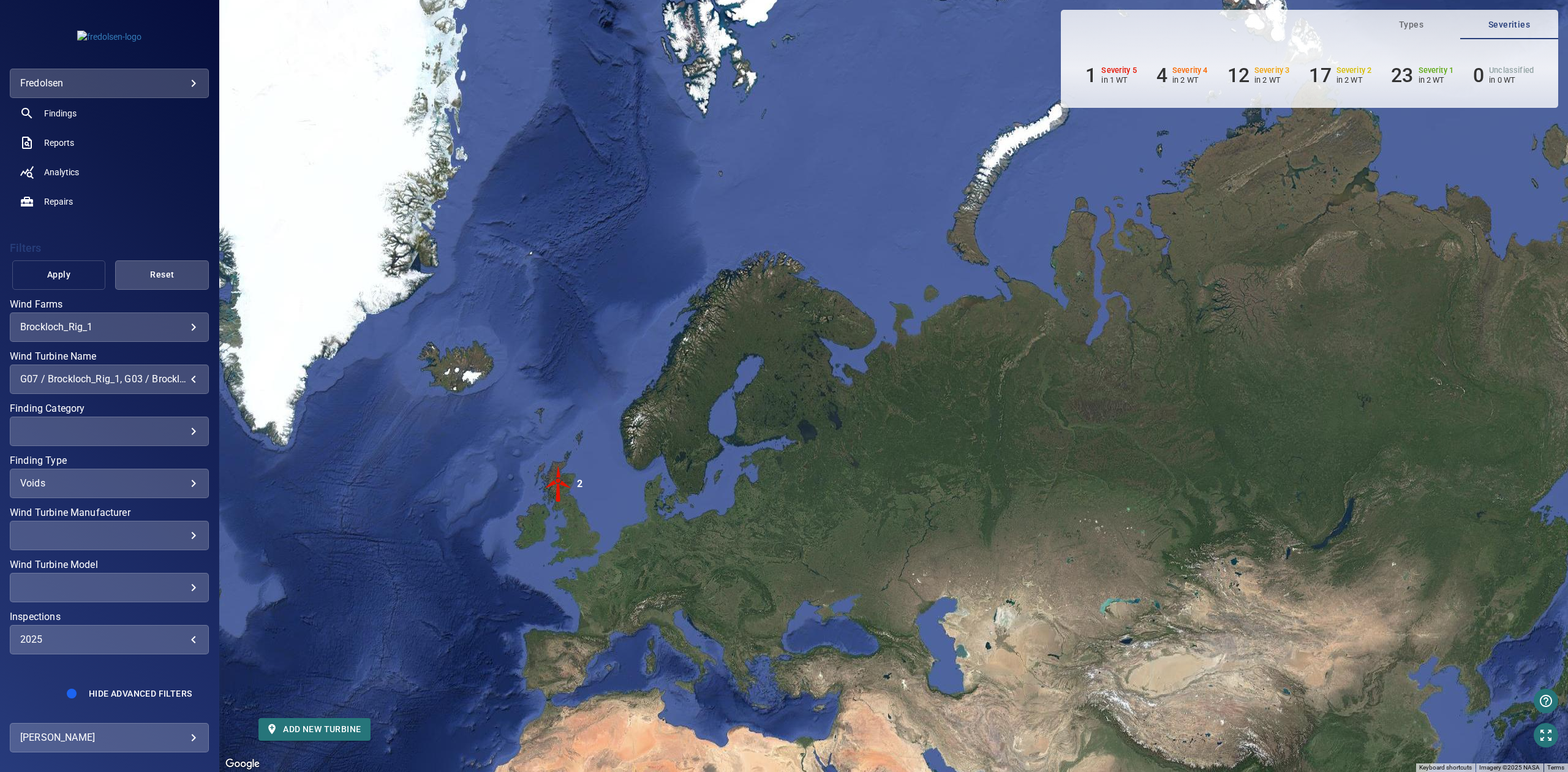
click at [66, 275] on span "Apply" at bounding box center [59, 275] width 63 height 16
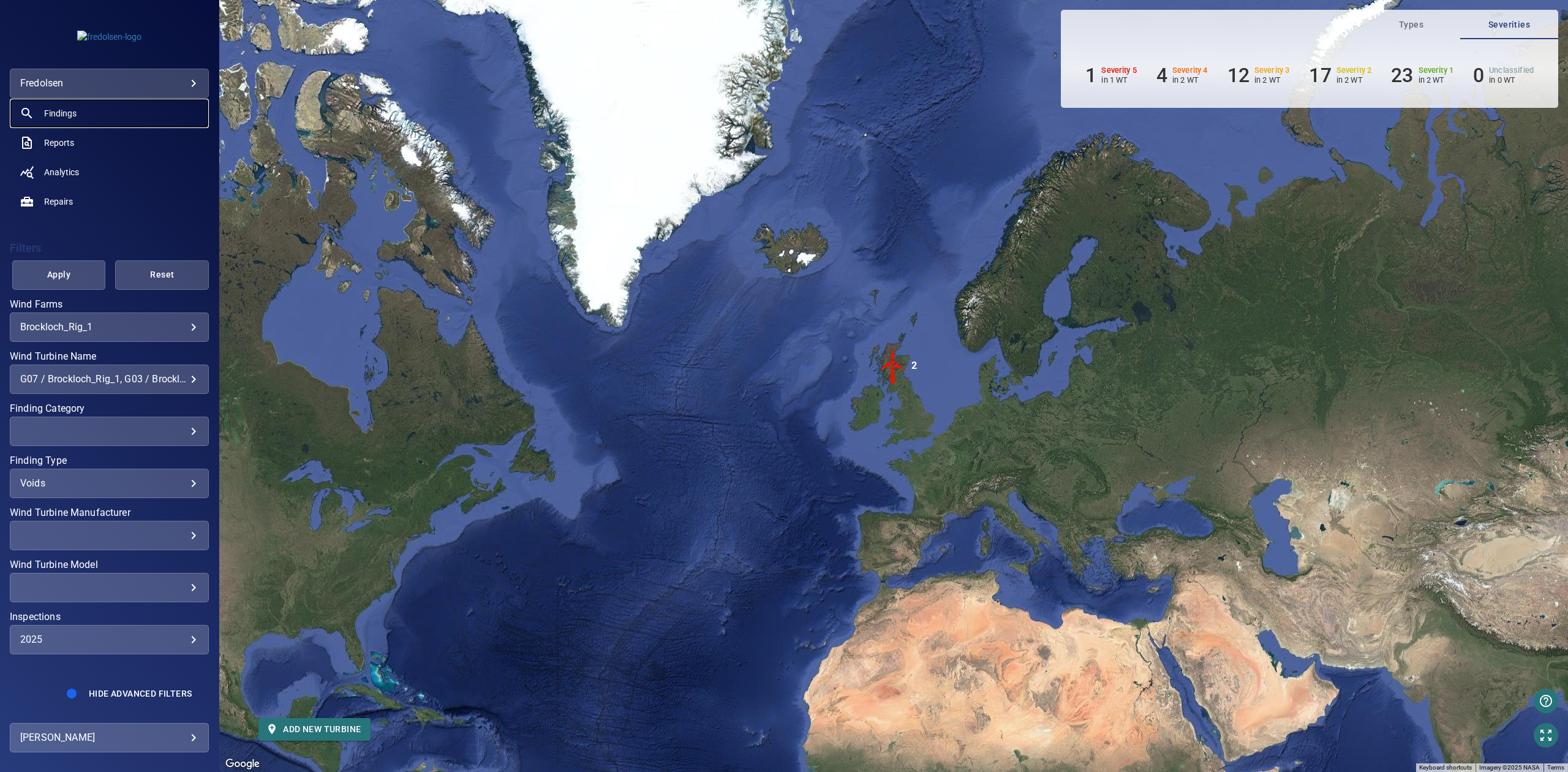
click at [72, 115] on span "Findings" at bounding box center [59, 114] width 32 height 12
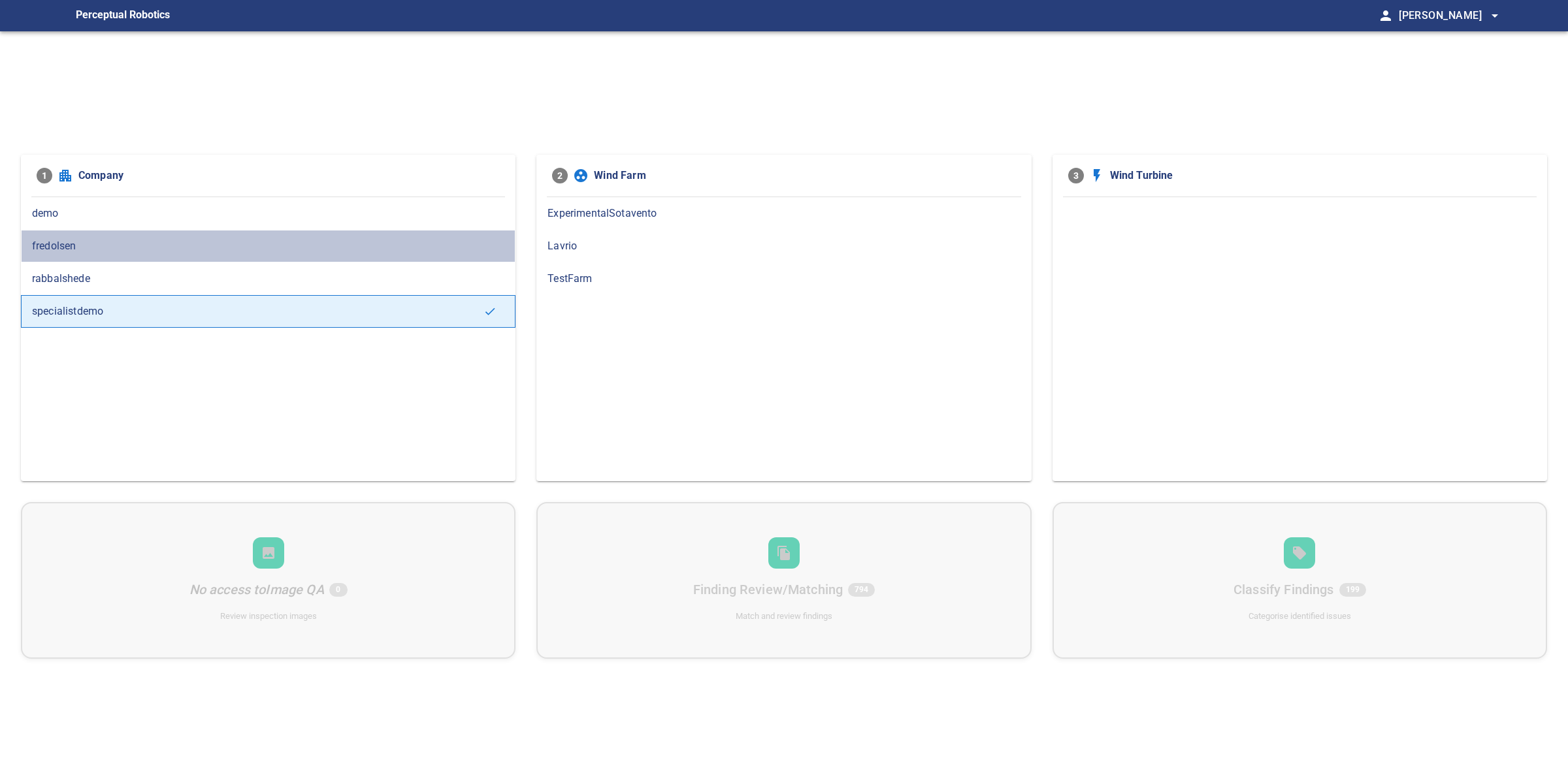
click at [100, 241] on span "fredolsen" at bounding box center [268, 246] width 473 height 16
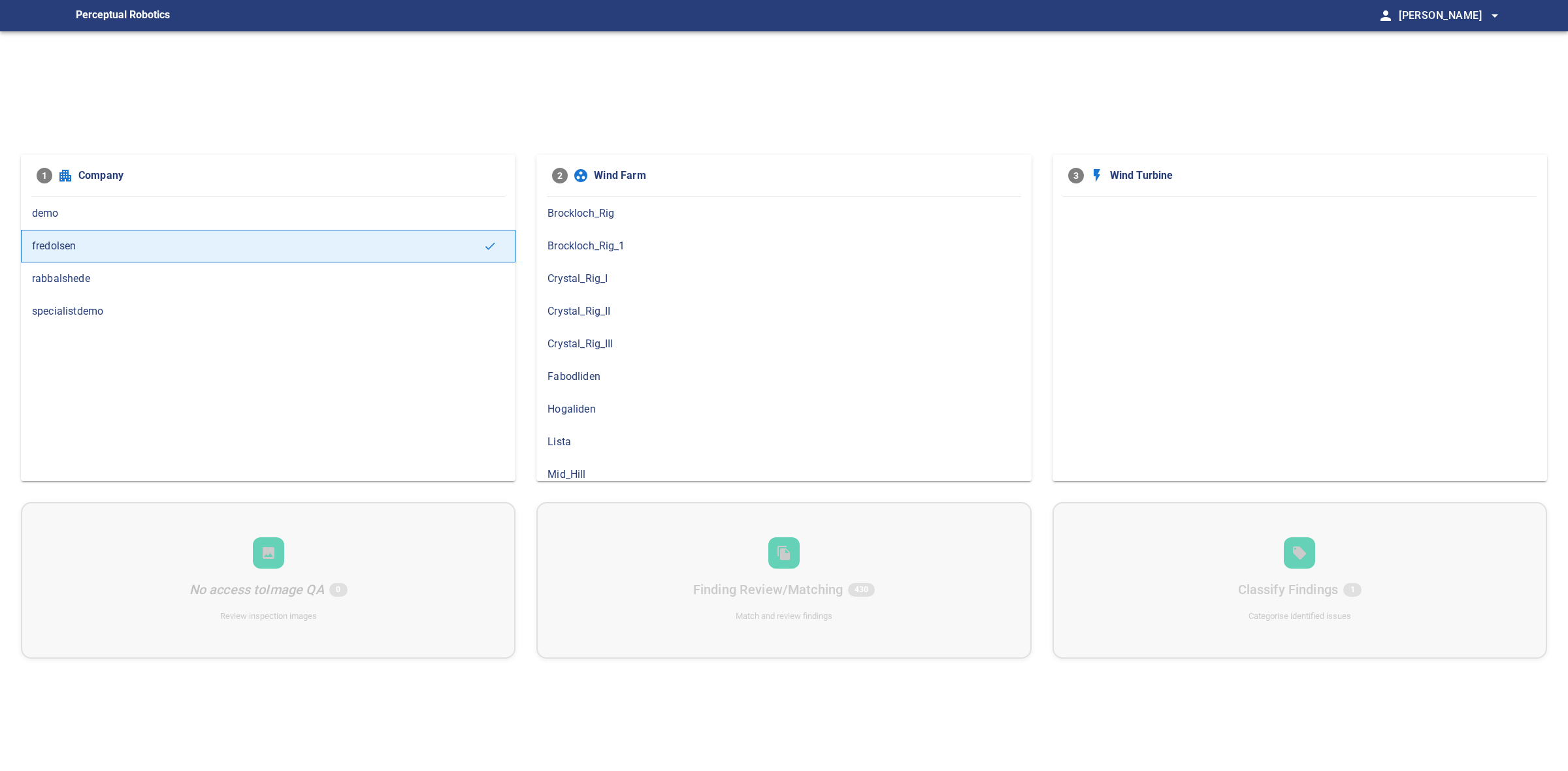
click at [105, 273] on span "rabbalshede" at bounding box center [268, 279] width 473 height 16
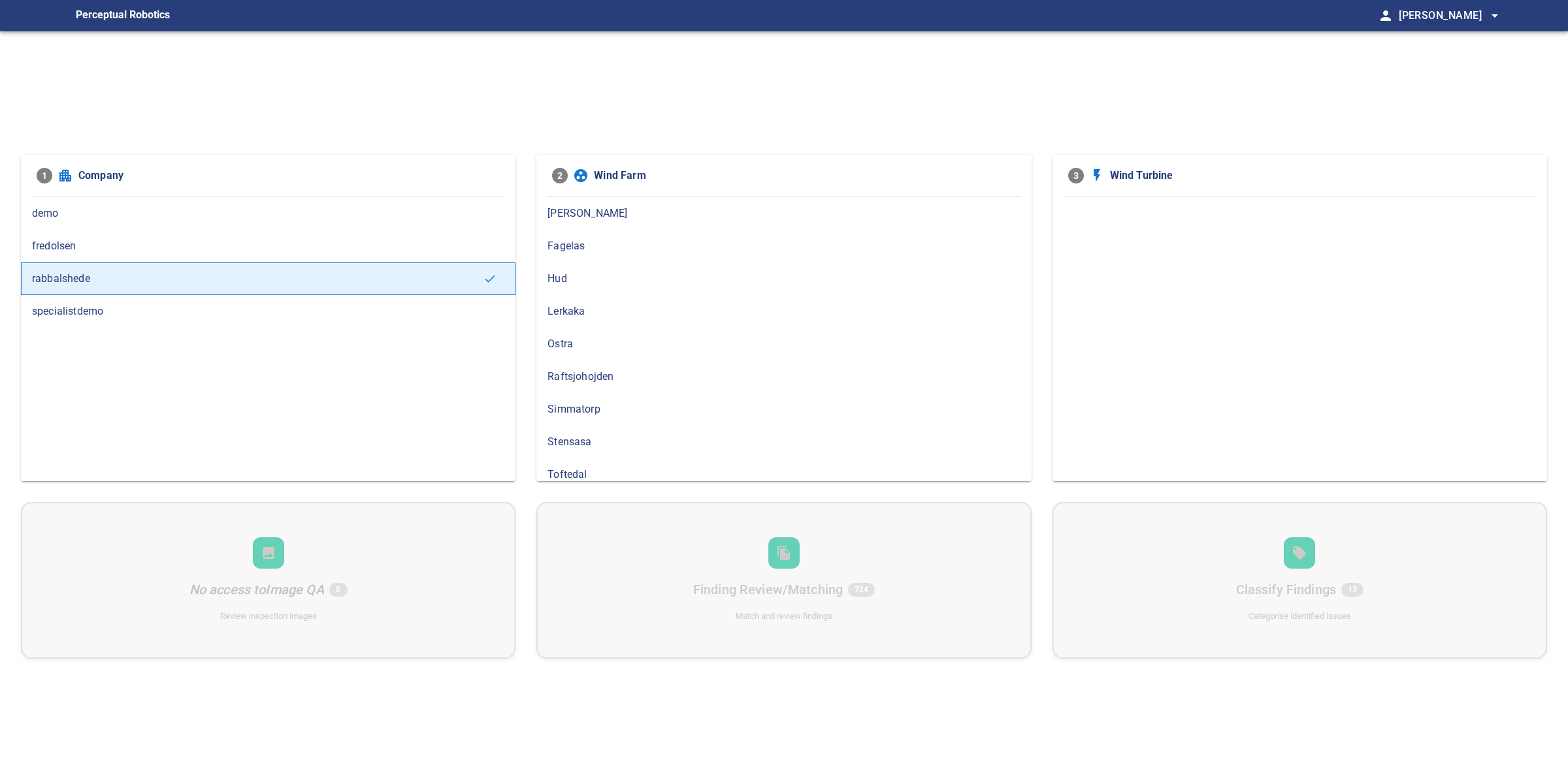
click at [624, 282] on span "Hud" at bounding box center [783, 279] width 473 height 16
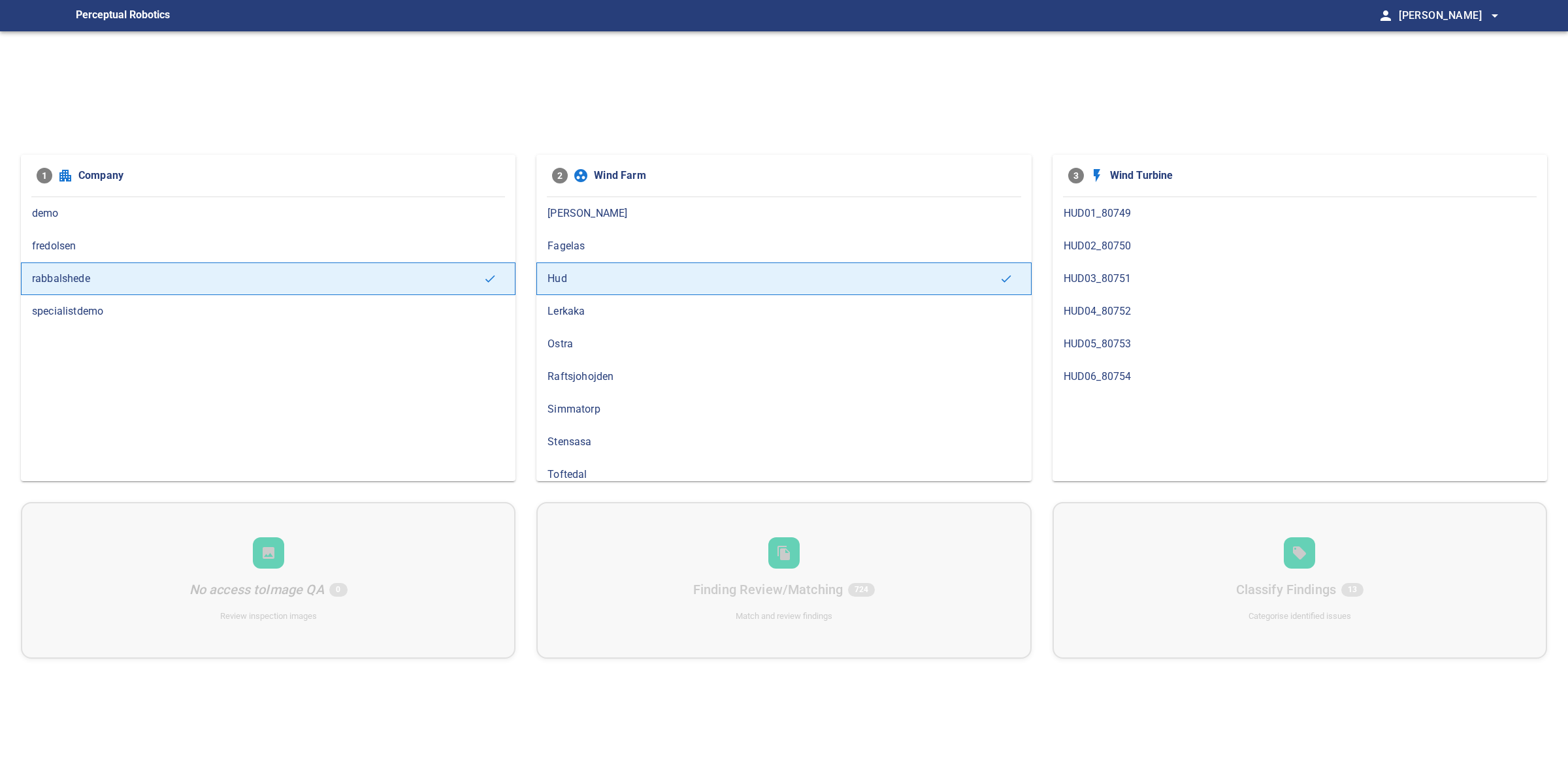
click at [1197, 379] on span "HUD06_80754" at bounding box center [1300, 377] width 473 height 16
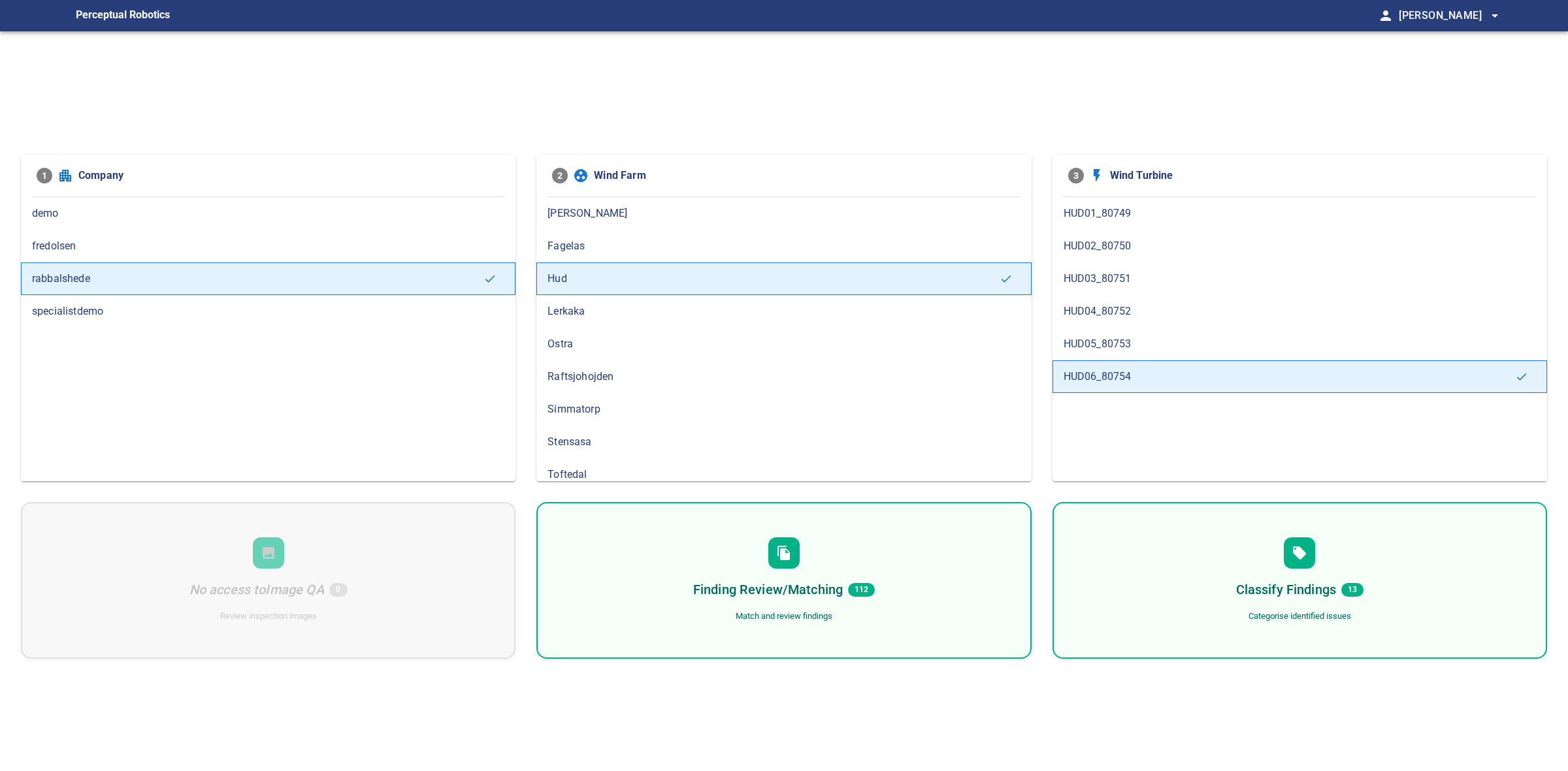
click at [832, 556] on div "Finding Review/Matching 112 Match and review findings" at bounding box center [783, 581] width 494 height 157
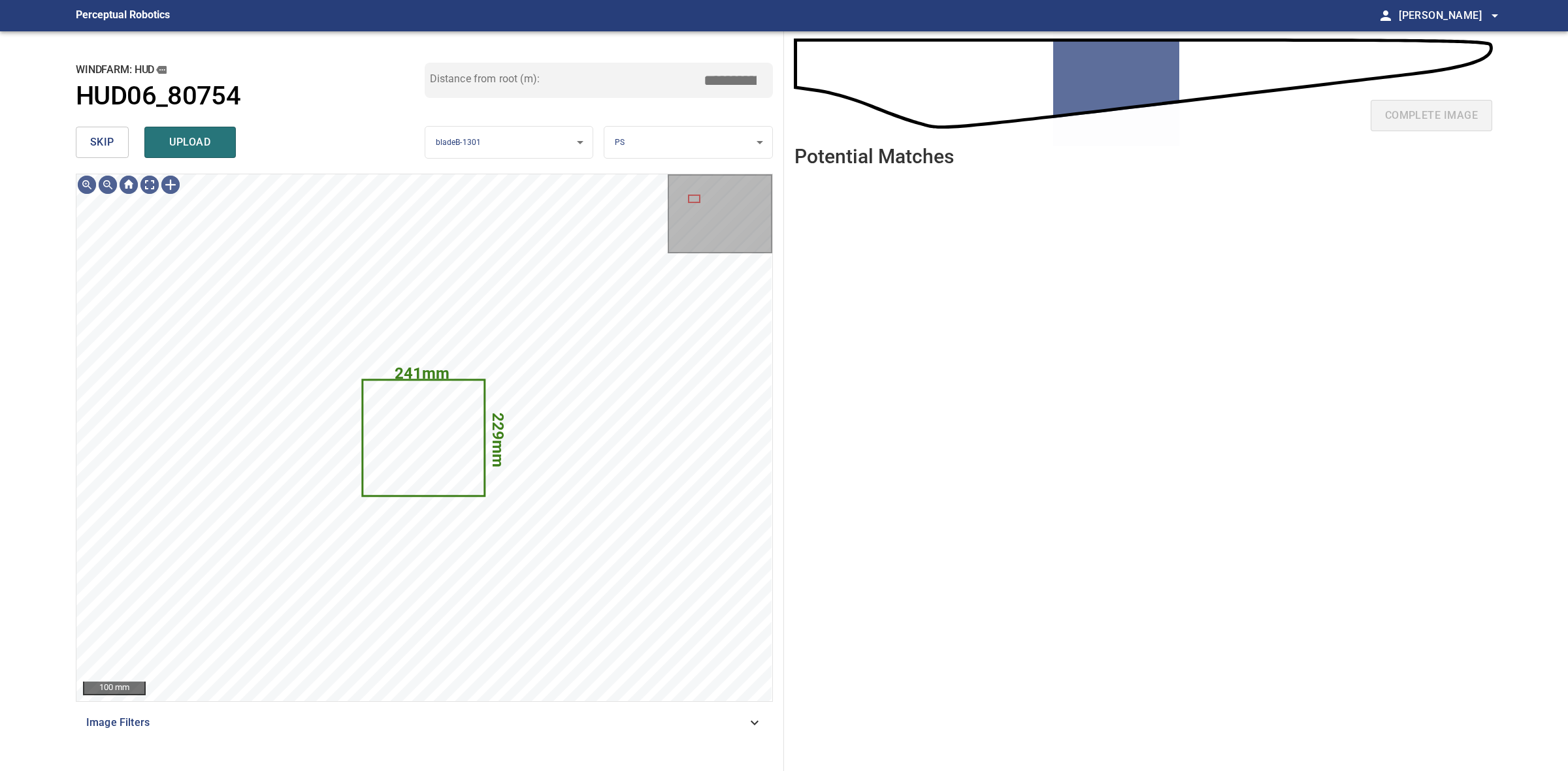
click at [109, 136] on span "skip" at bounding box center [103, 143] width 24 height 19
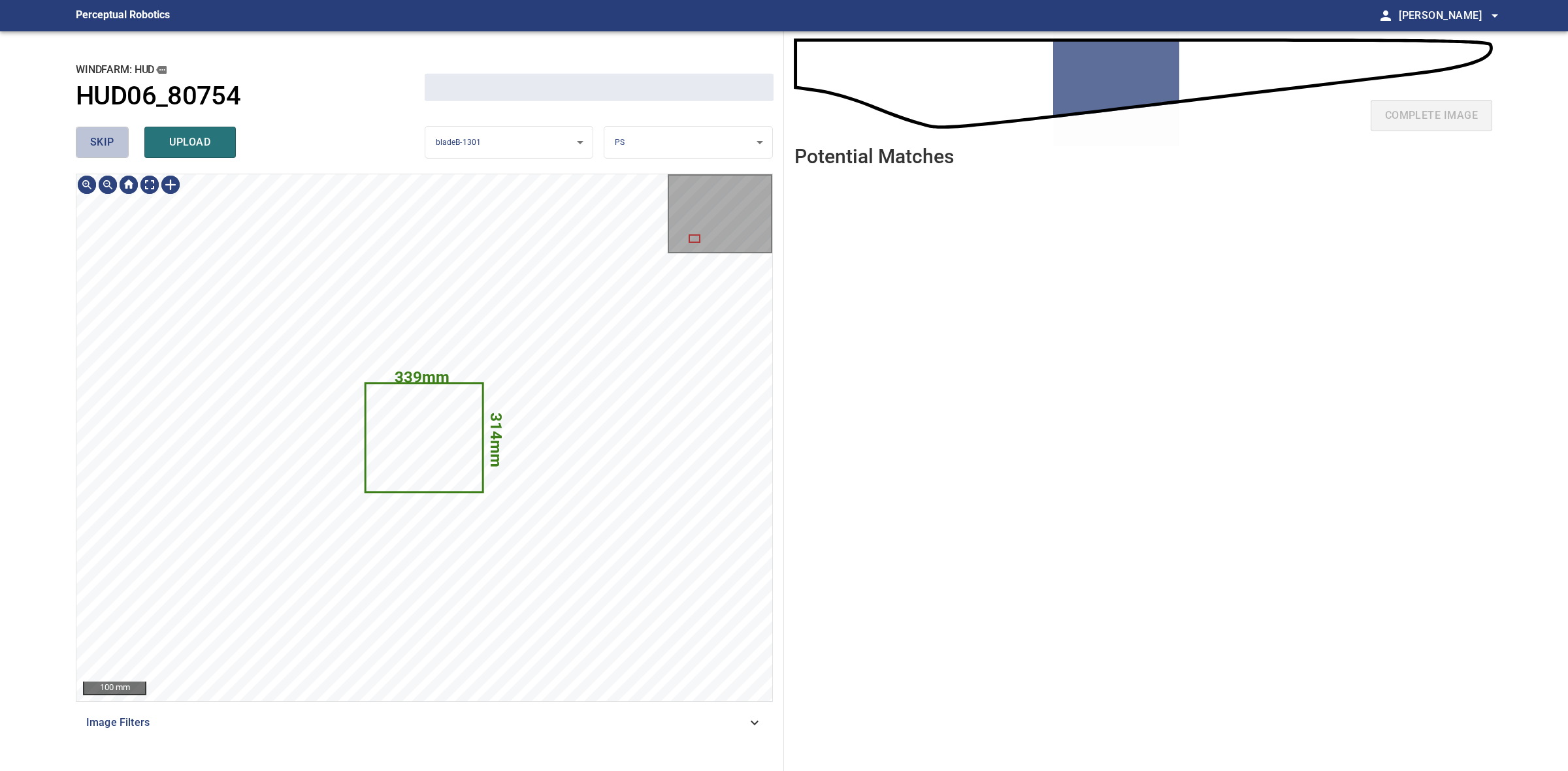
click at [109, 136] on span "skip" at bounding box center [103, 143] width 24 height 19
click at [109, 136] on div "skip upload" at bounding box center [250, 142] width 349 height 42
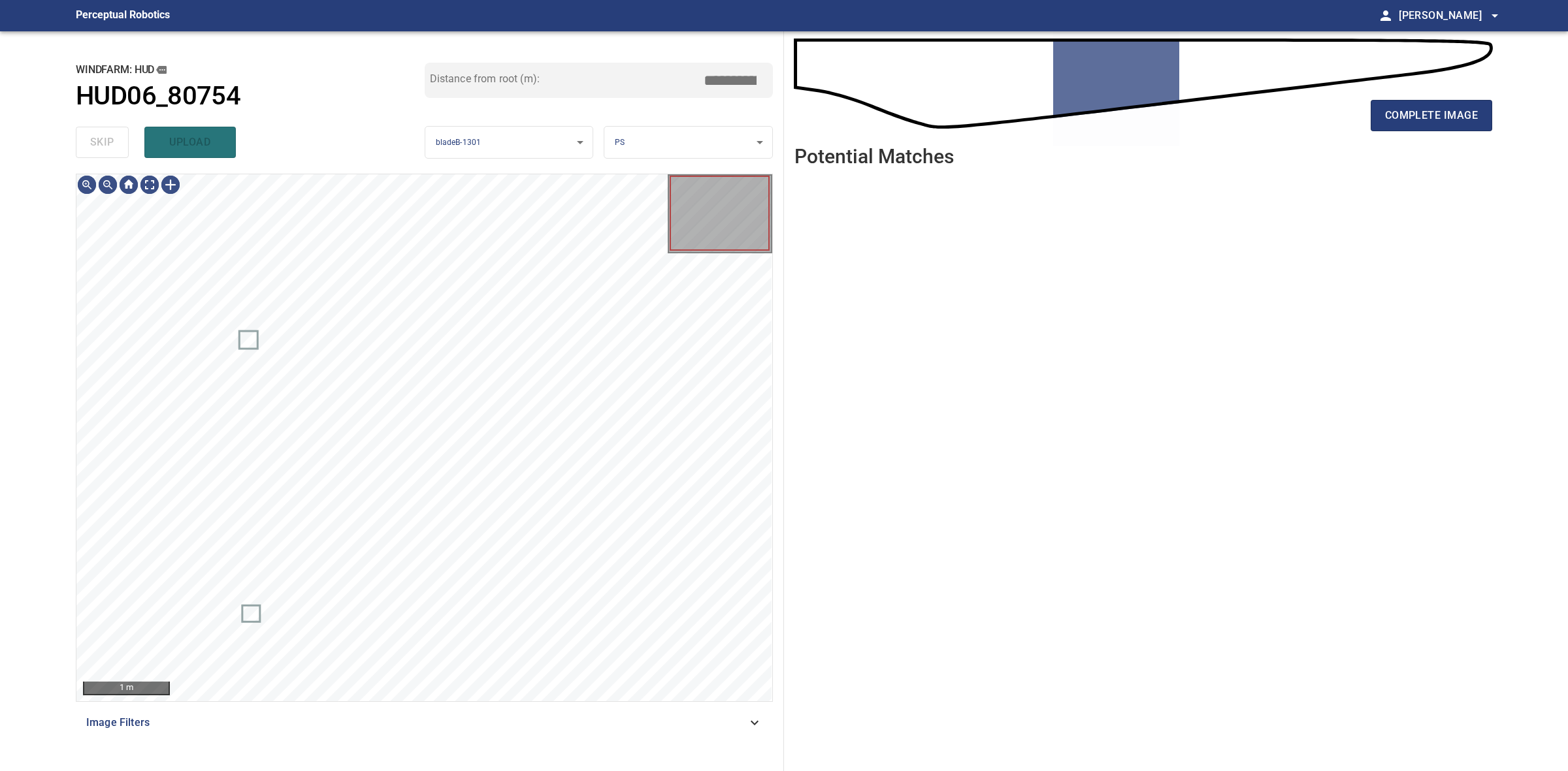
click at [109, 136] on div "skip upload" at bounding box center [250, 142] width 349 height 42
drag, startPoint x: 109, startPoint y: 136, endPoint x: 1020, endPoint y: 122, distance: 911.1
click at [111, 136] on div "skip upload" at bounding box center [250, 142] width 349 height 42
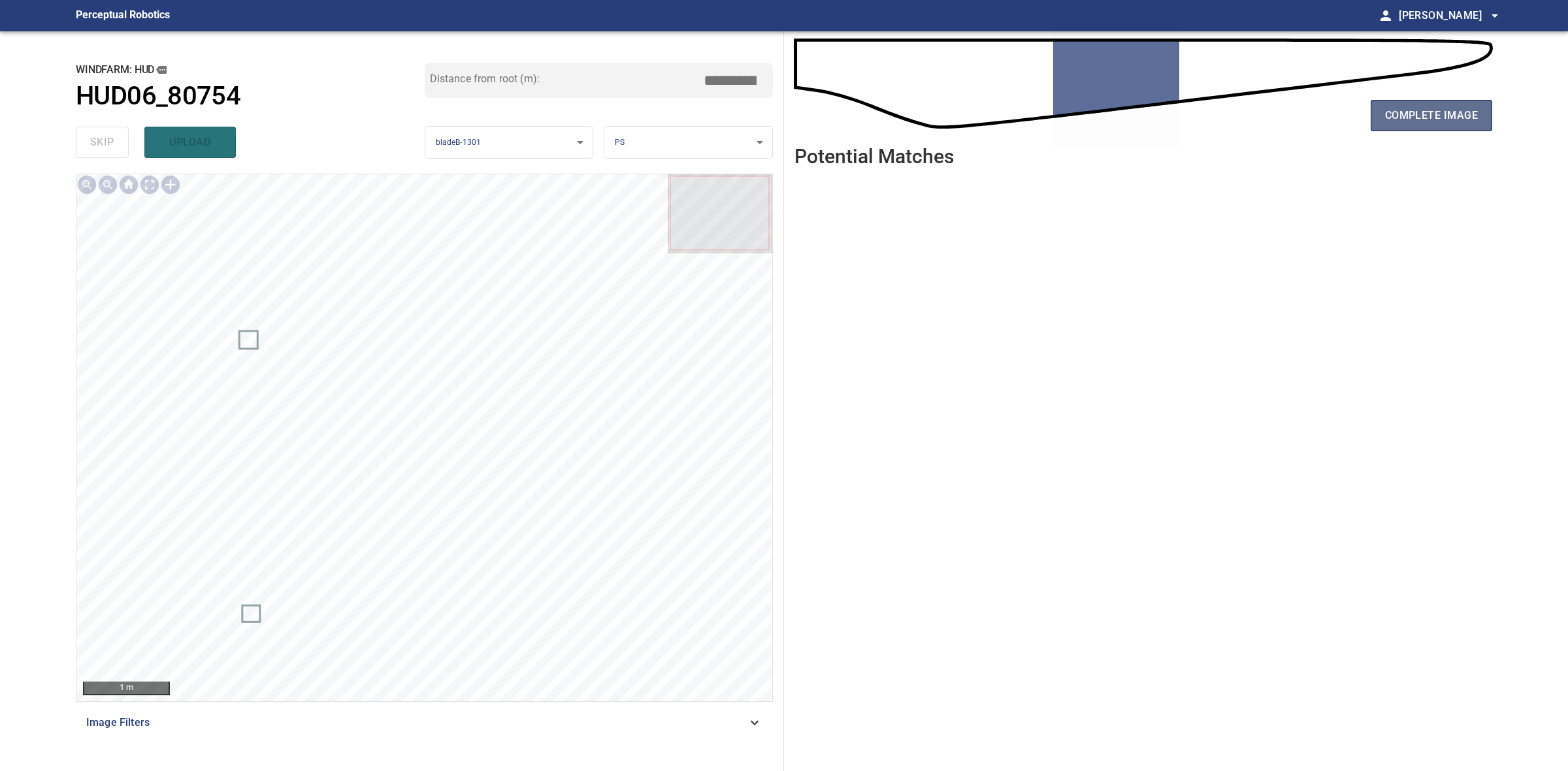
click at [1451, 116] on span "complete image" at bounding box center [1430, 116] width 92 height 19
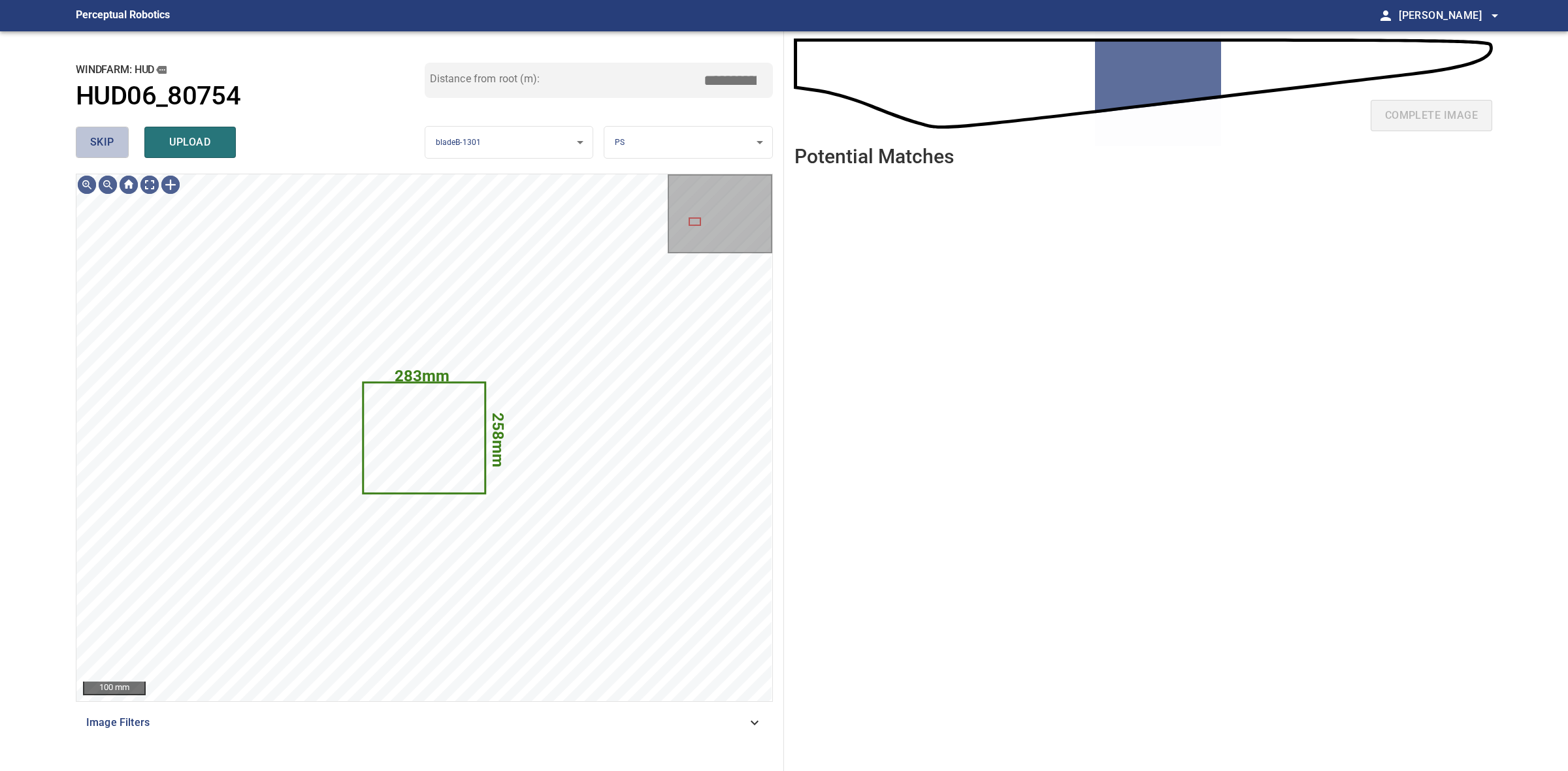
click at [108, 132] on button "skip" at bounding box center [102, 143] width 53 height 32
click at [108, 132] on div "skip upload" at bounding box center [250, 142] width 349 height 42
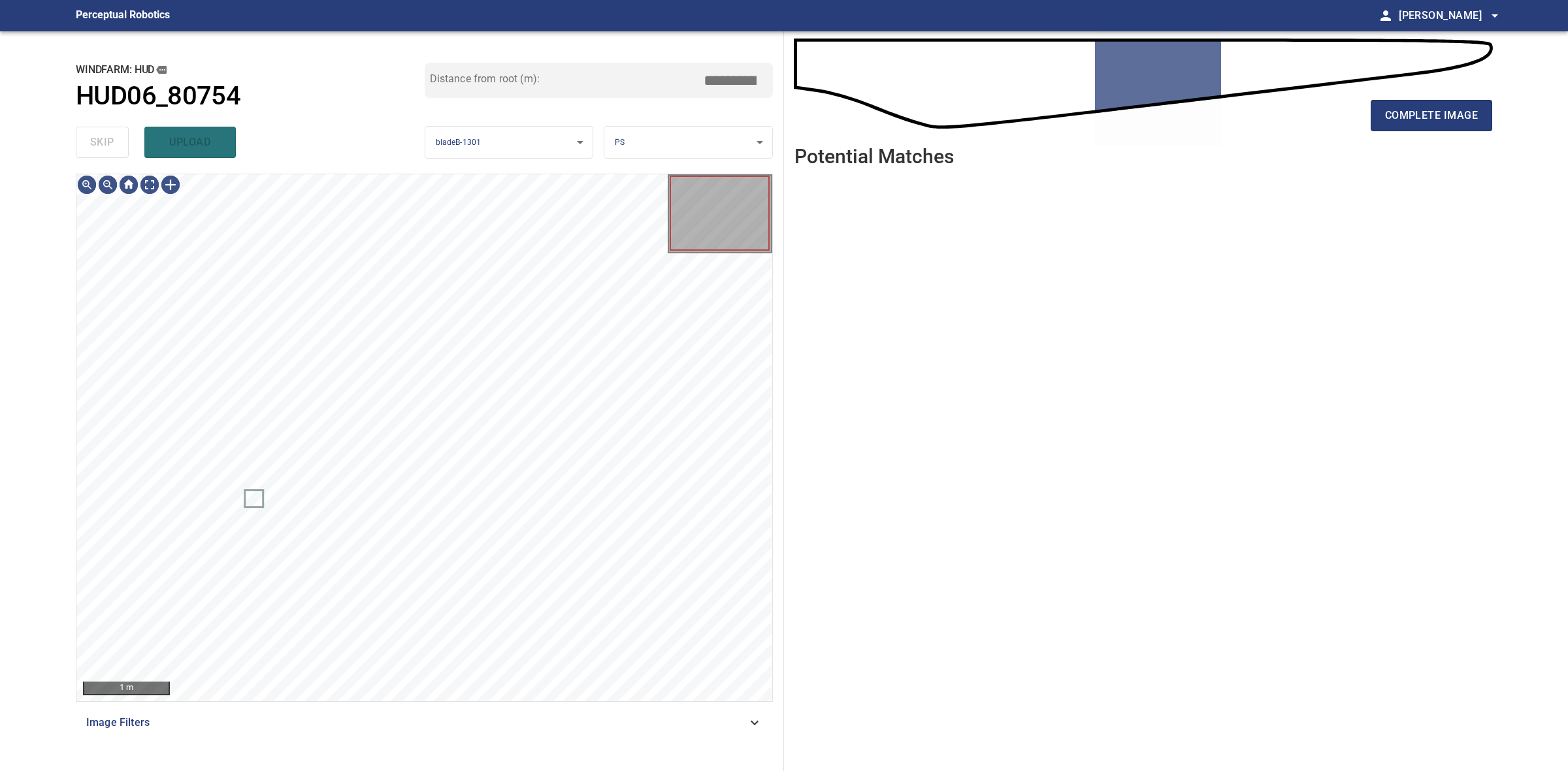
click at [108, 132] on div "skip upload" at bounding box center [250, 142] width 349 height 42
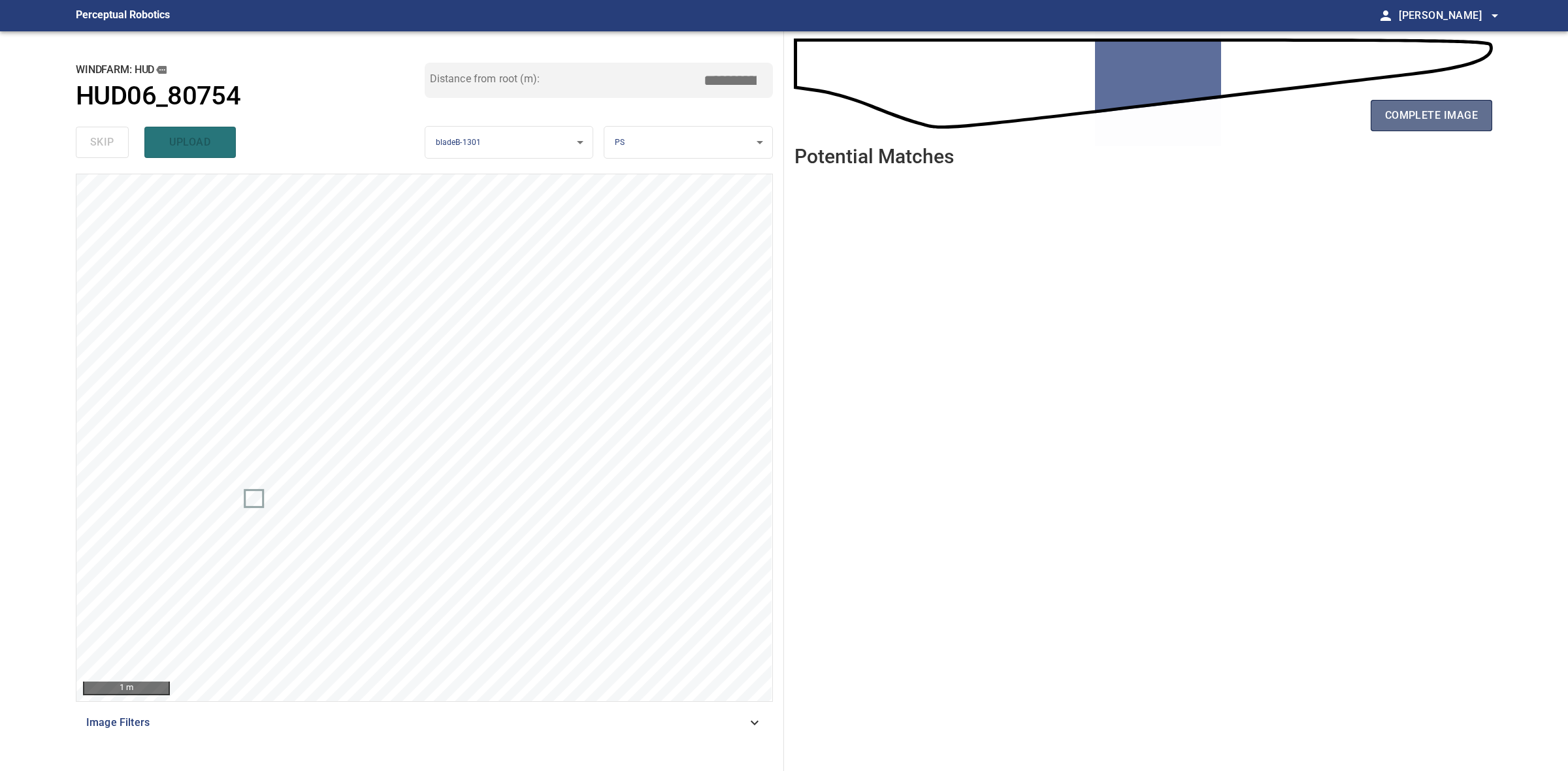
click at [1432, 129] on button "complete image" at bounding box center [1431, 116] width 121 height 32
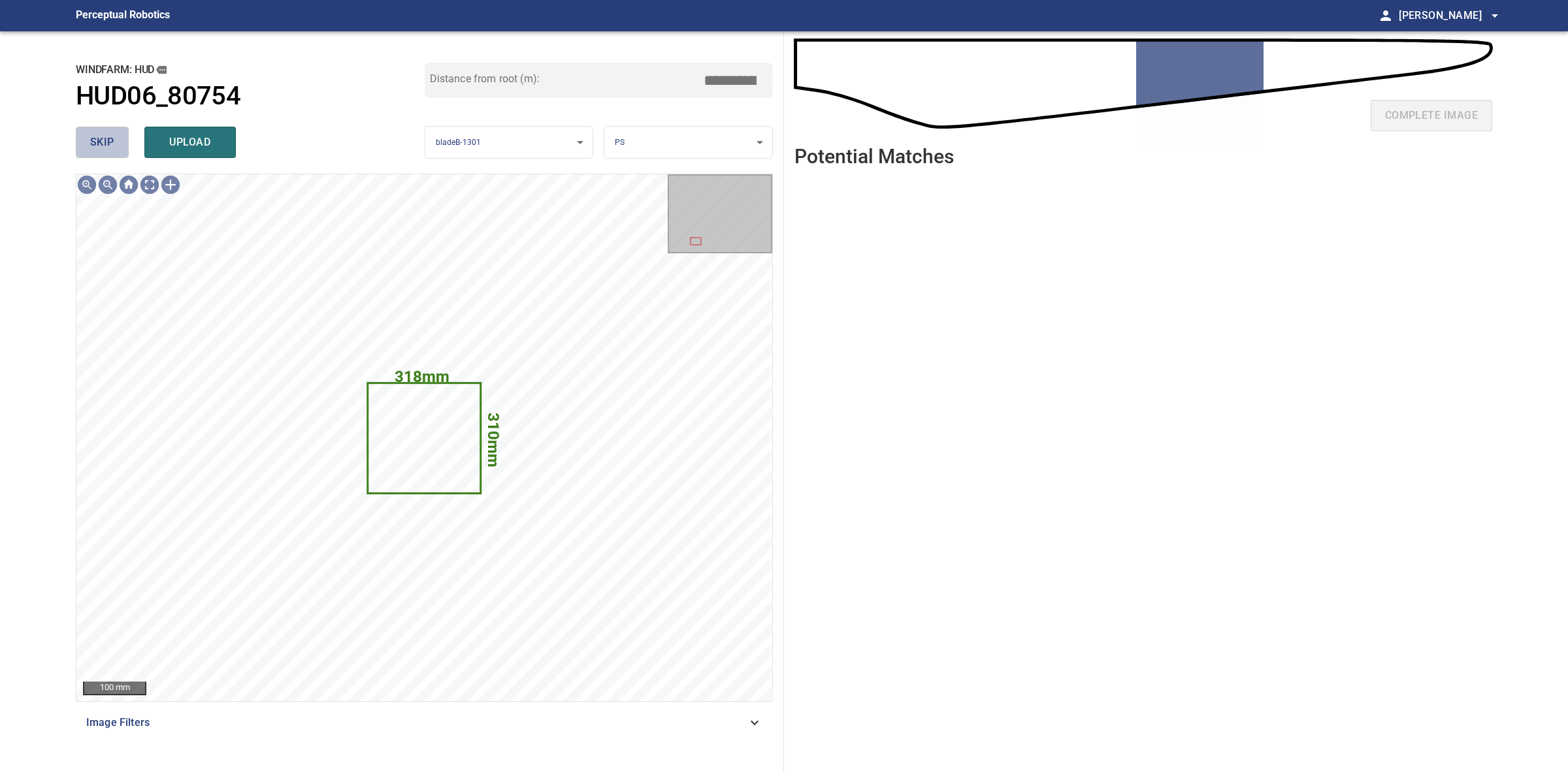
click at [91, 149] on span "skip" at bounding box center [103, 143] width 24 height 19
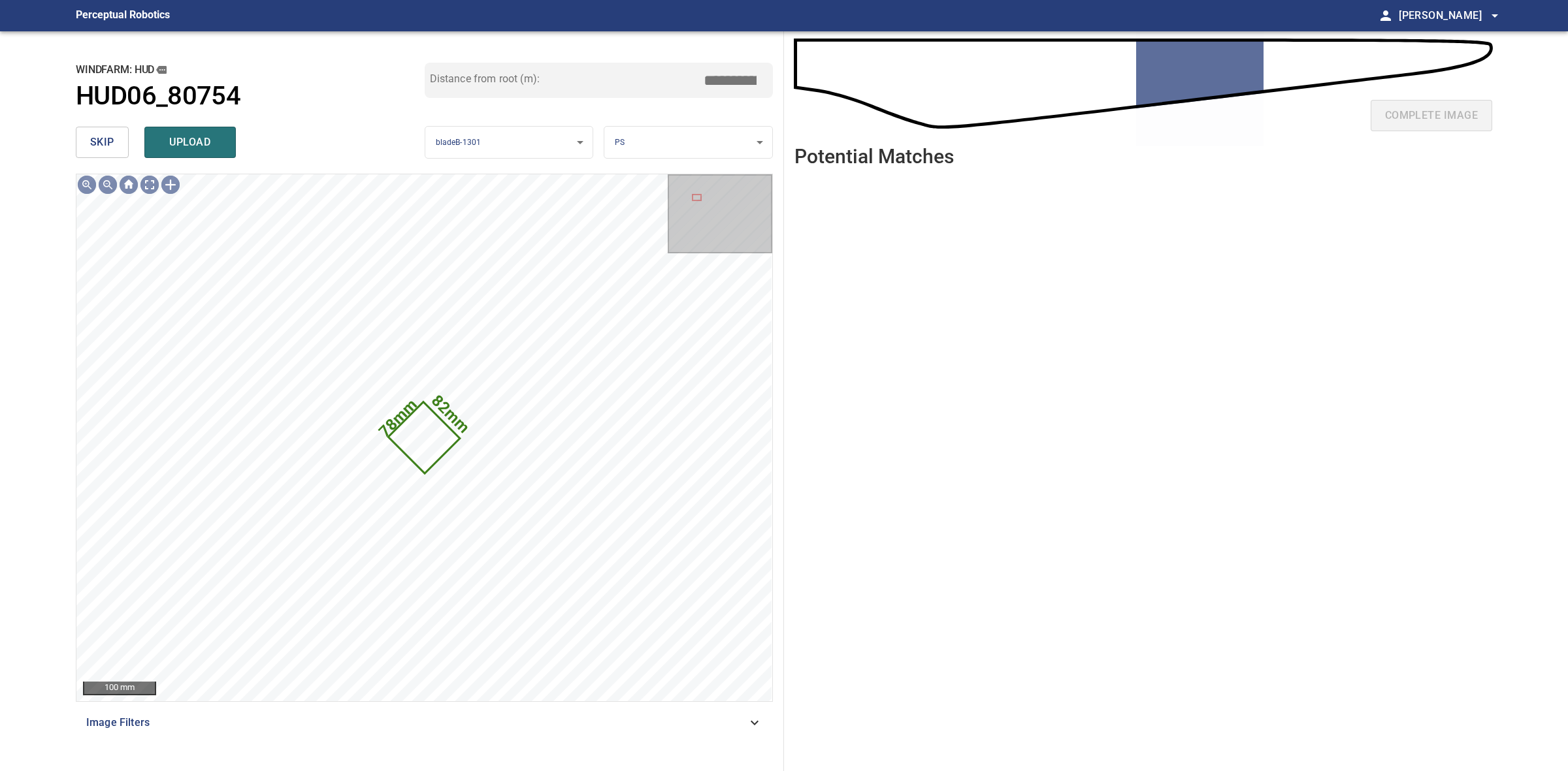
click at [92, 149] on span "skip" at bounding box center [103, 143] width 24 height 19
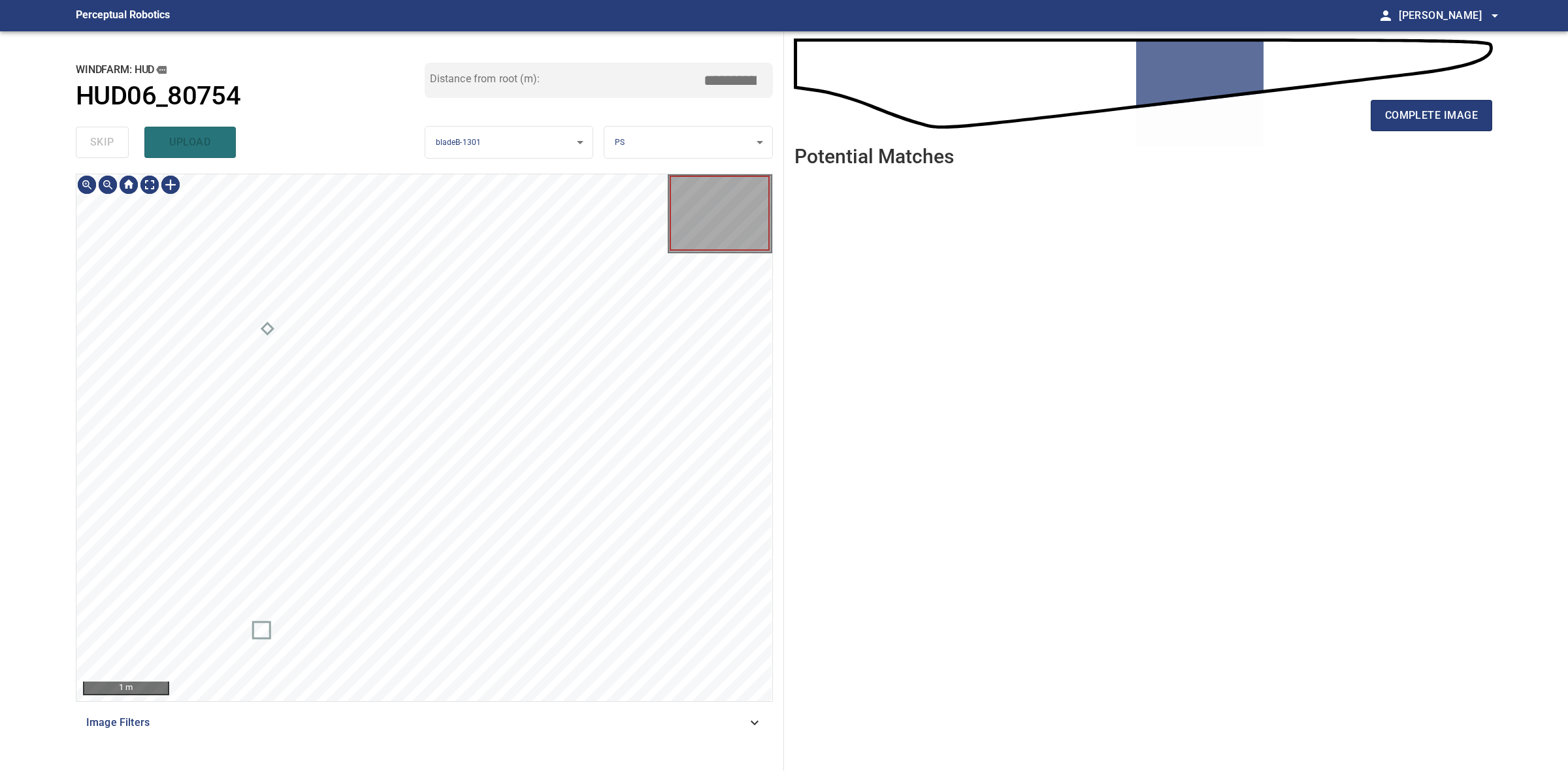
click at [92, 149] on div "skip upload" at bounding box center [250, 142] width 349 height 42
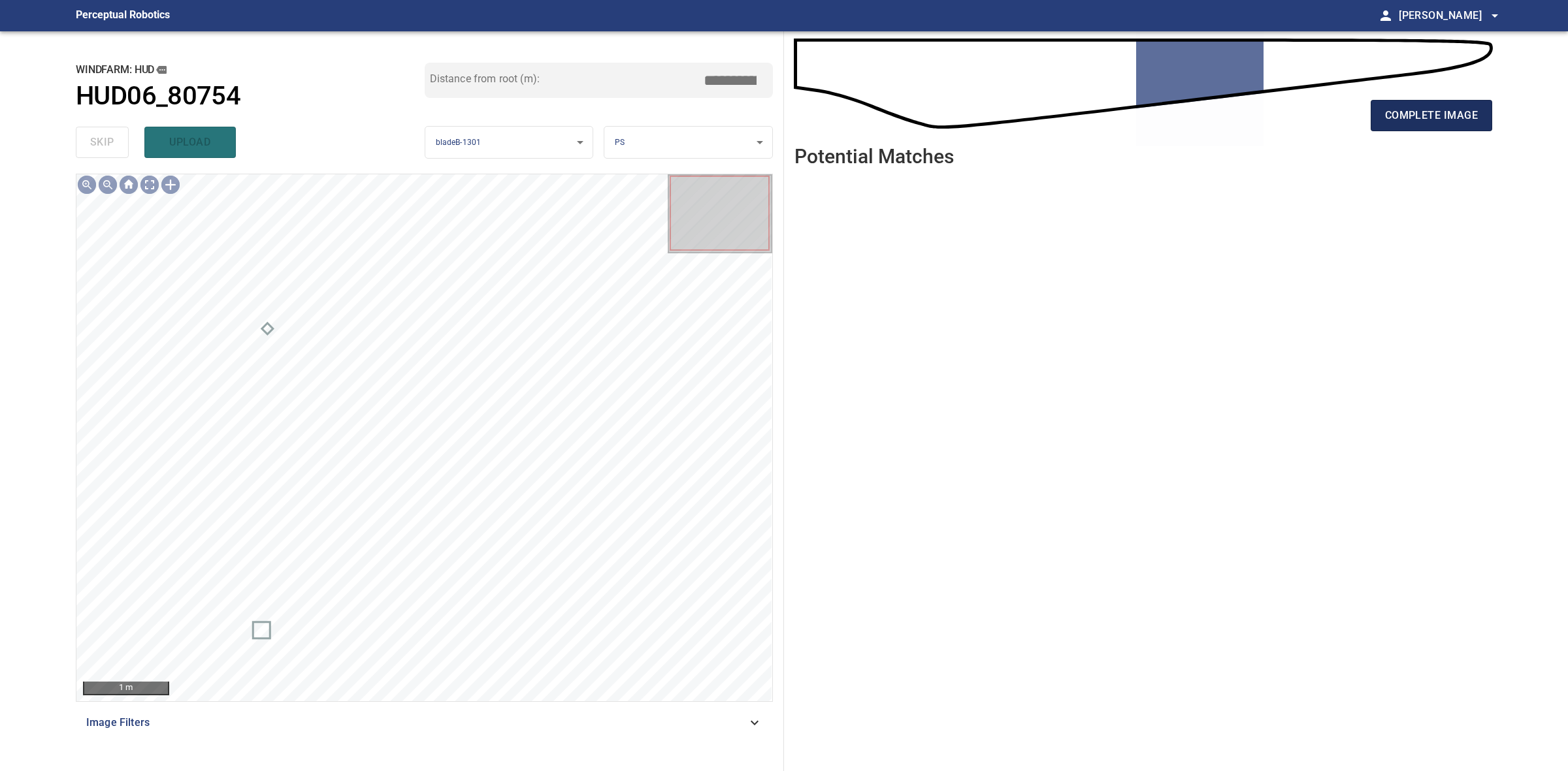
click at [1476, 121] on span "complete image" at bounding box center [1430, 116] width 92 height 19
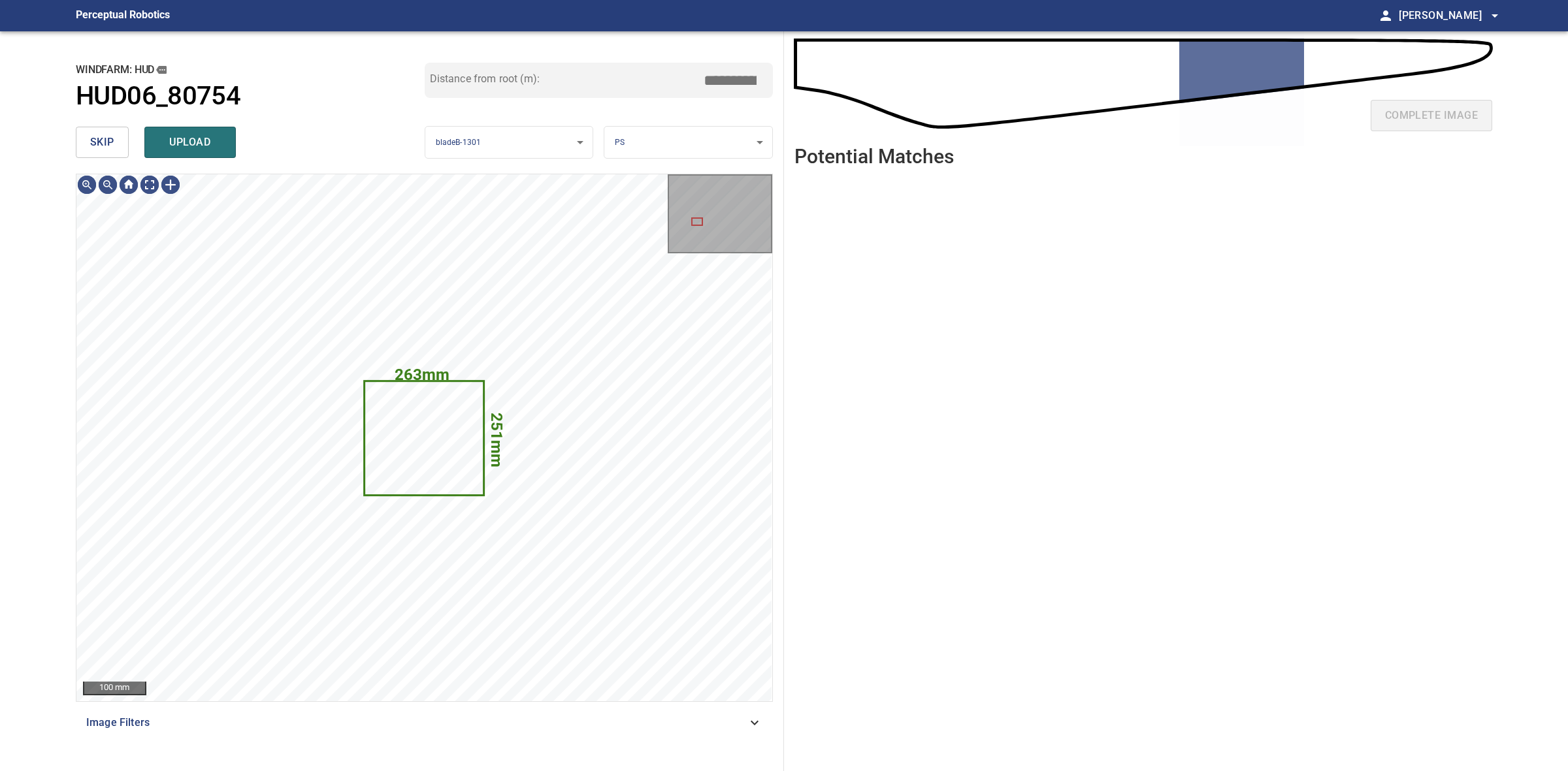
click at [103, 131] on button "skip" at bounding box center [102, 143] width 53 height 32
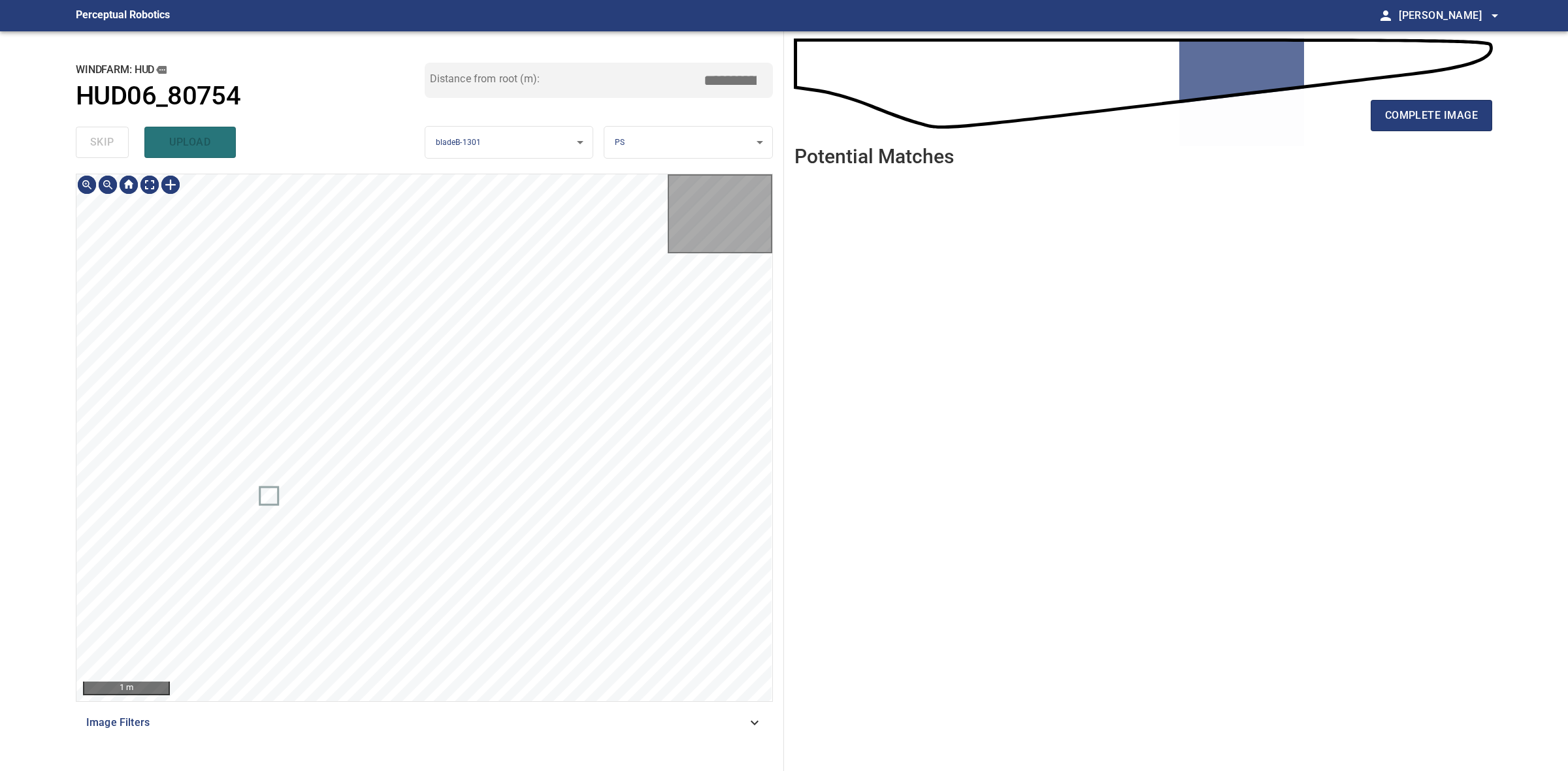
click at [103, 131] on div "skip upload" at bounding box center [250, 142] width 349 height 42
click at [1444, 134] on div "complete image" at bounding box center [1143, 121] width 697 height 52
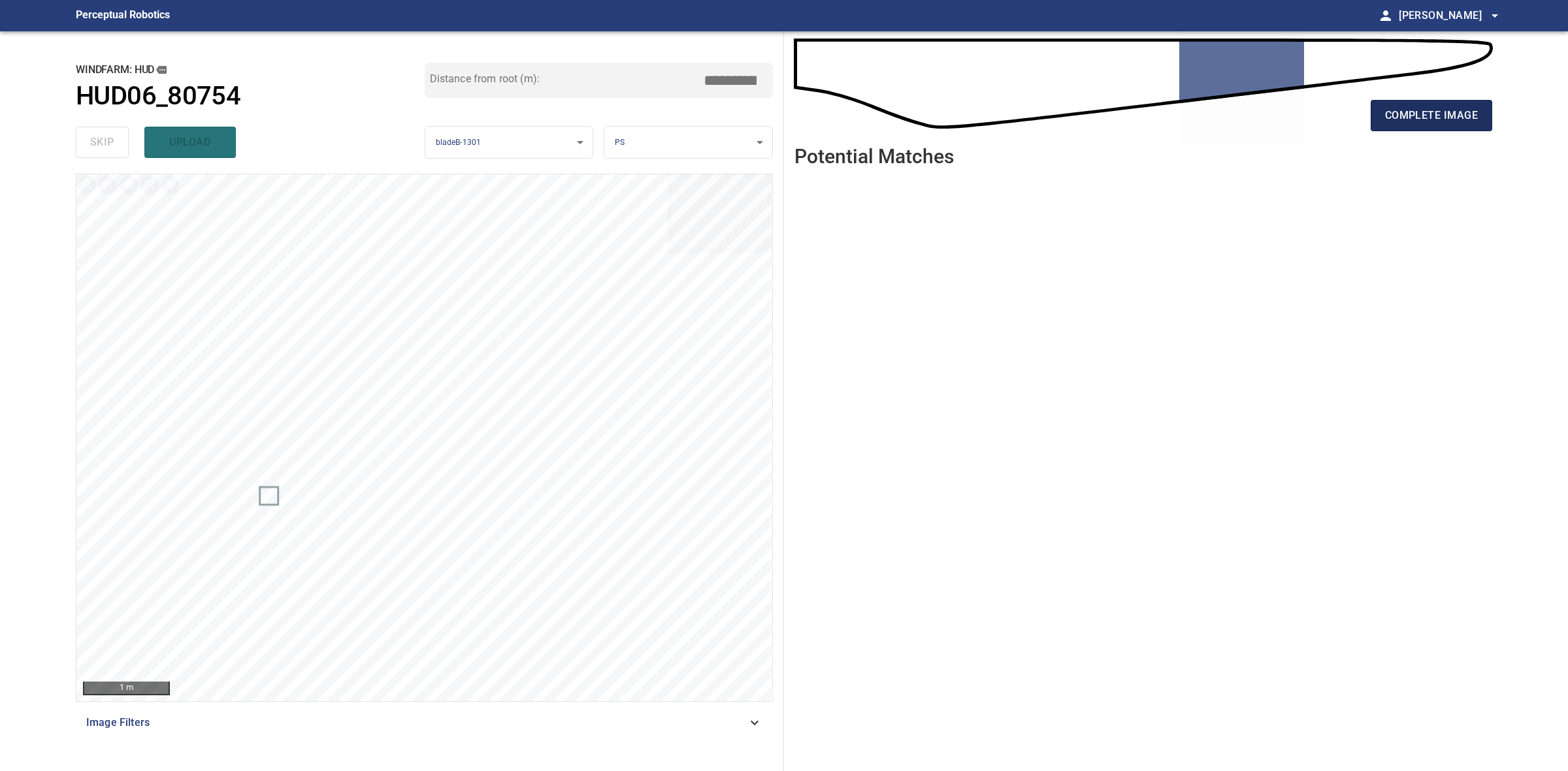
click at [1448, 128] on button "complete image" at bounding box center [1431, 116] width 121 height 32
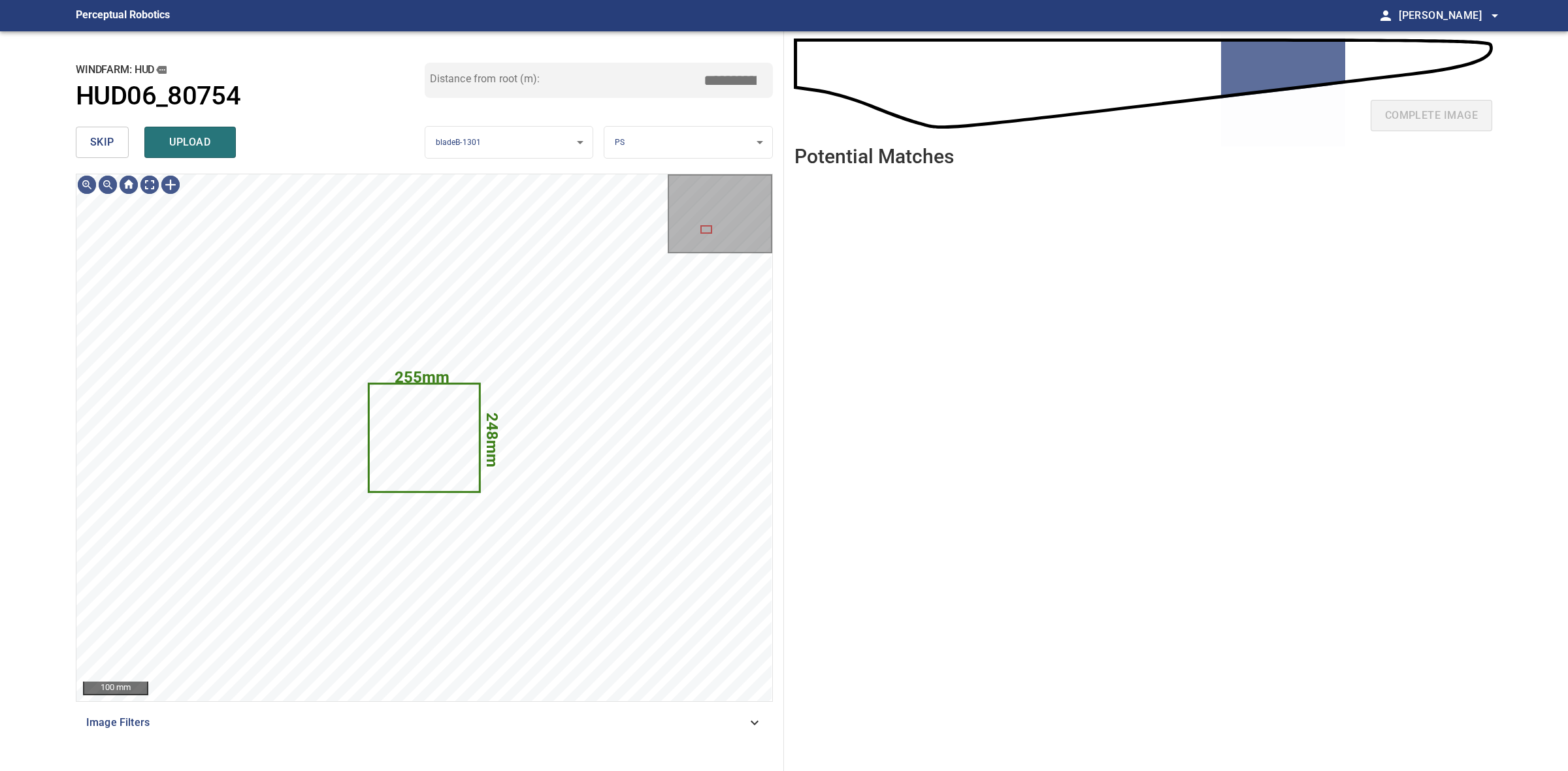
click at [97, 141] on span "skip" at bounding box center [103, 143] width 24 height 19
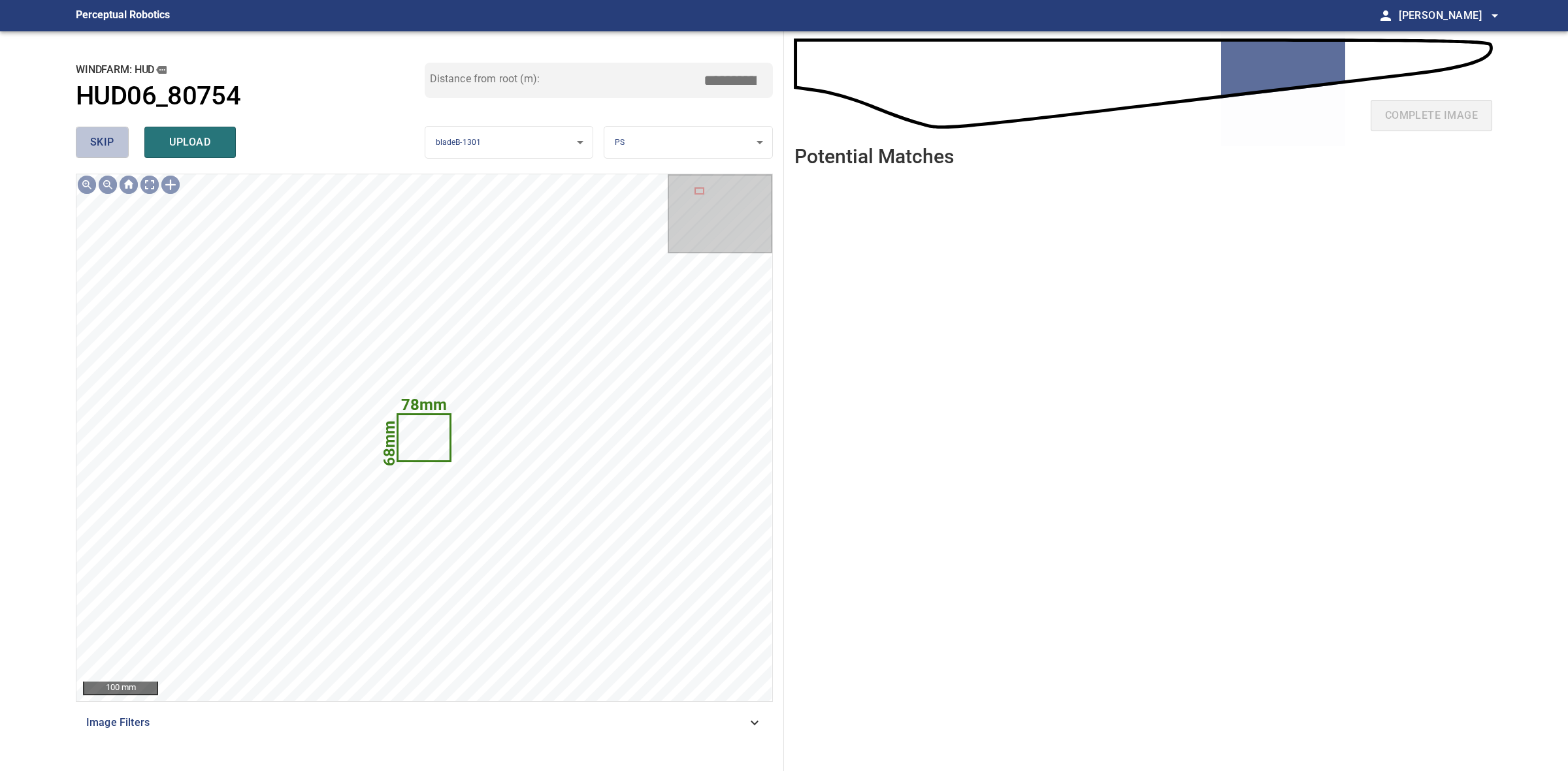
click at [97, 141] on span "skip" at bounding box center [103, 143] width 24 height 19
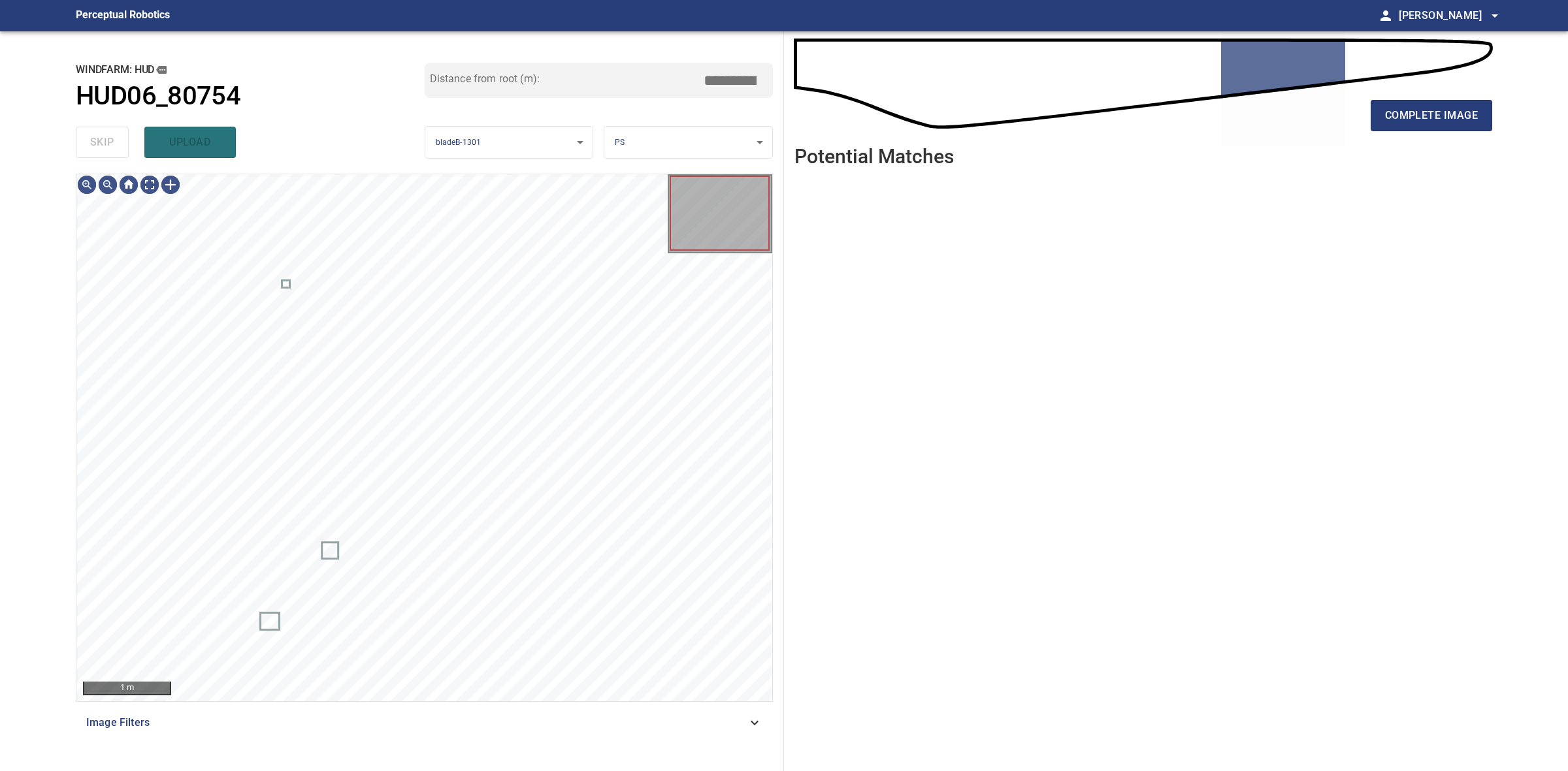
click at [97, 141] on div "skip upload" at bounding box center [250, 142] width 349 height 42
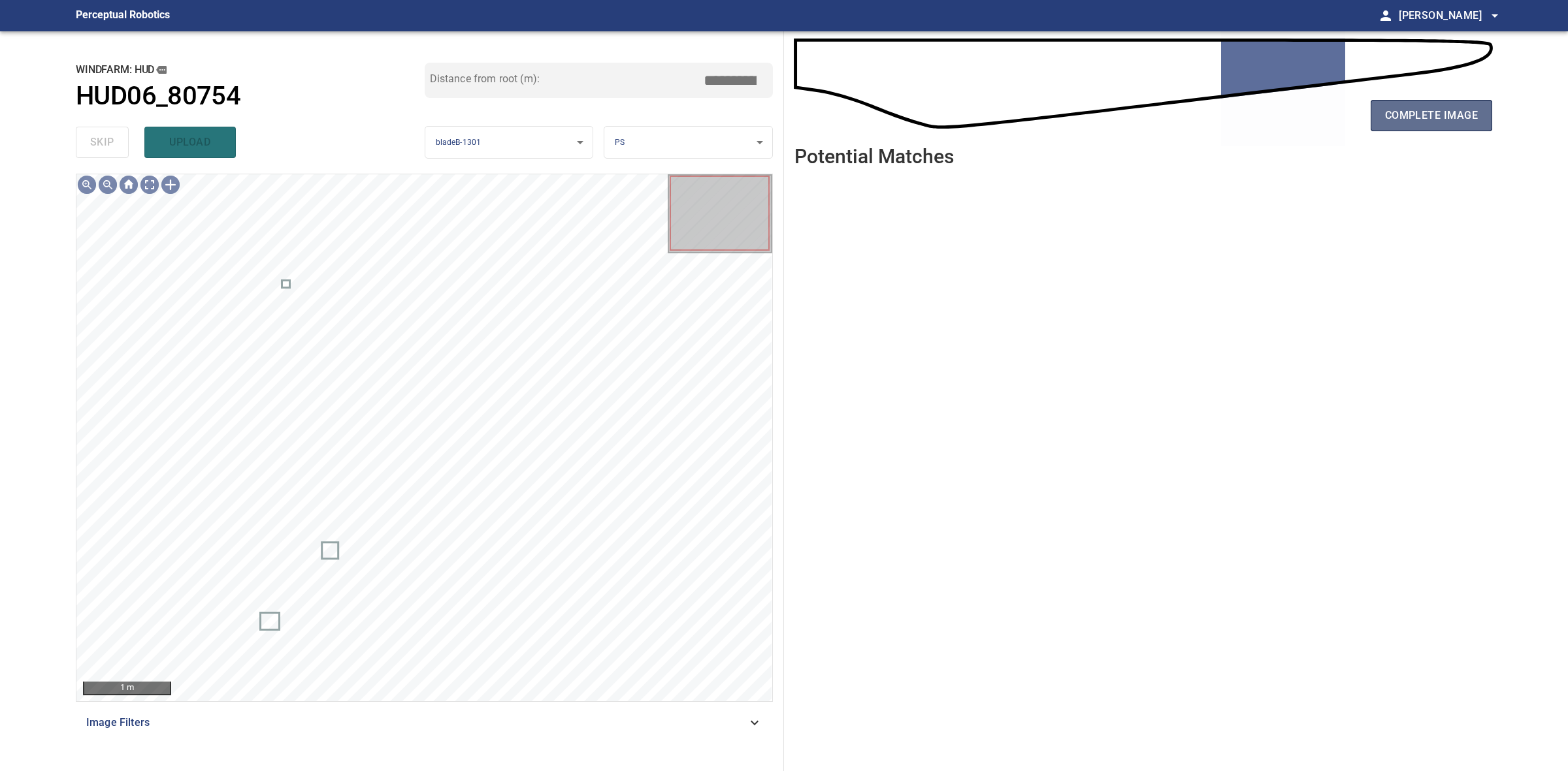
click at [1390, 123] on span "complete image" at bounding box center [1430, 116] width 92 height 19
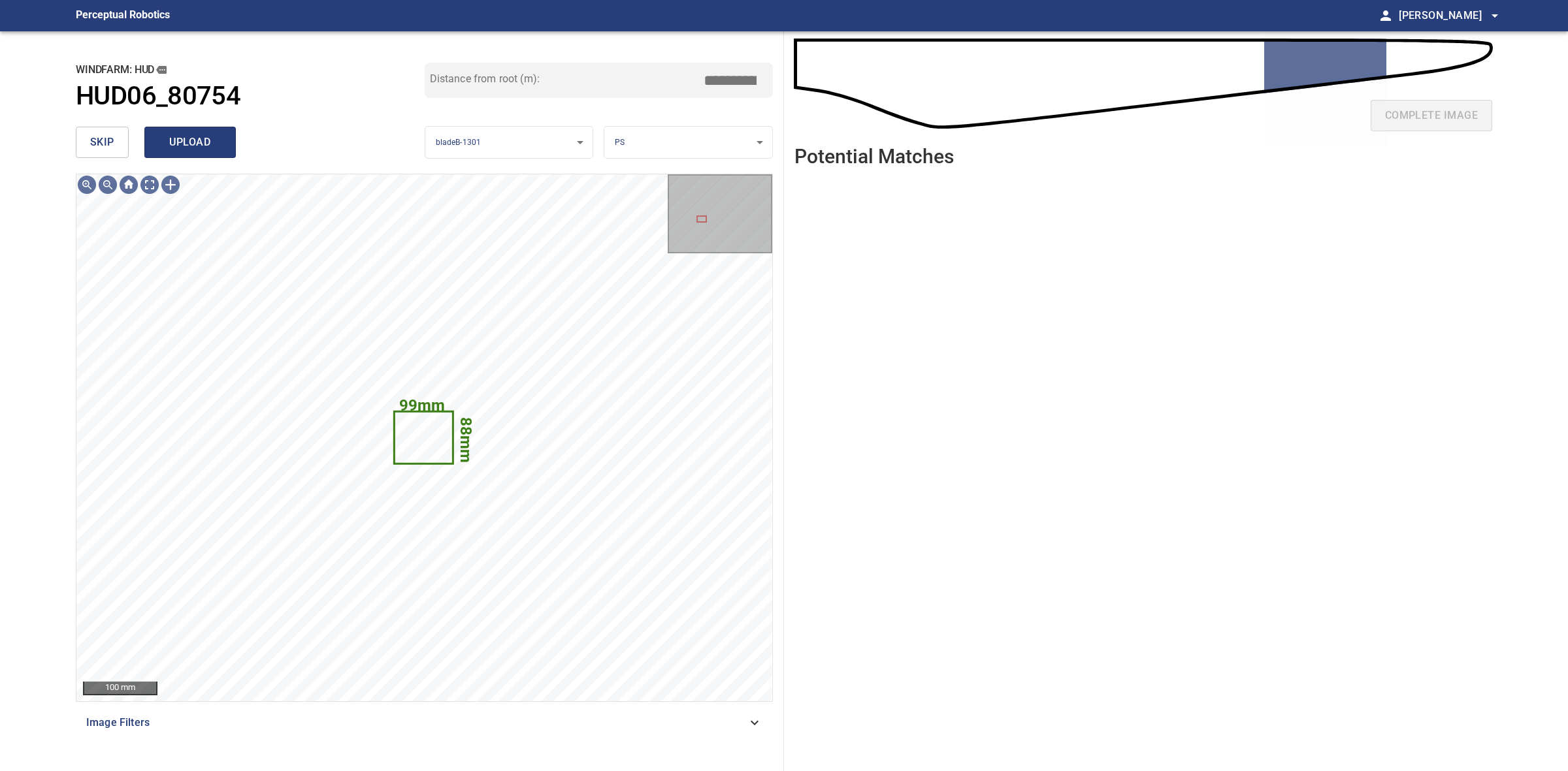
click at [165, 151] on span "upload" at bounding box center [189, 143] width 62 height 19
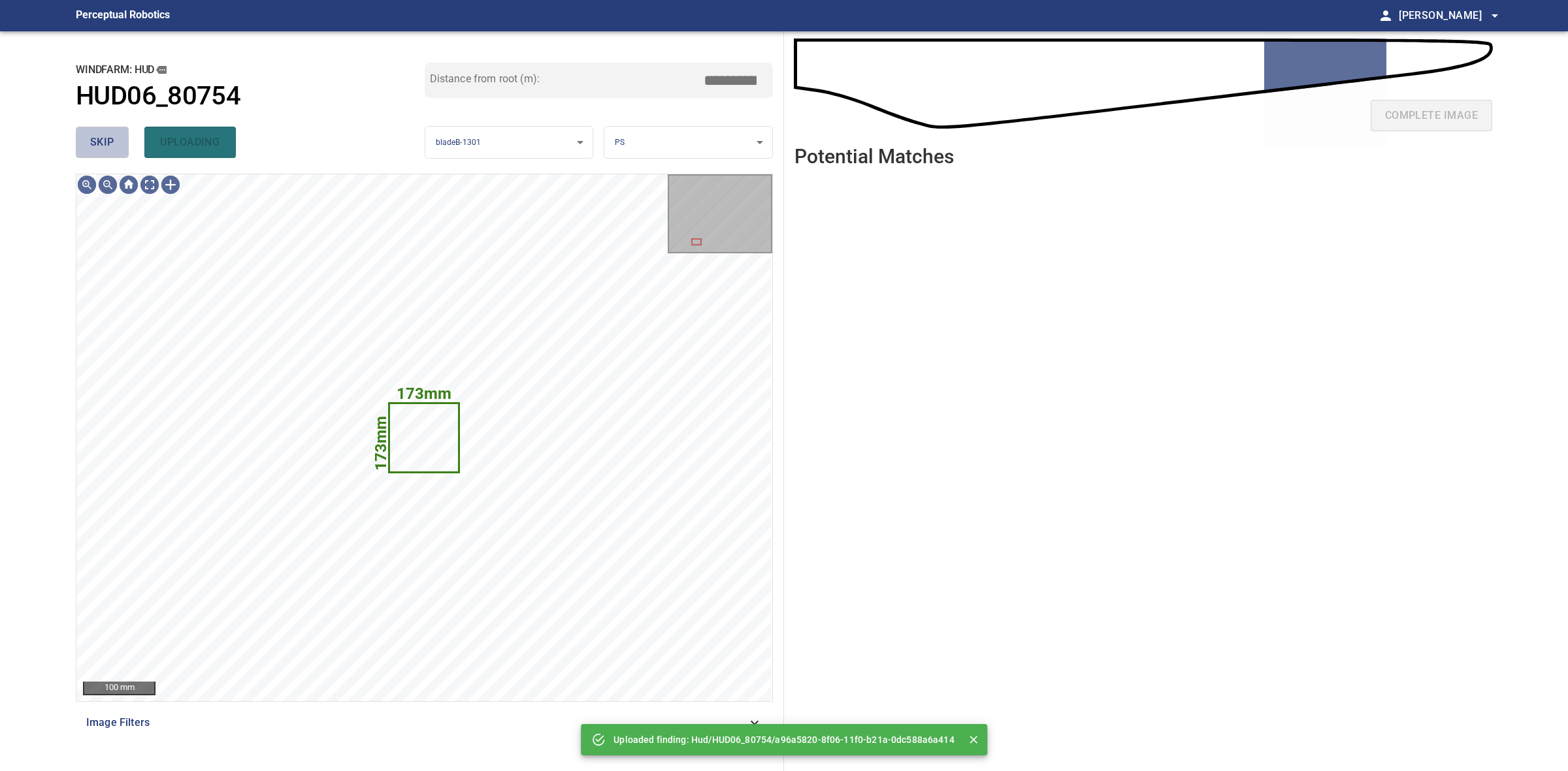
click at [104, 134] on span "skip" at bounding box center [103, 143] width 24 height 19
click at [104, 134] on div "skip uploading" at bounding box center [250, 142] width 349 height 42
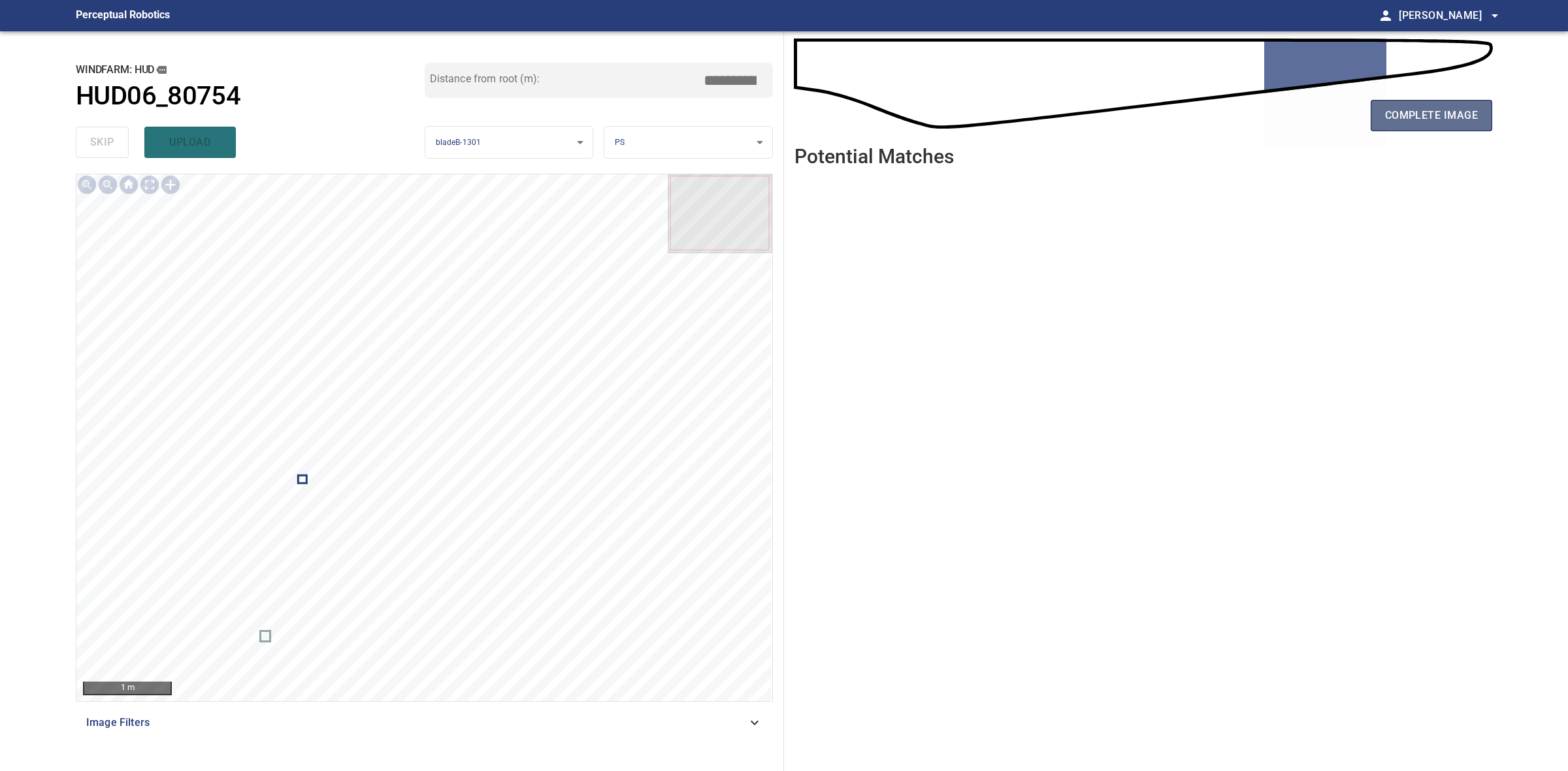
click at [1465, 117] on span "complete image" at bounding box center [1430, 116] width 92 height 19
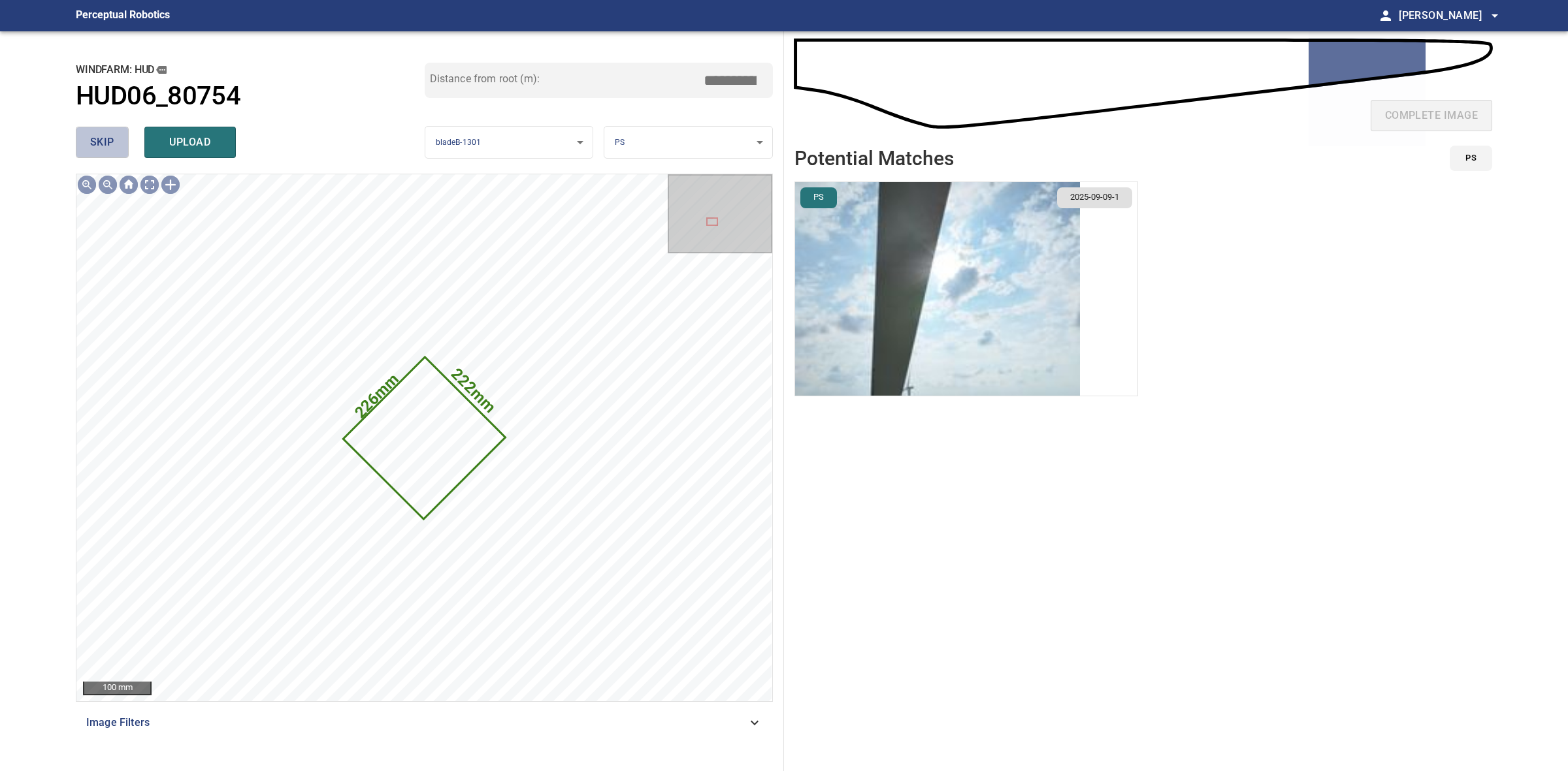
click at [93, 143] on span "skip" at bounding box center [103, 143] width 24 height 19
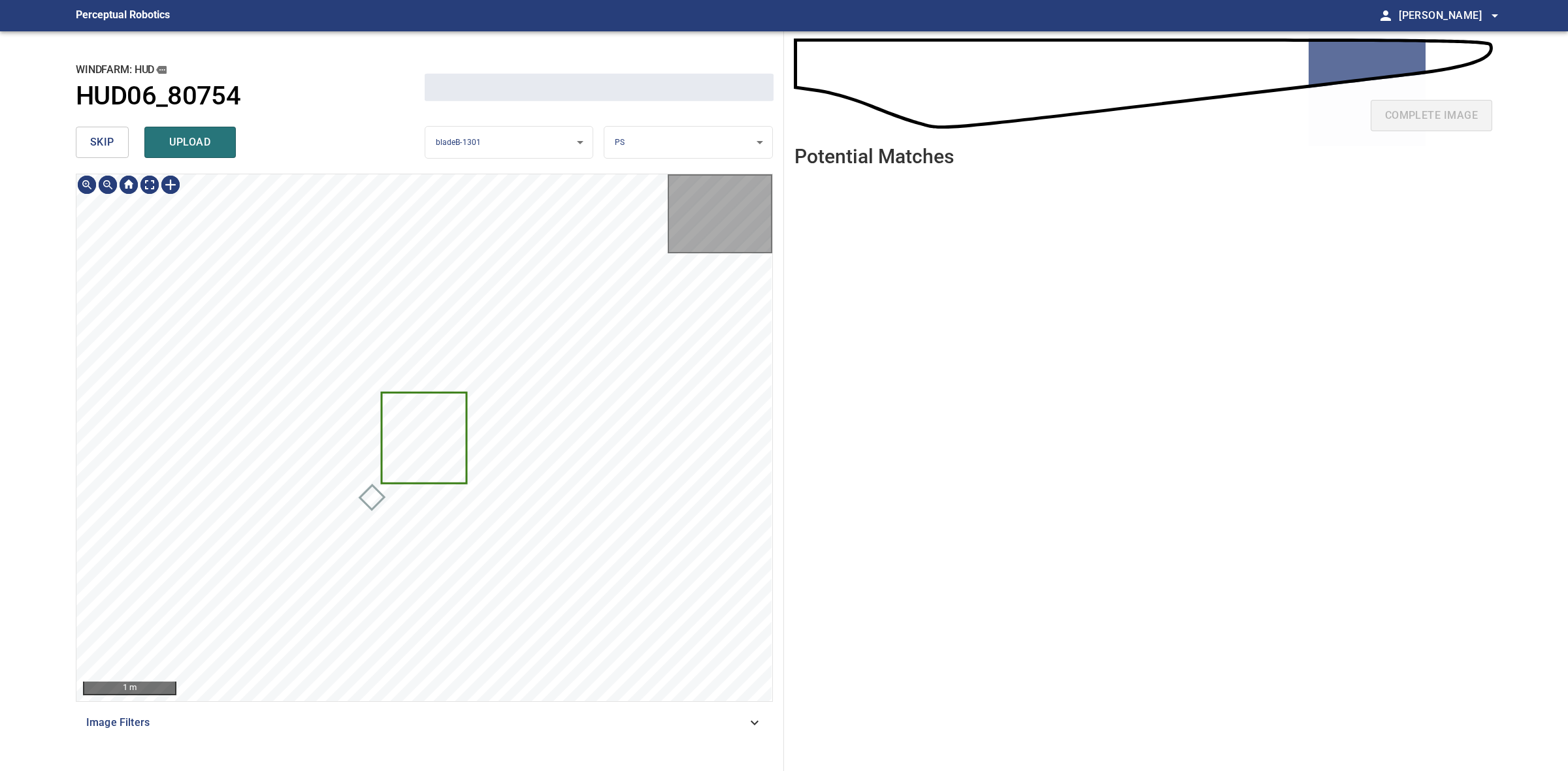
click at [93, 143] on span "skip" at bounding box center [103, 143] width 24 height 19
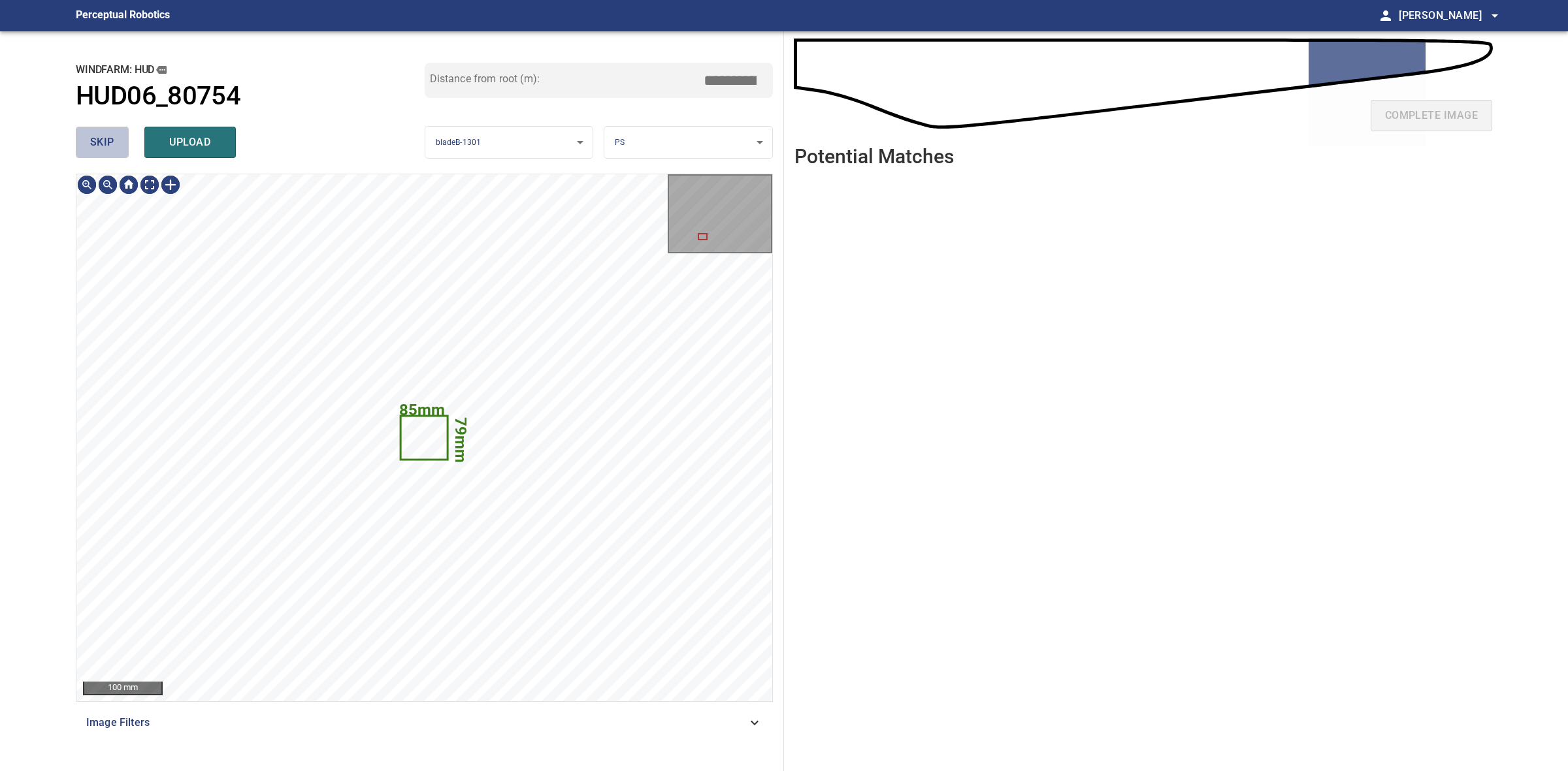
click at [93, 143] on span "skip" at bounding box center [103, 143] width 24 height 19
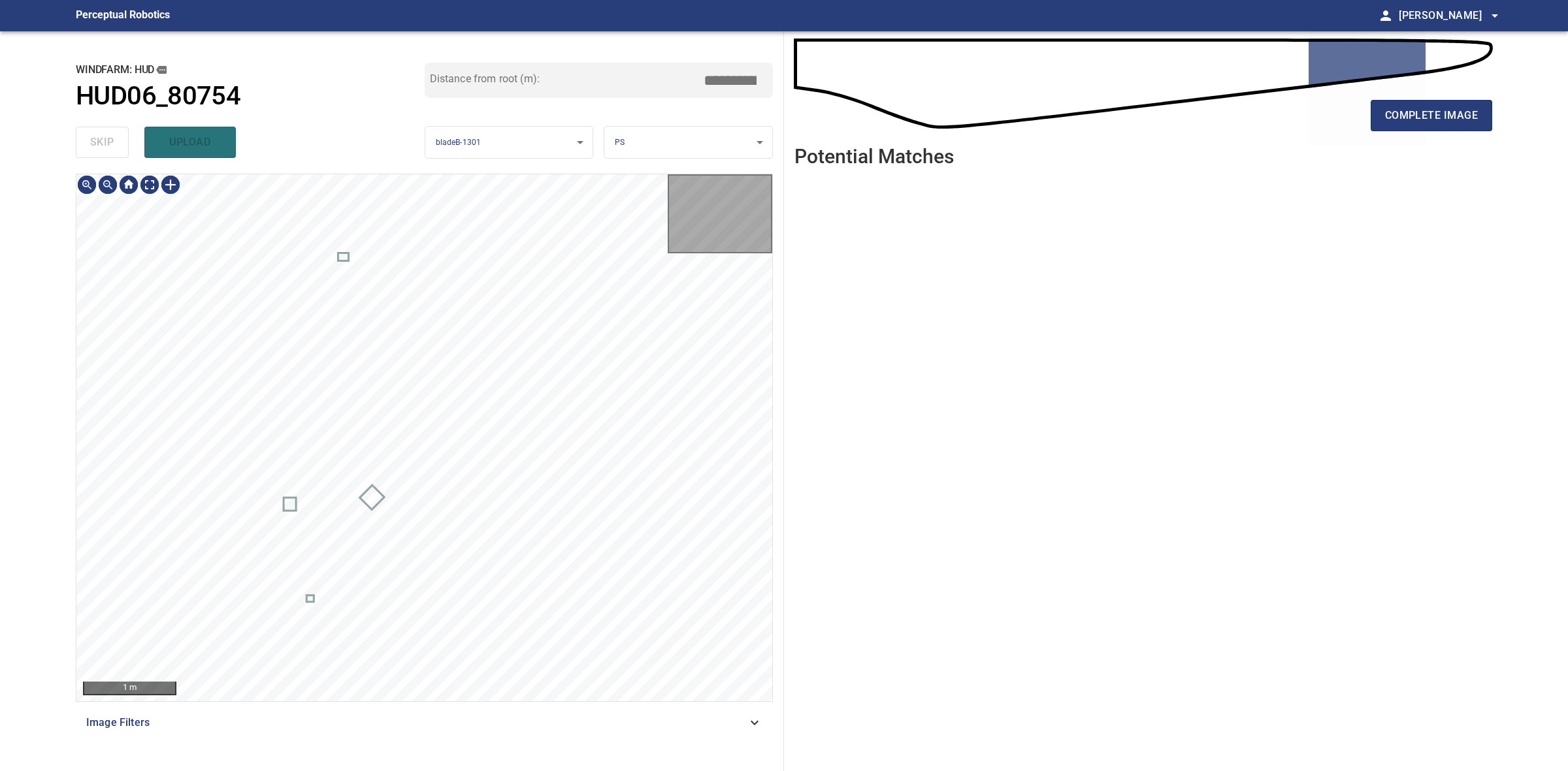
type input "*****"
click at [93, 143] on div "skip upload" at bounding box center [250, 142] width 349 height 42
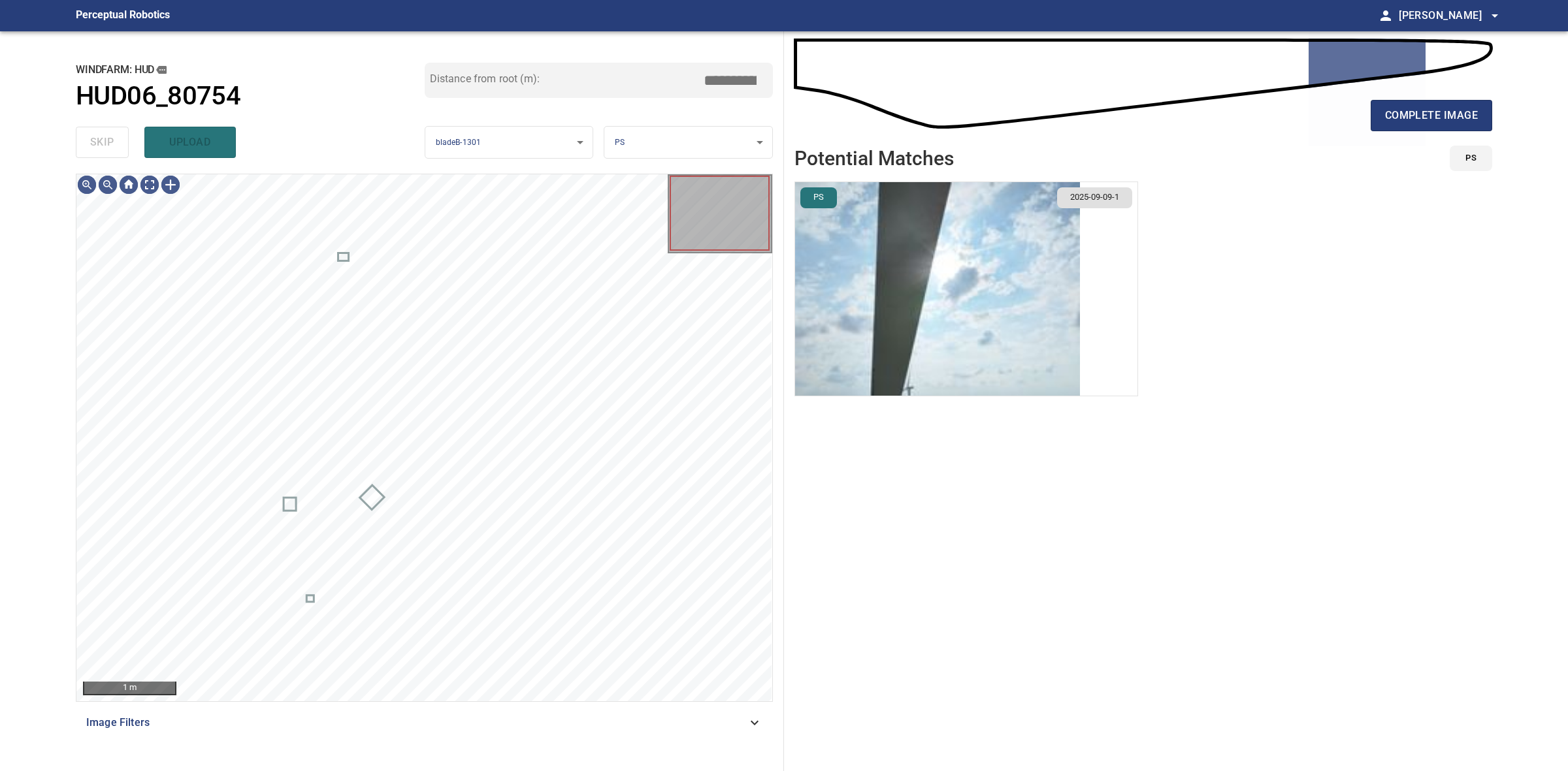
click at [93, 143] on div "skip upload" at bounding box center [250, 142] width 349 height 42
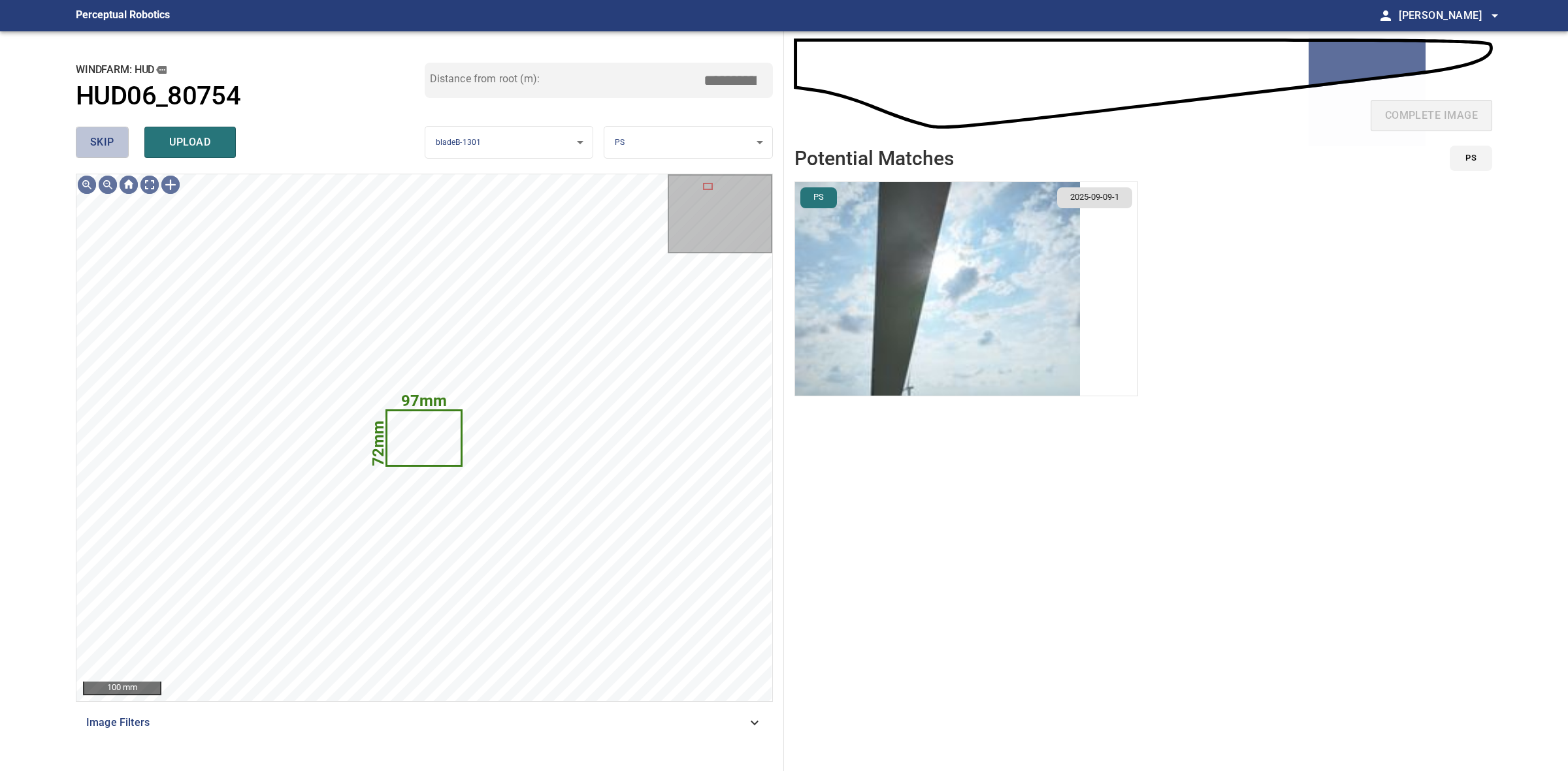
click at [112, 156] on button "skip" at bounding box center [102, 143] width 53 height 32
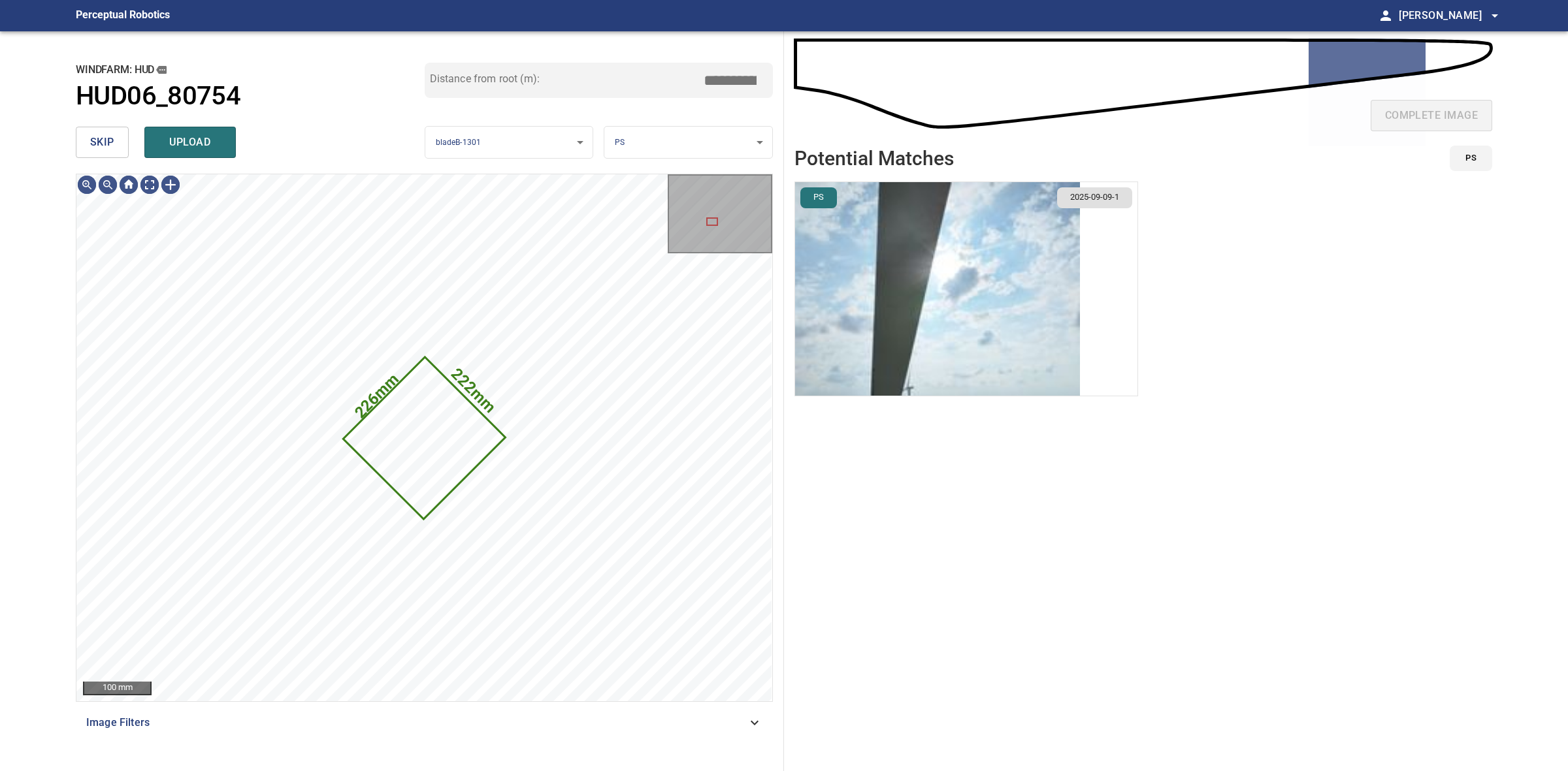
click at [102, 147] on span "skip" at bounding box center [103, 143] width 24 height 19
click at [191, 128] on button "upload" at bounding box center [190, 143] width 91 height 32
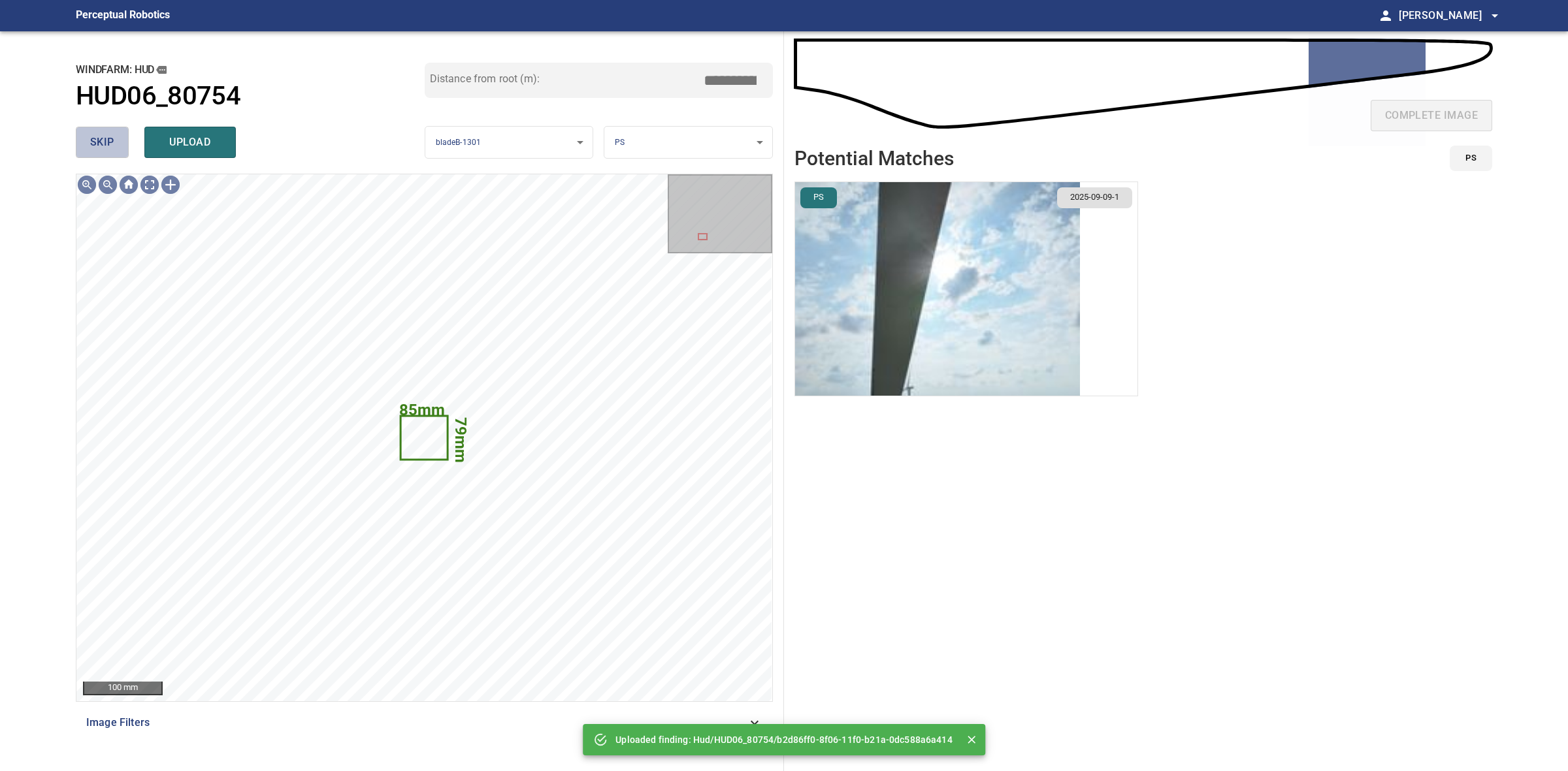
click at [93, 138] on span "skip" at bounding box center [103, 143] width 24 height 19
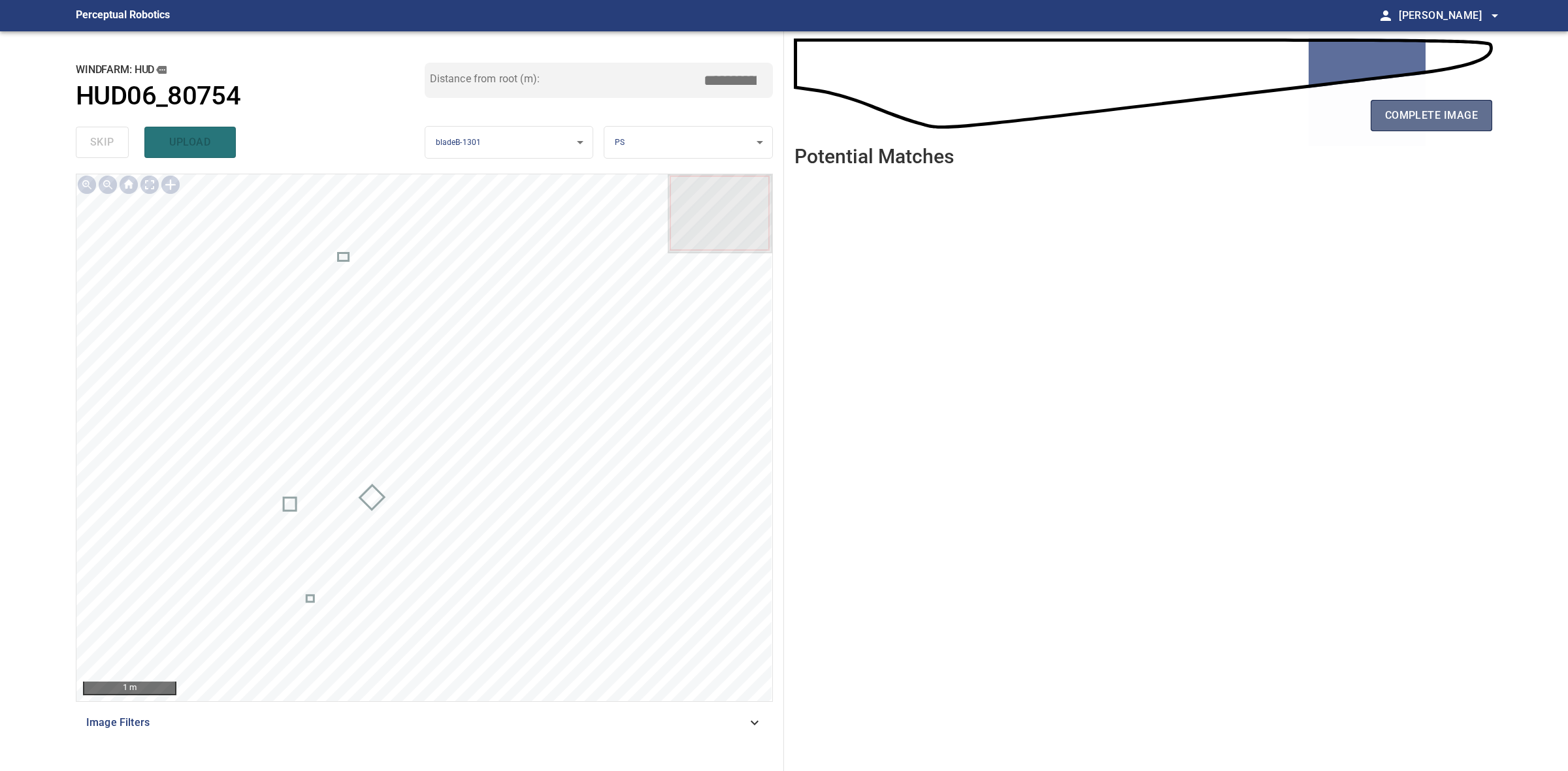
click at [1448, 117] on span "complete image" at bounding box center [1430, 116] width 92 height 19
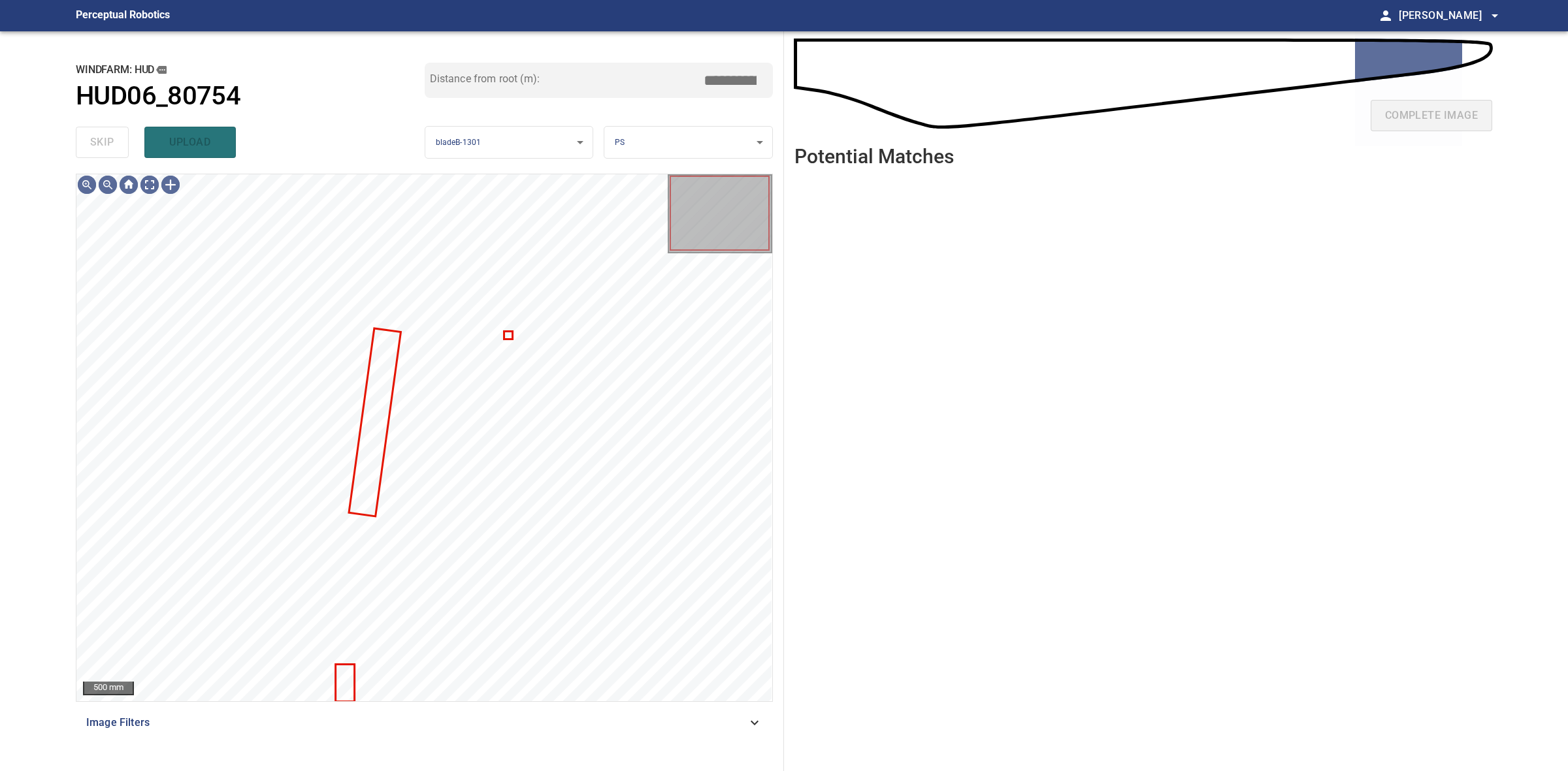
click at [109, 144] on div "skip upload" at bounding box center [250, 142] width 349 height 42
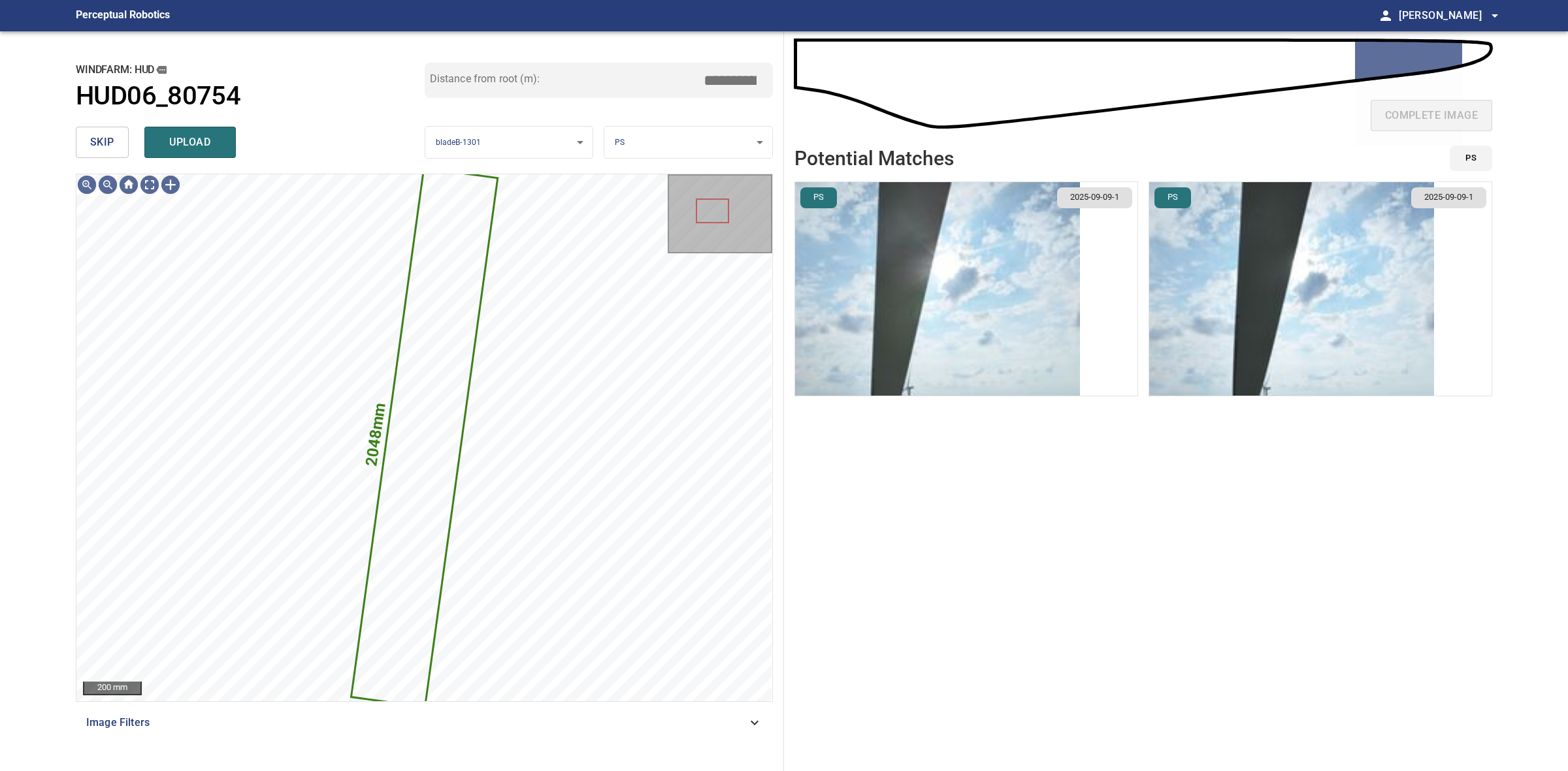
click at [653, 139] on body "**********" at bounding box center [784, 385] width 1568 height 771
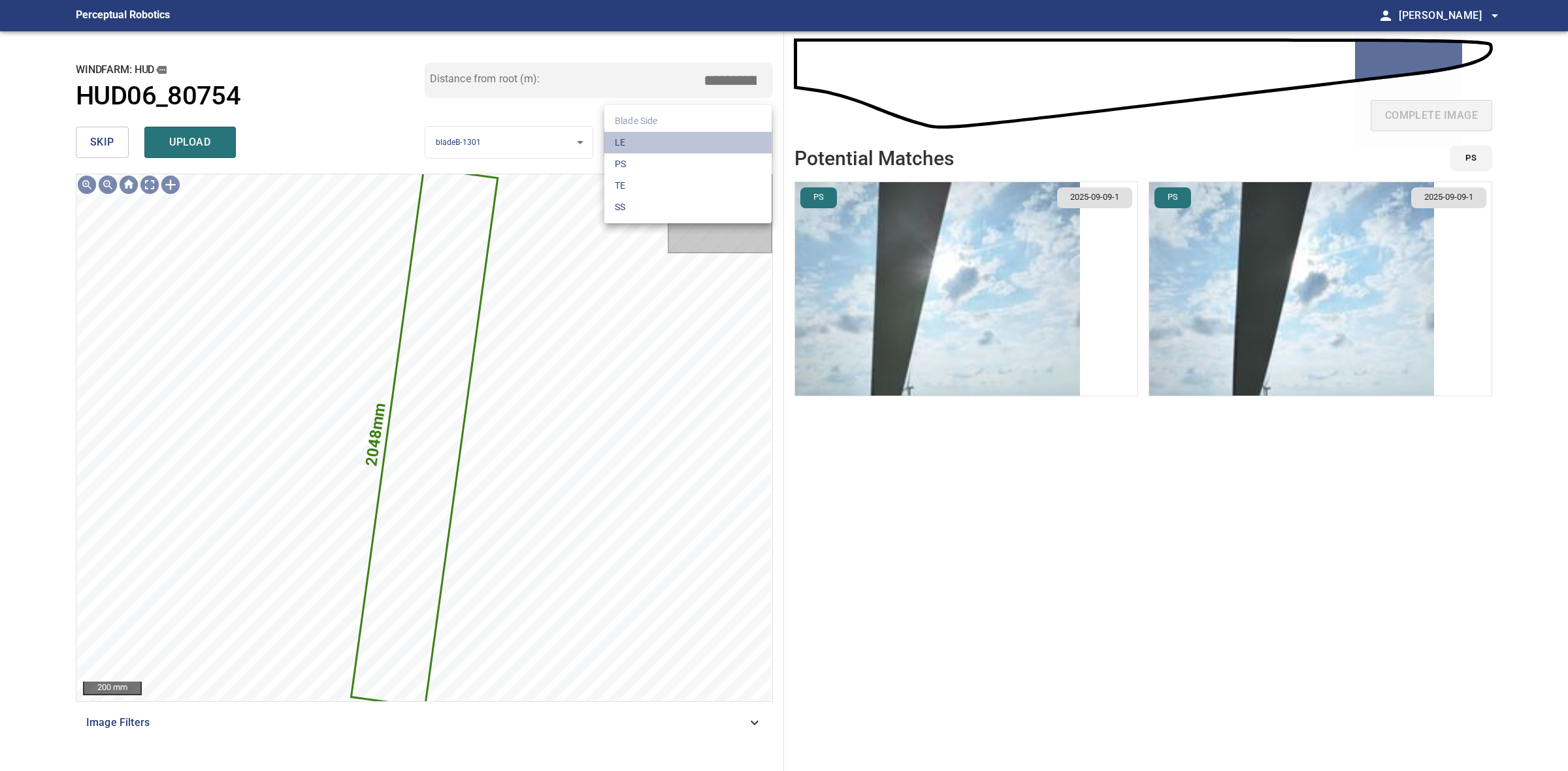
click at [653, 139] on li "LE" at bounding box center [687, 143] width 167 height 21
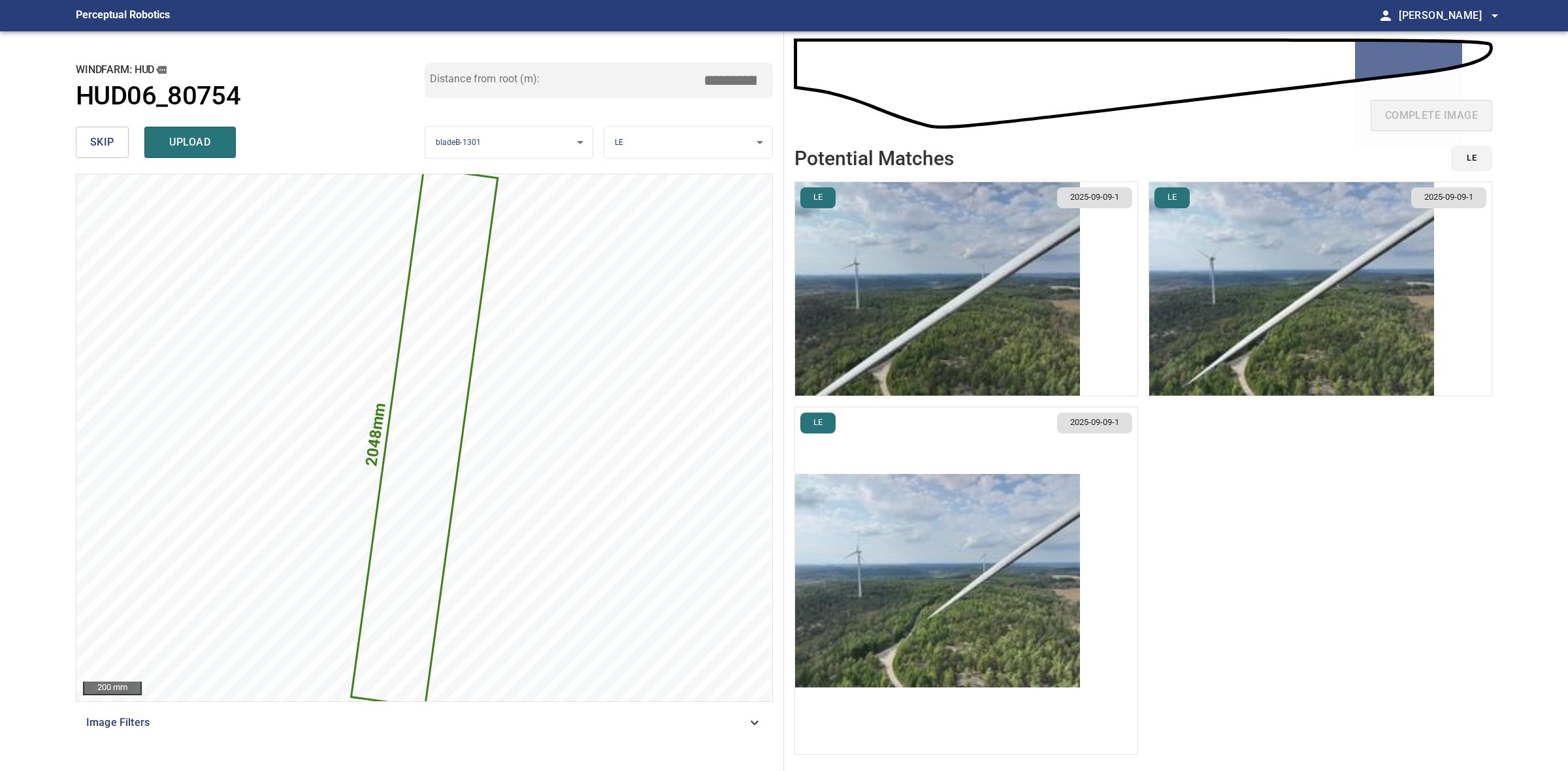
click at [1235, 326] on img "button" at bounding box center [1290, 288] width 284 height 213
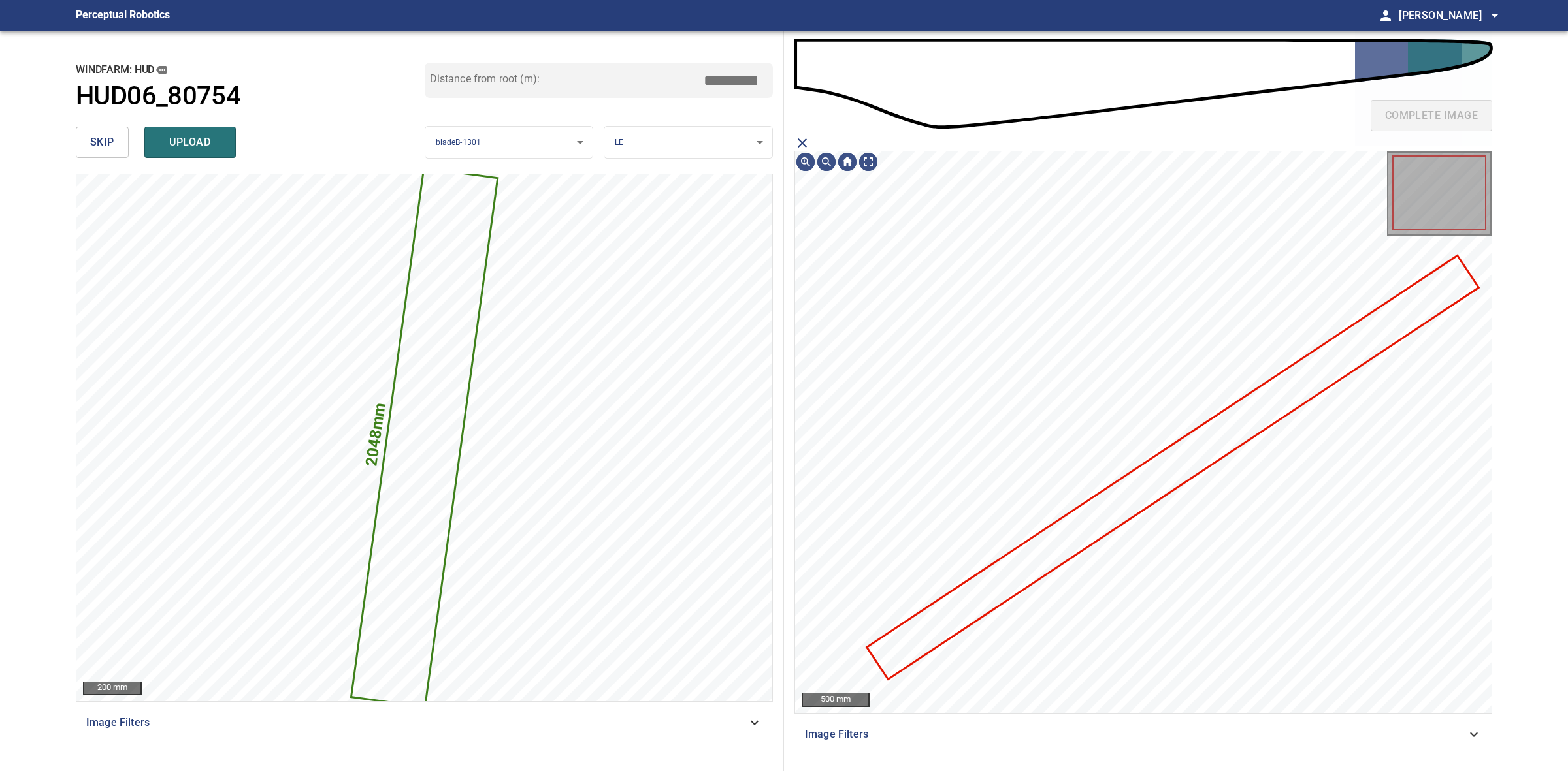
click at [799, 144] on icon "close matching imageResolution:" at bounding box center [802, 143] width 16 height 16
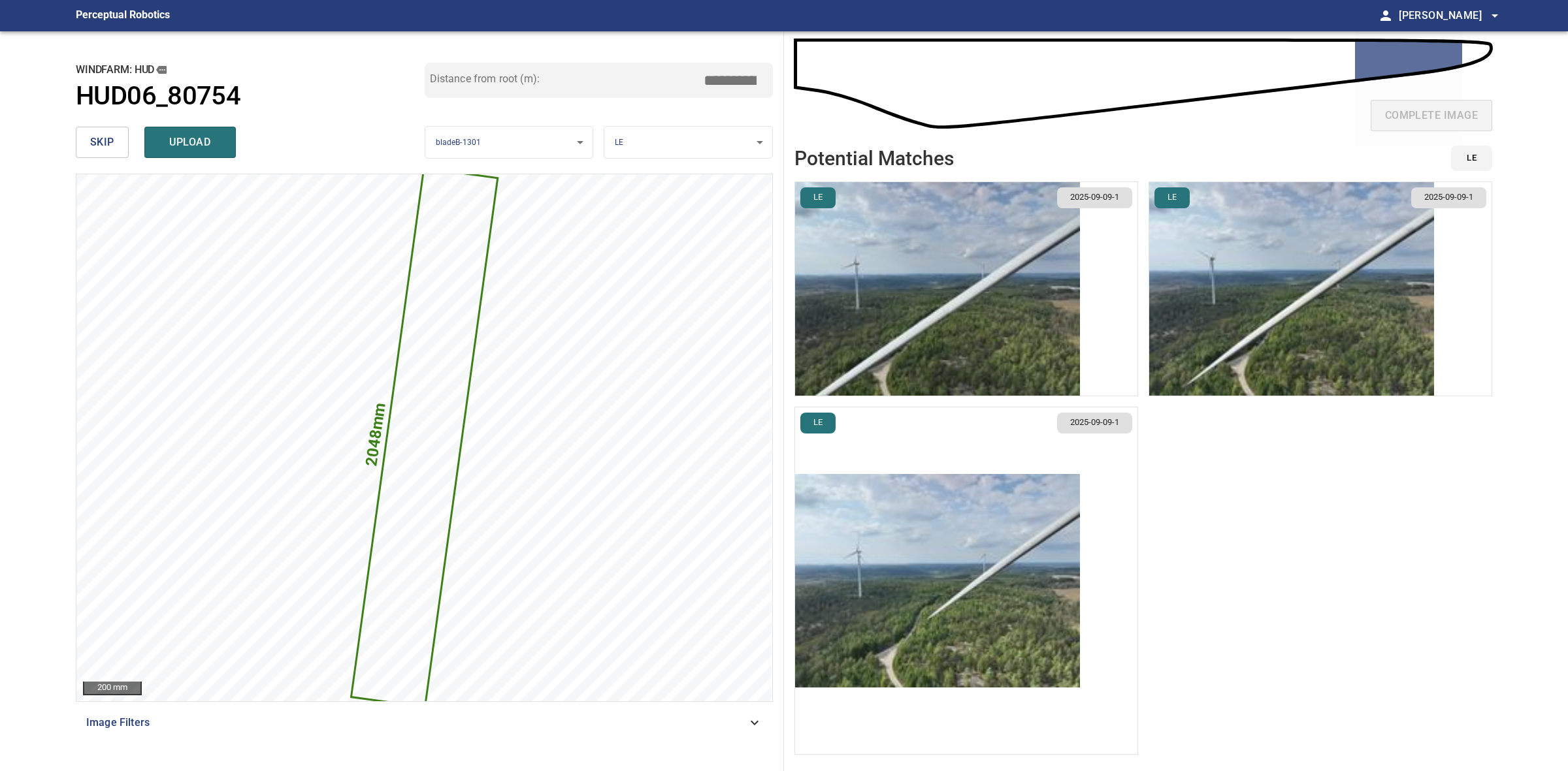
click at [1024, 360] on img "button" at bounding box center [937, 288] width 284 height 213
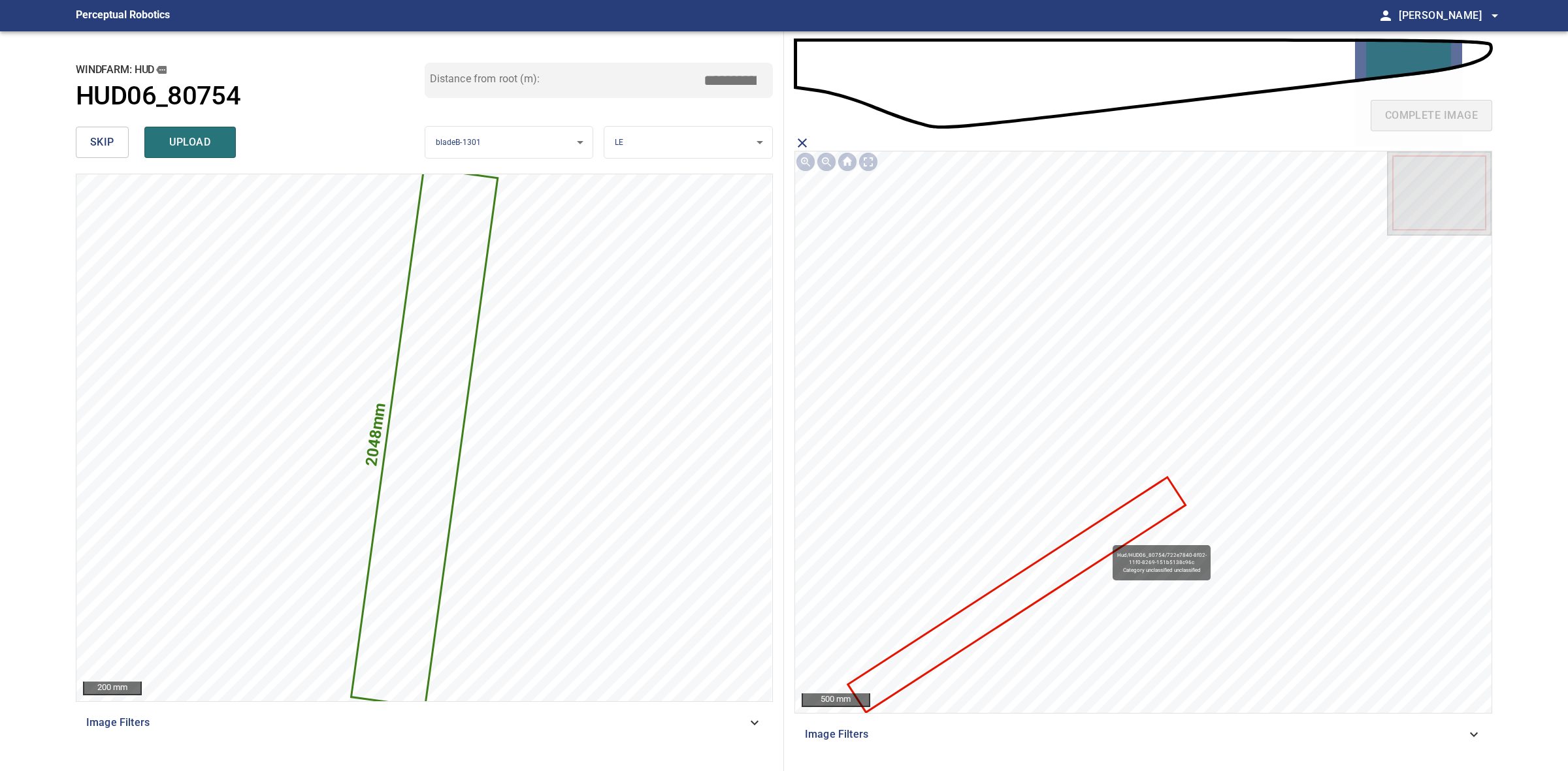
click at [1106, 539] on icon at bounding box center [1016, 595] width 335 height 232
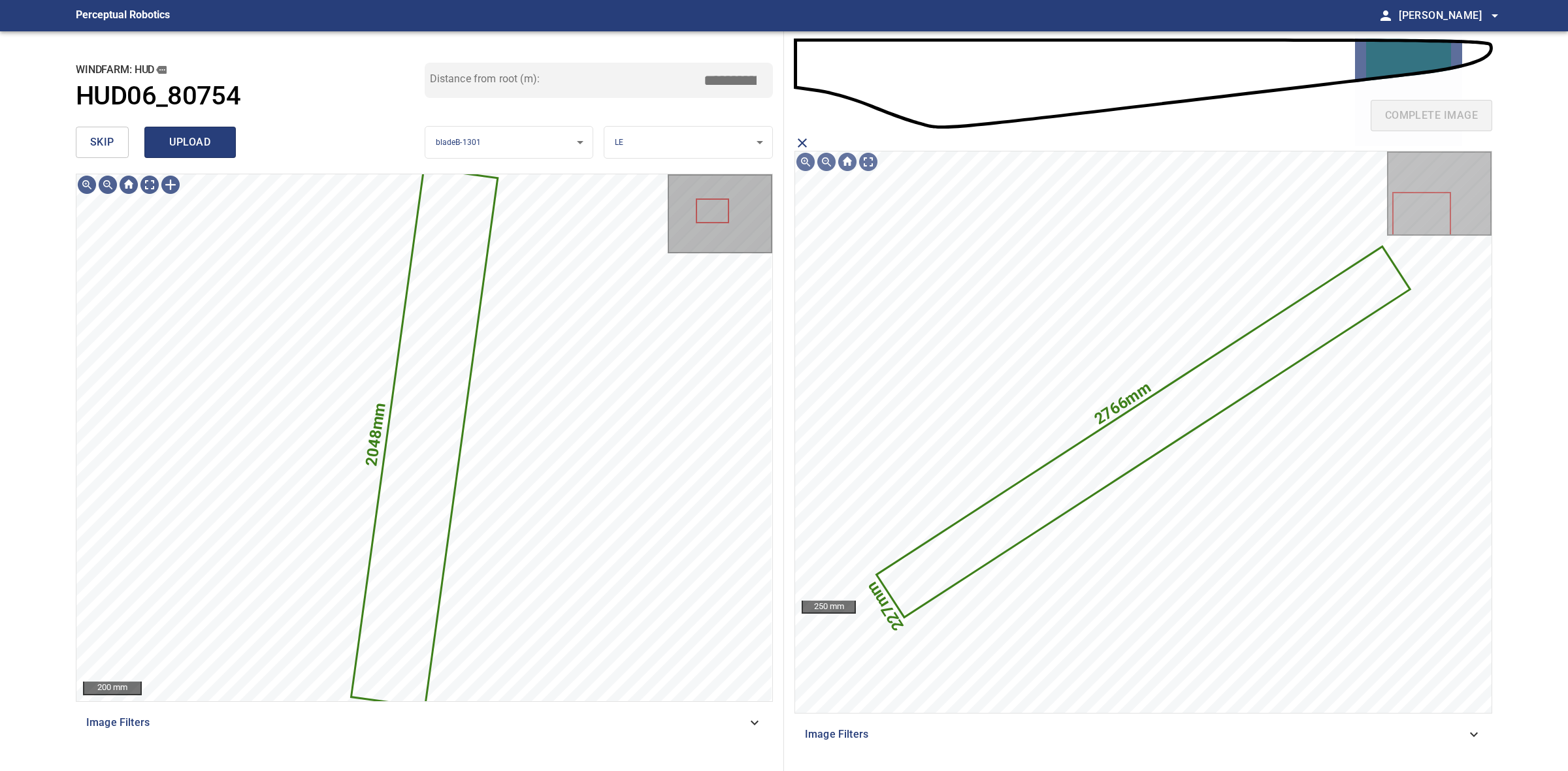
drag, startPoint x: 184, startPoint y: 145, endPoint x: 158, endPoint y: 142, distance: 26.2
click at [182, 145] on span "upload" at bounding box center [189, 143] width 62 height 19
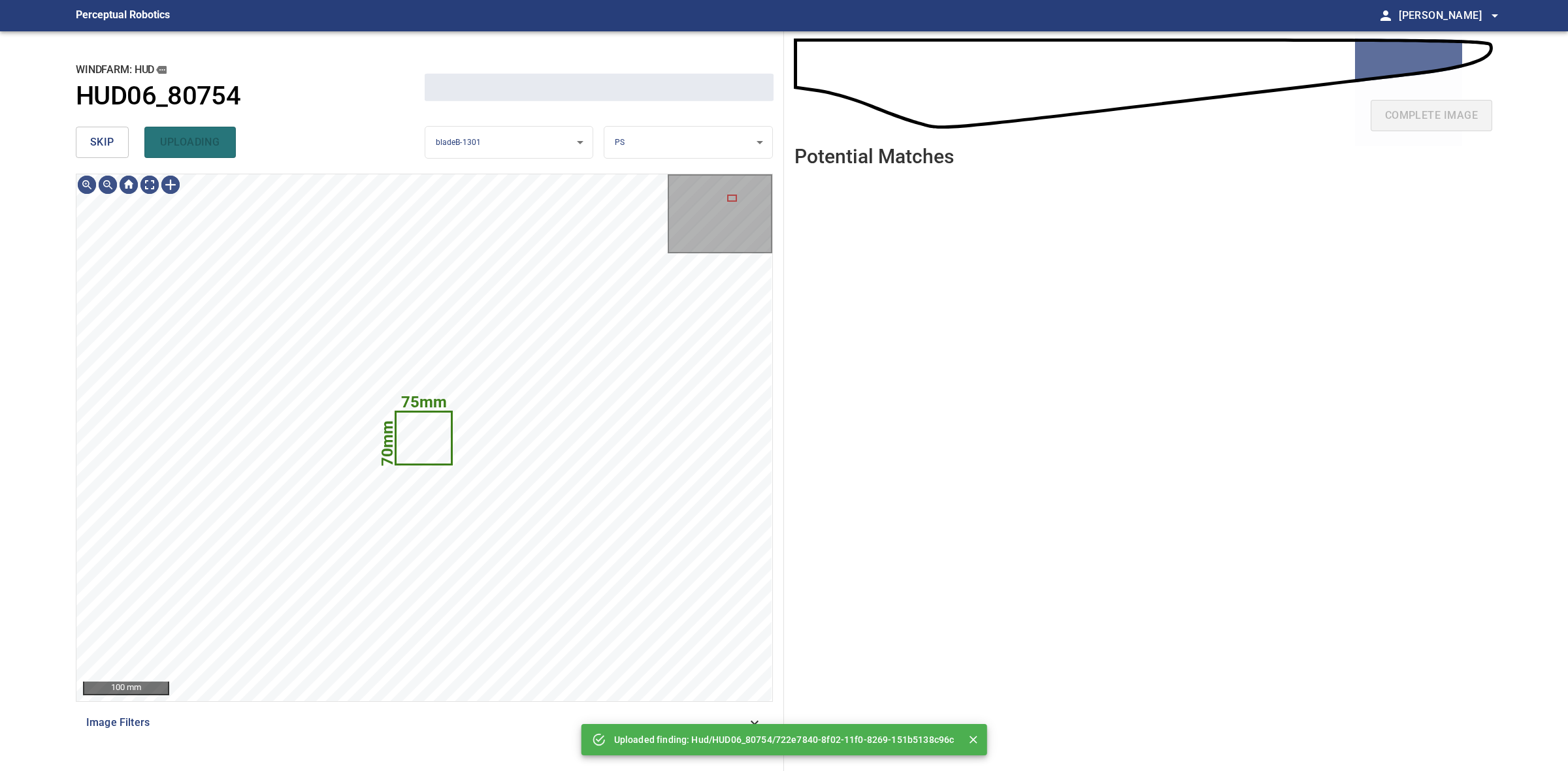
click at [111, 142] on span "skip" at bounding box center [103, 143] width 24 height 19
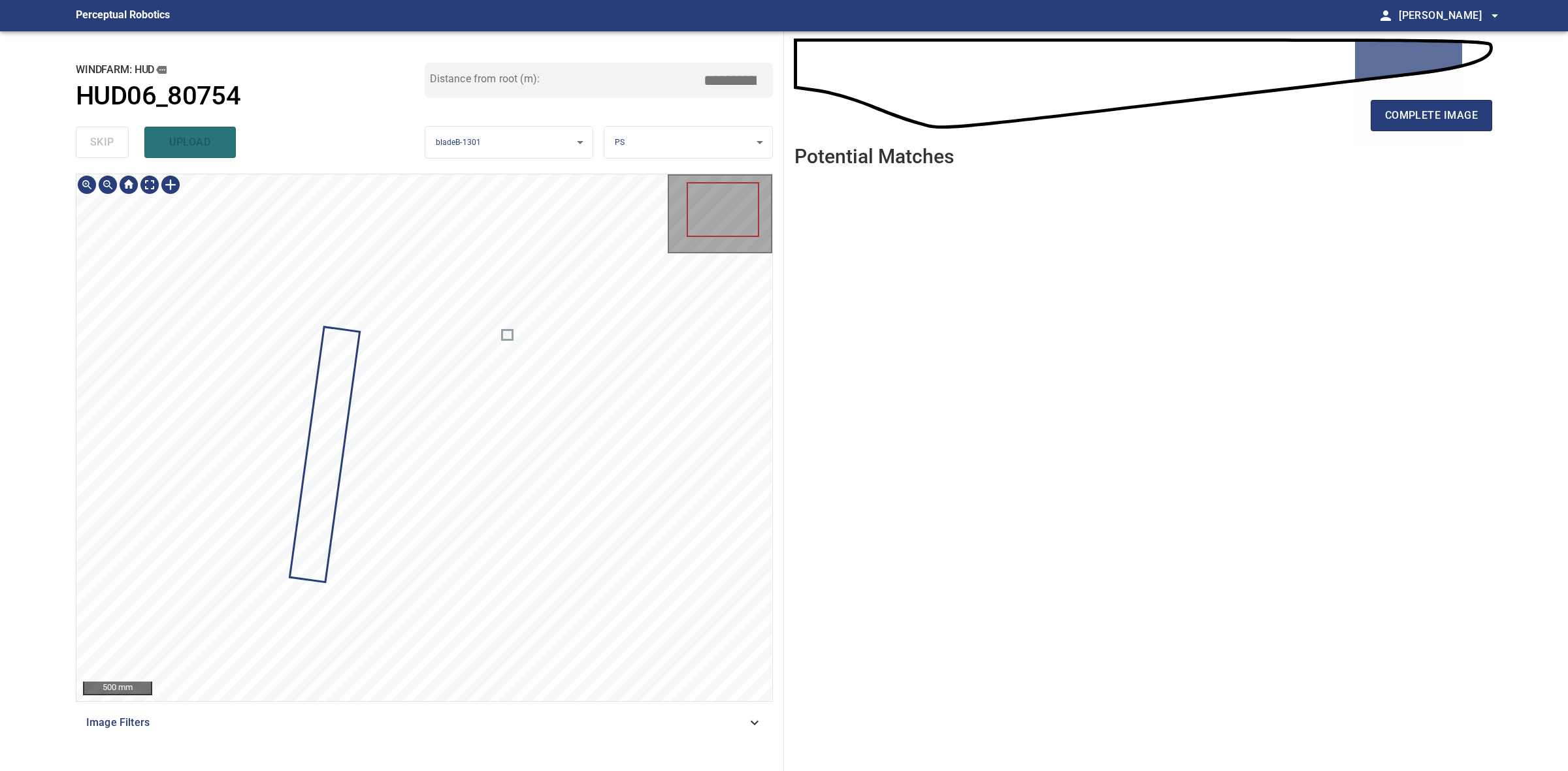
click at [510, 335] on div at bounding box center [424, 437] width 695 height 527
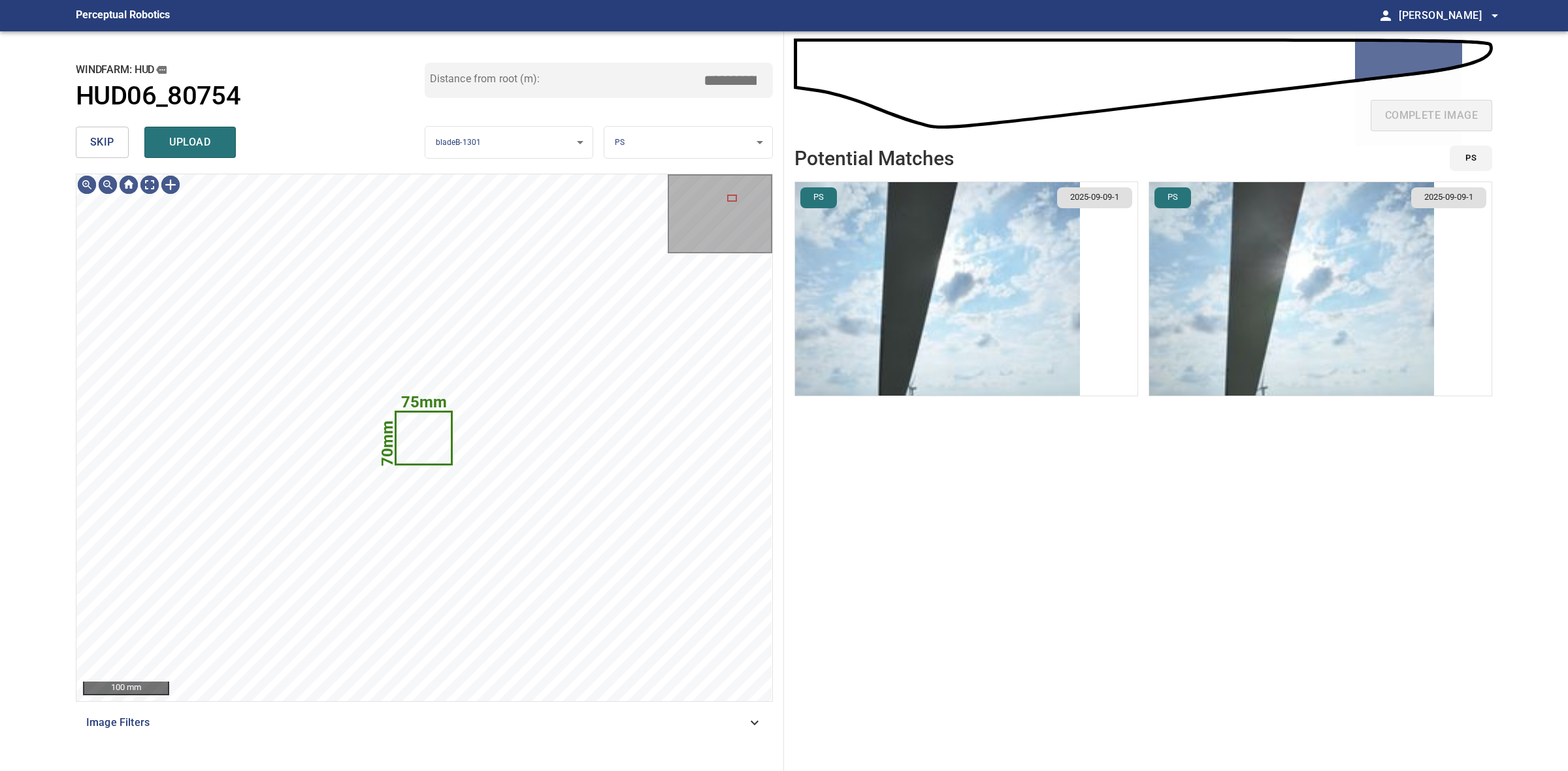
click at [96, 139] on span "skip" at bounding box center [103, 143] width 24 height 19
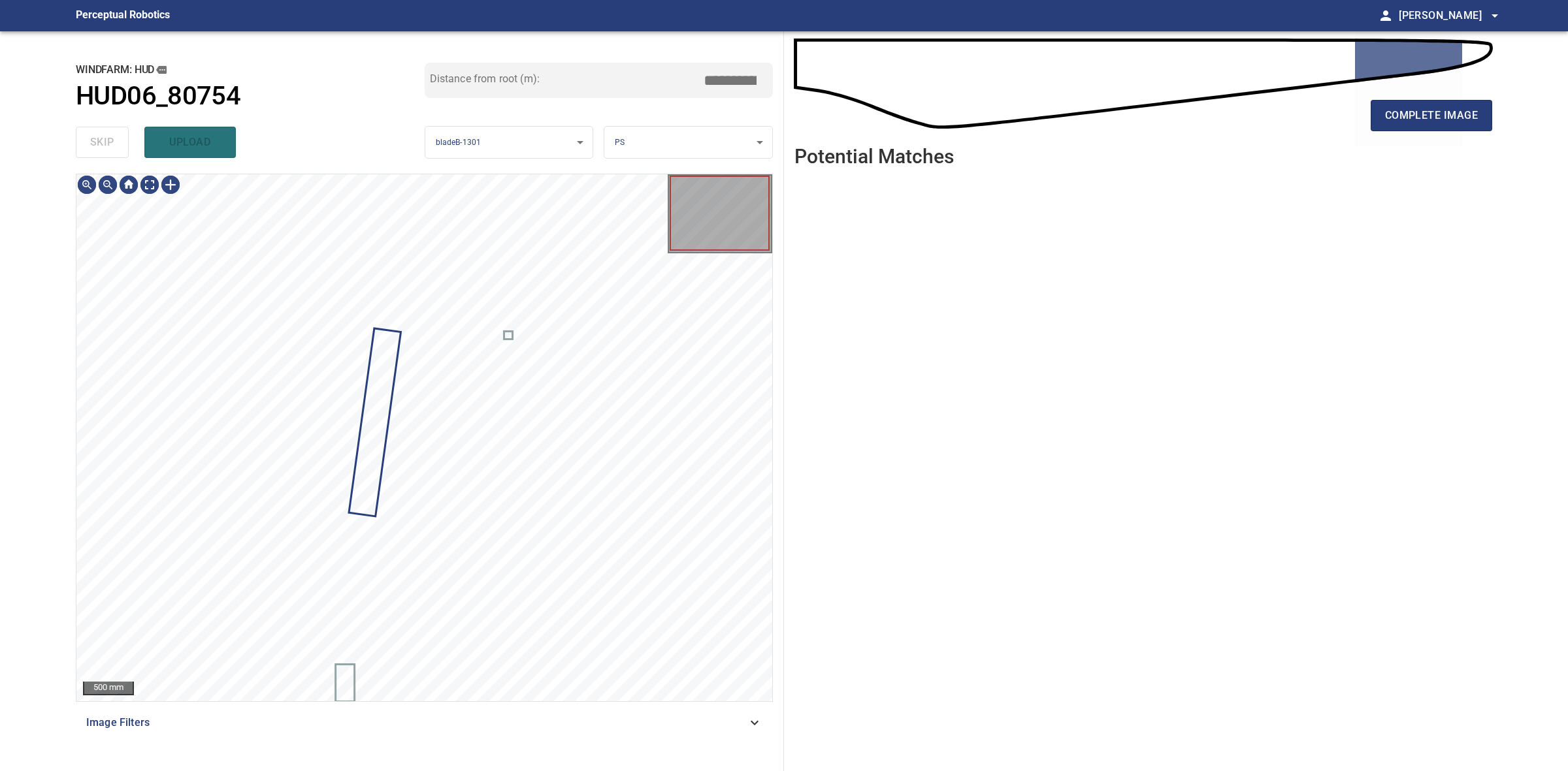
click at [96, 139] on div "skip upload" at bounding box center [250, 142] width 349 height 42
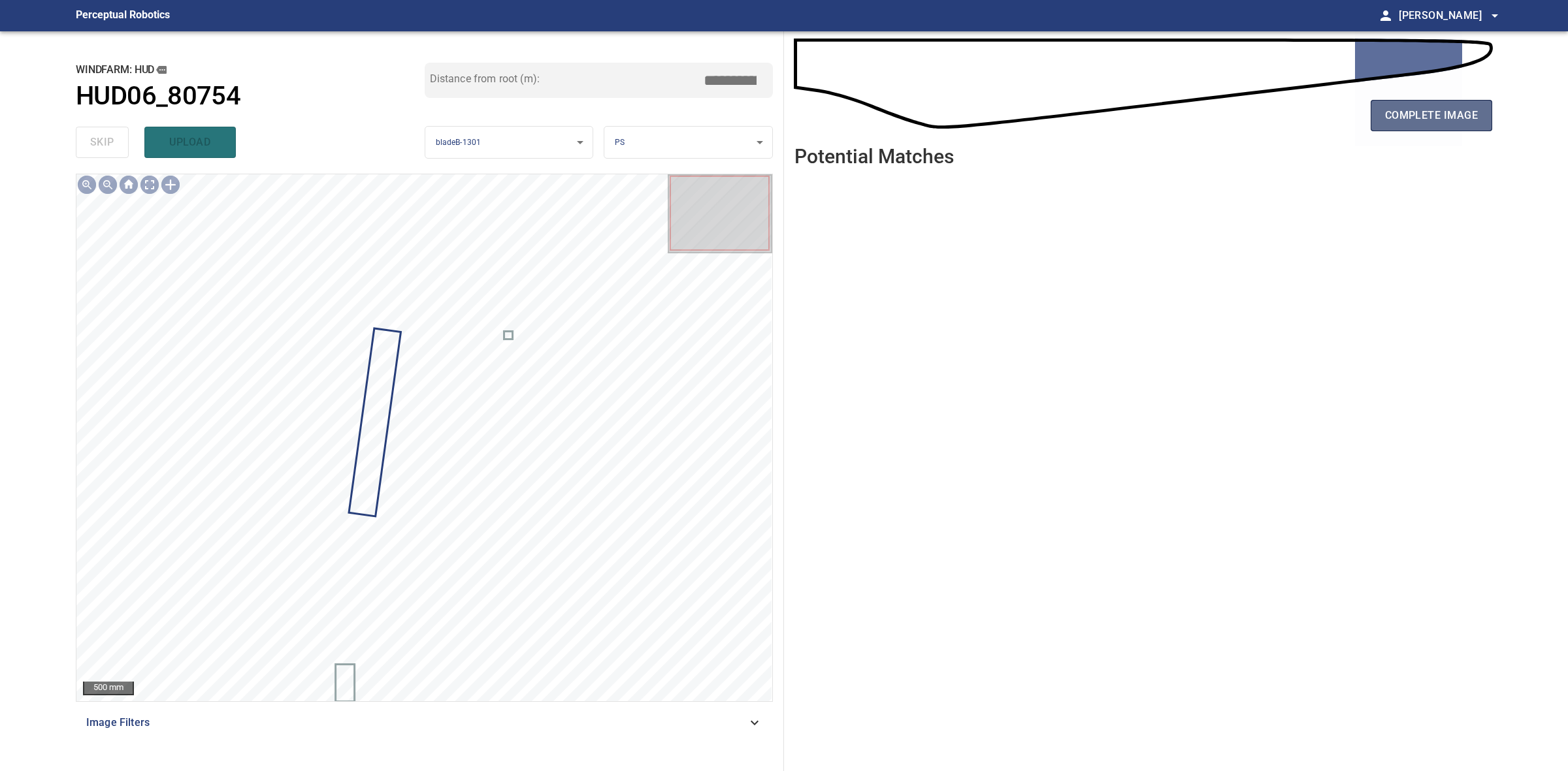
click at [1458, 121] on span "complete image" at bounding box center [1430, 116] width 92 height 19
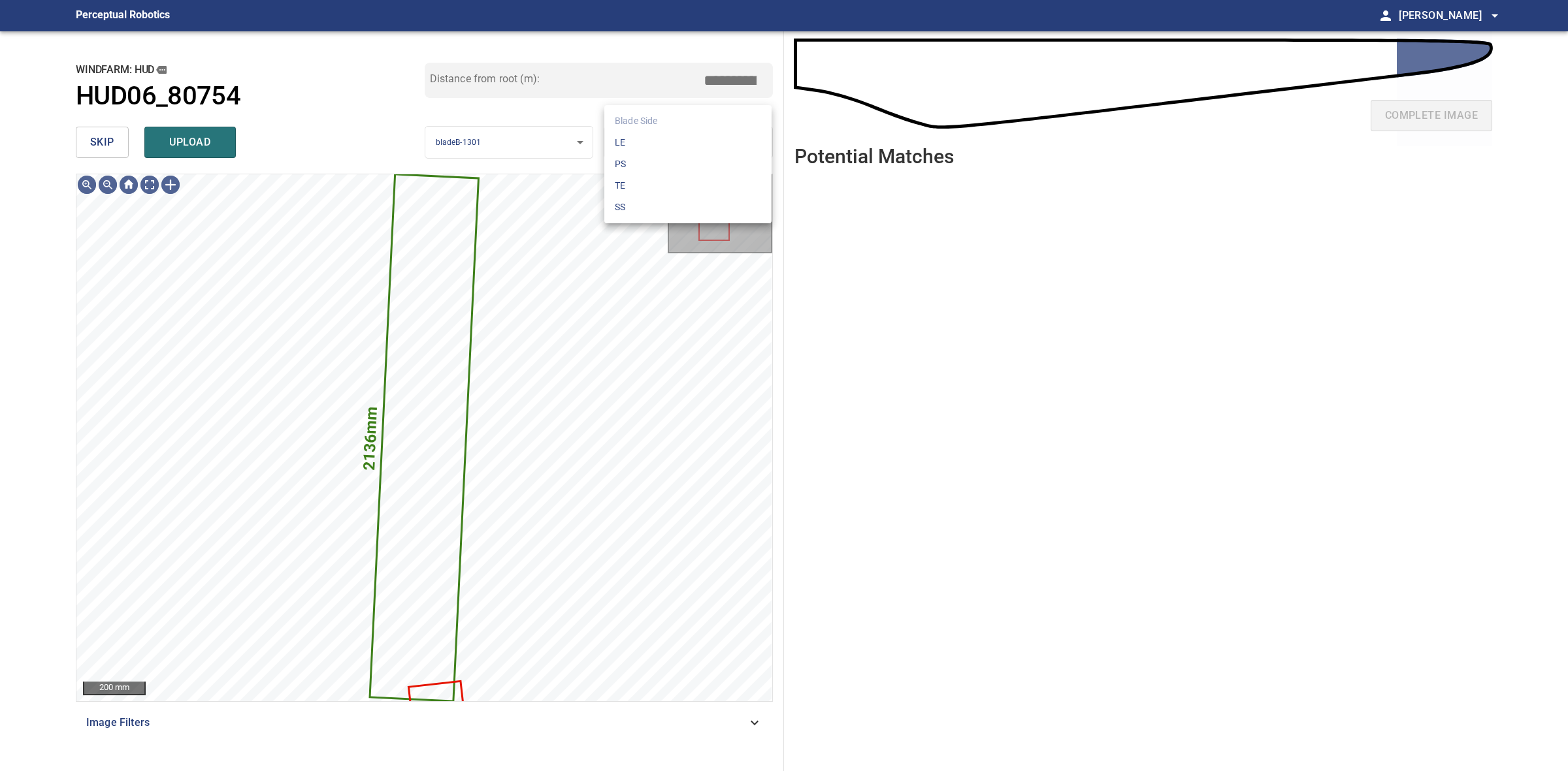
click at [647, 137] on body "**********" at bounding box center [784, 385] width 1568 height 771
click at [647, 137] on li "LE" at bounding box center [687, 143] width 167 height 21
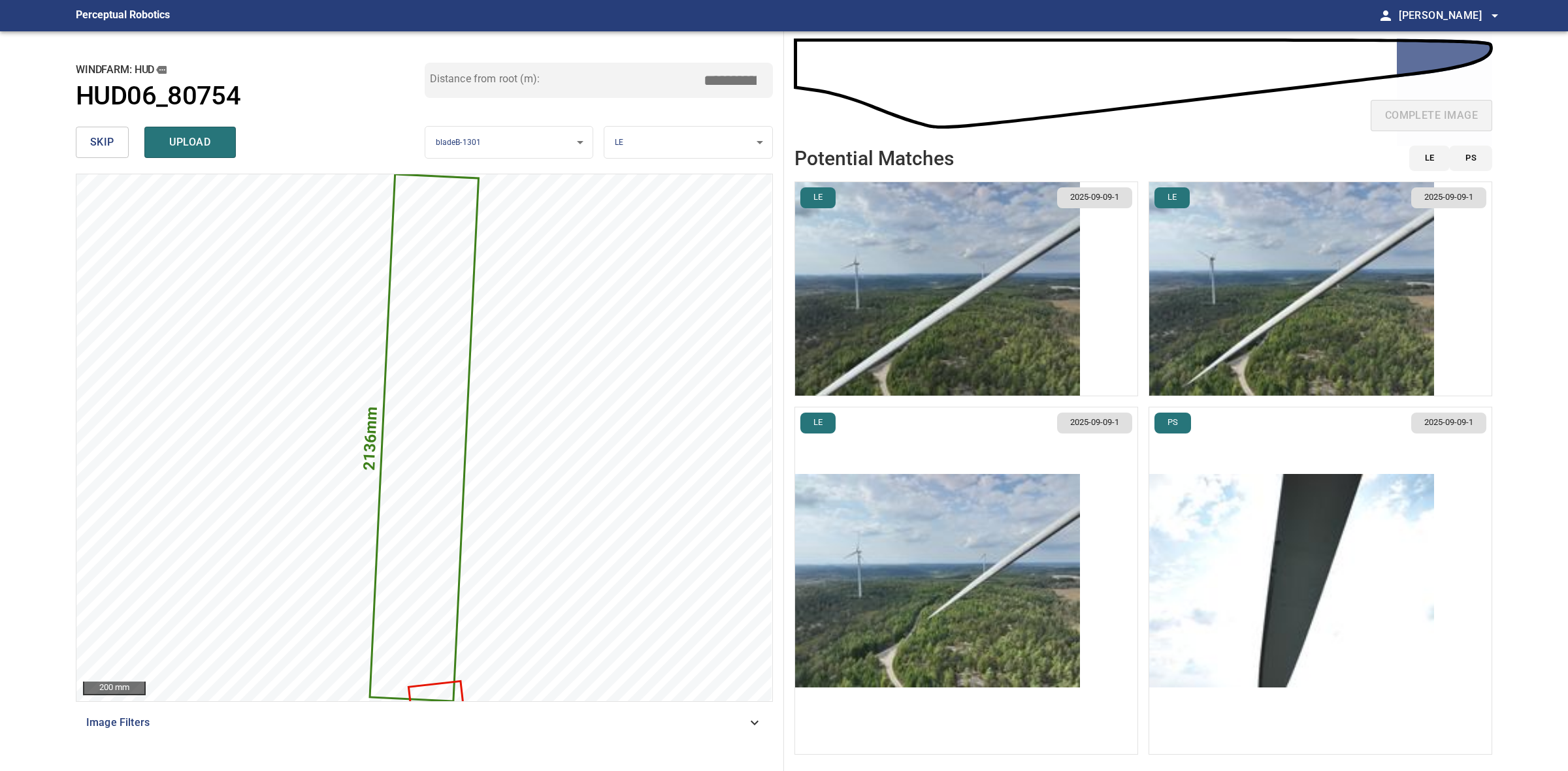
click at [1004, 579] on img "button" at bounding box center [937, 581] width 284 height 213
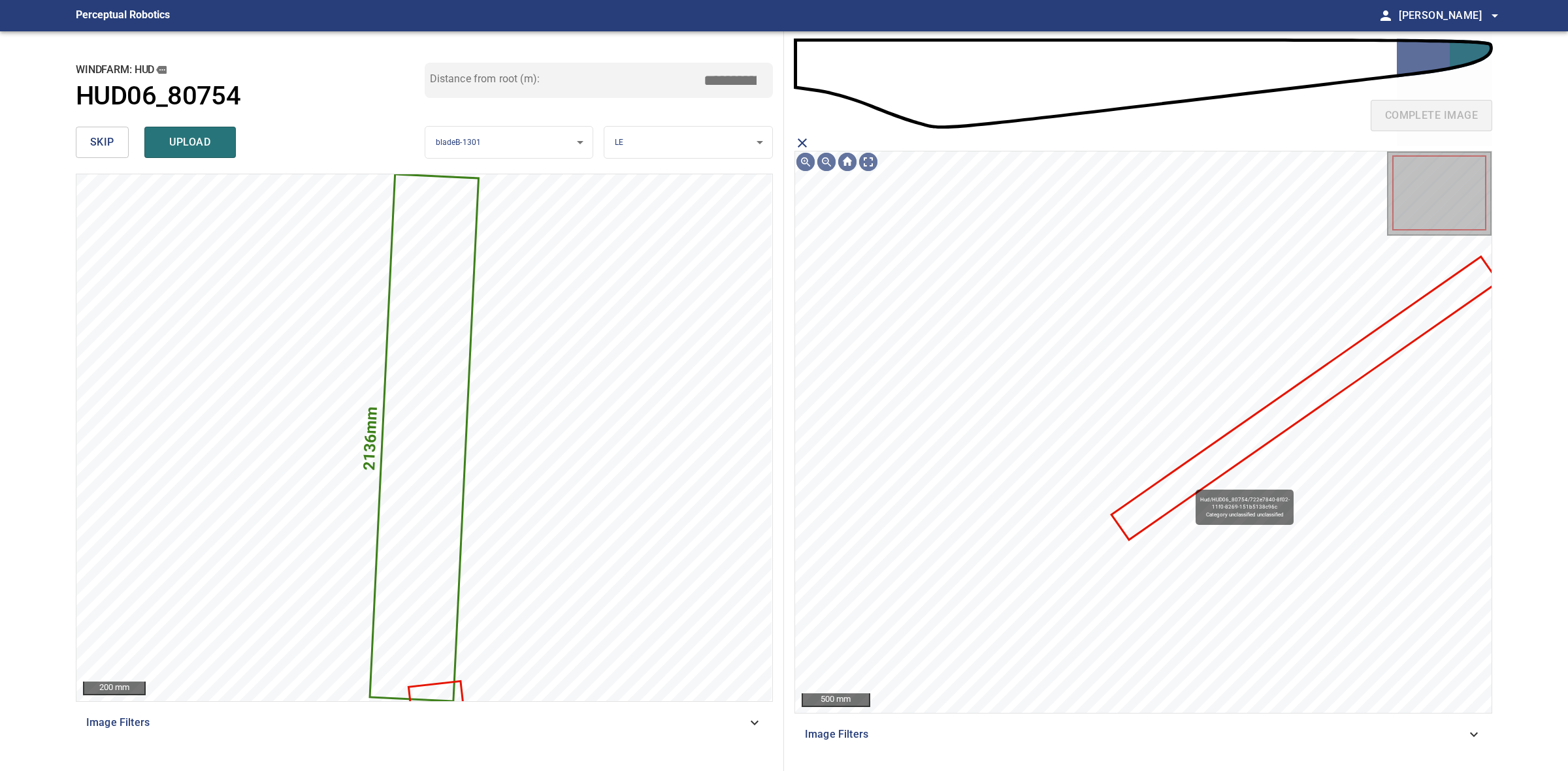
click at [1190, 484] on icon at bounding box center [1305, 398] width 385 height 281
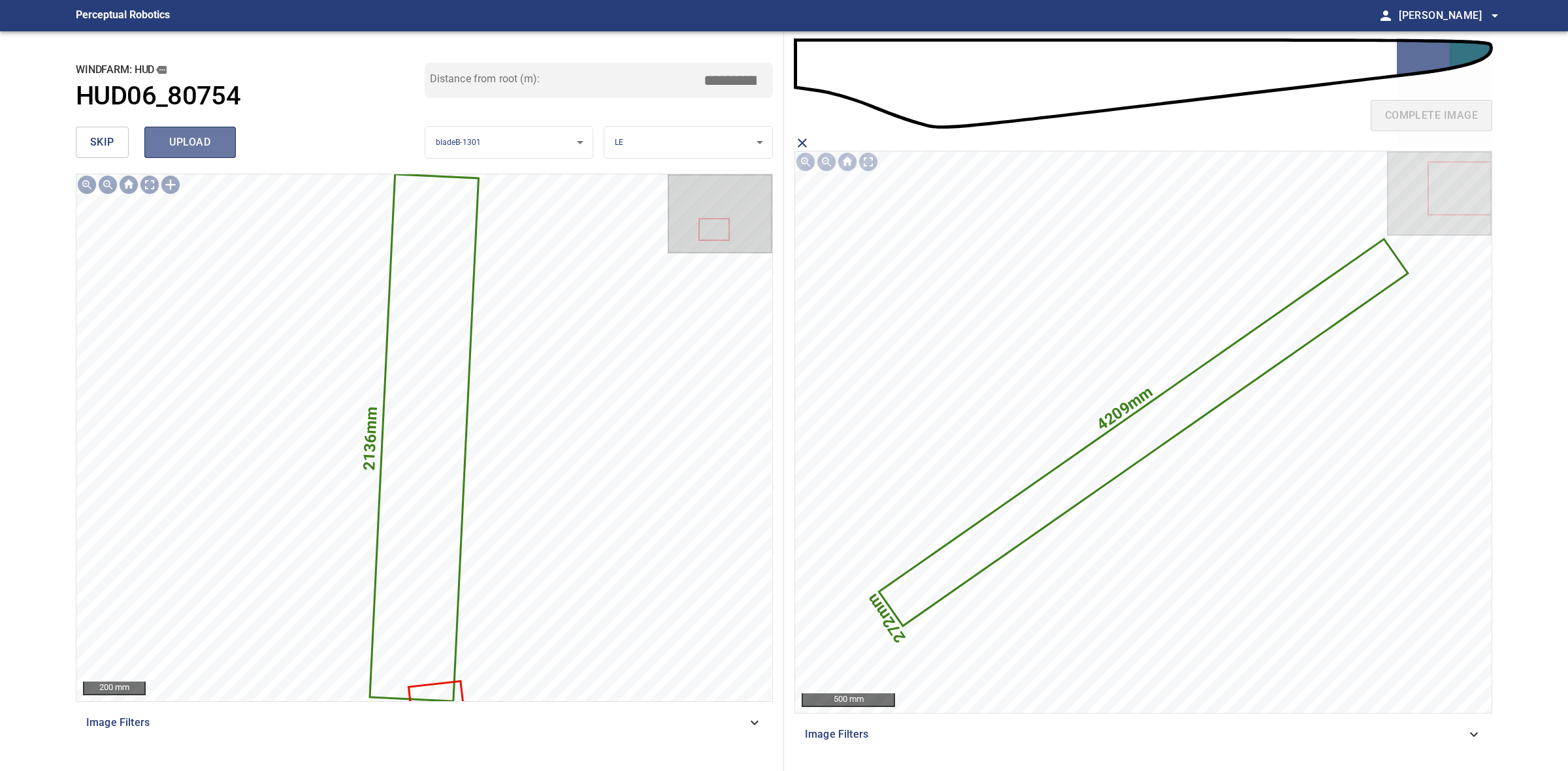
drag, startPoint x: 213, startPoint y: 141, endPoint x: 191, endPoint y: 144, distance: 22.2
click at [211, 142] on span "upload" at bounding box center [189, 143] width 62 height 19
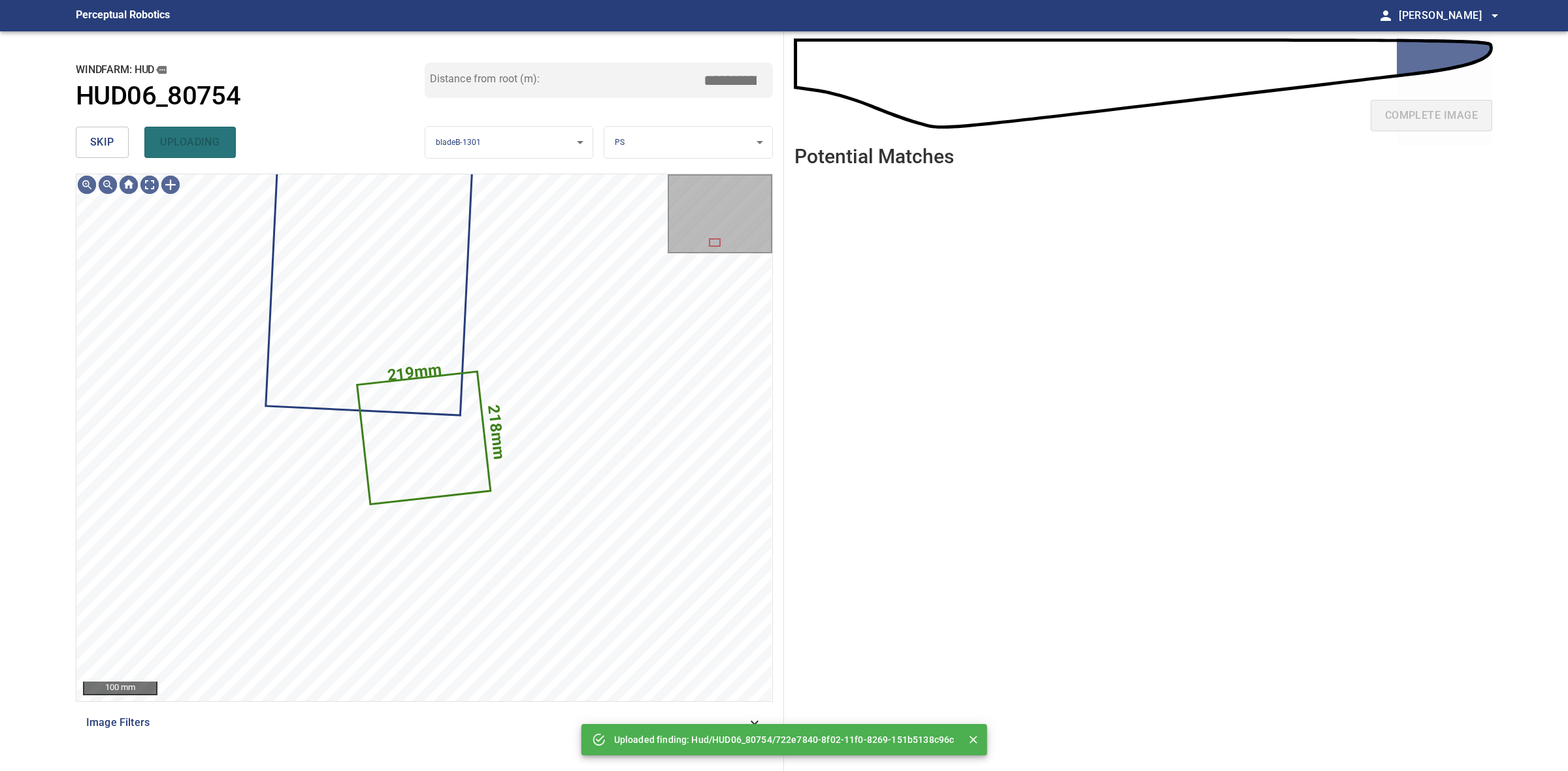
click at [119, 147] on button "skip" at bounding box center [102, 143] width 53 height 32
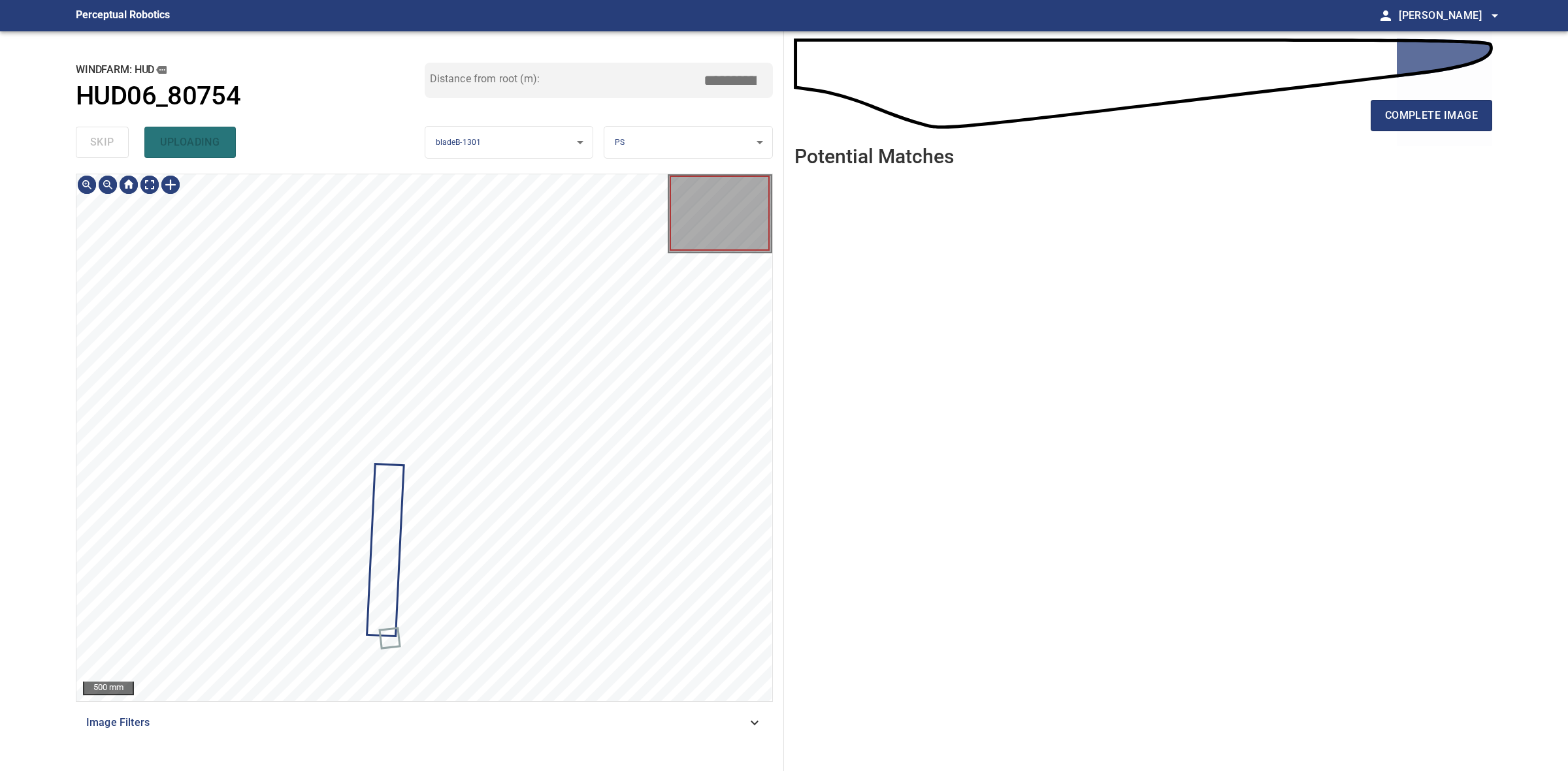
click at [119, 147] on div "skip uploading" at bounding box center [250, 142] width 349 height 42
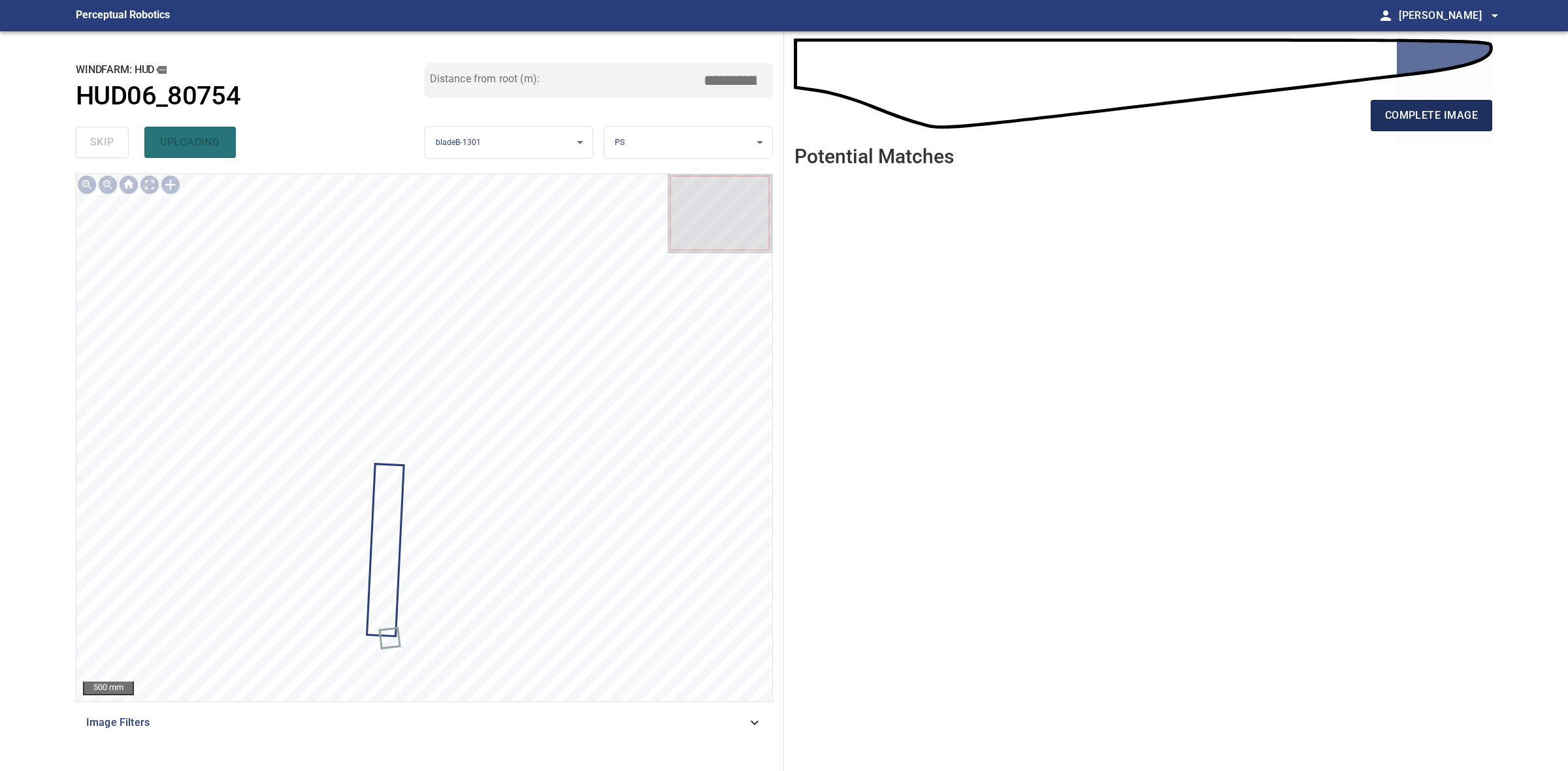
click at [1454, 124] on span "complete image" at bounding box center [1430, 116] width 92 height 19
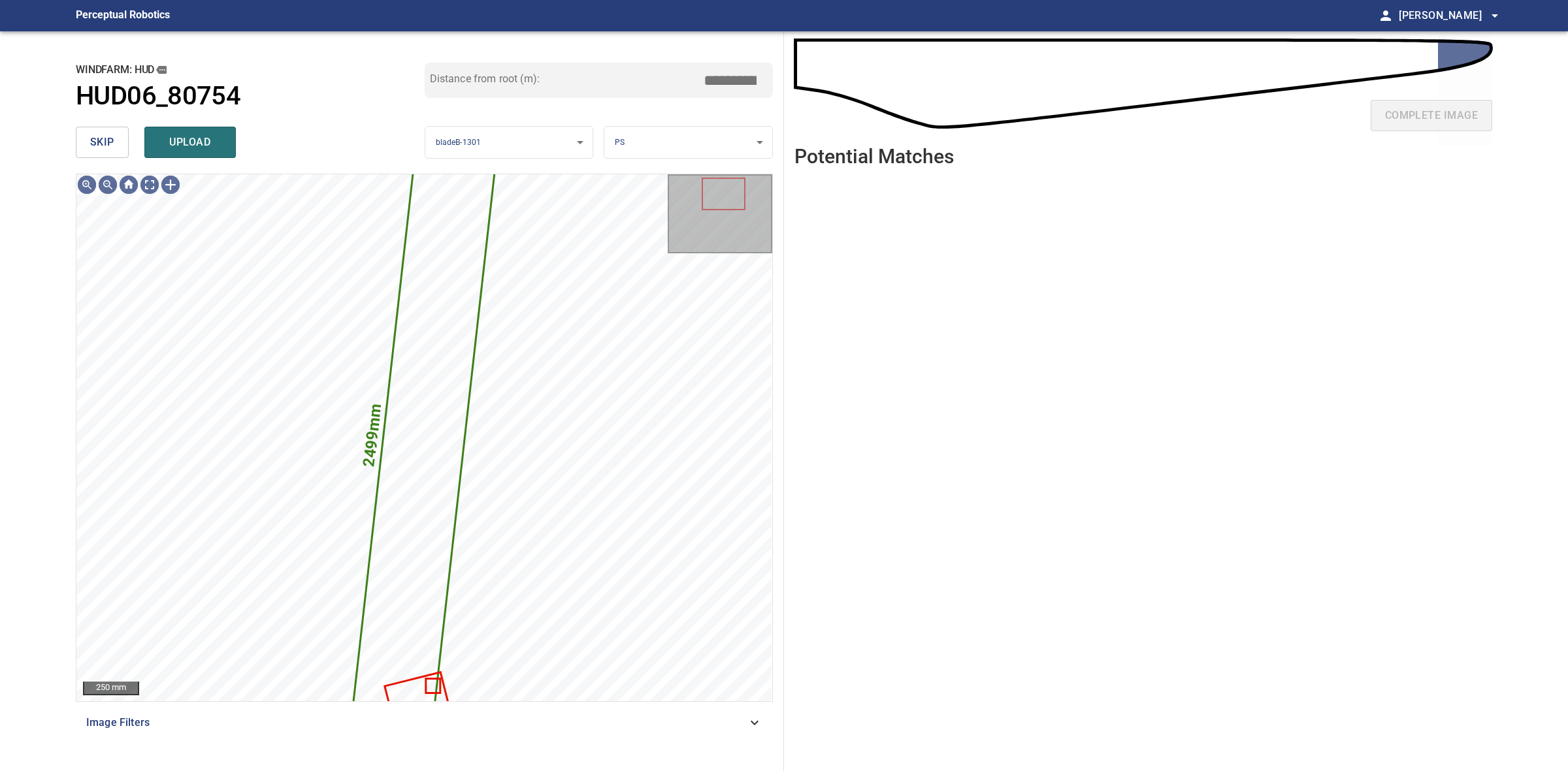
click at [112, 138] on span "skip" at bounding box center [103, 143] width 24 height 19
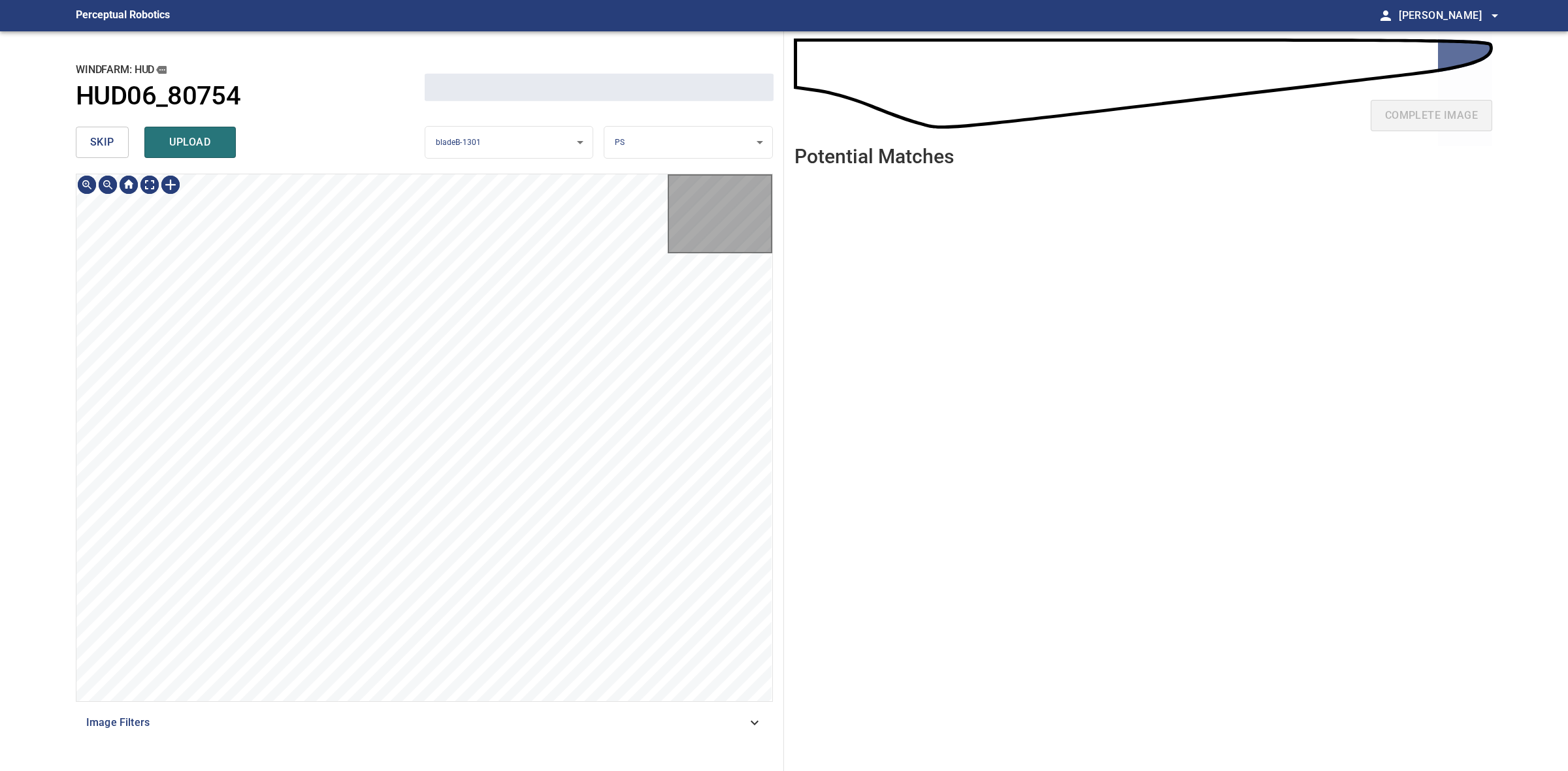
click at [111, 137] on span "skip" at bounding box center [103, 143] width 24 height 19
type input "*****"
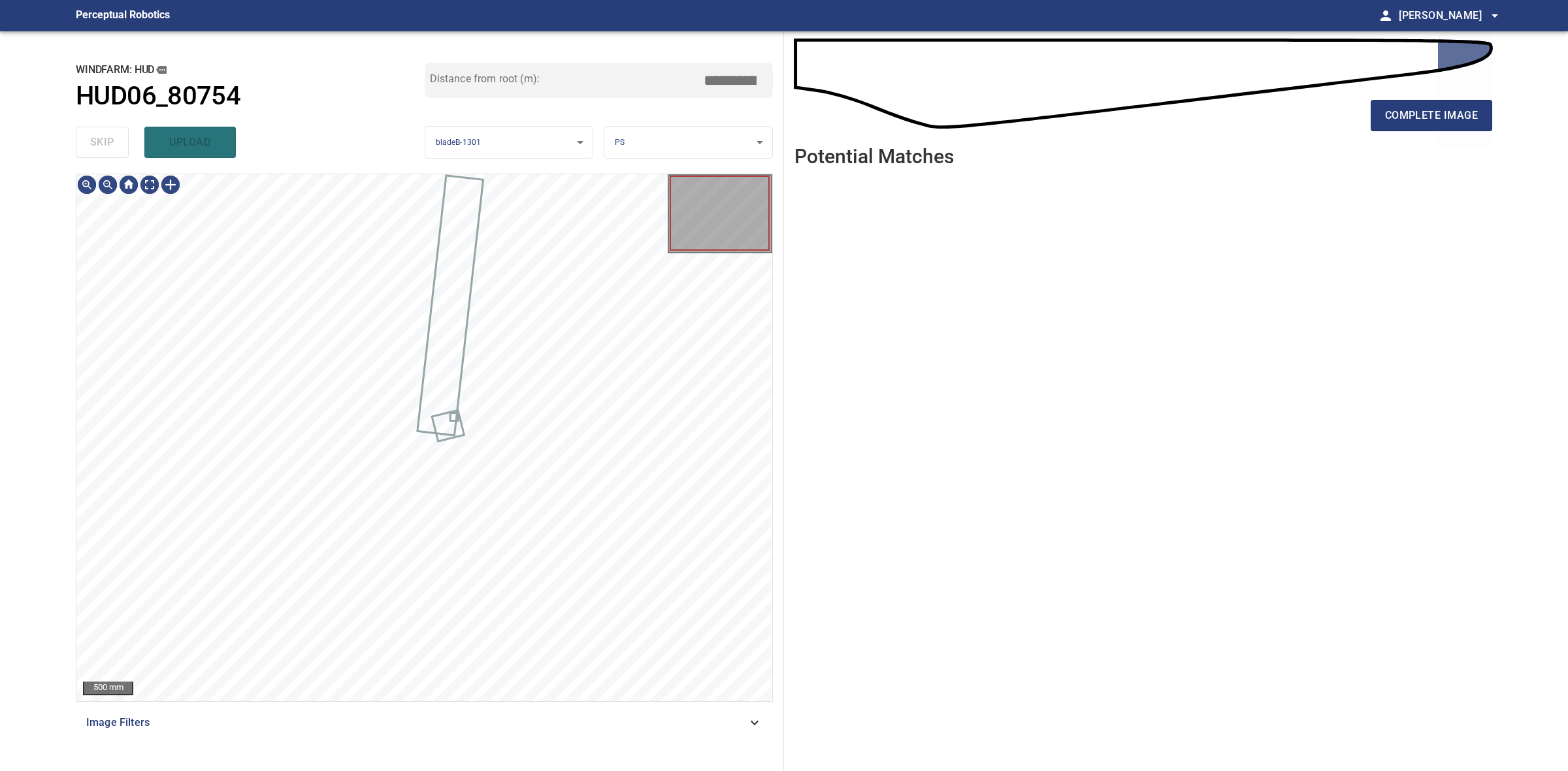
click at [111, 137] on div "skip upload" at bounding box center [250, 142] width 349 height 42
click at [1453, 115] on span "complete image" at bounding box center [1430, 116] width 92 height 19
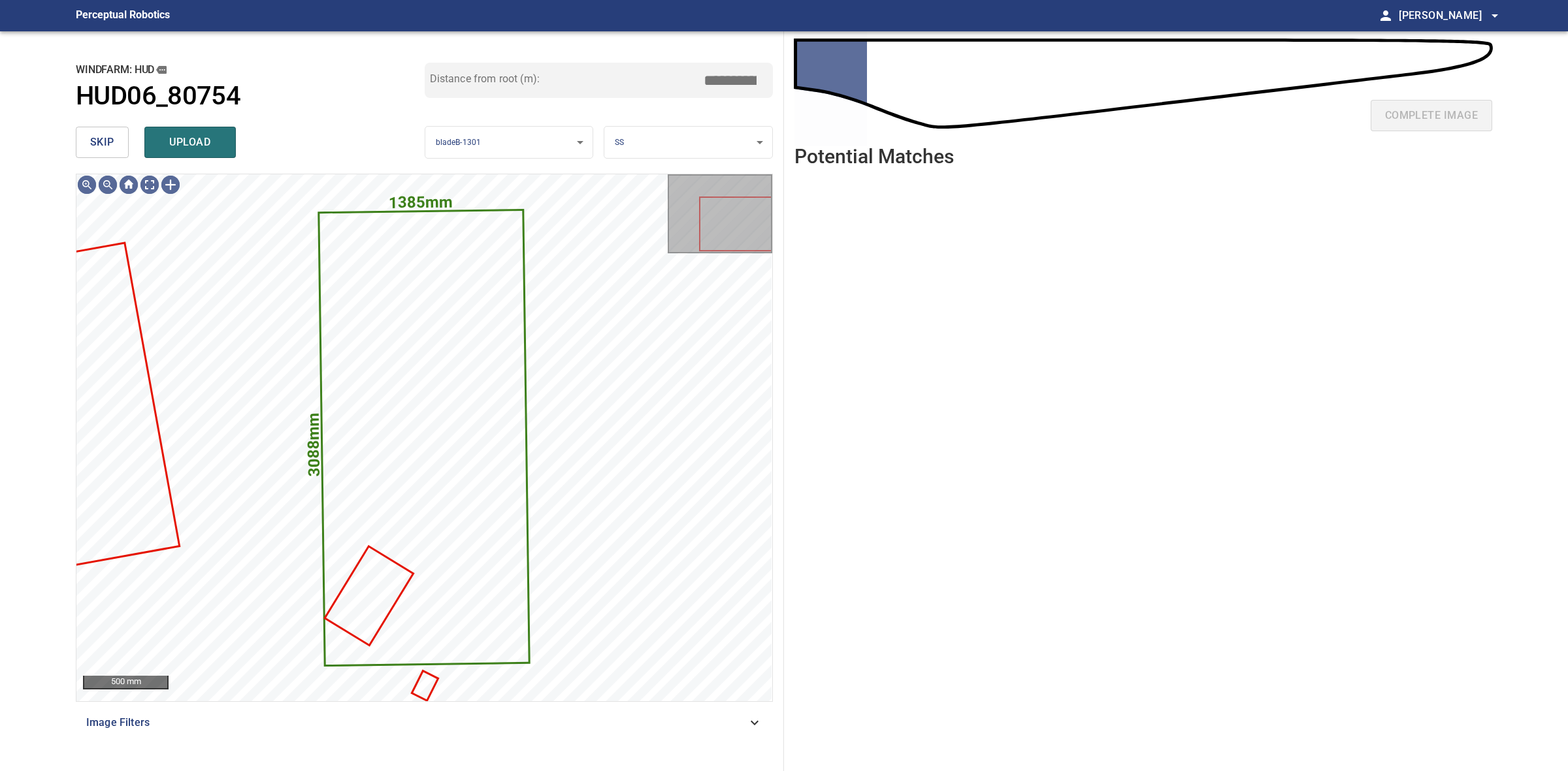
click at [104, 144] on span "skip" at bounding box center [103, 143] width 24 height 19
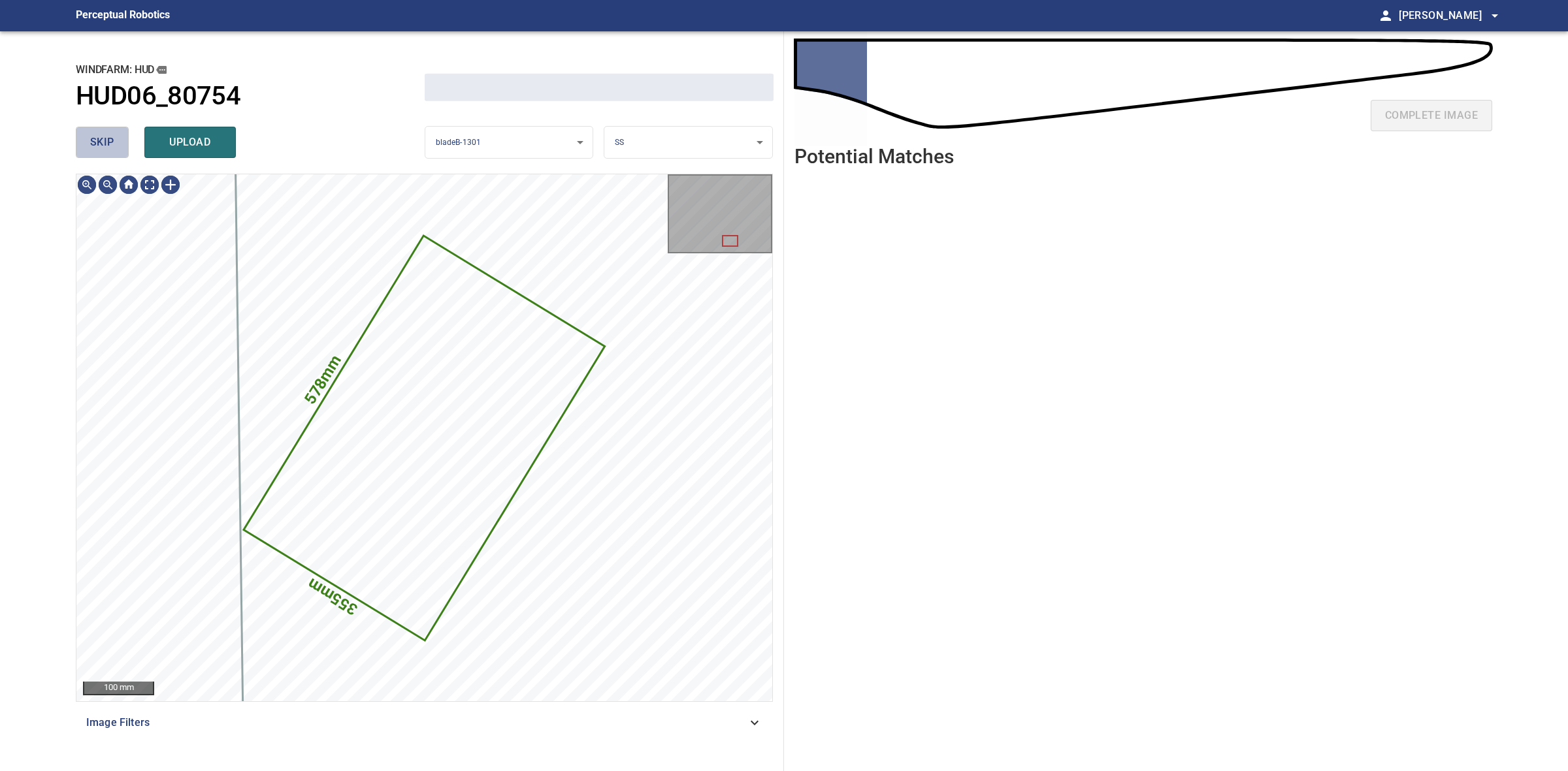
click at [104, 144] on span "skip" at bounding box center [103, 143] width 24 height 19
click at [104, 143] on span "skip" at bounding box center [103, 143] width 24 height 19
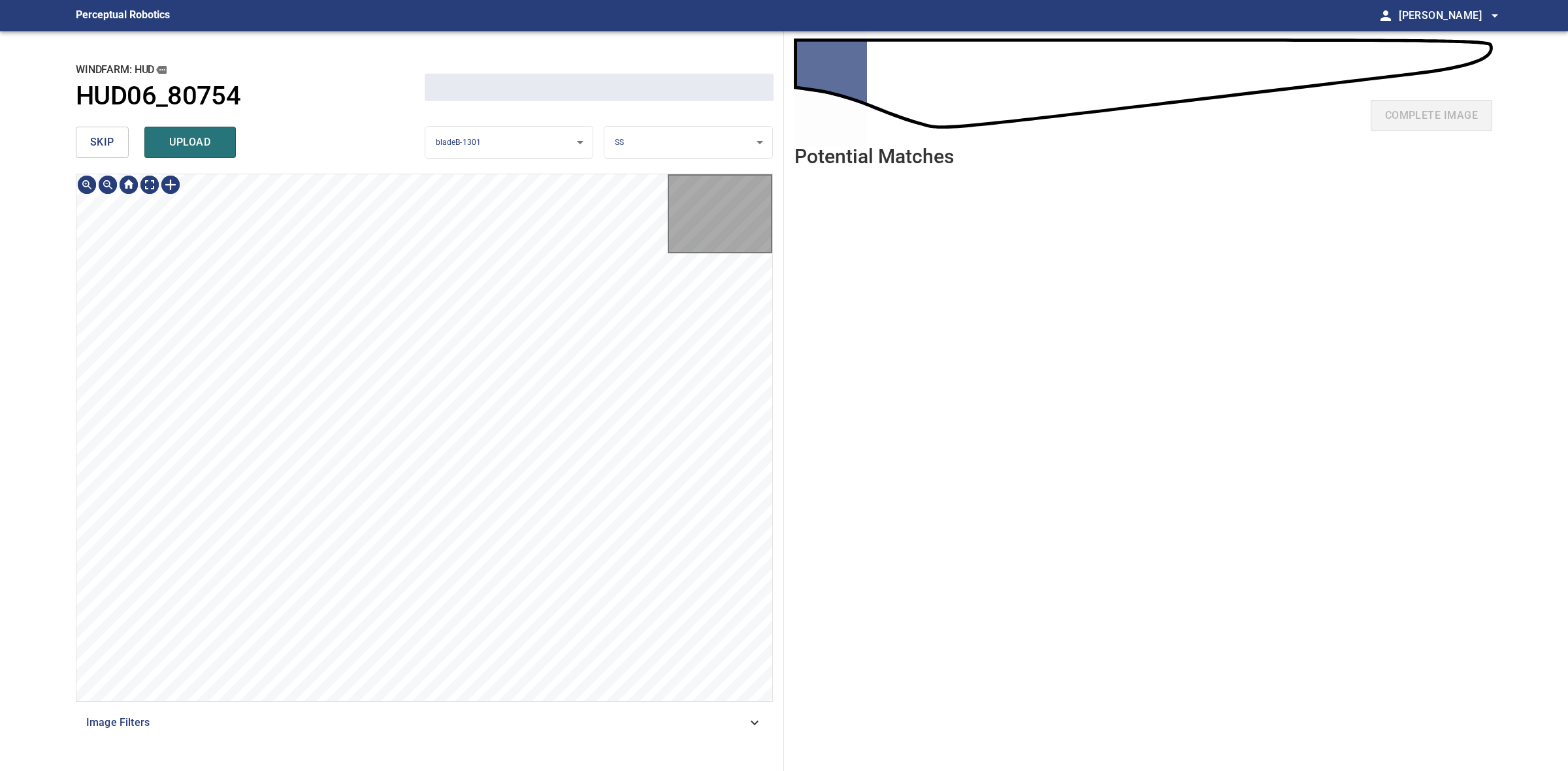
click at [104, 143] on span "skip" at bounding box center [103, 143] width 24 height 19
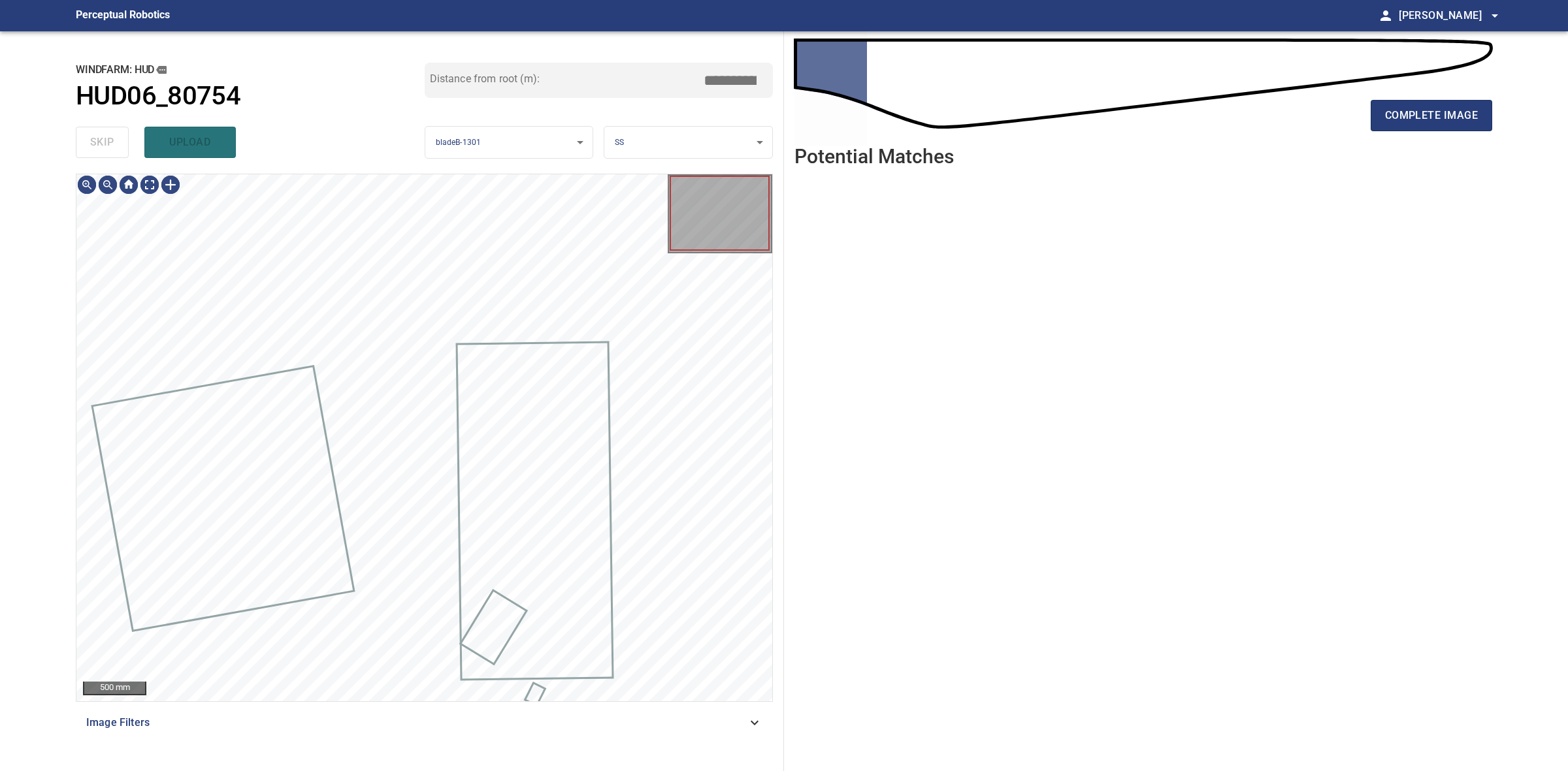
click at [104, 143] on div "skip upload" at bounding box center [250, 142] width 349 height 42
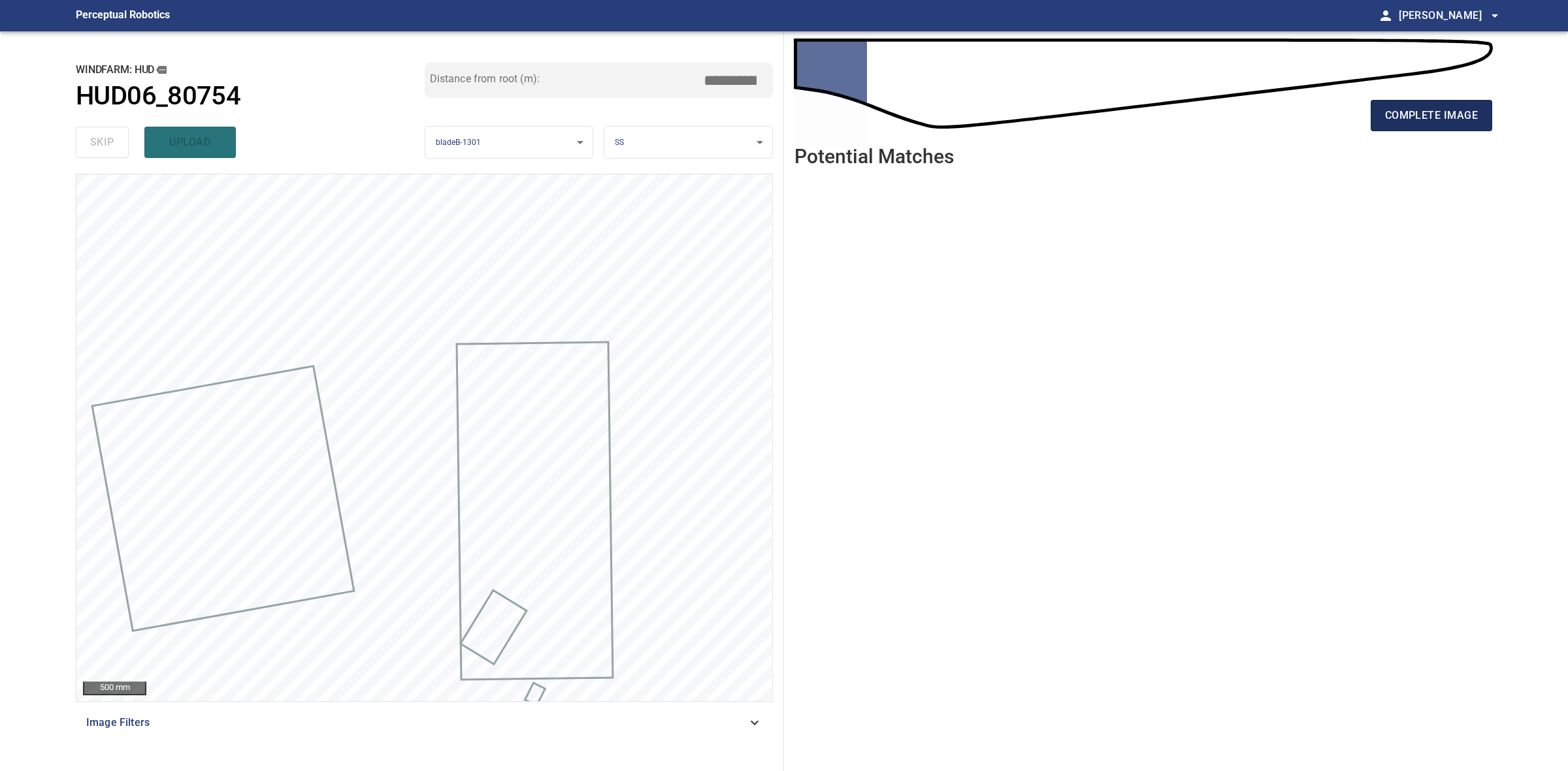
click at [1441, 113] on span "complete image" at bounding box center [1430, 116] width 92 height 19
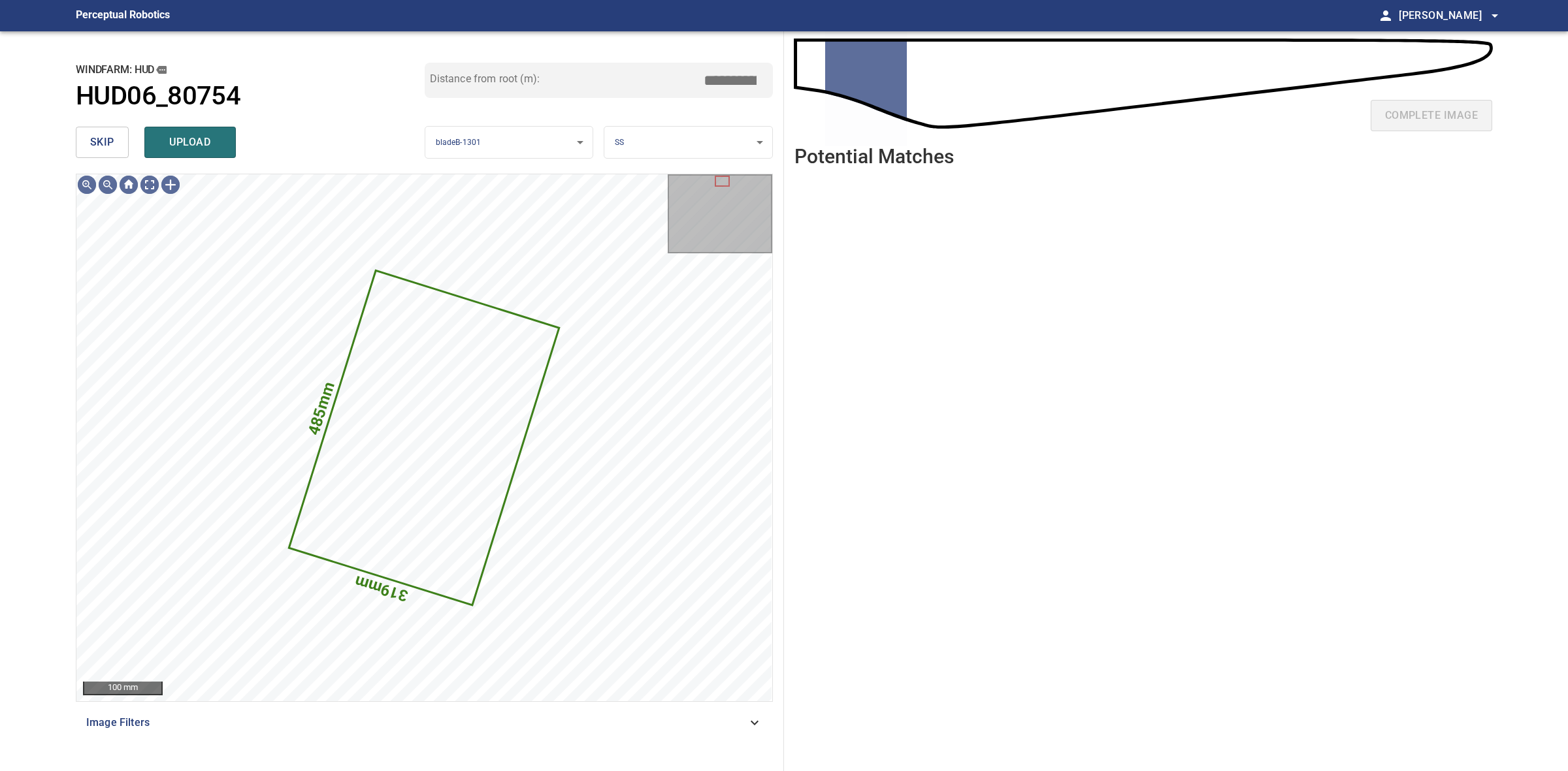
click at [86, 142] on button "skip" at bounding box center [102, 143] width 53 height 32
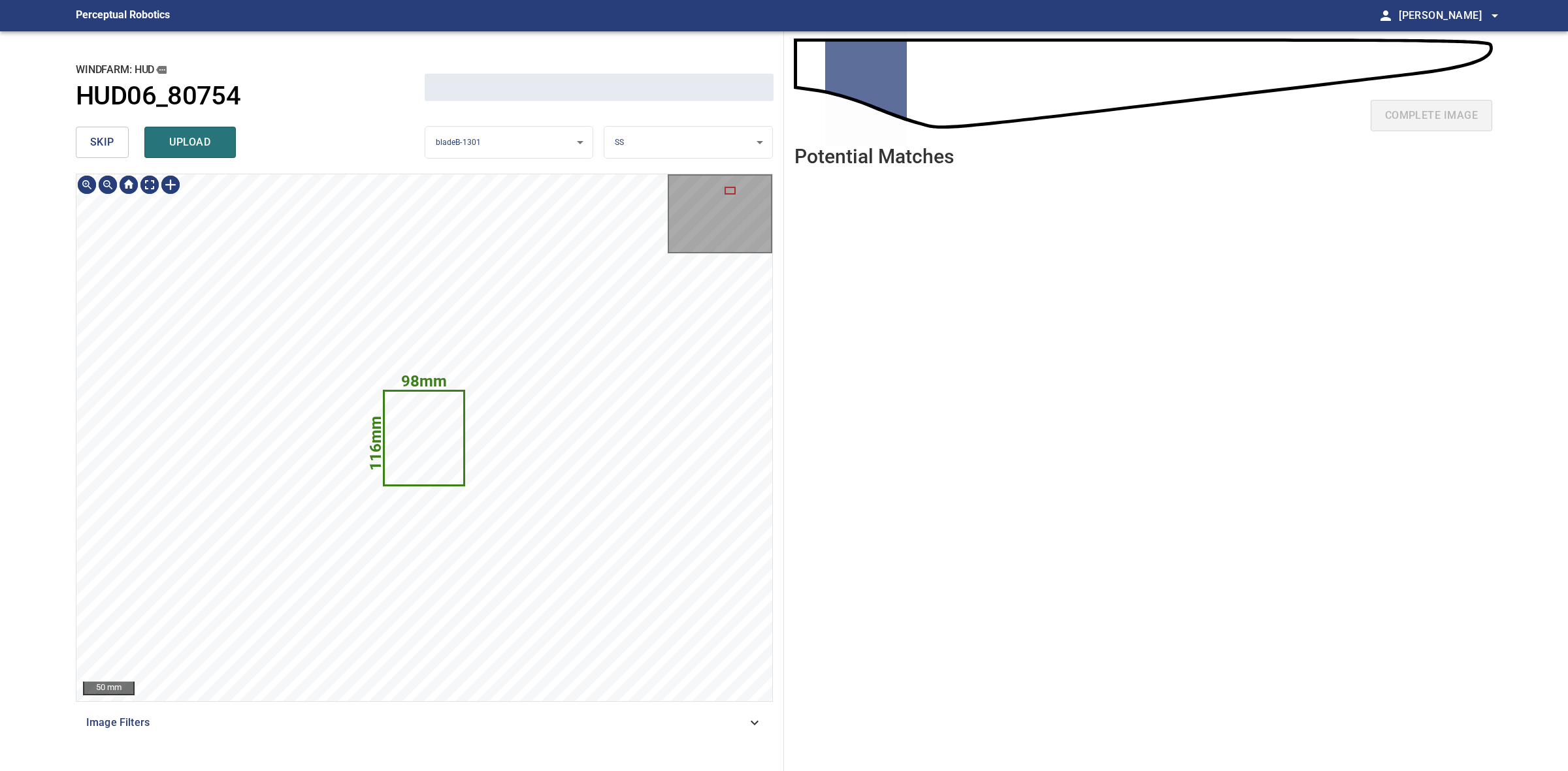
click at [86, 142] on button "skip" at bounding box center [102, 143] width 53 height 32
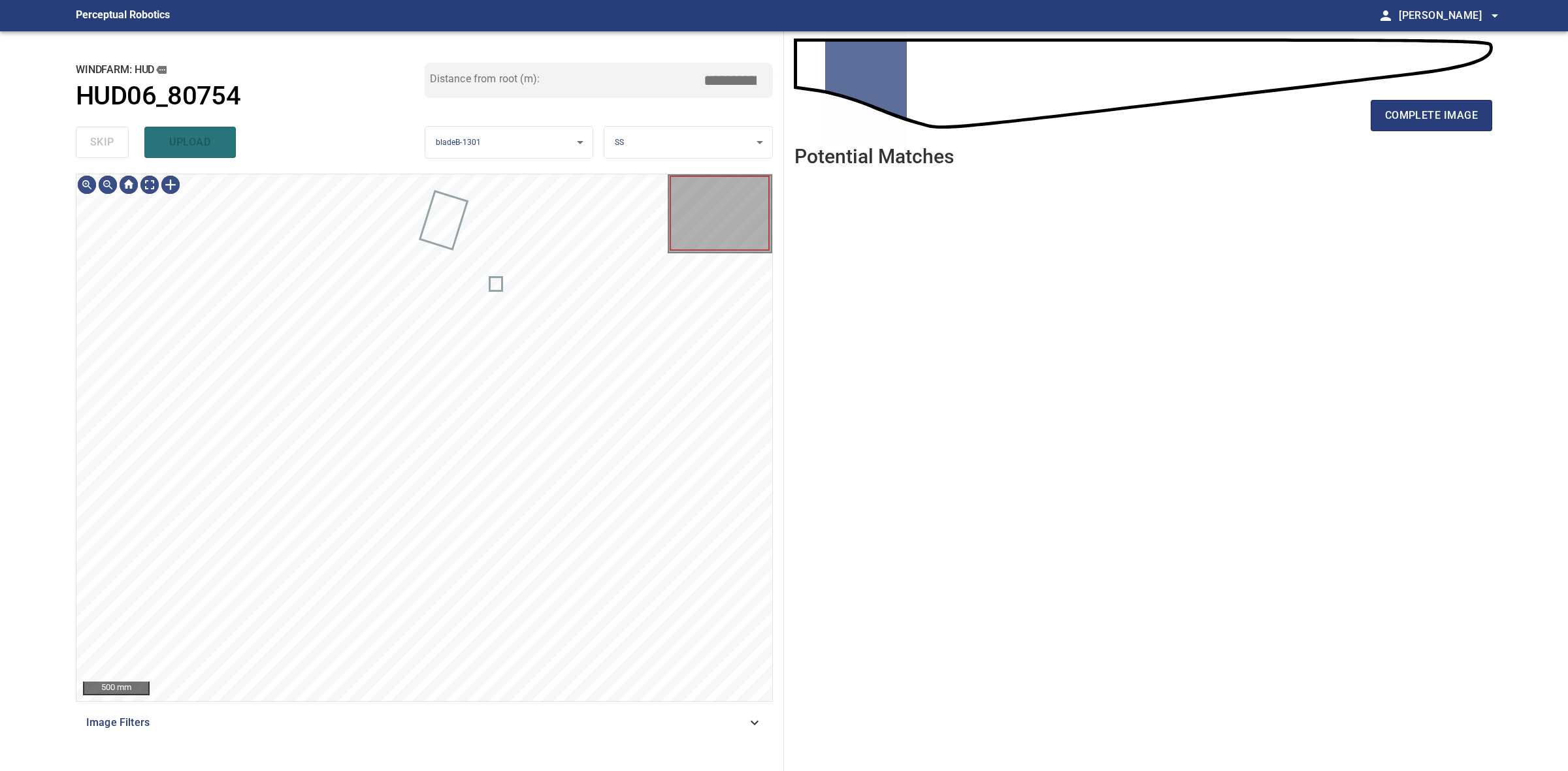
click at [86, 139] on div "skip upload" at bounding box center [250, 142] width 349 height 42
click at [86, 138] on div "skip upload" at bounding box center [250, 142] width 349 height 42
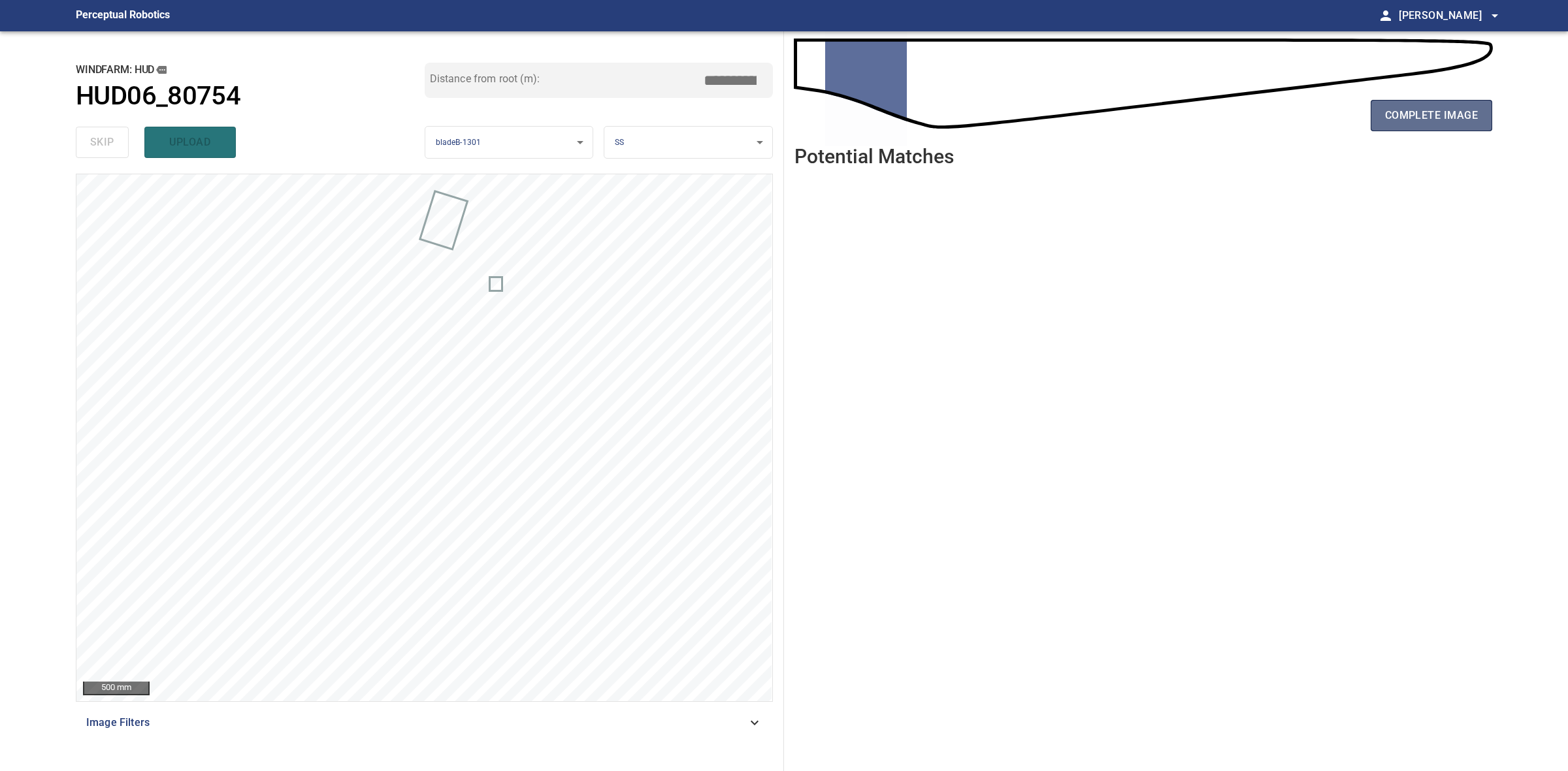
click at [1397, 130] on button "complete image" at bounding box center [1431, 116] width 121 height 32
click at [1415, 117] on span "complete image" at bounding box center [1430, 116] width 92 height 19
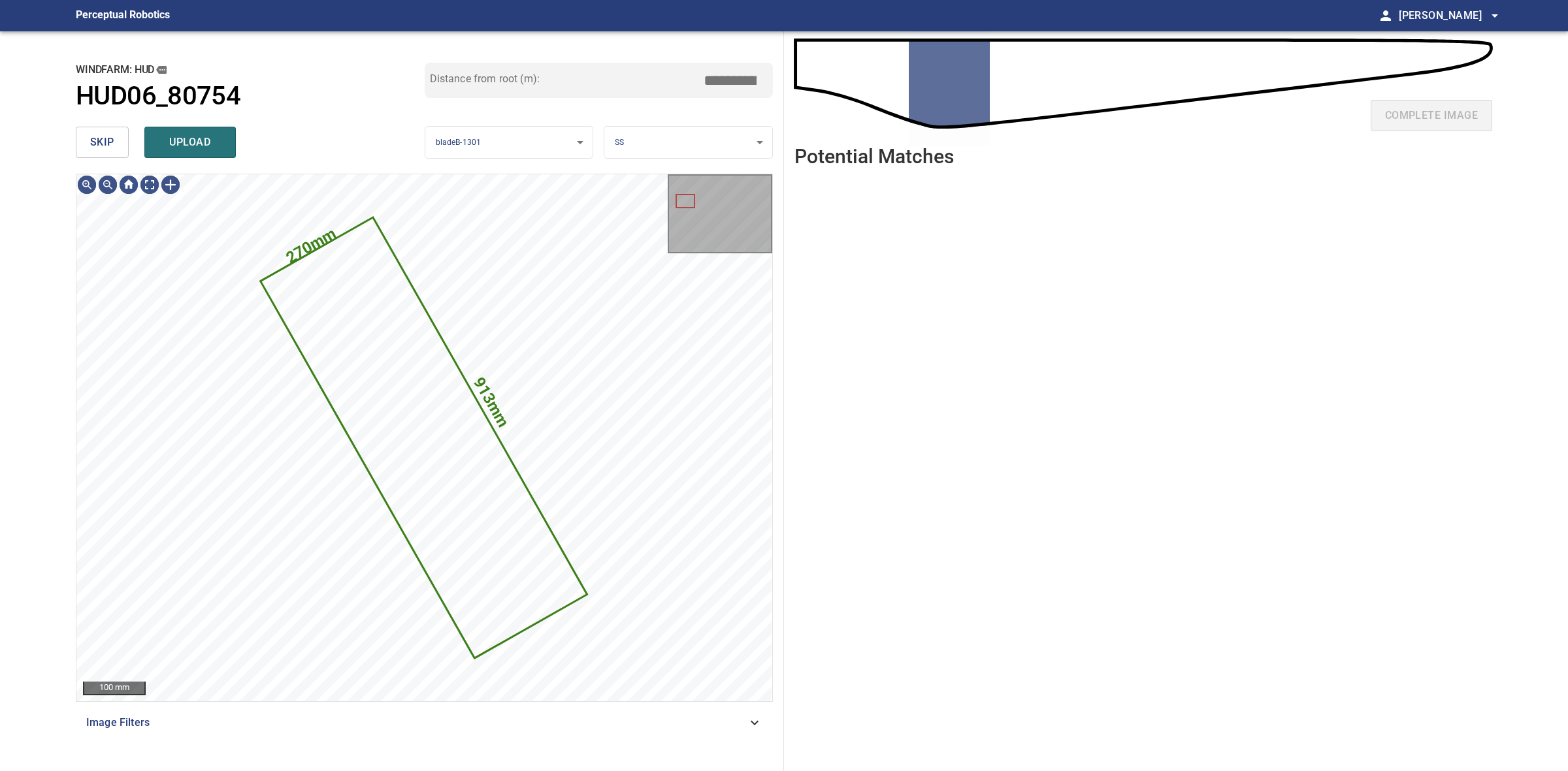
click at [104, 137] on span "skip" at bounding box center [103, 143] width 24 height 19
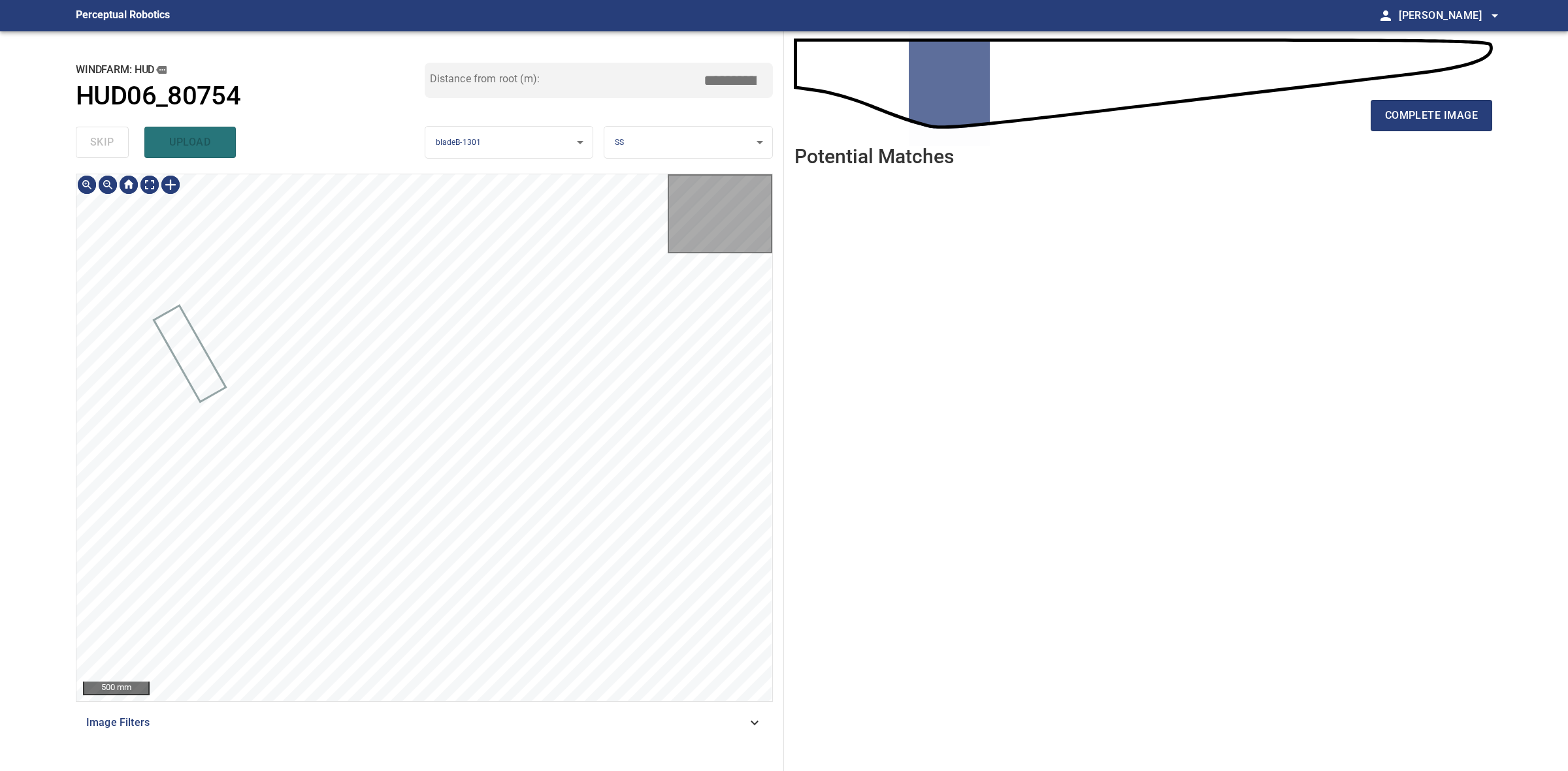
click at [104, 137] on div "skip upload" at bounding box center [250, 142] width 349 height 42
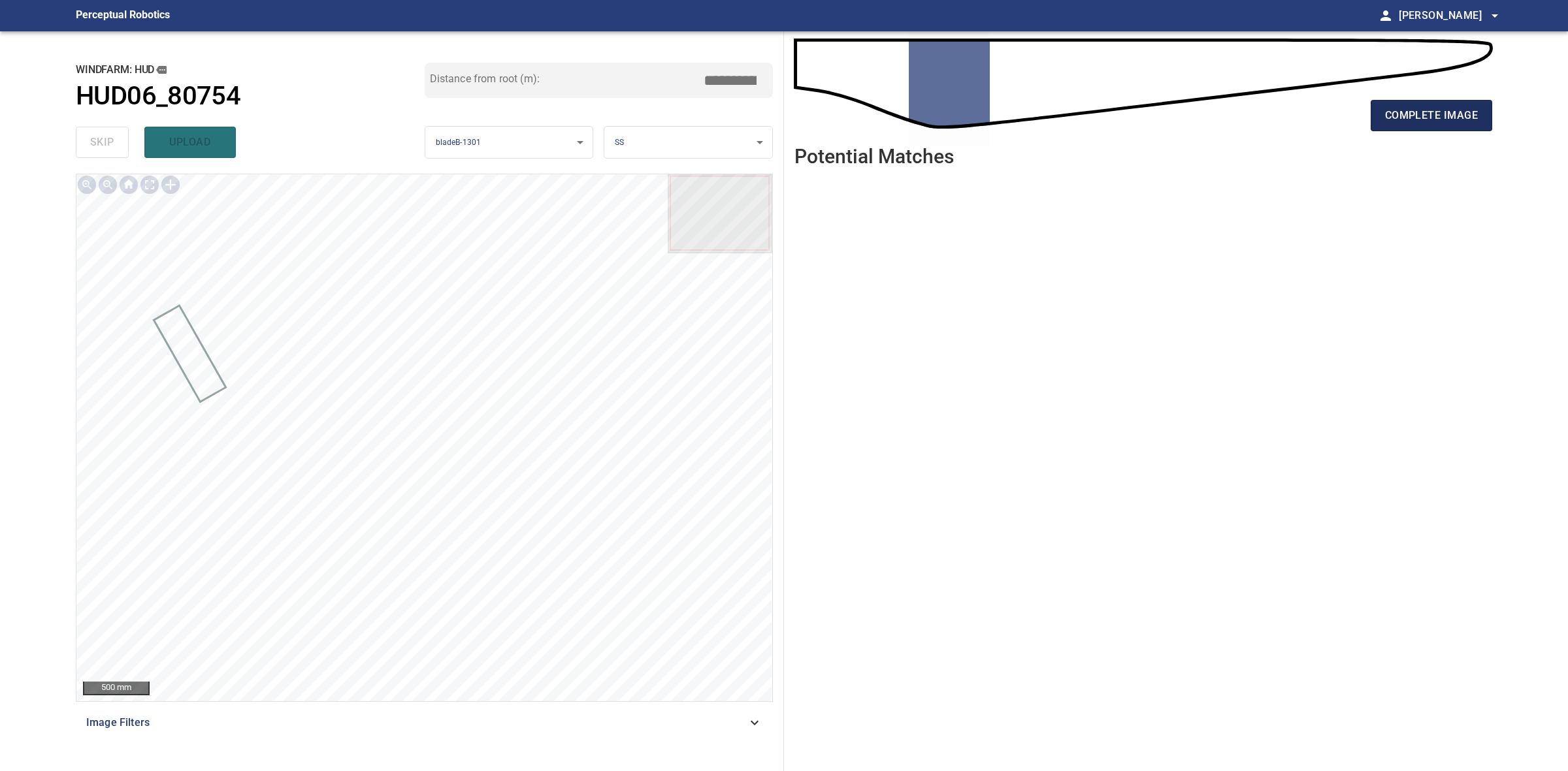
click at [1389, 111] on span "complete image" at bounding box center [1430, 116] width 92 height 19
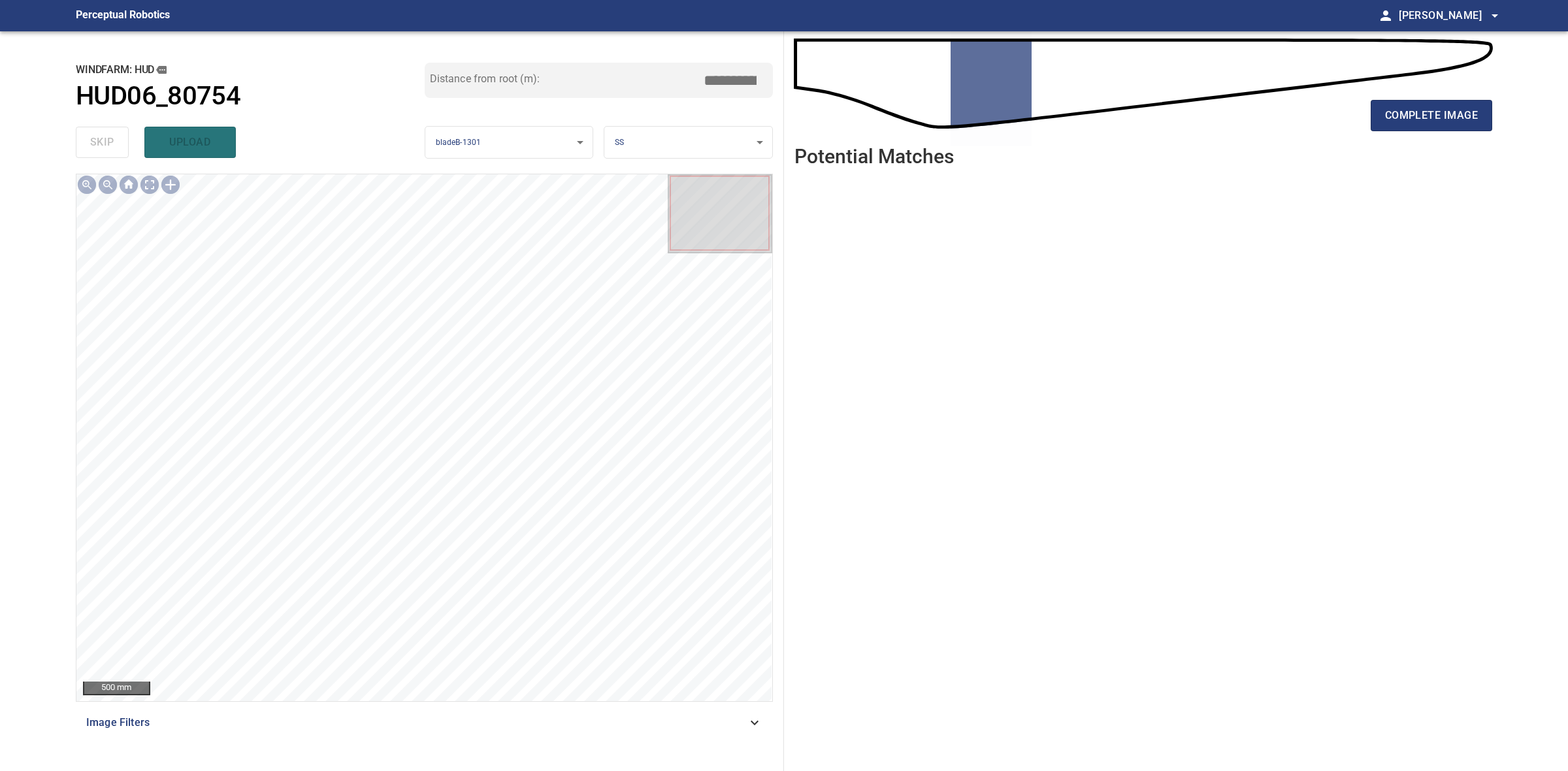
click at [1390, 111] on span "complete image" at bounding box center [1430, 116] width 92 height 19
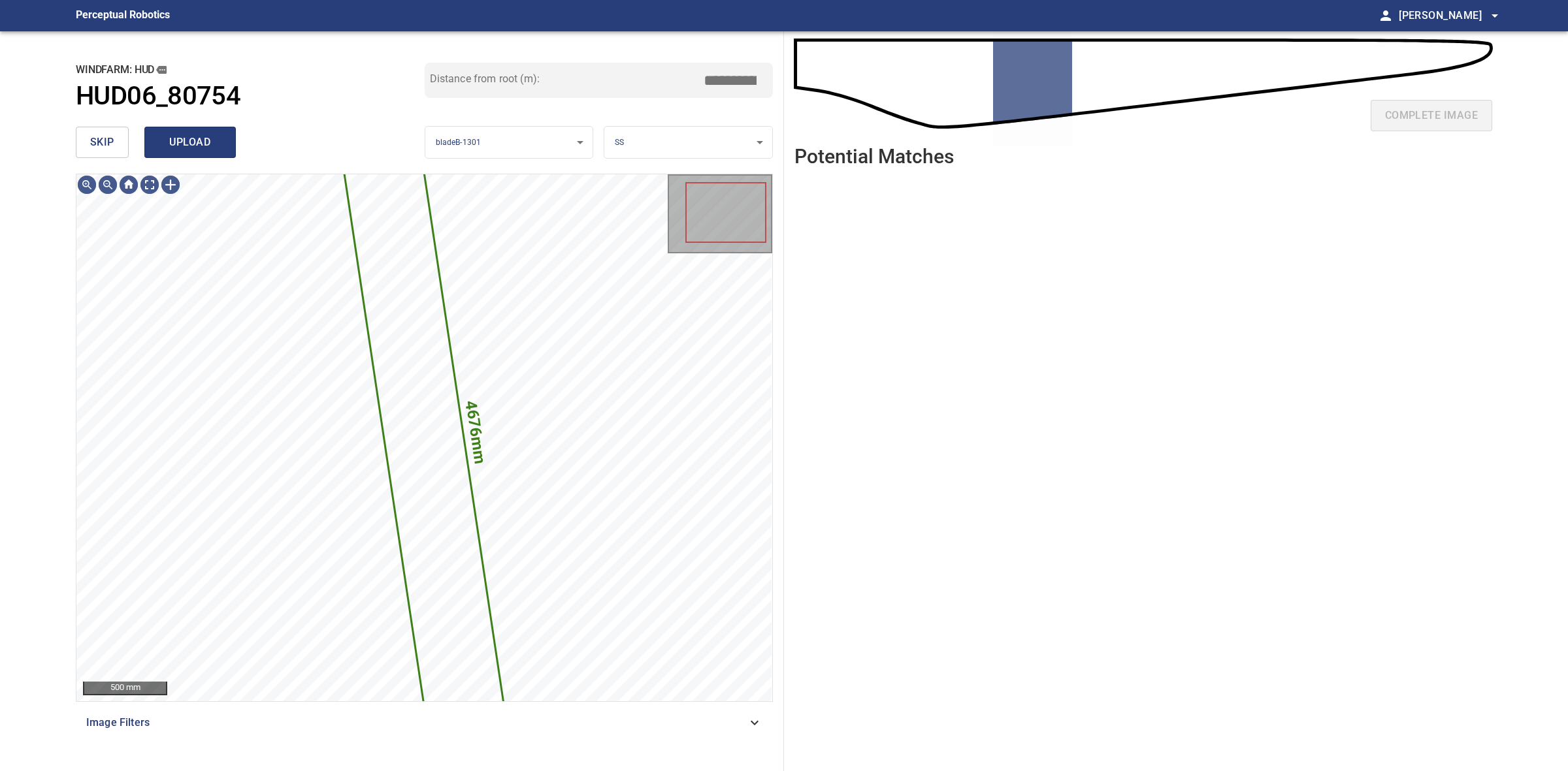
click at [160, 137] on span "upload" at bounding box center [189, 143] width 62 height 19
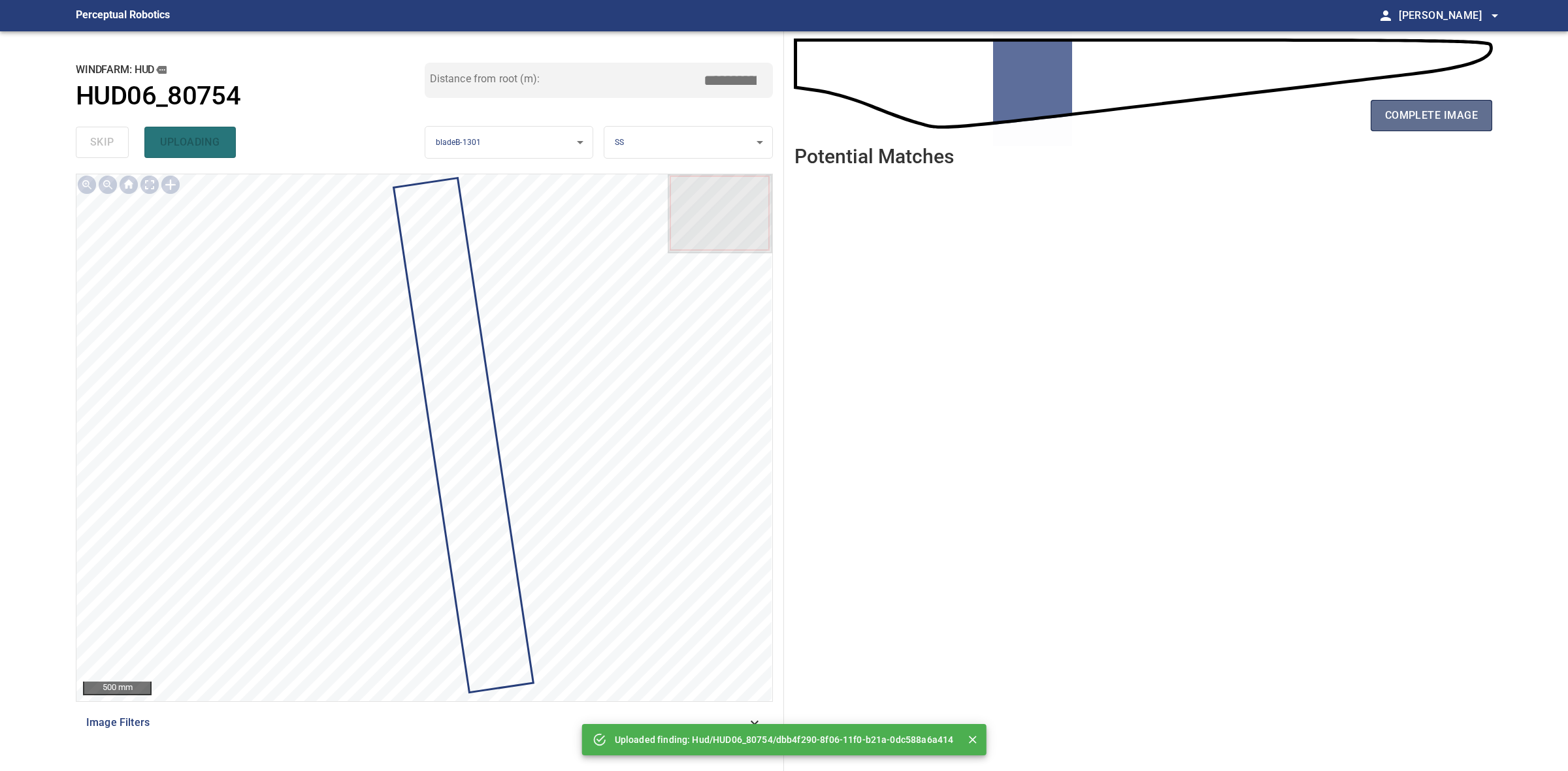
click at [1452, 113] on span "complete image" at bounding box center [1430, 116] width 92 height 19
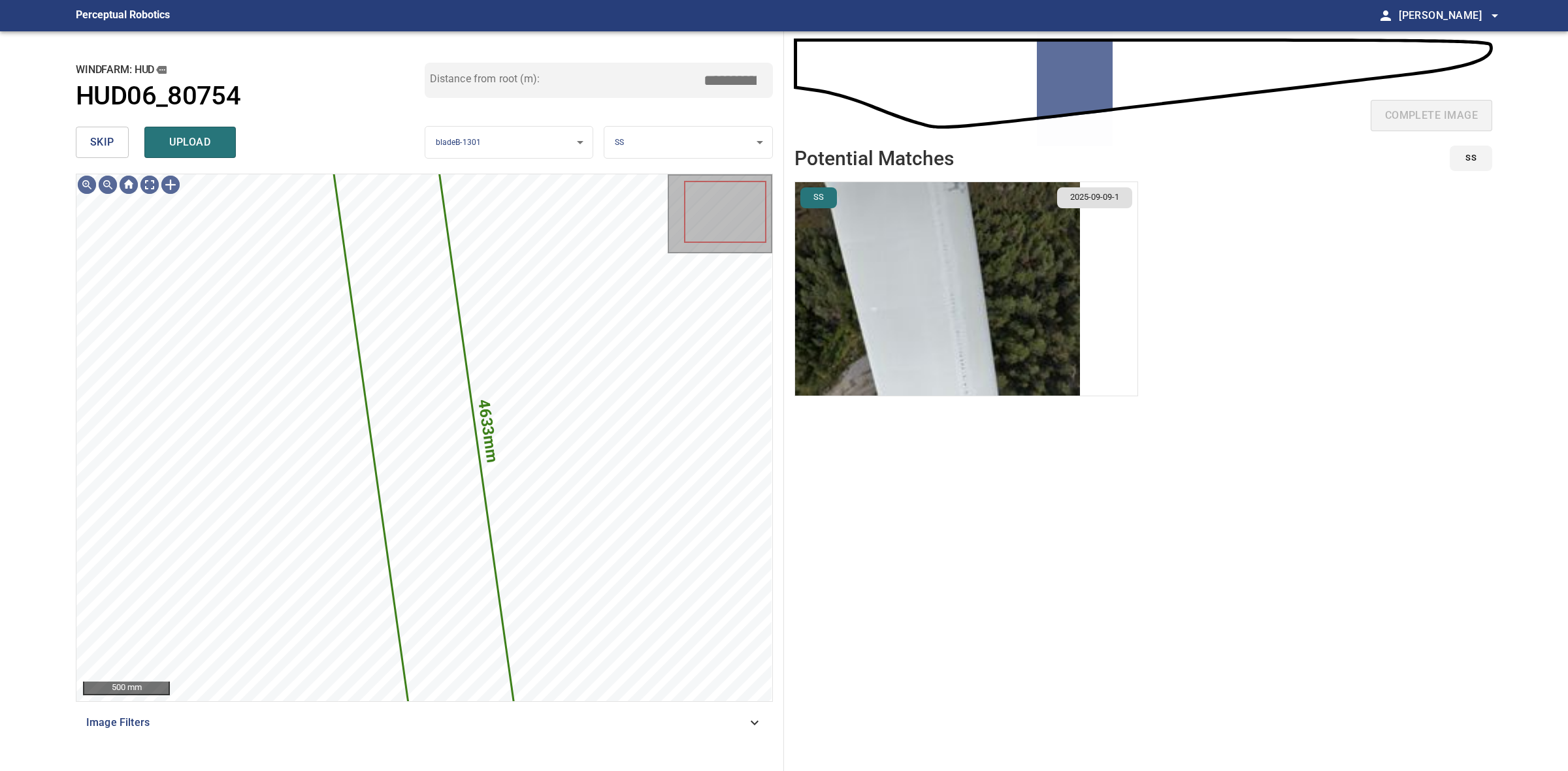
click at [983, 291] on img "button" at bounding box center [937, 288] width 284 height 213
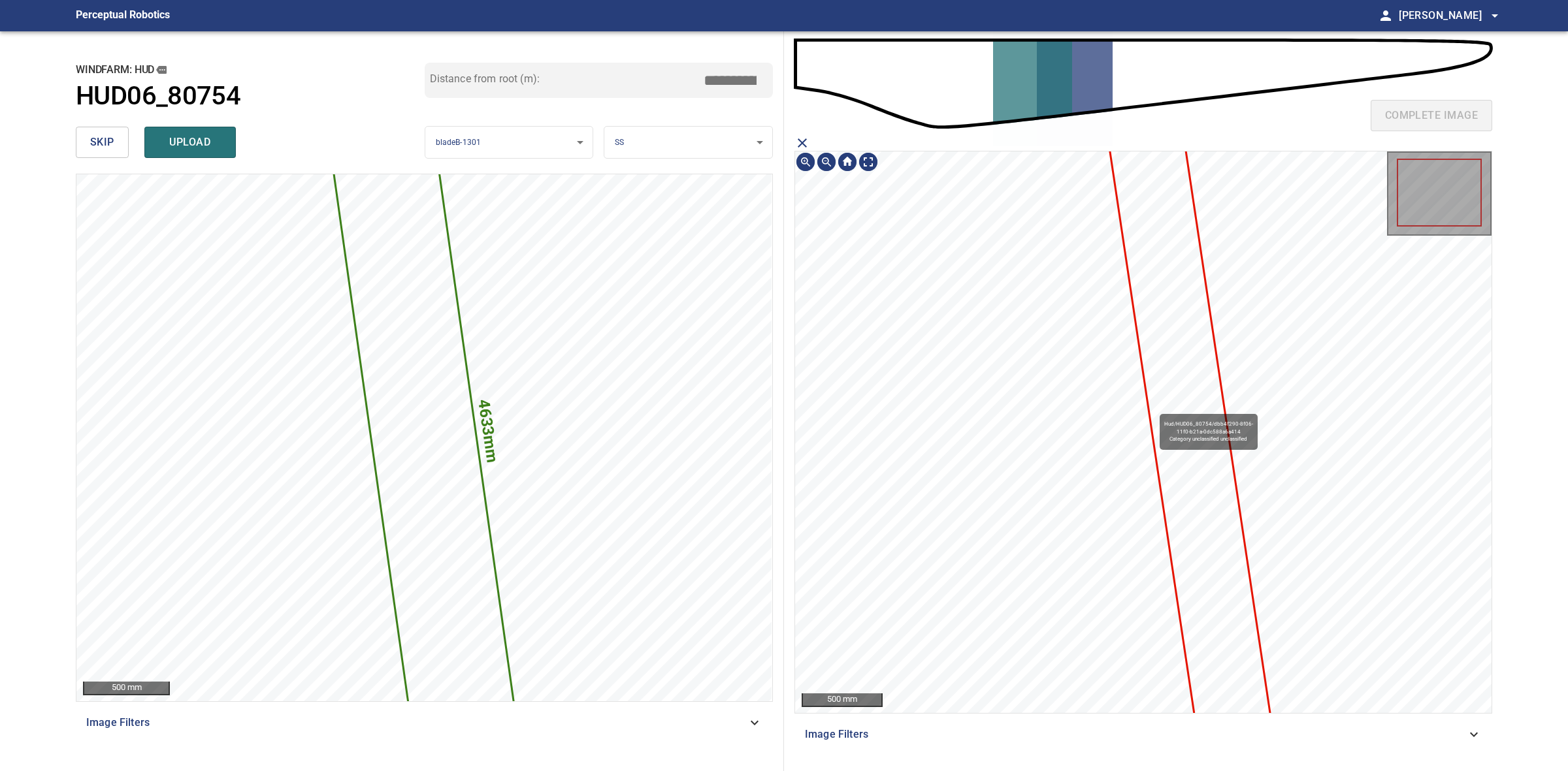
click at [1163, 408] on icon at bounding box center [1190, 432] width 161 height 603
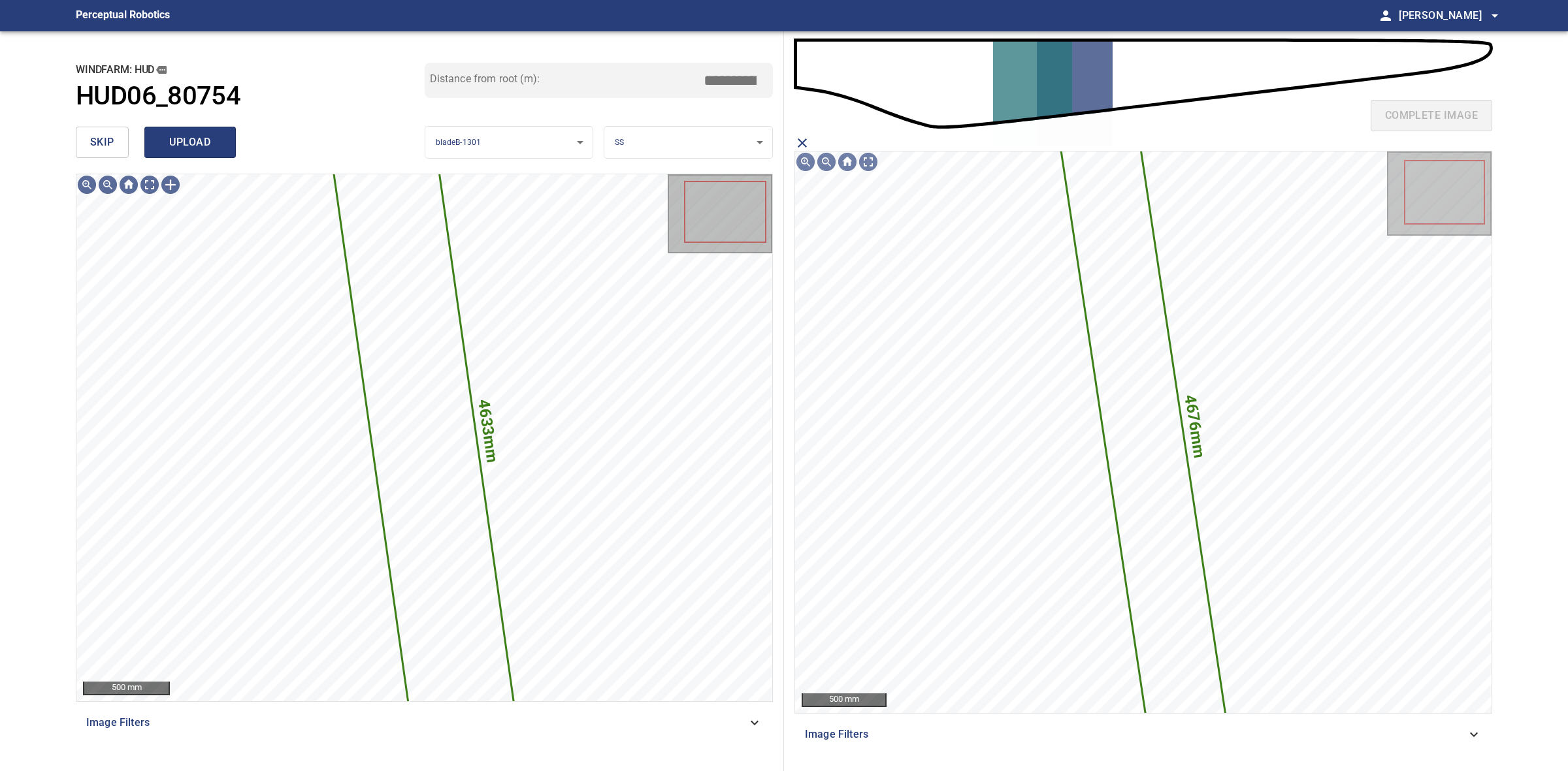
click at [185, 147] on span "upload" at bounding box center [189, 143] width 62 height 19
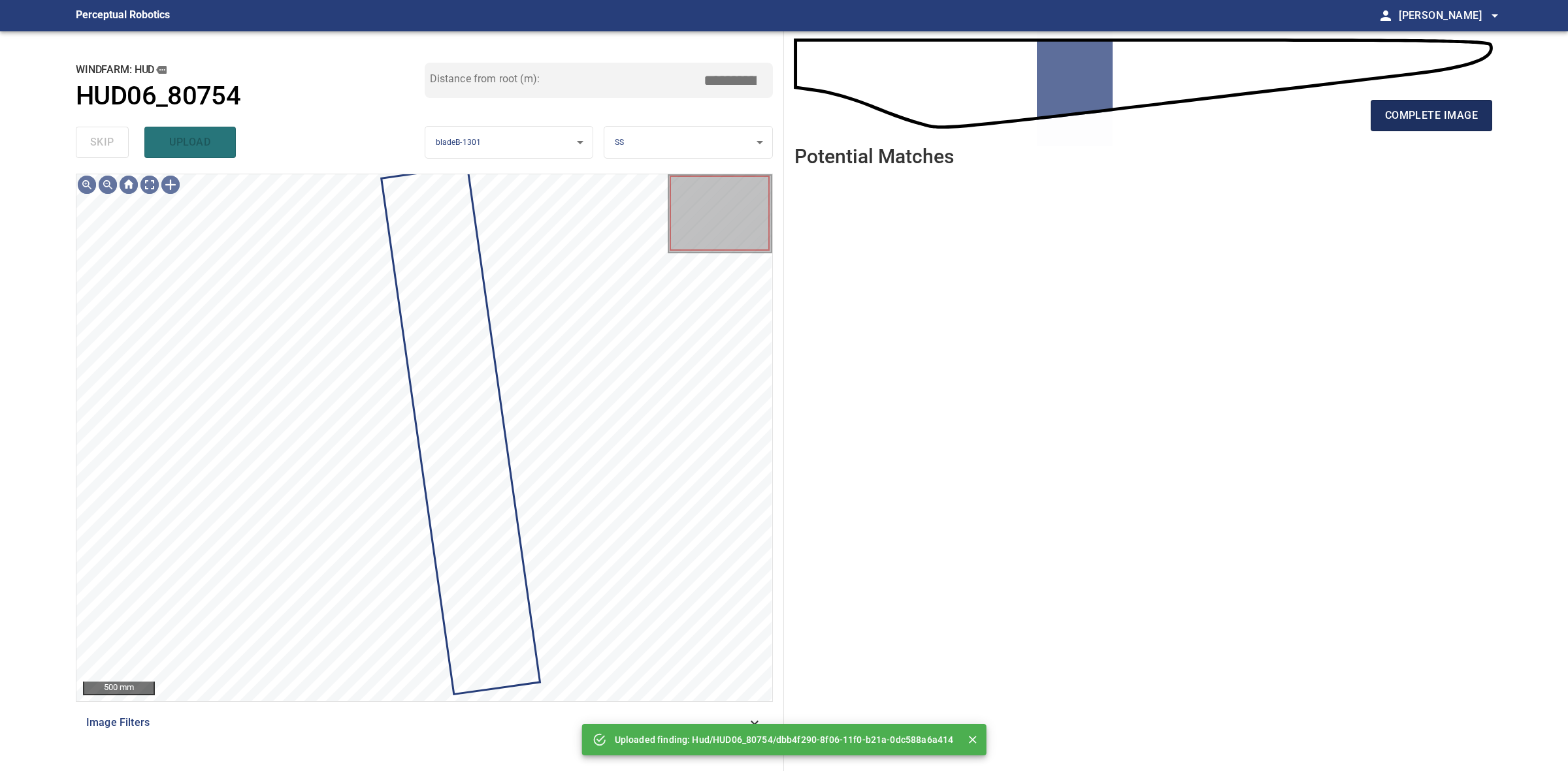
click at [1410, 103] on button "complete image" at bounding box center [1431, 116] width 121 height 32
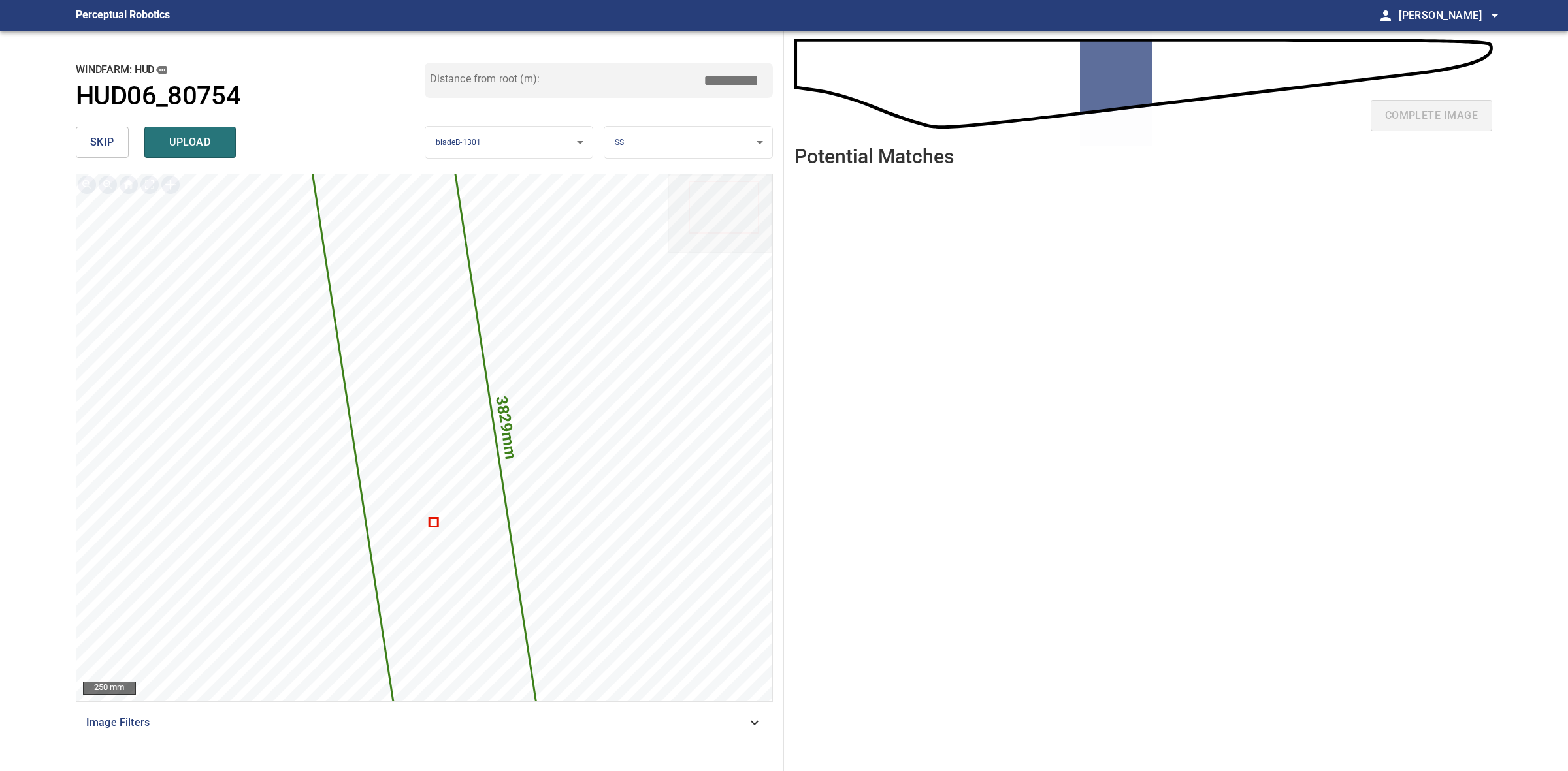
drag, startPoint x: 730, startPoint y: 74, endPoint x: 716, endPoint y: 77, distance: 14.3
click at [716, 77] on input "*****" at bounding box center [735, 80] width 65 height 25
click at [725, 77] on input "*****" at bounding box center [735, 80] width 65 height 25
drag, startPoint x: 732, startPoint y: 77, endPoint x: 707, endPoint y: 76, distance: 25.0
click at [707, 76] on input "*****" at bounding box center [735, 80] width 65 height 25
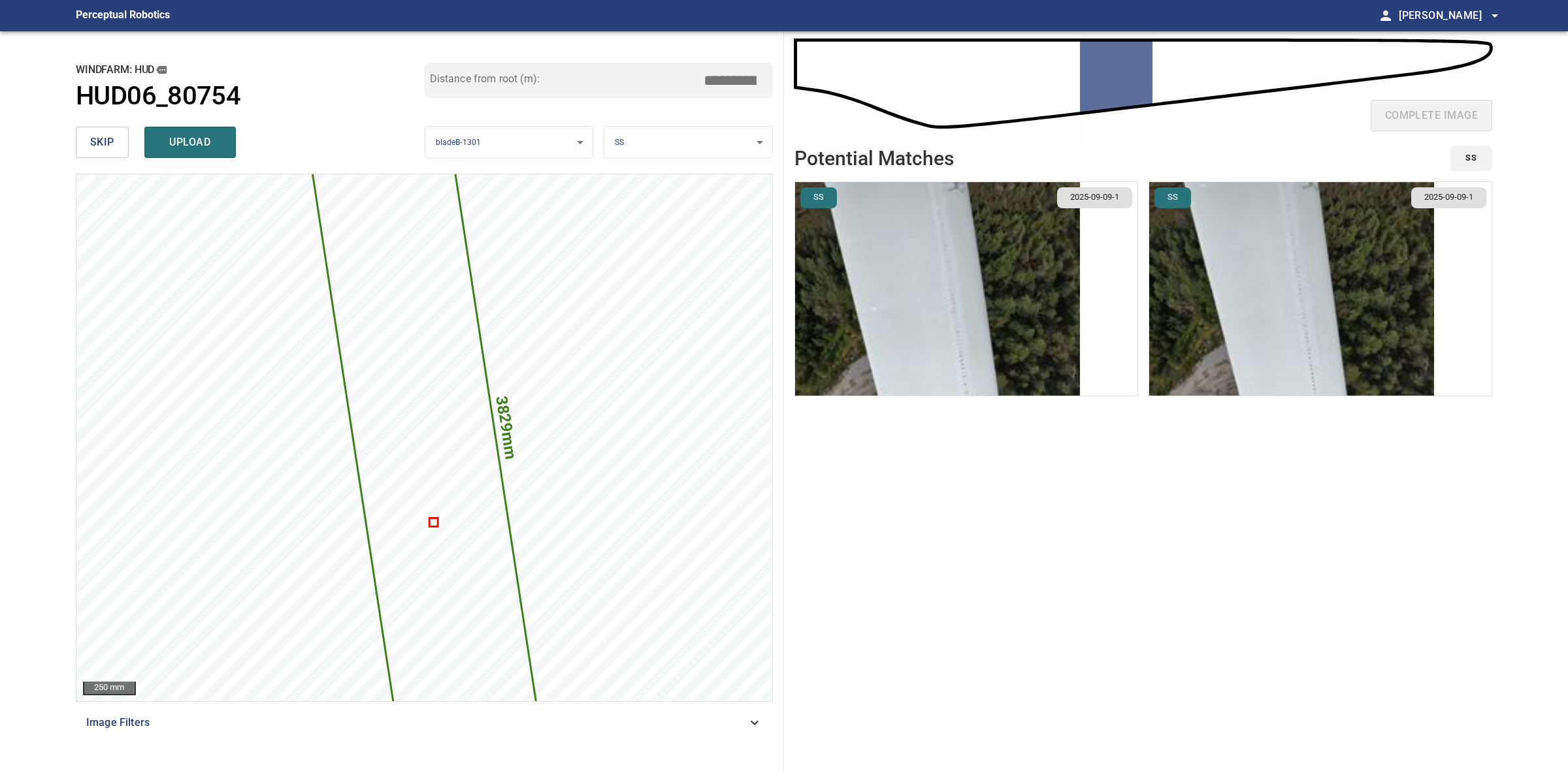
type input "*****"
click at [1220, 241] on img "button" at bounding box center [1290, 288] width 284 height 213
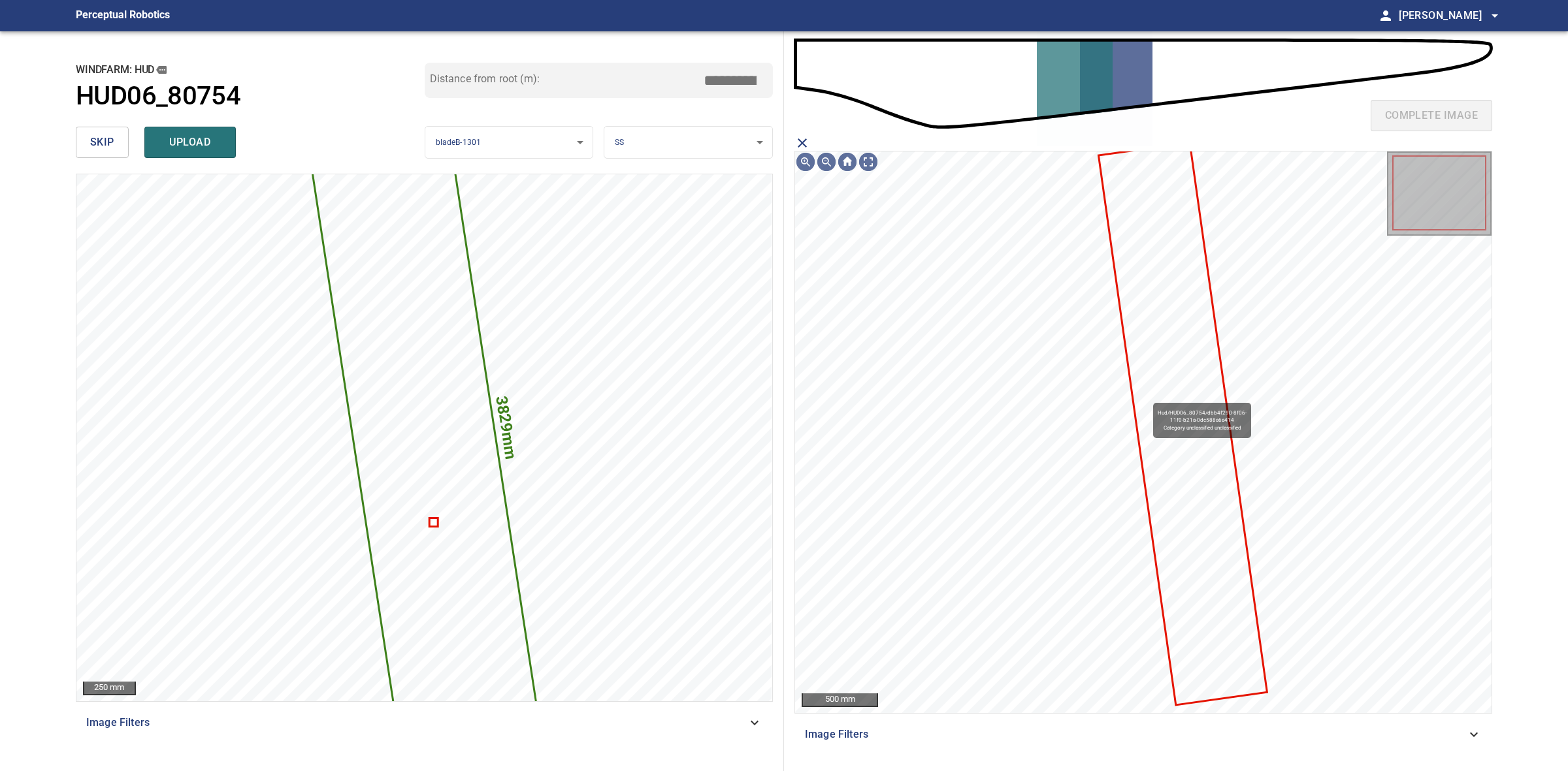
click at [1148, 402] on icon at bounding box center [1182, 423] width 167 height 560
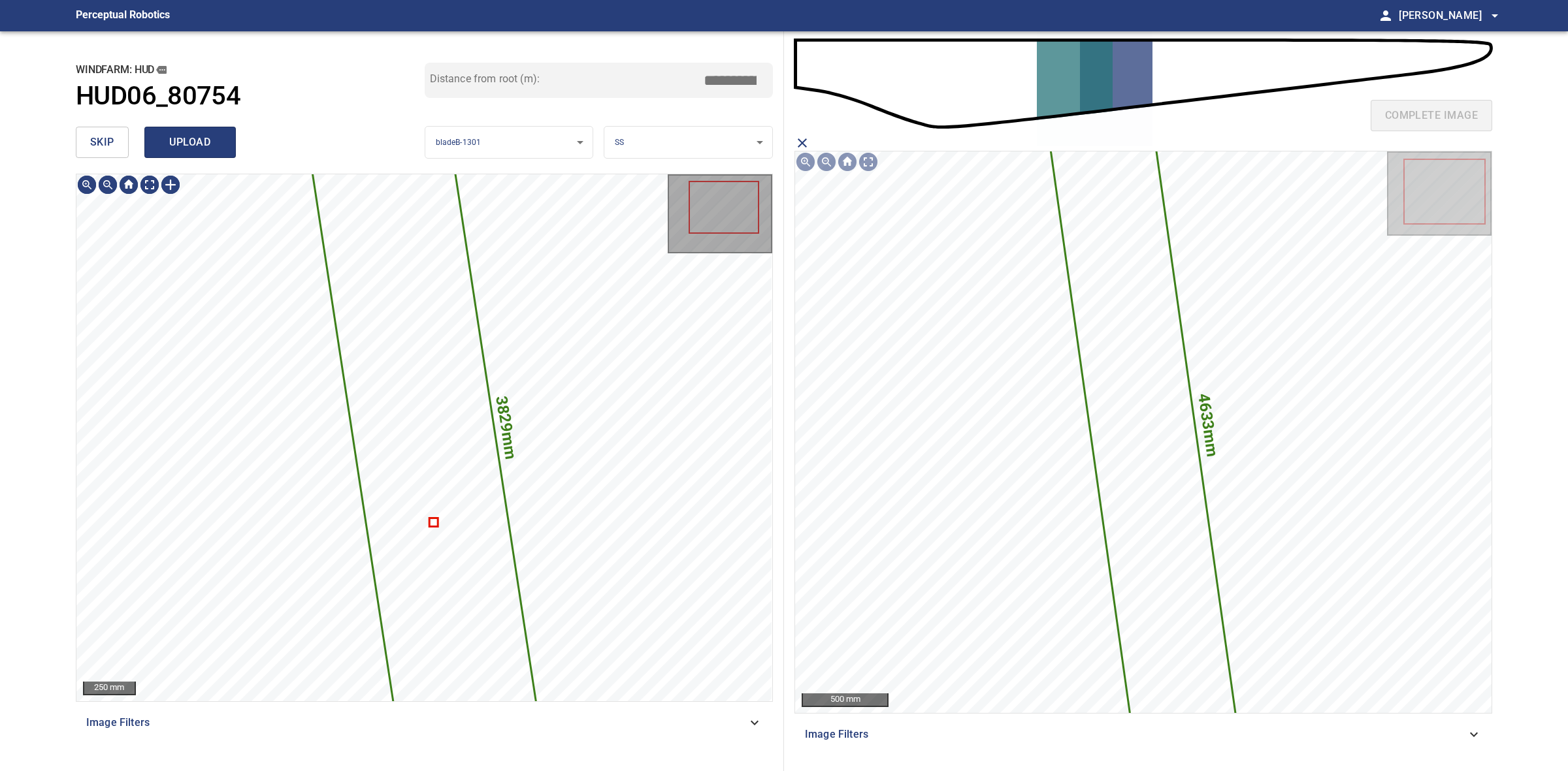
click at [151, 149] on button "upload" at bounding box center [190, 143] width 91 height 32
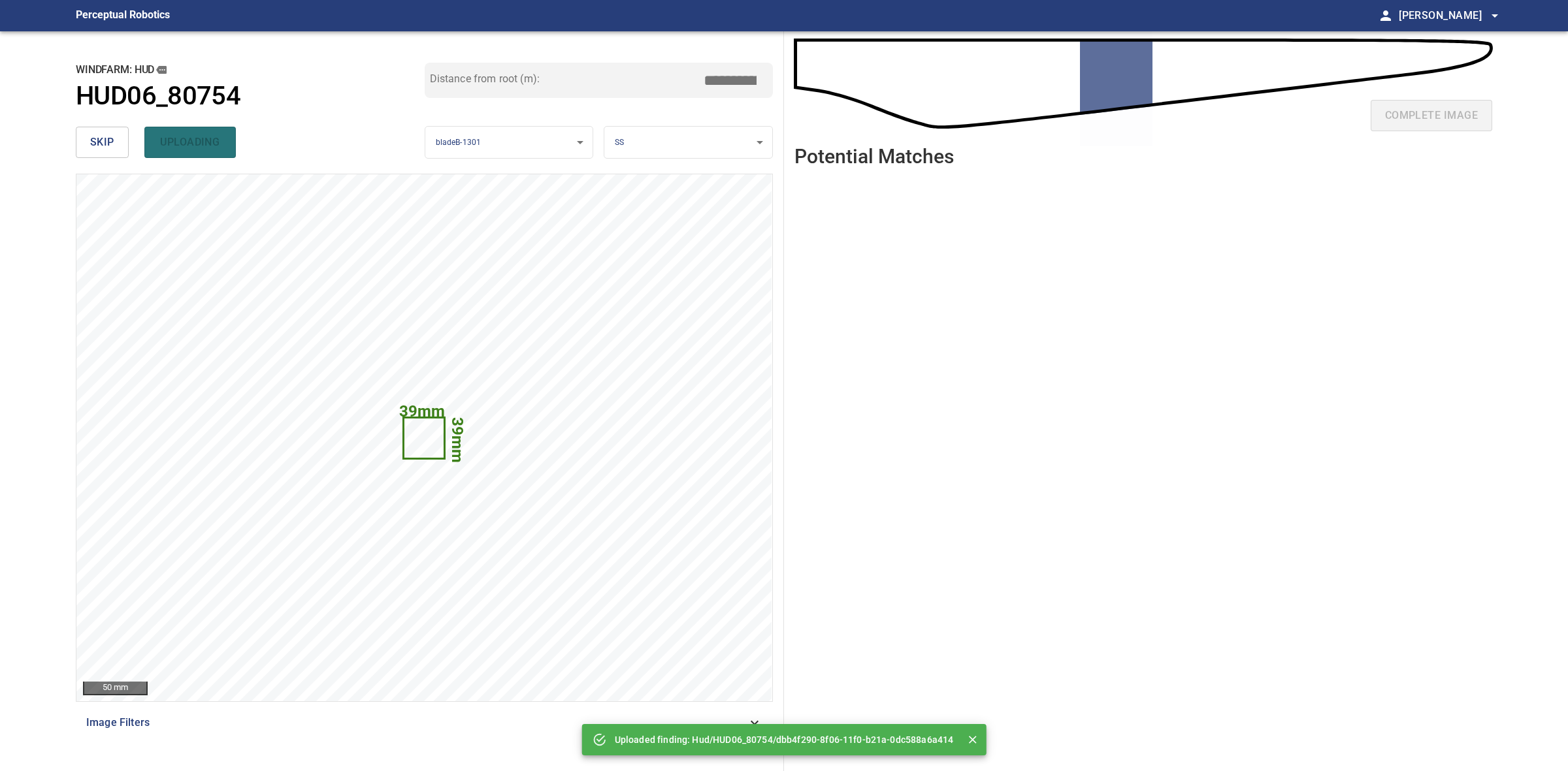
click at [91, 128] on button "skip" at bounding box center [102, 143] width 53 height 32
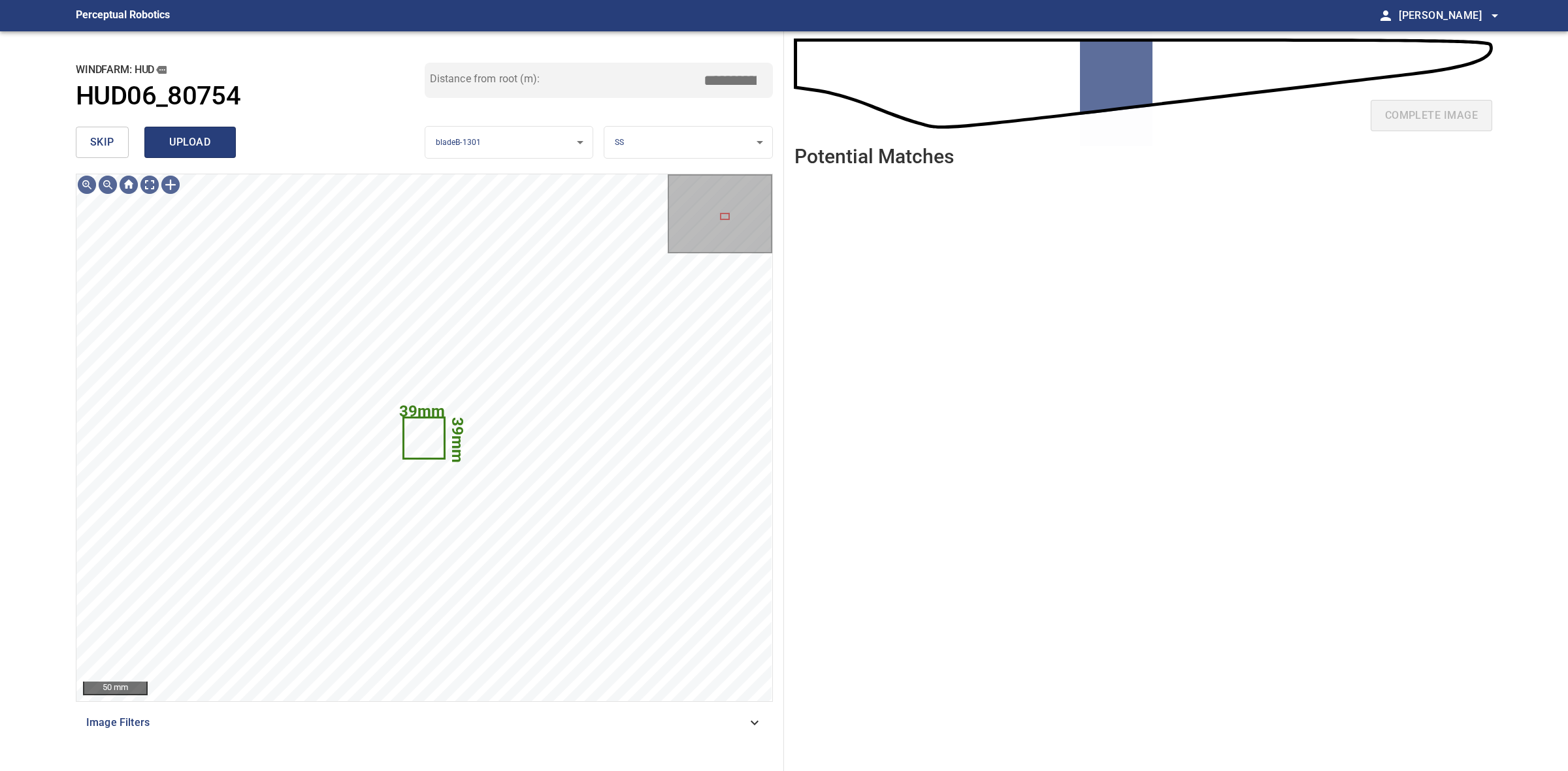
click at [208, 145] on span "upload" at bounding box center [189, 143] width 62 height 19
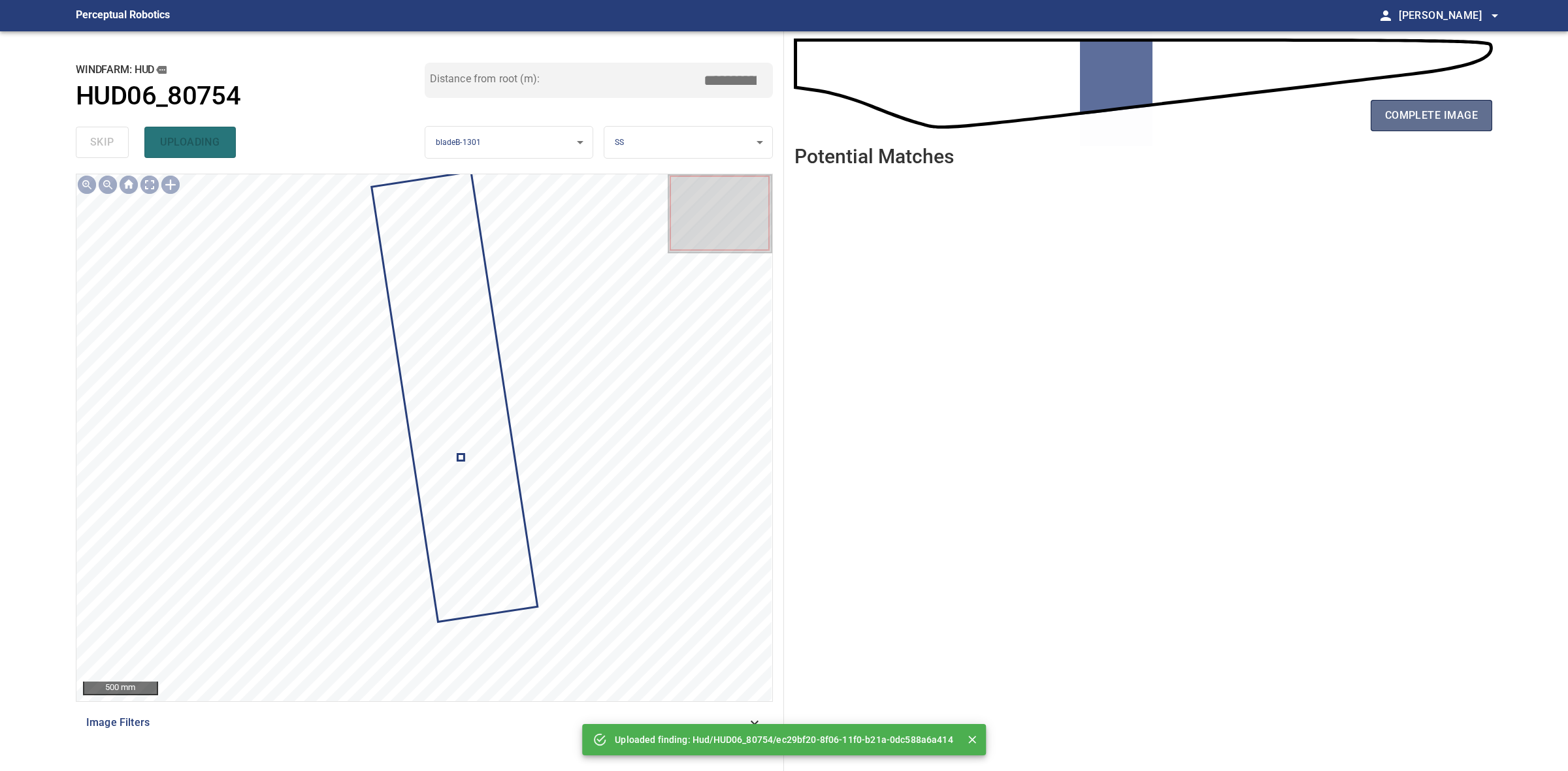
click at [1406, 115] on span "complete image" at bounding box center [1430, 116] width 92 height 19
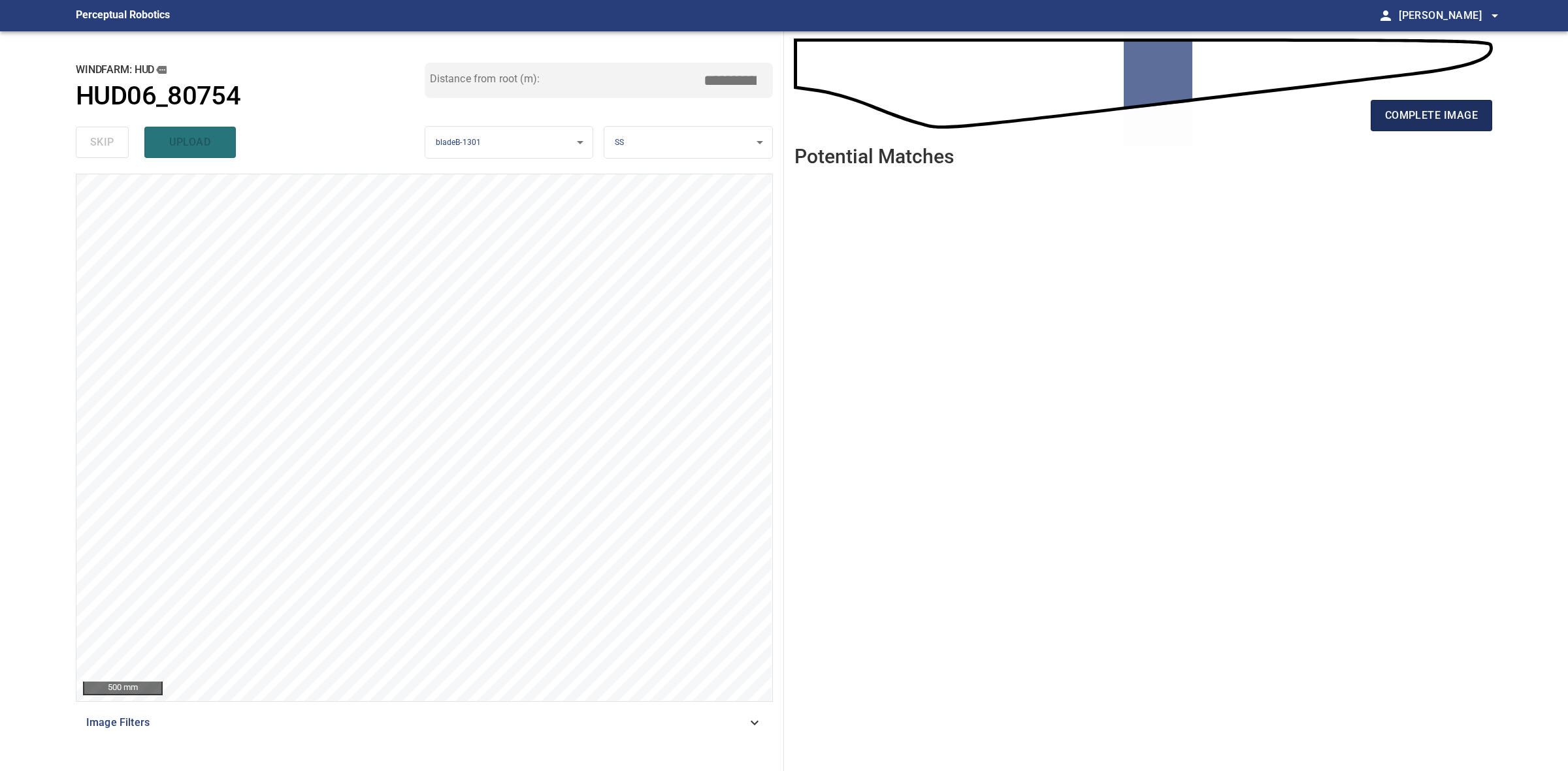
click at [1396, 123] on span "complete image" at bounding box center [1430, 116] width 92 height 19
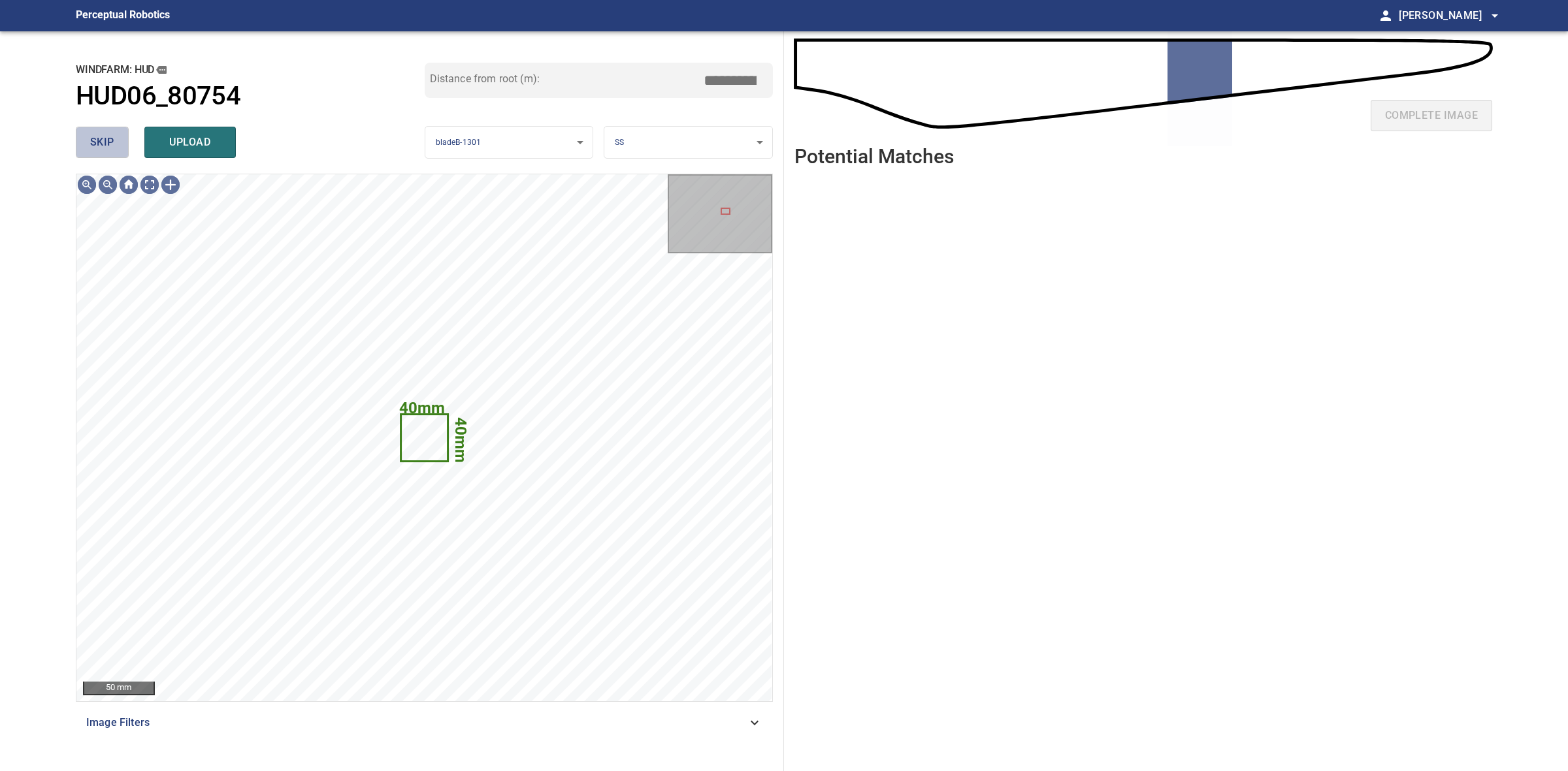
click at [118, 141] on button "skip" at bounding box center [102, 143] width 53 height 32
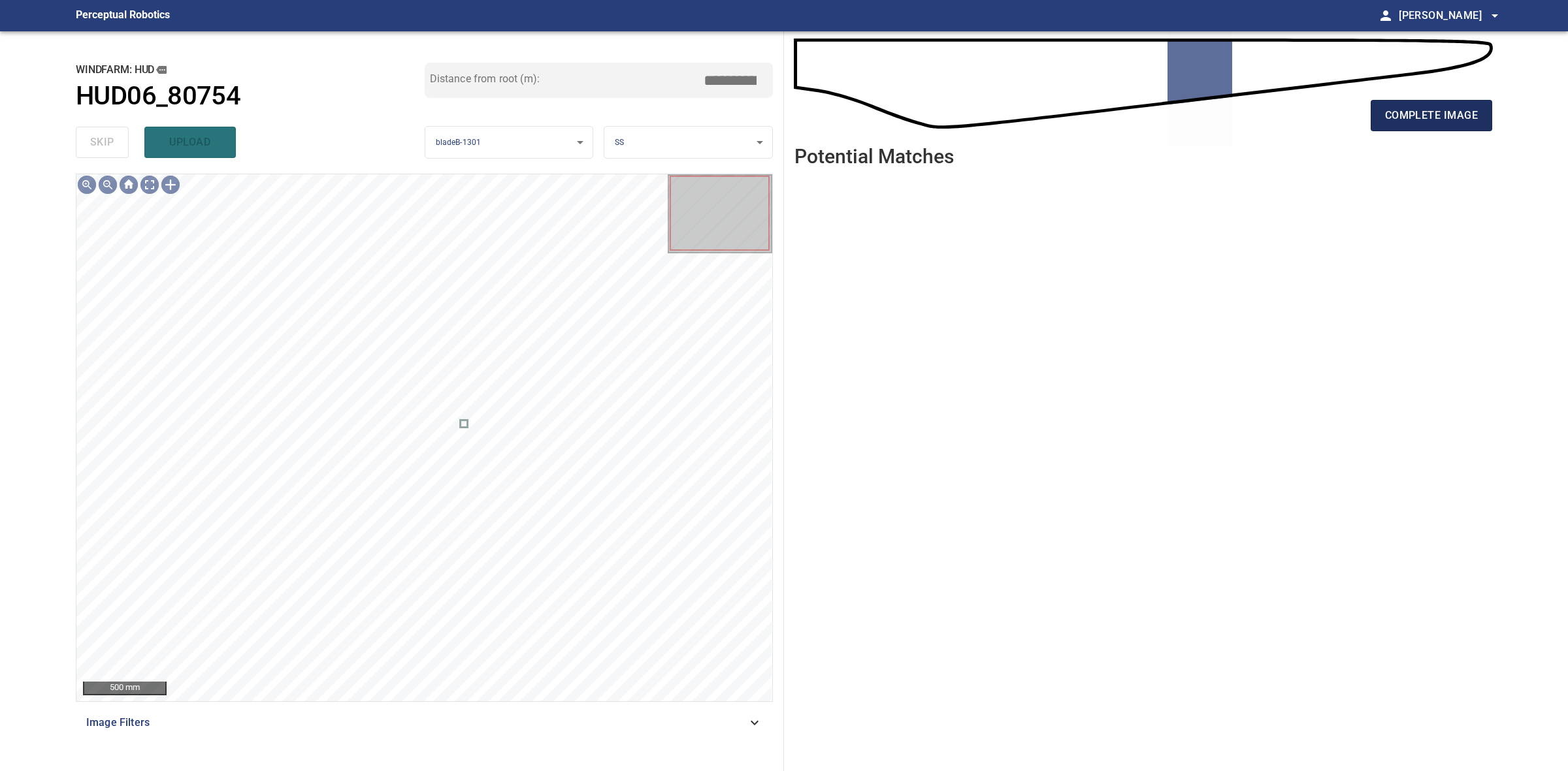
drag, startPoint x: 1360, startPoint y: 103, endPoint x: 1372, endPoint y: 103, distance: 12.0
click at [1363, 103] on div "complete image" at bounding box center [1143, 121] width 697 height 52
click at [1396, 108] on span "complete image" at bounding box center [1430, 116] width 92 height 19
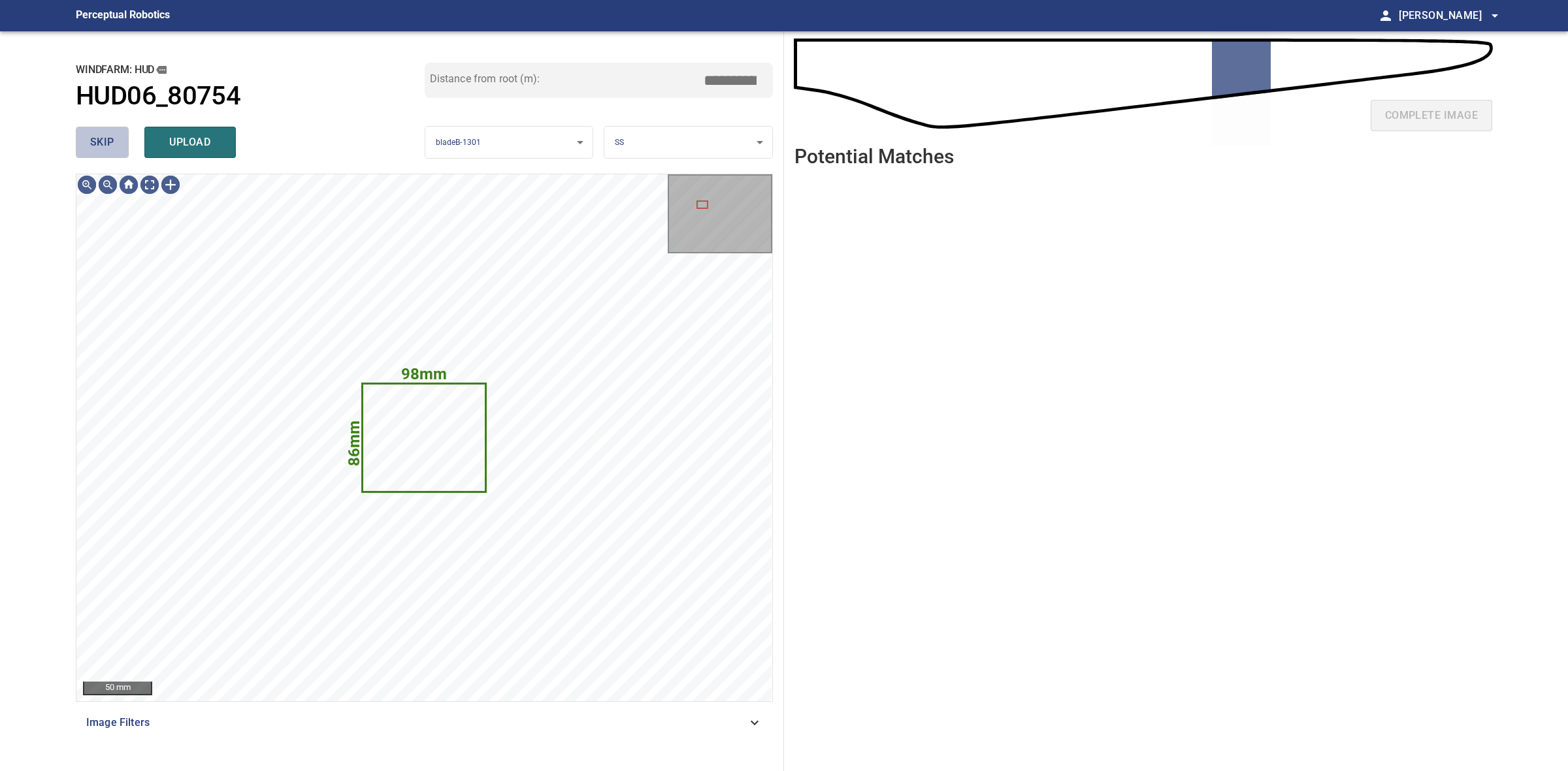
click at [99, 145] on span "skip" at bounding box center [103, 143] width 24 height 19
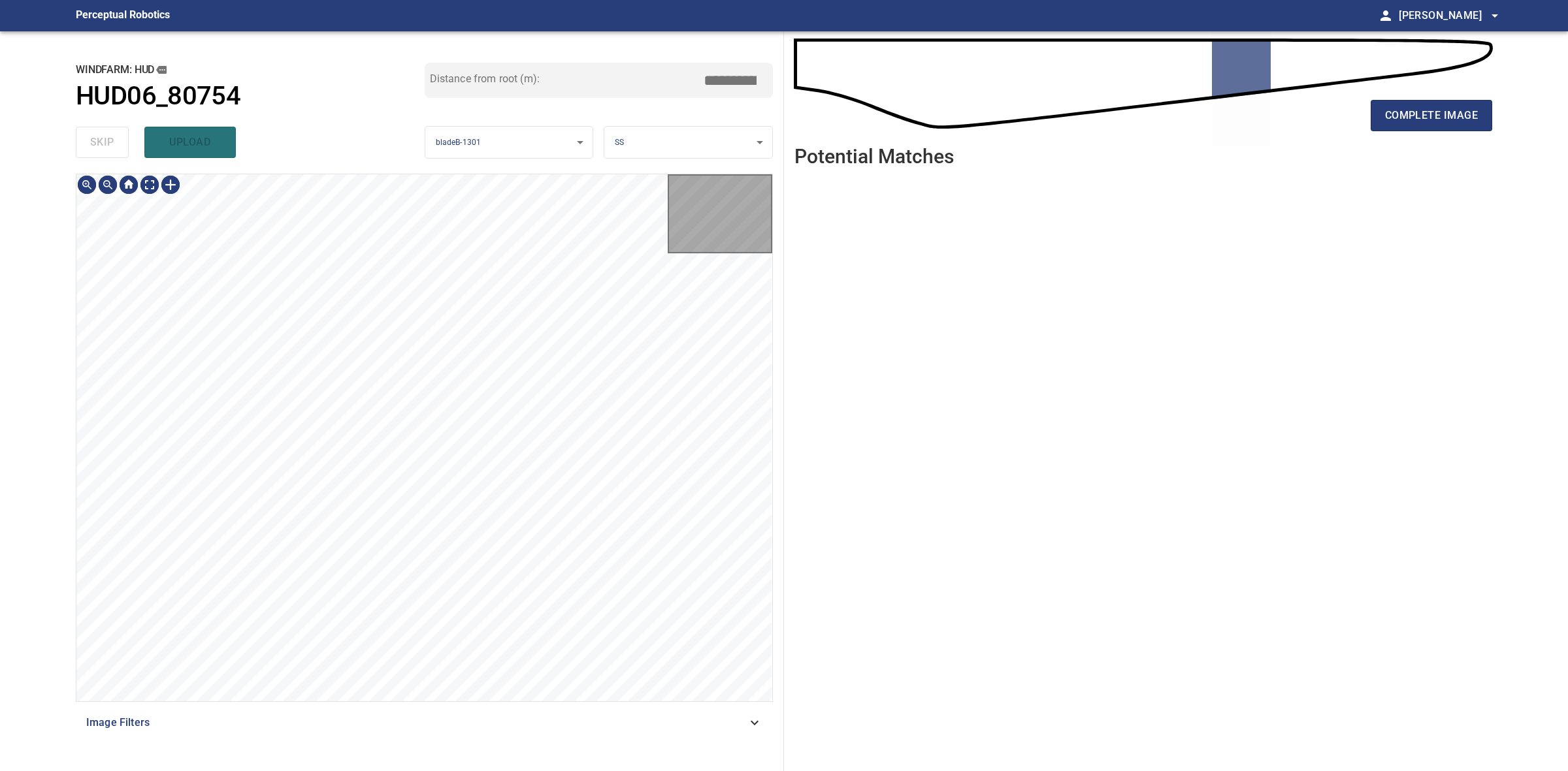
click at [99, 145] on div "skip upload" at bounding box center [250, 142] width 349 height 42
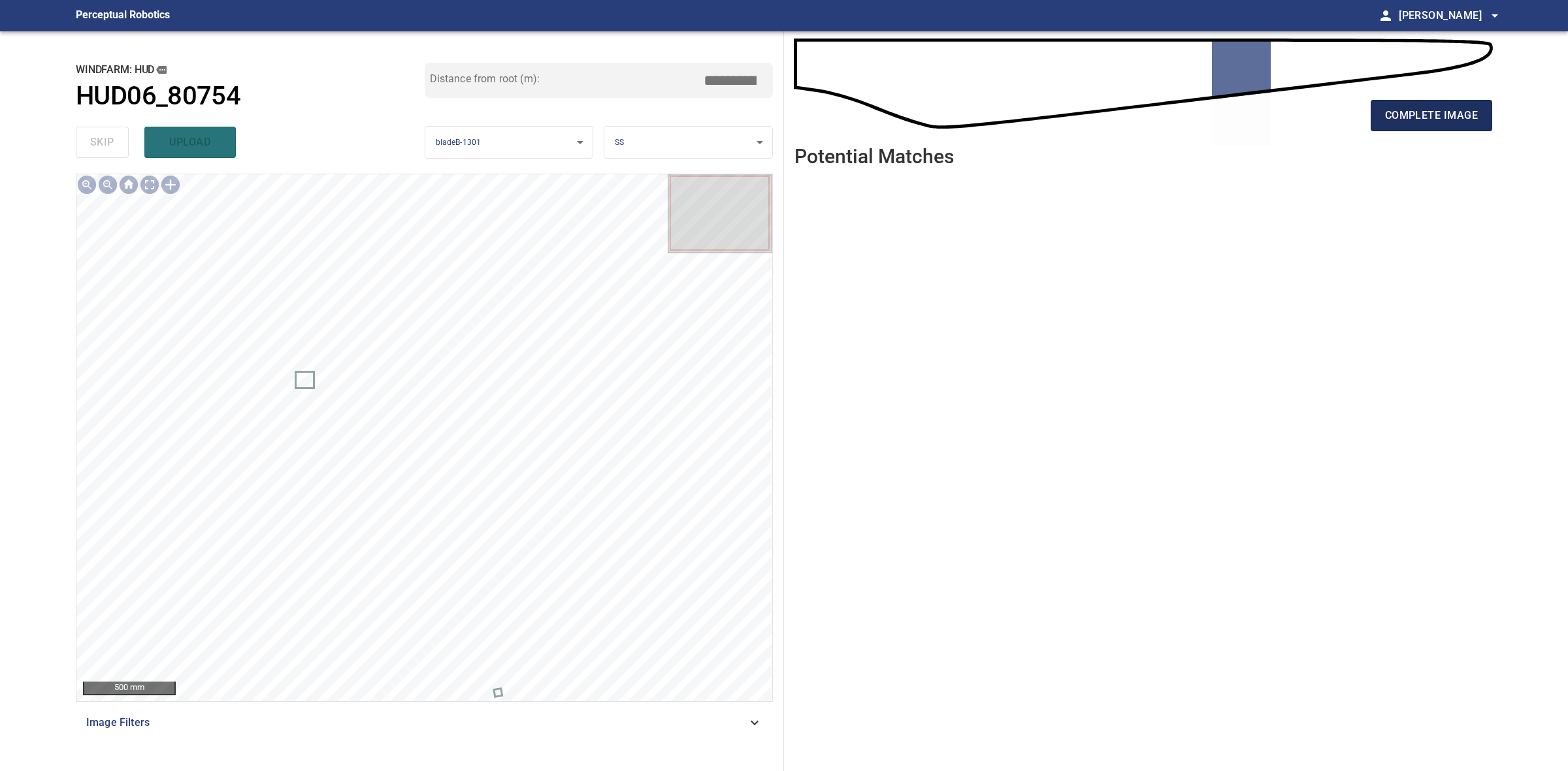
click at [1379, 113] on button "complete image" at bounding box center [1431, 116] width 121 height 32
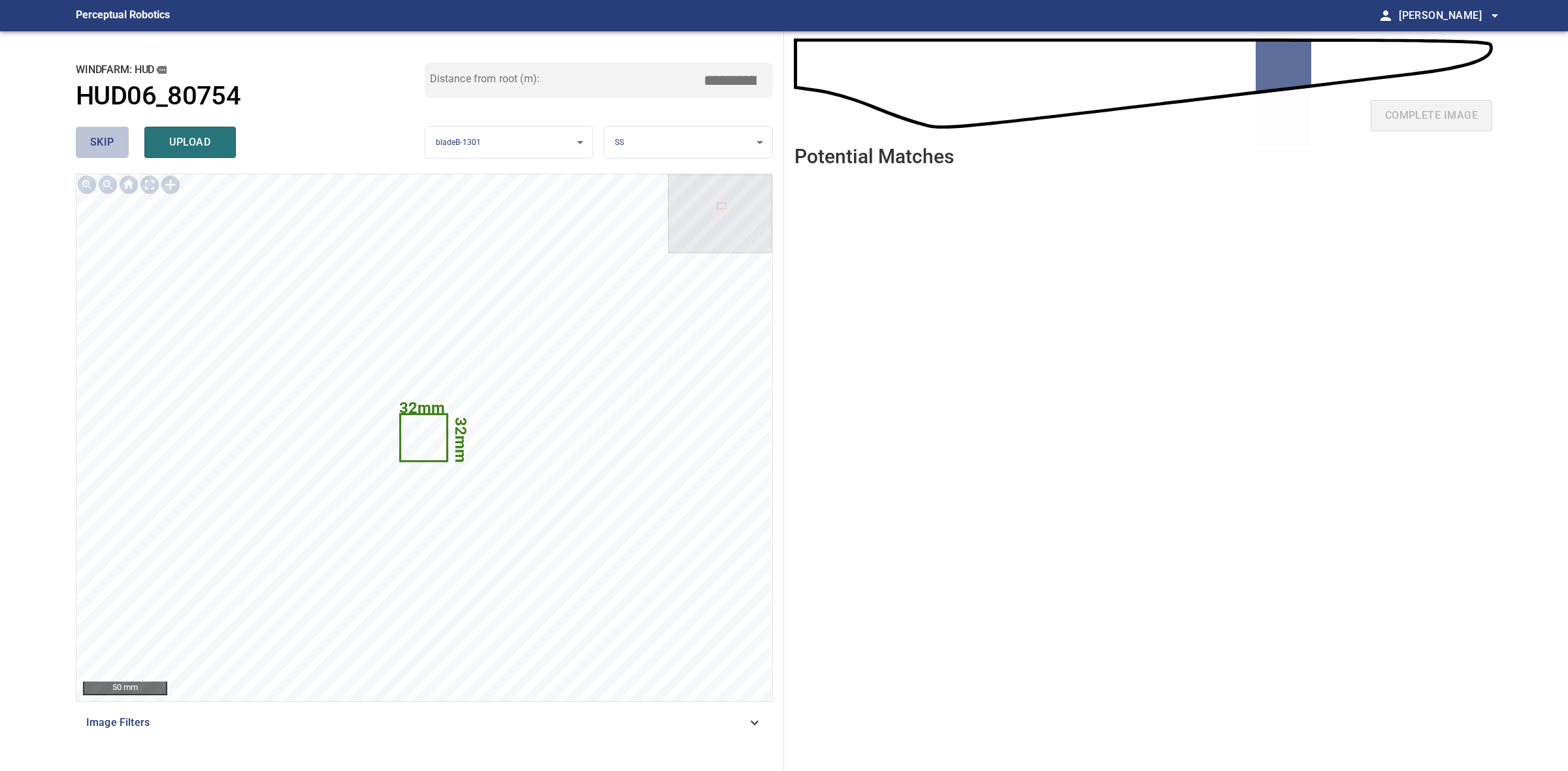
click at [79, 145] on button "skip" at bounding box center [102, 143] width 53 height 32
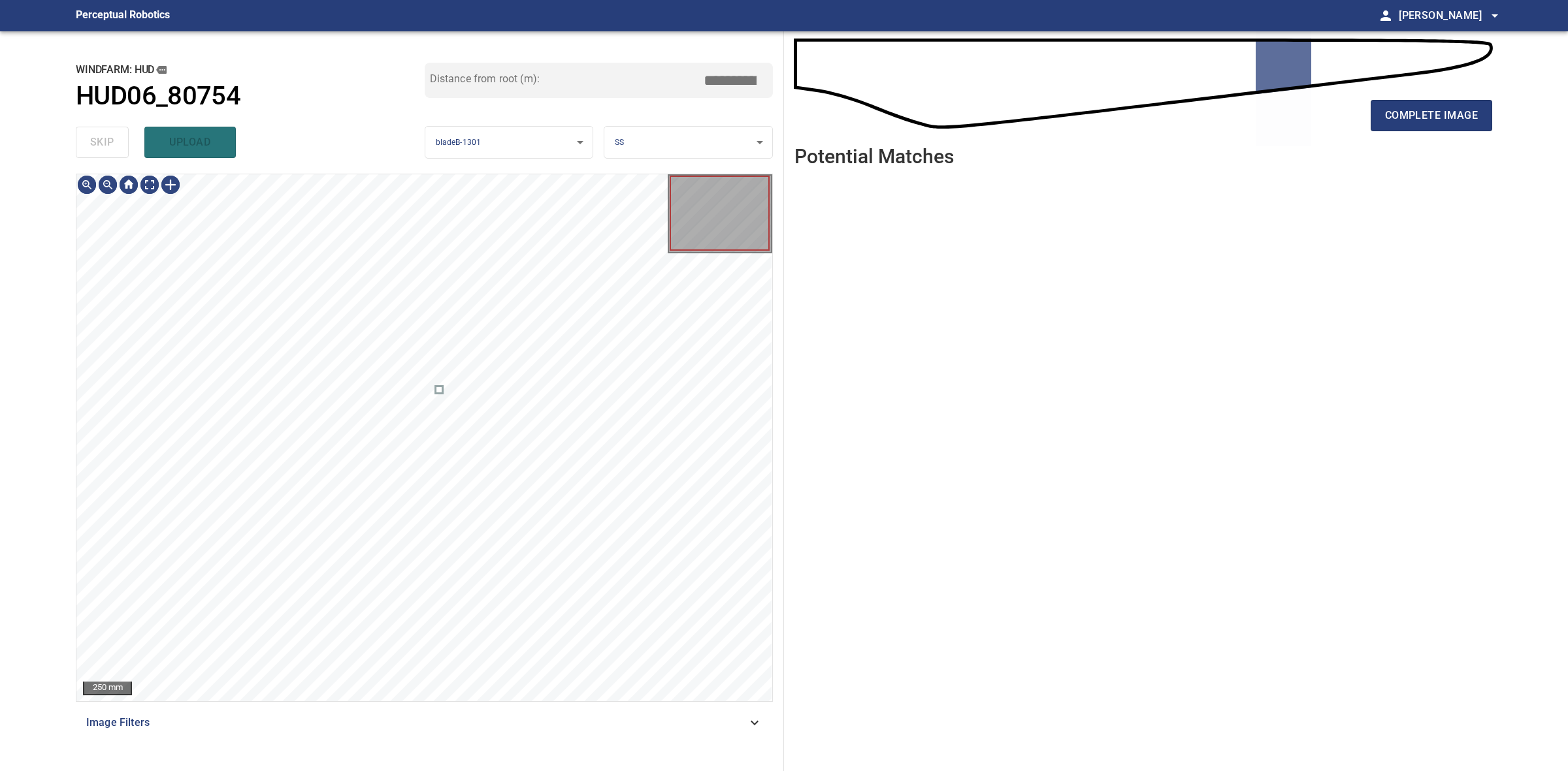
click at [79, 145] on div "skip upload" at bounding box center [250, 142] width 349 height 42
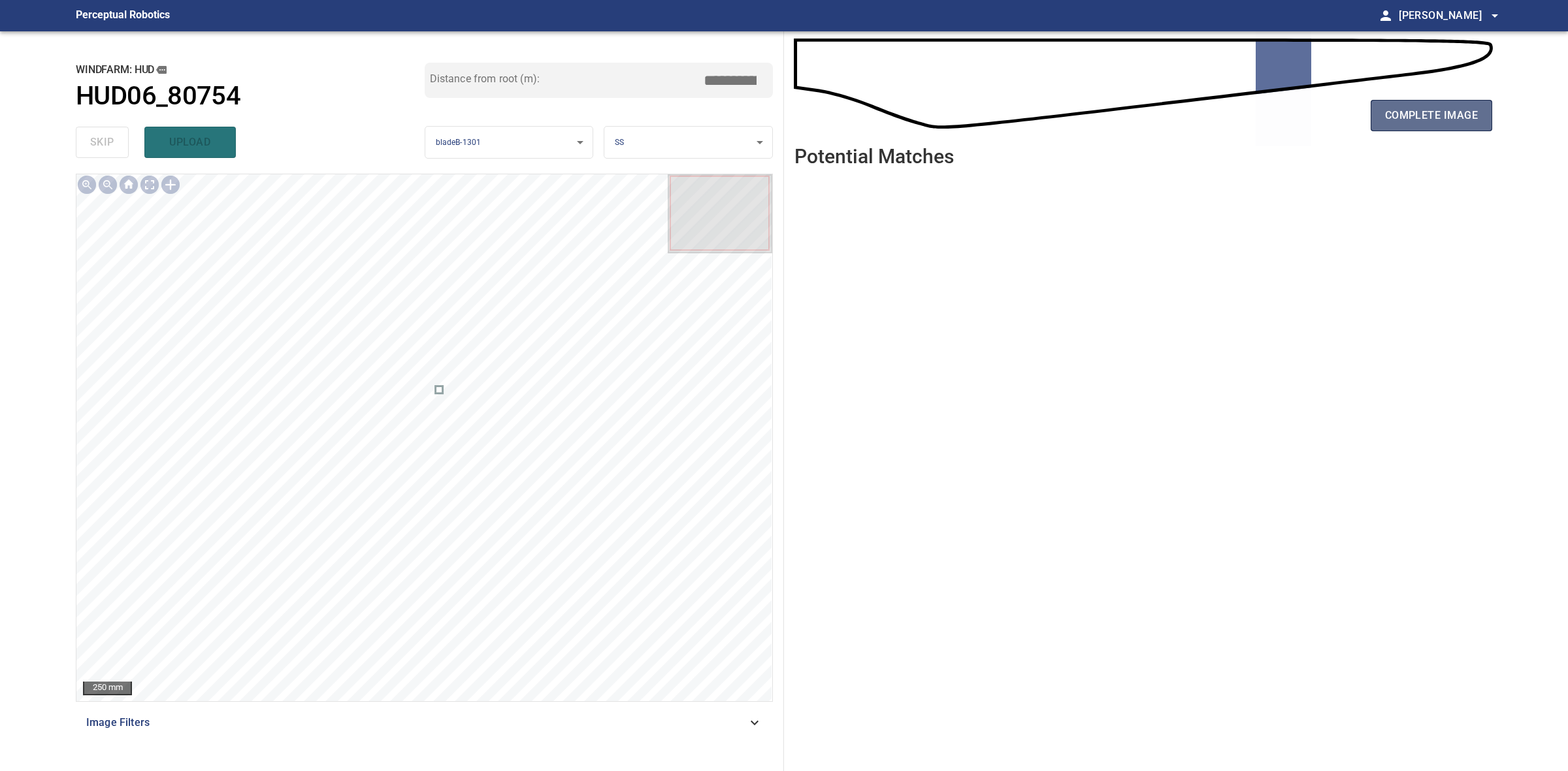
click at [1375, 121] on button "complete image" at bounding box center [1431, 116] width 121 height 32
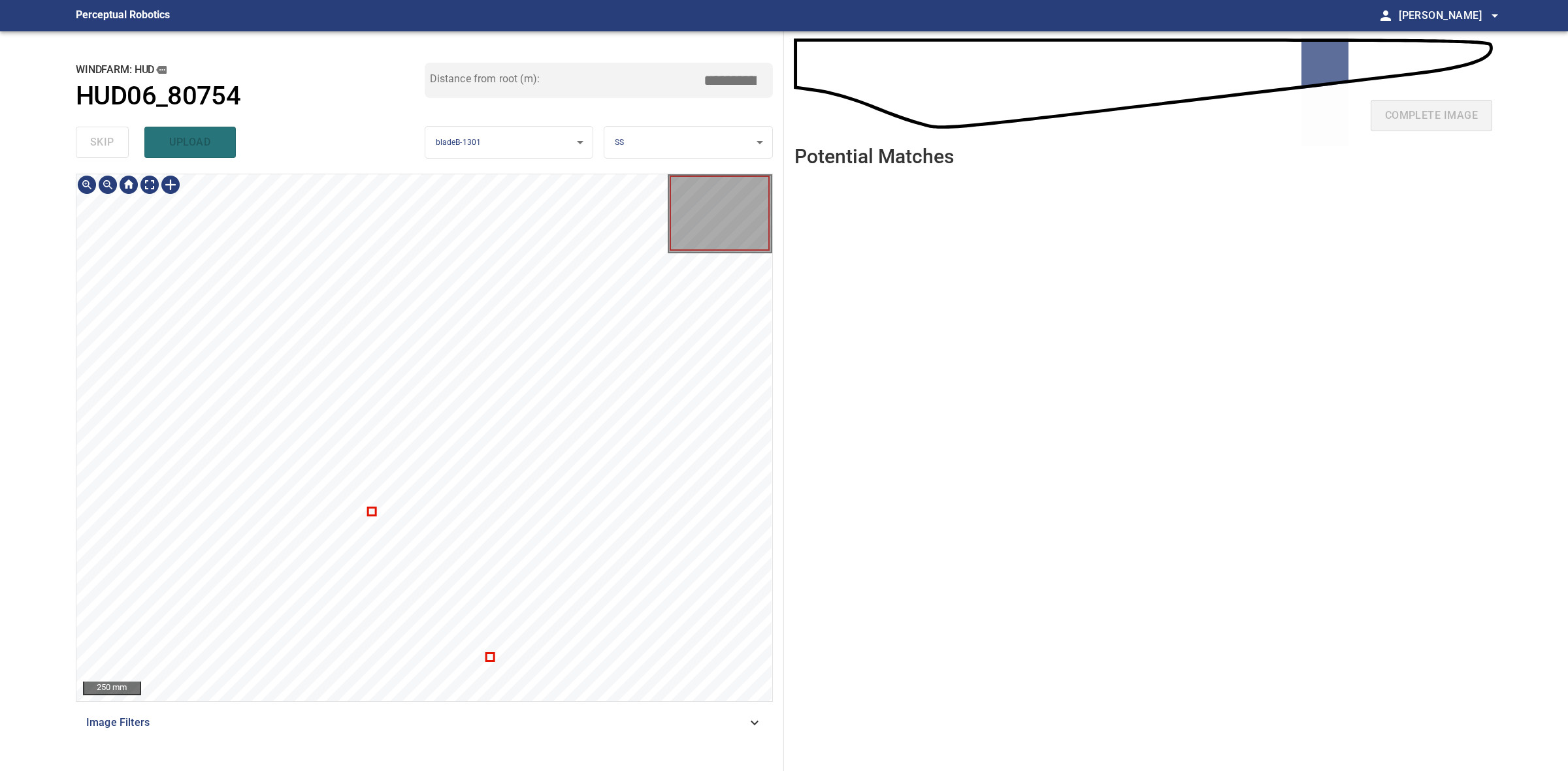
click at [372, 510] on div at bounding box center [424, 437] width 695 height 527
click at [372, 516] on div at bounding box center [424, 437] width 695 height 527
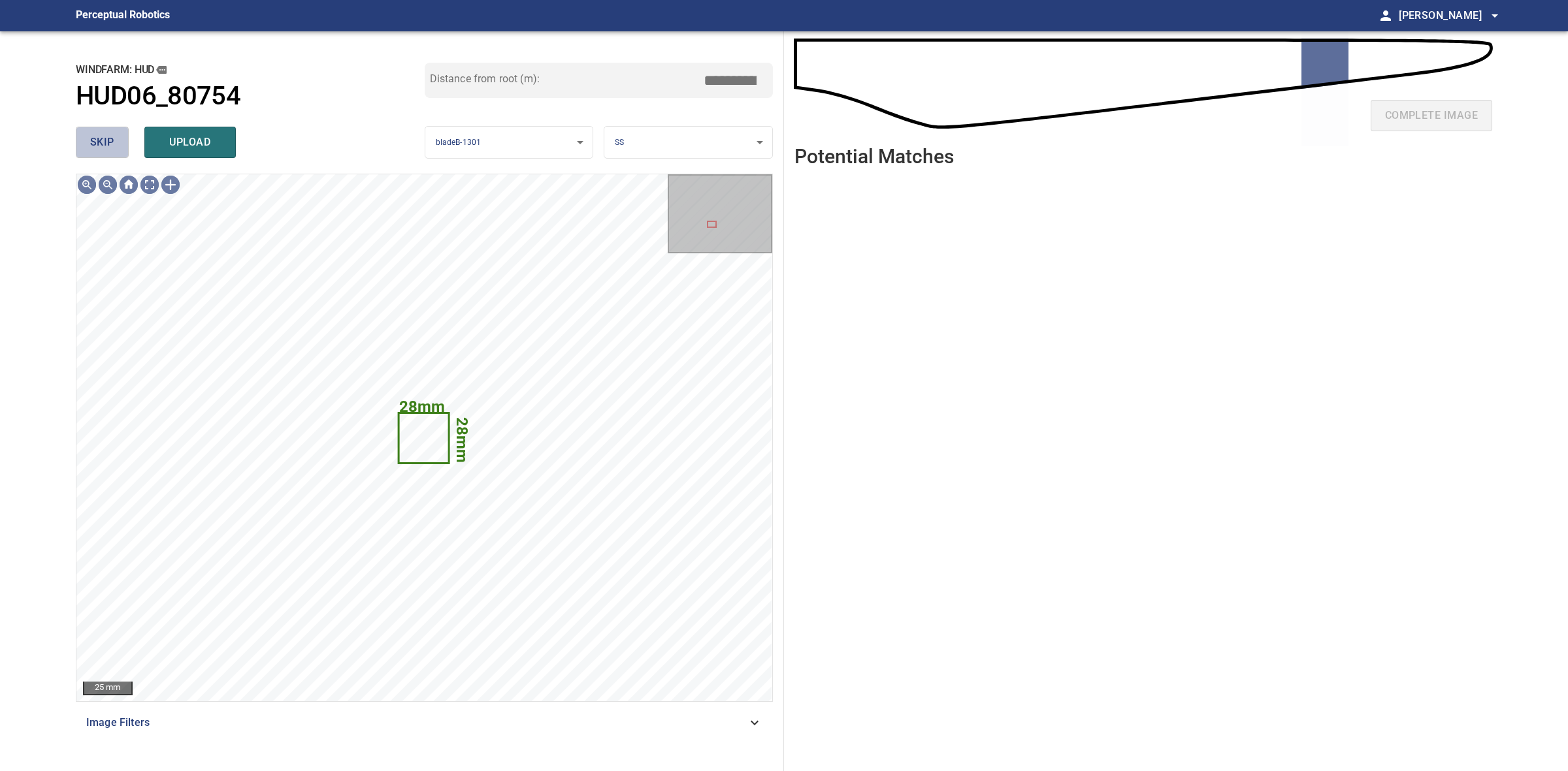
click at [113, 134] on span "skip" at bounding box center [103, 143] width 24 height 19
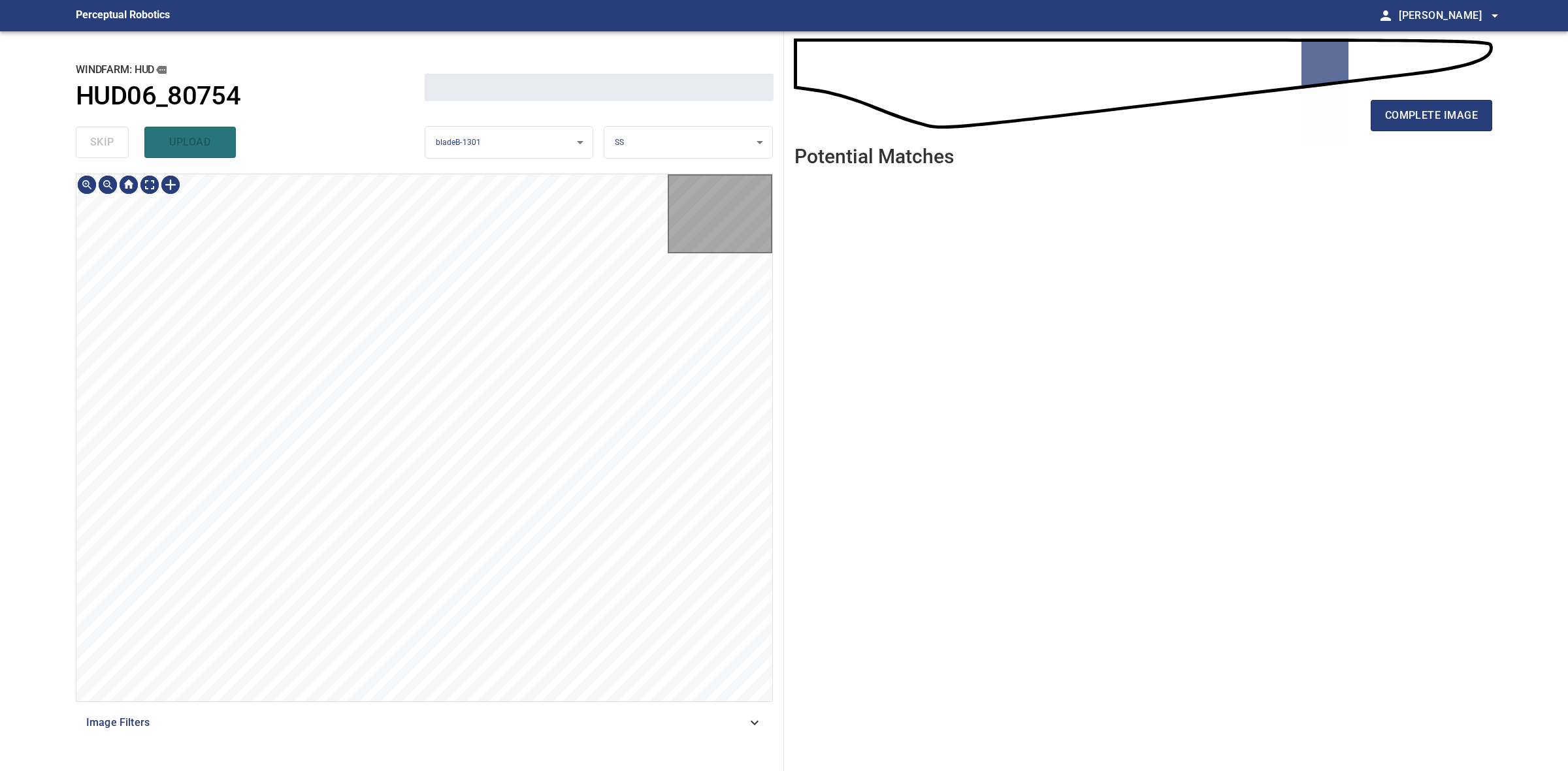
click at [113, 134] on div "skip upload" at bounding box center [250, 142] width 349 height 42
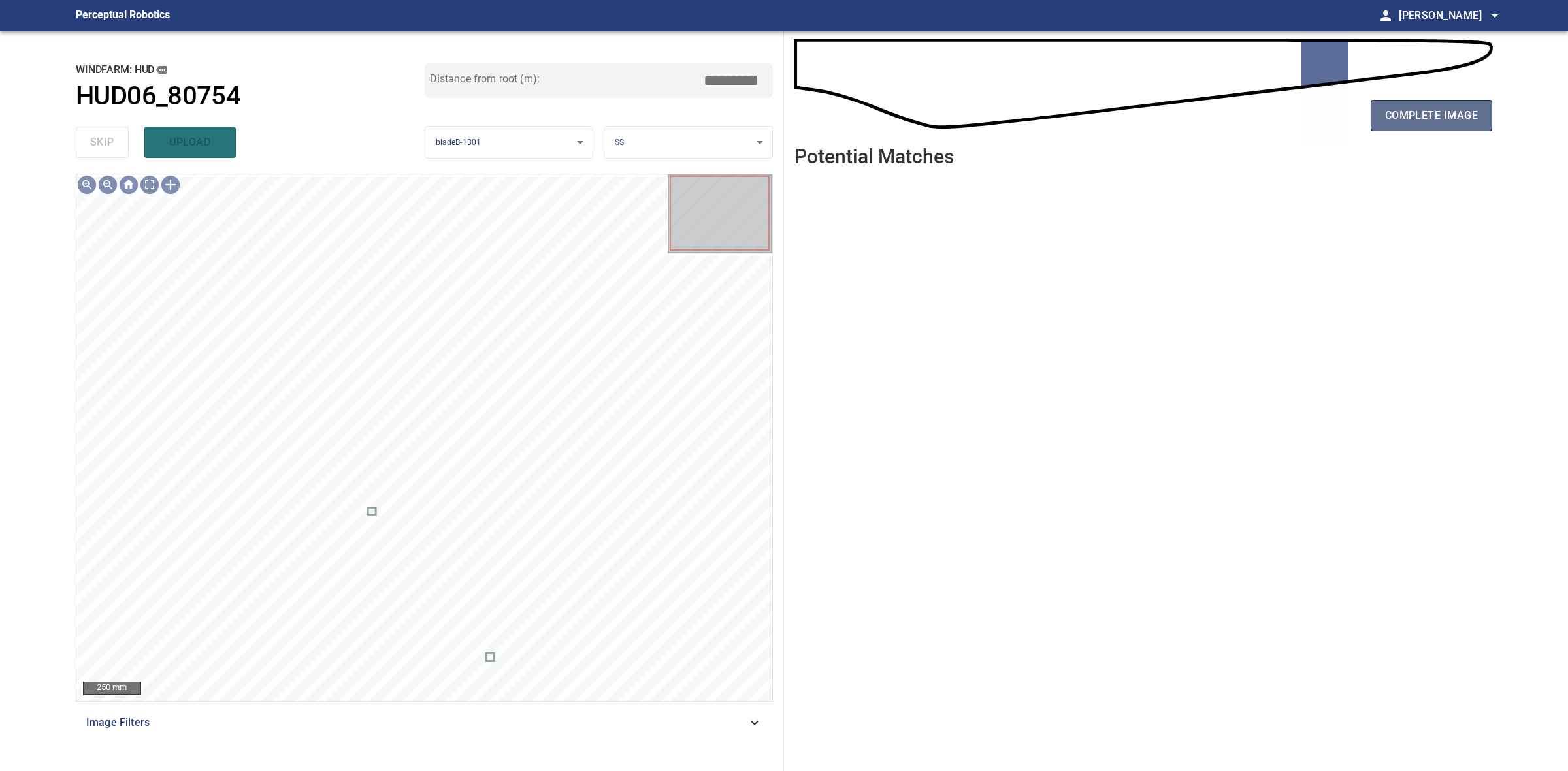
click at [1386, 119] on span "complete image" at bounding box center [1430, 116] width 92 height 19
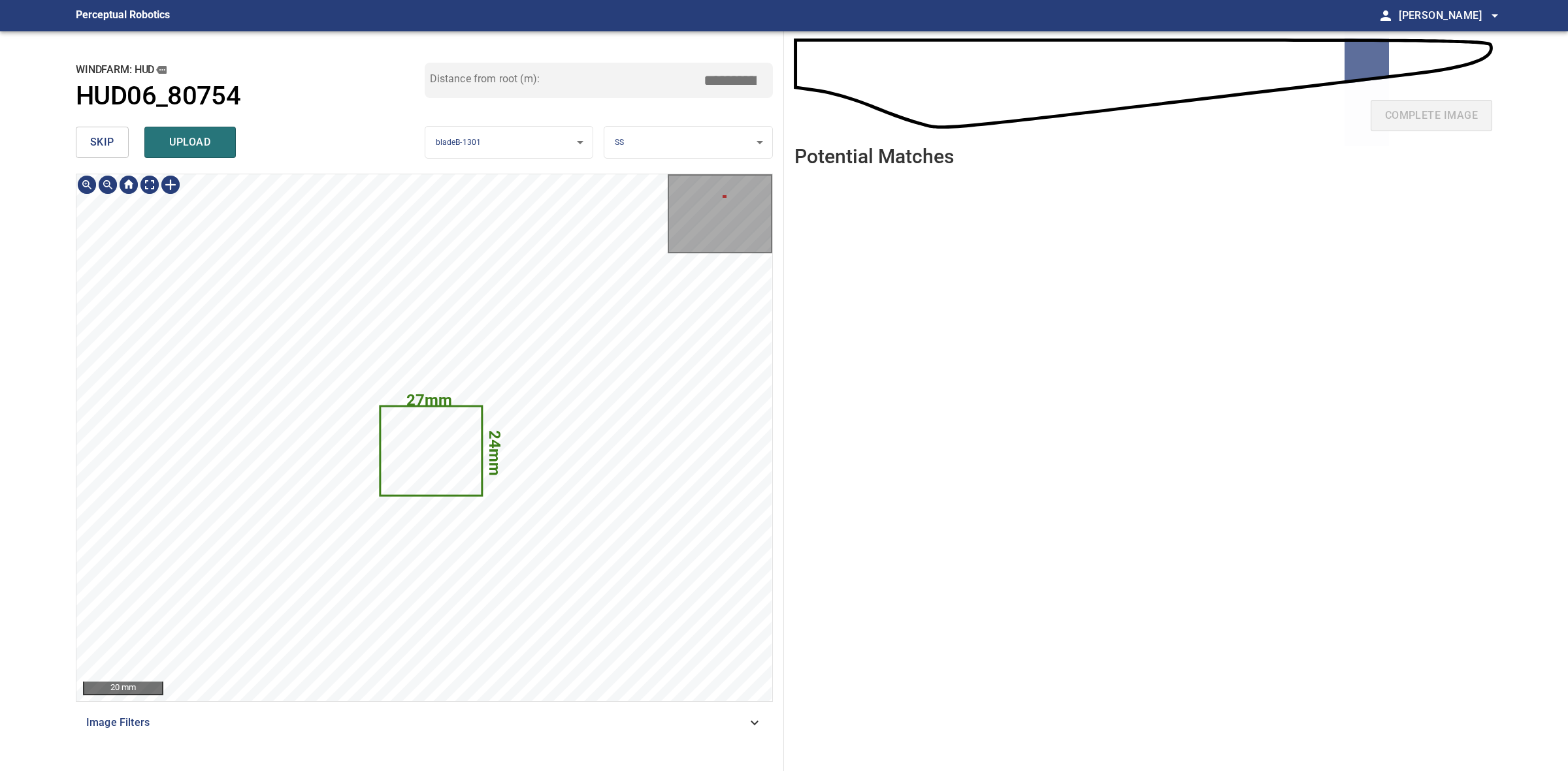
click at [79, 132] on button "skip" at bounding box center [102, 143] width 53 height 32
click at [84, 132] on button "skip" at bounding box center [102, 143] width 53 height 32
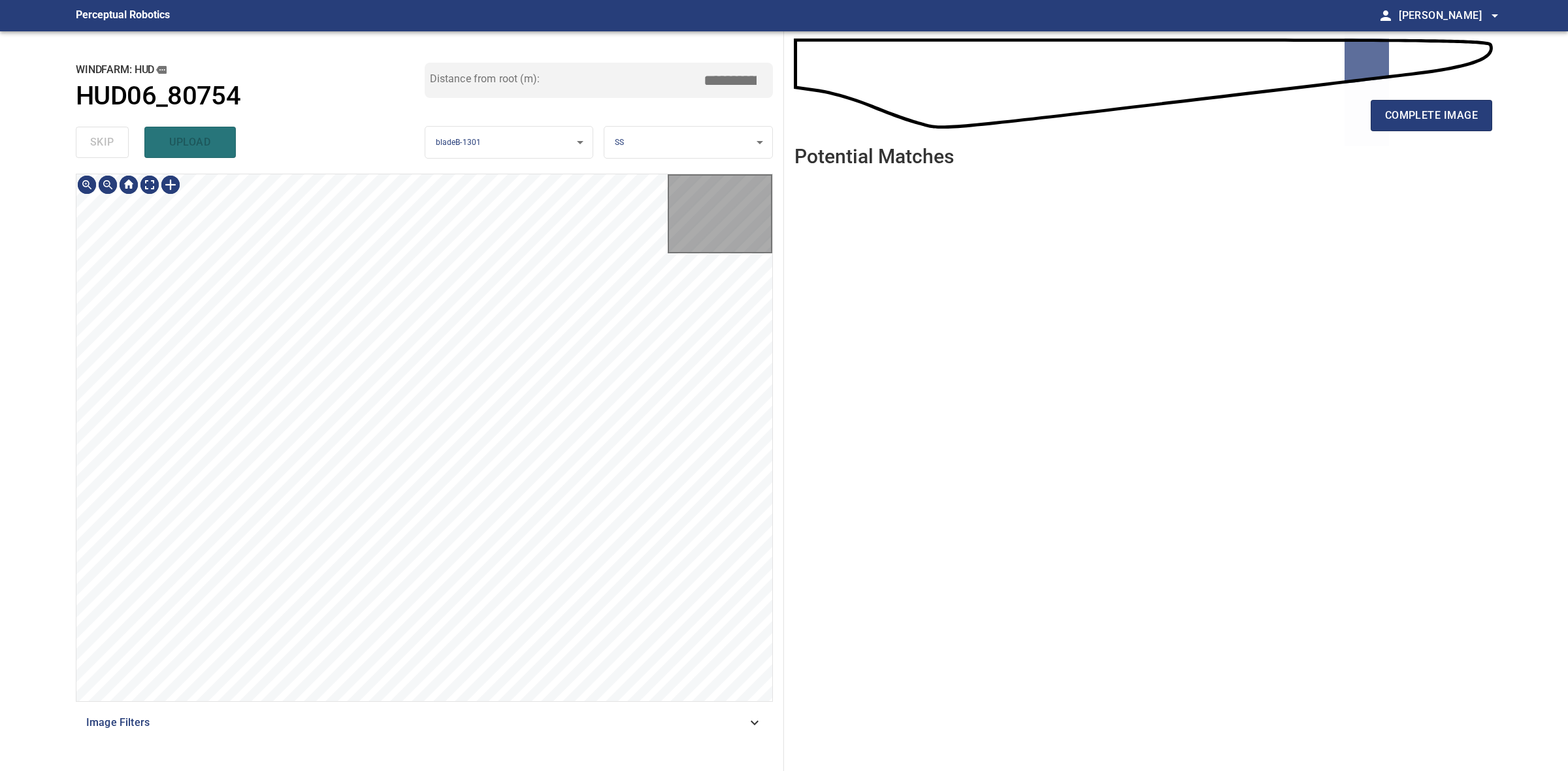
type input "*****"
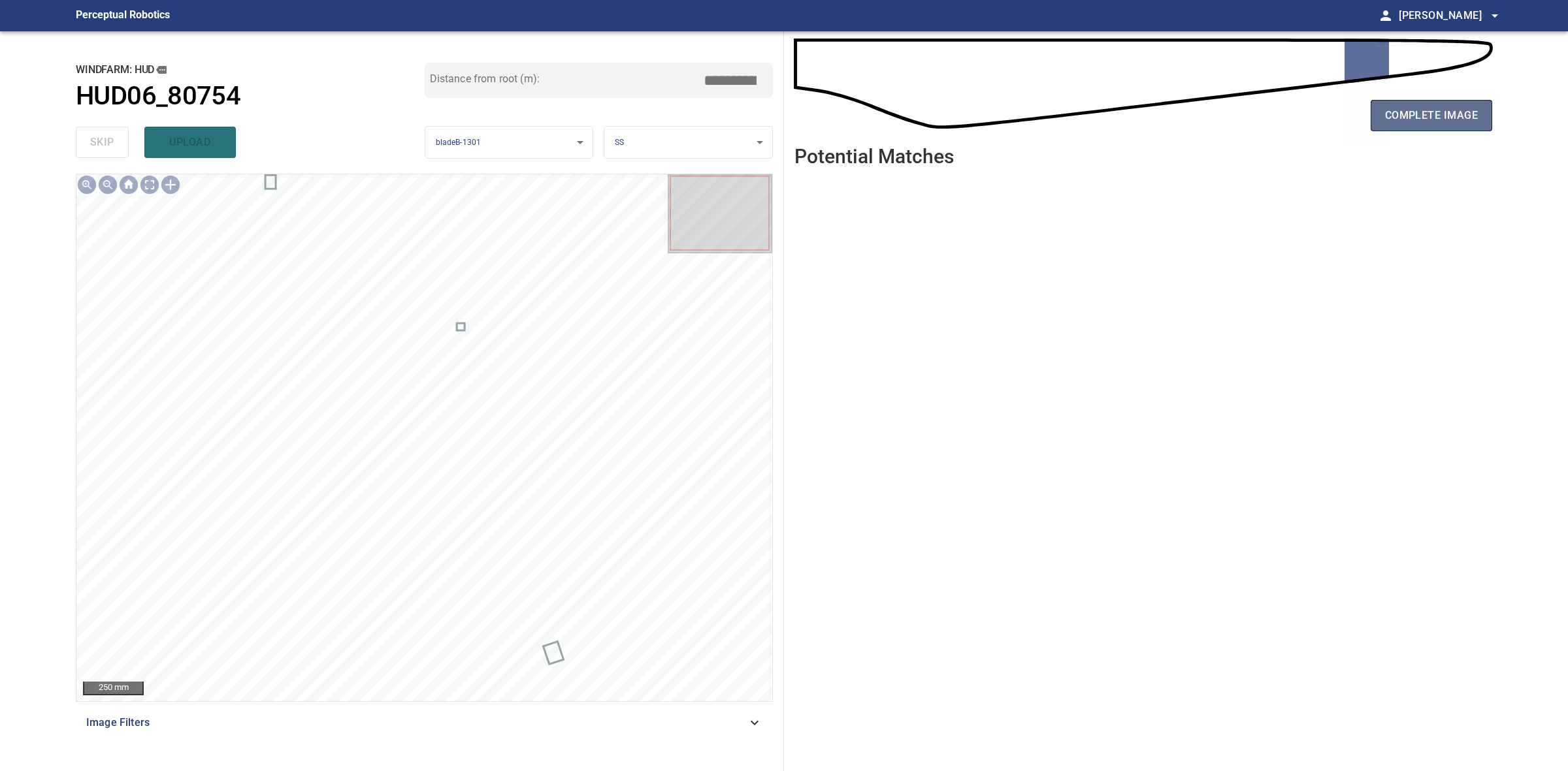
click at [1396, 118] on span "complete image" at bounding box center [1430, 116] width 92 height 19
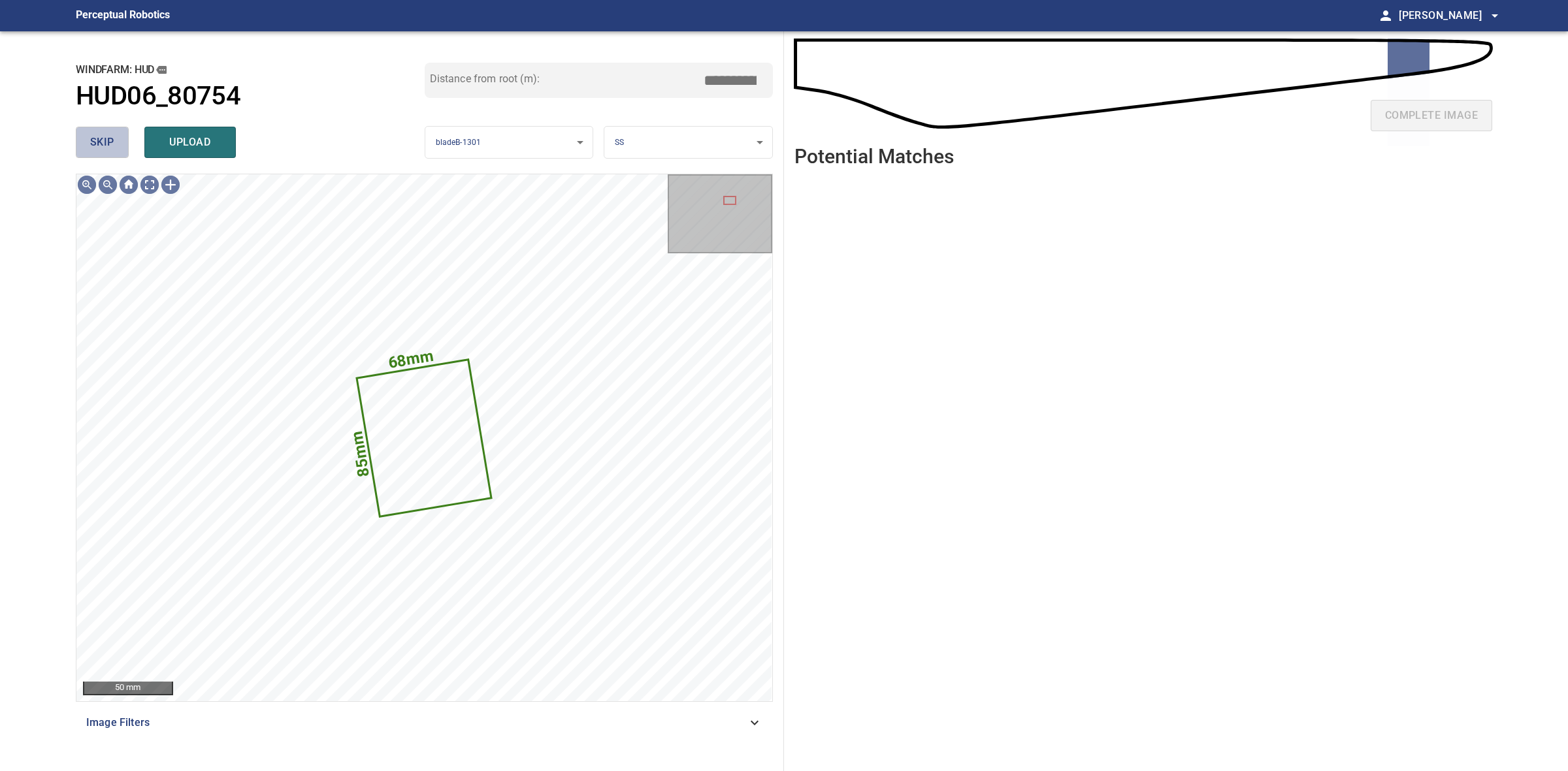
click at [100, 131] on button "skip" at bounding box center [102, 143] width 53 height 32
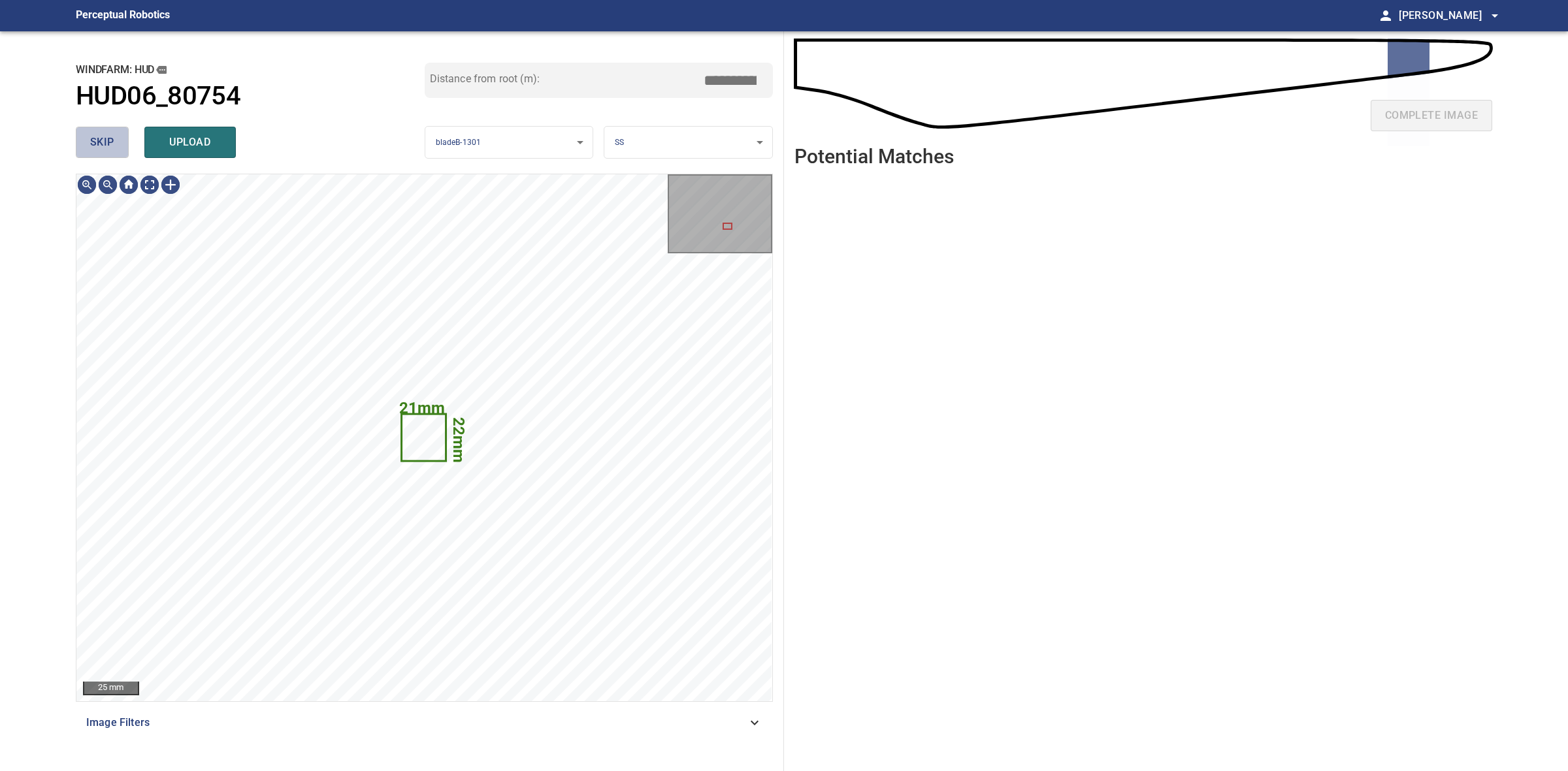
drag, startPoint x: 100, startPoint y: 131, endPoint x: 95, endPoint y: 121, distance: 11.2
click at [95, 121] on div "skip upload" at bounding box center [250, 142] width 349 height 42
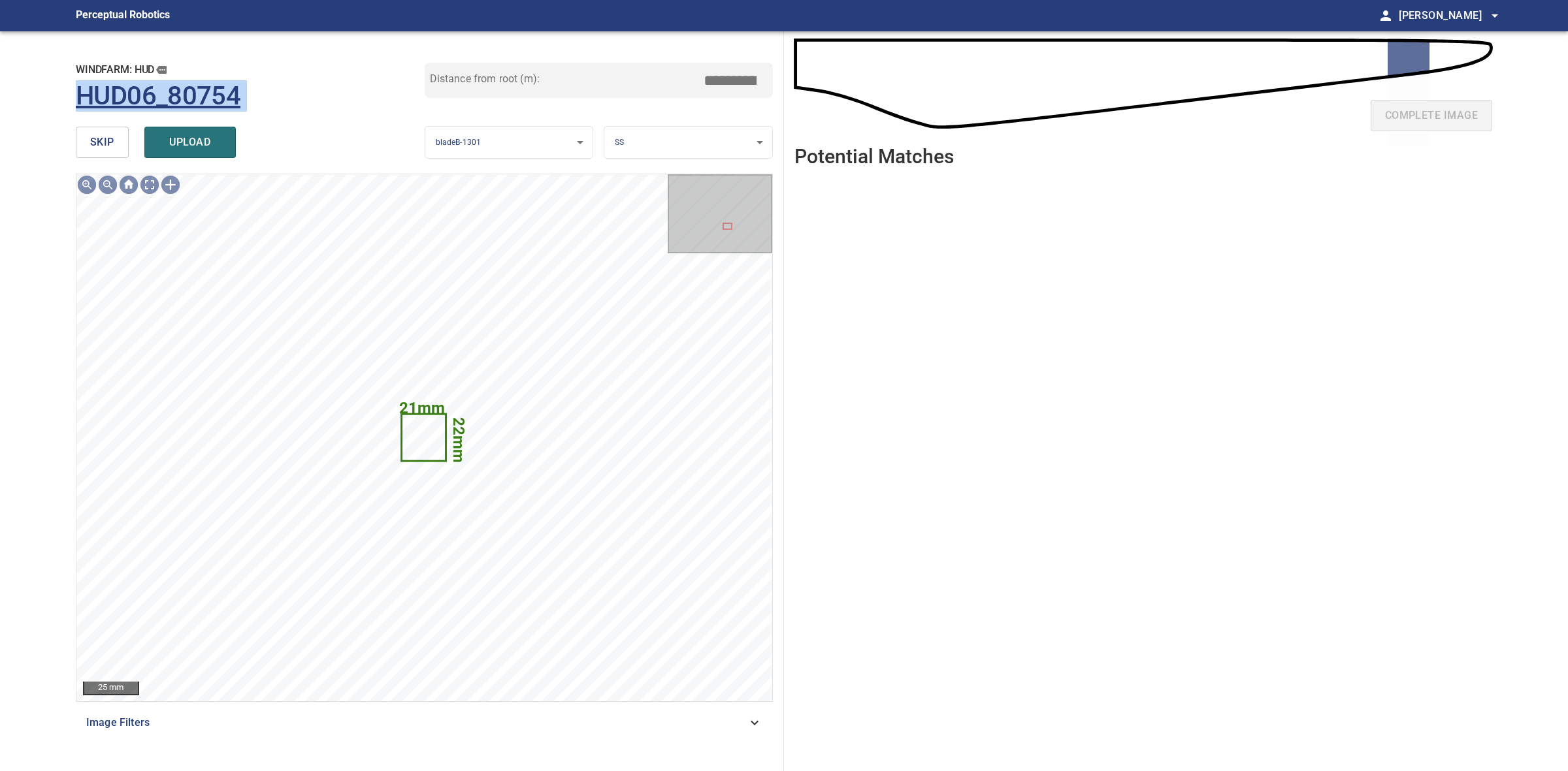
drag, startPoint x: 95, startPoint y: 119, endPoint x: 95, endPoint y: 111, distance: 8.0
click at [95, 113] on div "windfarm: Hud HUD06_80754 Distance from root (m): *****" at bounding box center [424, 91] width 697 height 59
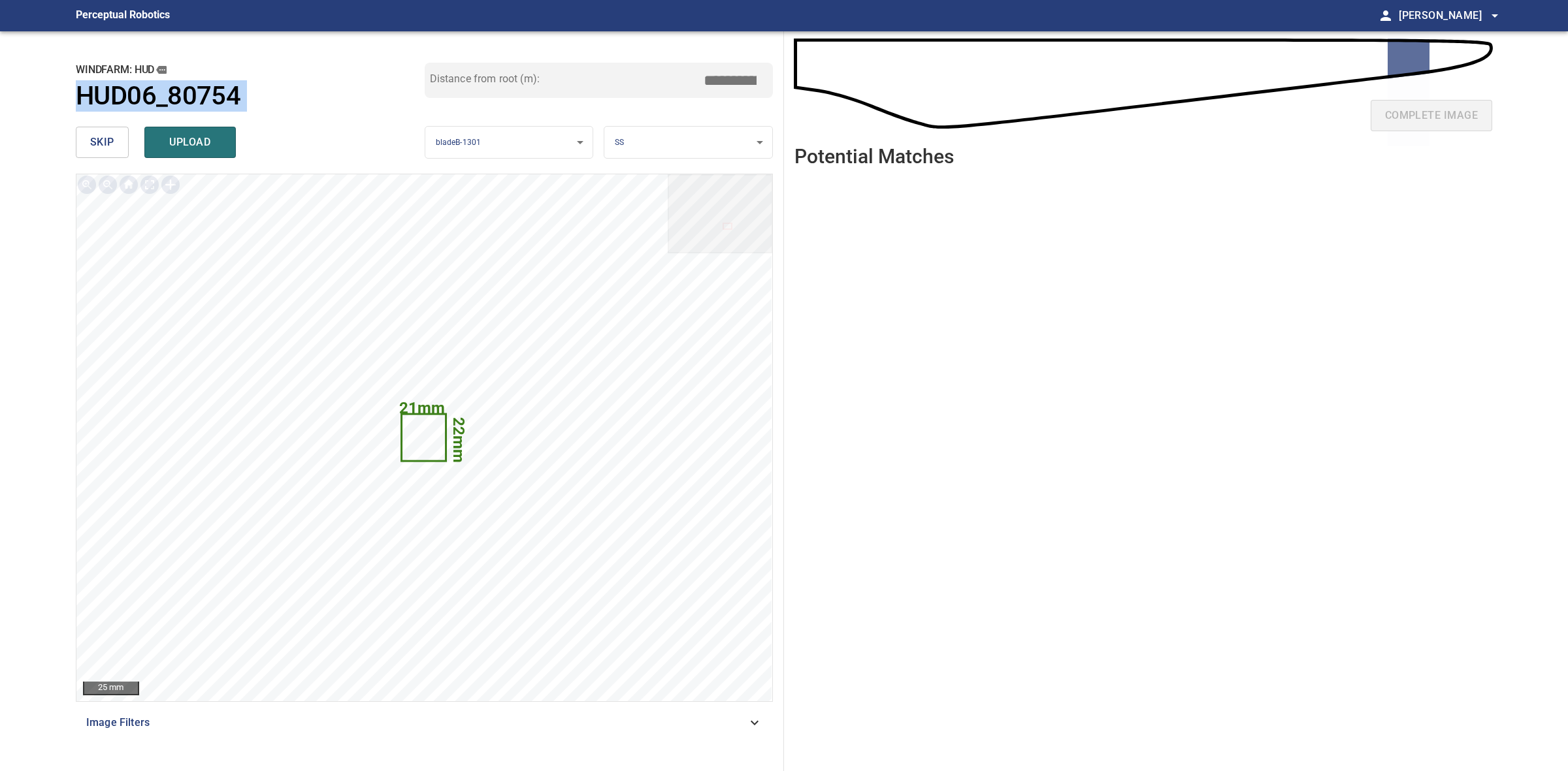
click at [76, 110] on div at bounding box center [76, 110] width 0 height 0
click at [112, 132] on div "Translator Write Alternatives Dictionary The dictionary is unavailable for this…" at bounding box center [193, 304] width 236 height 343
click at [112, 132] on button "skip" at bounding box center [102, 143] width 53 height 32
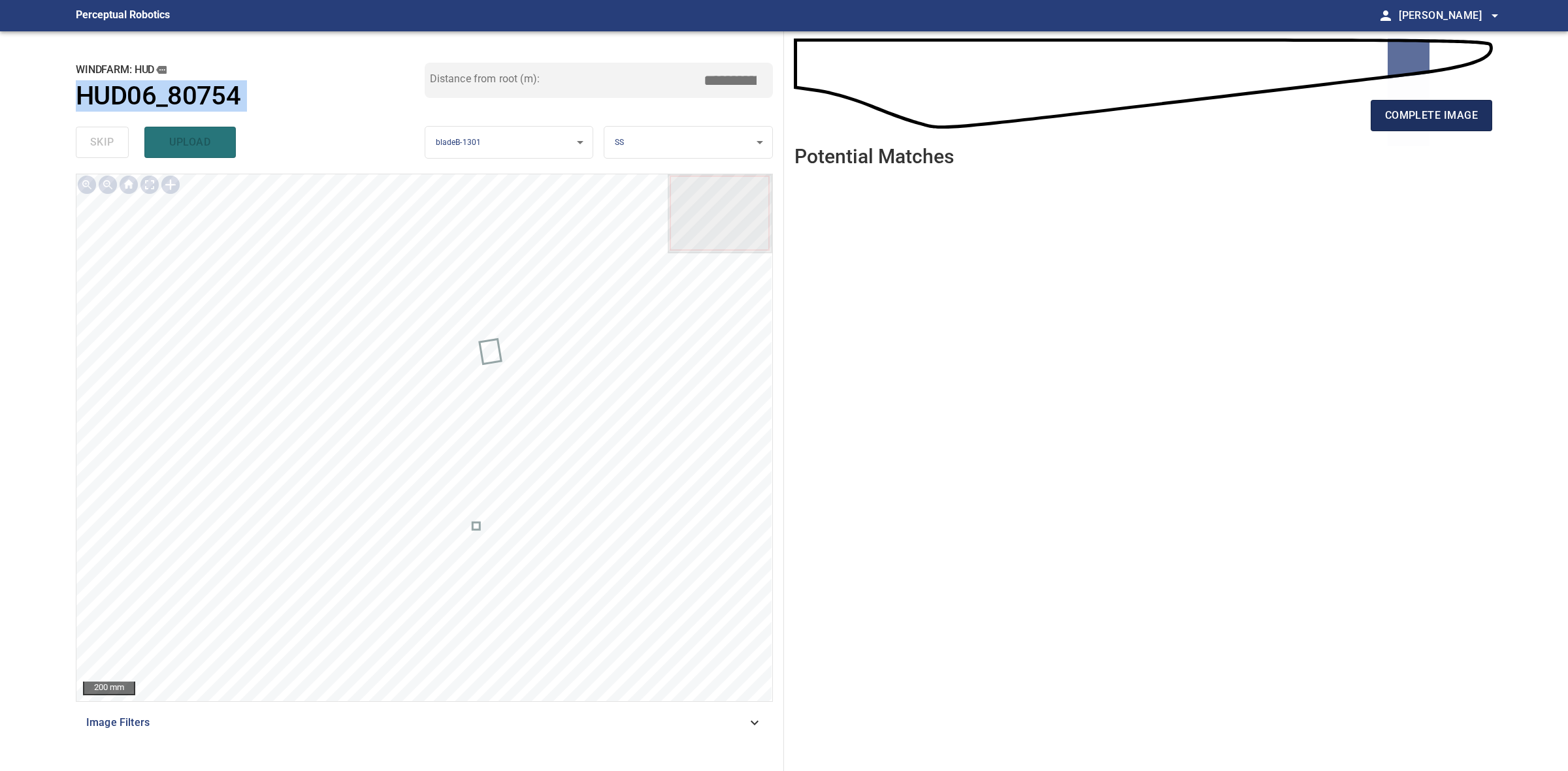
click at [1440, 117] on span "complete image" at bounding box center [1430, 116] width 92 height 19
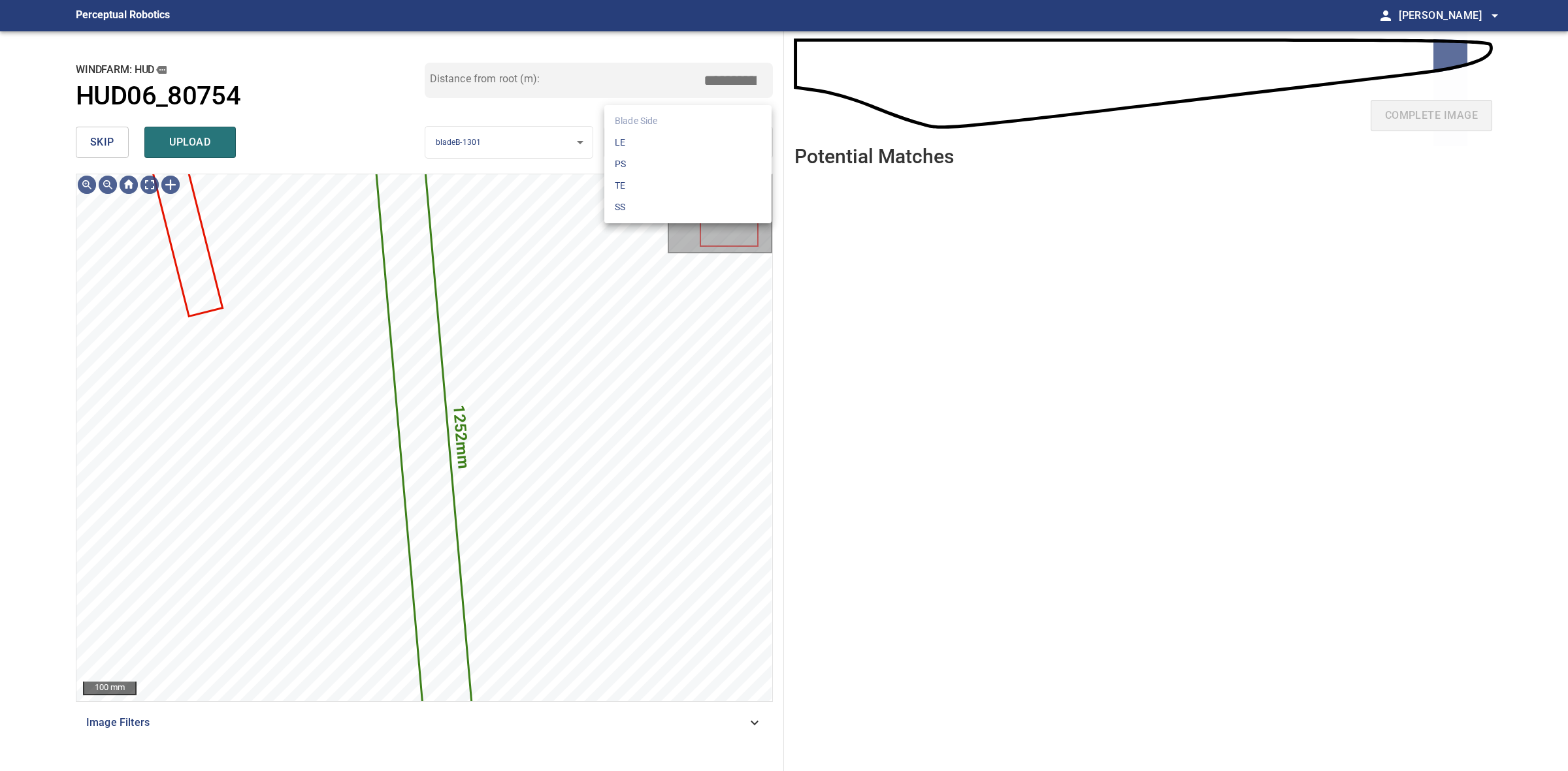
click at [696, 145] on body "**********" at bounding box center [784, 385] width 1568 height 771
click at [696, 145] on li "LE" at bounding box center [687, 143] width 167 height 21
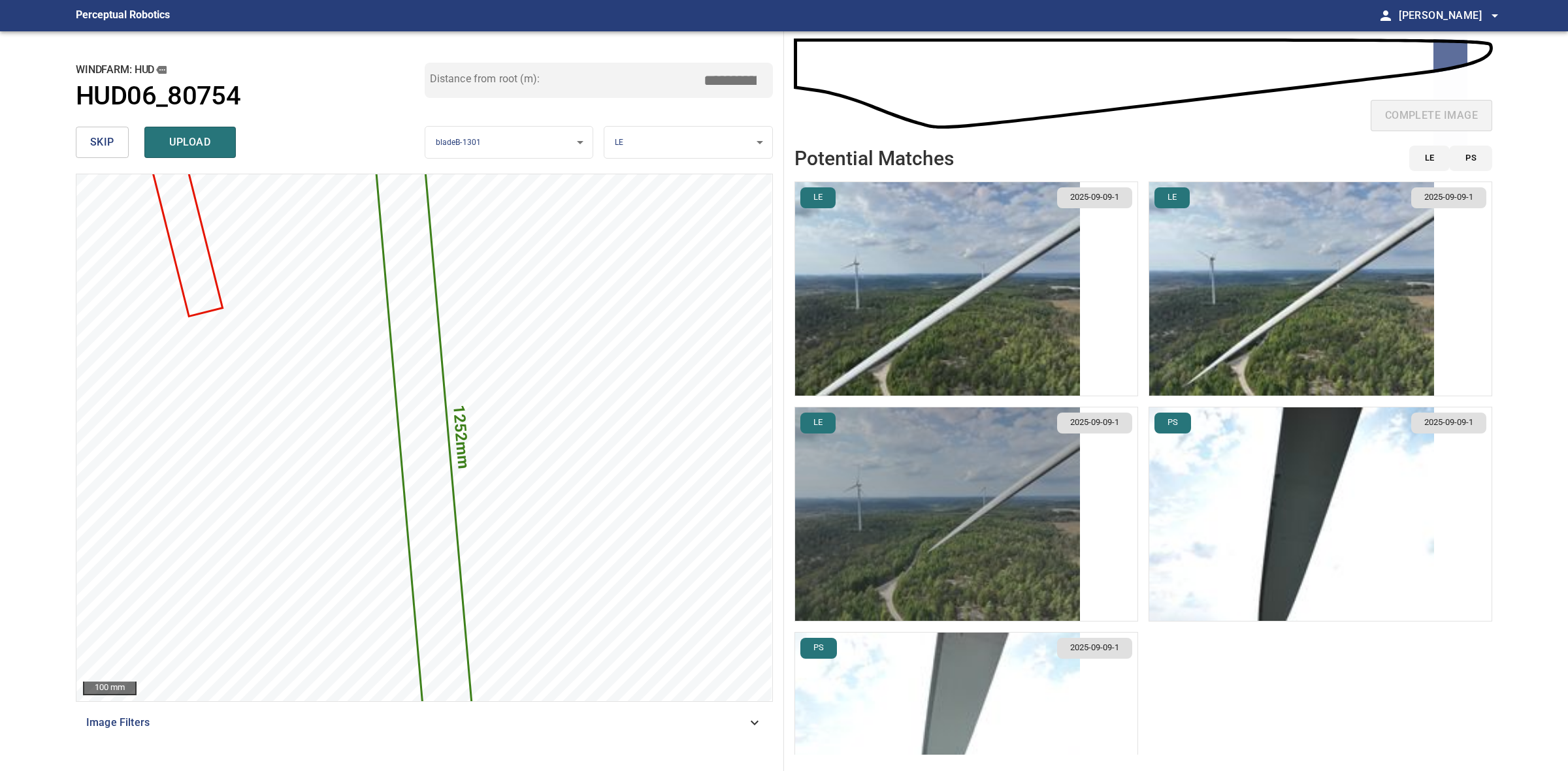
click at [955, 514] on img "button" at bounding box center [937, 514] width 284 height 213
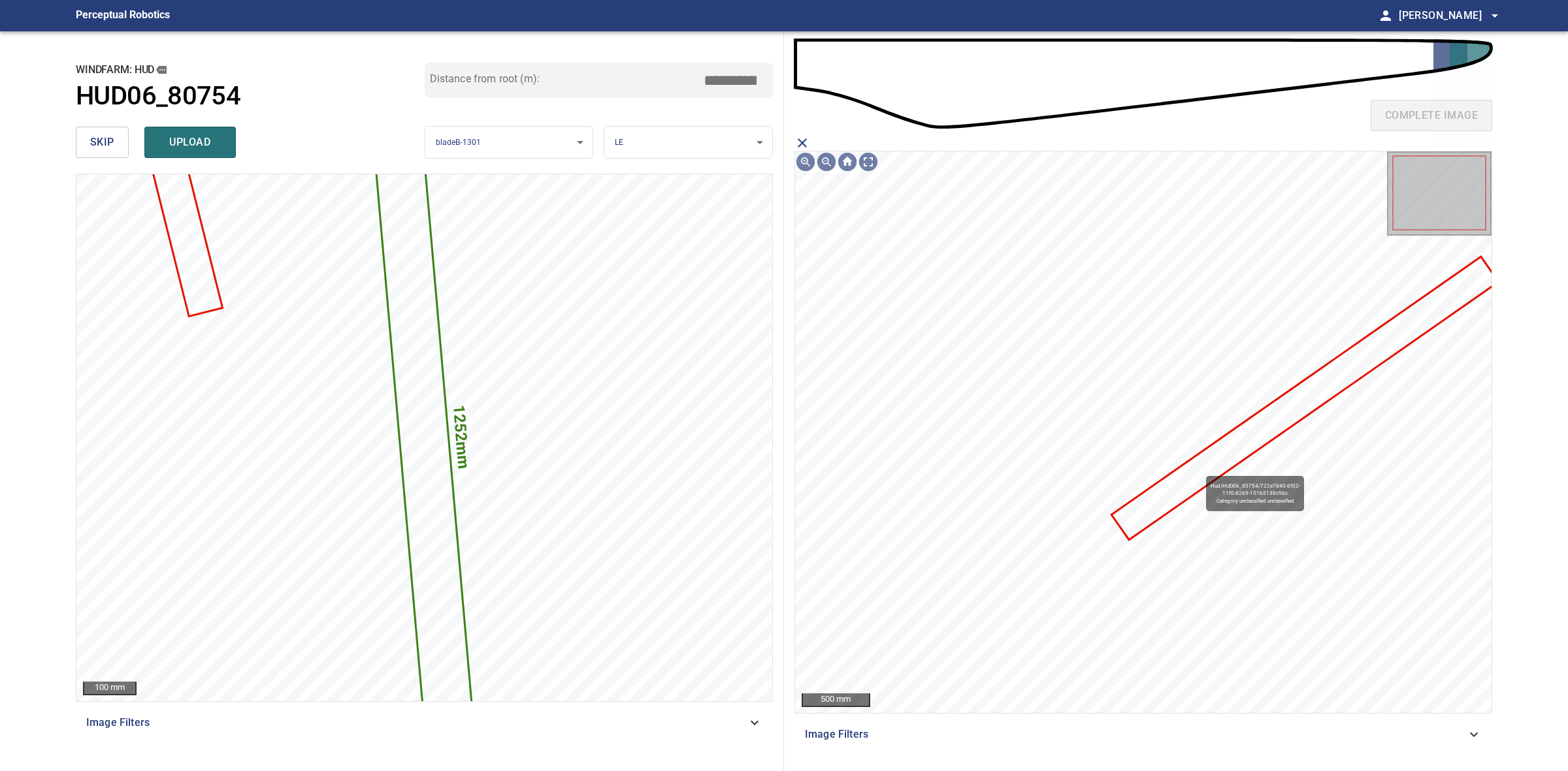
click at [1200, 470] on icon at bounding box center [1305, 398] width 385 height 281
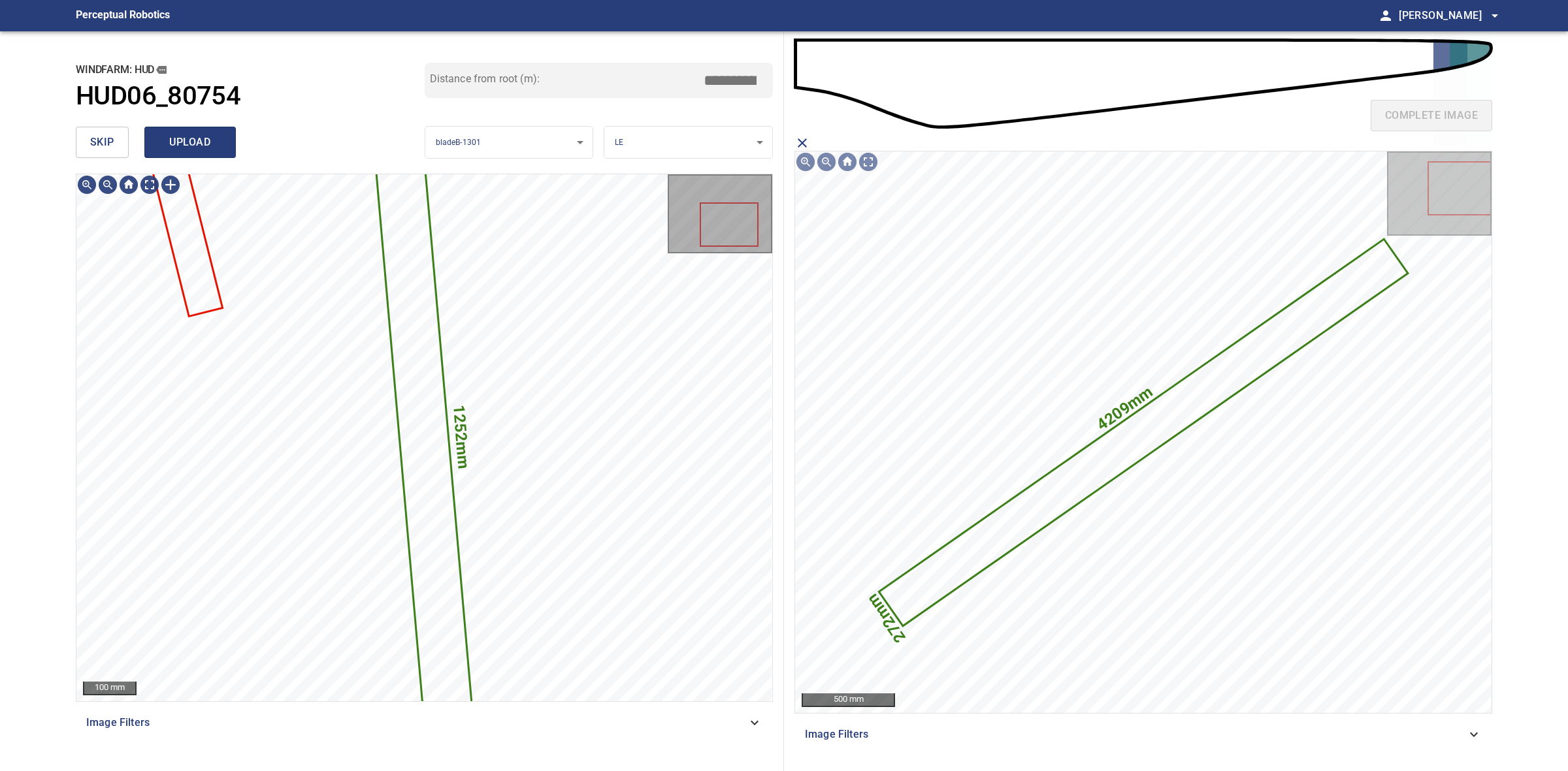
click at [200, 133] on span "upload" at bounding box center [189, 143] width 62 height 19
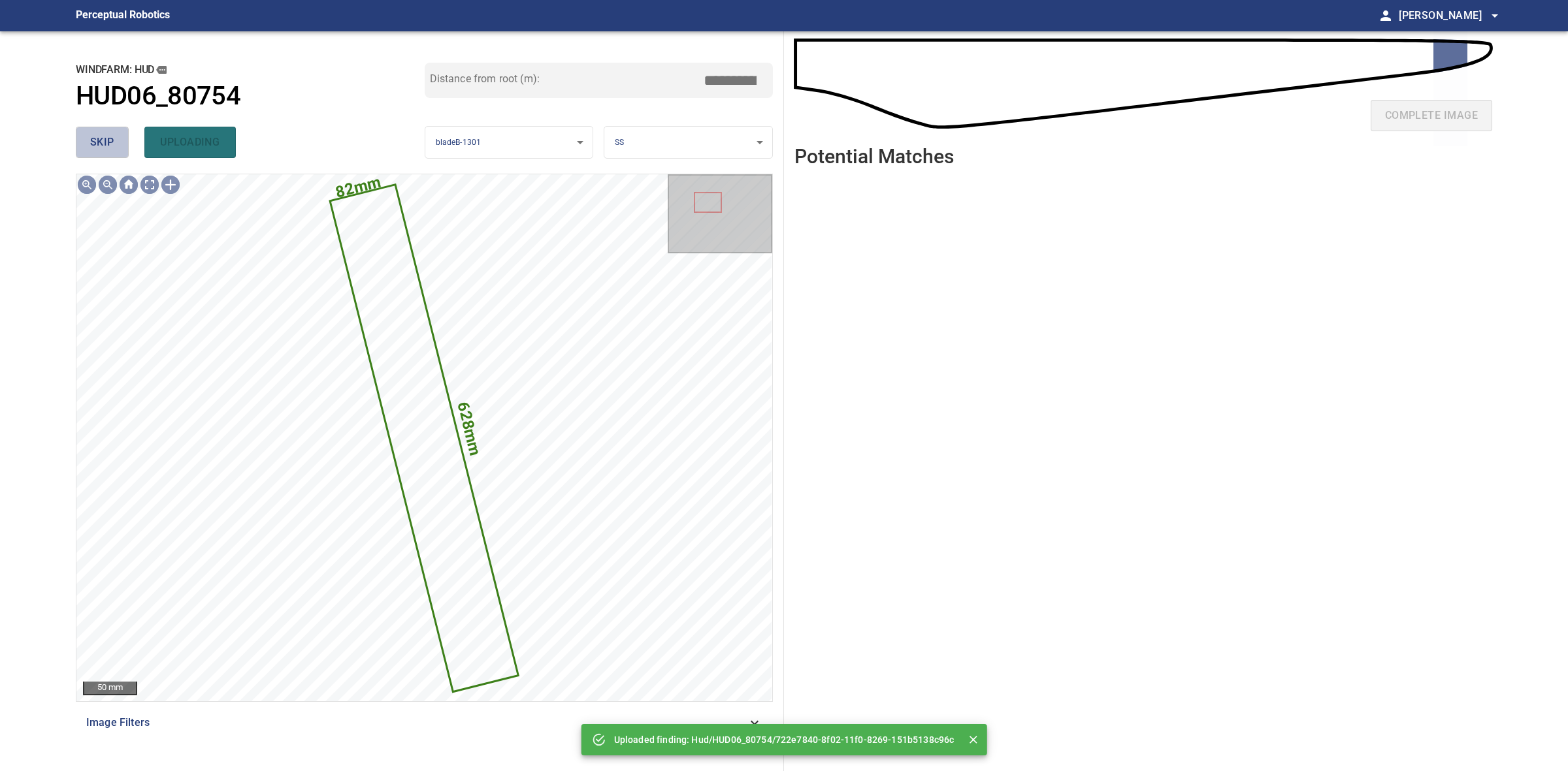
click at [104, 134] on span "skip" at bounding box center [103, 143] width 24 height 19
click at [104, 134] on div "skip uploading" at bounding box center [250, 142] width 349 height 42
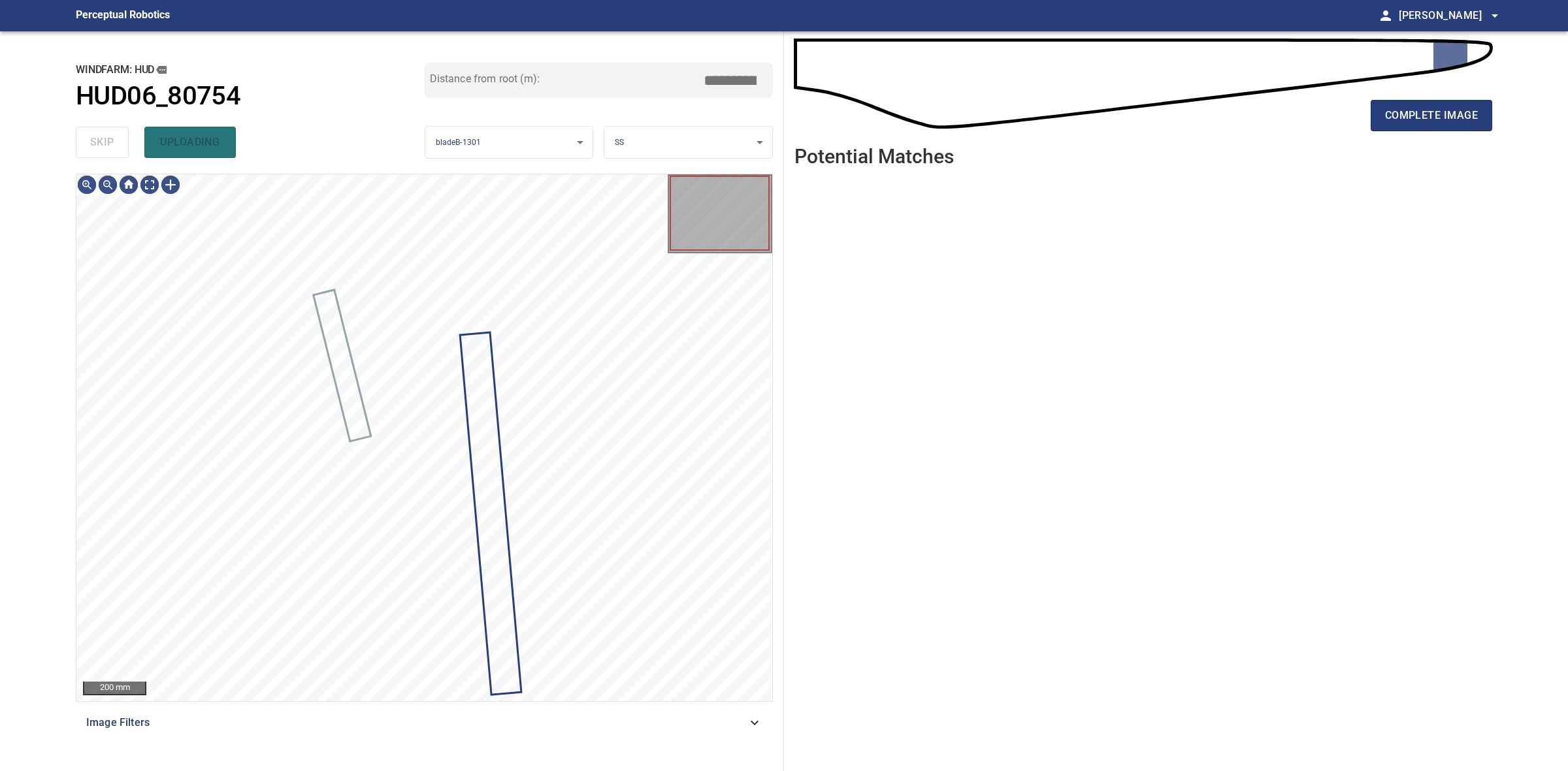
drag, startPoint x: 104, startPoint y: 134, endPoint x: 191, endPoint y: 134, distance: 87.0
click at [108, 134] on div "skip uploading" at bounding box center [250, 142] width 349 height 42
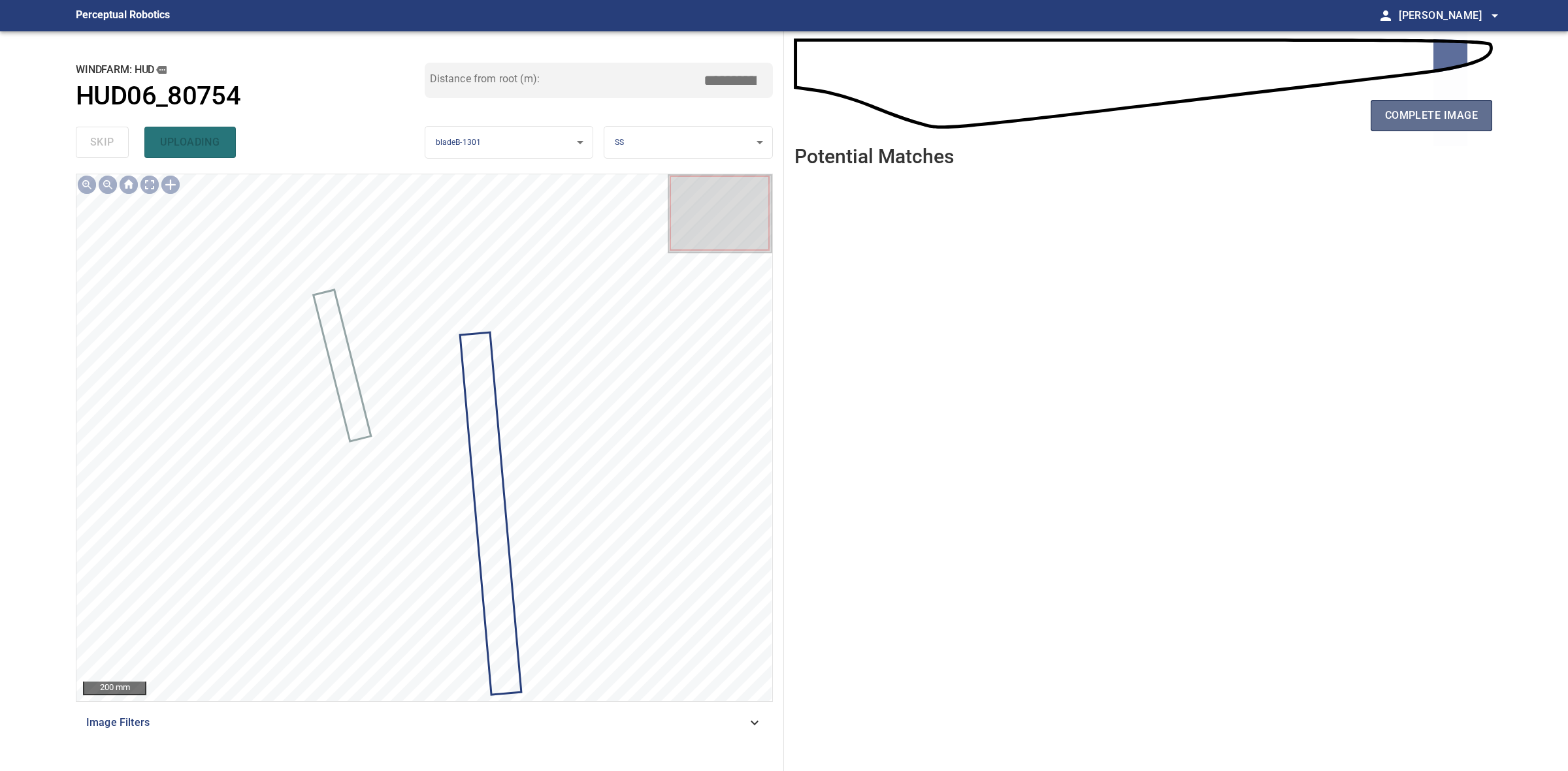
click at [1419, 128] on button "complete image" at bounding box center [1431, 116] width 121 height 32
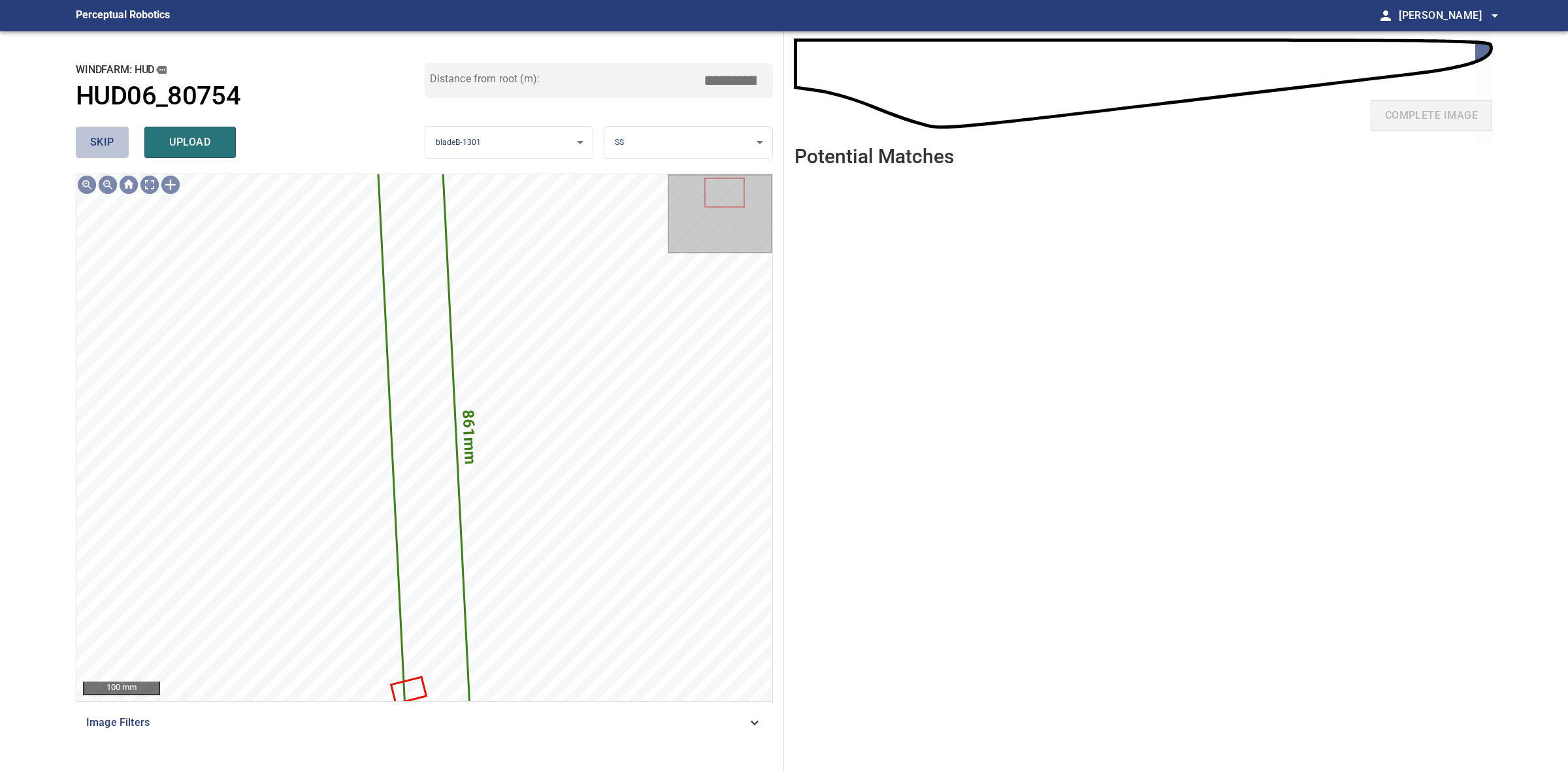
click at [102, 151] on span "skip" at bounding box center [103, 143] width 24 height 19
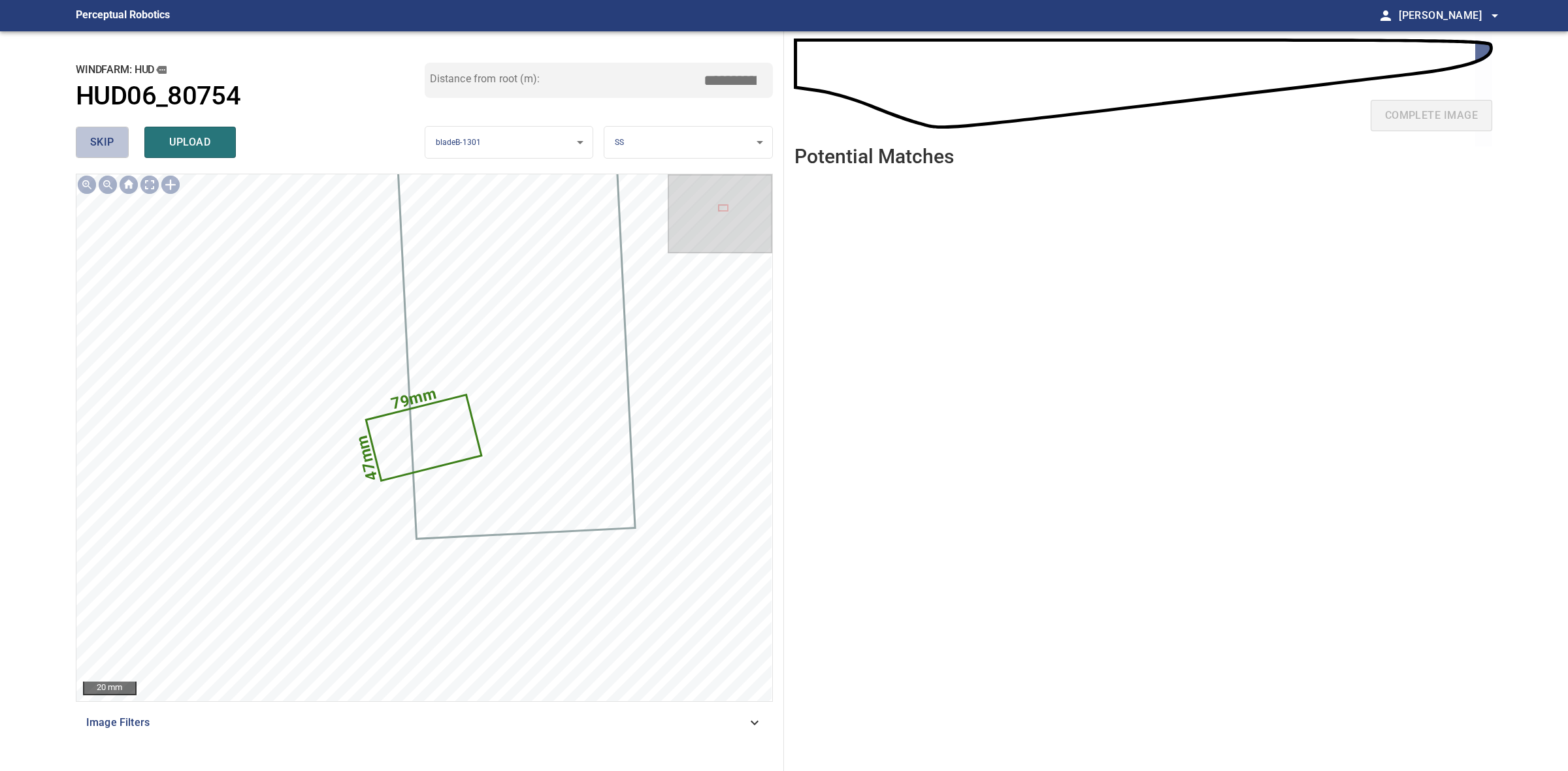
click at [102, 139] on span "skip" at bounding box center [103, 143] width 24 height 19
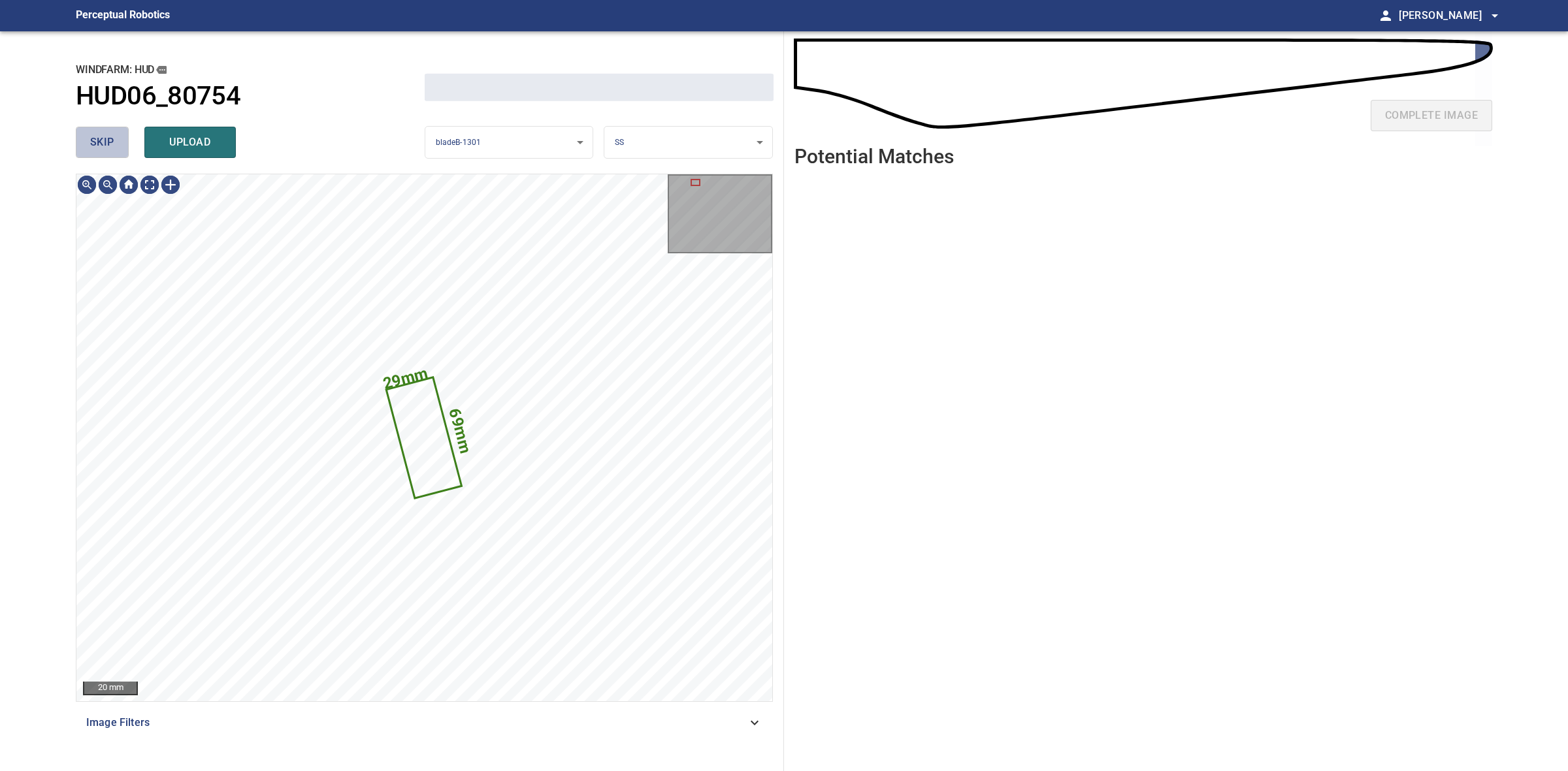
click at [102, 139] on span "skip" at bounding box center [103, 143] width 24 height 19
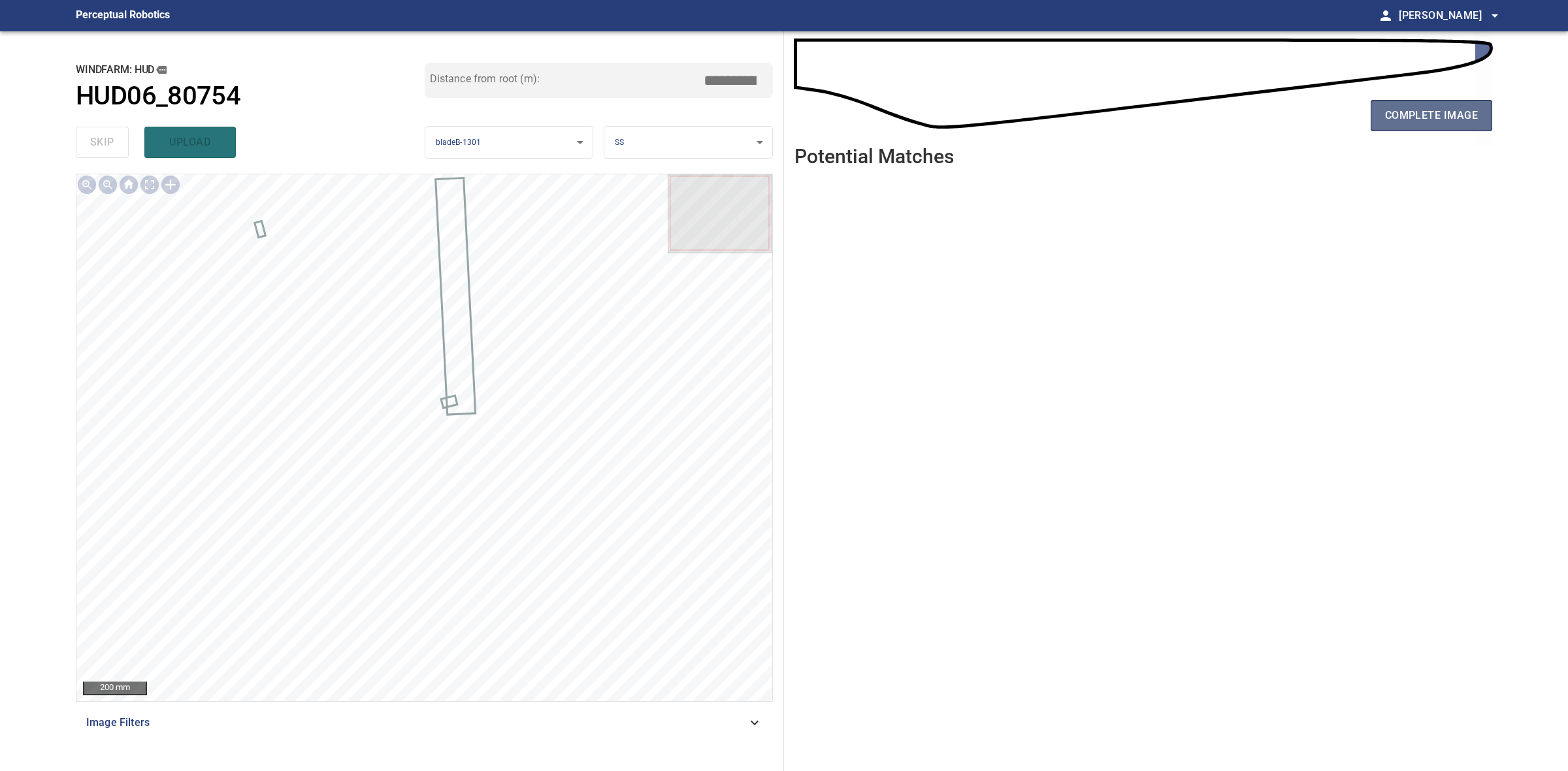
click at [1471, 129] on button "complete image" at bounding box center [1431, 116] width 121 height 32
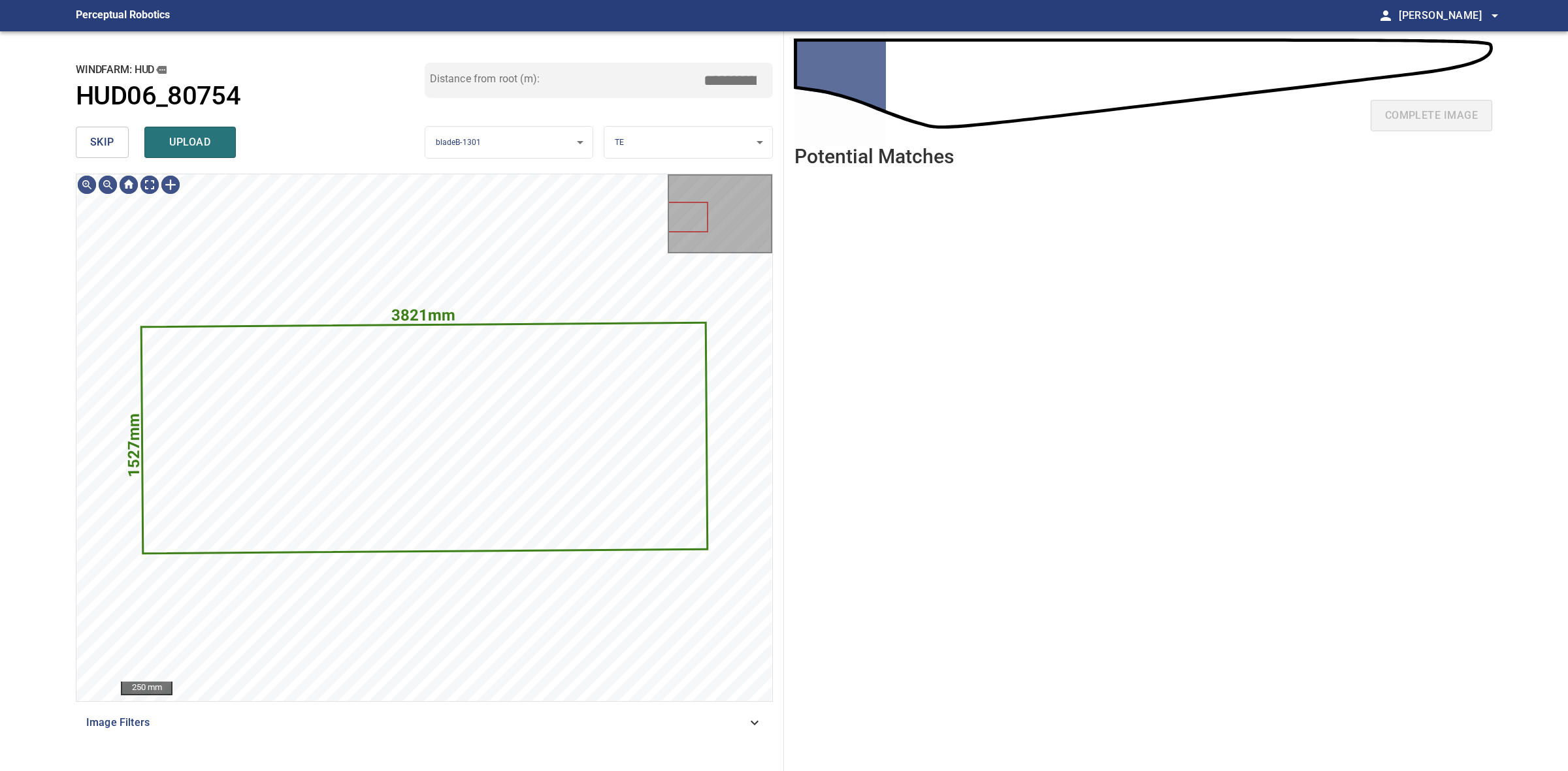
click at [105, 134] on span "skip" at bounding box center [103, 143] width 24 height 19
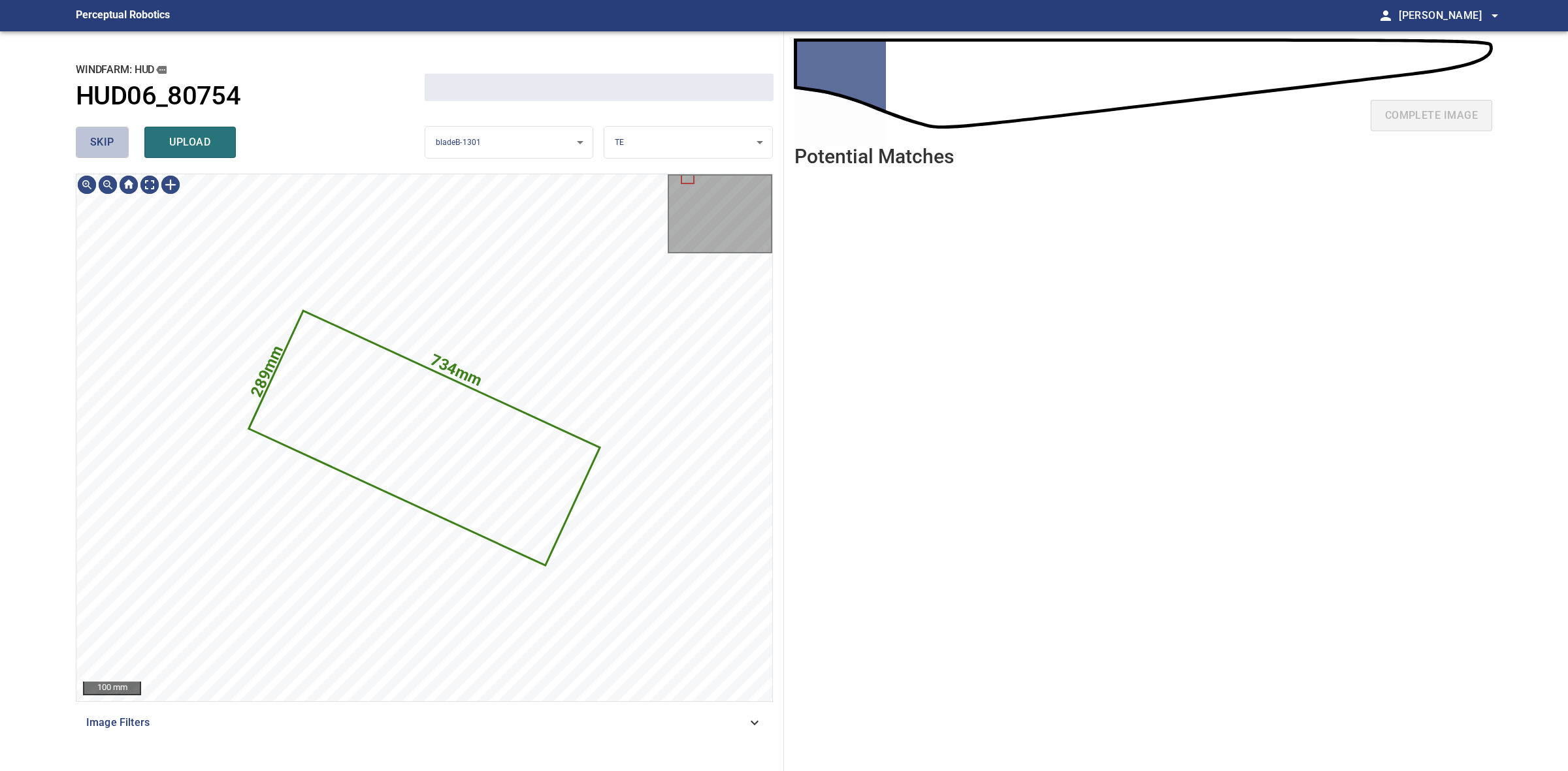
click at [105, 134] on span "skip" at bounding box center [103, 143] width 24 height 19
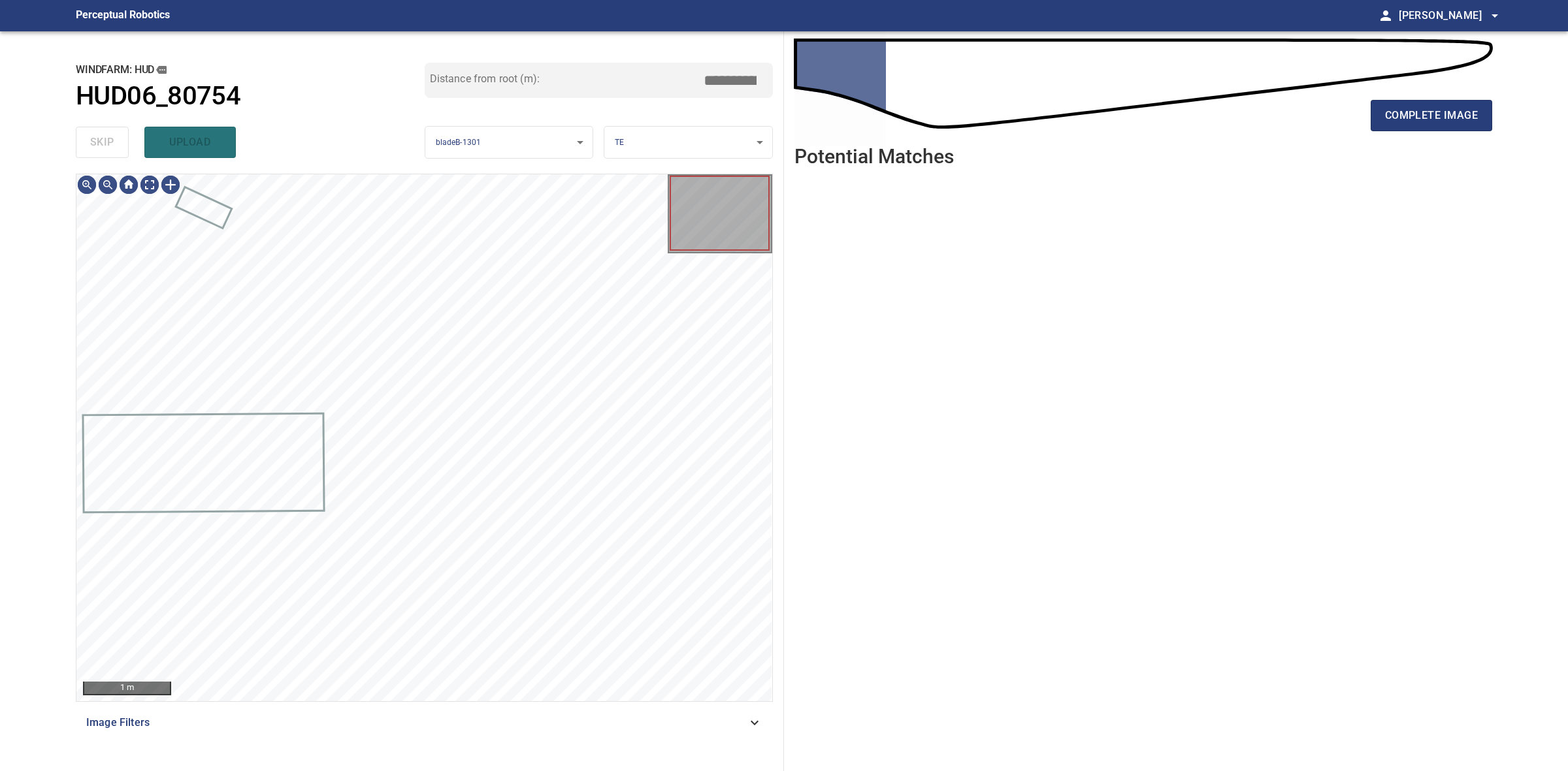
click at [106, 131] on div "skip upload" at bounding box center [250, 142] width 349 height 42
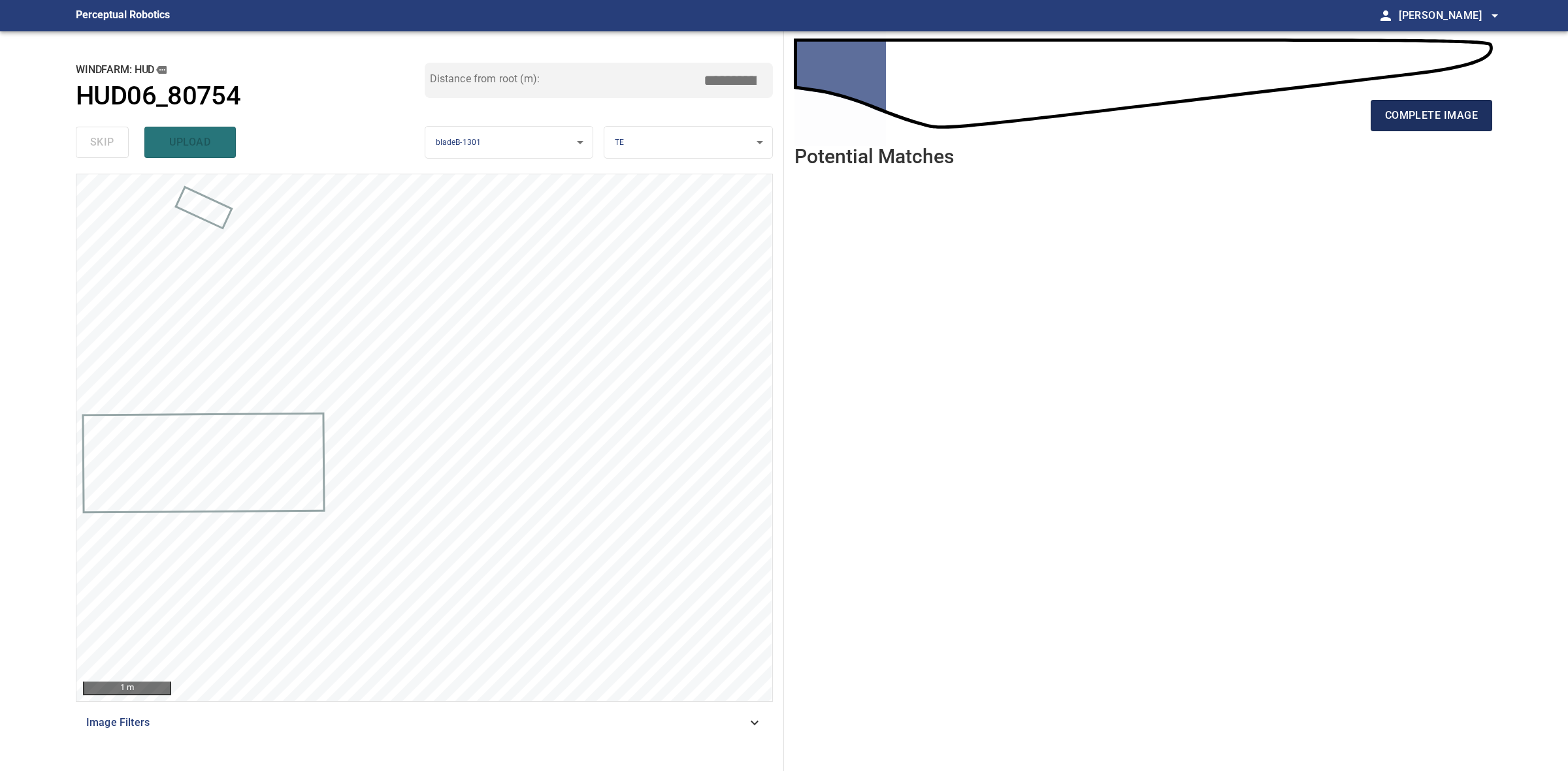
click at [1445, 115] on span "complete image" at bounding box center [1430, 116] width 92 height 19
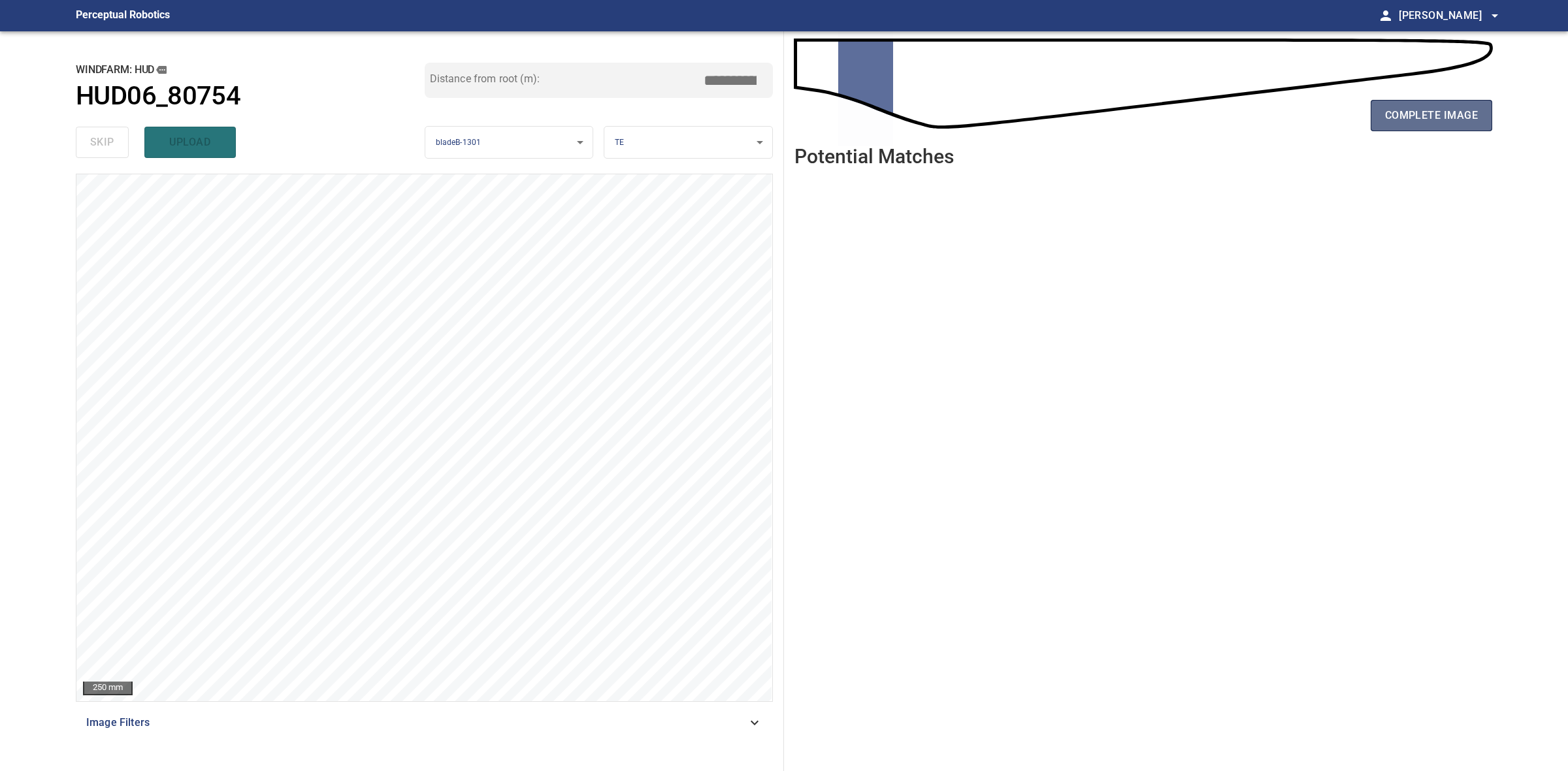
click at [1428, 108] on span "complete image" at bounding box center [1430, 116] width 92 height 19
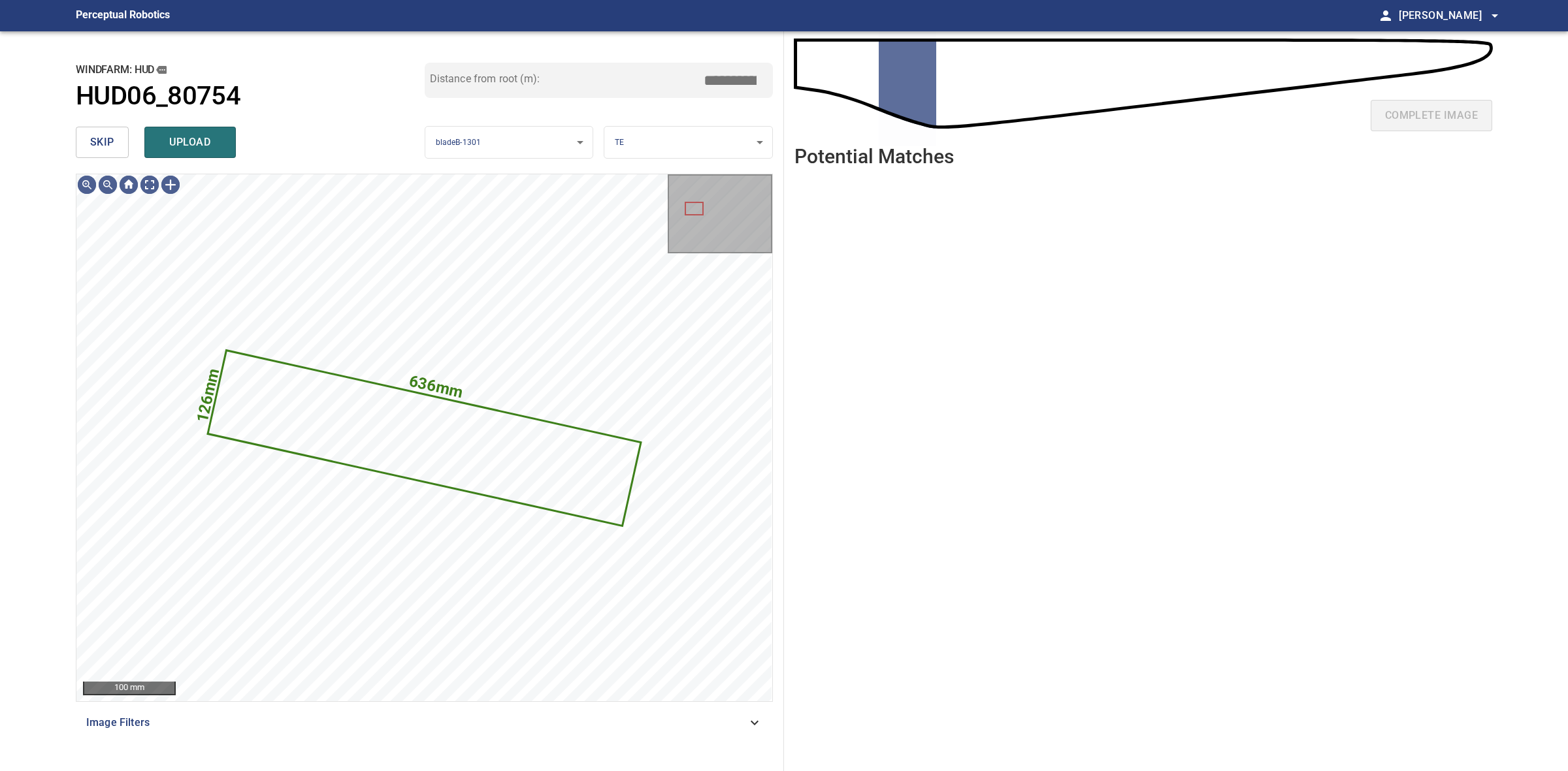
click at [117, 149] on button "skip" at bounding box center [102, 143] width 53 height 32
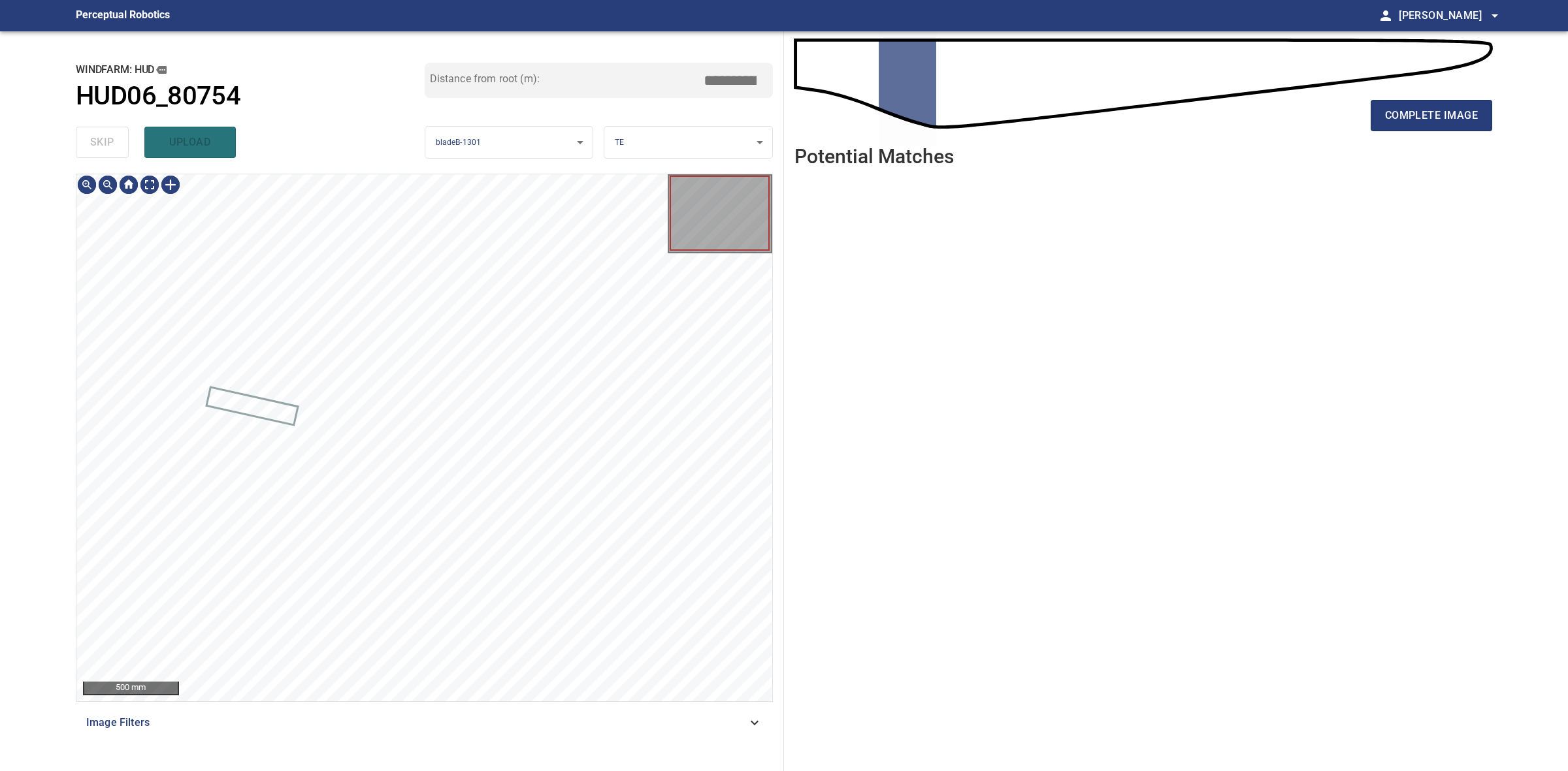
click at [117, 149] on div "skip upload" at bounding box center [250, 142] width 349 height 42
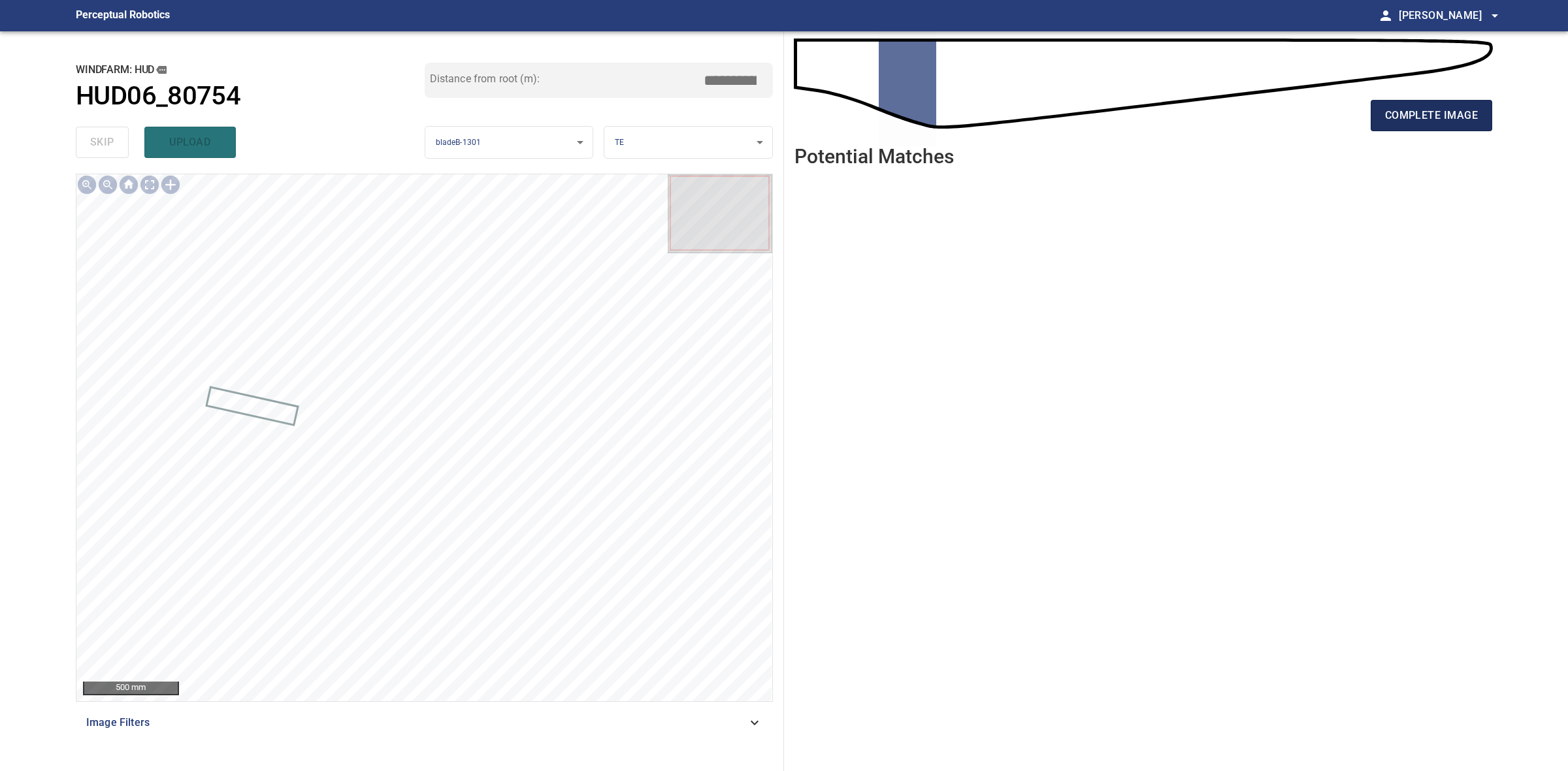
click at [1483, 117] on button "complete image" at bounding box center [1431, 116] width 121 height 32
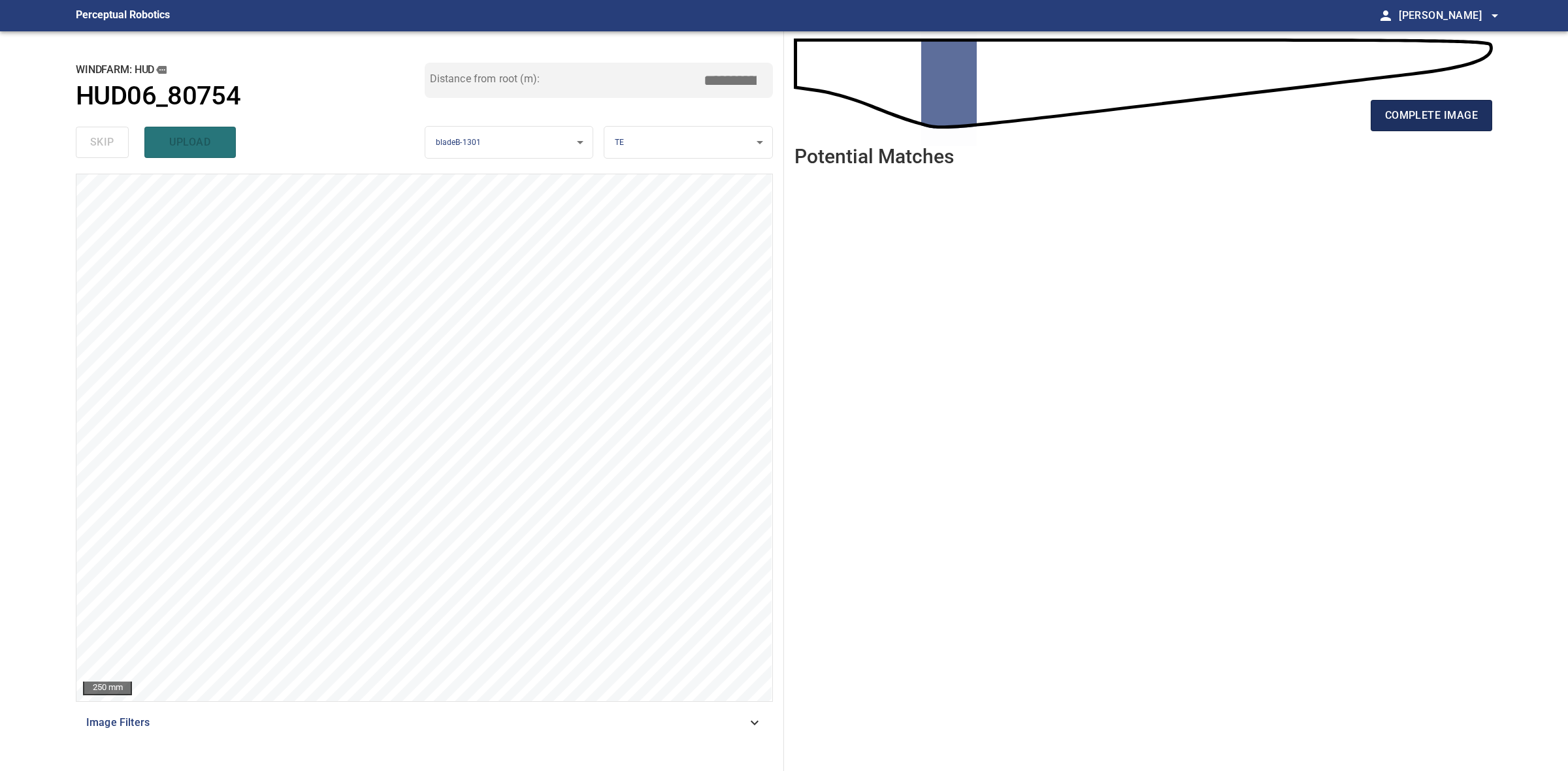
click at [1408, 126] on button "complete image" at bounding box center [1431, 116] width 121 height 32
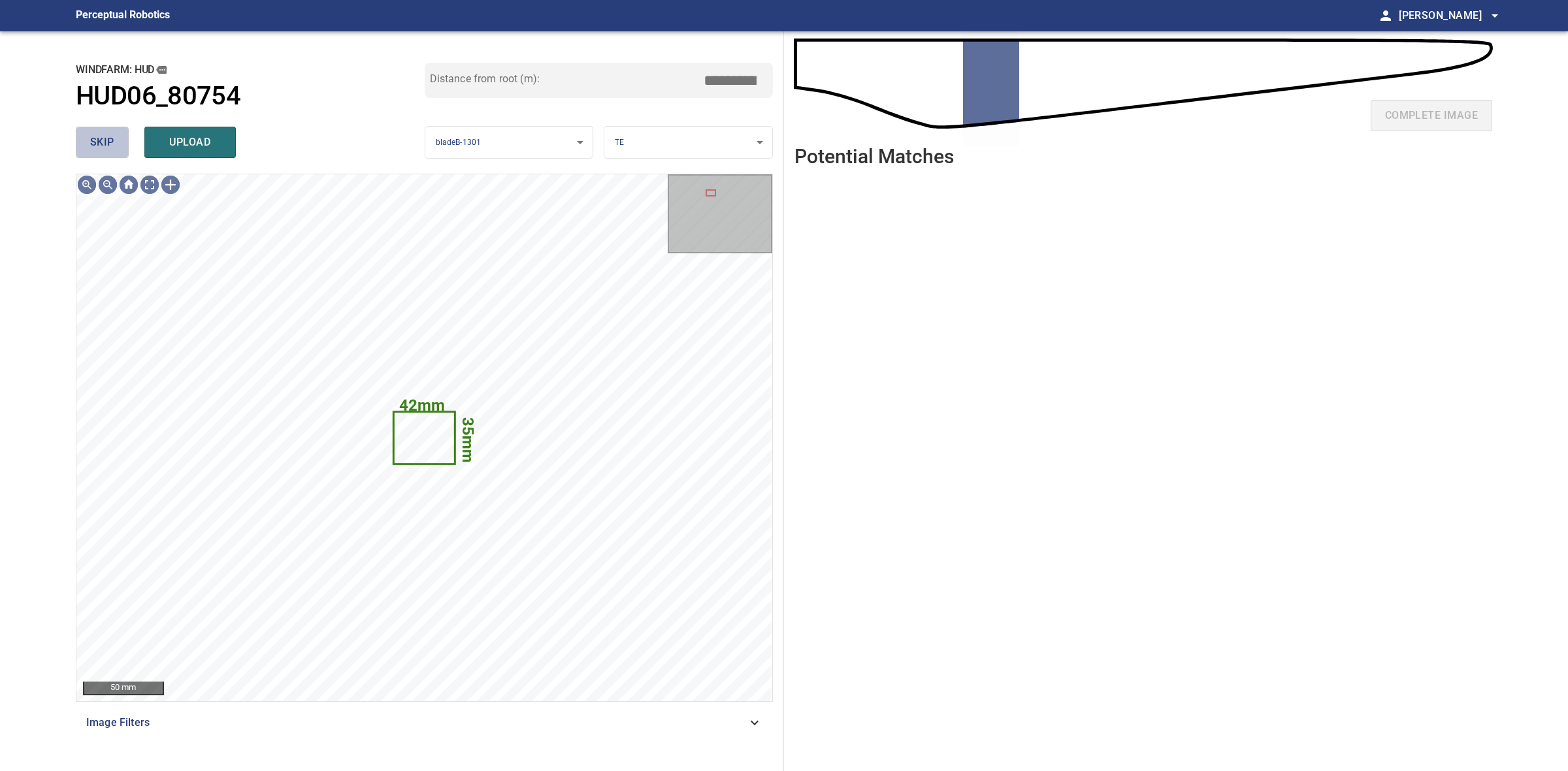
click at [100, 141] on span "skip" at bounding box center [103, 143] width 24 height 19
click at [100, 141] on div "skip upload" at bounding box center [250, 142] width 349 height 42
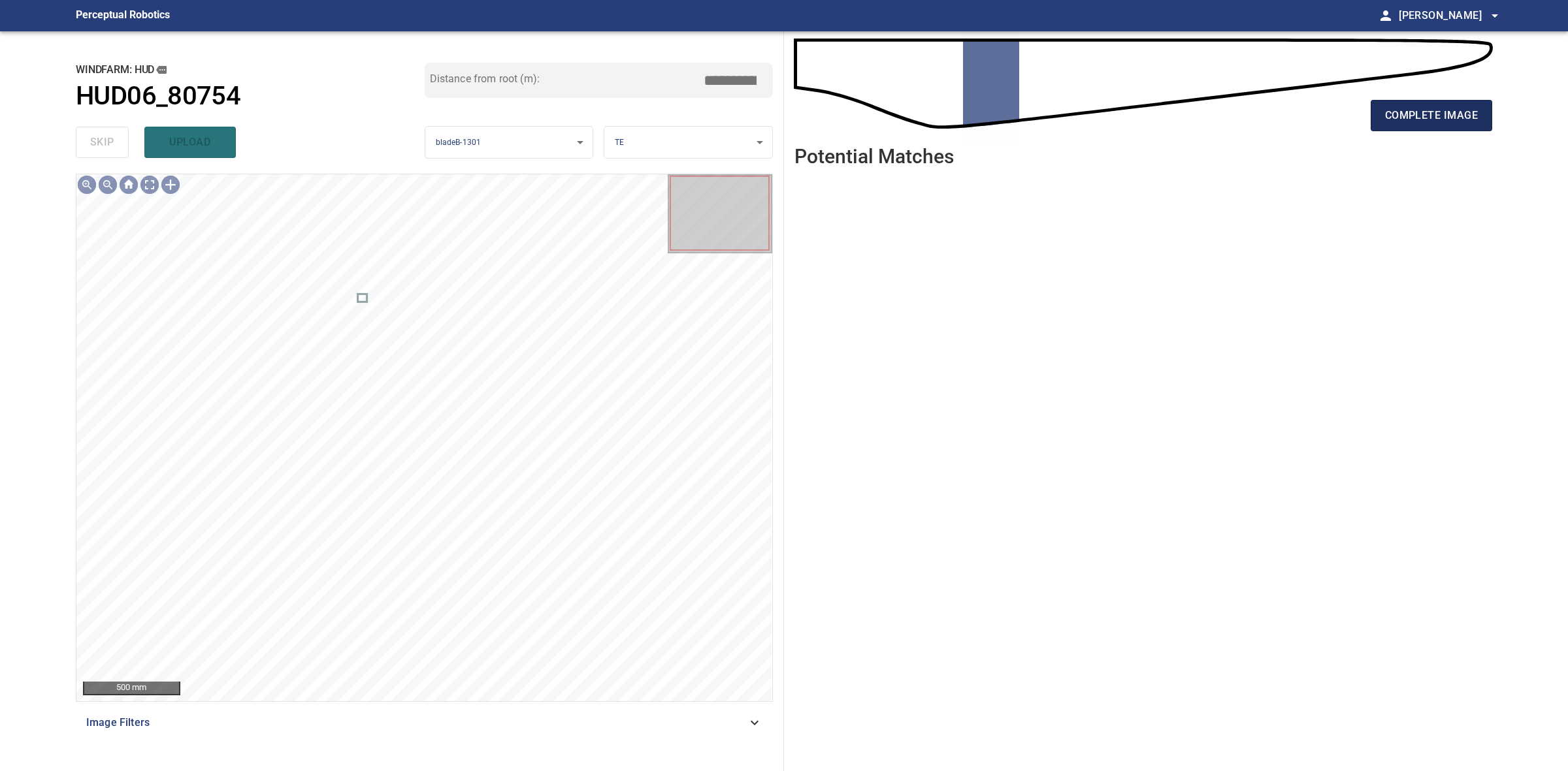
click at [1390, 123] on span "complete image" at bounding box center [1430, 116] width 92 height 19
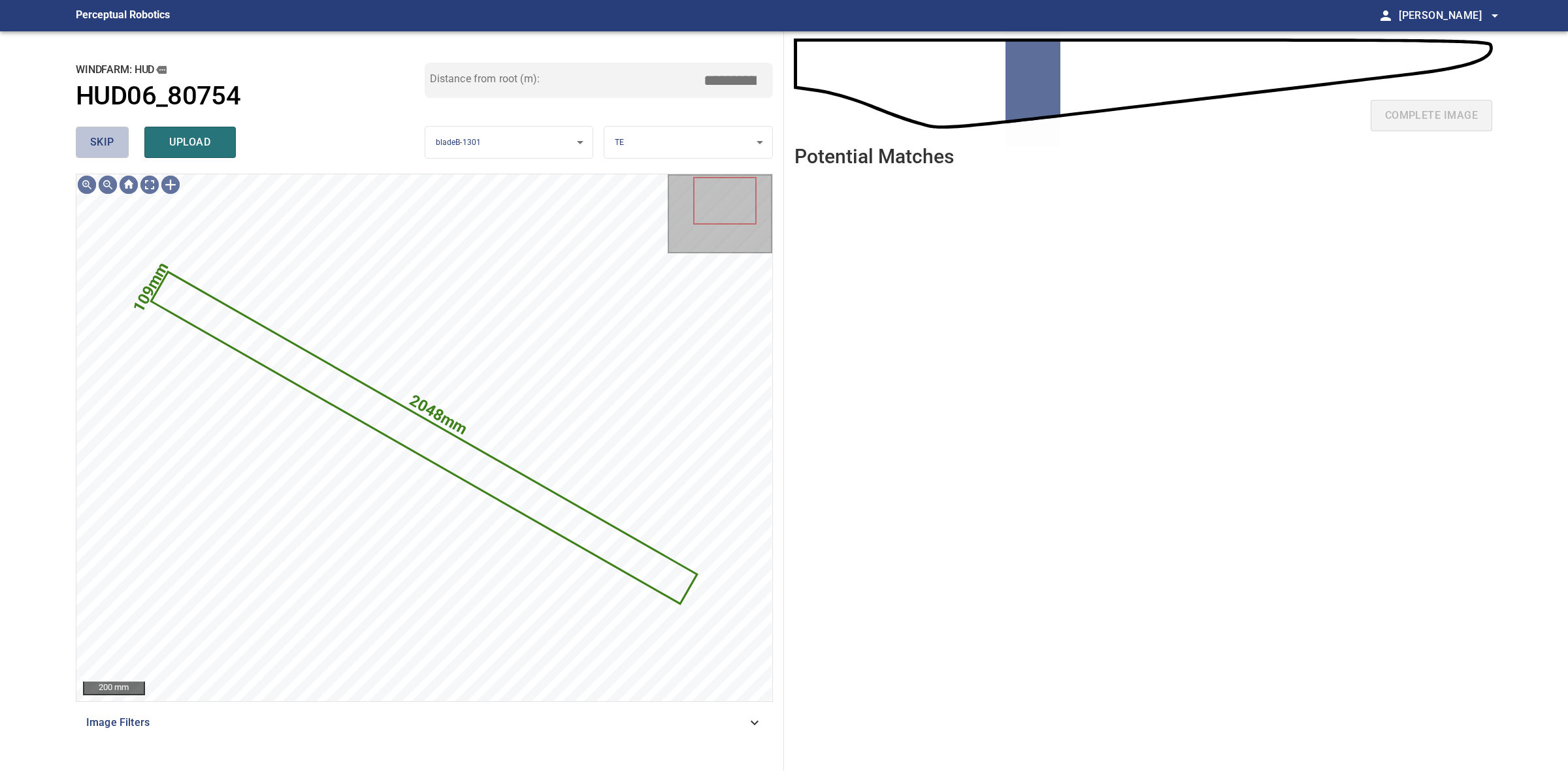
click at [116, 148] on button "skip" at bounding box center [102, 143] width 53 height 32
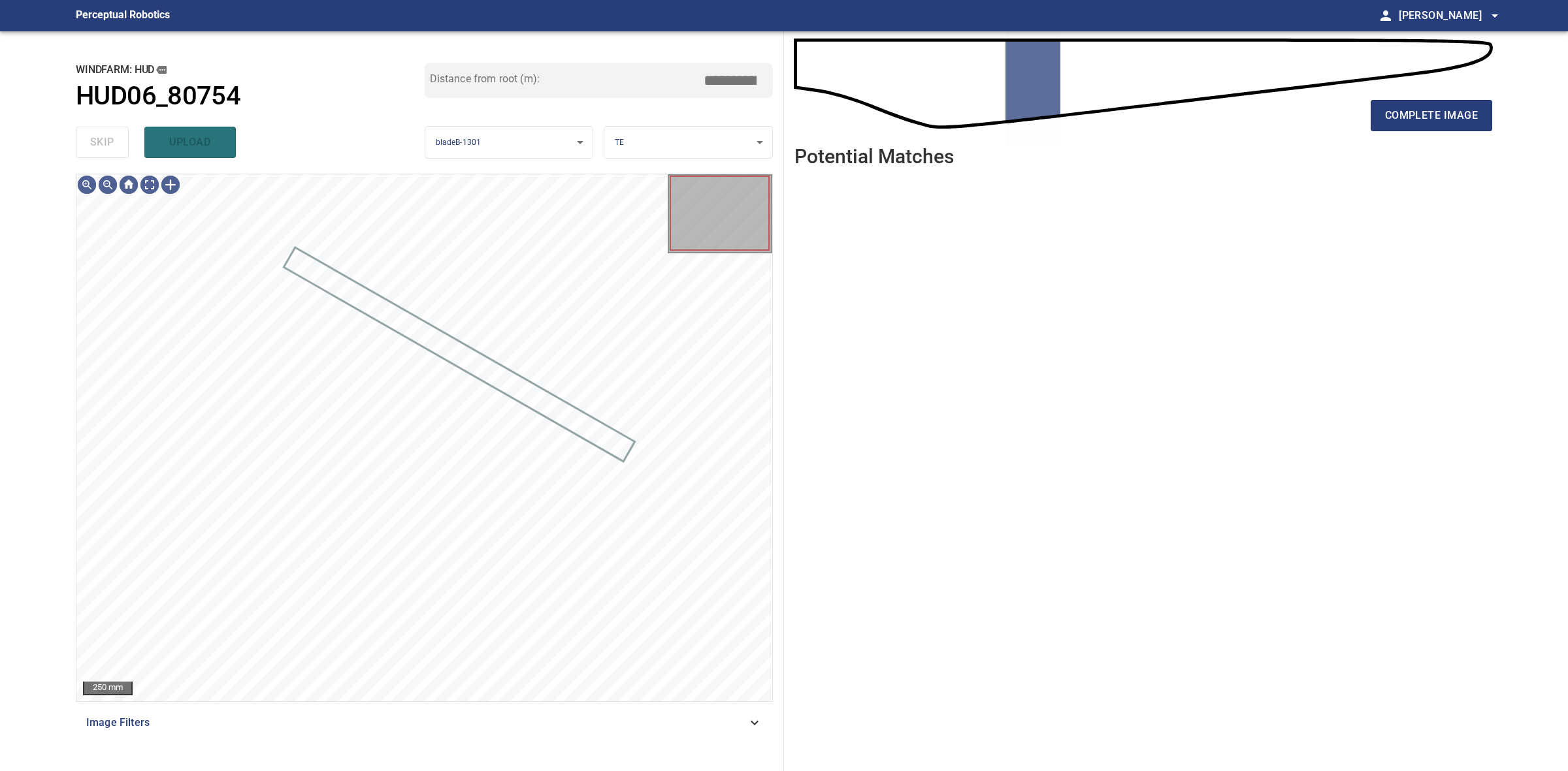
click at [116, 148] on div "skip upload" at bounding box center [250, 142] width 349 height 42
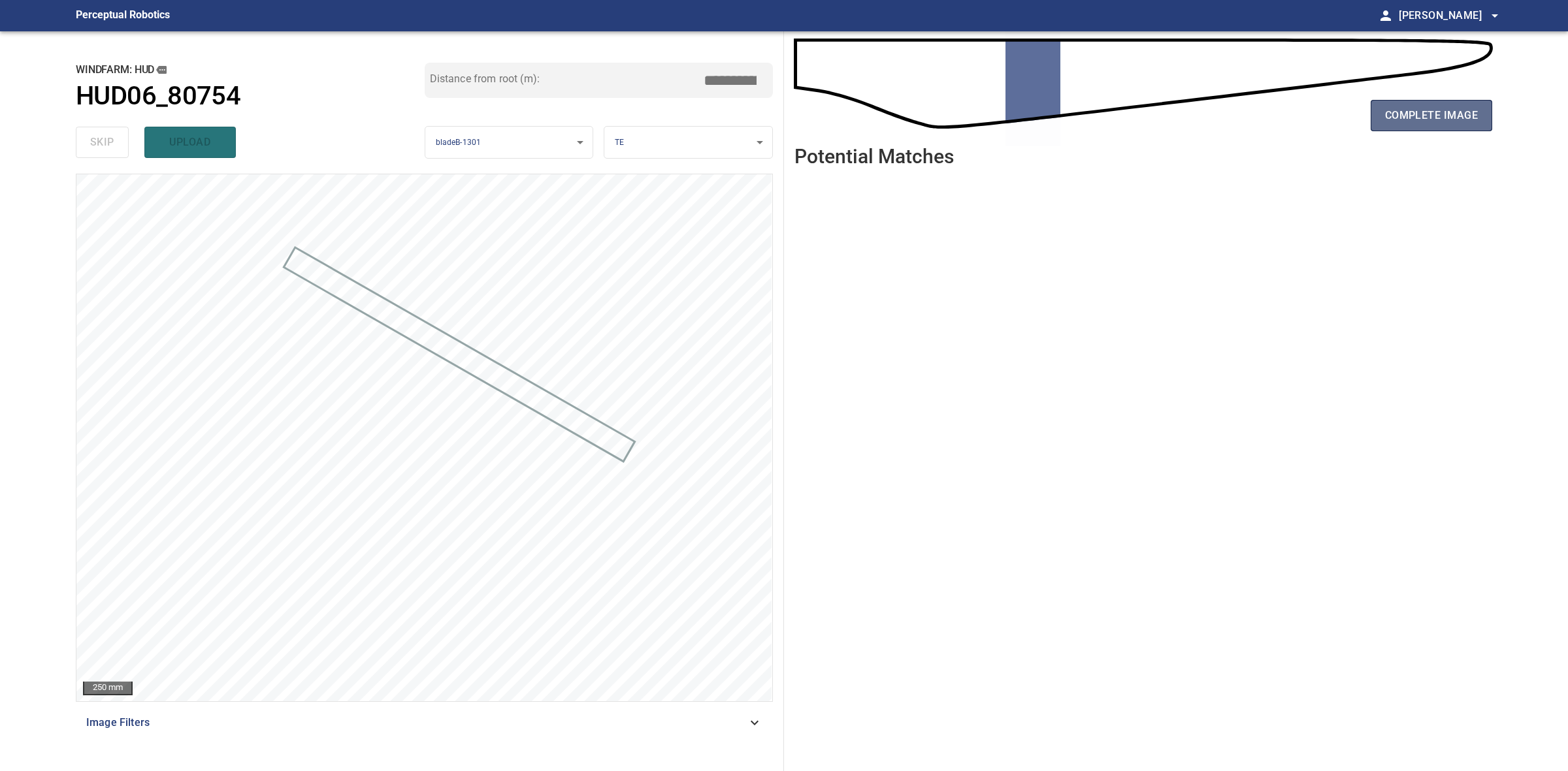
click at [1386, 111] on span "complete image" at bounding box center [1430, 116] width 92 height 19
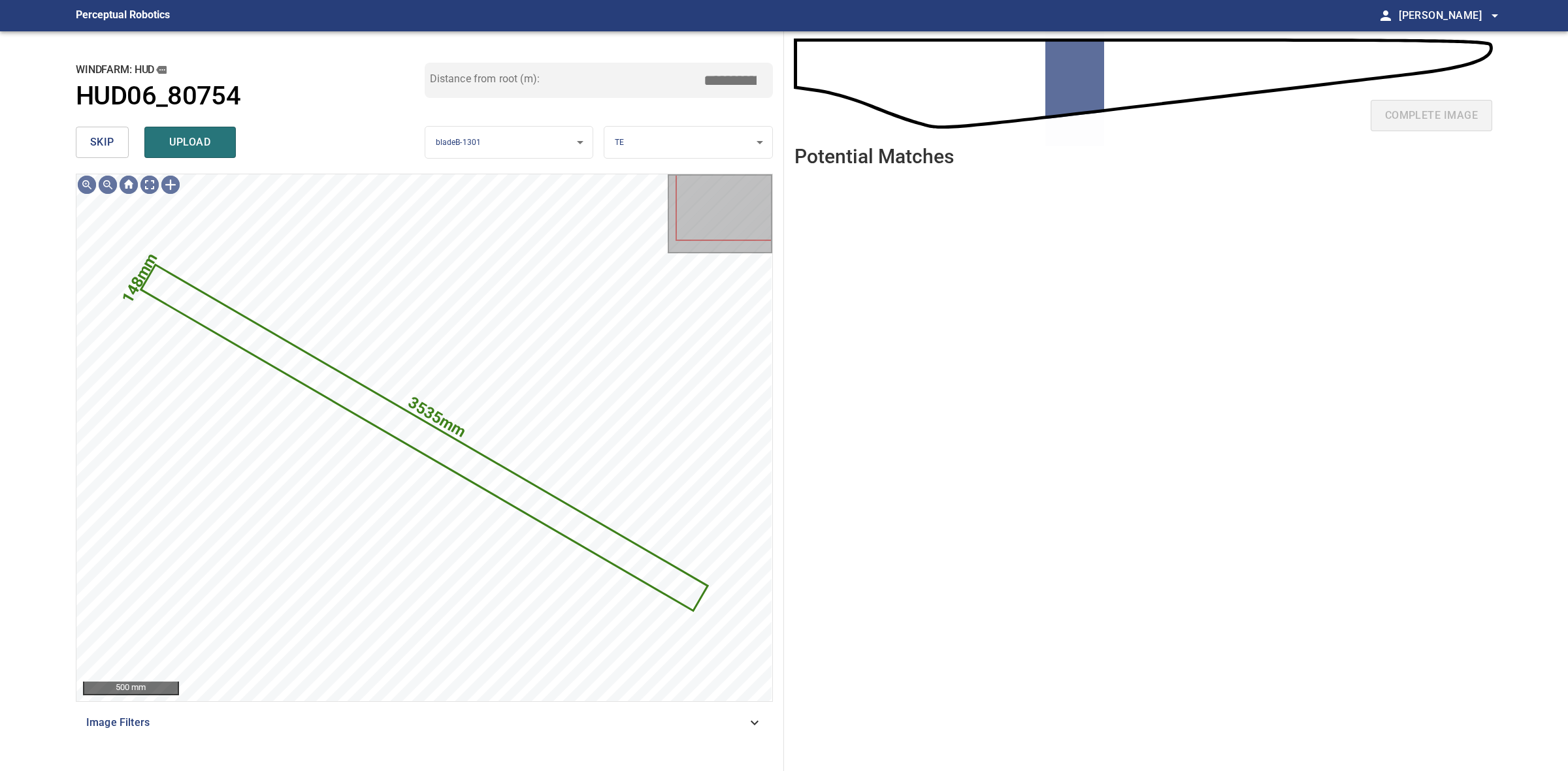
click at [111, 143] on span "skip" at bounding box center [103, 143] width 24 height 19
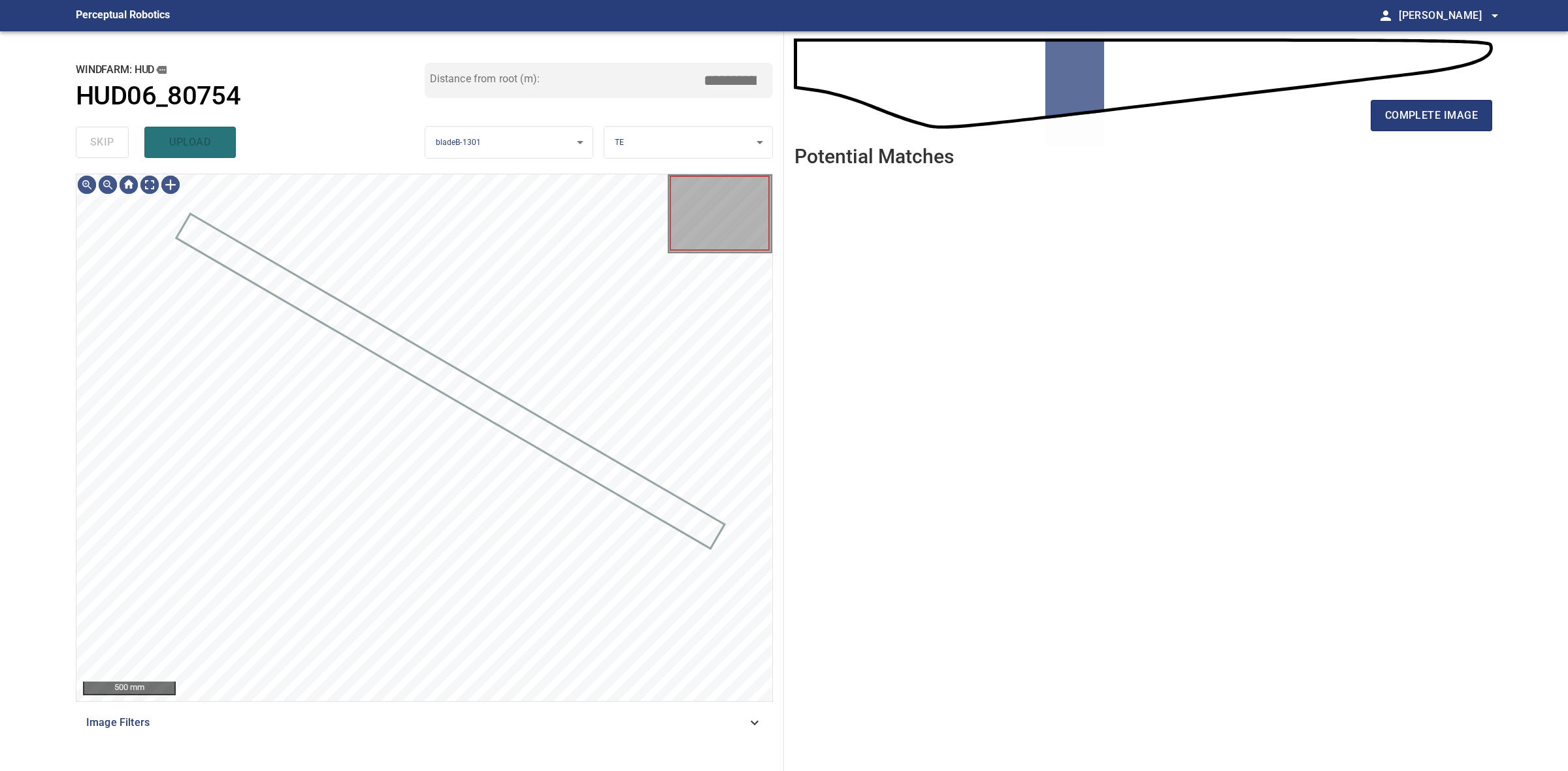
click at [111, 143] on div "skip upload" at bounding box center [250, 142] width 349 height 42
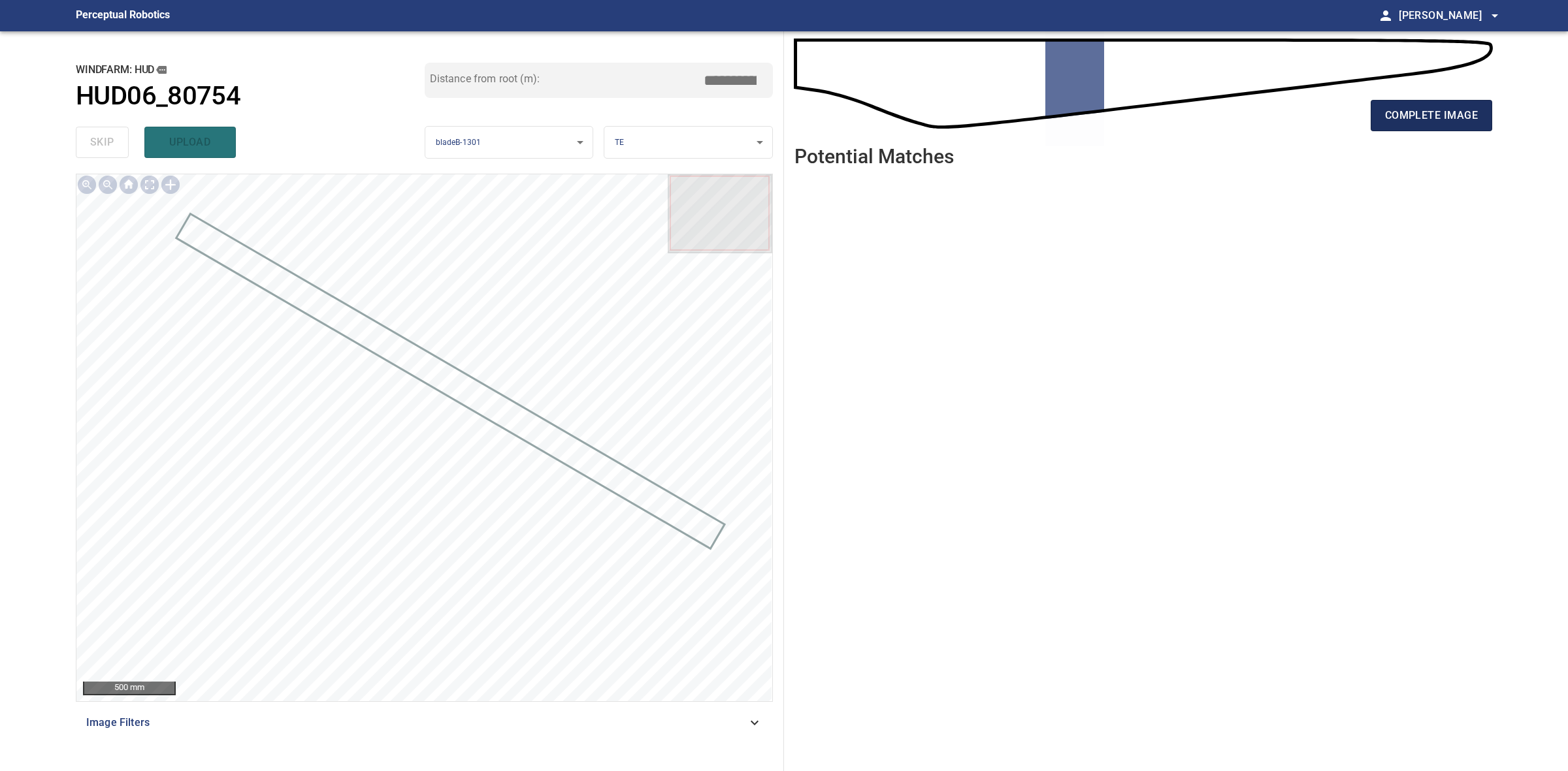
click at [1423, 105] on button "complete image" at bounding box center [1431, 116] width 121 height 32
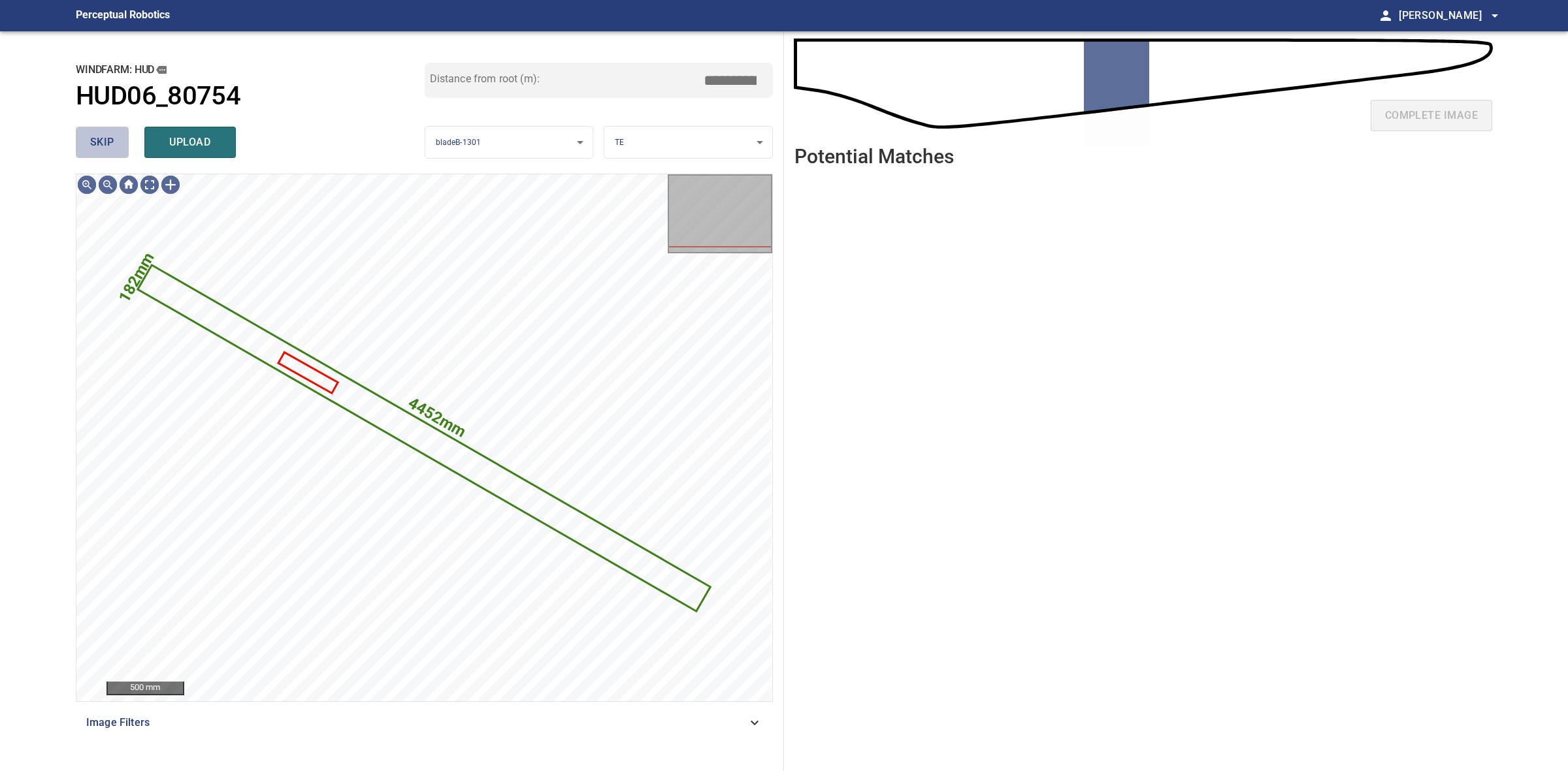
click at [109, 145] on span "skip" at bounding box center [103, 143] width 24 height 19
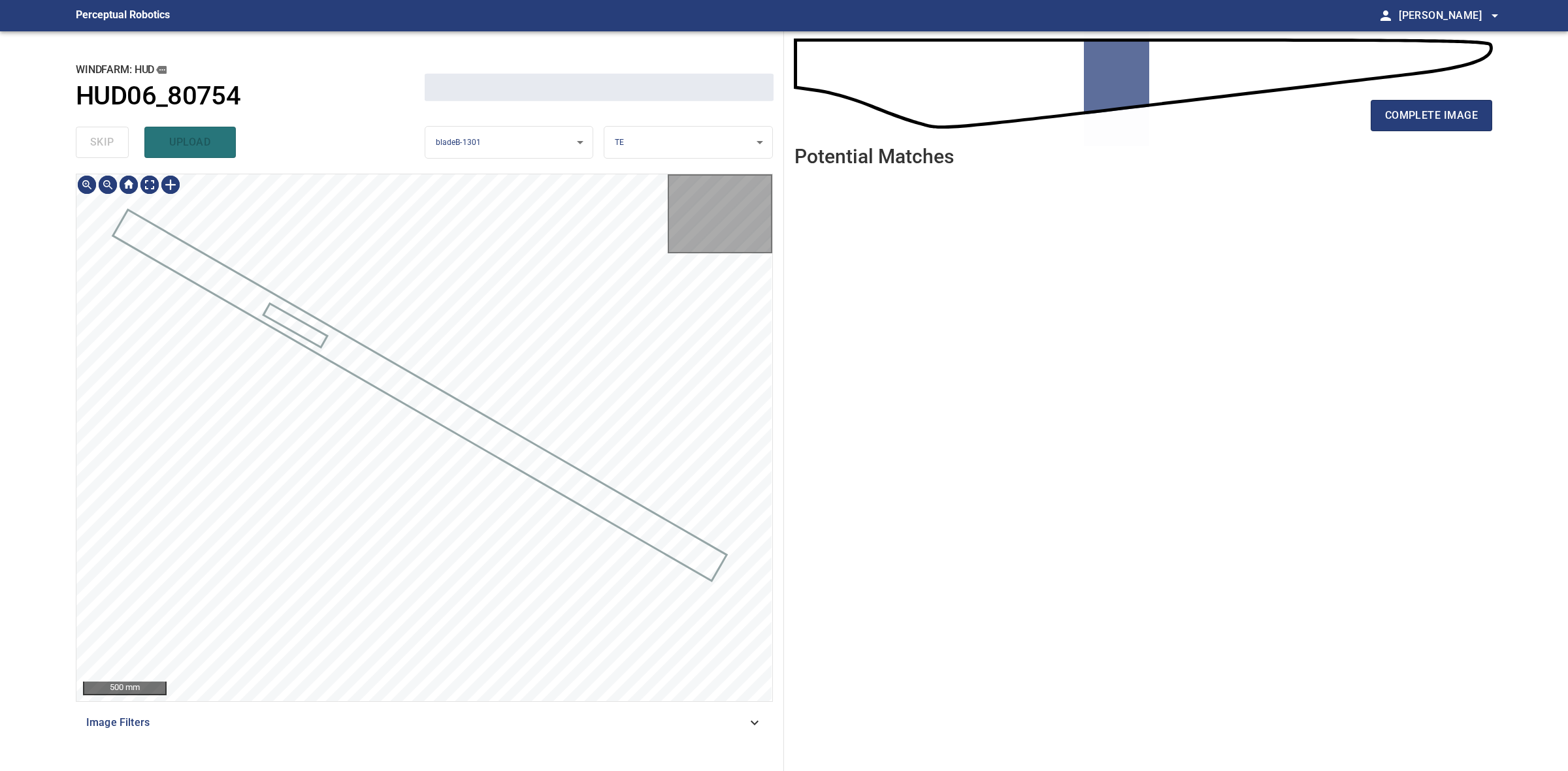
click at [109, 145] on div "skip upload" at bounding box center [250, 142] width 349 height 42
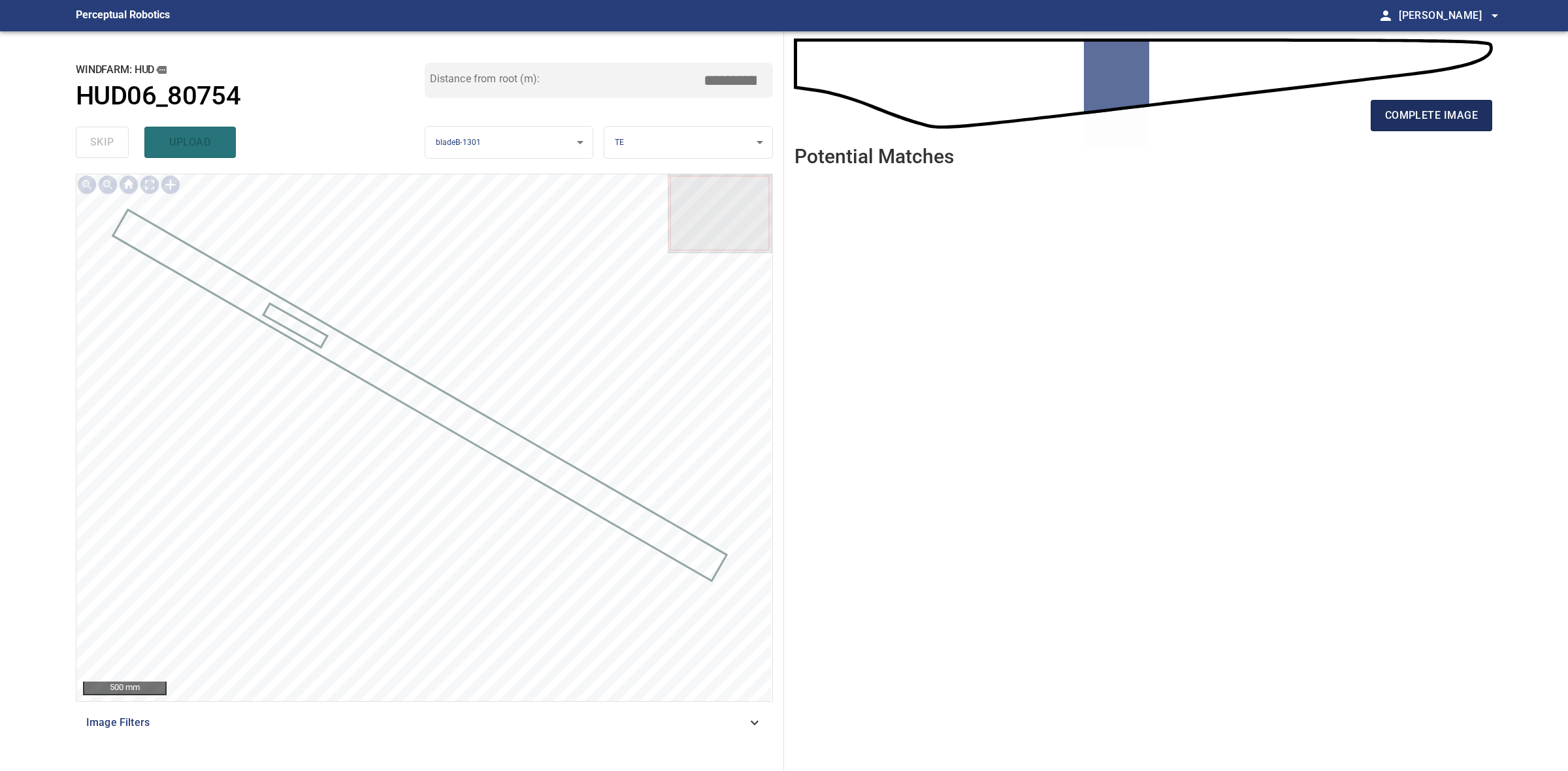
click at [1461, 113] on span "complete image" at bounding box center [1430, 116] width 92 height 19
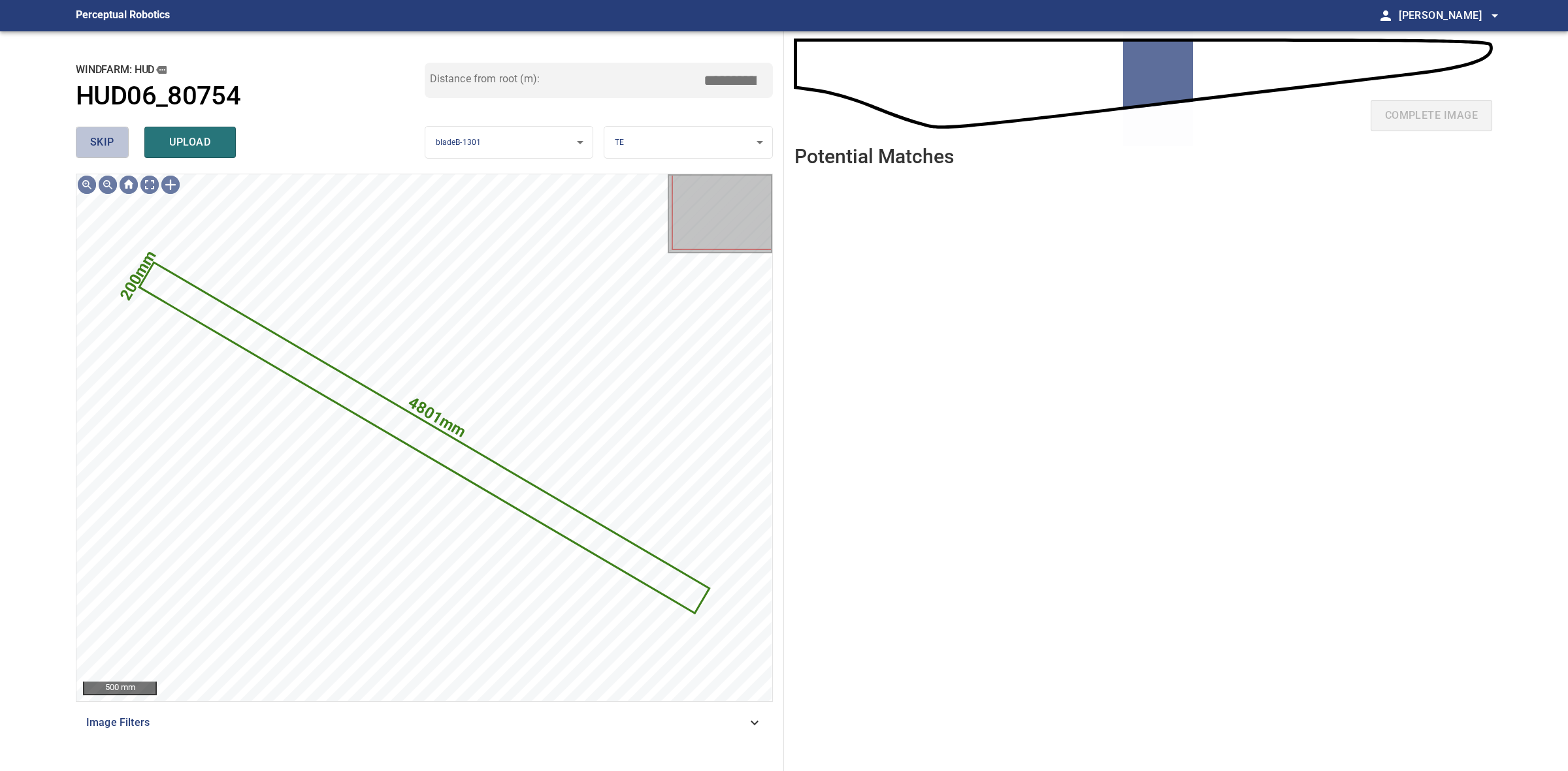
click at [93, 130] on button "skip" at bounding box center [102, 143] width 53 height 32
click at [93, 130] on div "skip upload" at bounding box center [250, 142] width 349 height 42
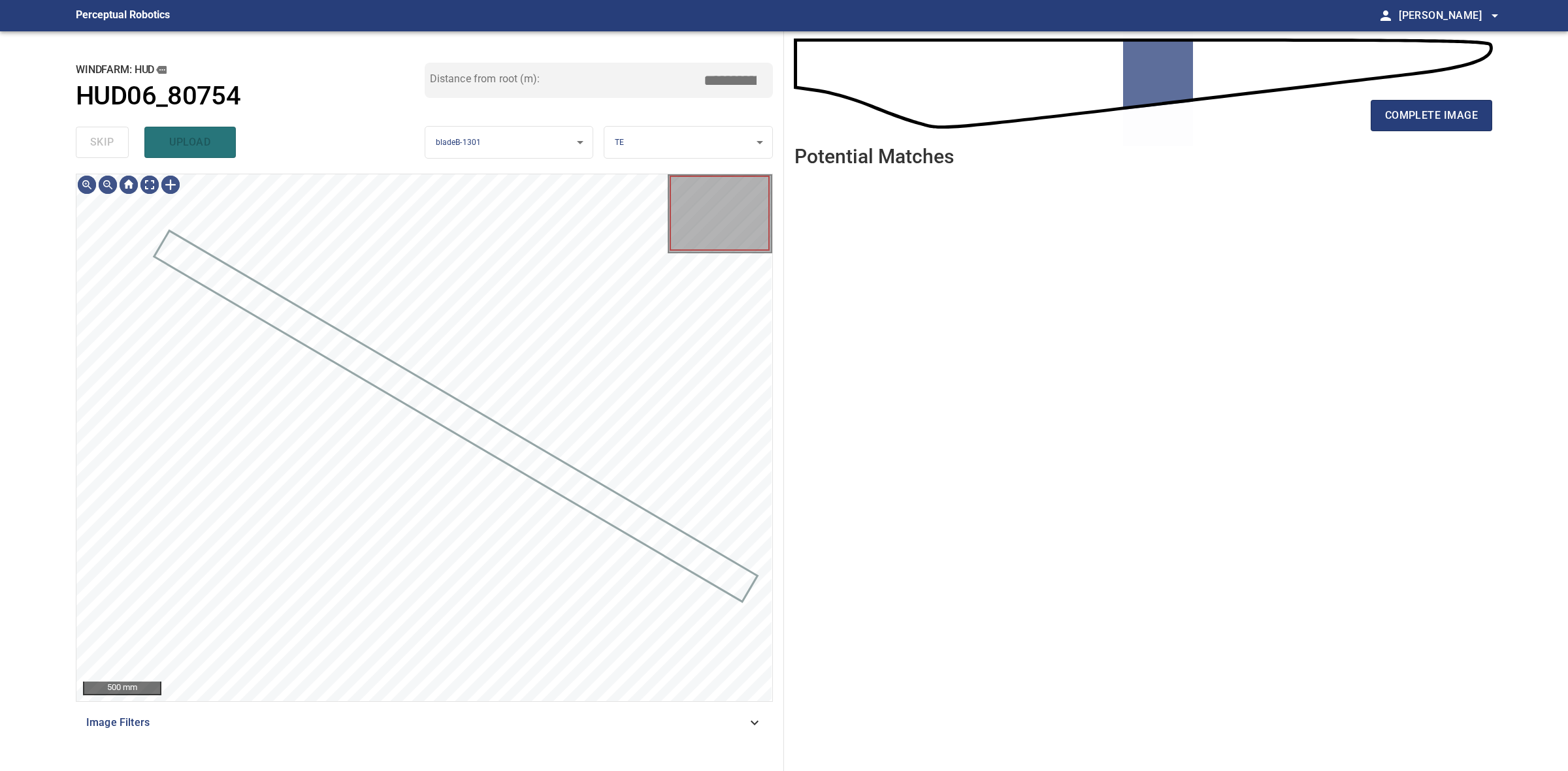
click at [93, 130] on div "skip upload" at bounding box center [250, 142] width 349 height 42
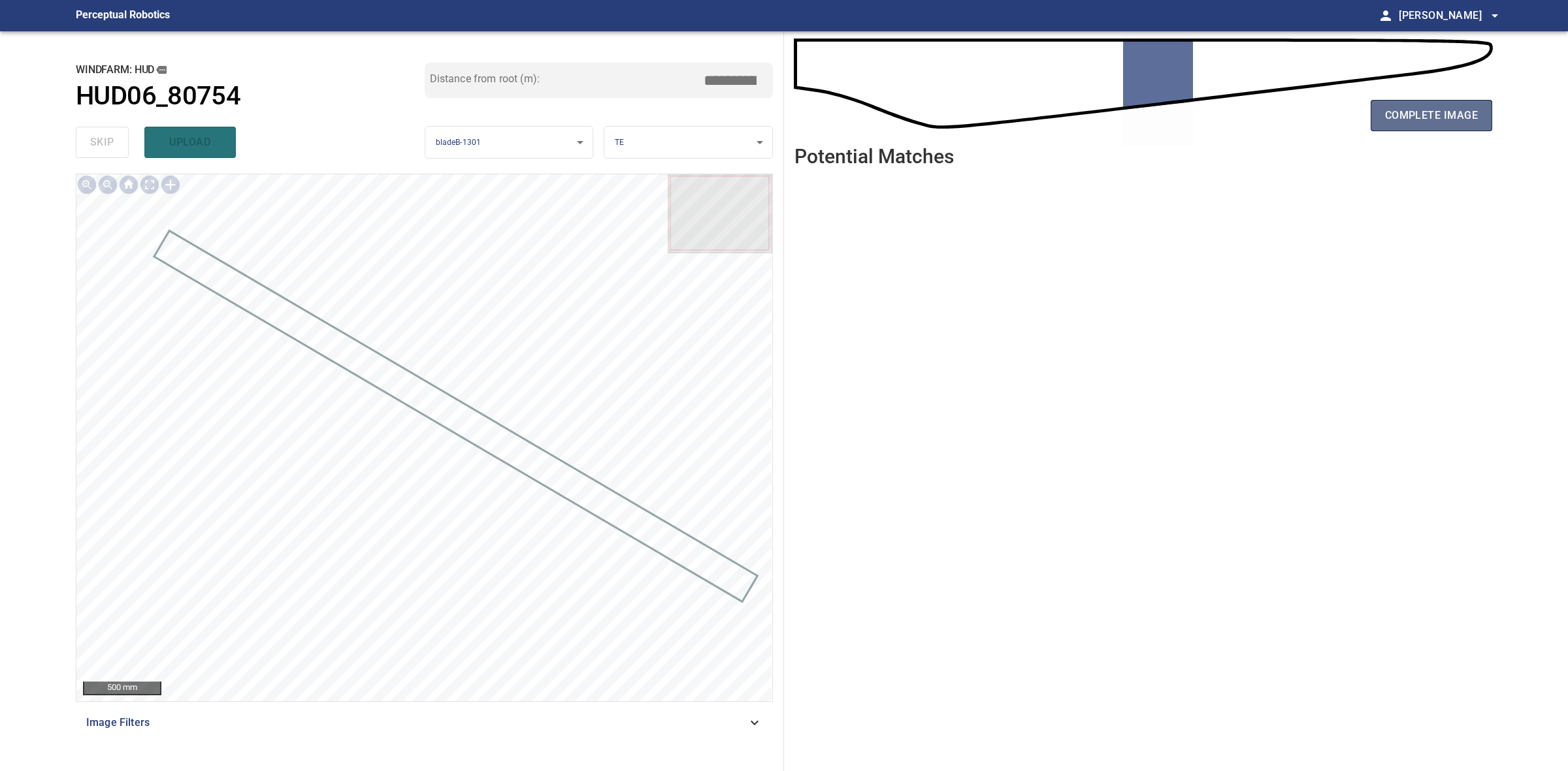
click at [1451, 118] on span "complete image" at bounding box center [1430, 116] width 92 height 19
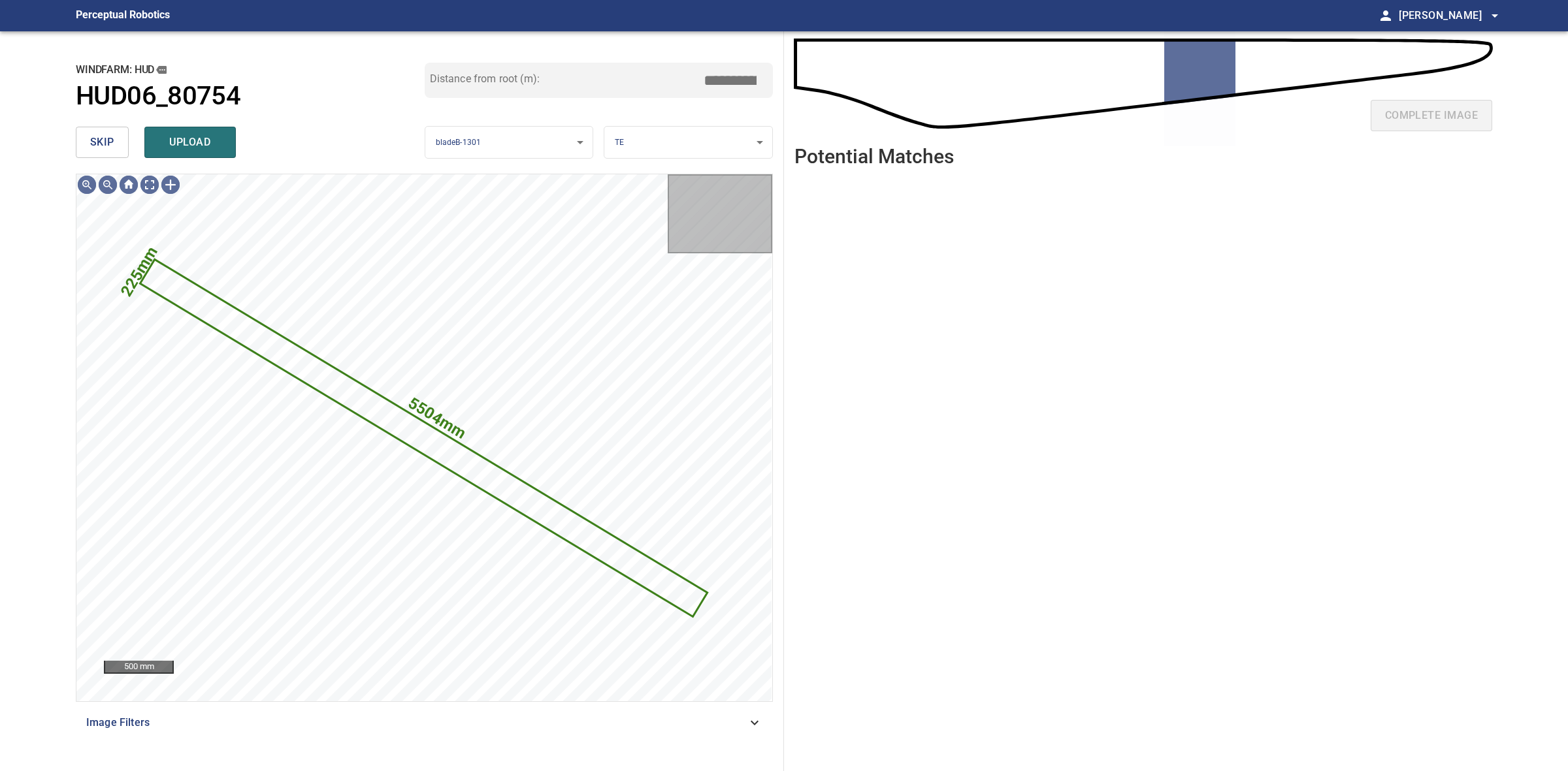
click at [111, 145] on span "skip" at bounding box center [103, 143] width 24 height 19
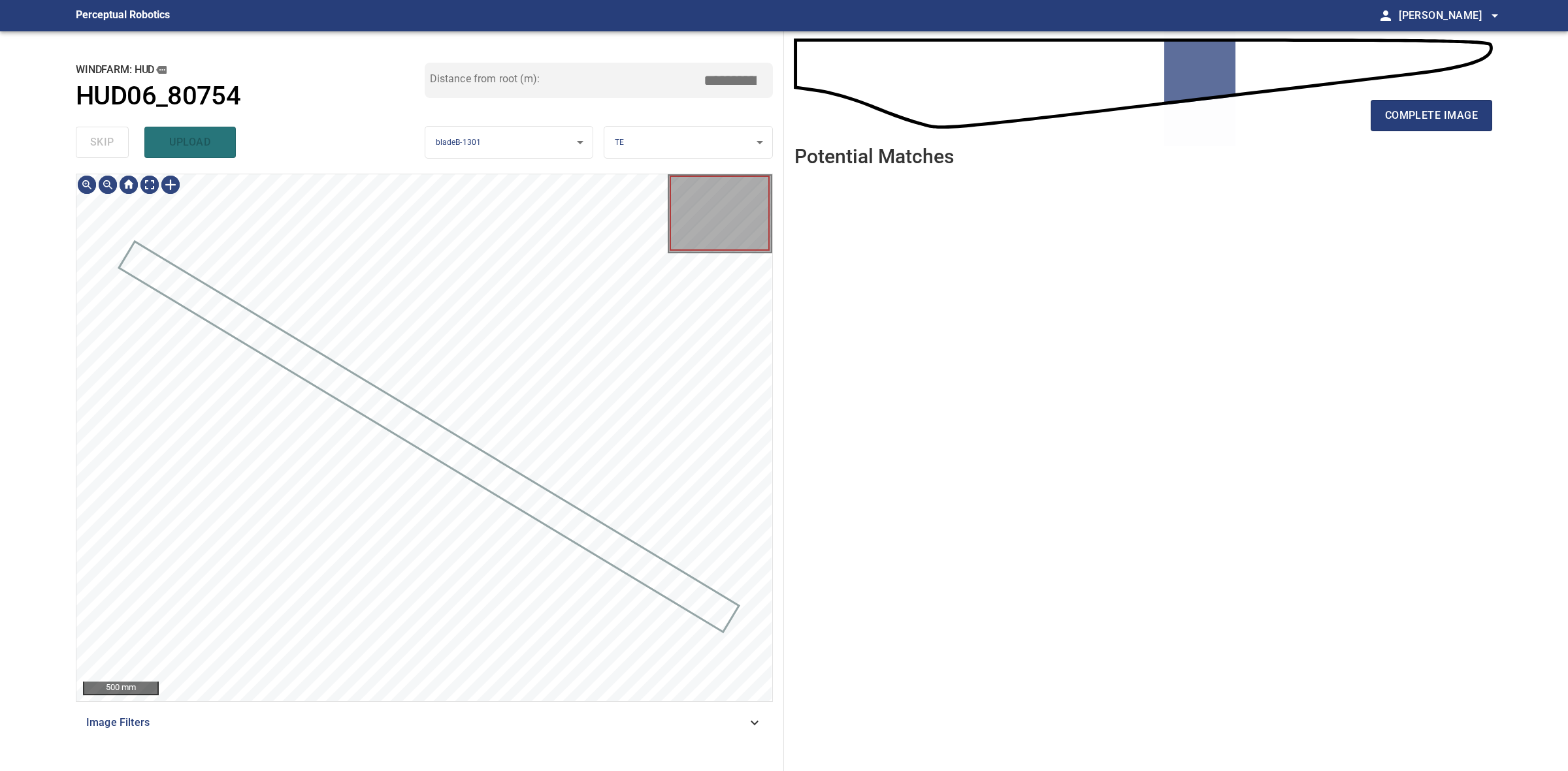
click at [111, 145] on div "skip upload" at bounding box center [250, 142] width 349 height 42
click at [111, 144] on div "skip upload" at bounding box center [250, 142] width 349 height 42
click at [1510, 92] on main "**********" at bounding box center [784, 385] width 1568 height 771
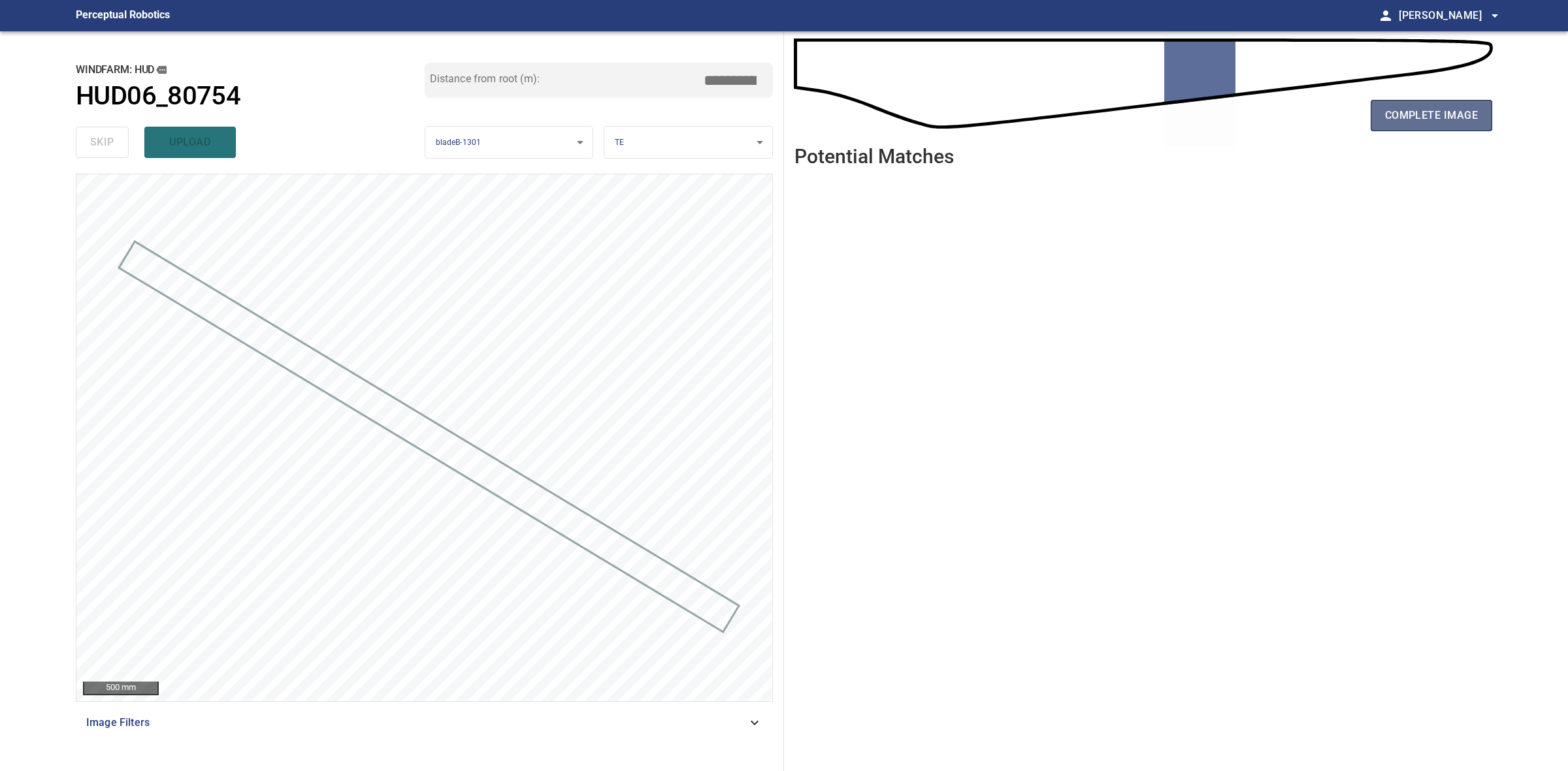
click at [1461, 103] on button "complete image" at bounding box center [1431, 116] width 121 height 32
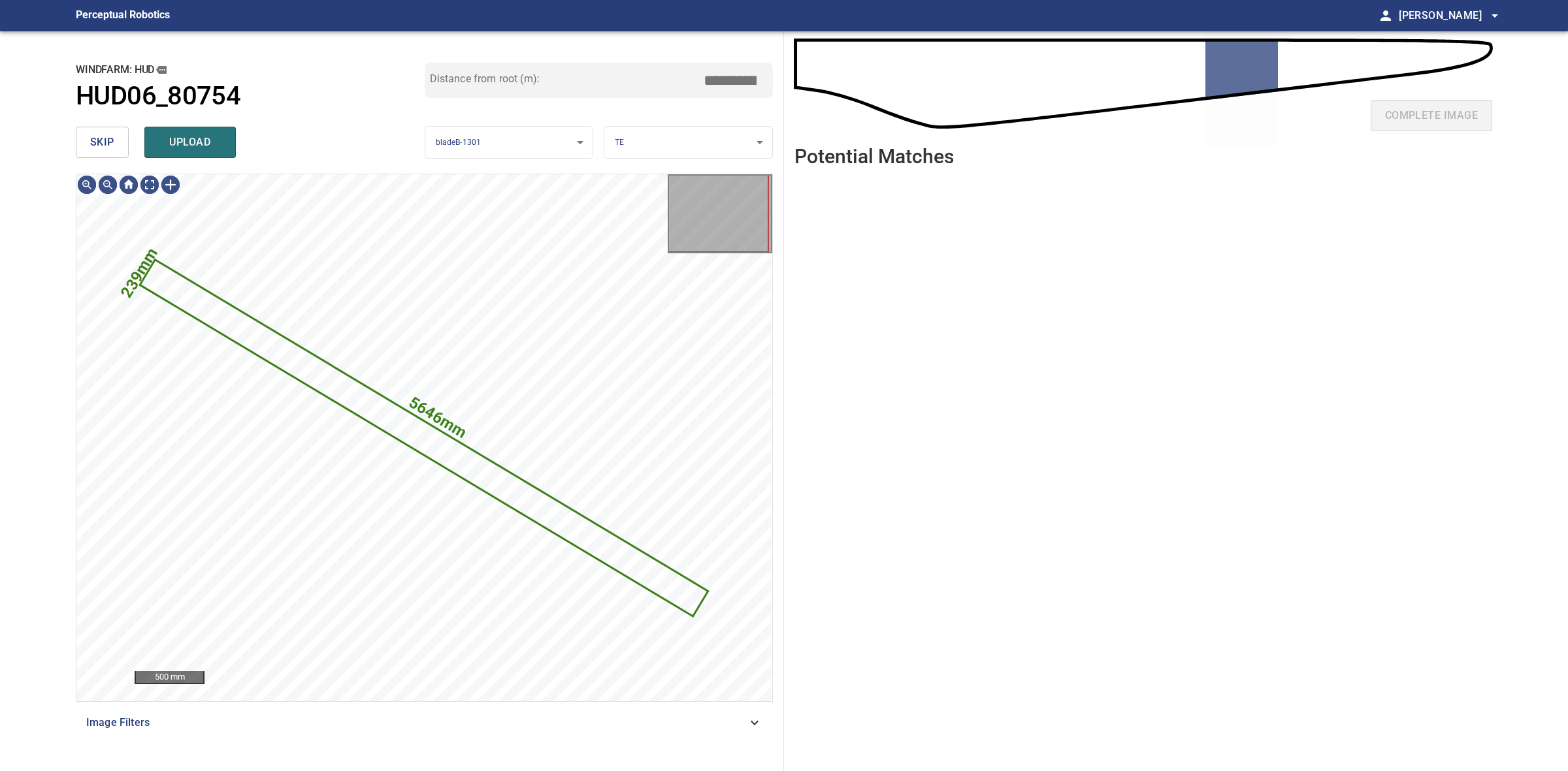
click at [108, 148] on span "skip" at bounding box center [103, 143] width 24 height 19
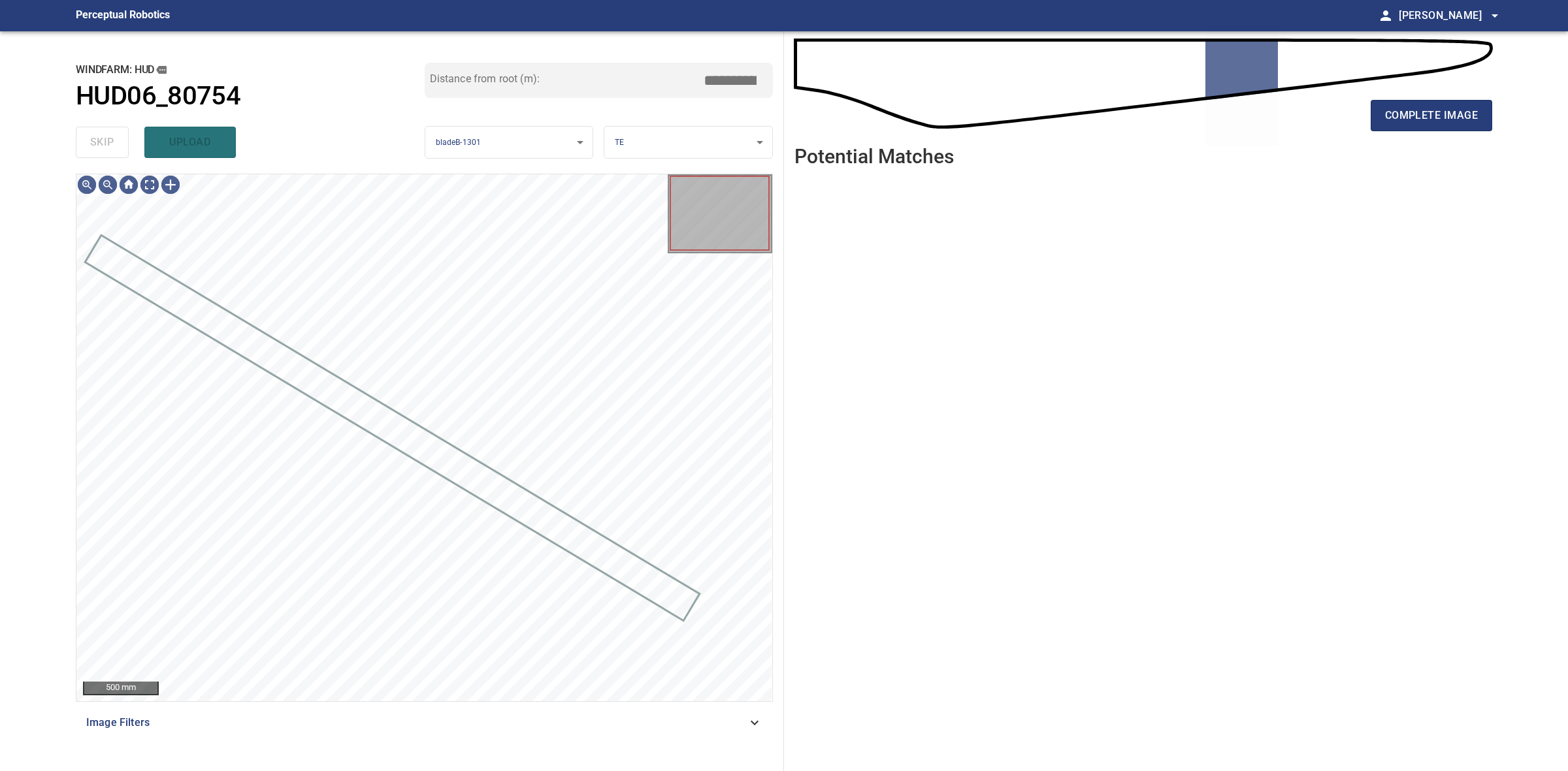
click at [108, 148] on div "skip upload" at bounding box center [250, 142] width 349 height 42
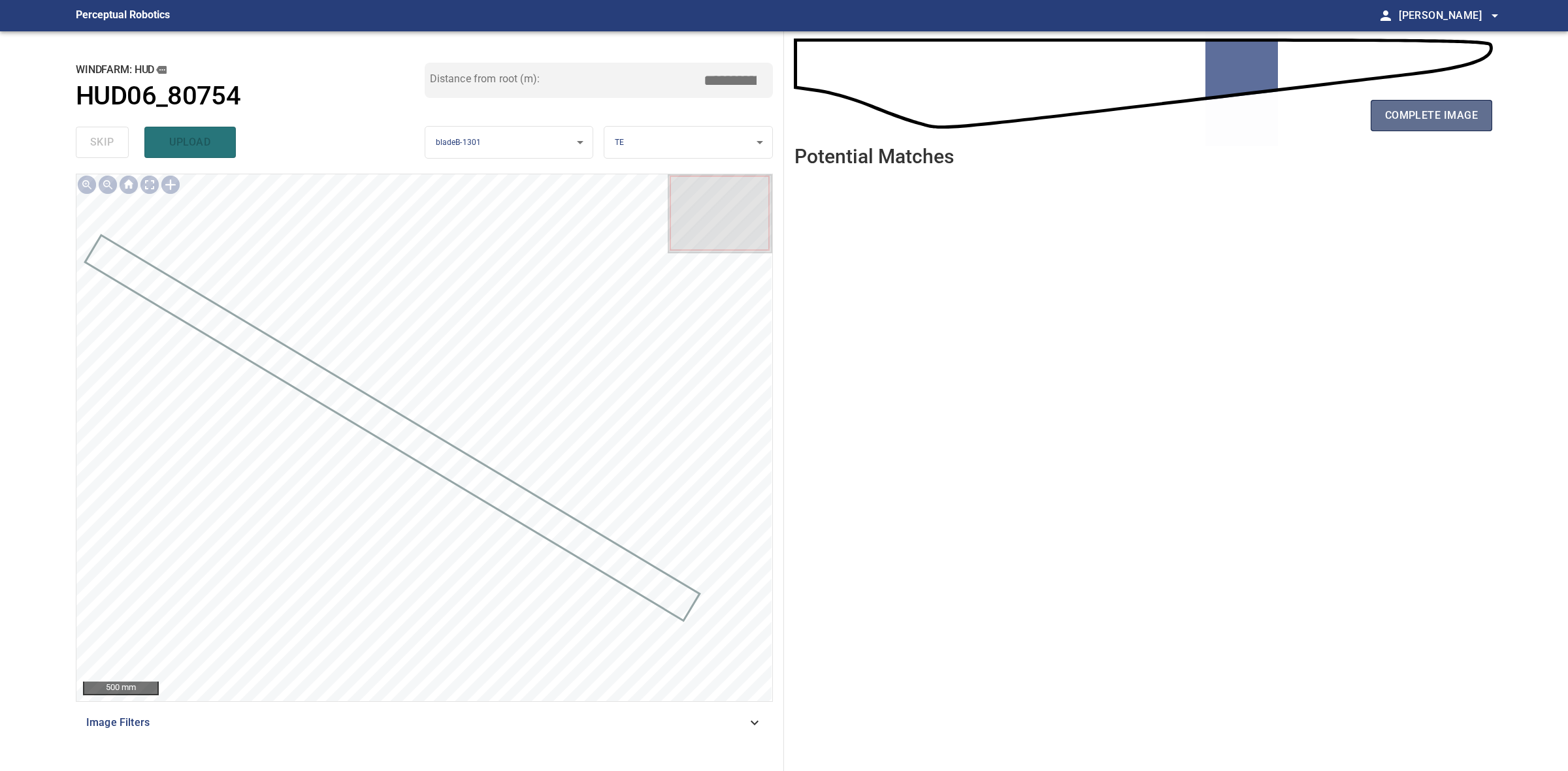
click at [1372, 128] on button "complete image" at bounding box center [1431, 116] width 121 height 32
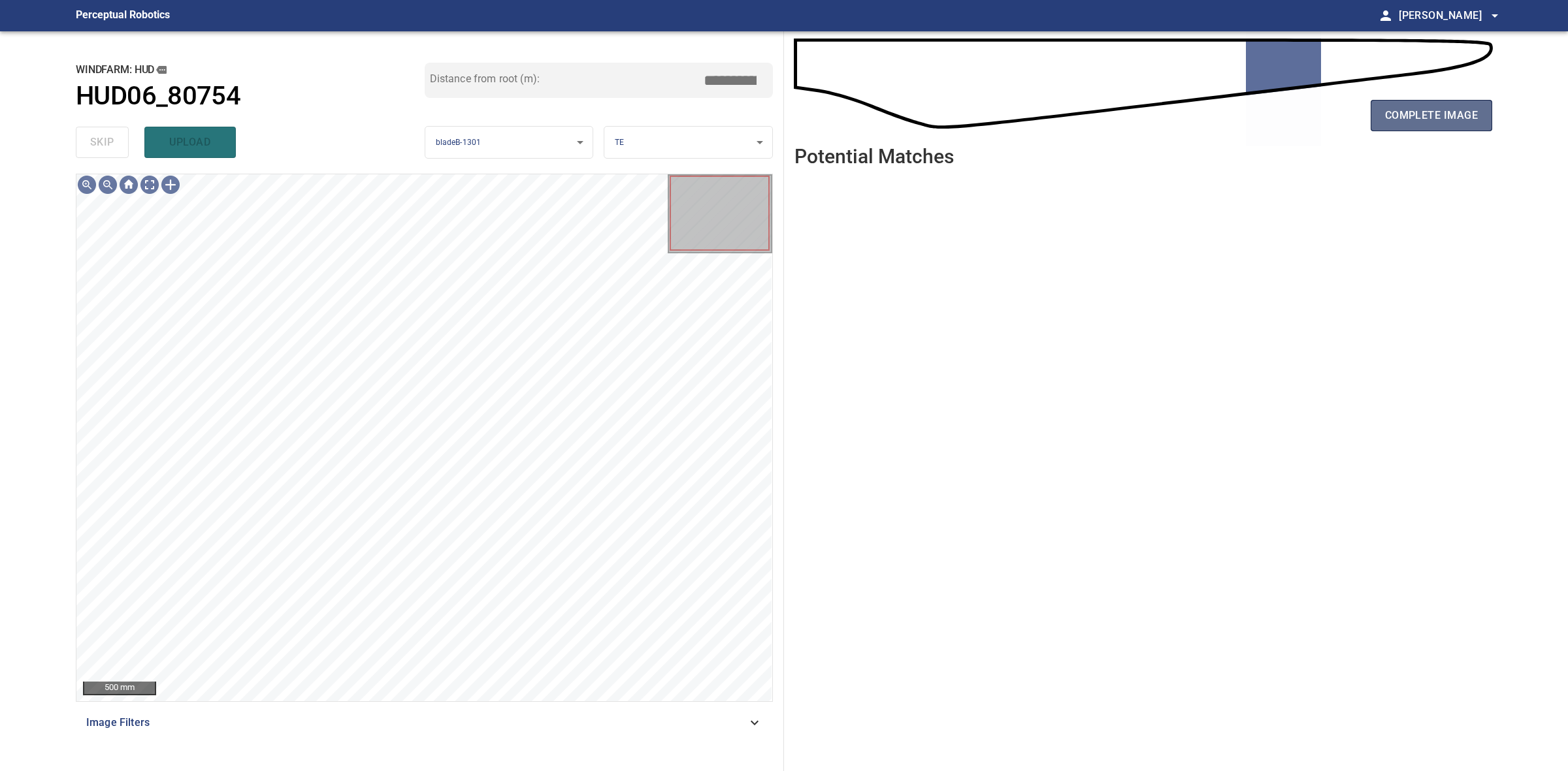
click at [1445, 123] on span "complete image" at bounding box center [1430, 116] width 92 height 19
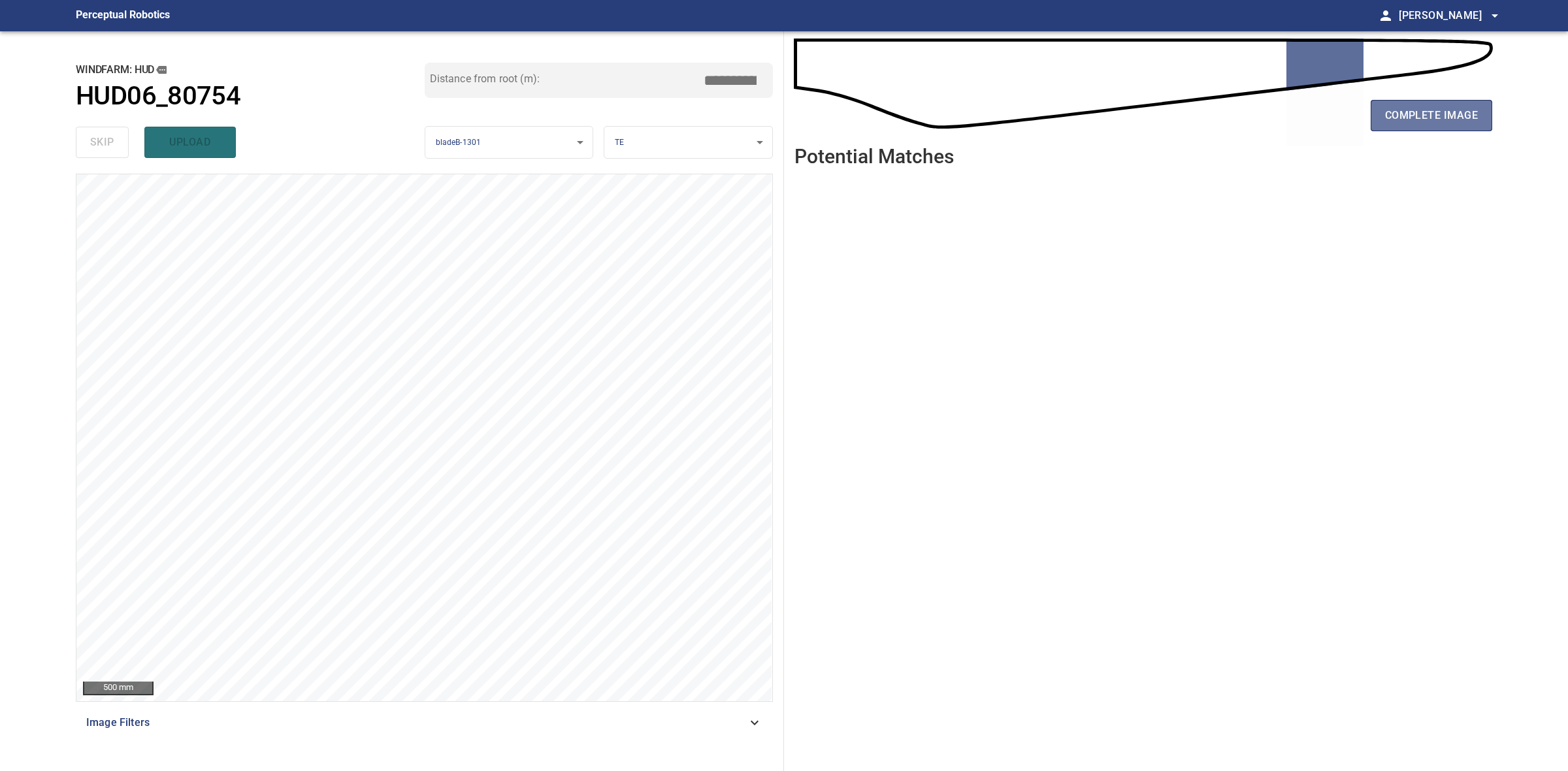
click at [1448, 115] on span "complete image" at bounding box center [1430, 116] width 92 height 19
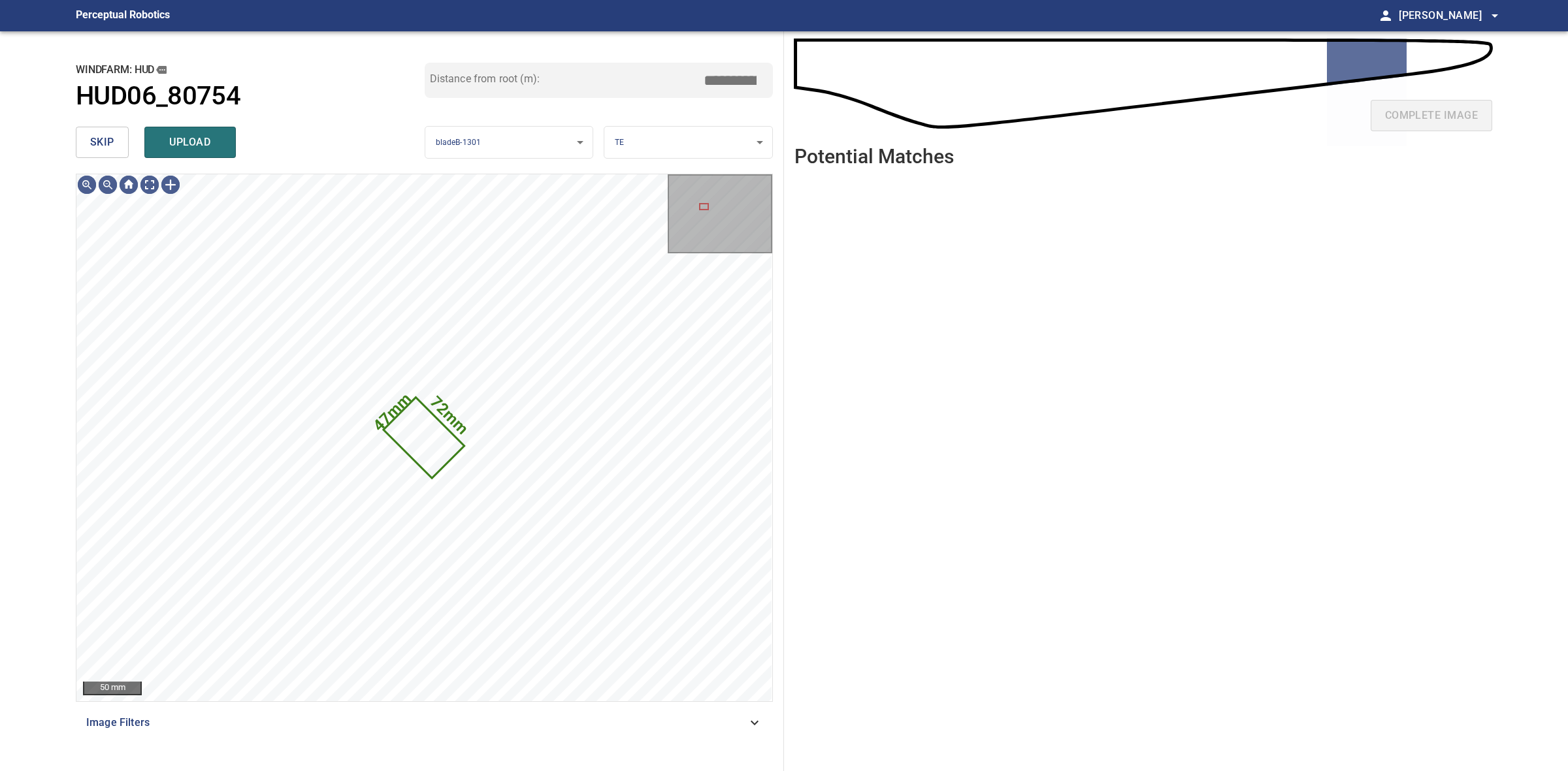
click at [91, 141] on span "skip" at bounding box center [103, 143] width 24 height 19
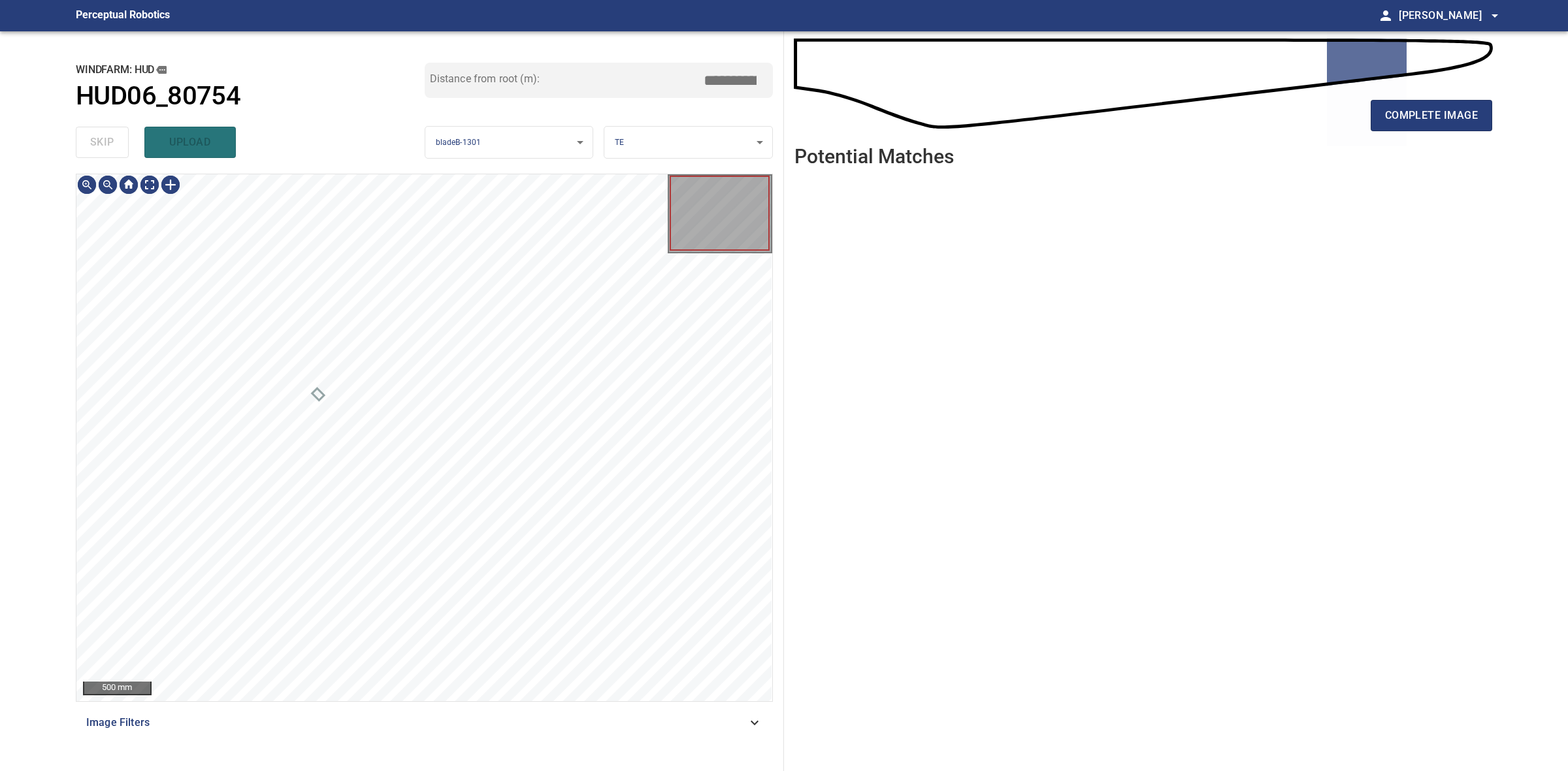
click at [91, 141] on div "skip upload" at bounding box center [250, 142] width 349 height 42
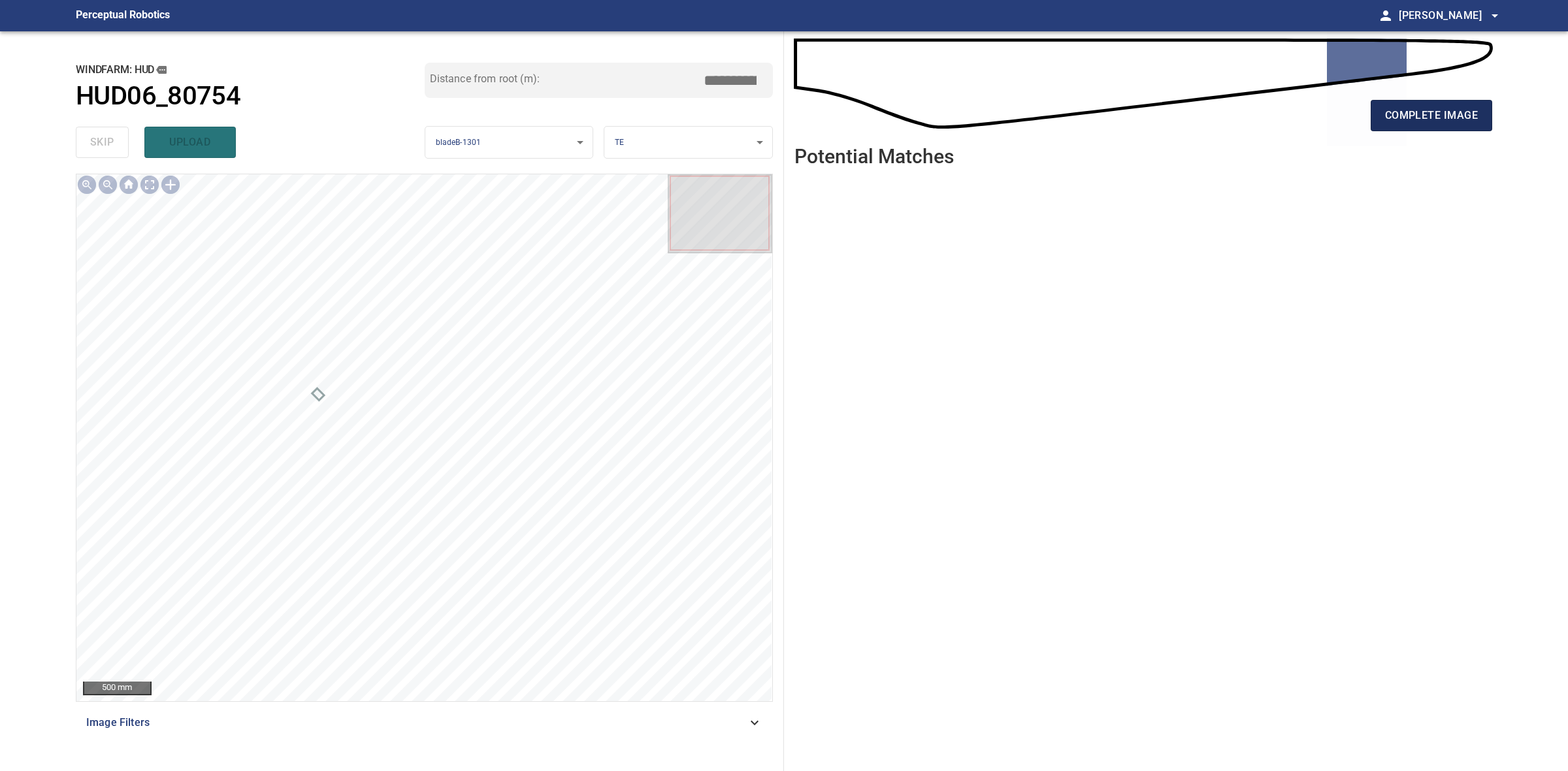
drag, startPoint x: 1369, startPoint y: 108, endPoint x: 1376, endPoint y: 113, distance: 8.6
click at [1376, 113] on button "complete image" at bounding box center [1431, 116] width 121 height 32
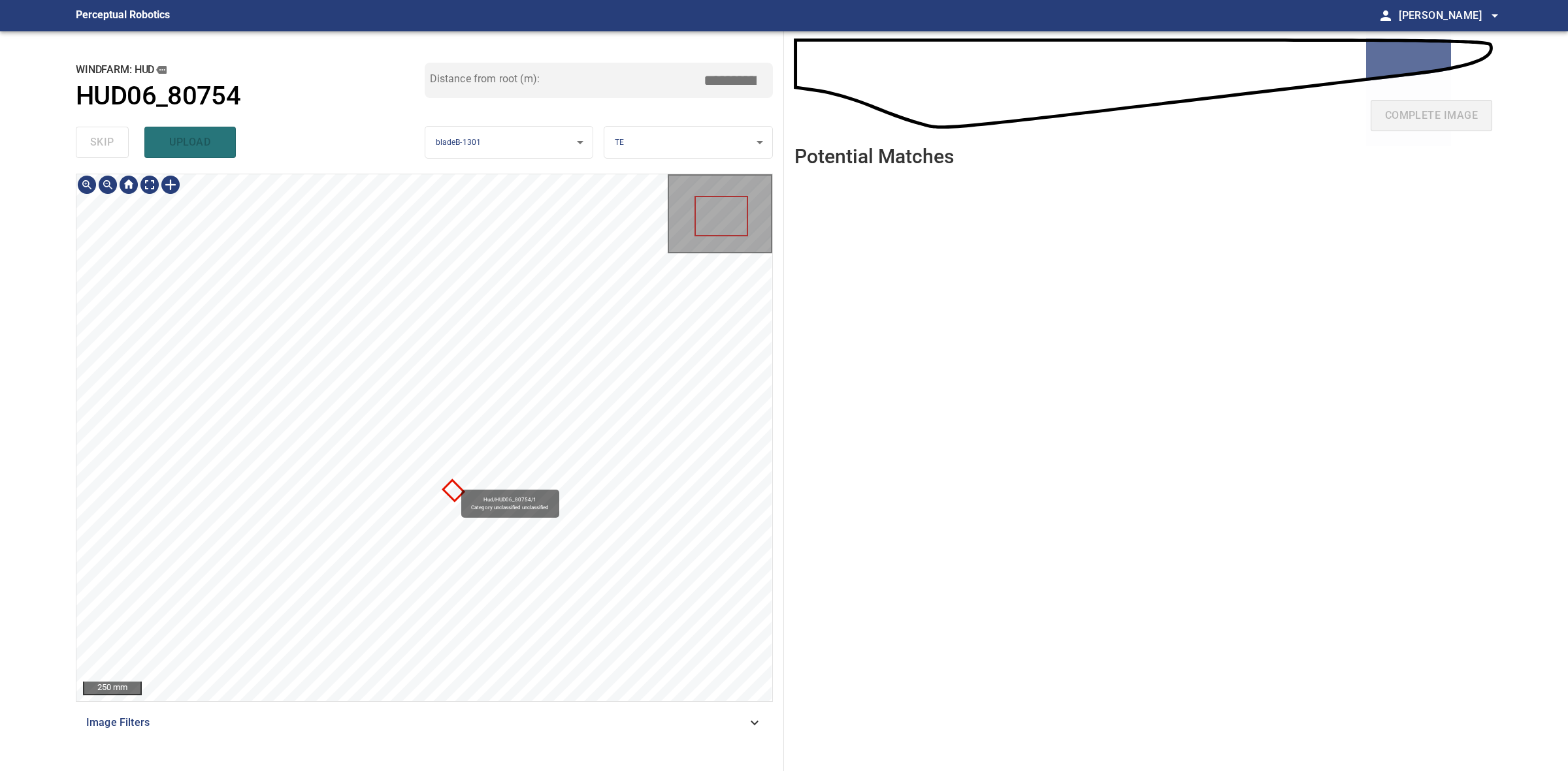
click at [455, 484] on div "Hud/HUD06_80754/1 Category unclassified unclassified" at bounding box center [424, 437] width 695 height 527
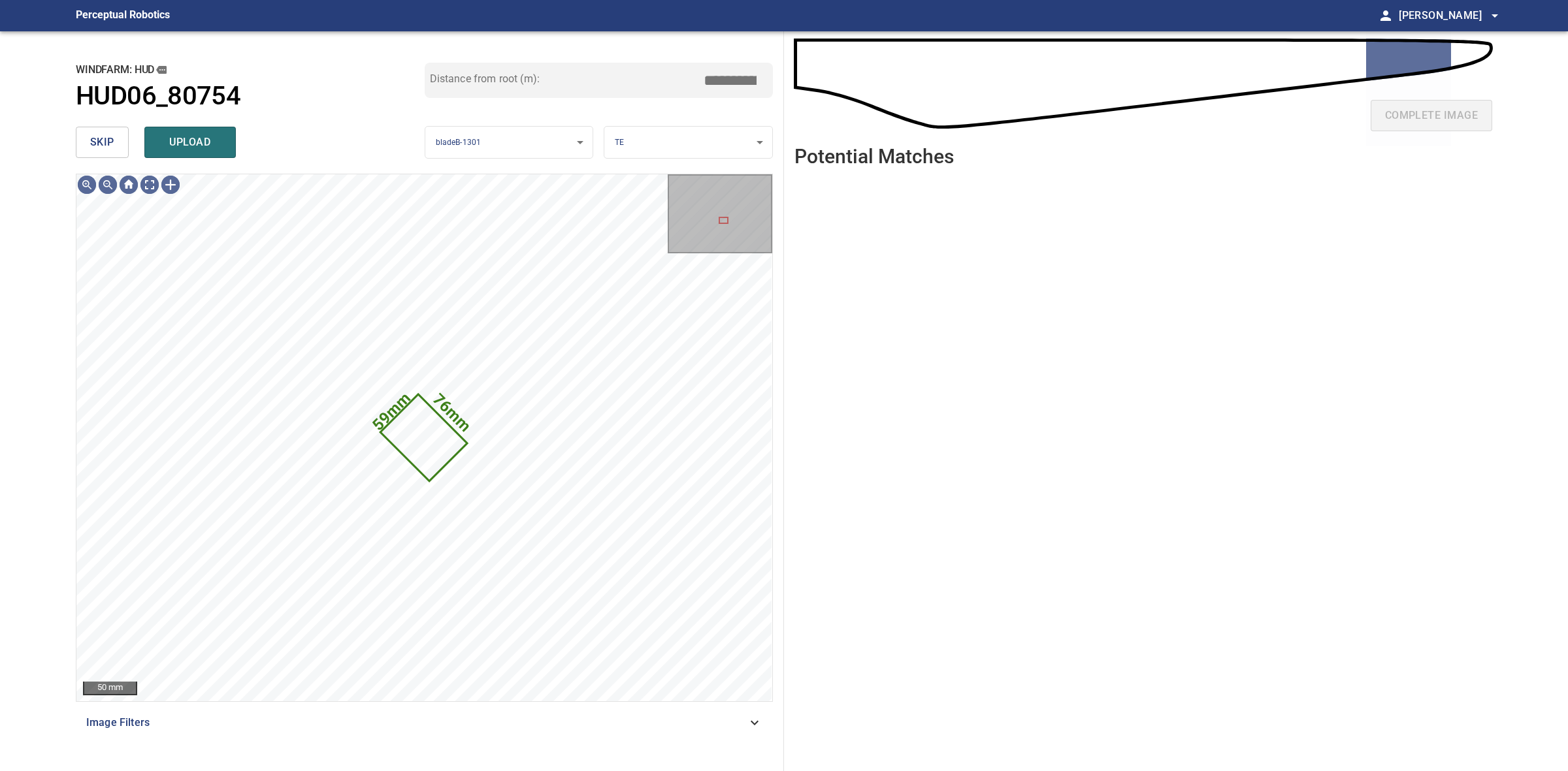
click at [98, 143] on span "skip" at bounding box center [103, 143] width 24 height 19
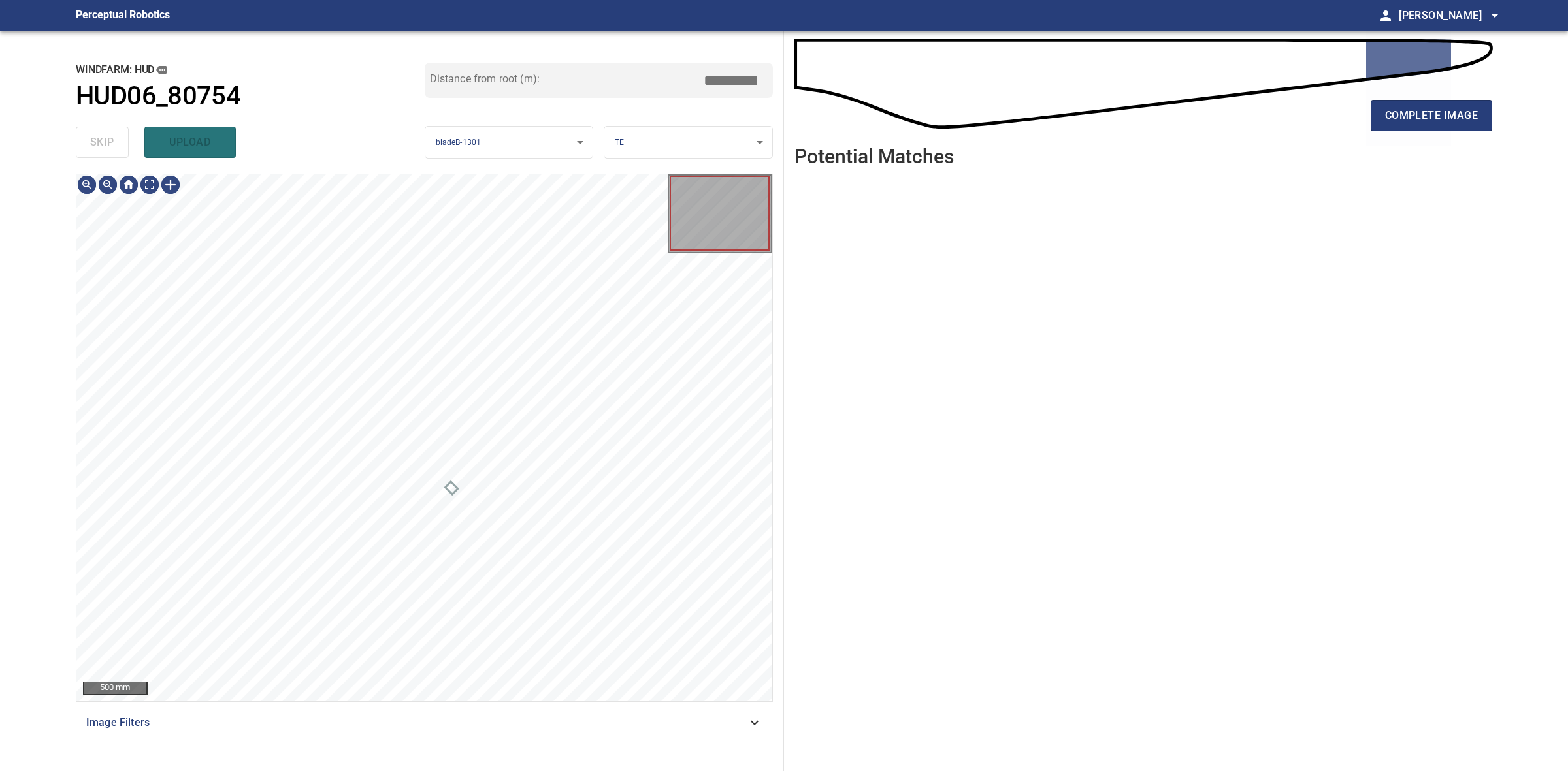
click at [98, 143] on div "skip upload" at bounding box center [250, 142] width 349 height 42
click at [1437, 121] on span "complete image" at bounding box center [1430, 116] width 92 height 19
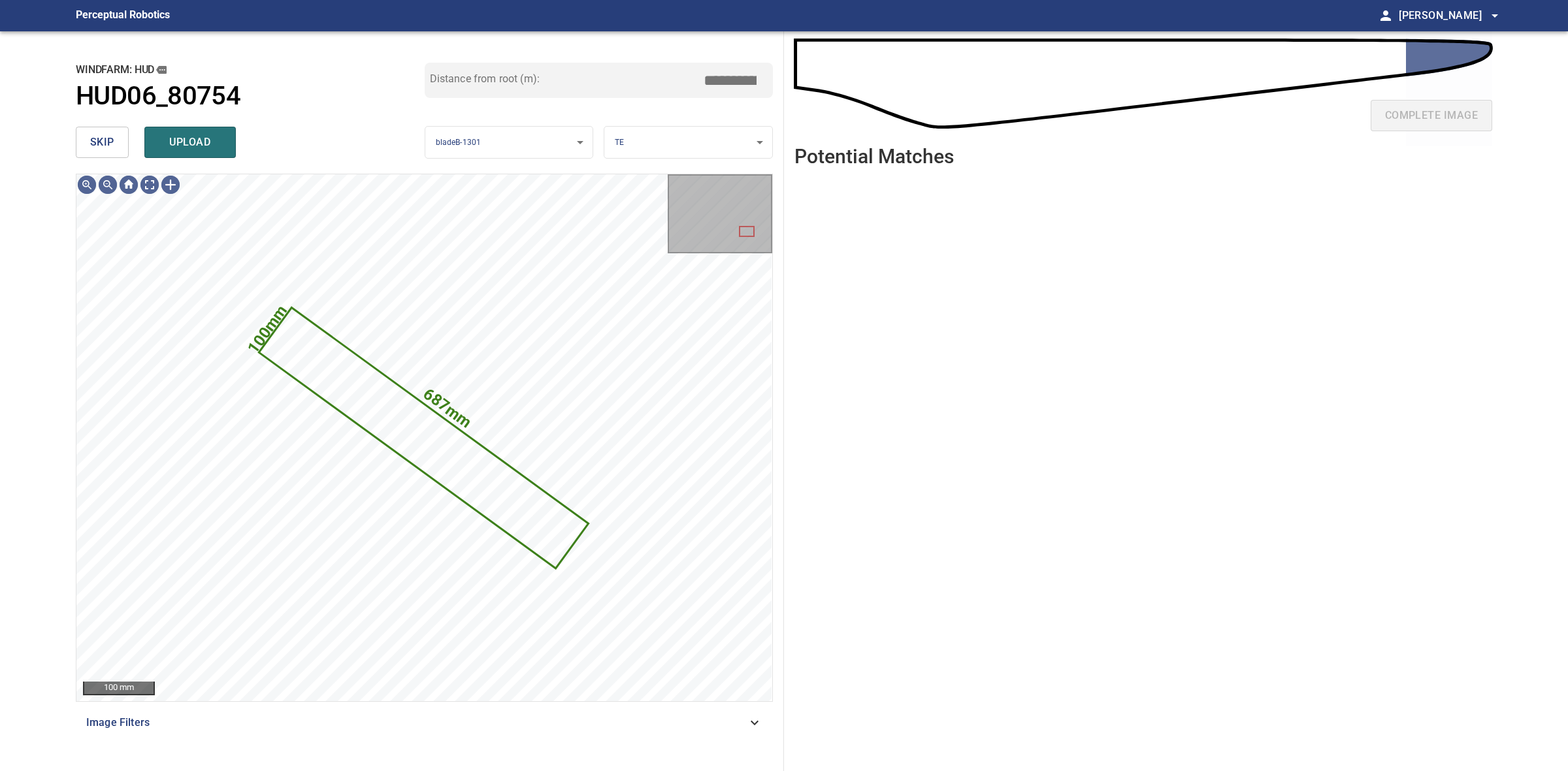
click at [109, 142] on span "skip" at bounding box center [103, 143] width 24 height 19
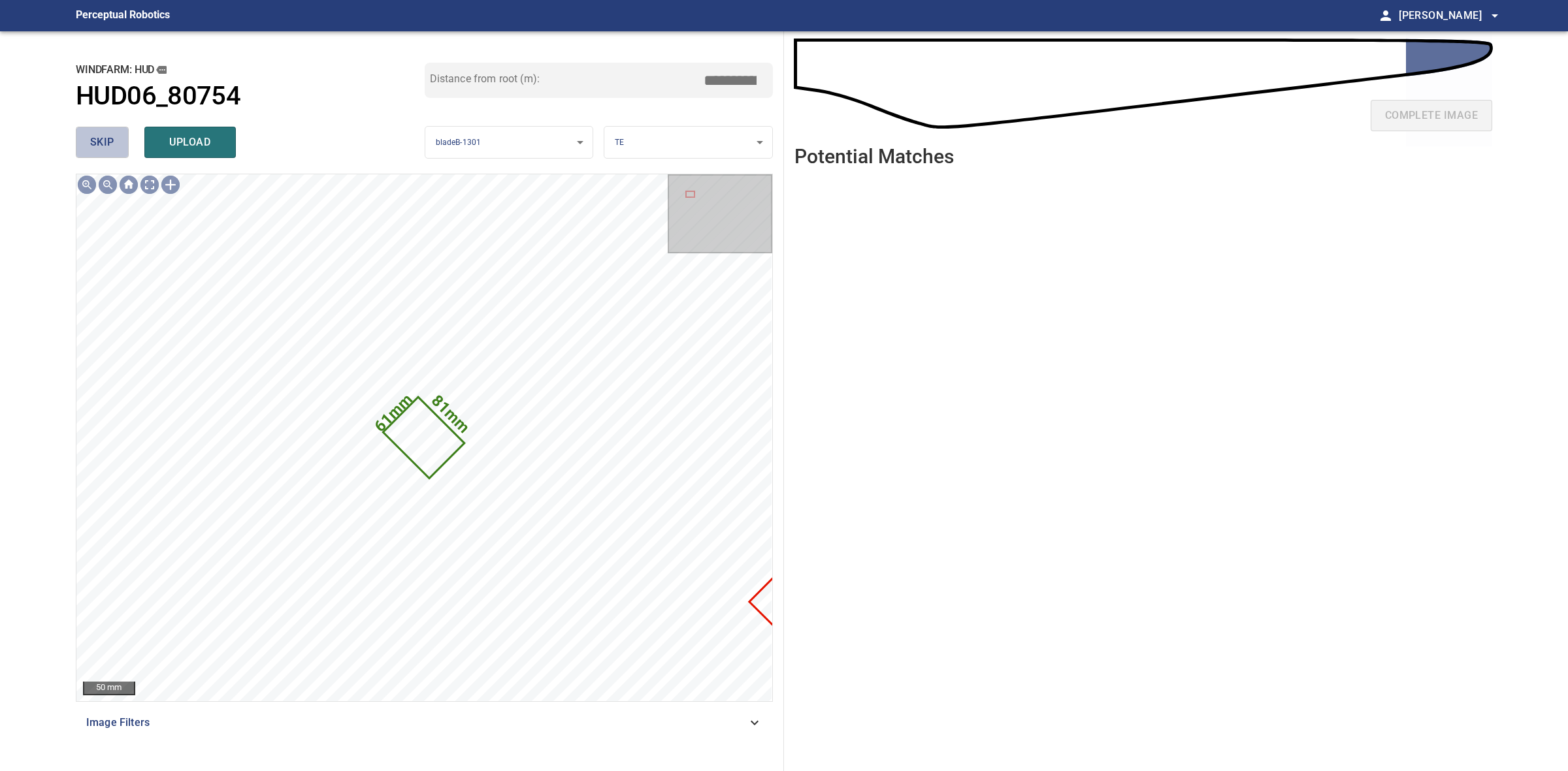
click at [109, 142] on span "skip" at bounding box center [103, 143] width 24 height 19
click at [198, 139] on span "upload" at bounding box center [189, 143] width 62 height 19
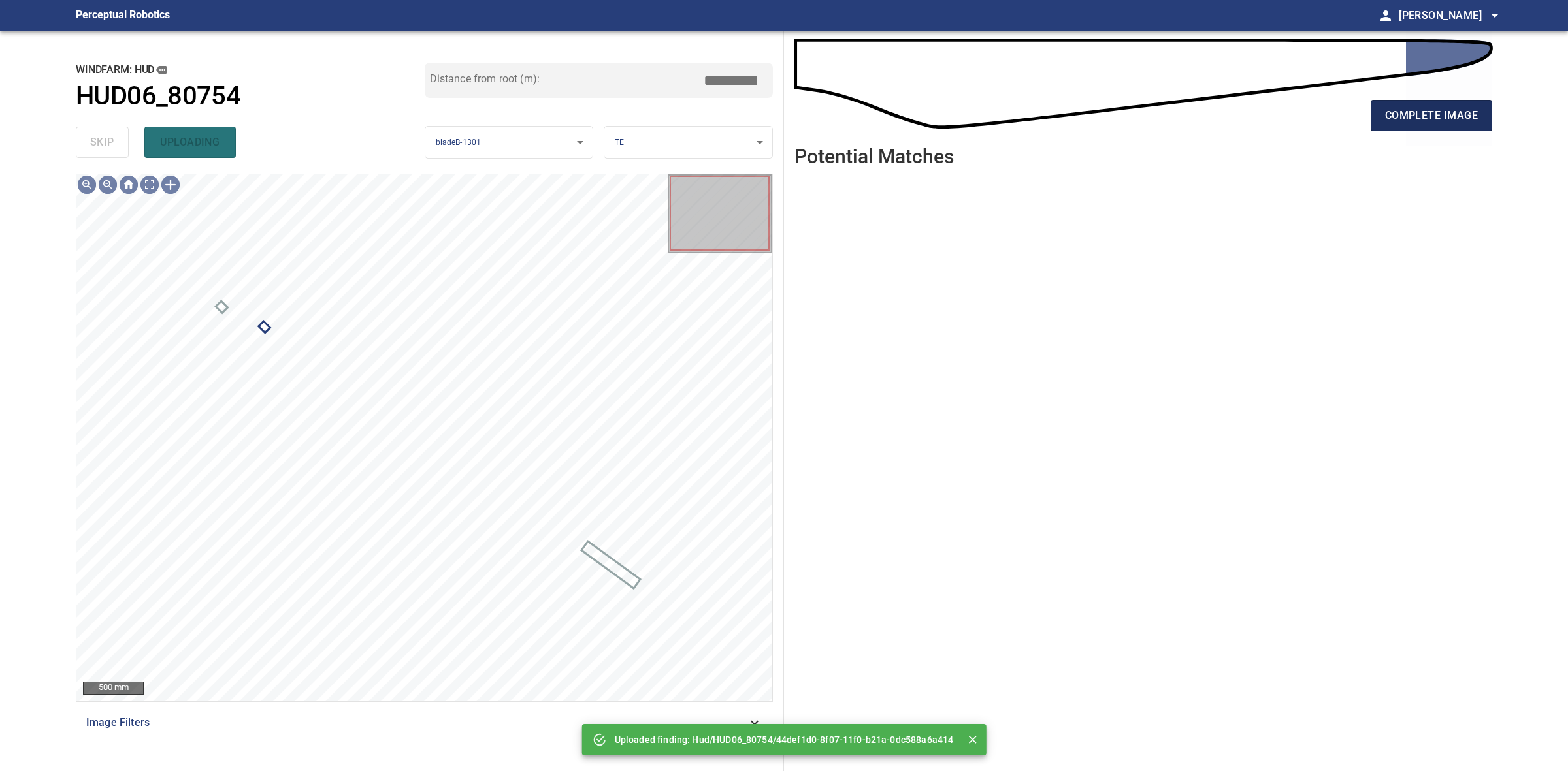
click at [1427, 130] on button "complete image" at bounding box center [1431, 116] width 121 height 32
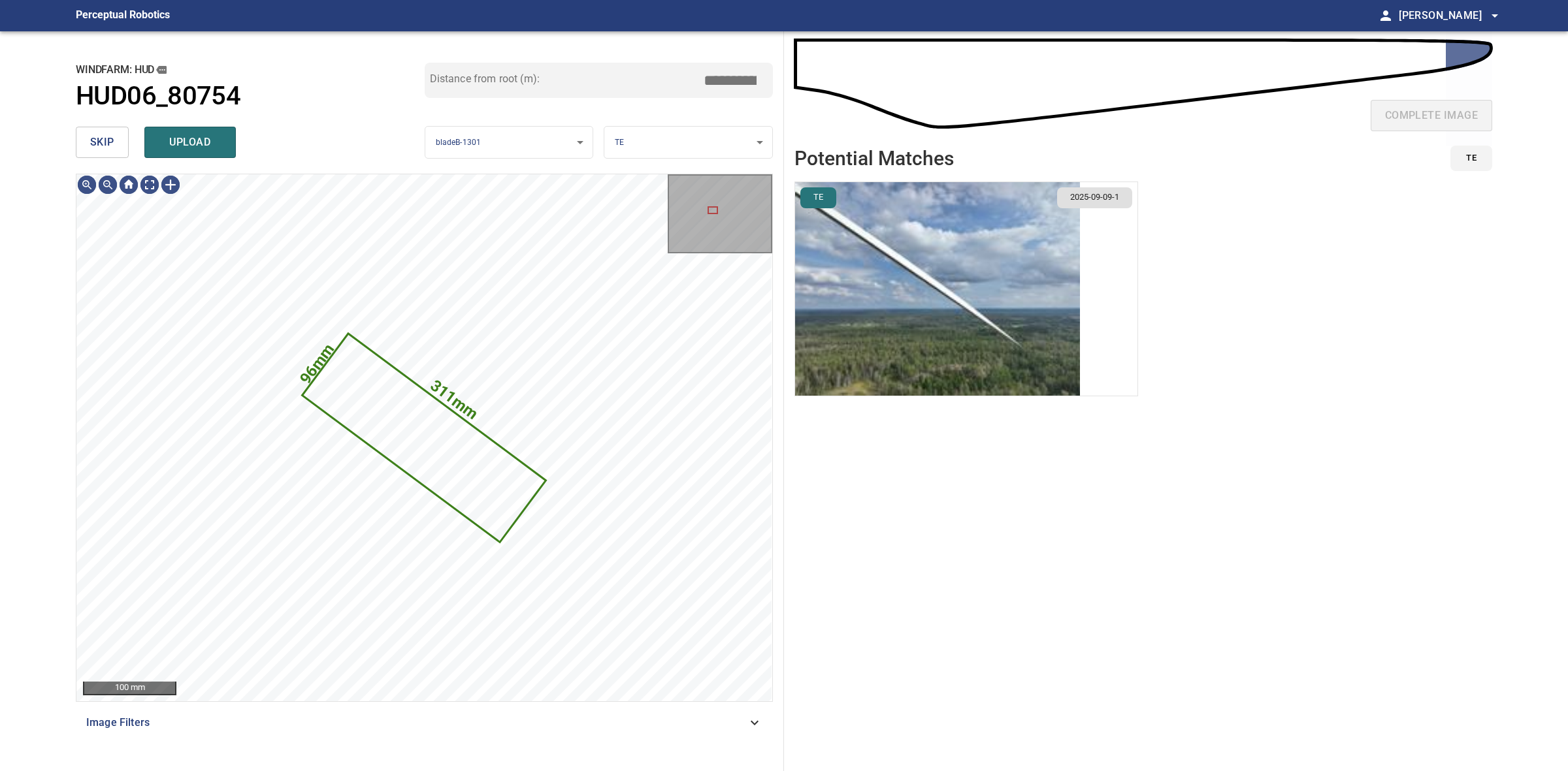
click at [119, 152] on button "skip" at bounding box center [102, 143] width 53 height 32
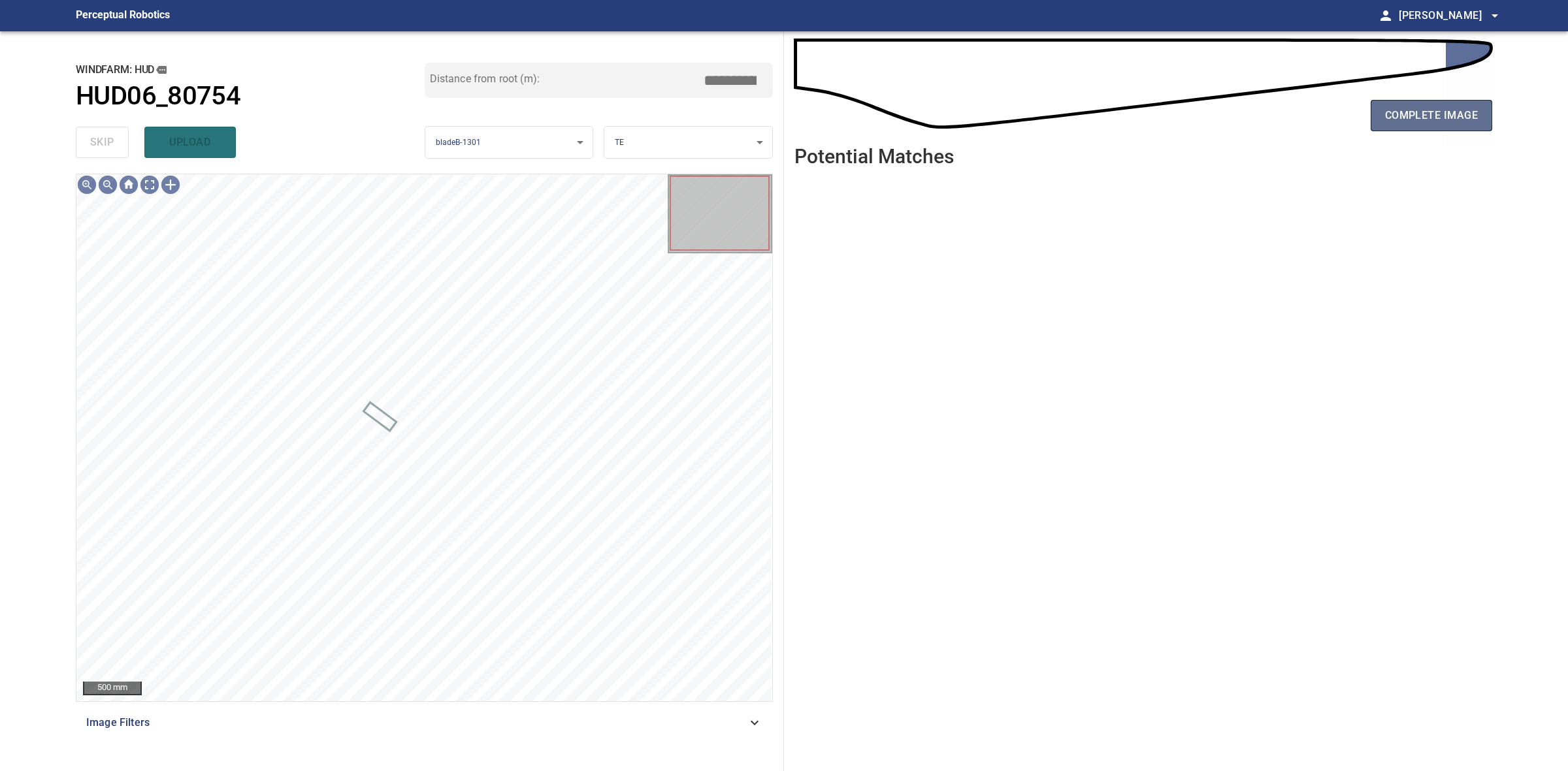
click at [1412, 113] on span "complete image" at bounding box center [1430, 116] width 92 height 19
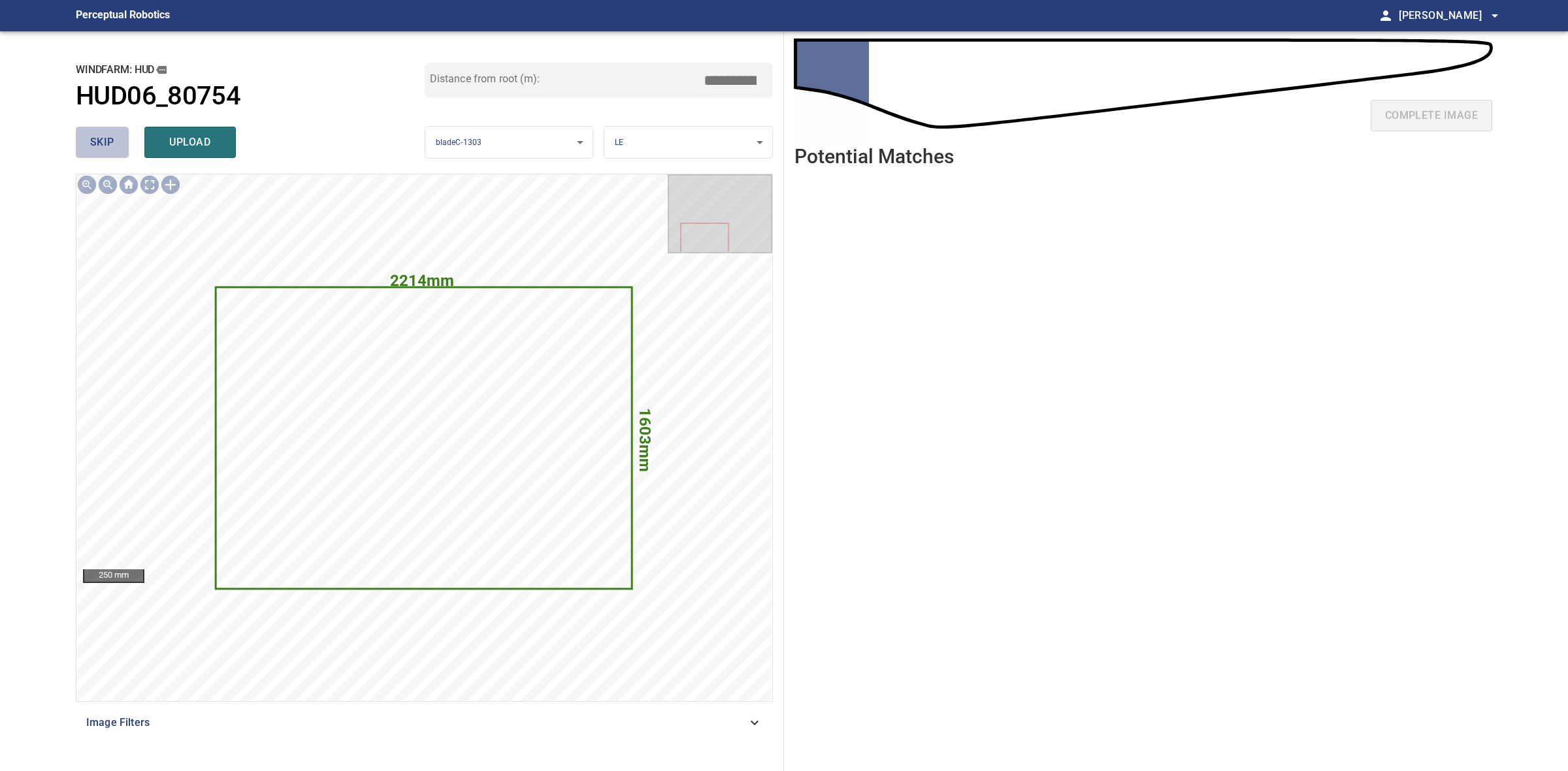
click at [90, 138] on span "skip" at bounding box center [103, 143] width 24 height 19
click at [89, 138] on div "skip upload" at bounding box center [250, 142] width 349 height 42
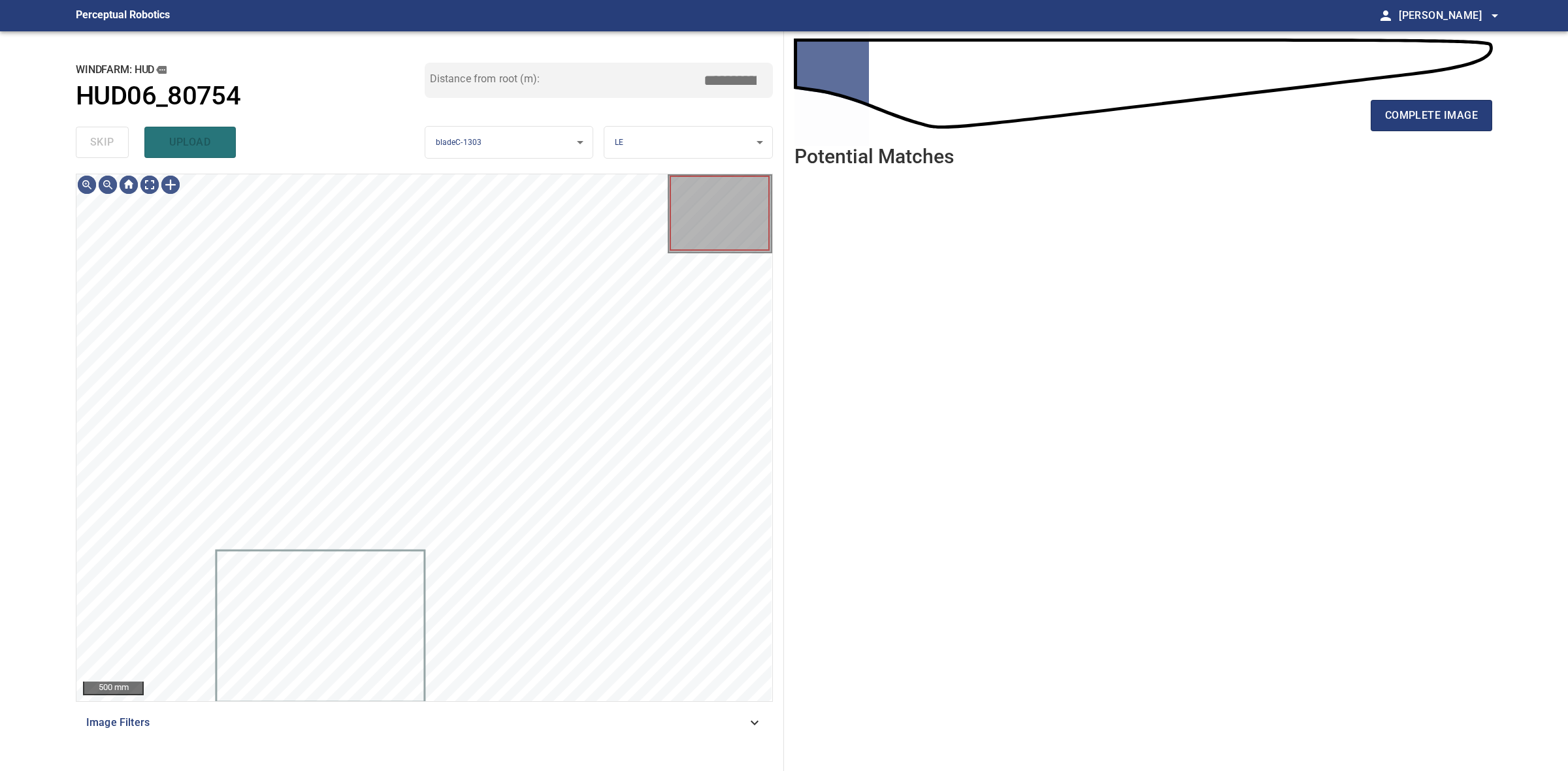
click at [89, 138] on div "skip upload" at bounding box center [250, 142] width 349 height 42
click at [1417, 100] on button "complete image" at bounding box center [1431, 116] width 121 height 32
